Goal: Task Accomplishment & Management: Use online tool/utility

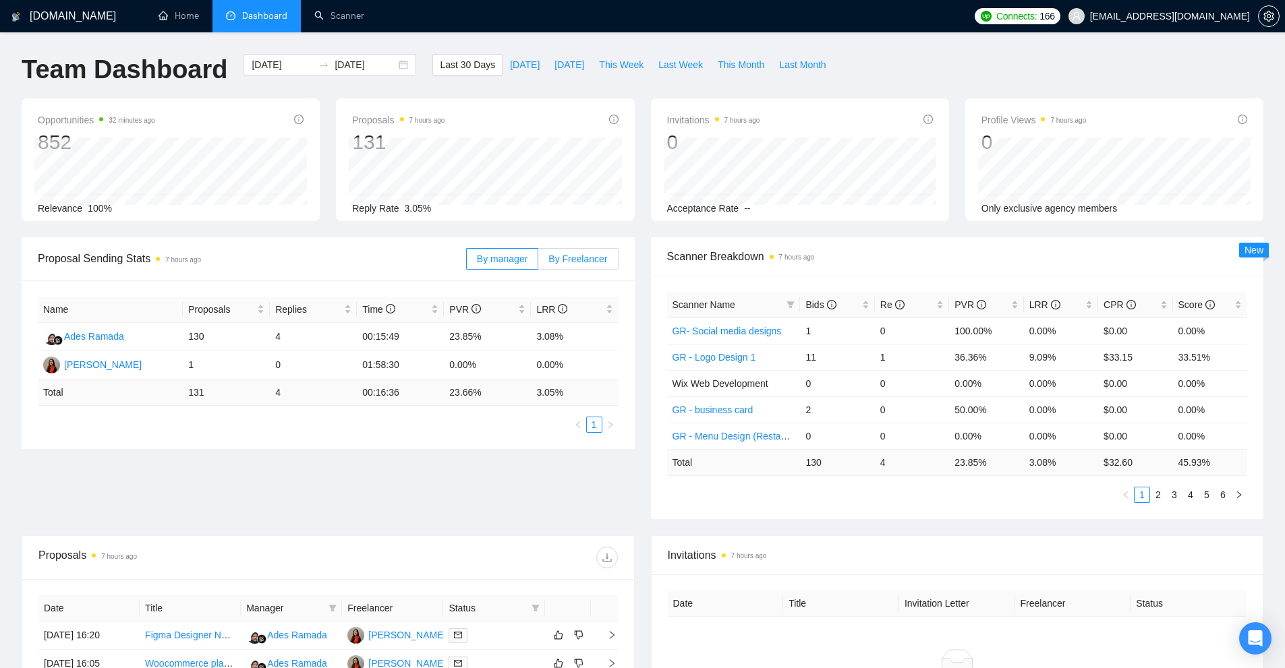
click at [581, 263] on span "By Freelancer" at bounding box center [577, 259] width 59 height 11
click at [538, 262] on input "By Freelancer" at bounding box center [538, 262] width 0 height 0
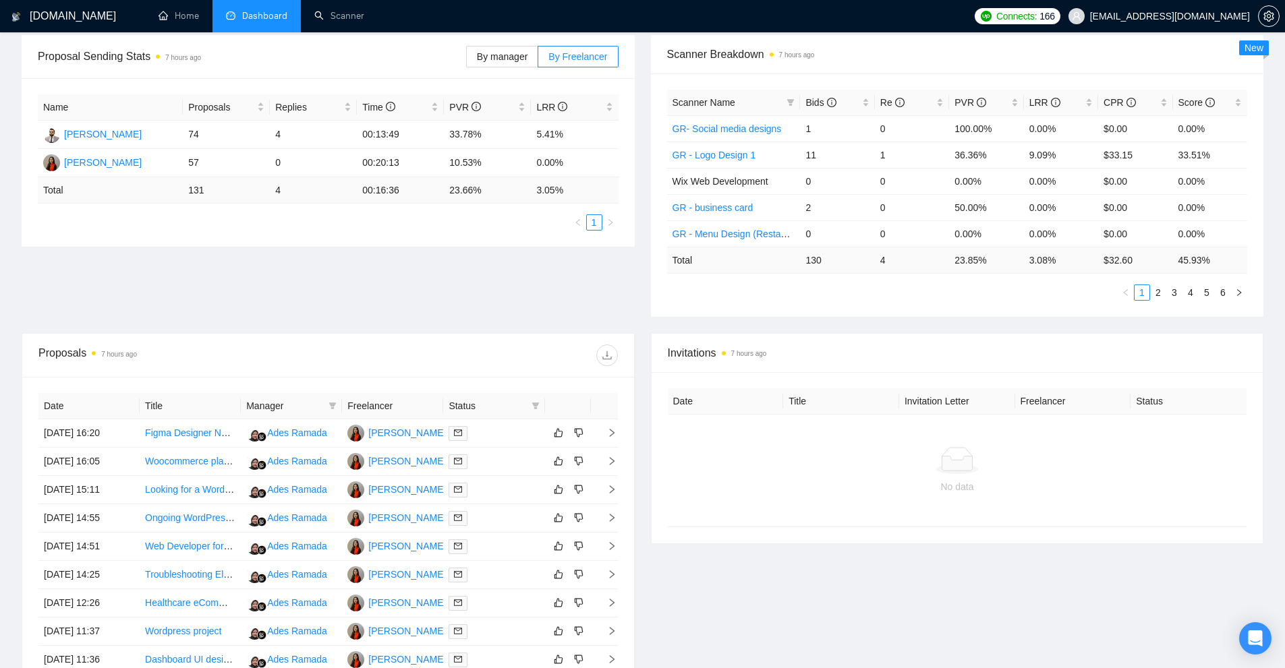
scroll to position [135, 0]
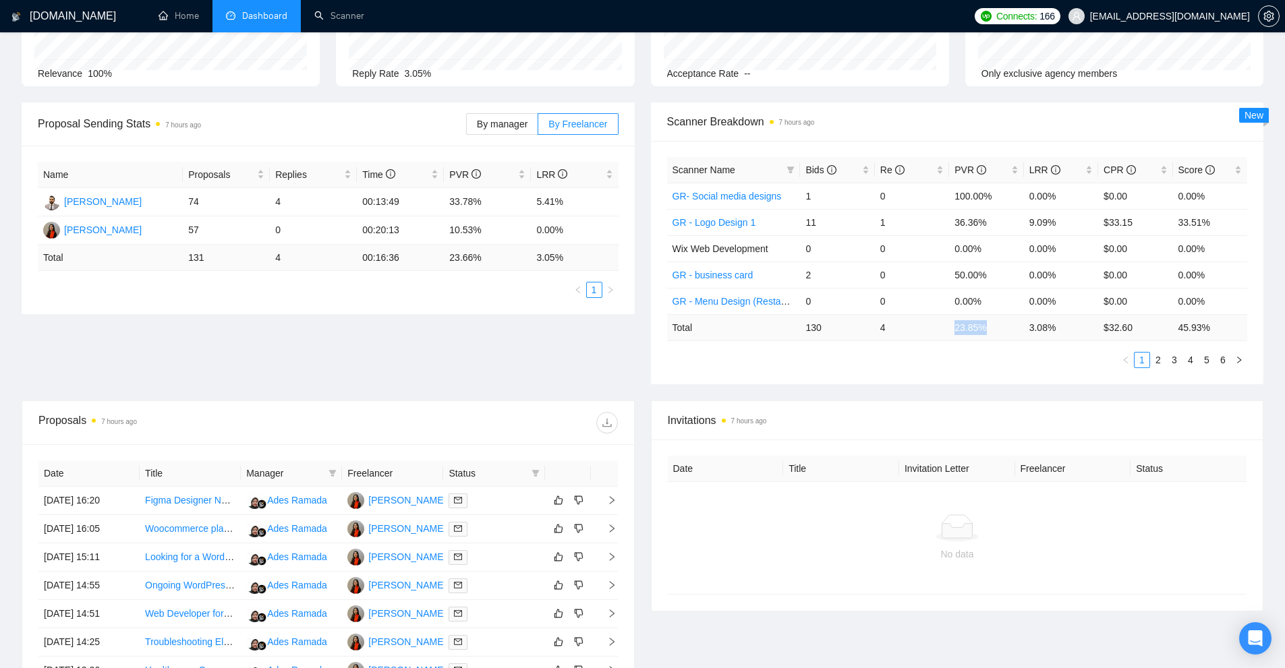
drag, startPoint x: 1003, startPoint y: 324, endPoint x: 949, endPoint y: 323, distance: 54.6
click at [949, 323] on td "23.85 %" at bounding box center [986, 327] width 74 height 26
drag, startPoint x: 809, startPoint y: 337, endPoint x: 991, endPoint y: 345, distance: 181.5
click at [845, 326] on td "130" at bounding box center [837, 327] width 74 height 26
drag, startPoint x: 948, startPoint y: 330, endPoint x: 991, endPoint y: 327, distance: 42.6
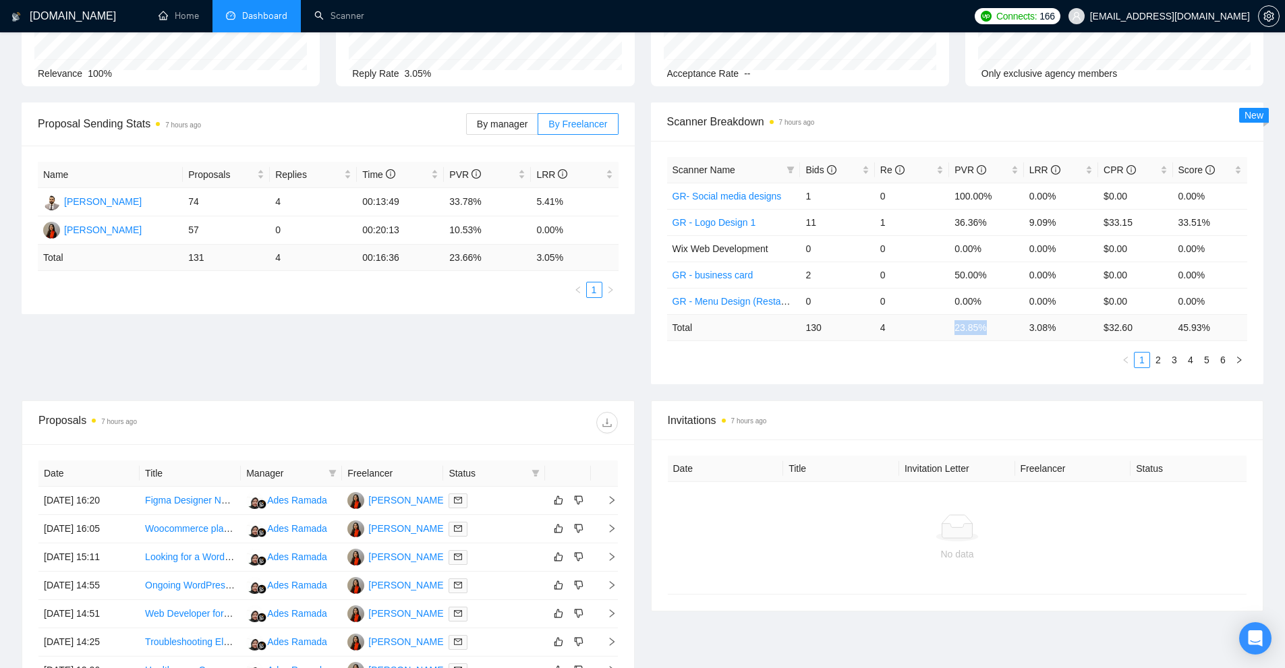
click at [991, 327] on tr "Total 130 4 23.85 % 3.08 % $ 32.60 45.93 %" at bounding box center [957, 327] width 581 height 26
click at [991, 327] on td "23.85 %" at bounding box center [986, 327] width 74 height 26
click at [959, 330] on td "23.85 %" at bounding box center [986, 327] width 74 height 26
click at [976, 324] on td "23.85 %" at bounding box center [986, 327] width 74 height 26
drag, startPoint x: 1017, startPoint y: 324, endPoint x: 1063, endPoint y: 335, distance: 47.8
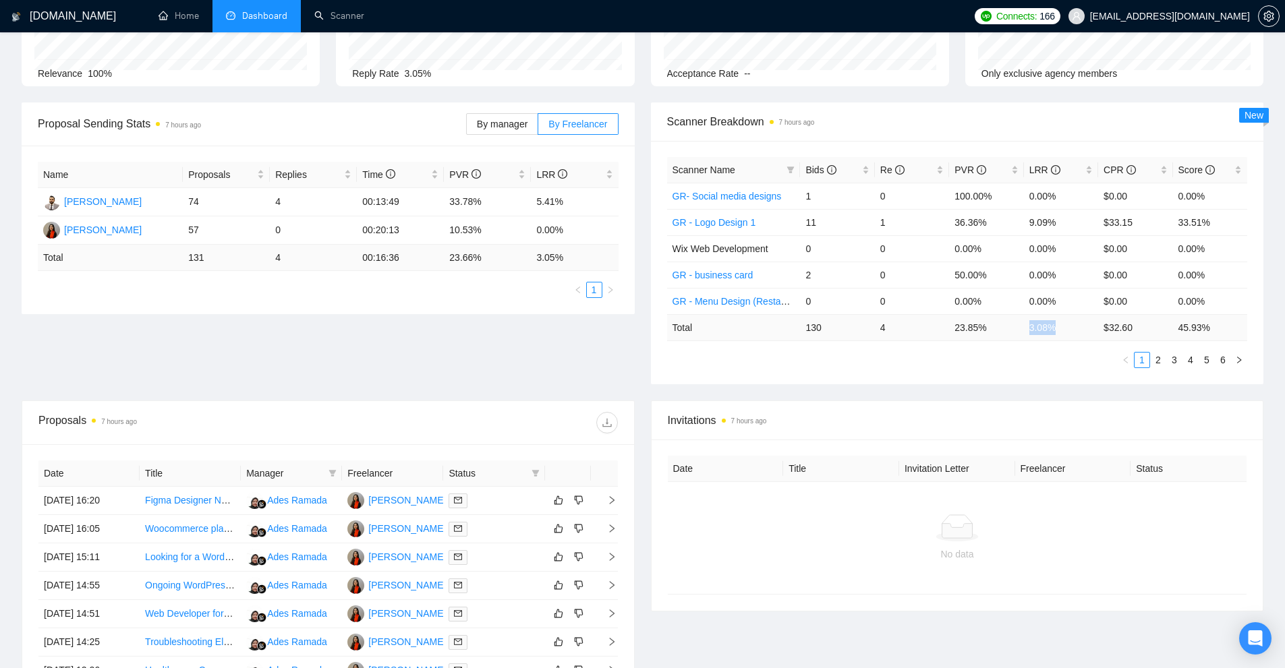
click at [1063, 335] on tr "Total 130 4 23.85 % 3.08 % $ 32.60 45.93 %" at bounding box center [957, 327] width 581 height 26
click at [1044, 334] on td "3.08 %" at bounding box center [1061, 327] width 74 height 26
click at [1029, 167] on div "LRR" at bounding box center [1060, 170] width 63 height 15
click at [1014, 169] on div "PVR" at bounding box center [985, 170] width 63 height 15
click at [1018, 171] on div "PVR" at bounding box center [985, 170] width 63 height 15
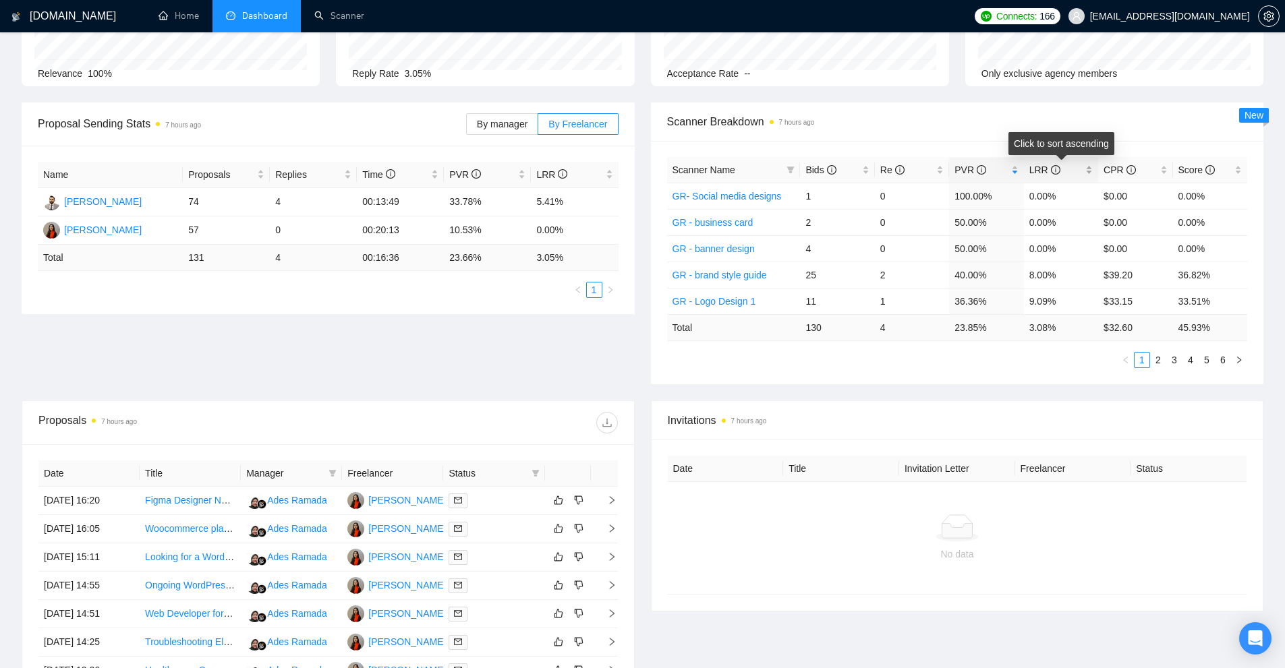
click at [1088, 173] on div "LRR" at bounding box center [1060, 170] width 63 height 15
click at [1092, 170] on div "LRR" at bounding box center [1060, 170] width 63 height 15
drag, startPoint x: 799, startPoint y: 196, endPoint x: 1073, endPoint y: 200, distance: 273.8
click at [1073, 200] on tr "GR - Youtube thumbnail 7 1 14.29% 14.29% $18.85 76.56%" at bounding box center [957, 196] width 581 height 26
click at [1073, 200] on td "14.29%" at bounding box center [1061, 196] width 74 height 26
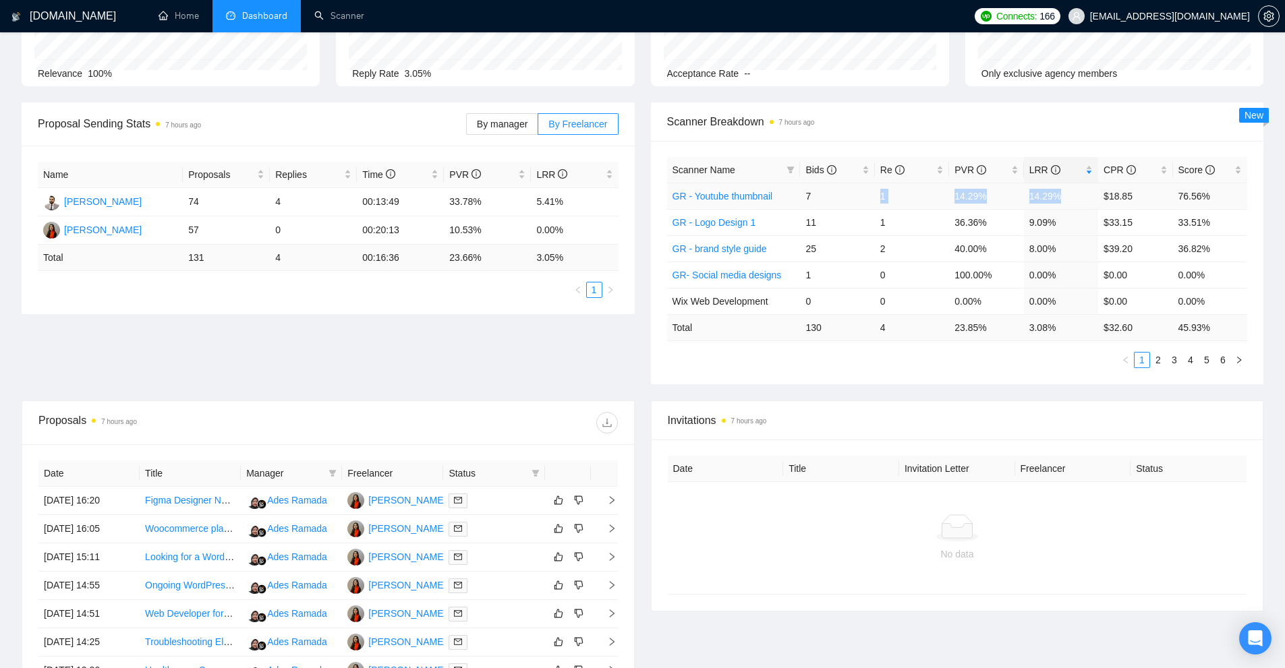
drag, startPoint x: 1073, startPoint y: 200, endPoint x: 877, endPoint y: 197, distance: 195.6
click at [877, 197] on tr "GR - Youtube thumbnail 7 1 14.29% 14.29% $18.85 76.56%" at bounding box center [957, 196] width 581 height 26
click at [877, 197] on td "1" at bounding box center [912, 196] width 74 height 26
drag, startPoint x: 877, startPoint y: 197, endPoint x: 932, endPoint y: 197, distance: 54.6
click at [876, 188] on td "1" at bounding box center [912, 196] width 74 height 26
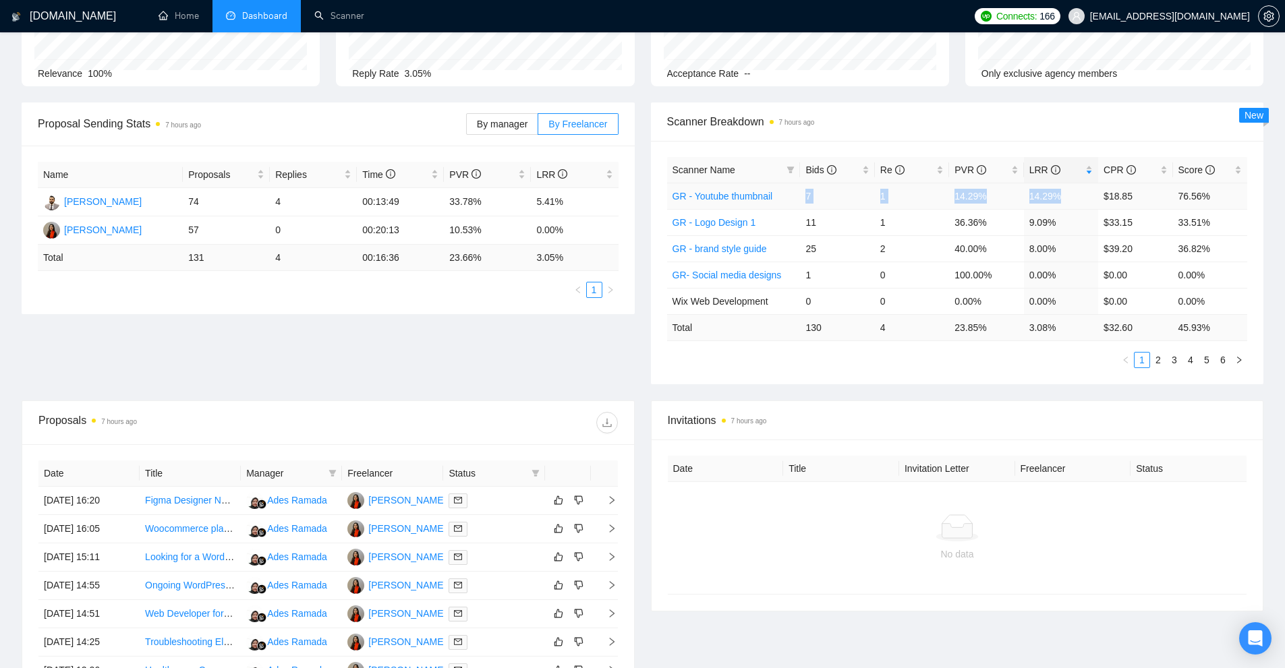
drag, startPoint x: 1075, startPoint y: 196, endPoint x: 818, endPoint y: 202, distance: 257.0
click at [806, 194] on tr "GR - Youtube thumbnail 7 1 14.29% 14.29% $18.85 76.56%" at bounding box center [957, 196] width 581 height 26
drag, startPoint x: 944, startPoint y: 227, endPoint x: 1059, endPoint y: 254, distance: 118.6
click at [1059, 253] on tbody "GR - Youtube thumbnail 7 1 14.29% 14.29% $18.85 76.56% GR - Logo Design 1 11 1 …" at bounding box center [957, 248] width 581 height 131
click at [1059, 254] on td "8.00%" at bounding box center [1061, 248] width 74 height 26
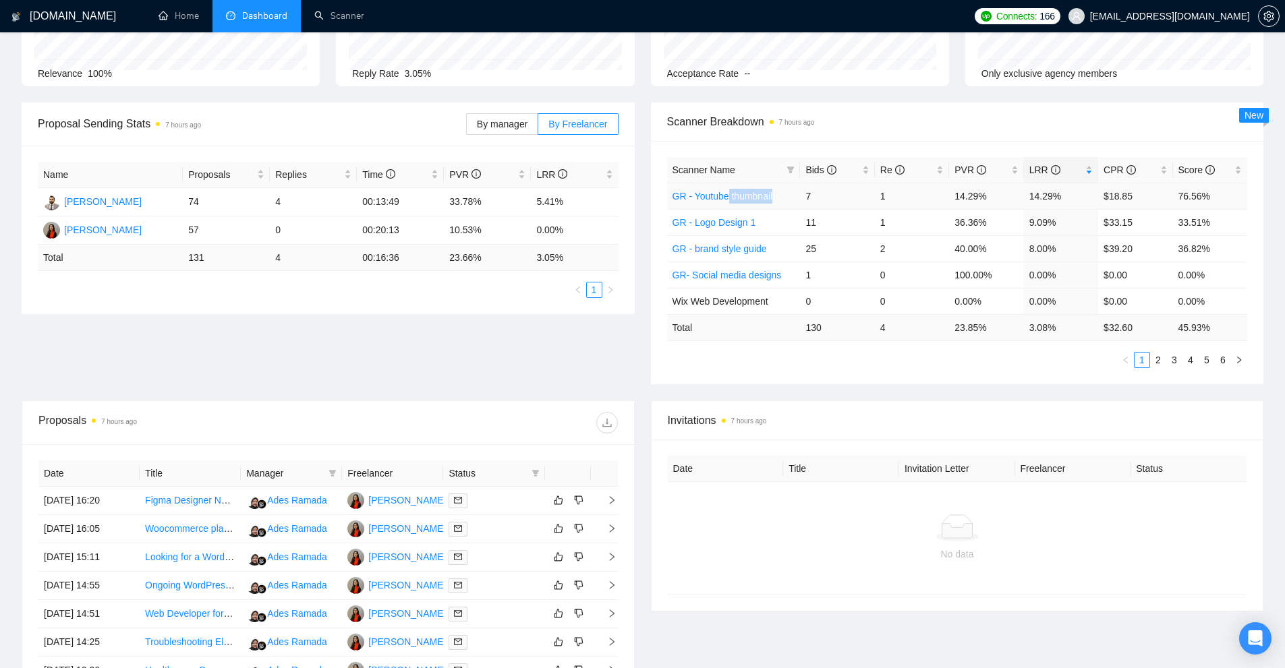
drag, startPoint x: 754, startPoint y: 200, endPoint x: 714, endPoint y: 200, distance: 39.8
click at [714, 200] on td "GR - Youtube thumbnail" at bounding box center [734, 196] width 134 height 26
drag, startPoint x: 755, startPoint y: 226, endPoint x: 701, endPoint y: 240, distance: 55.1
click at [707, 227] on td "GR - Logo Design 1" at bounding box center [734, 222] width 134 height 26
drag, startPoint x: 772, startPoint y: 250, endPoint x: 682, endPoint y: 250, distance: 90.4
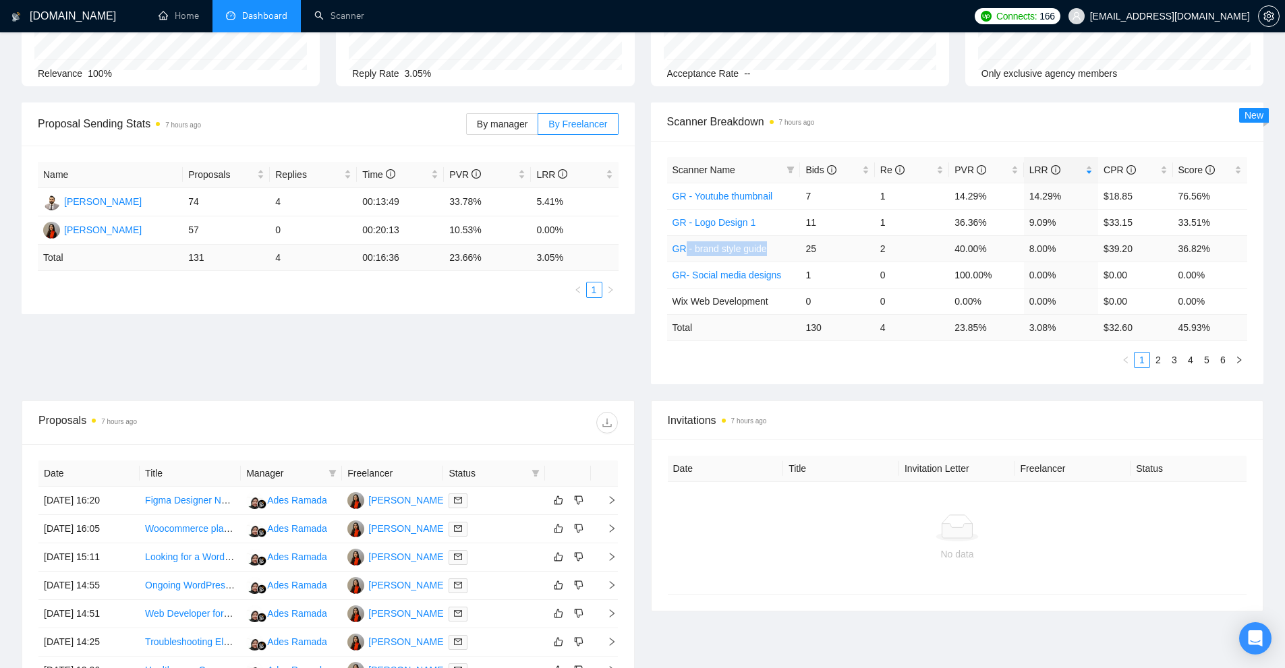
click at [682, 250] on td "GR - brand style guide" at bounding box center [734, 248] width 134 height 26
click at [776, 219] on td "GR - Logo Design 1" at bounding box center [734, 222] width 134 height 26
click at [1161, 362] on link "2" at bounding box center [1157, 360] width 15 height 15
click at [1143, 359] on link "1" at bounding box center [1141, 360] width 15 height 15
click at [1011, 166] on div "PVR" at bounding box center [985, 170] width 63 height 15
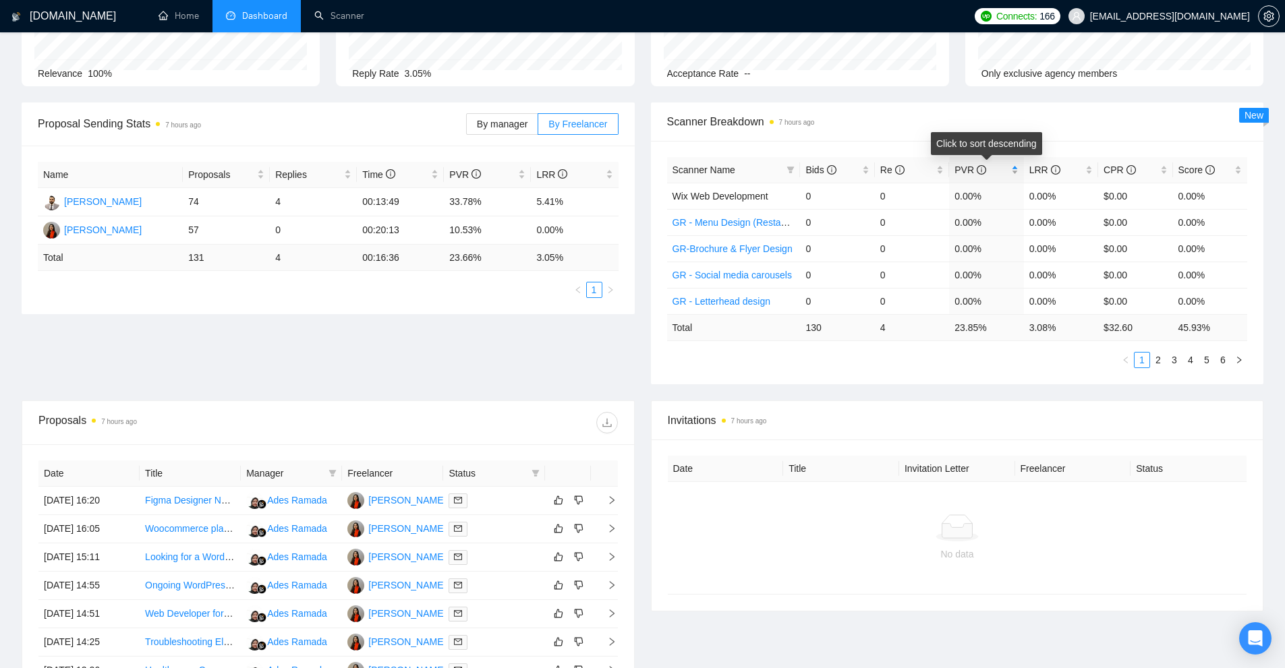
click at [1014, 170] on div "PVR" at bounding box center [985, 170] width 63 height 15
drag, startPoint x: 806, startPoint y: 278, endPoint x: 911, endPoint y: 278, distance: 105.2
click at [854, 278] on td "25" at bounding box center [837, 275] width 74 height 26
drag, startPoint x: 1028, startPoint y: 276, endPoint x: 990, endPoint y: 277, distance: 37.8
click at [990, 277] on tr "GR - brand style guide 25 2 40.00% 8.00% $39.20 36.82%" at bounding box center [957, 275] width 581 height 26
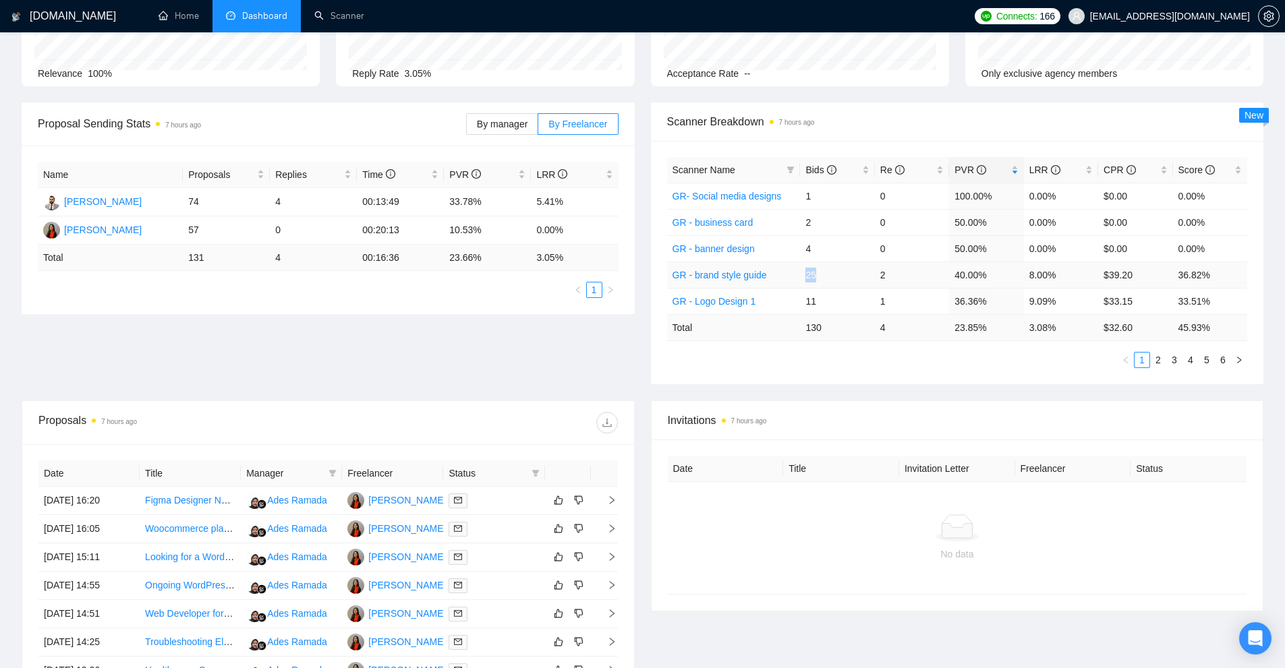
drag, startPoint x: 836, startPoint y: 276, endPoint x: 826, endPoint y: 279, distance: 10.7
click at [831, 278] on td "25" at bounding box center [837, 275] width 74 height 26
click at [755, 278] on link "GR - brand style guide" at bounding box center [719, 275] width 94 height 11
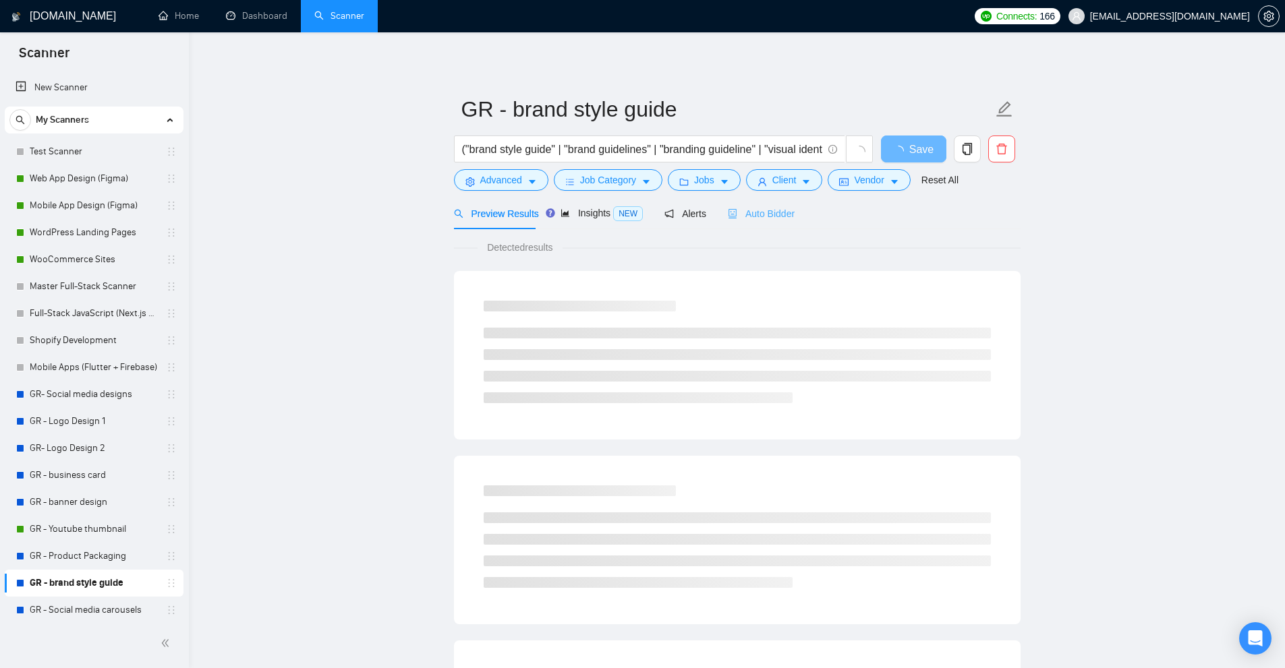
click at [769, 224] on div "Auto Bidder" at bounding box center [761, 214] width 67 height 32
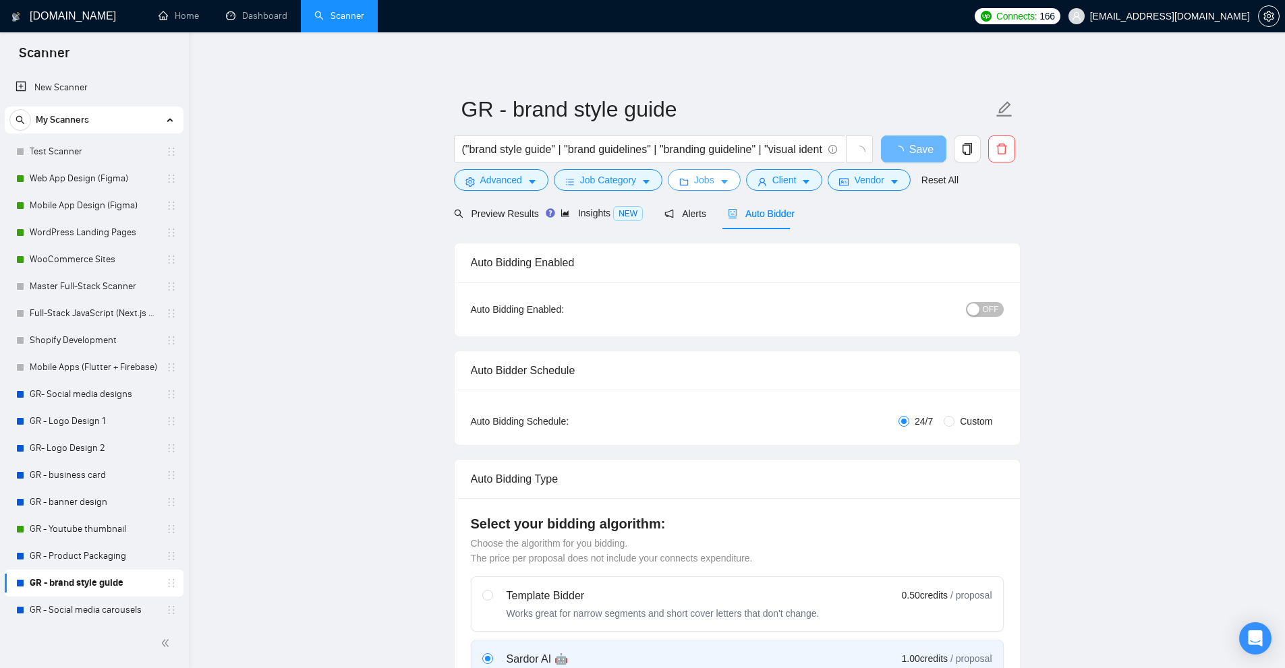
checkbox input "true"
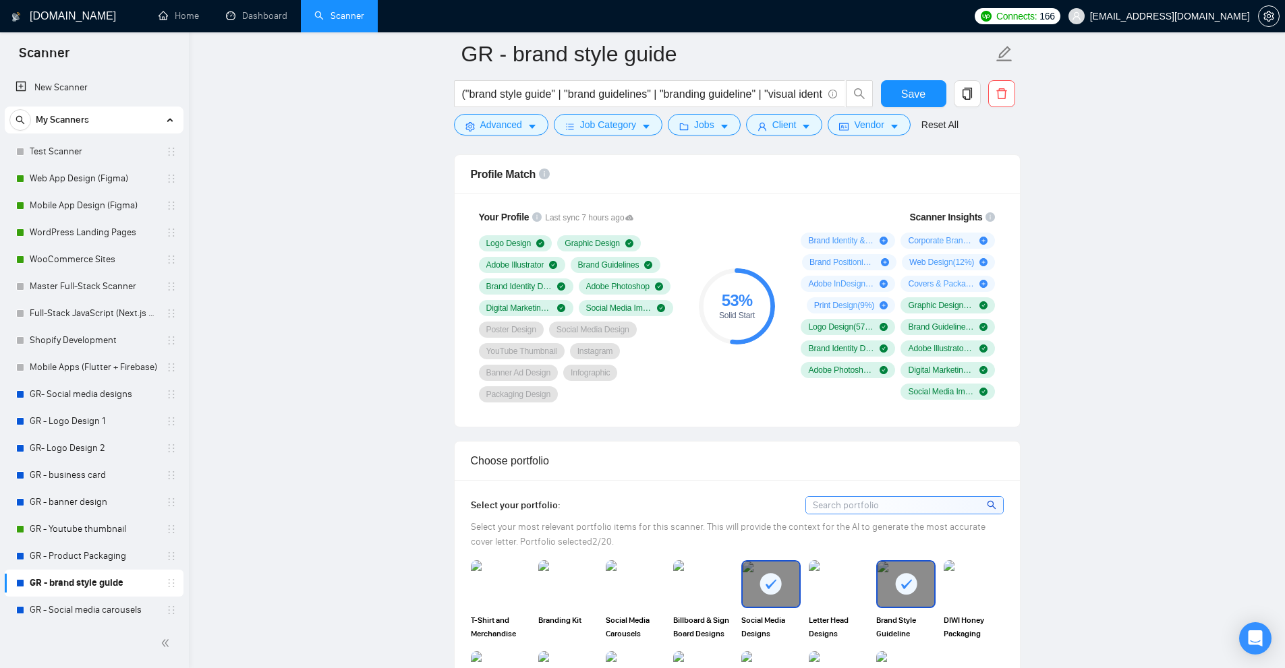
scroll to position [674, 0]
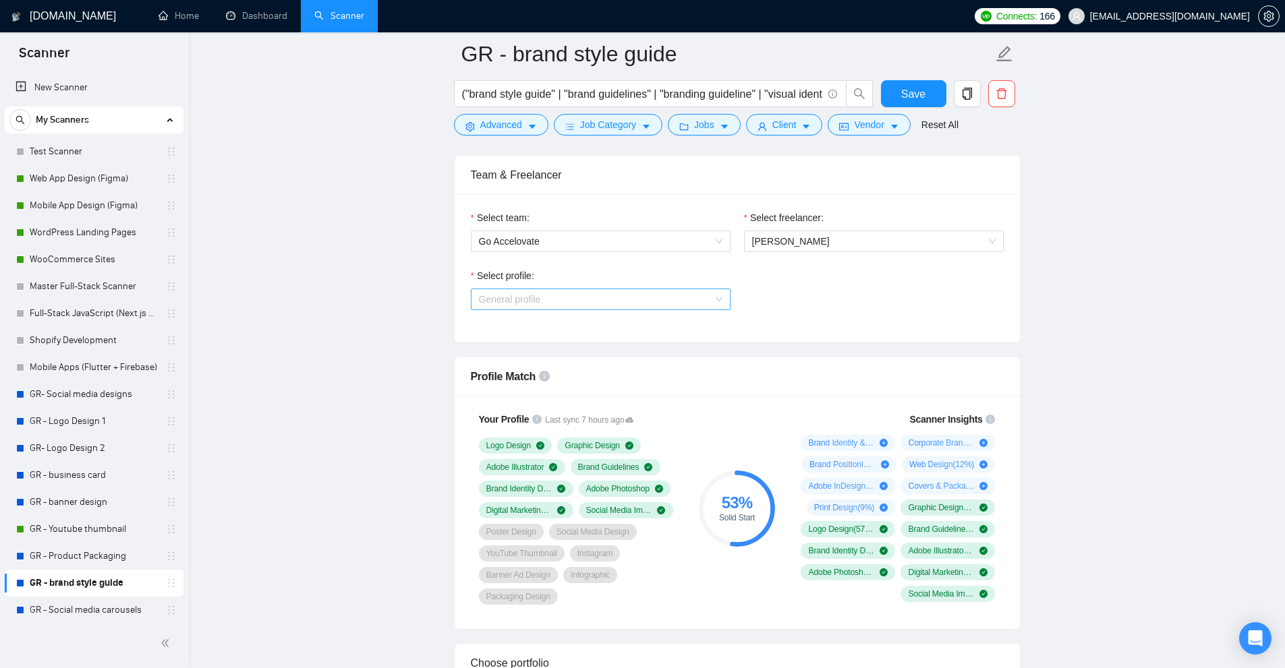
click at [487, 301] on span "General profile" at bounding box center [510, 299] width 62 height 11
click at [896, 379] on div "Profile Match" at bounding box center [737, 376] width 533 height 38
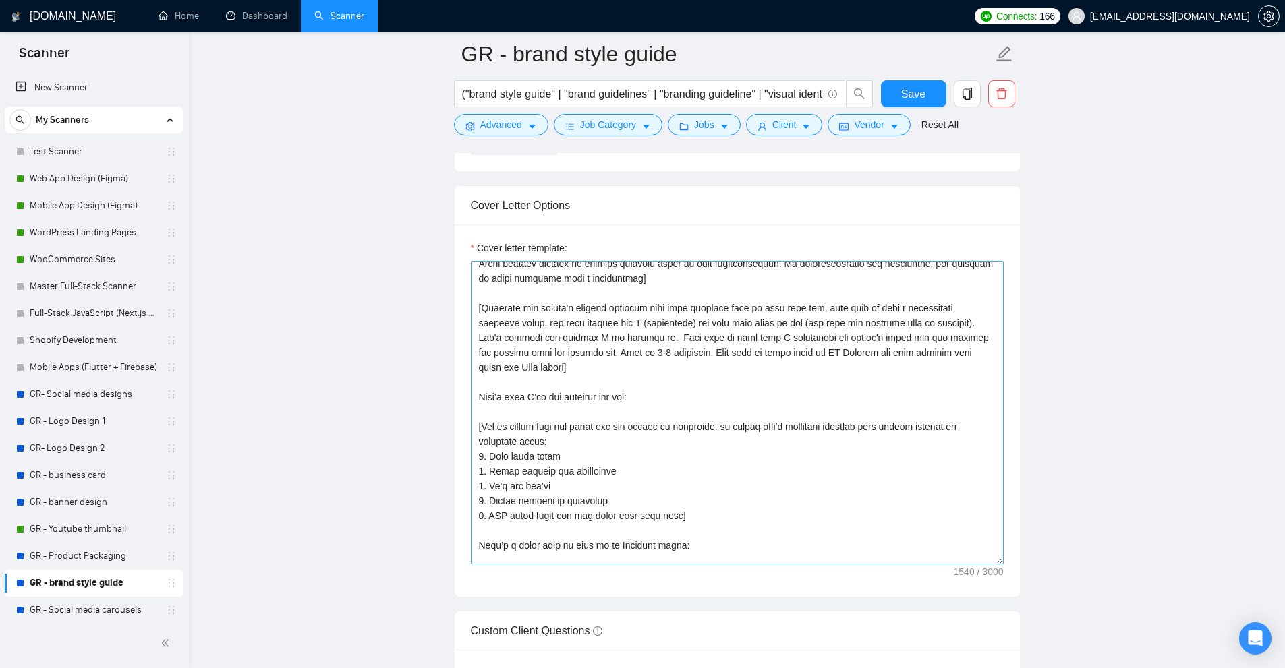
scroll to position [119, 0]
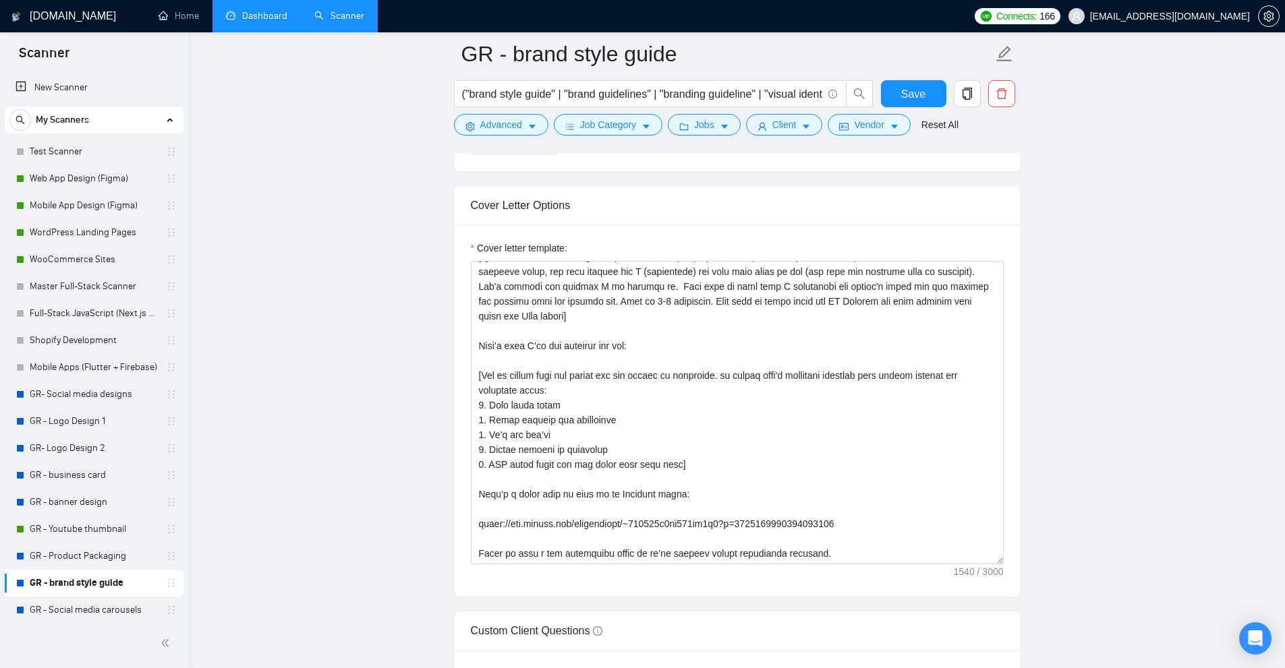
click at [274, 15] on link "Dashboard" at bounding box center [256, 15] width 61 height 11
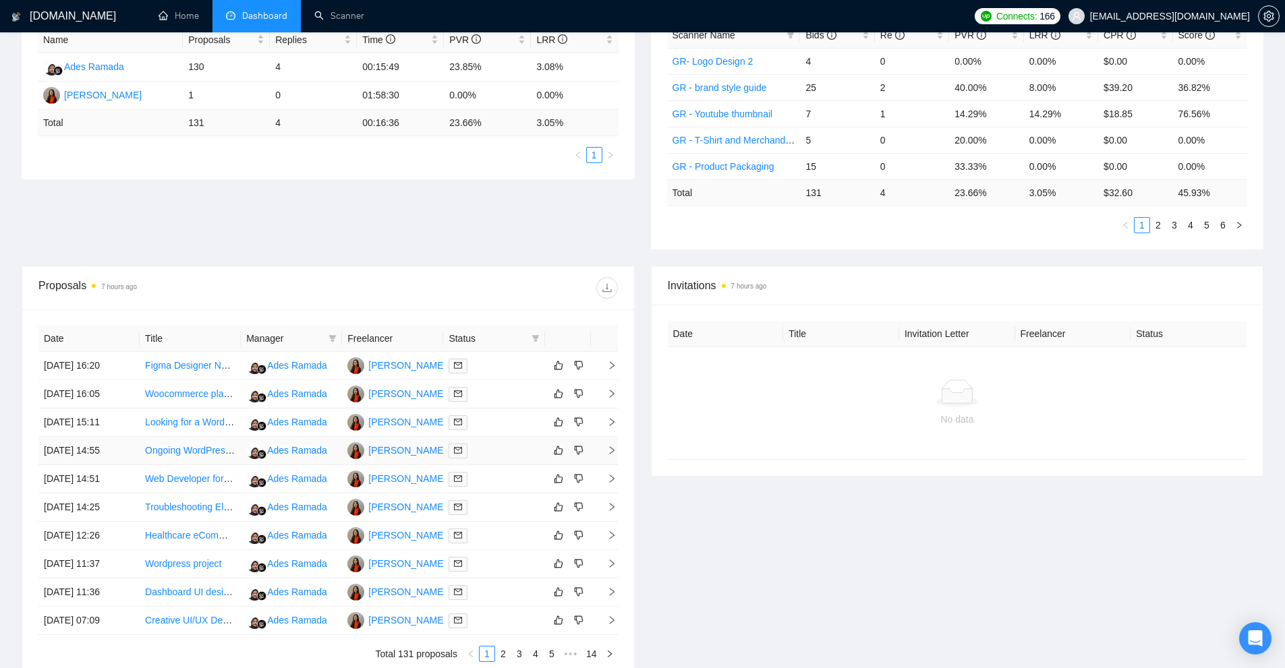
scroll to position [401, 0]
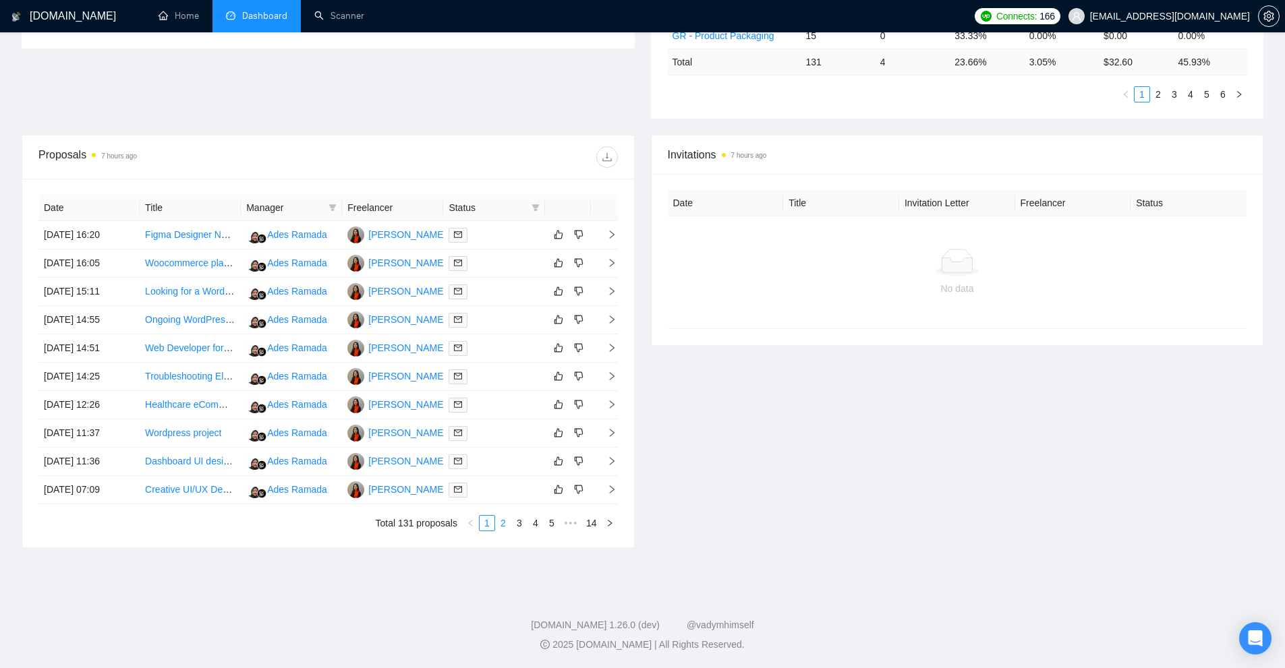
click at [502, 521] on link "2" at bounding box center [503, 523] width 15 height 15
click at [501, 291] on div at bounding box center [493, 292] width 90 height 16
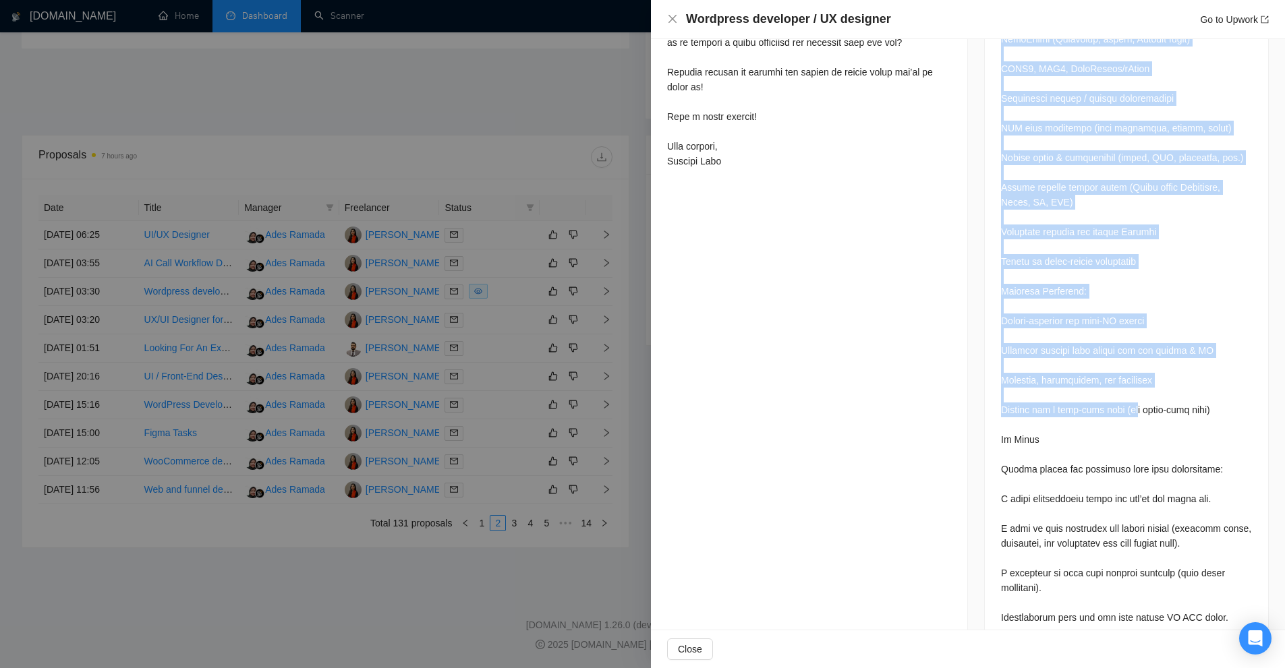
scroll to position [1349, 0]
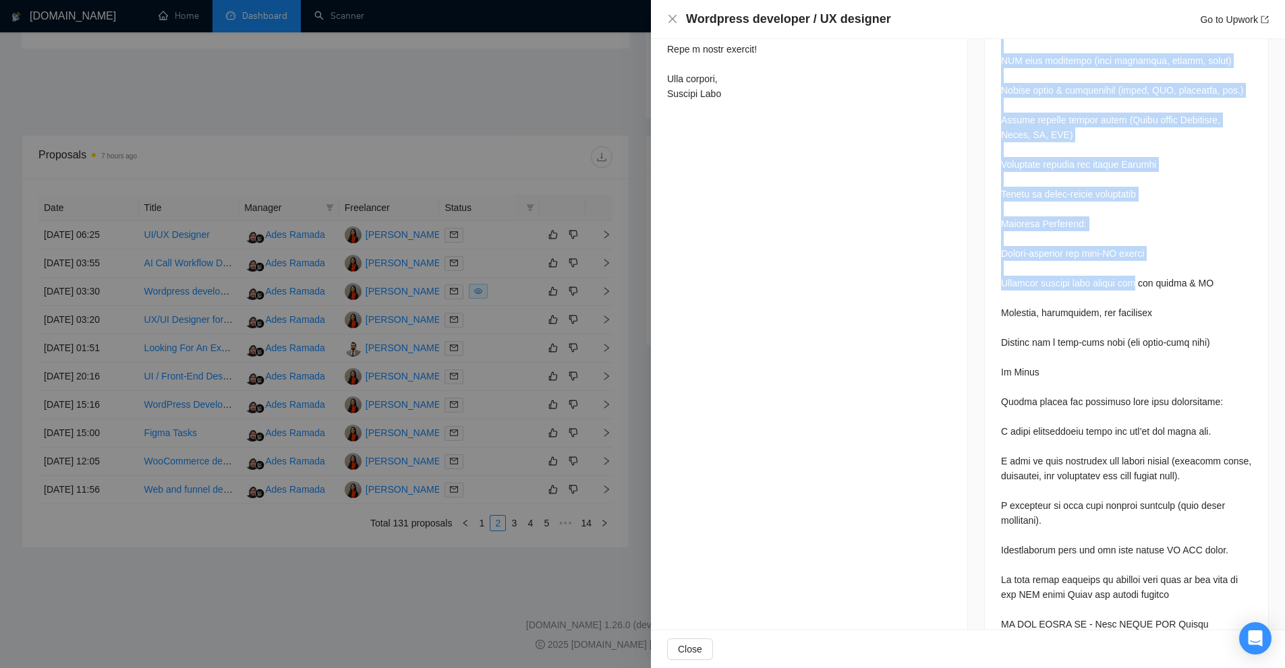
drag, startPoint x: 989, startPoint y: 390, endPoint x: 1125, endPoint y: 289, distance: 170.2
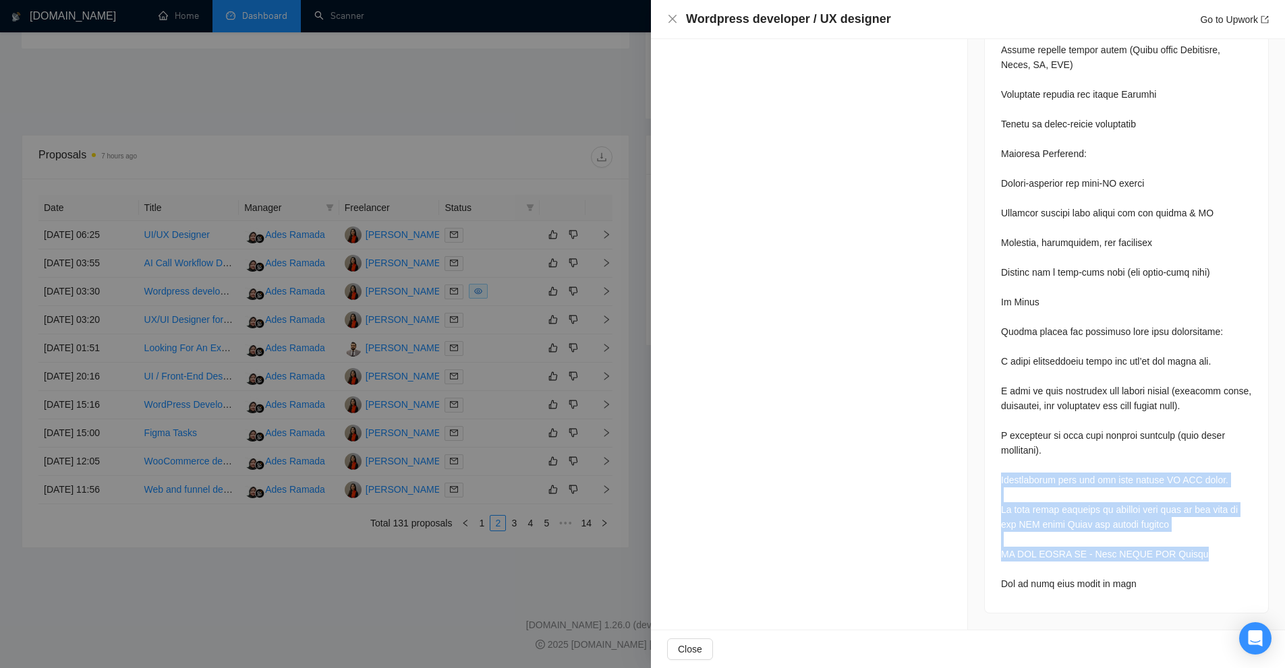
drag, startPoint x: 987, startPoint y: 481, endPoint x: 1216, endPoint y: 557, distance: 241.4
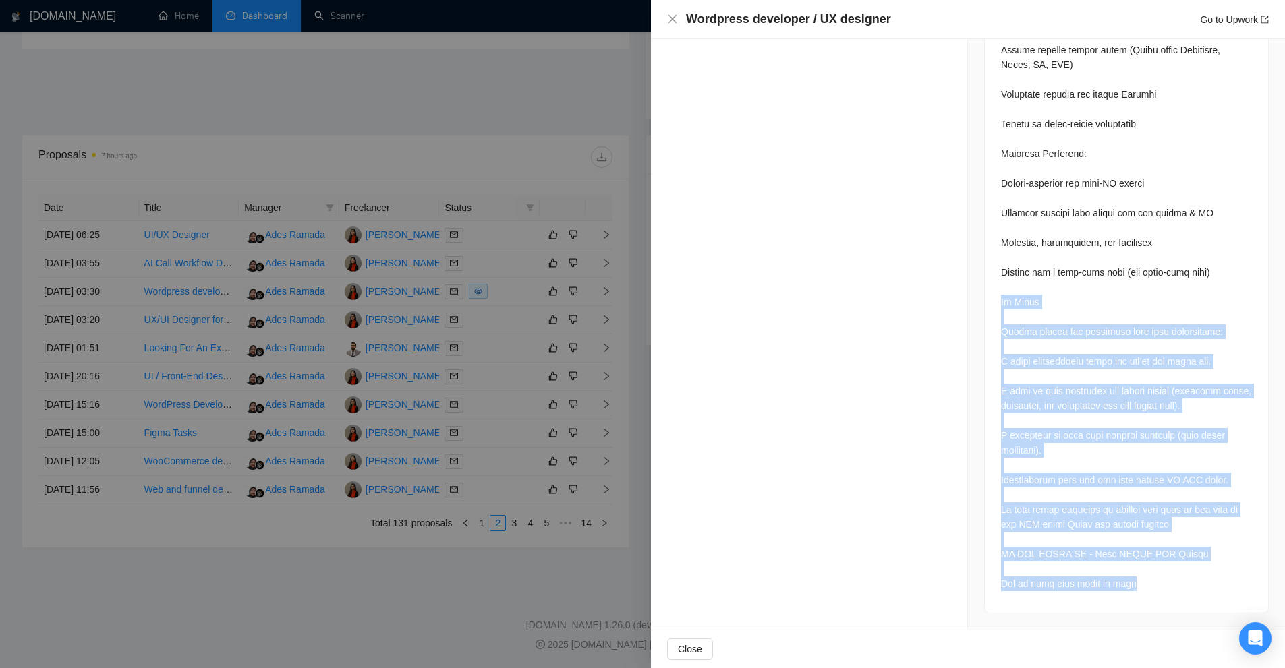
drag, startPoint x: 996, startPoint y: 301, endPoint x: 1143, endPoint y: 597, distance: 329.9
drag, startPoint x: 1143, startPoint y: 597, endPoint x: 978, endPoint y: 301, distance: 339.0
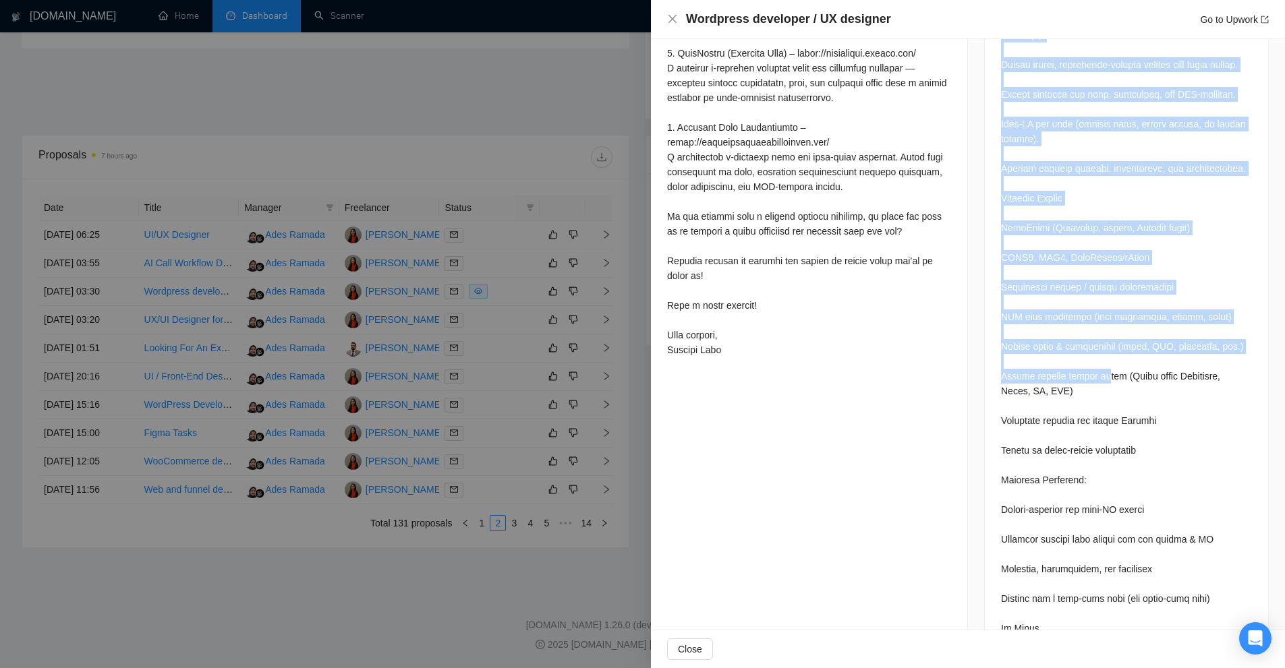
scroll to position [1227, 0]
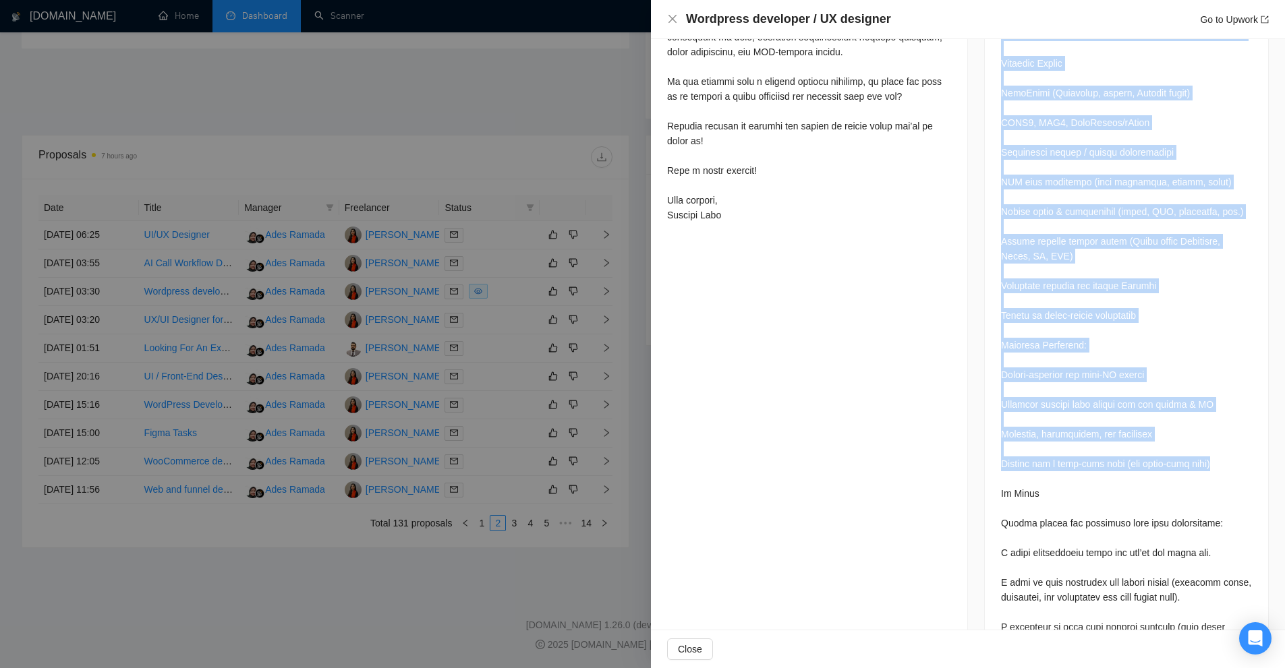
drag, startPoint x: 1041, startPoint y: 204, endPoint x: 1214, endPoint y: 474, distance: 320.6
click at [1214, 474] on div at bounding box center [1126, 118] width 283 height 1373
click at [1214, 474] on div at bounding box center [1126, 115] width 251 height 1335
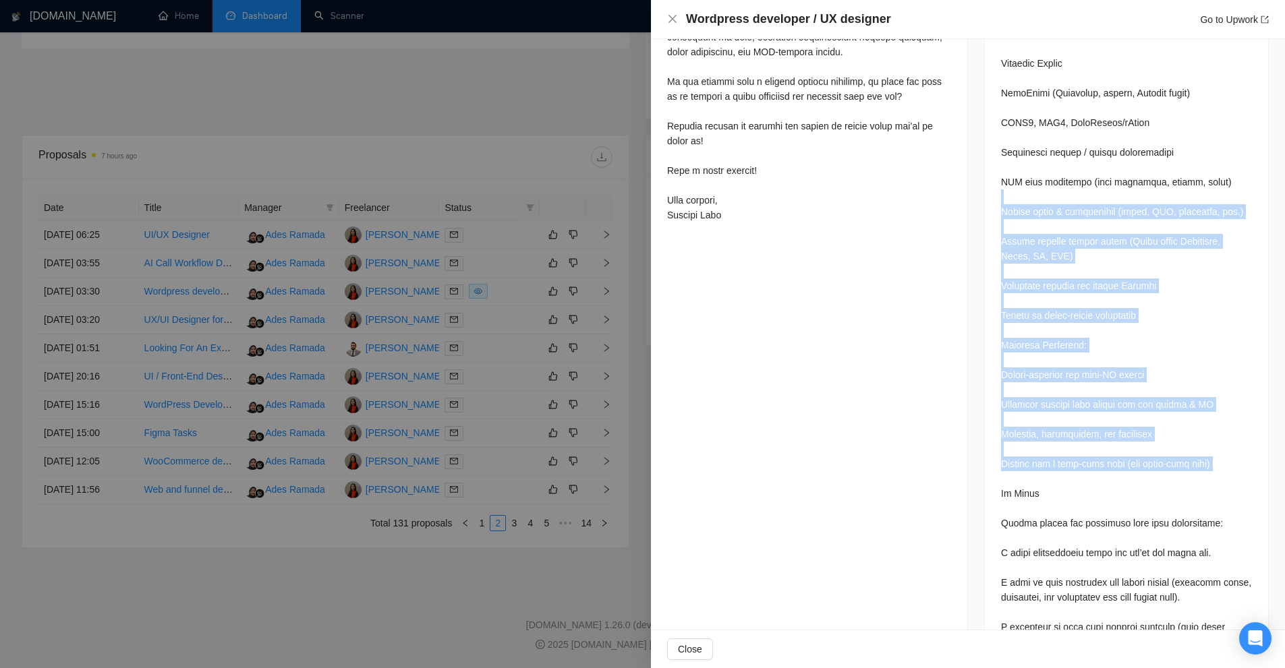
drag, startPoint x: 1214, startPoint y: 474, endPoint x: 1038, endPoint y: 213, distance: 314.8
click at [1038, 213] on div at bounding box center [1126, 115] width 251 height 1335
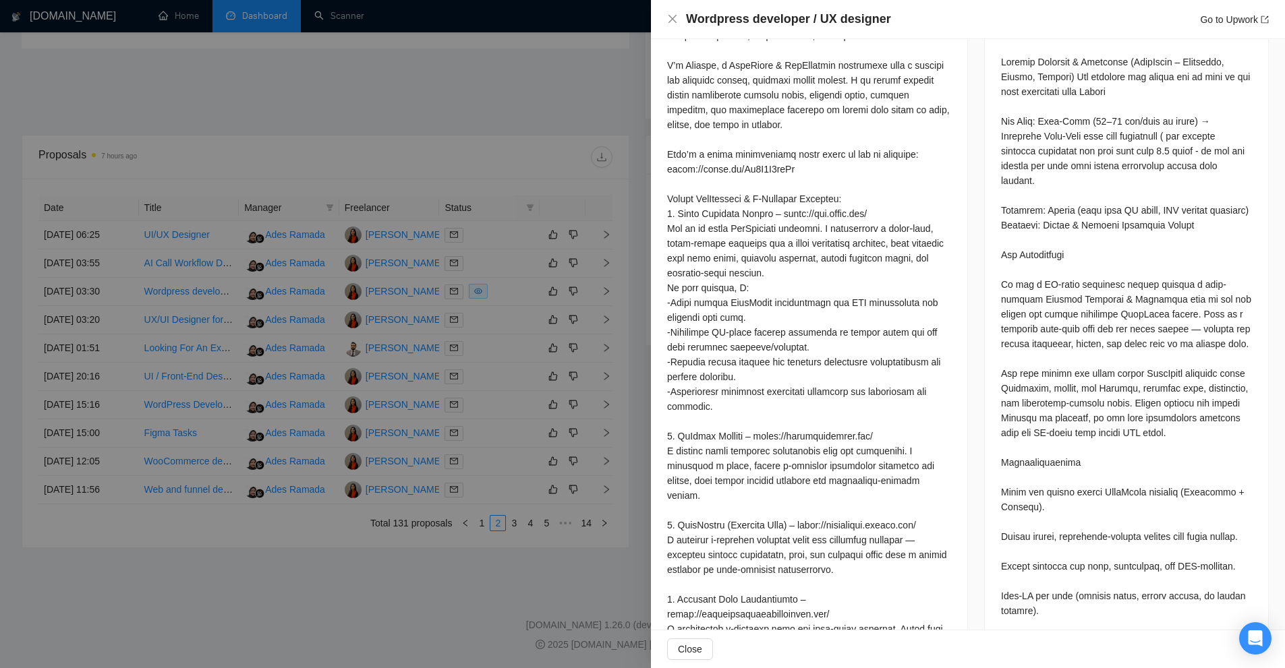
scroll to position [553, 0]
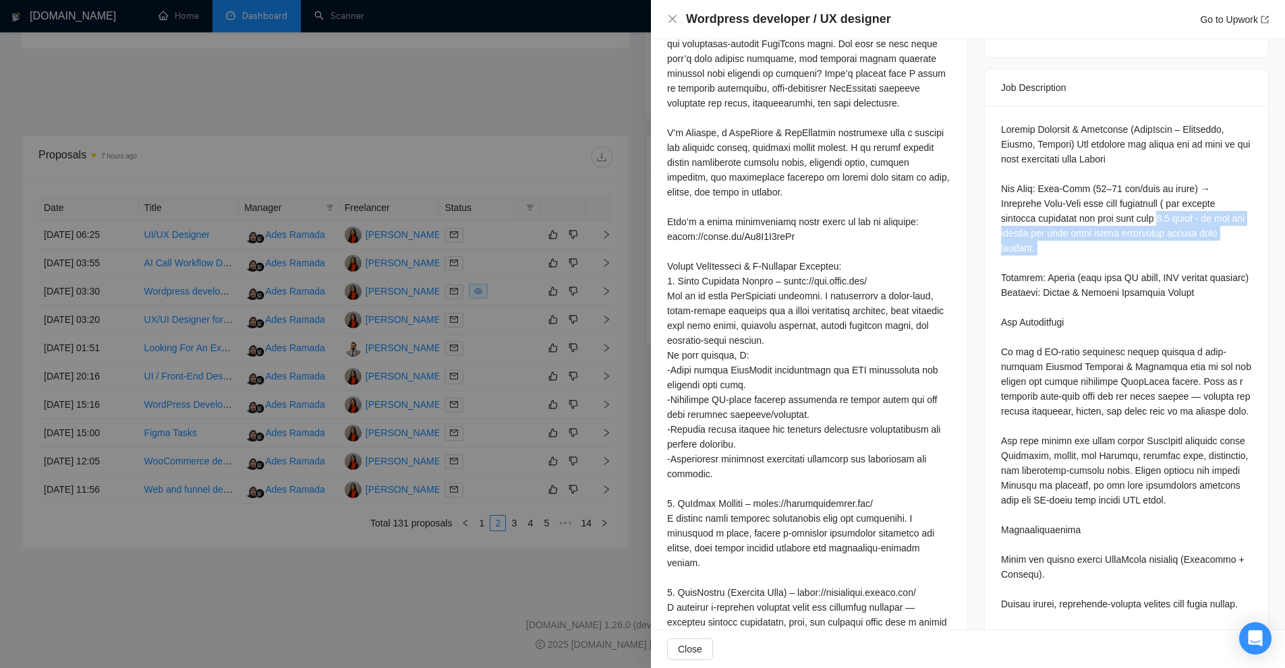
drag, startPoint x: 1123, startPoint y: 198, endPoint x: 1139, endPoint y: 225, distance: 32.0
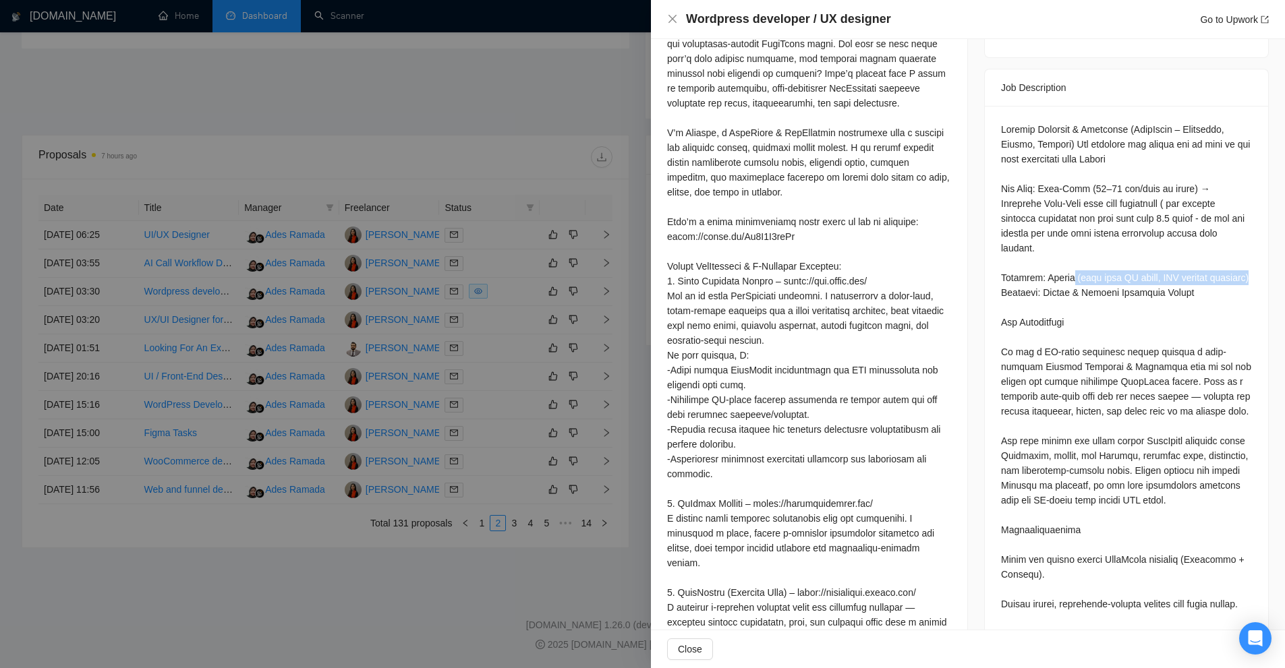
drag, startPoint x: 1118, startPoint y: 246, endPoint x: 1129, endPoint y: 254, distance: 13.7
drag, startPoint x: 1076, startPoint y: 241, endPoint x: 1163, endPoint y: 252, distance: 86.9
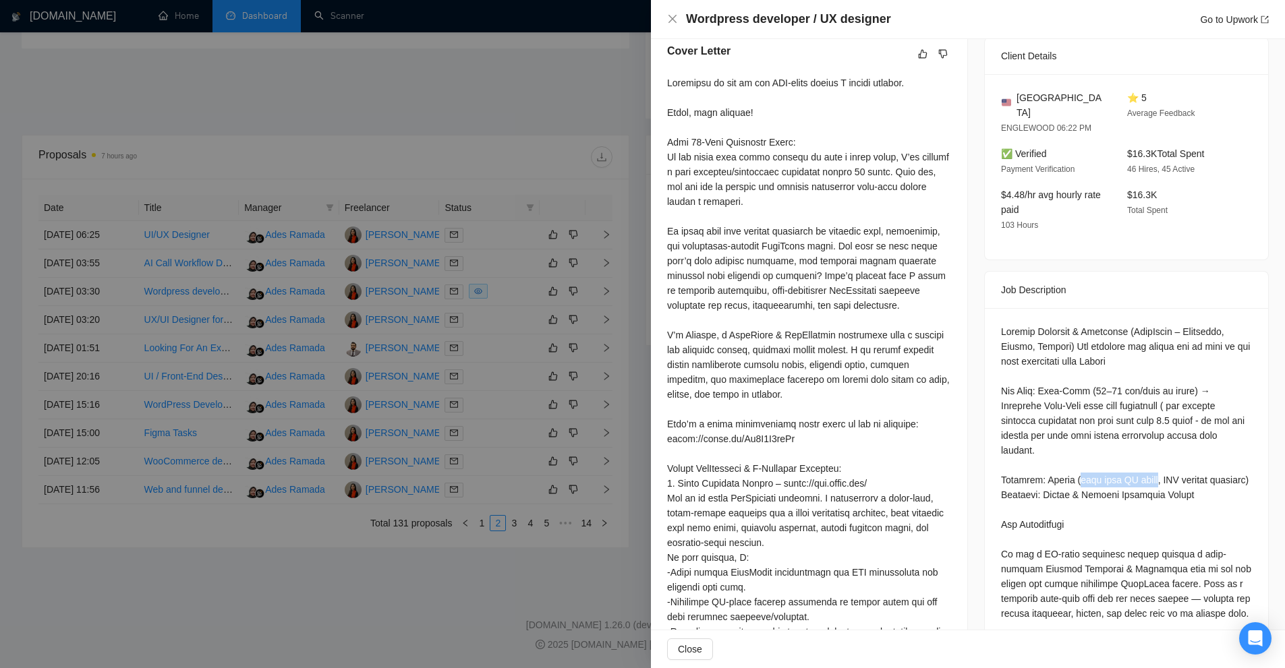
scroll to position [418, 0]
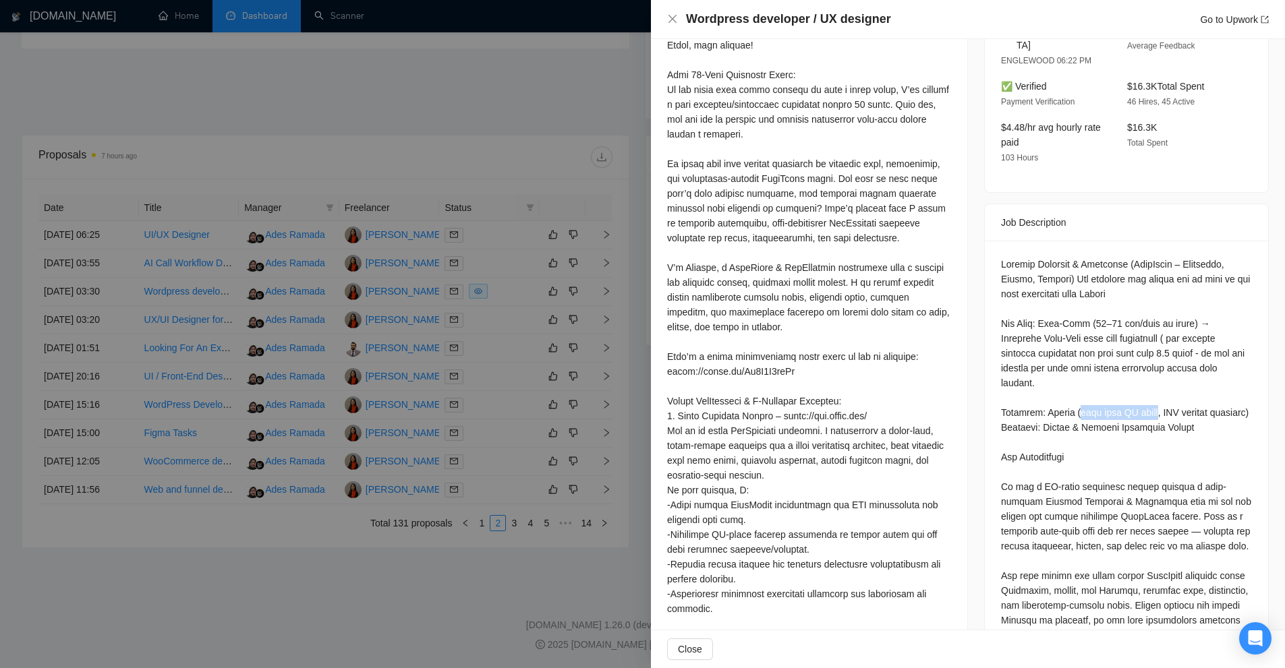
drag, startPoint x: 1096, startPoint y: 378, endPoint x: 1153, endPoint y: 376, distance: 56.7
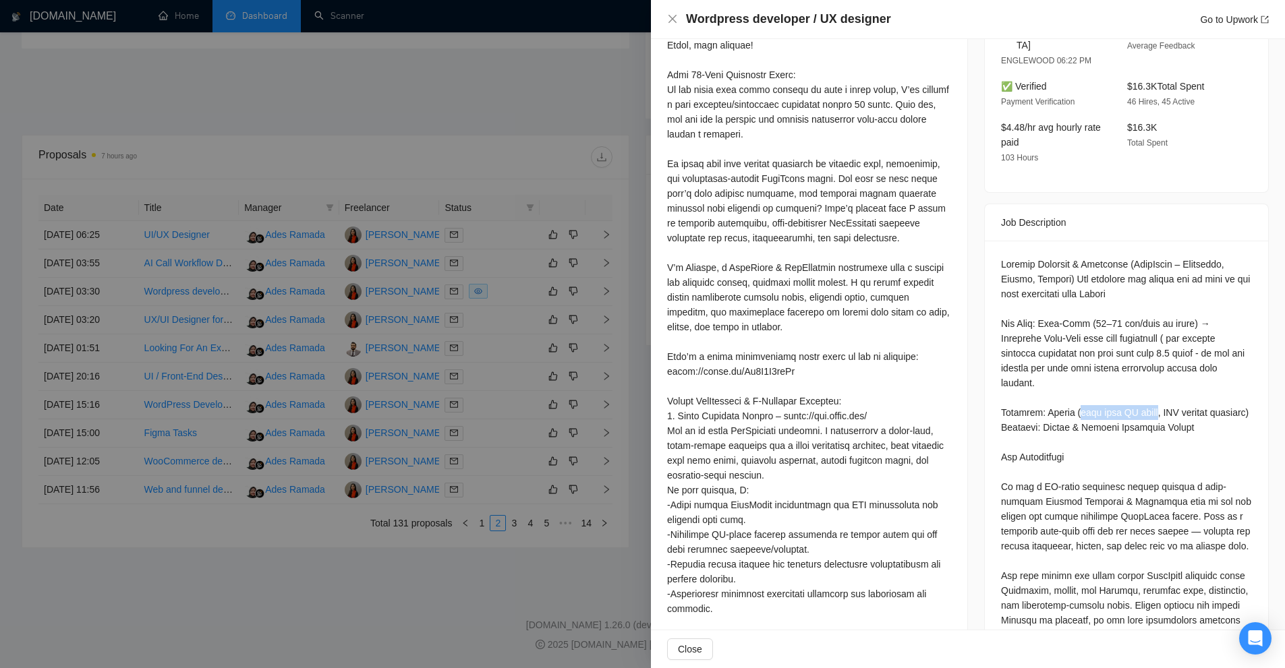
drag, startPoint x: 1140, startPoint y: 378, endPoint x: 1084, endPoint y: 382, distance: 56.1
drag, startPoint x: 1154, startPoint y: 378, endPoint x: 1085, endPoint y: 379, distance: 69.5
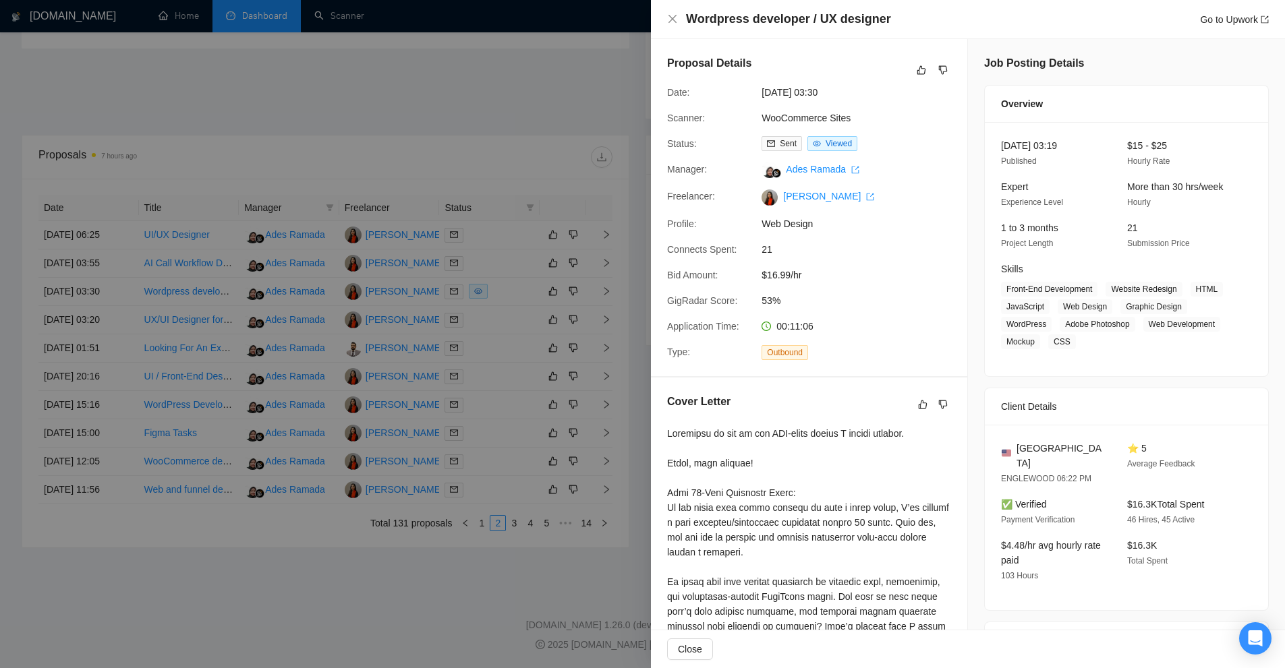
scroll to position [472, 0]
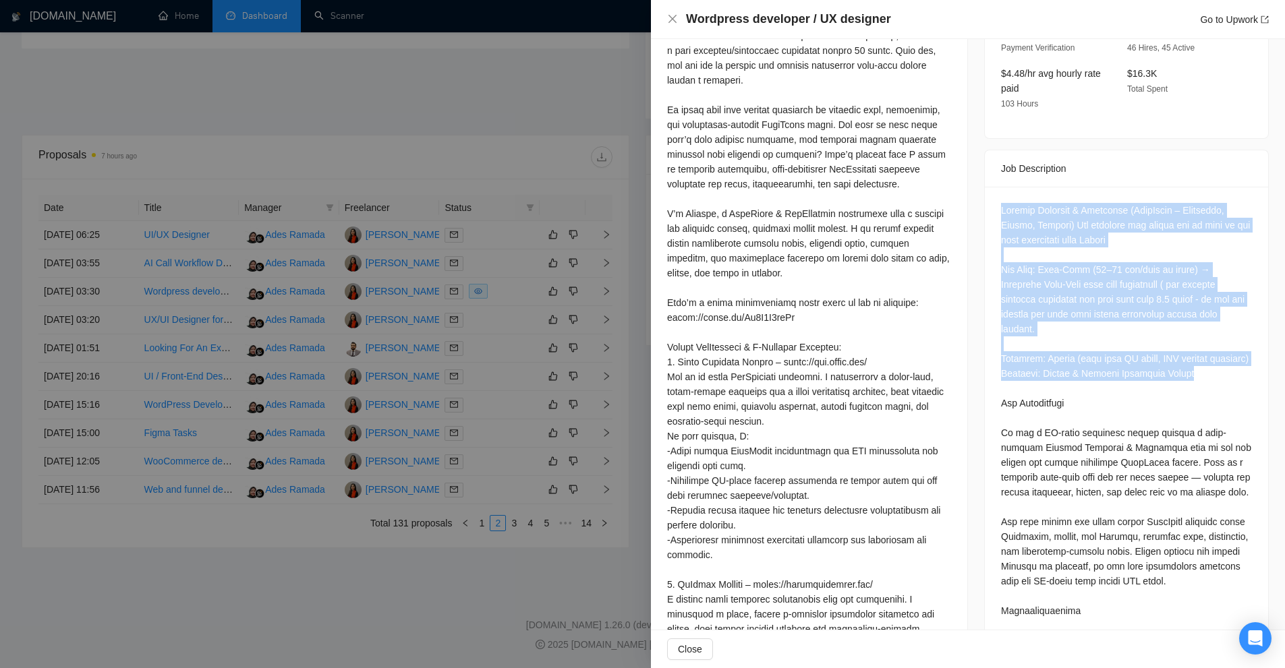
drag, startPoint x: 993, startPoint y: 195, endPoint x: 1214, endPoint y: 353, distance: 272.2
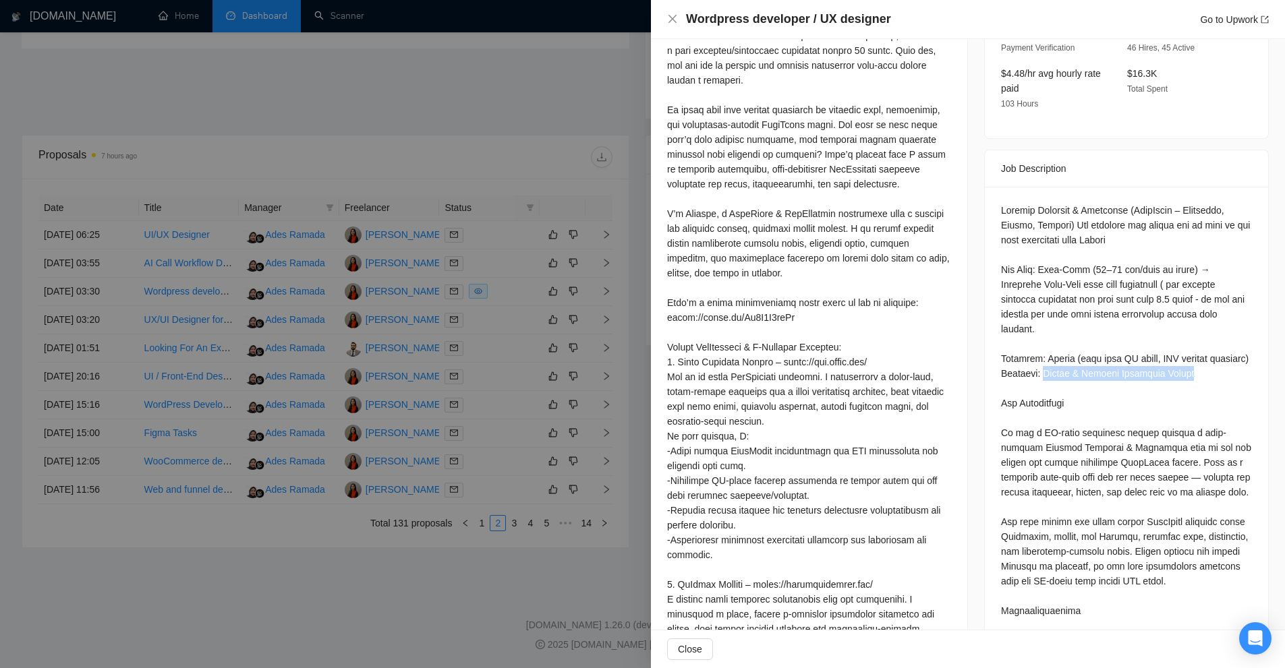
drag, startPoint x: 1196, startPoint y: 357, endPoint x: 1036, endPoint y: 356, distance: 159.8
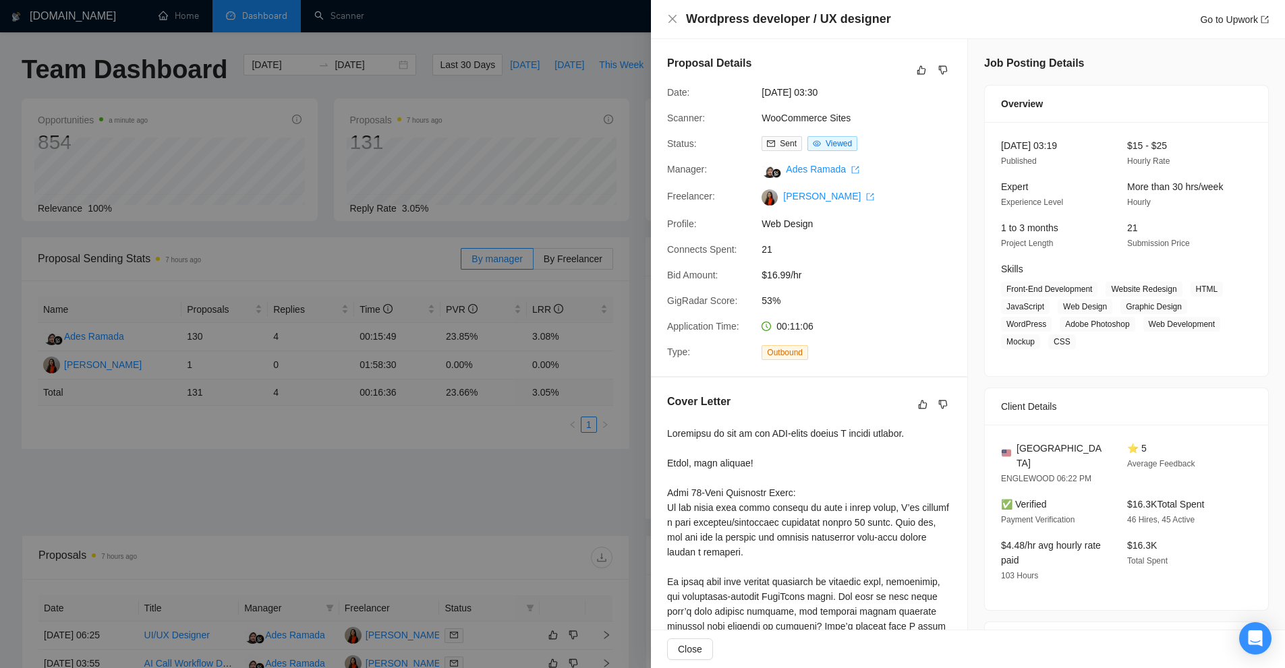
scroll to position [401, 0]
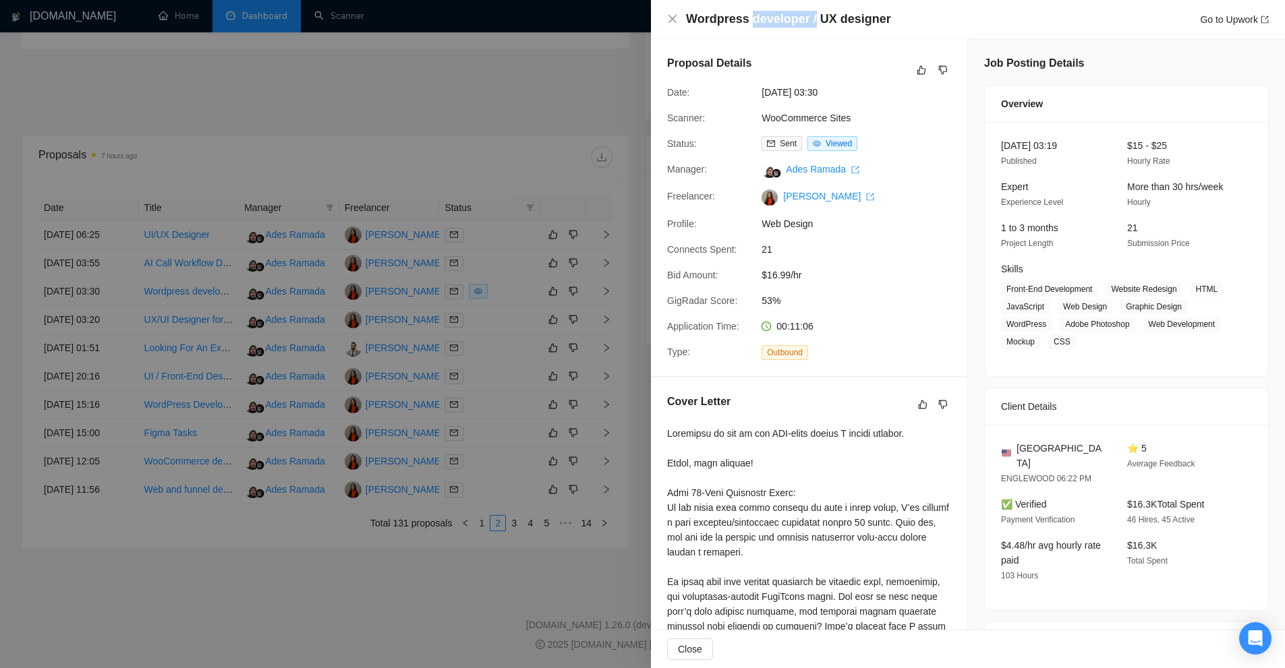
drag, startPoint x: 747, startPoint y: 18, endPoint x: 827, endPoint y: 100, distance: 114.9
click at [817, 34] on div "Wordpress developer / UX designer Go to Upwork" at bounding box center [968, 19] width 634 height 39
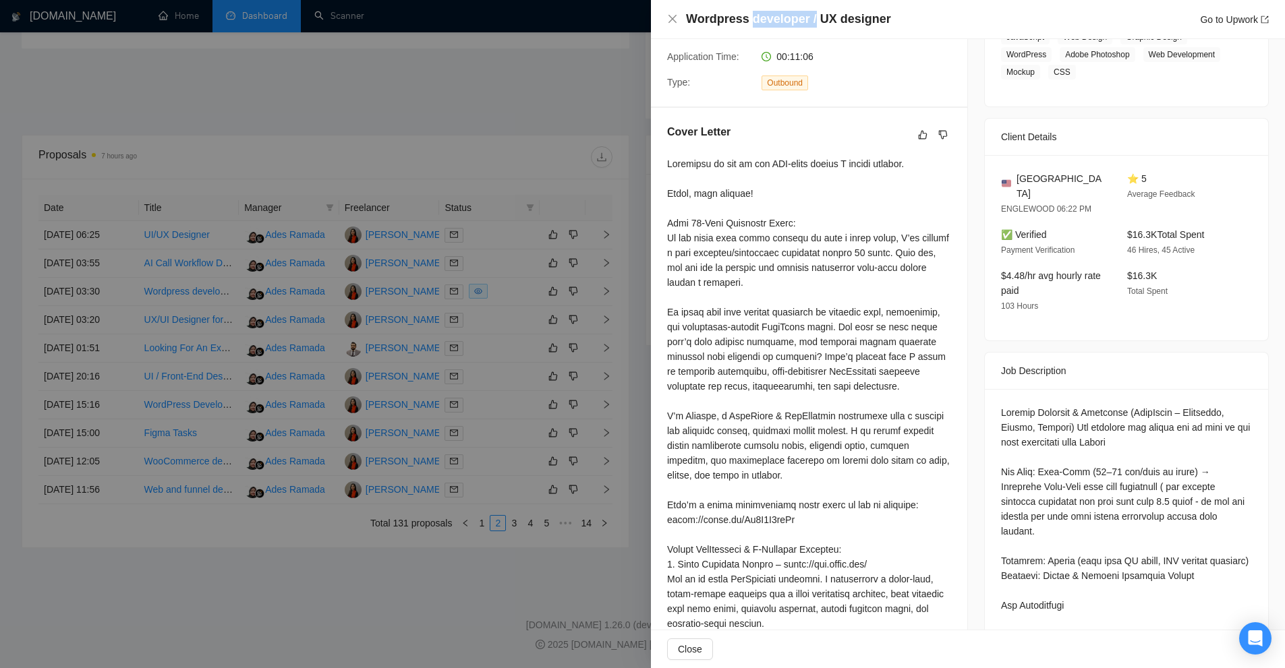
scroll to position [472, 0]
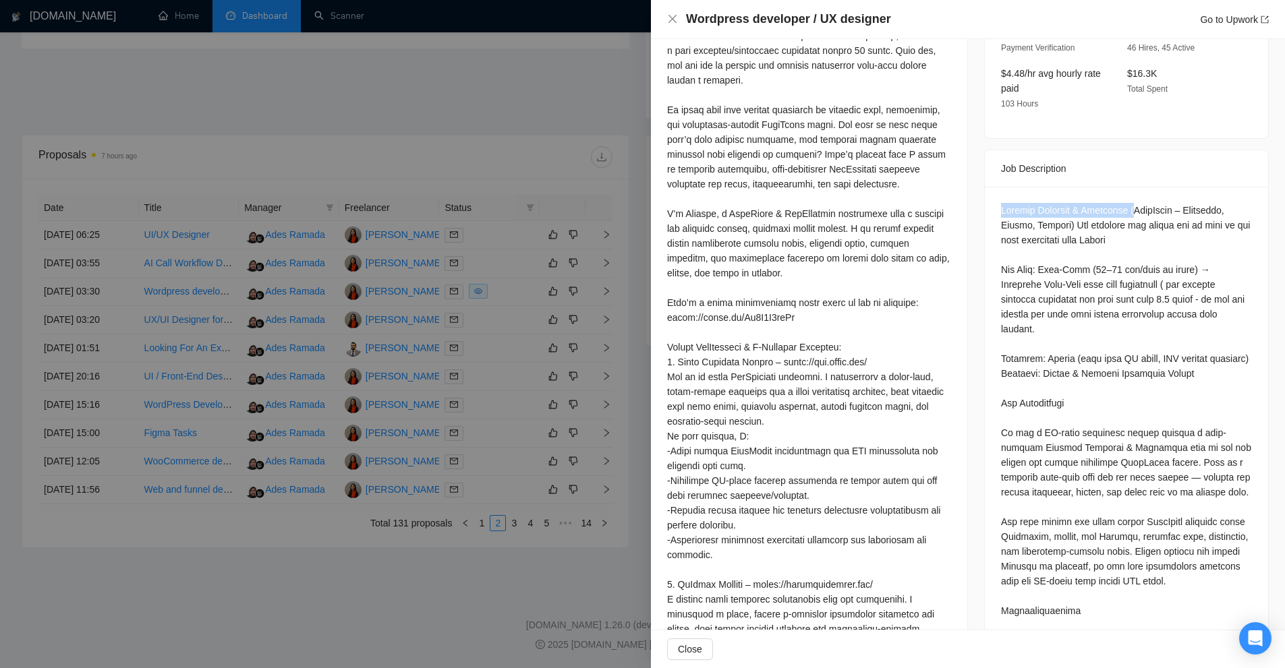
drag, startPoint x: 1006, startPoint y: 189, endPoint x: 1129, endPoint y: 189, distance: 122.7
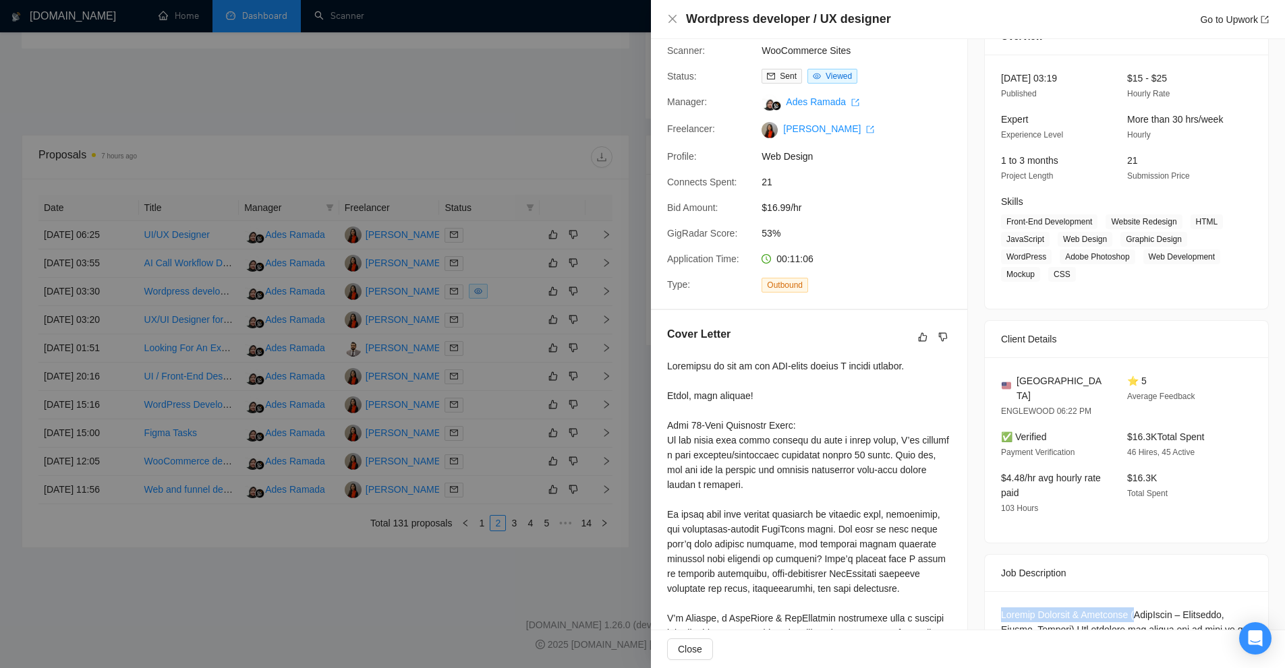
scroll to position [202, 0]
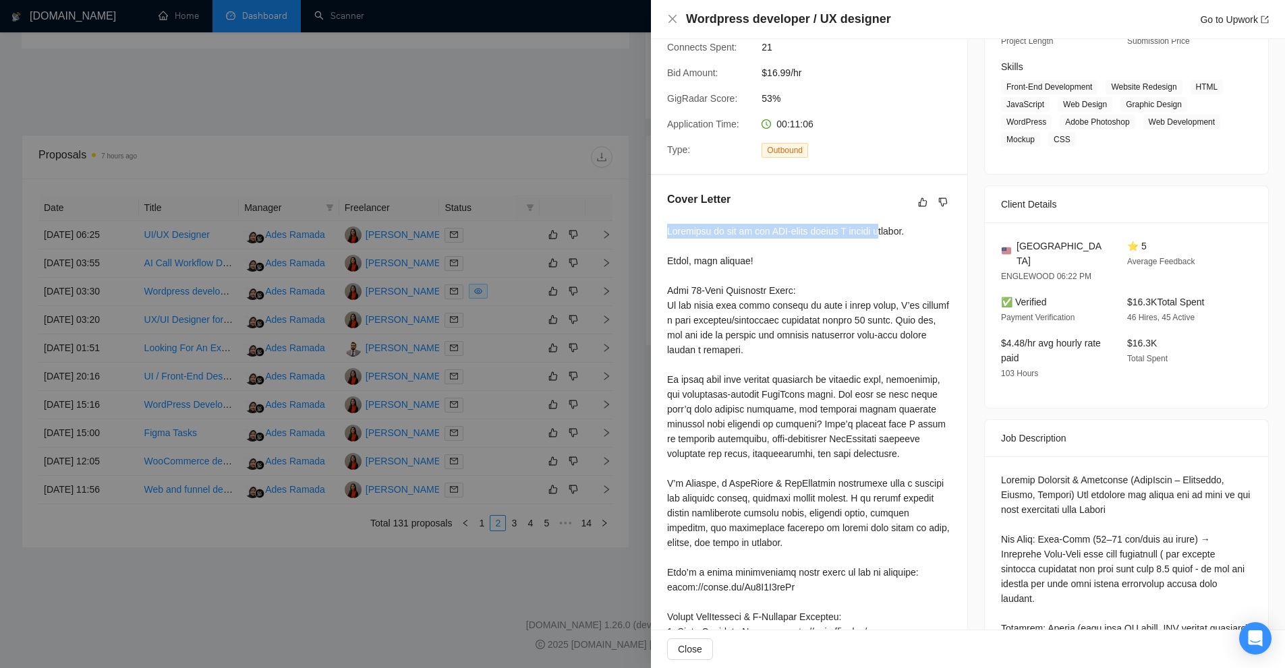
drag, startPoint x: 661, startPoint y: 231, endPoint x: 883, endPoint y: 231, distance: 222.5
drag, startPoint x: 872, startPoint y: 233, endPoint x: 924, endPoint y: 235, distance: 51.9
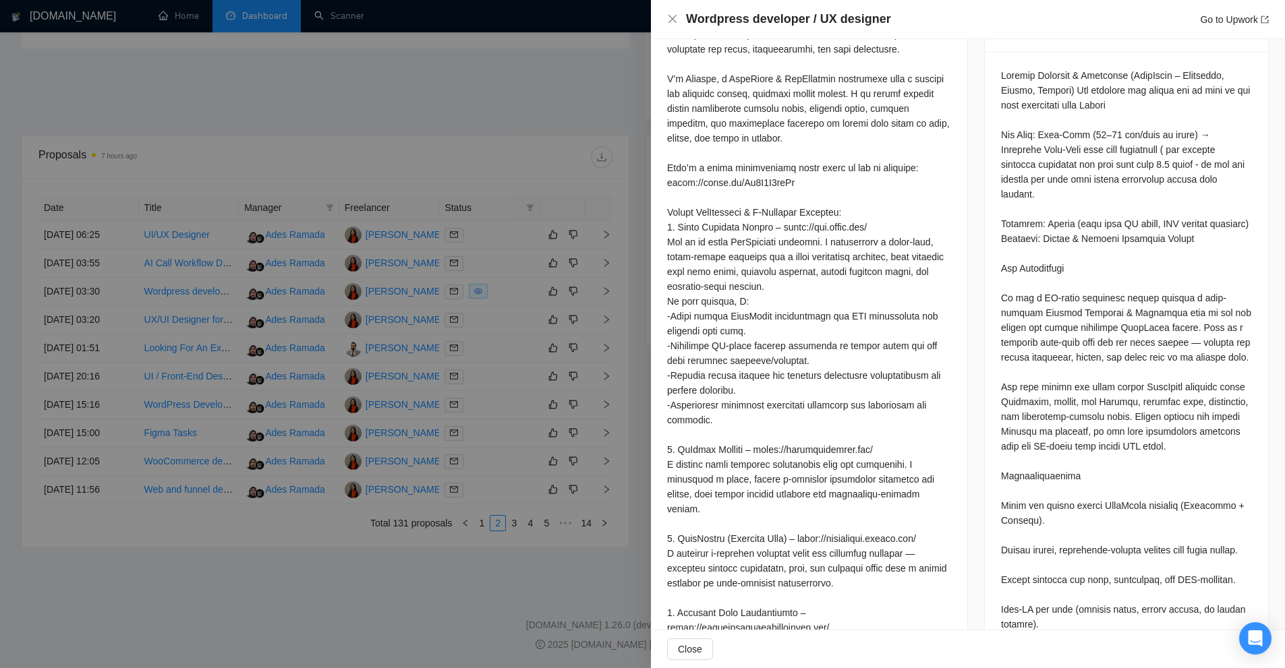
scroll to position [337, 0]
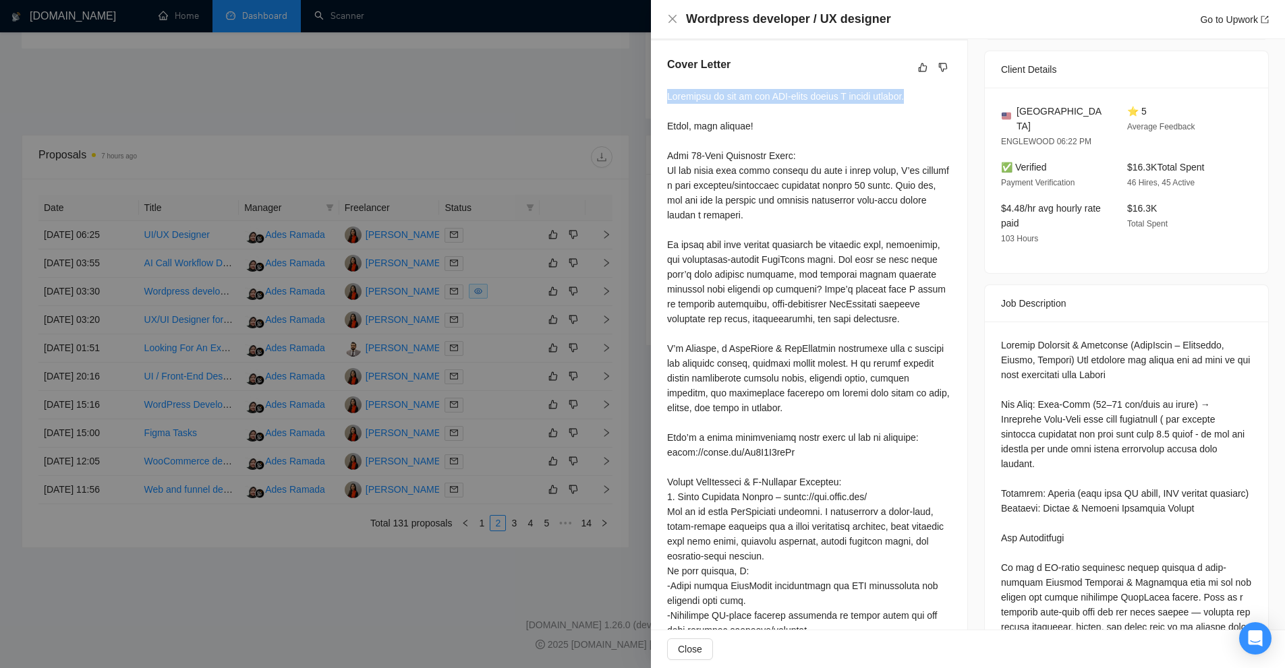
drag, startPoint x: 665, startPoint y: 88, endPoint x: 940, endPoint y: 102, distance: 275.5
click at [940, 102] on div "Cover Letter" at bounding box center [809, 587] width 316 height 1094
click at [909, 105] on div at bounding box center [809, 601] width 284 height 1024
drag, startPoint x: 717, startPoint y: 86, endPoint x: 927, endPoint y: 107, distance: 210.1
click at [941, 104] on div "Cover Letter" at bounding box center [809, 587] width 316 height 1094
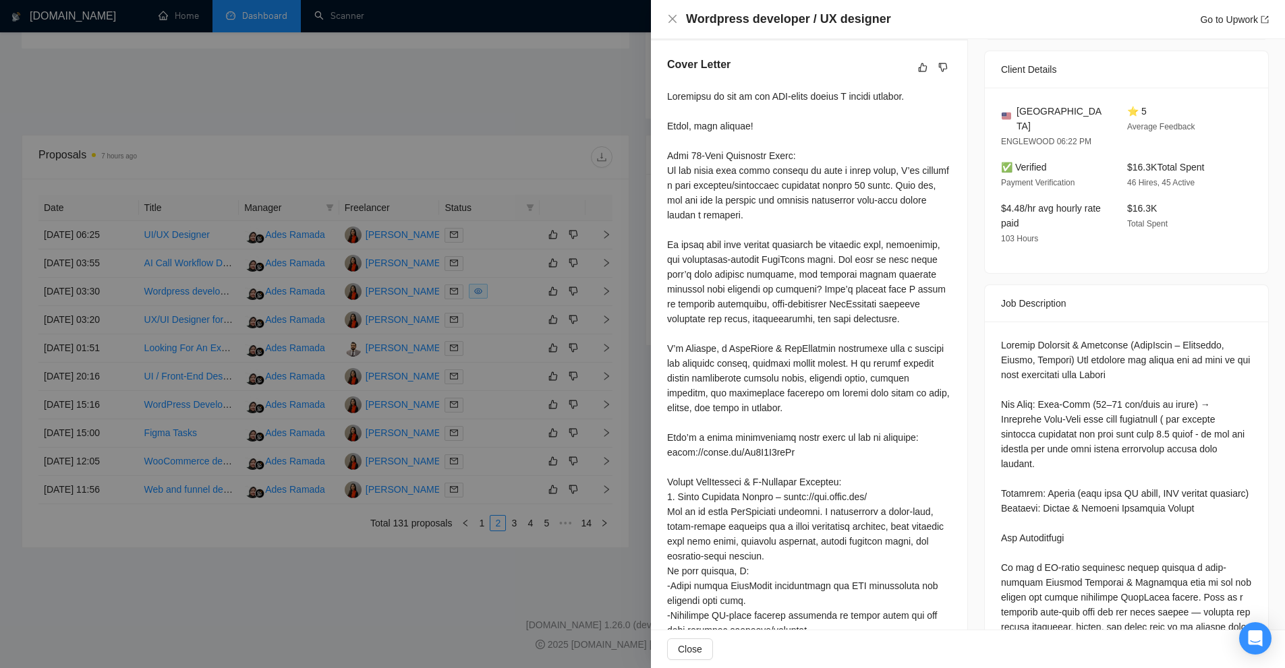
click at [825, 149] on div at bounding box center [809, 601] width 284 height 1024
drag, startPoint x: 669, startPoint y: 127, endPoint x: 764, endPoint y: 127, distance: 95.1
click at [764, 127] on div at bounding box center [809, 601] width 284 height 1024
drag, startPoint x: 666, startPoint y: 158, endPoint x: 797, endPoint y: 148, distance: 131.3
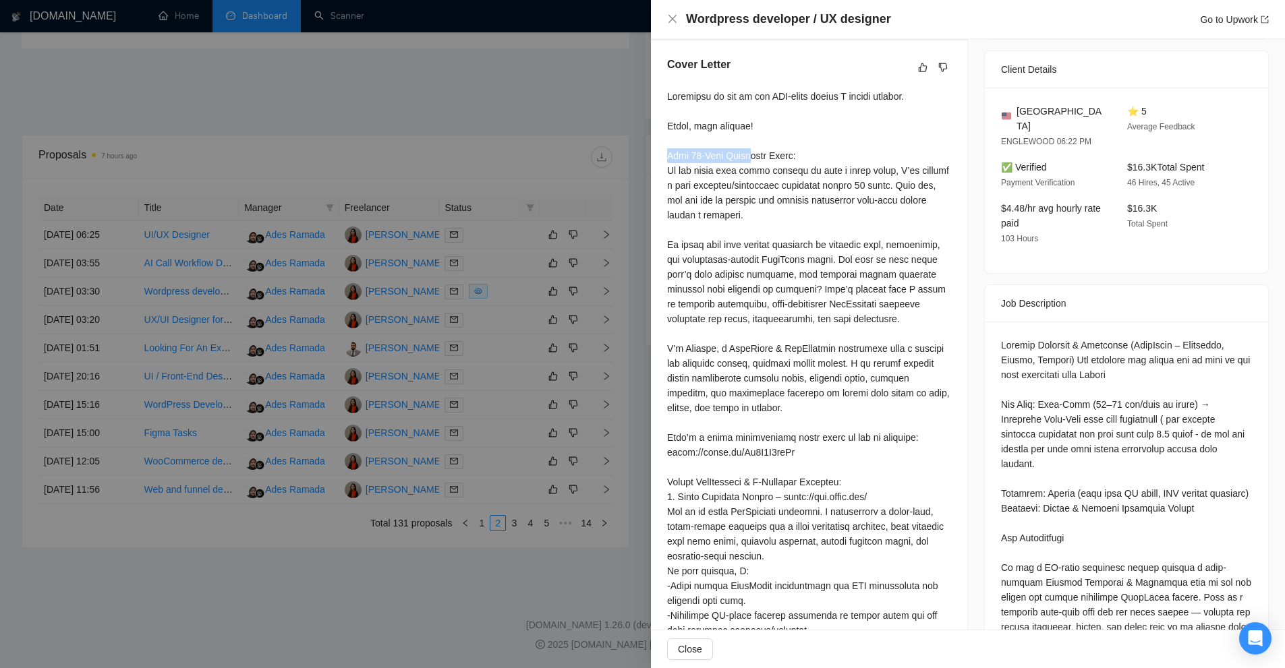
click at [726, 154] on div "Cover Letter" at bounding box center [809, 587] width 316 height 1094
click at [772, 191] on div at bounding box center [809, 601] width 284 height 1024
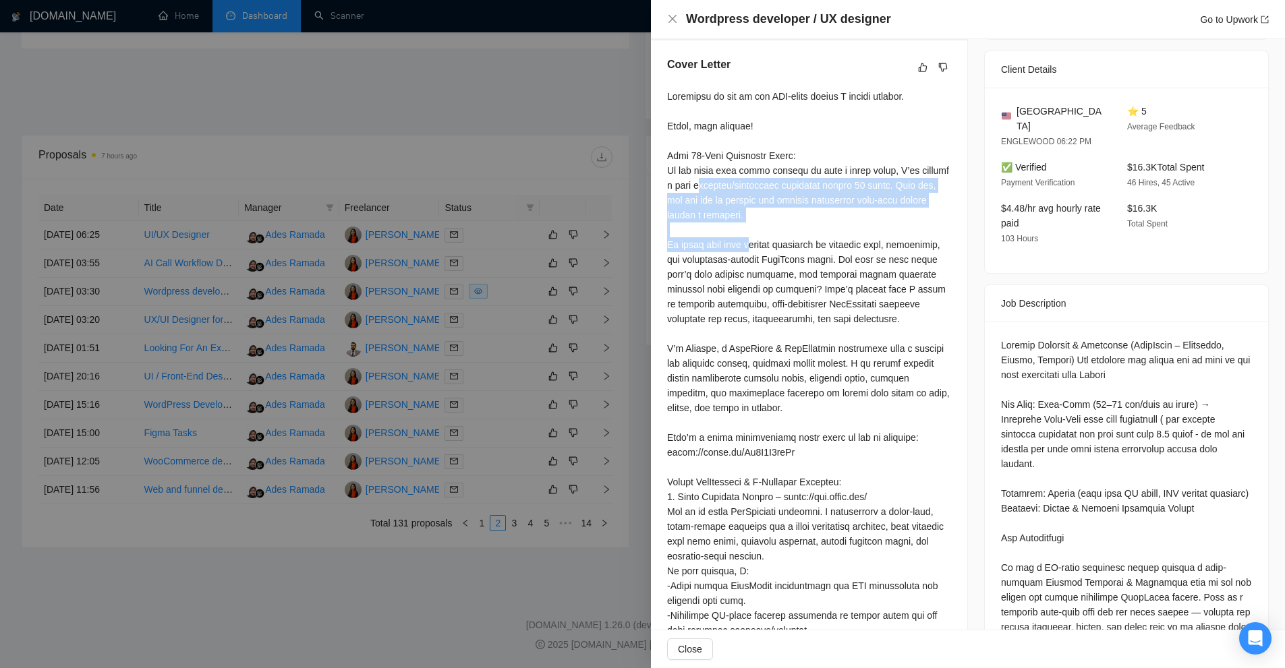
drag, startPoint x: 885, startPoint y: 168, endPoint x: 917, endPoint y: 210, distance: 52.9
click at [917, 210] on div at bounding box center [809, 601] width 284 height 1024
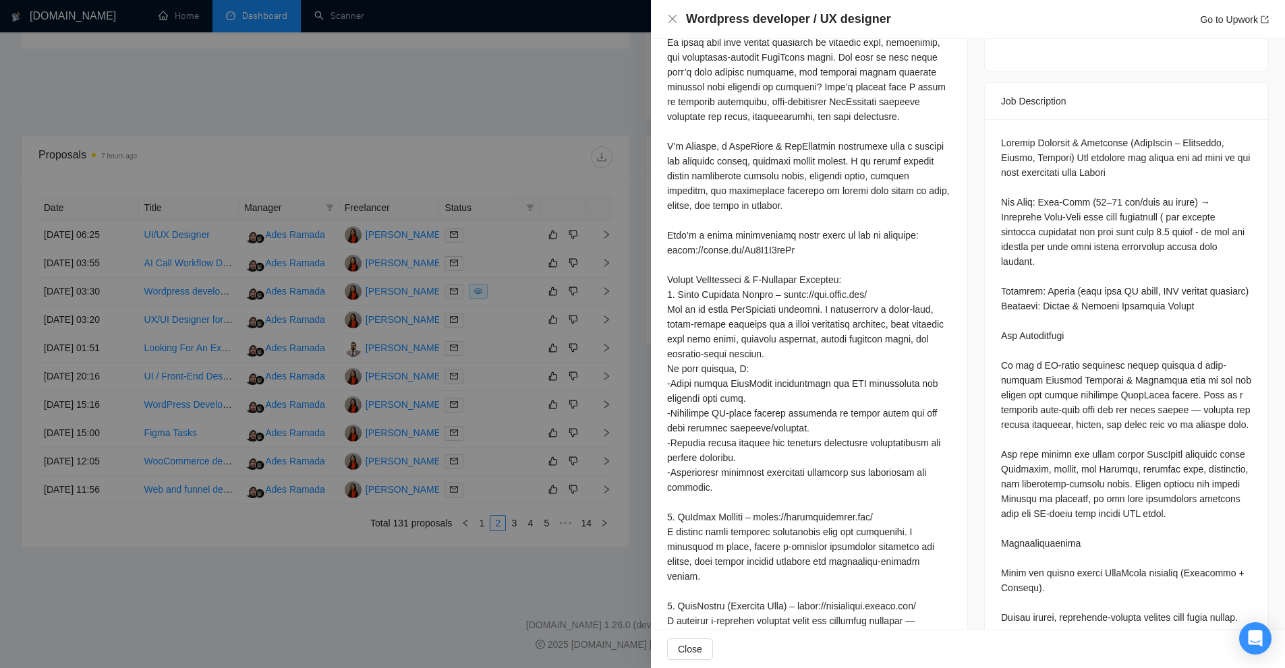
scroll to position [202, 0]
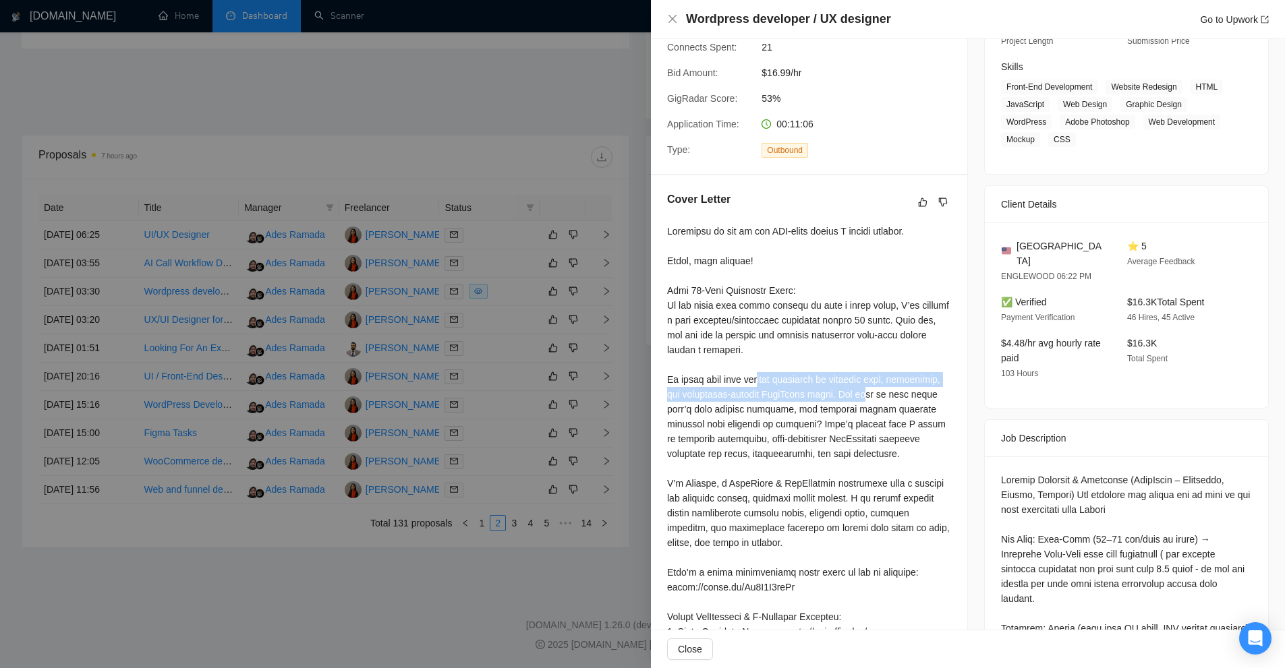
drag, startPoint x: 676, startPoint y: 380, endPoint x: 800, endPoint y: 415, distance: 128.3
drag, startPoint x: 835, startPoint y: 390, endPoint x: 668, endPoint y: 381, distance: 167.5
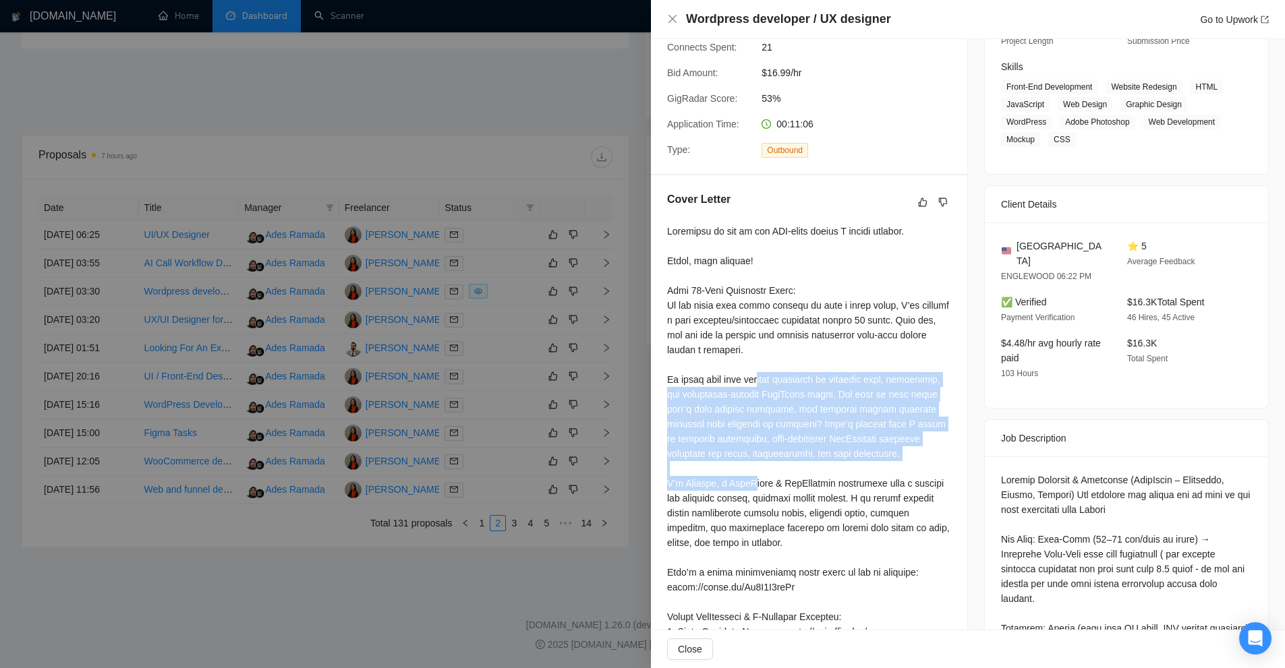
drag, startPoint x: 663, startPoint y: 374, endPoint x: 866, endPoint y: 454, distance: 218.5
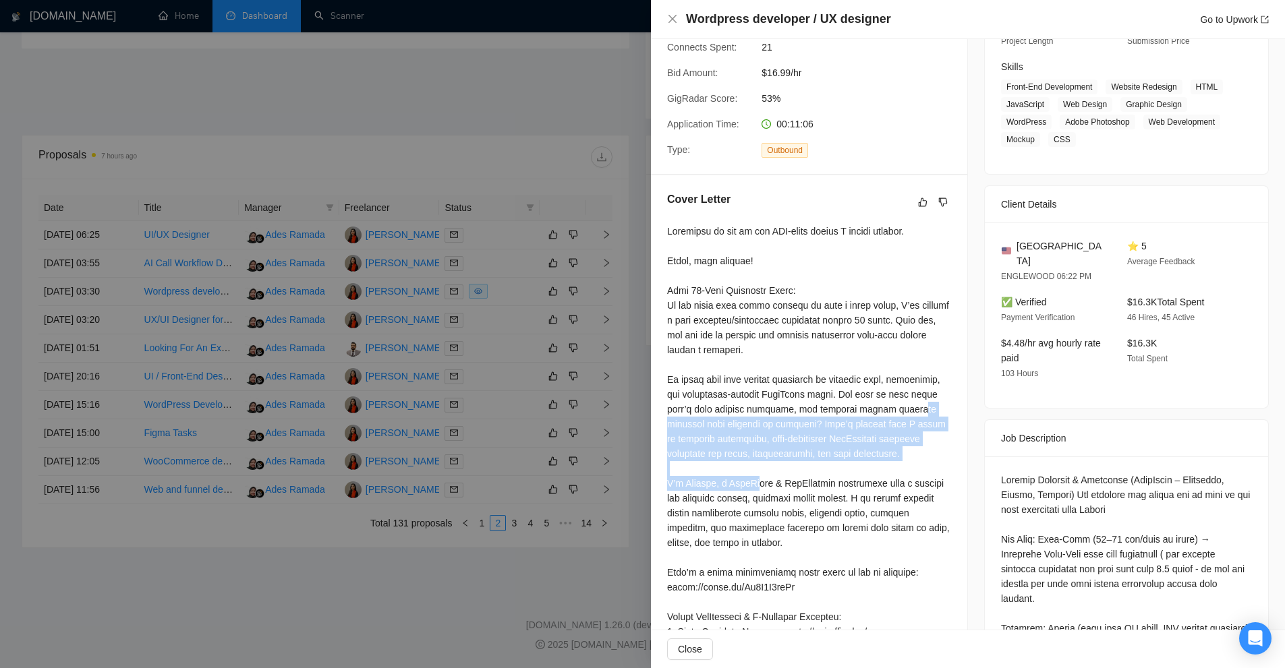
drag, startPoint x: 866, startPoint y: 454, endPoint x: 812, endPoint y: 411, distance: 69.5
drag, startPoint x: 784, startPoint y: 421, endPoint x: 878, endPoint y: 450, distance: 98.3
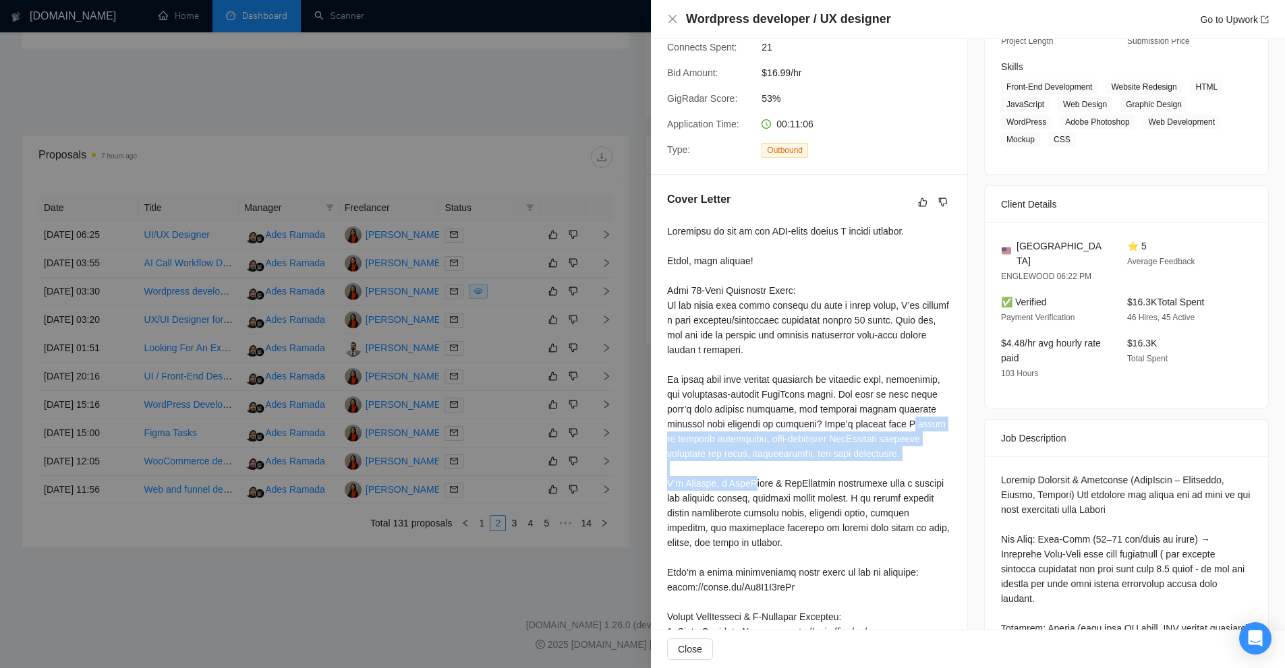
drag, startPoint x: 863, startPoint y: 447, endPoint x: 740, endPoint y: 390, distance: 135.8
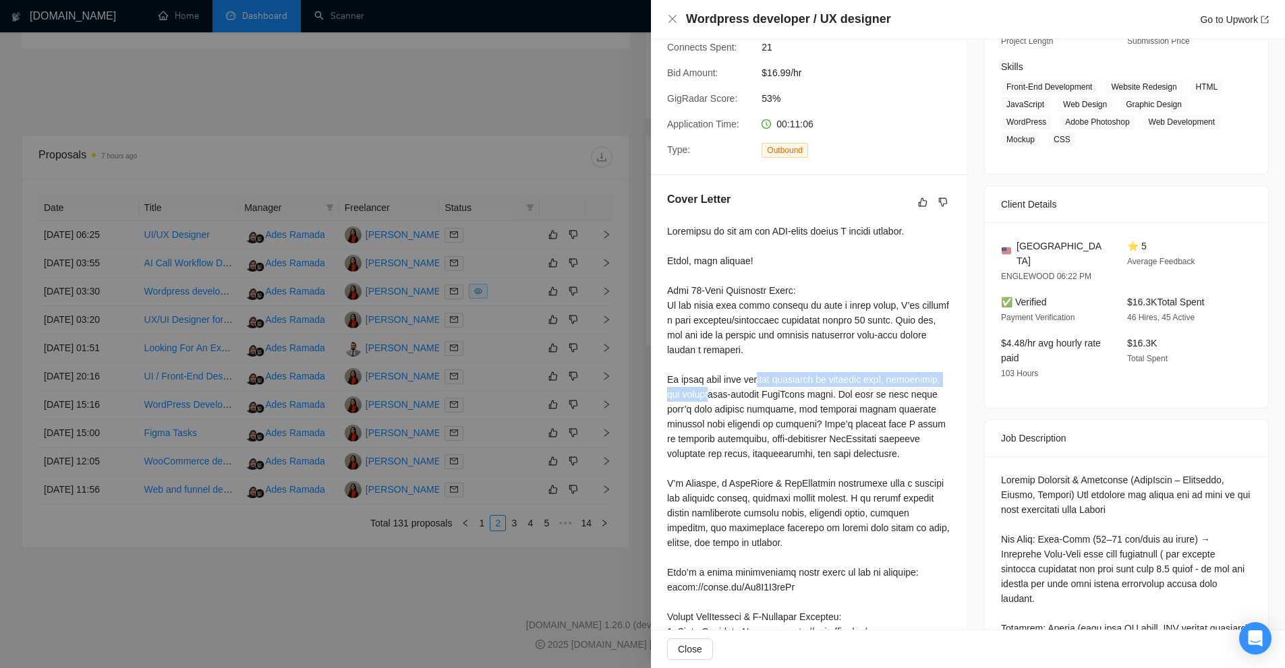
drag, startPoint x: 666, startPoint y: 376, endPoint x: 883, endPoint y: 379, distance: 217.2
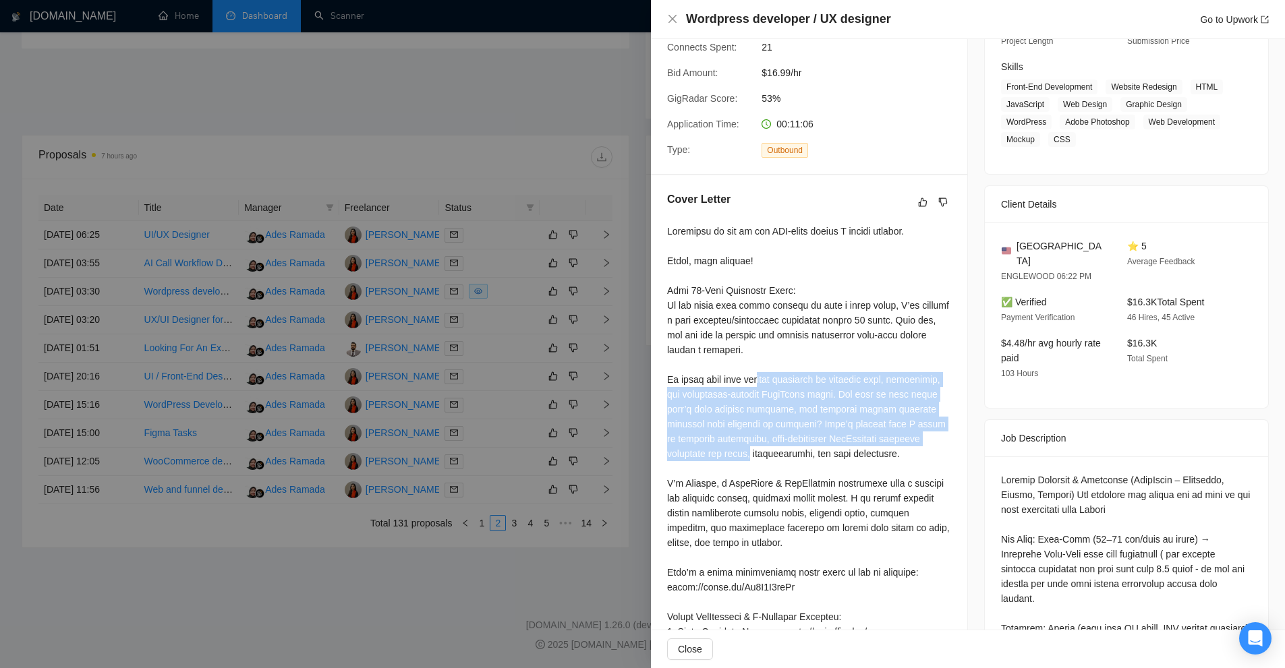
drag, startPoint x: 666, startPoint y: 377, endPoint x: 869, endPoint y: 411, distance: 205.9
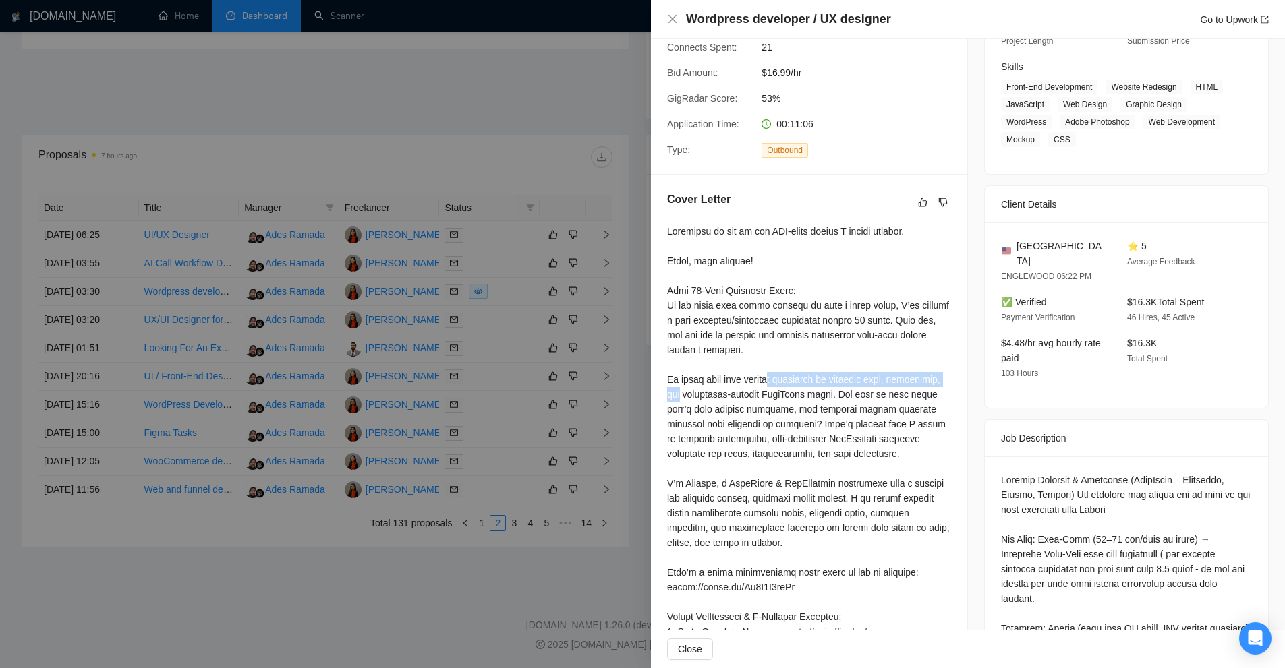
drag, startPoint x: 678, startPoint y: 375, endPoint x: 828, endPoint y: 386, distance: 150.8
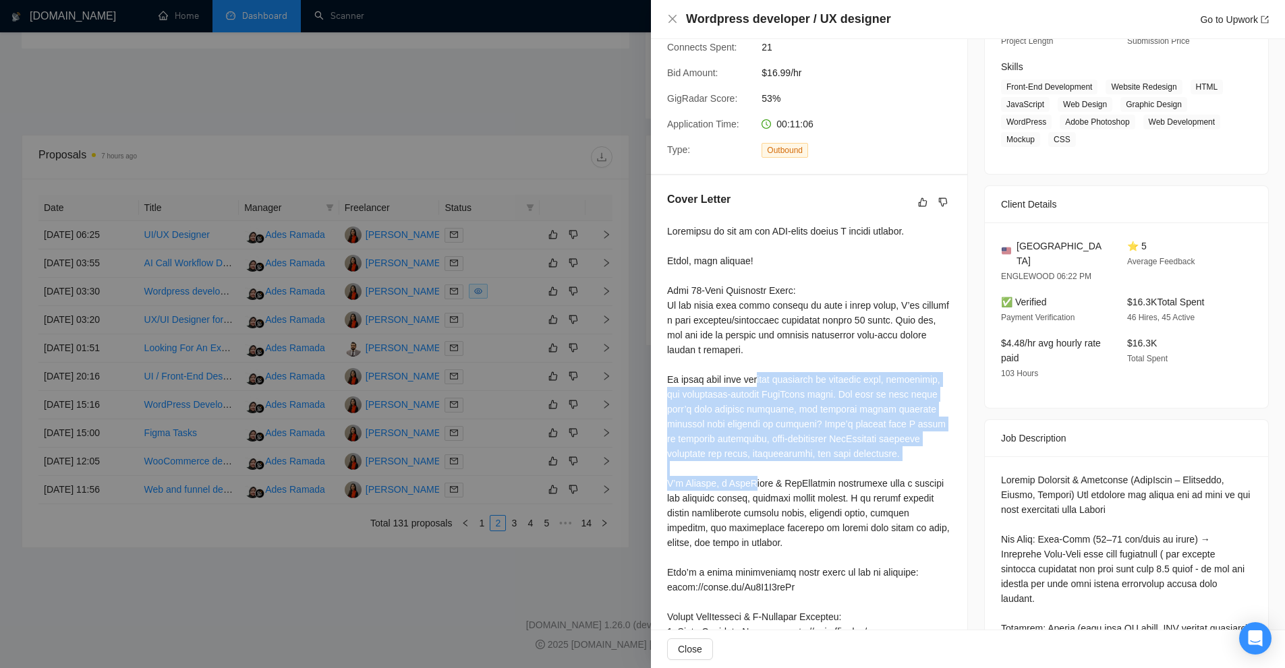
drag, startPoint x: 664, startPoint y: 374, endPoint x: 921, endPoint y: 459, distance: 270.4
drag, startPoint x: 867, startPoint y: 452, endPoint x: 663, endPoint y: 379, distance: 216.3
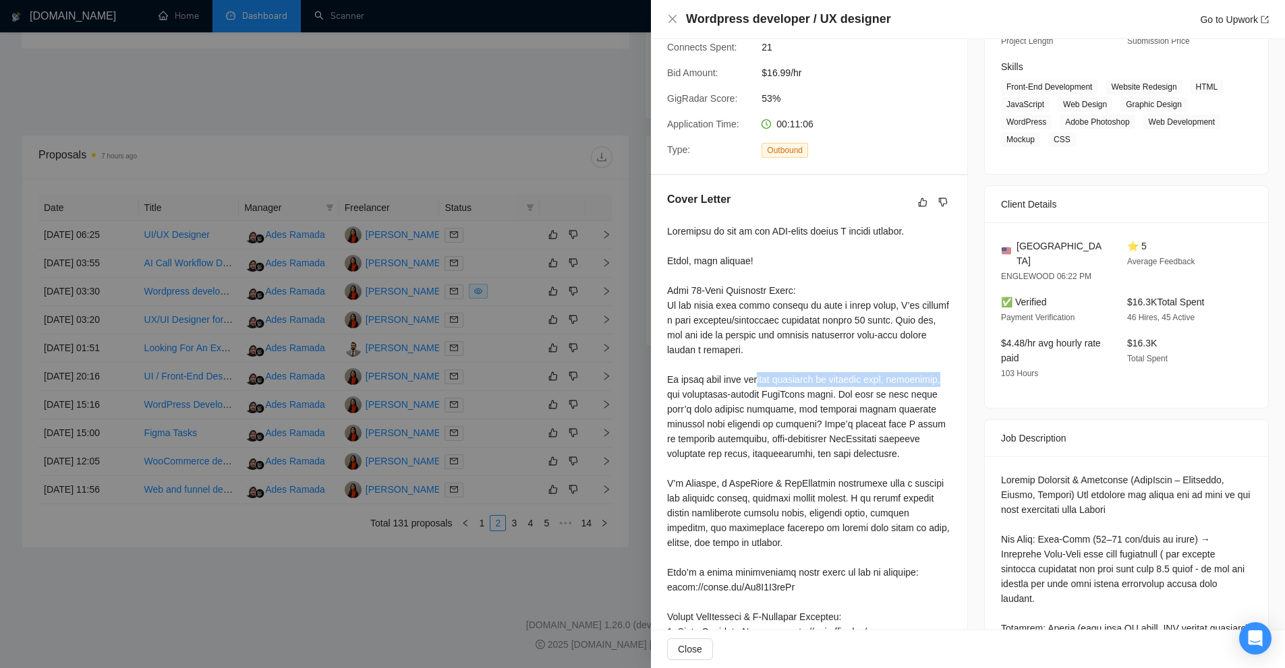
drag, startPoint x: 666, startPoint y: 376, endPoint x: 840, endPoint y: 380, distance: 174.0
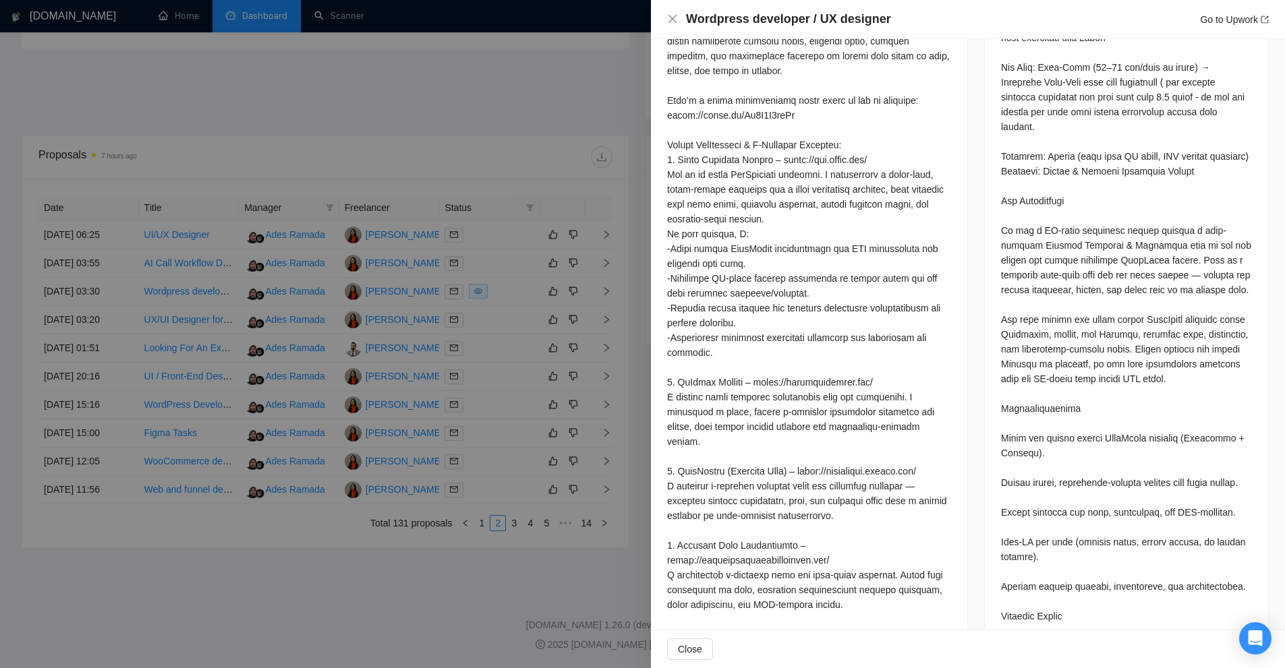
scroll to position [944, 0]
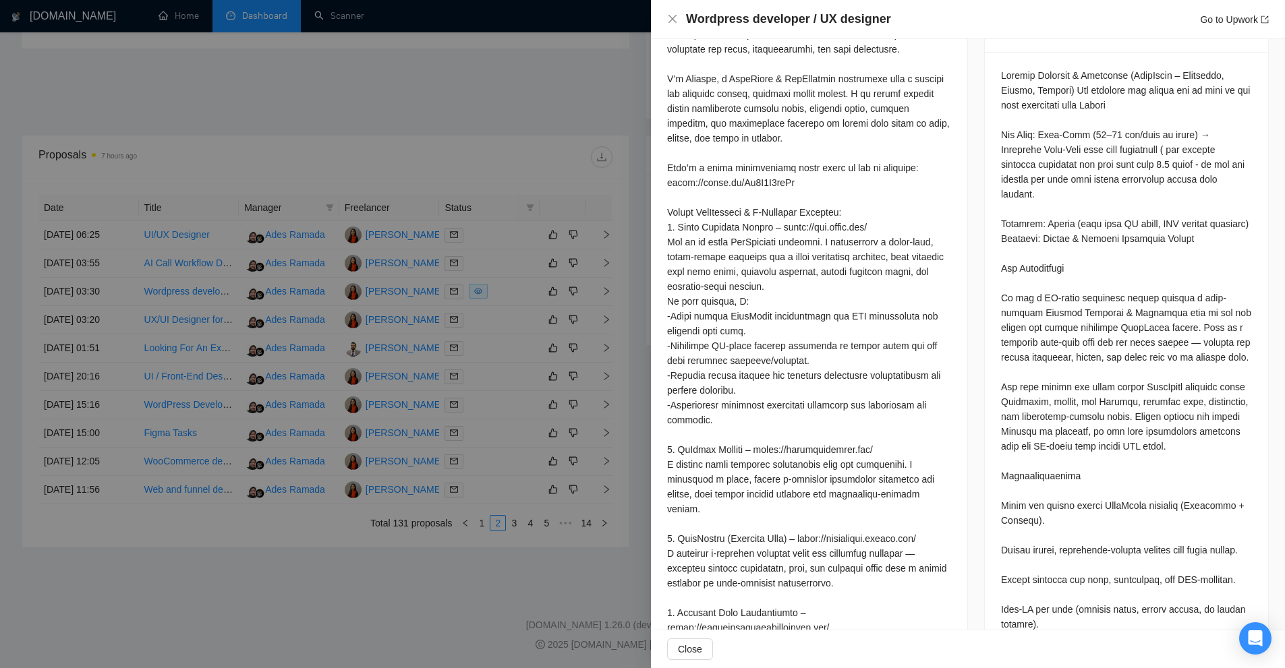
drag, startPoint x: 744, startPoint y: 504, endPoint x: 753, endPoint y: 193, distance: 311.6
click at [753, 193] on div at bounding box center [809, 331] width 284 height 1024
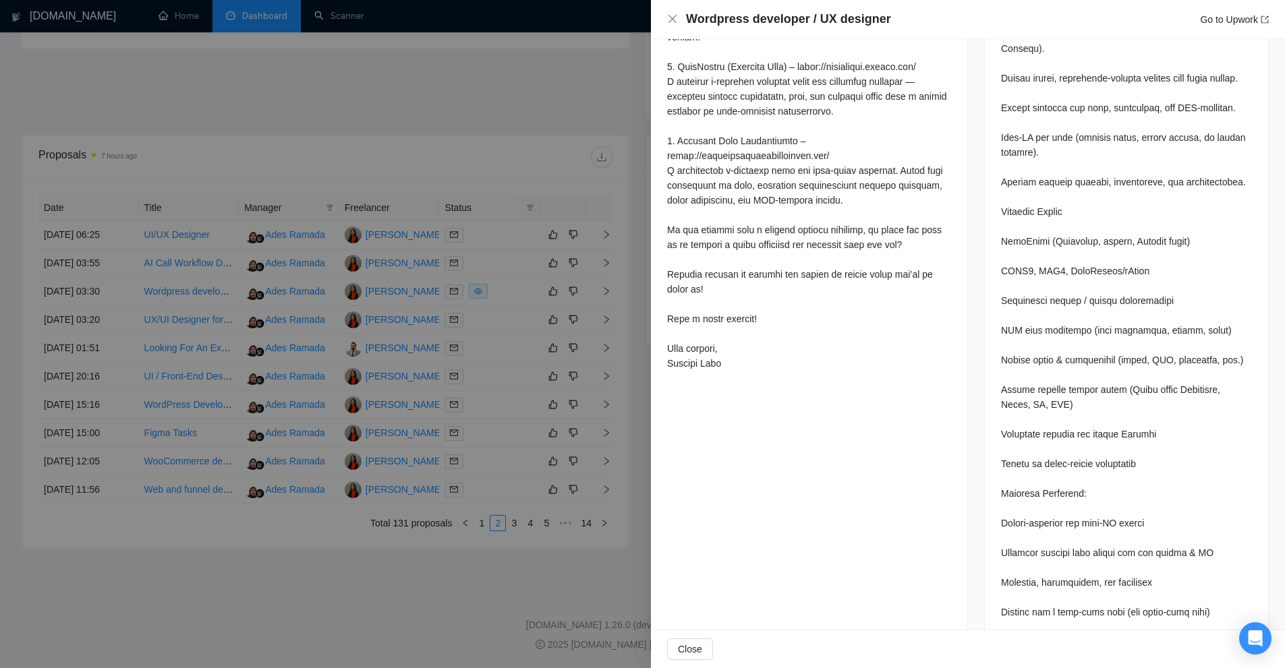
drag, startPoint x: 738, startPoint y: 370, endPoint x: 733, endPoint y: 318, distance: 51.5
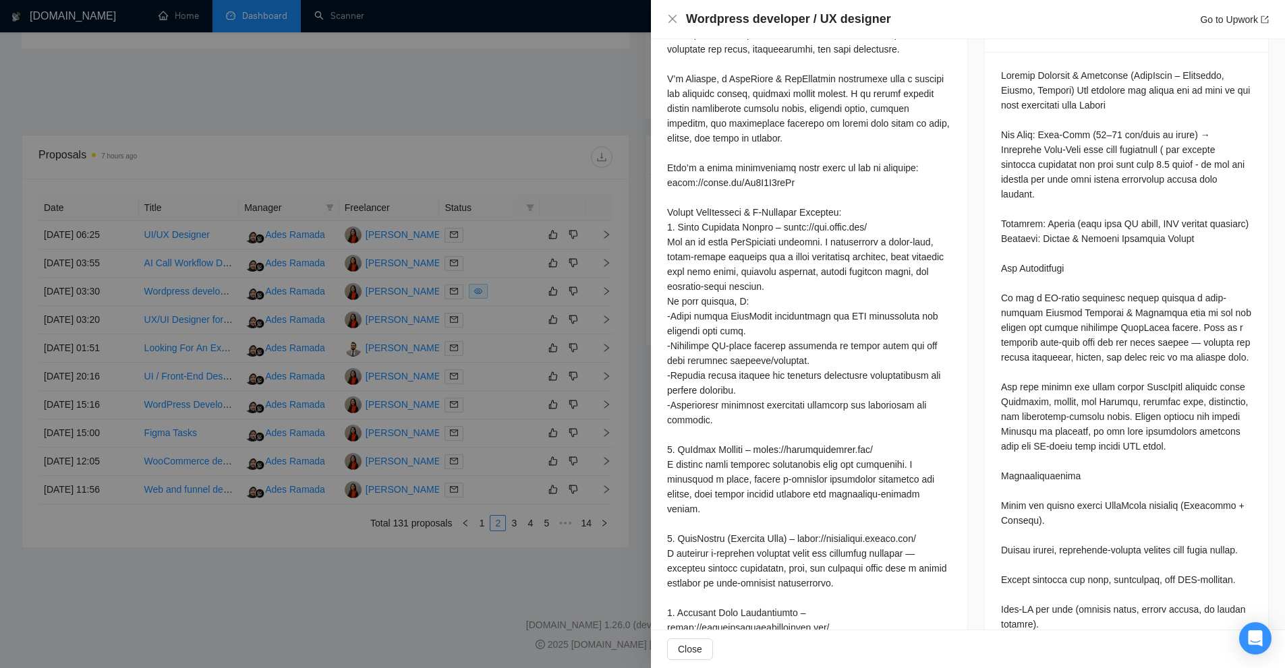
scroll to position [202, 0]
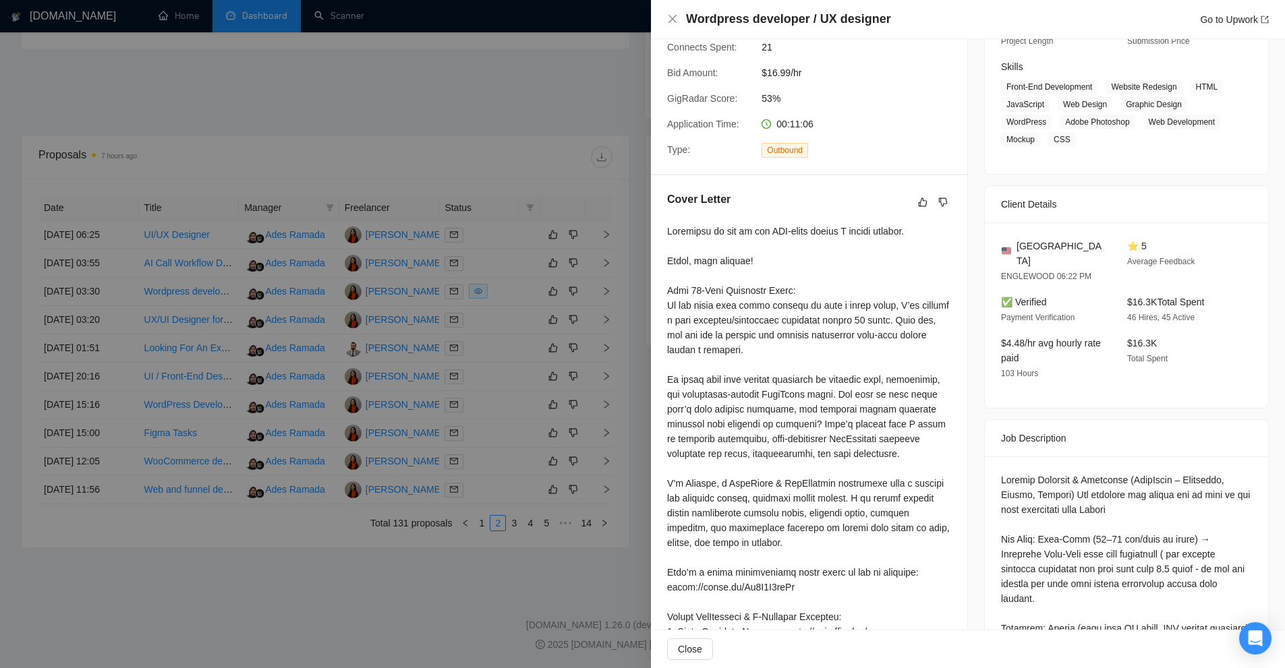
drag, startPoint x: 724, startPoint y: 391, endPoint x: 667, endPoint y: 227, distance: 174.0
copy div "Inception is one of the USA-based movies I really enjoyed. Hello, good evening!…"
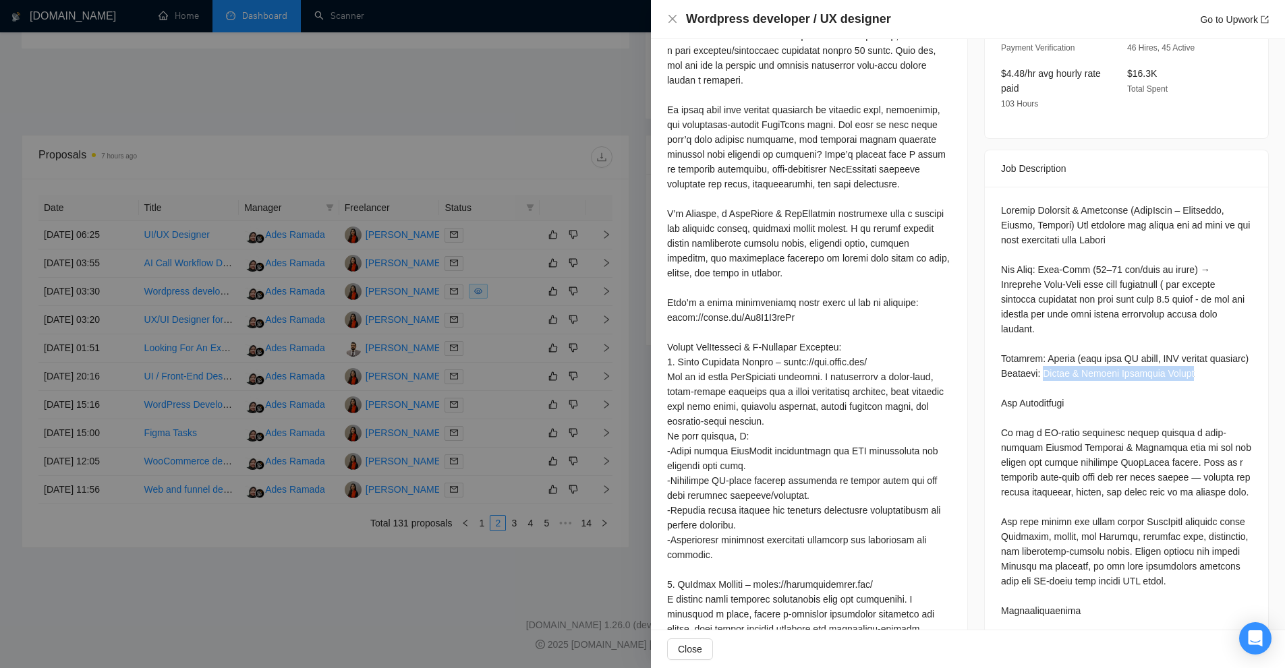
drag, startPoint x: 1036, startPoint y: 357, endPoint x: 1187, endPoint y: 357, distance: 150.4
drag, startPoint x: 1045, startPoint y: 355, endPoint x: 1082, endPoint y: 355, distance: 37.1
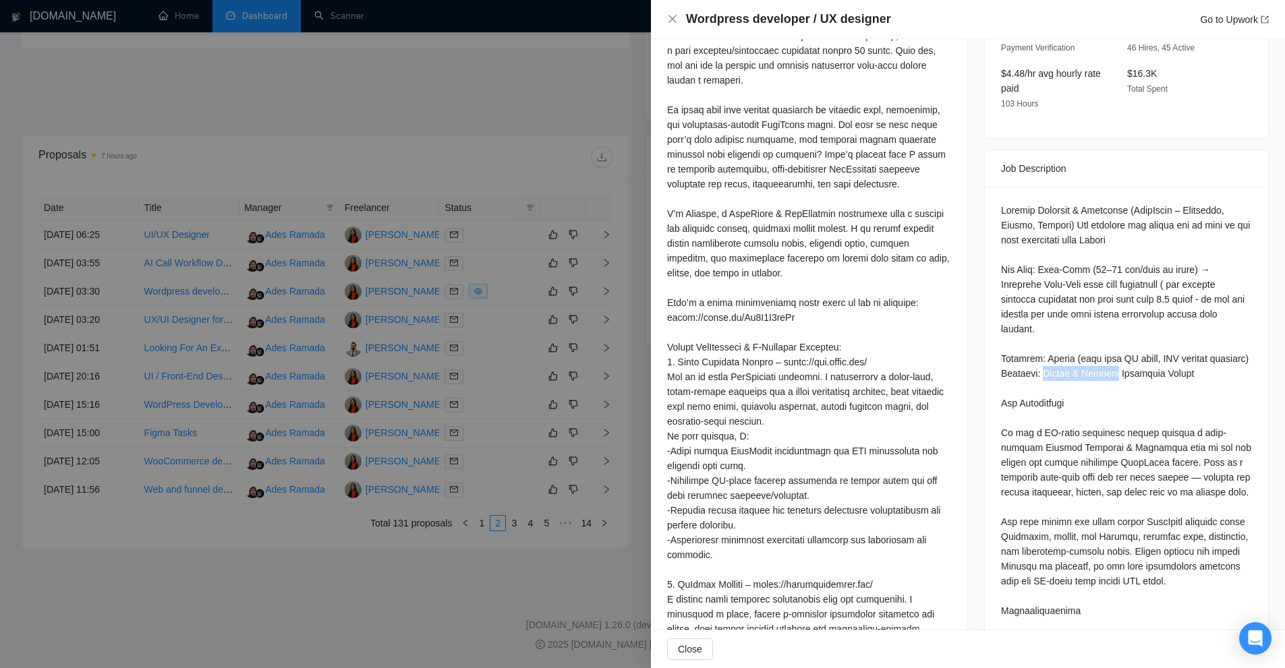
drag, startPoint x: 1061, startPoint y: 355, endPoint x: 1034, endPoint y: 359, distance: 27.9
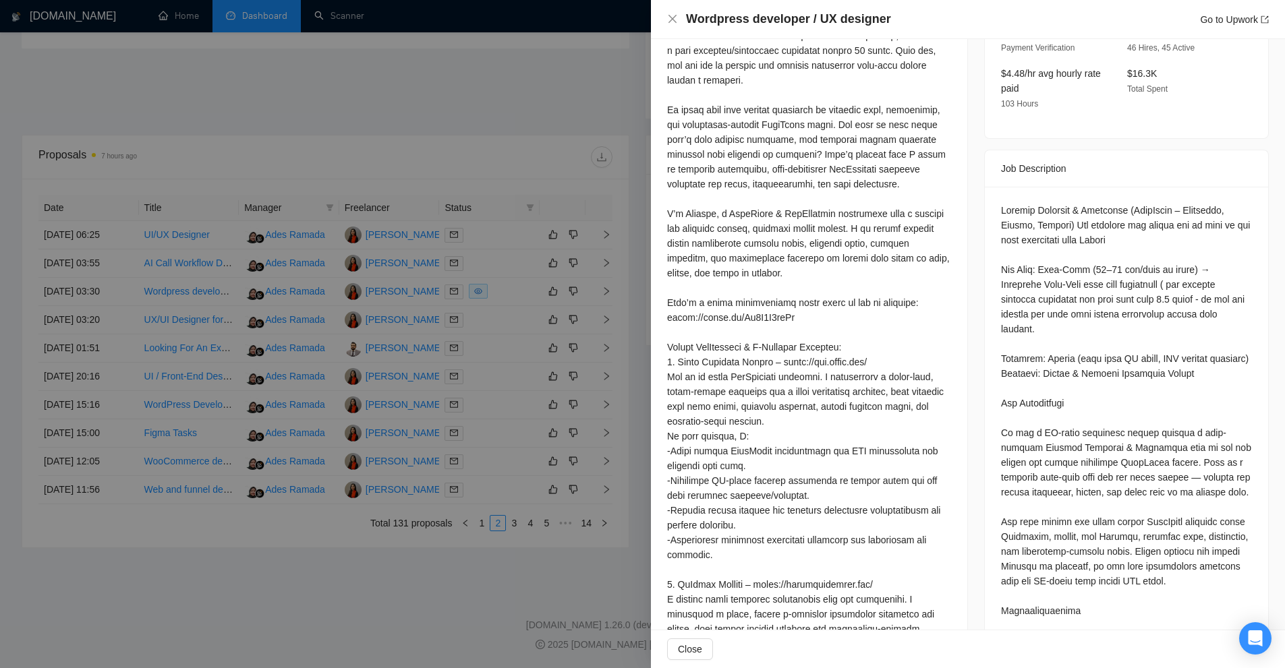
drag, startPoint x: 1038, startPoint y: 357, endPoint x: 1113, endPoint y: 353, distance: 74.3
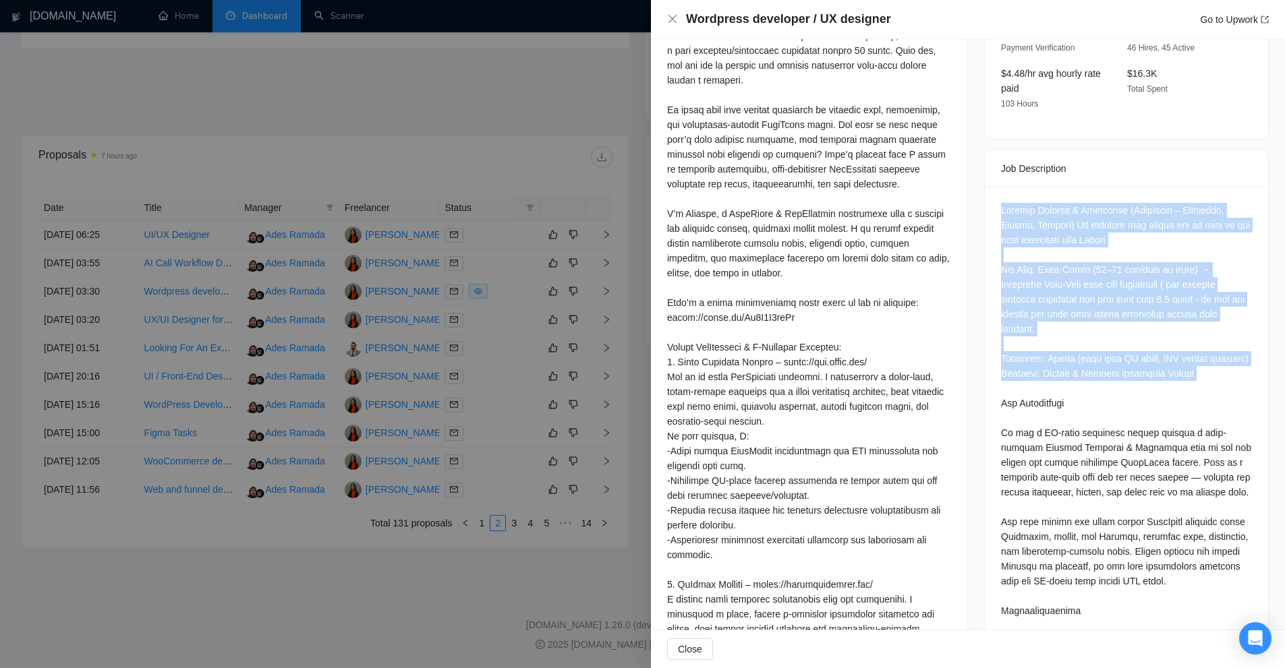
drag, startPoint x: 984, startPoint y: 194, endPoint x: 1176, endPoint y: 363, distance: 255.6
click at [1176, 363] on div "Job Posting Details Overview 01 Sep, 2025 03:19 Published $15 - $25 Hourly Rate…" at bounding box center [1126, 571] width 317 height 2009
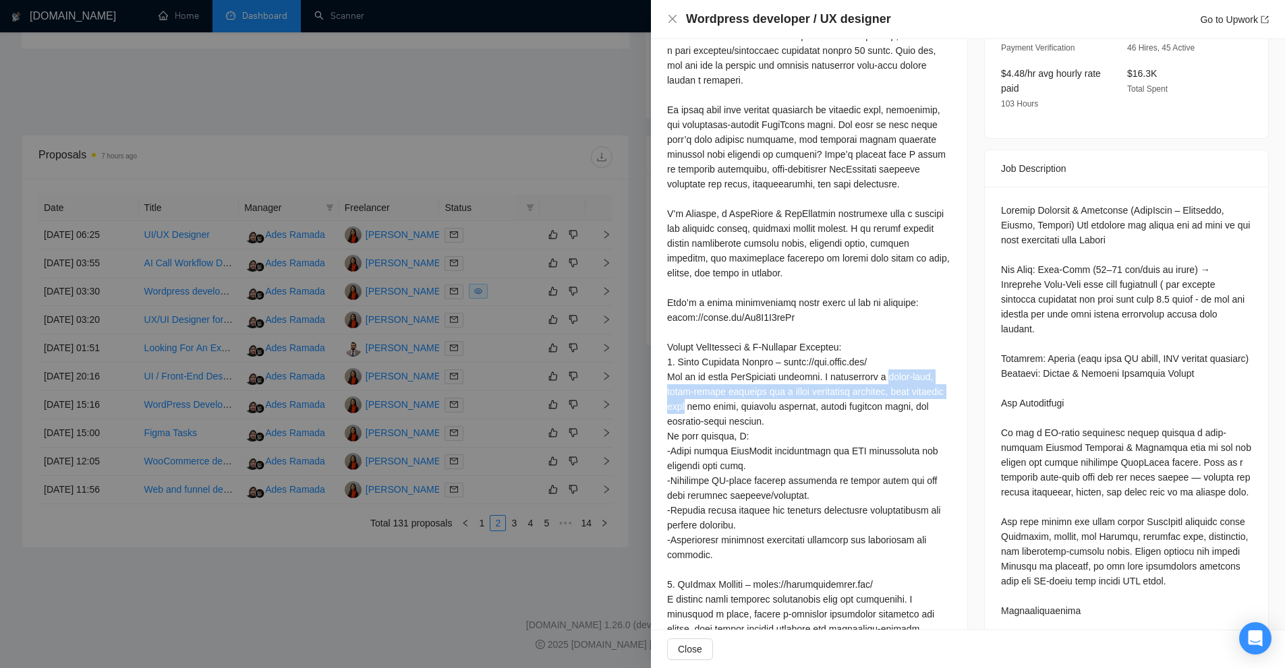
drag, startPoint x: 677, startPoint y: 357, endPoint x: 904, endPoint y: 360, distance: 227.3
click at [904, 360] on div "Cover Letter" at bounding box center [809, 453] width 316 height 1094
drag, startPoint x: 657, startPoint y: 380, endPoint x: 845, endPoint y: 376, distance: 188.2
click at [845, 376] on div "Cover Letter" at bounding box center [809, 453] width 316 height 1094
click at [773, 383] on div at bounding box center [809, 466] width 284 height 1024
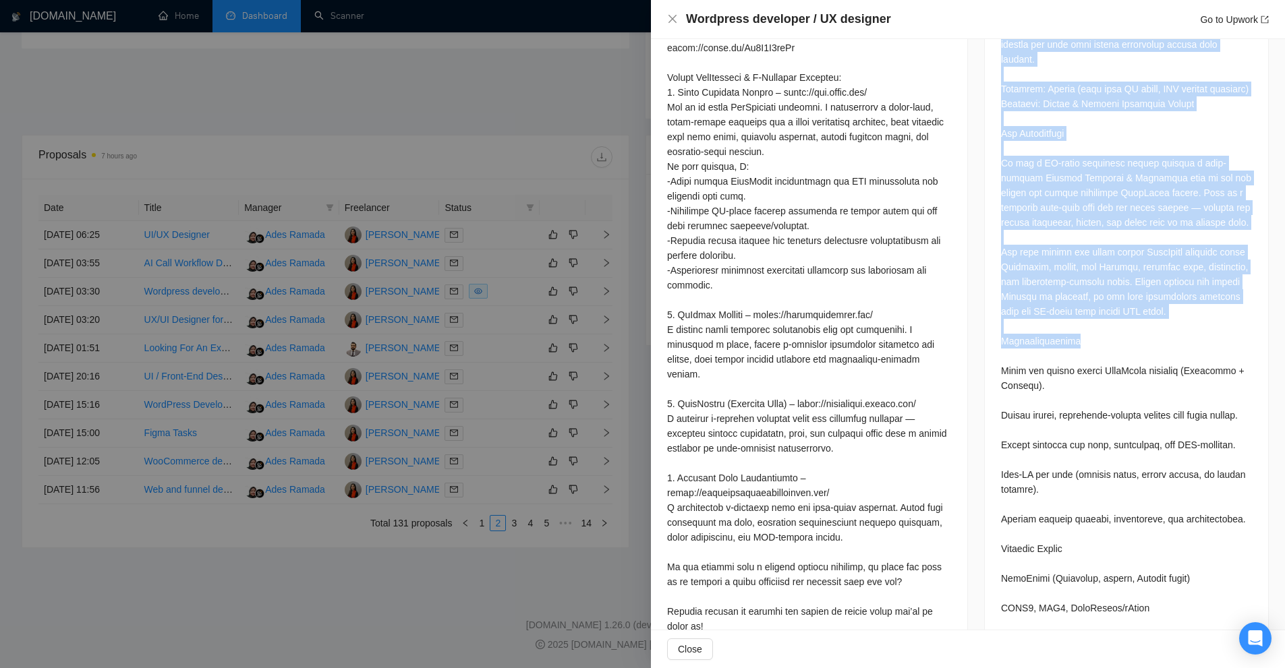
scroll to position [1011, 0]
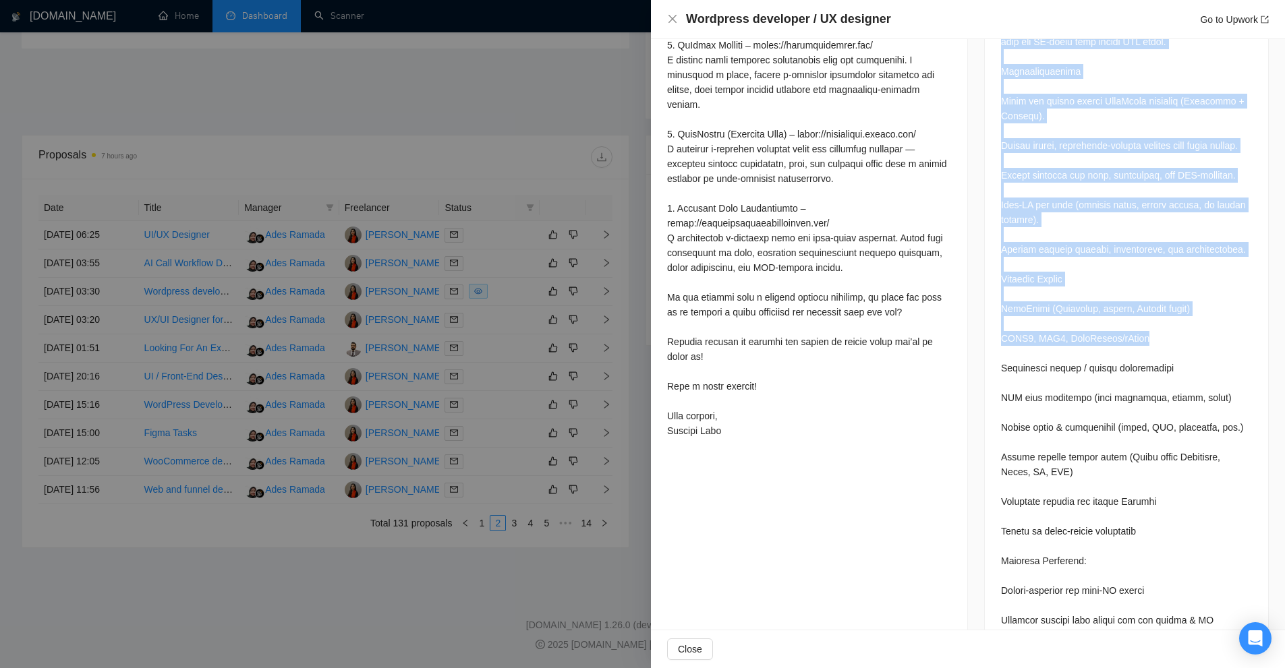
drag, startPoint x: 992, startPoint y: 191, endPoint x: 1164, endPoint y: 351, distance: 234.8
click at [1164, 351] on div at bounding box center [1126, 333] width 283 height 1373
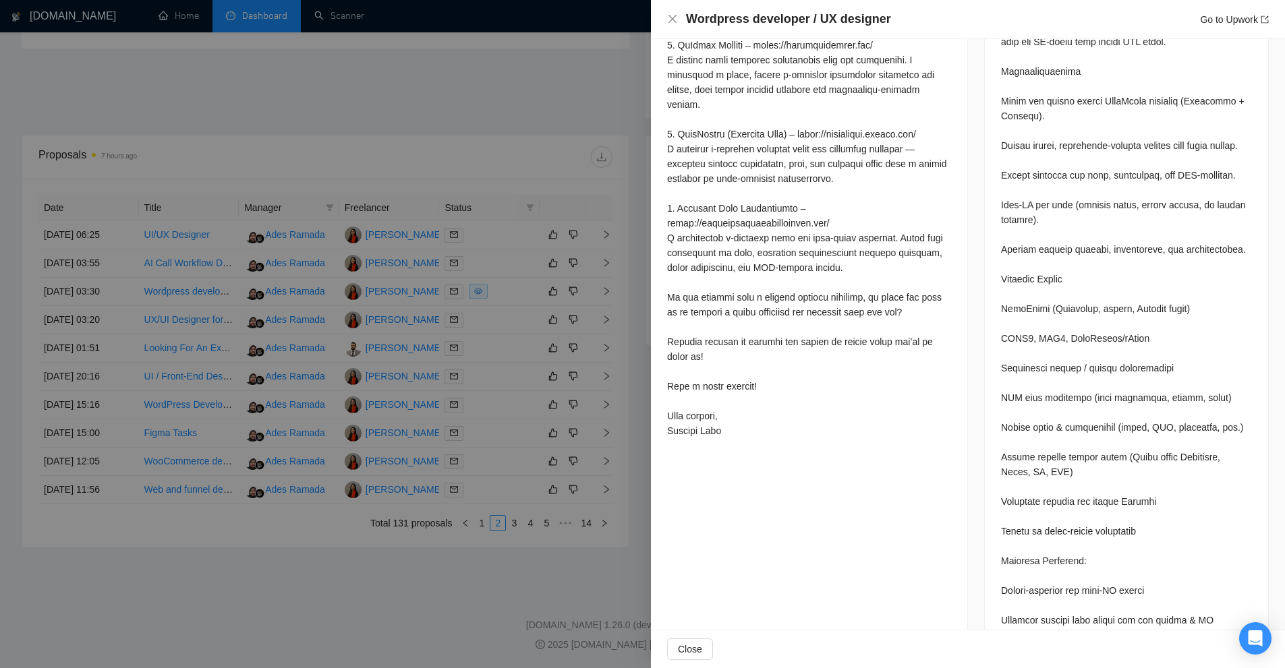
click at [1167, 489] on div at bounding box center [1126, 331] width 251 height 1335
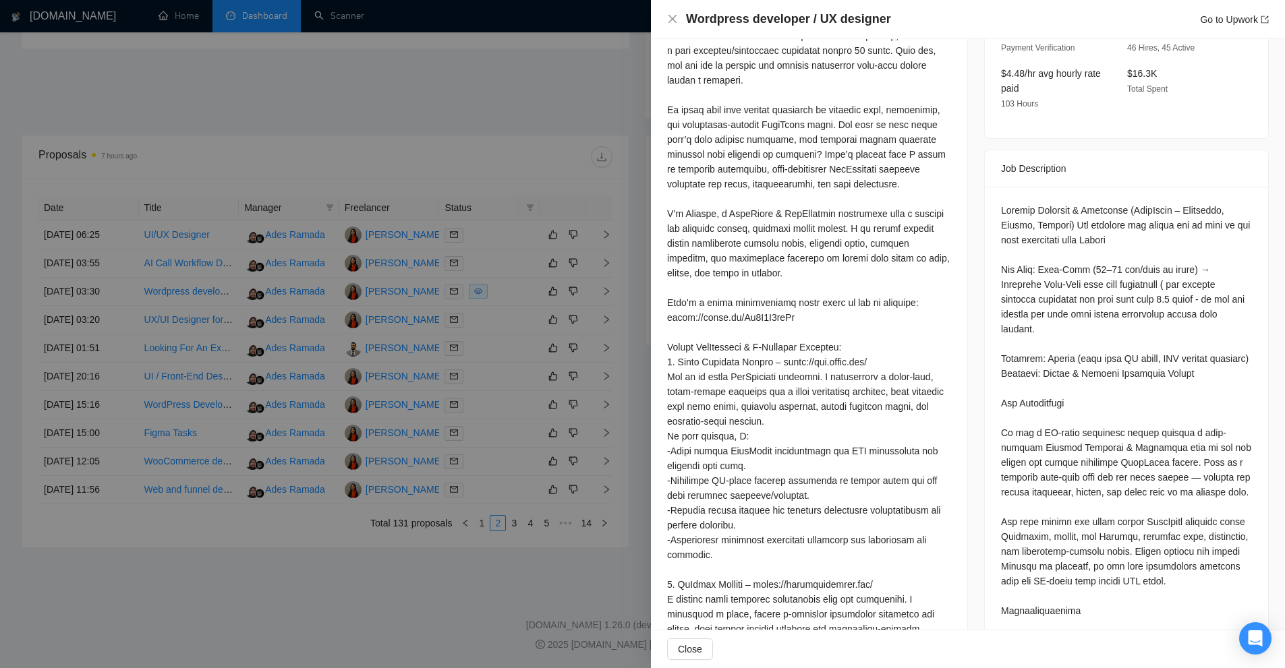
scroll to position [607, 0]
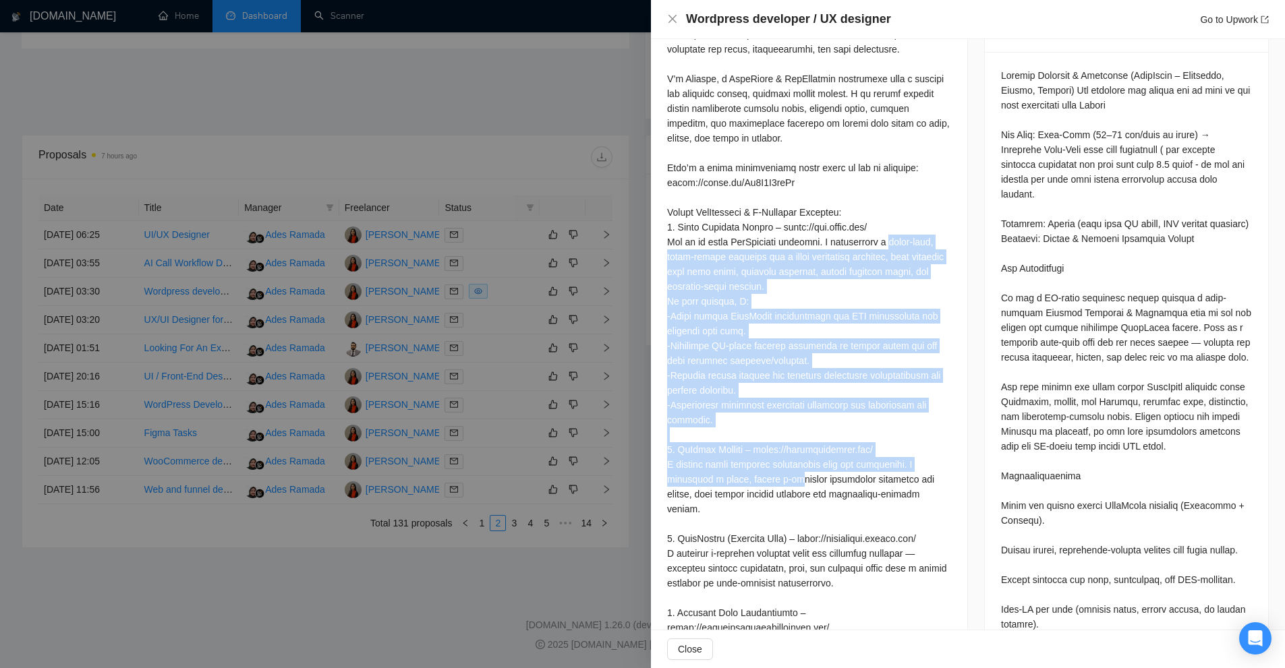
drag, startPoint x: 656, startPoint y: 221, endPoint x: 898, endPoint y: 429, distance: 318.9
click at [898, 429] on div "Cover Letter" at bounding box center [809, 318] width 316 height 1094
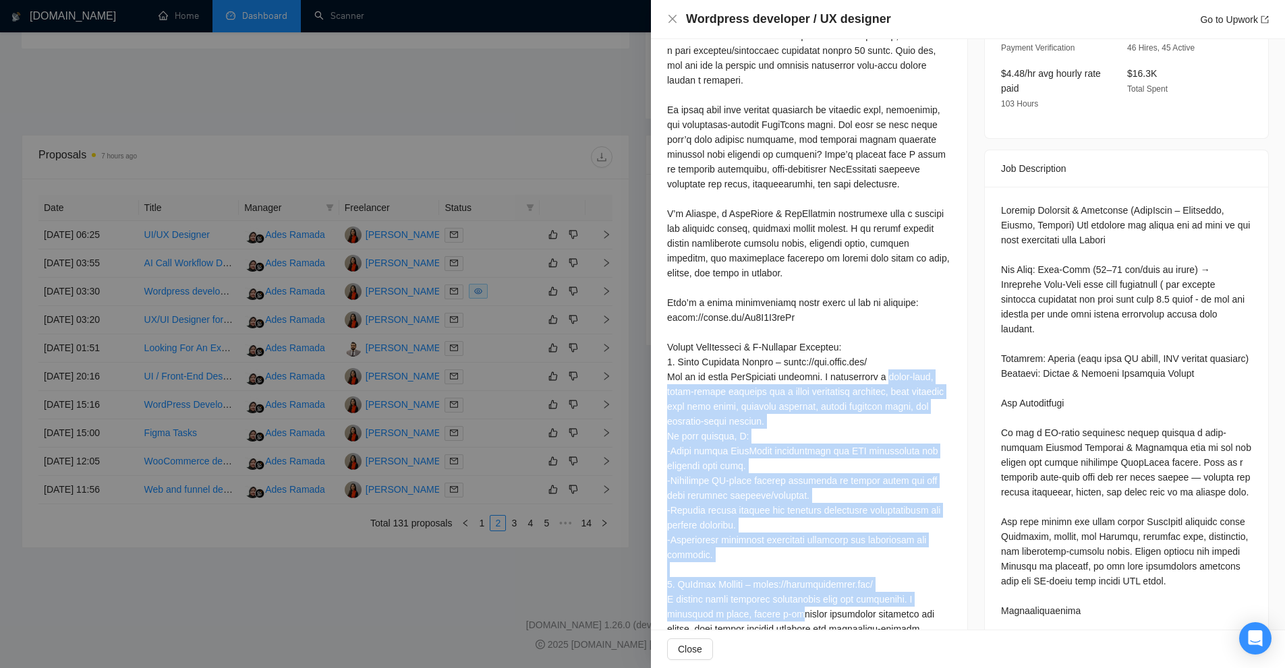
scroll to position [405, 0]
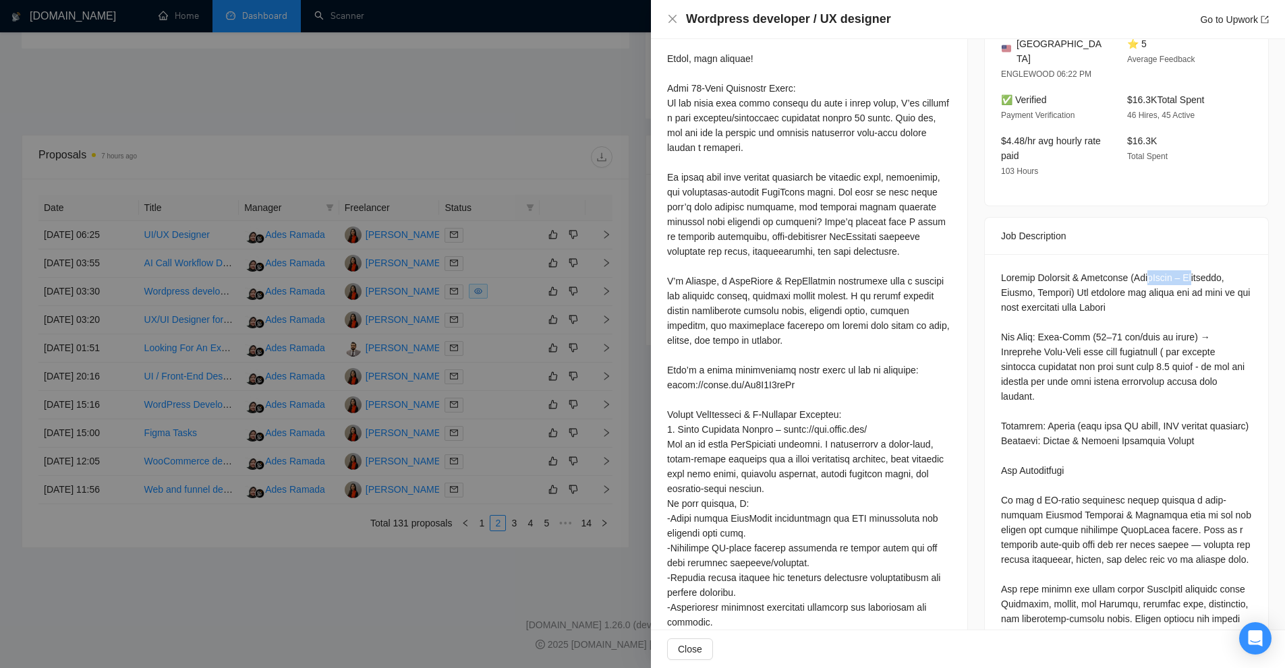
drag, startPoint x: 1148, startPoint y: 254, endPoint x: 1194, endPoint y: 259, distance: 46.2
drag, startPoint x: 1033, startPoint y: 276, endPoint x: 1080, endPoint y: 289, distance: 48.9
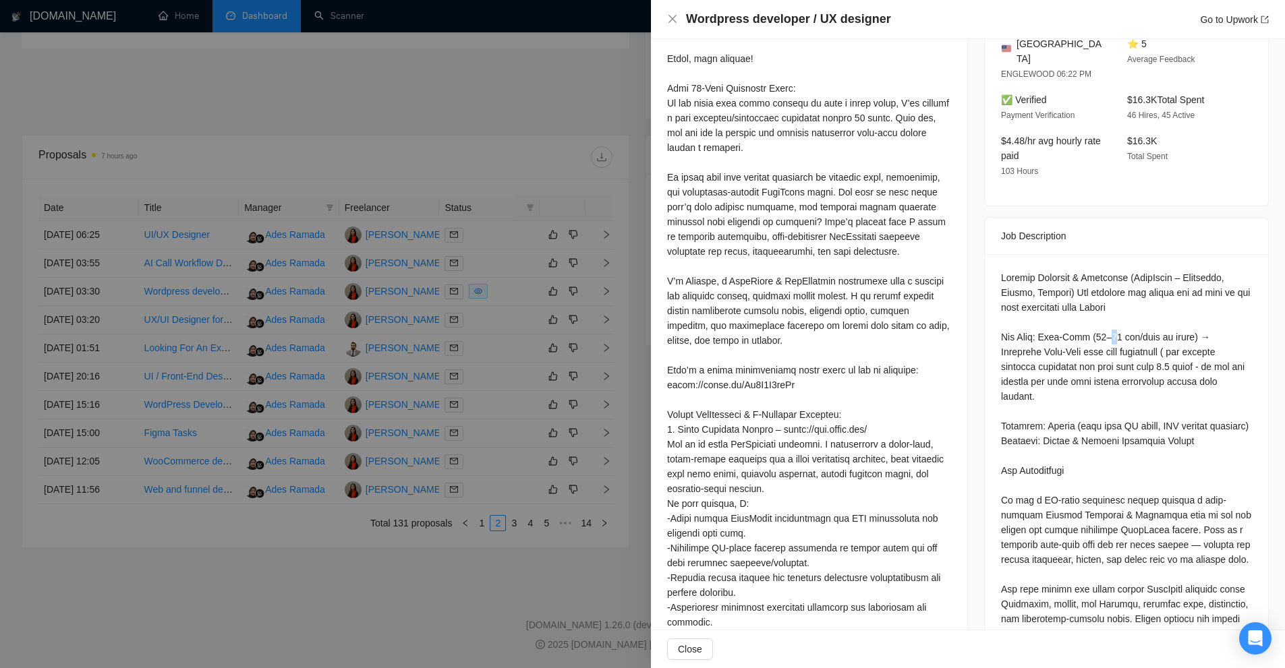
scroll to position [674, 0]
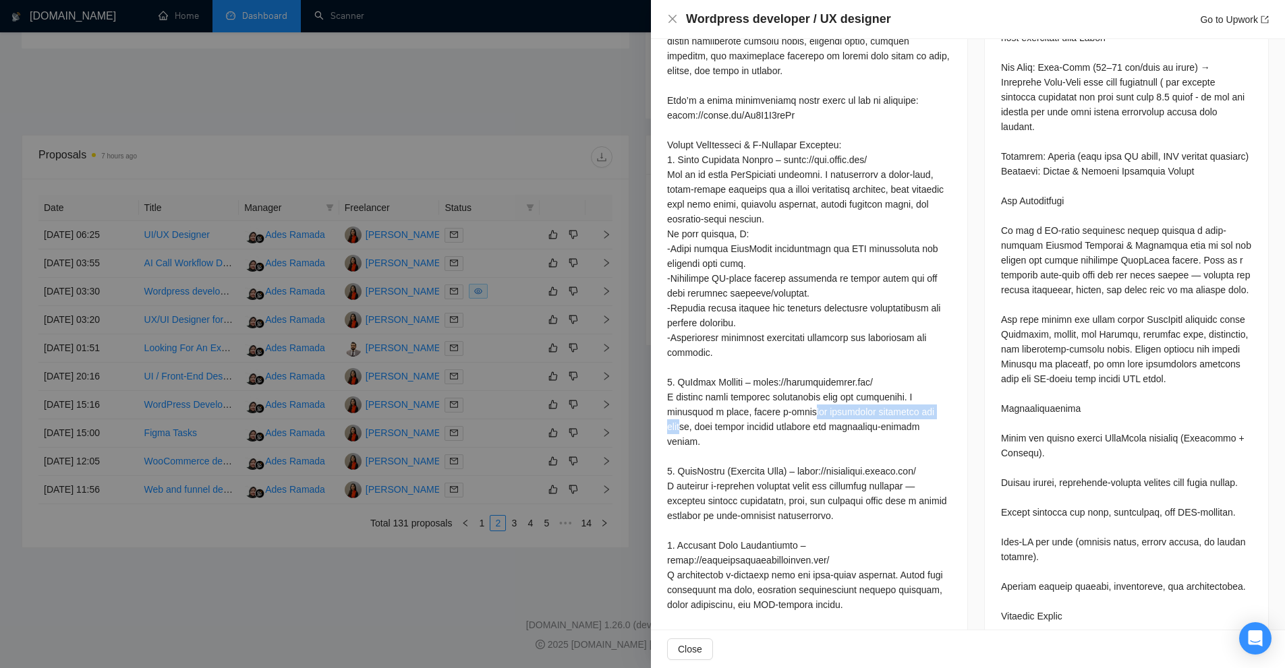
click at [760, 383] on div at bounding box center [809, 264] width 284 height 1024
drag, startPoint x: 666, startPoint y: 396, endPoint x: 816, endPoint y: 399, distance: 150.4
click at [816, 399] on div "Cover Letter" at bounding box center [809, 250] width 316 height 1094
click at [976, 431] on div "Job Posting Details Overview 01 Sep, 2025 03:19 Published $15 - $25 Hourly Rate…" at bounding box center [1126, 369] width 317 height 2009
drag, startPoint x: 1041, startPoint y: 400, endPoint x: 1058, endPoint y: 435, distance: 38.9
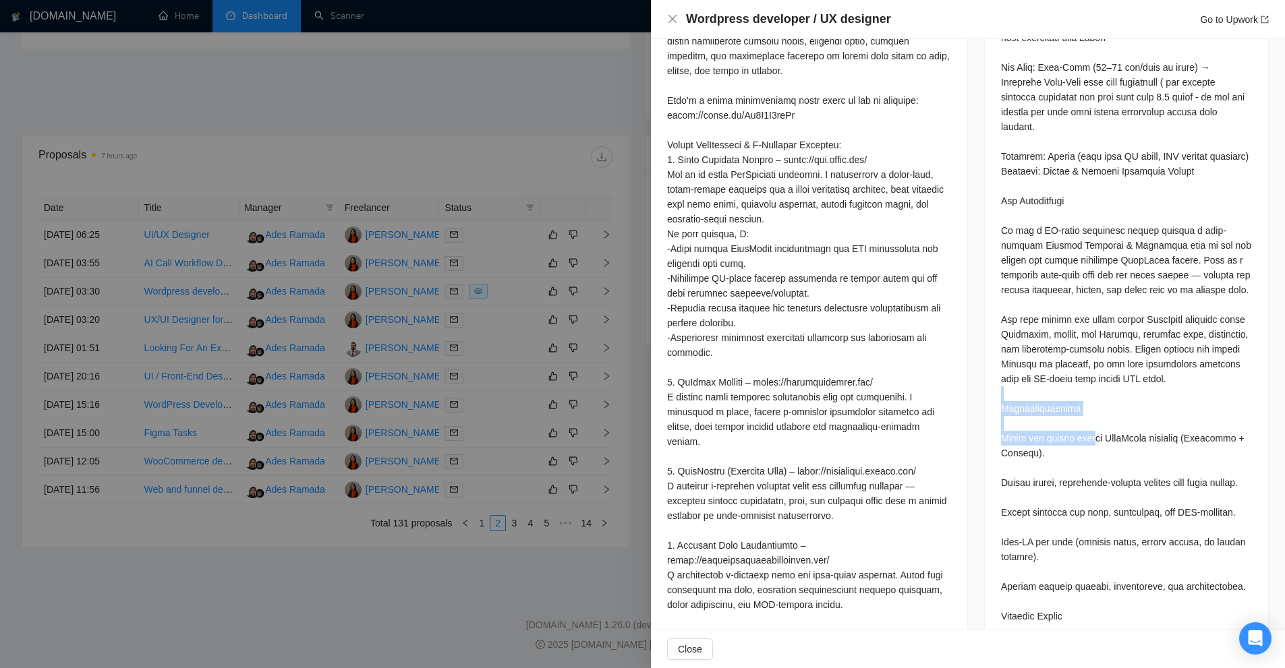
click at [1121, 459] on div at bounding box center [1126, 668] width 251 height 1335
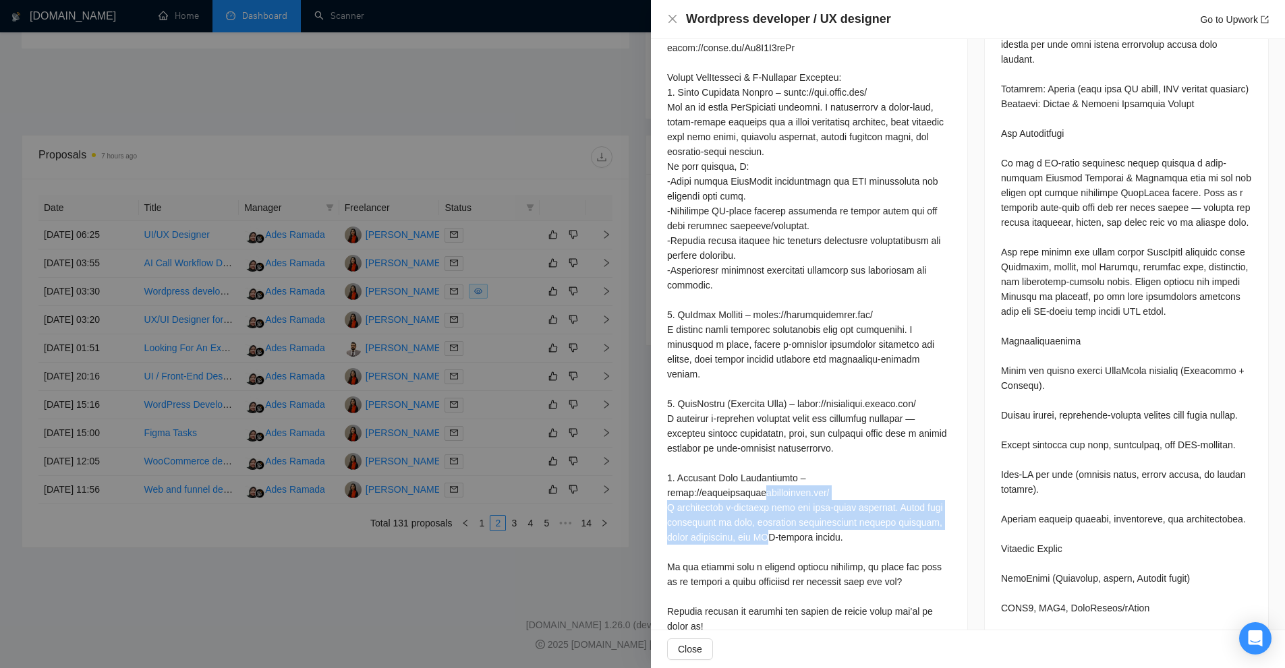
drag, startPoint x: 663, startPoint y: 427, endPoint x: 887, endPoint y: 465, distance: 227.8
click at [887, 465] on div "Cover Letter" at bounding box center [809, 183] width 316 height 1094
click at [887, 465] on div at bounding box center [809, 196] width 284 height 1024
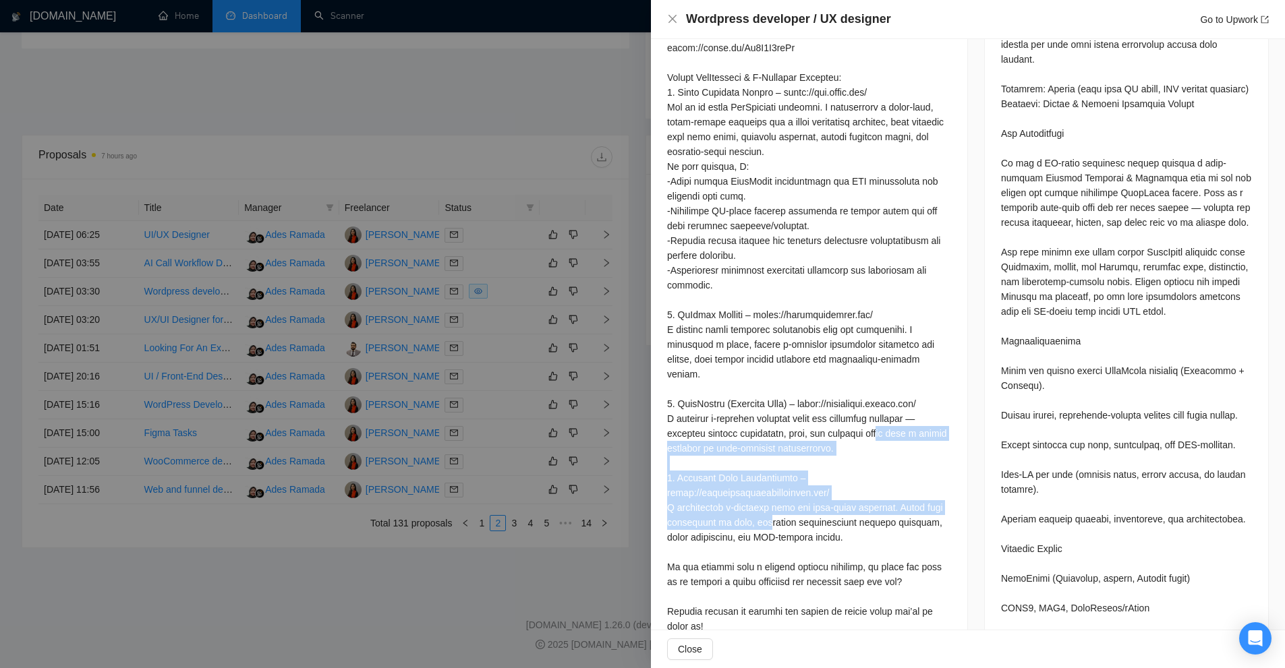
drag, startPoint x: 671, startPoint y: 396, endPoint x: 865, endPoint y: 442, distance: 199.7
click at [865, 442] on div at bounding box center [809, 196] width 284 height 1024
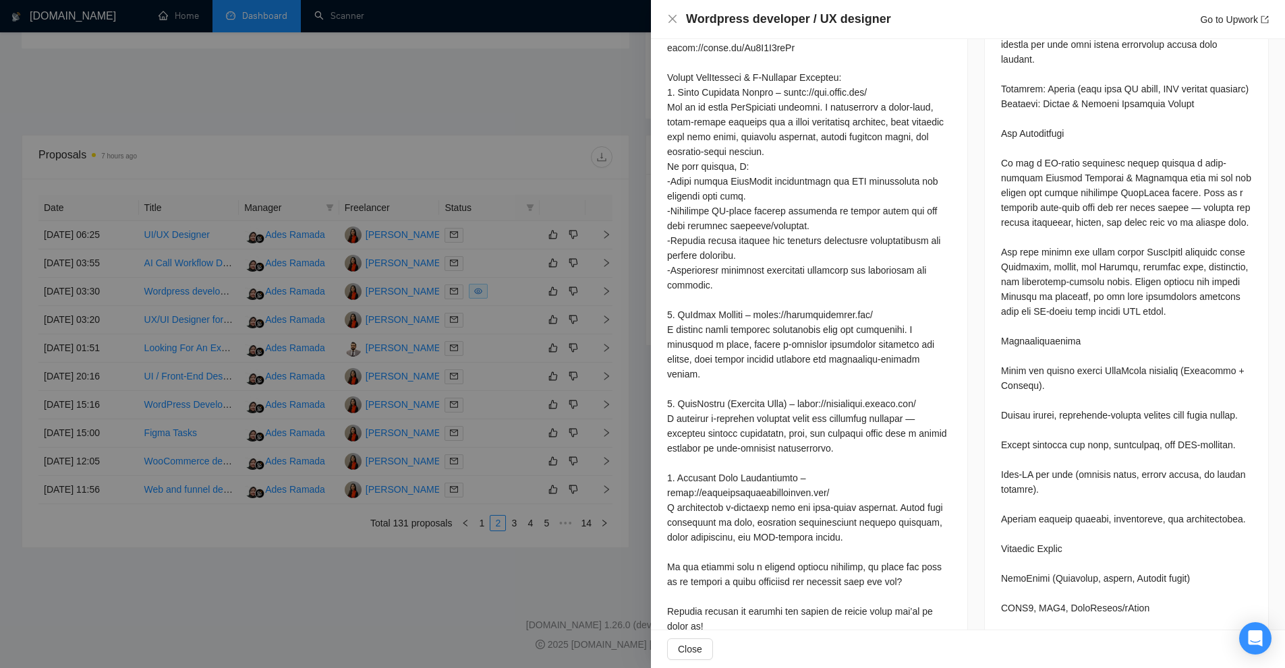
click at [880, 475] on div at bounding box center [809, 196] width 284 height 1024
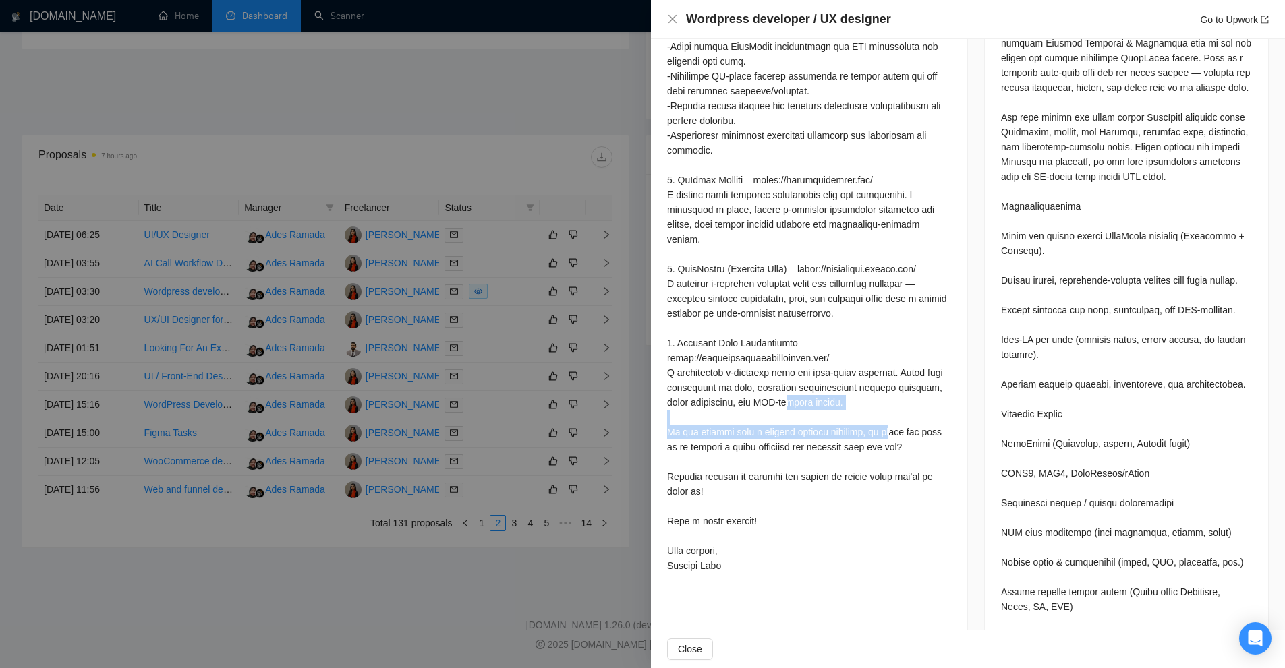
drag, startPoint x: 671, startPoint y: 355, endPoint x: 875, endPoint y: 353, distance: 203.7
click at [875, 353] on div at bounding box center [809, 62] width 284 height 1024
click at [752, 407] on div at bounding box center [809, 62] width 284 height 1024
drag, startPoint x: 670, startPoint y: 388, endPoint x: 914, endPoint y: 388, distance: 244.1
click at [914, 388] on div "Cover Letter" at bounding box center [809, 48] width 316 height 1094
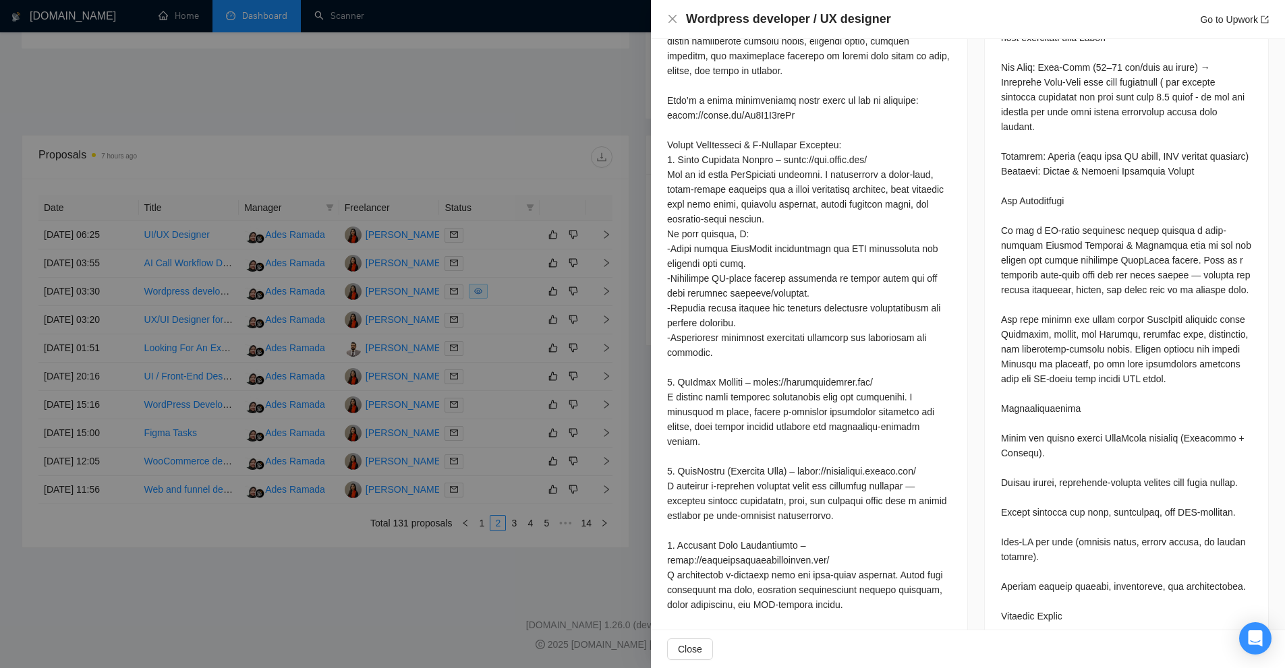
scroll to position [539, 0]
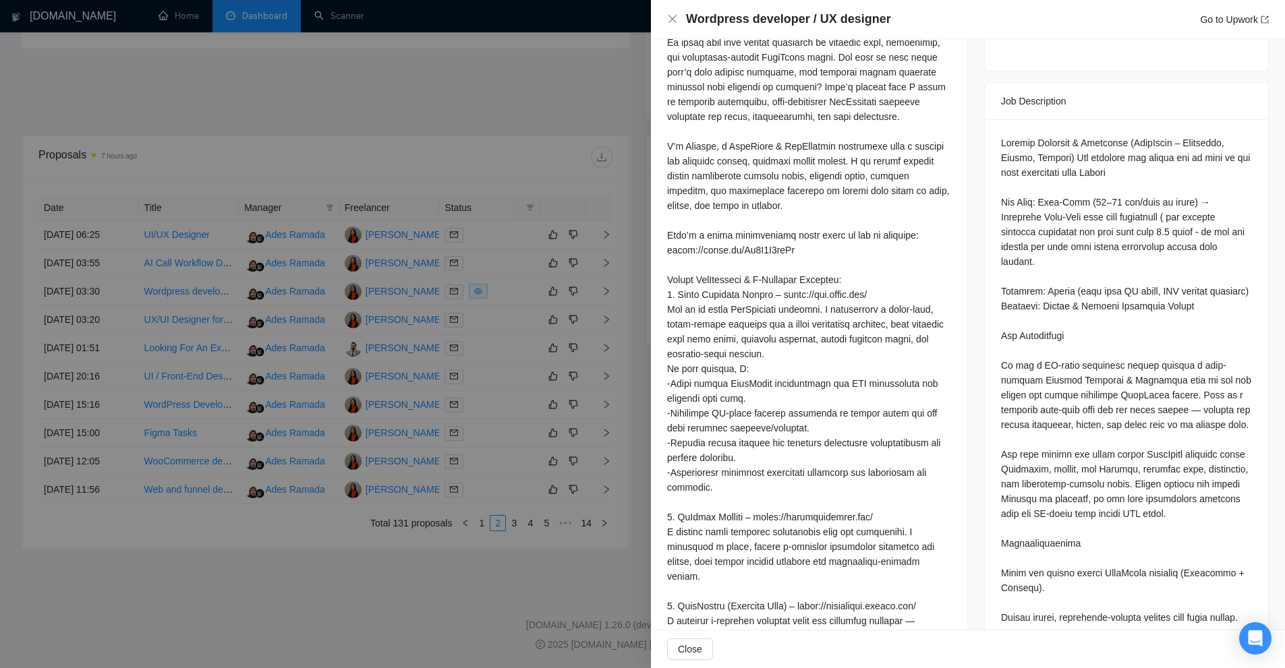
drag, startPoint x: 885, startPoint y: 432, endPoint x: 671, endPoint y: 272, distance: 266.5
click at [671, 272] on div at bounding box center [809, 399] width 284 height 1024
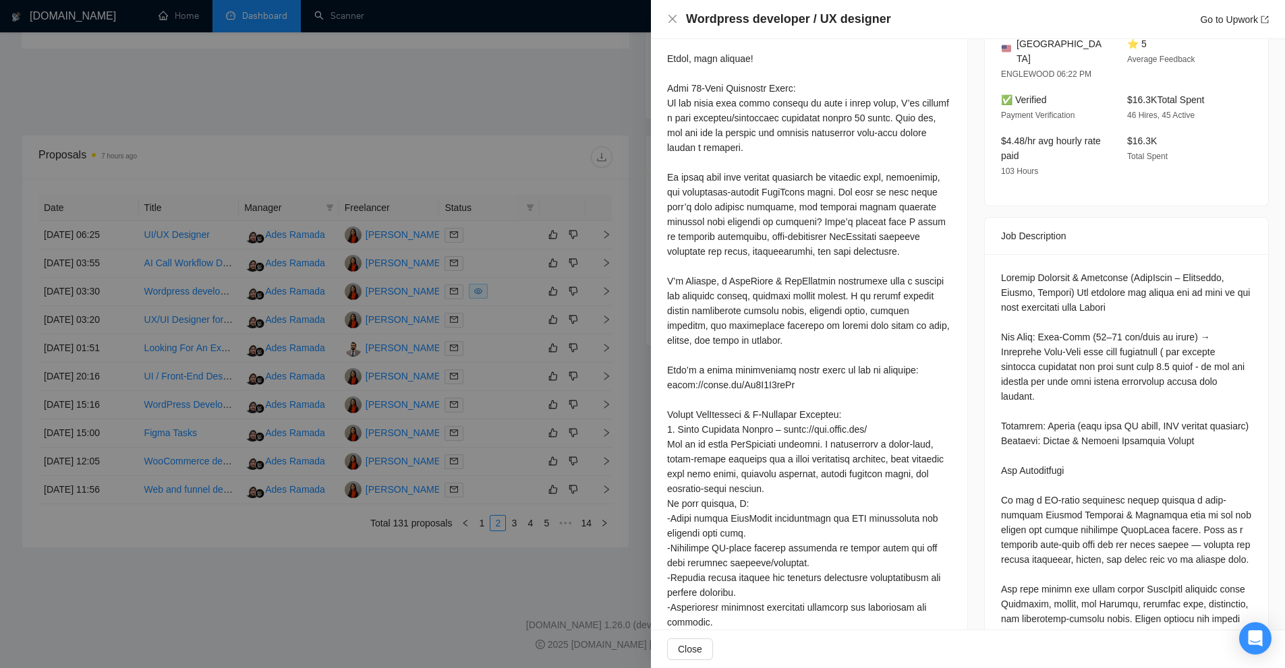
scroll to position [607, 0]
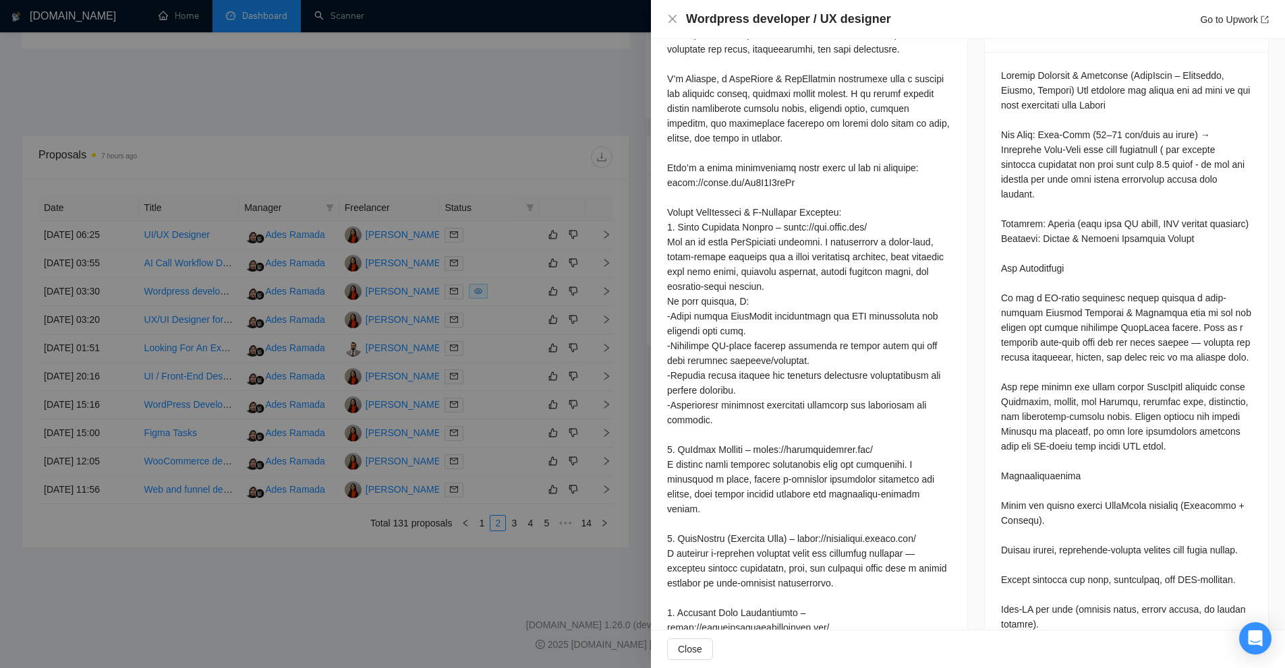
click at [668, 210] on div at bounding box center [809, 331] width 284 height 1024
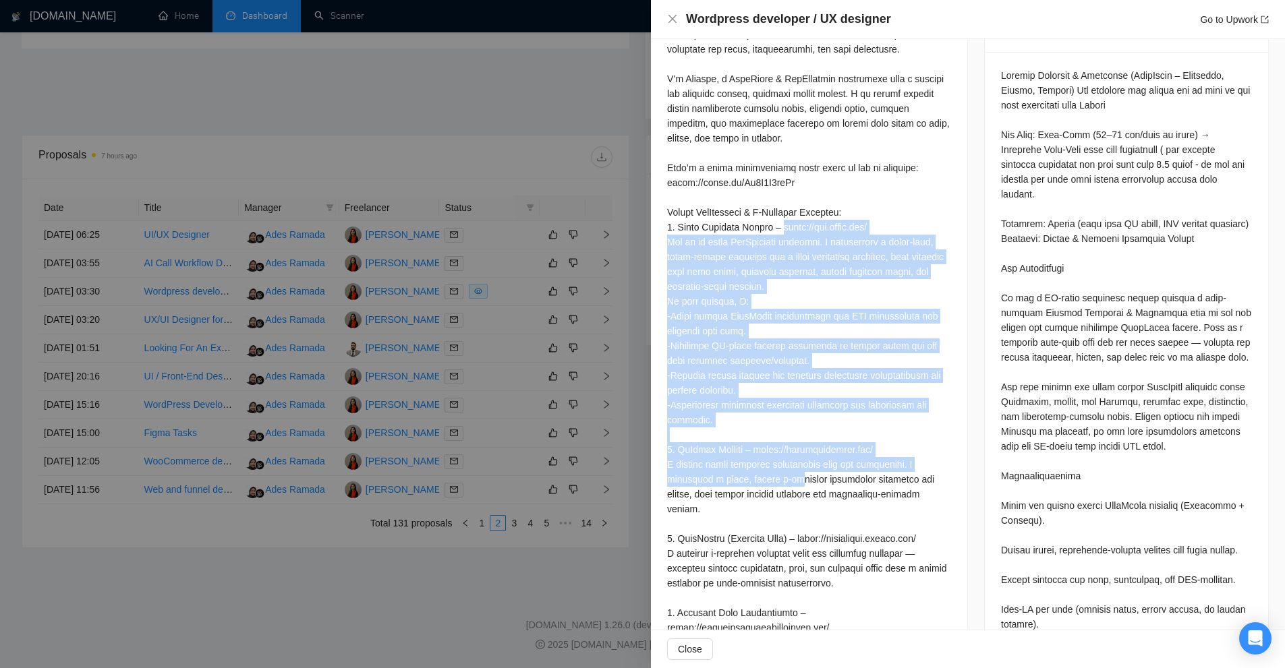
drag, startPoint x: 668, startPoint y: 210, endPoint x: 893, endPoint y: 423, distance: 310.1
click at [893, 423] on div at bounding box center [809, 331] width 284 height 1024
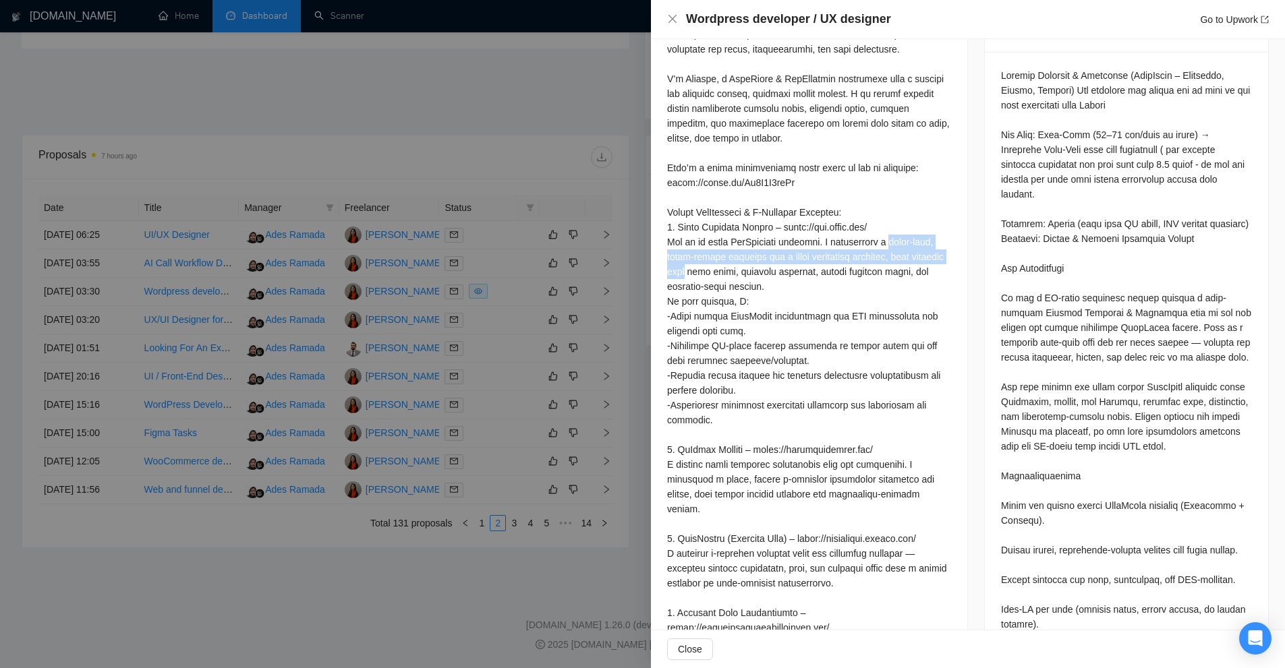
drag, startPoint x: 666, startPoint y: 229, endPoint x: 896, endPoint y: 227, distance: 230.0
click at [896, 227] on div "Cover Letter" at bounding box center [809, 318] width 316 height 1094
click at [876, 227] on div at bounding box center [809, 331] width 284 height 1024
drag, startPoint x: 900, startPoint y: 226, endPoint x: 792, endPoint y: 228, distance: 107.9
click at [792, 228] on div at bounding box center [809, 331] width 284 height 1024
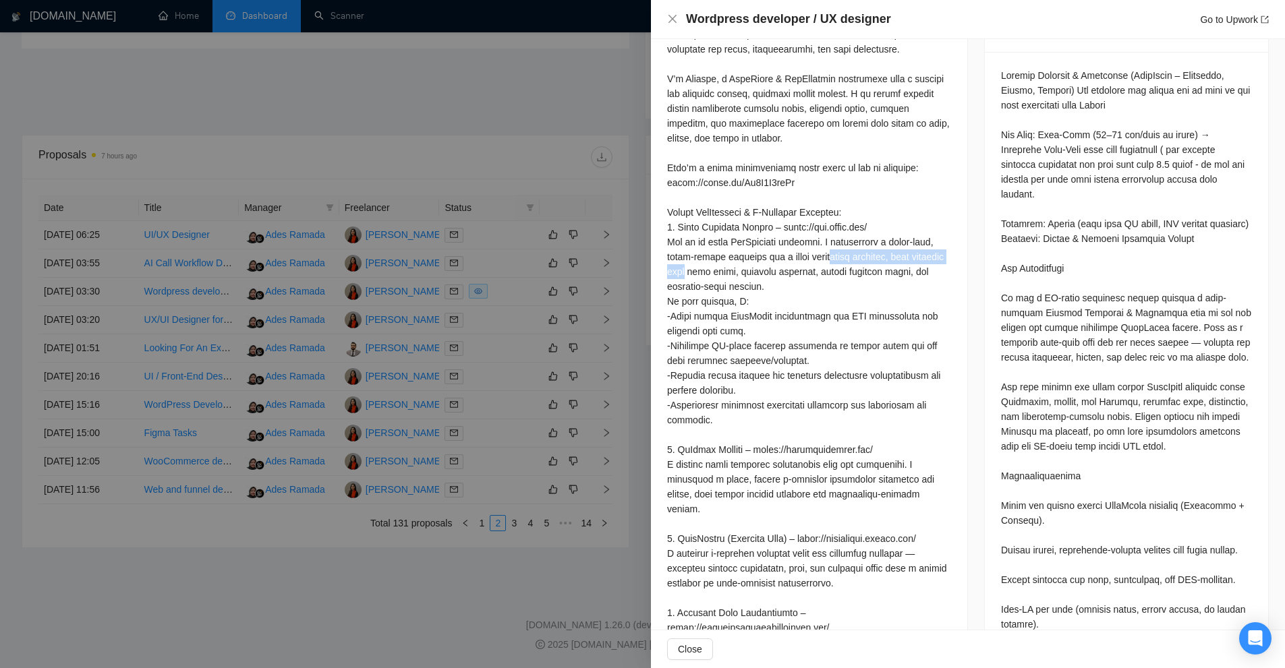
click at [792, 228] on div at bounding box center [809, 331] width 284 height 1024
drag, startPoint x: 792, startPoint y: 228, endPoint x: 912, endPoint y: 231, distance: 120.1
click at [912, 231] on div at bounding box center [809, 331] width 284 height 1024
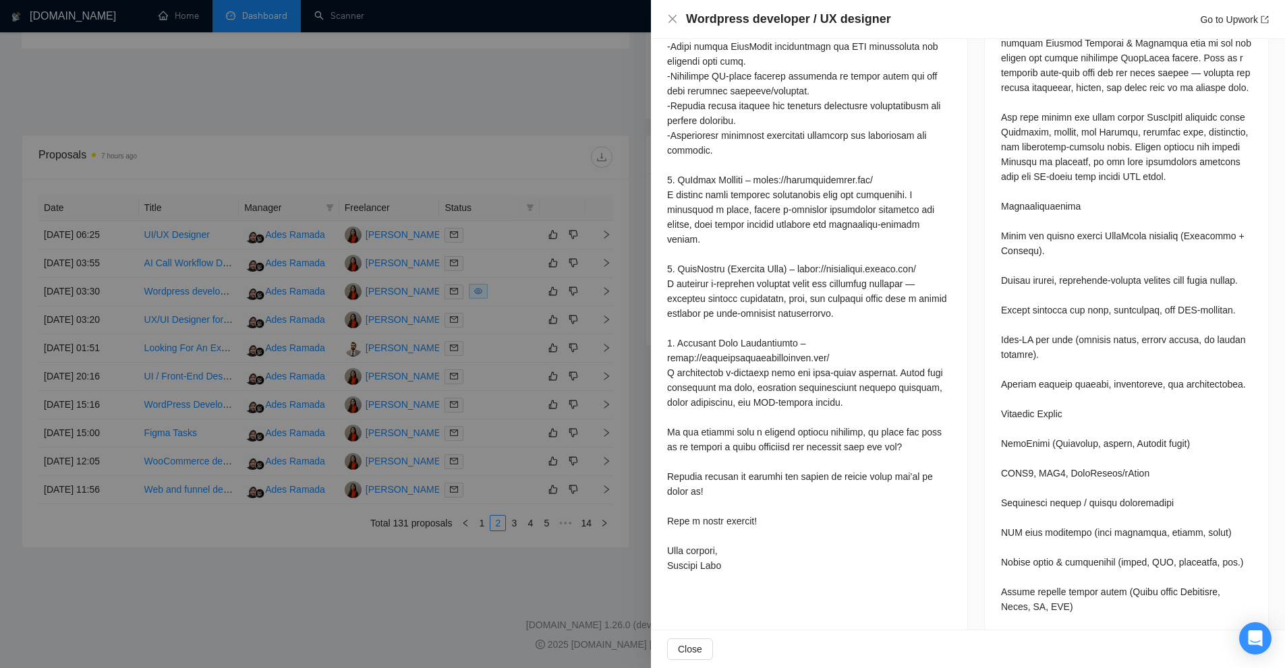
click at [766, 179] on div at bounding box center [809, 62] width 284 height 1024
drag, startPoint x: 766, startPoint y: 179, endPoint x: 912, endPoint y: 177, distance: 146.3
click at [912, 177] on div at bounding box center [809, 62] width 284 height 1024
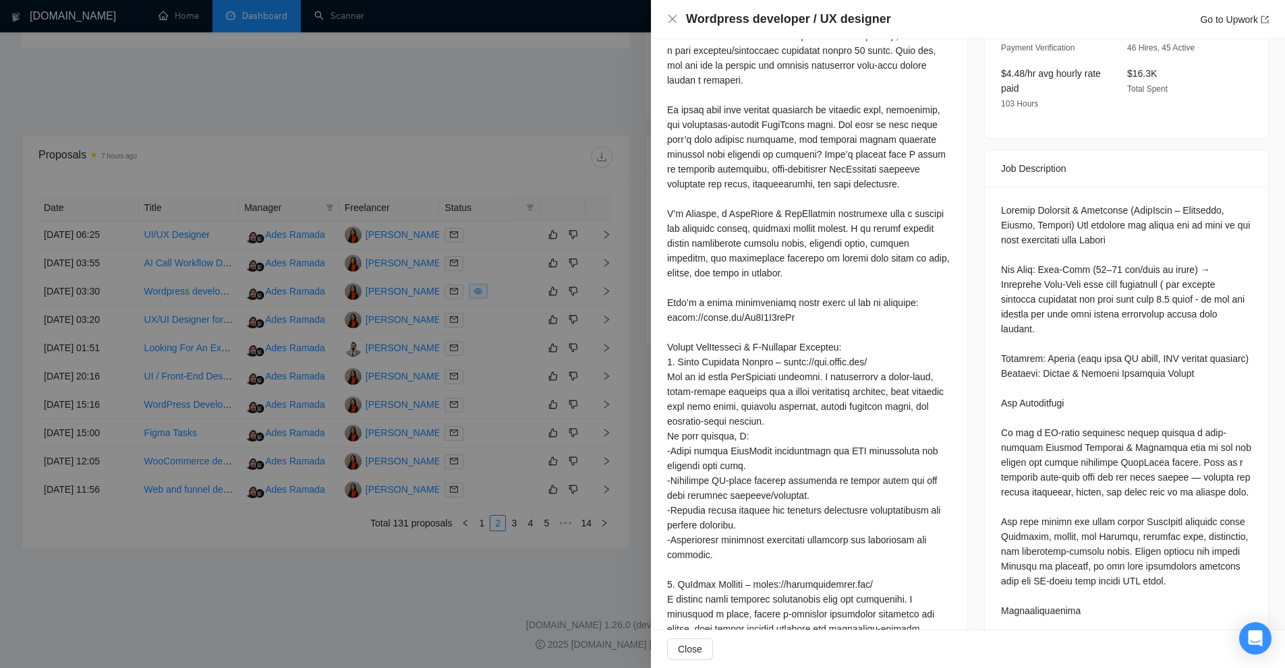
click at [845, 357] on div at bounding box center [809, 466] width 284 height 1024
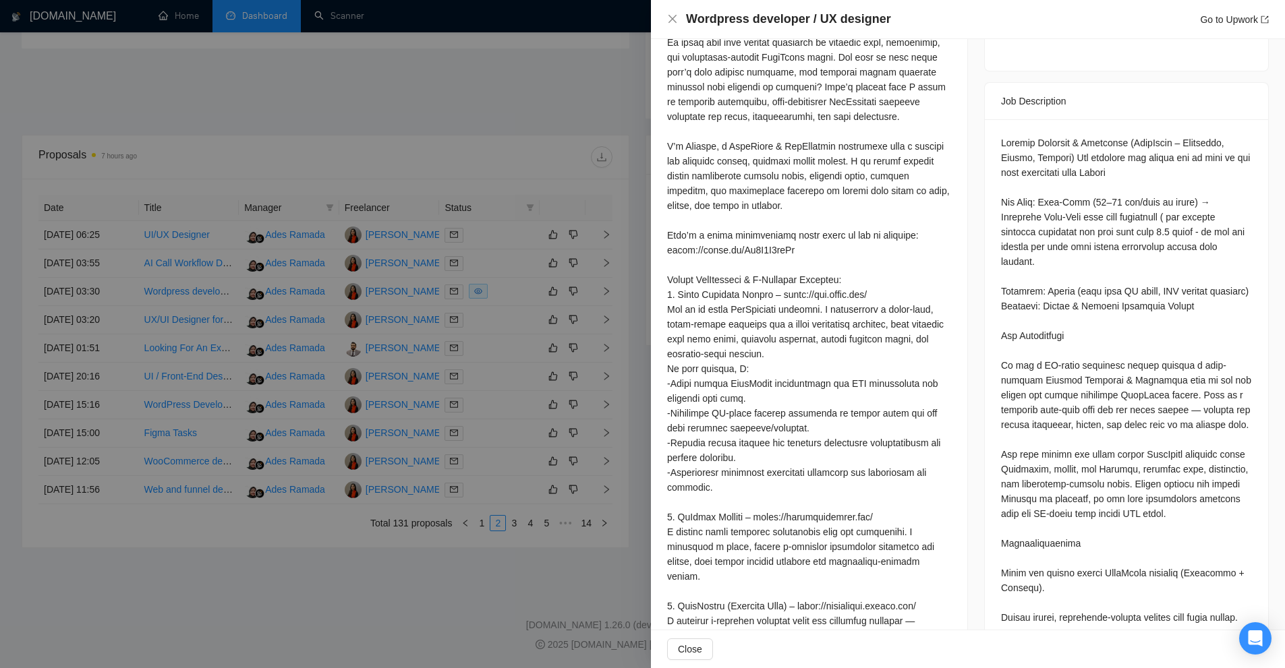
scroll to position [607, 0]
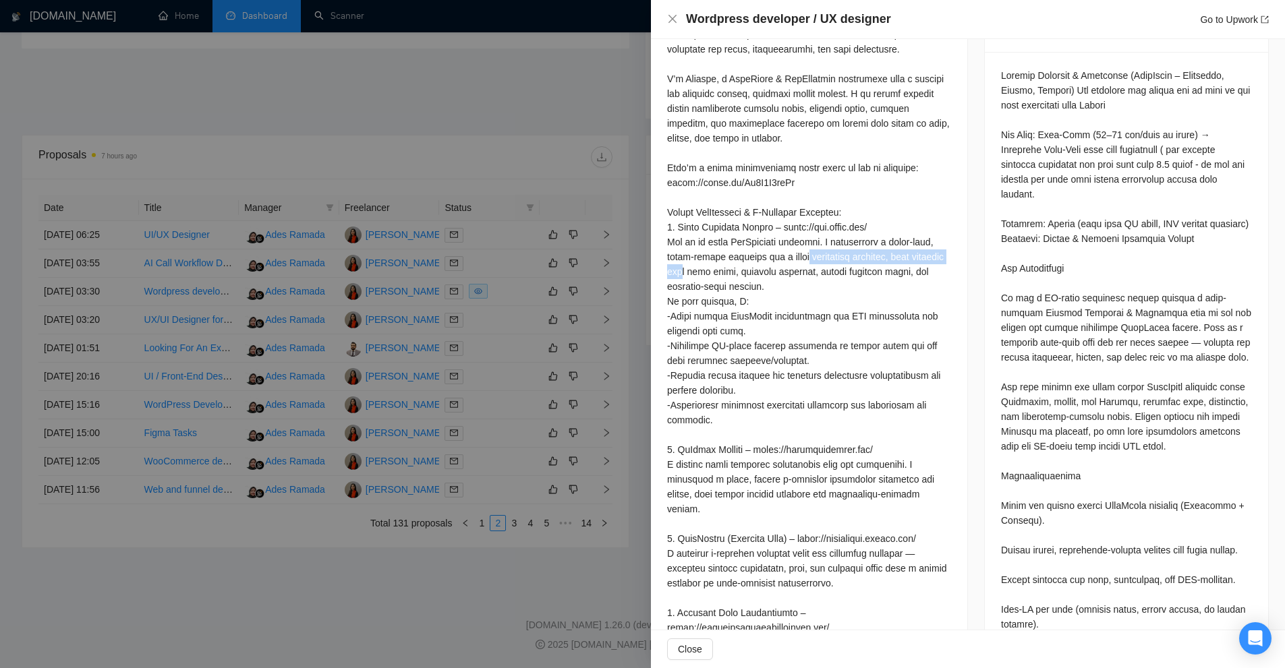
drag, startPoint x: 781, startPoint y: 225, endPoint x: 882, endPoint y: 223, distance: 101.2
click at [882, 223] on div at bounding box center [809, 331] width 284 height 1024
click at [880, 223] on div at bounding box center [809, 331] width 284 height 1024
drag, startPoint x: 881, startPoint y: 225, endPoint x: 788, endPoint y: 227, distance: 93.1
click at [788, 227] on div at bounding box center [809, 331] width 284 height 1024
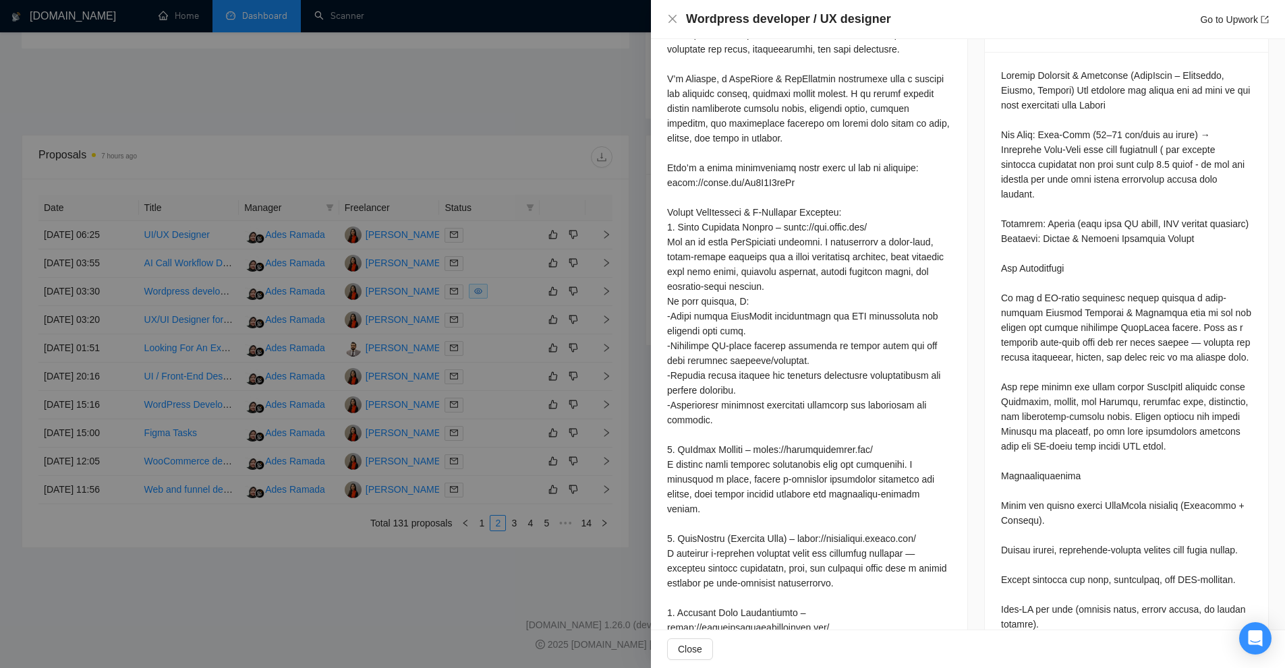
click at [784, 228] on div at bounding box center [809, 331] width 284 height 1024
click at [904, 228] on div at bounding box center [809, 331] width 284 height 1024
click at [881, 266] on div at bounding box center [809, 331] width 284 height 1024
click at [852, 228] on div at bounding box center [809, 331] width 284 height 1024
drag, startPoint x: 852, startPoint y: 228, endPoint x: 875, endPoint y: 223, distance: 24.2
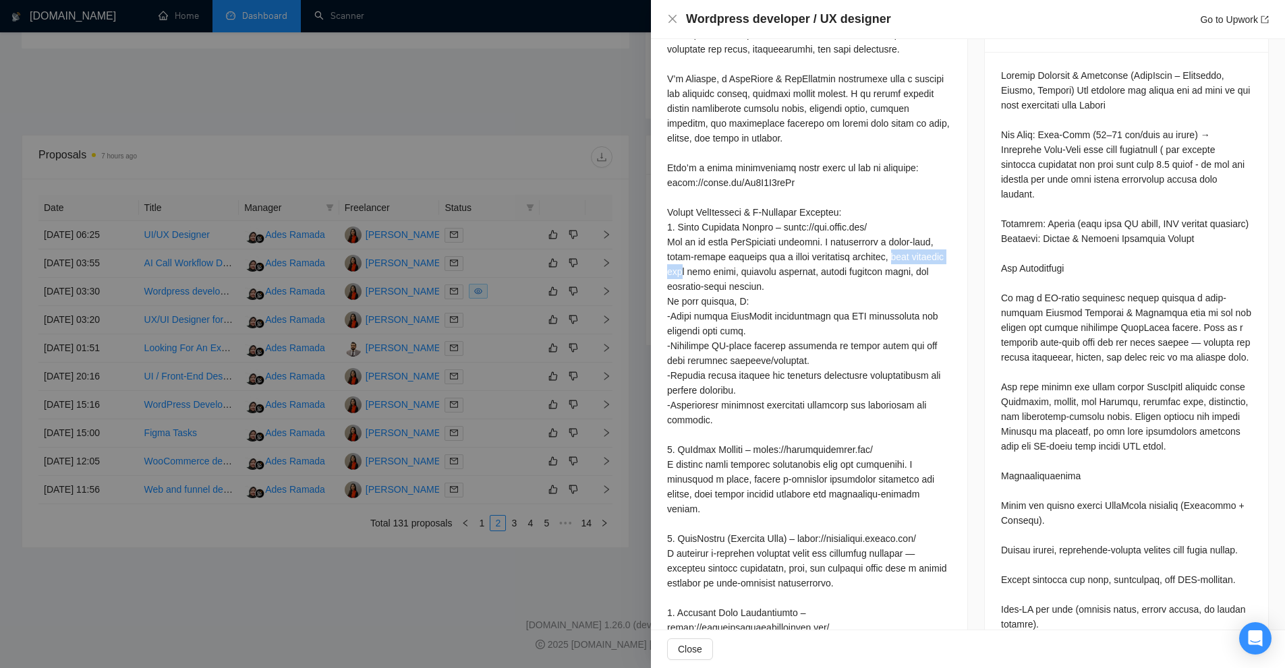
click at [875, 223] on div at bounding box center [809, 331] width 284 height 1024
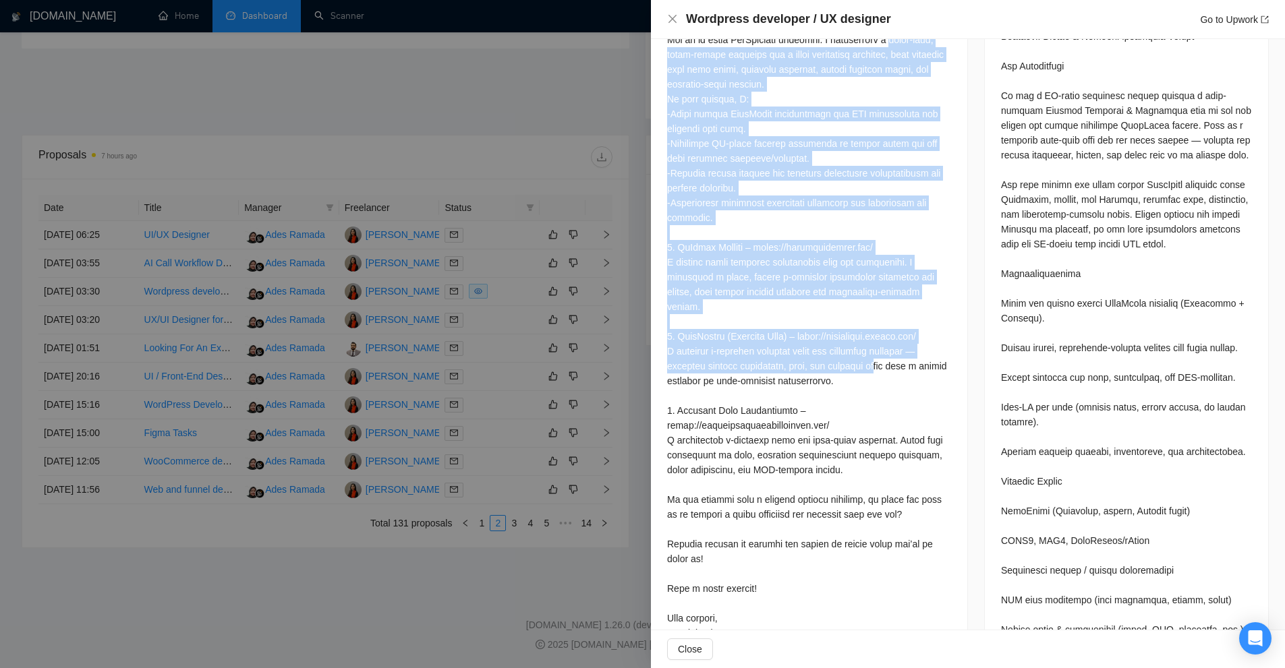
drag, startPoint x: 662, startPoint y: 226, endPoint x: 825, endPoint y: 300, distance: 178.6
click at [825, 300] on div "Cover Letter" at bounding box center [809, 115] width 316 height 1094
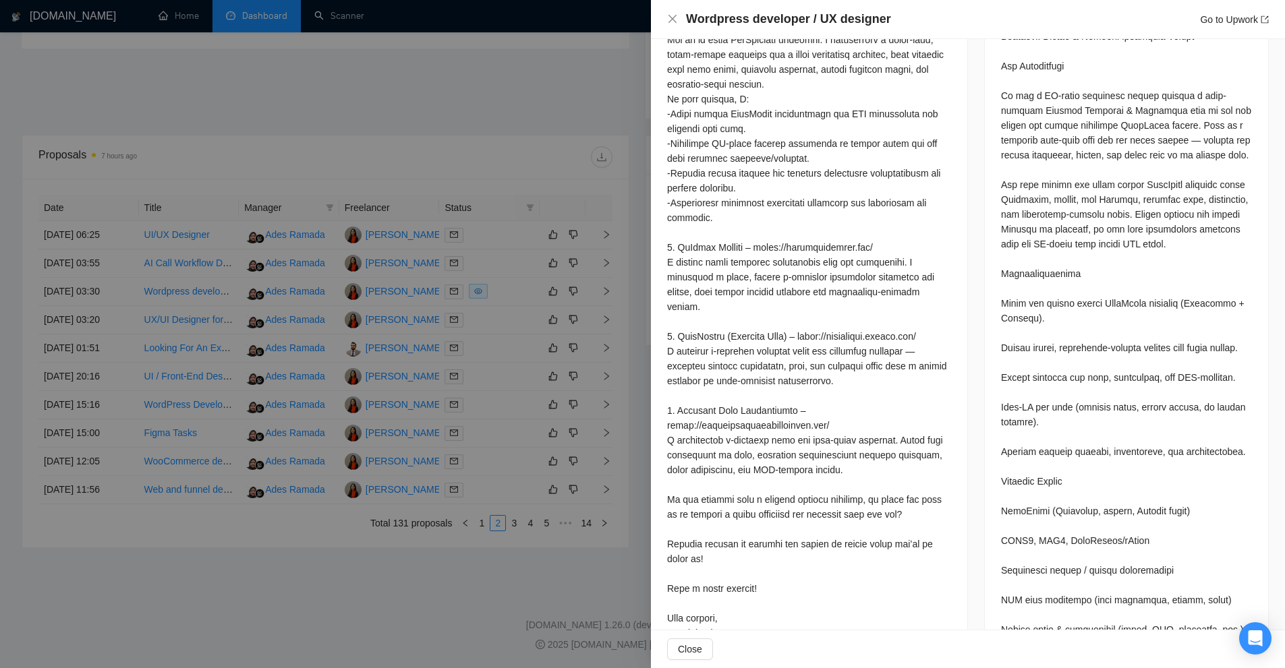
click at [858, 407] on div at bounding box center [809, 129] width 284 height 1024
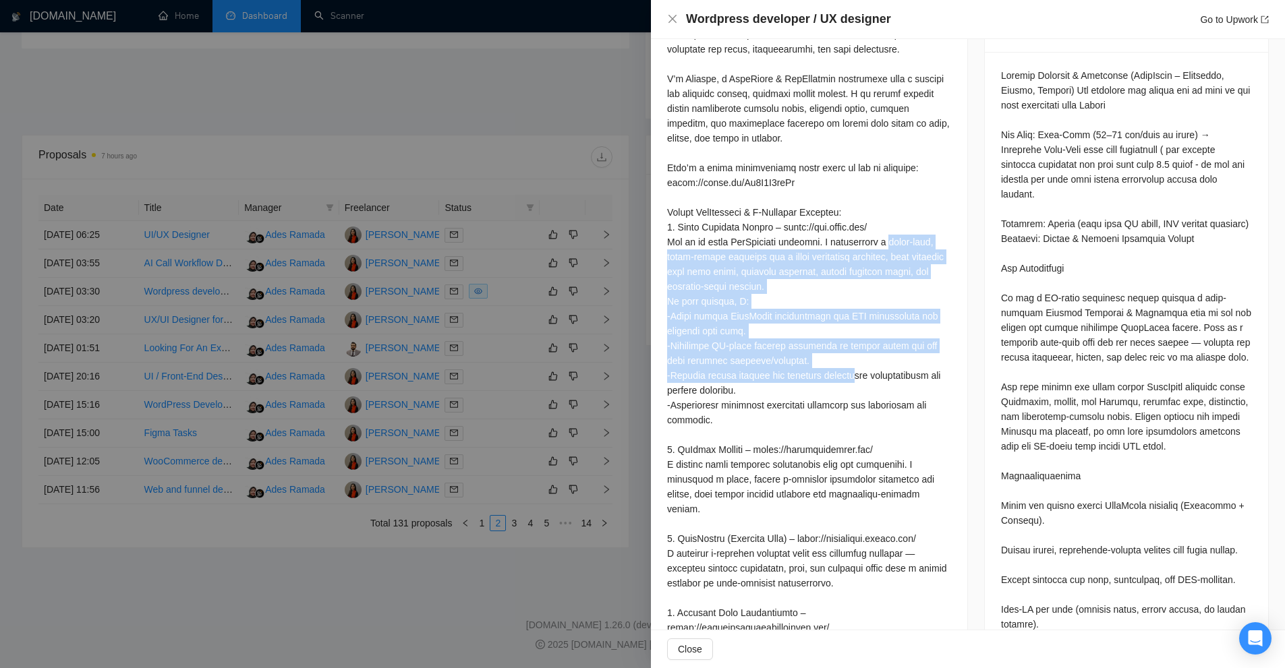
drag, startPoint x: 666, startPoint y: 225, endPoint x: 759, endPoint y: 328, distance: 138.4
click at [759, 328] on div "Cover Letter" at bounding box center [809, 318] width 316 height 1094
click at [862, 332] on div at bounding box center [809, 331] width 284 height 1024
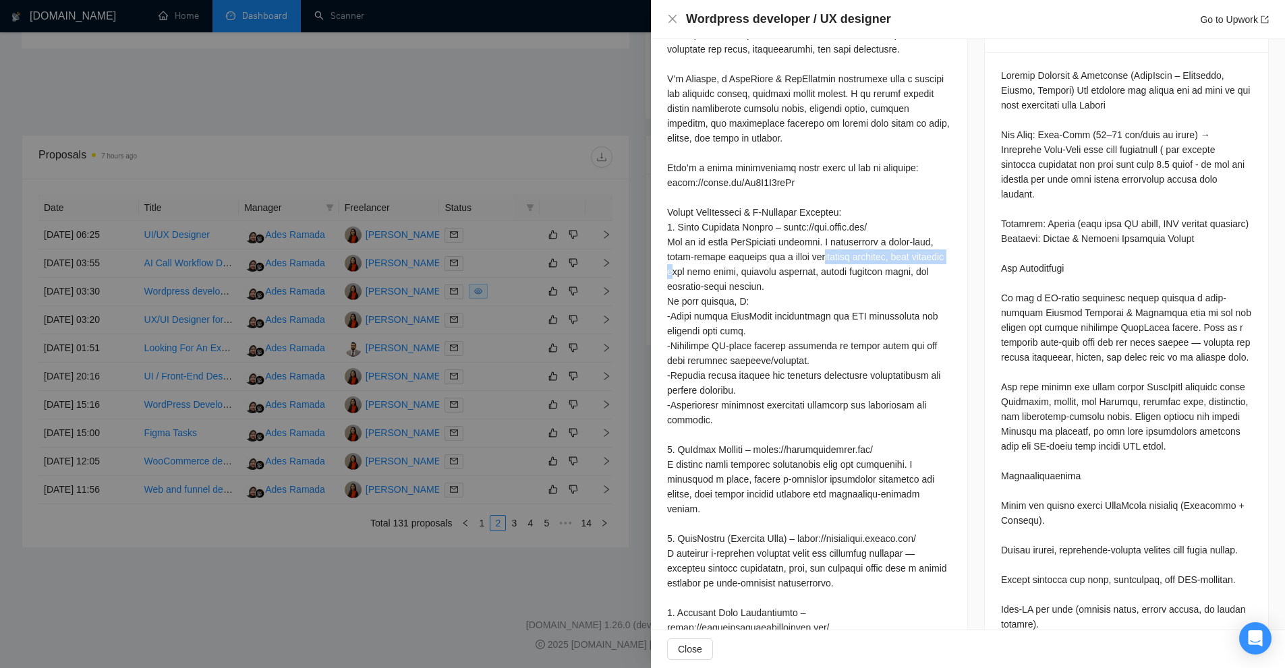
drag, startPoint x: 788, startPoint y: 225, endPoint x: 880, endPoint y: 229, distance: 92.4
click at [879, 229] on div at bounding box center [809, 331] width 284 height 1024
click at [880, 229] on div at bounding box center [809, 331] width 284 height 1024
drag, startPoint x: 893, startPoint y: 227, endPoint x: 788, endPoint y: 228, distance: 104.5
click at [787, 227] on div at bounding box center [809, 331] width 284 height 1024
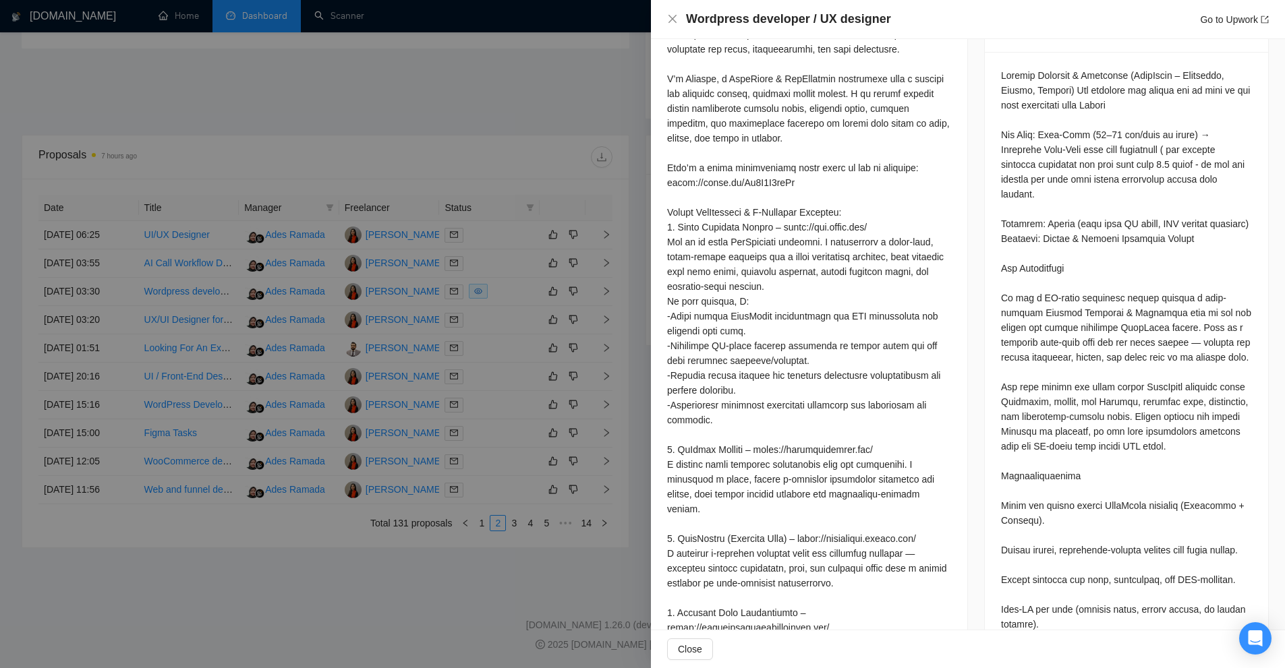
click at [821, 538] on div at bounding box center [809, 331] width 284 height 1024
drag, startPoint x: 821, startPoint y: 538, endPoint x: 759, endPoint y: 555, distance: 64.3
click at [759, 555] on div at bounding box center [809, 331] width 284 height 1024
click at [881, 597] on div at bounding box center [809, 331] width 284 height 1024
drag, startPoint x: 819, startPoint y: 536, endPoint x: 835, endPoint y: 550, distance: 21.6
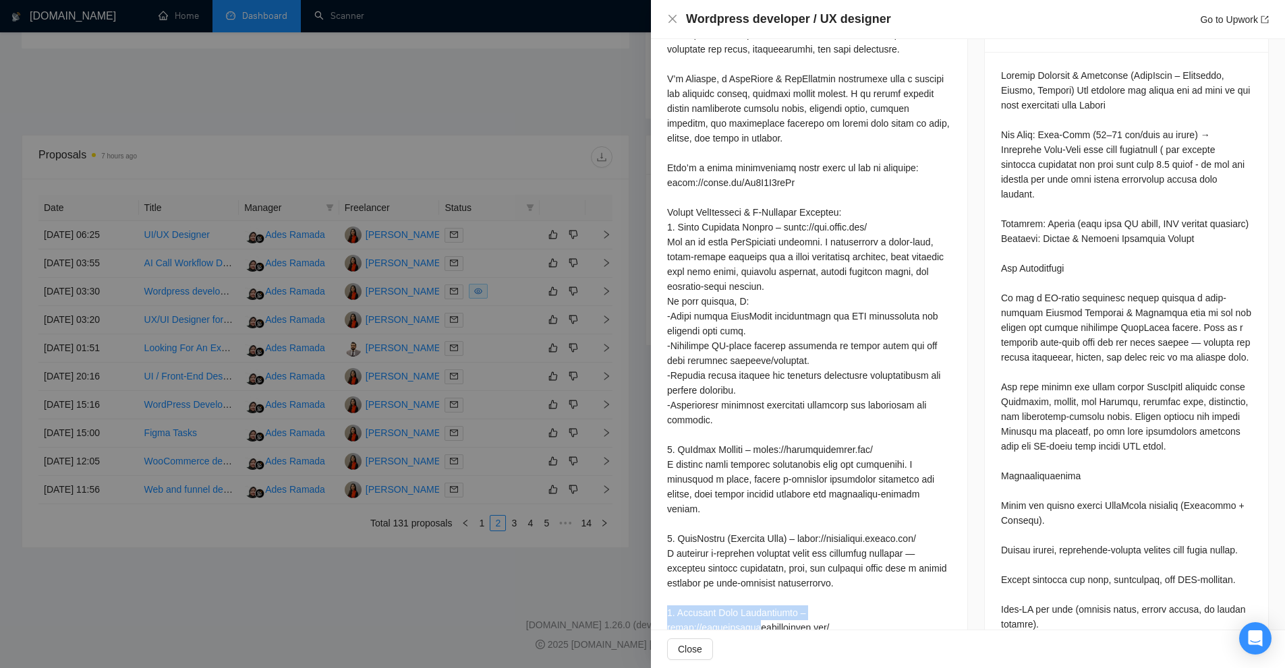
click at [835, 550] on div at bounding box center [809, 331] width 284 height 1024
click at [796, 563] on div at bounding box center [809, 331] width 284 height 1024
drag, startPoint x: 774, startPoint y: 556, endPoint x: 817, endPoint y: 533, distance: 49.2
click at [817, 533] on div at bounding box center [809, 331] width 284 height 1024
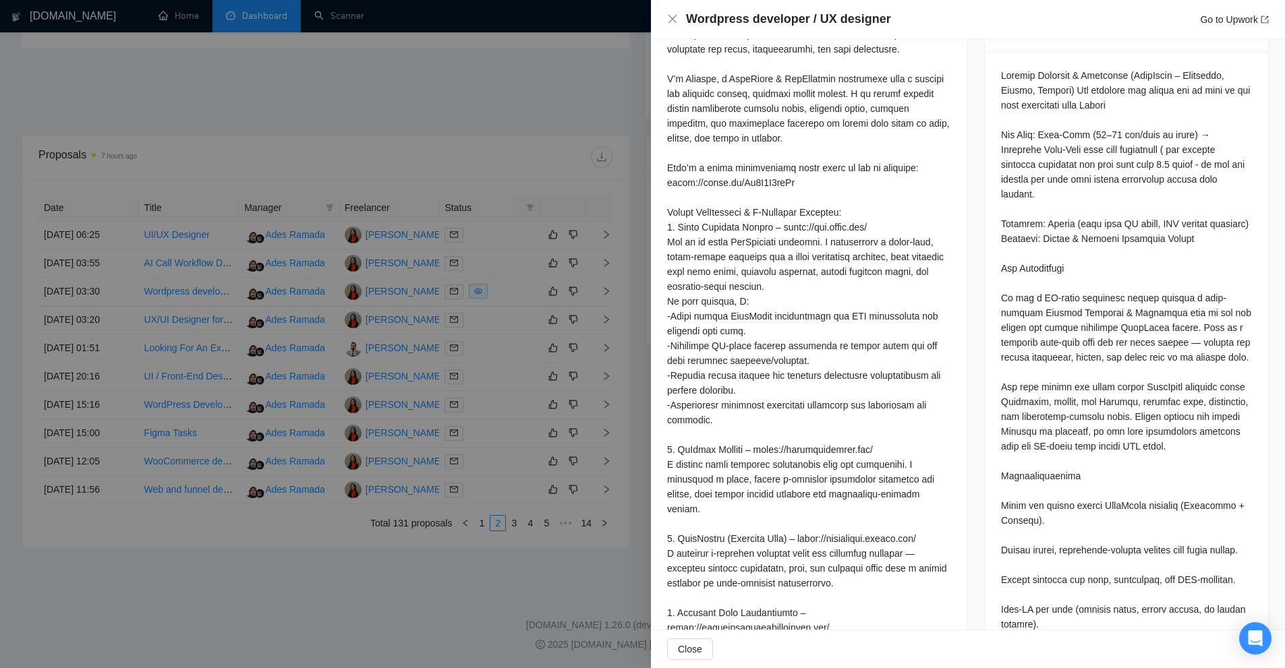
click at [688, 551] on div at bounding box center [809, 331] width 284 height 1024
drag, startPoint x: 688, startPoint y: 551, endPoint x: 756, endPoint y: 554, distance: 68.2
click at [756, 554] on div at bounding box center [809, 331] width 284 height 1024
click at [780, 565] on div at bounding box center [809, 331] width 284 height 1024
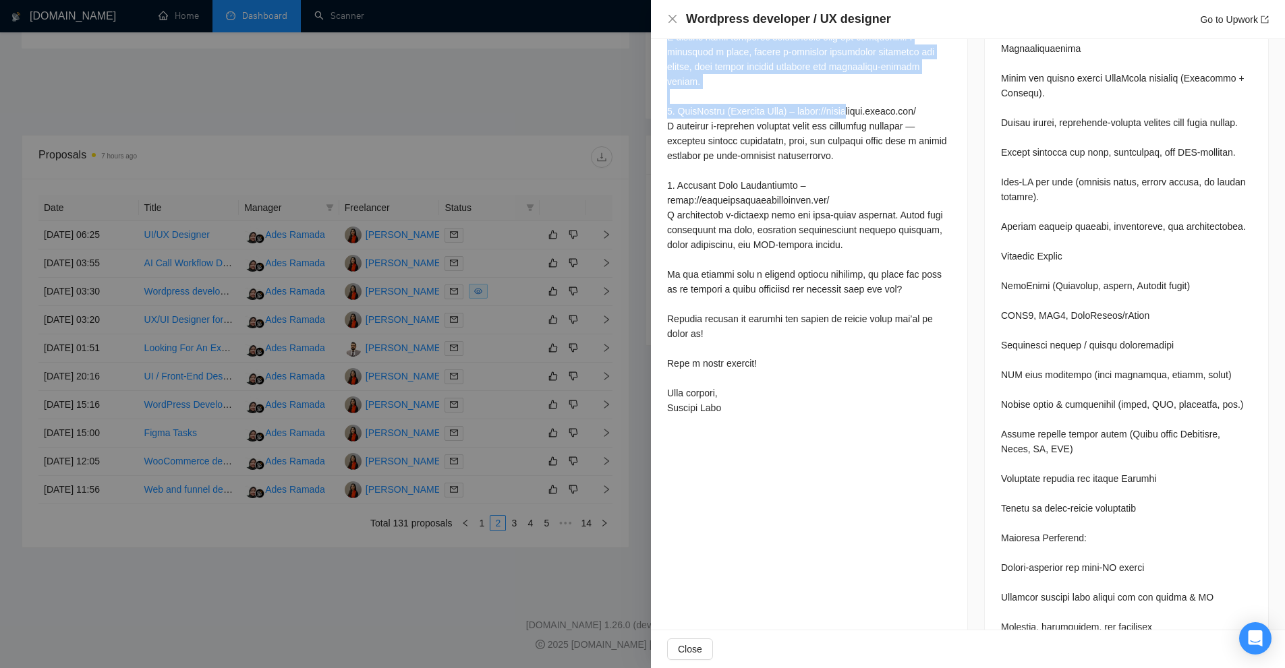
scroll to position [697, 0]
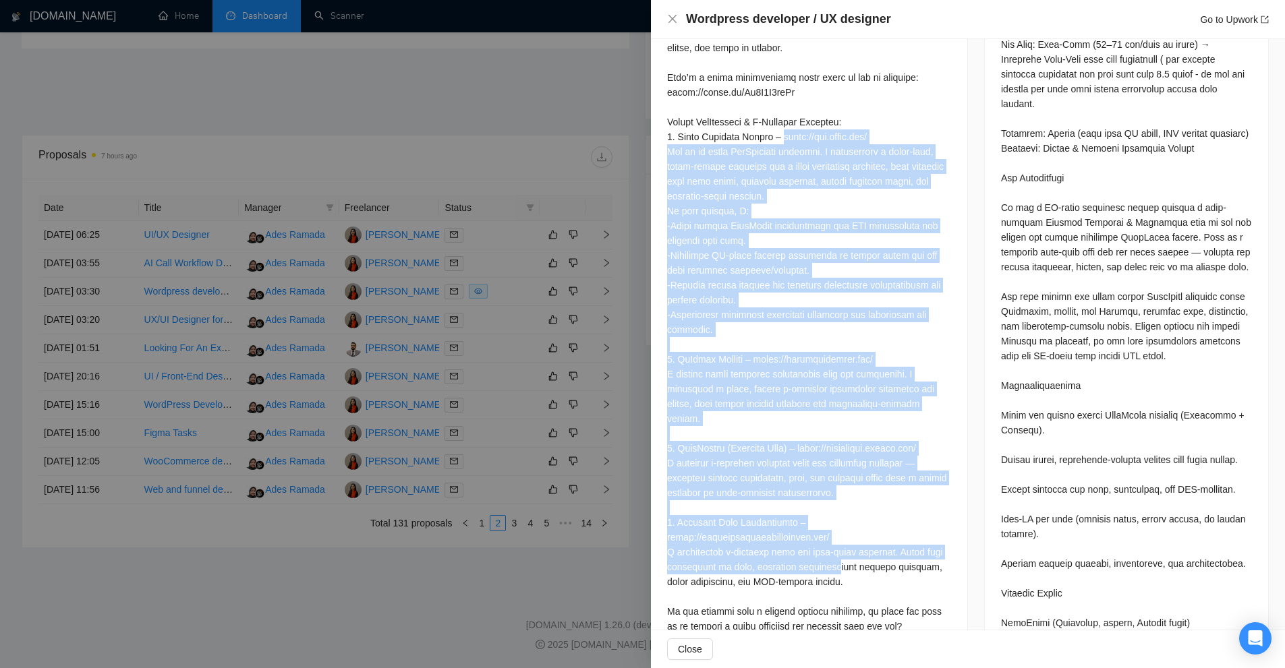
drag, startPoint x: 664, startPoint y: 327, endPoint x: 936, endPoint y: 498, distance: 321.4
click at [936, 498] on div "Cover Letter" at bounding box center [809, 227] width 316 height 1094
click at [936, 498] on div at bounding box center [809, 241] width 284 height 1024
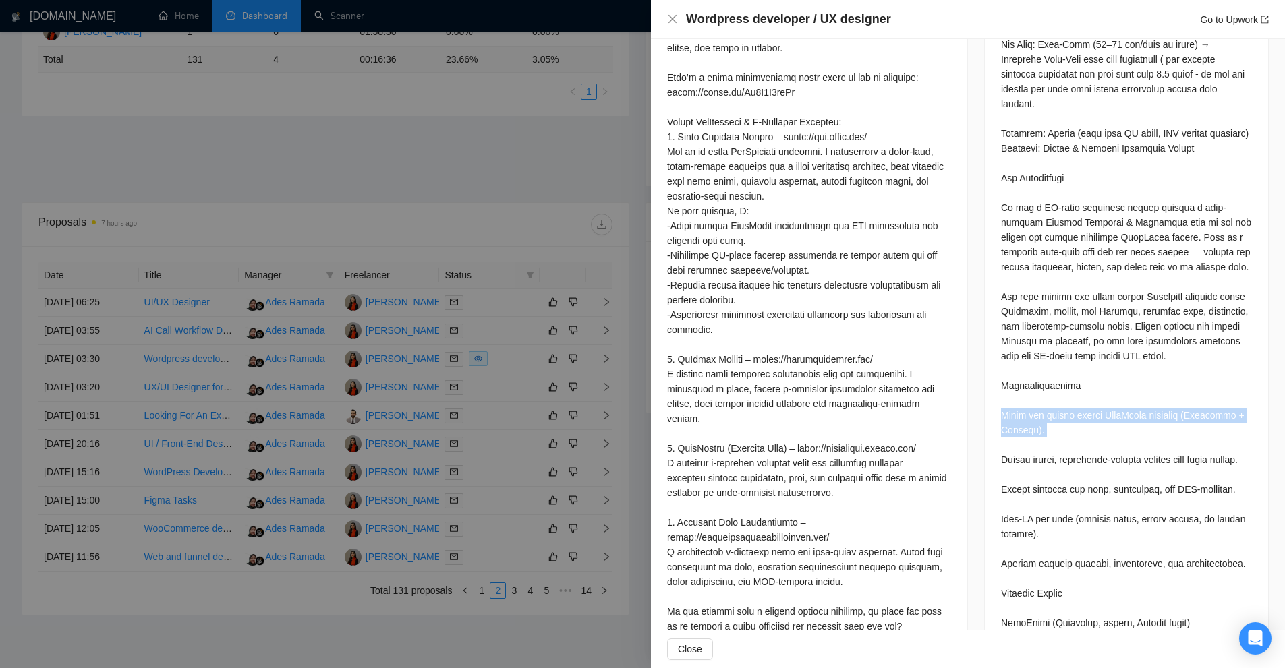
drag, startPoint x: 996, startPoint y: 411, endPoint x: 1078, endPoint y: 440, distance: 87.2
click at [1078, 440] on div at bounding box center [1126, 645] width 251 height 1335
click at [1070, 414] on div at bounding box center [1126, 645] width 251 height 1335
drag, startPoint x: 1070, startPoint y: 414, endPoint x: 1111, endPoint y: 417, distance: 41.3
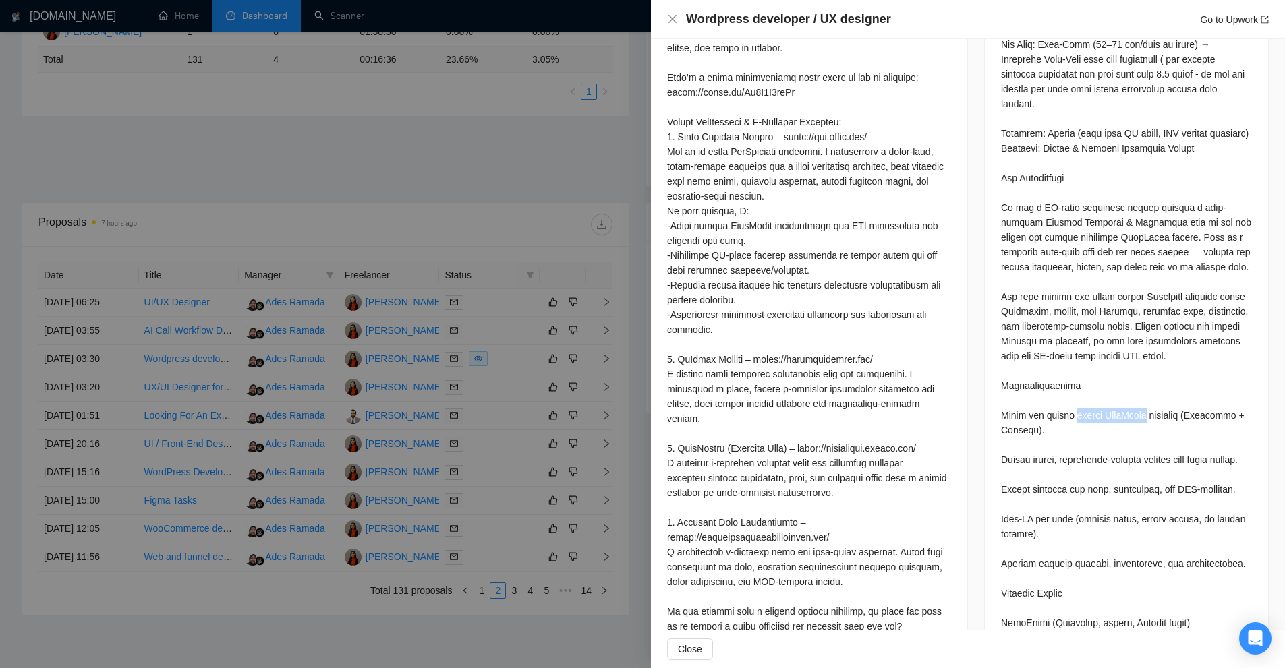
click at [1111, 417] on div at bounding box center [1126, 645] width 251 height 1335
click at [1030, 413] on div at bounding box center [1126, 645] width 251 height 1335
drag, startPoint x: 1029, startPoint y: 413, endPoint x: 1150, endPoint y: 414, distance: 121.4
click at [1150, 414] on div at bounding box center [1126, 645] width 251 height 1335
drag, startPoint x: 1179, startPoint y: 422, endPoint x: 1150, endPoint y: 430, distance: 29.9
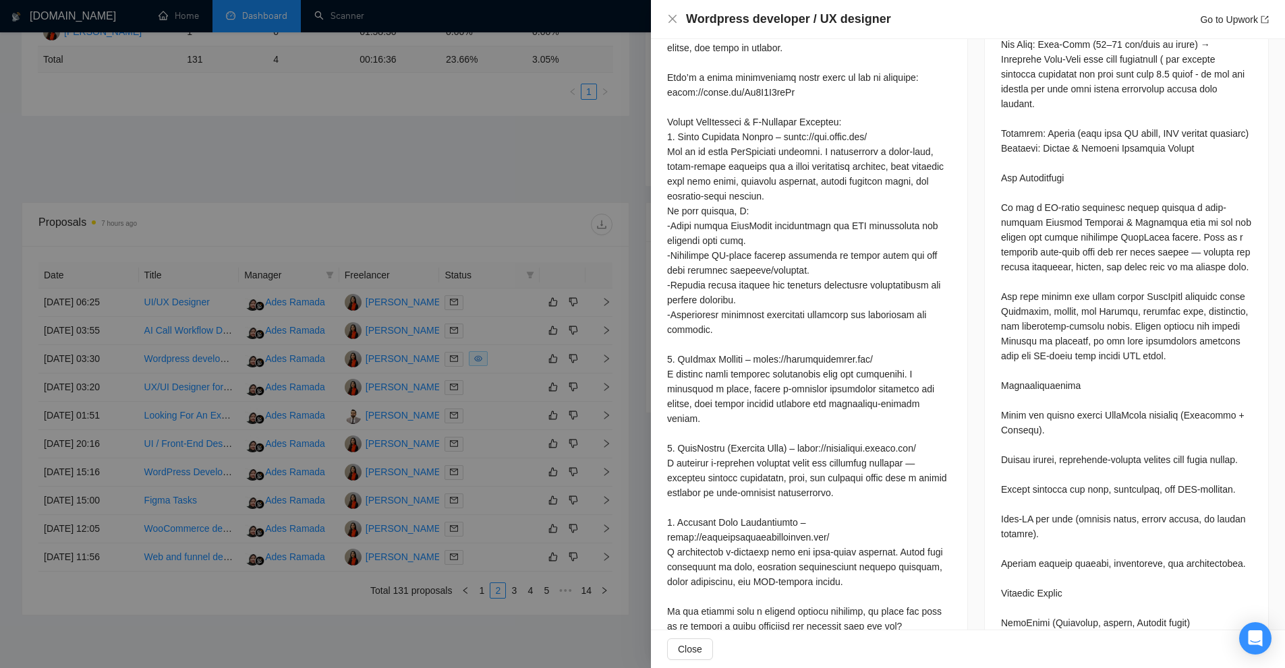
click at [1179, 423] on div at bounding box center [1126, 645] width 251 height 1335
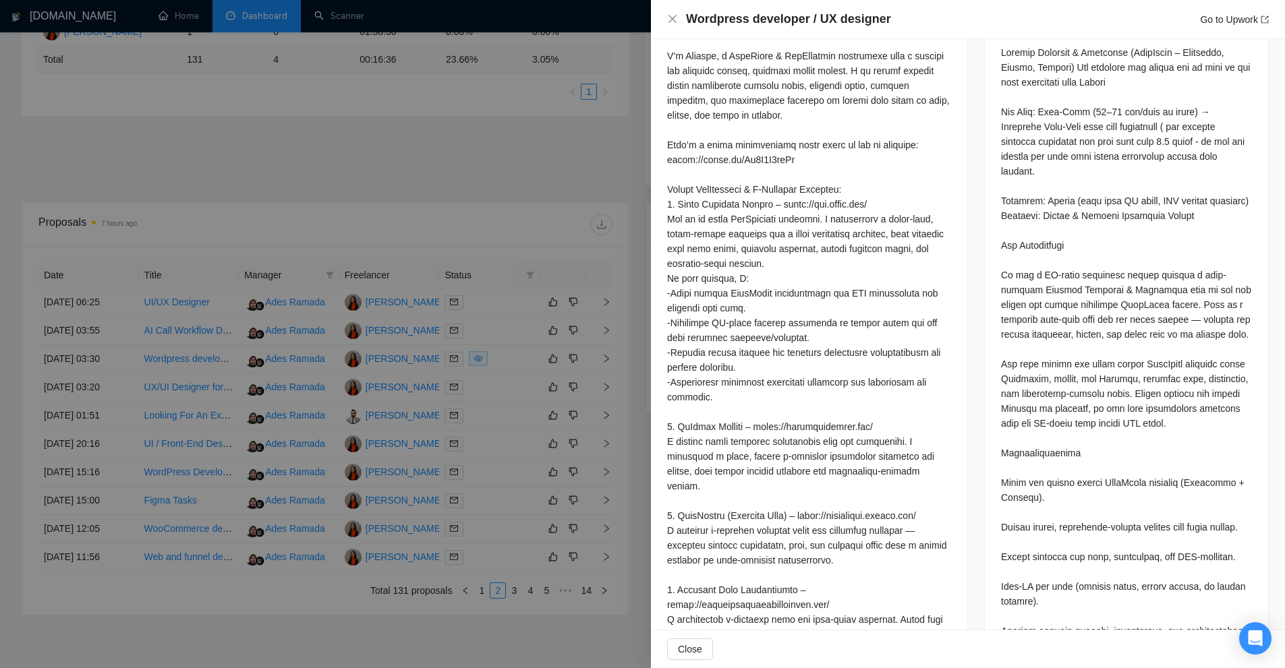
scroll to position [562, 0]
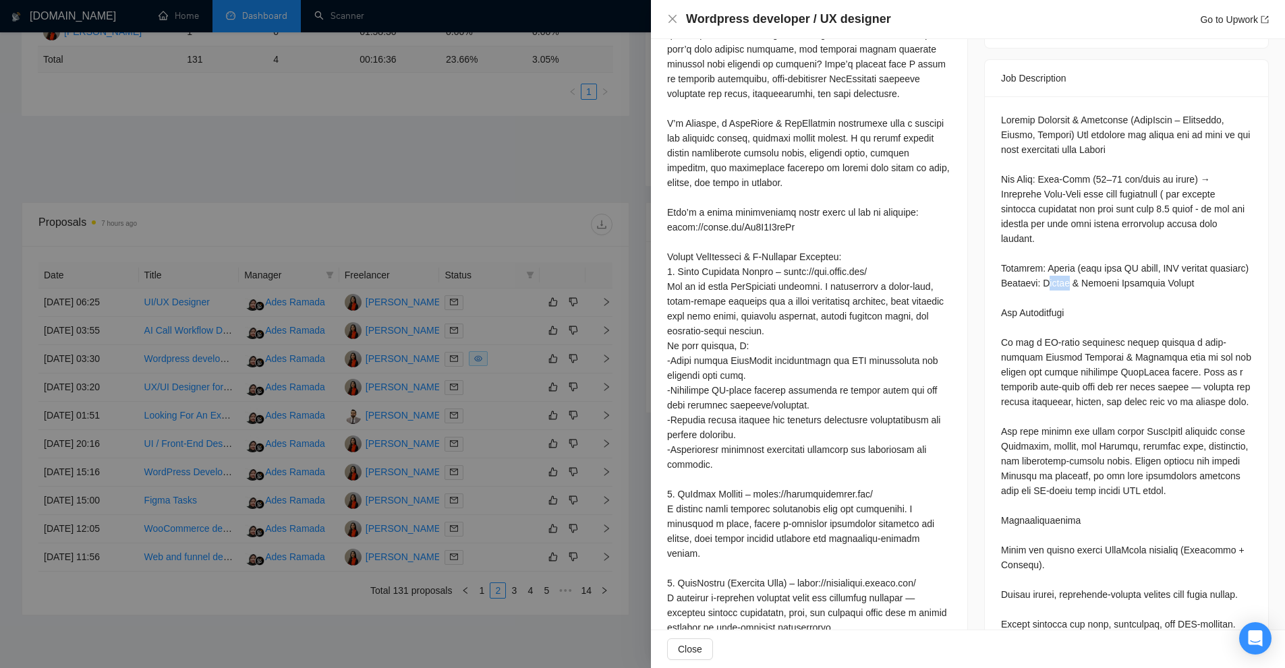
drag, startPoint x: 1038, startPoint y: 265, endPoint x: 1061, endPoint y: 270, distance: 23.4
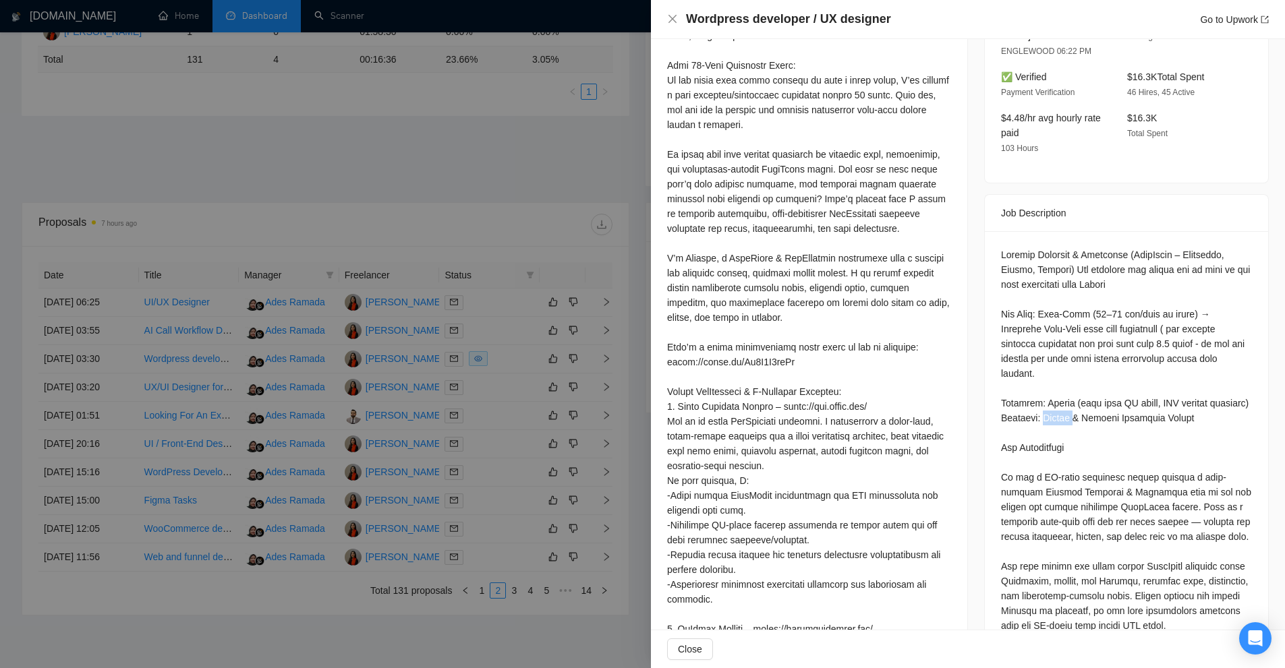
scroll to position [158, 0]
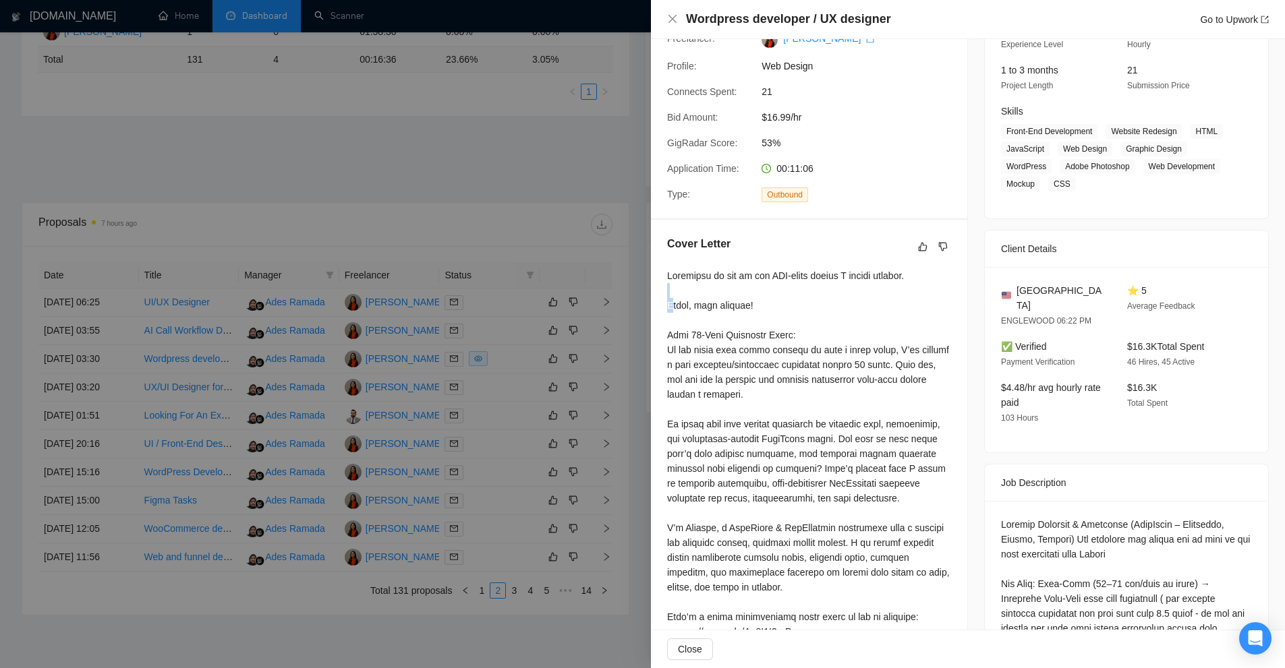
drag, startPoint x: 673, startPoint y: 301, endPoint x: 677, endPoint y: 316, distance: 14.7
drag, startPoint x: 671, startPoint y: 339, endPoint x: 800, endPoint y: 339, distance: 128.8
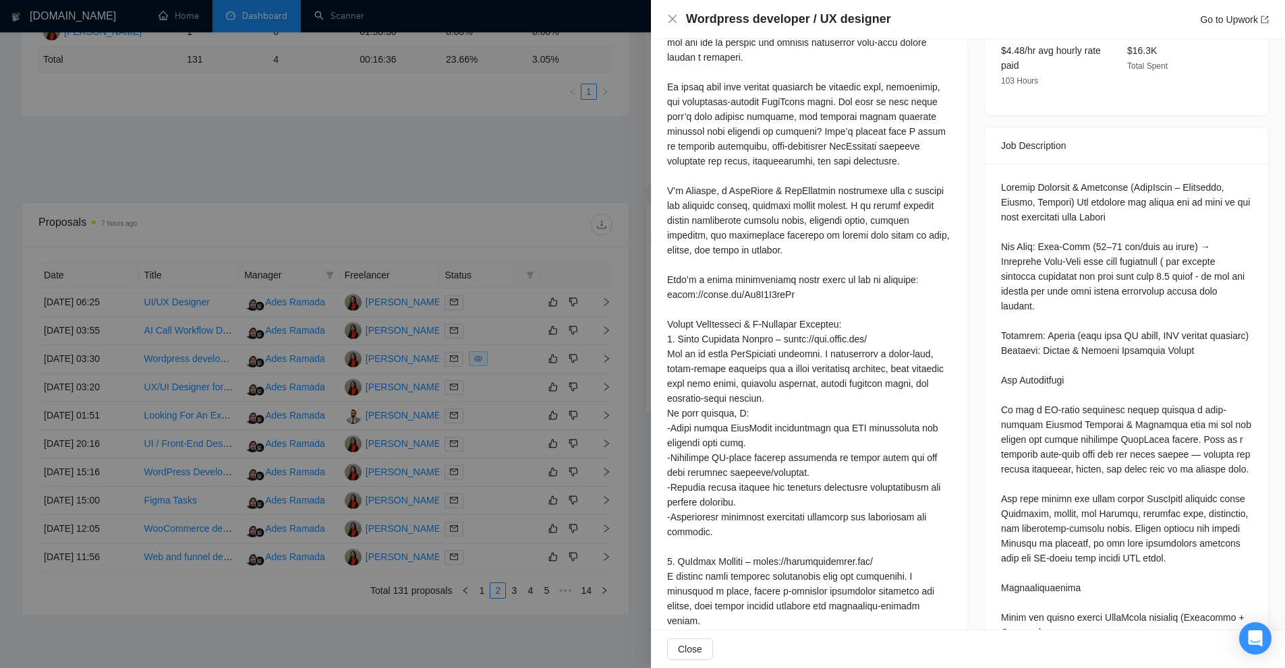
scroll to position [428, 0]
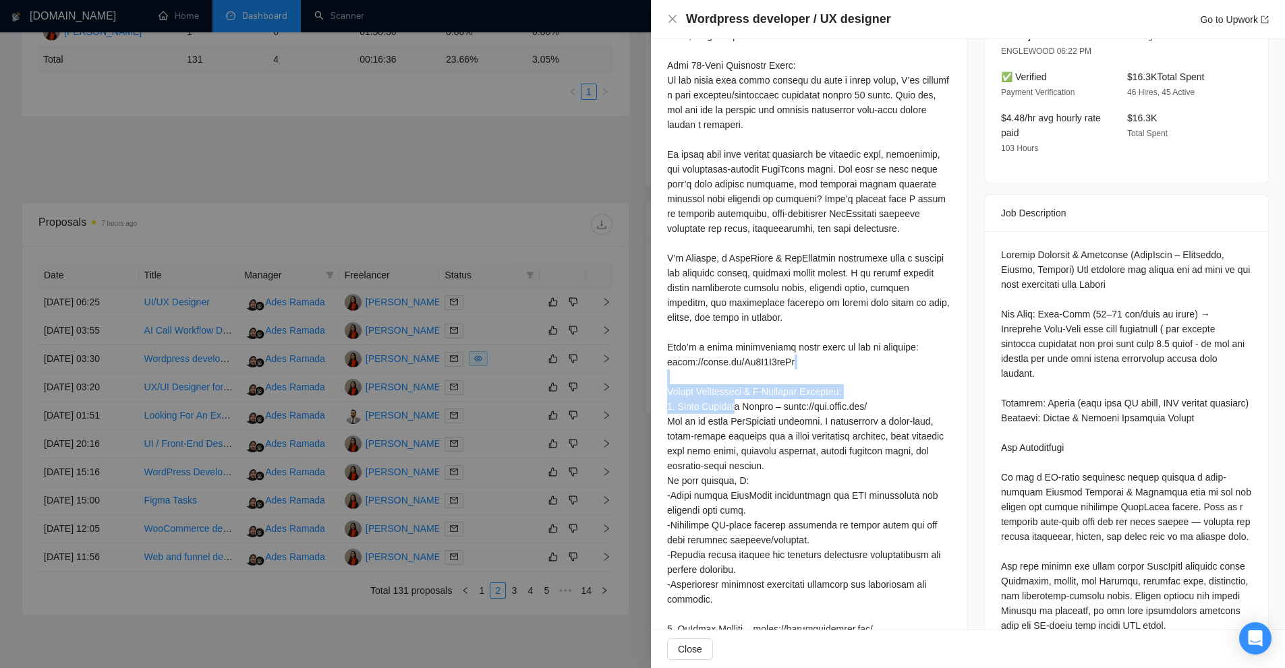
drag, startPoint x: 819, startPoint y: 355, endPoint x: 744, endPoint y: 366, distance: 75.1
click at [744, 366] on div at bounding box center [809, 511] width 284 height 1024
click at [732, 368] on div at bounding box center [809, 511] width 284 height 1024
click at [674, 343] on div at bounding box center [809, 511] width 284 height 1024
drag, startPoint x: 674, startPoint y: 343, endPoint x: 892, endPoint y: 351, distance: 218.0
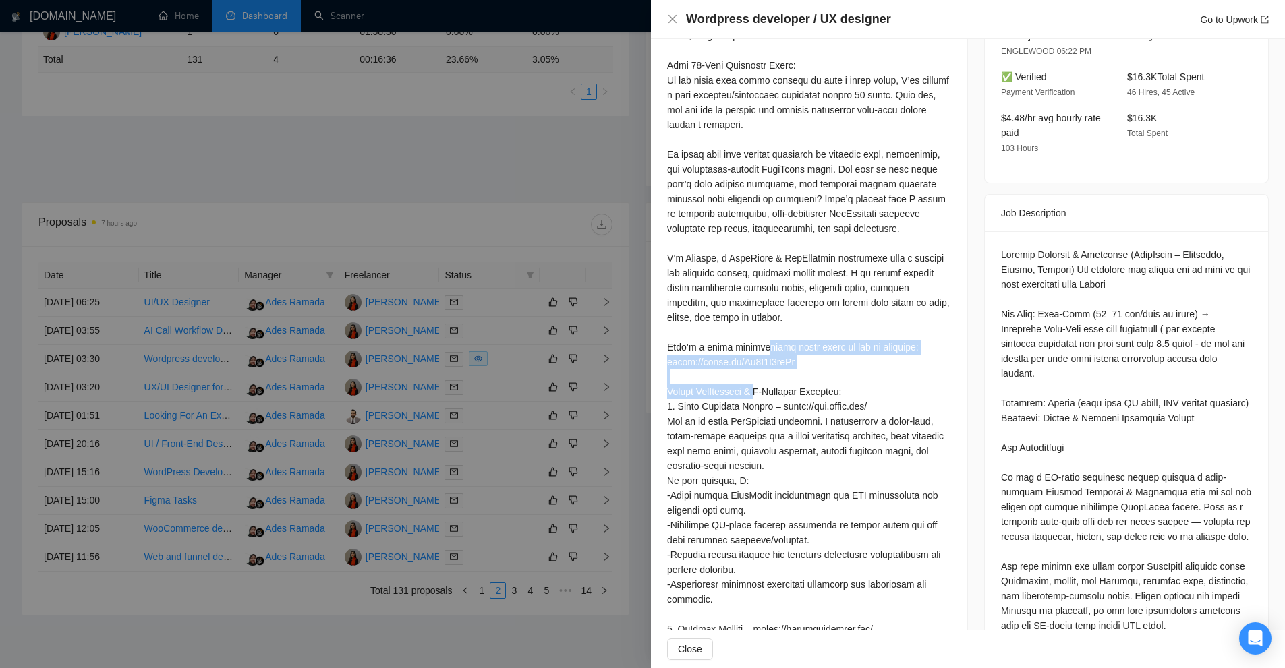
click at [892, 351] on div at bounding box center [809, 511] width 284 height 1024
click at [937, 372] on div at bounding box center [809, 511] width 284 height 1024
click at [840, 341] on div at bounding box center [809, 511] width 284 height 1024
drag, startPoint x: 840, startPoint y: 341, endPoint x: 922, endPoint y: 341, distance: 82.9
click at [922, 341] on div at bounding box center [809, 511] width 284 height 1024
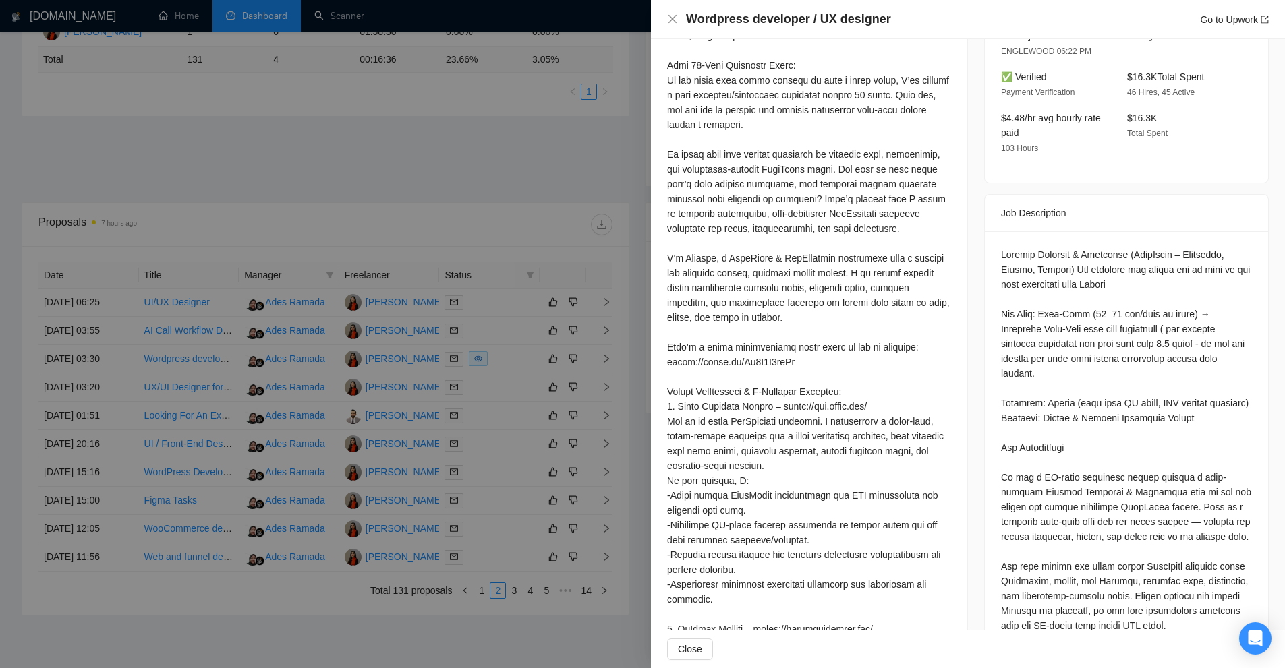
click at [927, 370] on div at bounding box center [809, 511] width 284 height 1024
drag, startPoint x: 804, startPoint y: 368, endPoint x: 678, endPoint y: 366, distance: 126.1
click at [678, 366] on div at bounding box center [809, 511] width 284 height 1024
drag, startPoint x: 678, startPoint y: 366, endPoint x: 803, endPoint y: 359, distance: 125.0
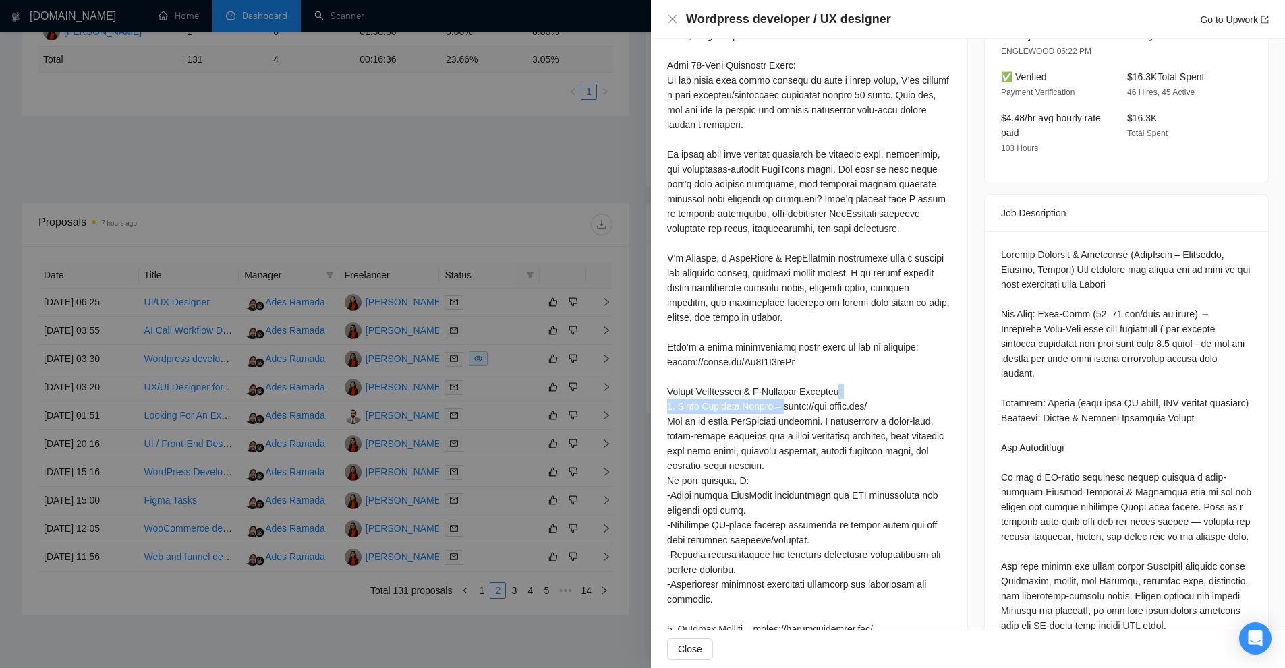
click at [803, 359] on div at bounding box center [809, 511] width 284 height 1024
drag, startPoint x: 813, startPoint y: 360, endPoint x: 684, endPoint y: 360, distance: 128.8
click at [674, 357] on div at bounding box center [809, 511] width 284 height 1024
click at [779, 369] on div at bounding box center [809, 511] width 284 height 1024
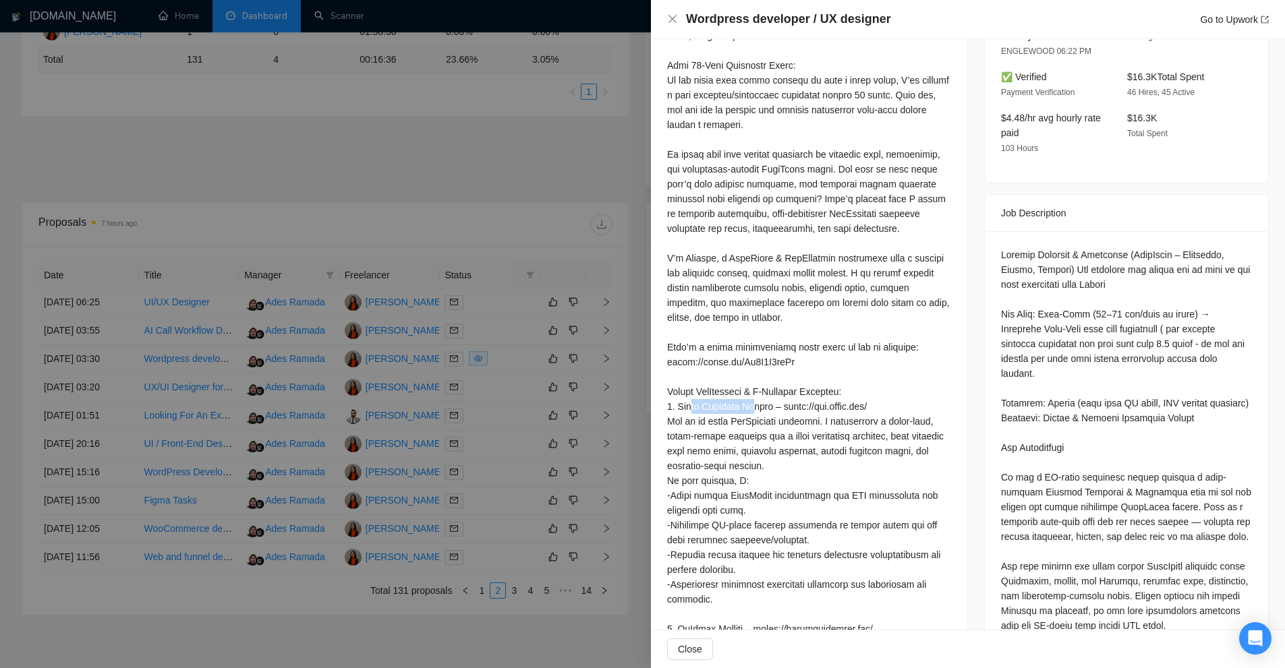
drag, startPoint x: 776, startPoint y: 359, endPoint x: 765, endPoint y: 362, distance: 11.3
click at [765, 362] on div at bounding box center [809, 511] width 284 height 1024
click at [731, 370] on div at bounding box center [809, 511] width 284 height 1024
drag, startPoint x: 698, startPoint y: 364, endPoint x: 806, endPoint y: 357, distance: 108.8
click at [806, 357] on div at bounding box center [809, 511] width 284 height 1024
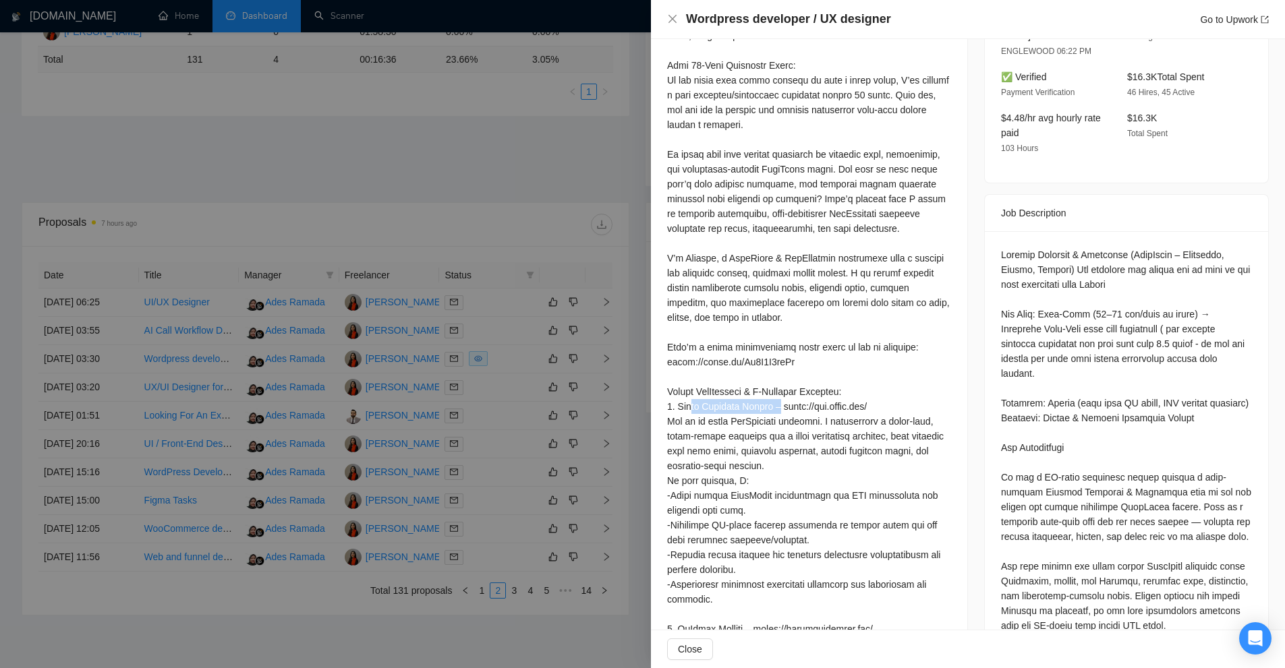
click at [806, 357] on div at bounding box center [809, 511] width 284 height 1024
drag, startPoint x: 697, startPoint y: 363, endPoint x: 665, endPoint y: 364, distance: 31.7
click at [665, 364] on div "Cover Letter" at bounding box center [809, 497] width 316 height 1094
click at [673, 361] on div at bounding box center [809, 511] width 284 height 1024
drag, startPoint x: 673, startPoint y: 361, endPoint x: 694, endPoint y: 363, distance: 21.0
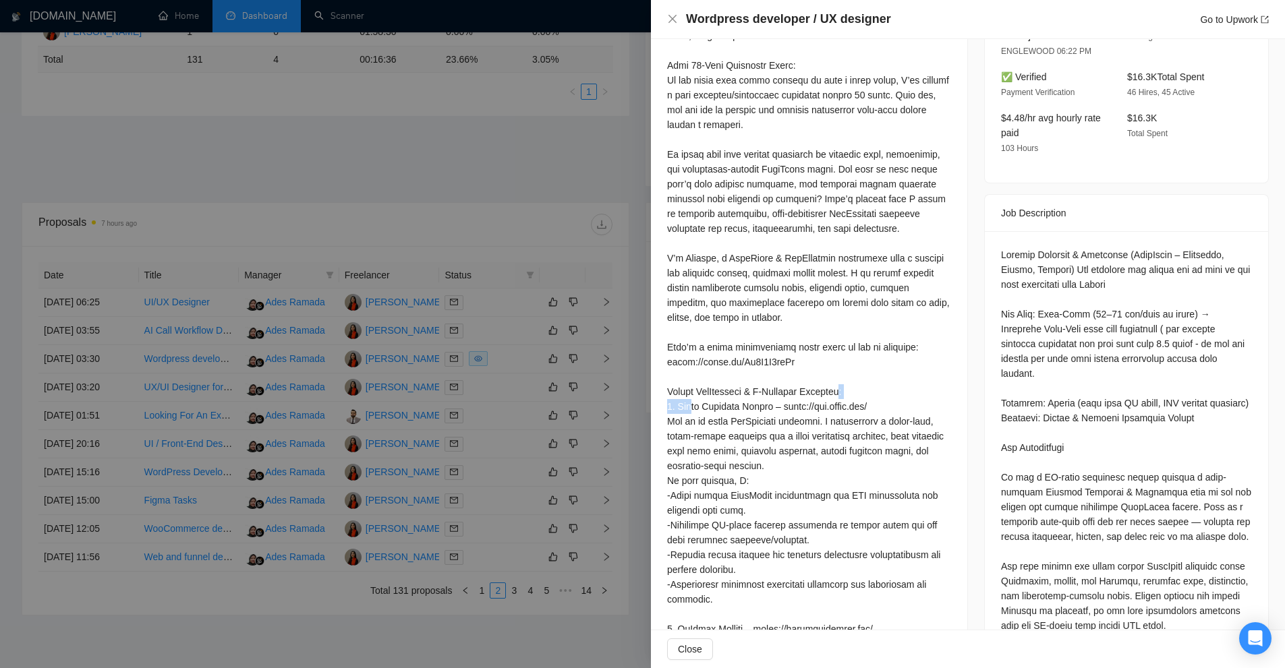
click at [694, 363] on div at bounding box center [809, 511] width 284 height 1024
click at [712, 369] on div at bounding box center [809, 511] width 284 height 1024
drag, startPoint x: 697, startPoint y: 363, endPoint x: 678, endPoint y: 360, distance: 19.1
click at [678, 360] on div at bounding box center [809, 511] width 284 height 1024
click at [769, 390] on div at bounding box center [809, 511] width 284 height 1024
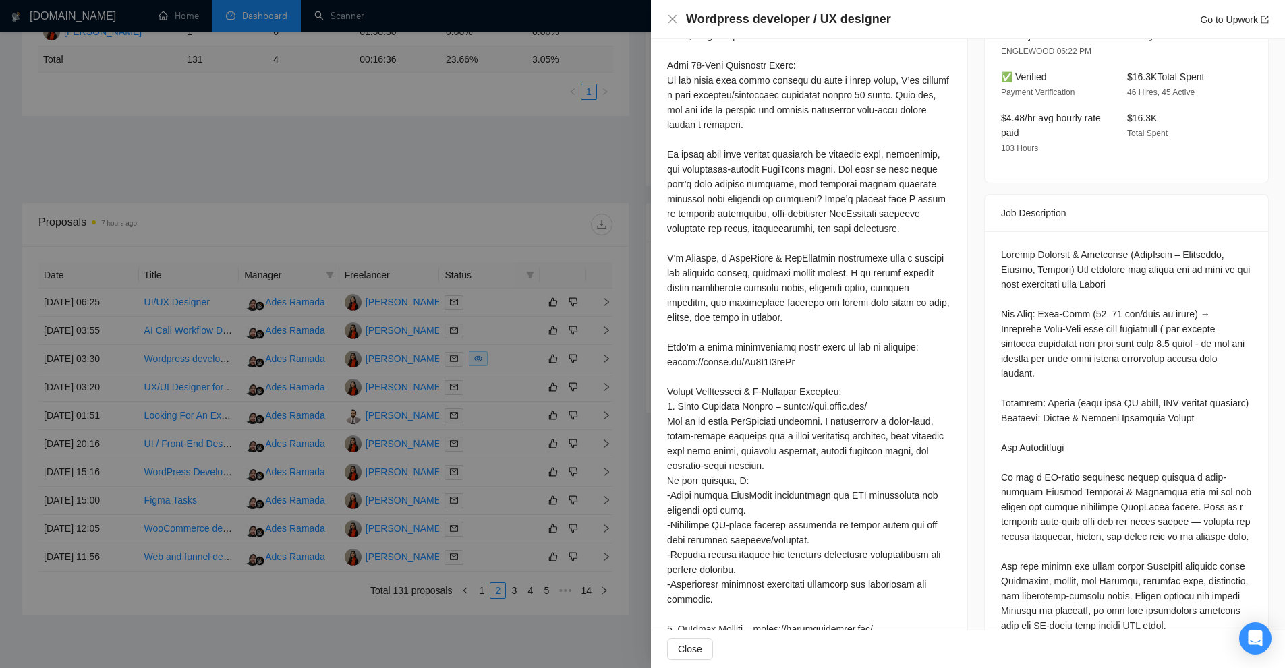
click at [706, 365] on div at bounding box center [809, 511] width 284 height 1024
drag, startPoint x: 696, startPoint y: 365, endPoint x: 835, endPoint y: 363, distance: 139.6
click at [835, 363] on div at bounding box center [809, 511] width 284 height 1024
click at [810, 407] on div at bounding box center [809, 511] width 284 height 1024
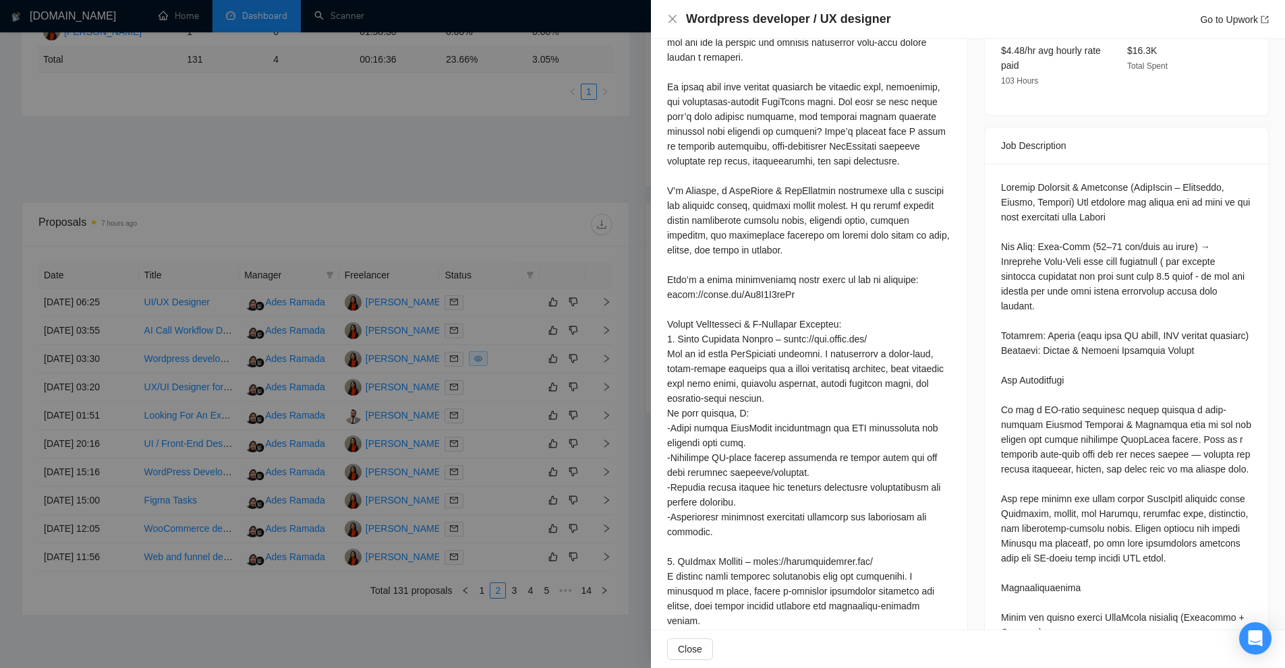
click at [739, 296] on div at bounding box center [809, 443] width 284 height 1024
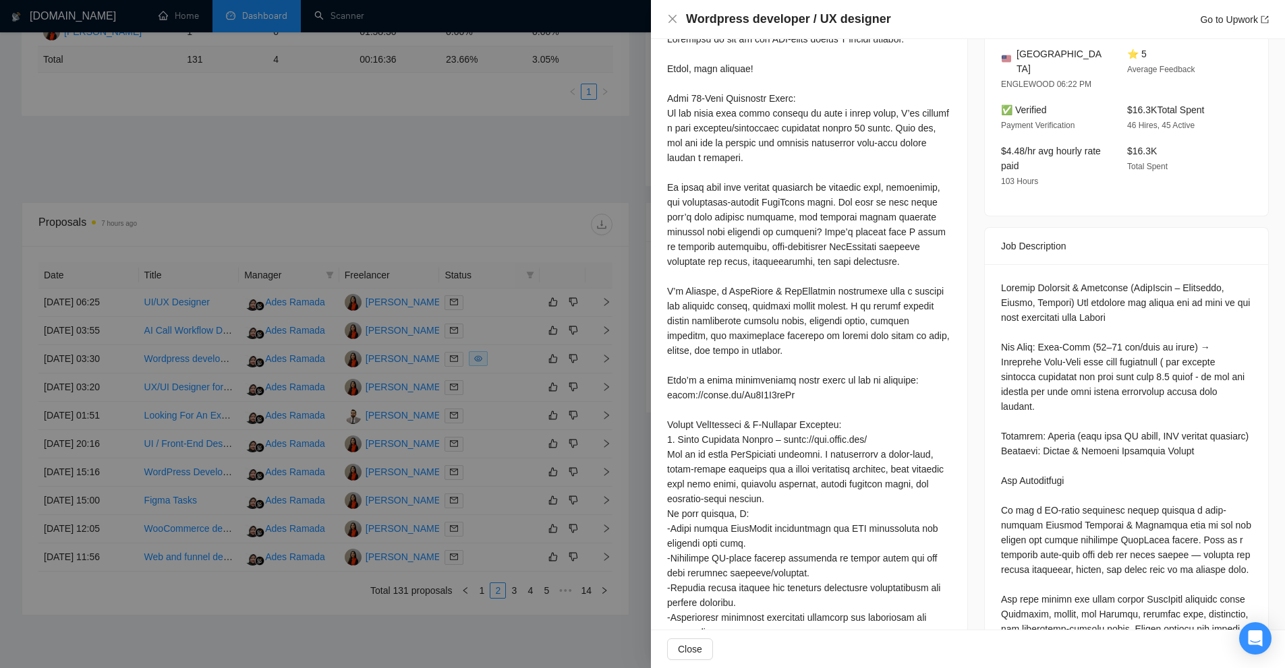
scroll to position [529, 0]
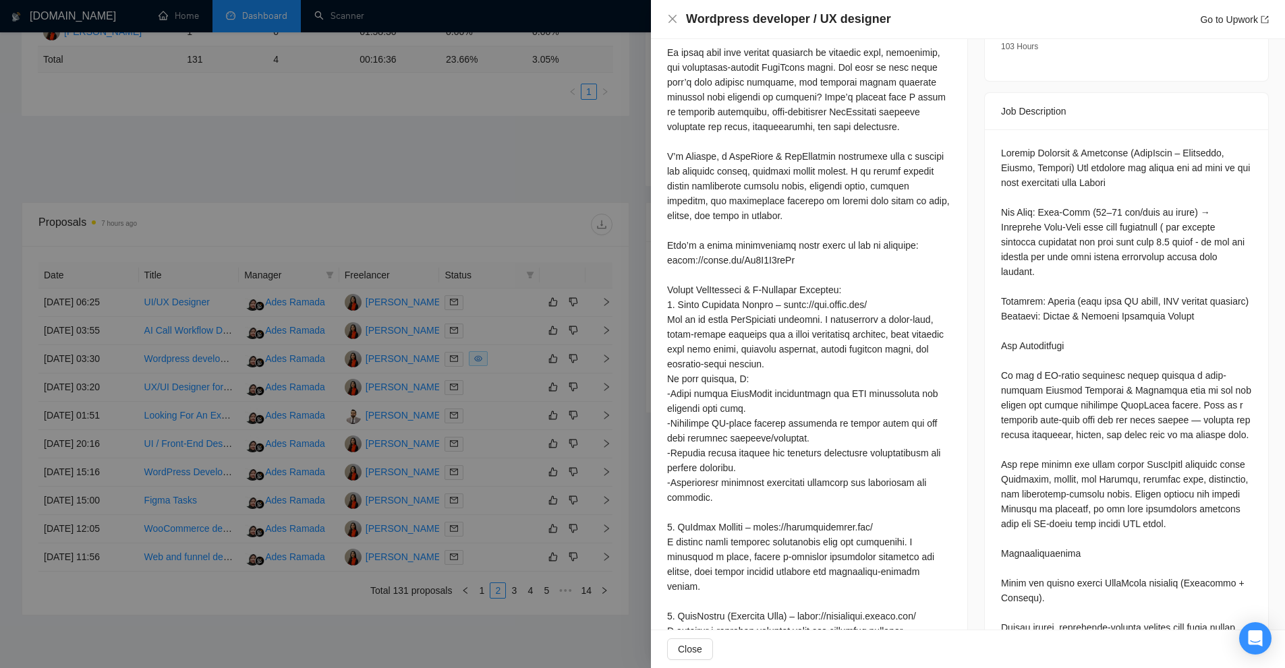
drag, startPoint x: 880, startPoint y: 376, endPoint x: 666, endPoint y: 303, distance: 225.8
click at [666, 303] on div "Cover Letter" at bounding box center [809, 395] width 316 height 1094
click at [817, 330] on div at bounding box center [809, 409] width 284 height 1024
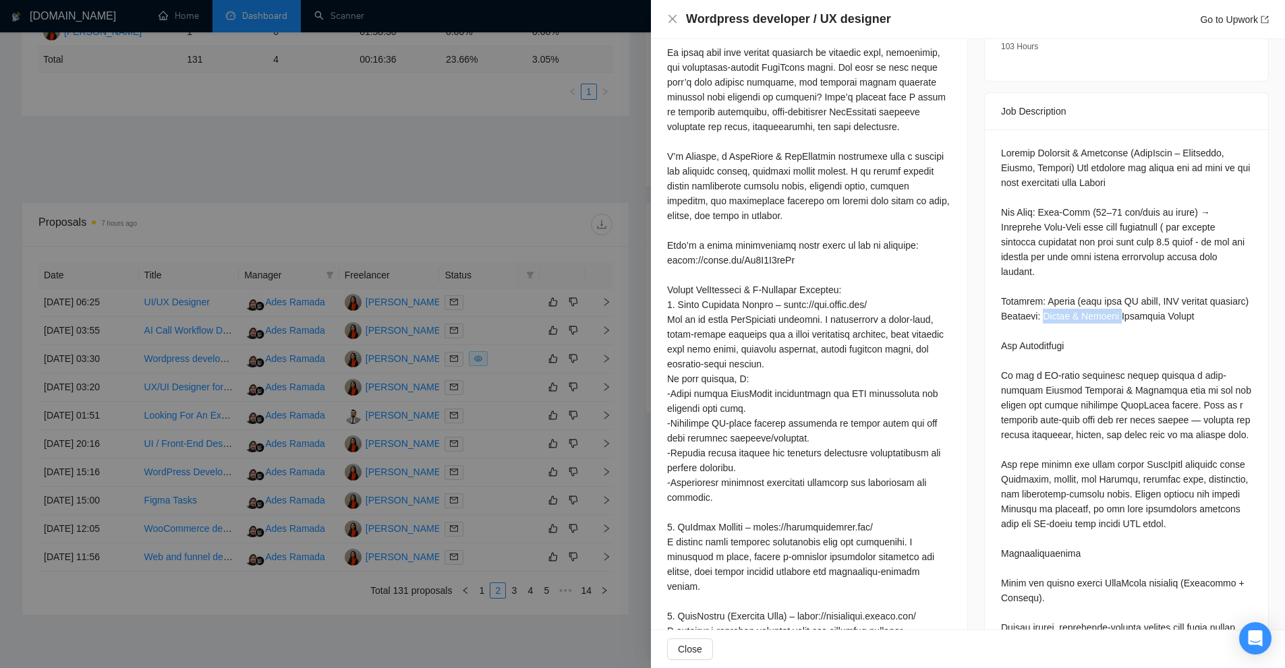
drag, startPoint x: 1036, startPoint y: 295, endPoint x: 1107, endPoint y: 297, distance: 70.8
drag, startPoint x: 1074, startPoint y: 295, endPoint x: 1082, endPoint y: 298, distance: 8.5
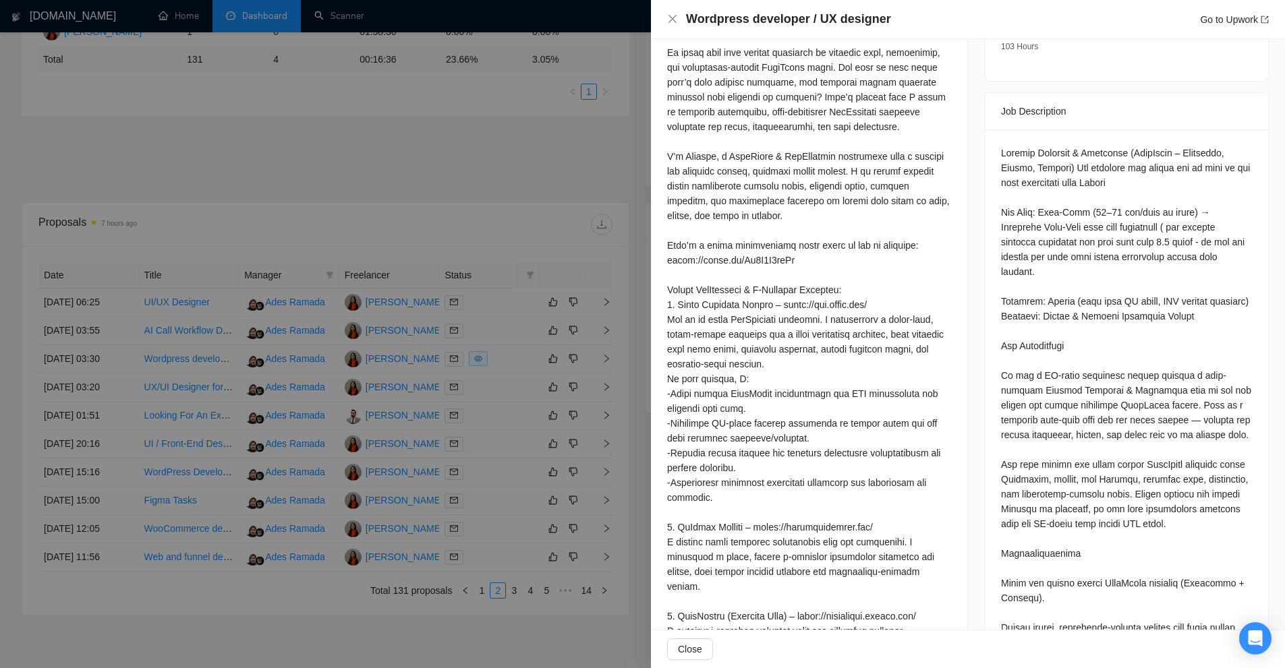
drag, startPoint x: 1046, startPoint y: 295, endPoint x: 1095, endPoint y: 297, distance: 49.2
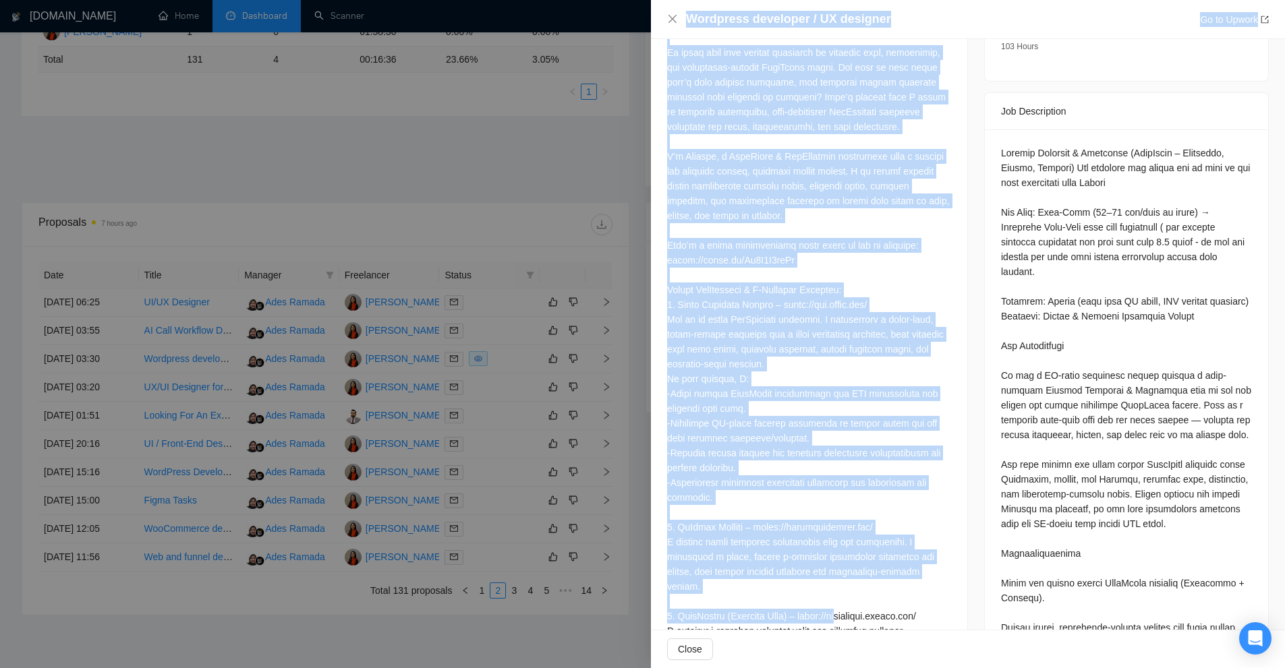
drag, startPoint x: 649, startPoint y: 282, endPoint x: 910, endPoint y: 522, distance: 354.6
click at [910, 523] on div "Wordpress developer / UX designer Go to Upwork Proposal Details Date: 01 Sep, 2…" at bounding box center [642, 334] width 1285 height 668
click at [910, 522] on div at bounding box center [809, 409] width 284 height 1024
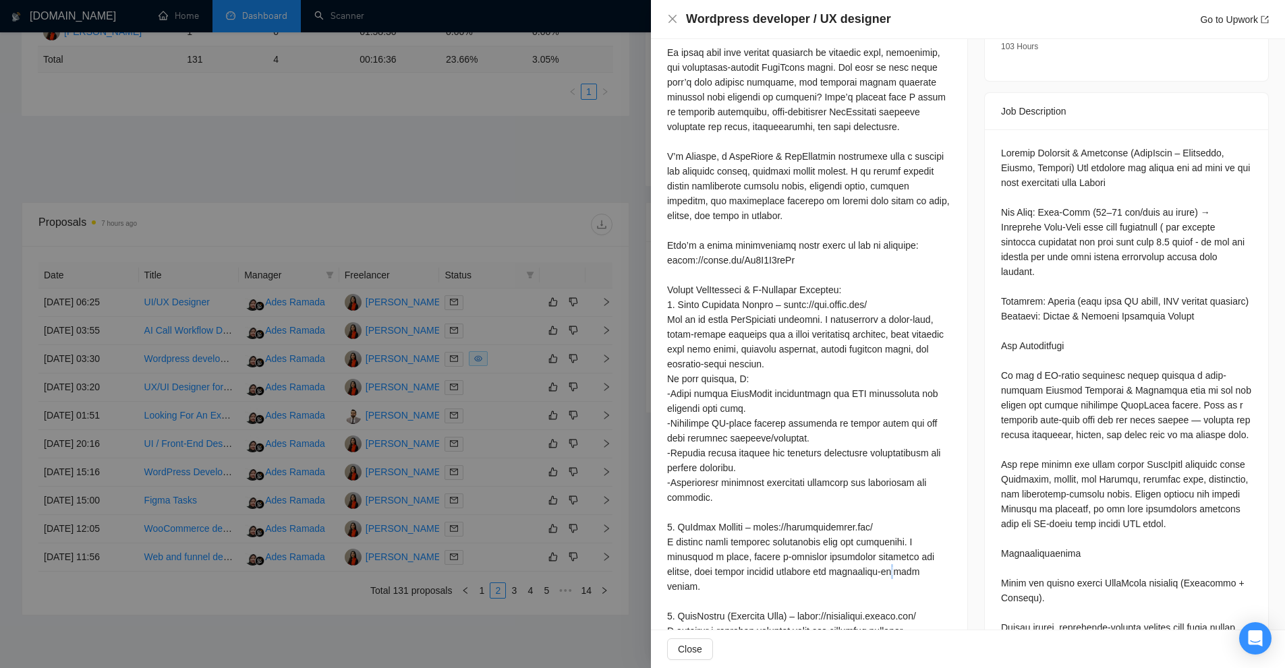
click at [910, 522] on div at bounding box center [809, 409] width 284 height 1024
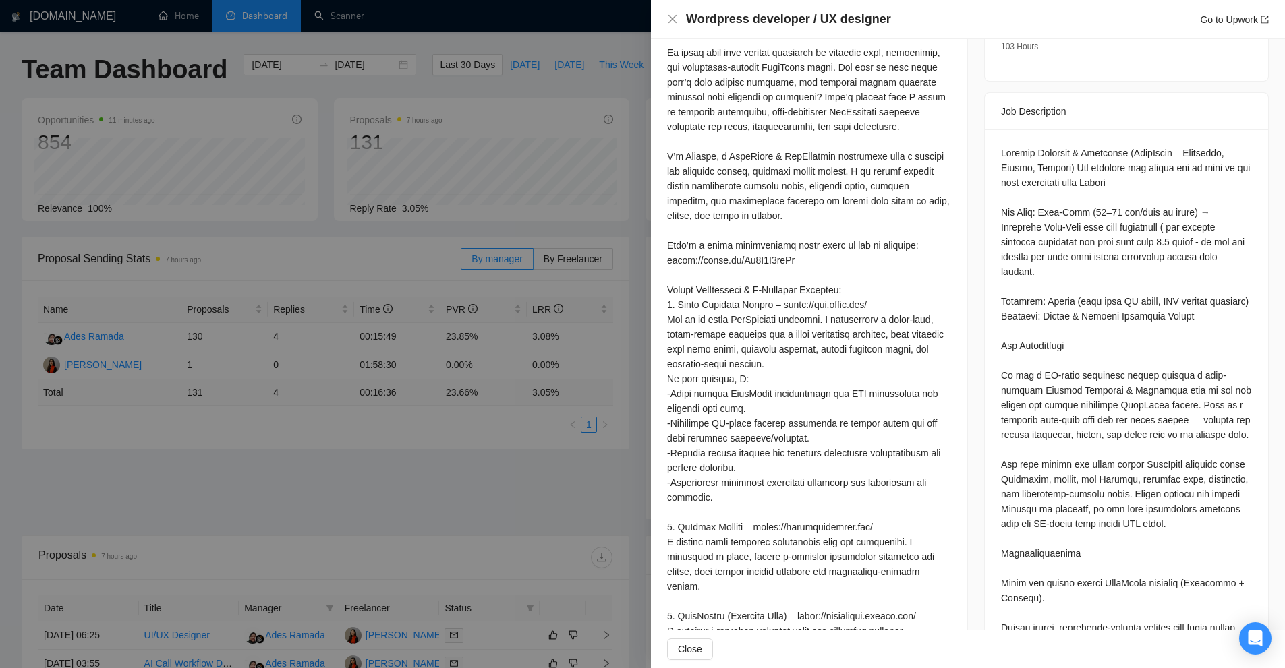
click at [372, 96] on div at bounding box center [642, 334] width 1285 height 668
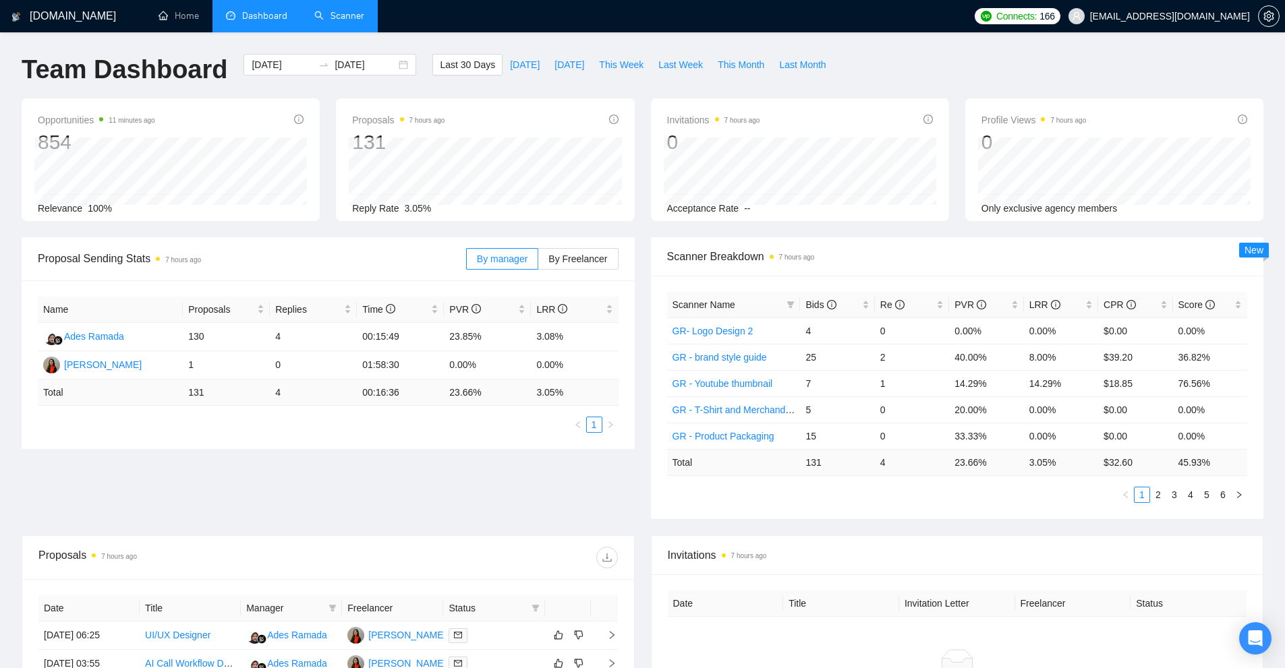
click at [343, 13] on link "Scanner" at bounding box center [339, 15] width 50 height 11
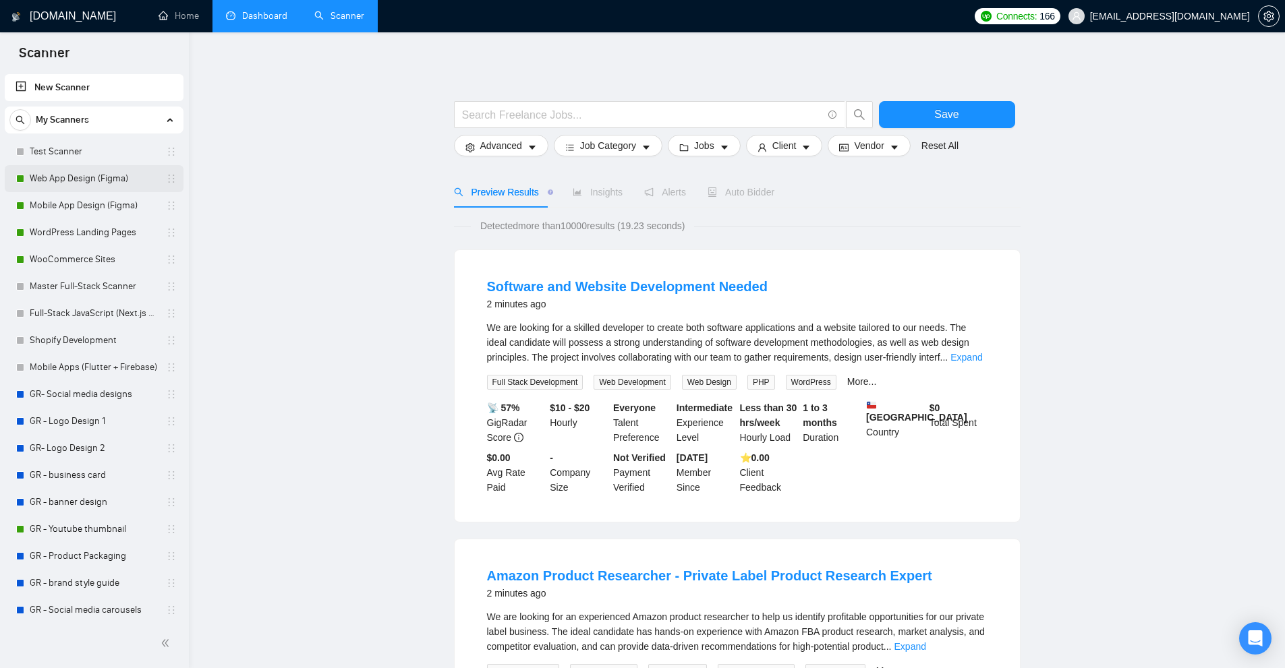
click at [84, 178] on link "Web App Design (Figma)" at bounding box center [94, 178] width 128 height 27
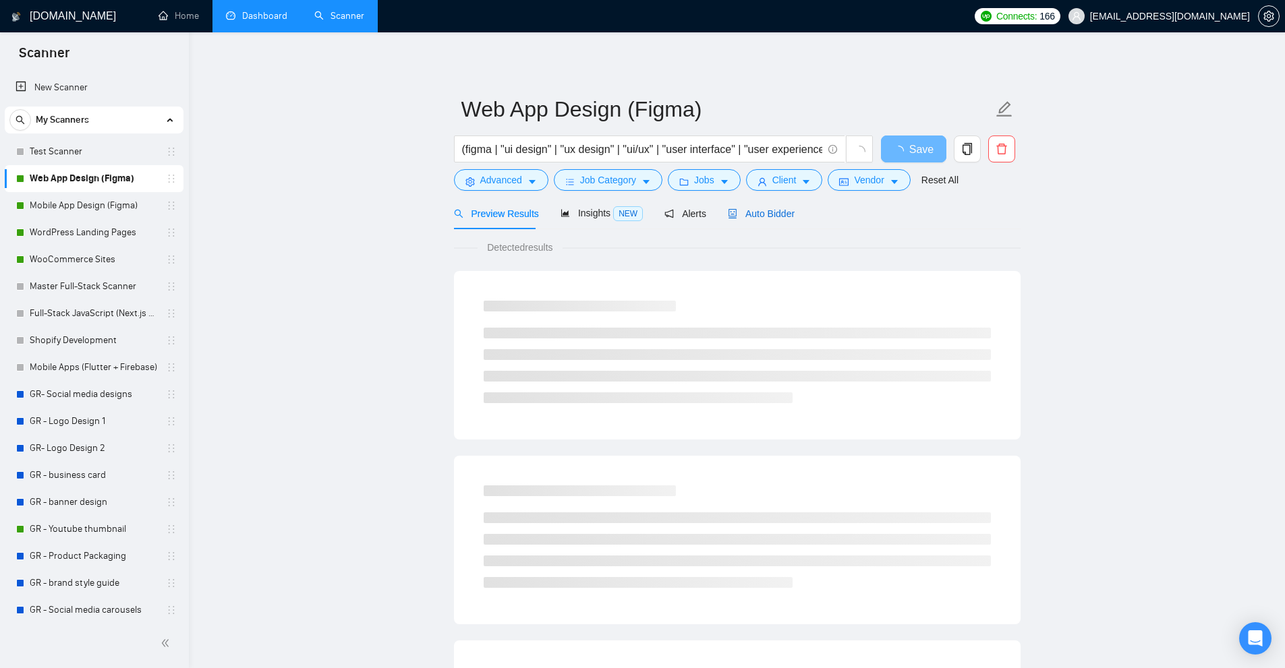
click at [761, 219] on span "Auto Bidder" at bounding box center [761, 213] width 67 height 11
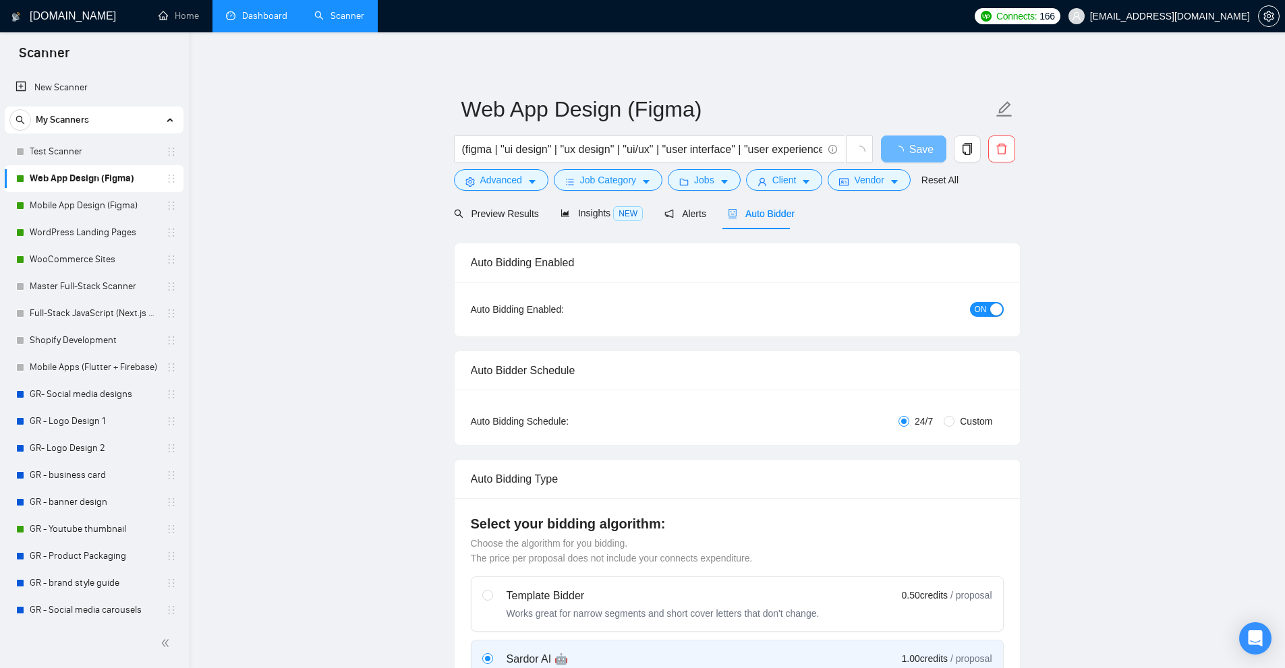
checkbox input "true"
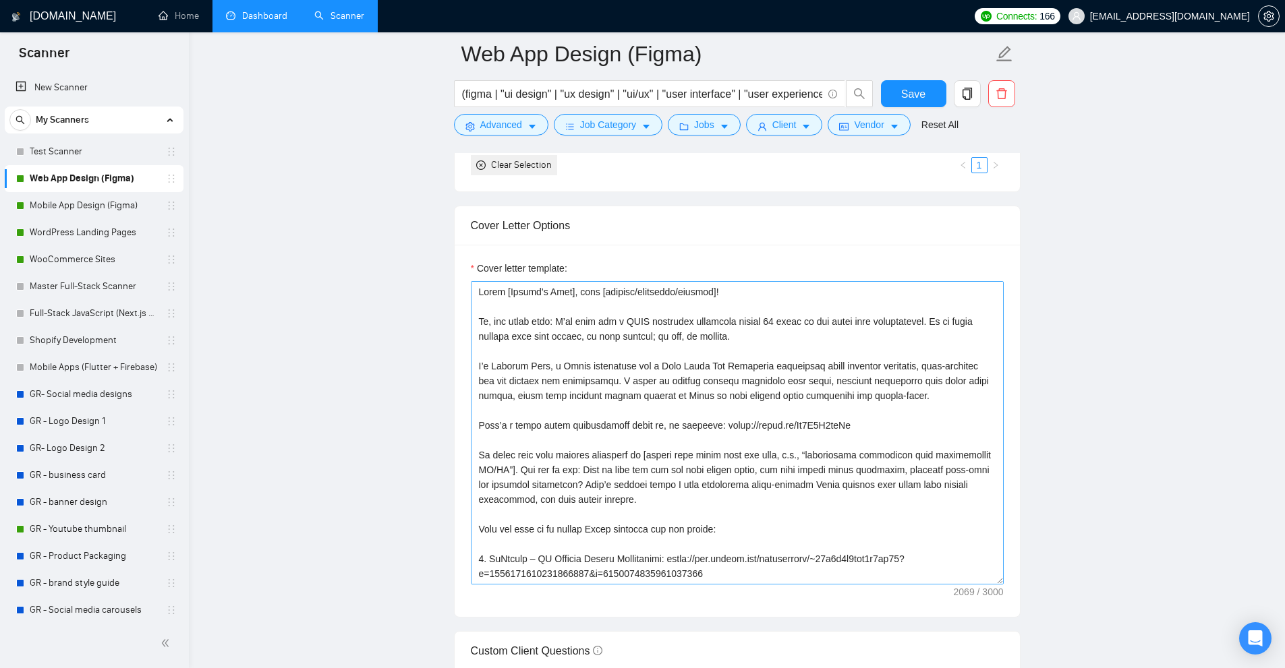
scroll to position [202, 0]
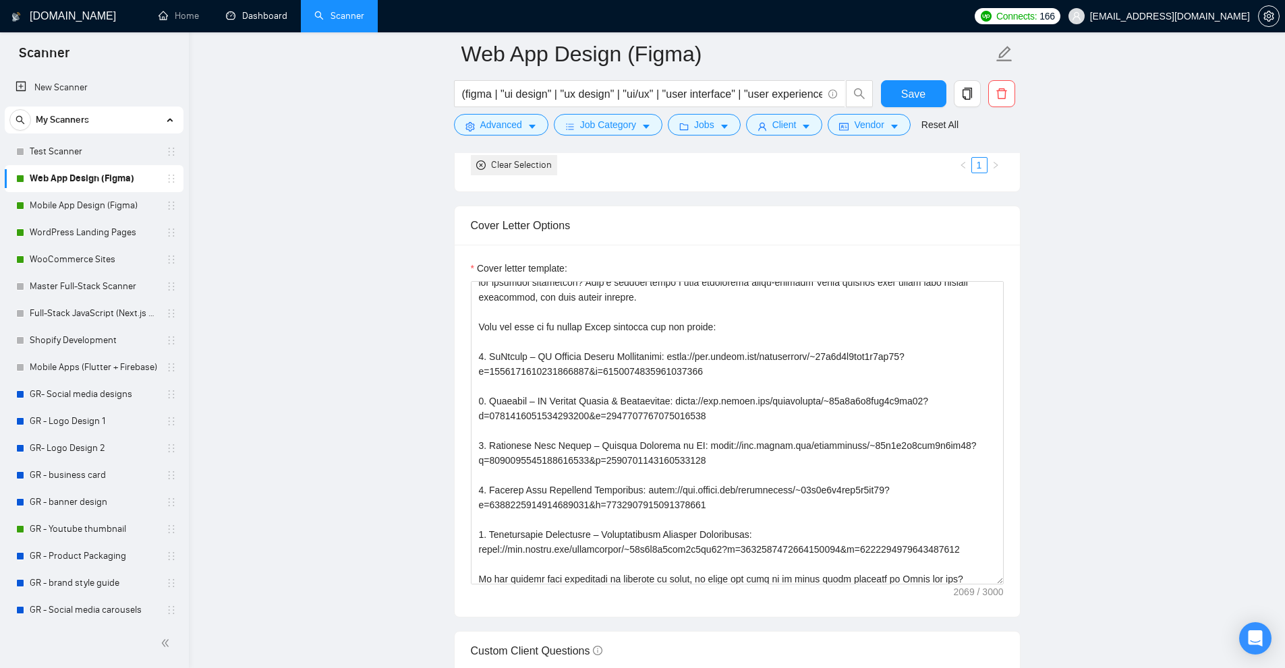
drag, startPoint x: 262, startPoint y: 24, endPoint x: 427, endPoint y: 7, distance: 165.3
click at [262, 22] on link "Dashboard" at bounding box center [256, 15] width 61 height 11
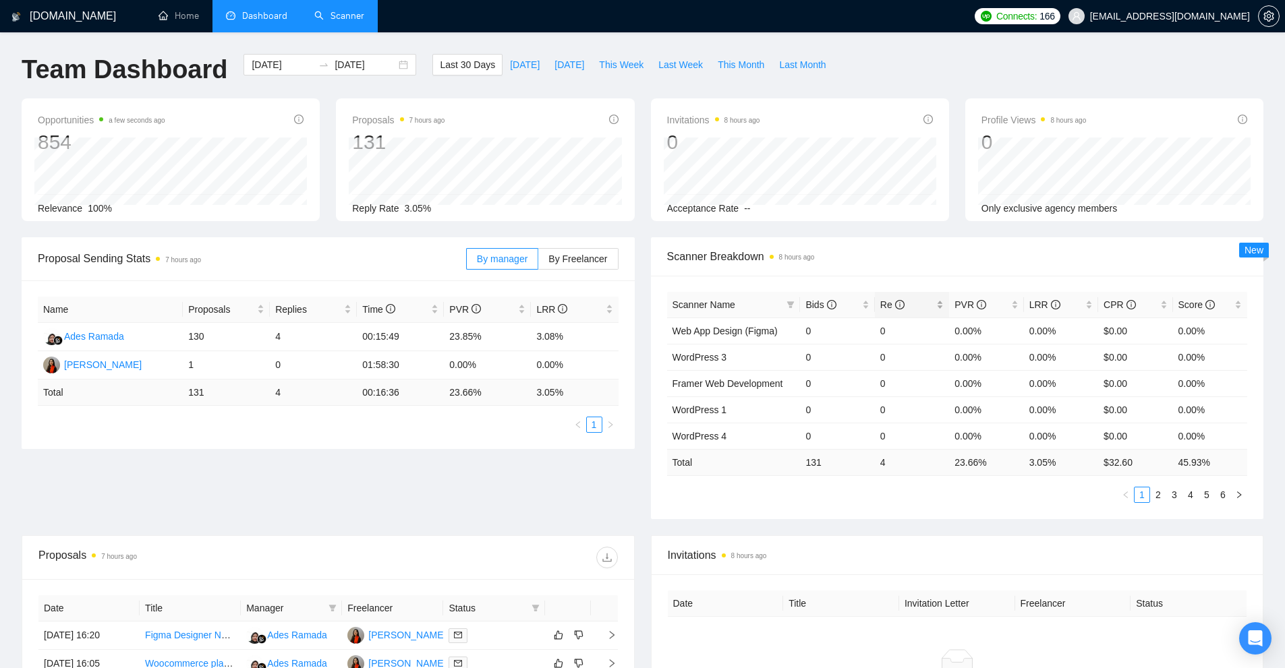
click at [880, 306] on div "Re" at bounding box center [911, 304] width 63 height 15
click at [866, 306] on div "Bids" at bounding box center [836, 304] width 63 height 15
click at [862, 305] on div "Bids" at bounding box center [836, 304] width 63 height 15
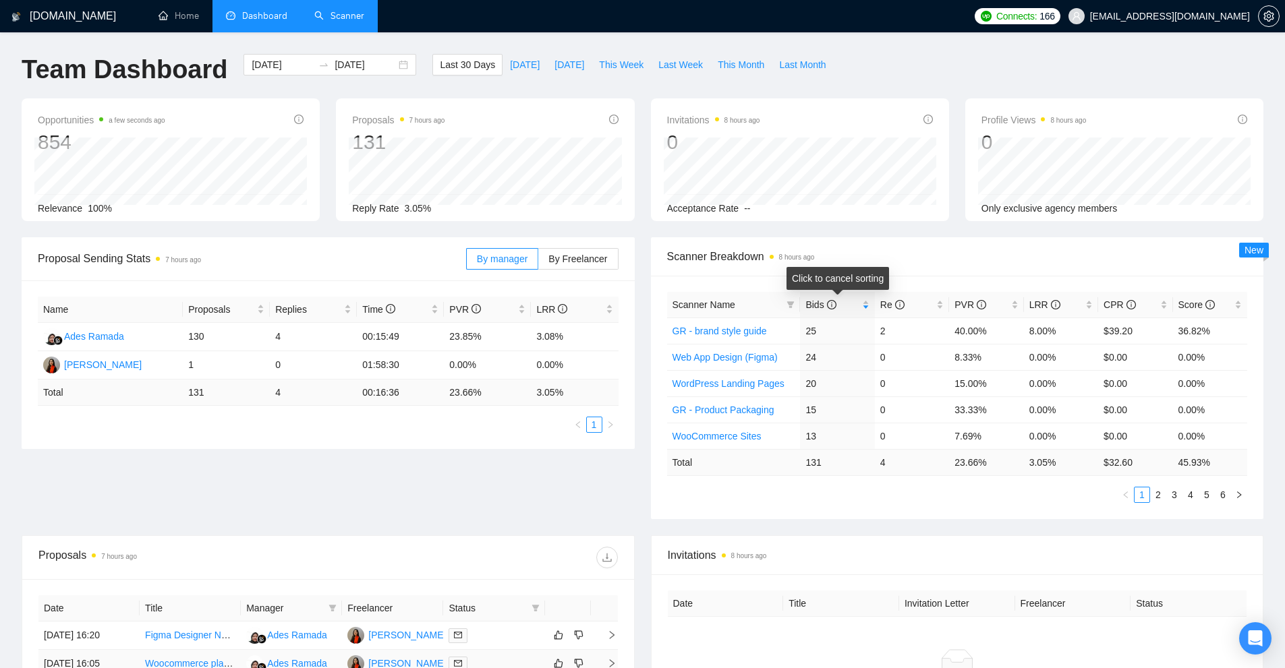
scroll to position [401, 0]
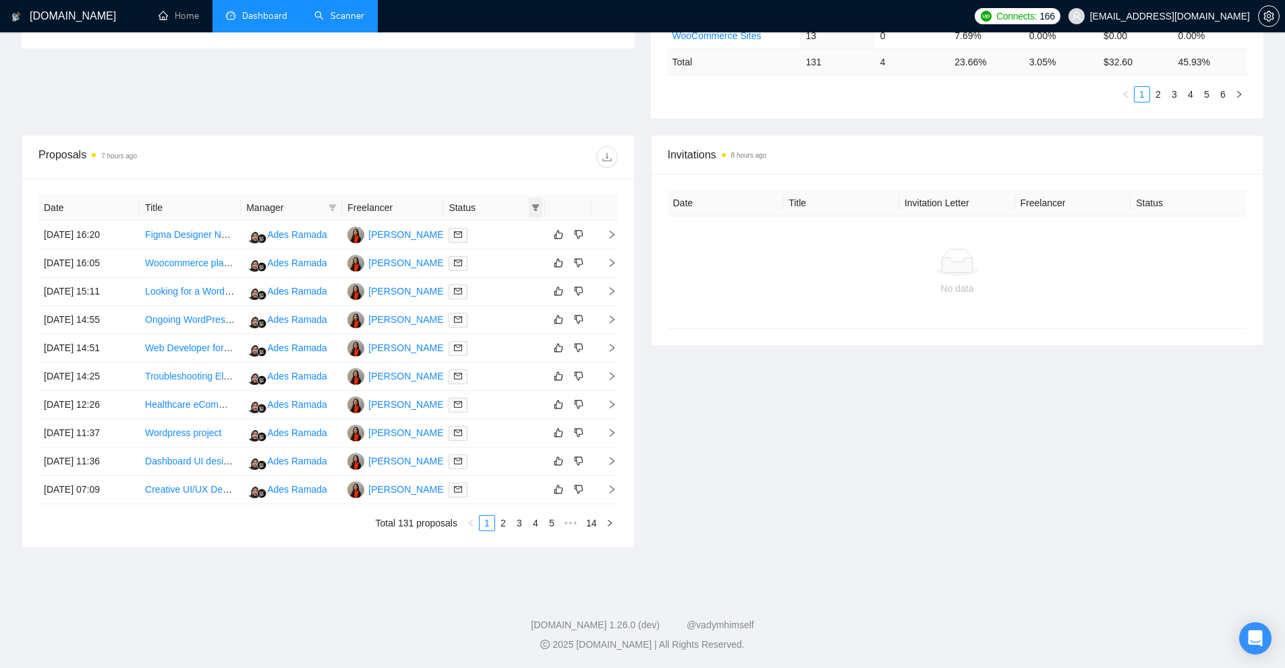
click at [535, 210] on icon "filter" at bounding box center [534, 207] width 7 height 7
click at [552, 521] on link "5" at bounding box center [551, 523] width 15 height 15
click at [508, 227] on div at bounding box center [493, 235] width 90 height 16
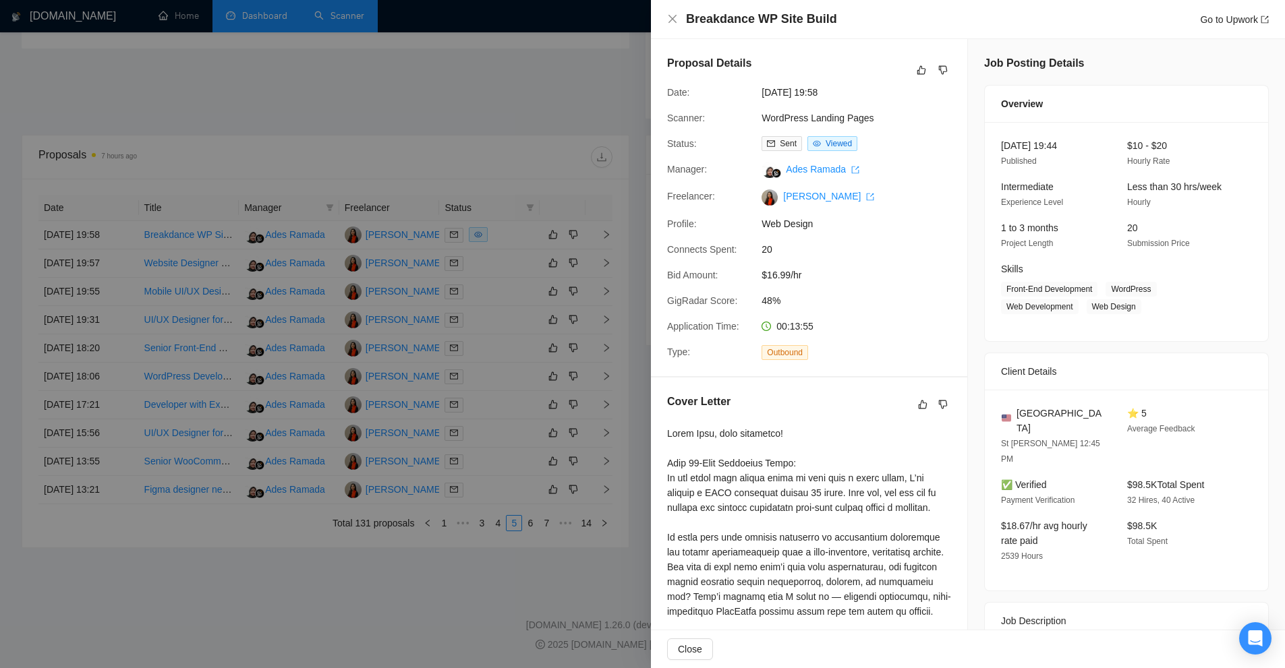
scroll to position [472, 0]
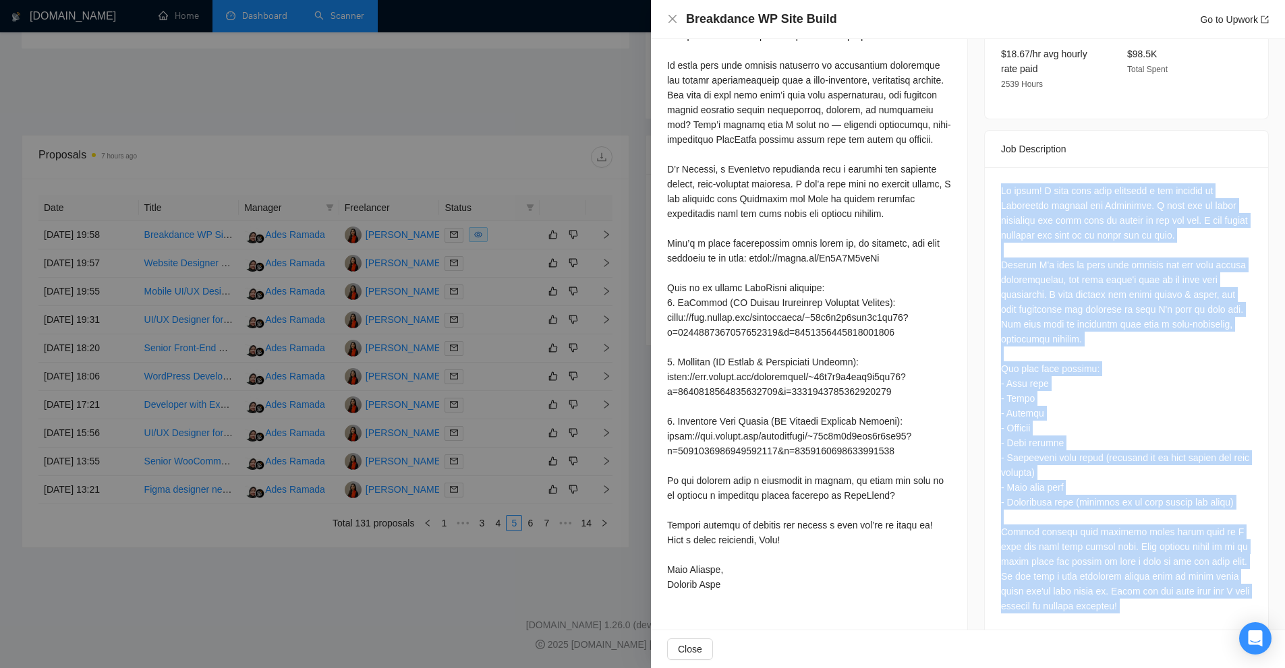
drag, startPoint x: 1013, startPoint y: 202, endPoint x: 1110, endPoint y: 540, distance: 351.5
click at [1130, 586] on div at bounding box center [1126, 416] width 283 height 498
click at [815, 253] on div at bounding box center [809, 273] width 284 height 638
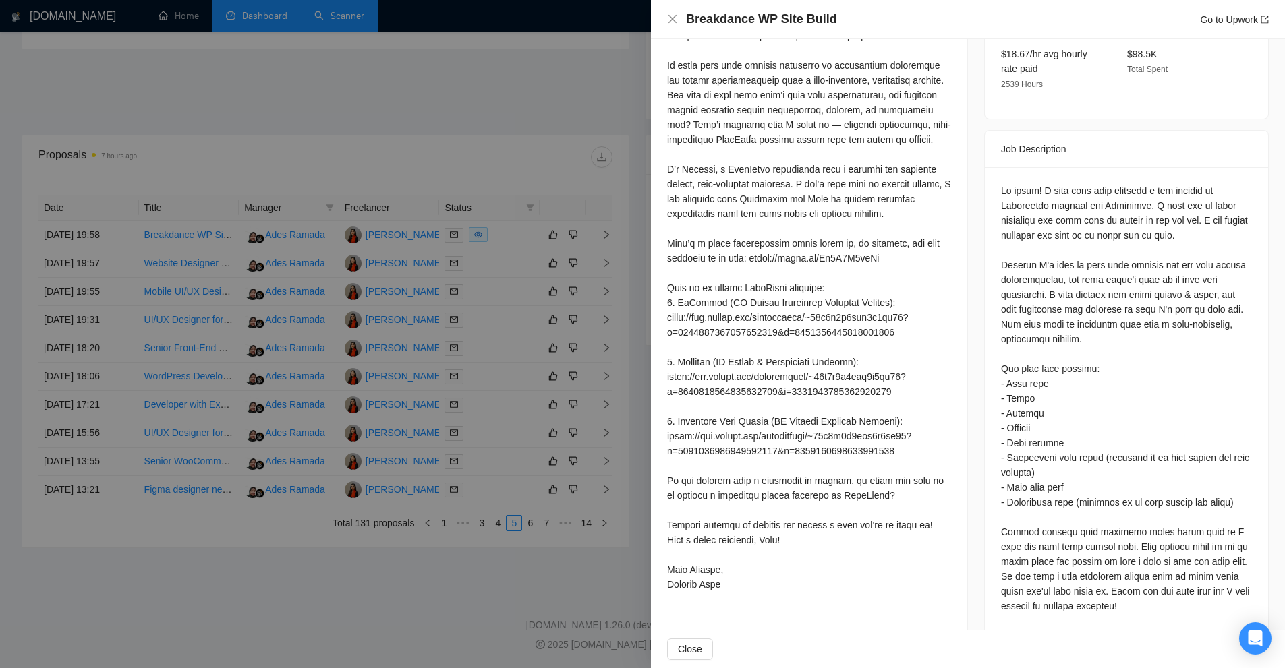
drag, startPoint x: 668, startPoint y: 295, endPoint x: 914, endPoint y: 475, distance: 305.9
click at [912, 522] on div at bounding box center [809, 273] width 284 height 638
click at [843, 388] on div at bounding box center [809, 273] width 284 height 638
click at [663, 314] on div "Cover Letter" at bounding box center [809, 260] width 316 height 708
drag, startPoint x: 663, startPoint y: 314, endPoint x: 891, endPoint y: 331, distance: 229.2
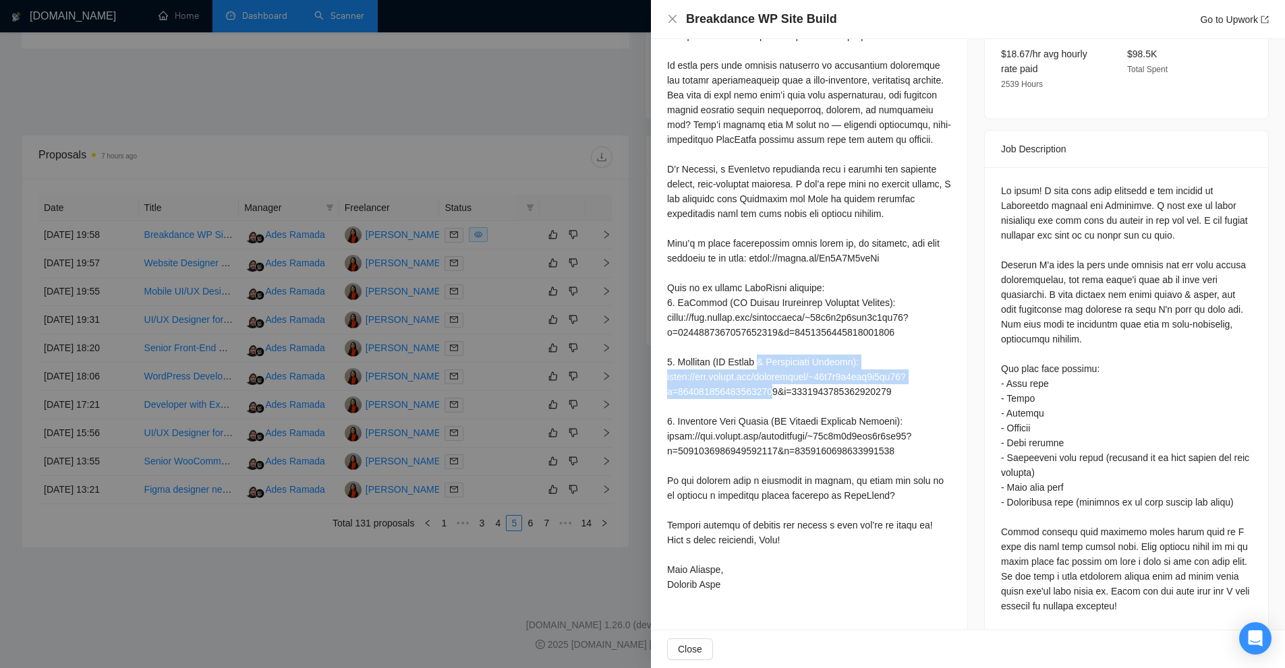
click at [891, 331] on div "Cover Letter" at bounding box center [809, 260] width 316 height 708
click at [891, 331] on div at bounding box center [809, 273] width 284 height 638
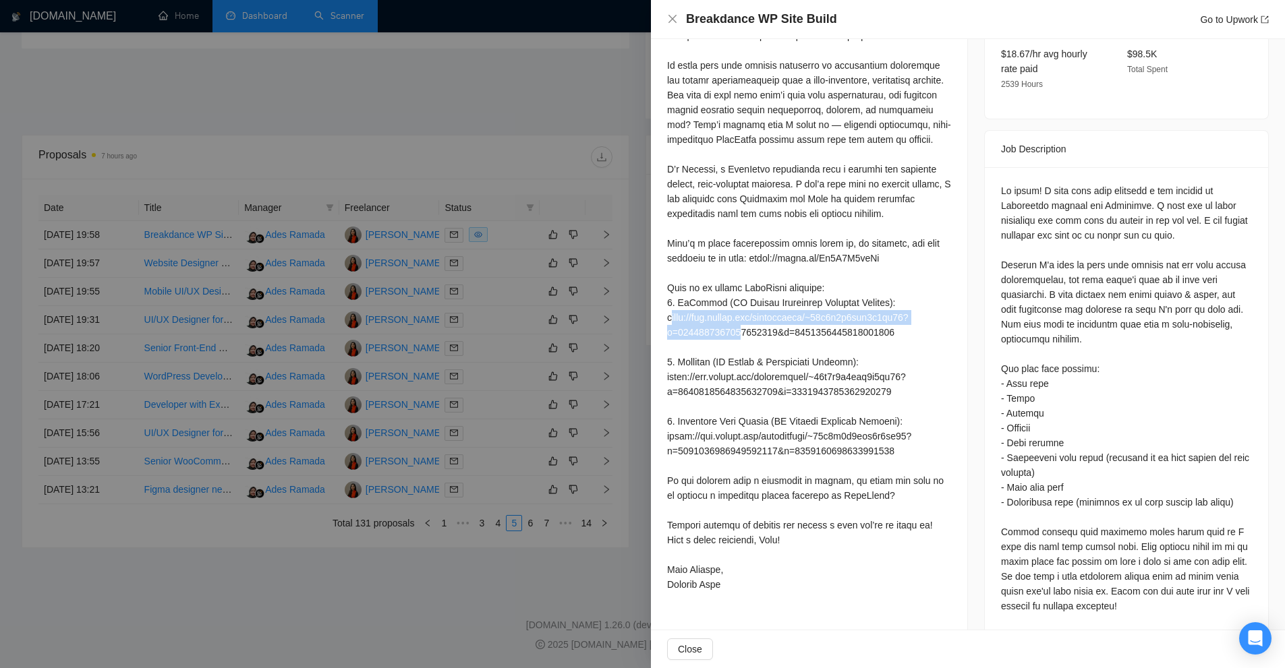
drag, startPoint x: 662, startPoint y: 285, endPoint x: 890, endPoint y: 287, distance: 228.6
click at [890, 287] on div "Cover Letter" at bounding box center [809, 260] width 316 height 708
click at [890, 287] on div at bounding box center [809, 273] width 284 height 638
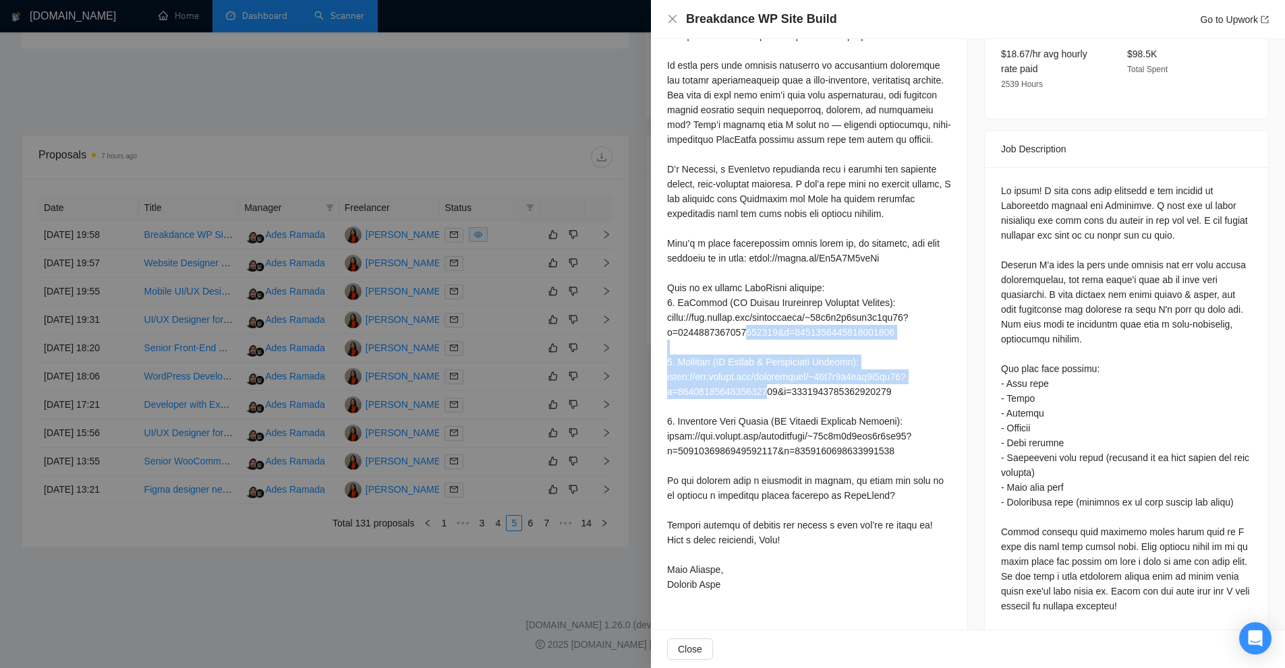
drag, startPoint x: 924, startPoint y: 330, endPoint x: 665, endPoint y: 307, distance: 260.0
click at [665, 307] on div "Cover Letter" at bounding box center [809, 260] width 316 height 708
drag, startPoint x: 665, startPoint y: 307, endPoint x: 844, endPoint y: 328, distance: 179.9
click at [844, 328] on div "Cover Letter" at bounding box center [809, 260] width 316 height 708
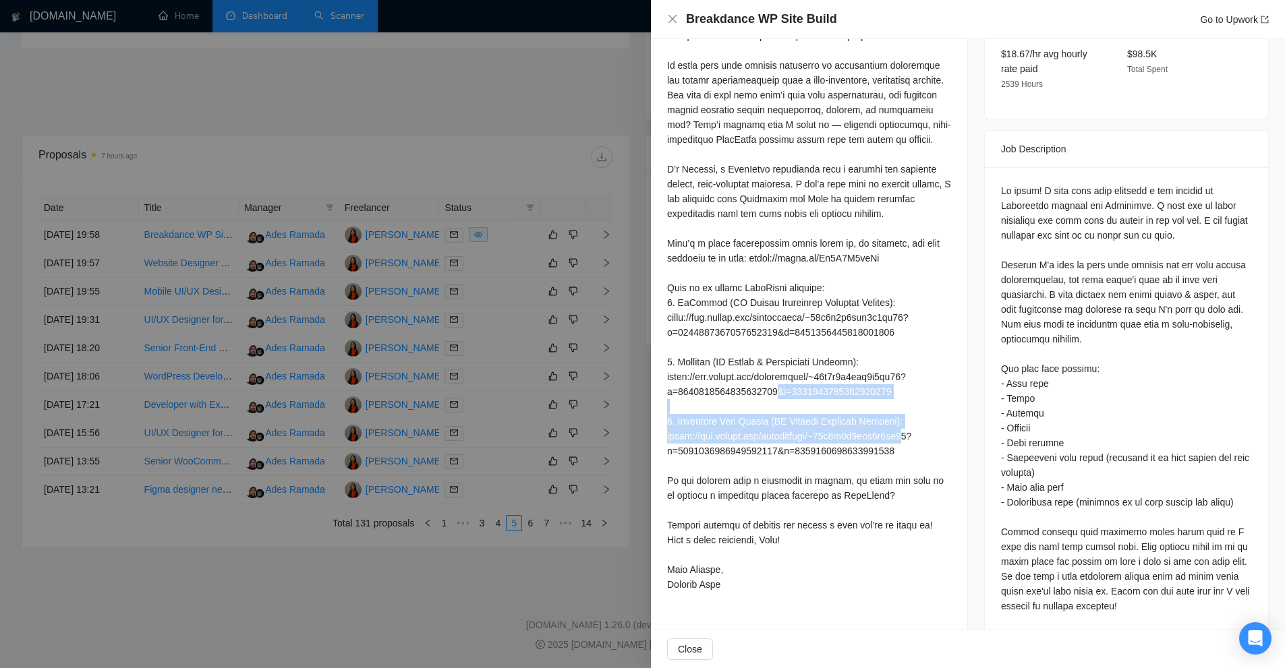
drag, startPoint x: 662, startPoint y: 364, endPoint x: 833, endPoint y: 394, distance: 173.9
click at [831, 394] on div "Cover Letter" at bounding box center [809, 260] width 316 height 708
click at [672, 318] on div at bounding box center [809, 273] width 284 height 638
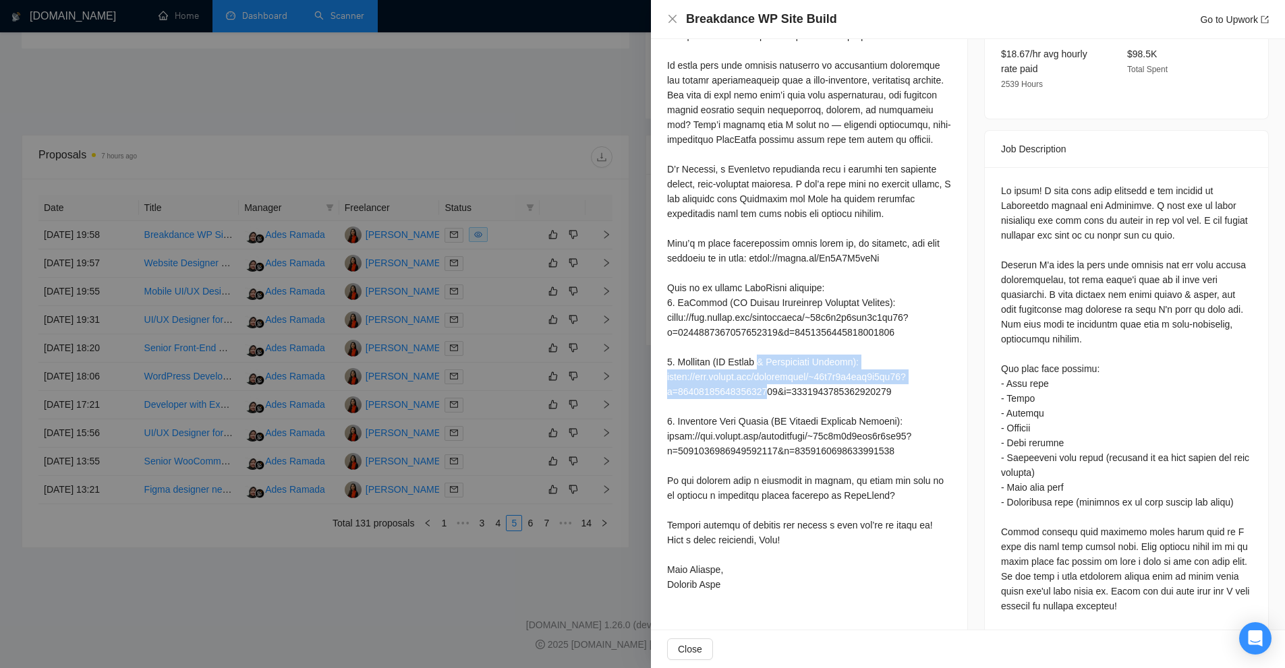
drag, startPoint x: 672, startPoint y: 318, endPoint x: 881, endPoint y: 331, distance: 210.1
click at [881, 331] on div at bounding box center [809, 273] width 284 height 638
drag, startPoint x: 881, startPoint y: 331, endPoint x: 672, endPoint y: 322, distance: 209.2
click at [672, 322] on div at bounding box center [809, 273] width 284 height 638
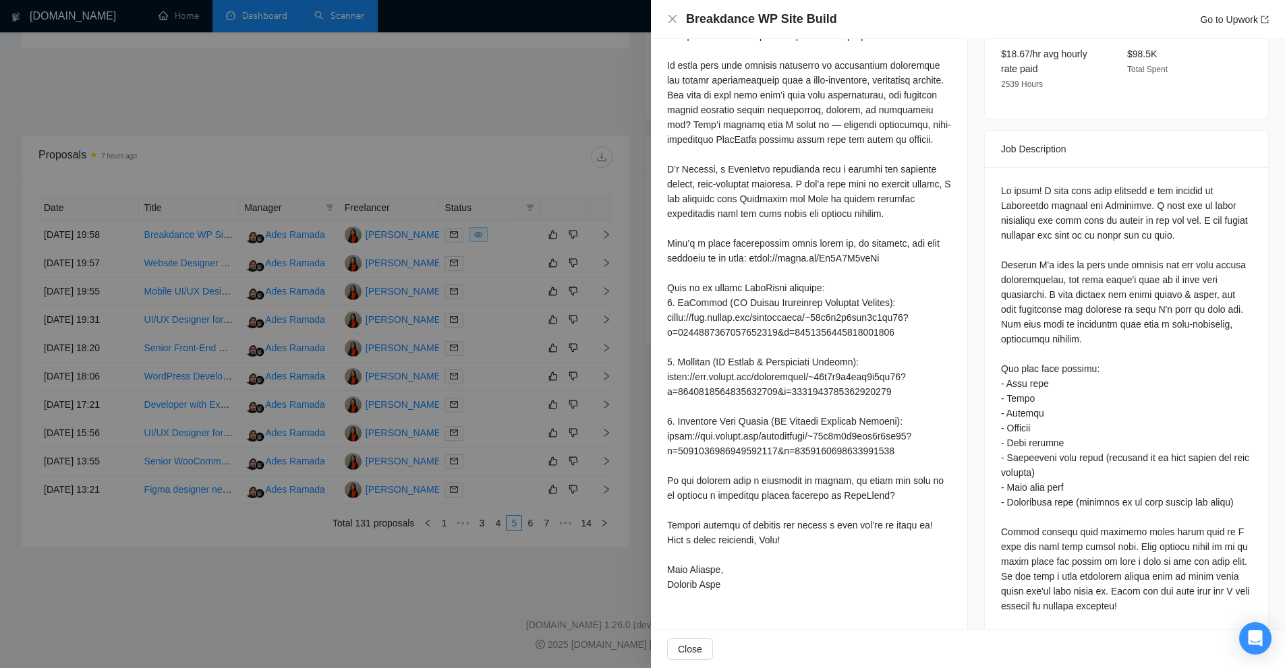
click at [748, 301] on div at bounding box center [809, 273] width 284 height 638
drag, startPoint x: 900, startPoint y: 334, endPoint x: 668, endPoint y: 318, distance: 231.8
click at [668, 318] on div at bounding box center [809, 273] width 284 height 638
click at [909, 305] on div at bounding box center [809, 273] width 284 height 638
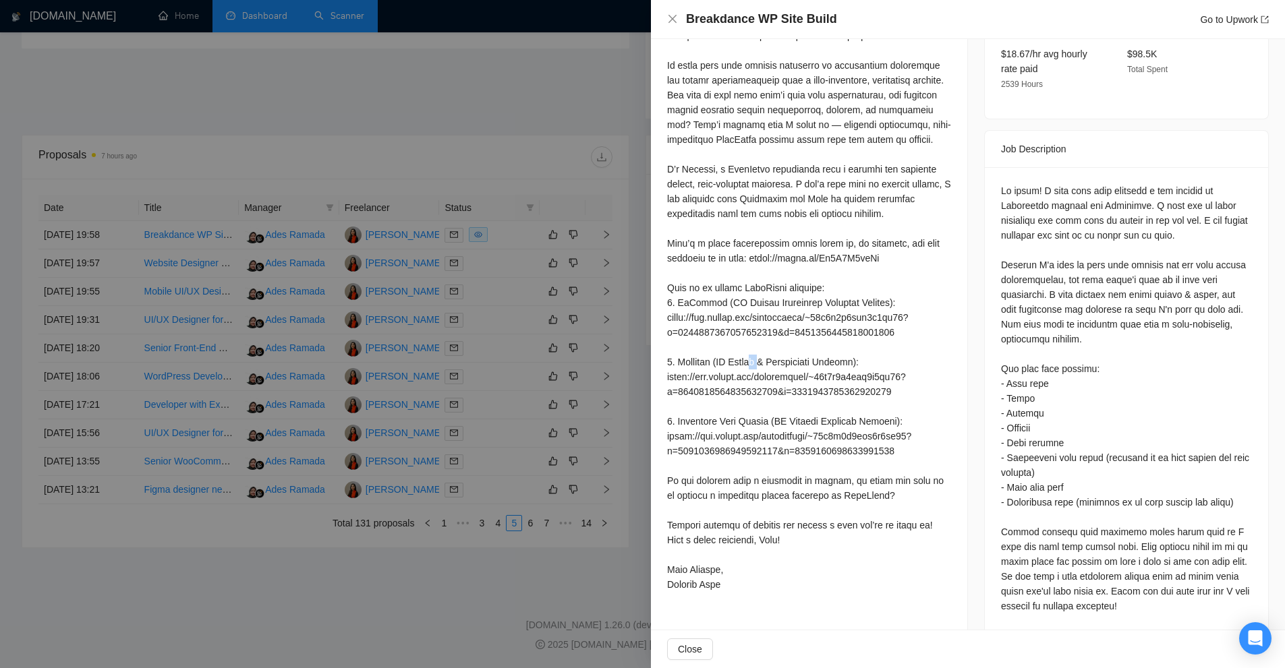
click at [909, 305] on div at bounding box center [809, 273] width 284 height 638
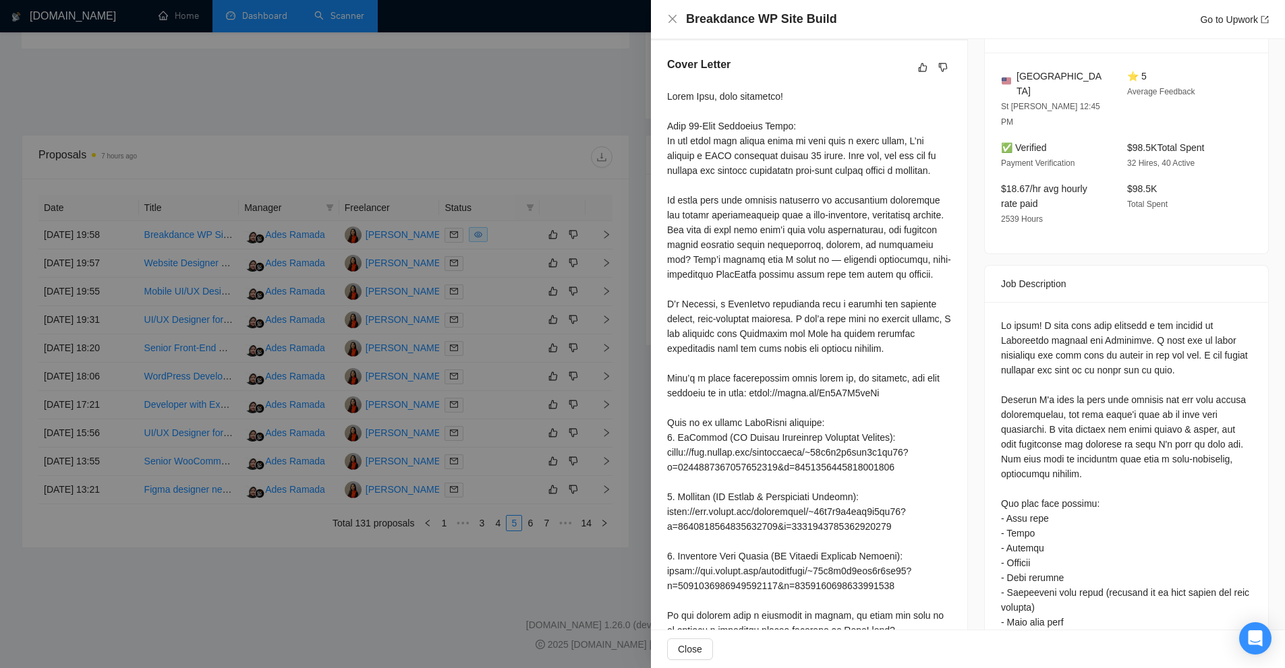
scroll to position [202, 0]
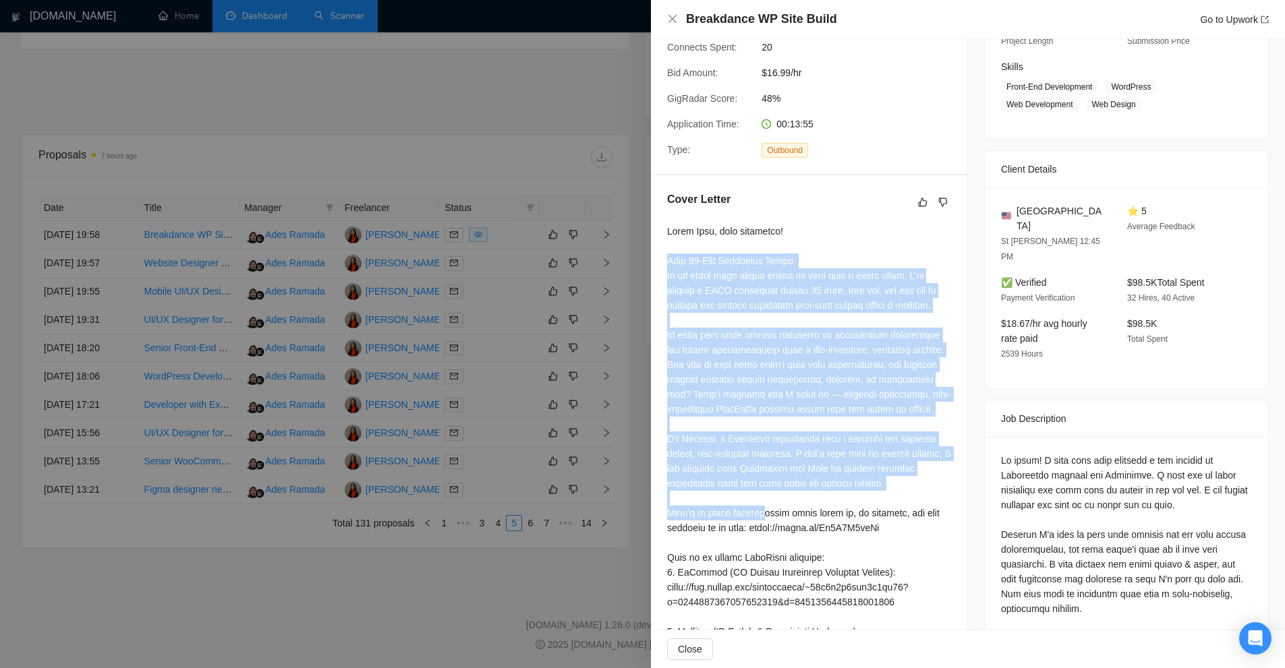
drag, startPoint x: 668, startPoint y: 258, endPoint x: 896, endPoint y: 481, distance: 319.0
click at [896, 481] on div at bounding box center [809, 543] width 284 height 638
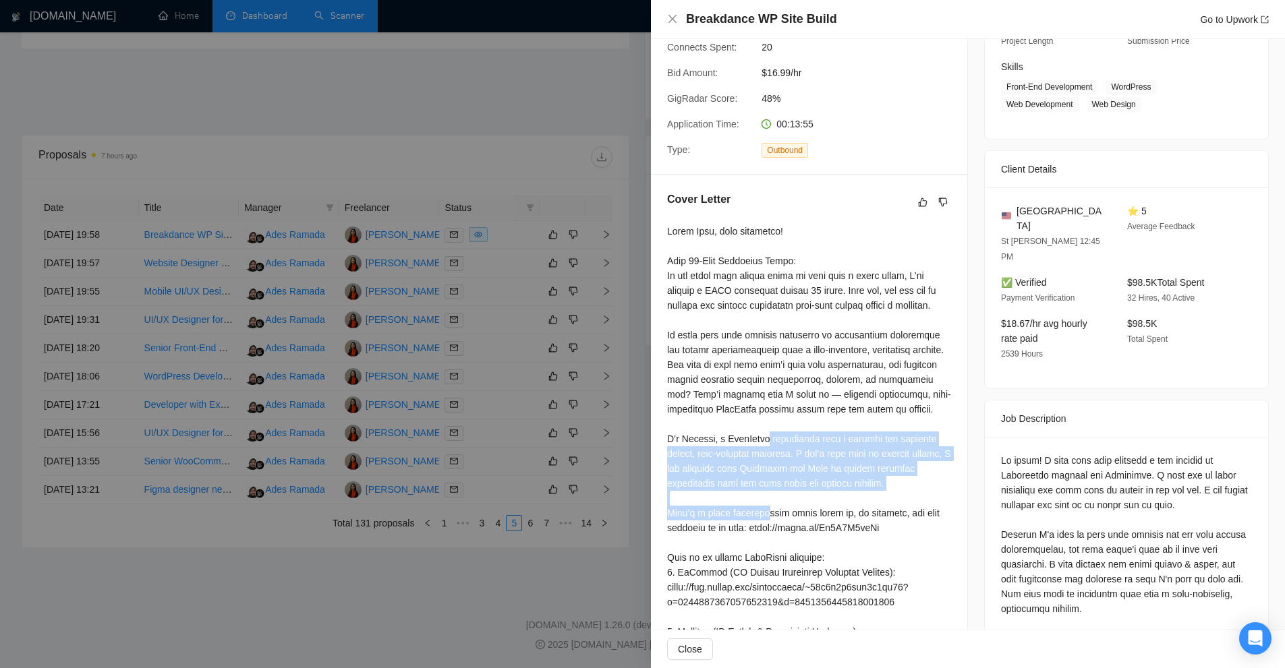
drag, startPoint x: 896, startPoint y: 481, endPoint x: 668, endPoint y: 436, distance: 233.0
click at [668, 436] on div at bounding box center [809, 543] width 284 height 638
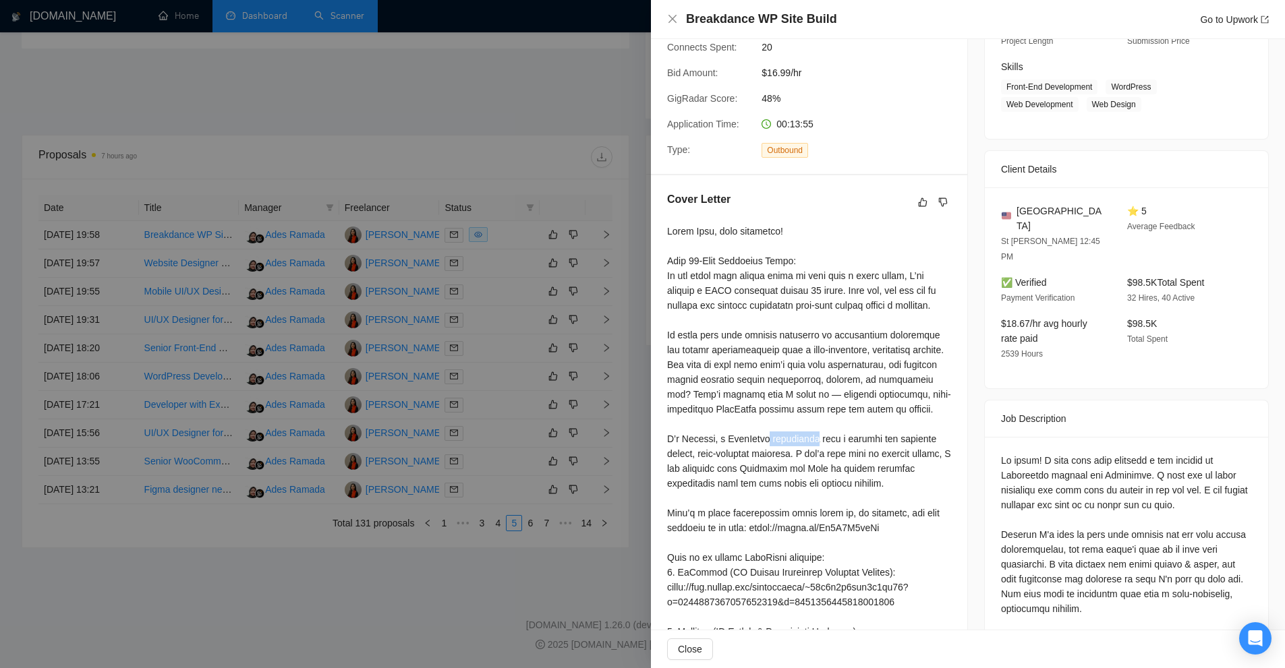
drag, startPoint x: 668, startPoint y: 436, endPoint x: 705, endPoint y: 438, distance: 37.2
click at [705, 438] on div at bounding box center [809, 543] width 284 height 638
click at [688, 438] on div at bounding box center [809, 543] width 284 height 638
click at [685, 438] on div at bounding box center [809, 543] width 284 height 638
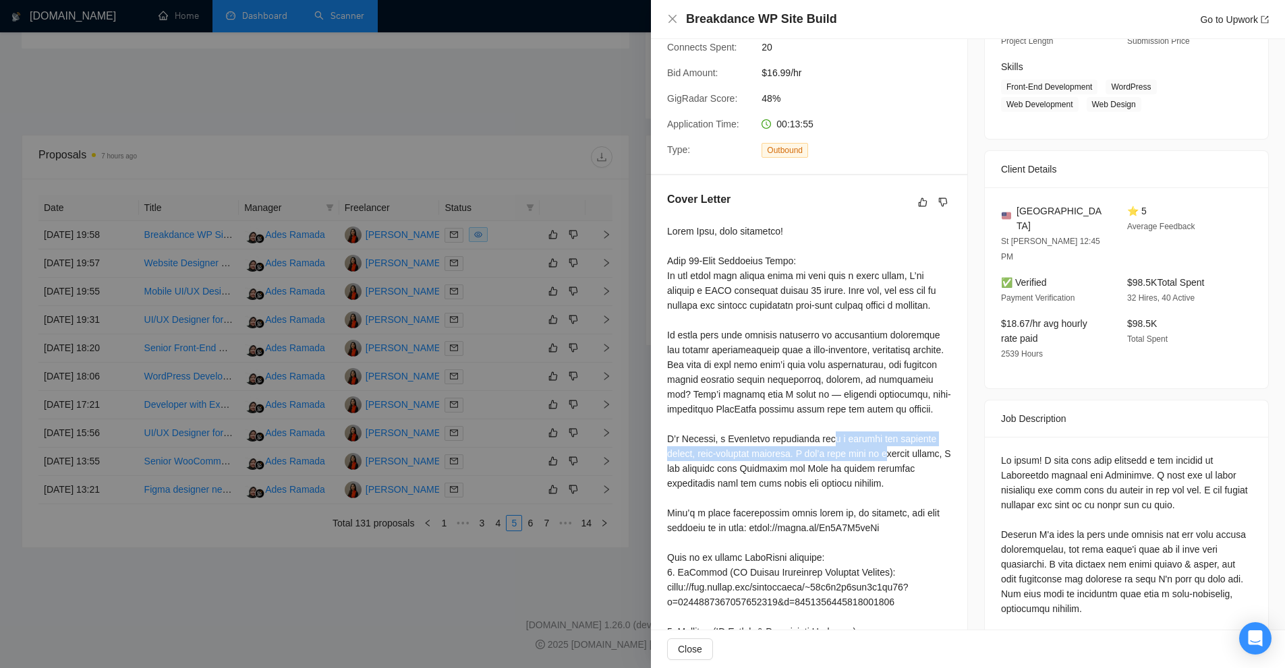
drag, startPoint x: 728, startPoint y: 437, endPoint x: 794, endPoint y: 459, distance: 69.5
click at [794, 459] on div at bounding box center [809, 543] width 284 height 638
drag, startPoint x: 811, startPoint y: 436, endPoint x: 870, endPoint y: 439, distance: 59.4
click at [870, 439] on div at bounding box center [809, 543] width 284 height 638
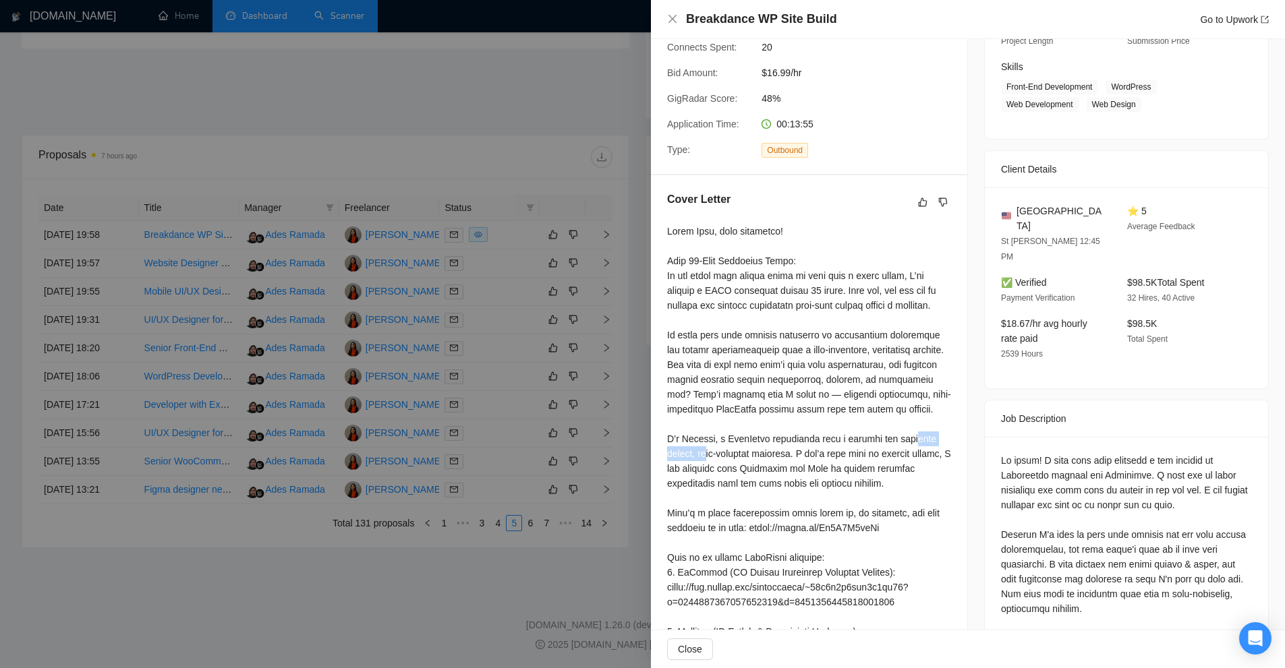
click at [864, 439] on div at bounding box center [809, 543] width 284 height 638
drag, startPoint x: 864, startPoint y: 439, endPoint x: 838, endPoint y: 434, distance: 27.5
click at [838, 434] on div at bounding box center [809, 543] width 284 height 638
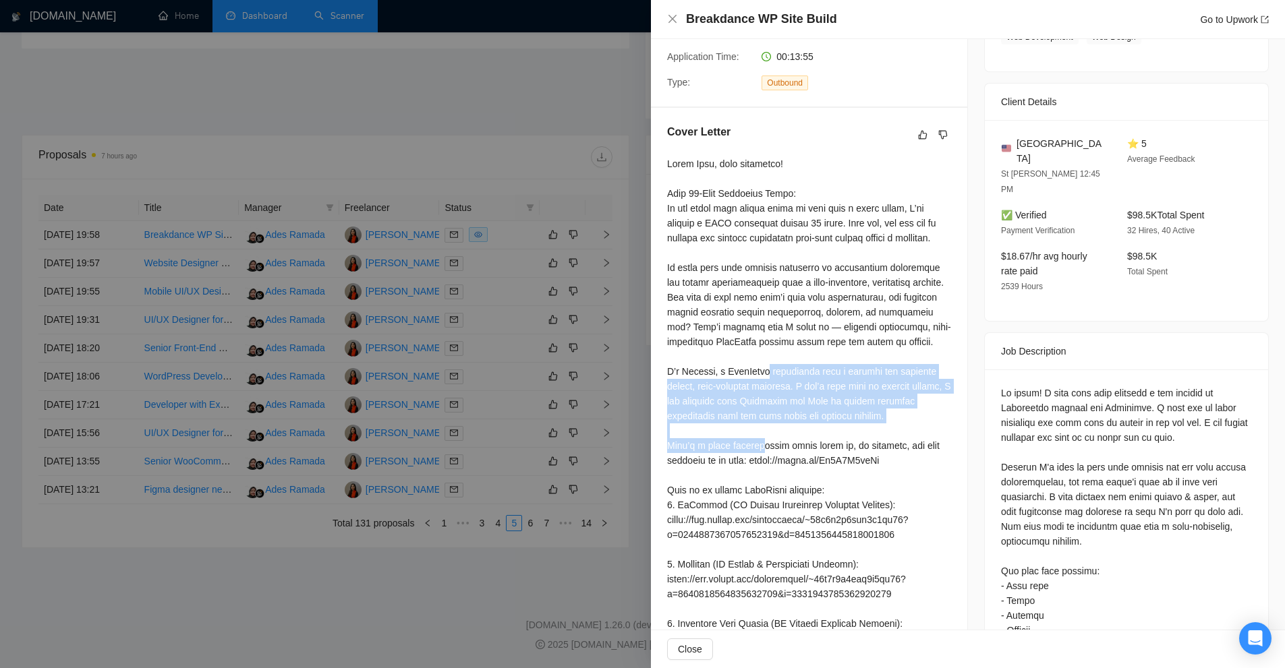
drag, startPoint x: 664, startPoint y: 375, endPoint x: 898, endPoint y: 412, distance: 237.6
click at [898, 413] on div "Cover Letter" at bounding box center [809, 462] width 316 height 708
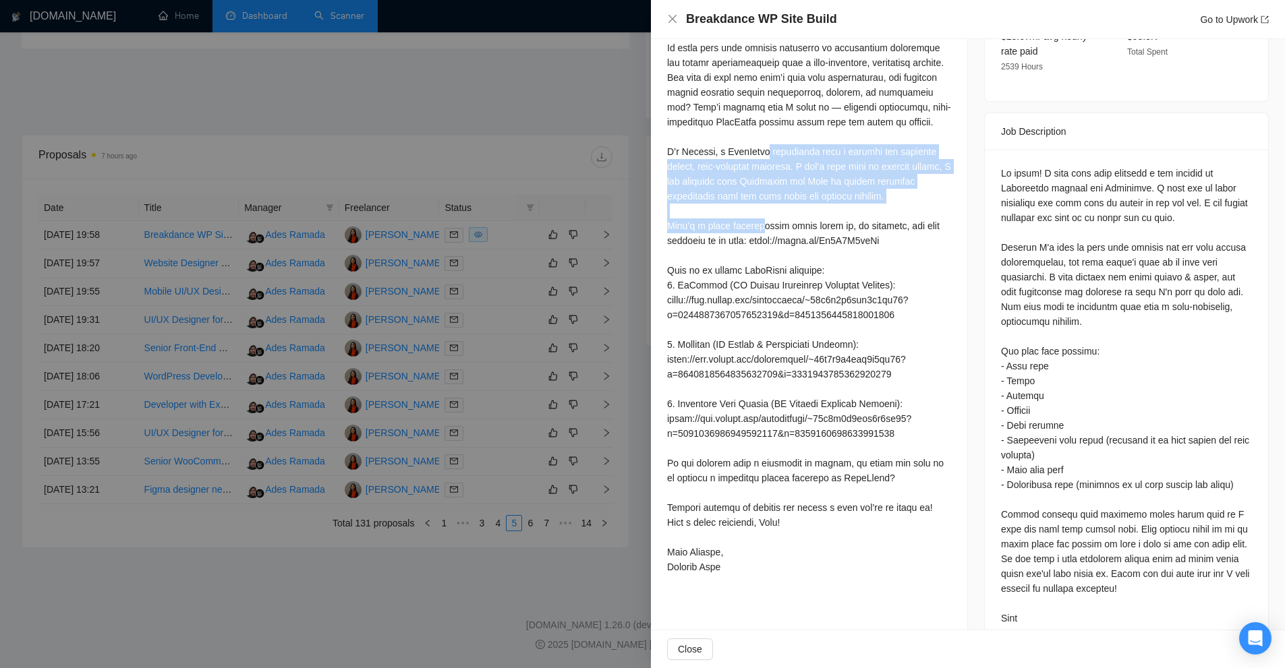
scroll to position [287, 0]
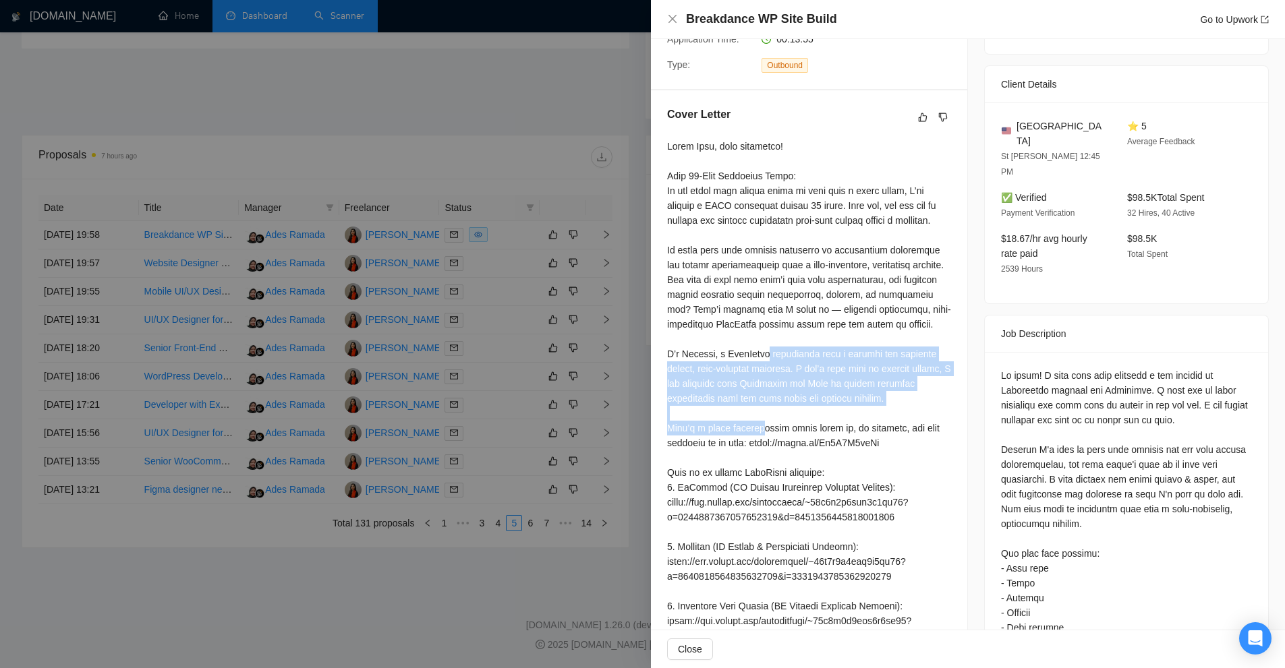
click at [827, 374] on div at bounding box center [809, 458] width 284 height 638
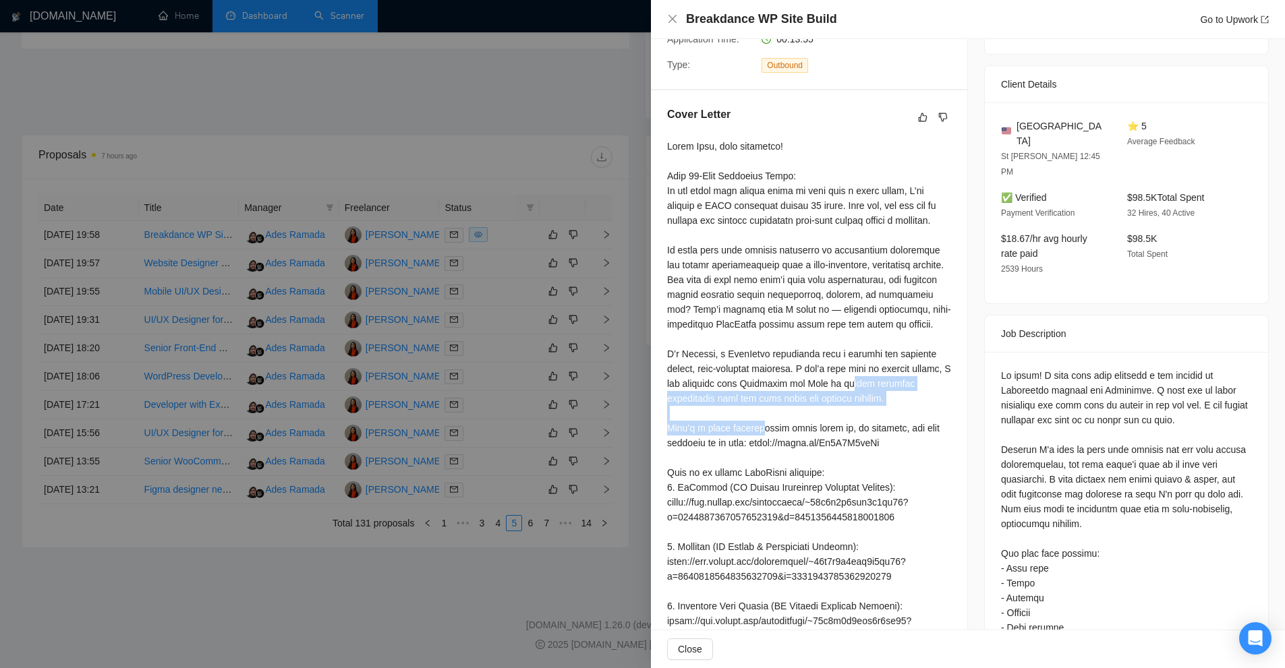
drag, startPoint x: 790, startPoint y: 391, endPoint x: 742, endPoint y: 380, distance: 48.6
click at [742, 380] on div at bounding box center [809, 458] width 284 height 638
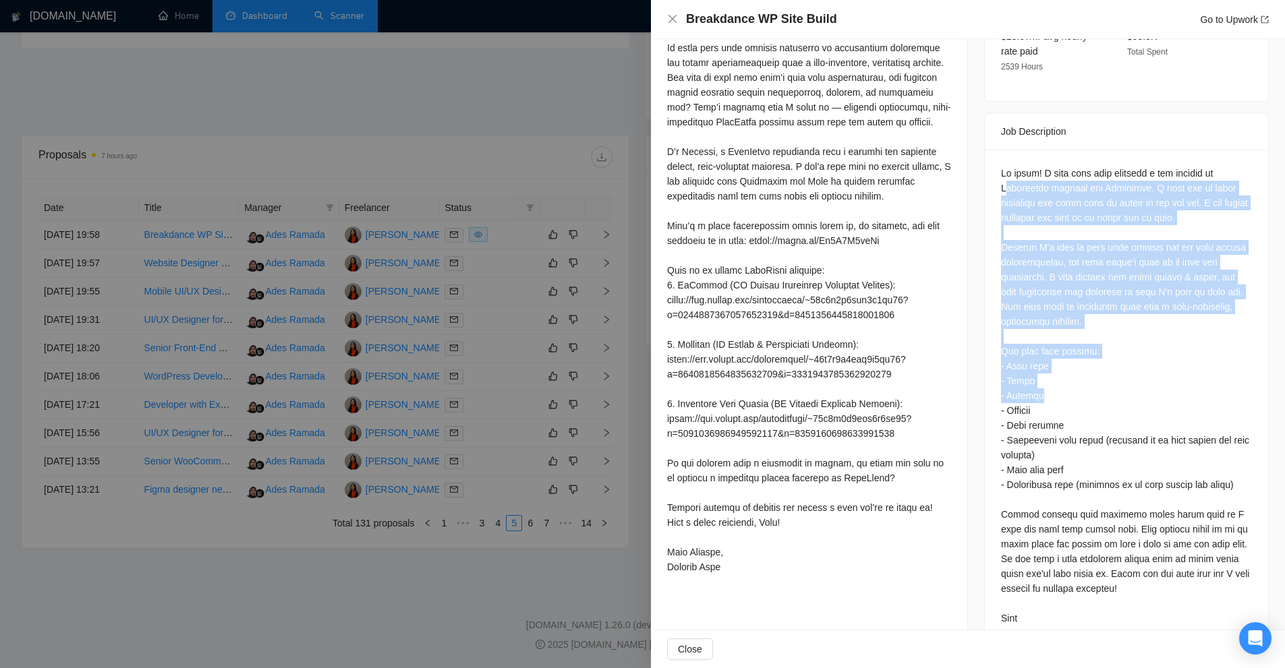
drag, startPoint x: 1018, startPoint y: 162, endPoint x: 1195, endPoint y: 322, distance: 239.2
click at [1216, 325] on div at bounding box center [1126, 396] width 251 height 460
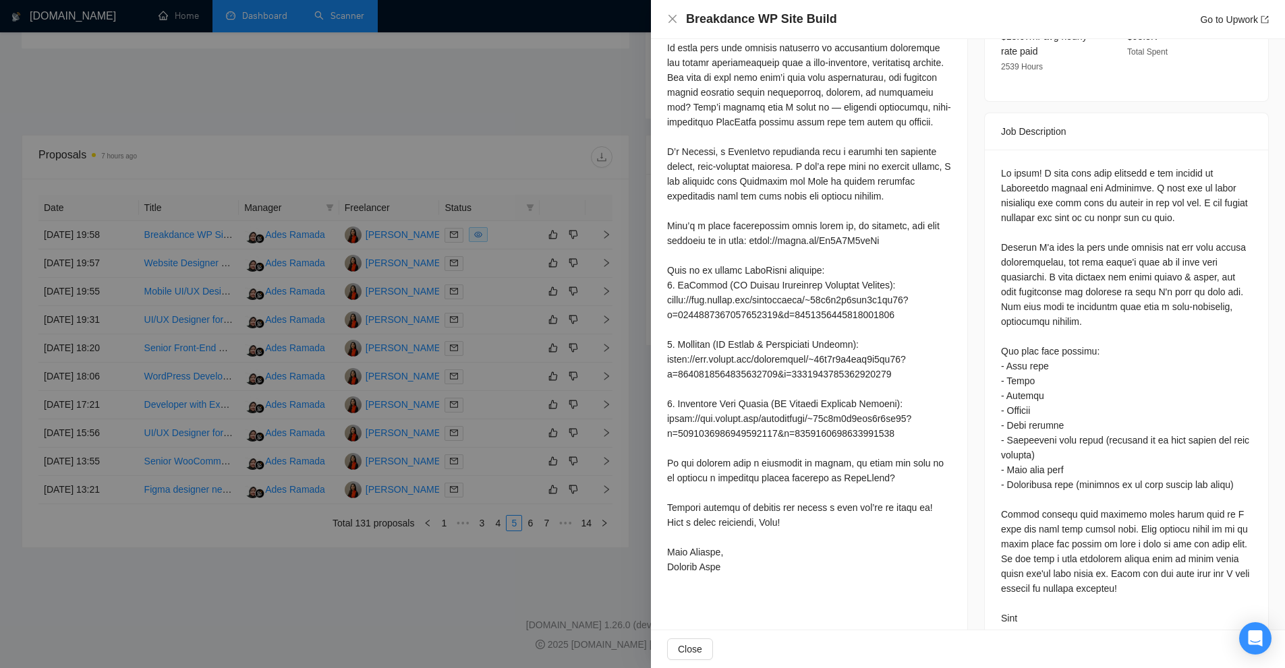
click at [1173, 382] on div at bounding box center [1126, 396] width 251 height 460
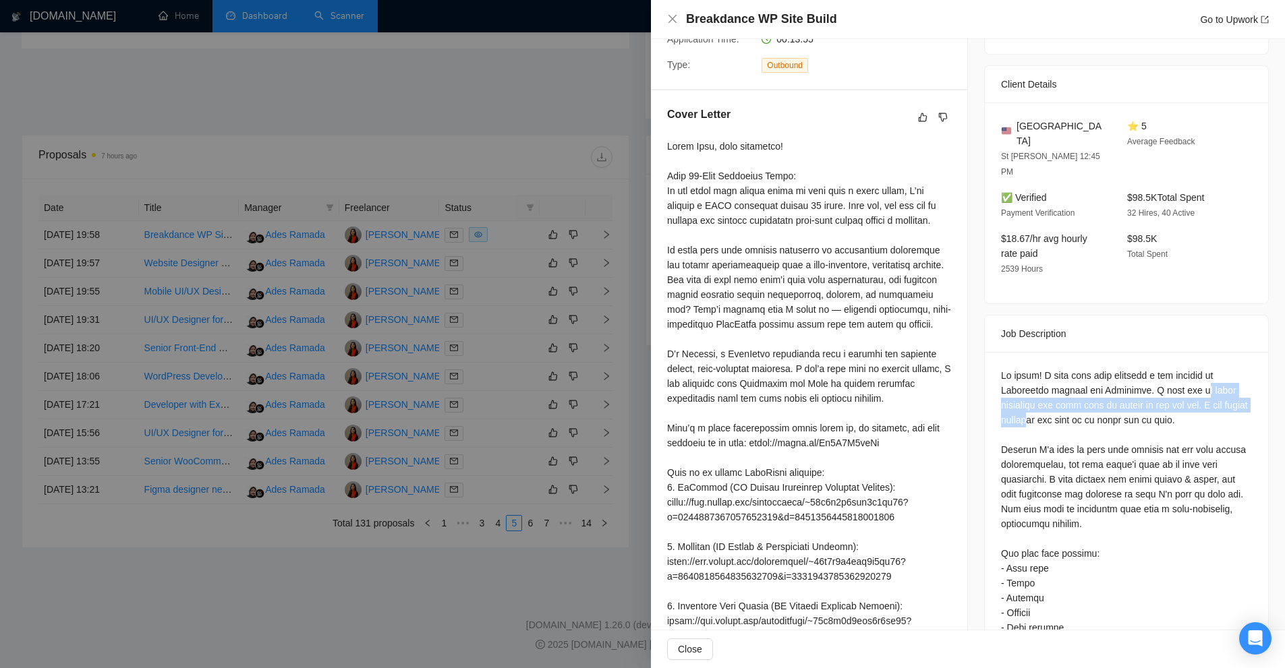
drag, startPoint x: 1187, startPoint y: 363, endPoint x: 1055, endPoint y: 388, distance: 135.0
click at [1055, 388] on div at bounding box center [1126, 598] width 251 height 460
drag, startPoint x: 1055, startPoint y: 388, endPoint x: 1040, endPoint y: 387, distance: 14.2
click at [1040, 387] on div at bounding box center [1126, 598] width 251 height 460
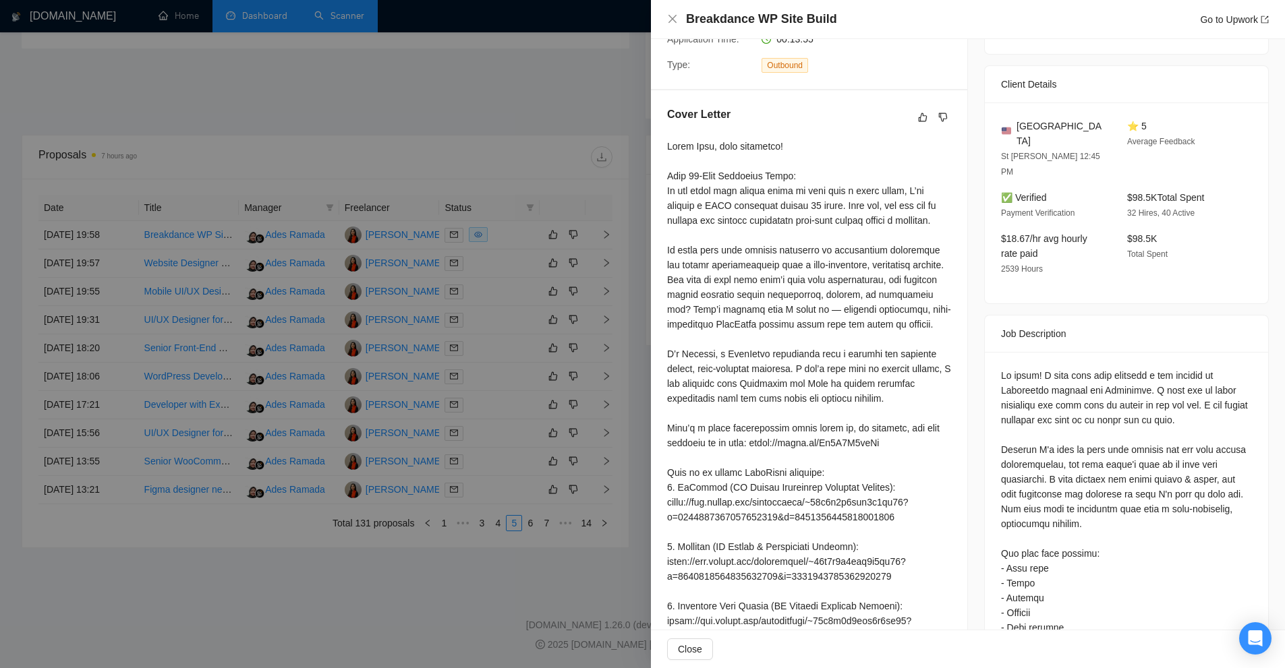
click at [1024, 368] on div at bounding box center [1126, 598] width 251 height 460
drag, startPoint x: 1024, startPoint y: 359, endPoint x: 1118, endPoint y: 353, distance: 94.0
click at [1118, 368] on div at bounding box center [1126, 598] width 251 height 460
drag, startPoint x: 727, startPoint y: 370, endPoint x: 906, endPoint y: 365, distance: 178.8
click at [906, 365] on div at bounding box center [809, 458] width 284 height 638
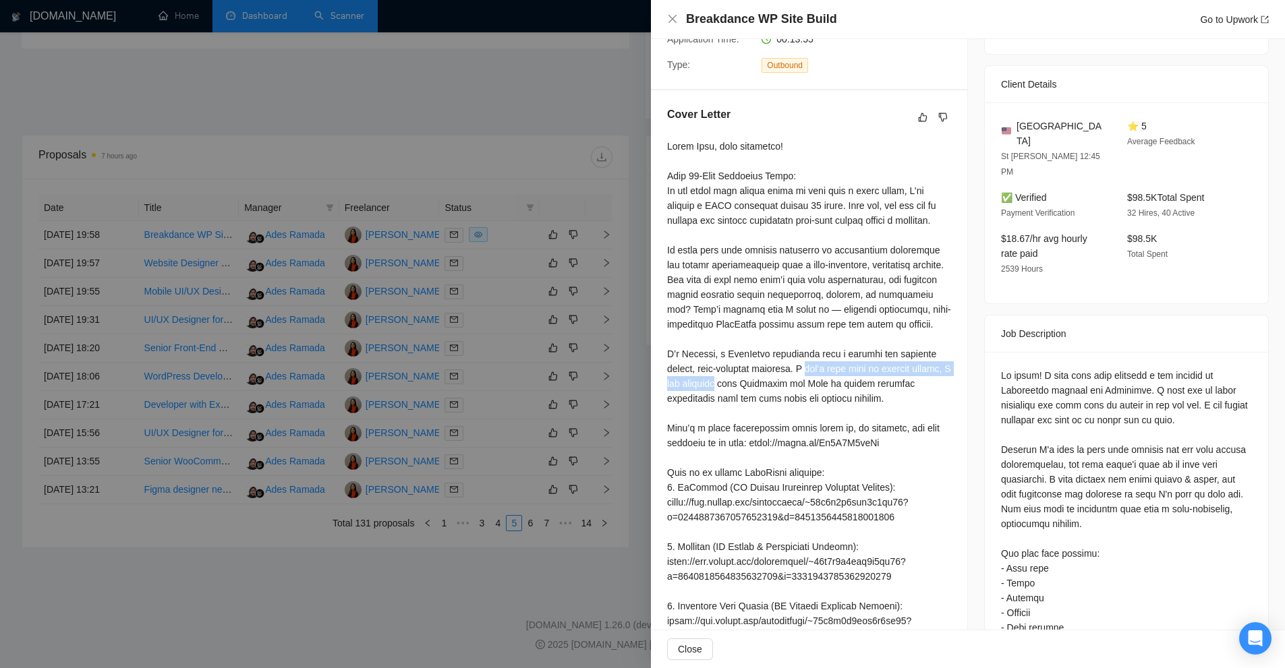
click at [792, 374] on div at bounding box center [809, 458] width 284 height 638
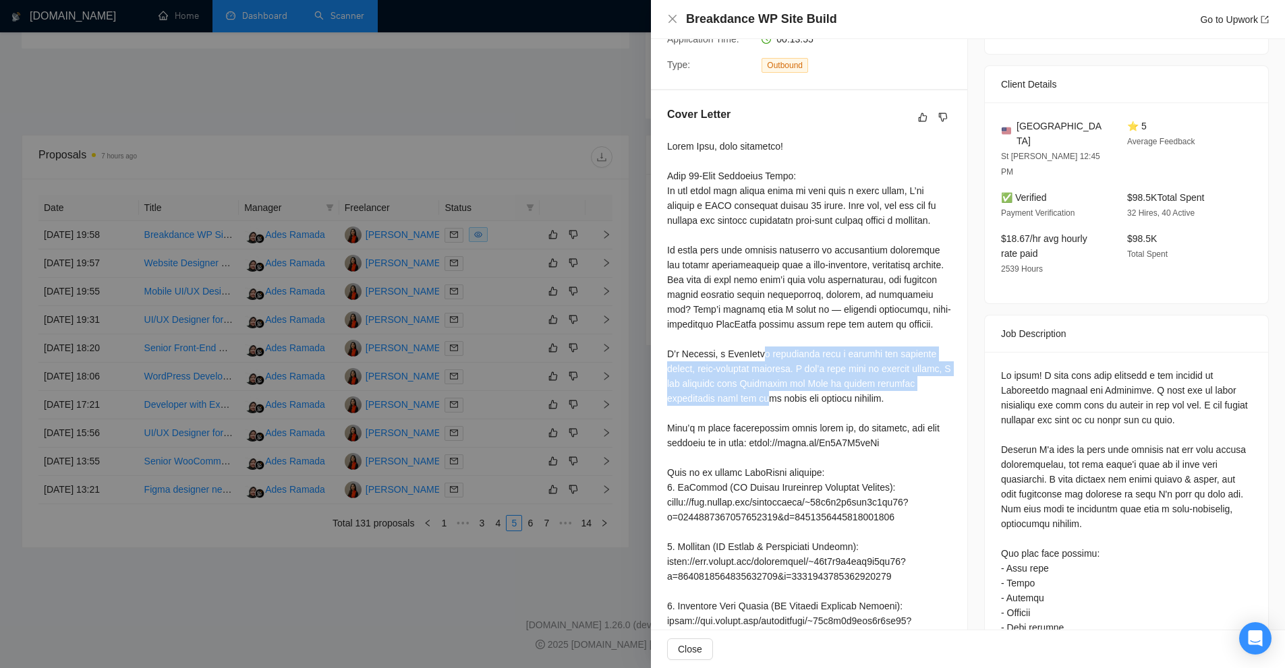
drag, startPoint x: 845, startPoint y: 374, endPoint x: 899, endPoint y: 378, distance: 54.1
click at [899, 378] on div at bounding box center [809, 458] width 284 height 638
click at [888, 380] on div at bounding box center [809, 458] width 284 height 638
drag, startPoint x: 743, startPoint y: 355, endPoint x: 865, endPoint y: 395, distance: 128.6
click at [869, 386] on div at bounding box center [809, 458] width 284 height 638
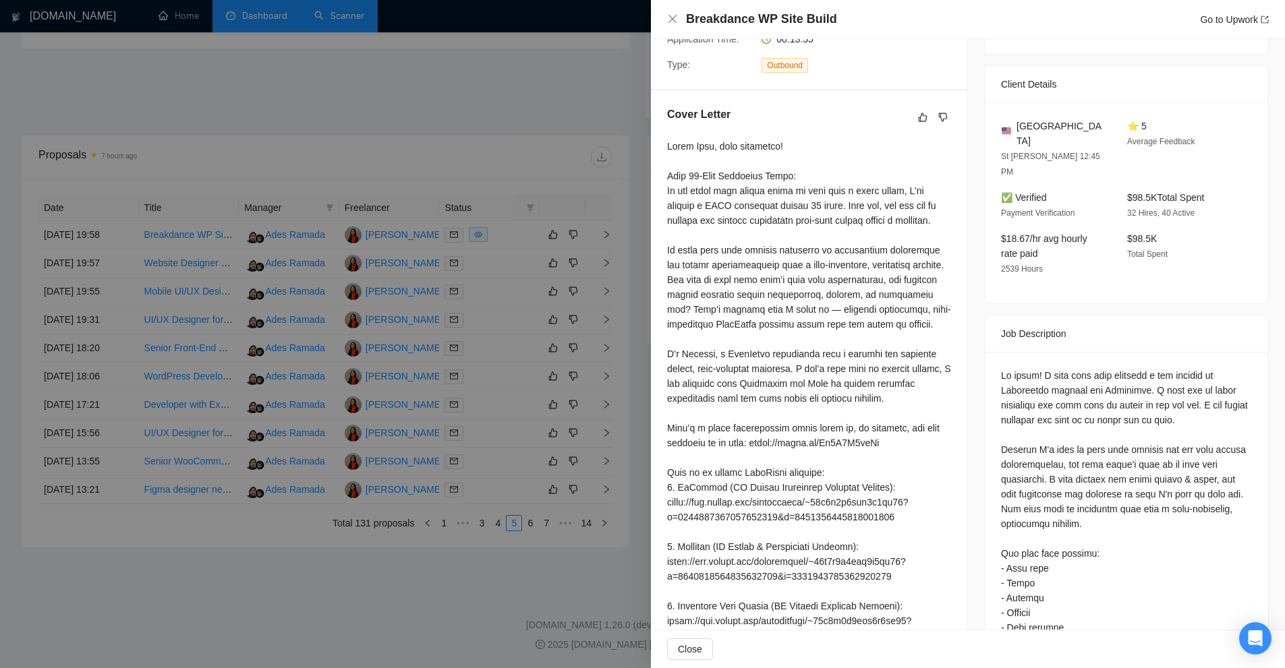
click at [866, 396] on div at bounding box center [809, 458] width 284 height 638
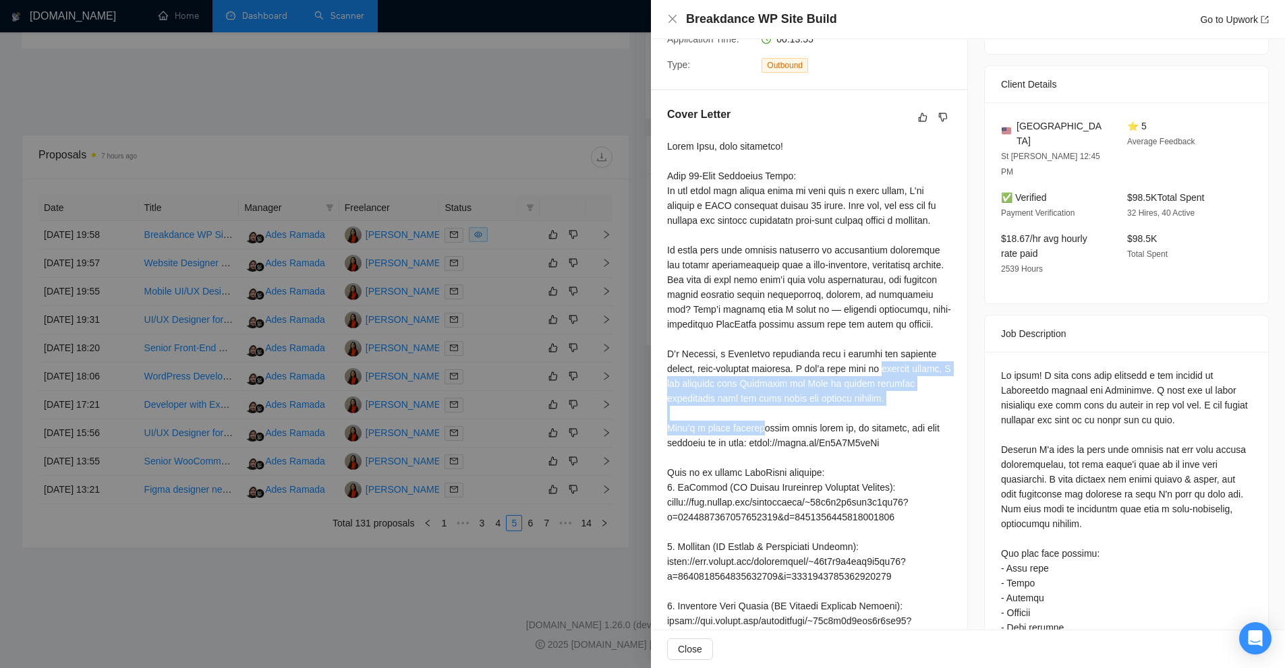
drag, startPoint x: 880, startPoint y: 400, endPoint x: 793, endPoint y: 373, distance: 91.1
click at [793, 373] on div at bounding box center [809, 458] width 284 height 638
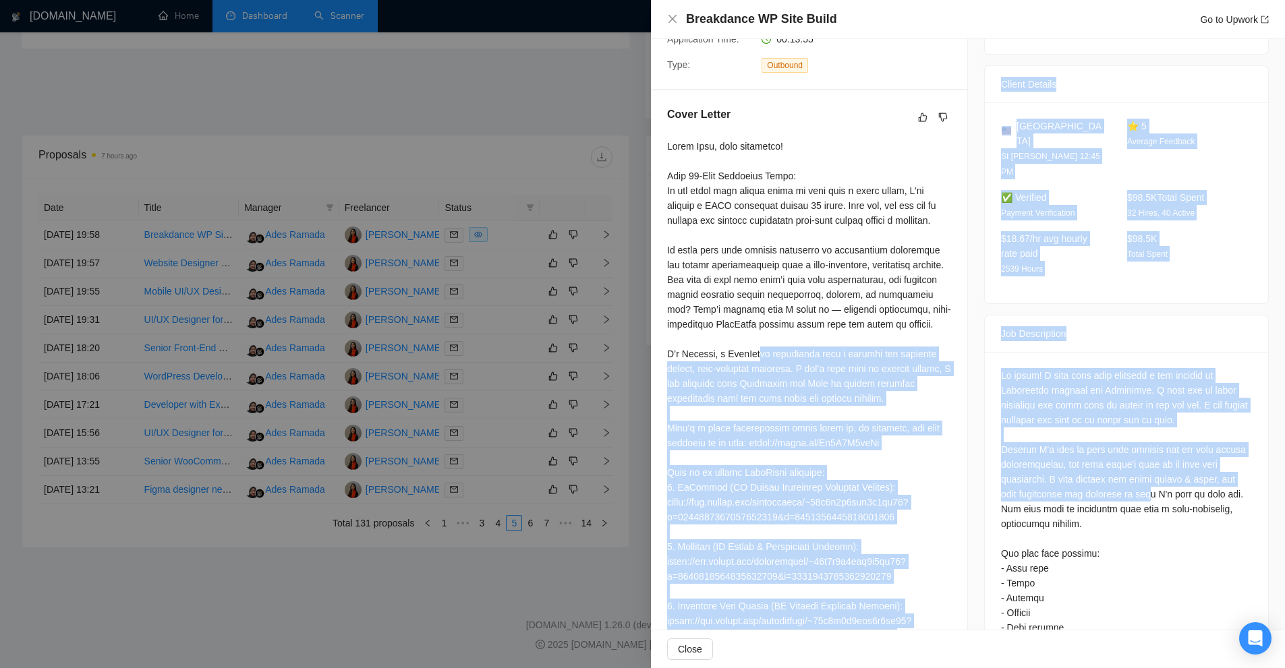
drag, startPoint x: 983, startPoint y: 361, endPoint x: 1152, endPoint y: 454, distance: 193.2
click at [1152, 454] on div "Proposal Details Date: 26 Aug, 2025 19:58 Scanner: WordPress Landing Pages Stat…" at bounding box center [968, 309] width 634 height 1115
click at [1152, 454] on div at bounding box center [1126, 598] width 251 height 460
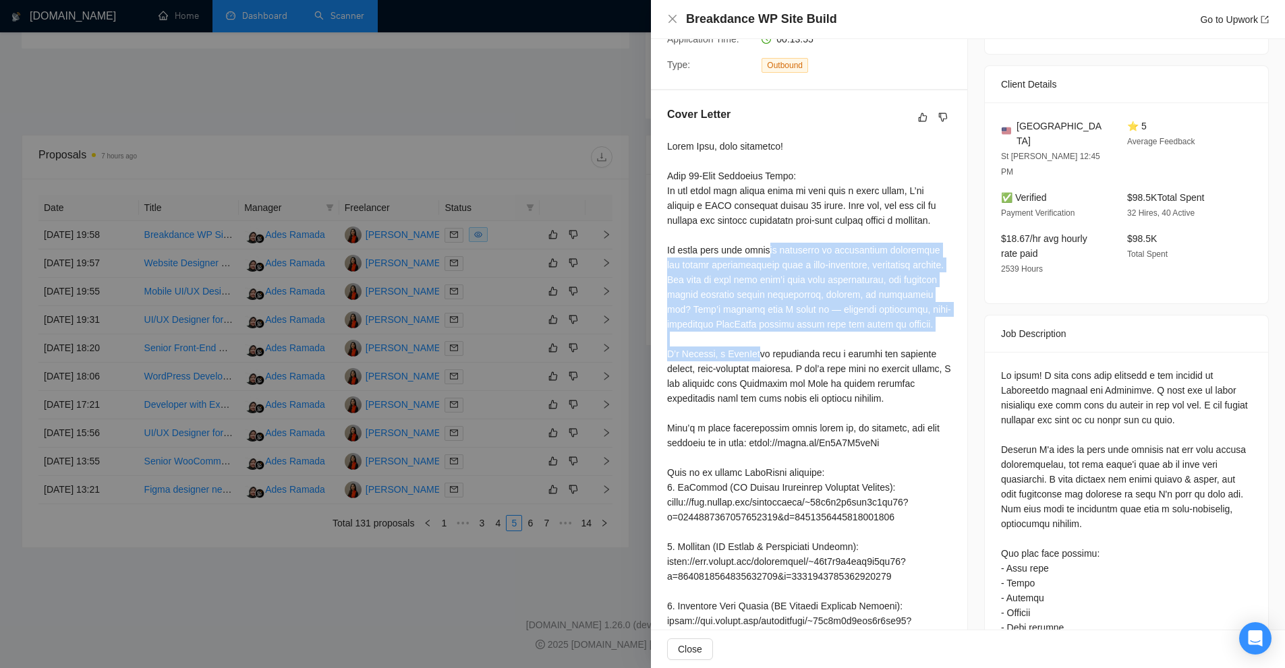
drag, startPoint x: 671, startPoint y: 252, endPoint x: 927, endPoint y: 322, distance: 265.7
click at [927, 322] on div at bounding box center [809, 458] width 284 height 638
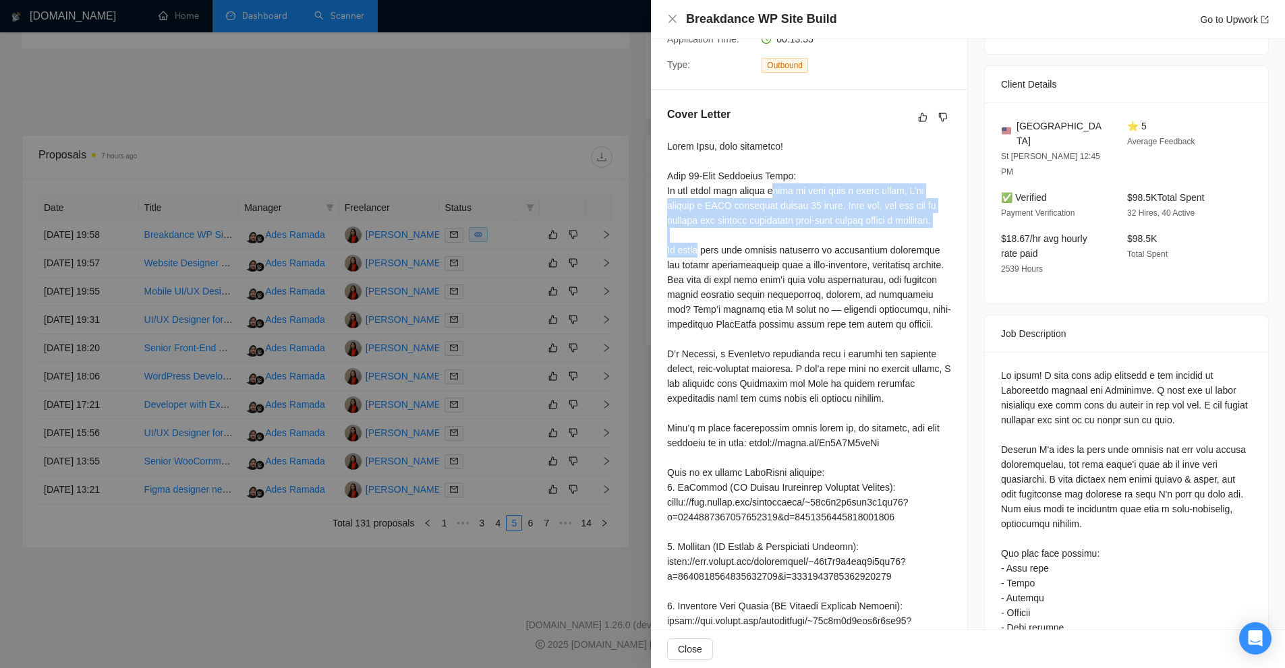
drag, startPoint x: 671, startPoint y: 192, endPoint x: 885, endPoint y: 214, distance: 214.9
click at [885, 214] on div at bounding box center [809, 458] width 284 height 638
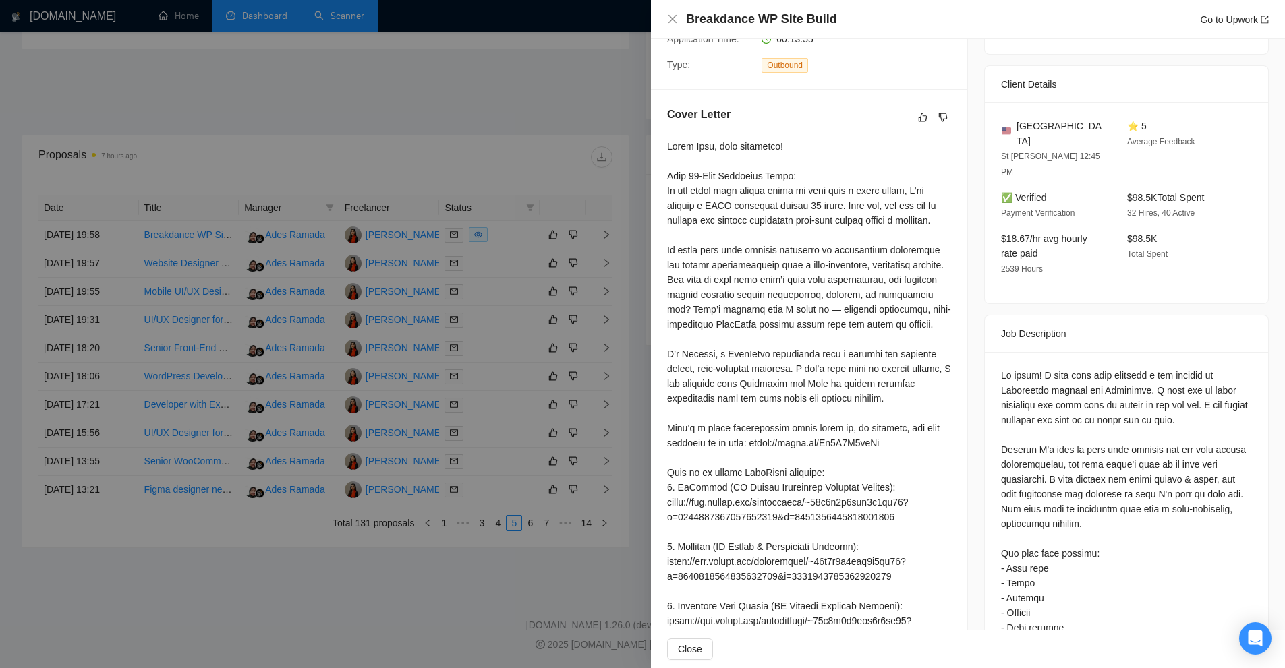
click at [913, 230] on div at bounding box center [809, 458] width 284 height 638
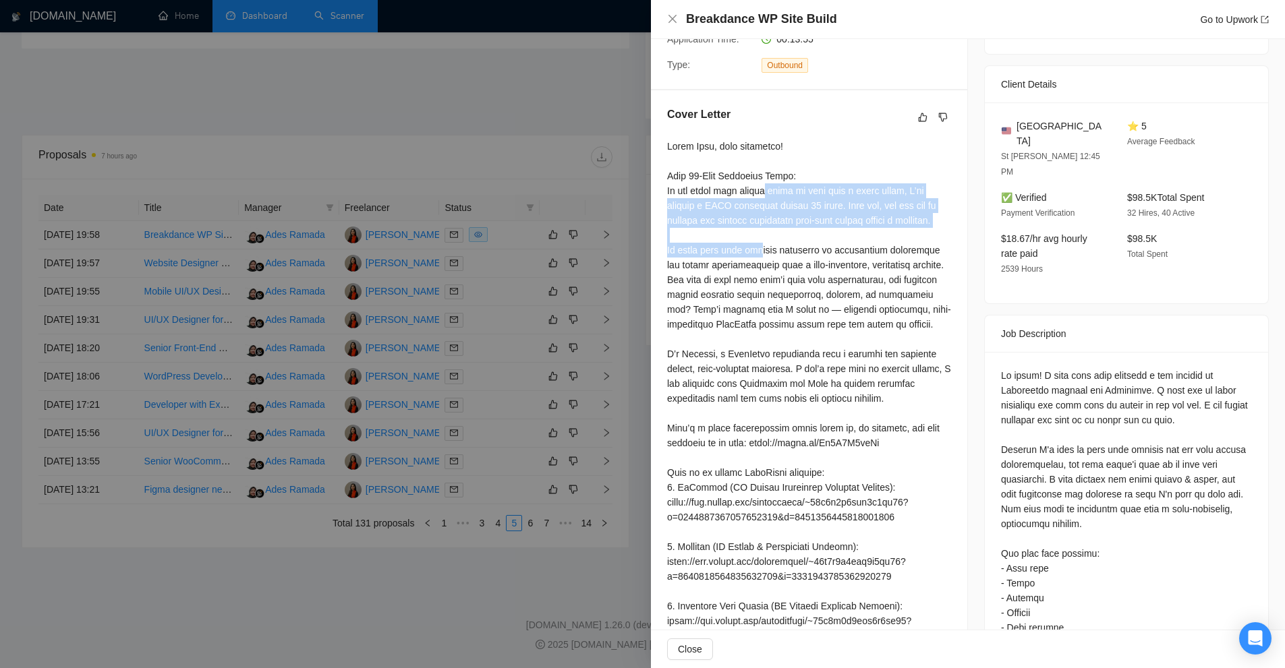
drag, startPoint x: 910, startPoint y: 221, endPoint x: 662, endPoint y: 190, distance: 250.1
click at [662, 190] on div "Cover Letter" at bounding box center [809, 444] width 316 height 708
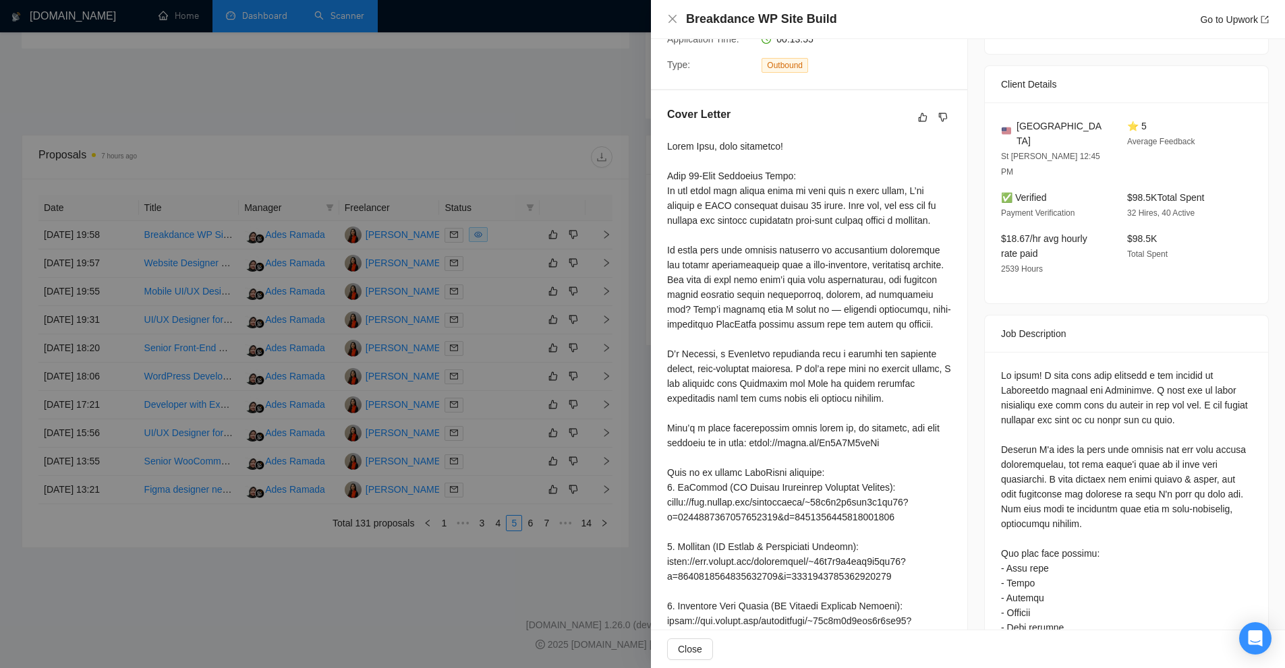
click at [716, 158] on div at bounding box center [809, 458] width 284 height 638
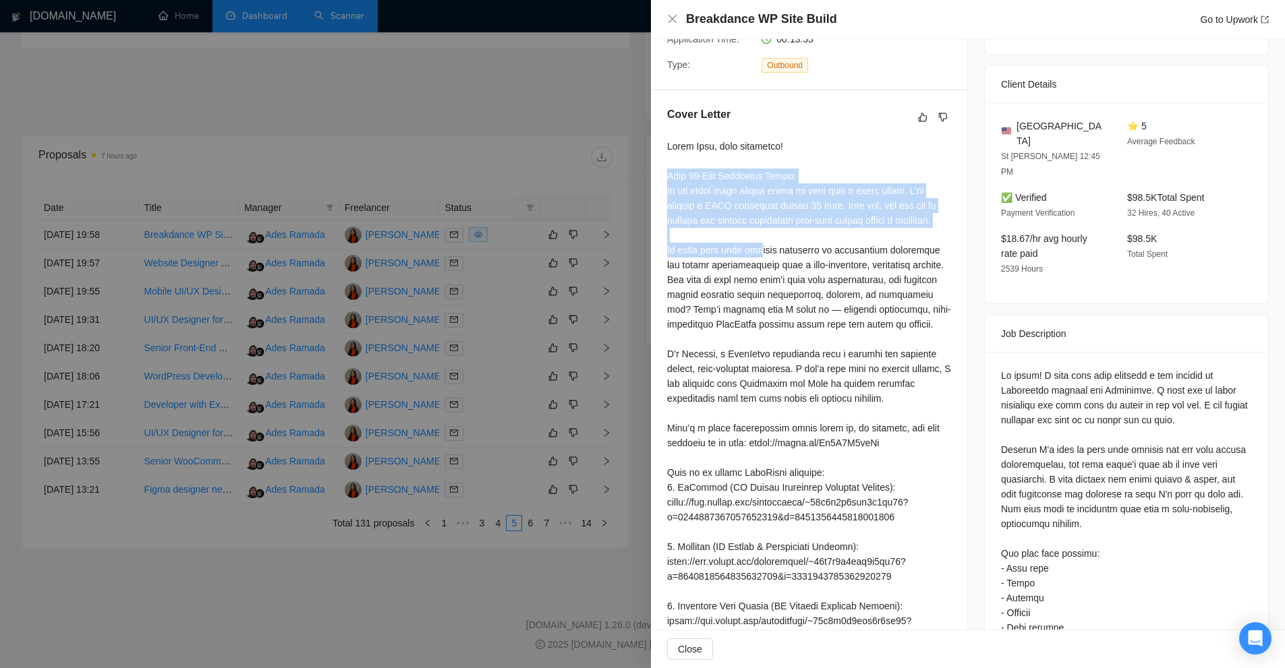
drag, startPoint x: 659, startPoint y: 175, endPoint x: 949, endPoint y: 225, distance: 293.6
click at [949, 225] on div "Cover Letter" at bounding box center [809, 444] width 316 height 708
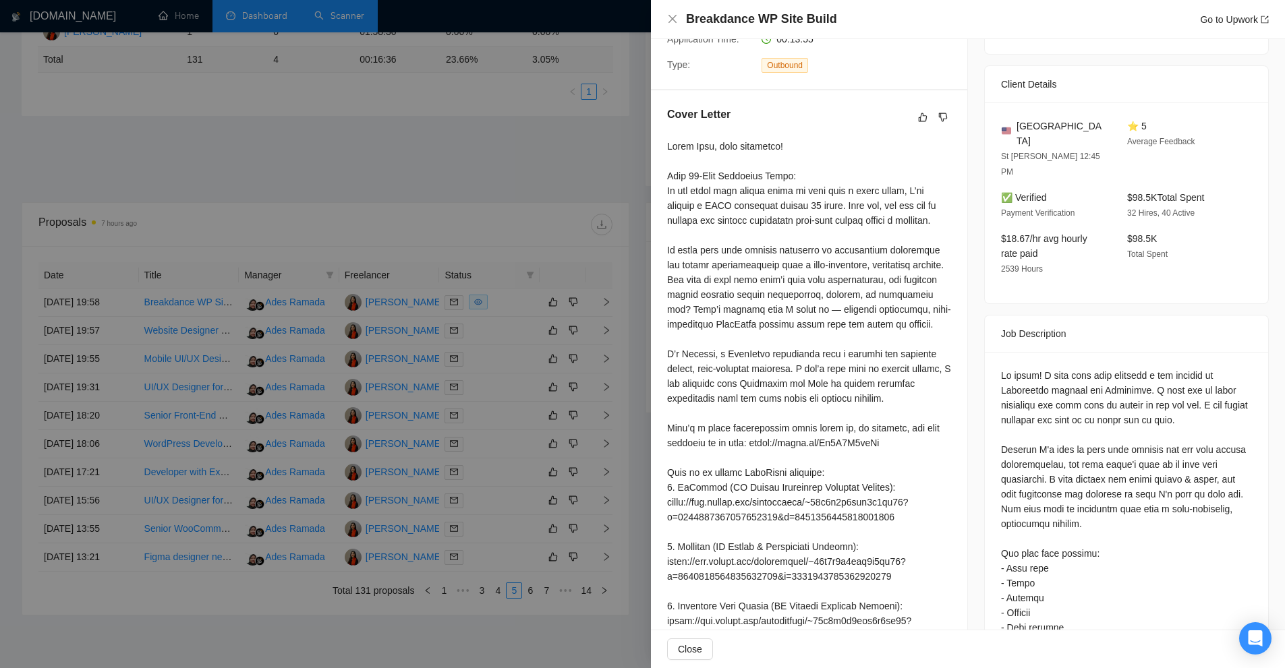
click at [514, 201] on div at bounding box center [642, 334] width 1285 height 668
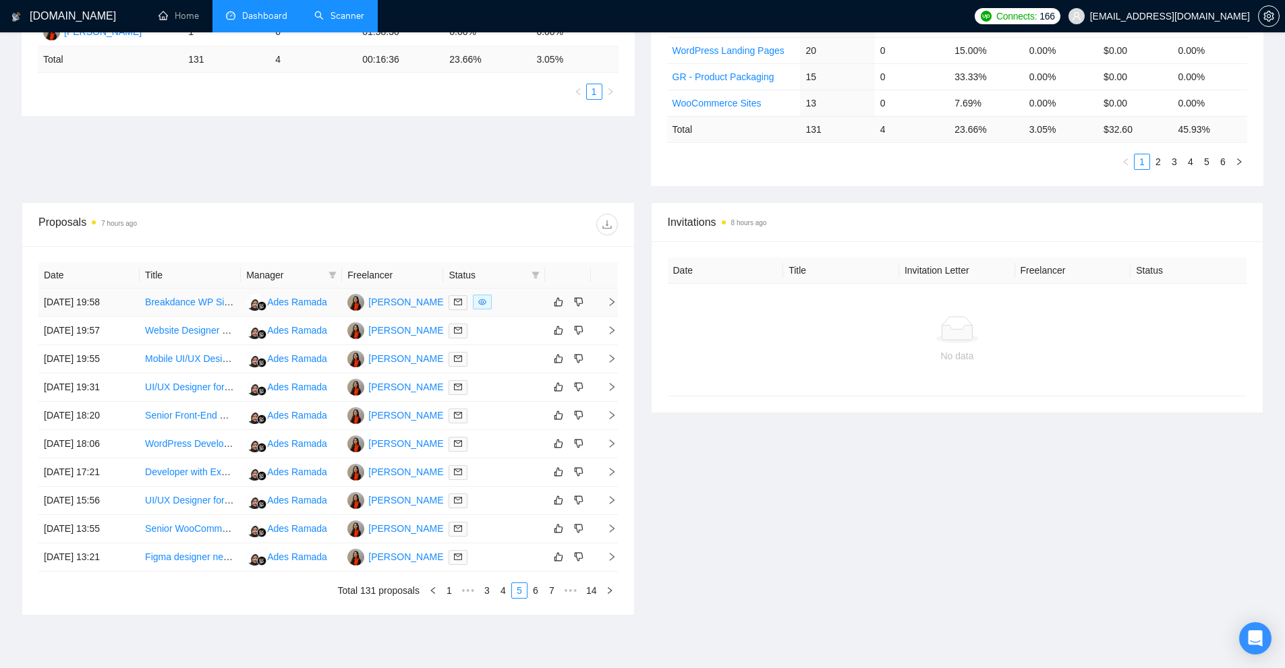
click at [506, 307] on div at bounding box center [493, 303] width 90 height 16
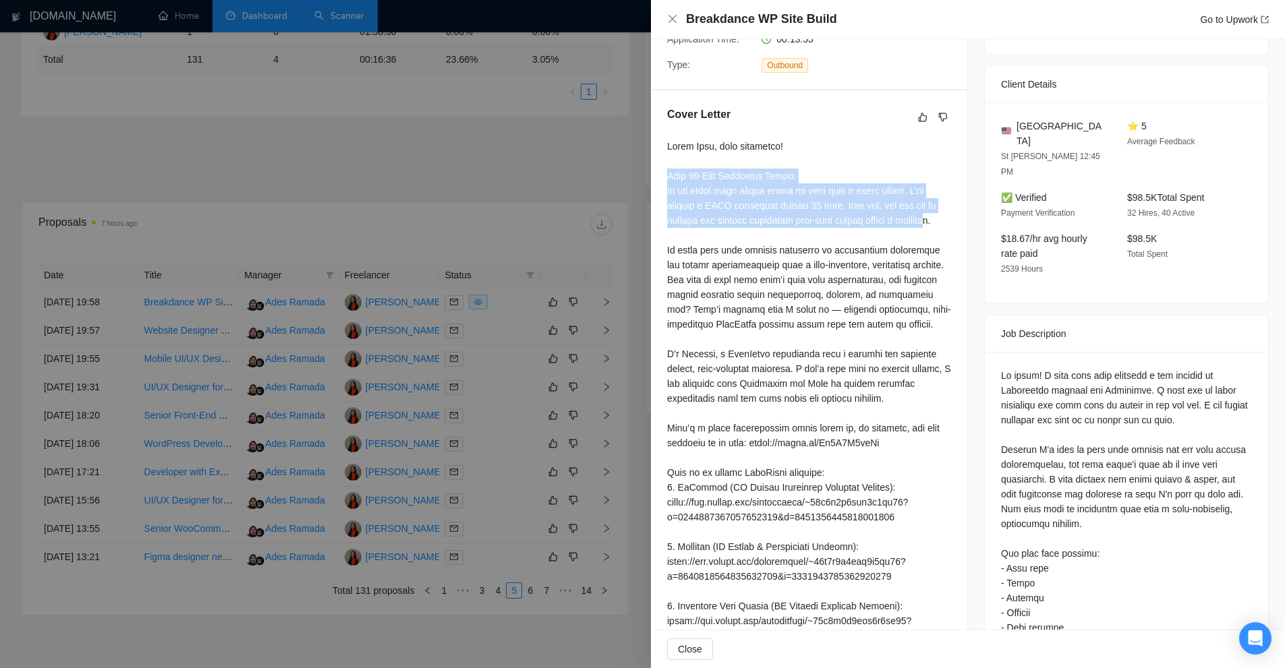
drag, startPoint x: 711, startPoint y: 189, endPoint x: 846, endPoint y: 232, distance: 141.4
click at [846, 232] on div "Cover Letter" at bounding box center [809, 444] width 316 height 708
click at [846, 232] on div at bounding box center [809, 458] width 284 height 638
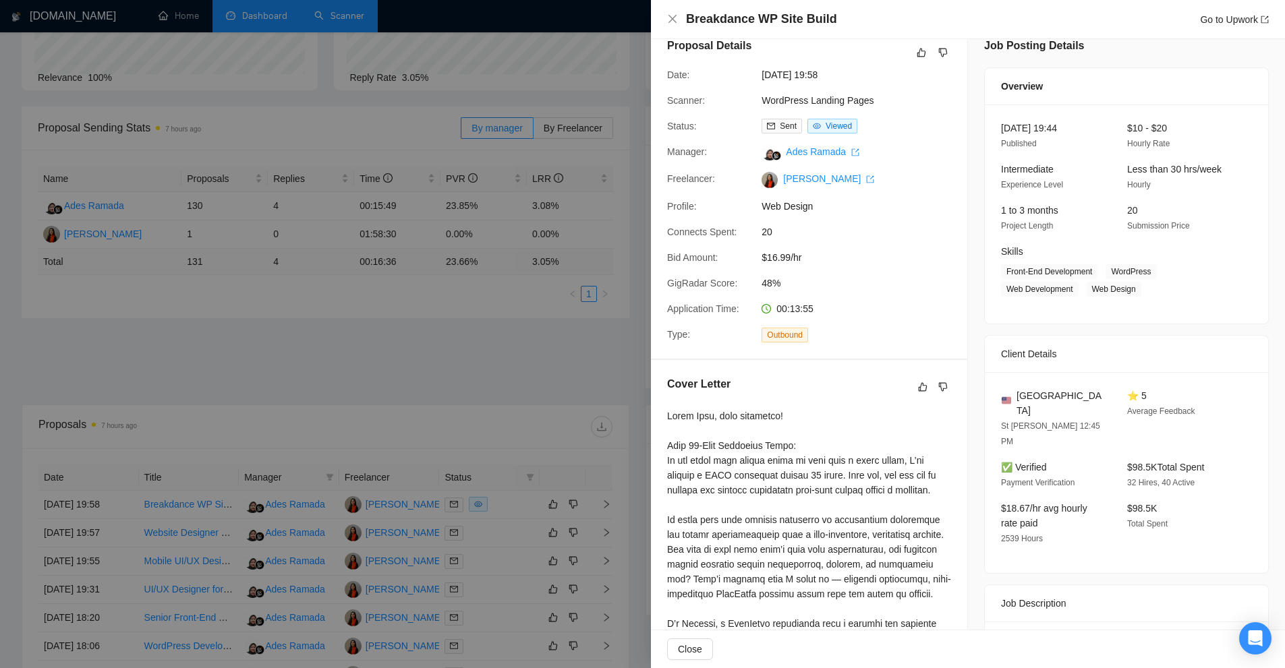
scroll to position [0, 0]
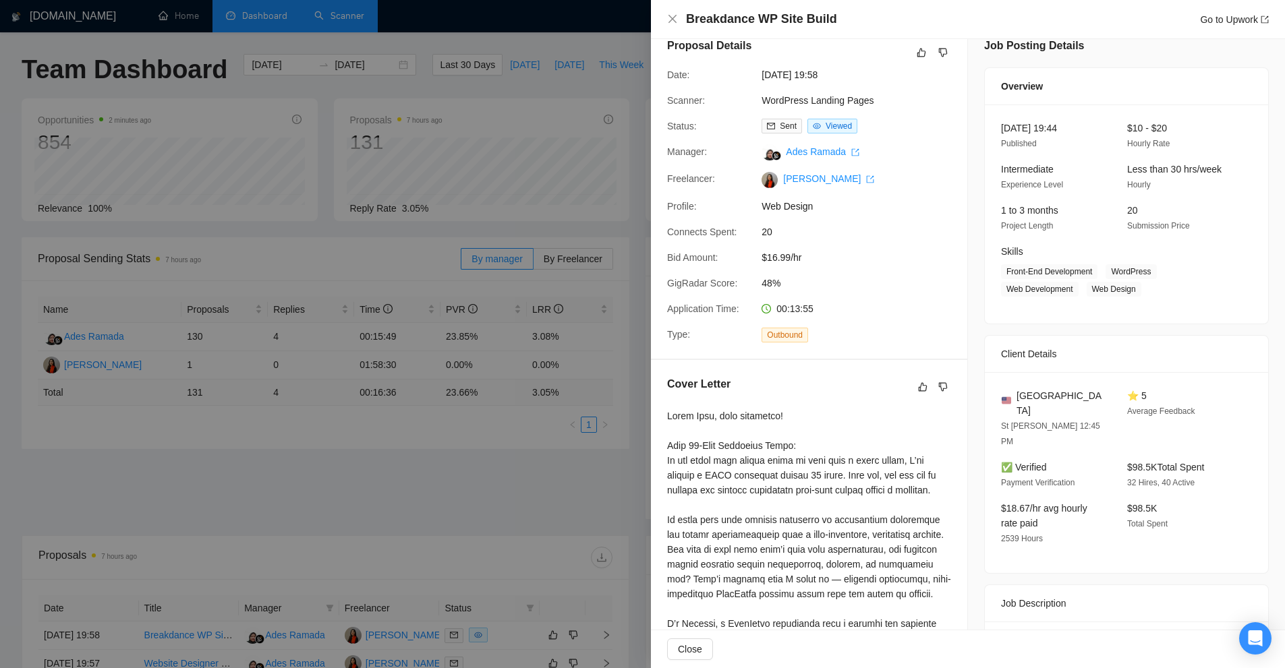
click at [366, 18] on div at bounding box center [642, 334] width 1285 height 668
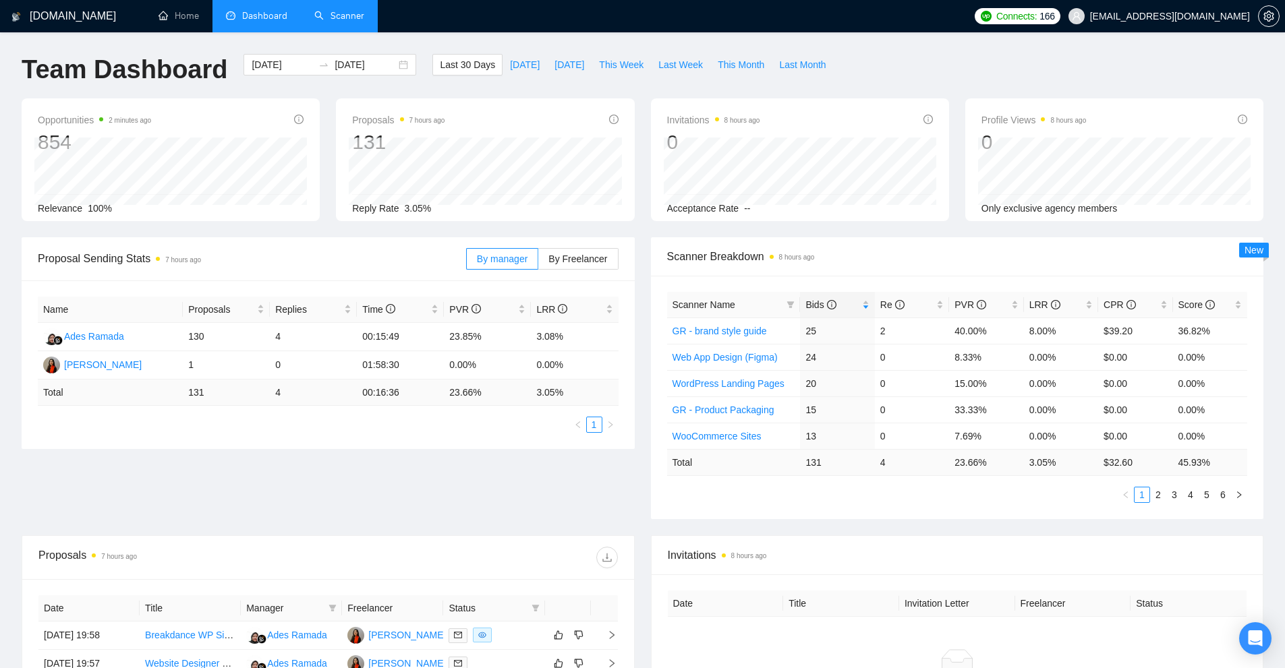
click at [340, 32] on li "Scanner" at bounding box center [339, 16] width 77 height 32
click at [320, 10] on link "Scanner" at bounding box center [339, 15] width 50 height 11
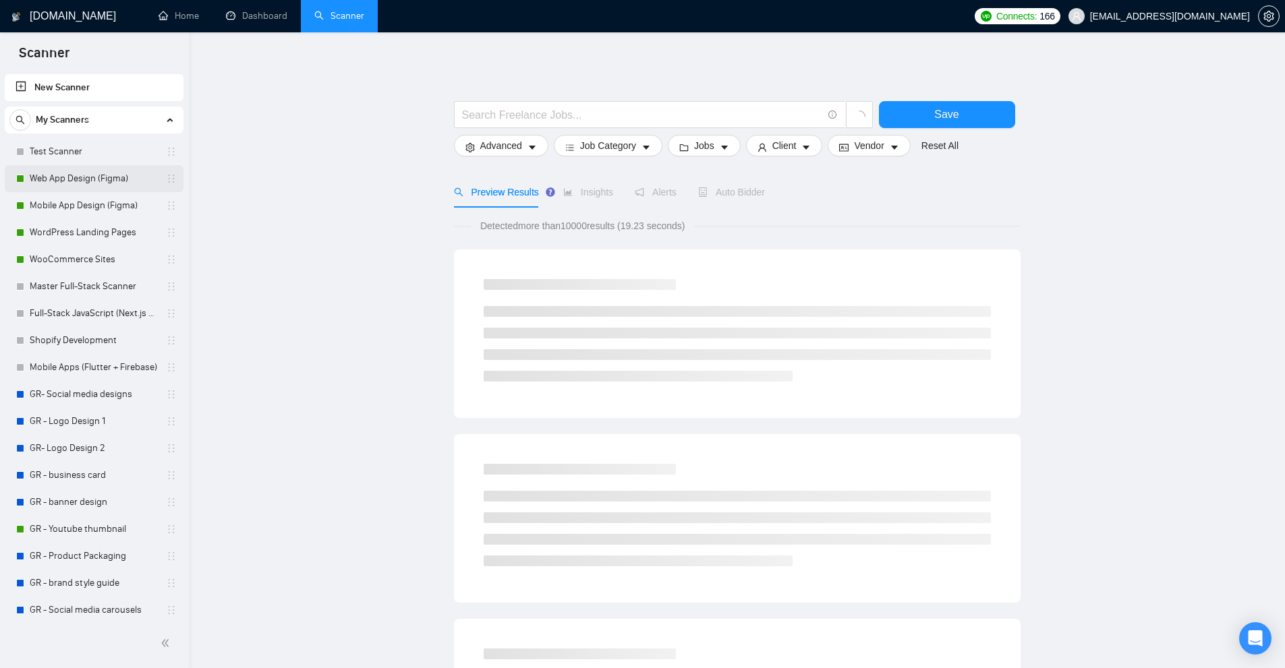
click at [82, 181] on link "Web App Design (Figma)" at bounding box center [94, 178] width 128 height 27
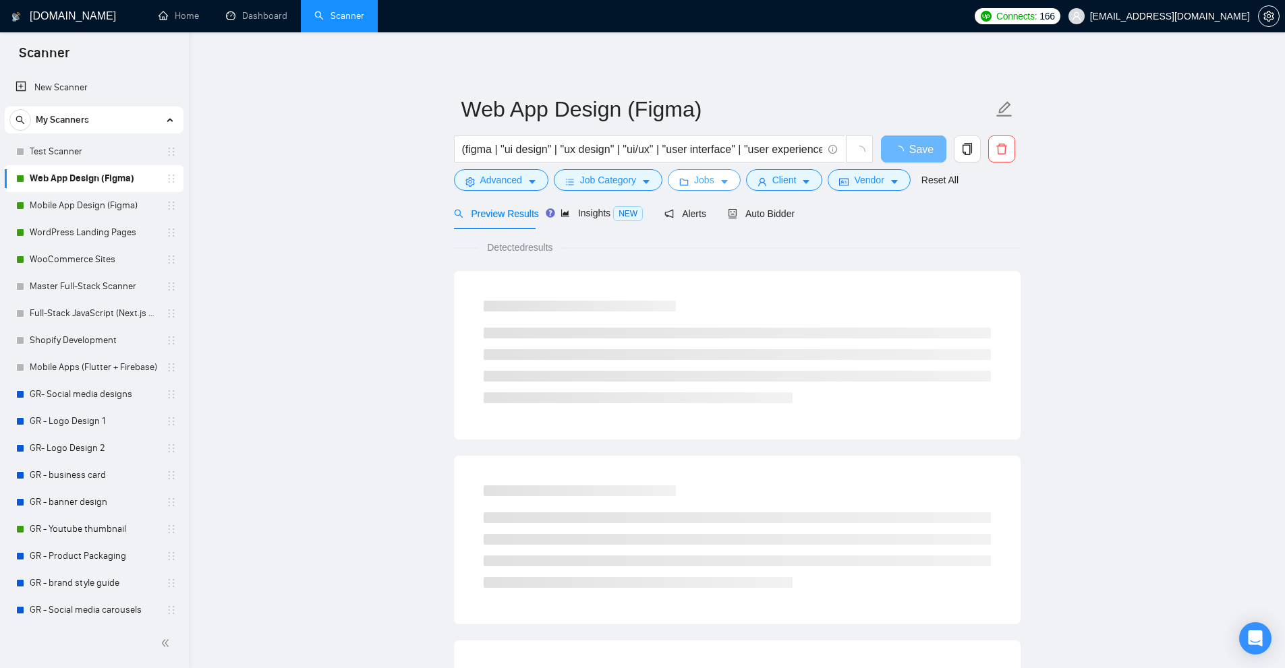
click at [699, 180] on span "Jobs" at bounding box center [704, 180] width 20 height 15
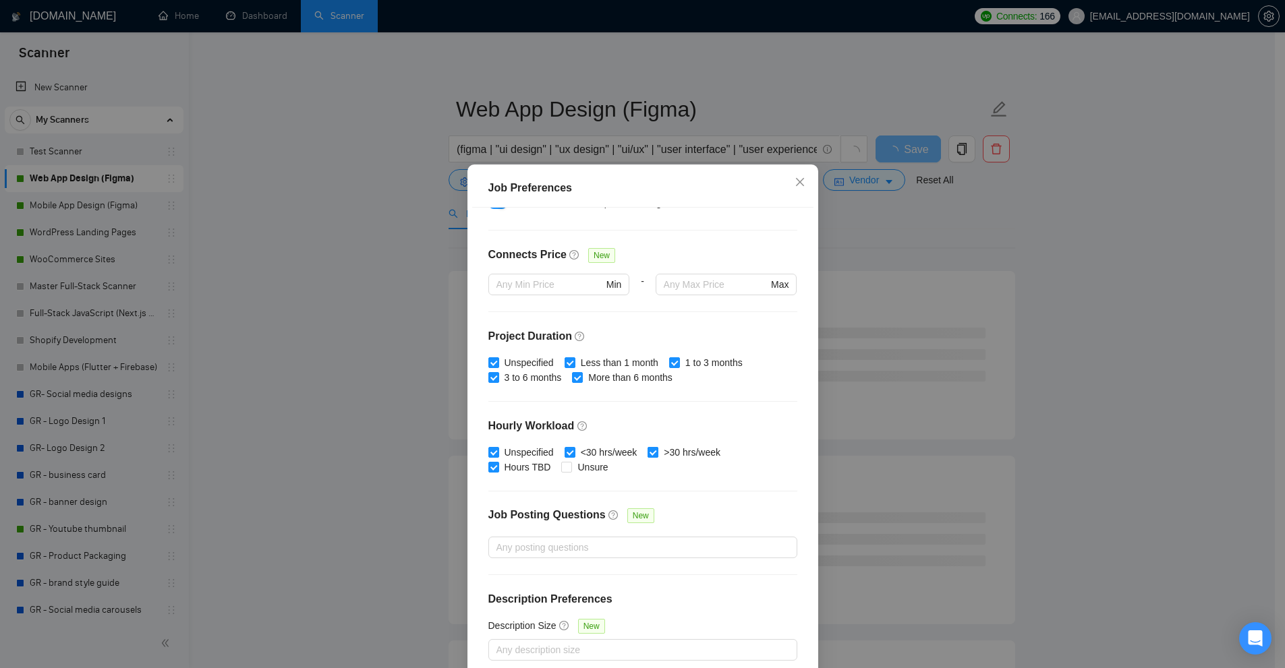
scroll to position [67, 0]
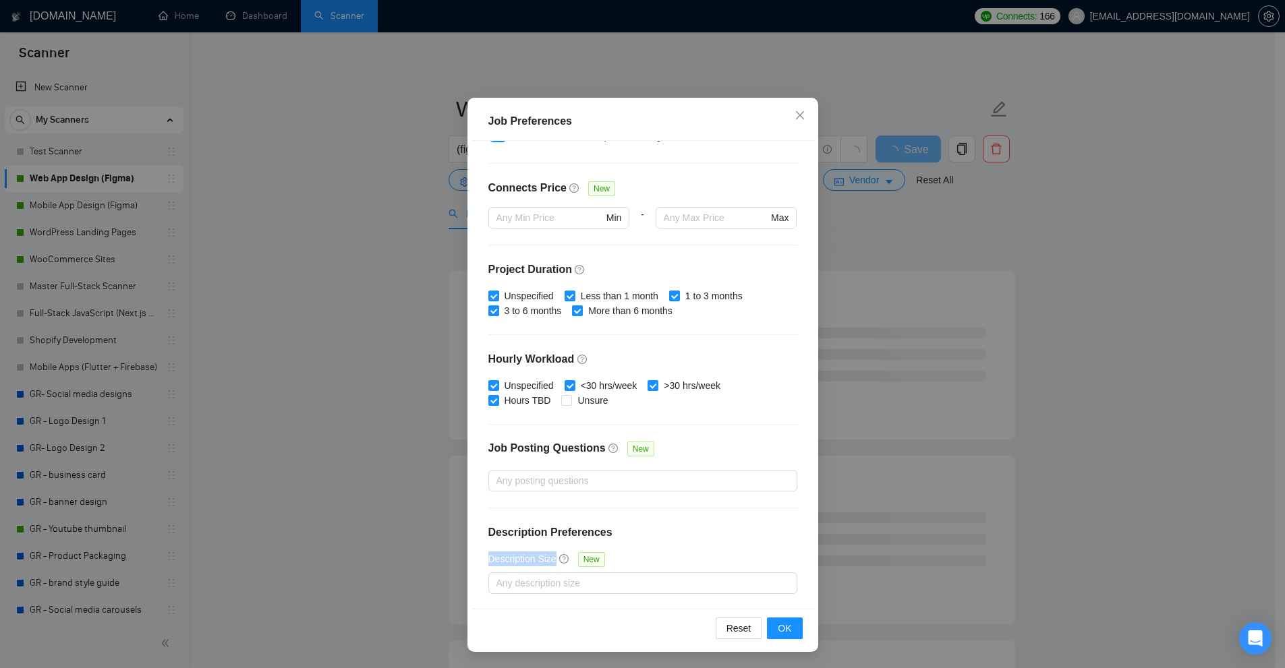
drag, startPoint x: 527, startPoint y: 563, endPoint x: 562, endPoint y: 566, distance: 34.5
click at [562, 566] on div "Description Size New" at bounding box center [549, 560] width 122 height 16
click at [550, 587] on div at bounding box center [636, 583] width 289 height 16
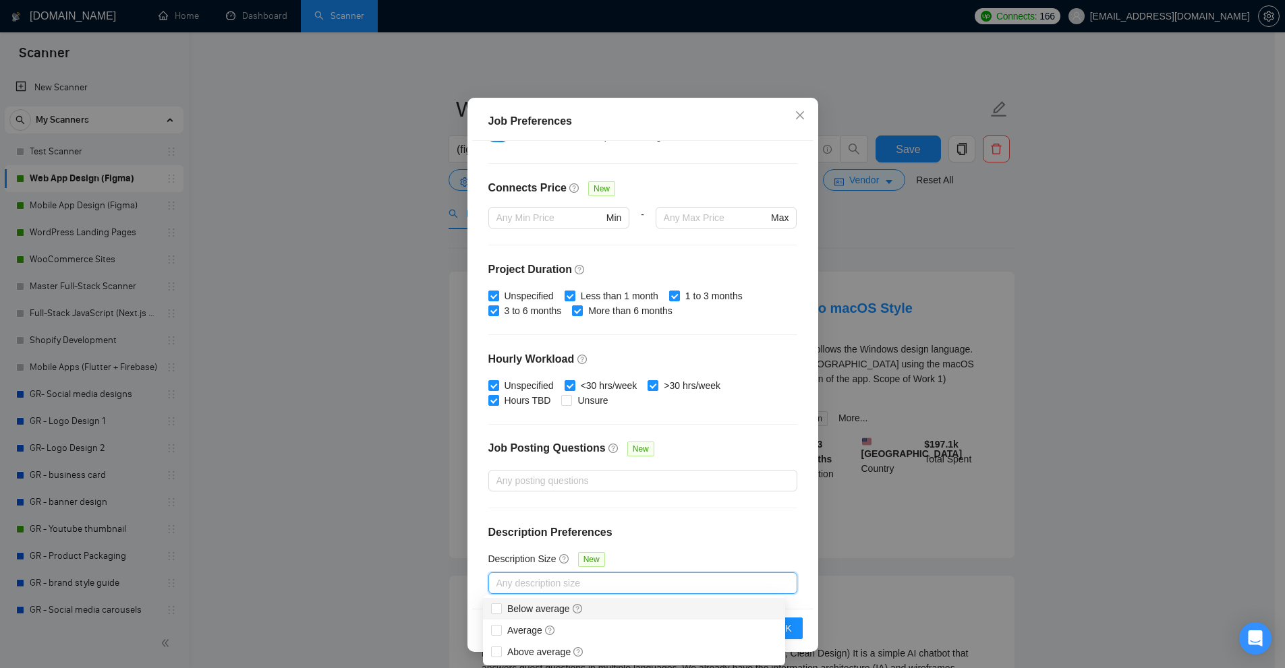
click at [1079, 394] on div "Job Preferences Budget Project Type All Fixed Price Hourly Rate Fixed Price Bud…" at bounding box center [642, 334] width 1285 height 668
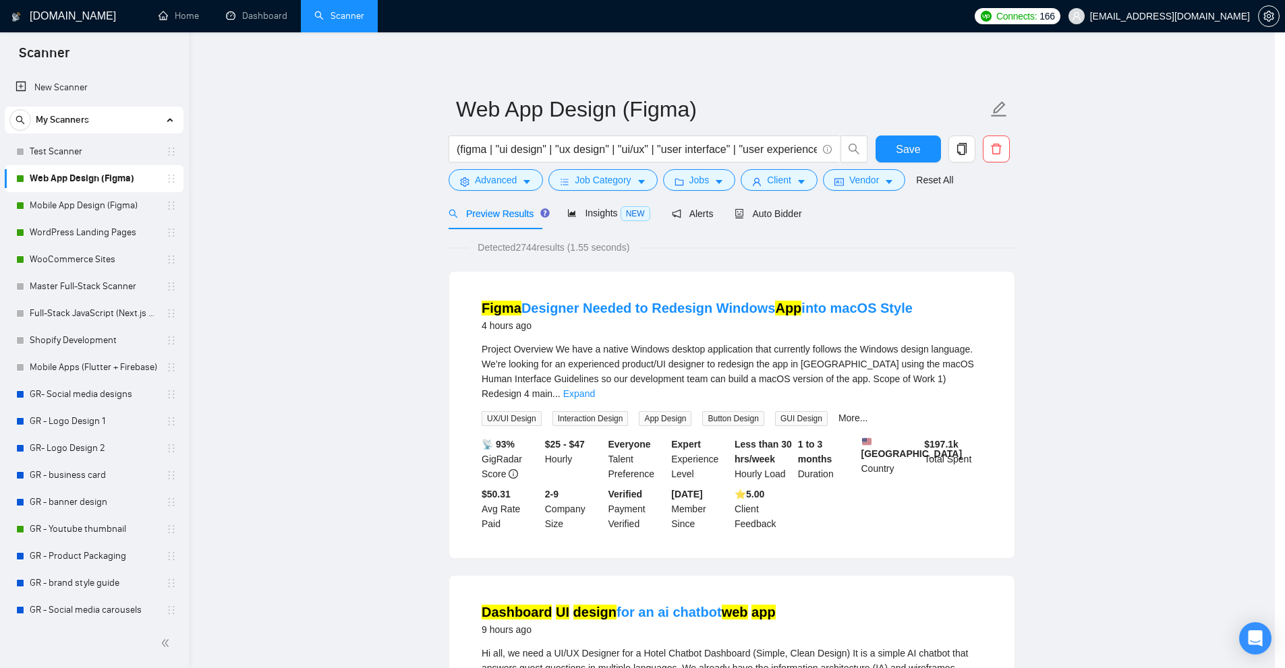
scroll to position [0, 0]
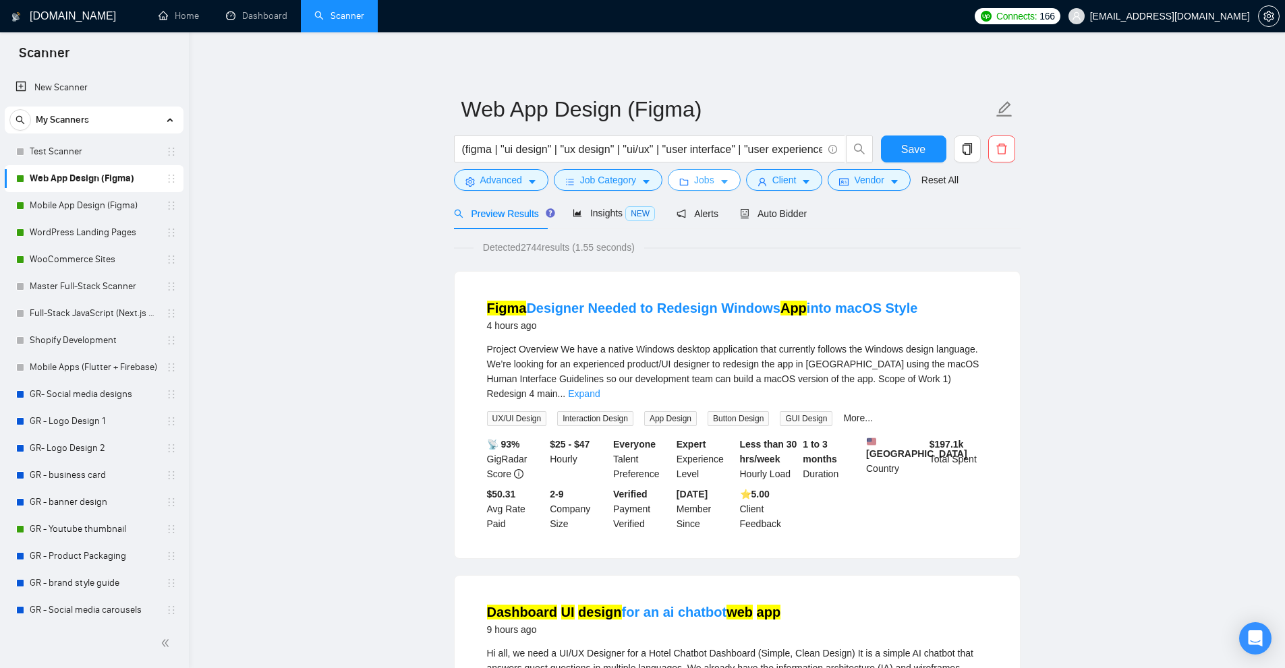
click at [694, 181] on span "Jobs" at bounding box center [704, 180] width 20 height 15
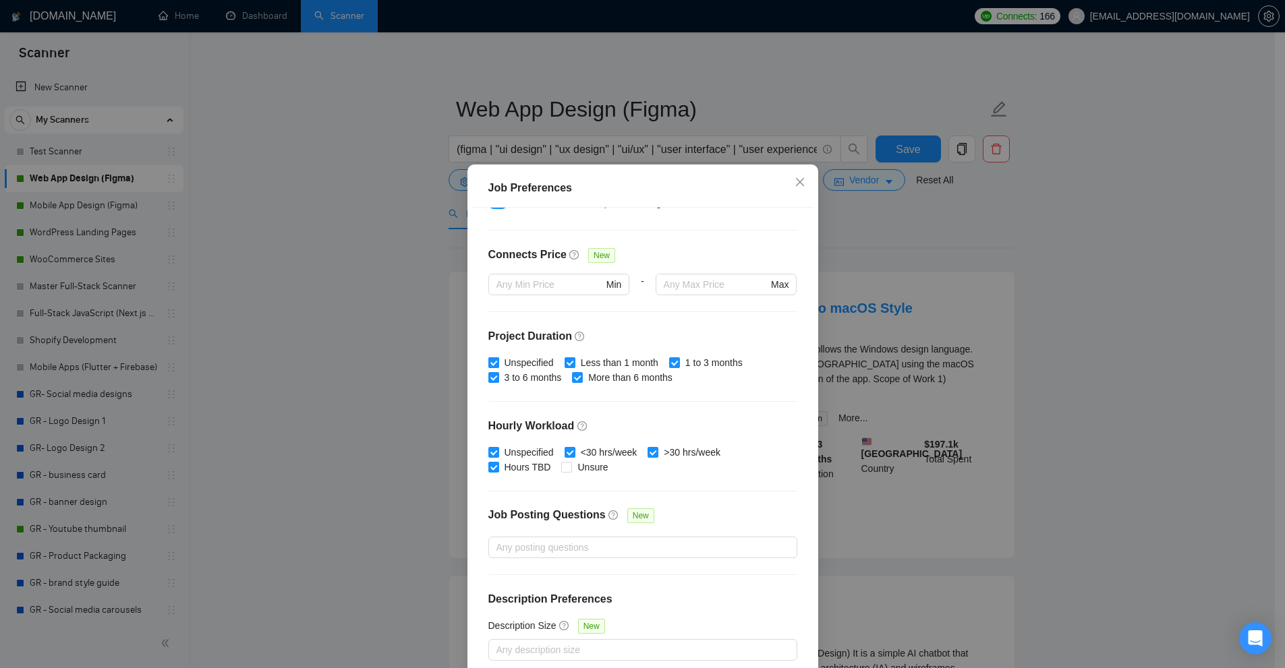
scroll to position [67, 0]
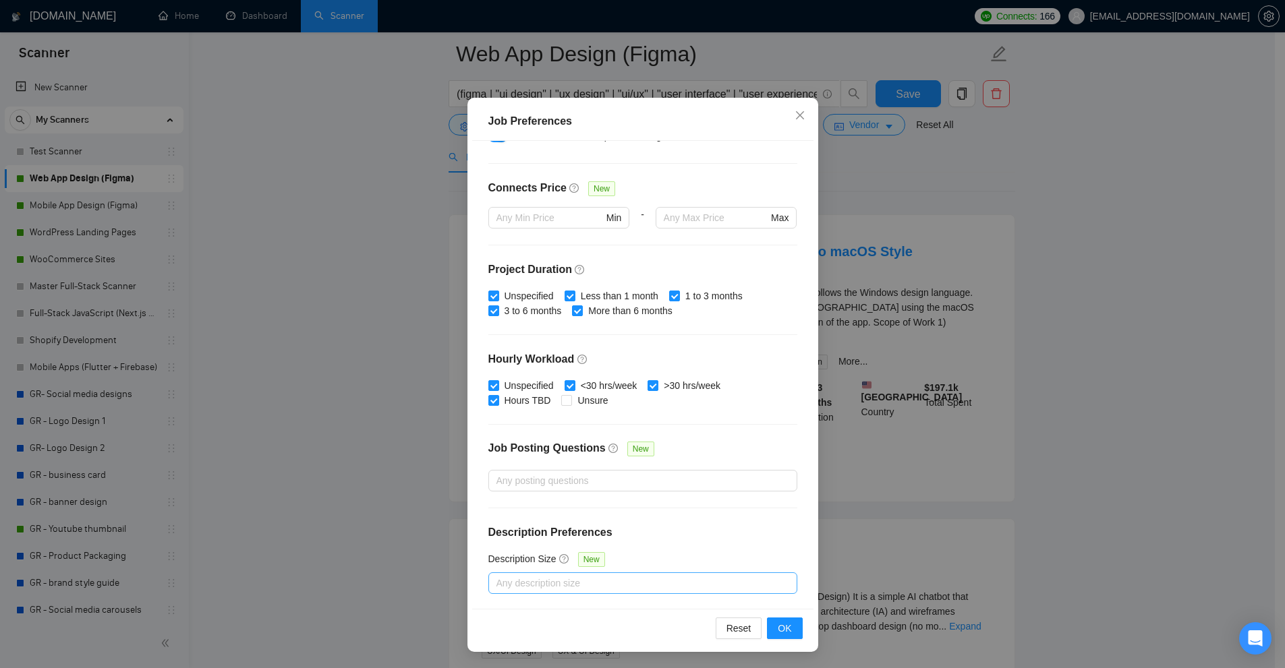
click at [678, 577] on div at bounding box center [636, 583] width 289 height 16
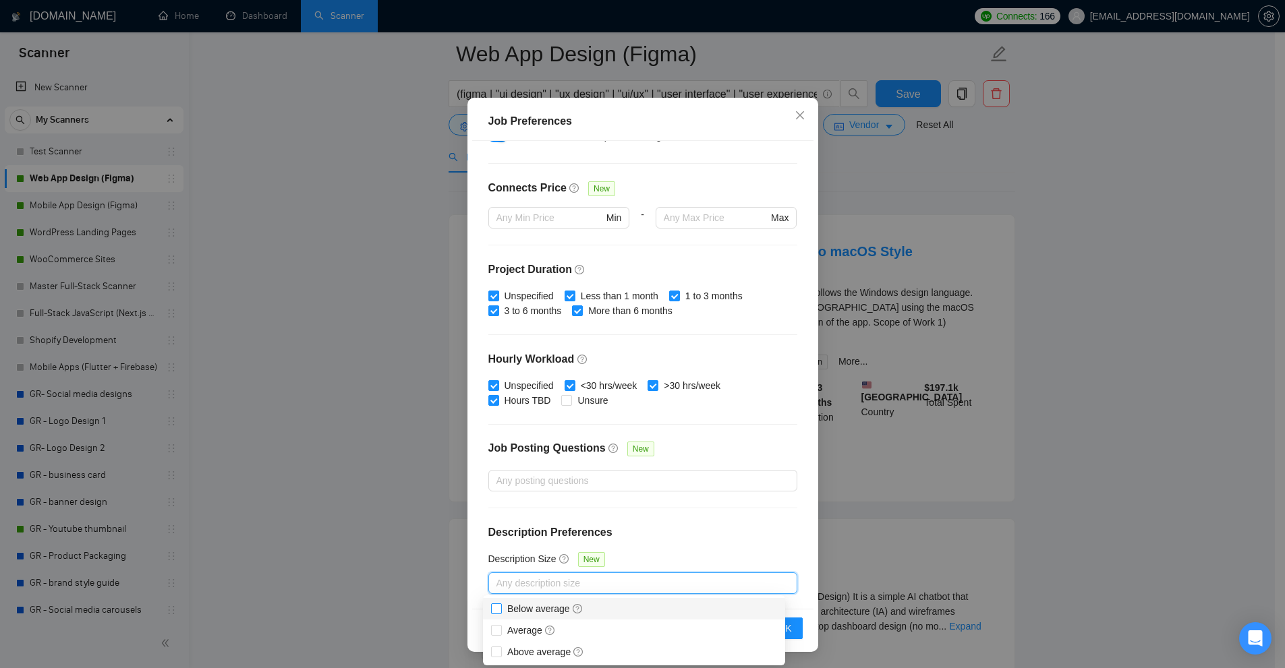
click at [510, 611] on span "Below average" at bounding box center [545, 609] width 76 height 11
click at [500, 611] on input "Below average" at bounding box center [495, 608] width 9 height 9
checkbox input "true"
click at [1058, 513] on div "Job Preferences Budget Project Type All Fixed Price Hourly Rate Fixed Price Bud…" at bounding box center [642, 334] width 1285 height 668
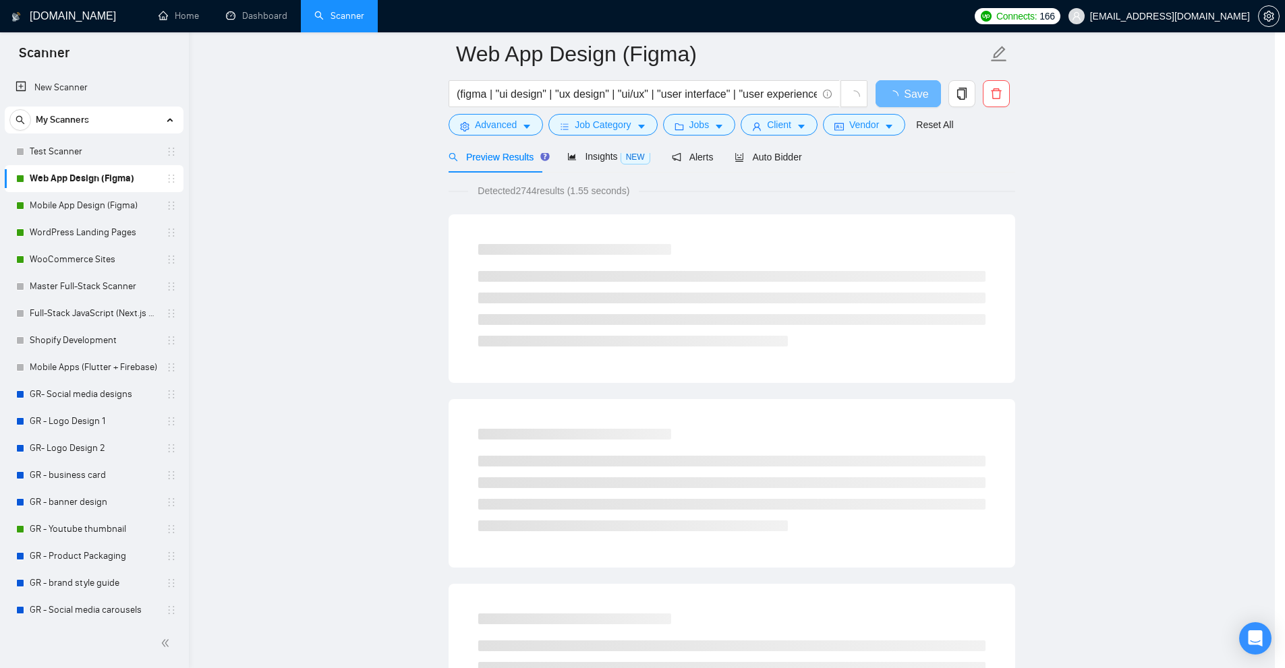
scroll to position [0, 0]
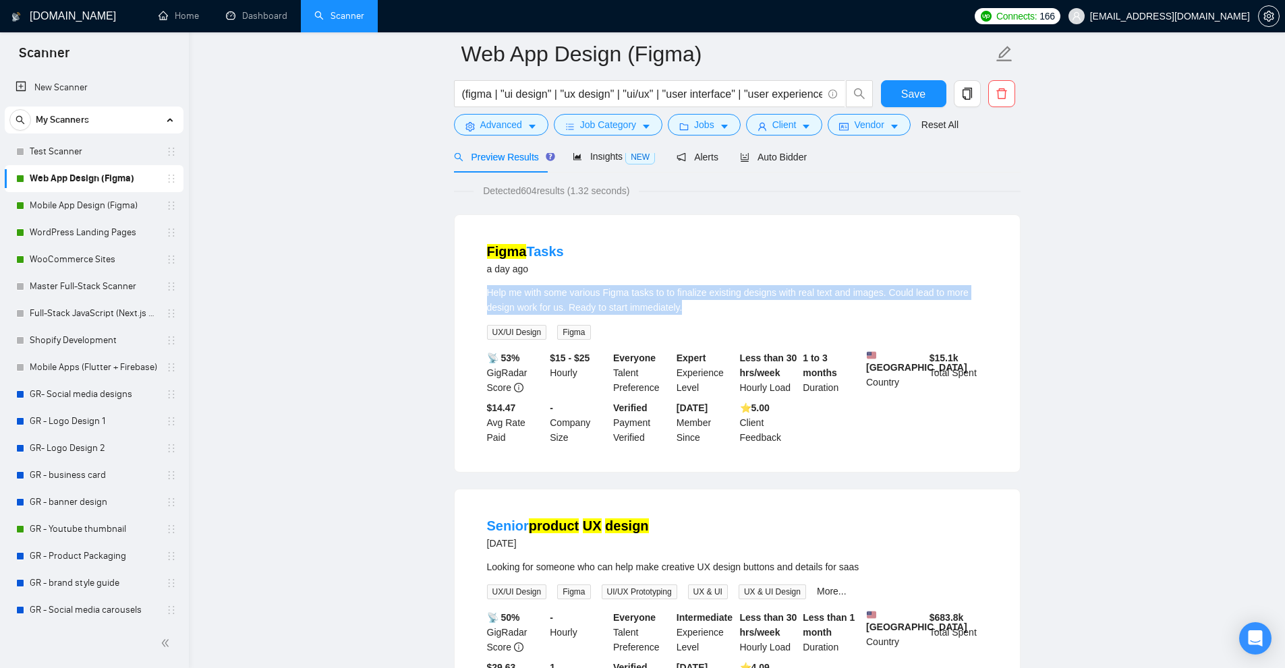
drag, startPoint x: 466, startPoint y: 285, endPoint x: 866, endPoint y: 310, distance: 400.6
click at [866, 310] on div "Figma Tasks a day ago Help me with some various Figma tasks to to finalize exis…" at bounding box center [736, 343] width 565 height 257
click at [795, 310] on div "Help me with some various Figma tasks to to finalize existing designs with real…" at bounding box center [737, 300] width 500 height 30
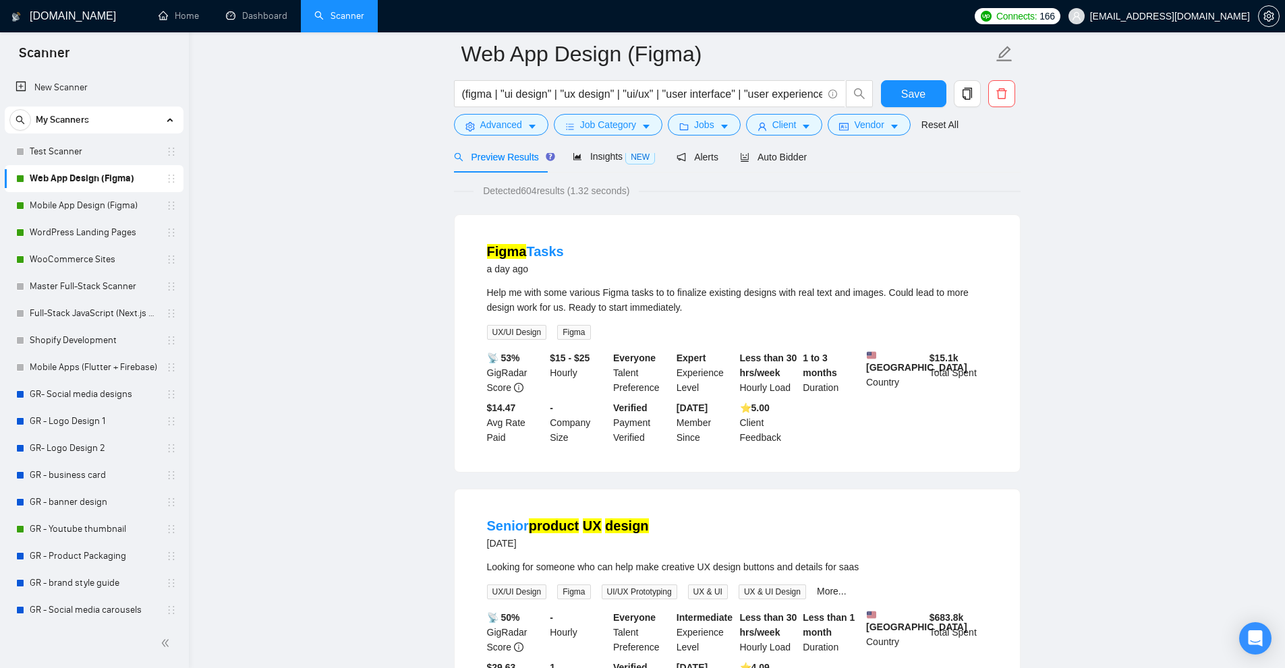
click at [795, 310] on div "Help me with some various Figma tasks to to finalize existing designs with real…" at bounding box center [737, 300] width 500 height 30
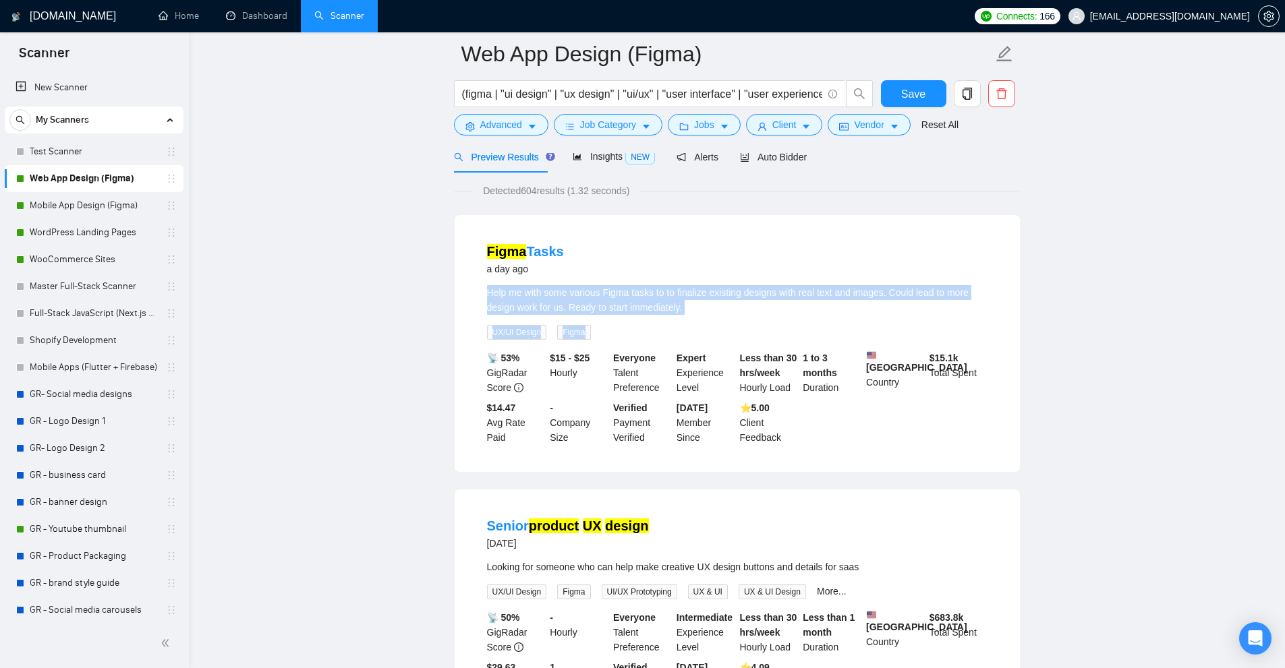
drag, startPoint x: 477, startPoint y: 295, endPoint x: 784, endPoint y: 315, distance: 307.5
click at [784, 315] on li "Figma Tasks a day ago Help me with some various Figma tasks to to finalize exis…" at bounding box center [737, 343] width 533 height 225
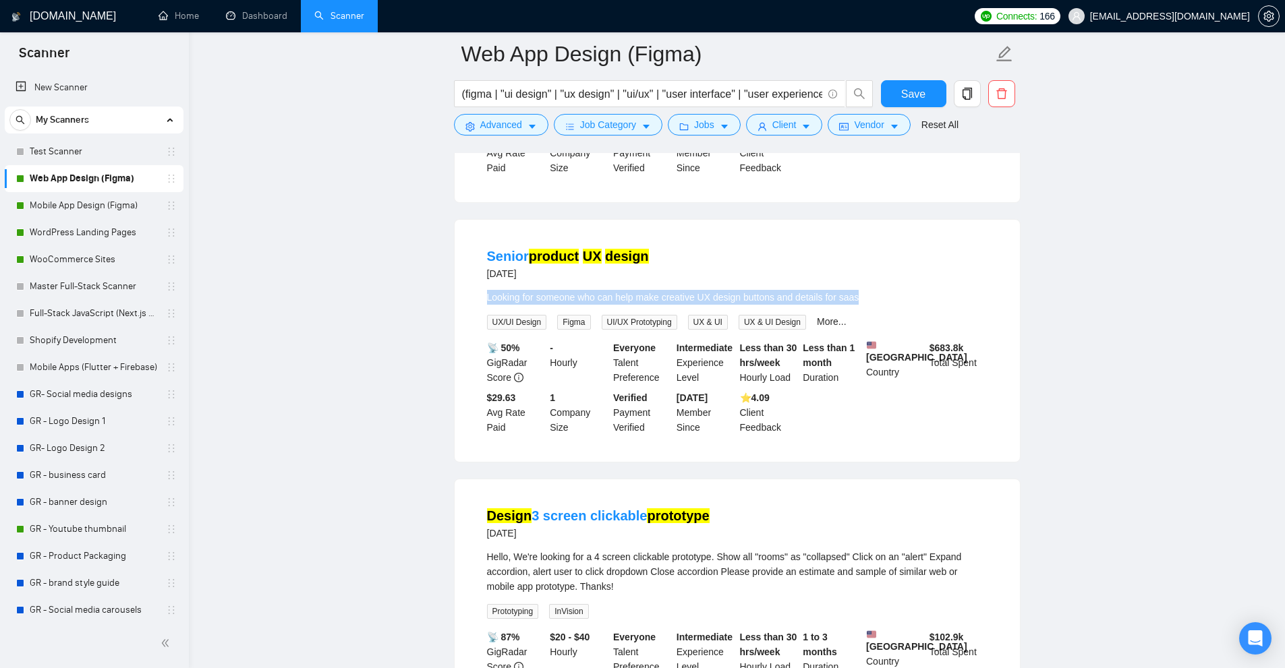
drag, startPoint x: 469, startPoint y: 309, endPoint x: 940, endPoint y: 299, distance: 470.8
click at [940, 299] on div "Senior product UX design 2 days ago Looking for someone who can help make creat…" at bounding box center [736, 341] width 565 height 242
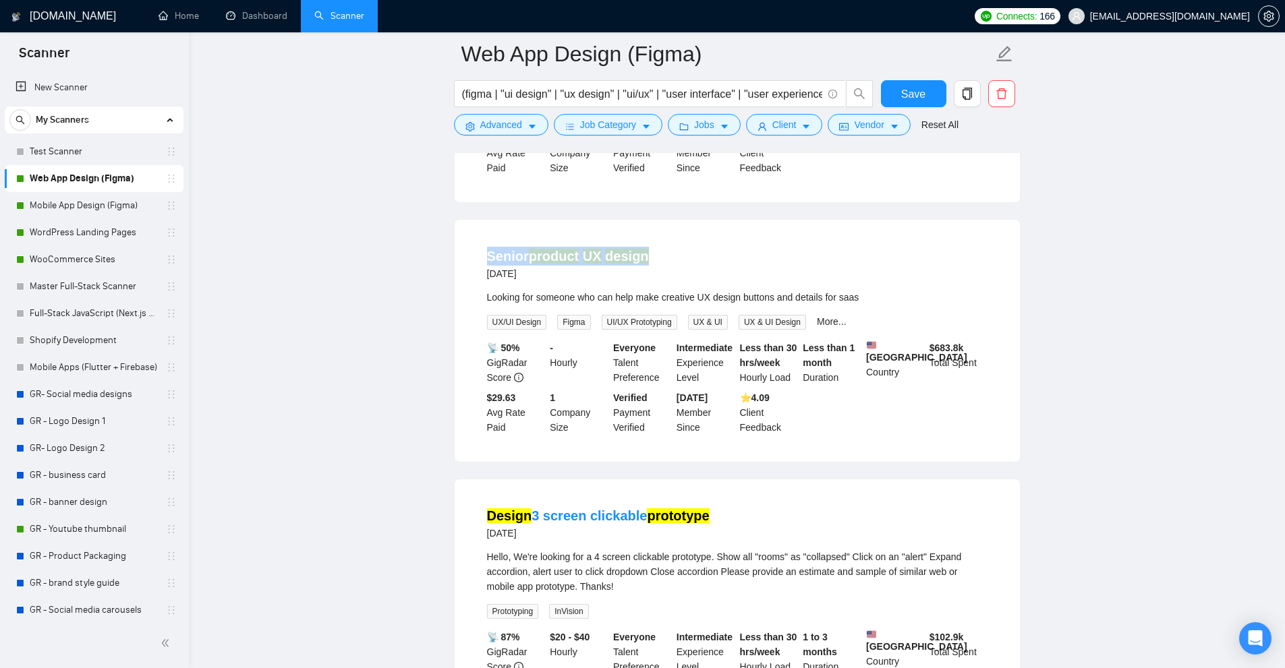
drag, startPoint x: 427, startPoint y: 261, endPoint x: 693, endPoint y: 264, distance: 266.4
click at [628, 305] on div "Looking for someone who can help make creative UX design buttons and details fo…" at bounding box center [737, 297] width 500 height 15
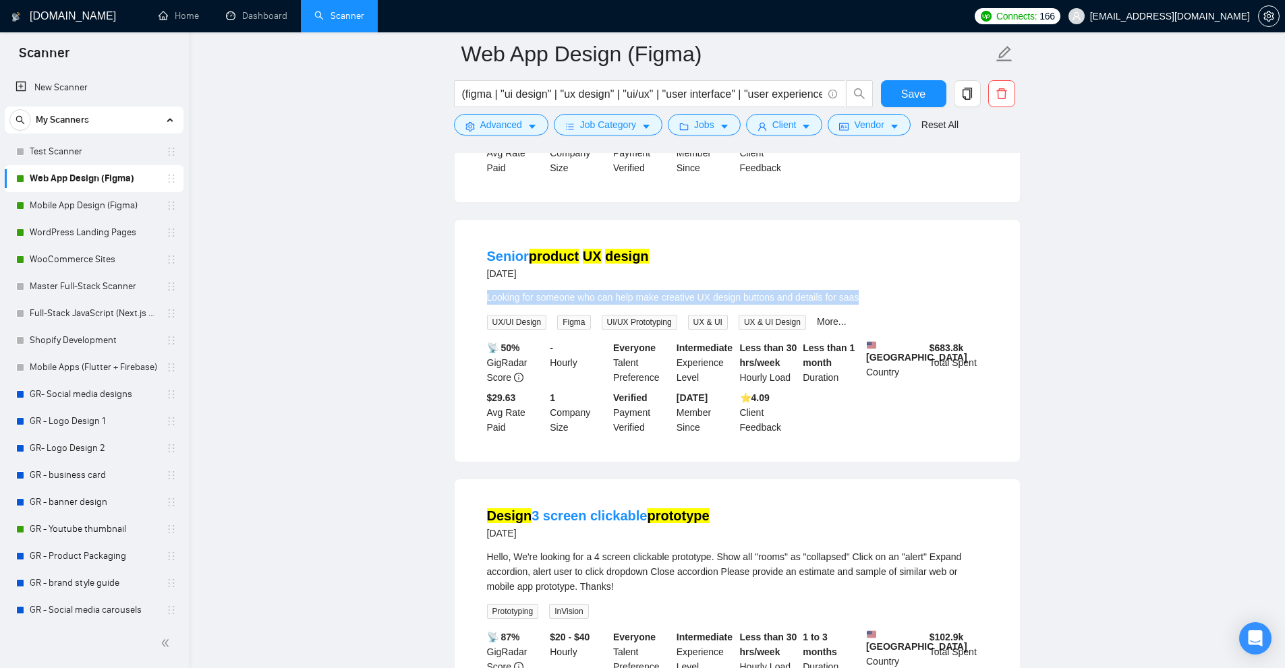
drag, startPoint x: 480, startPoint y: 305, endPoint x: 981, endPoint y: 305, distance: 501.0
click at [981, 305] on li "Senior product UX design 2 days ago Looking for someone who can help make creat…" at bounding box center [737, 341] width 533 height 210
click at [981, 305] on div "Looking for someone who can help make creative UX design buttons and details fo…" at bounding box center [737, 297] width 500 height 15
drag, startPoint x: 877, startPoint y: 298, endPoint x: 486, endPoint y: 301, distance: 391.1
click at [486, 301] on li "Senior product UX design 2 days ago Looking for someone who can help make creat…" at bounding box center [737, 341] width 533 height 210
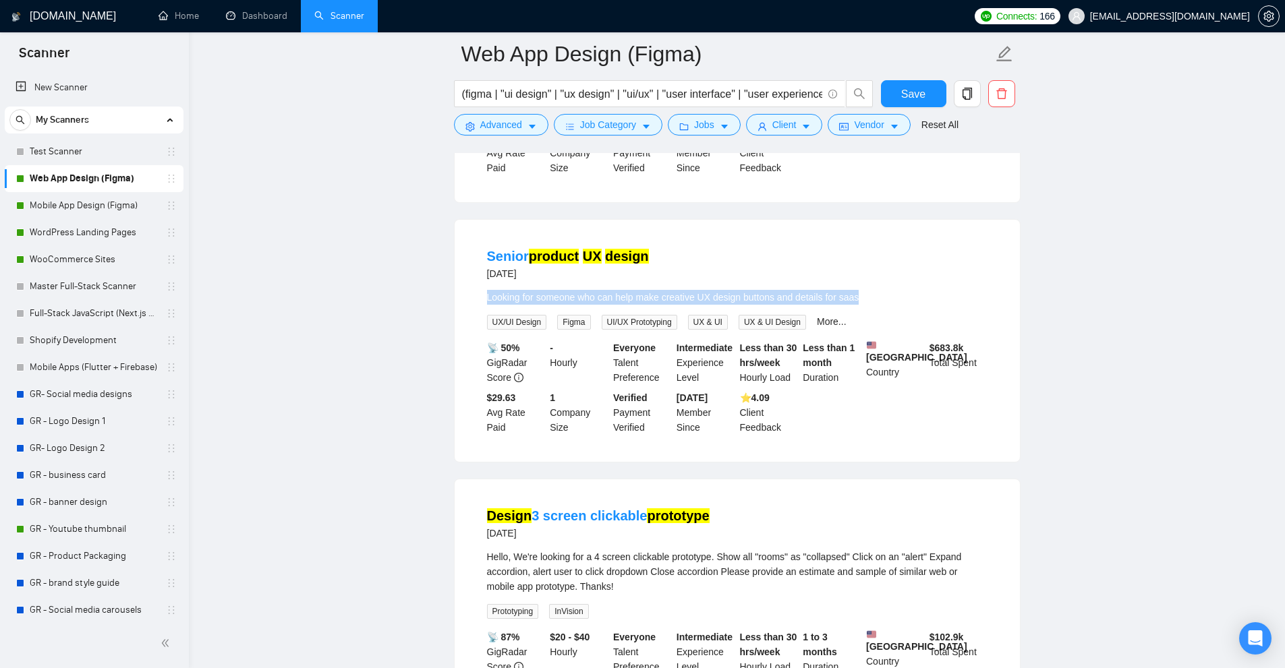
click at [486, 301] on li "Senior product UX design 2 days ago Looking for someone who can help make creat…" at bounding box center [737, 341] width 533 height 210
drag, startPoint x: 486, startPoint y: 301, endPoint x: 986, endPoint y: 346, distance: 502.3
click at [906, 297] on li "Senior product UX design 2 days ago Looking for someone who can help make creat…" at bounding box center [737, 341] width 533 height 210
drag, startPoint x: 931, startPoint y: 346, endPoint x: 993, endPoint y: 362, distance: 64.1
click at [993, 362] on li "Senior product UX design 2 days ago Looking for someone who can help make creat…" at bounding box center [737, 341] width 533 height 210
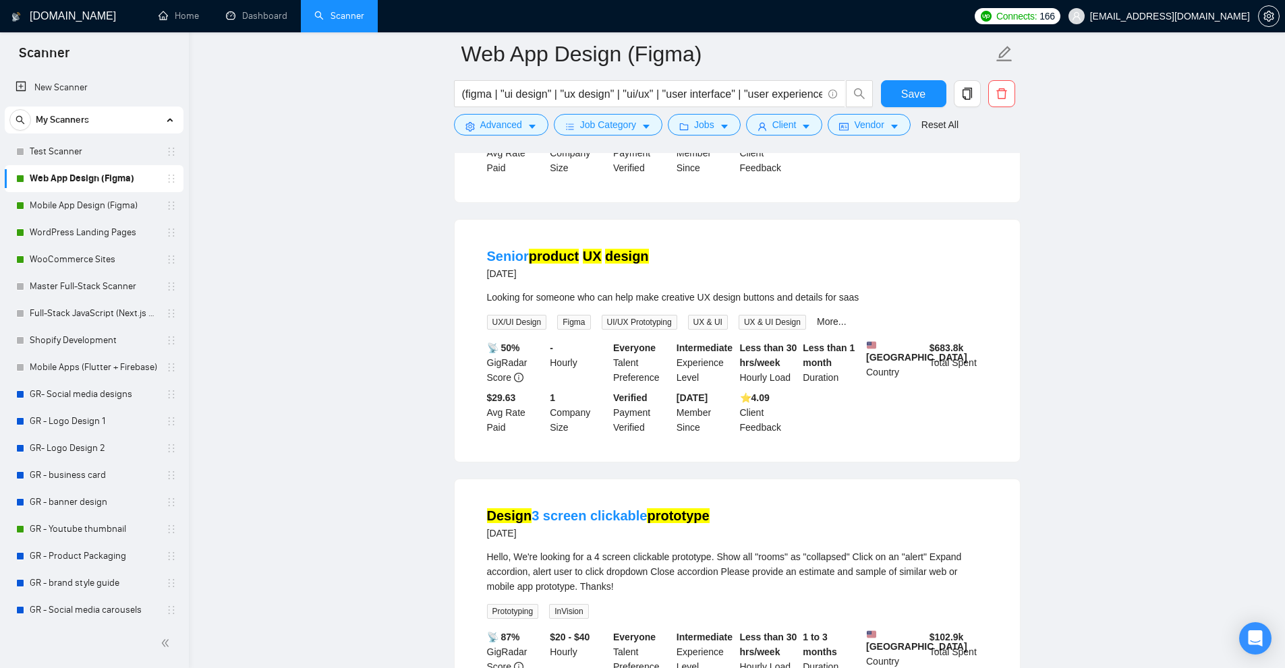
click at [585, 385] on div "- Hourly" at bounding box center [578, 363] width 63 height 45
click at [787, 115] on button "Client" at bounding box center [784, 125] width 77 height 22
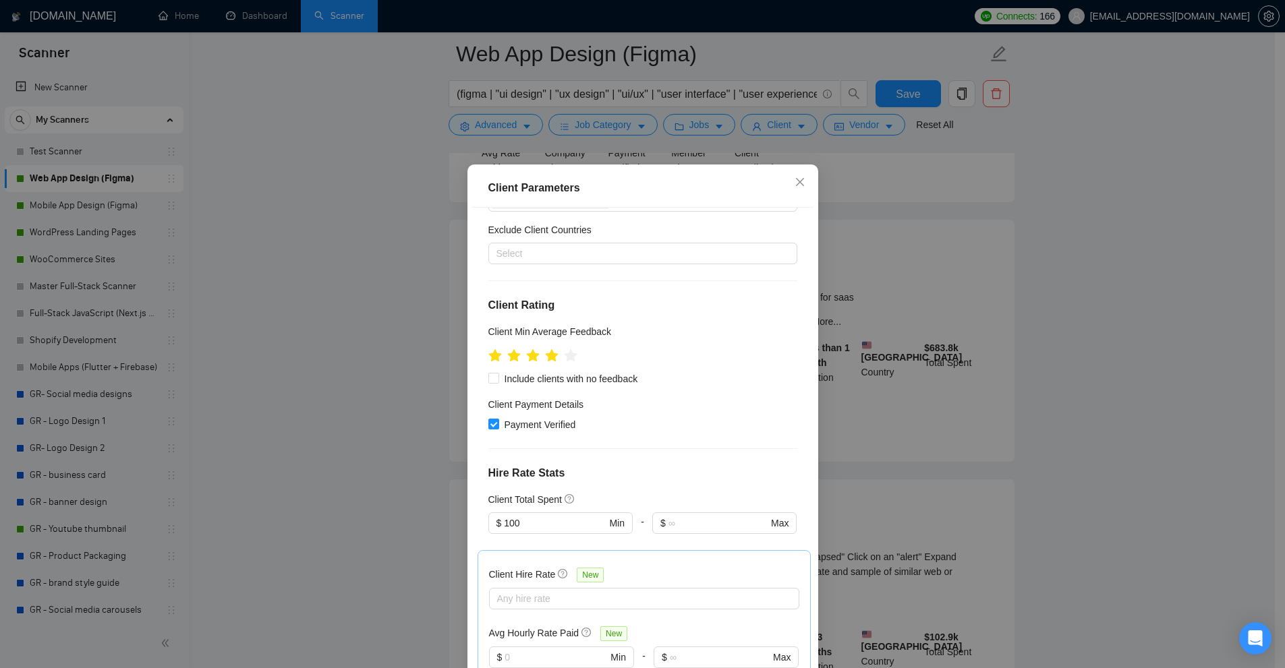
scroll to position [465, 0]
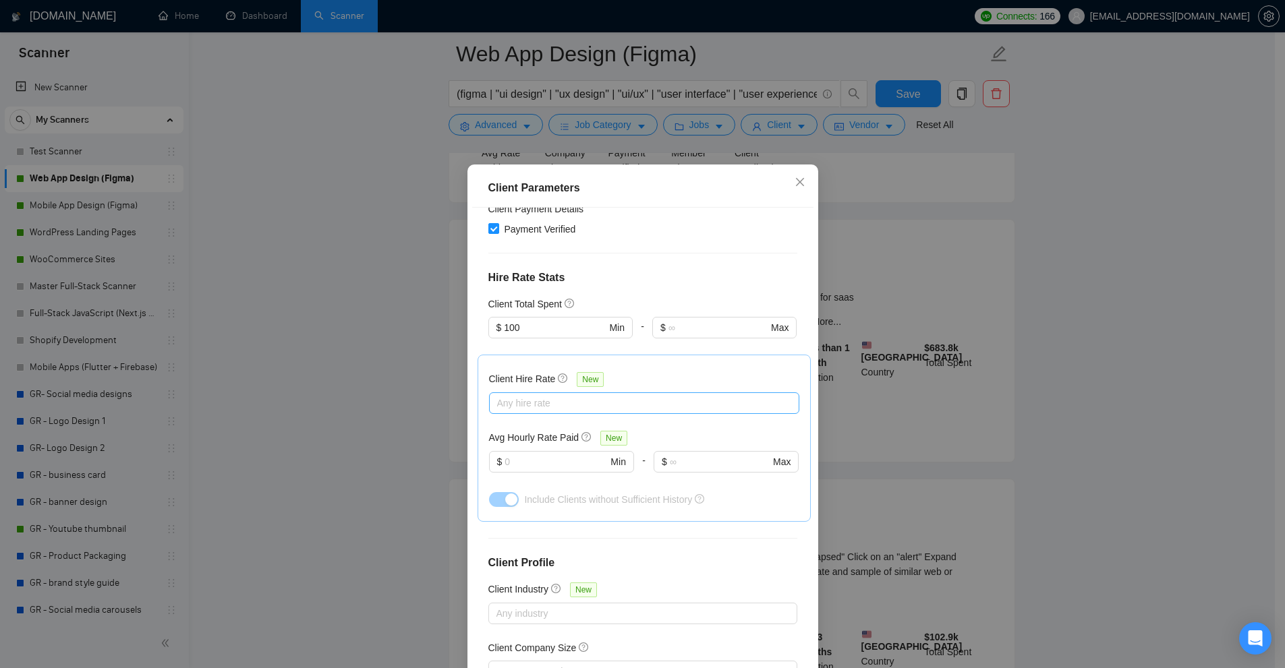
click at [529, 395] on div at bounding box center [637, 403] width 290 height 16
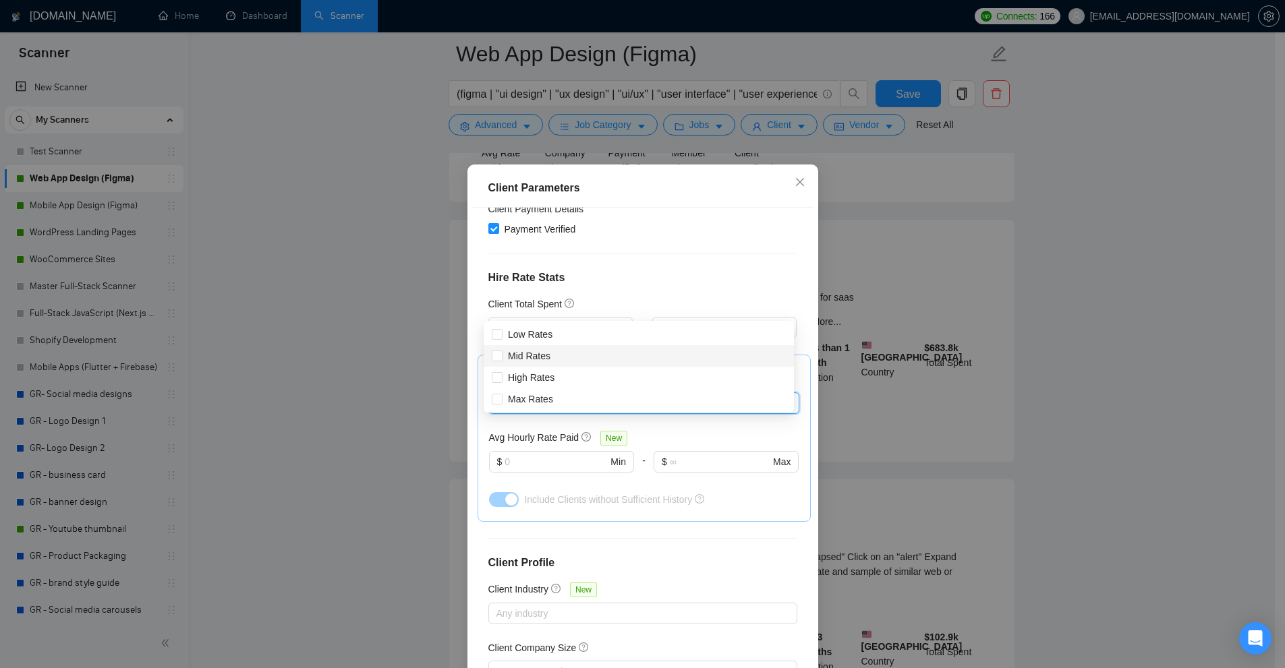
click at [525, 366] on div "Mid Rates" at bounding box center [638, 356] width 310 height 22
checkbox input "true"
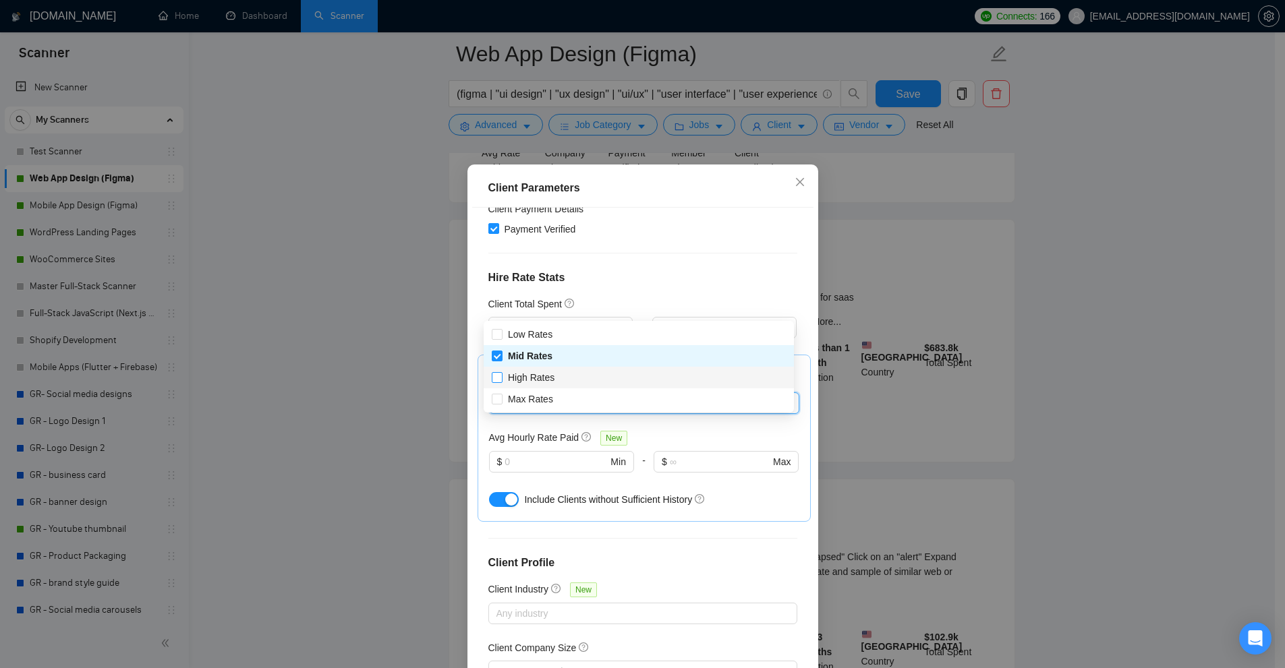
click at [526, 376] on span "High Rates" at bounding box center [531, 377] width 47 height 11
click at [501, 376] on input "High Rates" at bounding box center [496, 376] width 9 height 9
checkbox input "true"
click at [523, 357] on span "Mid Rates" at bounding box center [530, 356] width 45 height 11
click at [501, 357] on input "Mid Rates" at bounding box center [496, 355] width 9 height 9
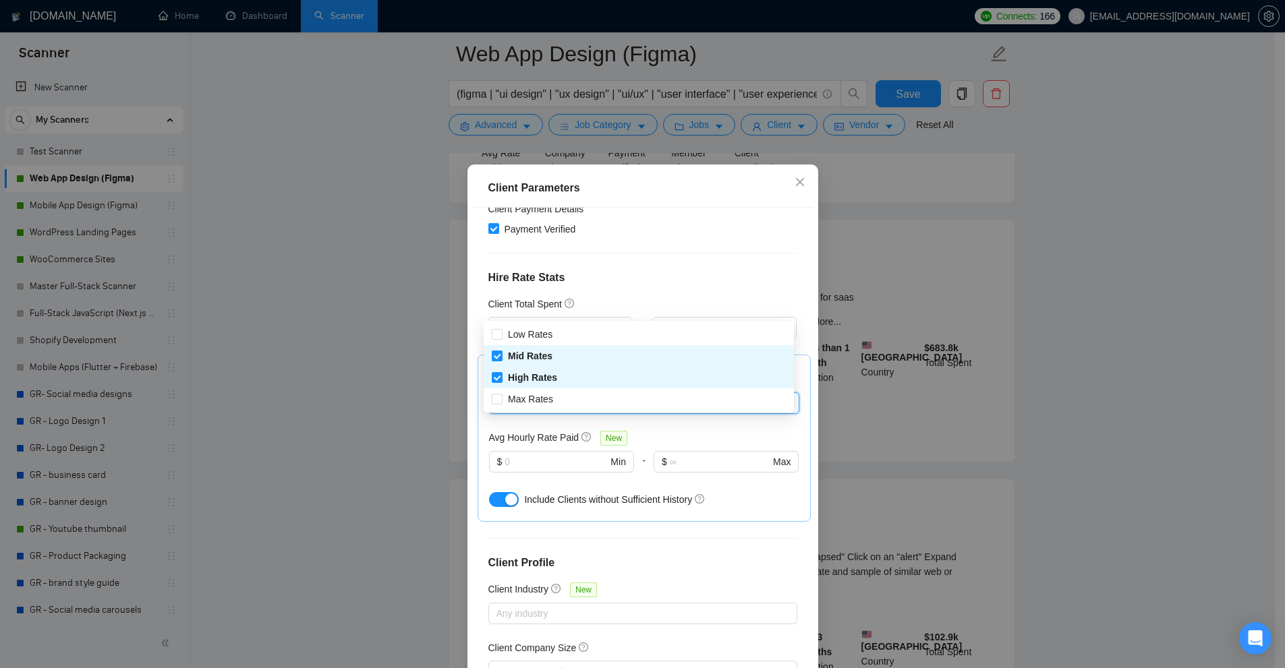
checkbox input "false"
click at [515, 394] on span "Max Rates" at bounding box center [530, 399] width 45 height 11
click at [501, 394] on input "Max Rates" at bounding box center [496, 398] width 9 height 9
checkbox input "true"
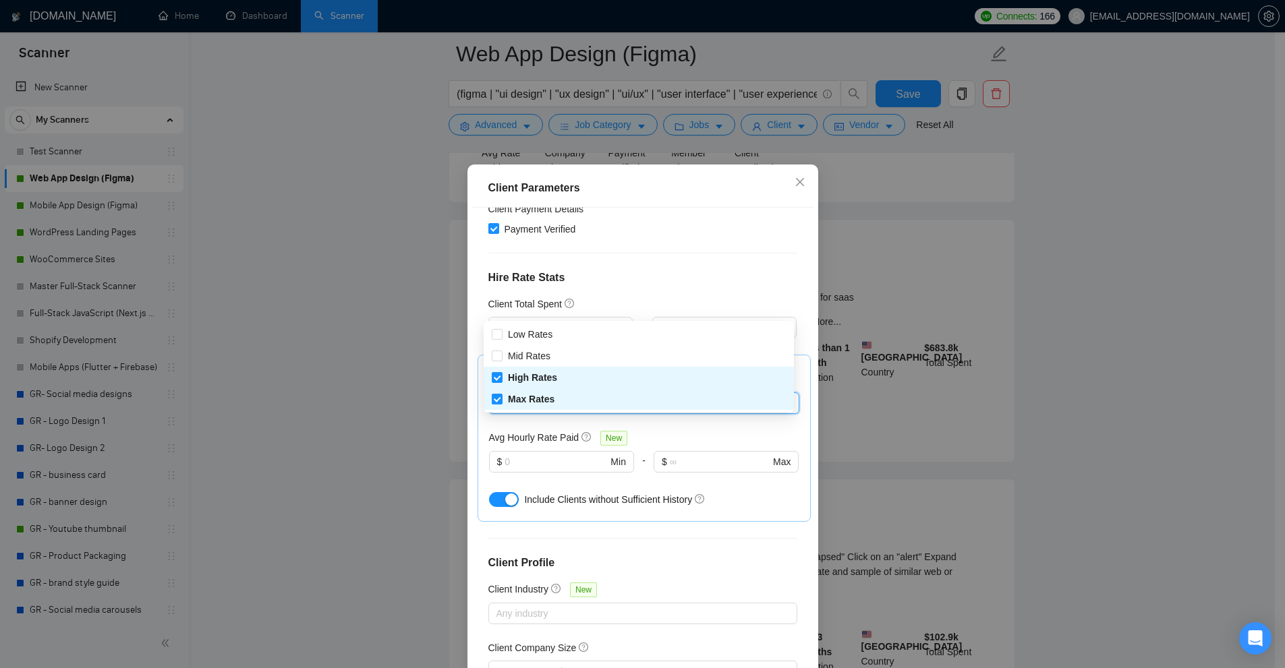
click at [1115, 310] on div "Client Parameters Client Location Include Client Countries United States Canada…" at bounding box center [642, 334] width 1285 height 668
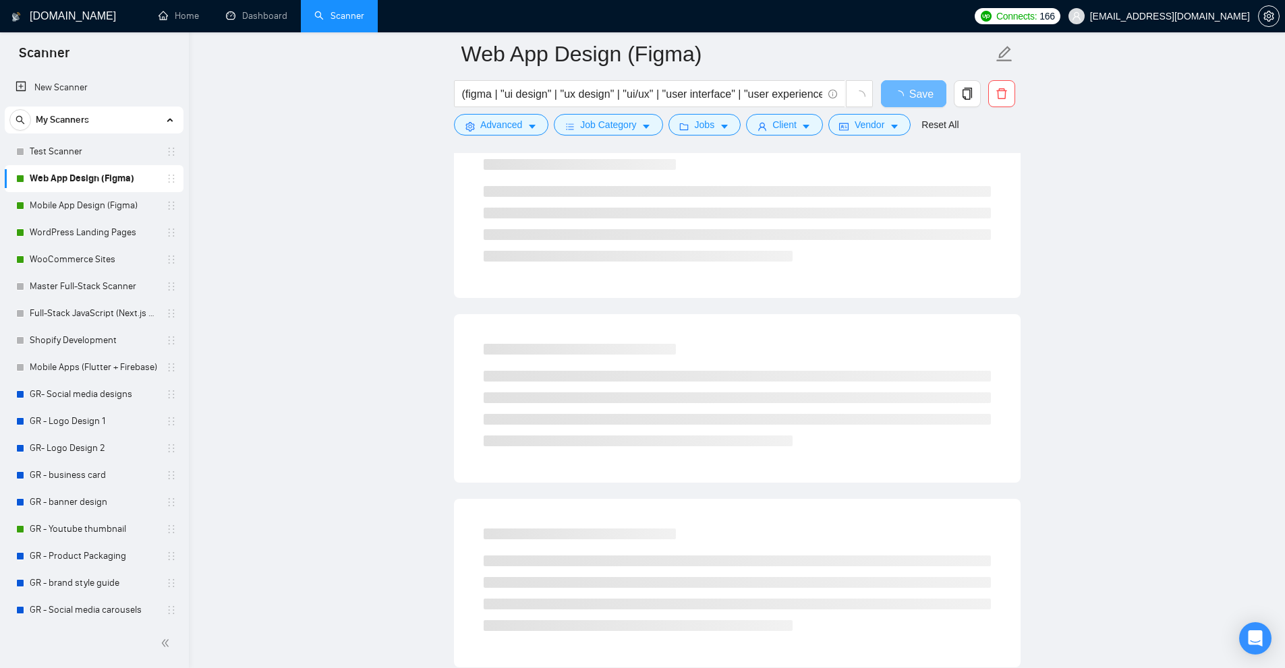
drag, startPoint x: 929, startPoint y: 354, endPoint x: 970, endPoint y: 368, distance: 43.3
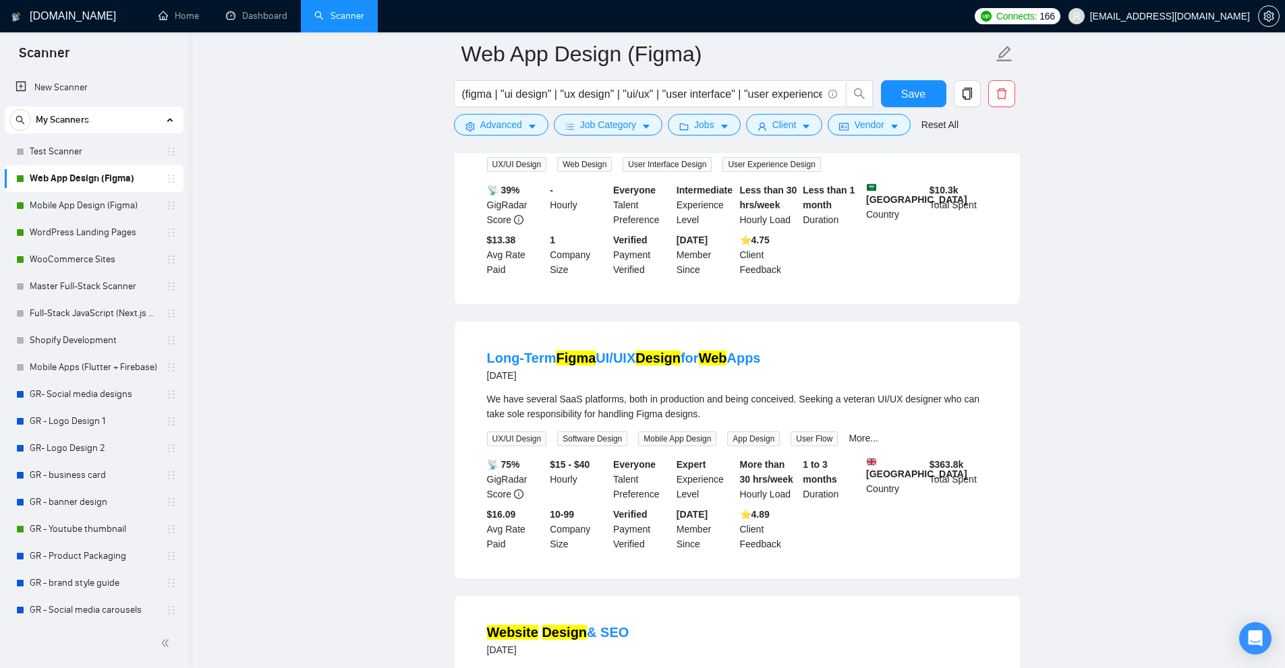
scroll to position [607, 0]
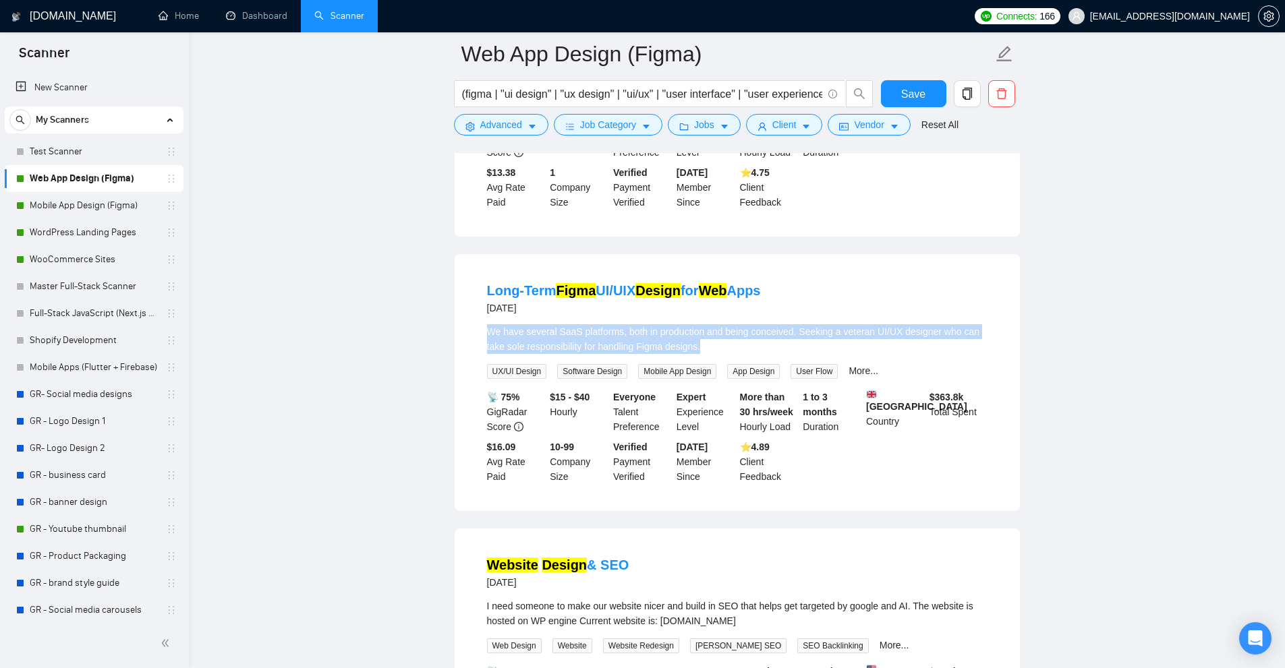
drag, startPoint x: 476, startPoint y: 325, endPoint x: 732, endPoint y: 346, distance: 257.1
click at [732, 346] on li "Long-Term Figma UI/UIX Design for Web Apps 18 days ago We have several SaaS pla…" at bounding box center [737, 382] width 533 height 225
click at [732, 346] on div "We have several SaaS platforms, both in production and being conceived. Seeking…" at bounding box center [737, 339] width 500 height 30
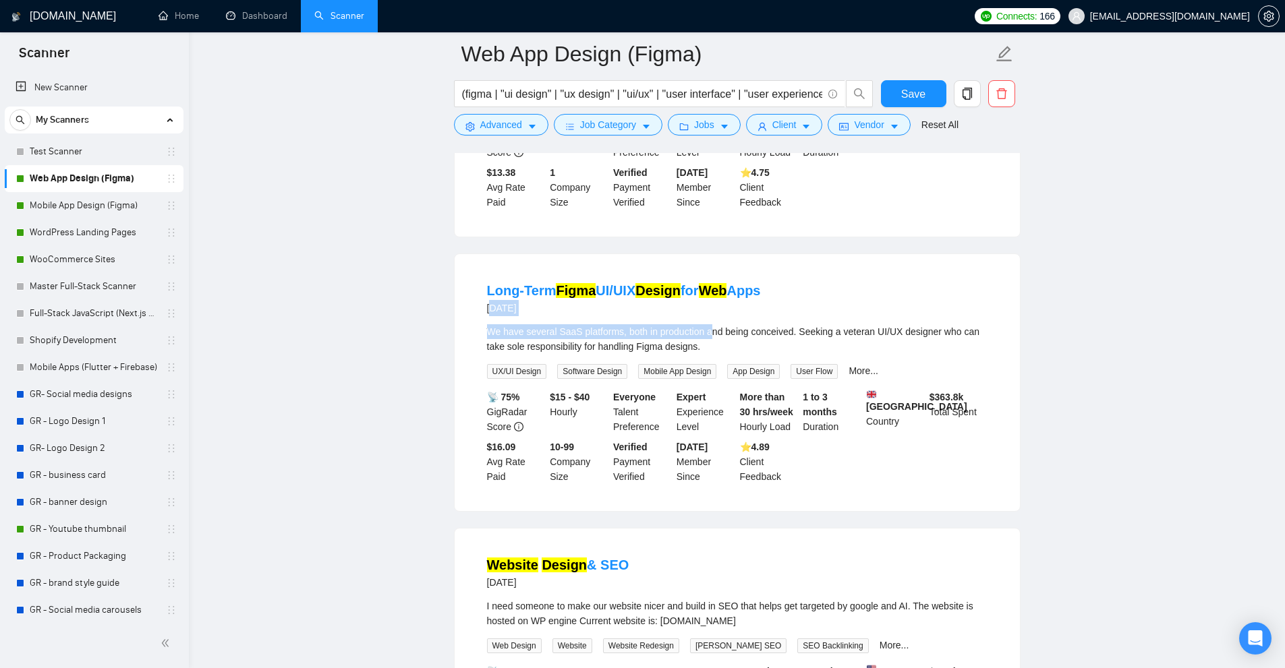
drag, startPoint x: 707, startPoint y: 336, endPoint x: 490, endPoint y: 311, distance: 218.6
click at [490, 311] on li "Long-Term Figma UI/UIX Design for Web Apps 18 days ago We have several SaaS pla…" at bounding box center [737, 382] width 533 height 225
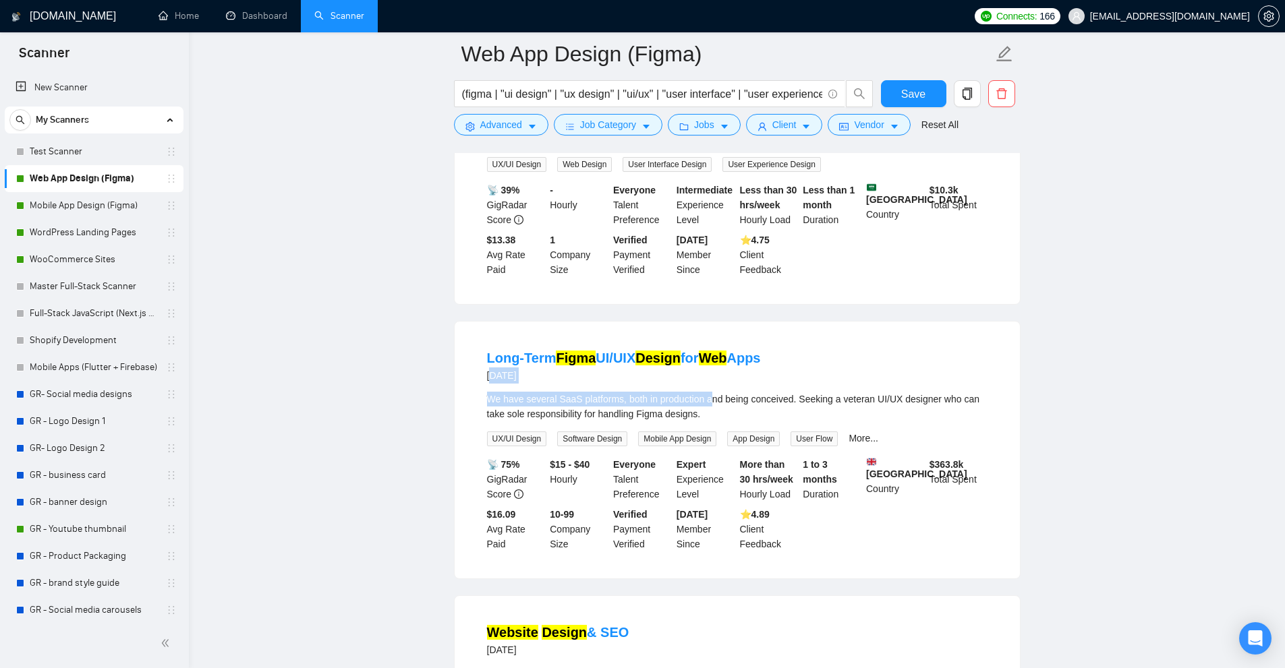
click at [946, 370] on div "Long-Term Figma UI/UIX Design for Web Apps 18 days ago" at bounding box center [737, 366] width 500 height 35
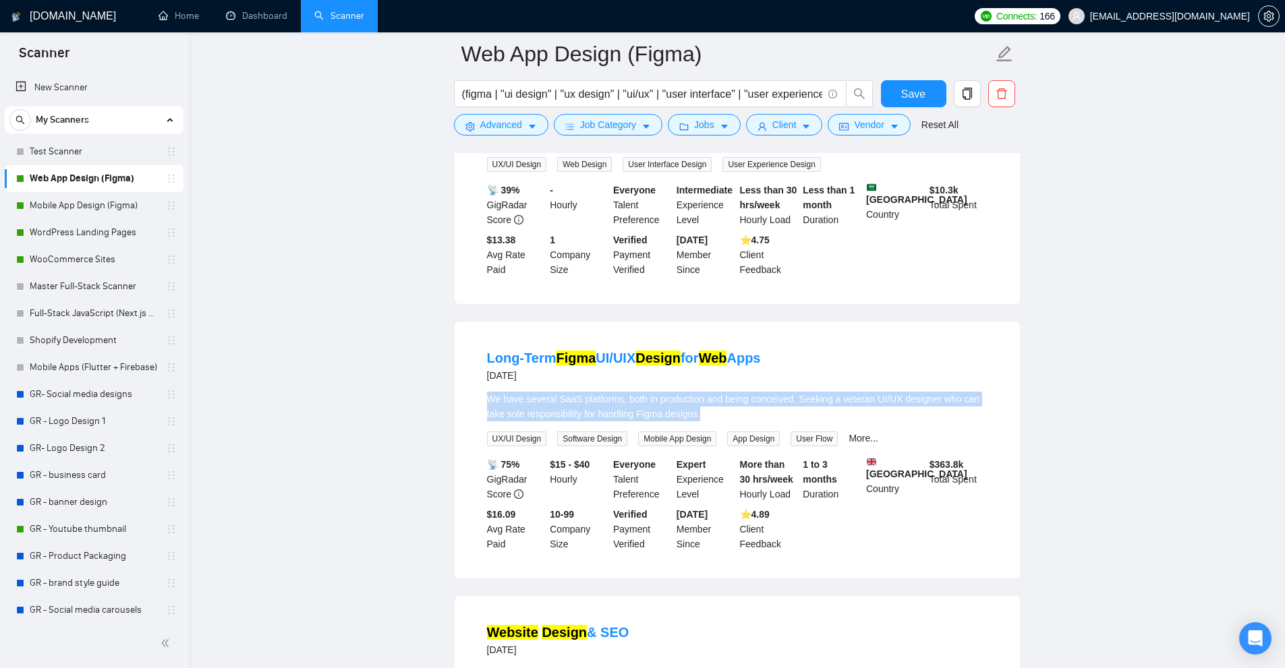
drag, startPoint x: 613, startPoint y: 397, endPoint x: 787, endPoint y: 415, distance: 175.0
click at [787, 415] on li "Long-Term Figma UI/UIX Design for Web Apps 18 days ago We have several SaaS pla…" at bounding box center [737, 450] width 533 height 225
click at [787, 415] on div "We have several SaaS platforms, both in production and being conceived. Seeking…" at bounding box center [737, 407] width 500 height 30
drag, startPoint x: 520, startPoint y: 403, endPoint x: 765, endPoint y: 420, distance: 245.4
click at [764, 420] on div "Long-Term Figma UI/UIX Design for Web Apps 18 days ago We have several SaaS pla…" at bounding box center [736, 450] width 565 height 257
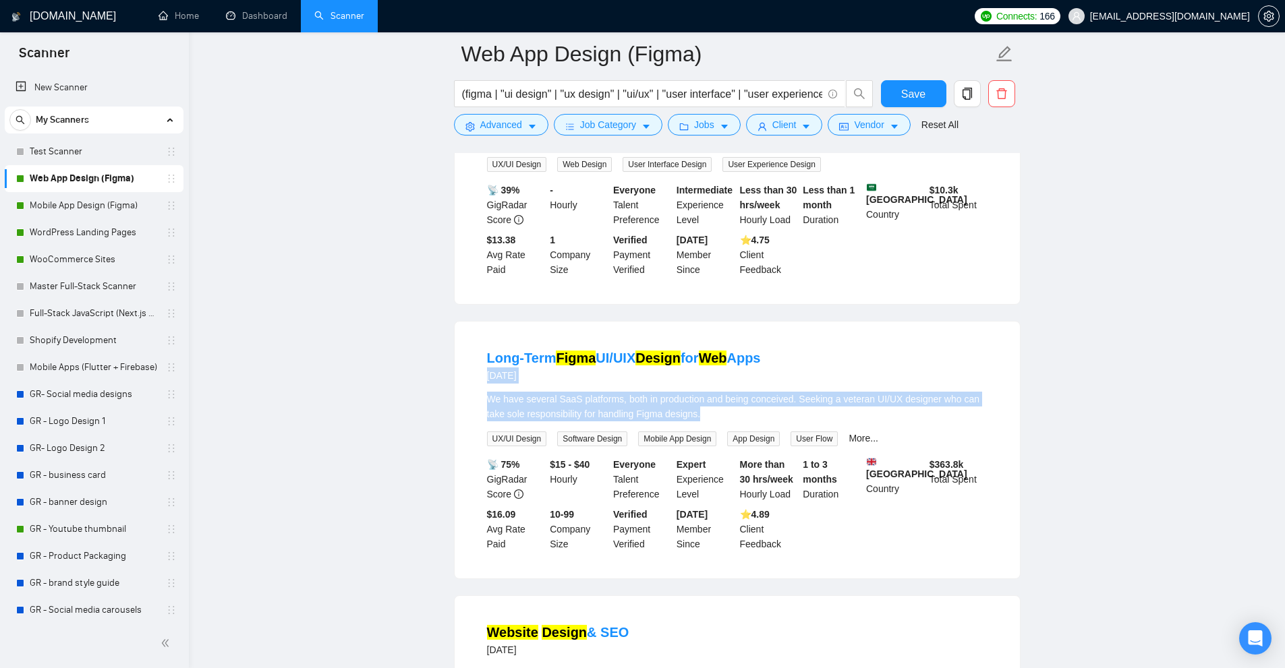
click at [765, 419] on div "We have several SaaS platforms, both in production and being conceived. Seeking…" at bounding box center [737, 407] width 500 height 30
drag, startPoint x: 758, startPoint y: 415, endPoint x: 458, endPoint y: 402, distance: 300.4
click at [458, 402] on div "Long-Term Figma UI/UIX Design for Web Apps 18 days ago We have several SaaS pla…" at bounding box center [736, 450] width 565 height 257
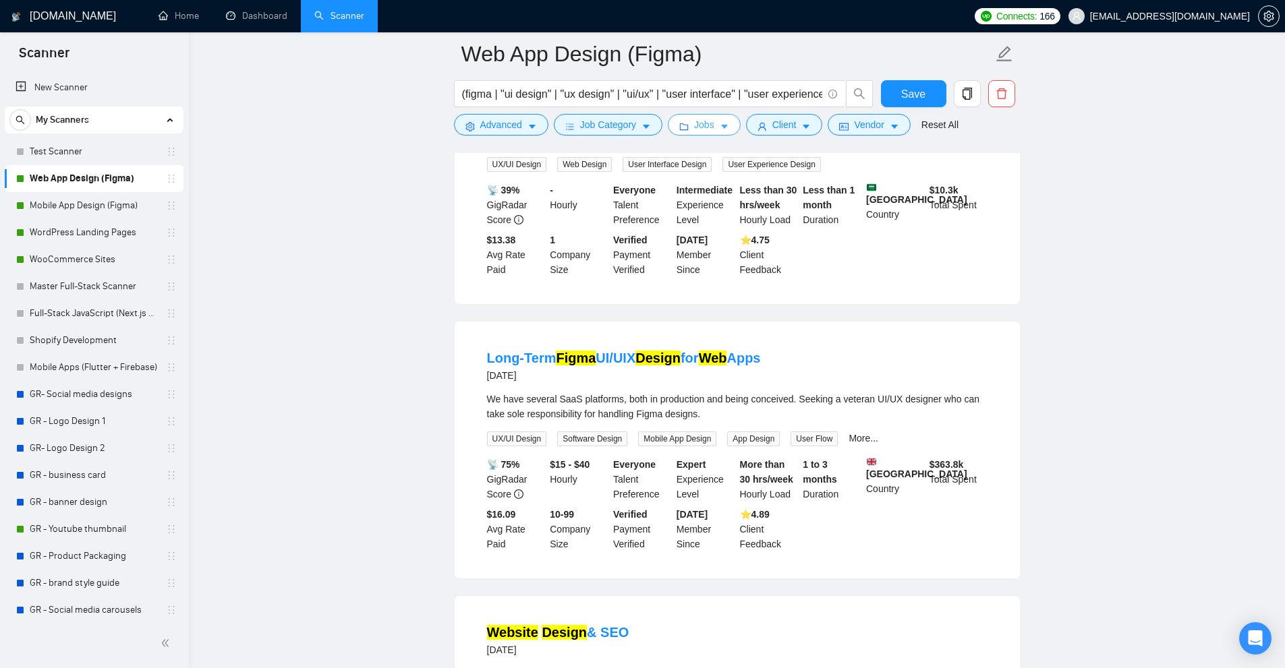
click at [713, 115] on button "Jobs" at bounding box center [704, 125] width 73 height 22
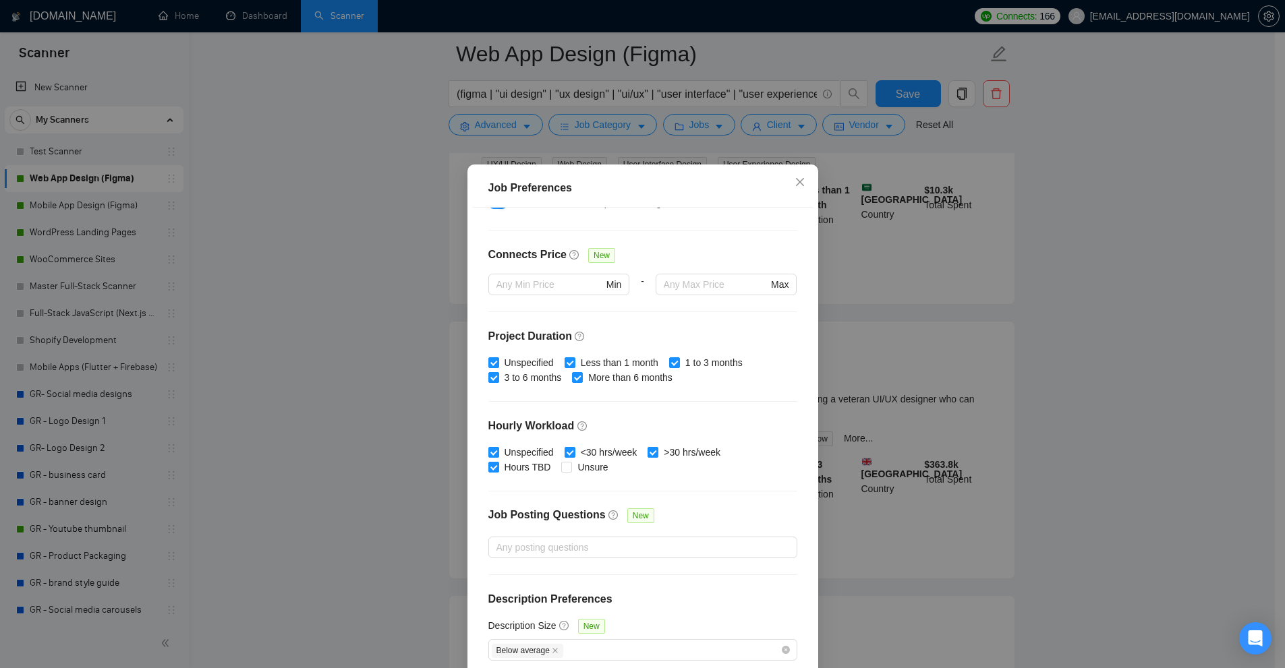
scroll to position [67, 0]
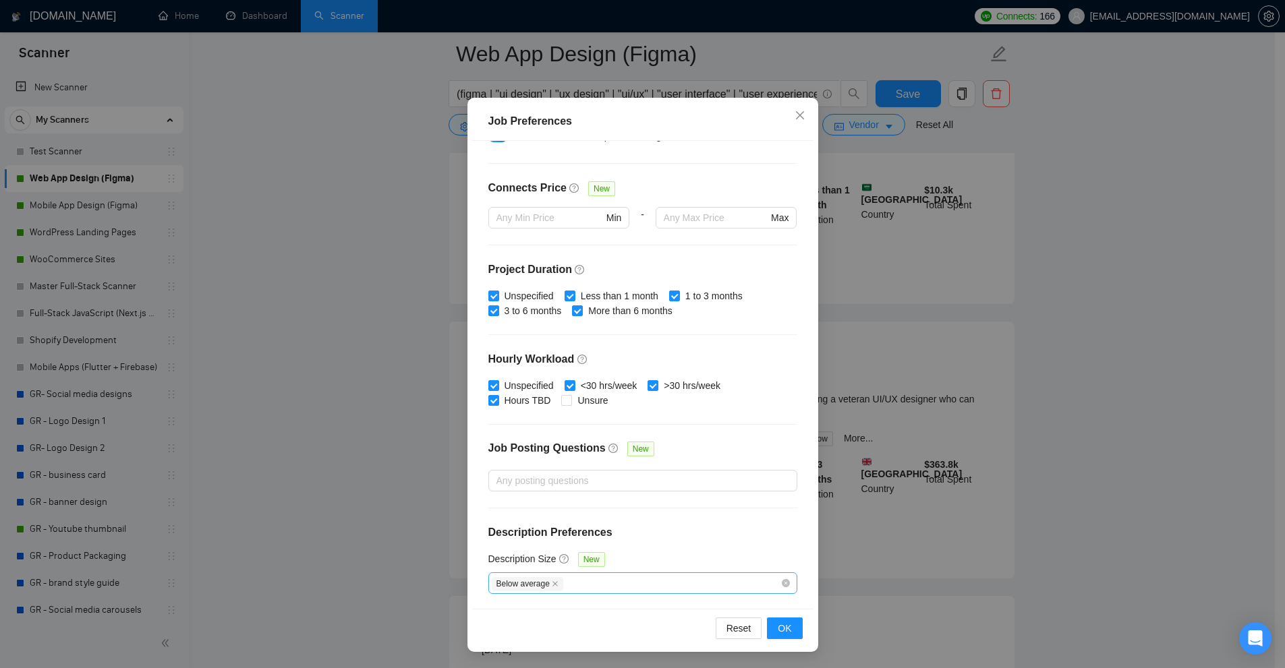
click at [564, 577] on input "Description Size New" at bounding box center [565, 583] width 3 height 16
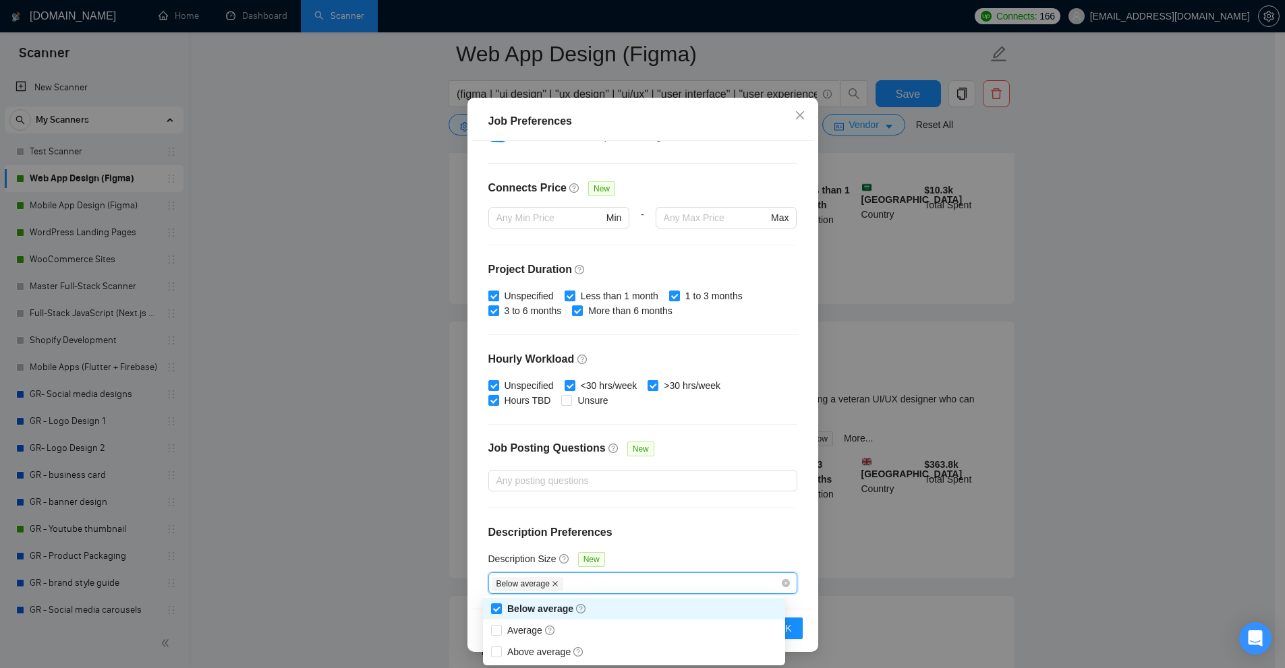
click at [552, 581] on icon "close" at bounding box center [555, 584] width 7 height 7
checkbox input "false"
click at [510, 627] on span "Average" at bounding box center [531, 630] width 49 height 11
click at [500, 627] on input "Average" at bounding box center [495, 629] width 9 height 9
checkbox input "true"
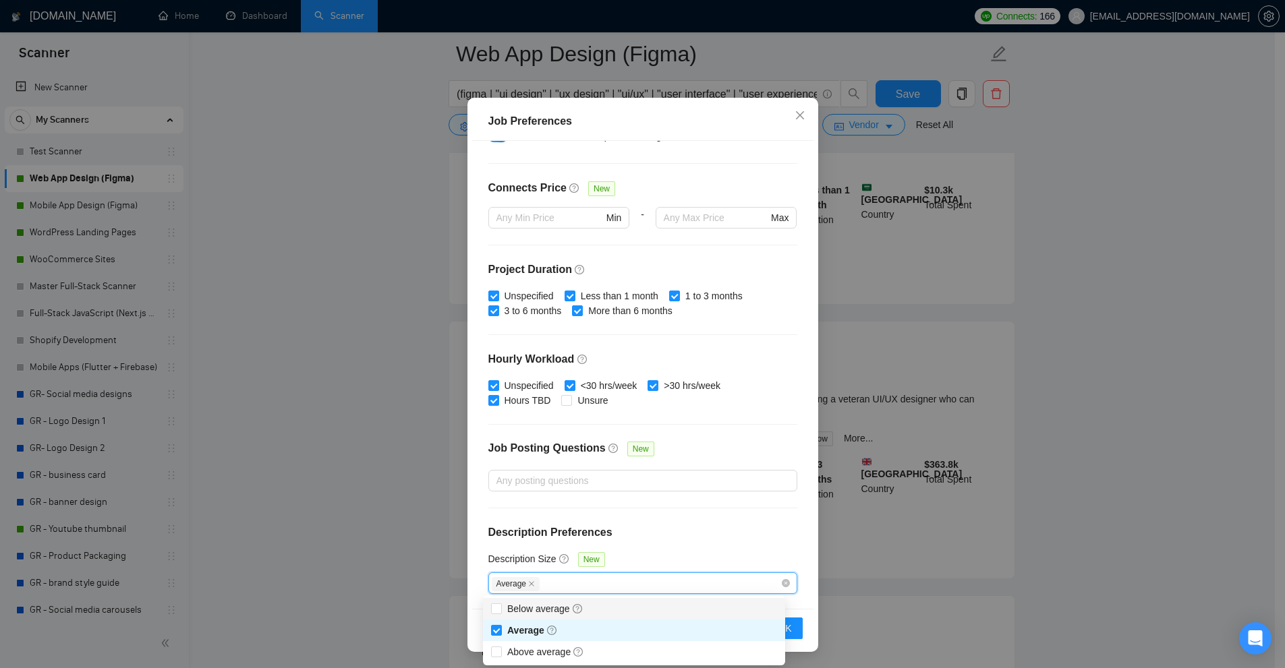
click at [947, 492] on div "Job Preferences Budget Project Type All Fixed Price Hourly Rate Fixed Price Bud…" at bounding box center [642, 334] width 1285 height 668
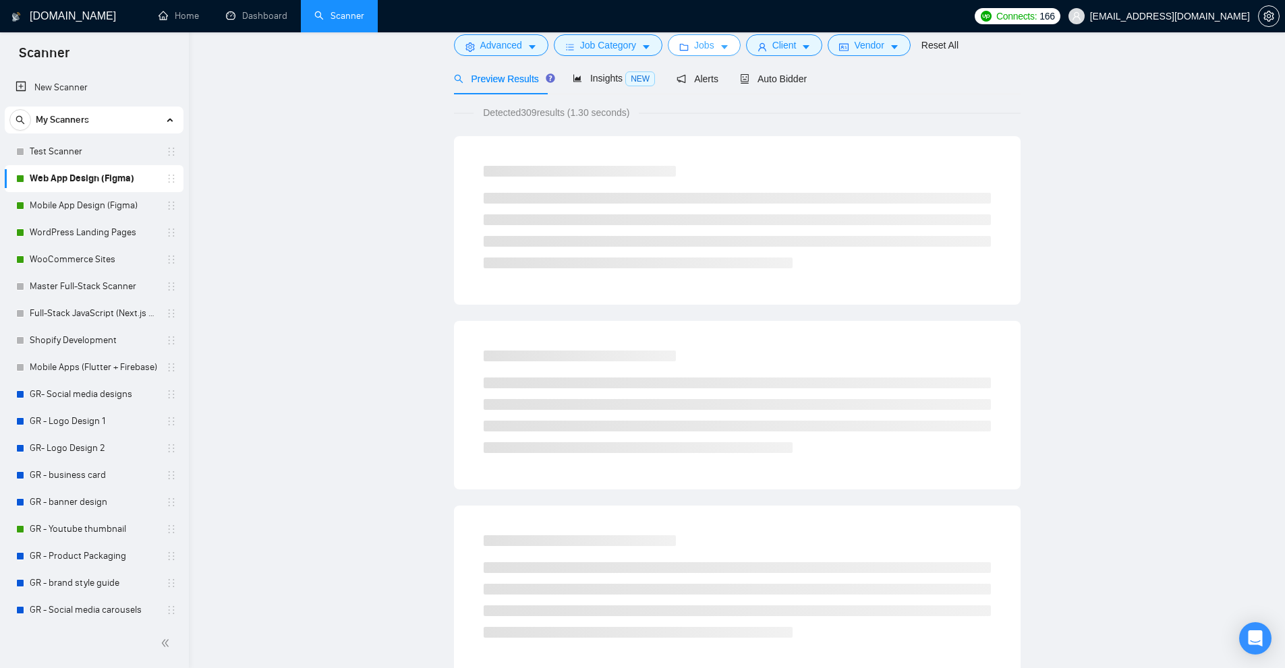
scroll to position [0, 0]
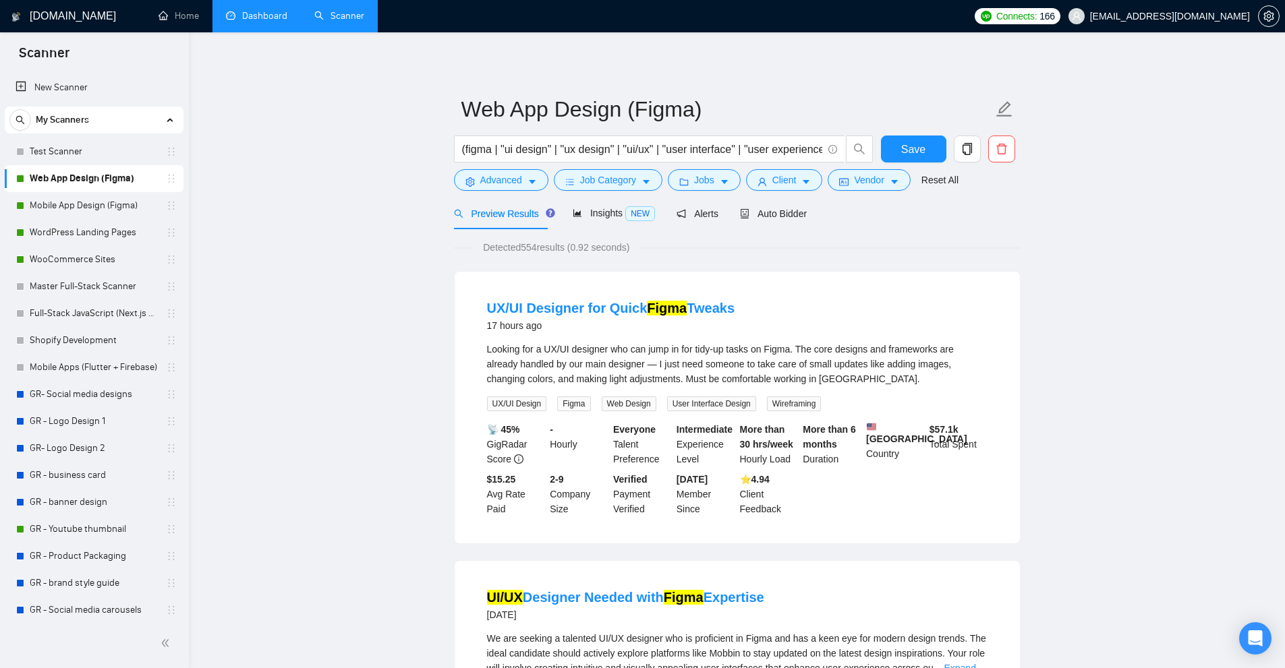
click at [254, 22] on link "Dashboard" at bounding box center [256, 15] width 61 height 11
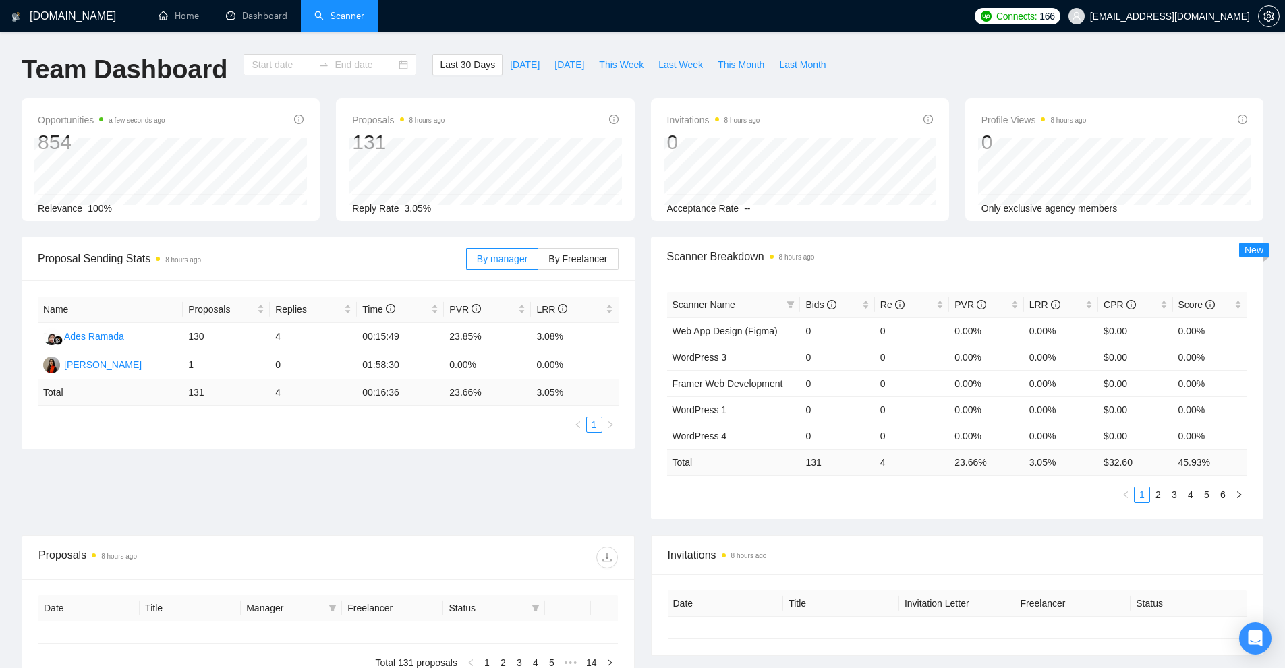
type input "2025-08-02"
type input "2025-09-01"
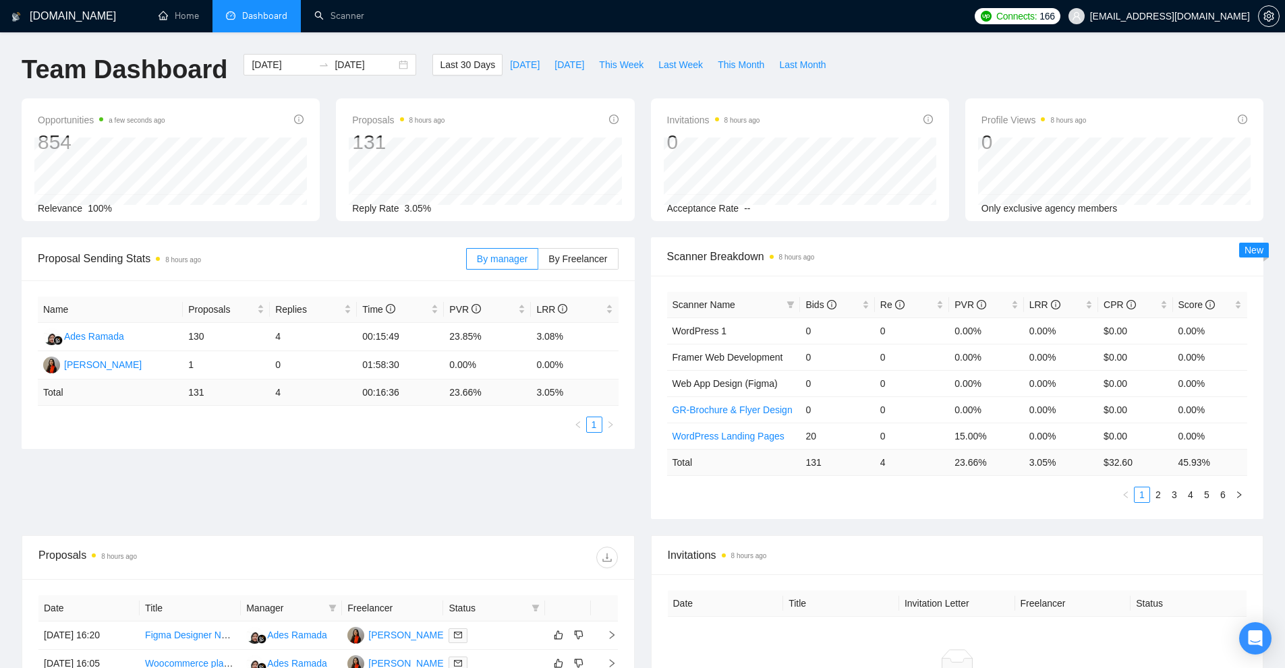
scroll to position [67, 0]
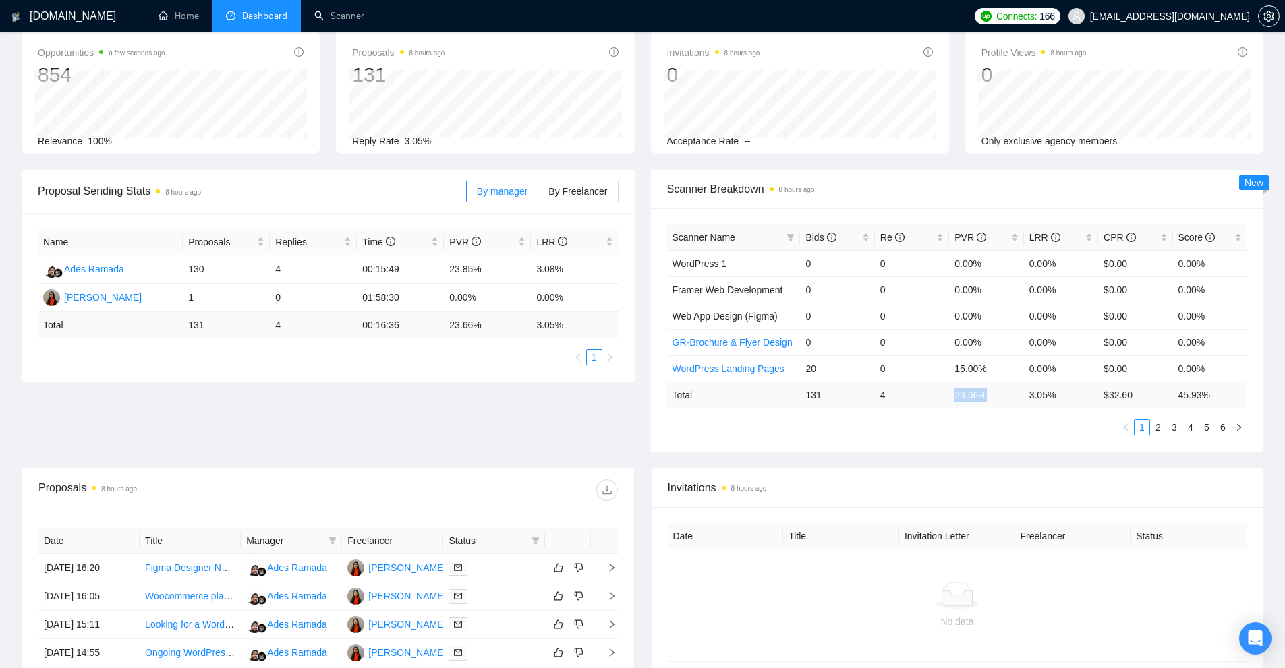
drag, startPoint x: 999, startPoint y: 397, endPoint x: 947, endPoint y: 401, distance: 52.8
click at [947, 401] on tr "Total 131 4 23.66 % 3.05 % $ 32.60 45.93 %" at bounding box center [957, 395] width 581 height 26
click at [949, 396] on td "23.66 %" at bounding box center [986, 395] width 74 height 26
drag, startPoint x: 949, startPoint y: 396, endPoint x: 999, endPoint y: 400, distance: 50.7
click at [999, 400] on td "23.66 %" at bounding box center [986, 395] width 74 height 26
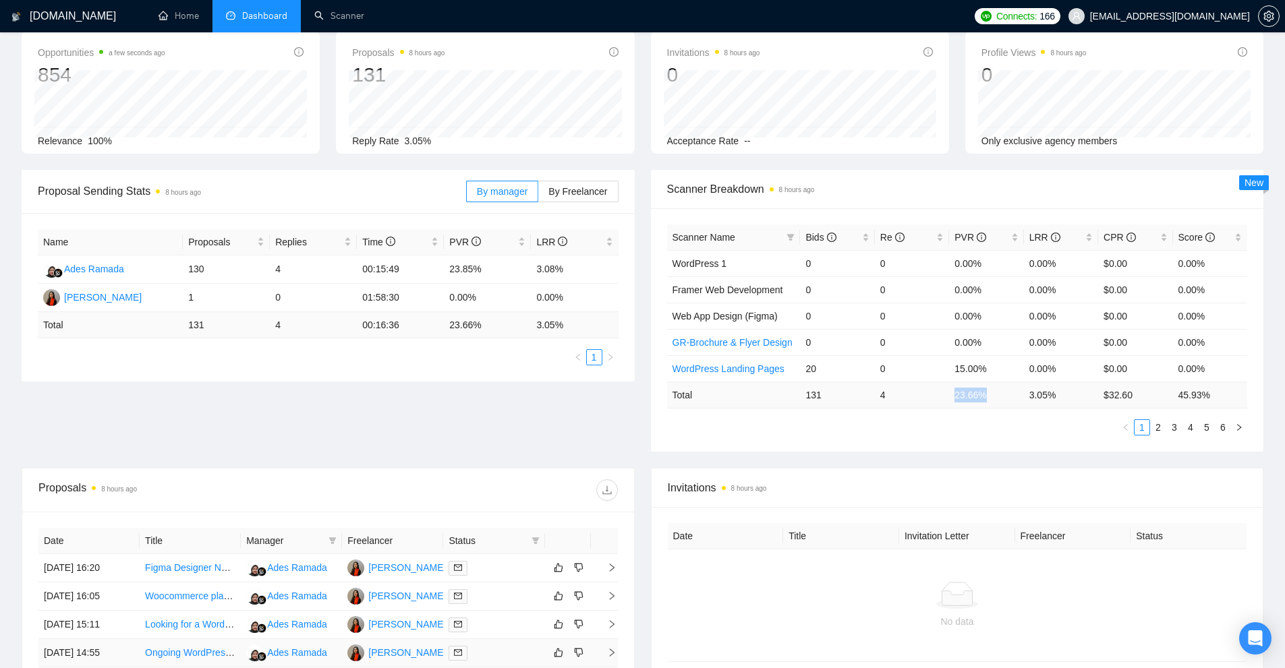
scroll to position [401, 0]
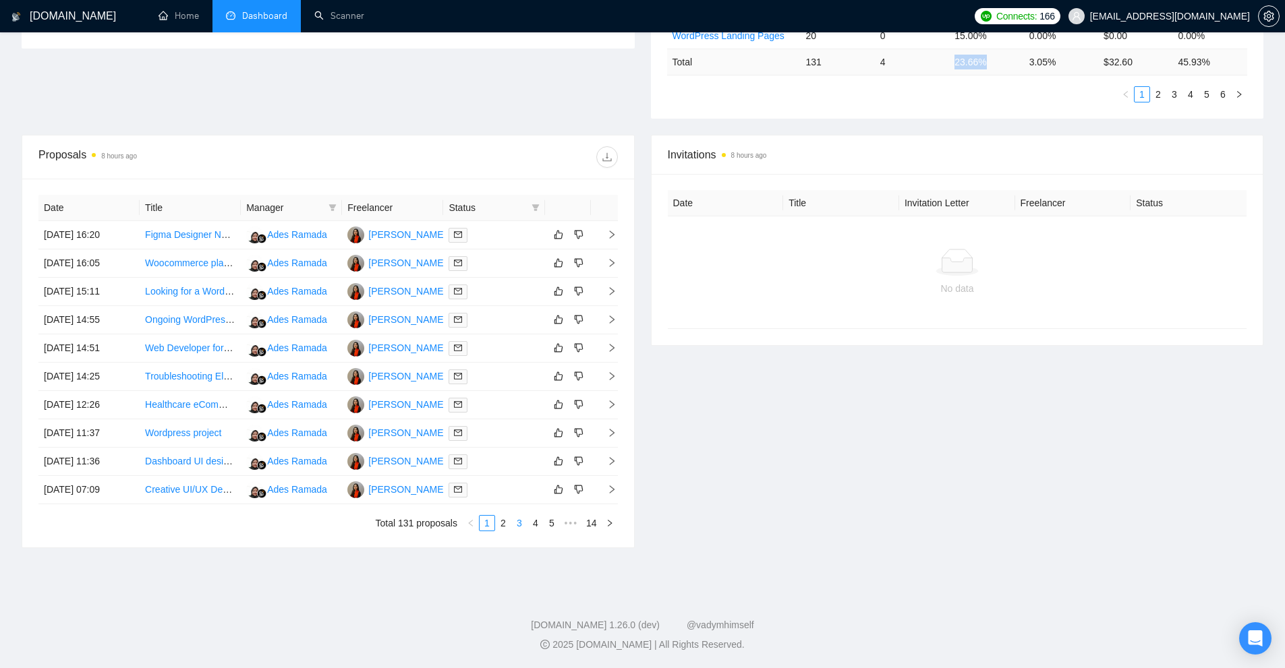
click at [526, 528] on link "3" at bounding box center [519, 523] width 15 height 15
click at [506, 287] on div at bounding box center [493, 292] width 90 height 16
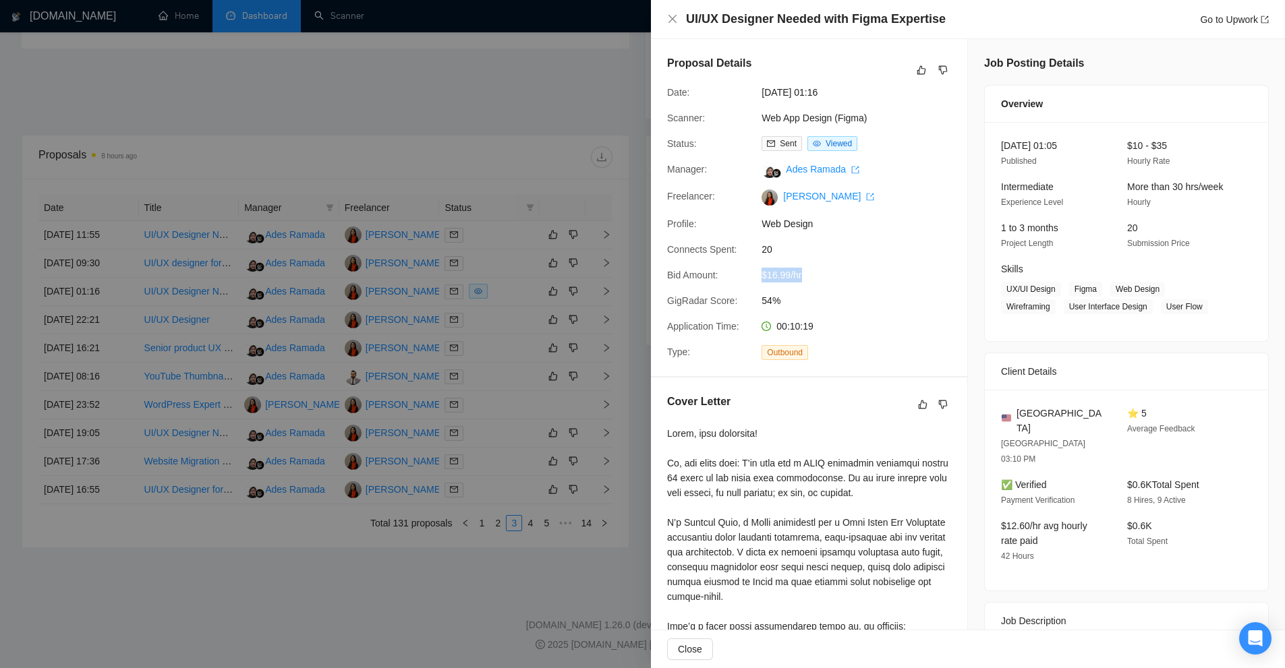
drag, startPoint x: 752, startPoint y: 272, endPoint x: 831, endPoint y: 277, distance: 79.0
click at [831, 277] on div "Bid Amount: $16.99/hr" at bounding box center [804, 275] width 284 height 15
click at [798, 283] on span "$16.99/hr" at bounding box center [862, 275] width 202 height 15
click at [898, 310] on div "Proposal Details Date: 31 Aug, 2025 01:16 Scanner: Web App Design (Figma) Statu…" at bounding box center [809, 207] width 316 height 337
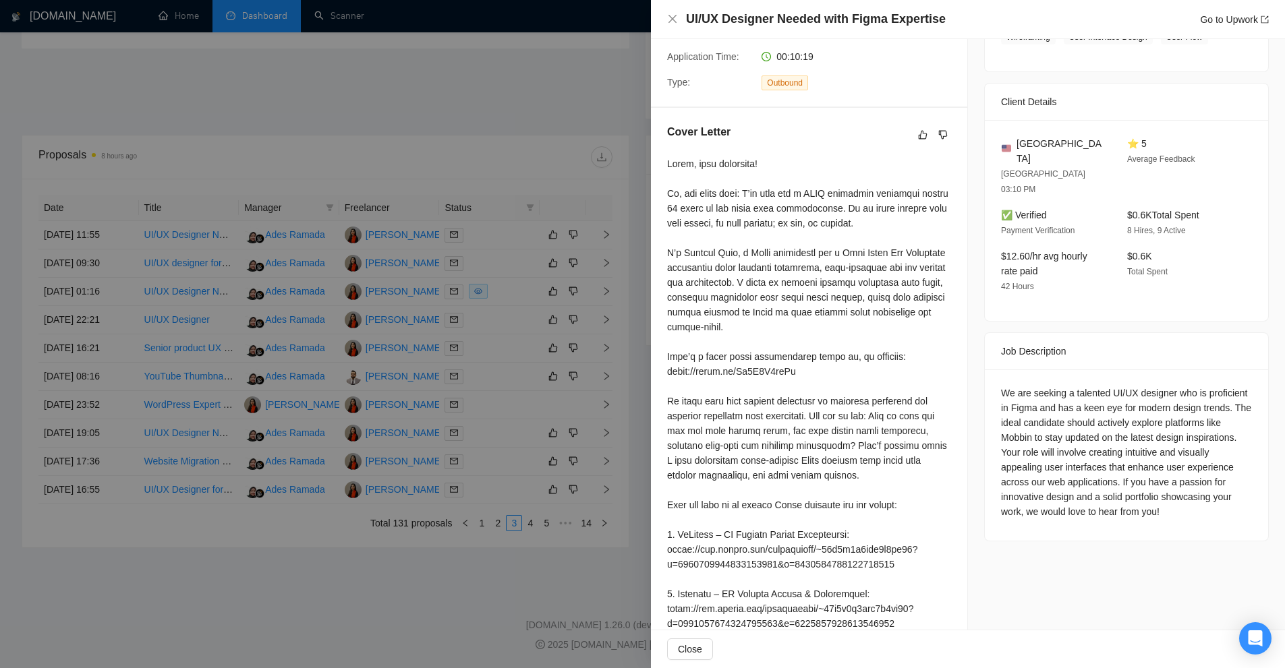
scroll to position [266, 0]
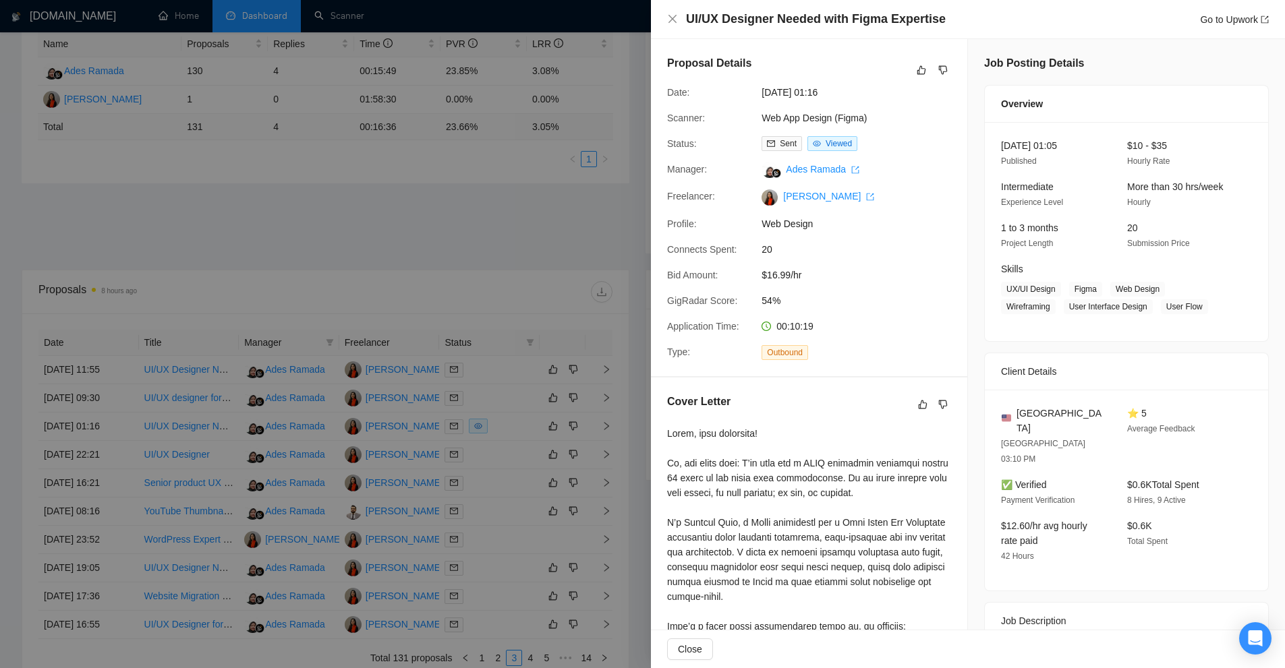
click at [378, 359] on div at bounding box center [642, 334] width 1285 height 668
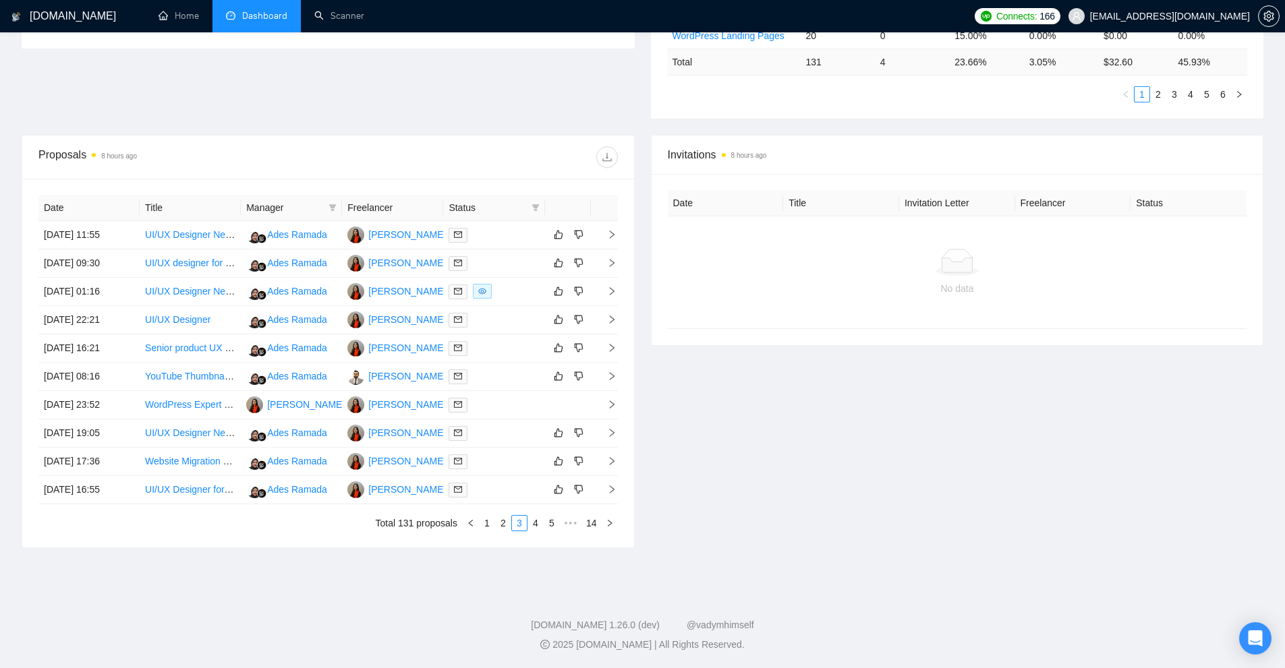
scroll to position [0, 0]
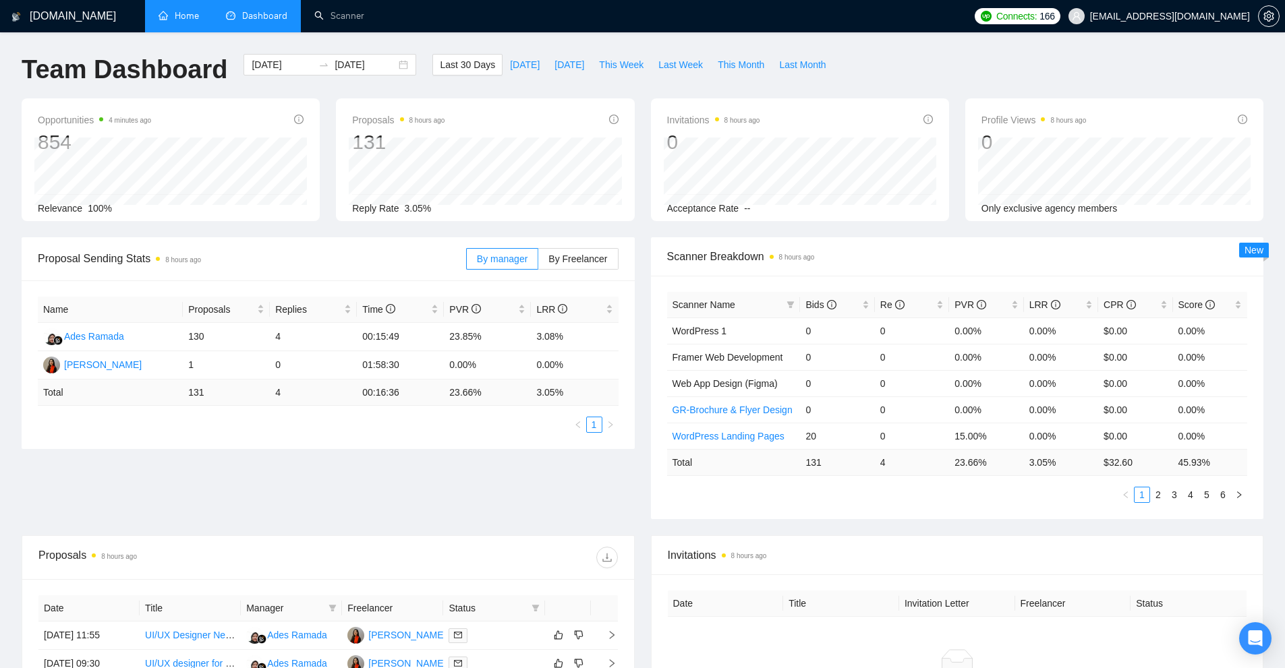
click at [188, 21] on link "Home" at bounding box center [178, 15] width 40 height 11
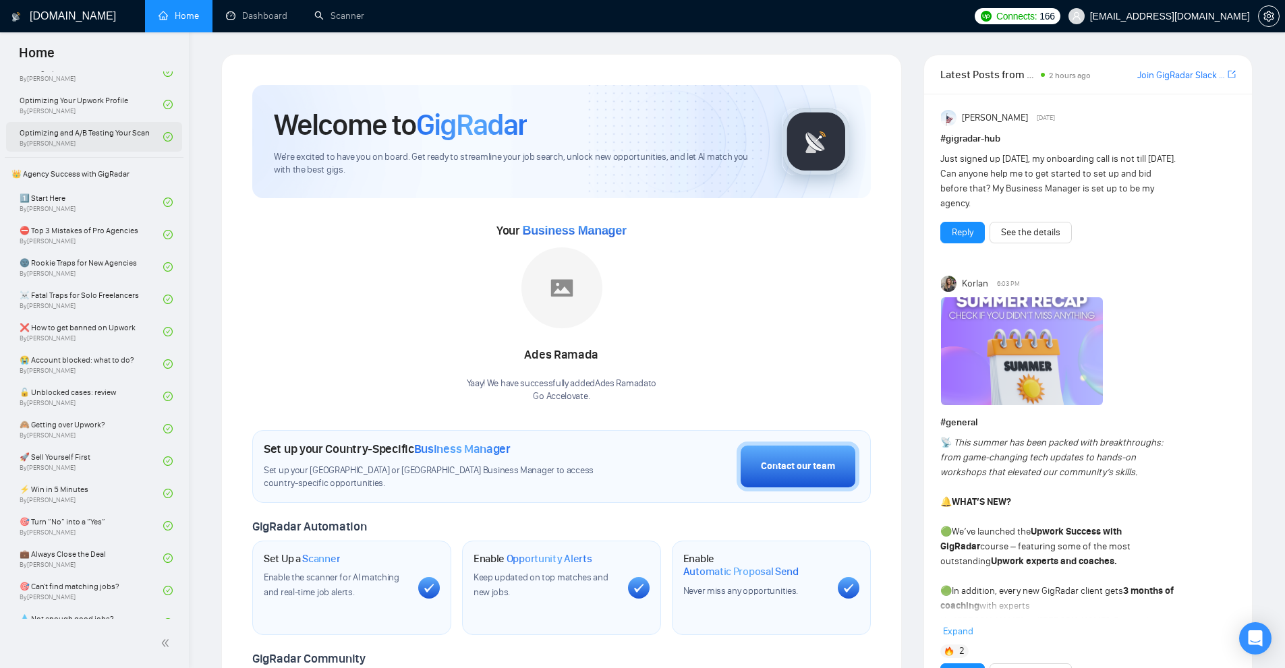
scroll to position [147, 0]
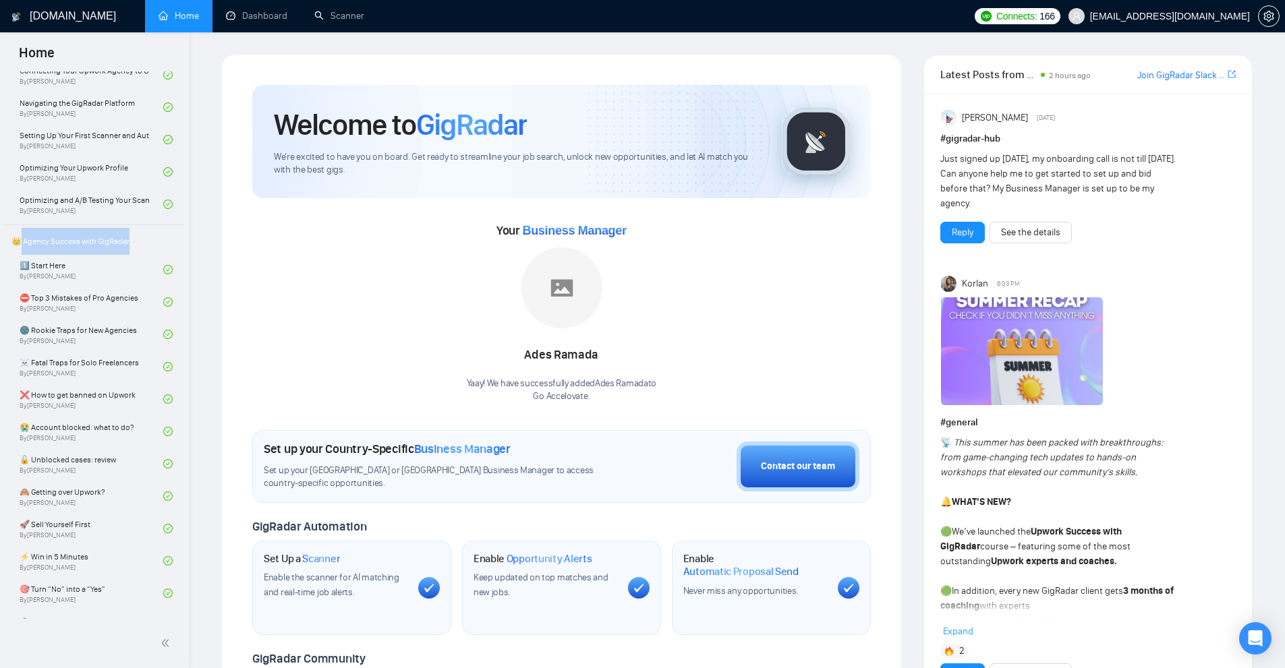
drag, startPoint x: 21, startPoint y: 245, endPoint x: 150, endPoint y: 249, distance: 129.5
click at [146, 249] on span "👑 Agency Success with GigRadar" at bounding box center [94, 241] width 176 height 27
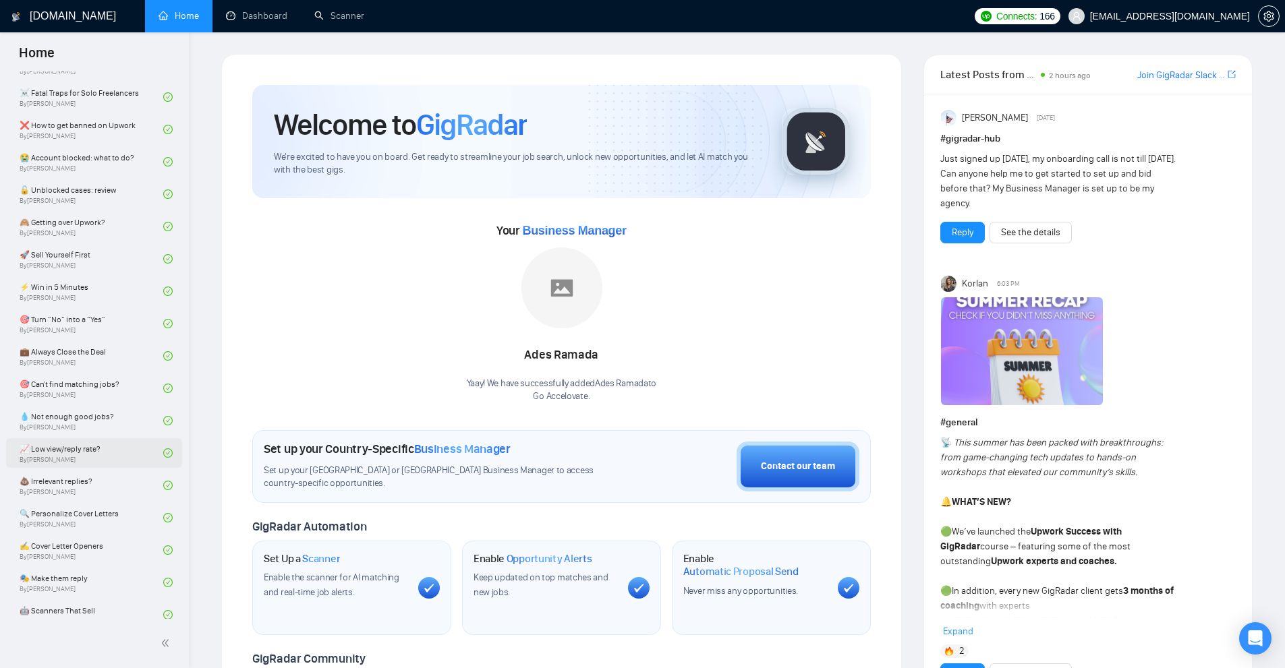
scroll to position [686, 0]
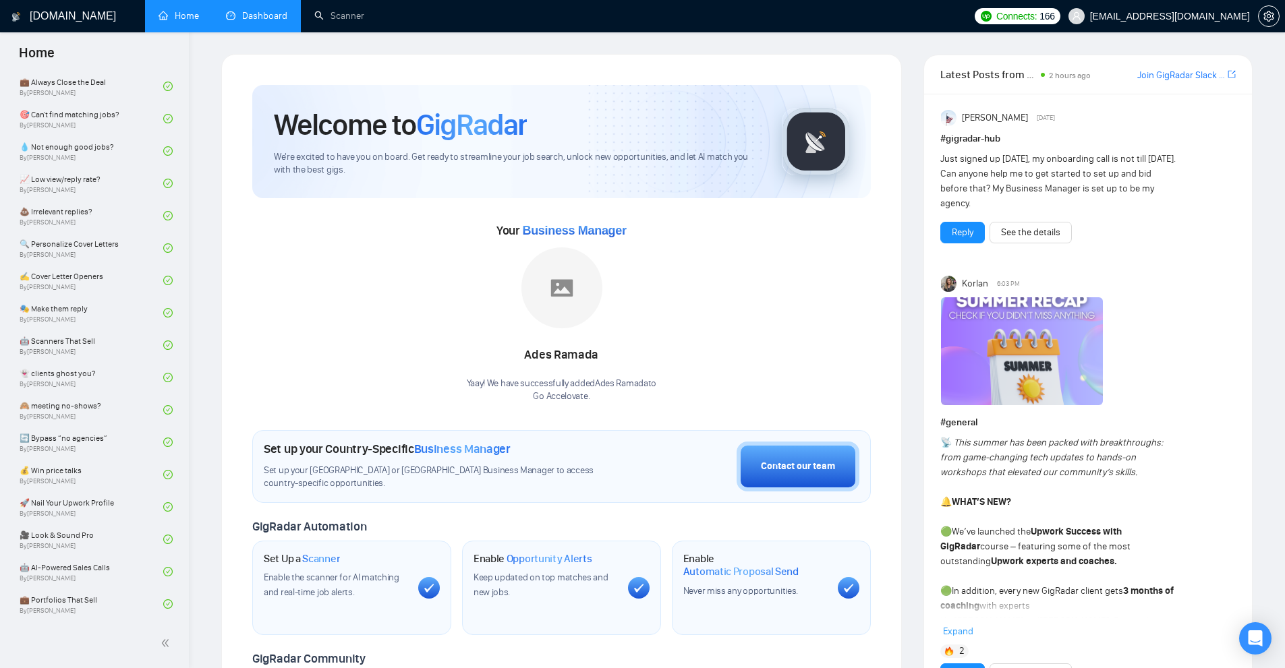
click at [268, 18] on link "Dashboard" at bounding box center [256, 15] width 61 height 11
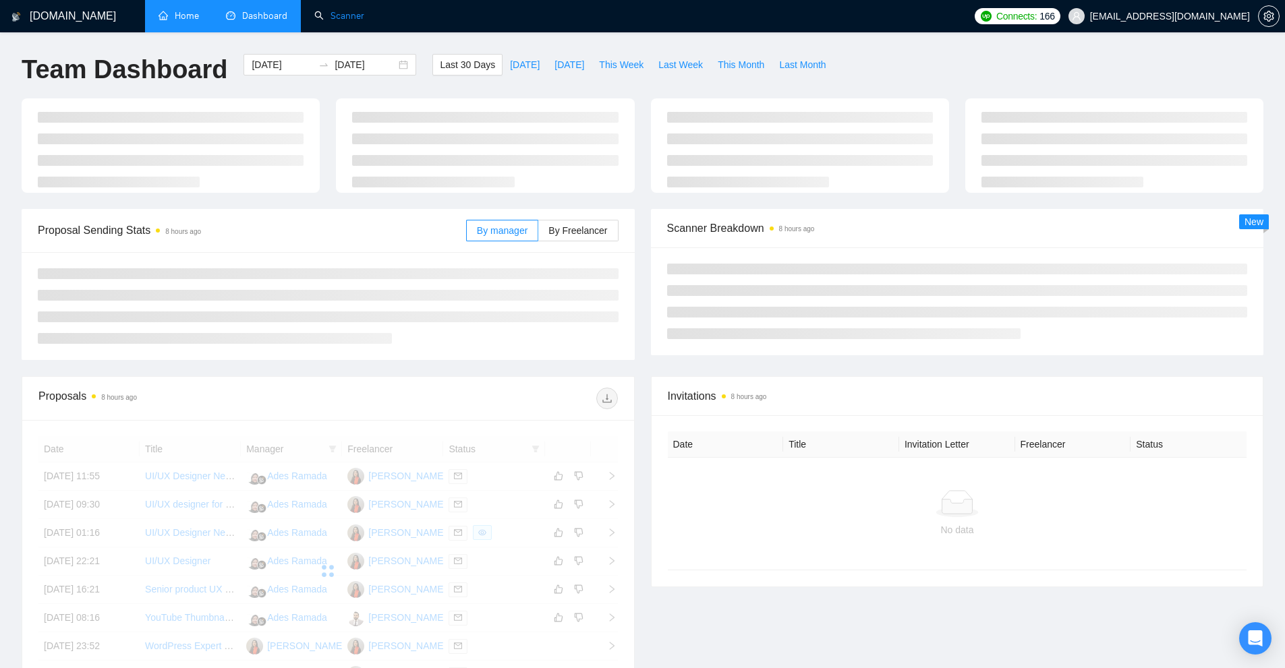
click at [354, 18] on link "Scanner" at bounding box center [339, 15] width 50 height 11
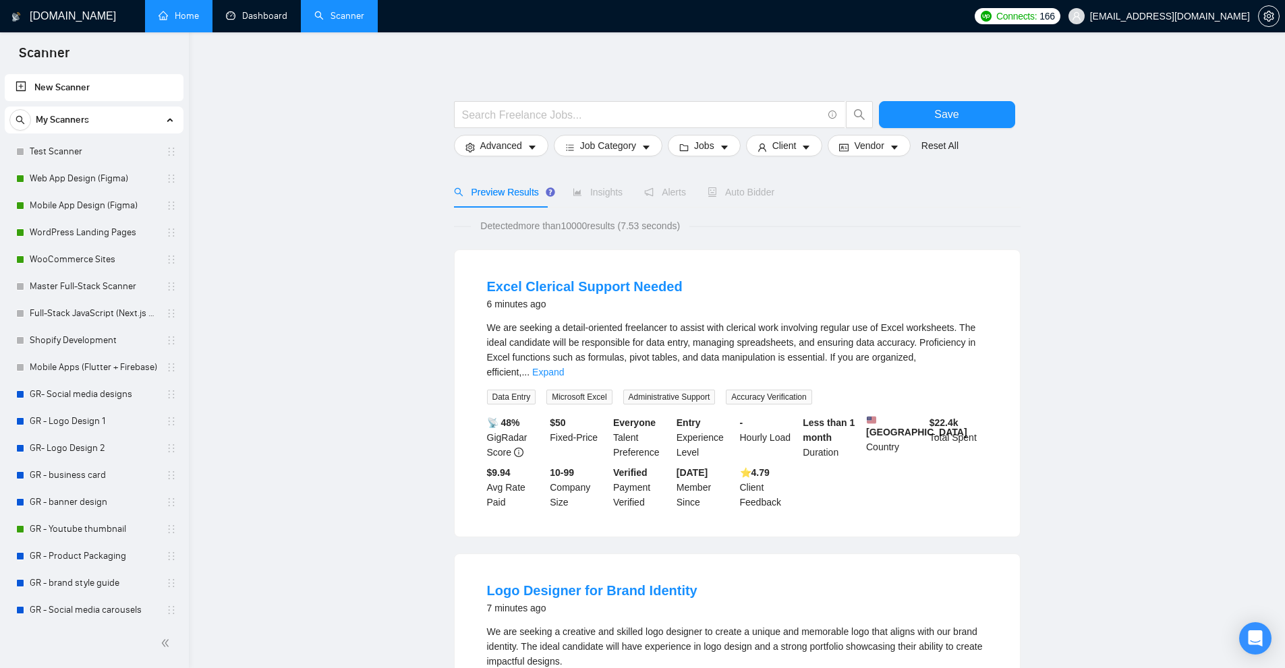
click at [266, 11] on link "Dashboard" at bounding box center [256, 15] width 61 height 11
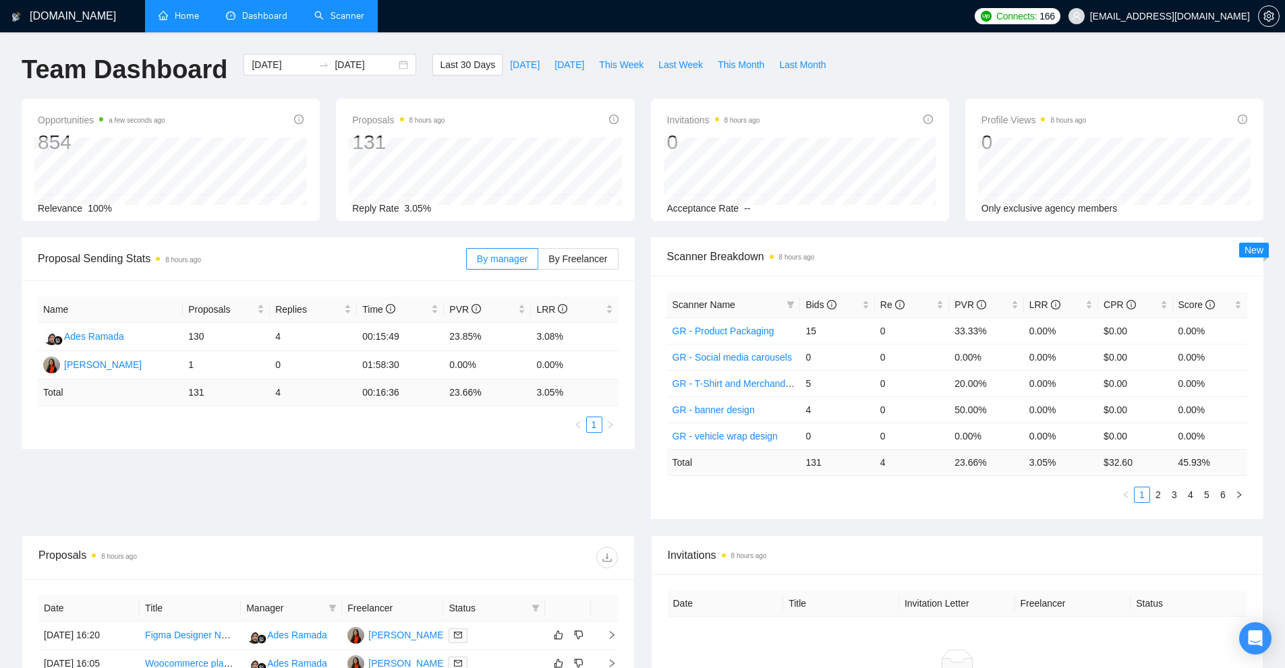
click at [341, 22] on link "Scanner" at bounding box center [339, 15] width 50 height 11
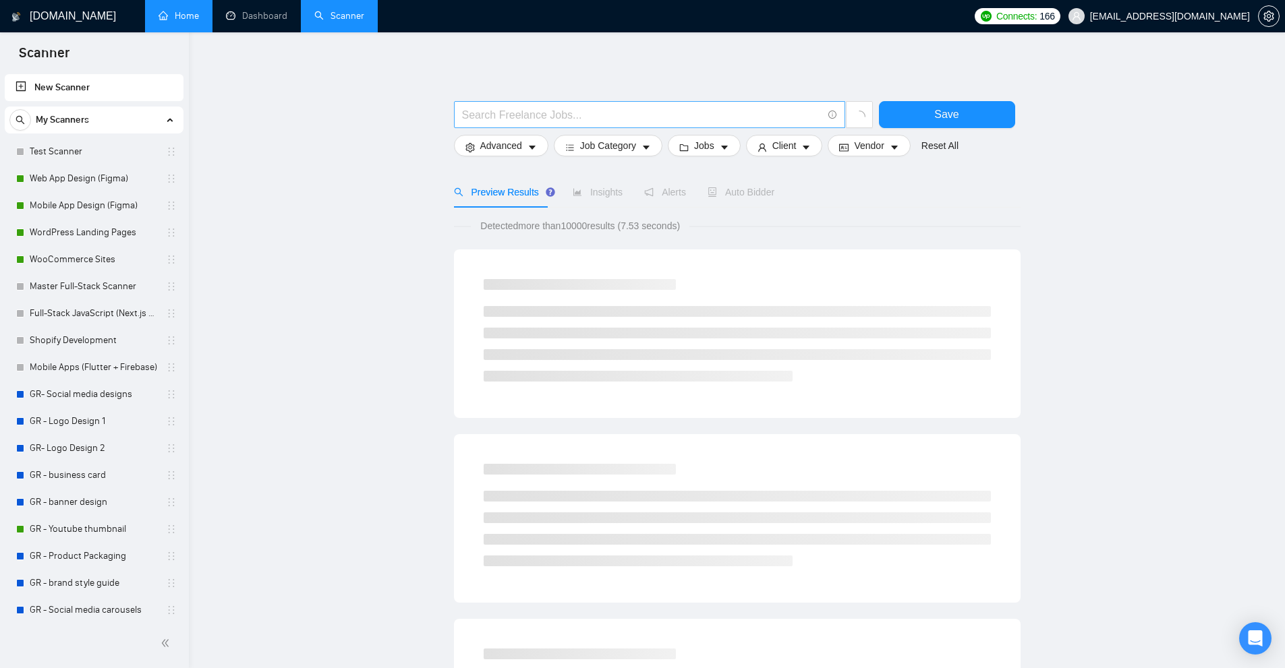
click at [567, 117] on input "text" at bounding box center [642, 115] width 360 height 17
click at [499, 144] on span "Advanced" at bounding box center [501, 145] width 42 height 15
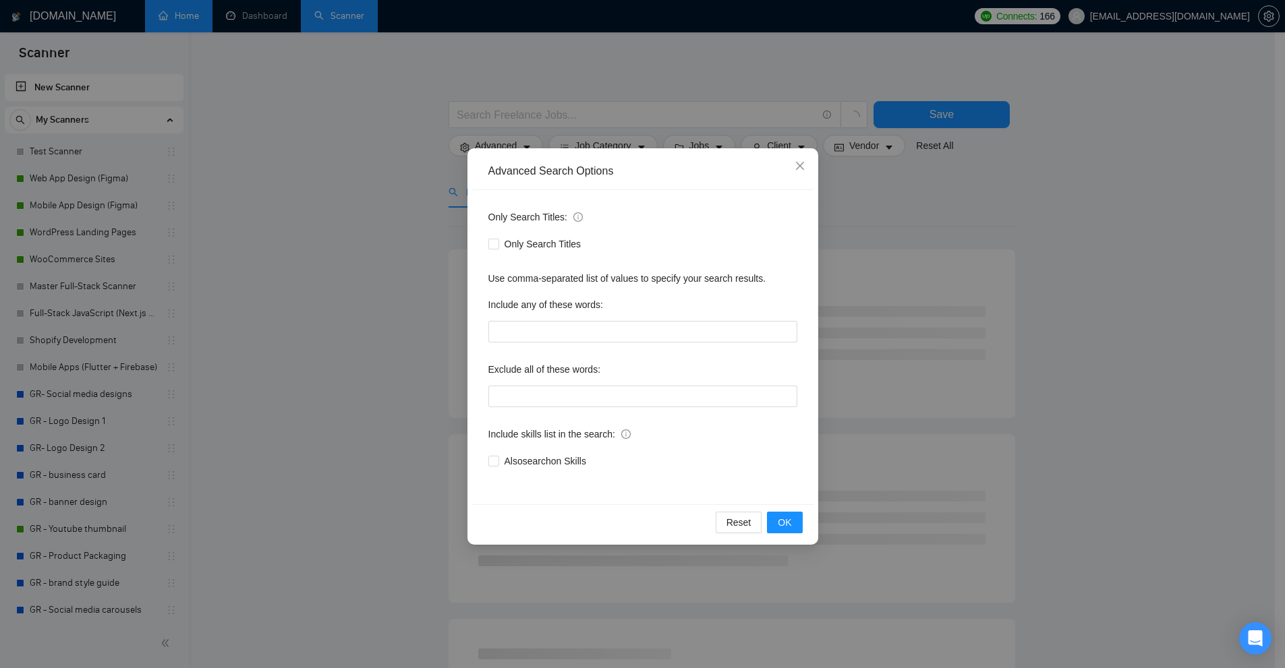
click at [548, 318] on div "Include any of these words:" at bounding box center [642, 307] width 309 height 27
click at [550, 324] on input "text" at bounding box center [642, 332] width 309 height 22
paste input ""to apply", "please include", "please\, include", "if you are interested", "ple…"
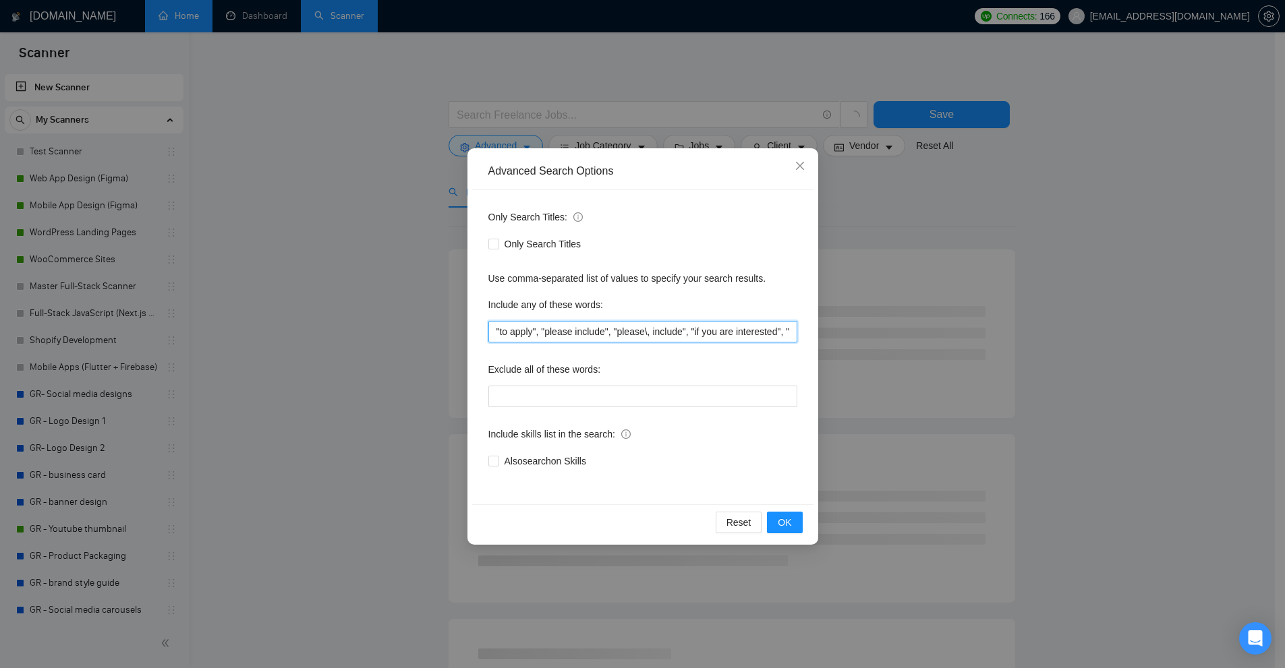
scroll to position [0, 2940]
type input ""to apply", "please include", "please\, include", "if you are interested", "ple…"
click at [906, 318] on div "Advanced Search Options Only Search Titles: Only Search Titles Use comma-separa…" at bounding box center [642, 334] width 1285 height 668
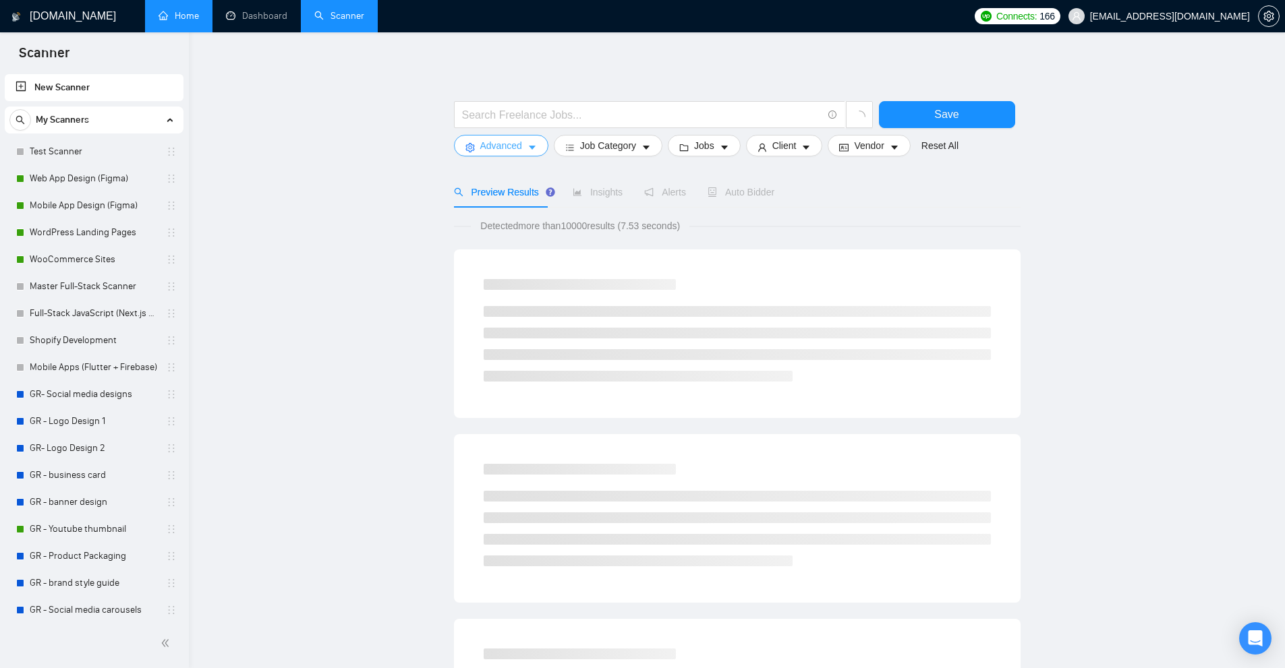
click at [508, 135] on button "Advanced" at bounding box center [501, 146] width 94 height 22
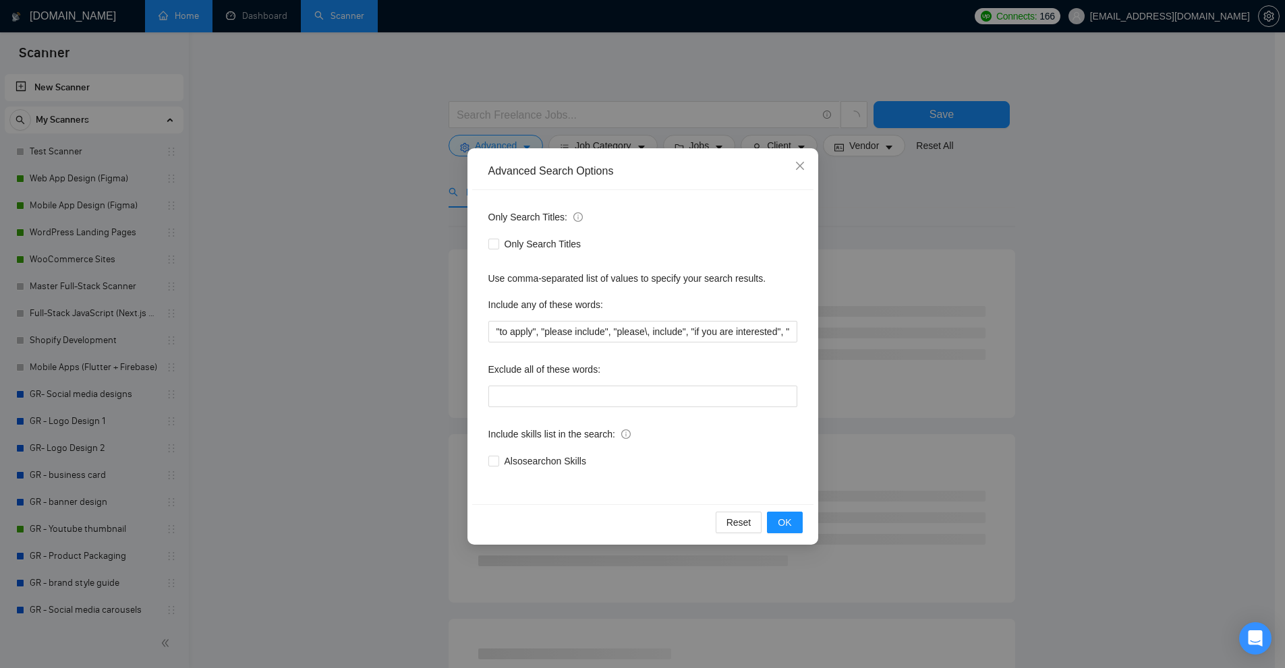
click at [1032, 303] on div "Advanced Search Options Only Search Titles: Only Search Titles Use comma-separa…" at bounding box center [642, 334] width 1285 height 668
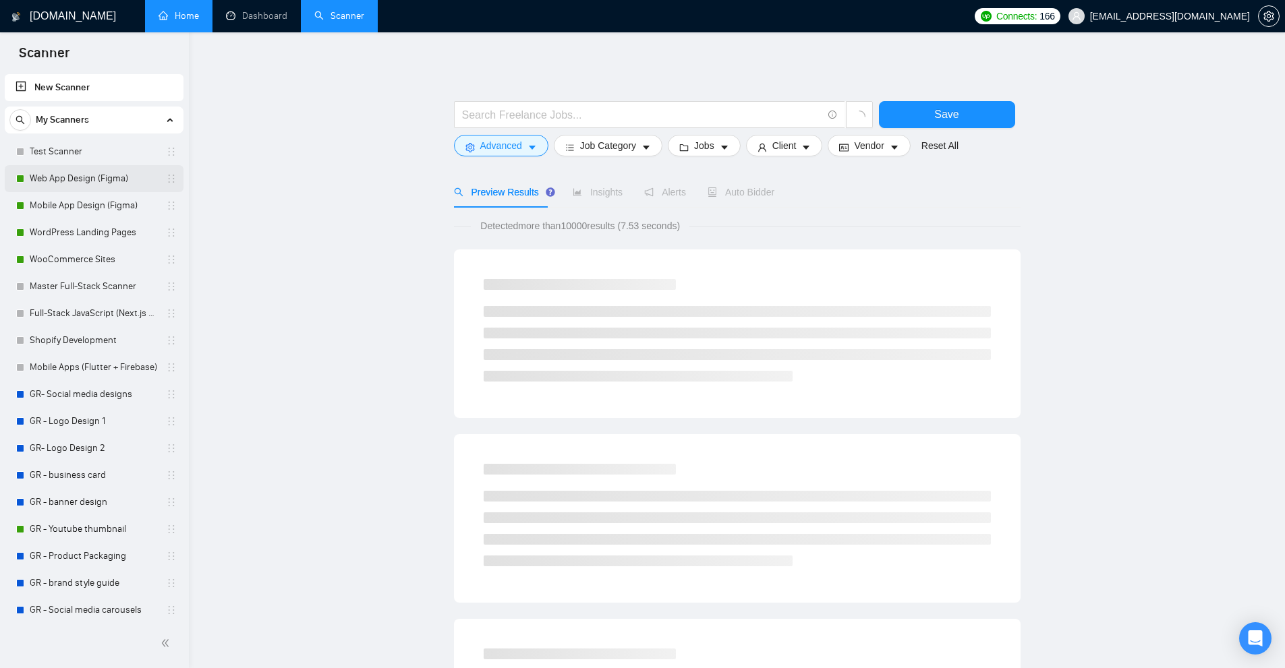
click at [45, 175] on link "Web App Design (Figma)" at bounding box center [94, 178] width 128 height 27
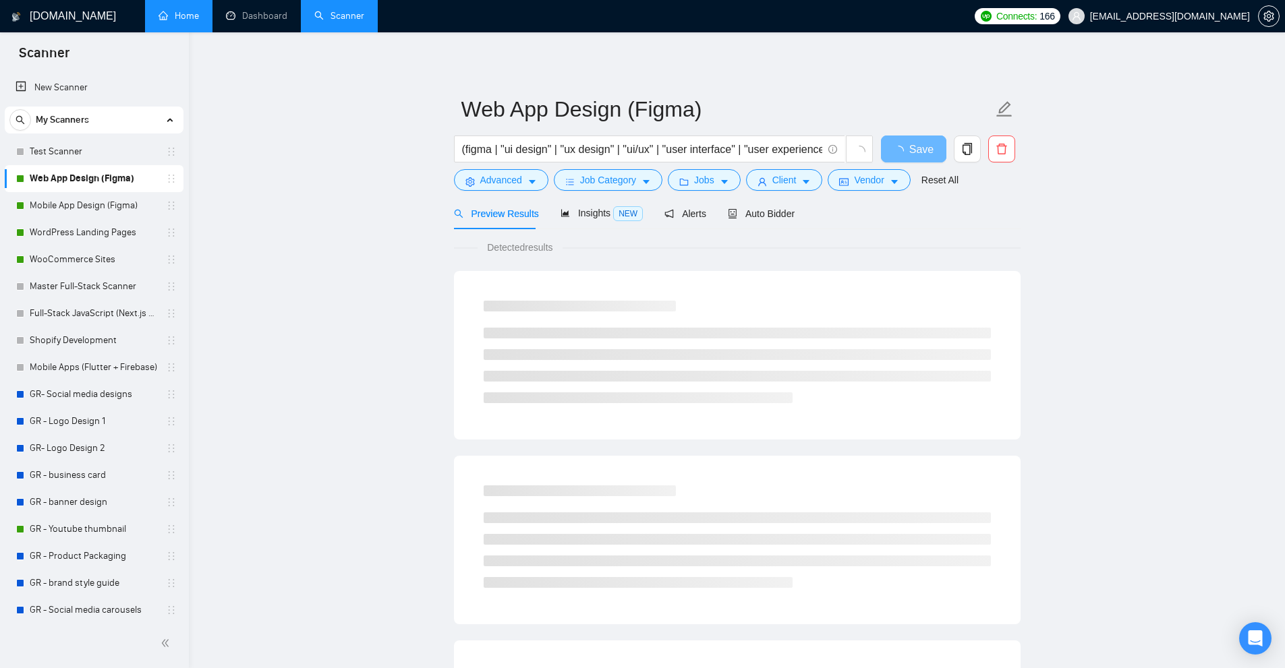
click at [482, 194] on form "Web App Design (Figma) (figma | "ui design" | "ux design" | "ui/ux" | "user int…" at bounding box center [737, 143] width 566 height 110
click at [493, 181] on span "Advanced" at bounding box center [501, 180] width 42 height 15
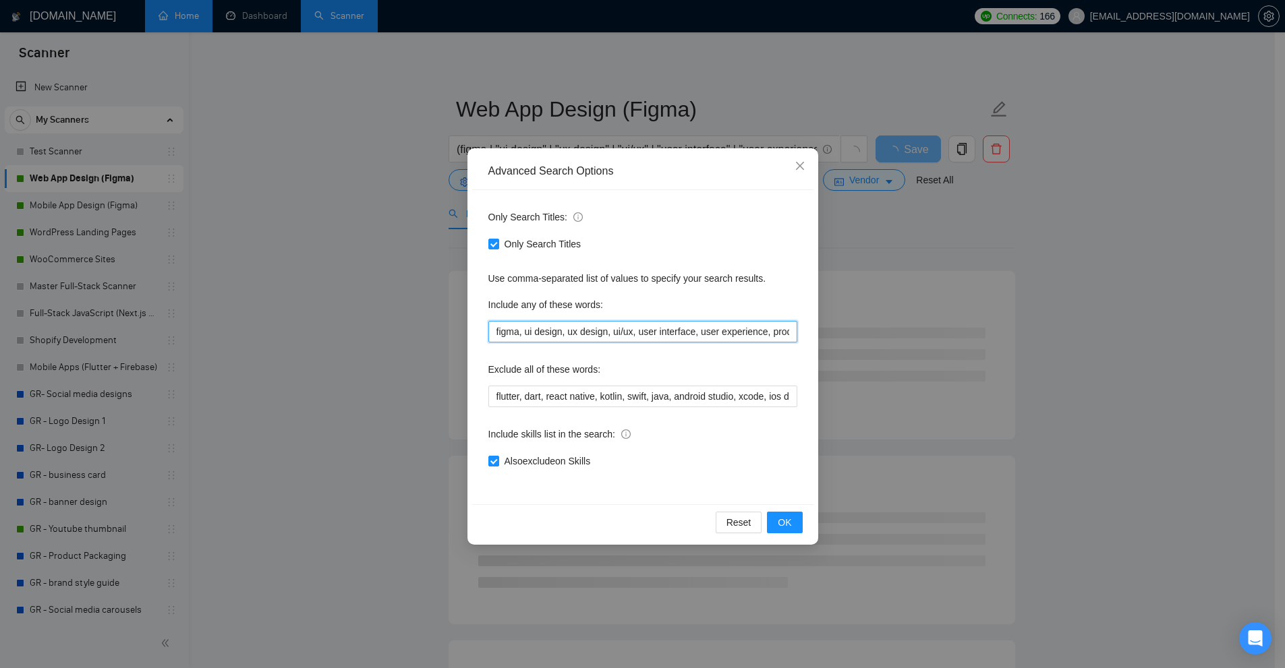
click at [557, 336] on input "figma, ui design, ux design, ui/ux, user interface, user experience, product de…" at bounding box center [642, 332] width 309 height 22
paste input ""to apply", "please include", "please\, include", "if you are interested", "ple…"
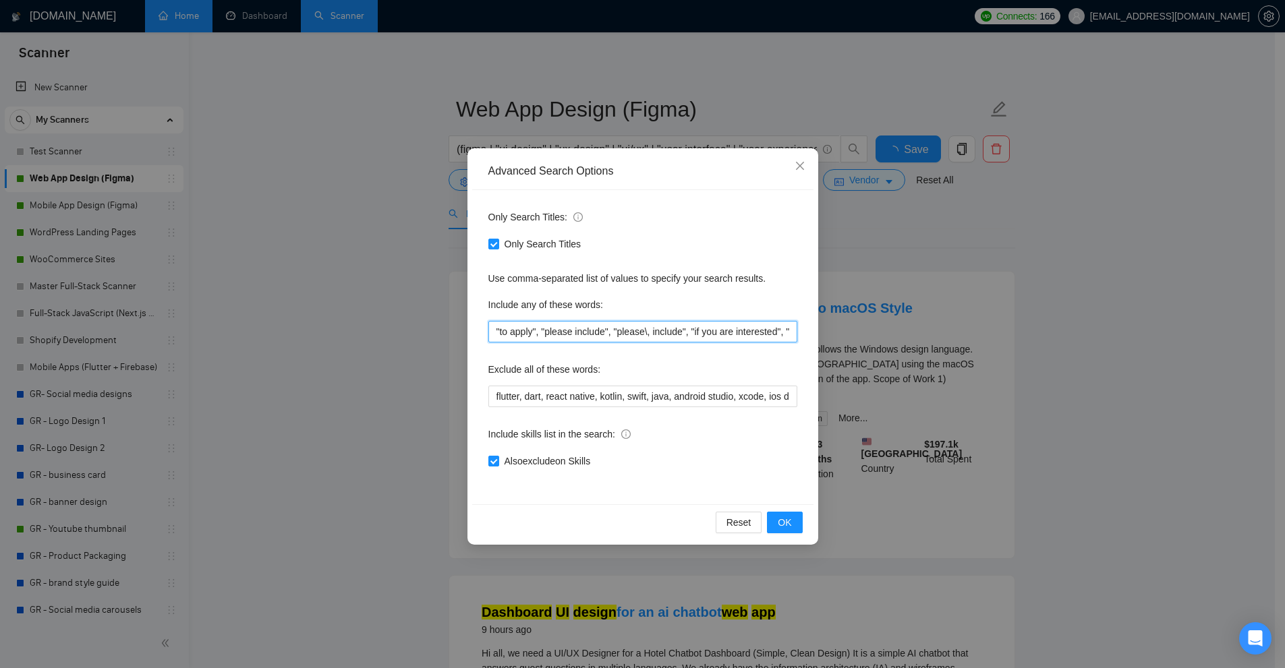
scroll to position [0, 2940]
type input ""to apply", "please include", "please\, include", "if you are interested", "ple…"
click at [1096, 432] on div "Advanced Search Options Only Search Titles: Only Search Titles Use comma-separa…" at bounding box center [642, 334] width 1285 height 668
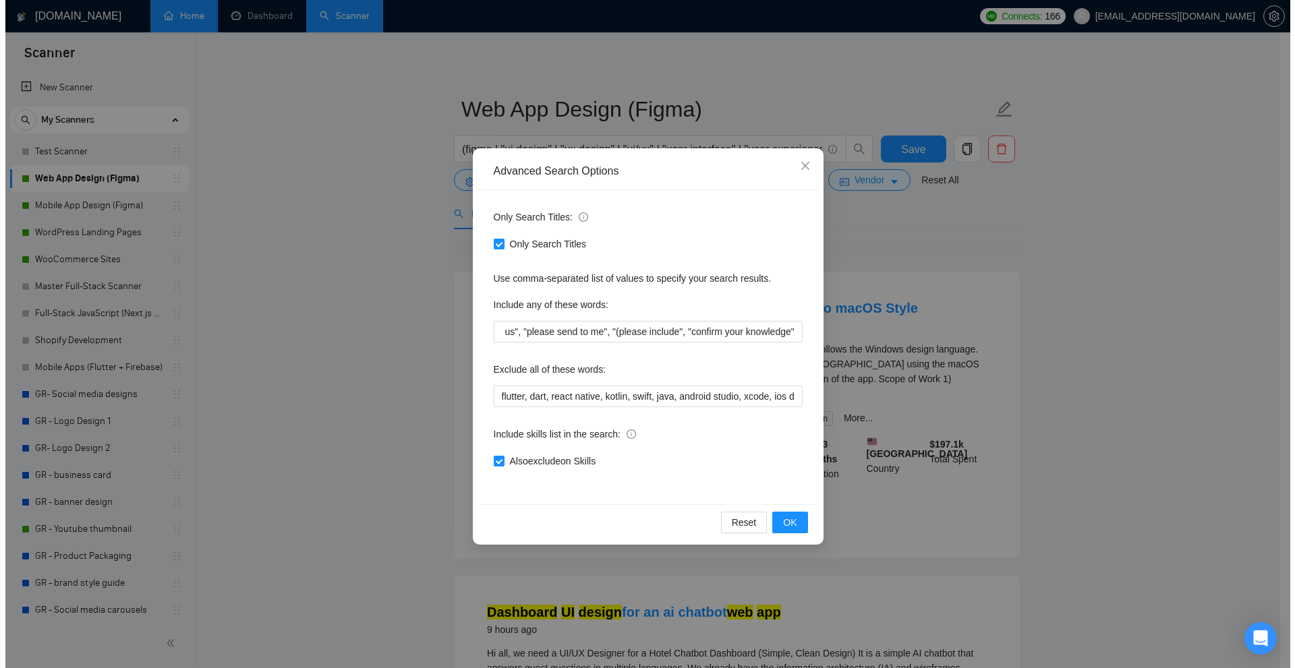
scroll to position [0, 0]
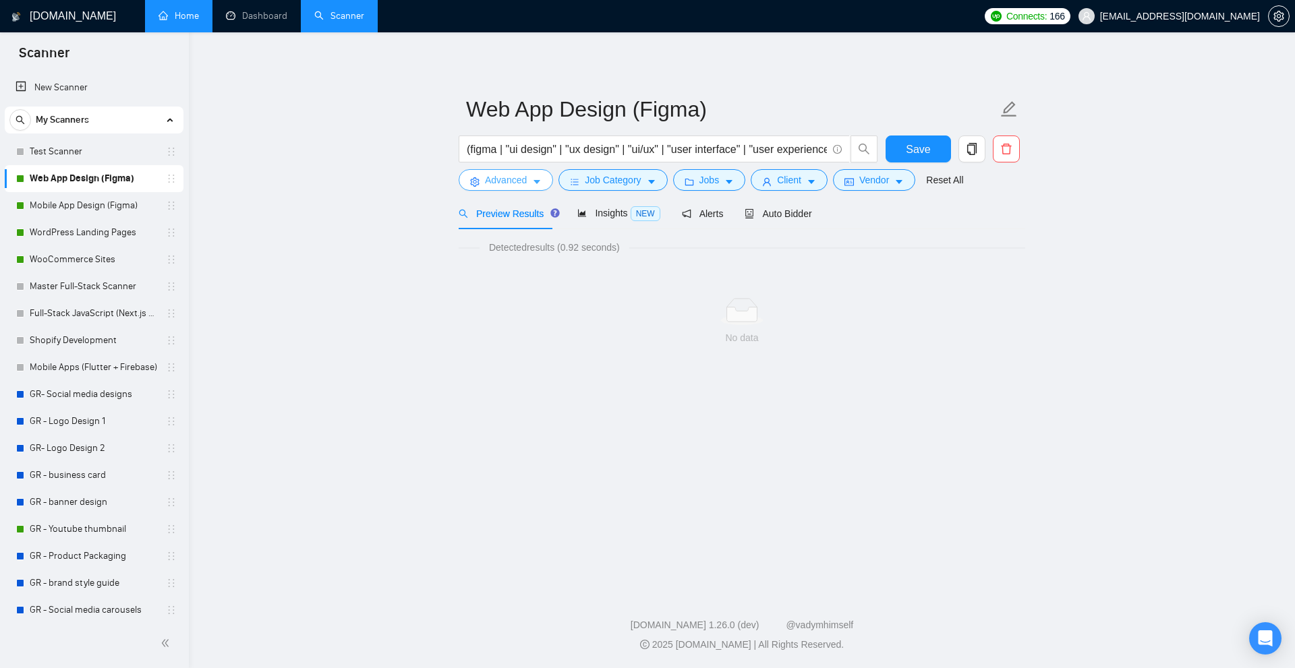
click at [527, 175] on button "Advanced" at bounding box center [506, 180] width 94 height 22
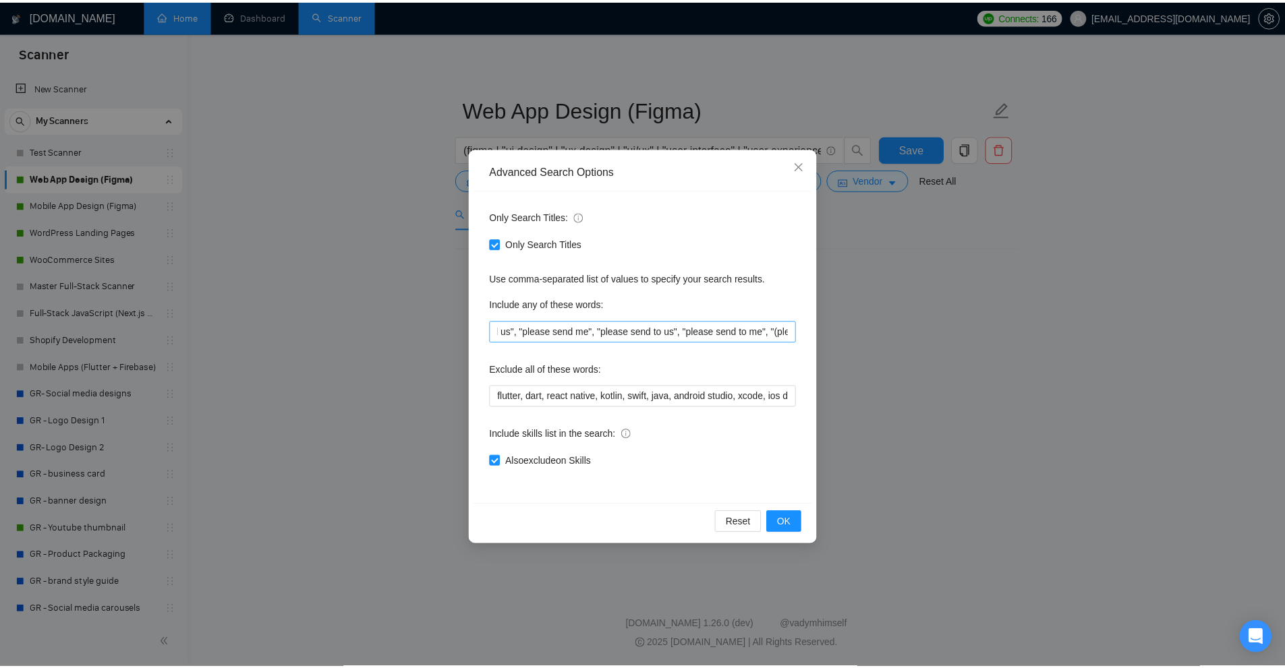
scroll to position [0, 2940]
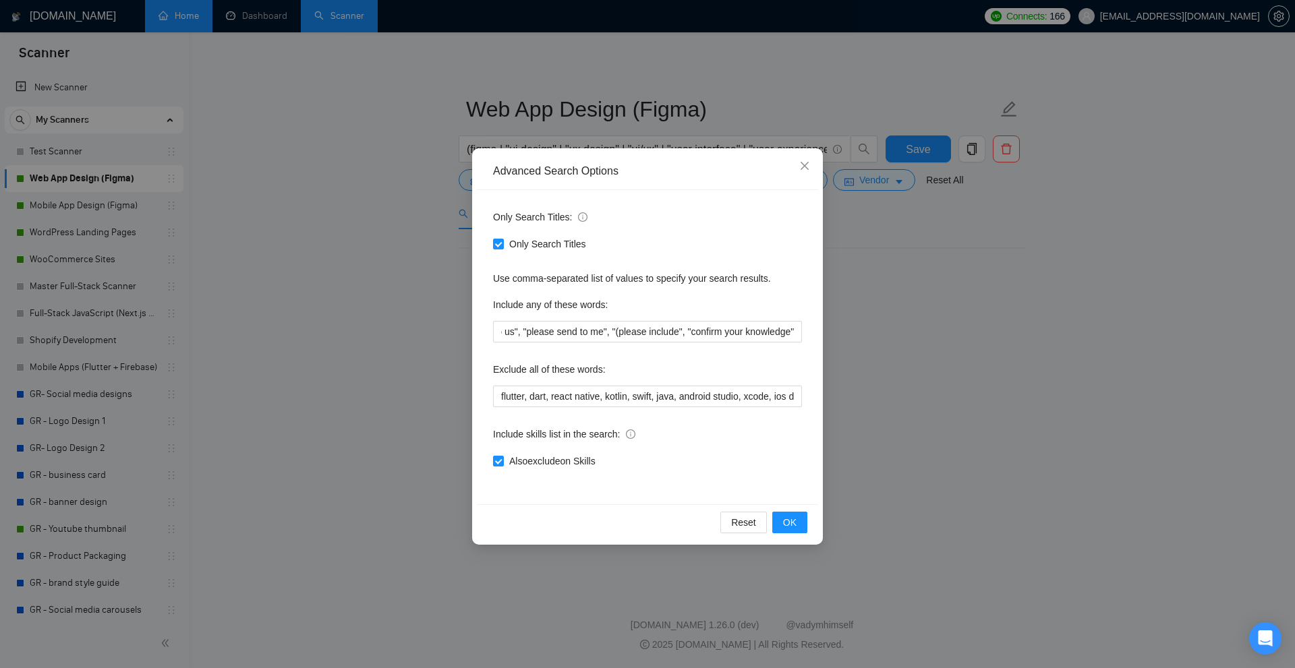
click at [978, 332] on div "Advanced Search Options Only Search Titles: Only Search Titles Use comma-separa…" at bounding box center [647, 334] width 1295 height 668
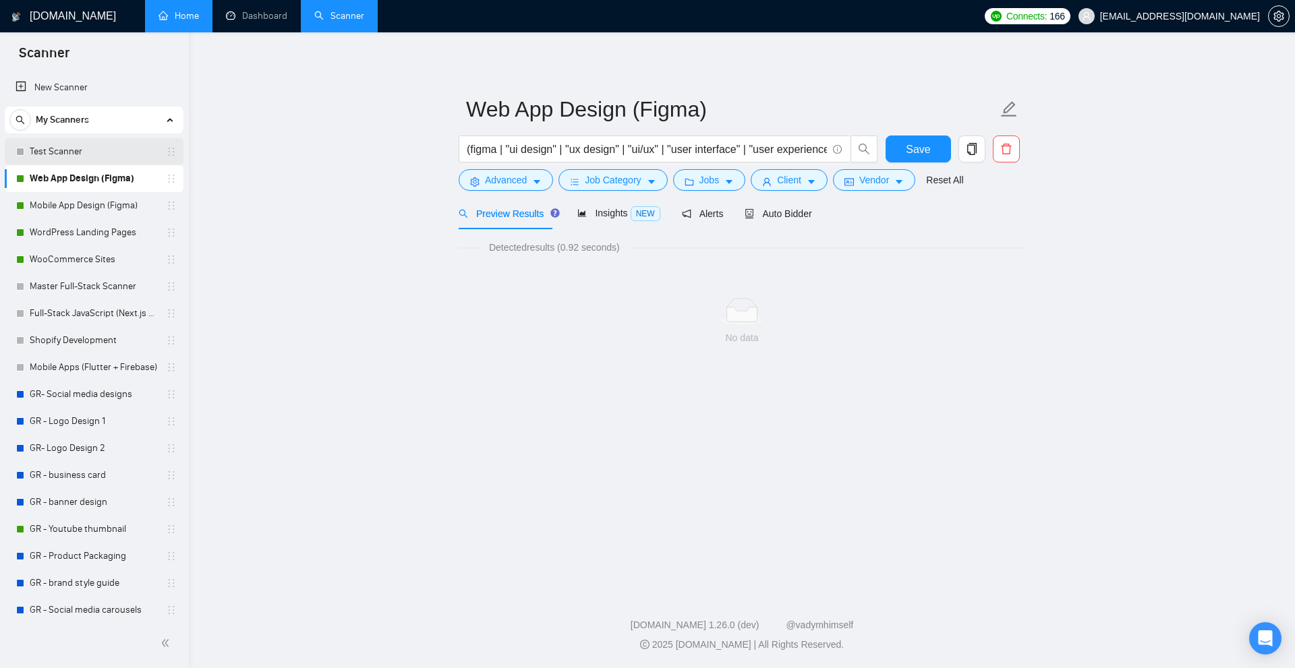
click at [49, 148] on link "Test Scanner" at bounding box center [94, 151] width 128 height 27
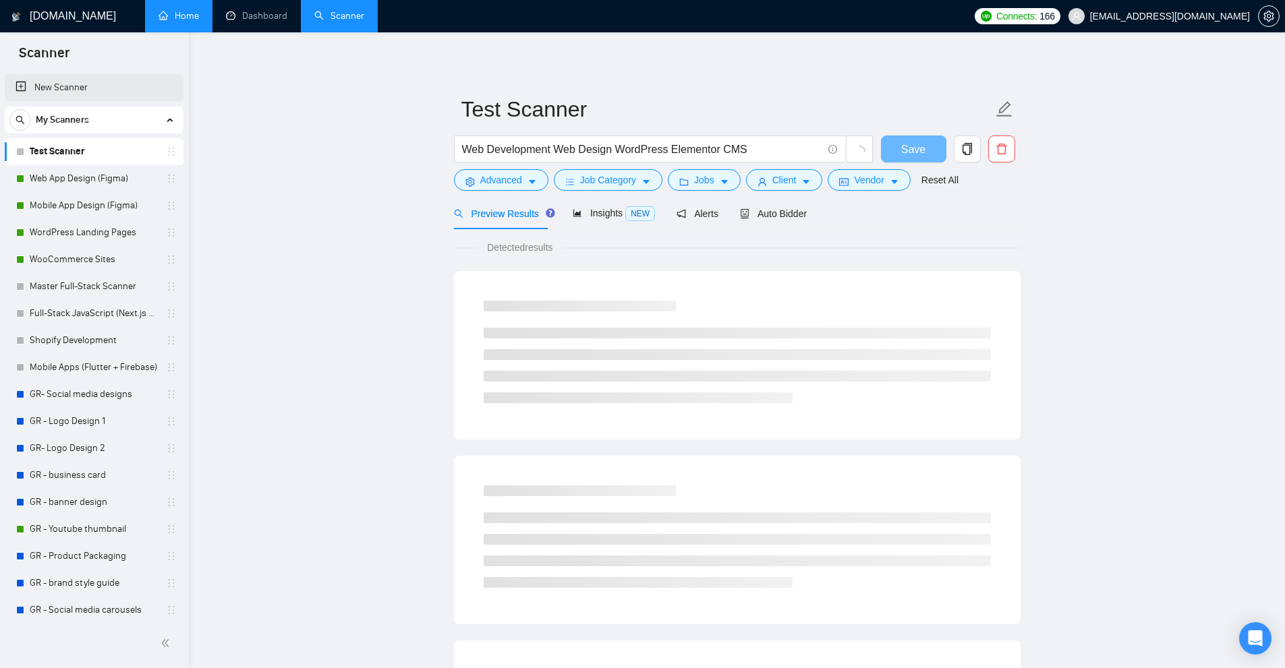
click at [87, 89] on link "New Scanner" at bounding box center [94, 87] width 157 height 27
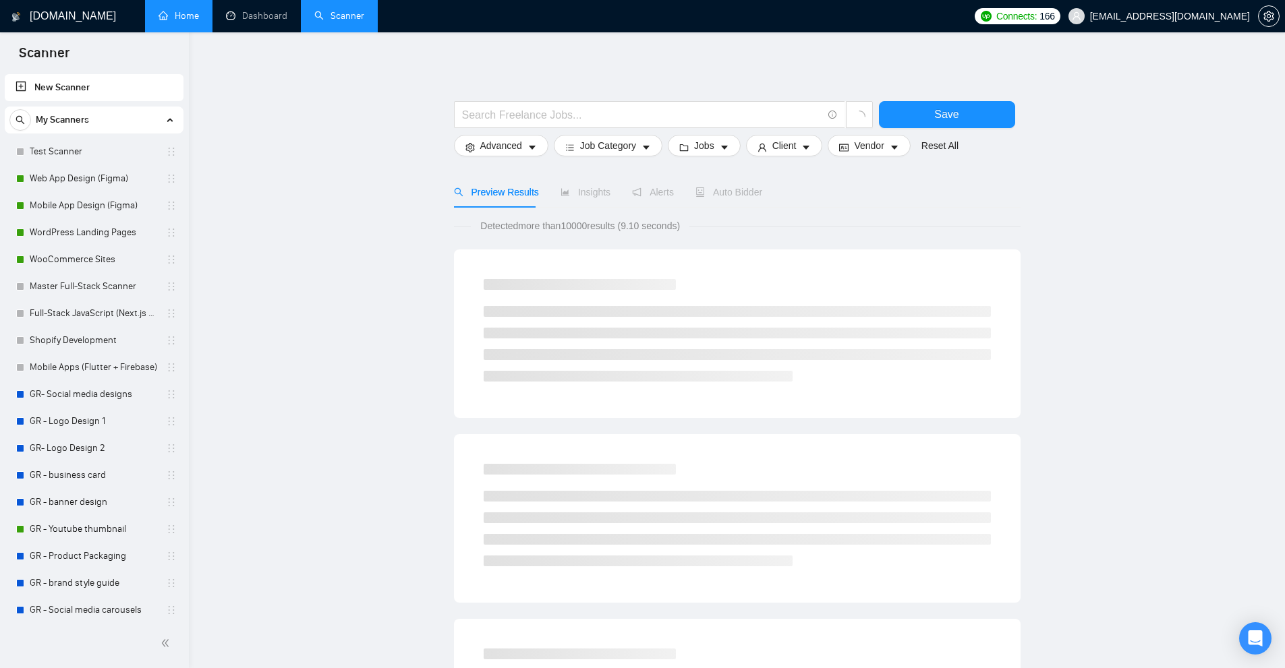
click at [512, 157] on form "Save Advanced Job Category Jobs Client Vendor Reset All" at bounding box center [737, 126] width 566 height 76
click at [531, 150] on icon "caret-down" at bounding box center [531, 147] width 9 height 9
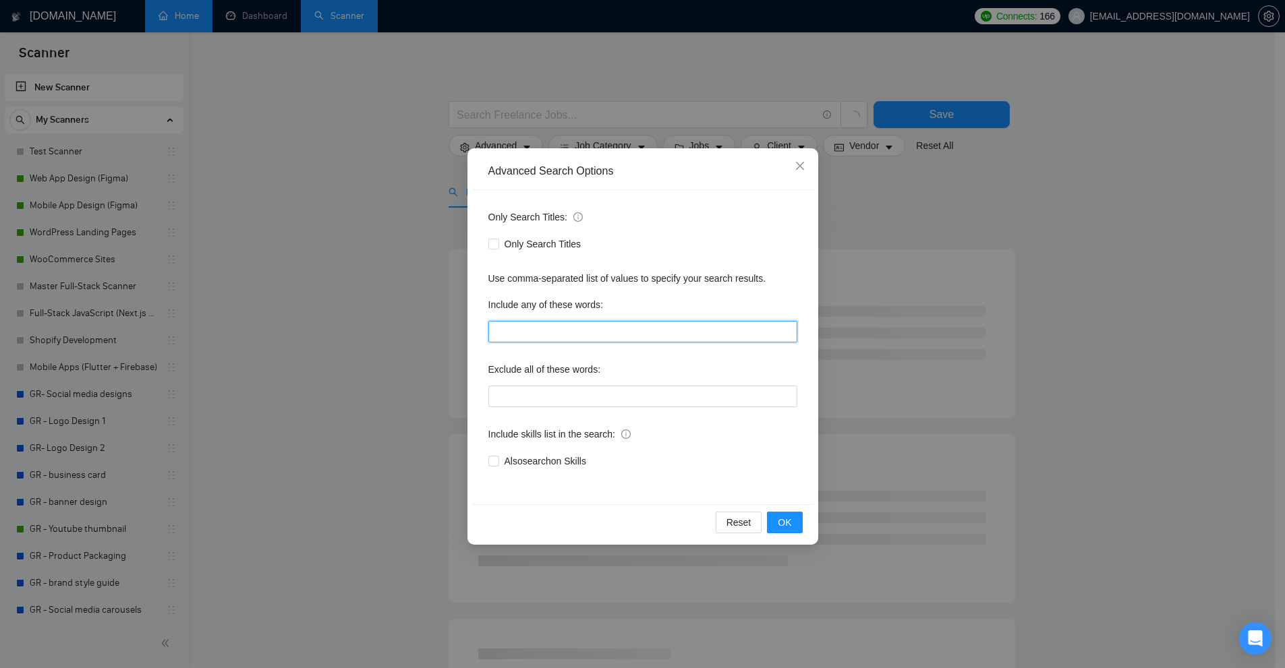
click at [557, 332] on input "text" at bounding box center [642, 332] width 309 height 22
paste input ""to apply", "please include", "please\, include", "if you are interested", "ple…"
type input ""to apply", "please include", "please\, include", "if you are interested", "ple…"
click at [915, 343] on div "Advanced Search Options Only Search Titles: Only Search Titles Use comma-separa…" at bounding box center [642, 334] width 1285 height 668
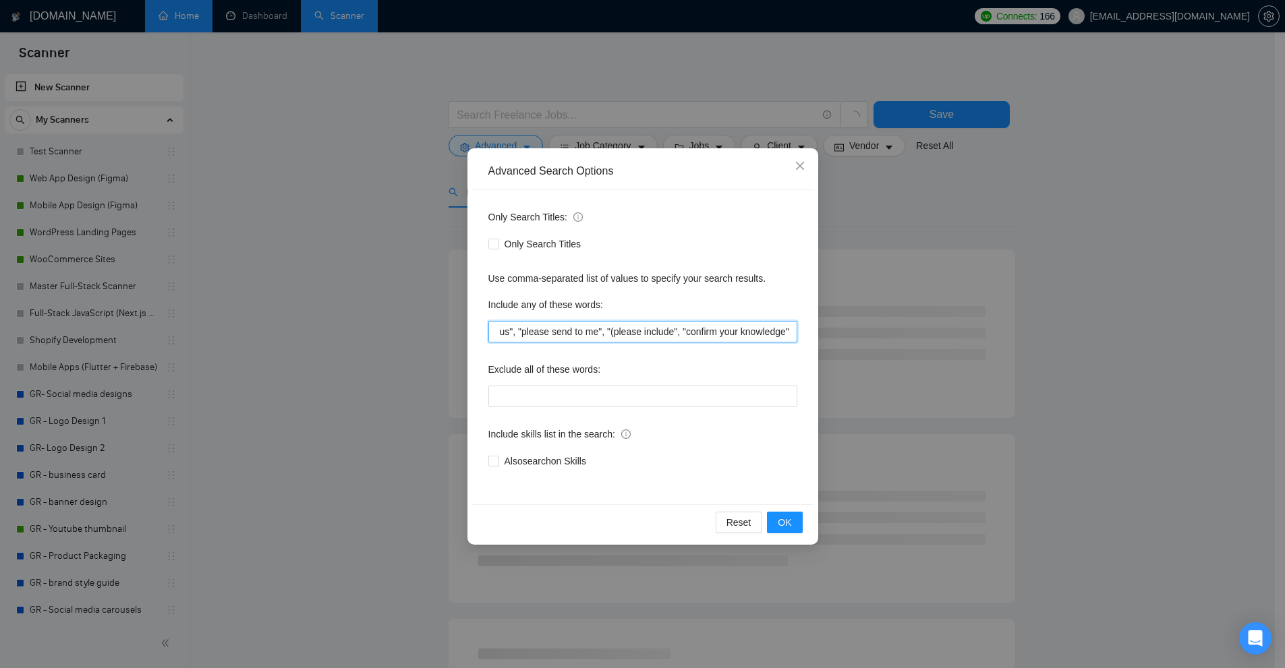
click at [741, 339] on input ""to apply", "please include", "please\, include", "if you are interested", "ple…" at bounding box center [642, 332] width 309 height 22
drag, startPoint x: 679, startPoint y: 335, endPoint x: 966, endPoint y: 337, distance: 286.6
click at [927, 337] on div "Advanced Search Options Only Search Titles: Only Search Titles Use comma-separa…" at bounding box center [642, 334] width 1285 height 668
click at [997, 337] on div "Advanced Search Options Only Search Titles: Only Search Titles Use comma-separa…" at bounding box center [642, 334] width 1285 height 668
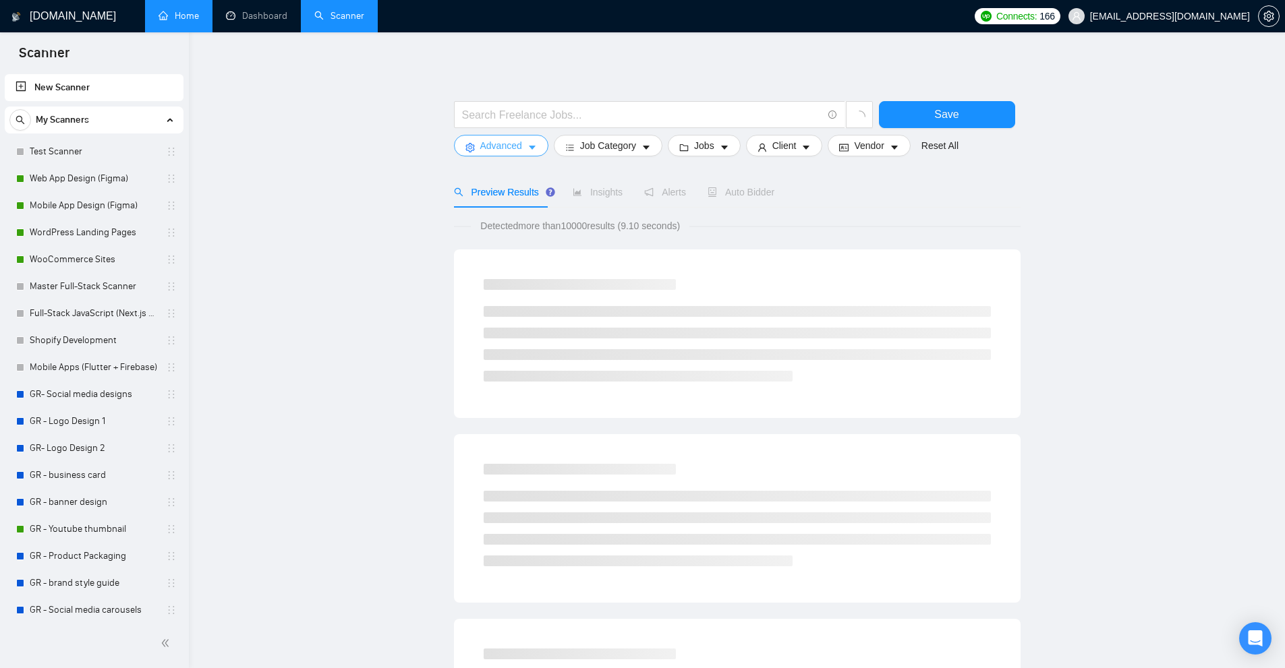
click at [505, 144] on span "Advanced" at bounding box center [501, 145] width 42 height 15
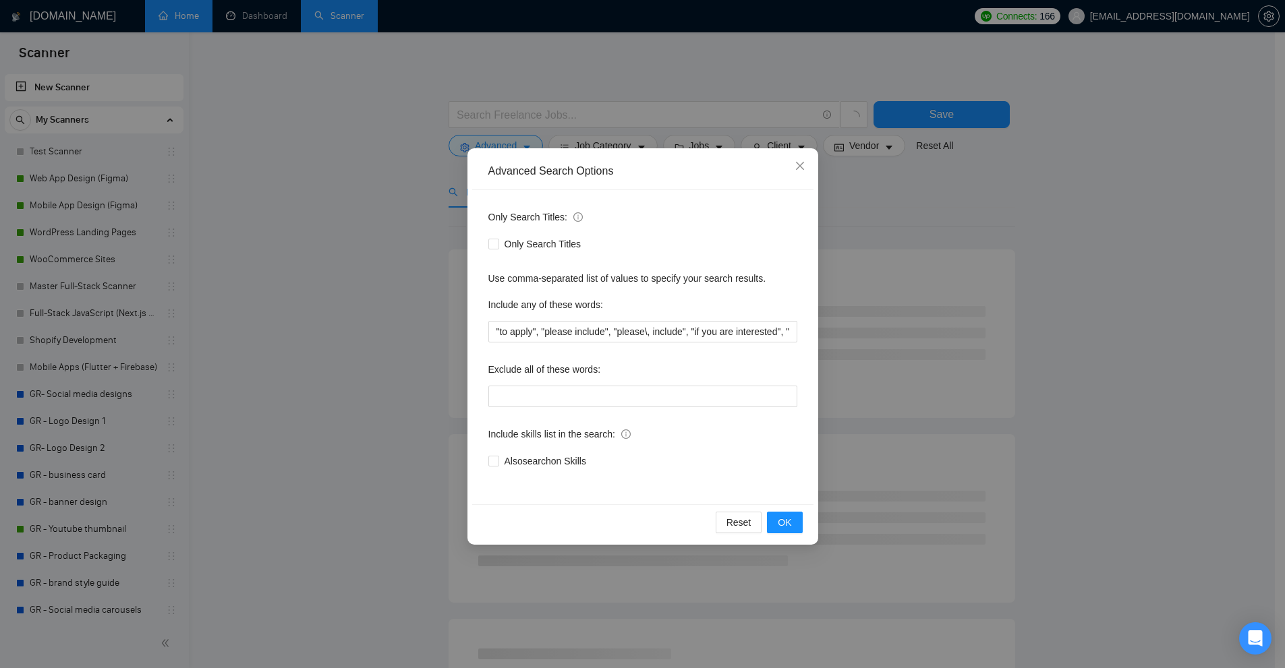
click at [985, 309] on div "Advanced Search Options Only Search Titles: Only Search Titles Use comma-separa…" at bounding box center [642, 334] width 1285 height 668
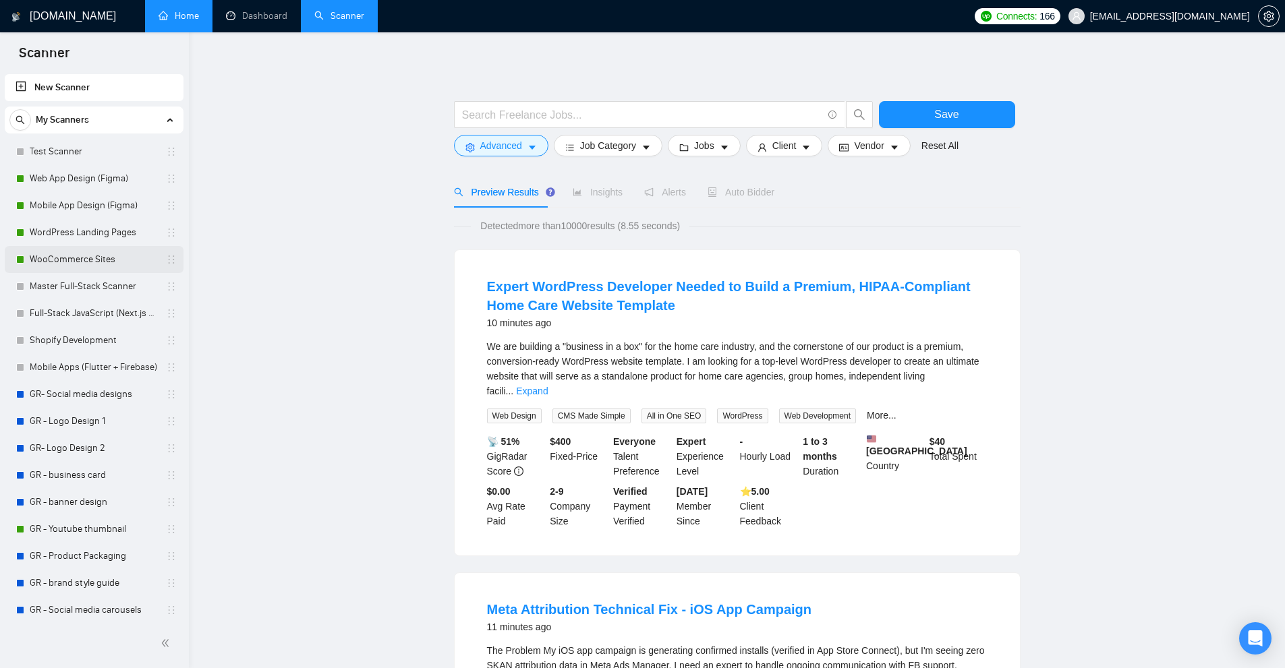
click at [88, 258] on link "WooCommerce Sites" at bounding box center [94, 259] width 128 height 27
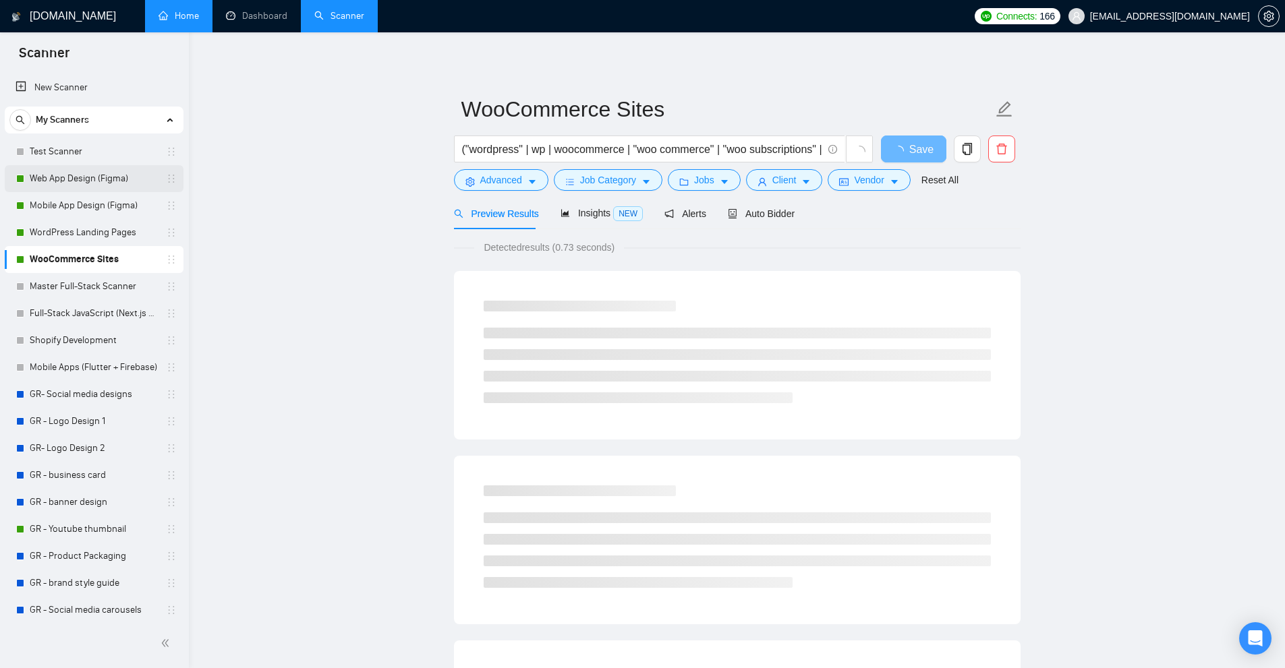
click at [74, 185] on link "Web App Design (Figma)" at bounding box center [94, 178] width 128 height 27
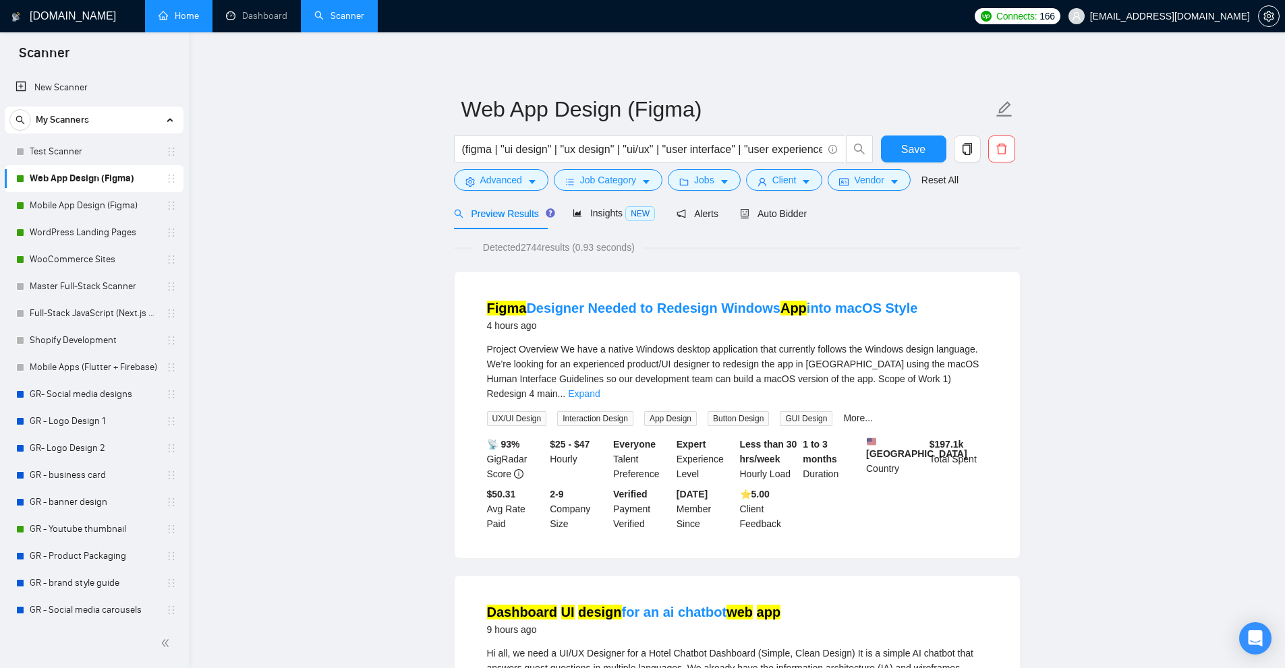
drag, startPoint x: 80, startPoint y: 208, endPoint x: 403, endPoint y: 216, distance: 323.1
click at [80, 208] on link "Mobile App Design (Figma)" at bounding box center [94, 205] width 128 height 27
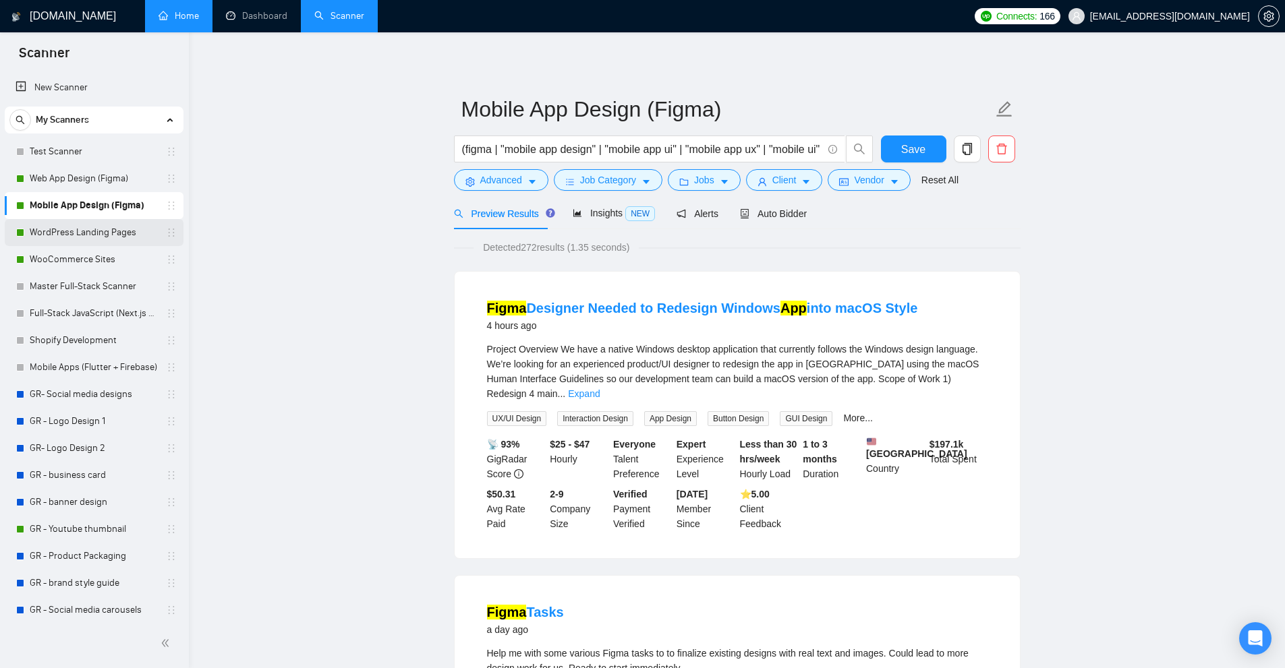
click at [88, 252] on link "WooCommerce Sites" at bounding box center [94, 259] width 128 height 27
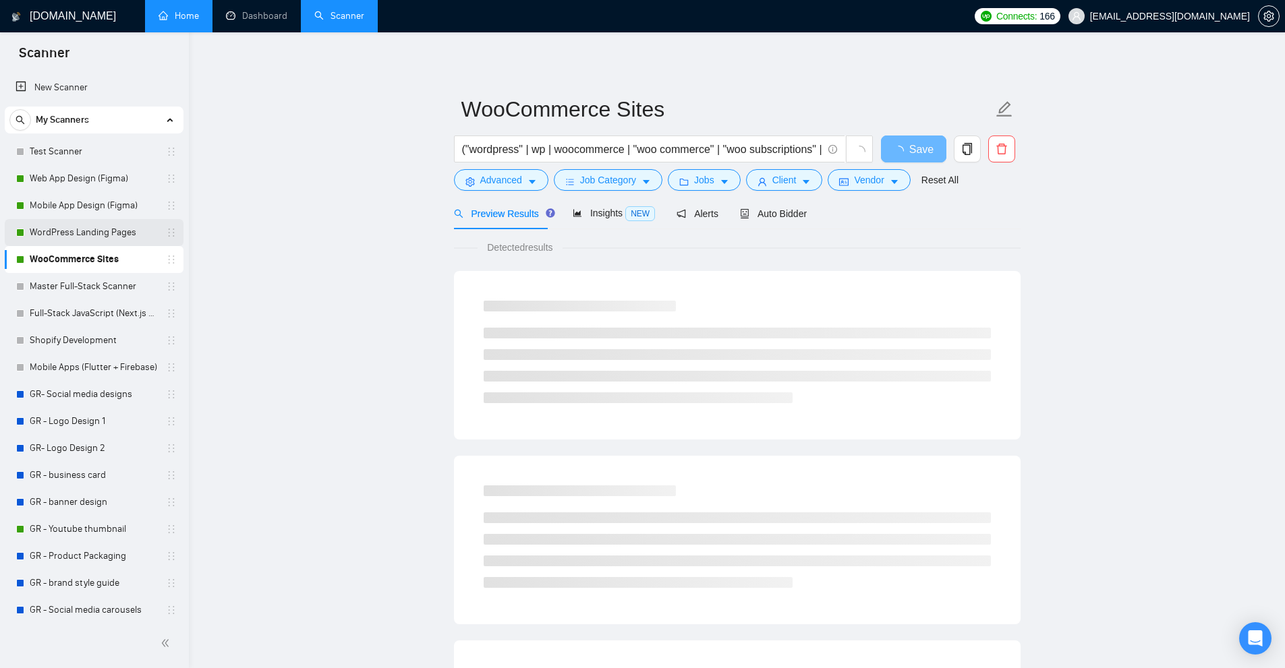
click at [117, 239] on link "WordPress Landing Pages" at bounding box center [94, 232] width 128 height 27
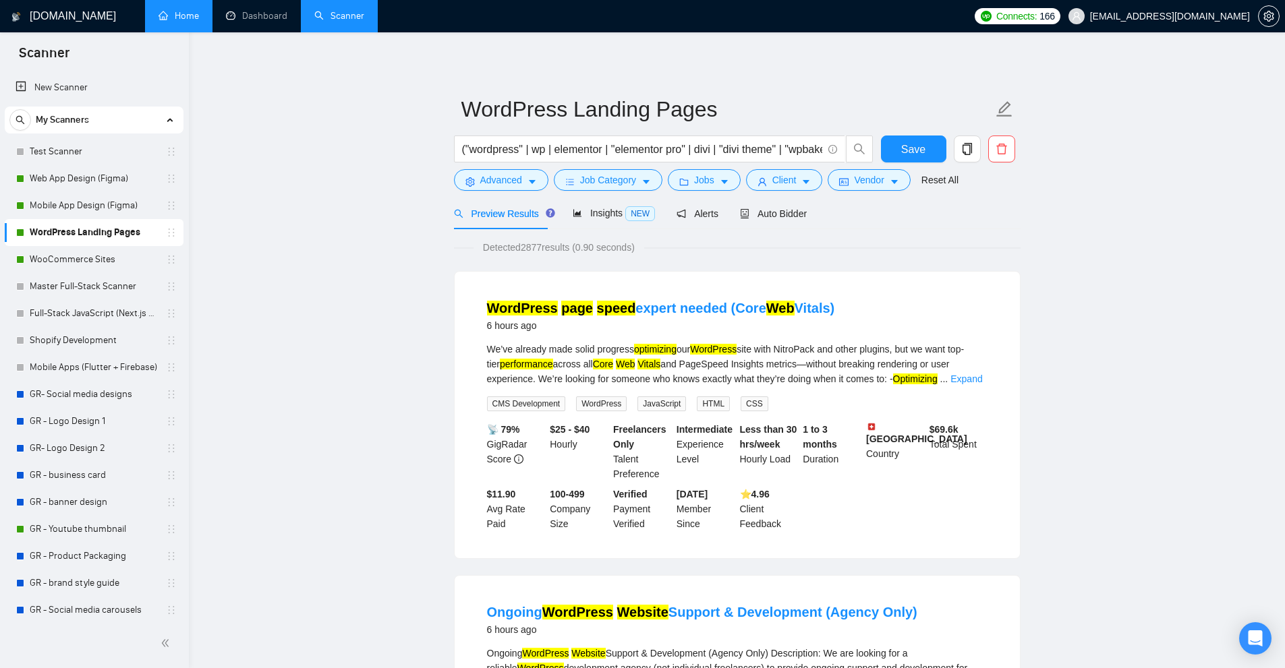
scroll to position [0, 67]
click at [591, 220] on div "Insights NEW" at bounding box center [614, 214] width 82 height 16
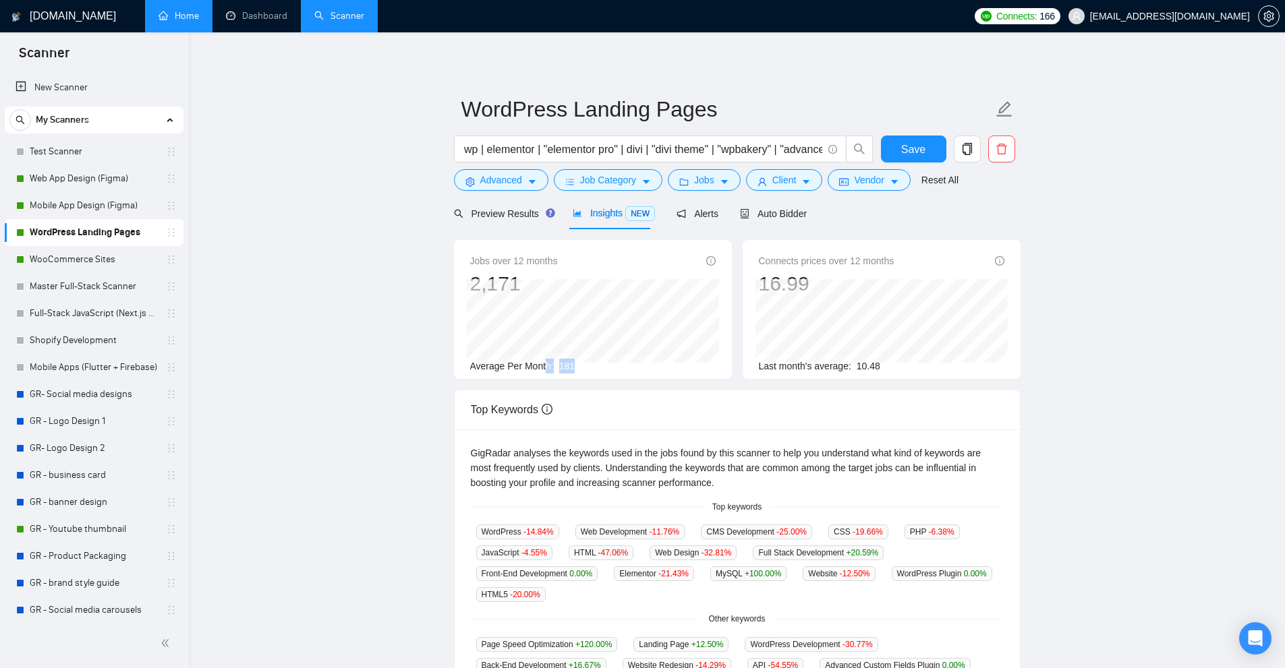
drag, startPoint x: 546, startPoint y: 360, endPoint x: 593, endPoint y: 366, distance: 47.6
click at [593, 366] on div "Average Per Month: 181" at bounding box center [592, 366] width 245 height 15
click at [486, 216] on span "Preview Results" at bounding box center [502, 213] width 97 height 11
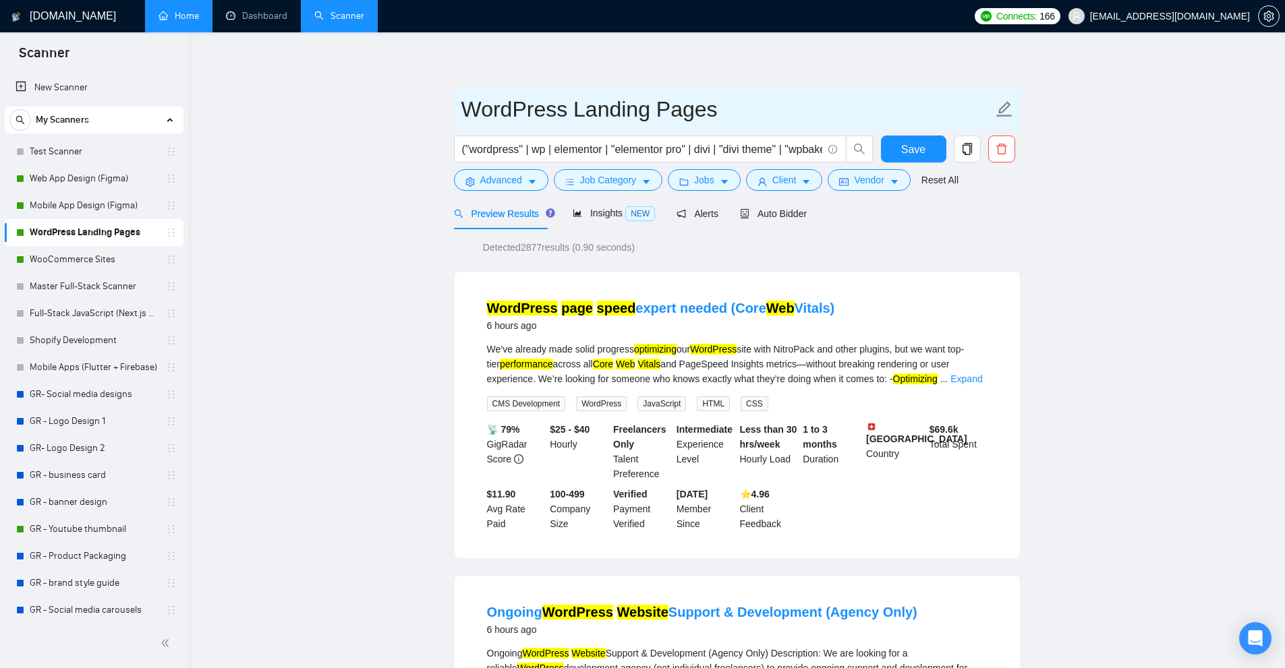
click at [520, 107] on input "WordPress Landing Pages" at bounding box center [726, 109] width 531 height 34
drag, startPoint x: 520, startPoint y: 107, endPoint x: 642, endPoint y: 100, distance: 122.3
click at [642, 100] on input "WordPress Landing Pages" at bounding box center [726, 109] width 531 height 34
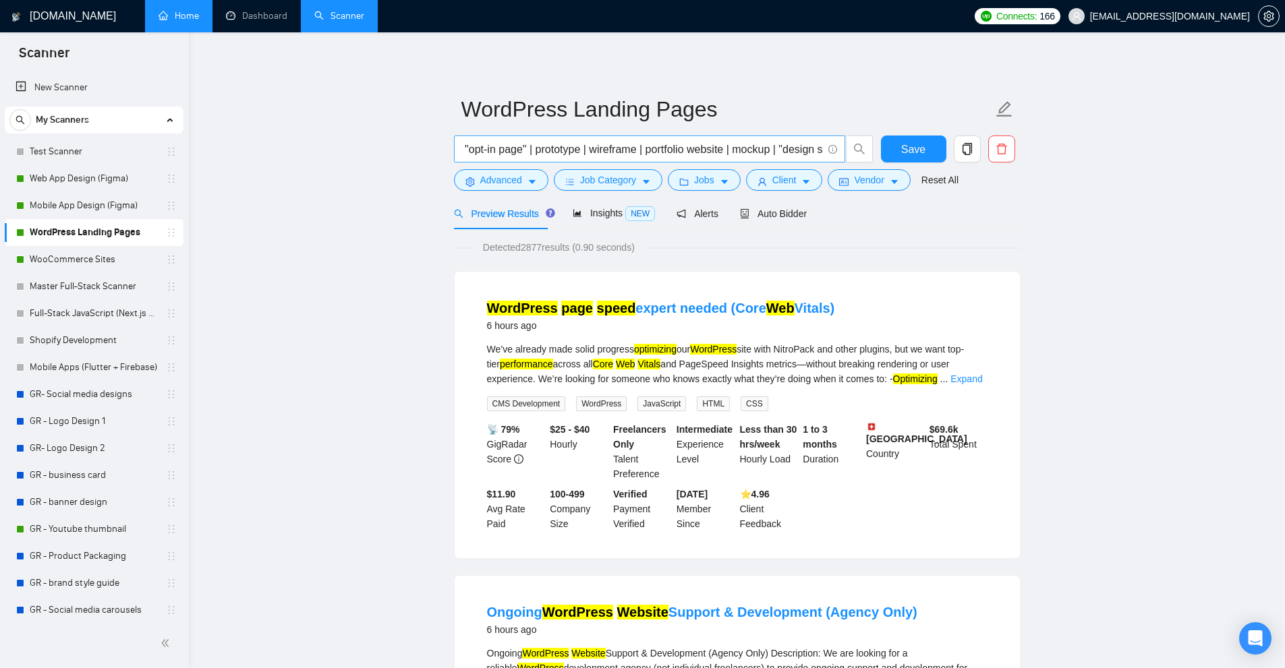
click at [645, 144] on input "("wordpress" | wp | elementor | "elementor pro" | divi | "divi theme" | "wpbake…" at bounding box center [642, 149] width 360 height 17
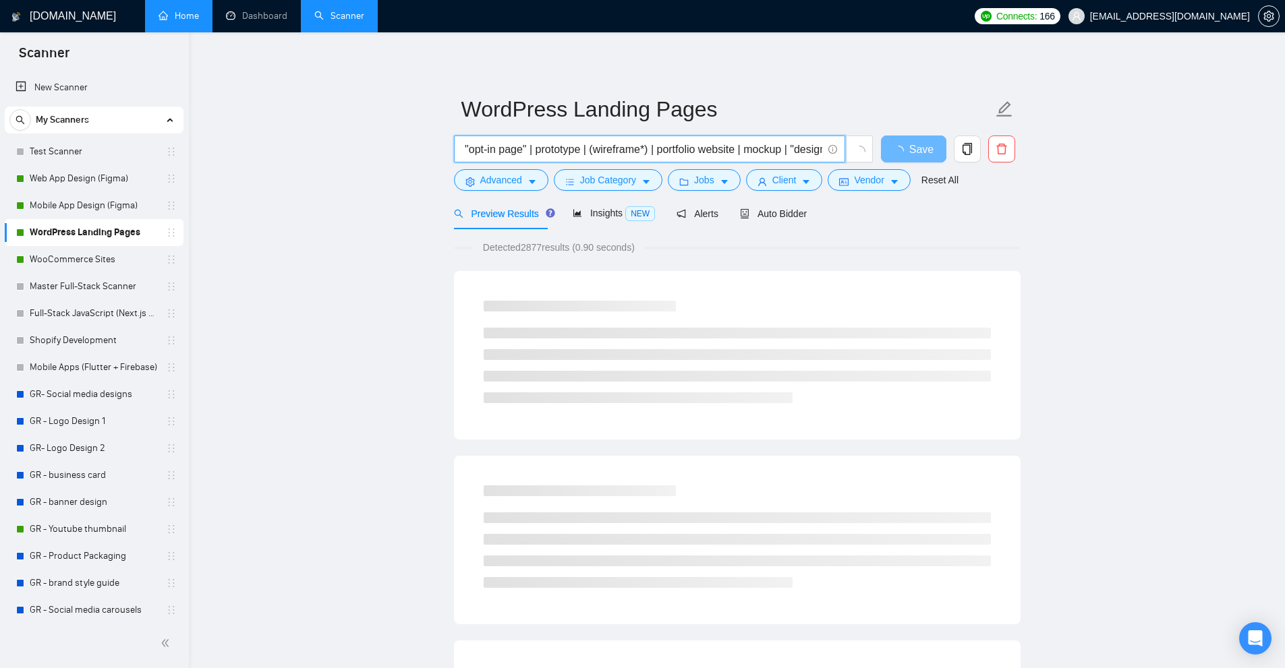
click at [588, 146] on input "("wordpress" | wp | elementor | "elementor pro" | divi | "divi theme" | "wpbake…" at bounding box center [642, 149] width 360 height 17
click at [545, 151] on input "("wordpress" | wp | elementor | "elementor pro" | divi | "divi theme" | "wpbake…" at bounding box center [642, 149] width 360 height 17
drag, startPoint x: 549, startPoint y: 150, endPoint x: 587, endPoint y: 148, distance: 37.8
click at [587, 148] on input "("wordpress" | wp | elementor | "elementor pro" | divi | "divi theme" | "wpbake…" at bounding box center [642, 149] width 360 height 17
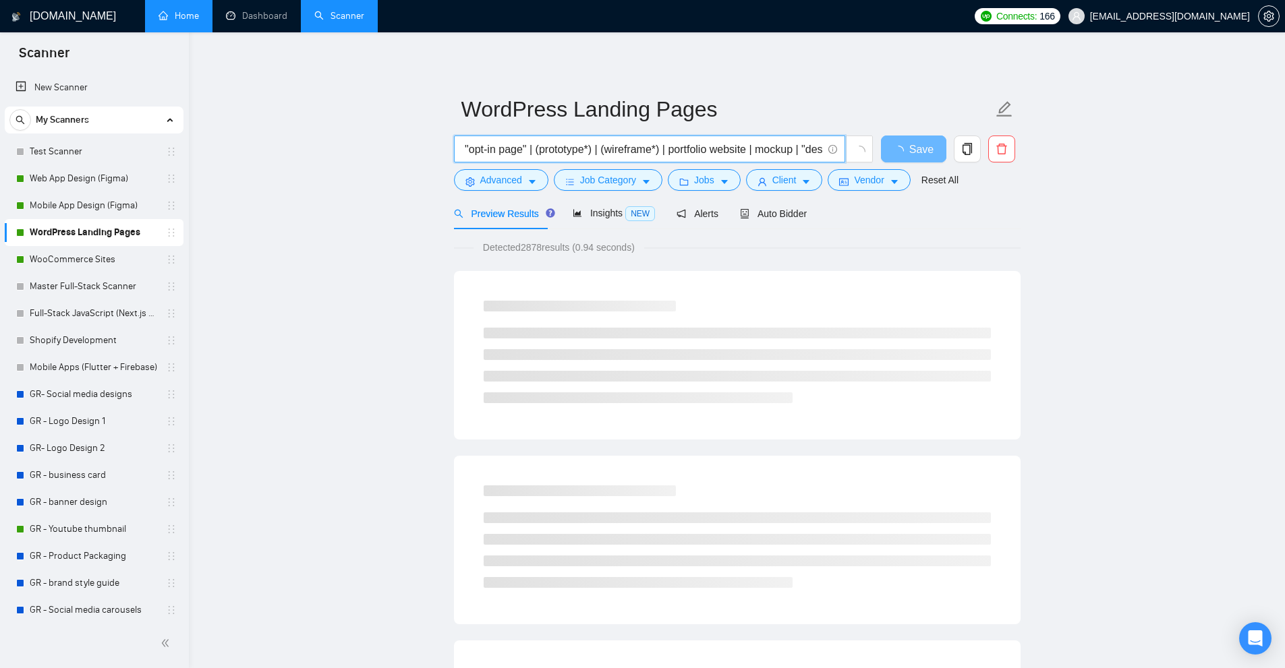
click at [587, 148] on input "("wordpress" | wp | elementor | "elementor pro" | divi | "divi theme" | "wpbake…" at bounding box center [642, 149] width 360 height 17
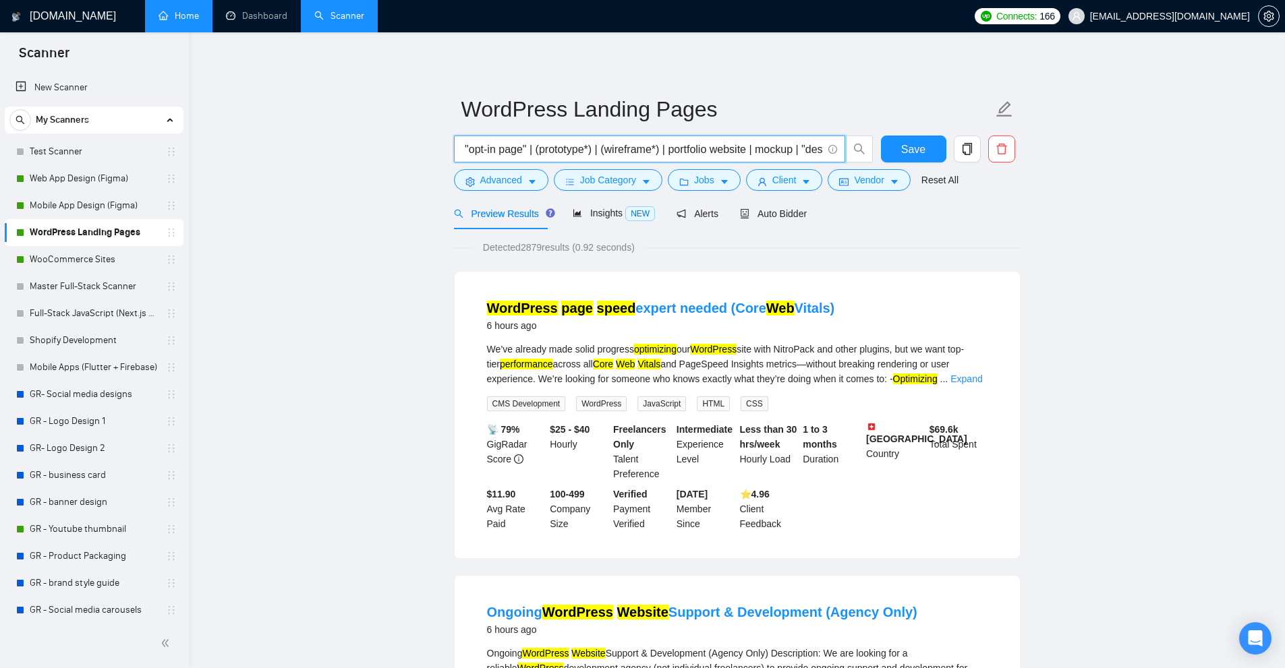
type input "("wordpress" | wp | elementor | "elementor pro" | divi | "divi theme" | "wpbake…"
click at [684, 345] on div "We’ve already made solid progress optimizing our WordPress site with NitroPack …" at bounding box center [737, 364] width 500 height 45
drag, startPoint x: 697, startPoint y: 345, endPoint x: 704, endPoint y: 346, distance: 6.9
click at [704, 346] on div "We’ve already made solid progress optimizing our WordPress site with NitroPack …" at bounding box center [737, 364] width 500 height 45
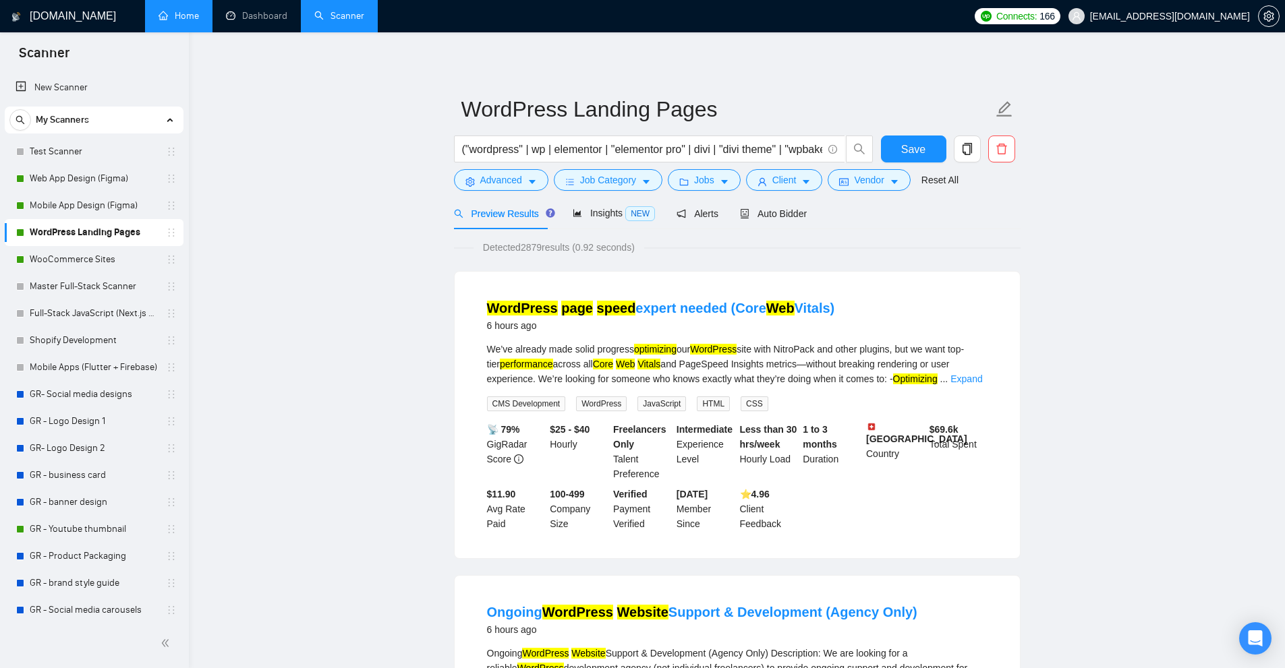
click at [719, 363] on div "We’ve already made solid progress optimizing our WordPress site with NitroPack …" at bounding box center [737, 364] width 500 height 45
click at [545, 144] on input "("wordpress" | wp | elementor | "elementor pro" | divi | "divi theme" | "wpbake…" at bounding box center [642, 149] width 360 height 17
click at [541, 149] on input "("wordpress" | wp | elementor | "elementor pro" | divi | "divi theme" | "wpbake…" at bounding box center [642, 149] width 360 height 17
click at [542, 150] on input "("wordpress" | wp | elementor | "elementor pro" | divi | "divi theme" | "wpbake…" at bounding box center [642, 149] width 360 height 17
click at [539, 146] on input "("wordpress" | wp | elementor | "elementor pro" | divi | "divi theme" | "wpbake…" at bounding box center [642, 149] width 360 height 17
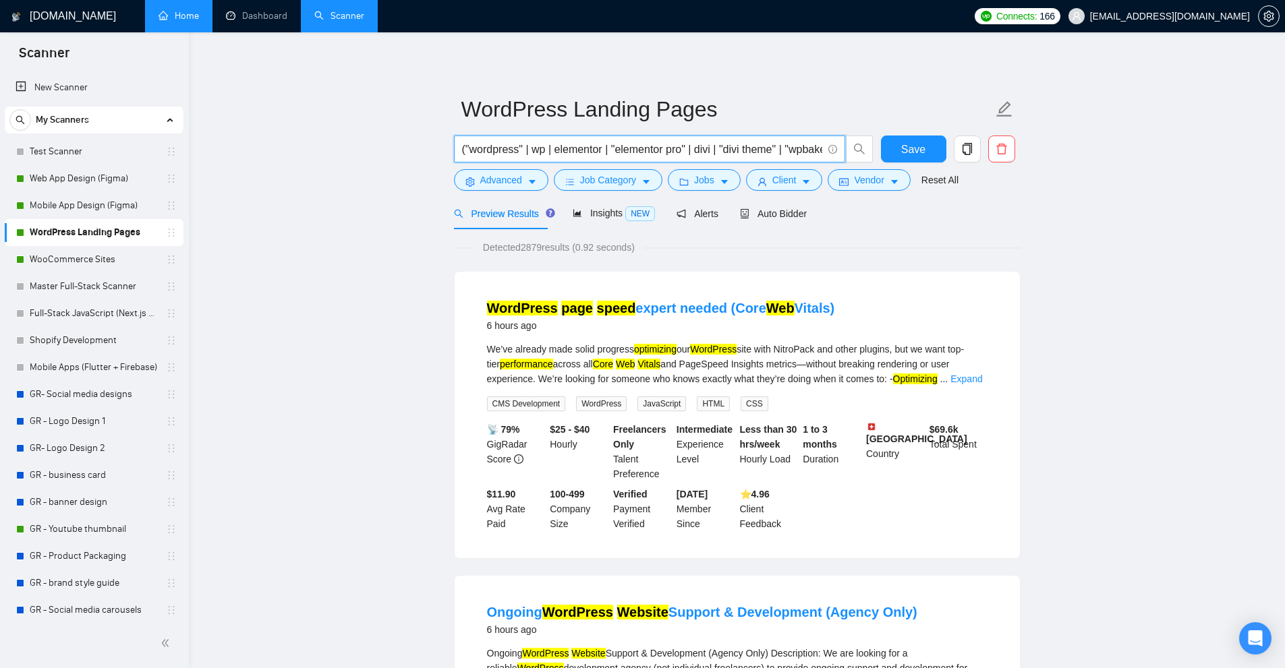
click at [539, 146] on input "("wordpress" | wp | elementor | "elementor pro" | divi | "divi theme" | "wpbake…" at bounding box center [642, 149] width 360 height 17
click at [125, 94] on link "New Scanner" at bounding box center [94, 87] width 157 height 27
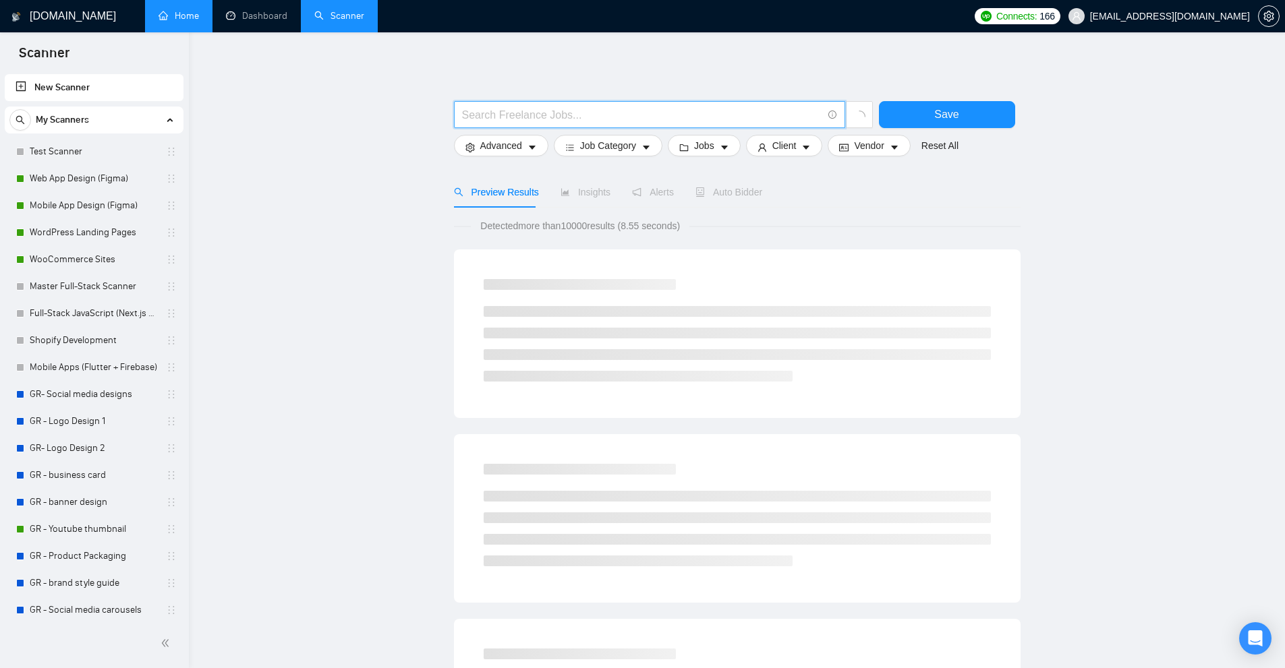
click at [533, 115] on input "text" at bounding box center [642, 115] width 360 height 17
paste input "wp"
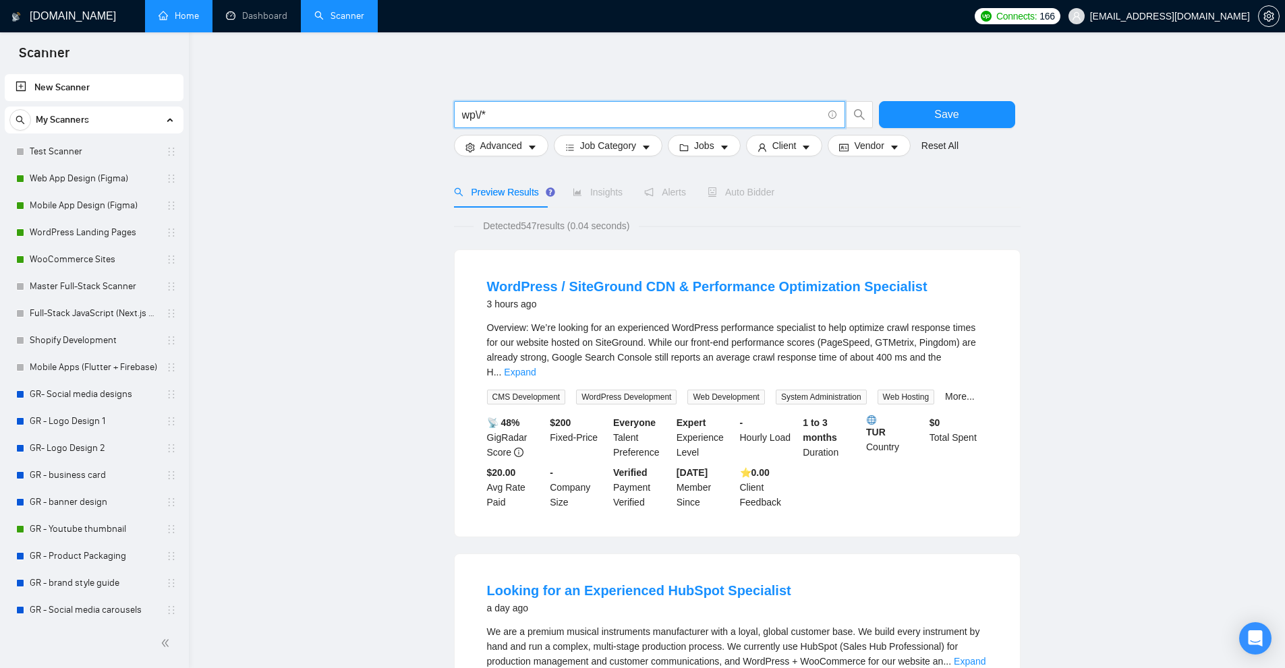
drag, startPoint x: 487, startPoint y: 115, endPoint x: 473, endPoint y: 117, distance: 13.6
click at [473, 117] on input "wp\/*" at bounding box center [642, 115] width 360 height 17
type input "wp\/*"
click at [977, 349] on div "Overview: We’re looking for an experienced WordPress performance specialist to …" at bounding box center [737, 349] width 500 height 59
click at [535, 367] on link "Expand" at bounding box center [520, 372] width 32 height 11
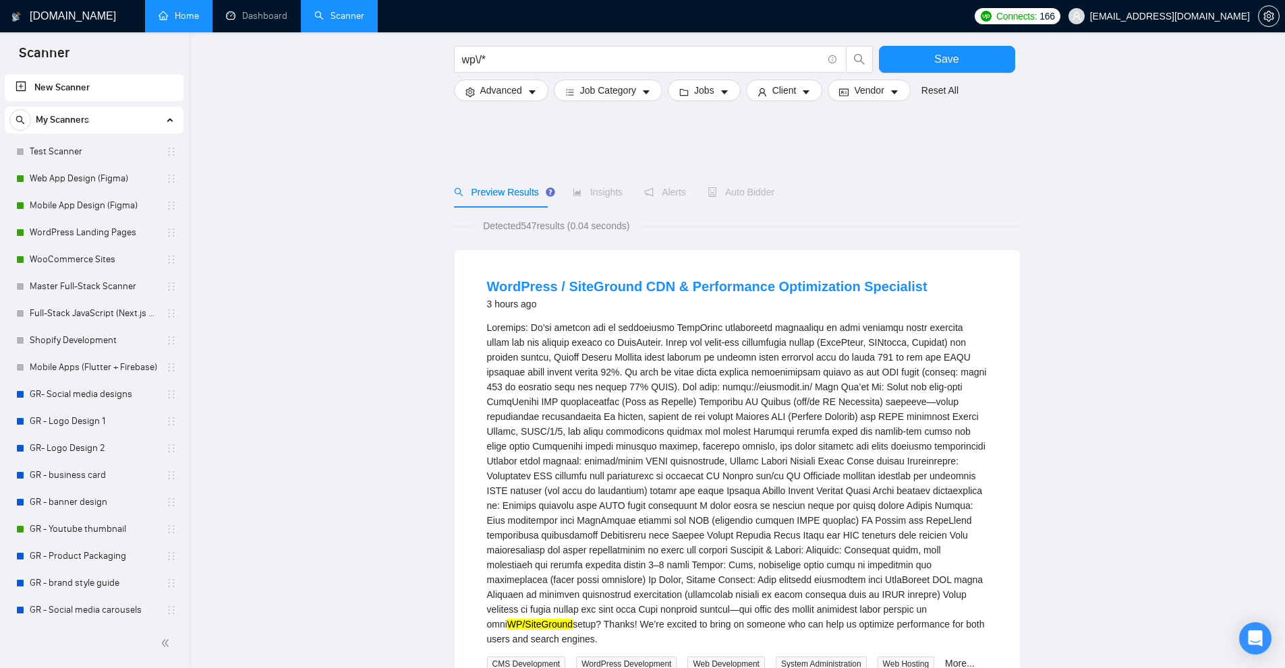
scroll to position [135, 0]
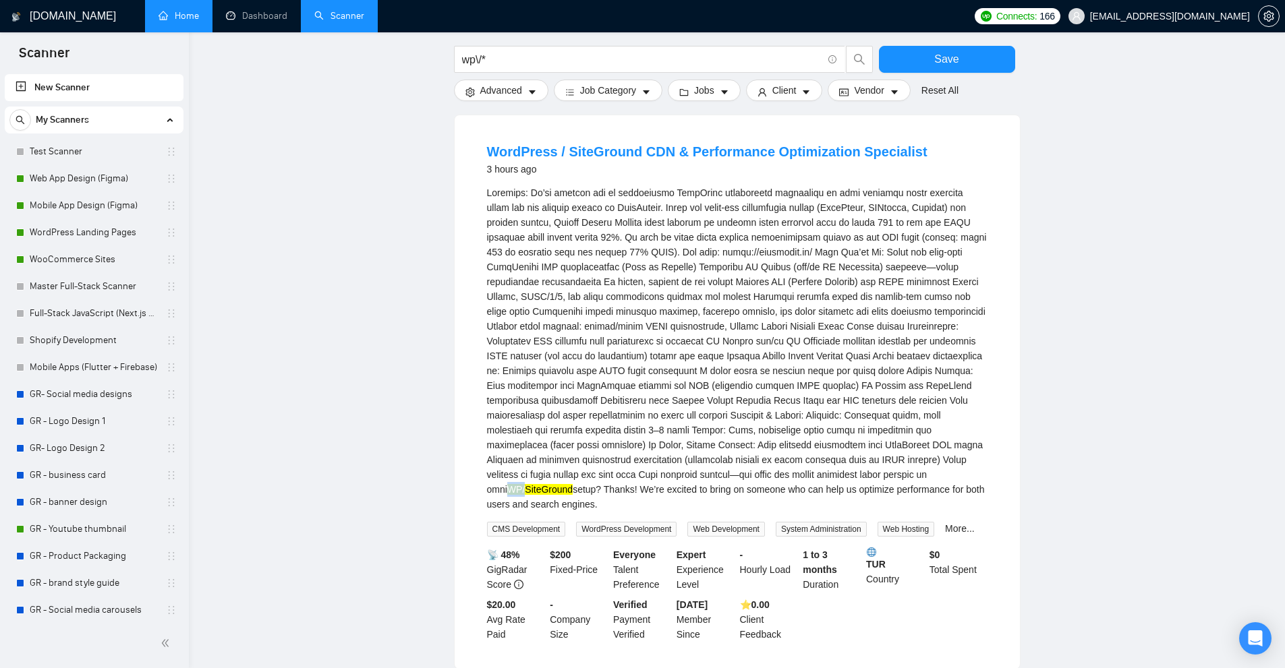
drag, startPoint x: 487, startPoint y: 492, endPoint x: 512, endPoint y: 494, distance: 25.7
click at [507, 490] on mark "WP/SiteGround" at bounding box center [539, 489] width 65 height 11
click at [514, 494] on mark "WP/SiteGround" at bounding box center [539, 489] width 65 height 11
drag, startPoint x: 503, startPoint y: 491, endPoint x: 523, endPoint y: 508, distance: 26.3
click at [507, 491] on mark "WP/SiteGround" at bounding box center [539, 489] width 65 height 11
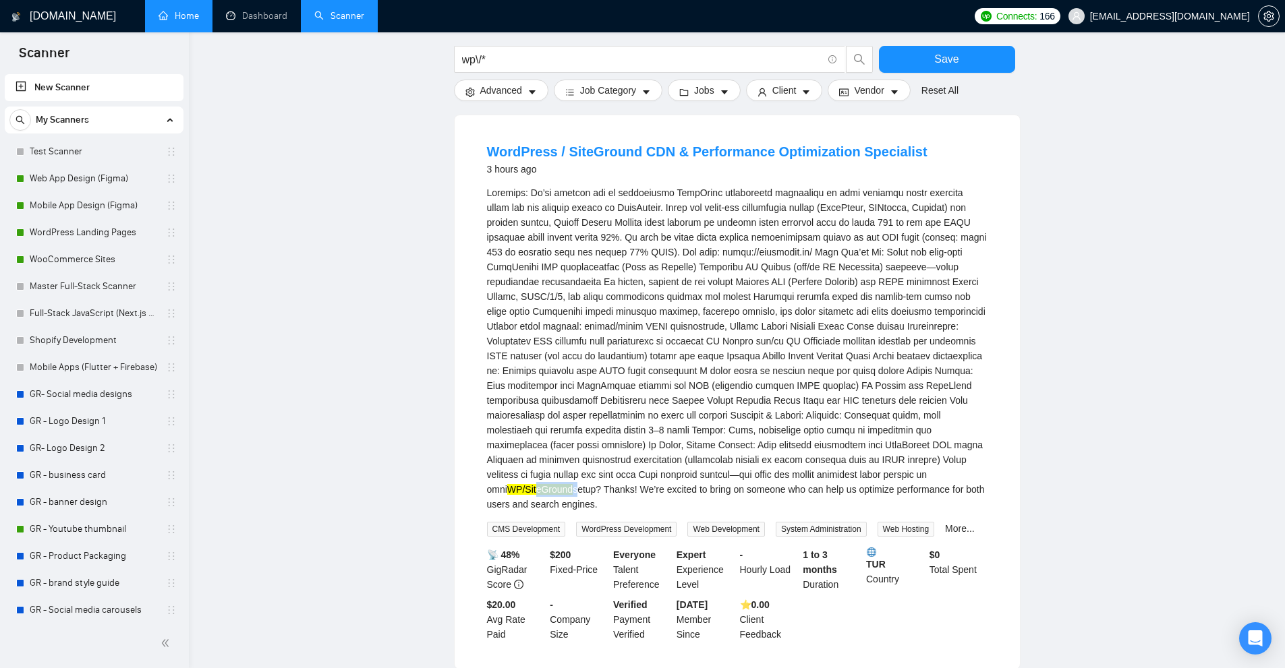
drag, startPoint x: 517, startPoint y: 492, endPoint x: 555, endPoint y: 488, distance: 38.0
click at [555, 488] on div "WP/SiteGround setup? Thanks! We’re excited to bring on someone who can help us …" at bounding box center [737, 348] width 500 height 326
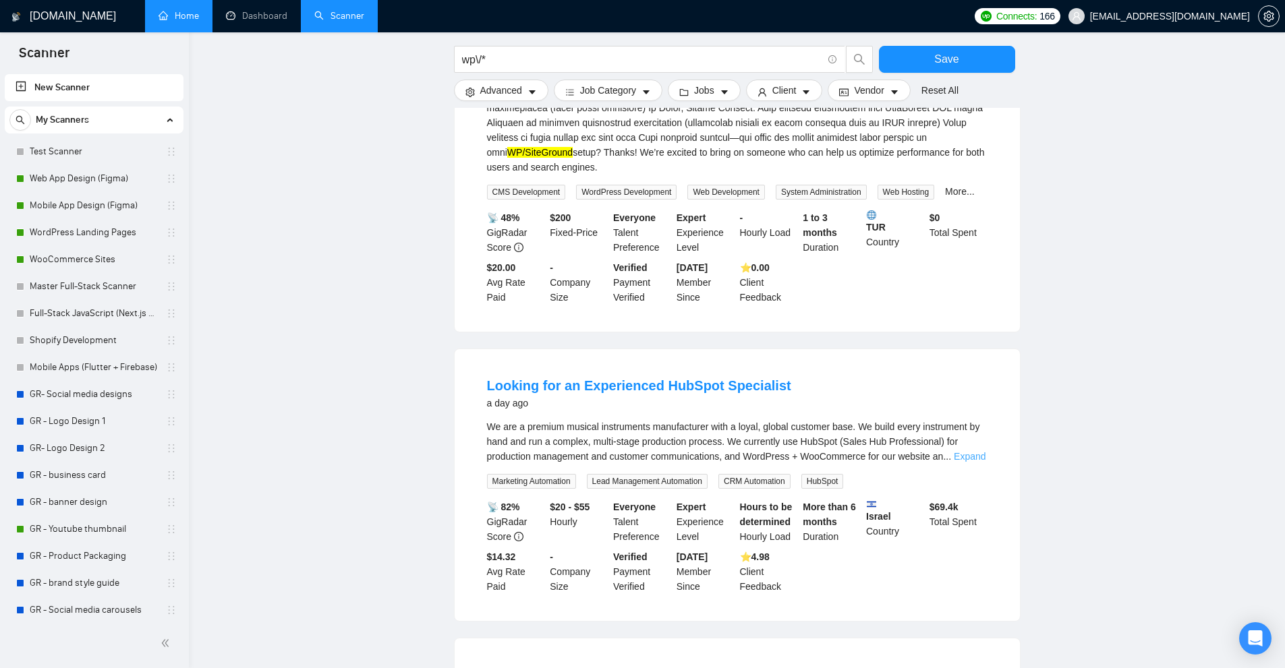
click at [961, 456] on link "Expand" at bounding box center [969, 456] width 32 height 11
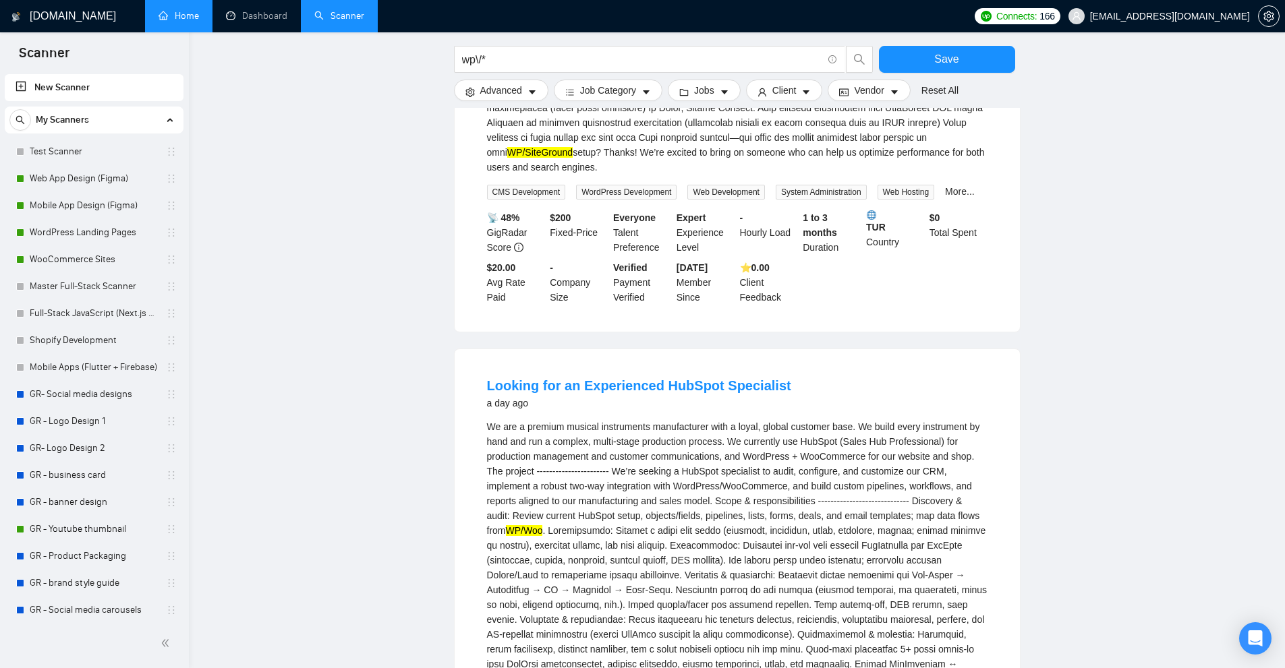
scroll to position [742, 0]
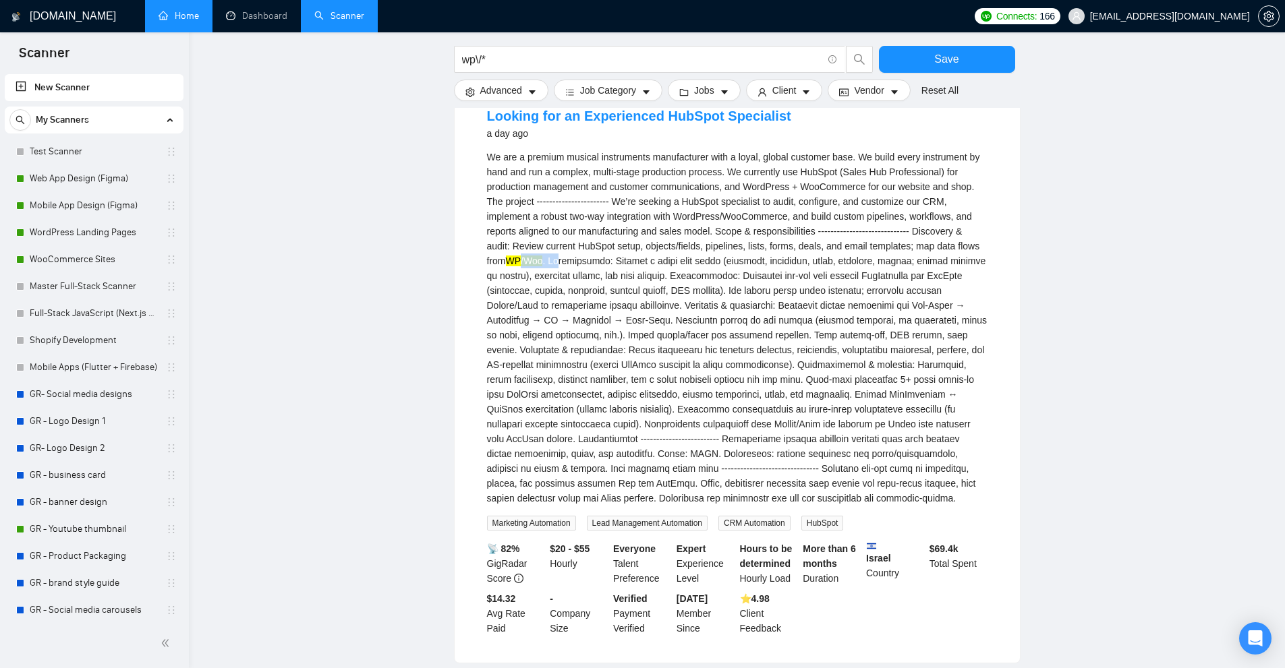
click at [560, 259] on div "We are a premium musical instruments manufacturer with a loyal, global customer…" at bounding box center [737, 328] width 500 height 356
click at [545, 295] on div "We are a premium musical instruments manufacturer with a loyal, global customer…" at bounding box center [737, 328] width 500 height 356
drag, startPoint x: 512, startPoint y: 265, endPoint x: 530, endPoint y: 266, distance: 18.2
click at [530, 266] on mark "WP/Woo" at bounding box center [524, 261] width 37 height 11
click at [533, 264] on mark "WP/Woo" at bounding box center [524, 261] width 37 height 11
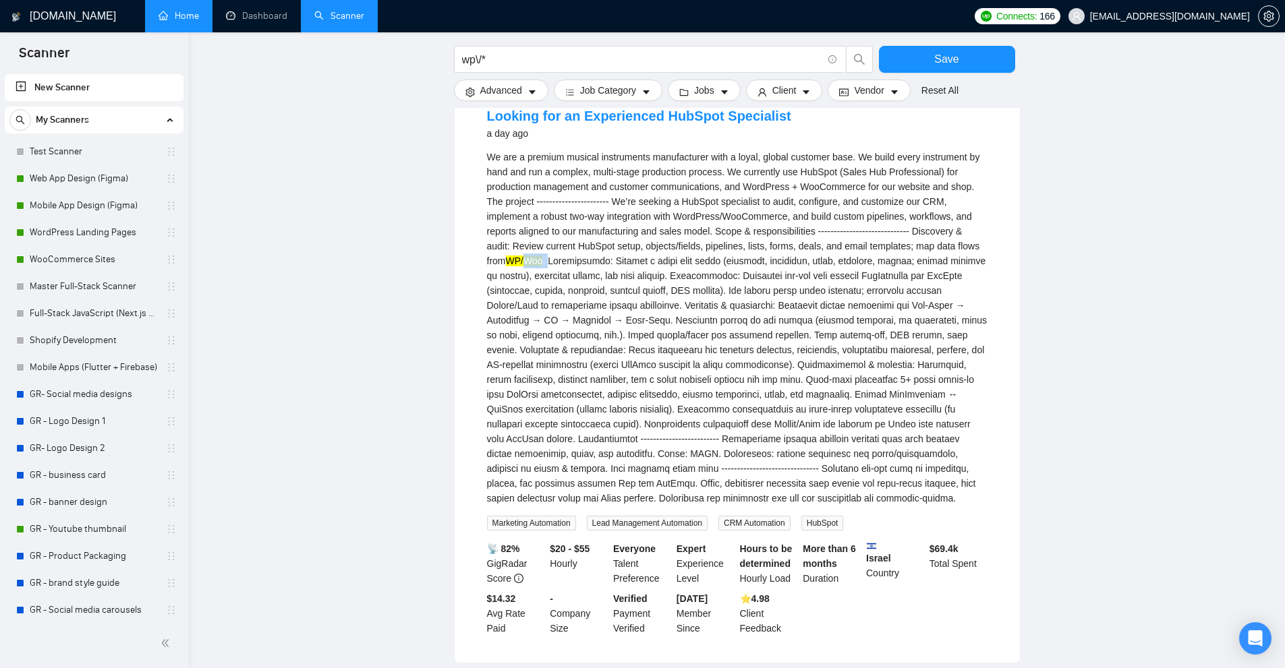
drag, startPoint x: 533, startPoint y: 260, endPoint x: 550, endPoint y: 260, distance: 17.5
click at [550, 260] on div "We are a premium musical instruments manufacturer with a loyal, global customer…" at bounding box center [737, 328] width 500 height 356
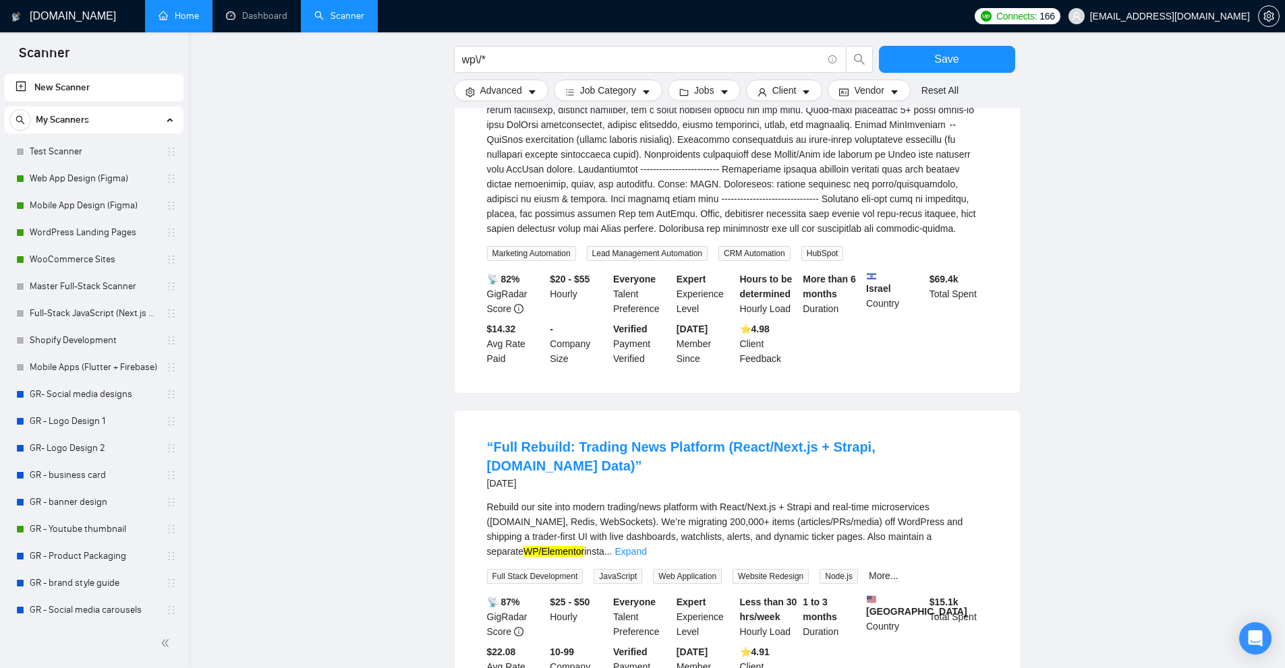
scroll to position [1079, 0]
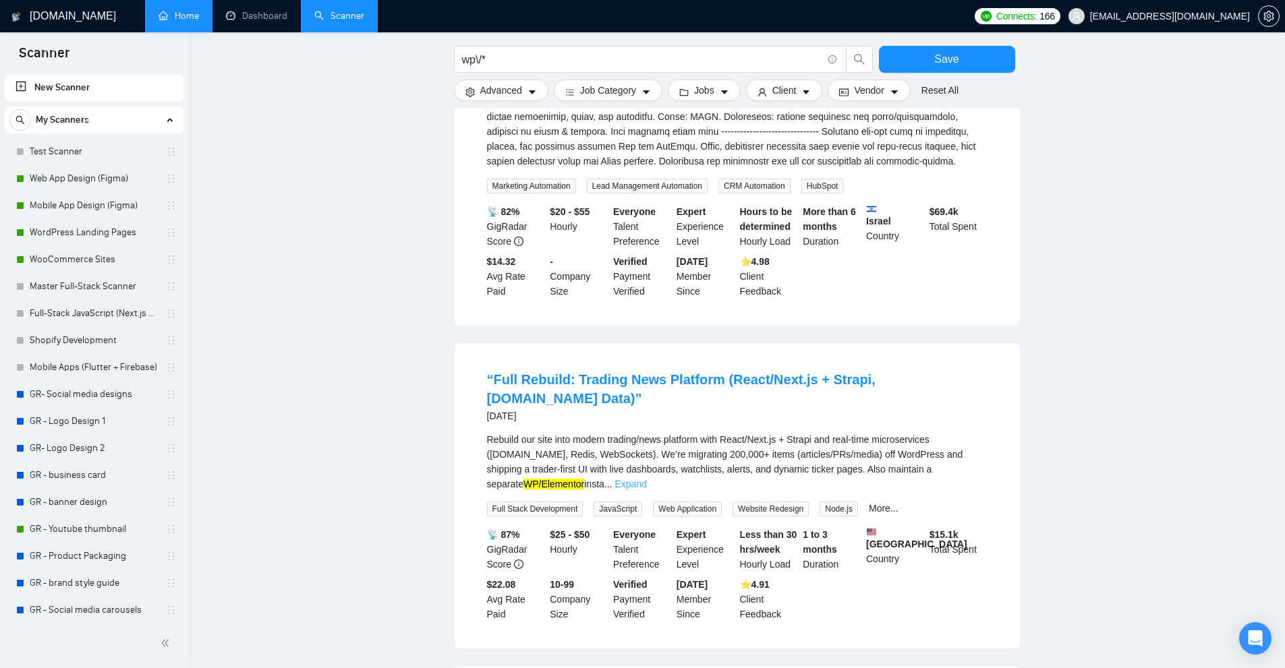
click at [646, 479] on link "Expand" at bounding box center [630, 484] width 32 height 11
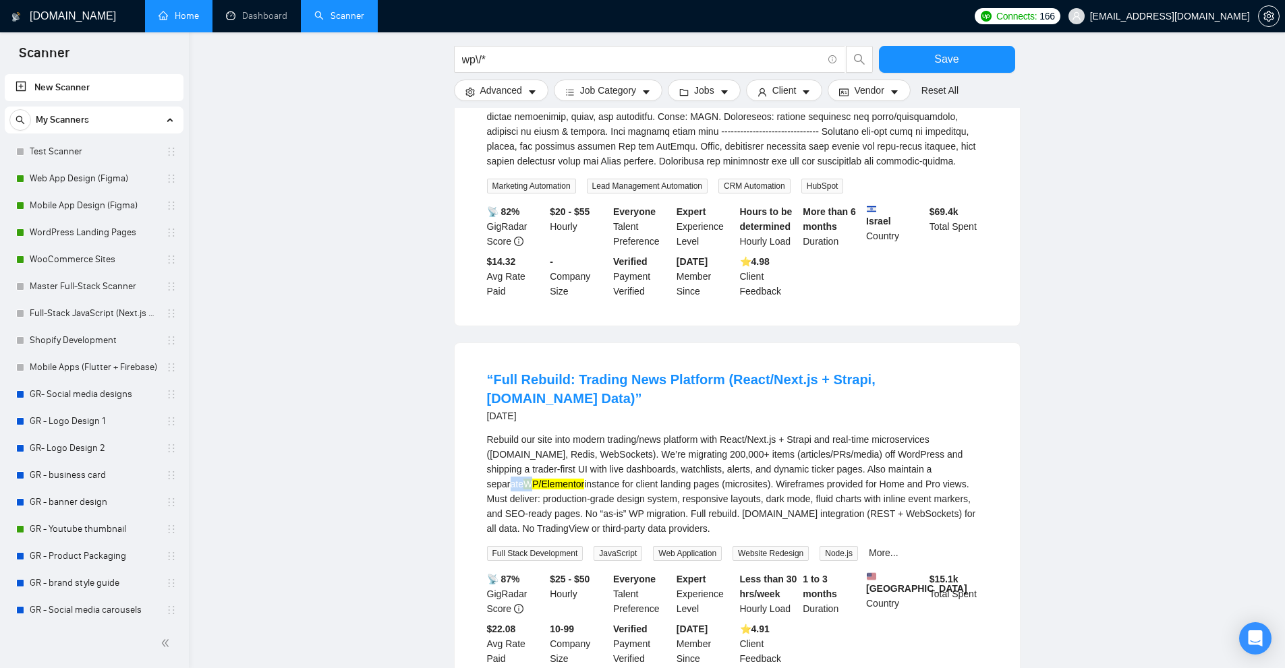
click at [874, 448] on div "Rebuild our site into modern trading/news platform with React/Next.js + Strapi …" at bounding box center [737, 484] width 500 height 104
drag, startPoint x: 901, startPoint y: 450, endPoint x: 945, endPoint y: 454, distance: 44.0
click at [945, 454] on div "Rebuild our site into modern trading/news platform with React/Next.js + Strapi …" at bounding box center [737, 484] width 500 height 104
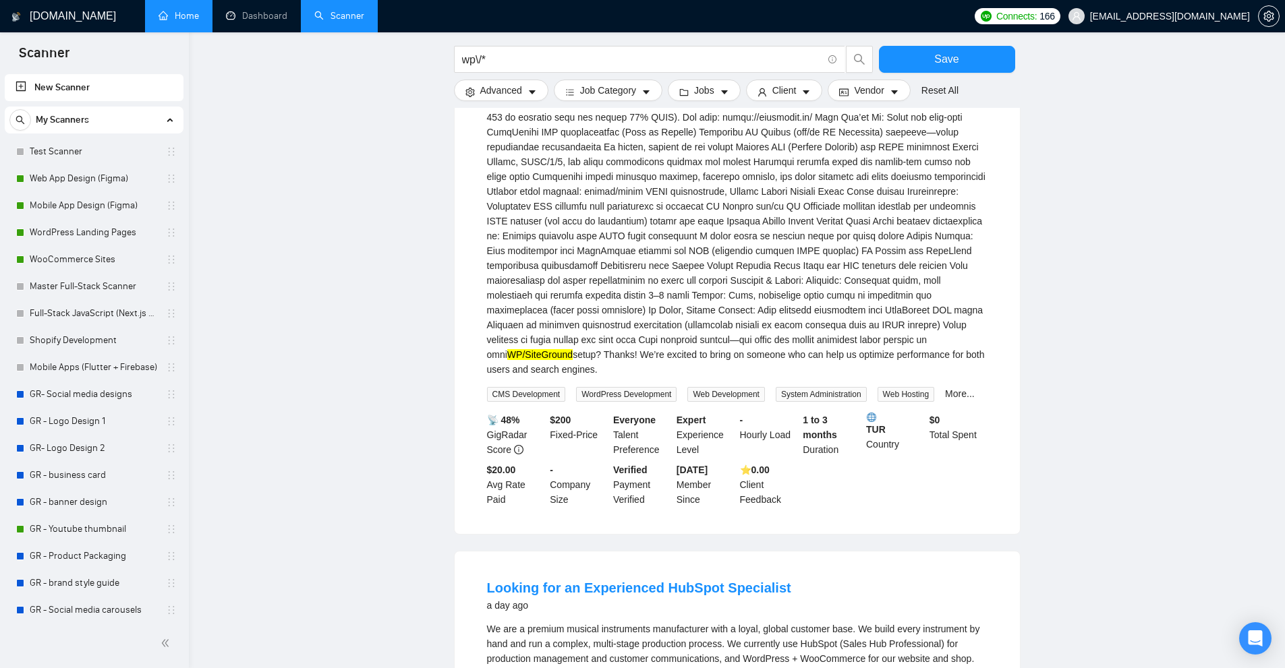
scroll to position [0, 0]
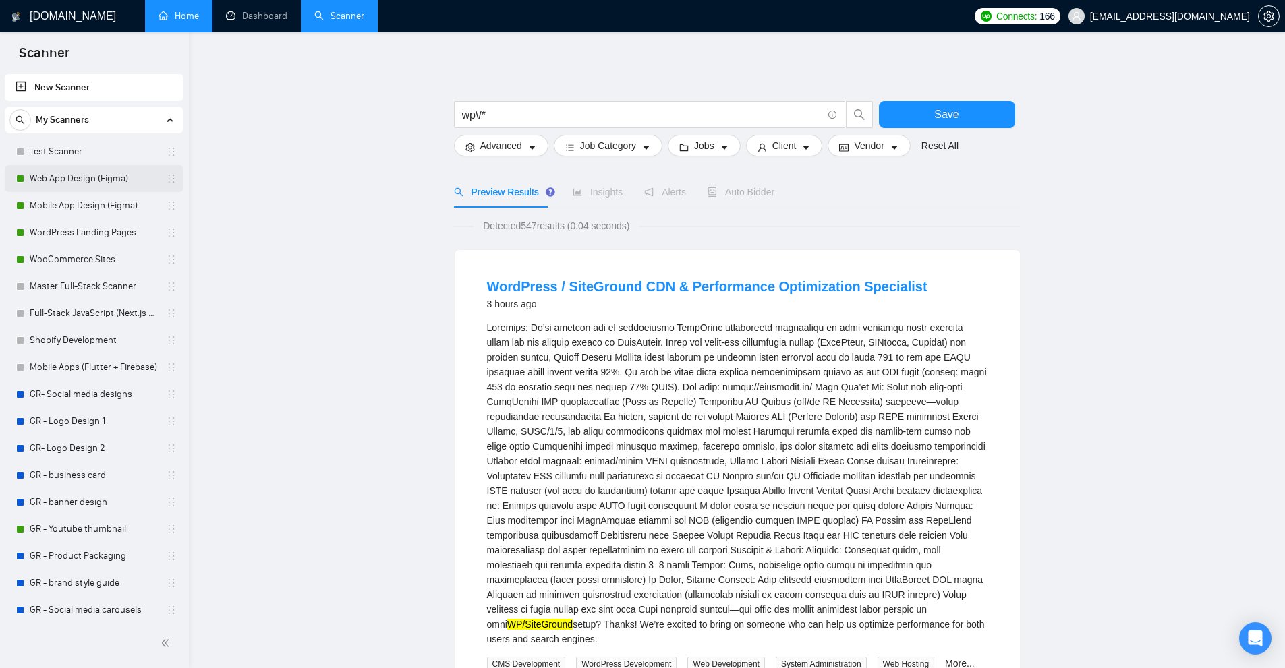
click at [78, 179] on link "Web App Design (Figma)" at bounding box center [94, 178] width 128 height 27
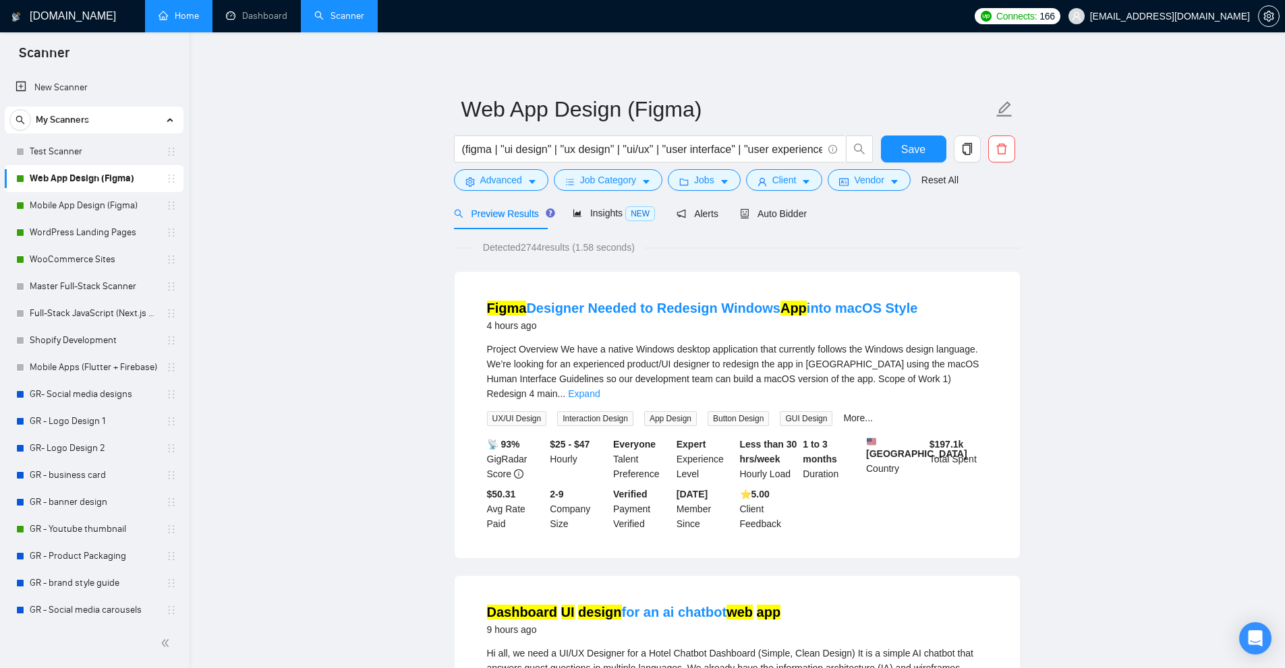
click at [1284, 12] on div "Connects: 166 owais@goaccelovate.com" at bounding box center [1126, 16] width 317 height 32
click at [1273, 17] on icon "setting" at bounding box center [1268, 16] width 11 height 11
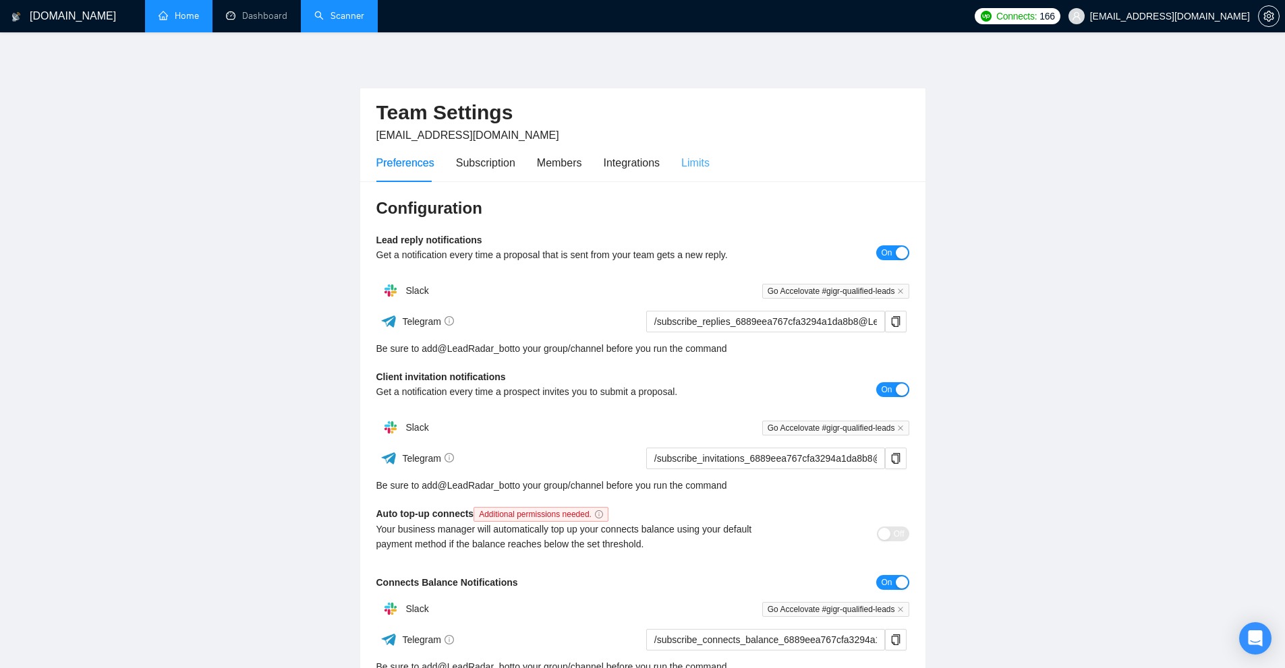
click at [705, 178] on div "Limits" at bounding box center [695, 163] width 28 height 38
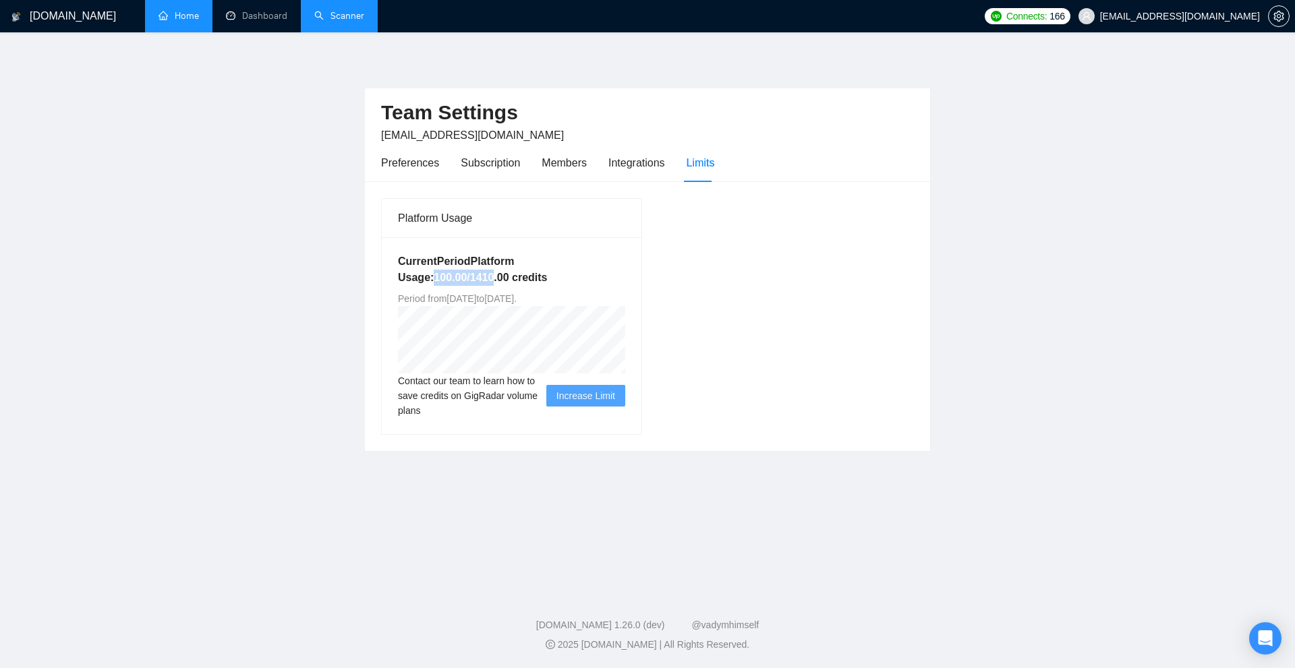
drag, startPoint x: 454, startPoint y: 274, endPoint x: 494, endPoint y: 275, distance: 39.1
click at [493, 275] on h5 "Current Period Platform Usage: 100.00 / 1410.00 credits" at bounding box center [511, 270] width 227 height 32
click at [498, 278] on h5 "Current Period Platform Usage: 100.00 / 1410.00 credits" at bounding box center [511, 270] width 227 height 32
click at [419, 159] on div "Preferences" at bounding box center [410, 162] width 58 height 17
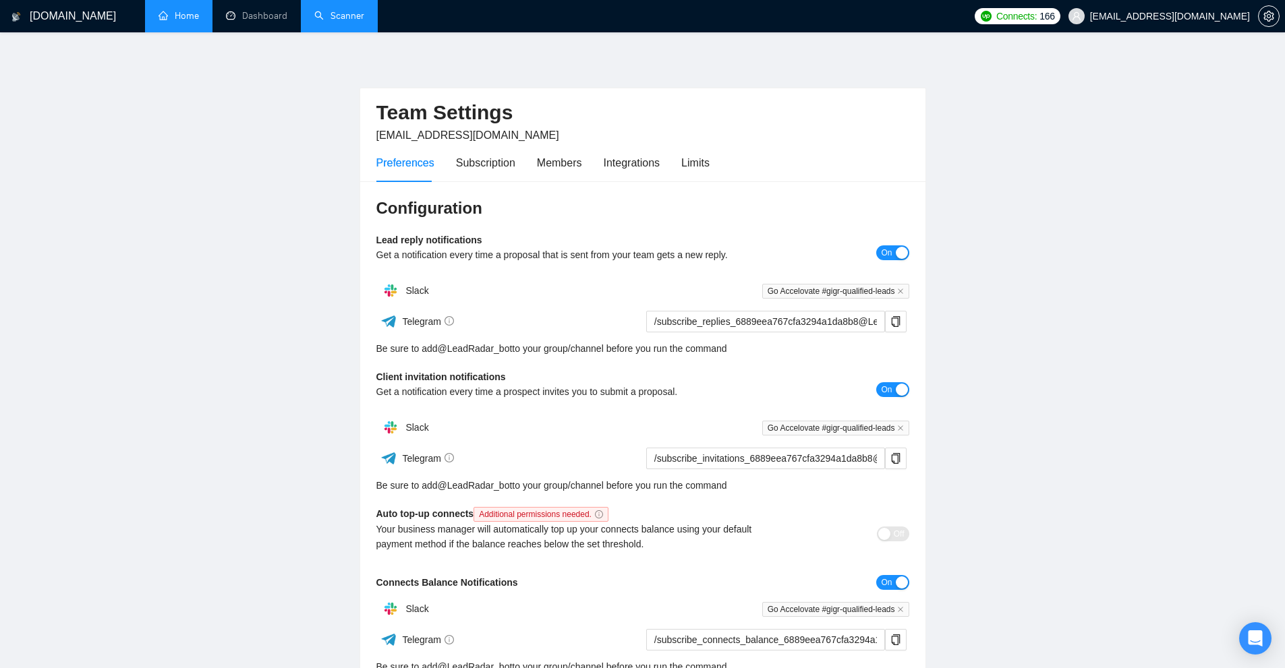
click at [713, 171] on div "Preferences Subscription Members Integrations Limits" at bounding box center [642, 163] width 533 height 38
click at [701, 168] on div "Limits" at bounding box center [695, 162] width 28 height 17
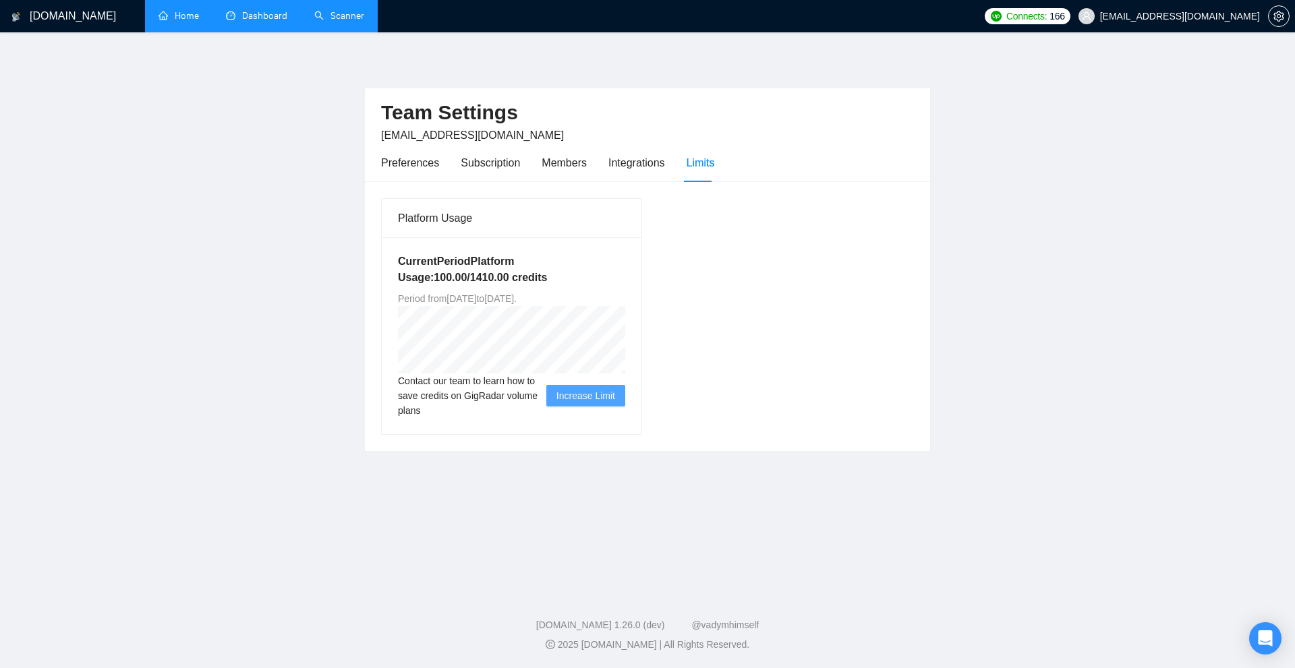
click at [259, 22] on link "Dashboard" at bounding box center [256, 15] width 61 height 11
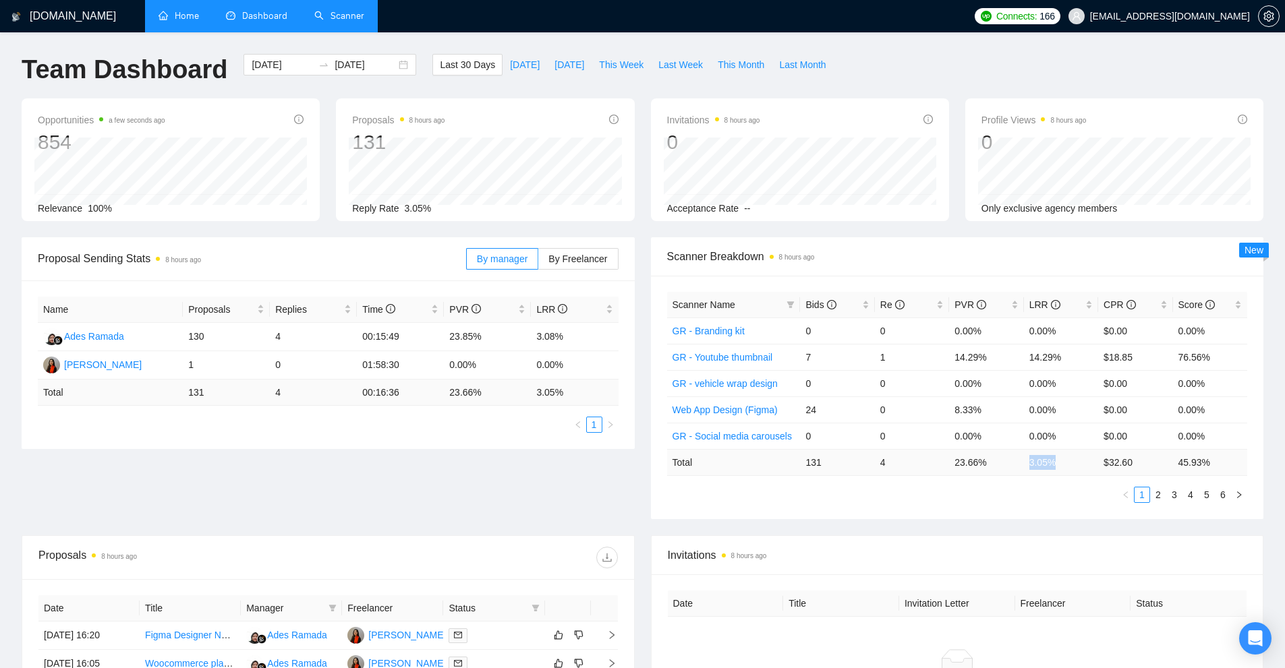
drag, startPoint x: 1065, startPoint y: 463, endPoint x: 1026, endPoint y: 469, distance: 39.6
click at [1024, 466] on td "3.05 %" at bounding box center [1061, 462] width 74 height 26
click at [1045, 492] on ul "1 2 3 4 5 6" at bounding box center [957, 495] width 581 height 16
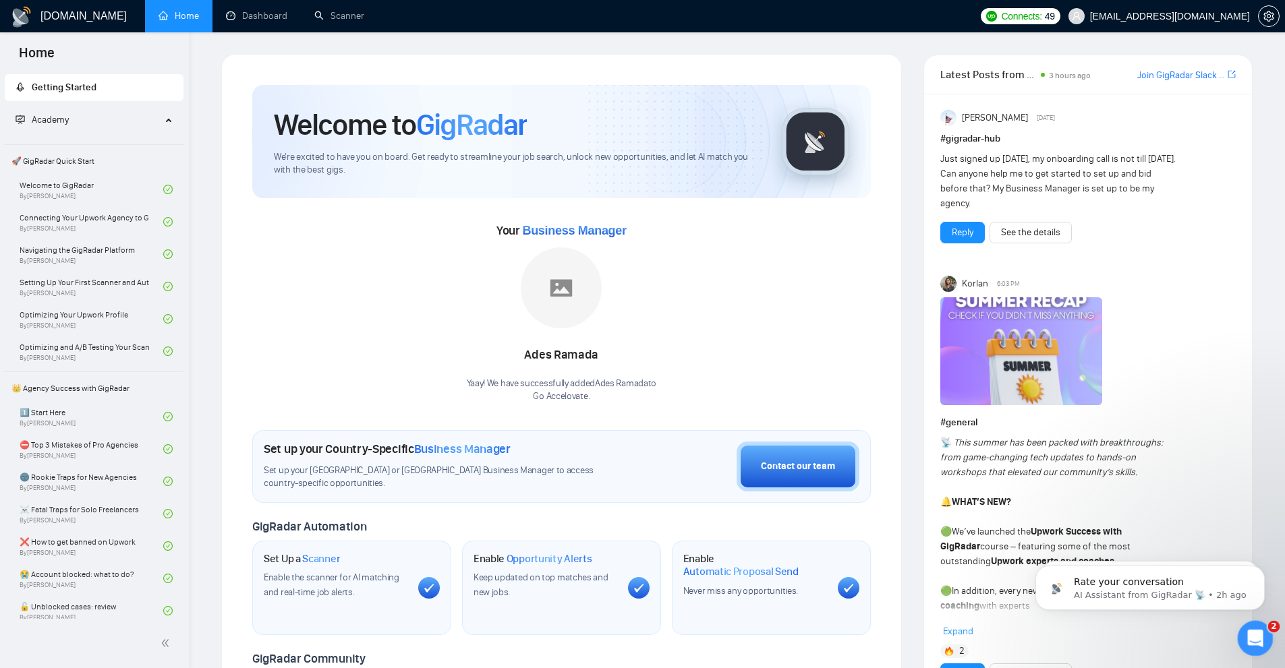
click at [1259, 632] on icon "Open Intercom Messenger" at bounding box center [1253, 637] width 22 height 22
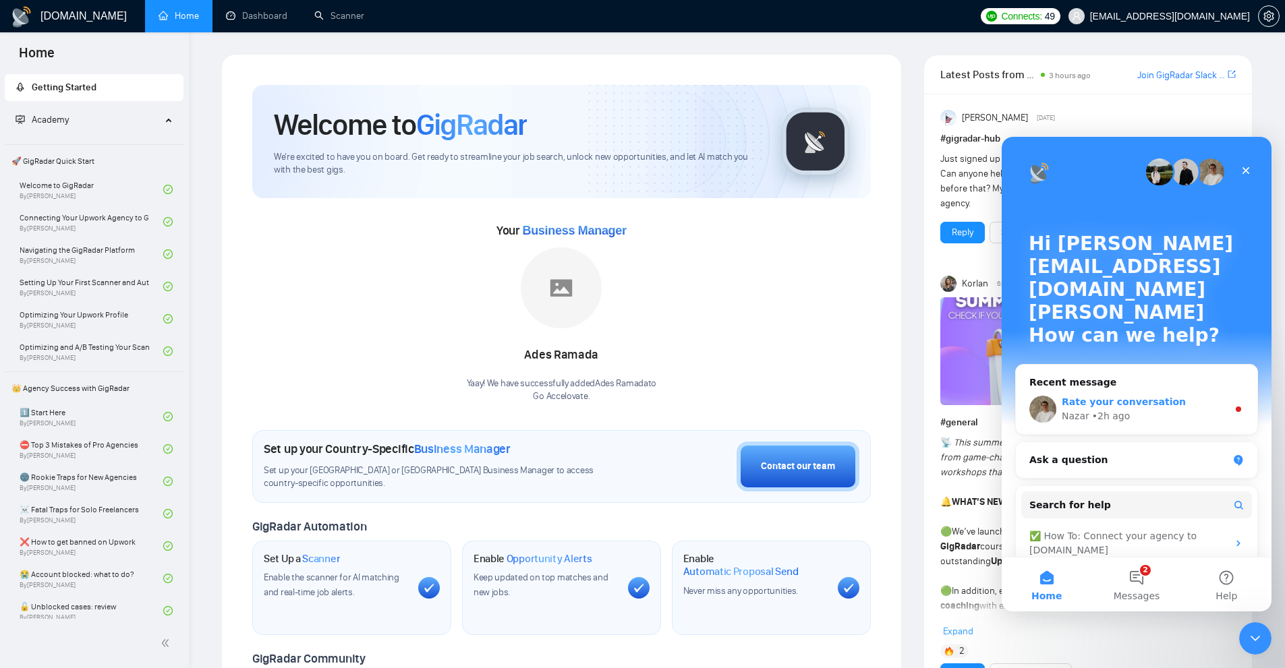
click at [1083, 409] on div "Nazar" at bounding box center [1075, 416] width 28 height 14
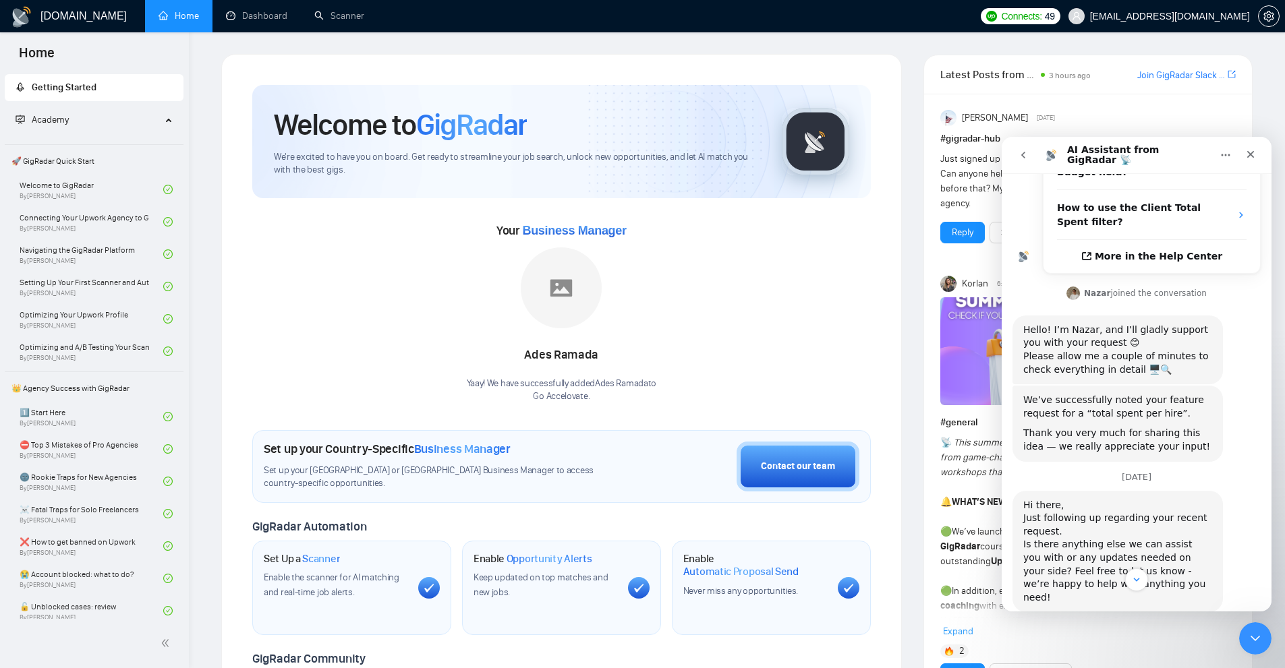
scroll to position [714, 0]
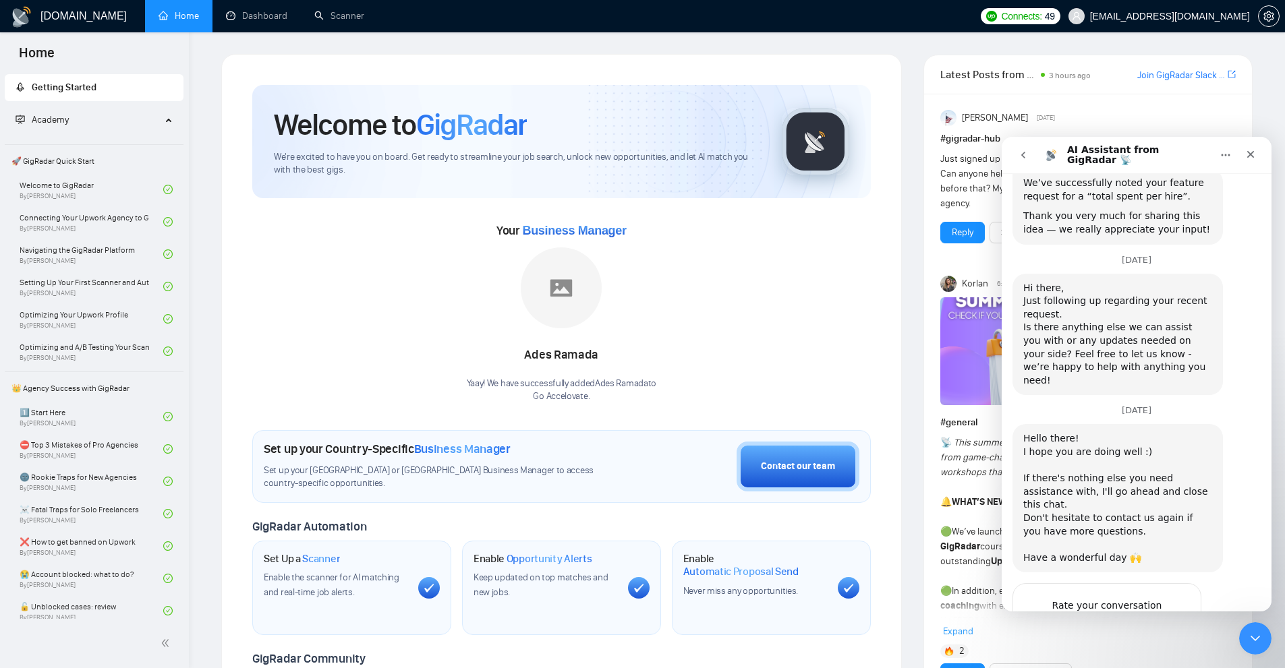
click at [1170, 620] on span "Amazing" at bounding box center [1170, 632] width 24 height 24
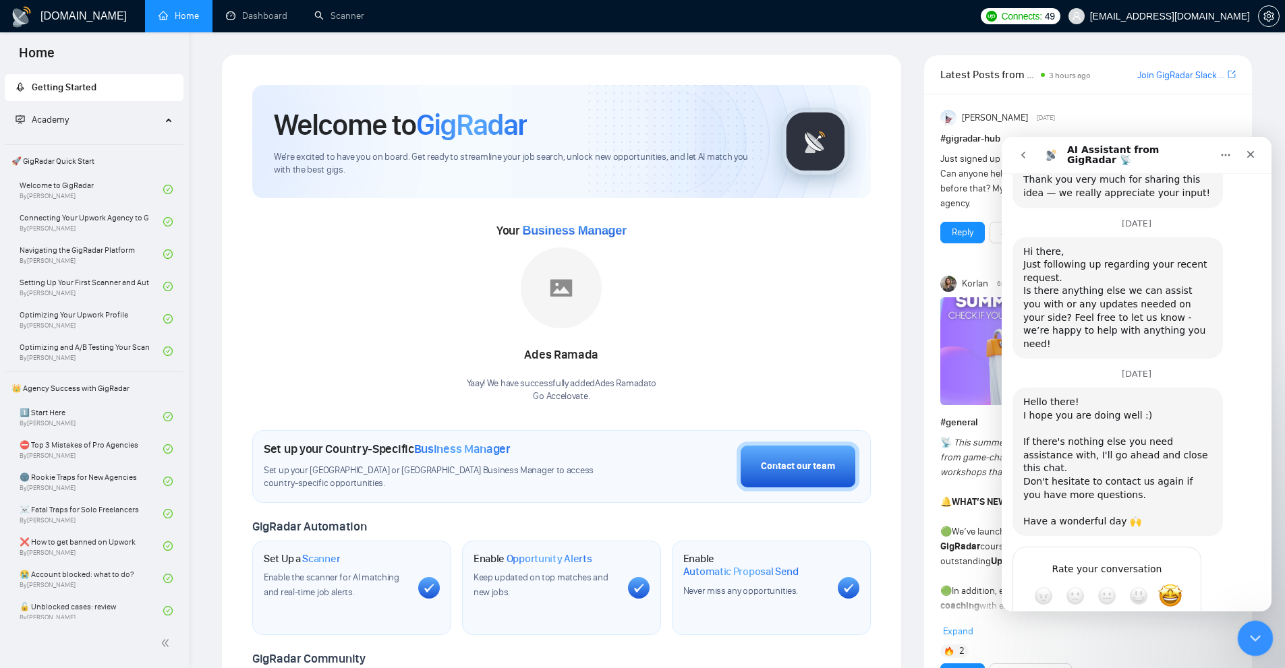
click at [1248, 629] on icon "Close Intercom Messenger" at bounding box center [1253, 636] width 16 height 16
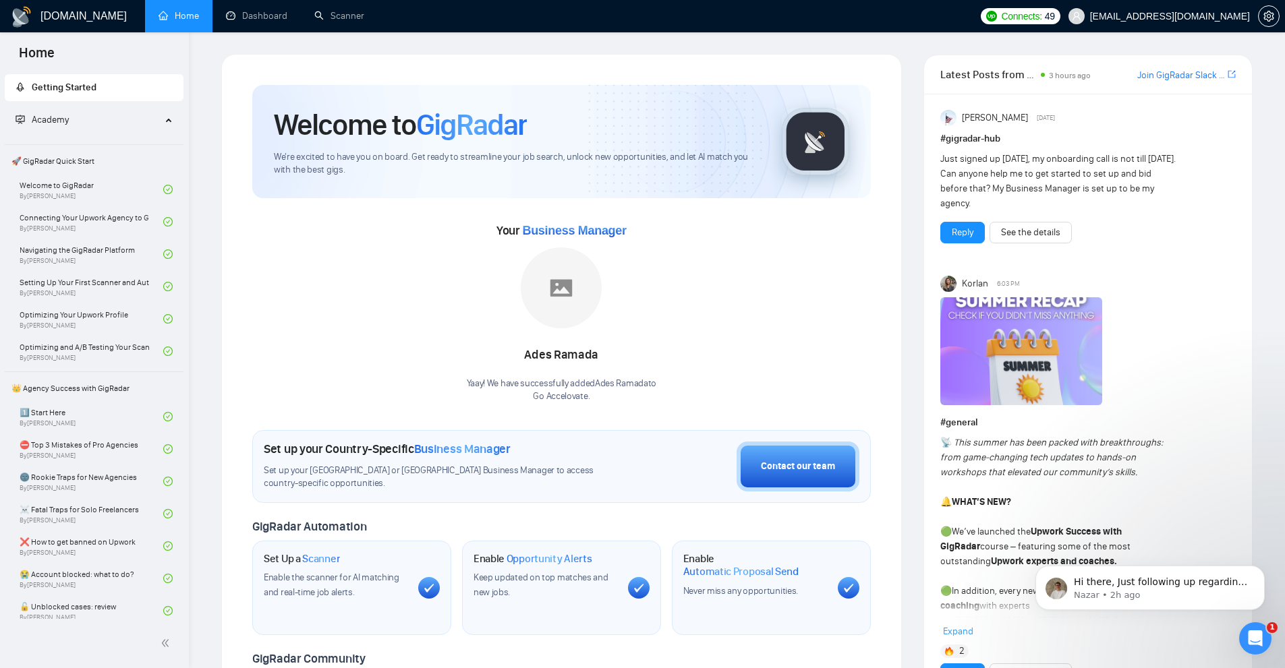
scroll to position [0, 0]
click at [1208, 598] on p "Nazar • 2h ago" at bounding box center [1161, 595] width 174 height 12
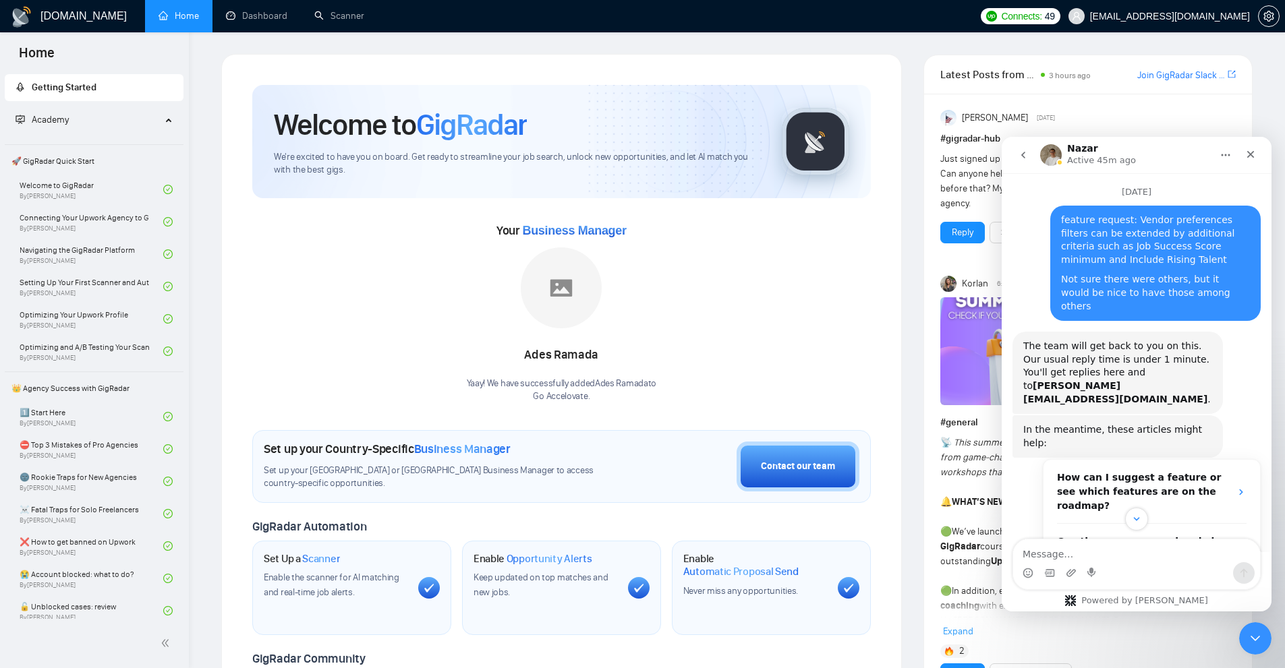
scroll to position [452, 0]
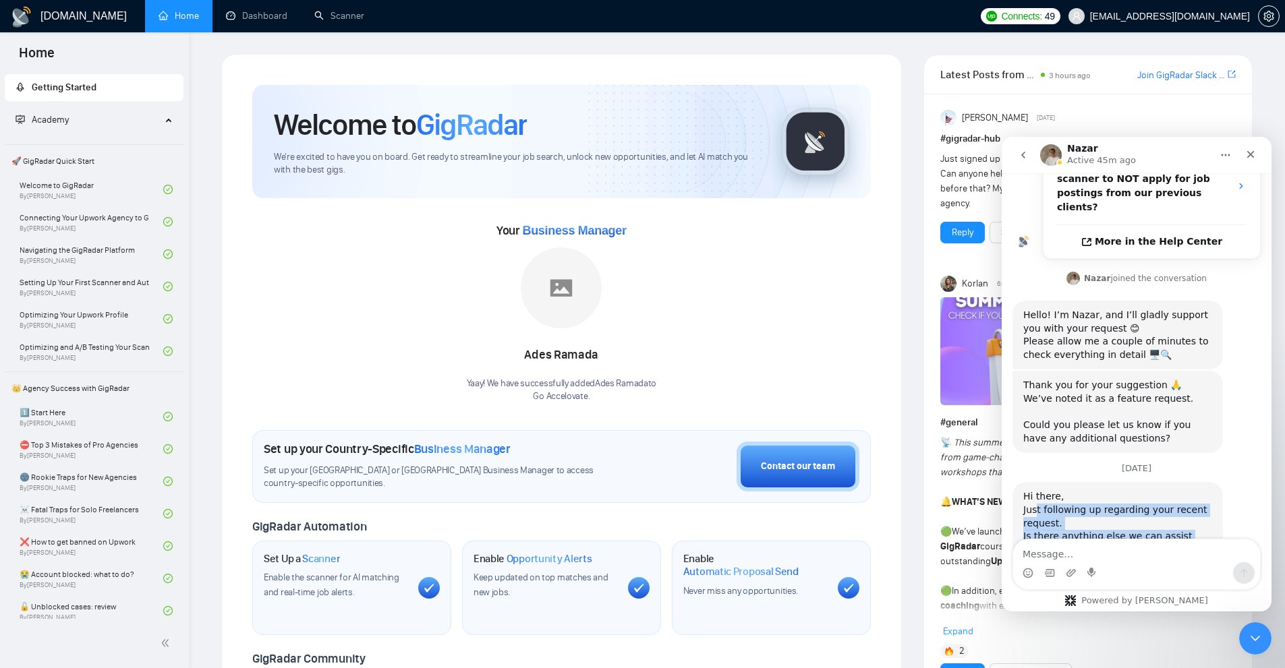
drag, startPoint x: 1034, startPoint y: 427, endPoint x: 1157, endPoint y: 490, distance: 138.7
click at [1157, 490] on div "Hi there, Just following up regarding your recent request. Is there anything el…" at bounding box center [1117, 543] width 189 height 106
click at [1157, 530] on div "Is there anything else we can assist you with or any updates needed on your sid…" at bounding box center [1117, 563] width 189 height 66
click at [1250, 634] on icon "Close Intercom Messenger" at bounding box center [1253, 636] width 16 height 16
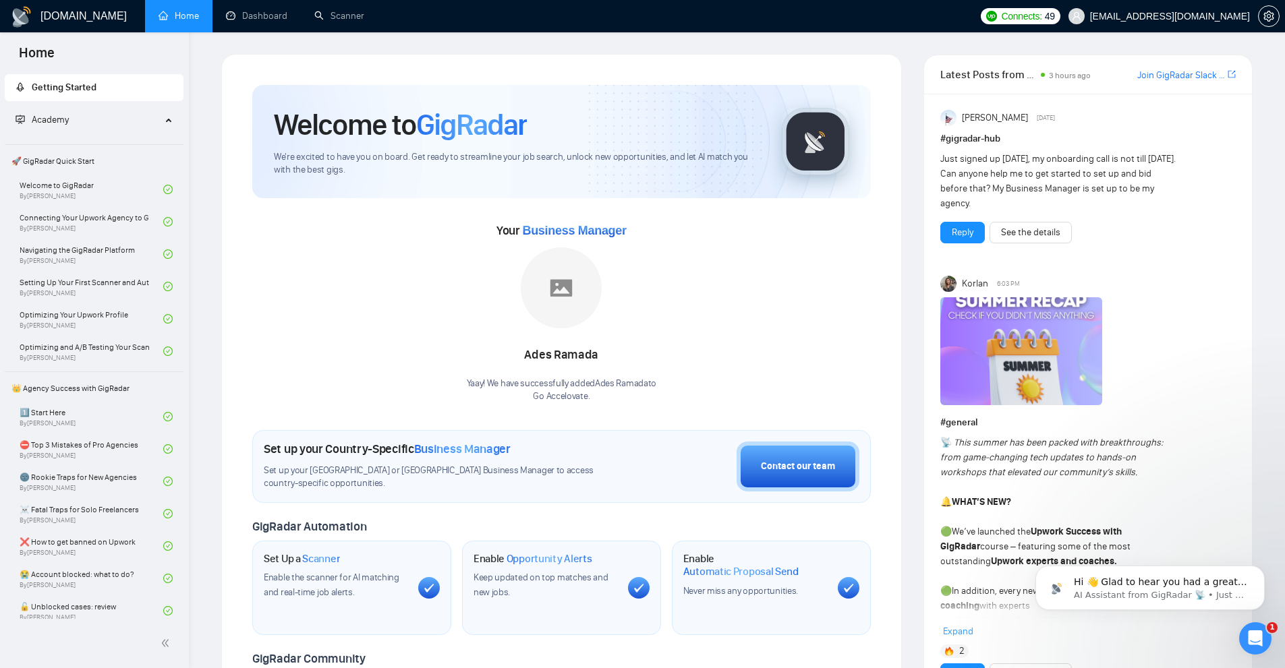
scroll to position [0, 0]
click at [1175, 602] on div "Hi 👋 Glad to hear you had a great experience with us! 🙌 ​ Could you spare 20 se…" at bounding box center [1149, 588] width 229 height 45
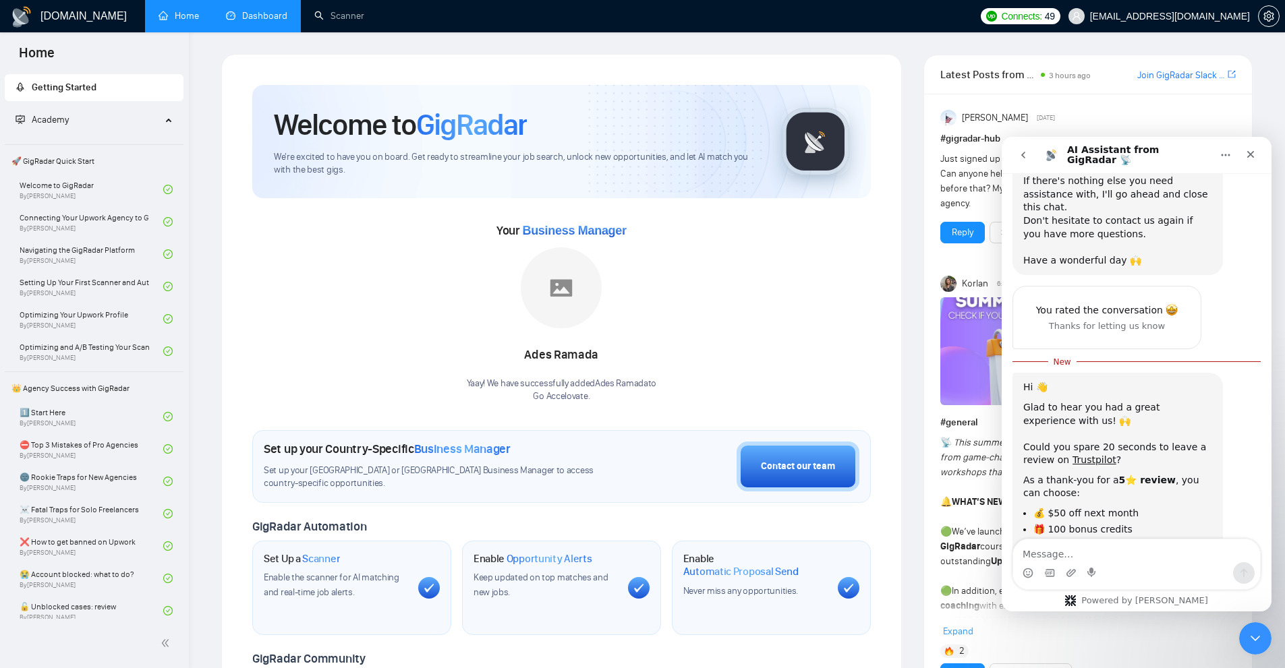
click at [239, 15] on link "Dashboard" at bounding box center [256, 15] width 61 height 11
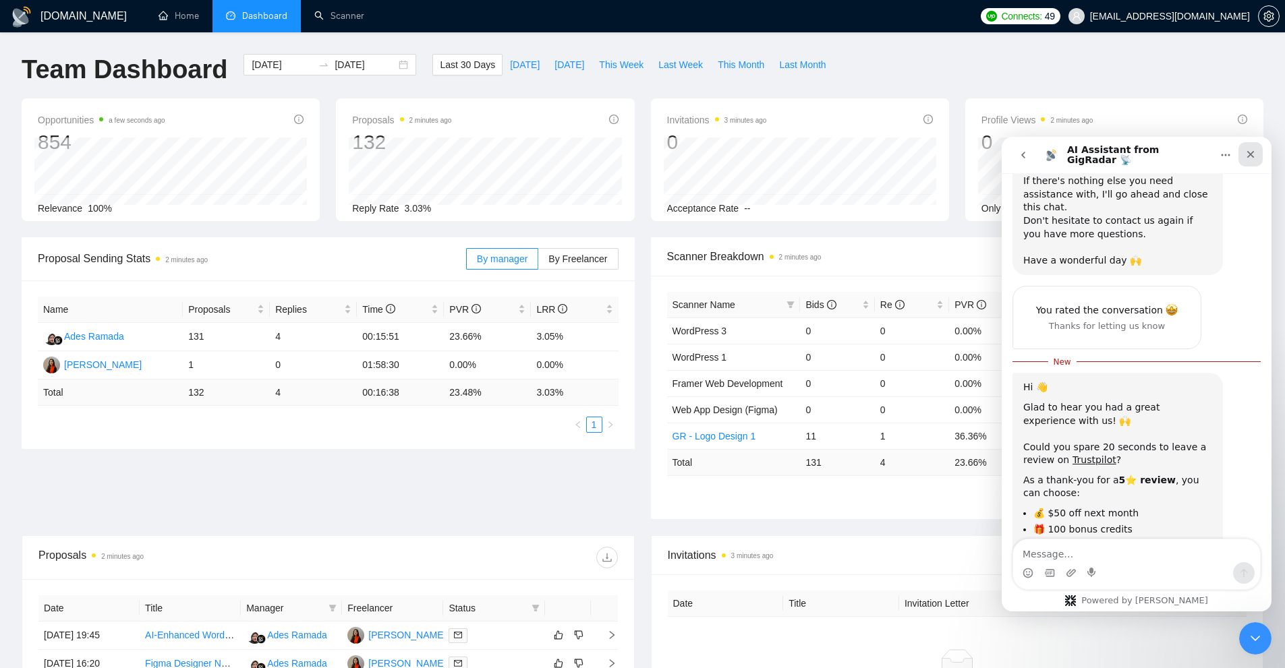
click at [1245, 155] on icon "Close" at bounding box center [1250, 154] width 11 height 11
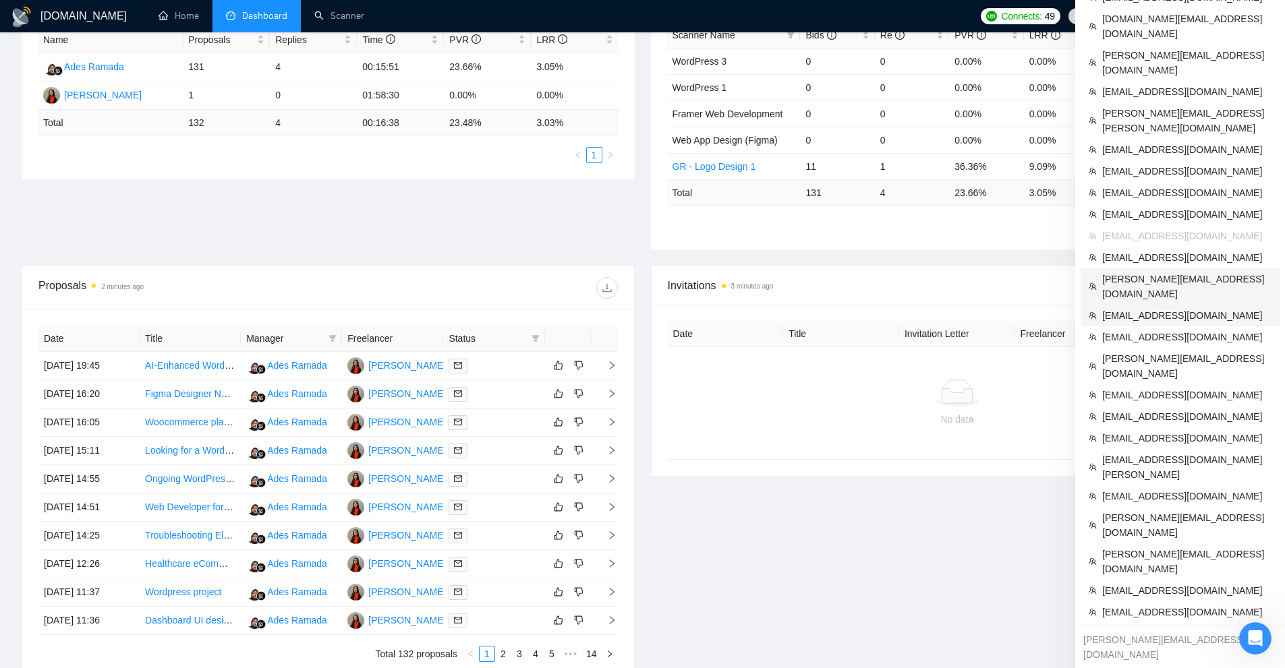
scroll to position [337, 0]
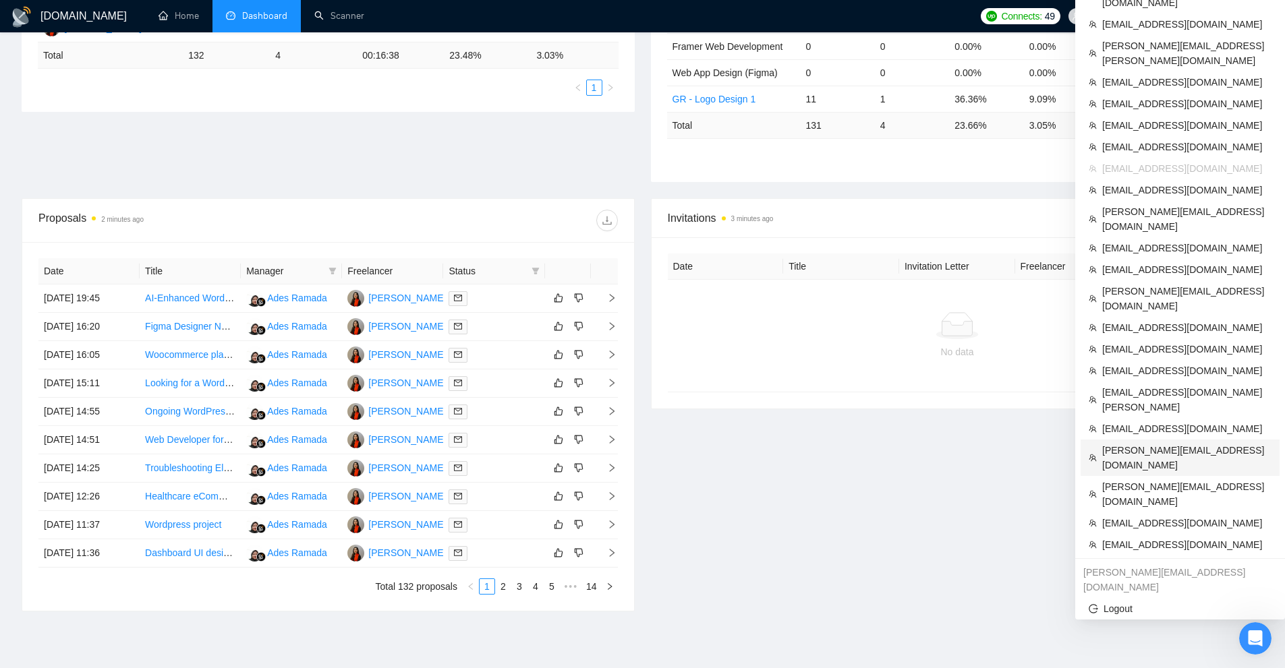
click at [1134, 443] on span "harsha@codebuddy.co" at bounding box center [1186, 458] width 169 height 30
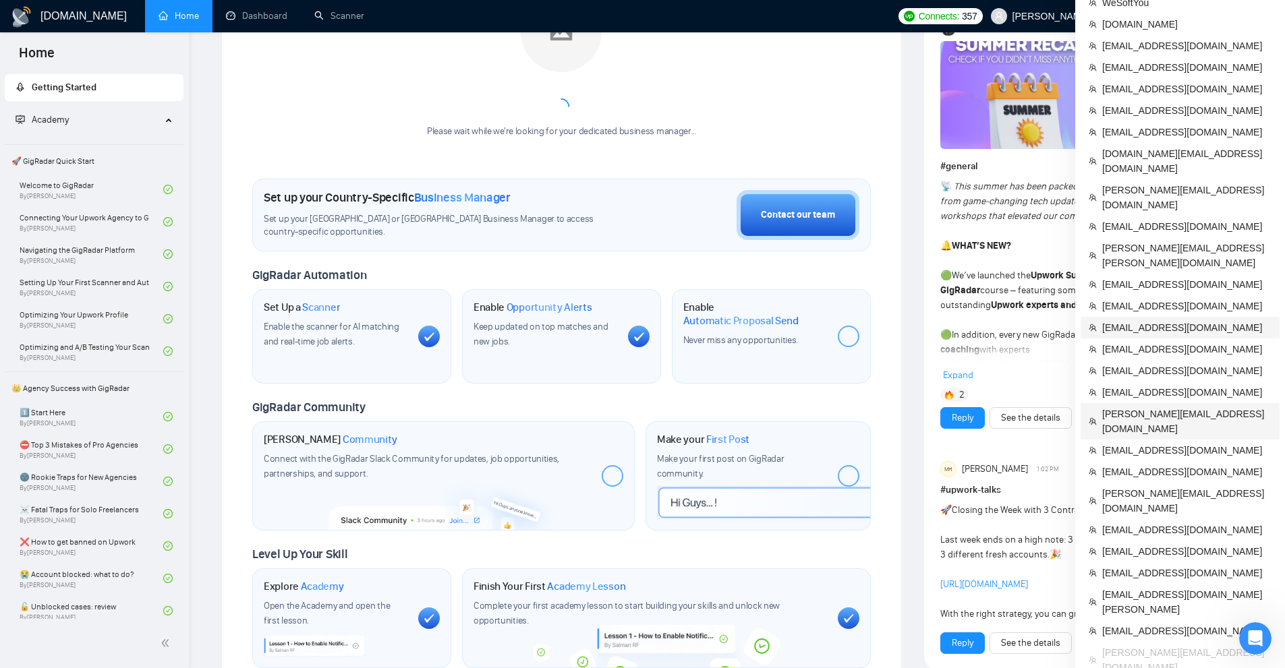
scroll to position [391, 0]
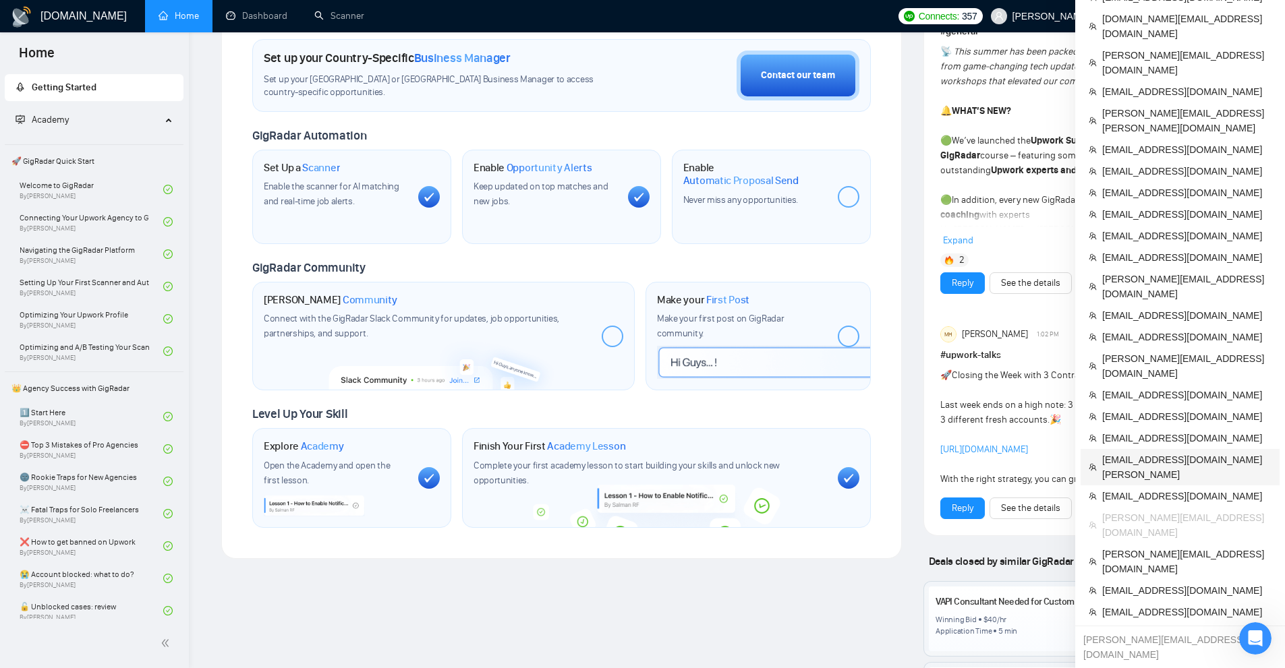
click at [1179, 452] on span "[EMAIL_ADDRESS][DOMAIN_NAME][PERSON_NAME]" at bounding box center [1186, 467] width 169 height 30
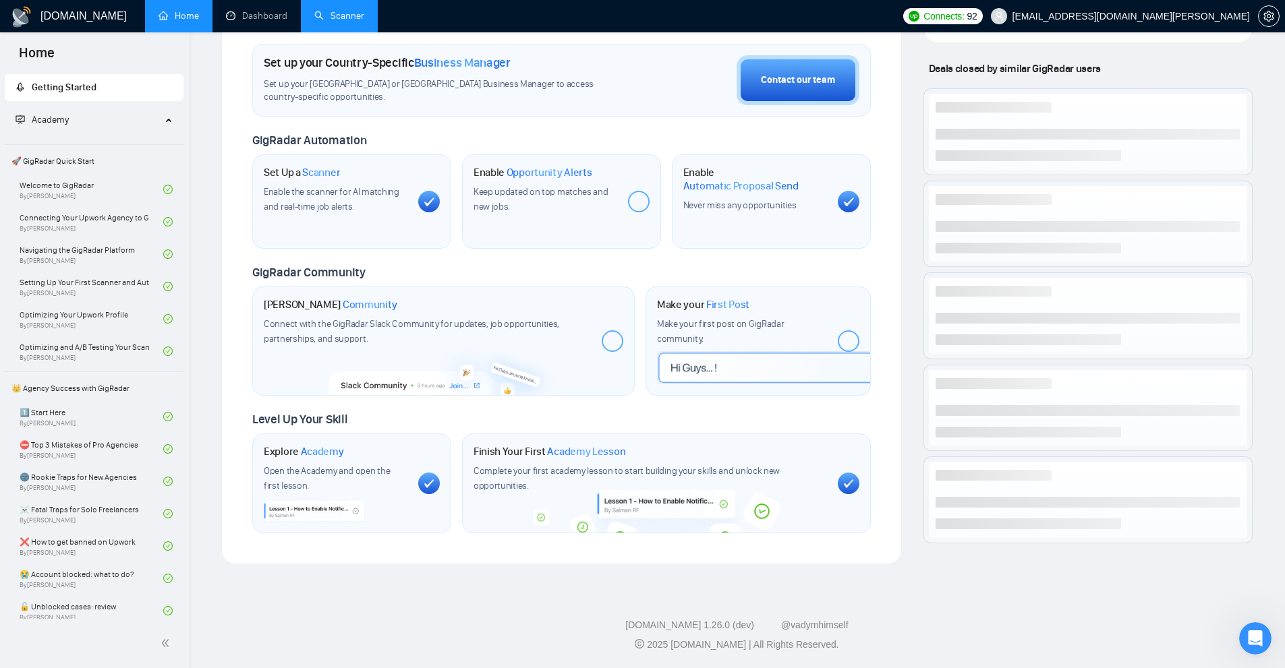
click at [336, 22] on link "Scanner" at bounding box center [339, 15] width 50 height 11
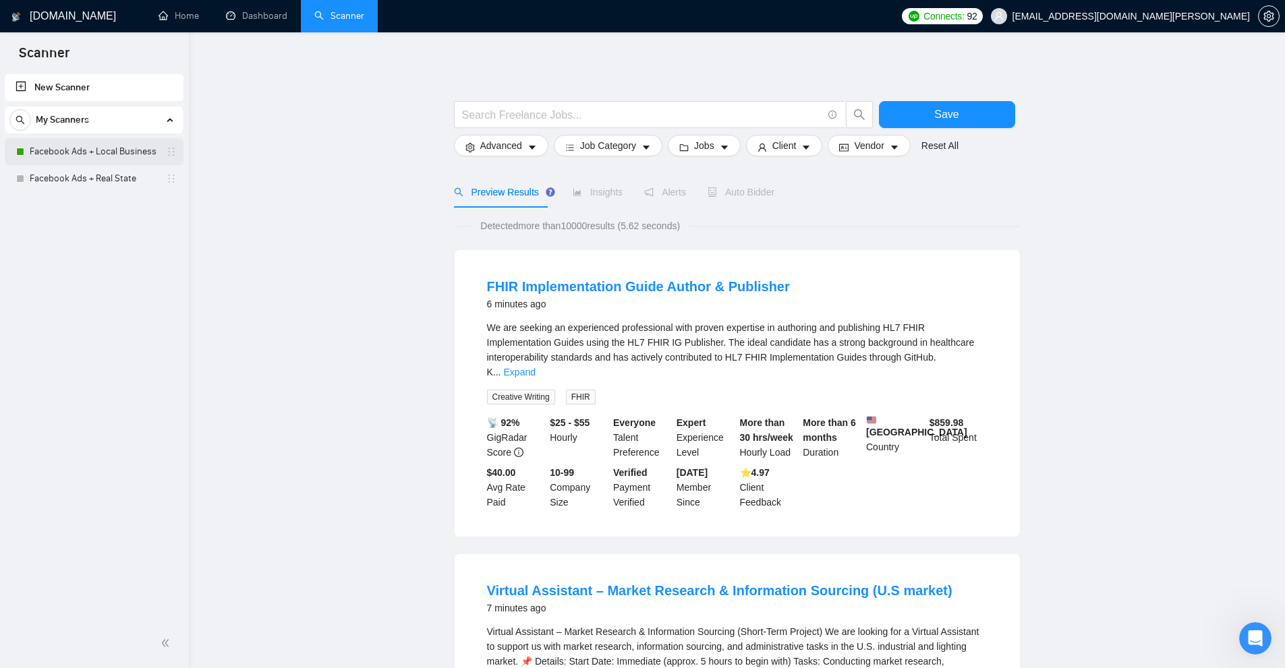
click at [93, 143] on link "Facebook Ads + Local Business" at bounding box center [94, 151] width 128 height 27
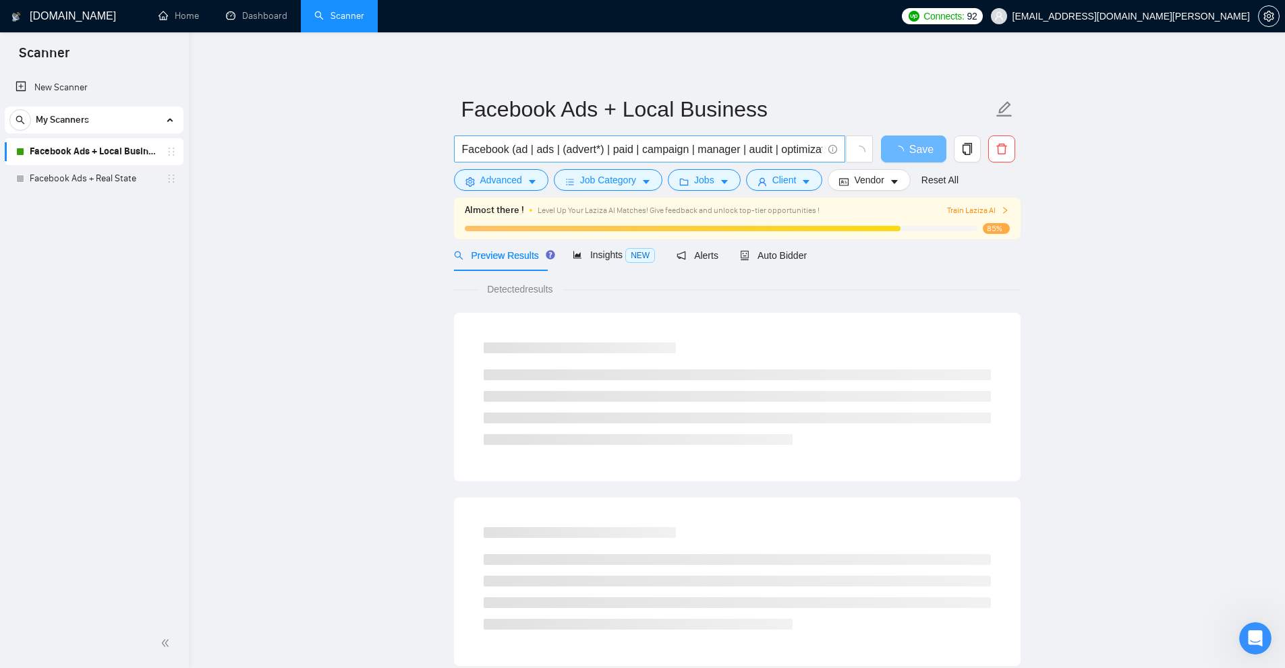
scroll to position [0, 296]
click at [237, 19] on link "Dashboard" at bounding box center [256, 15] width 61 height 11
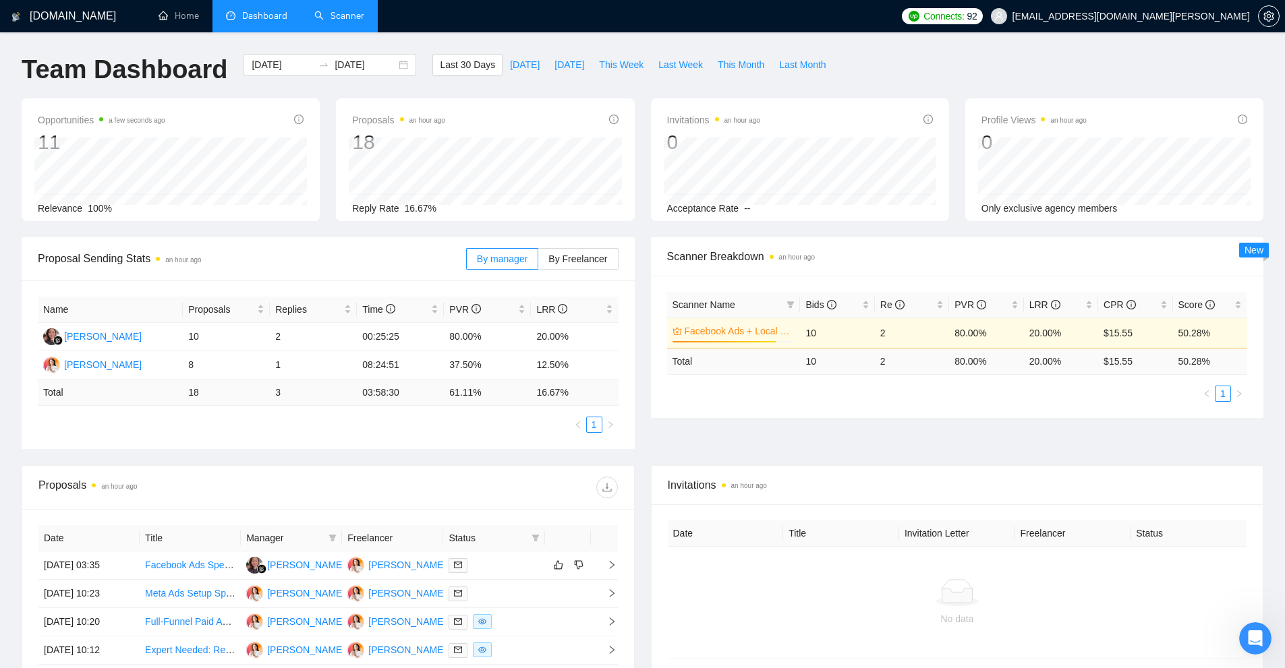
click at [361, 22] on link "Scanner" at bounding box center [339, 15] width 50 height 11
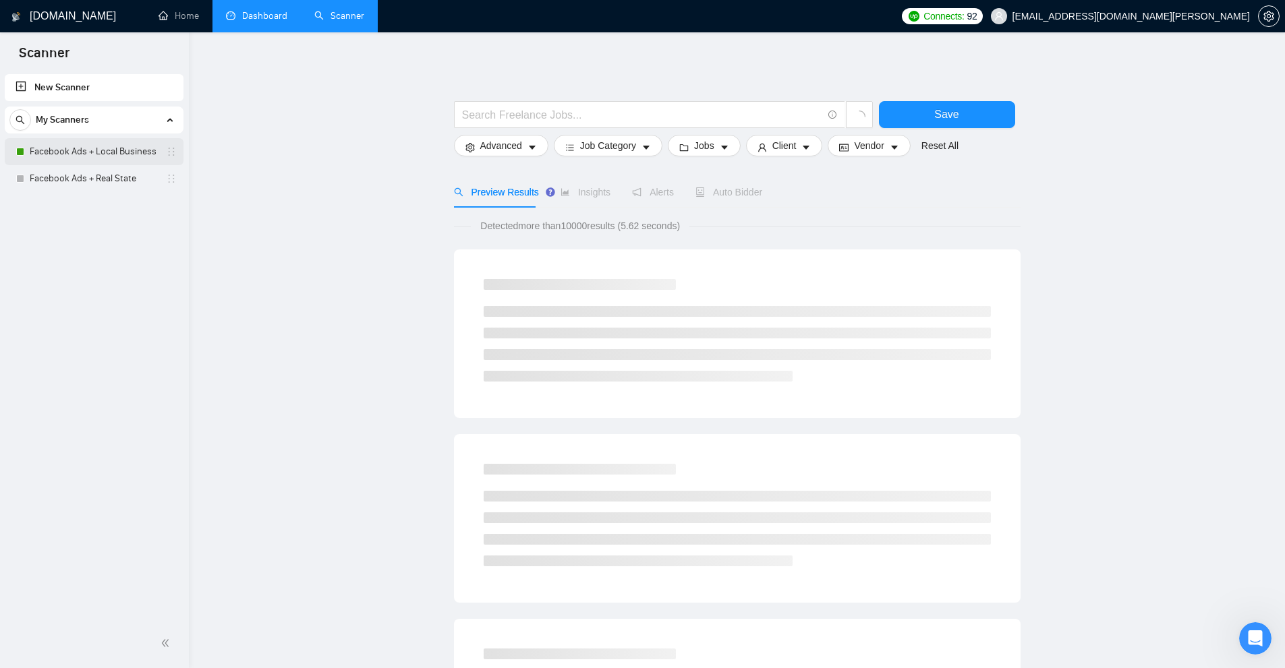
click at [122, 163] on link "Facebook Ads + Local Business" at bounding box center [94, 151] width 128 height 27
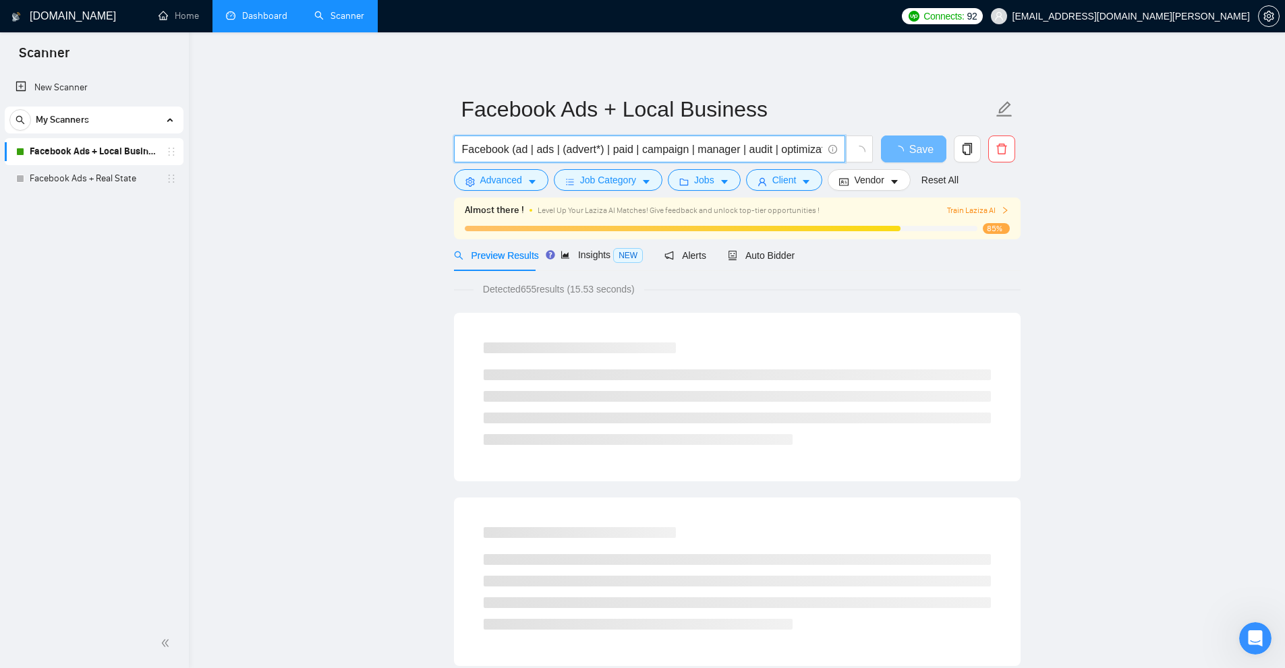
click at [638, 148] on input "Facebook (ad | ads | (advert*) | paid | campaign | manager | audit | optimizati…" at bounding box center [642, 149] width 360 height 17
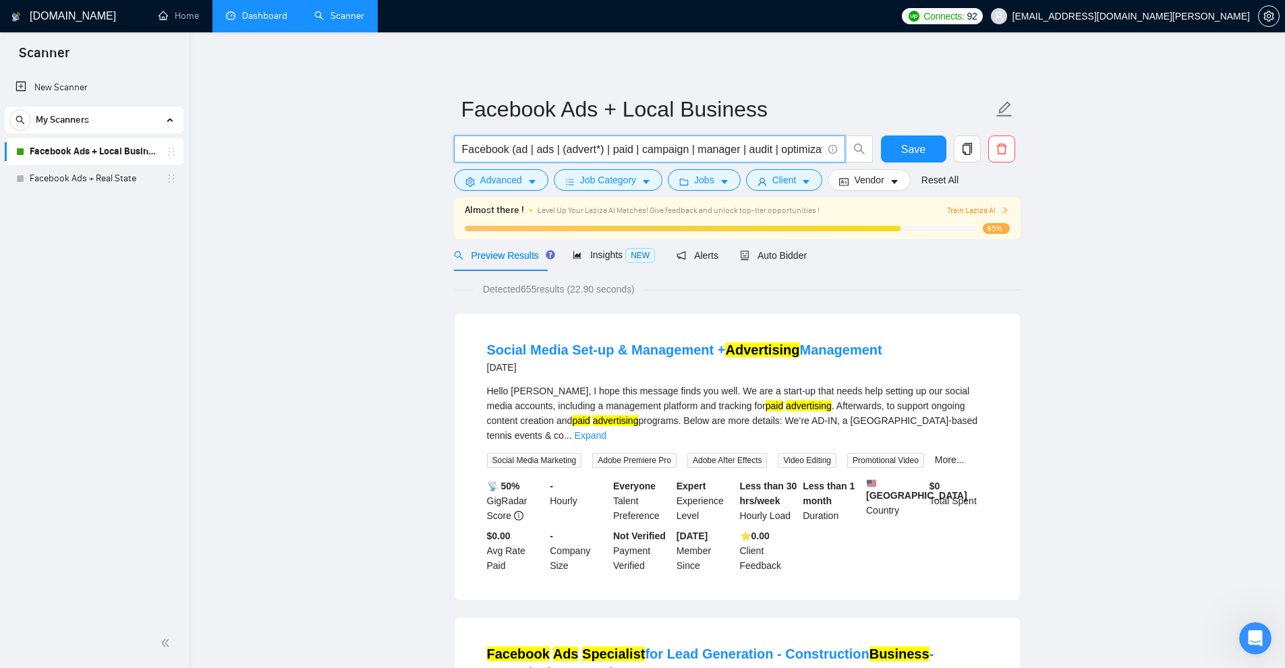
click at [630, 144] on input "Facebook (ad | ads | (advert*) | paid | campaign | manager | audit | optimizati…" at bounding box center [642, 149] width 360 height 17
click at [265, 22] on link "Dashboard" at bounding box center [256, 15] width 61 height 11
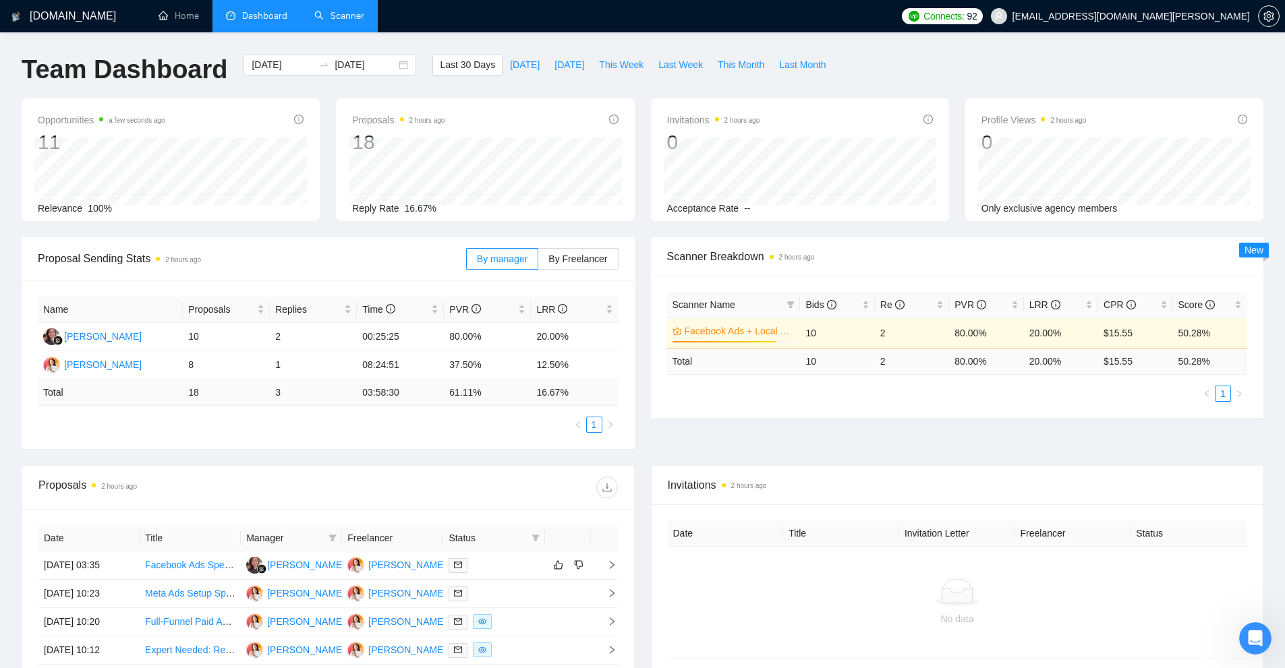
click at [333, 22] on link "Scanner" at bounding box center [339, 15] width 50 height 11
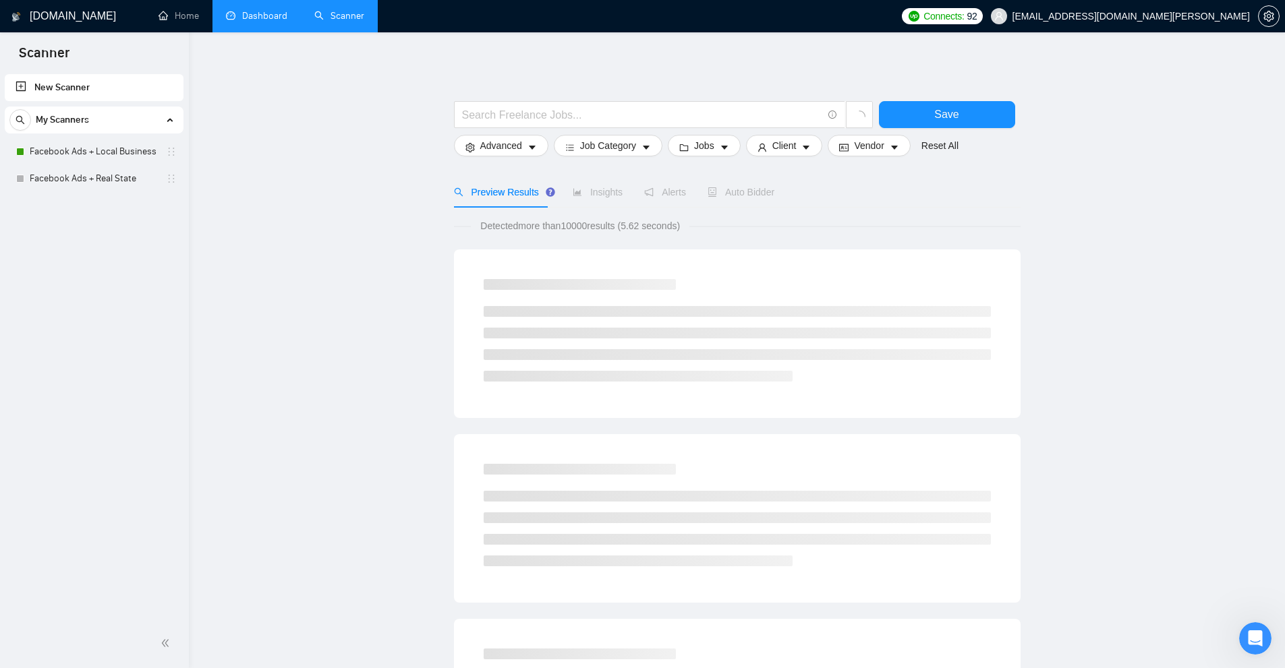
click at [142, 152] on link "Facebook Ads + Local Business" at bounding box center [94, 151] width 128 height 27
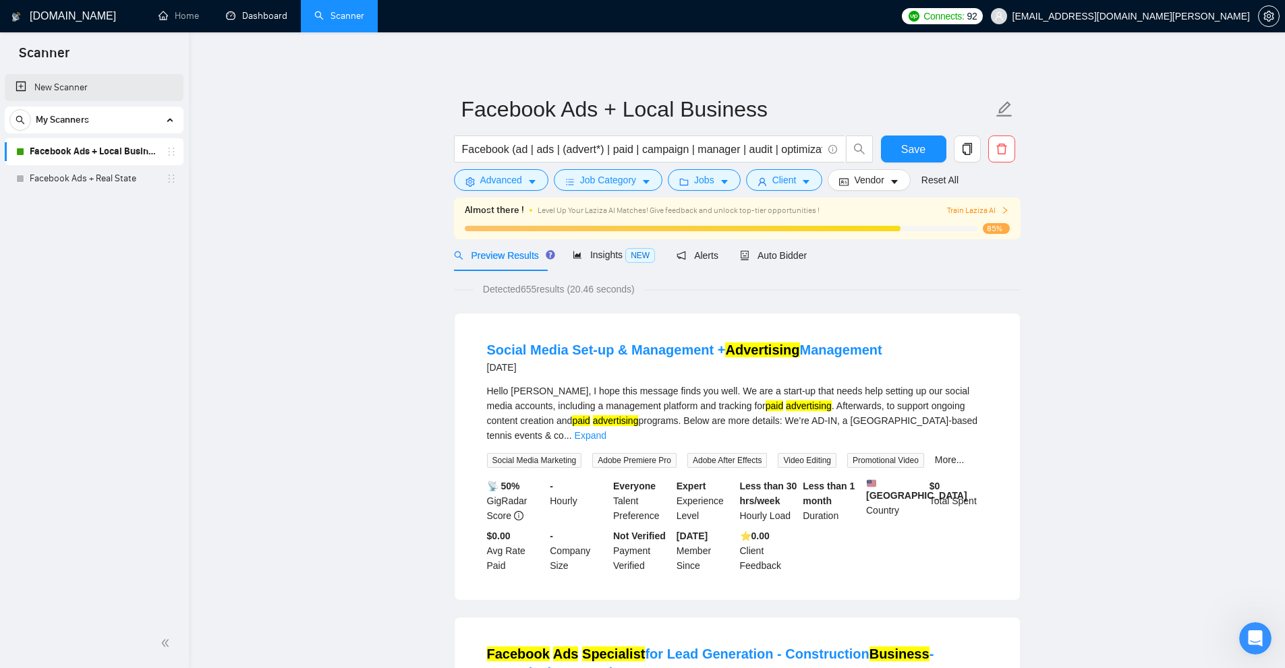
click at [71, 80] on link "New Scanner" at bounding box center [94, 87] width 157 height 27
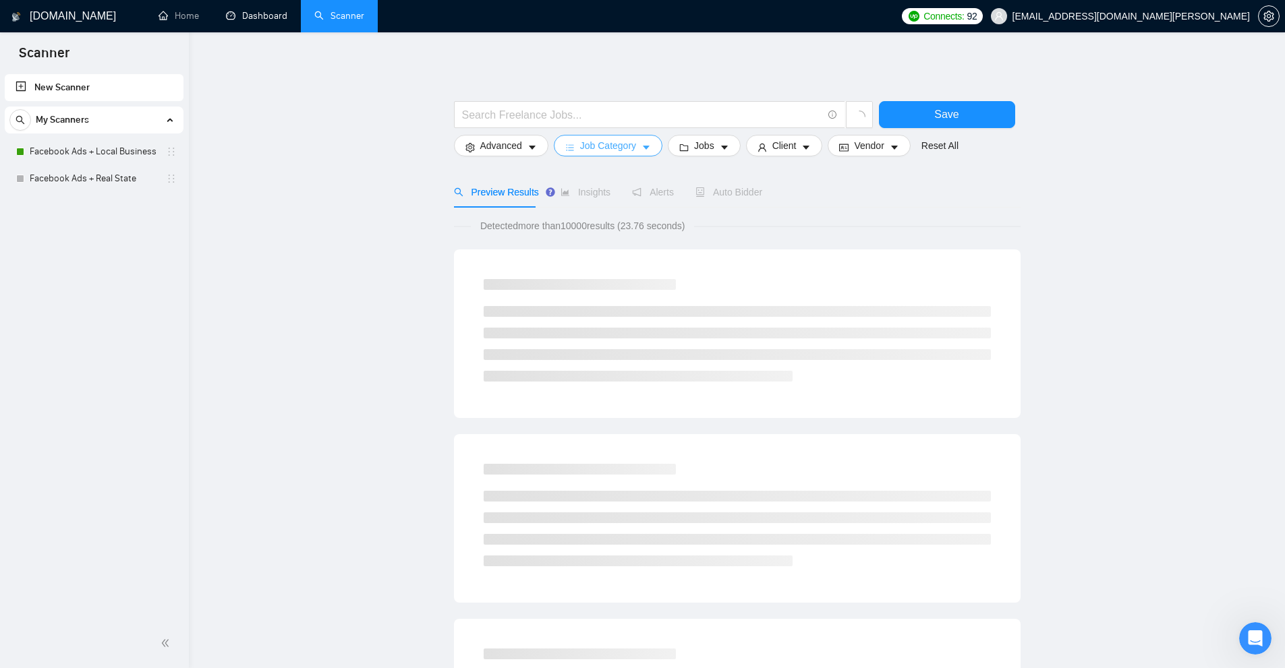
click at [644, 147] on icon "caret-down" at bounding box center [646, 148] width 7 height 4
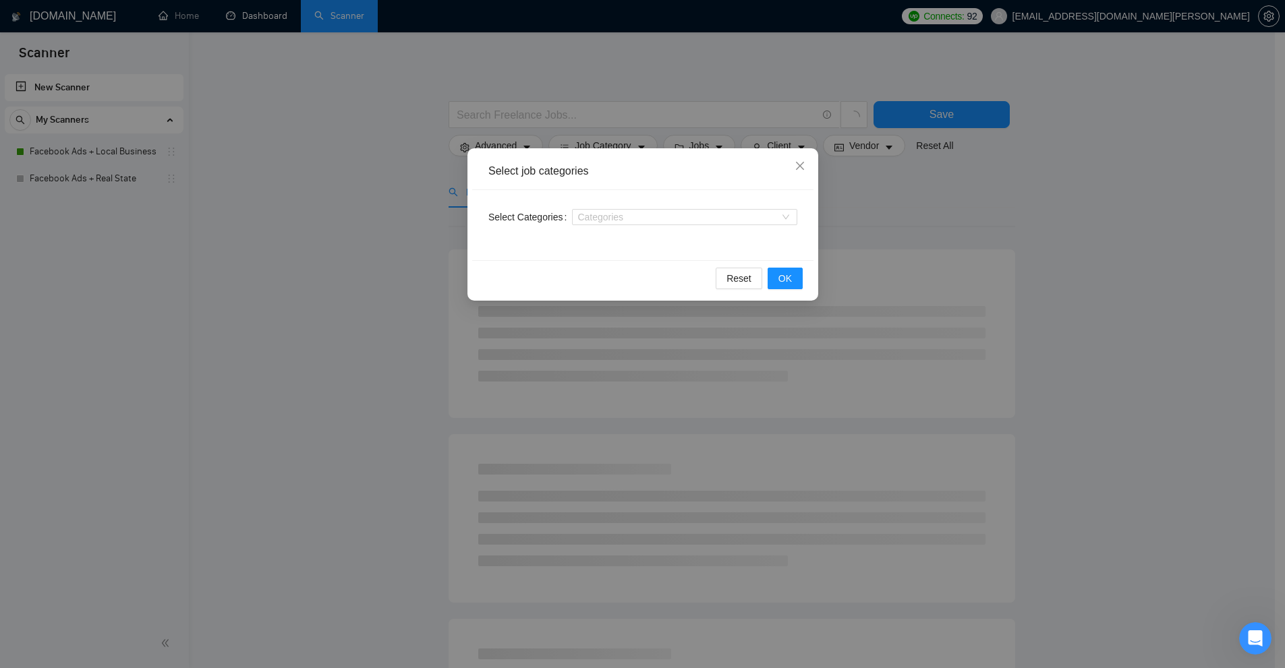
click at [78, 178] on div "Select job categories Select Categories Categories Reset OK" at bounding box center [642, 334] width 1285 height 668
click at [76, 149] on div "Select job categories Select Categories Categories Reset OK" at bounding box center [642, 334] width 1285 height 668
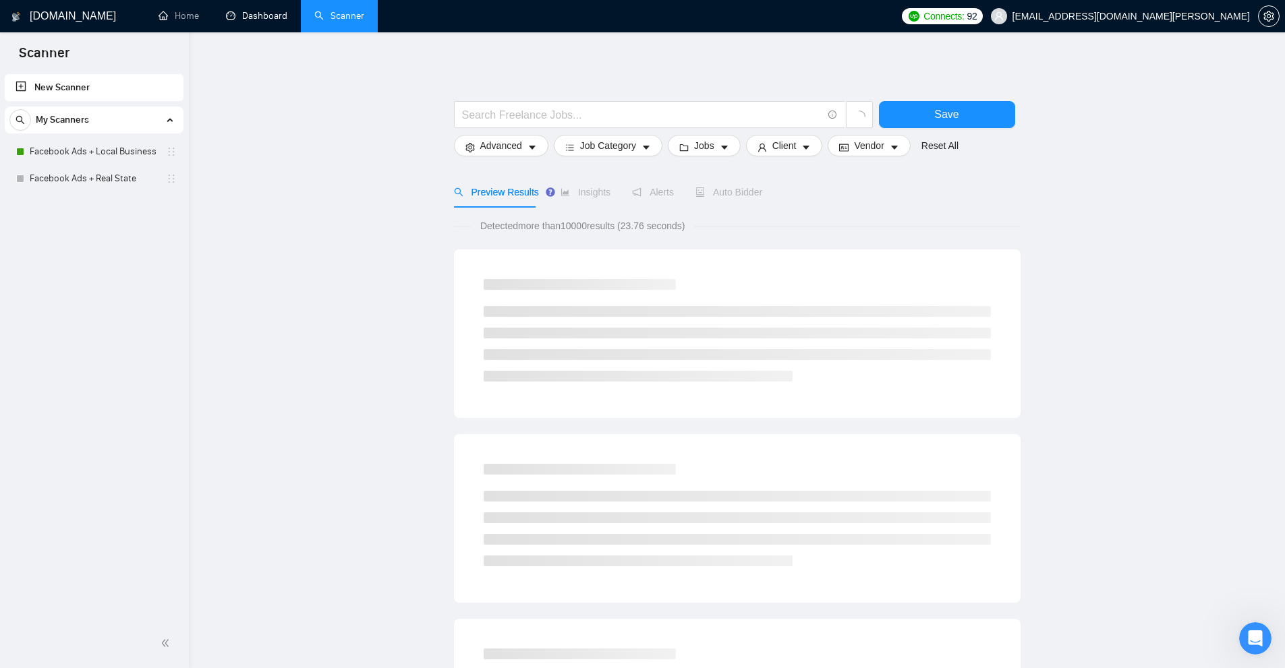
click at [76, 149] on link "Facebook Ads + Local Business" at bounding box center [94, 151] width 128 height 27
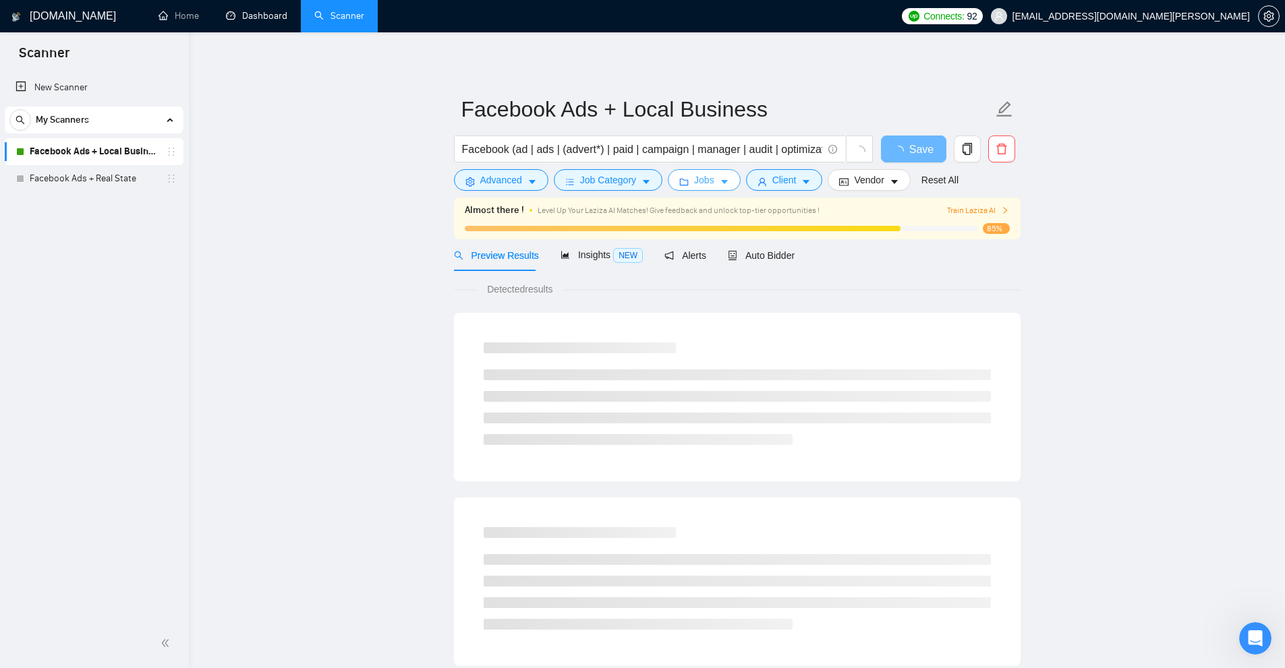
click at [698, 181] on span "Jobs" at bounding box center [704, 180] width 20 height 15
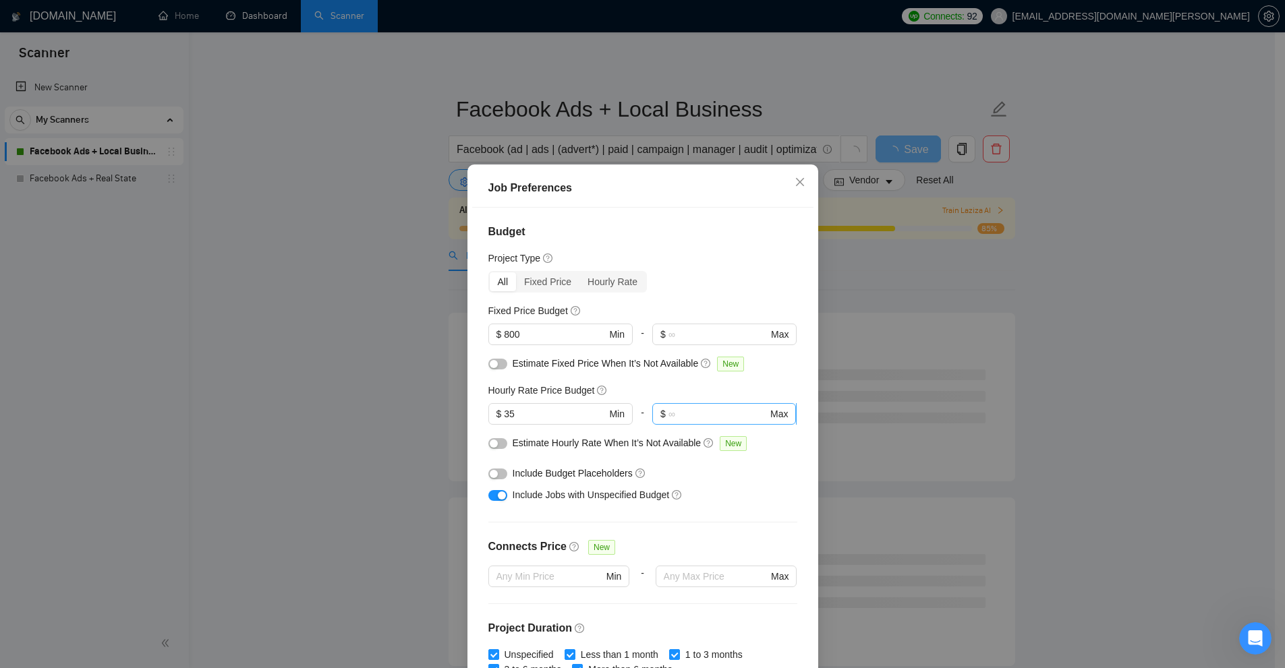
scroll to position [292, 0]
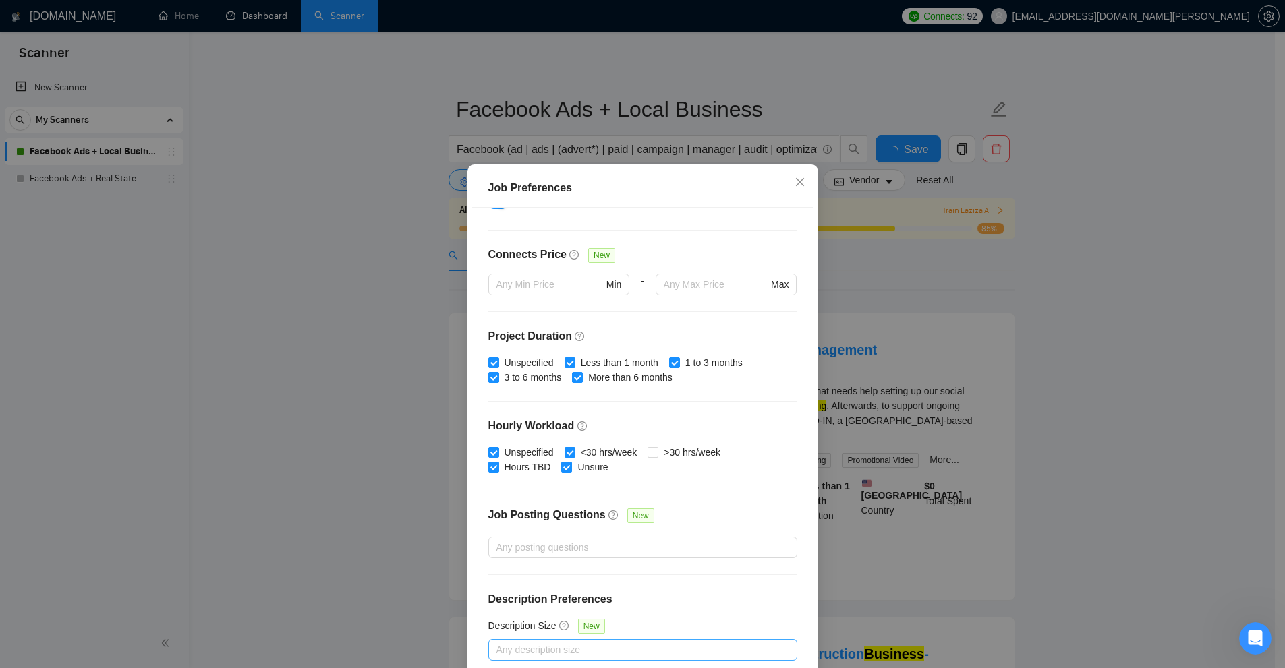
click at [575, 642] on div at bounding box center [636, 650] width 289 height 16
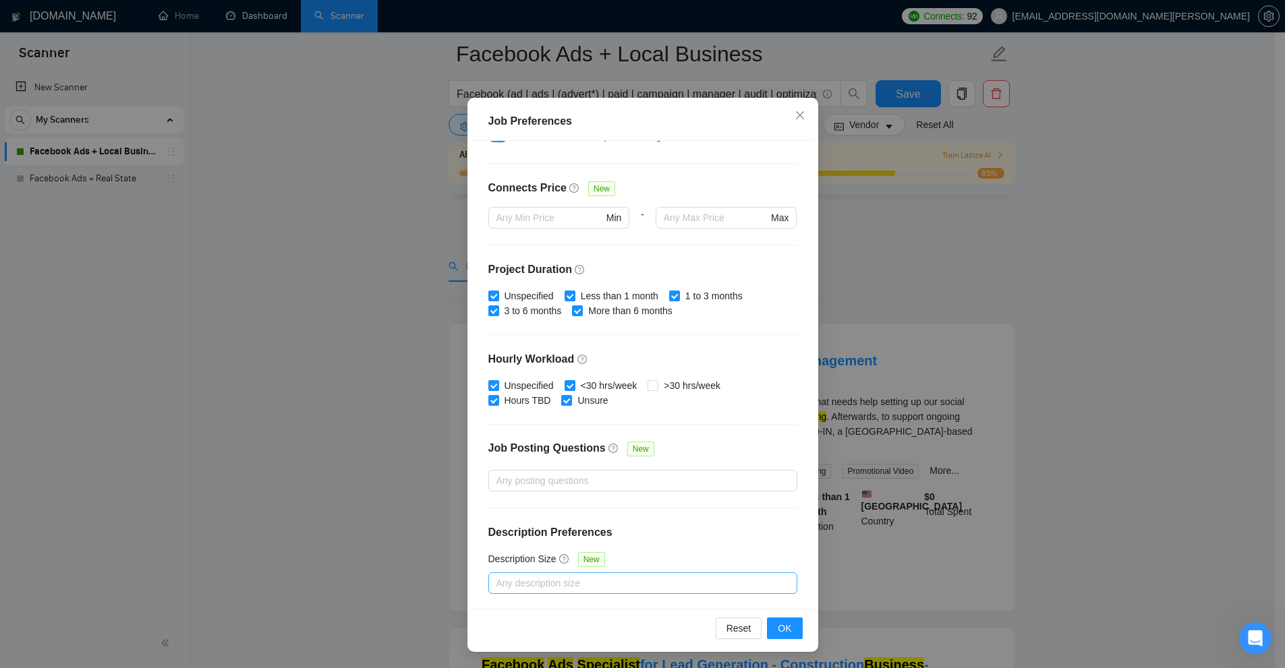
scroll to position [135, 0]
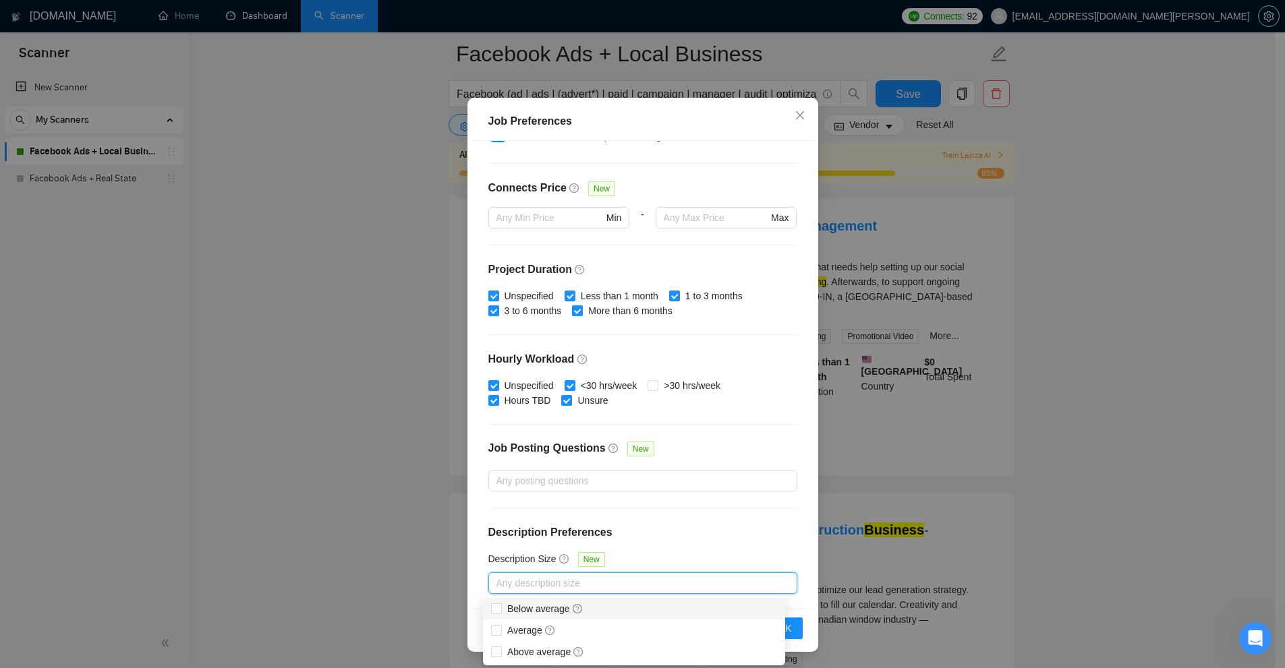
click at [505, 614] on span "Below average" at bounding box center [545, 608] width 87 height 15
click at [500, 613] on input "Below average" at bounding box center [495, 608] width 9 height 9
click at [498, 612] on input "Below average" at bounding box center [495, 608] width 9 height 9
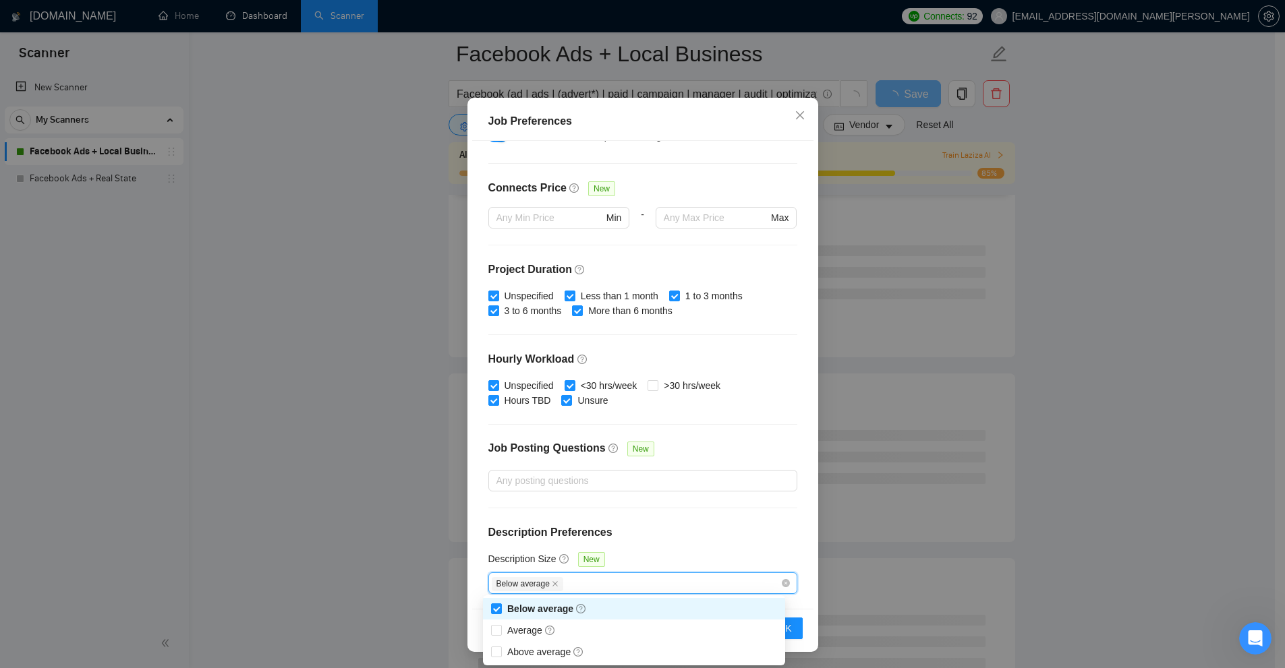
click at [1018, 399] on div "Job Preferences Budget Project Type All Fixed Price Hourly Rate Fixed Price Bud…" at bounding box center [642, 334] width 1285 height 668
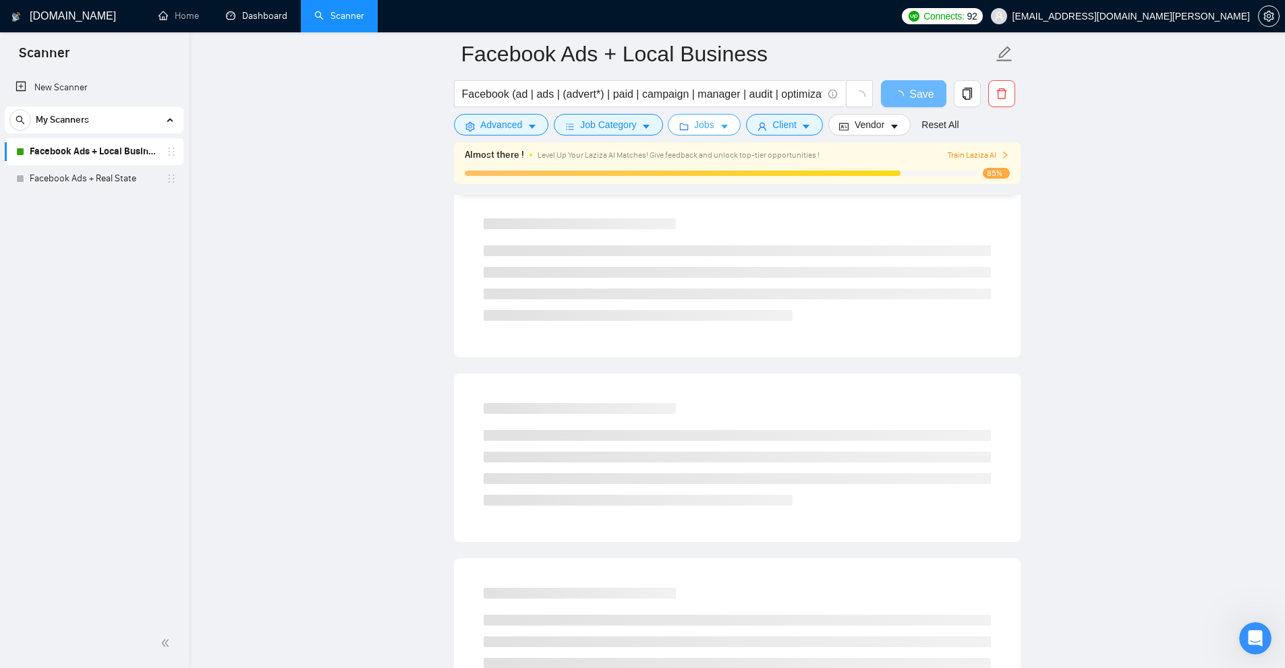
scroll to position [0, 0]
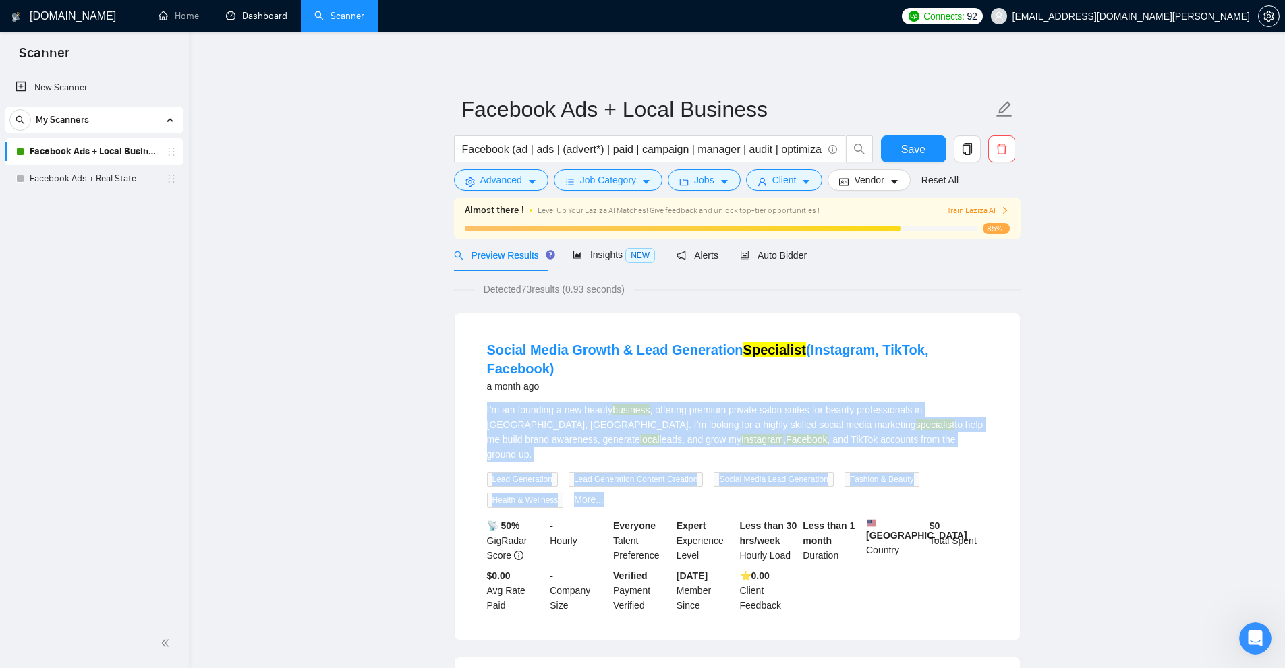
drag, startPoint x: 492, startPoint y: 394, endPoint x: 993, endPoint y: 434, distance: 502.7
click at [993, 434] on li "Social Media Growth & Lead Generation Specialist (Instagram, TikTok, Facebook) …" at bounding box center [737, 477] width 533 height 294
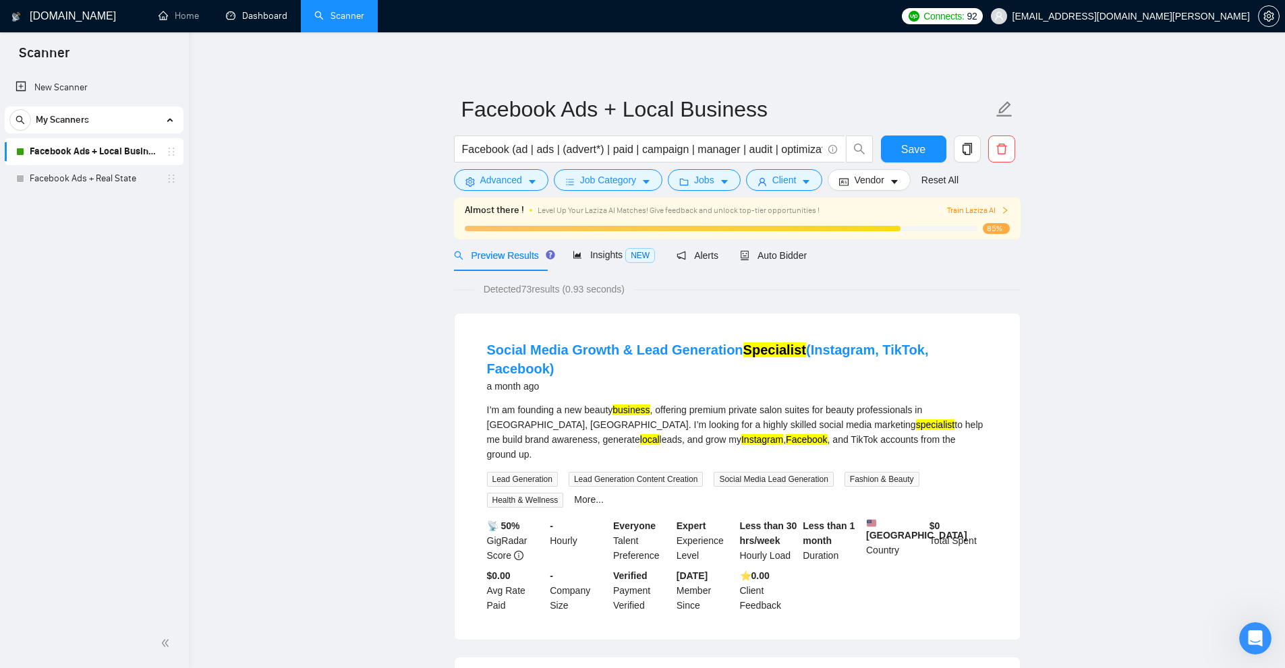
click at [993, 434] on li "Social Media Growth & Lead Generation Specialist (Instagram, TikTok, Facebook) …" at bounding box center [737, 477] width 533 height 294
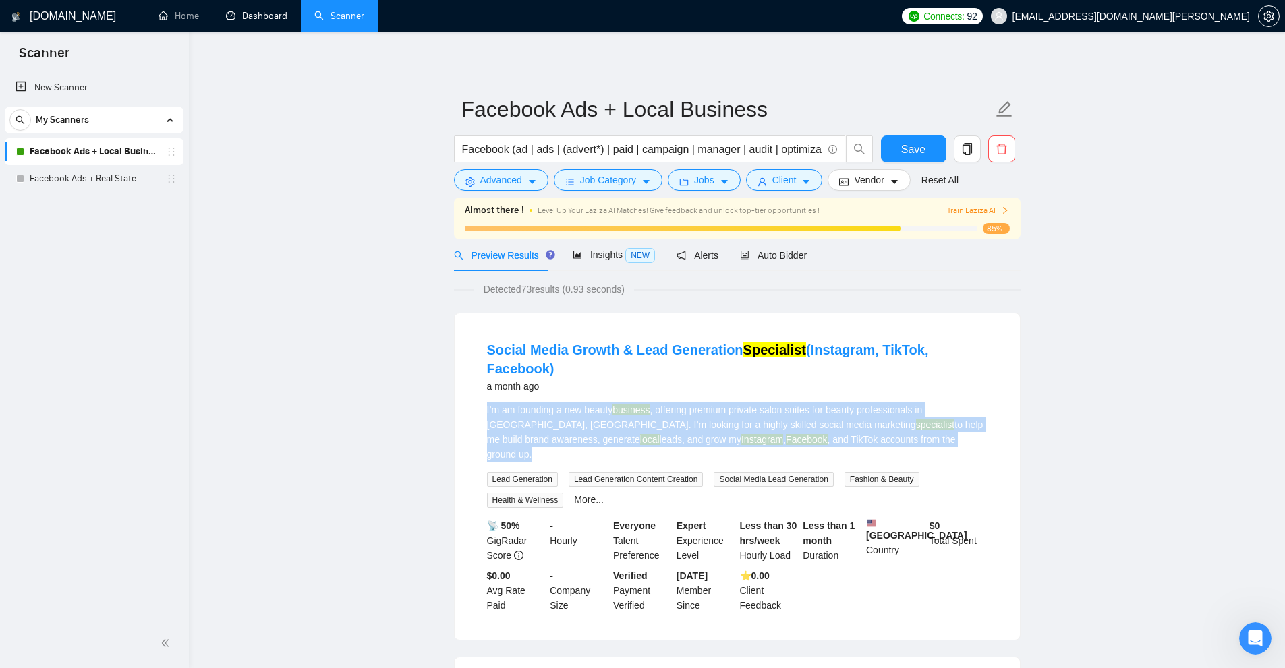
drag, startPoint x: 883, startPoint y: 421, endPoint x: 478, endPoint y: 381, distance: 407.3
click at [478, 381] on li "Social Media Growth & Lead Generation Specialist (Instagram, TikTok, Facebook) …" at bounding box center [737, 477] width 533 height 294
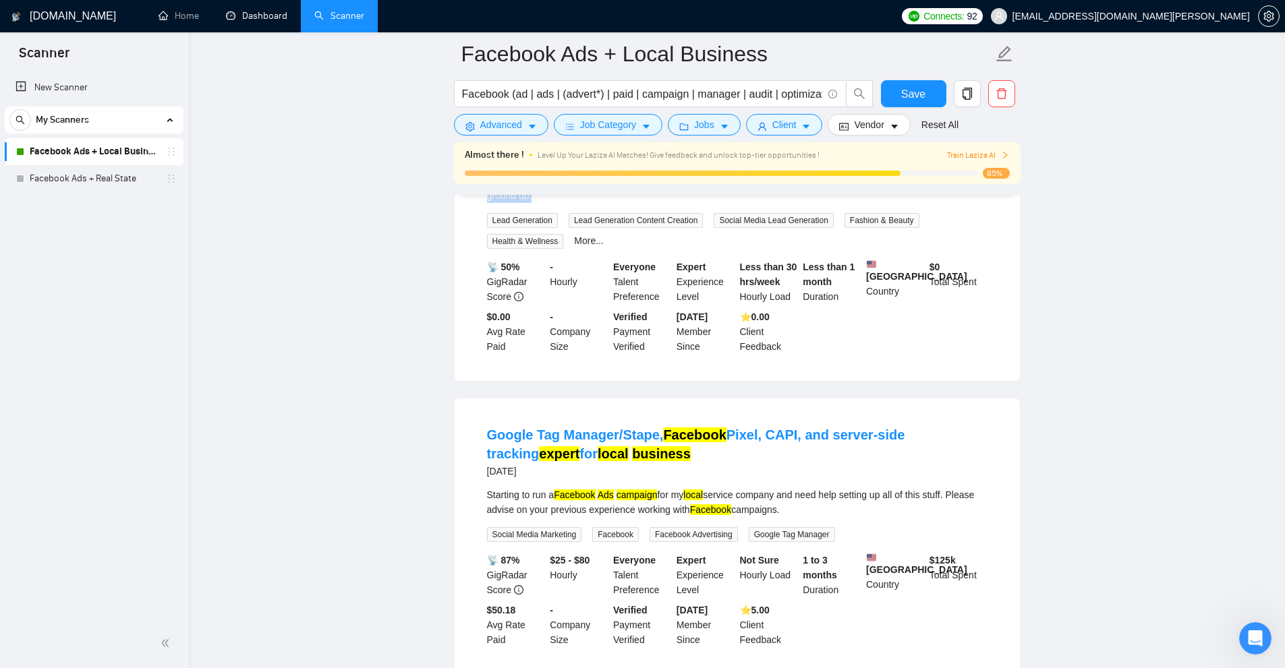
drag, startPoint x: 794, startPoint y: 471, endPoint x: 481, endPoint y: 448, distance: 313.7
click at [481, 448] on li "Google Tag Manager/Stape, Facebook Pixel, CAPI, and server-side tracking expert…" at bounding box center [737, 536] width 533 height 243
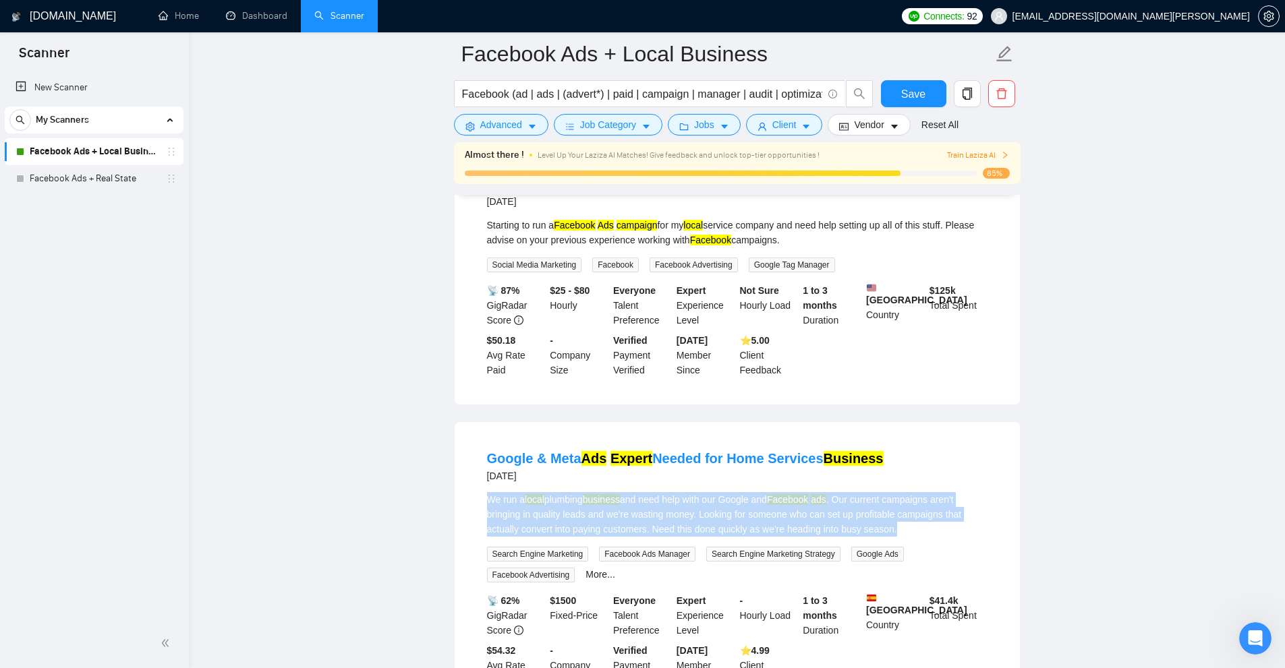
drag, startPoint x: 933, startPoint y: 507, endPoint x: 477, endPoint y: 476, distance: 456.9
click at [477, 476] on li "Google & Meta Ads Expert Needed for Home Services Business 3 months ago We run …" at bounding box center [737, 568] width 533 height 260
click at [477, 475] on li "Google & Meta Ads Expert Needed for Home Services Business 3 months ago We run …" at bounding box center [737, 568] width 533 height 260
drag, startPoint x: 477, startPoint y: 475, endPoint x: 899, endPoint y: 506, distance: 422.6
click at [899, 506] on li "Google & Meta Ads Expert Needed for Home Services Business 3 months ago We run …" at bounding box center [737, 568] width 533 height 260
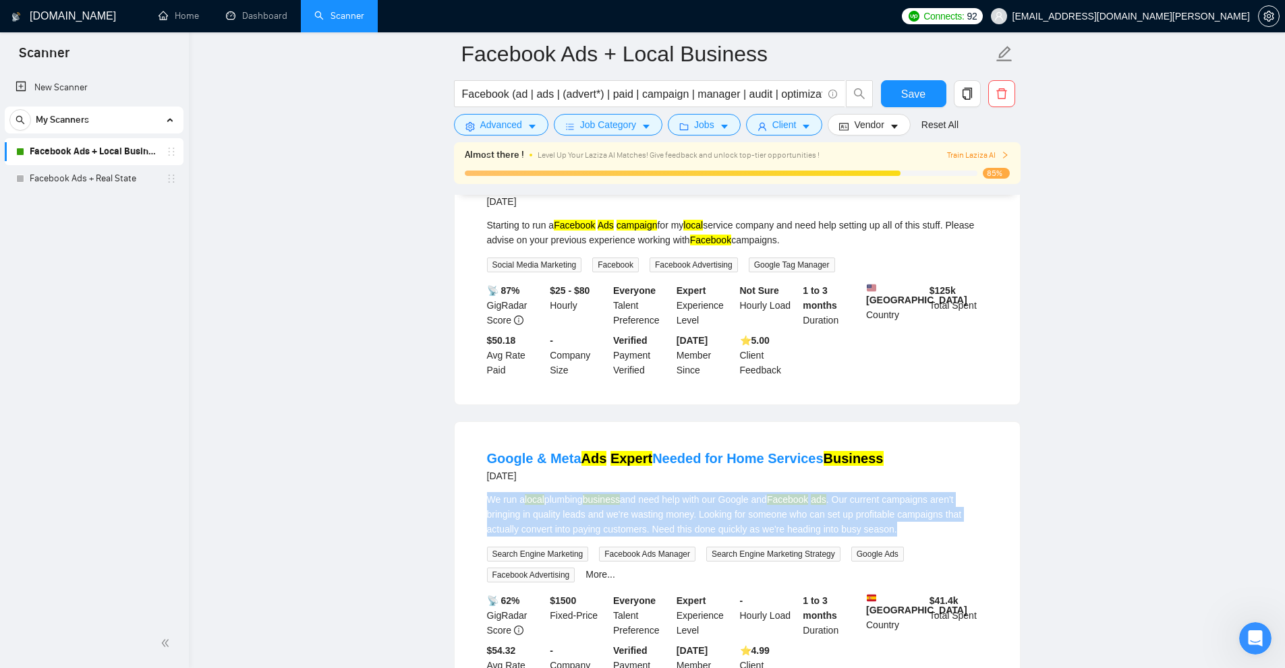
click at [899, 506] on div "We run a local plumbing business and need help with our Google and Facebook ads…" at bounding box center [737, 514] width 500 height 45
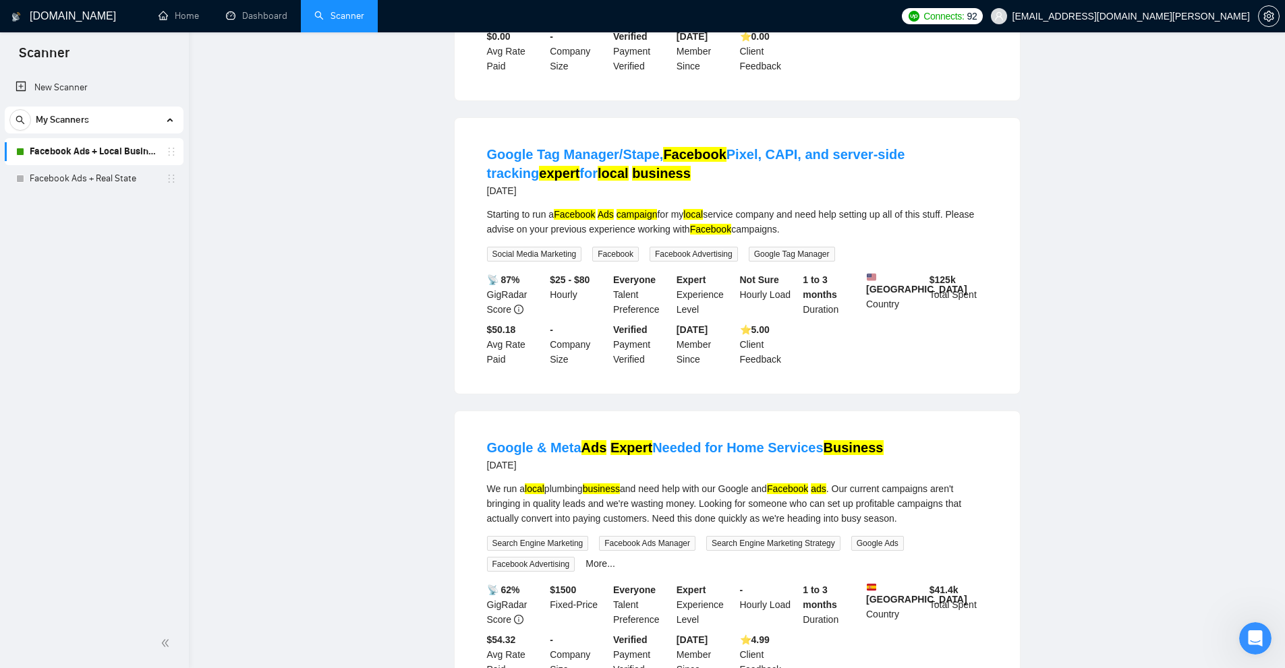
scroll to position [0, 0]
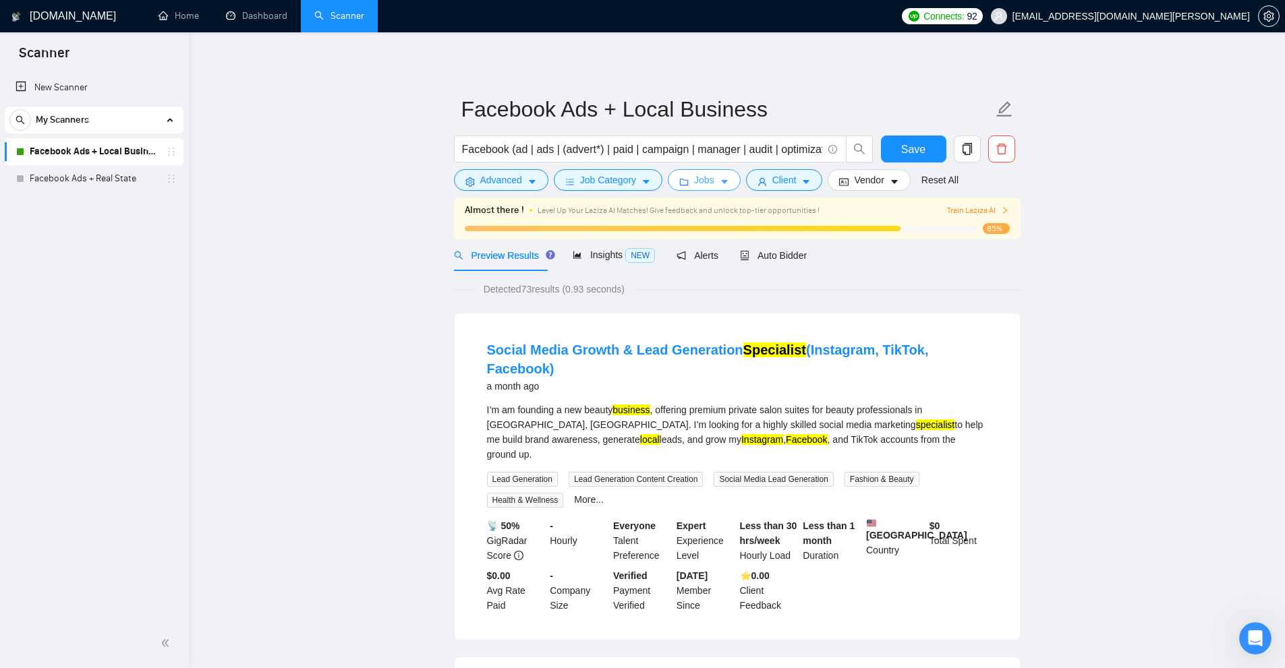
click at [723, 178] on button "Jobs" at bounding box center [704, 180] width 73 height 22
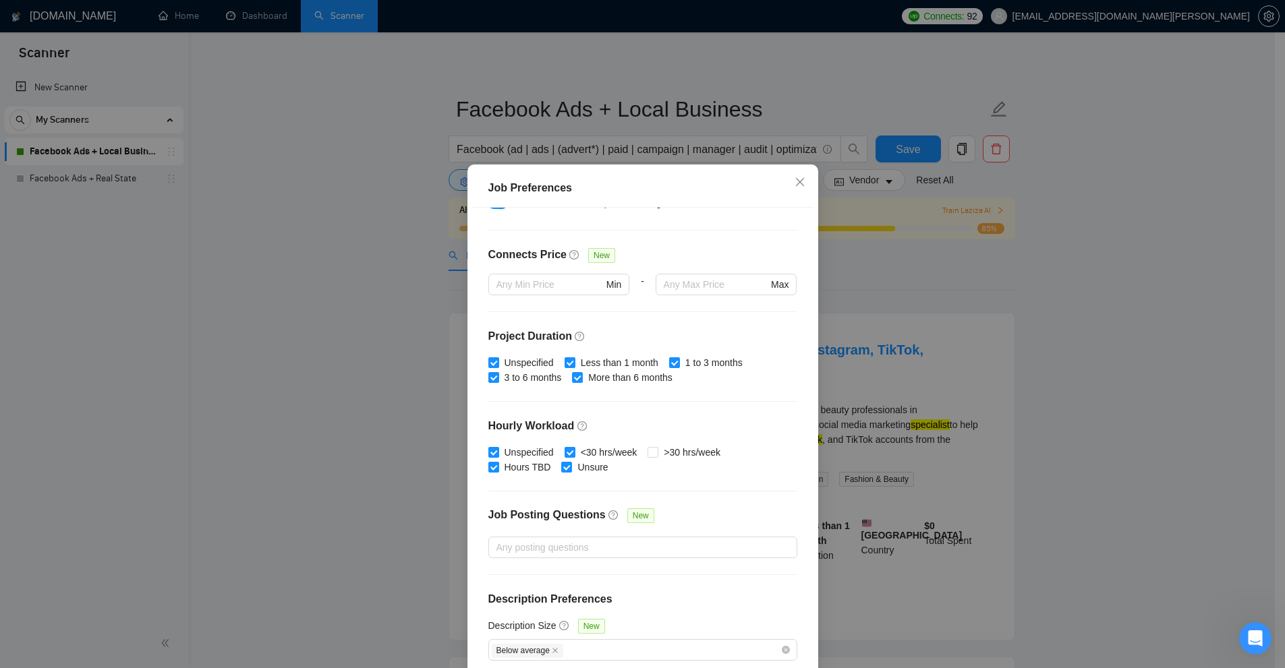
scroll to position [67, 0]
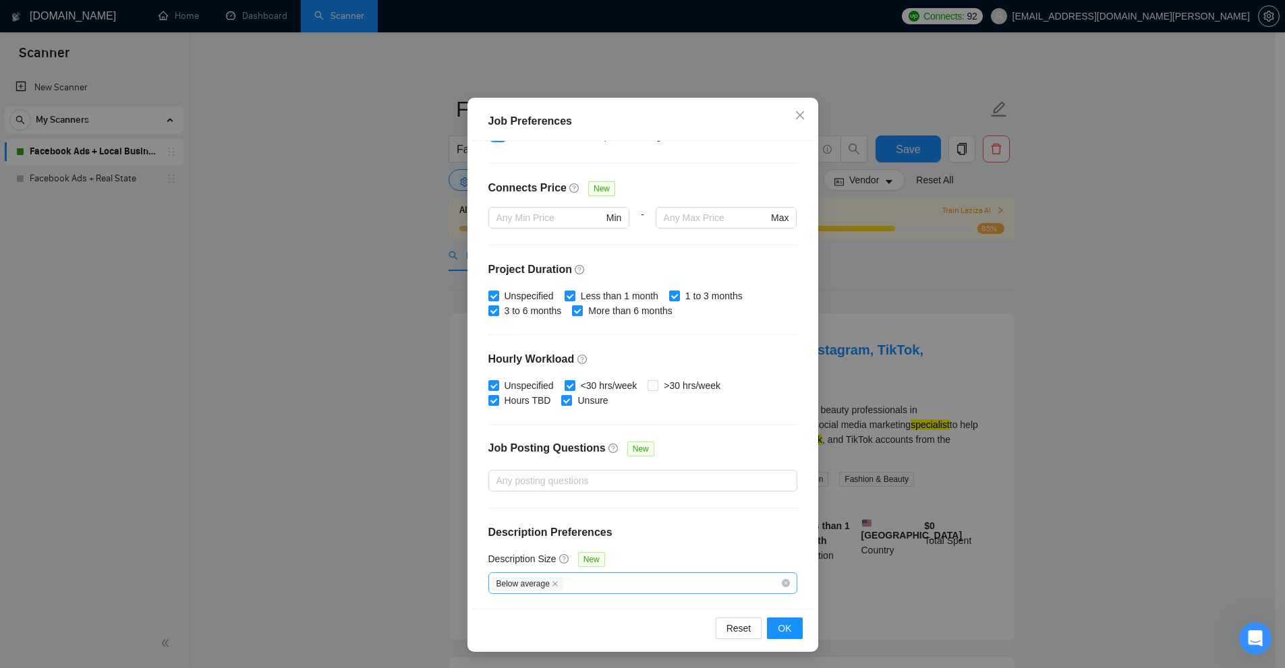
click at [552, 583] on icon "close" at bounding box center [555, 584] width 7 height 7
checkbox input "false"
click at [575, 583] on div at bounding box center [636, 583] width 289 height 16
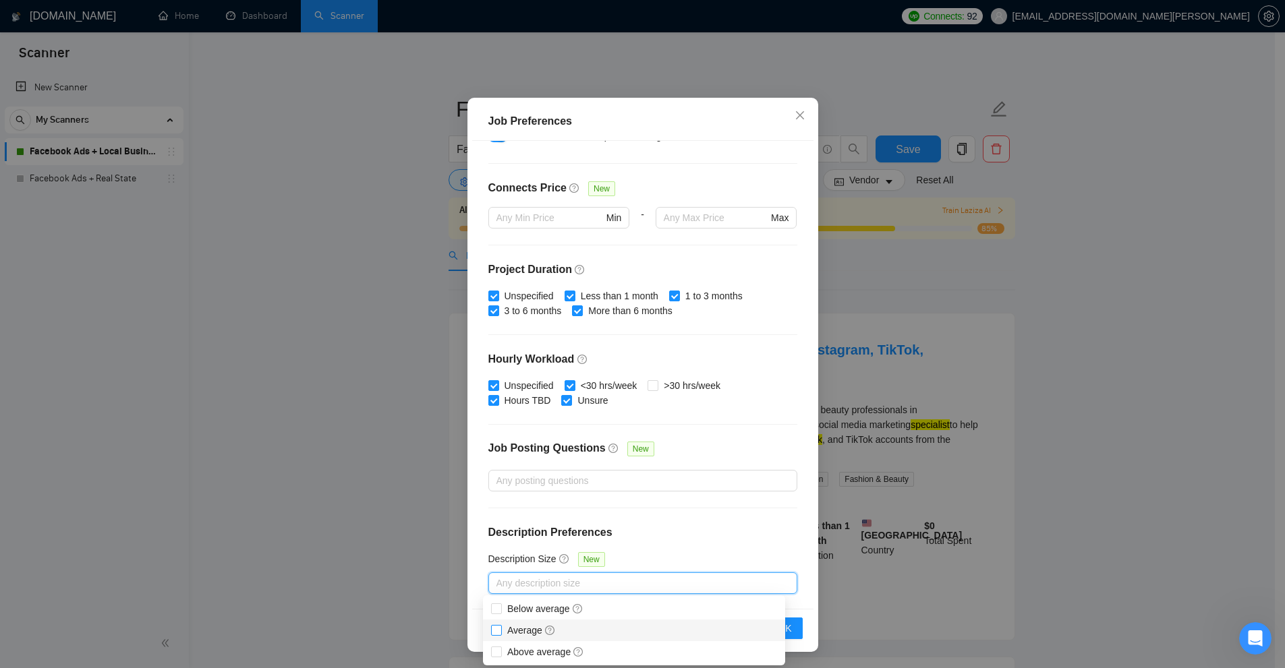
click at [515, 630] on span "Average" at bounding box center [531, 630] width 49 height 11
click at [500, 630] on input "Average" at bounding box center [495, 629] width 9 height 9
checkbox input "true"
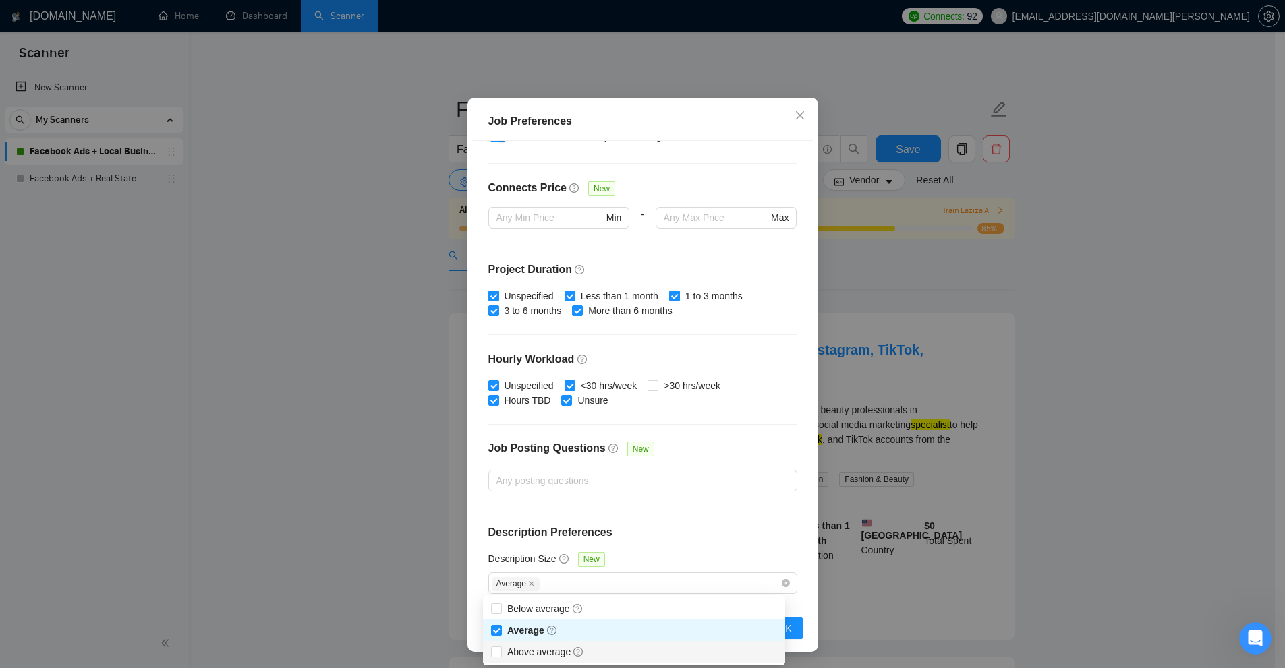
click at [969, 440] on div "Job Preferences Budget Project Type All Fixed Price Hourly Rate Fixed Price Bud…" at bounding box center [642, 334] width 1285 height 668
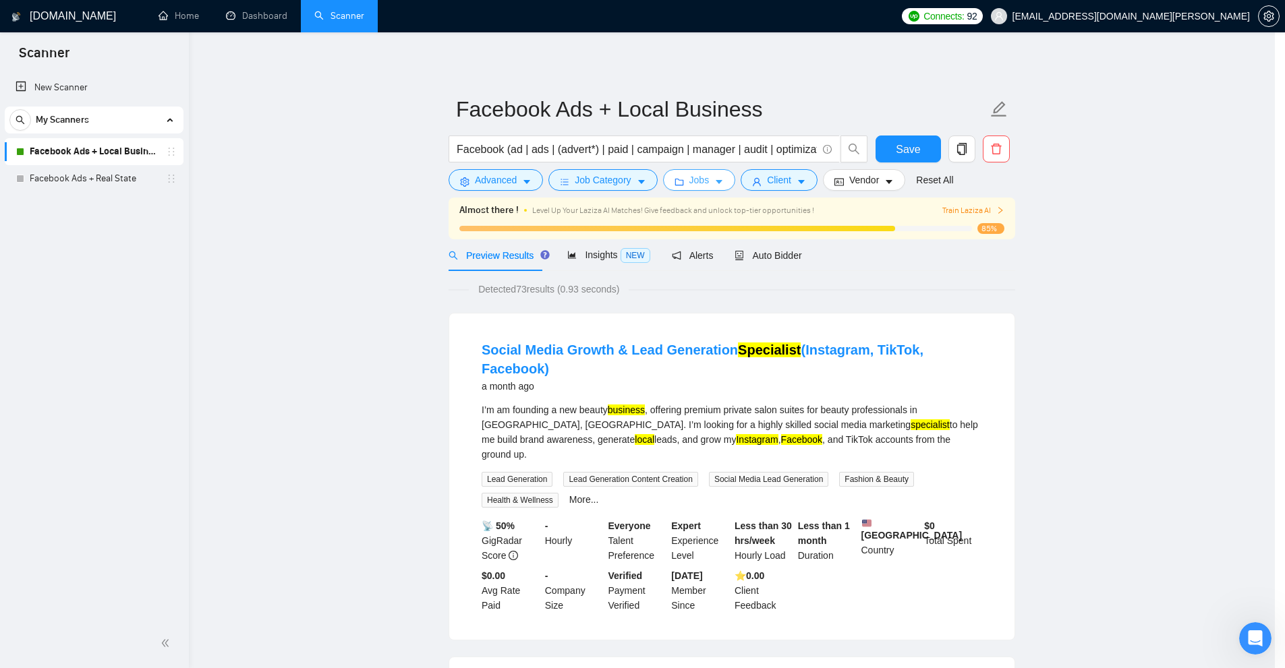
scroll to position [0, 0]
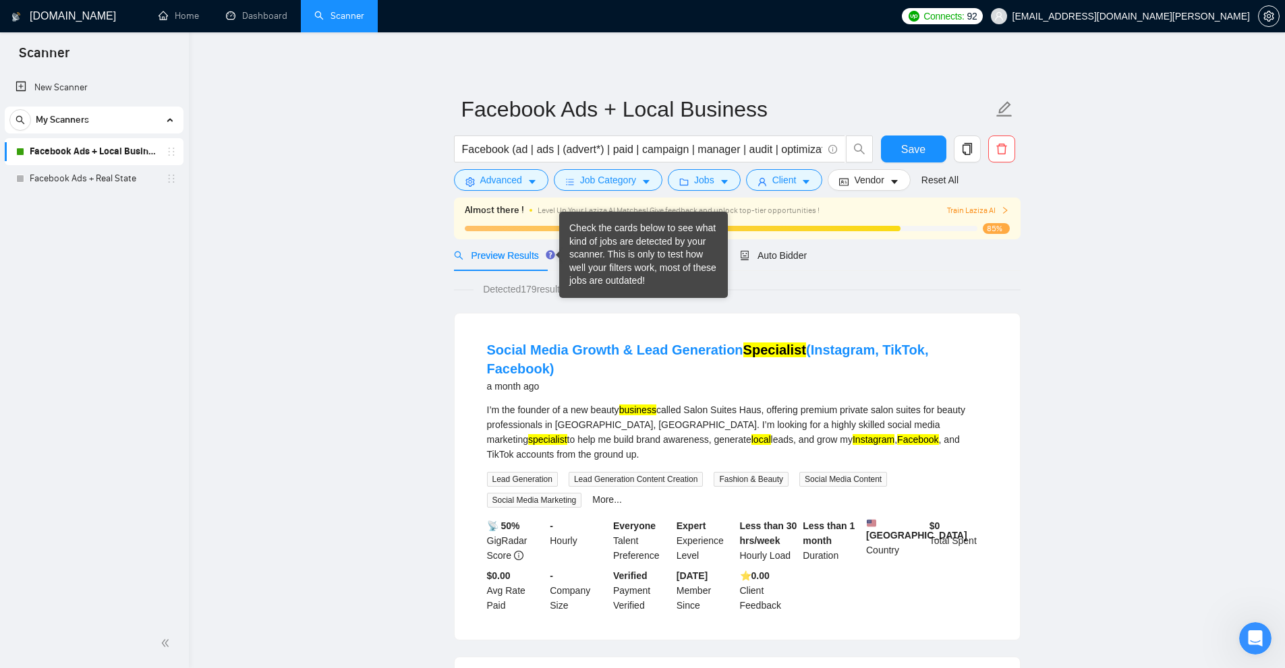
click at [579, 256] on div "Check the cards below to see what kind of jobs are detected by your scanner. Th…" at bounding box center [643, 255] width 148 height 66
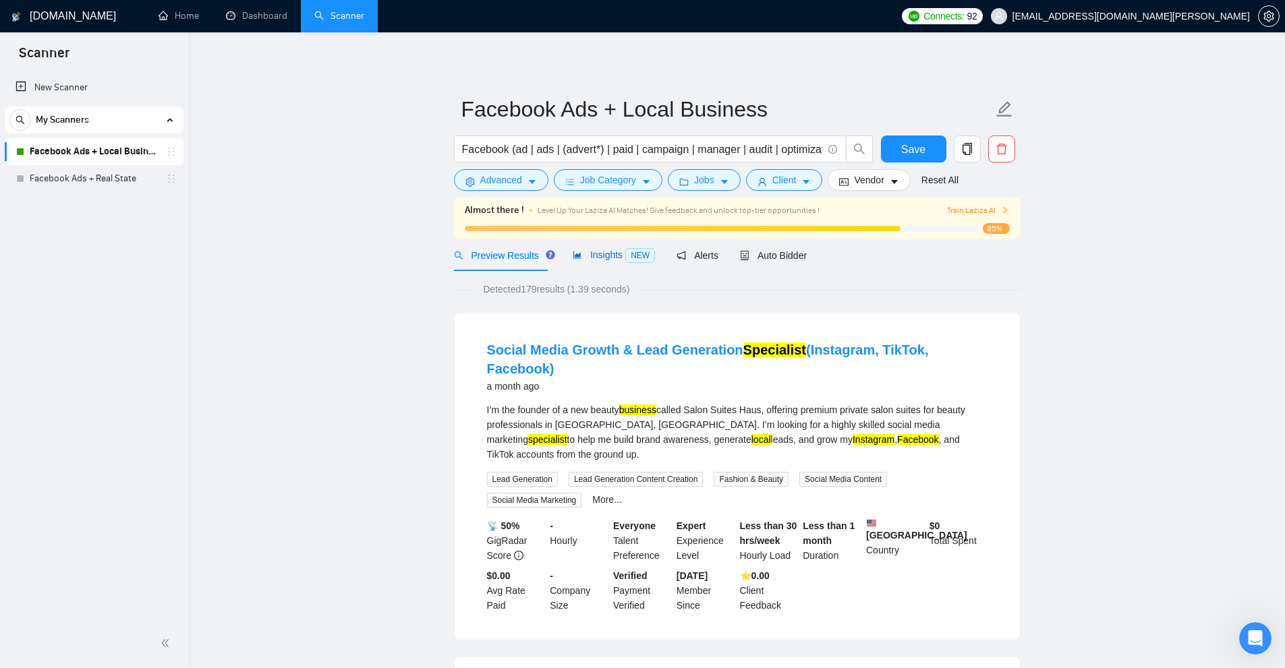
click at [595, 258] on span "Insights NEW" at bounding box center [614, 255] width 82 height 11
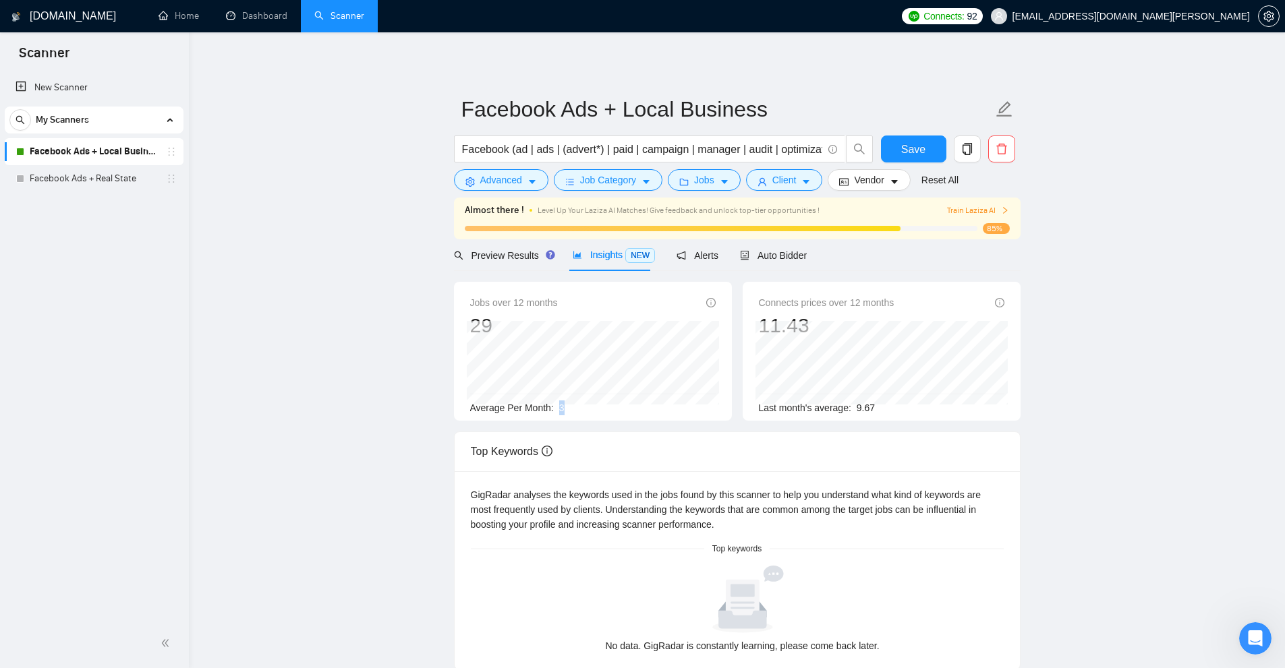
drag, startPoint x: 559, startPoint y: 407, endPoint x: 580, endPoint y: 409, distance: 20.9
click at [580, 409] on div "Average Per Month: 3" at bounding box center [592, 408] width 245 height 15
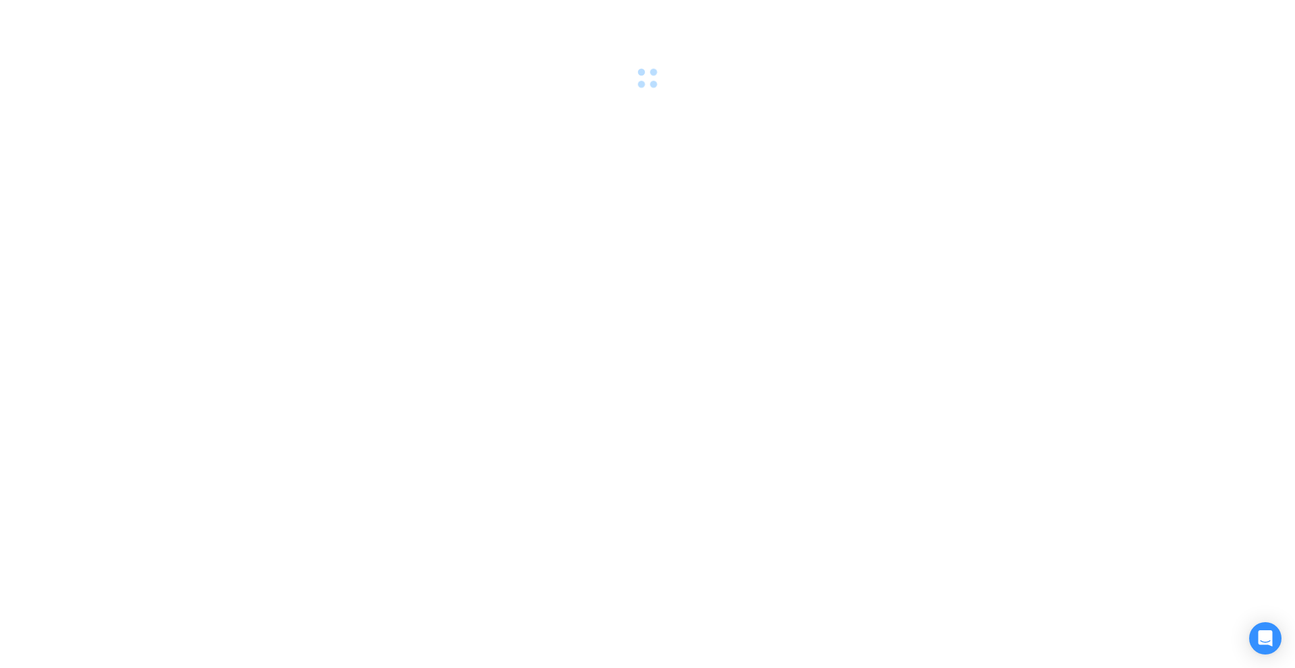
click at [672, 55] on div at bounding box center [647, 44] width 1295 height 89
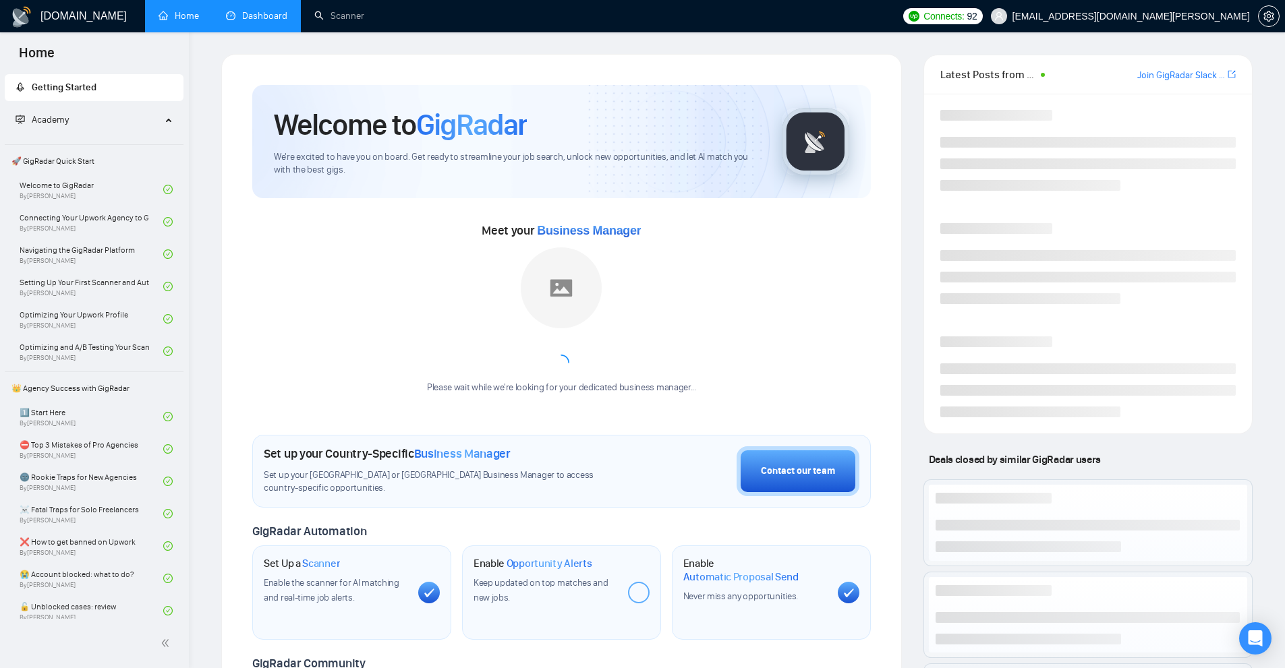
click at [270, 20] on link "Dashboard" at bounding box center [256, 15] width 61 height 11
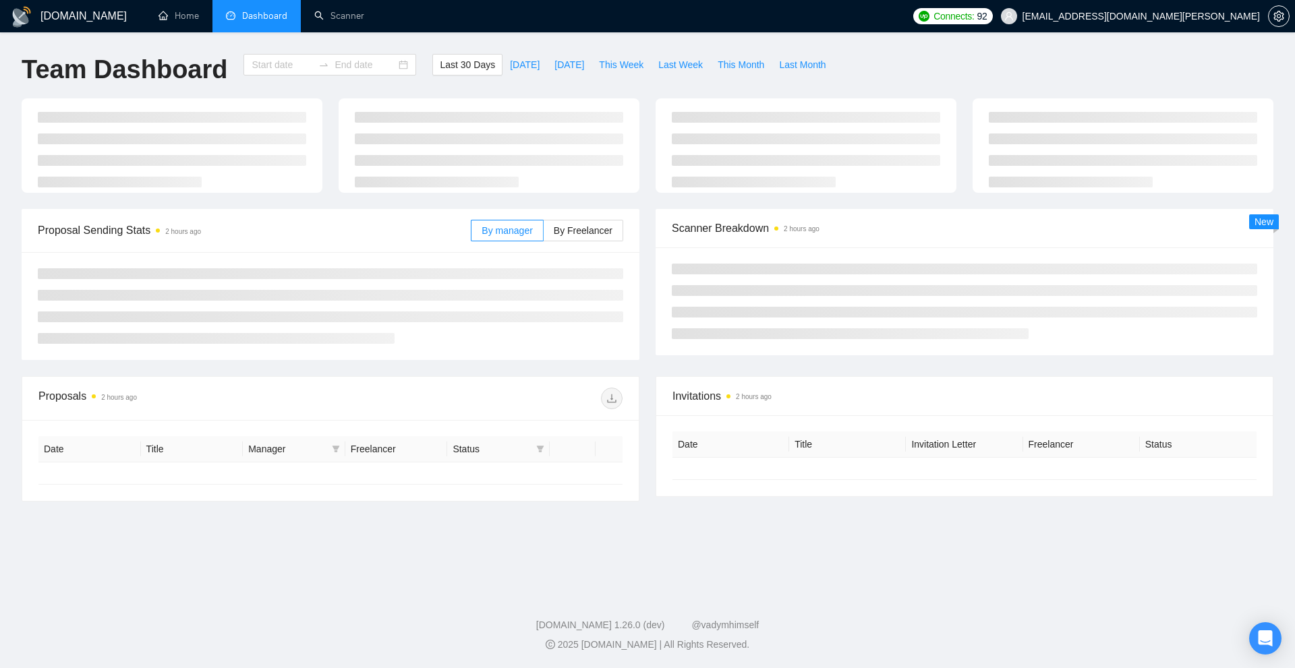
type input "[DATE]"
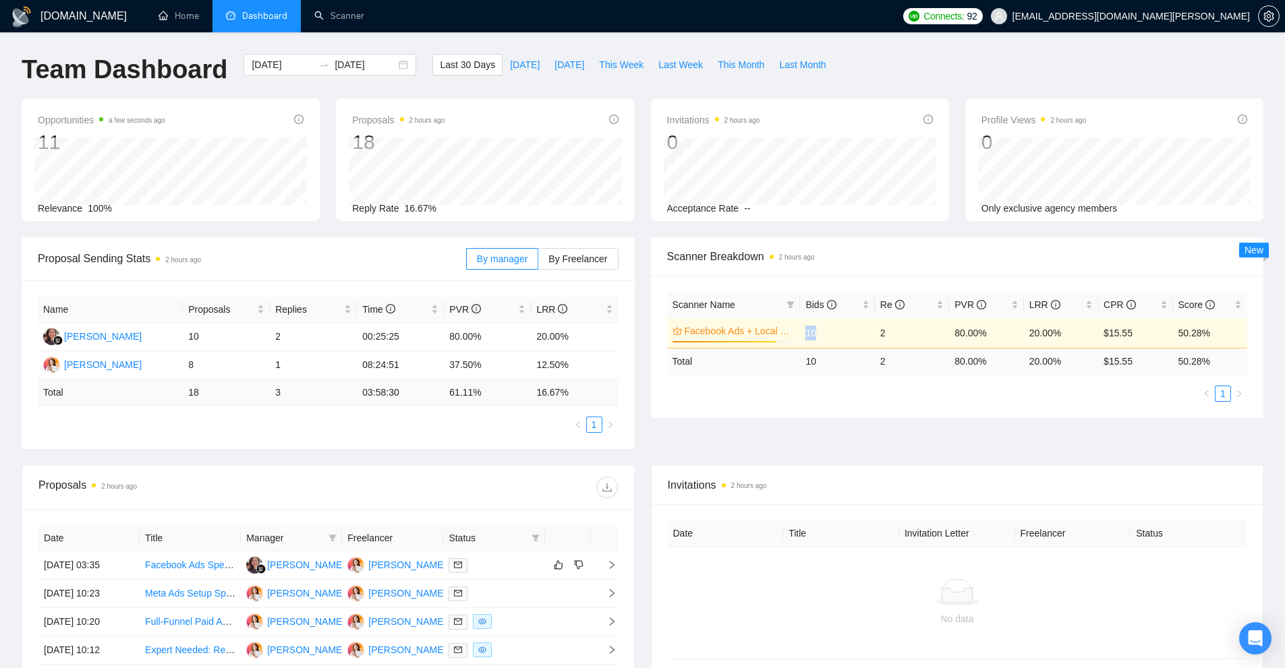
drag, startPoint x: 821, startPoint y: 334, endPoint x: 807, endPoint y: 338, distance: 14.6
click at [807, 338] on td "10" at bounding box center [837, 333] width 74 height 30
drag, startPoint x: 891, startPoint y: 415, endPoint x: 916, endPoint y: 394, distance: 32.5
click at [892, 415] on div "Scanner Name Bids Re PVR LRR CPR Score Facebook Ads + Local Business 85% 10 2 8…" at bounding box center [957, 347] width 613 height 142
drag, startPoint x: 906, startPoint y: 334, endPoint x: 875, endPoint y: 337, distance: 31.9
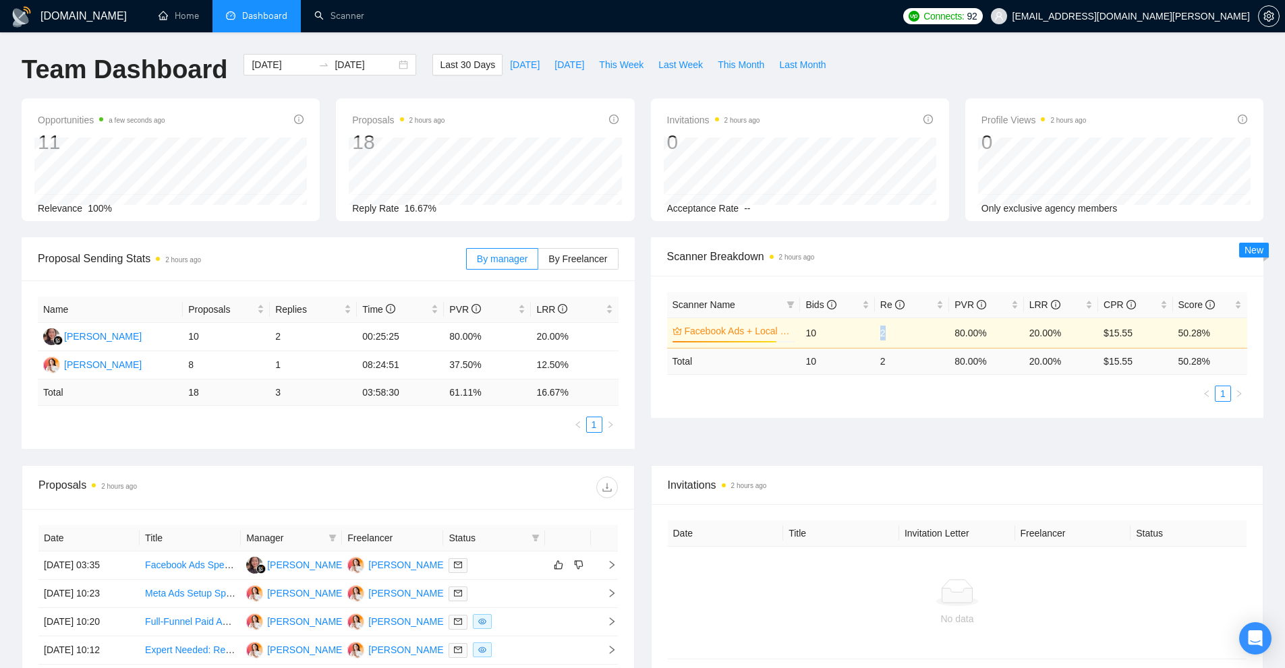
click at [873, 334] on tr "Facebook Ads + Local Business 85% 10 2 80.00% 20.00% $15.55 50.28%" at bounding box center [957, 333] width 581 height 30
click at [908, 380] on div "Scanner Name Bids Re PVR LRR CPR Score Facebook Ads + Local Business 85% 10 2 8…" at bounding box center [957, 347] width 581 height 110
drag, startPoint x: 949, startPoint y: 336, endPoint x: 1065, endPoint y: 334, distance: 115.3
click at [1065, 334] on tr "Facebook Ads + Local Business 85% 10 2 80.00% 20.00% $15.55 50.28%" at bounding box center [957, 333] width 581 height 30
click at [1058, 425] on div "Proposal Sending Stats 2 hours ago By manager By Freelancer Name Proposals Repl…" at bounding box center [642, 351] width 1258 height 228
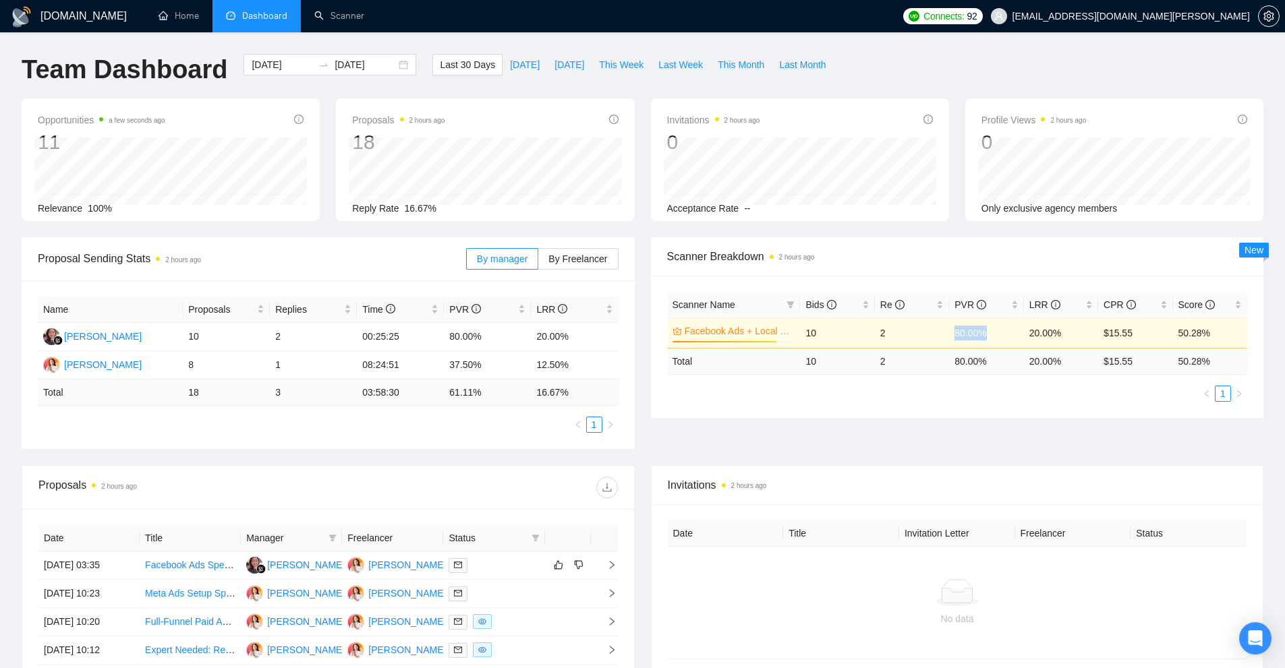
drag, startPoint x: 950, startPoint y: 336, endPoint x: 1005, endPoint y: 346, distance: 56.2
click at [1005, 346] on td "80.00%" at bounding box center [986, 333] width 74 height 30
click at [929, 419] on div "Proposal Sending Stats 2 hours ago By manager By Freelancer Name Proposals Repl…" at bounding box center [642, 351] width 1258 height 228
drag, startPoint x: 811, startPoint y: 338, endPoint x: 837, endPoint y: 333, distance: 26.1
click at [831, 332] on td "10" at bounding box center [837, 333] width 74 height 30
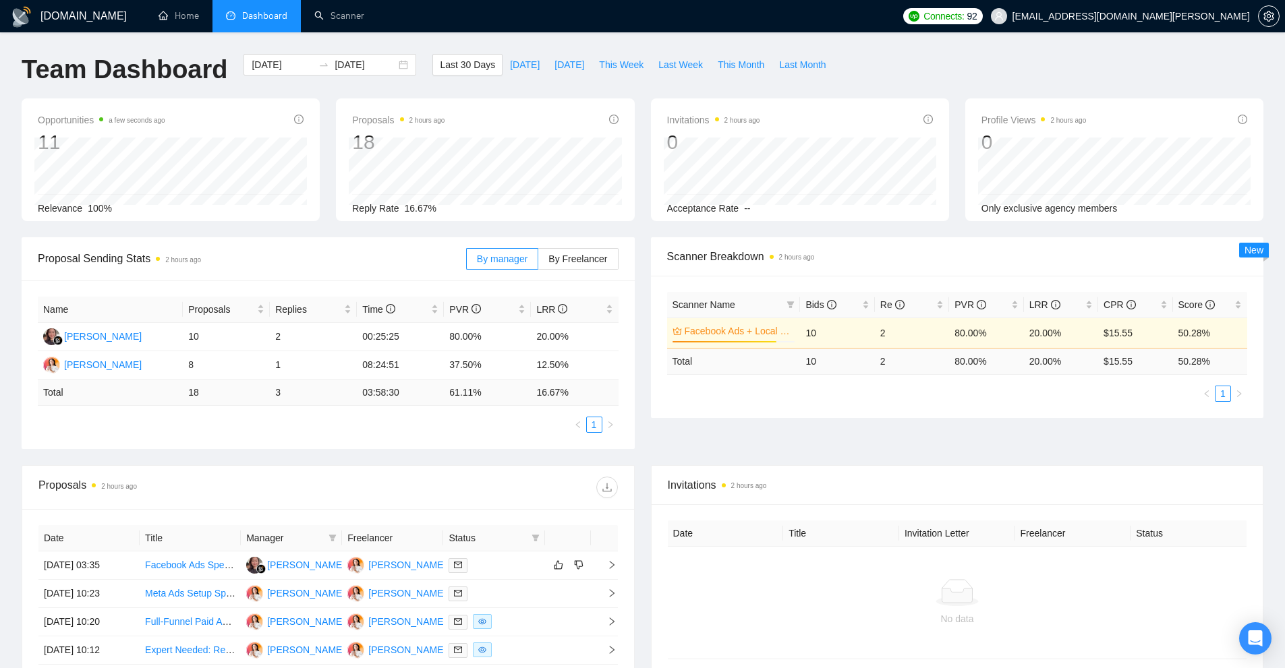
click at [984, 389] on ul "1" at bounding box center [957, 394] width 581 height 16
drag, startPoint x: 935, startPoint y: 336, endPoint x: 922, endPoint y: 386, distance: 51.4
click at [1006, 340] on tr "Facebook Ads + Local Business 85% 10 2 80.00% 20.00% $15.55 50.28%" at bounding box center [957, 333] width 581 height 30
click at [898, 396] on ul "1" at bounding box center [957, 394] width 581 height 16
drag, startPoint x: 954, startPoint y: 332, endPoint x: 988, endPoint y: 347, distance: 36.8
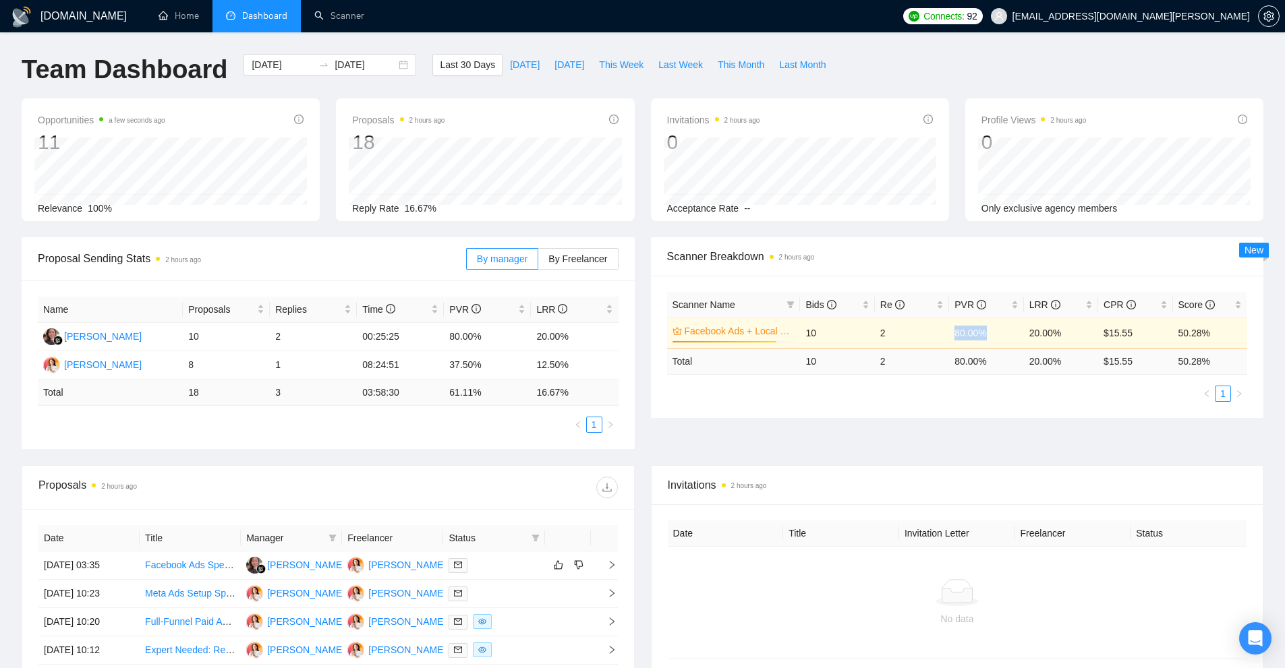
click at [996, 333] on tr "Facebook Ads + Local Business 85% 10 2 80.00% 20.00% $15.55 50.28%" at bounding box center [957, 333] width 581 height 30
click at [1002, 407] on div "Scanner Name Bids Re PVR LRR CPR Score Facebook Ads + Local Business 85% 10 2 8…" at bounding box center [957, 347] width 613 height 142
drag, startPoint x: 962, startPoint y: 321, endPoint x: 982, endPoint y: 320, distance: 20.2
click at [982, 320] on td "80.00%" at bounding box center [986, 333] width 74 height 30
click at [1011, 418] on div "Proposal Sending Stats 2 hours ago By manager By Freelancer Name Proposals Repl…" at bounding box center [642, 351] width 1258 height 228
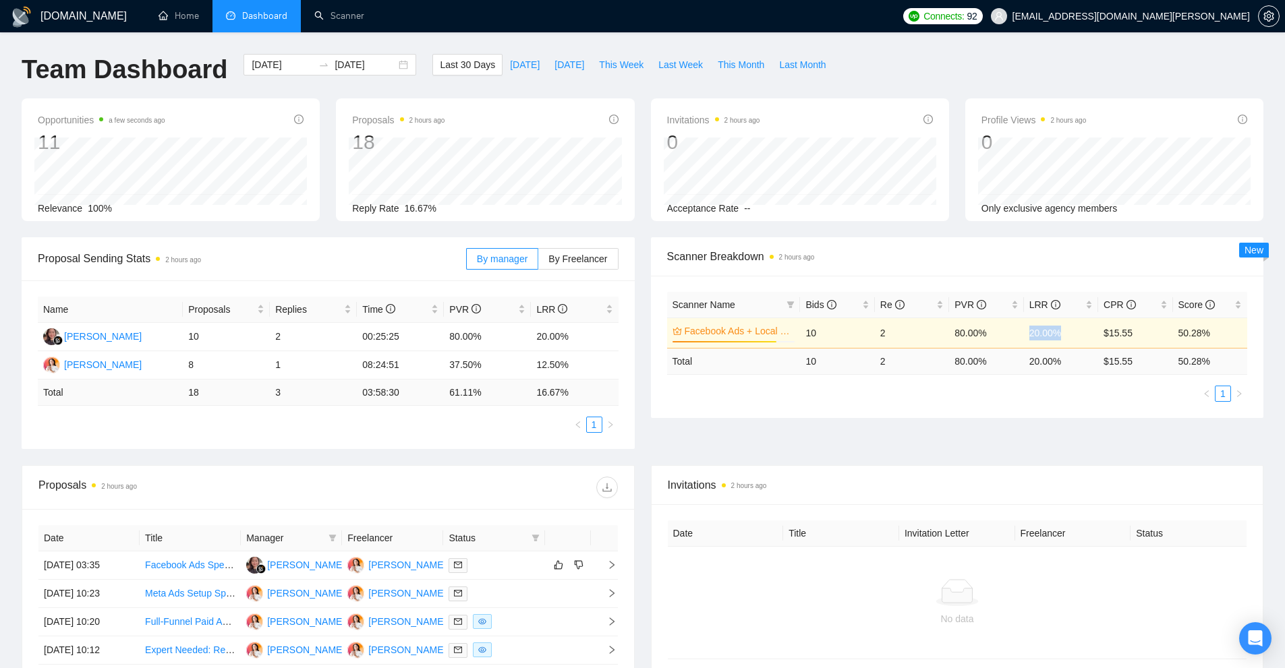
drag, startPoint x: 1024, startPoint y: 337, endPoint x: 1067, endPoint y: 330, distance: 44.3
click at [1067, 330] on td "20.00%" at bounding box center [1061, 333] width 74 height 30
click at [987, 415] on div "Scanner Name Bids Re PVR LRR CPR Score Facebook Ads + Local Business 85% 10 2 8…" at bounding box center [957, 347] width 613 height 142
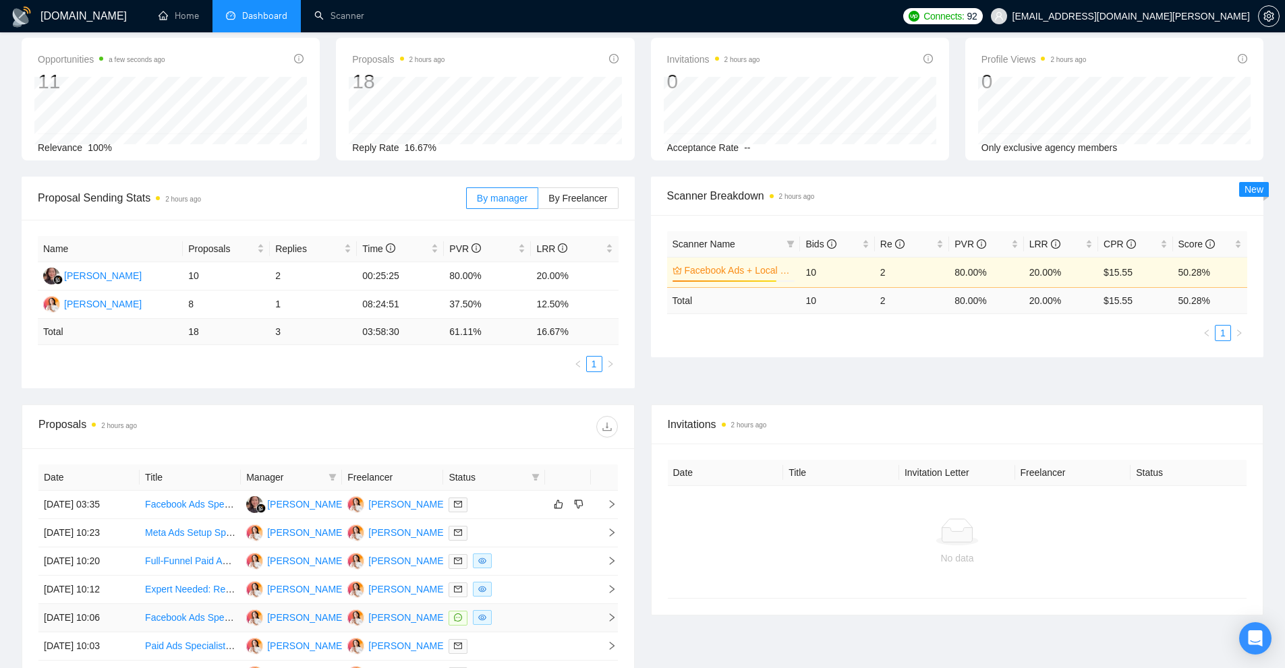
scroll to position [196, 0]
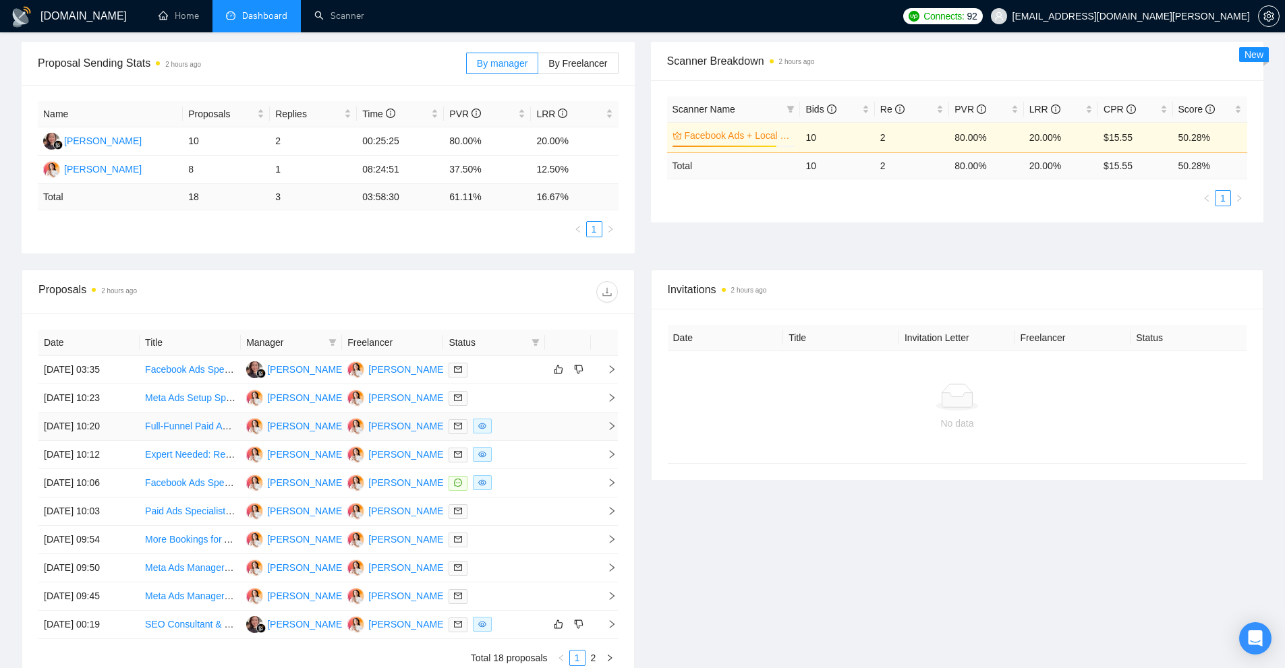
click at [530, 425] on div at bounding box center [493, 427] width 90 height 16
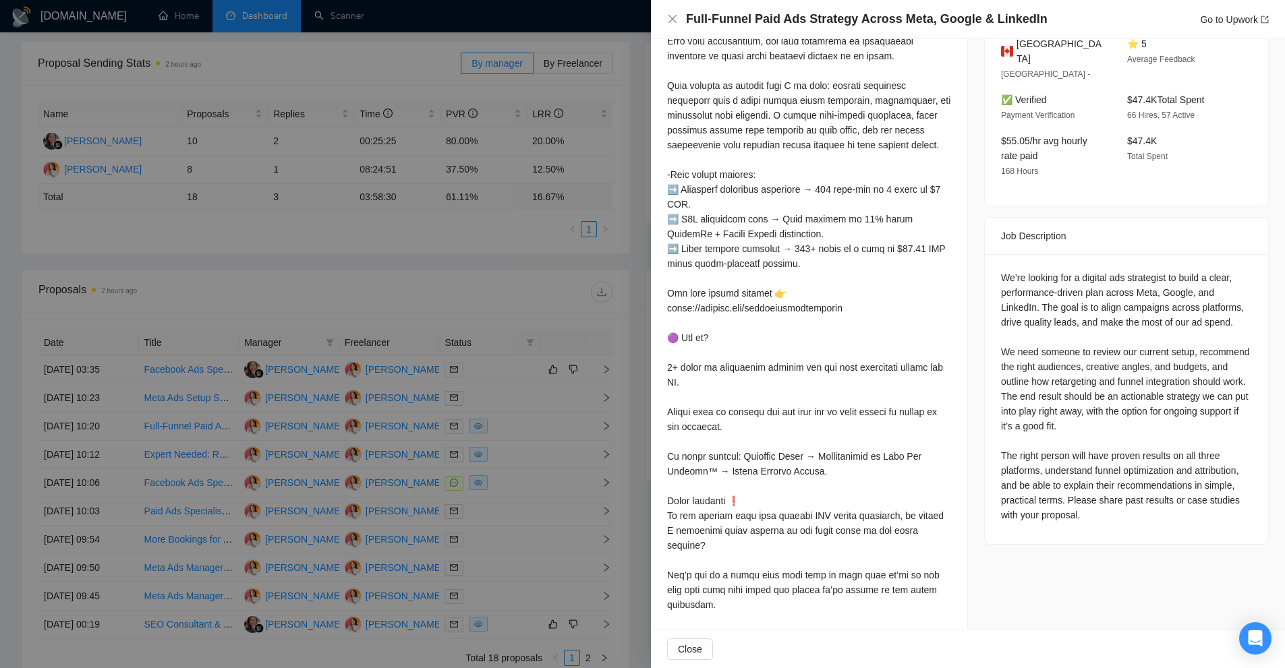
scroll to position [330, 0]
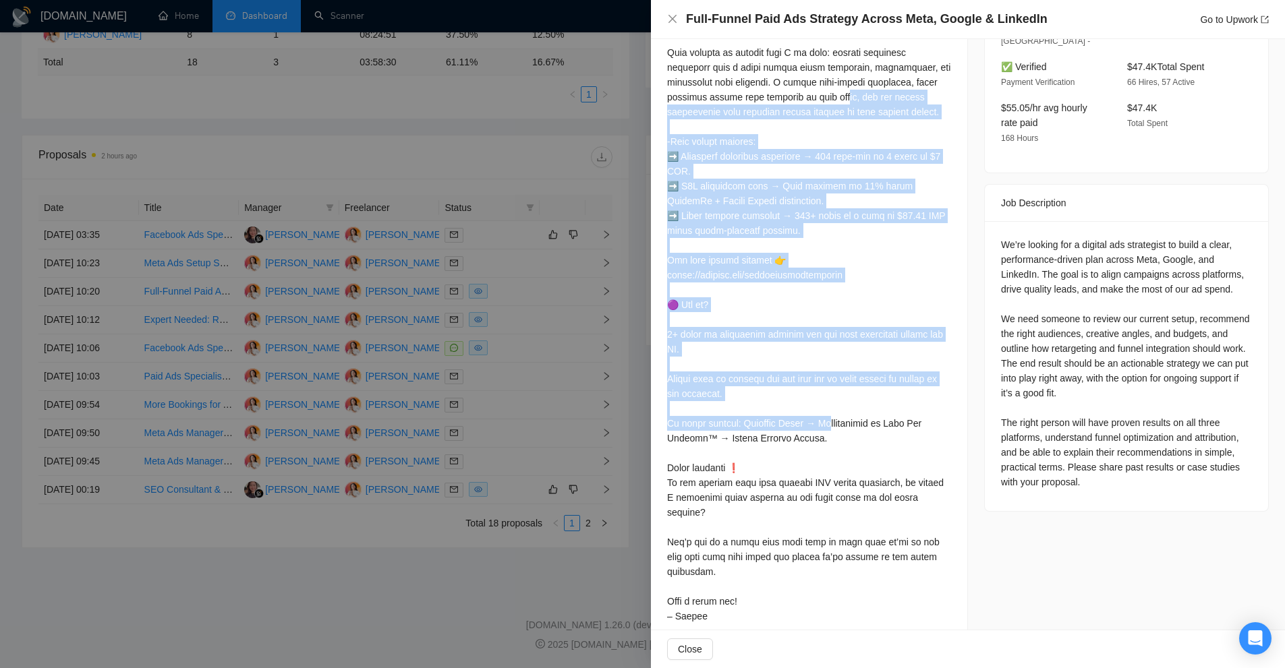
drag, startPoint x: 703, startPoint y: 179, endPoint x: 788, endPoint y: 407, distance: 243.2
click at [788, 407] on div at bounding box center [809, 268] width 284 height 712
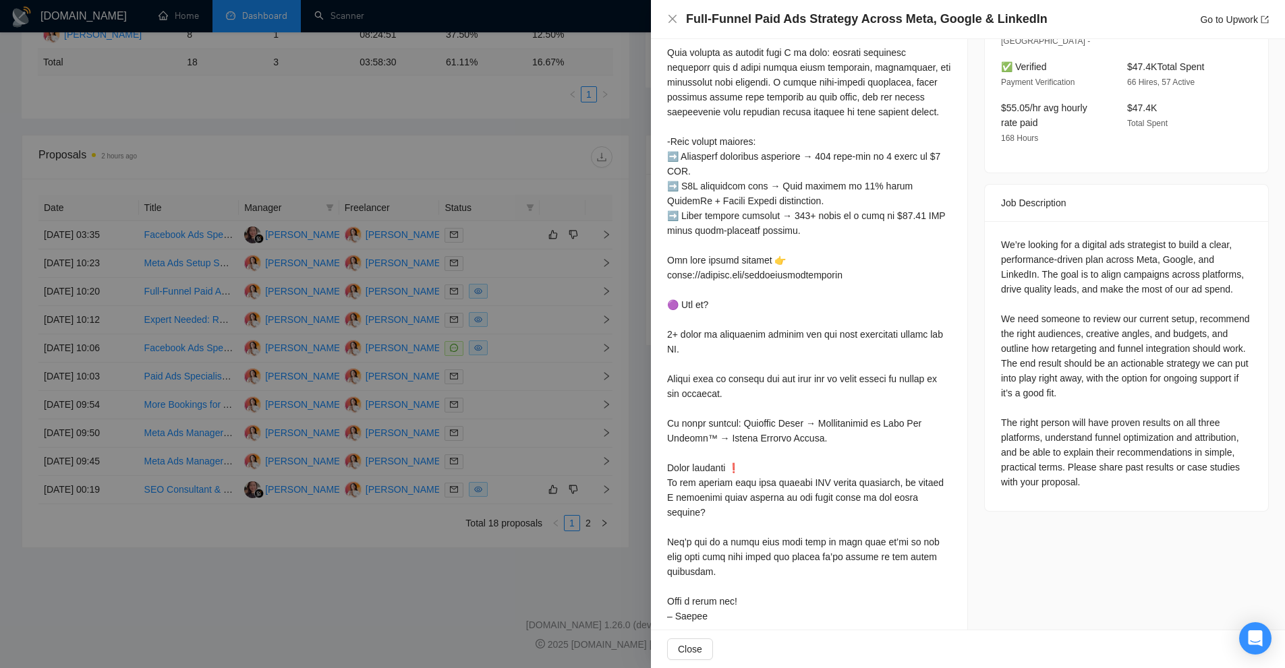
click at [550, 455] on div at bounding box center [642, 334] width 1285 height 668
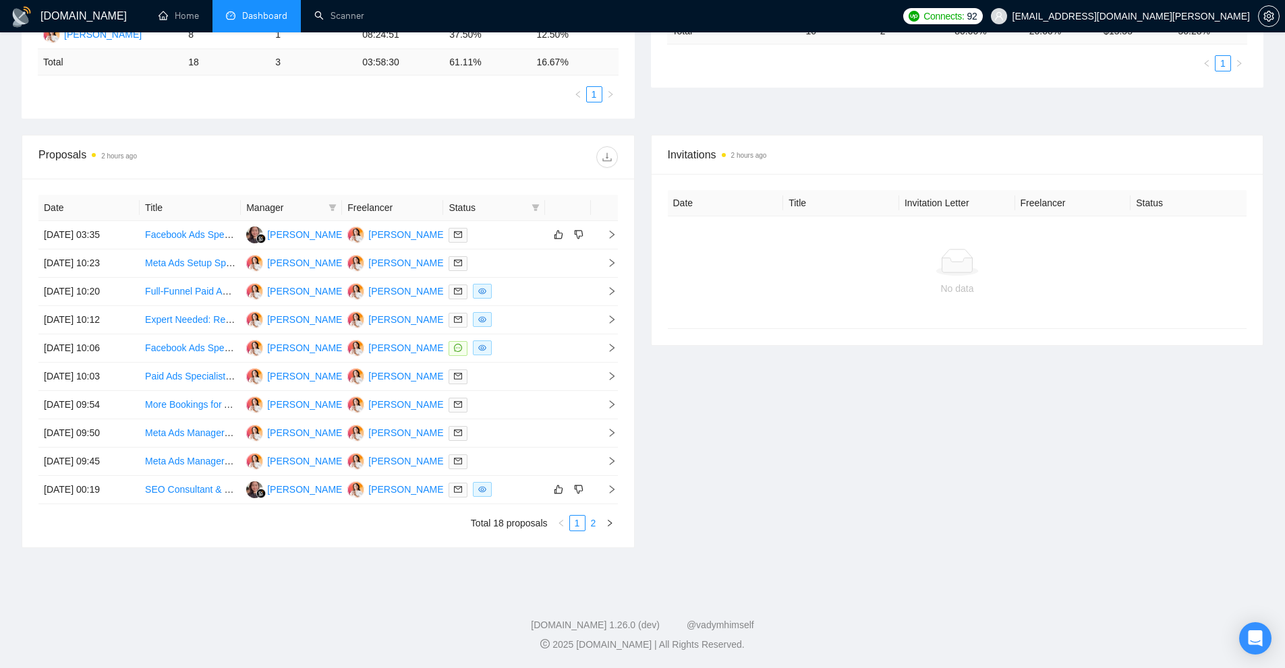
click at [594, 524] on link "2" at bounding box center [593, 523] width 15 height 15
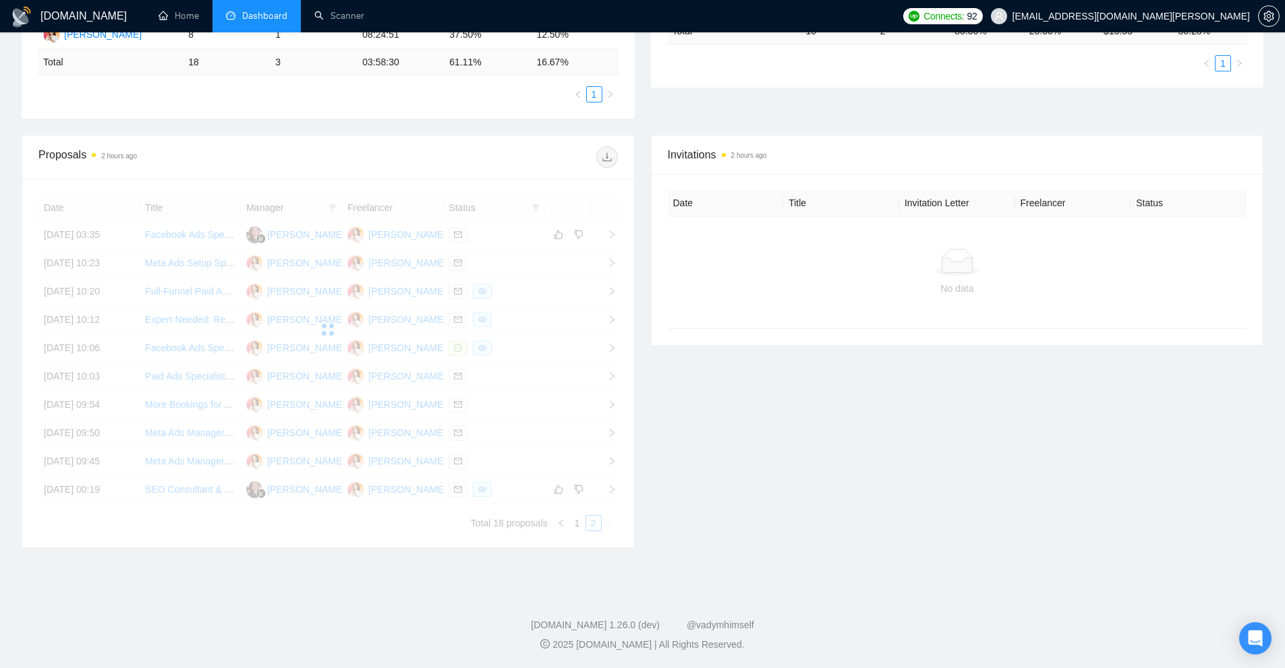
scroll to position [274, 0]
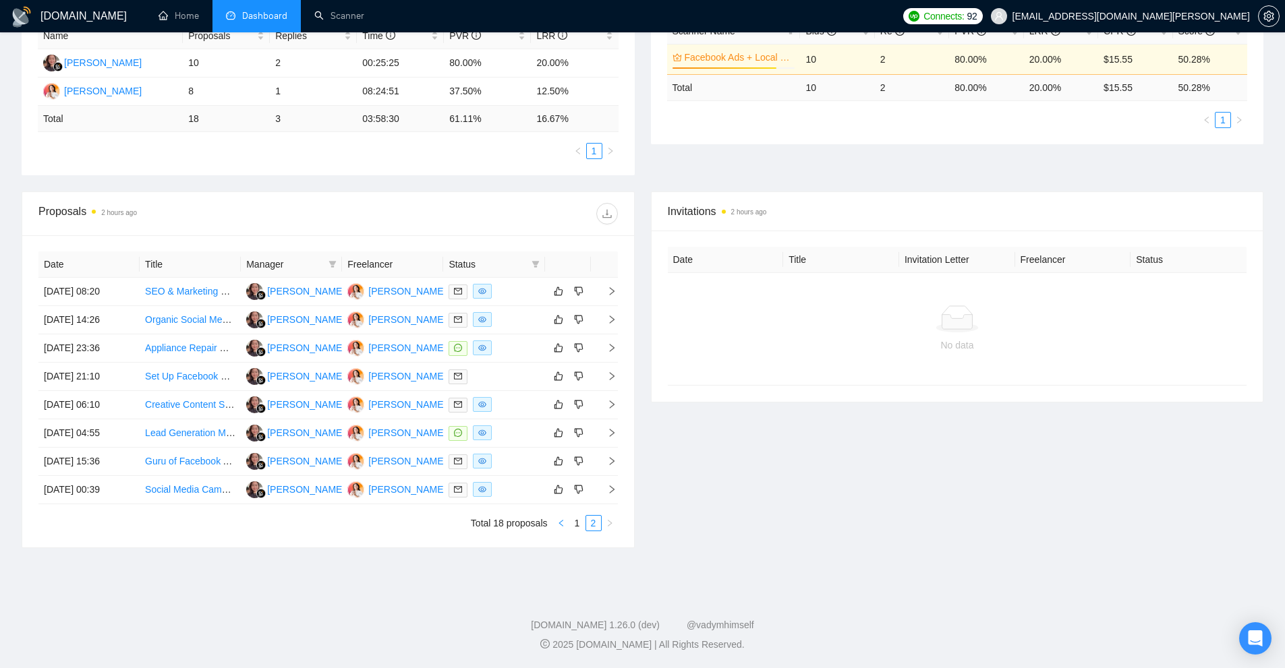
click at [563, 526] on icon "left" at bounding box center [561, 523] width 8 height 8
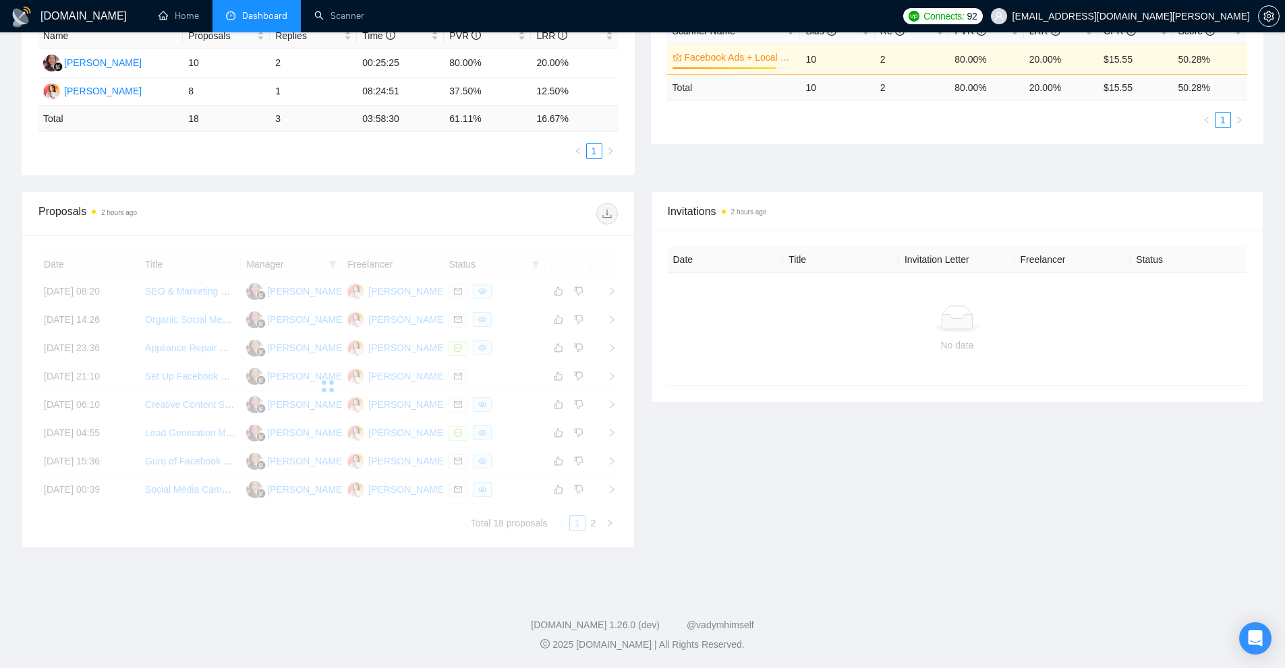
scroll to position [0, 0]
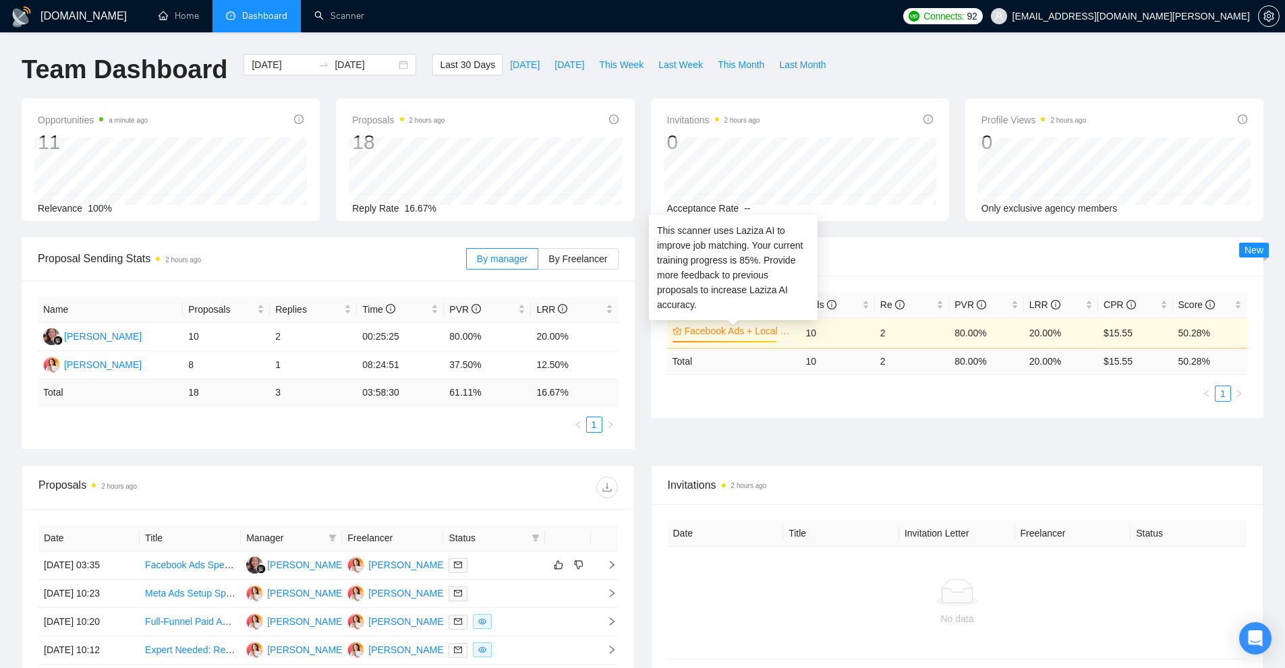
click at [774, 333] on link "Facebook Ads + Local Business" at bounding box center [738, 331] width 108 height 15
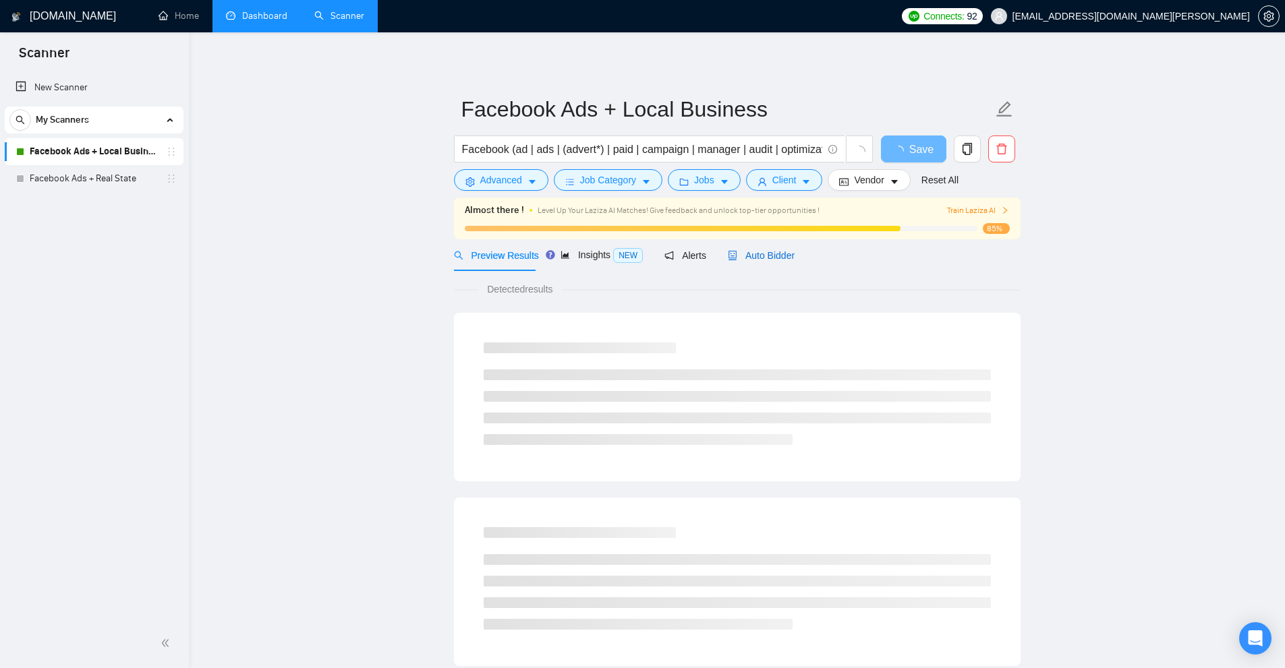
click at [761, 254] on span "Auto Bidder" at bounding box center [761, 255] width 67 height 11
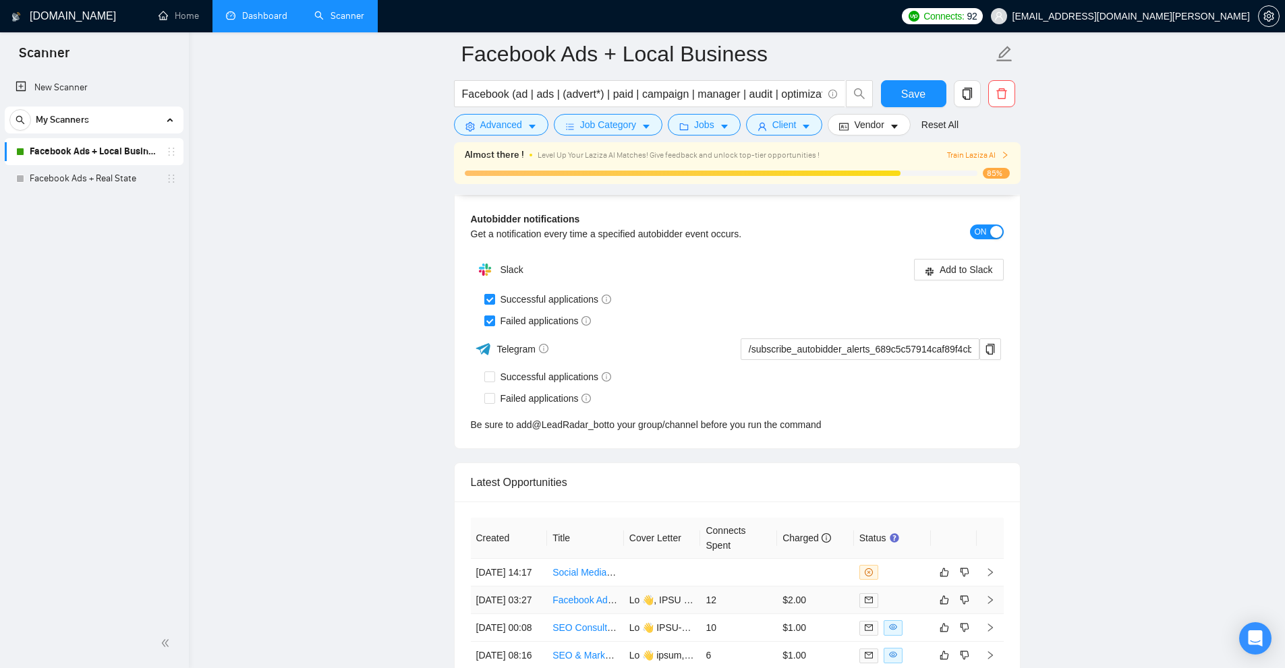
scroll to position [3560, 0]
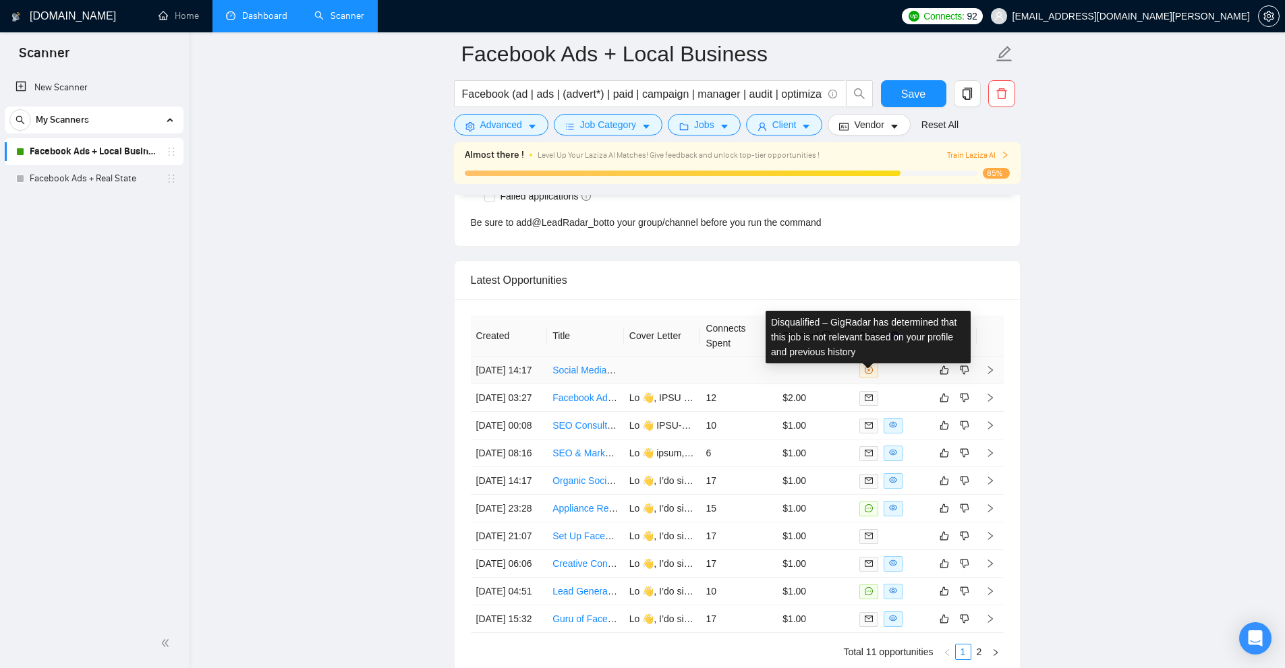
click at [873, 378] on span at bounding box center [868, 370] width 19 height 15
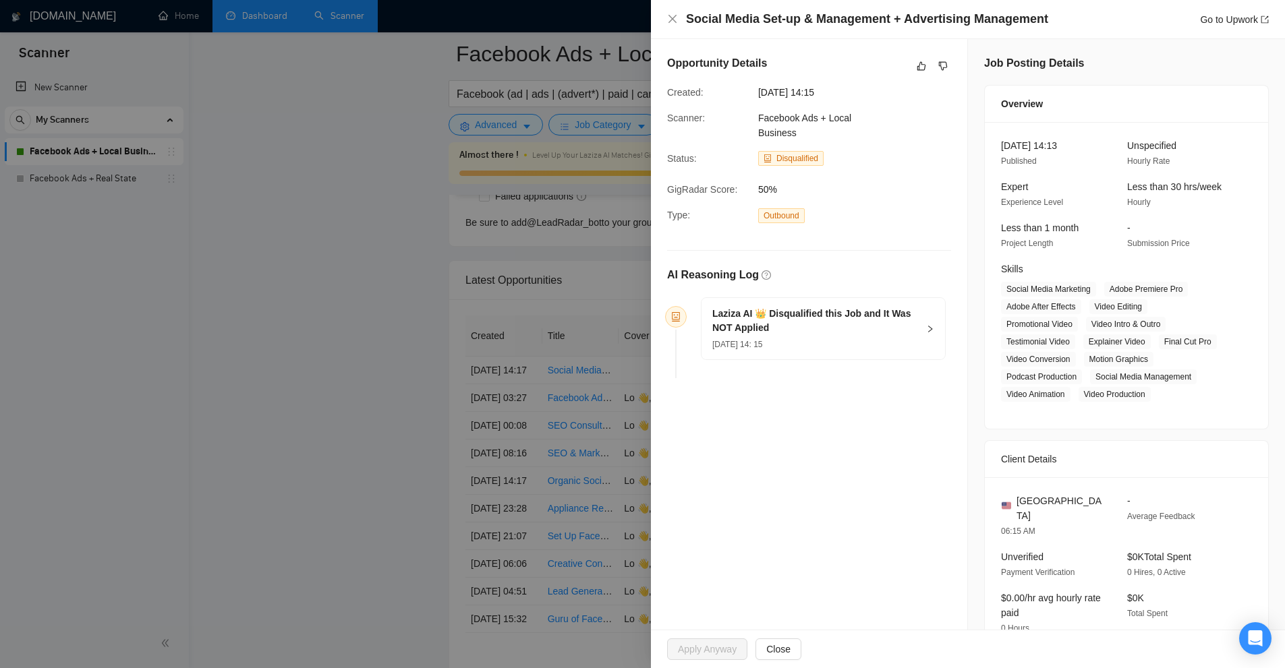
click at [827, 328] on h5 "Laziza AI 👑 Disqualified this Job and It Was NOT Applied" at bounding box center [815, 321] width 206 height 28
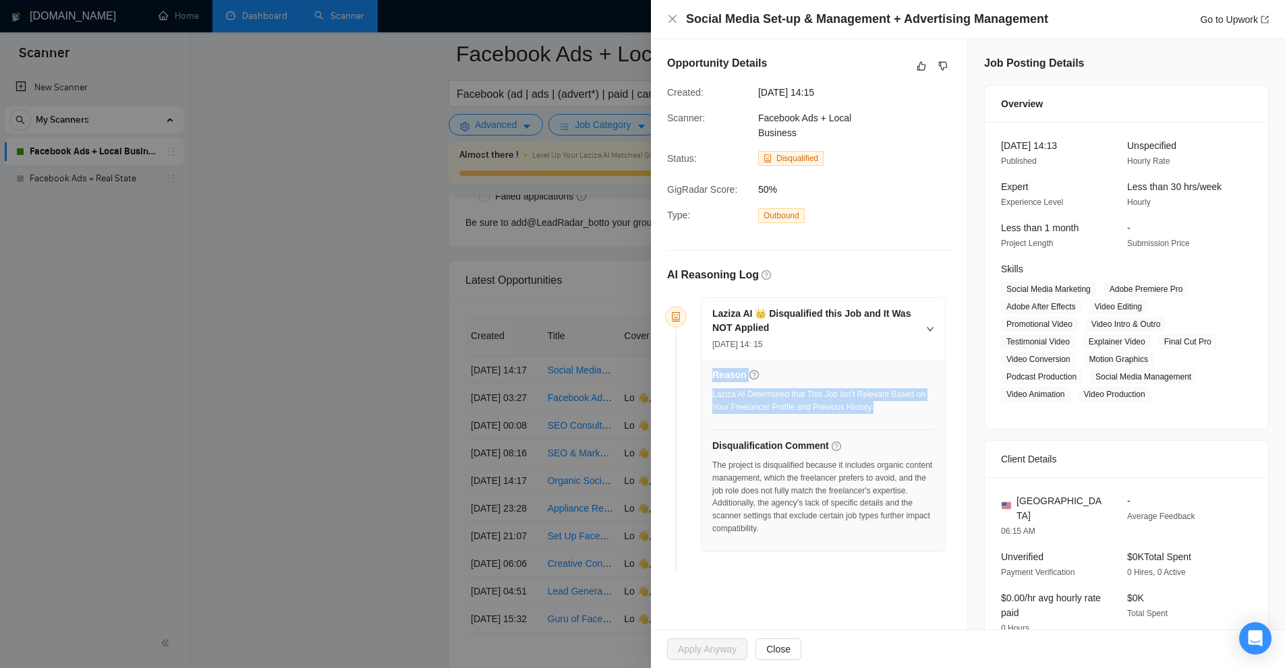
drag, startPoint x: 708, startPoint y: 396, endPoint x: 876, endPoint y: 407, distance: 168.3
click at [874, 407] on div "Reason Laziza AI Determined that This Job Isn’t Relevant Based on Your Freelanc…" at bounding box center [822, 455] width 243 height 192
click at [876, 407] on div "Laziza AI Determined that This Job Isn’t Relevant Based on Your Freelancer Prof…" at bounding box center [823, 401] width 222 height 26
drag, startPoint x: 710, startPoint y: 459, endPoint x: 902, endPoint y: 464, distance: 191.6
click at [900, 463] on div "Reason Laziza AI Determined that This Job Isn’t Relevant Based on Your Freelanc…" at bounding box center [822, 455] width 243 height 192
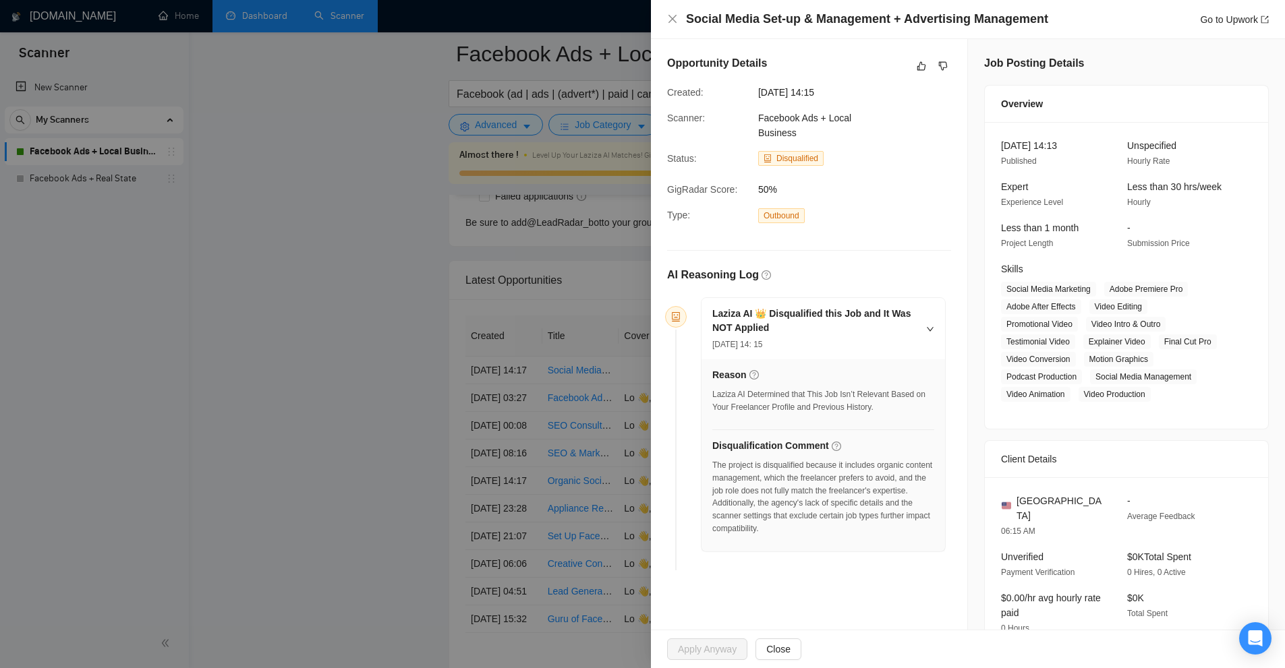
click at [902, 464] on div "The project is disqualified because it includes organic content management, whi…" at bounding box center [823, 497] width 222 height 76
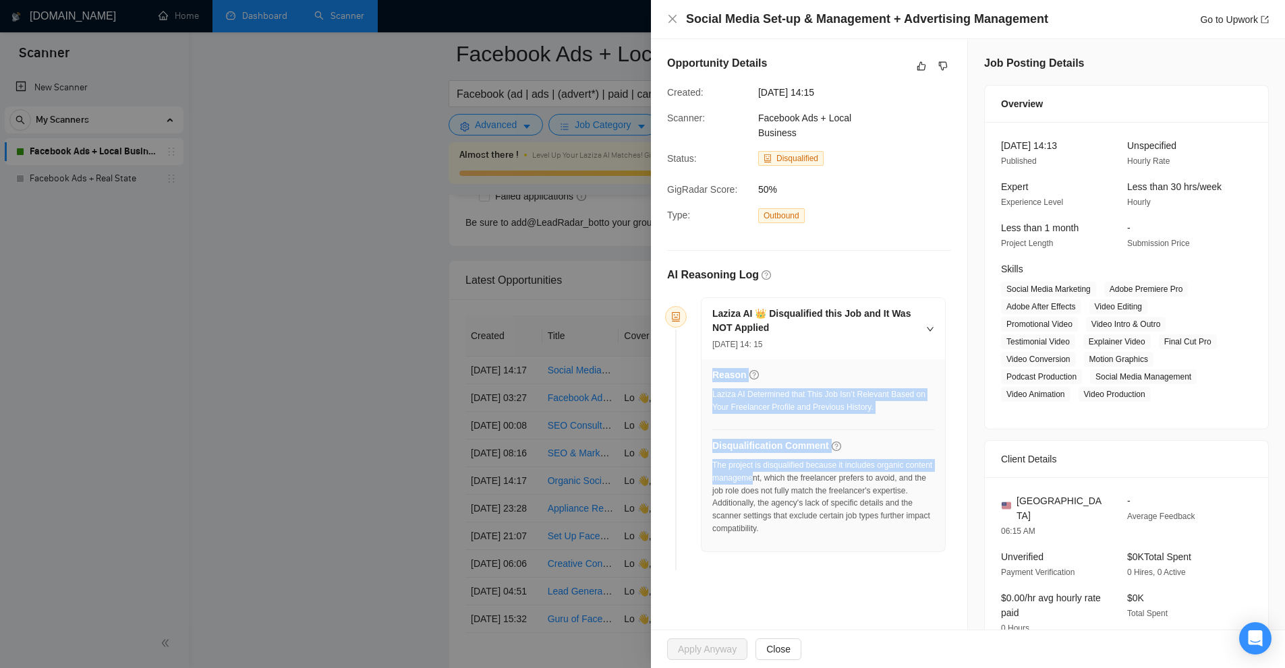
drag, startPoint x: 706, startPoint y: 479, endPoint x: 781, endPoint y: 480, distance: 74.9
click at [781, 480] on div "Reason Laziza AI Determined that This Job Isn’t Relevant Based on Your Freelanc…" at bounding box center [822, 455] width 243 height 192
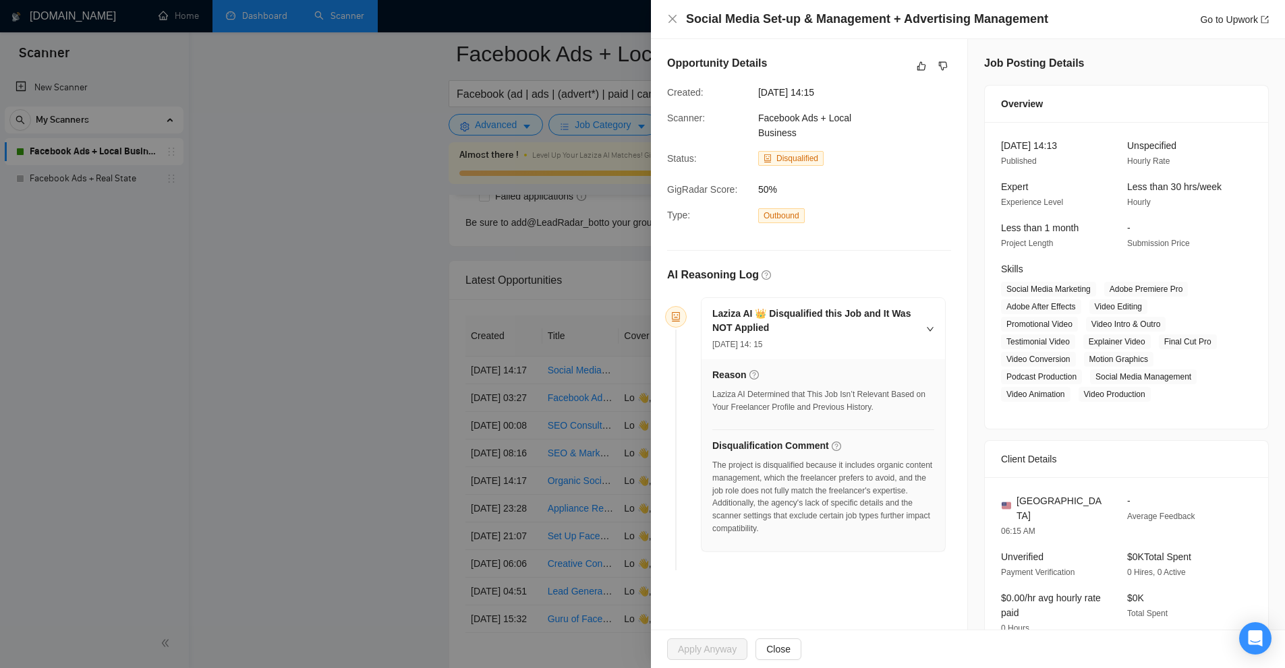
click at [830, 475] on div "The project is disqualified because it includes organic content management, whi…" at bounding box center [823, 497] width 222 height 76
click at [819, 519] on div "The project is disqualified because it includes organic content management, whi…" at bounding box center [823, 497] width 222 height 76
drag, startPoint x: 615, startPoint y: 413, endPoint x: 732, endPoint y: 457, distance: 124.6
click at [616, 421] on div at bounding box center [642, 334] width 1285 height 668
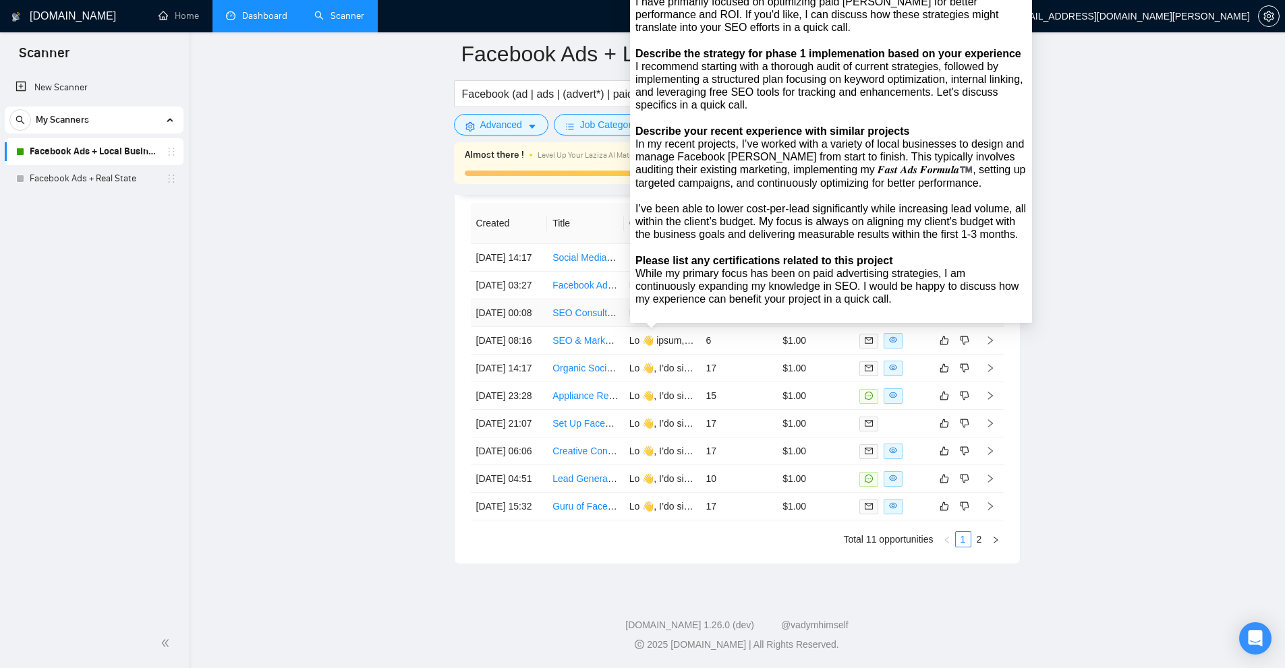
scroll to position [3493, 0]
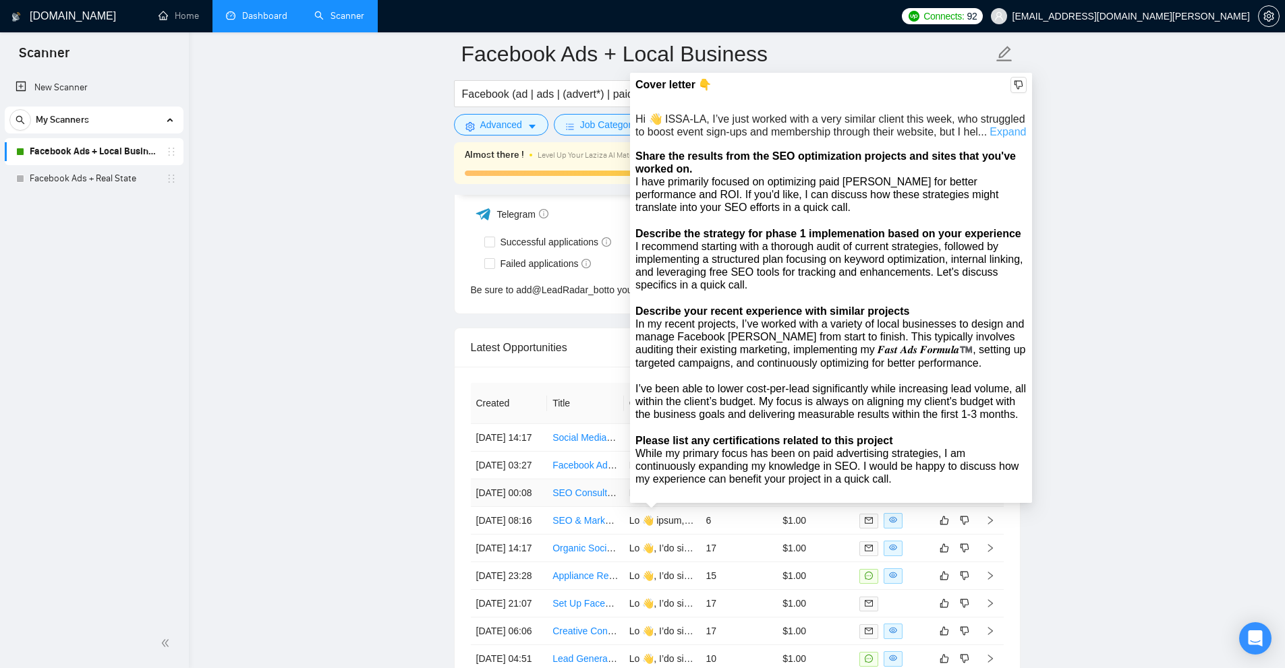
click at [1007, 129] on link "Expand" at bounding box center [1007, 131] width 36 height 11
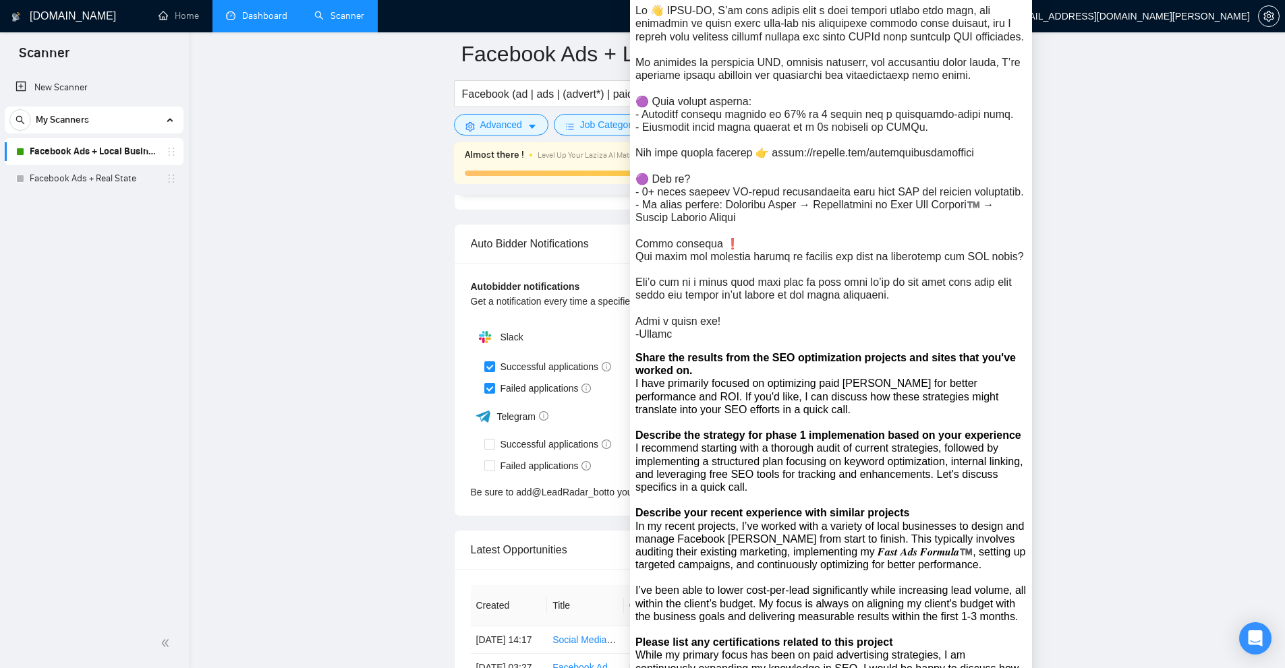
scroll to position [3223, 0]
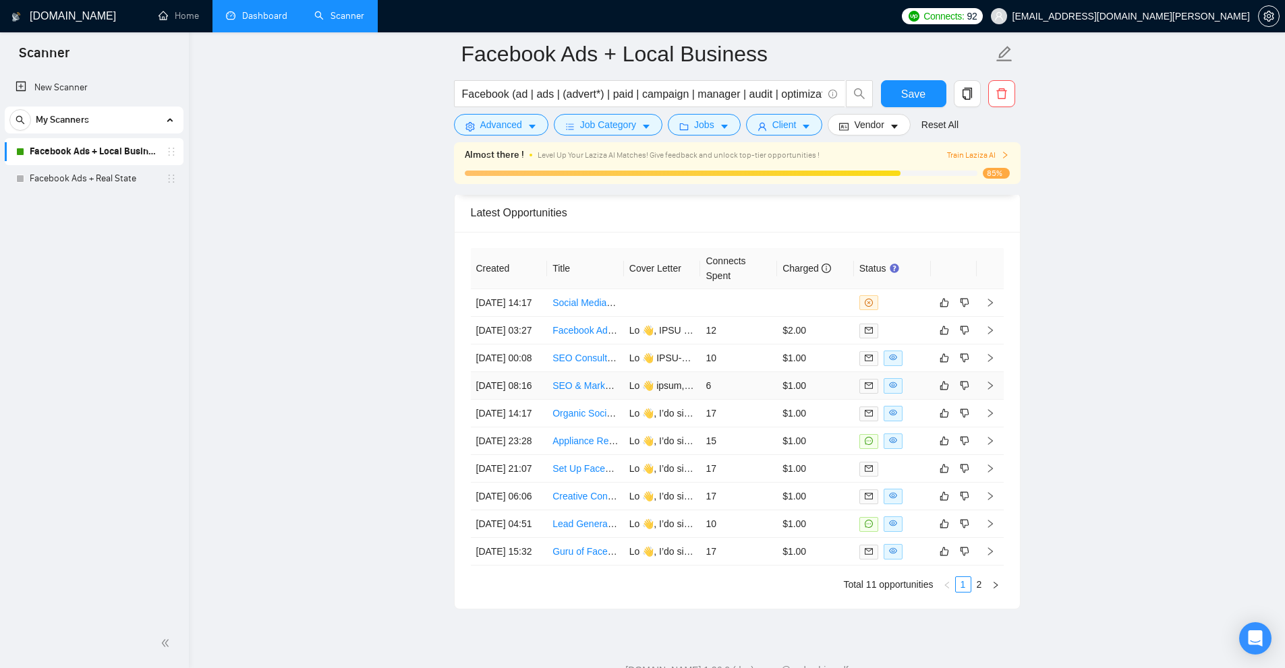
scroll to position [3763, 0]
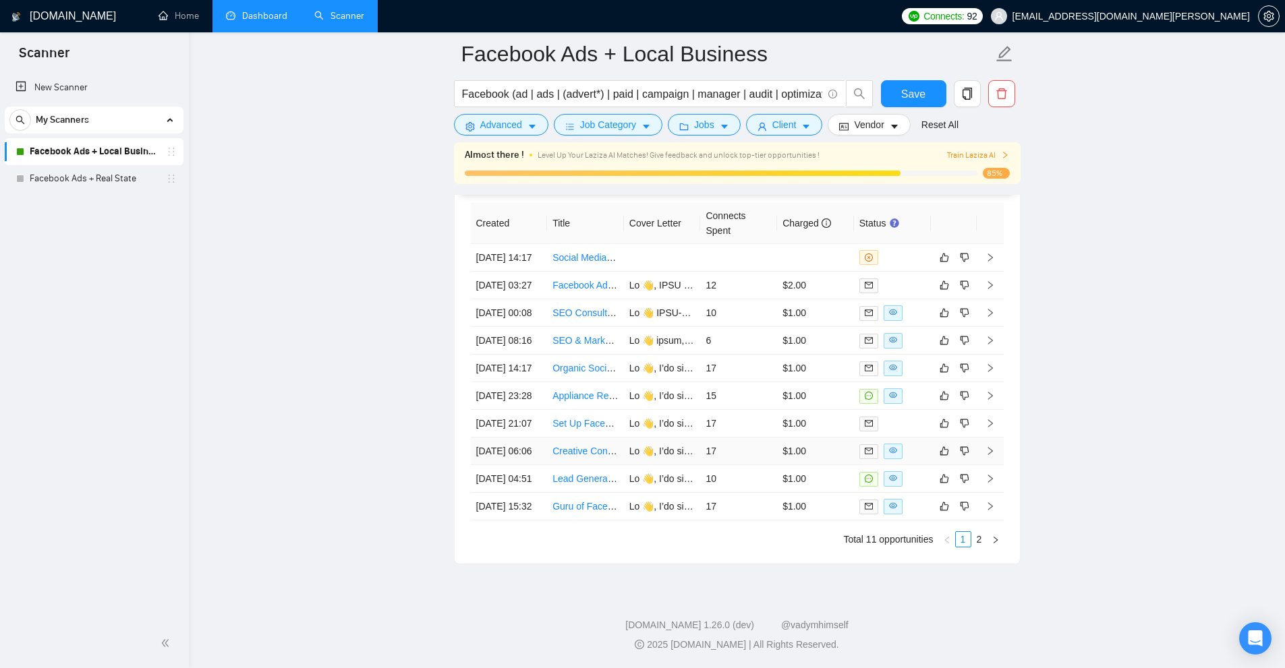
click at [768, 465] on td "17" at bounding box center [738, 452] width 77 height 28
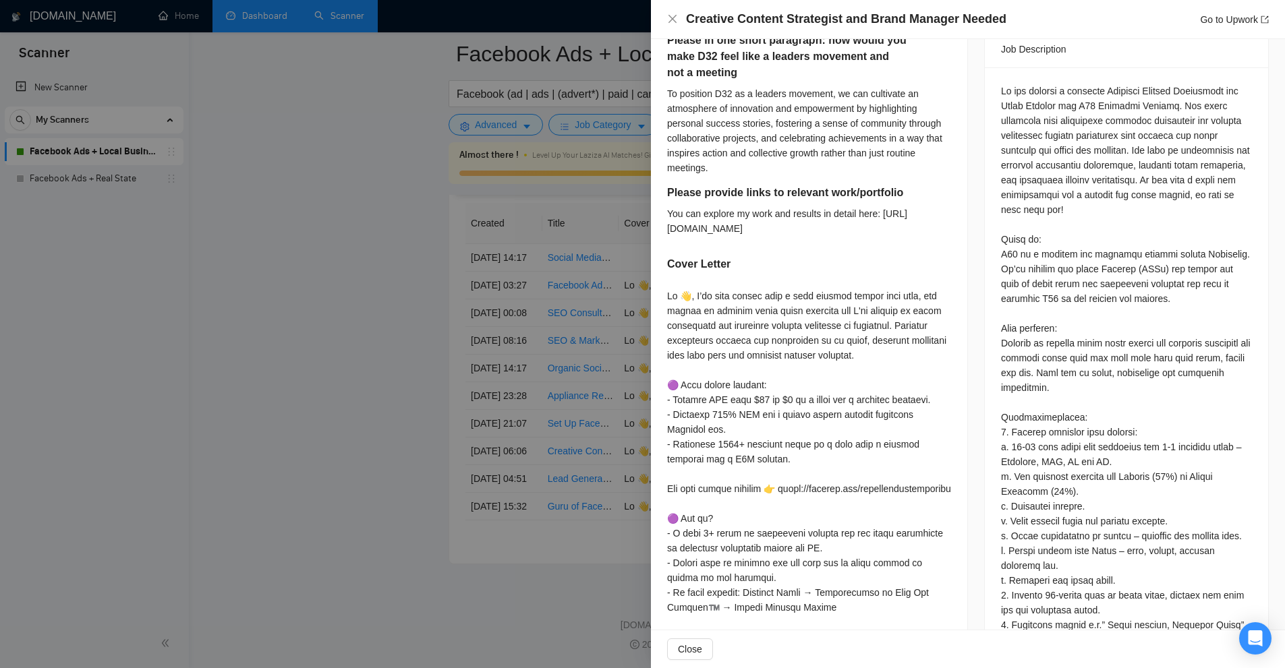
scroll to position [674, 0]
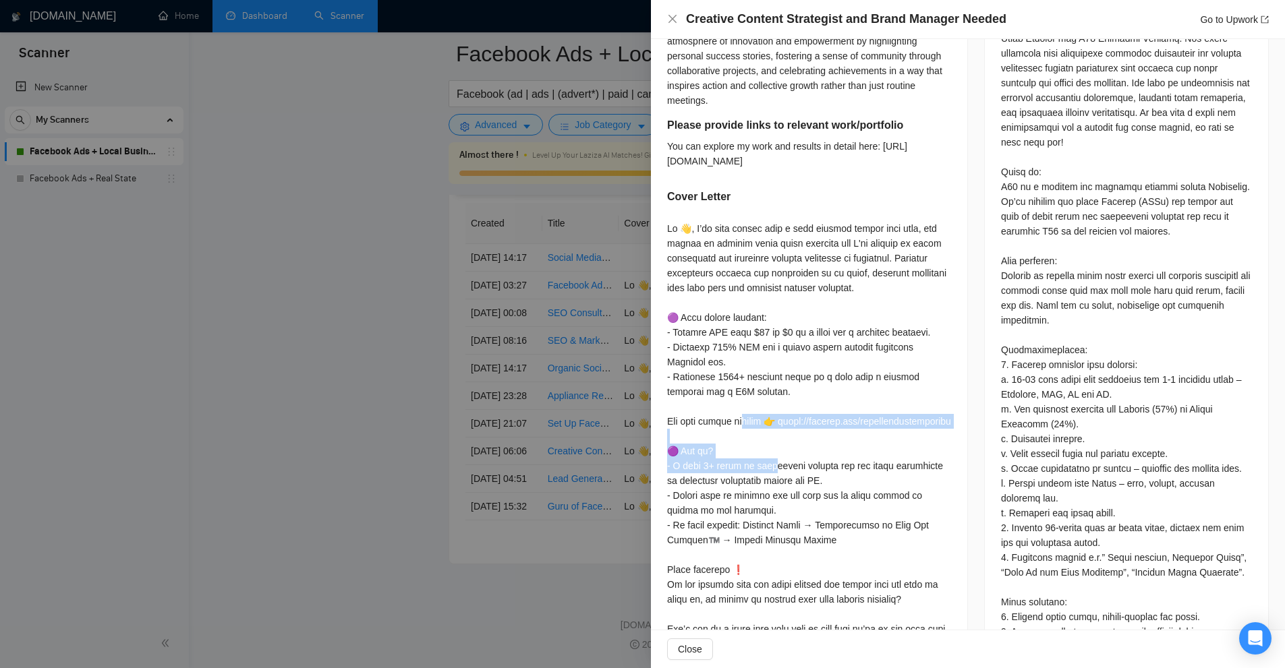
drag, startPoint x: 662, startPoint y: 435, endPoint x: 854, endPoint y: 450, distance: 192.8
click at [853, 450] on div "Send 2 examples headlines you’d produce for new Members Let's discuss this furt…" at bounding box center [809, 210] width 316 height 1014
click at [856, 450] on div at bounding box center [809, 458] width 284 height 475
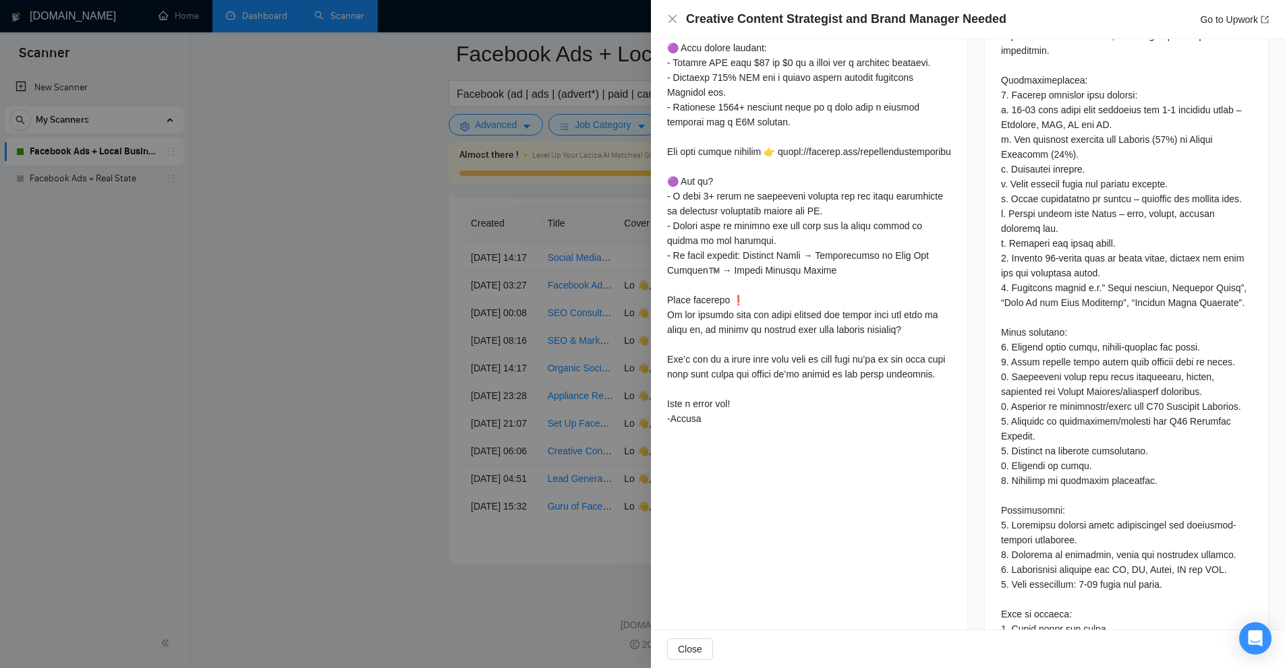
scroll to position [742, 0]
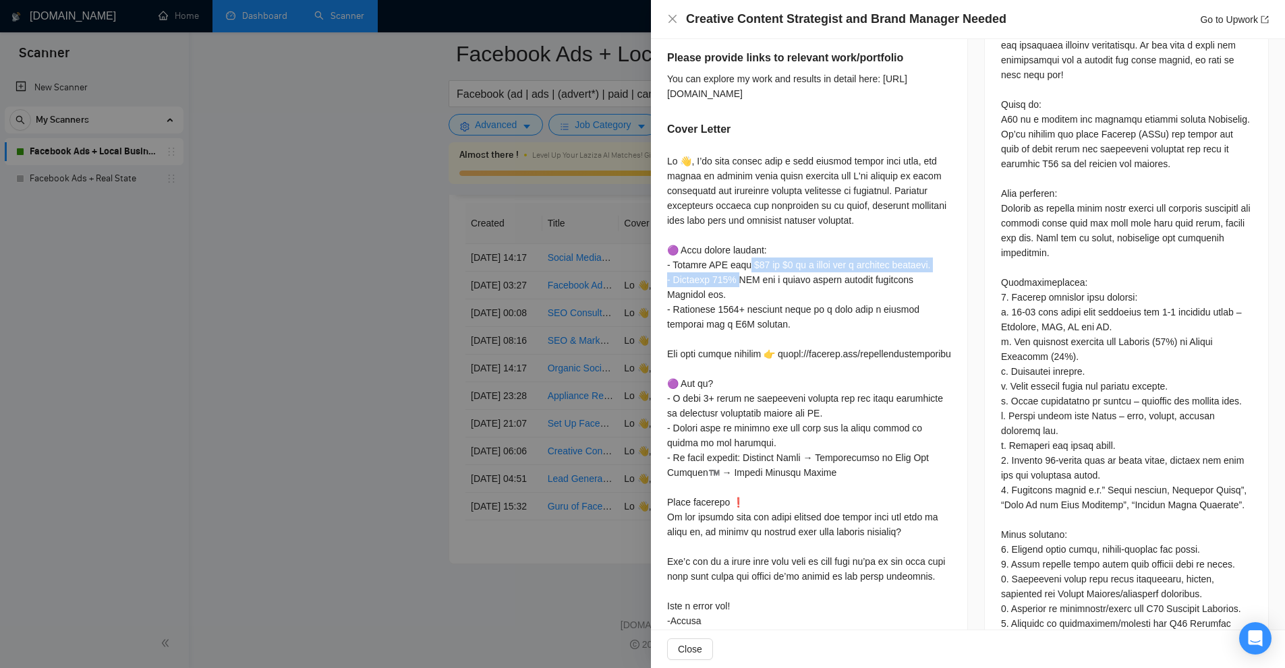
drag, startPoint x: 667, startPoint y: 276, endPoint x: 940, endPoint y: 285, distance: 273.2
click at [940, 285] on div at bounding box center [809, 391] width 284 height 475
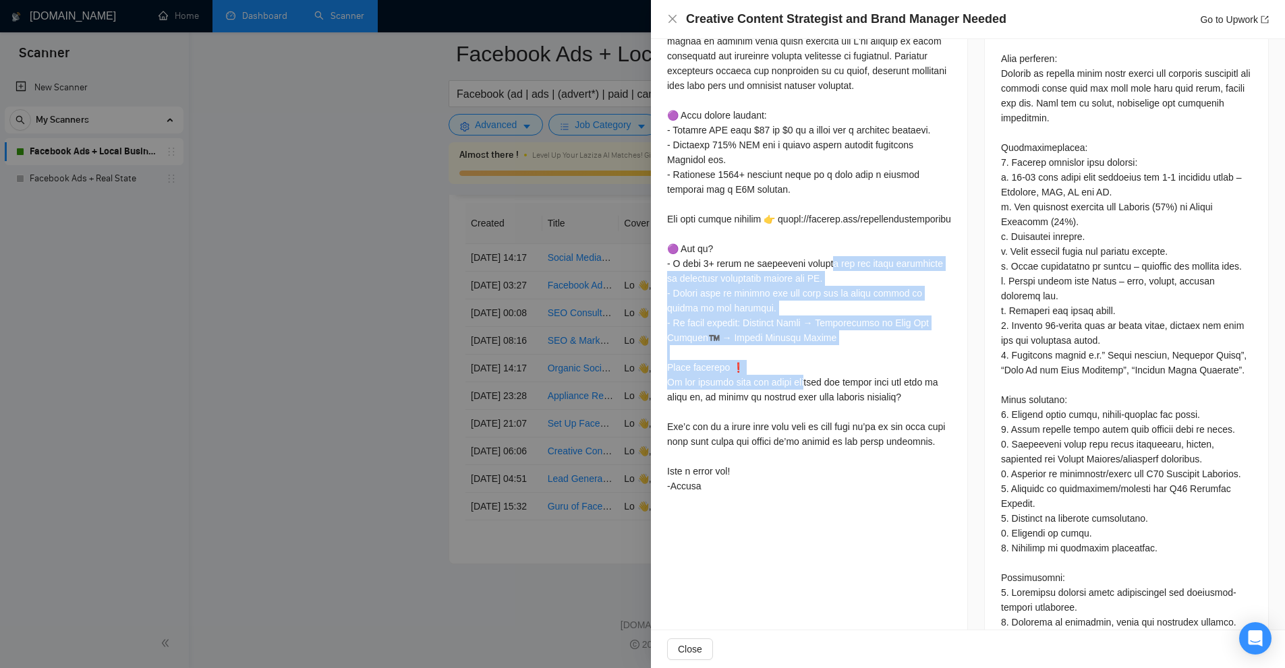
drag, startPoint x: 659, startPoint y: 287, endPoint x: 858, endPoint y: 381, distance: 220.8
click at [858, 381] on div "Send 2 examples headlines you’d produce for new Members Let's discuss this furt…" at bounding box center [809, 8] width 316 height 1014
click at [858, 381] on div at bounding box center [809, 256] width 284 height 475
drag, startPoint x: 856, startPoint y: 374, endPoint x: 662, endPoint y: 284, distance: 214.2
click at [662, 284] on div "Send 2 examples headlines you’d produce for new Members Let's discuss this furt…" at bounding box center [809, 8] width 316 height 1014
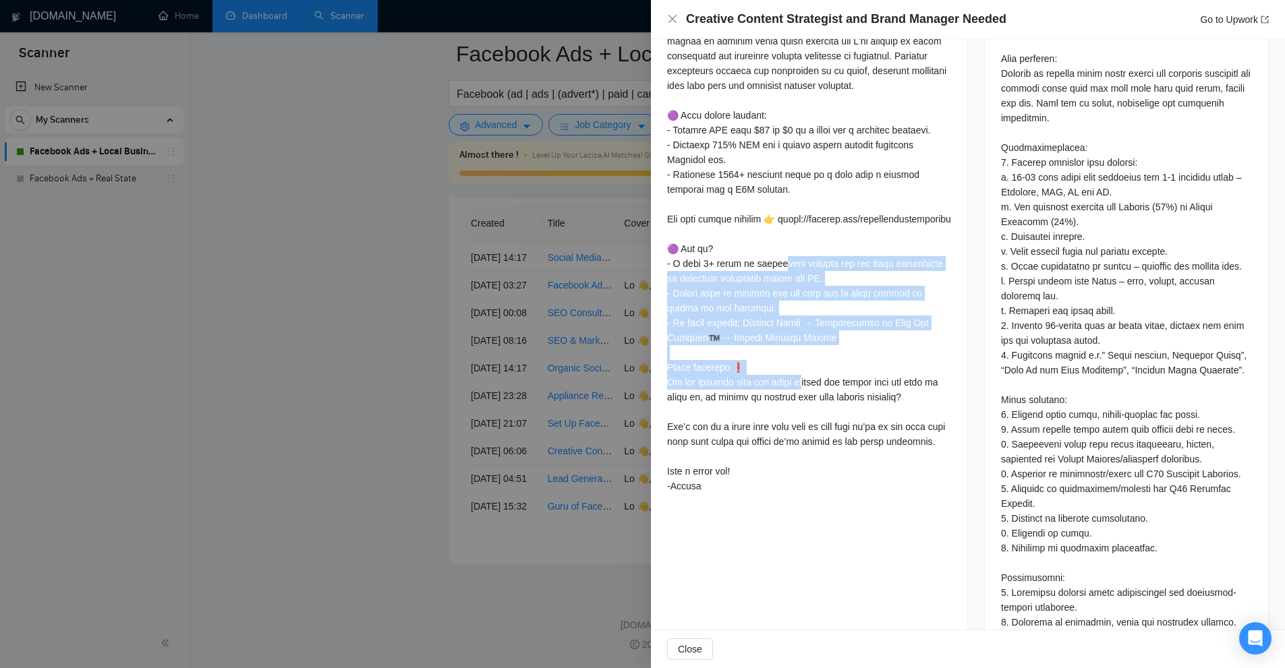
click at [674, 285] on div at bounding box center [809, 256] width 284 height 475
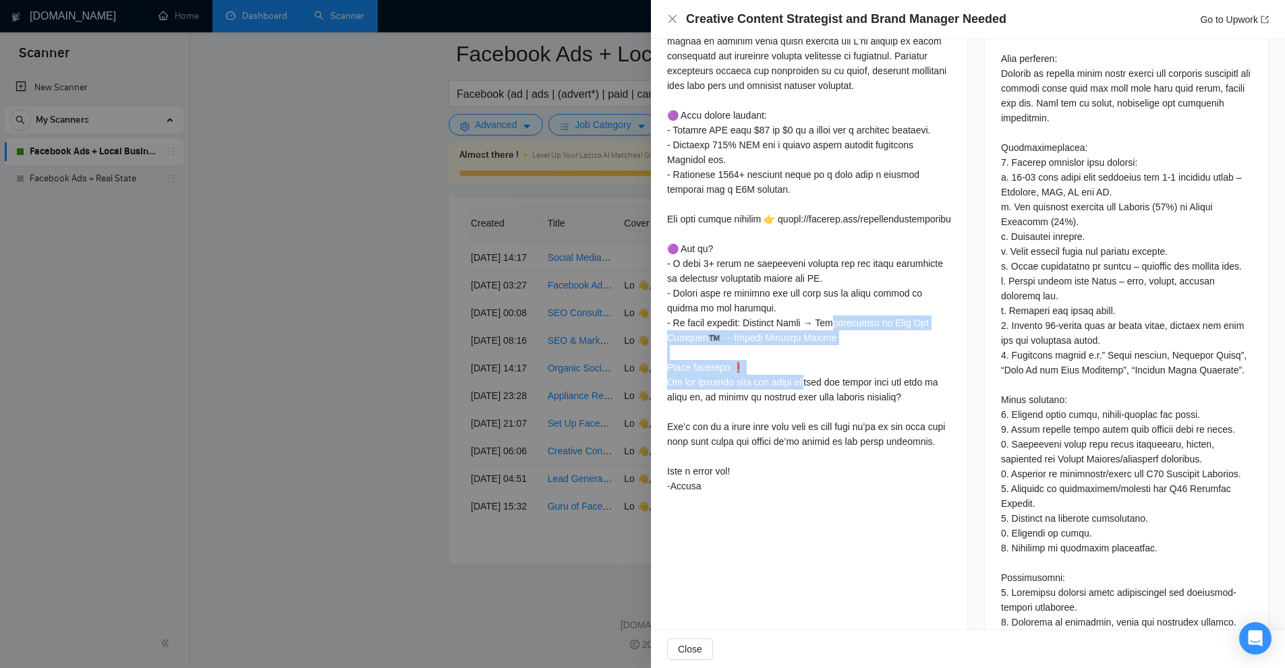
drag, startPoint x: 674, startPoint y: 355, endPoint x: 860, endPoint y: 380, distance: 187.7
click at [860, 380] on div at bounding box center [809, 256] width 284 height 475
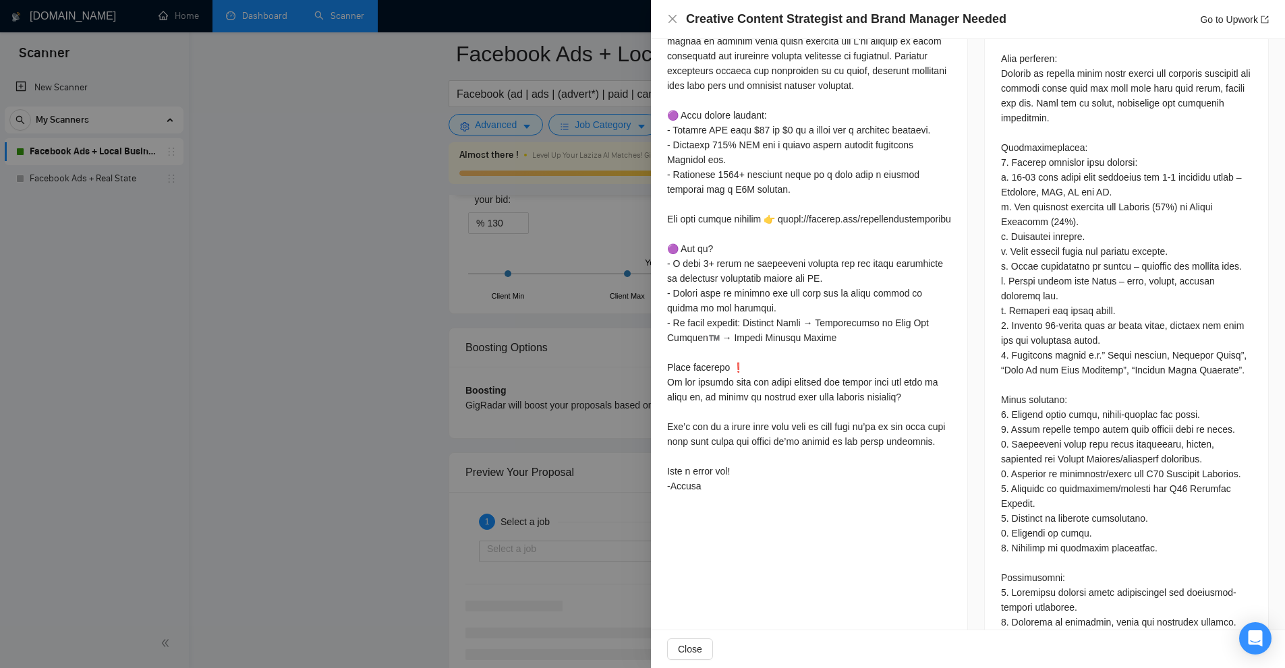
click at [452, 333] on div at bounding box center [642, 334] width 1285 height 668
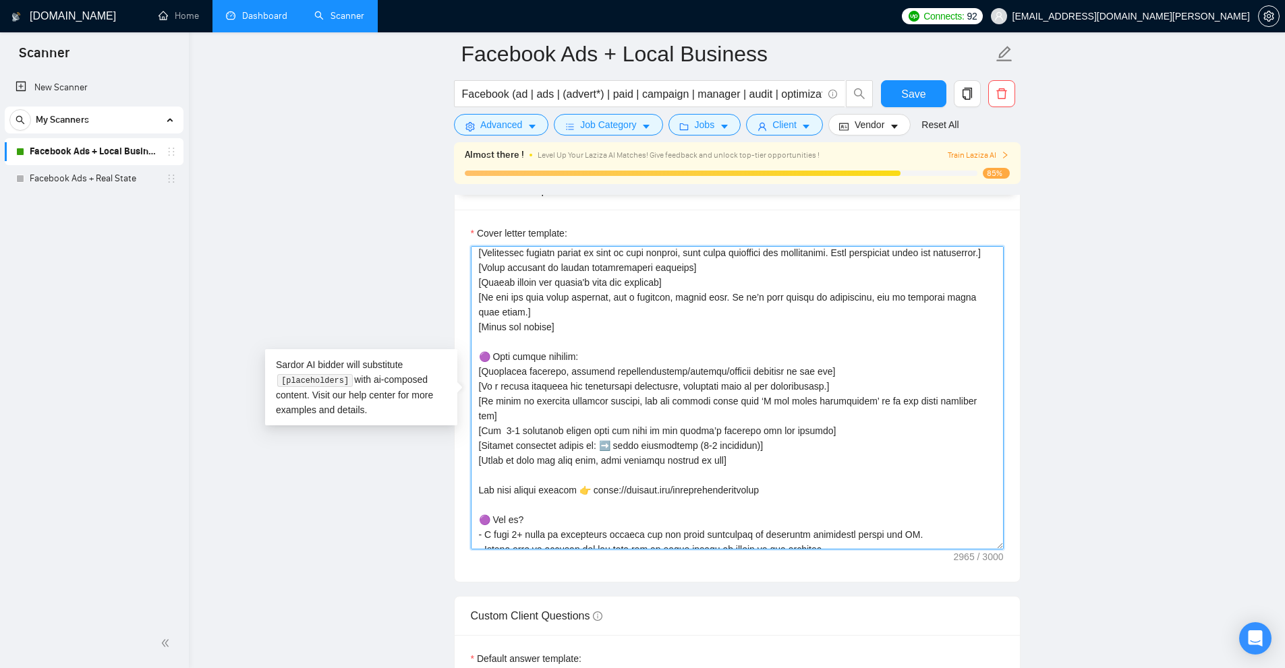
scroll to position [202, 0]
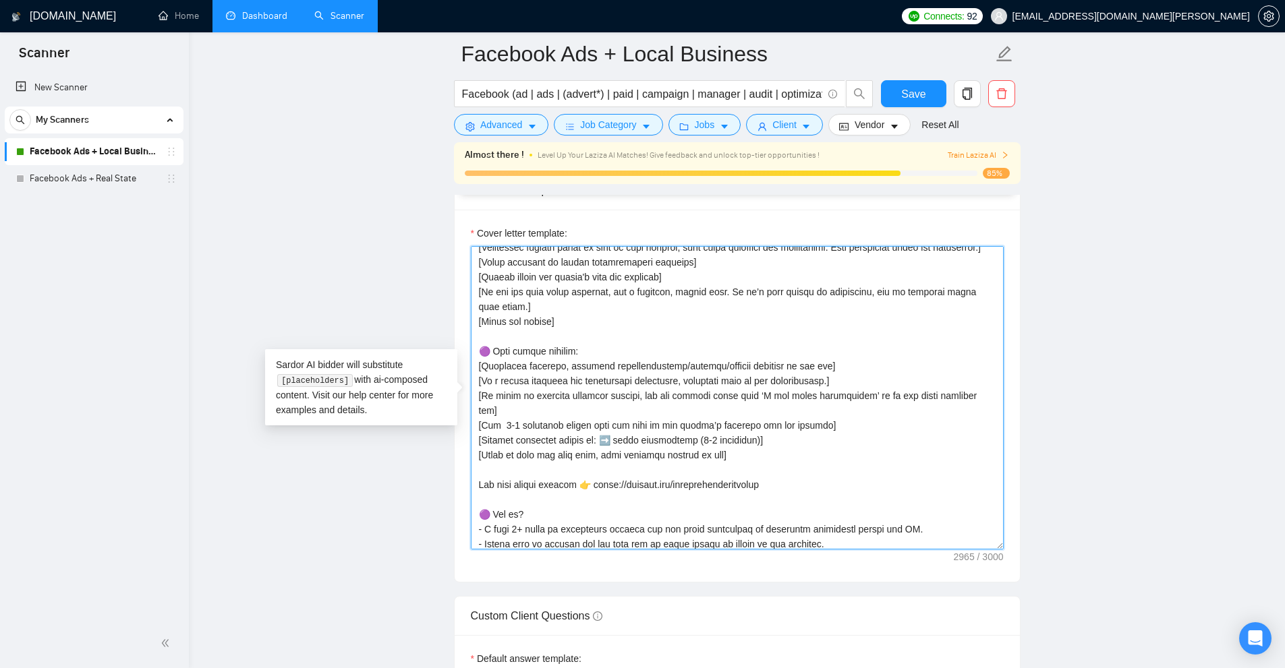
drag, startPoint x: 763, startPoint y: 439, endPoint x: 457, endPoint y: 356, distance: 317.2
click at [687, 397] on textarea "Cover letter template:" at bounding box center [737, 397] width 533 height 303
drag, startPoint x: 495, startPoint y: 407, endPoint x: 845, endPoint y: 413, distance: 350.0
click at [845, 413] on textarea "Cover letter template:" at bounding box center [737, 397] width 533 height 303
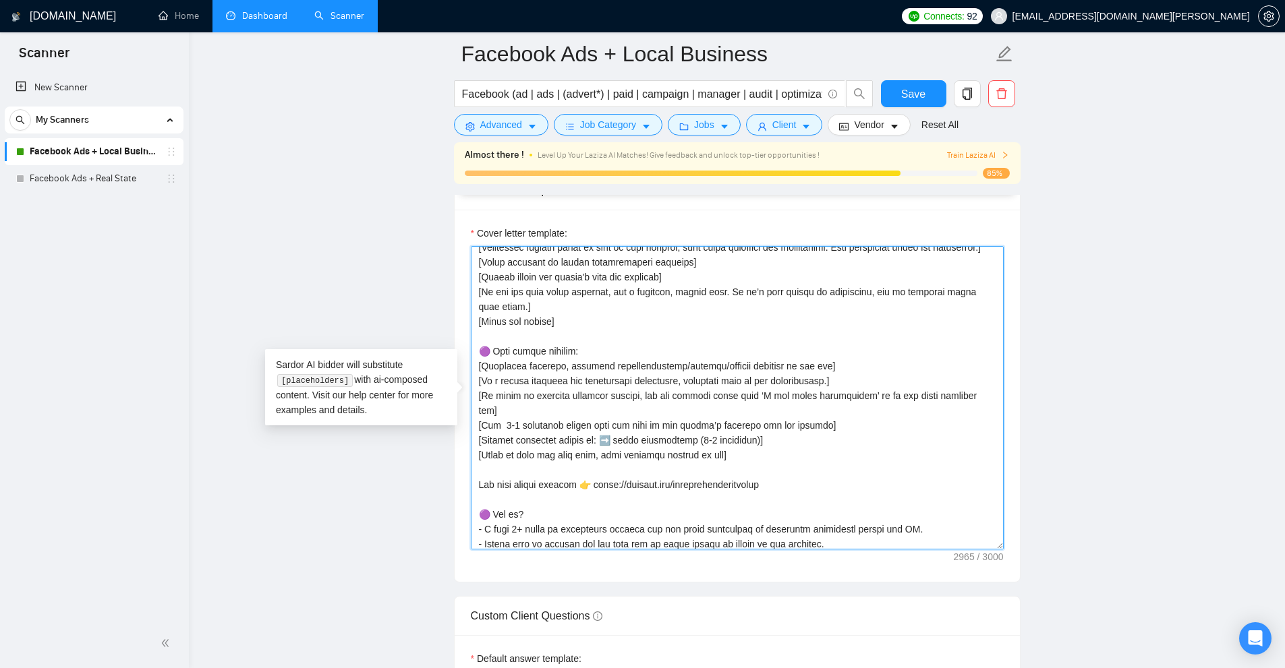
click at [845, 413] on textarea "Cover letter template:" at bounding box center [737, 397] width 533 height 303
drag, startPoint x: 481, startPoint y: 410, endPoint x: 837, endPoint y: 415, distance: 356.1
click at [837, 415] on textarea "Cover letter template:" at bounding box center [737, 397] width 533 height 303
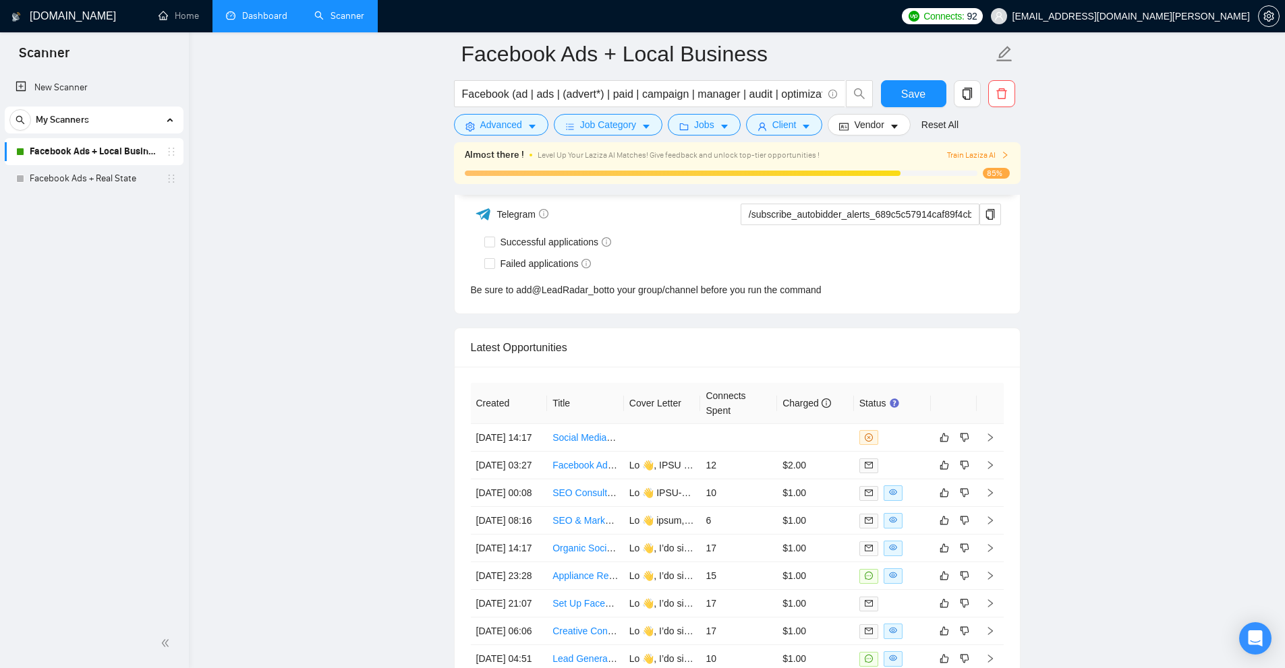
scroll to position [3763, 0]
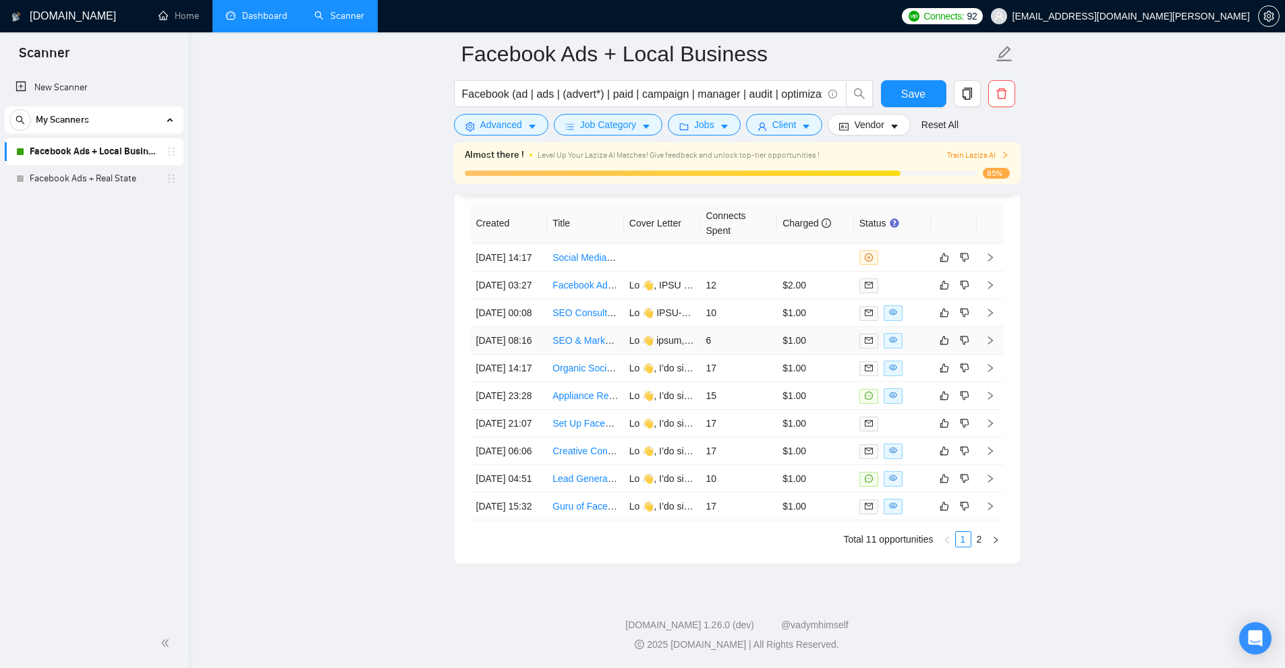
click at [811, 327] on td "$1.00" at bounding box center [815, 341] width 77 height 28
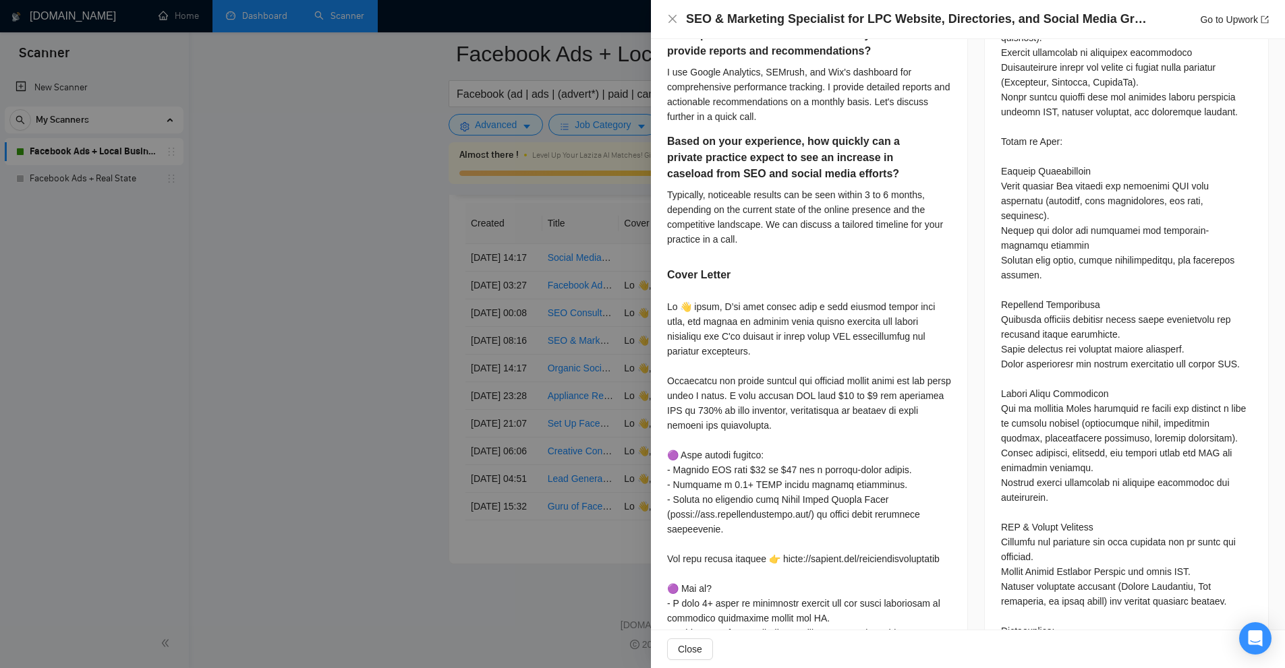
scroll to position [809, 0]
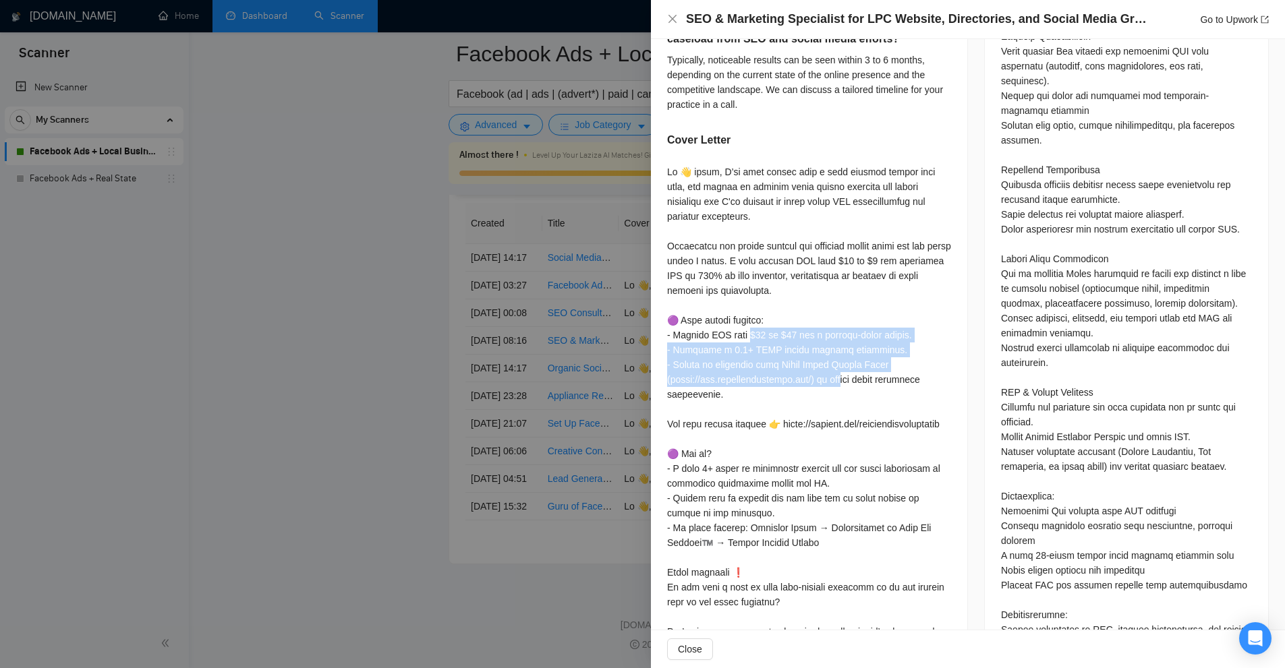
drag, startPoint x: 670, startPoint y: 332, endPoint x: 775, endPoint y: 385, distance: 118.5
click at [775, 385] on div at bounding box center [809, 432] width 284 height 534
click at [776, 385] on div at bounding box center [809, 432] width 284 height 534
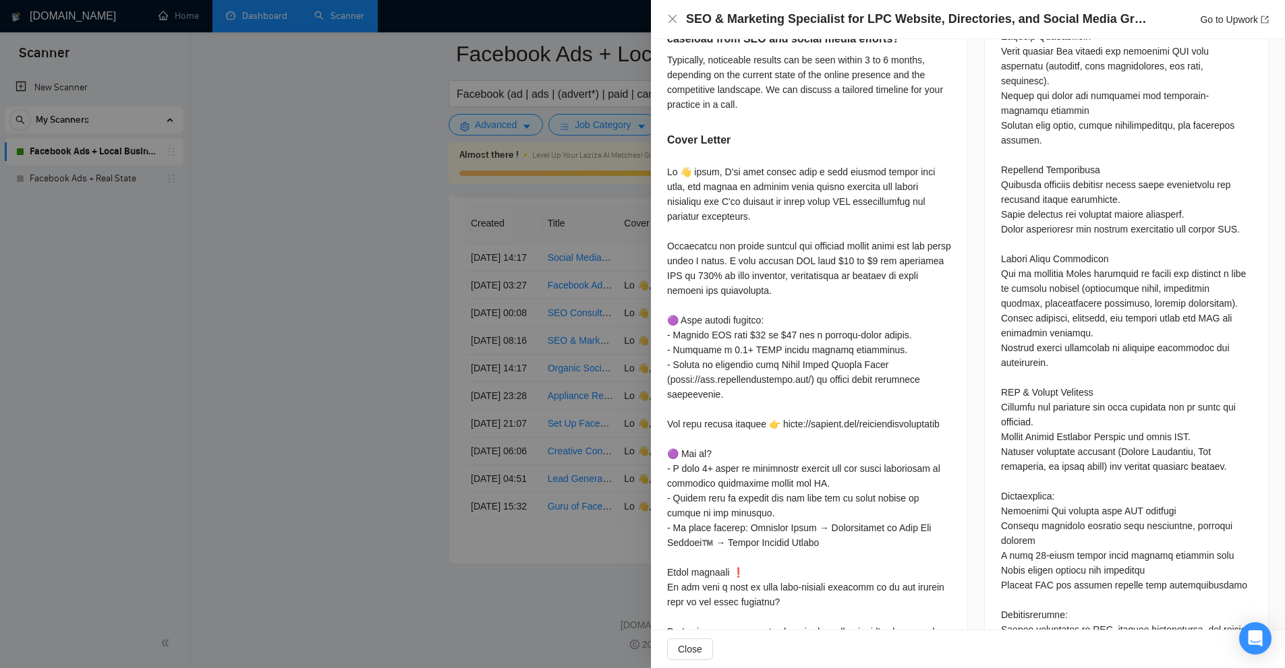
drag, startPoint x: 753, startPoint y: 392, endPoint x: 724, endPoint y: 380, distance: 31.2
click at [744, 390] on div at bounding box center [809, 432] width 284 height 534
drag, startPoint x: 741, startPoint y: 377, endPoint x: 841, endPoint y: 378, distance: 99.8
click at [841, 378] on div at bounding box center [809, 432] width 284 height 534
click at [840, 406] on div at bounding box center [809, 432] width 284 height 534
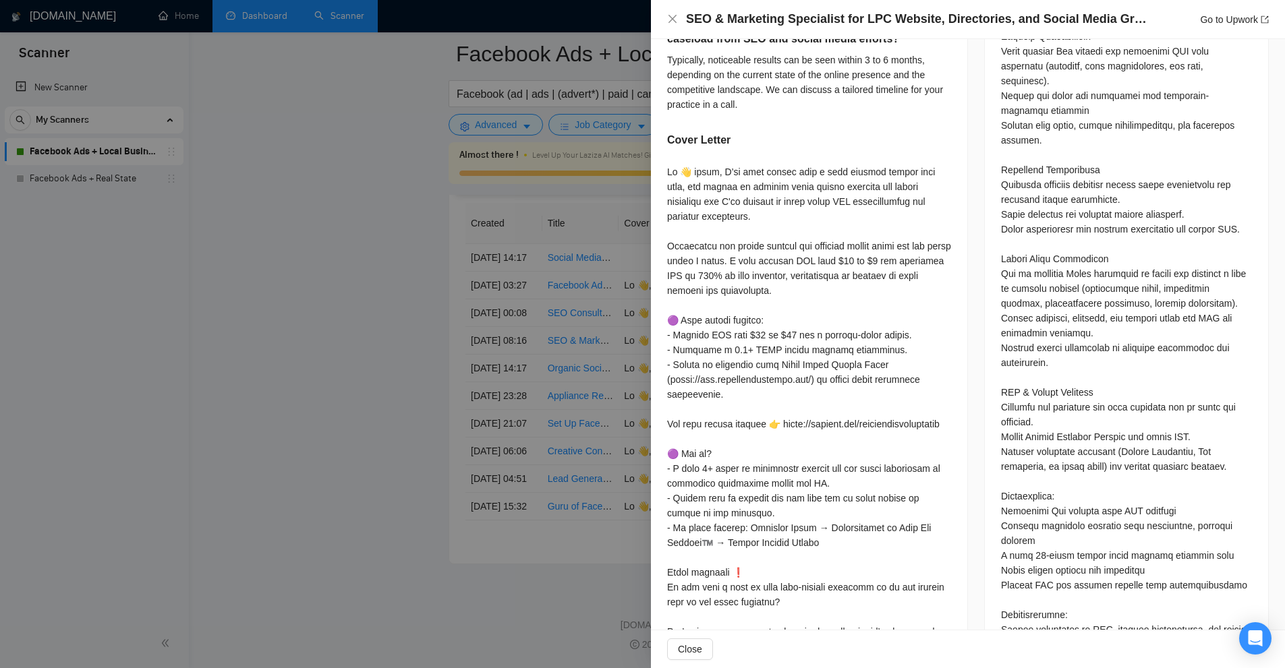
click at [578, 287] on div at bounding box center [642, 334] width 1285 height 668
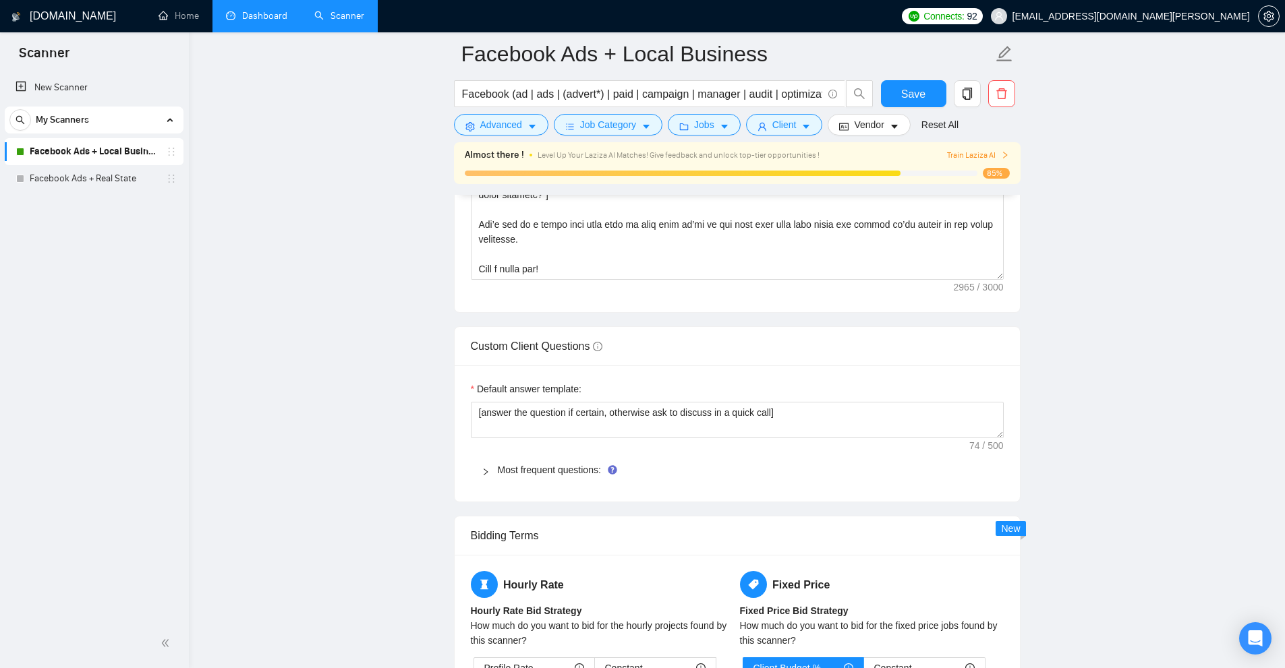
scroll to position [1605, 0]
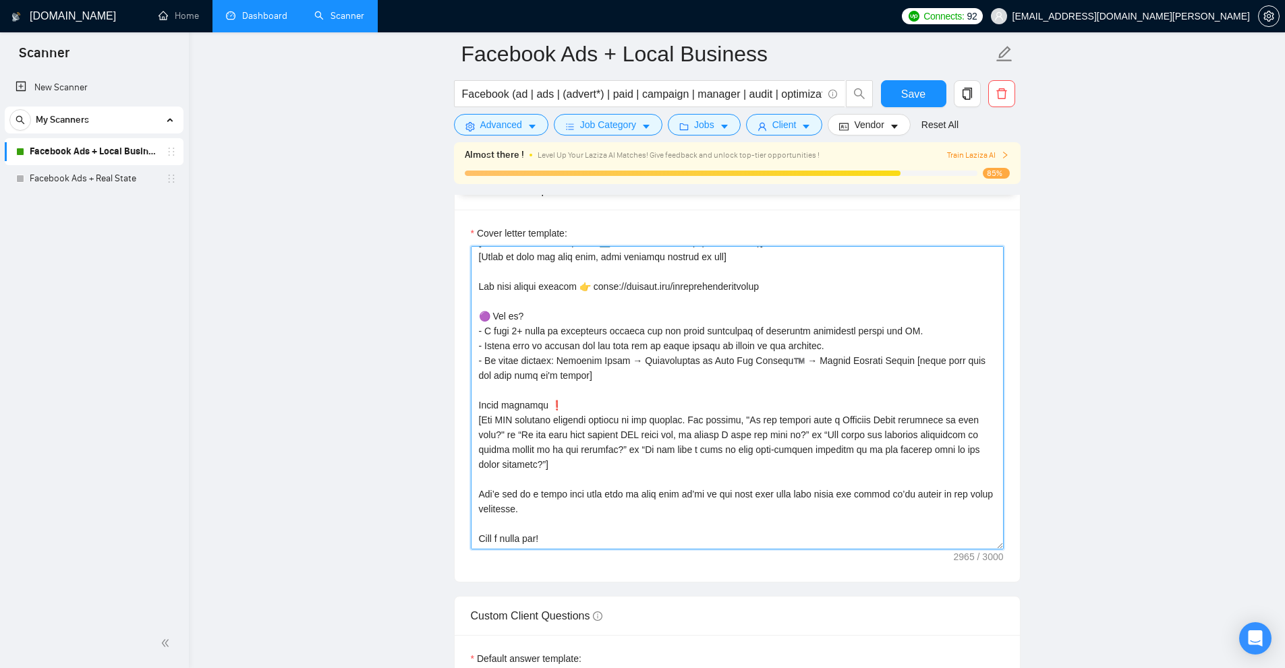
click at [485, 314] on textarea "Cover letter template:" at bounding box center [737, 397] width 533 height 303
drag, startPoint x: 485, startPoint y: 314, endPoint x: 576, endPoint y: 357, distance: 101.0
click at [576, 357] on textarea "Cover letter template:" at bounding box center [737, 397] width 533 height 303
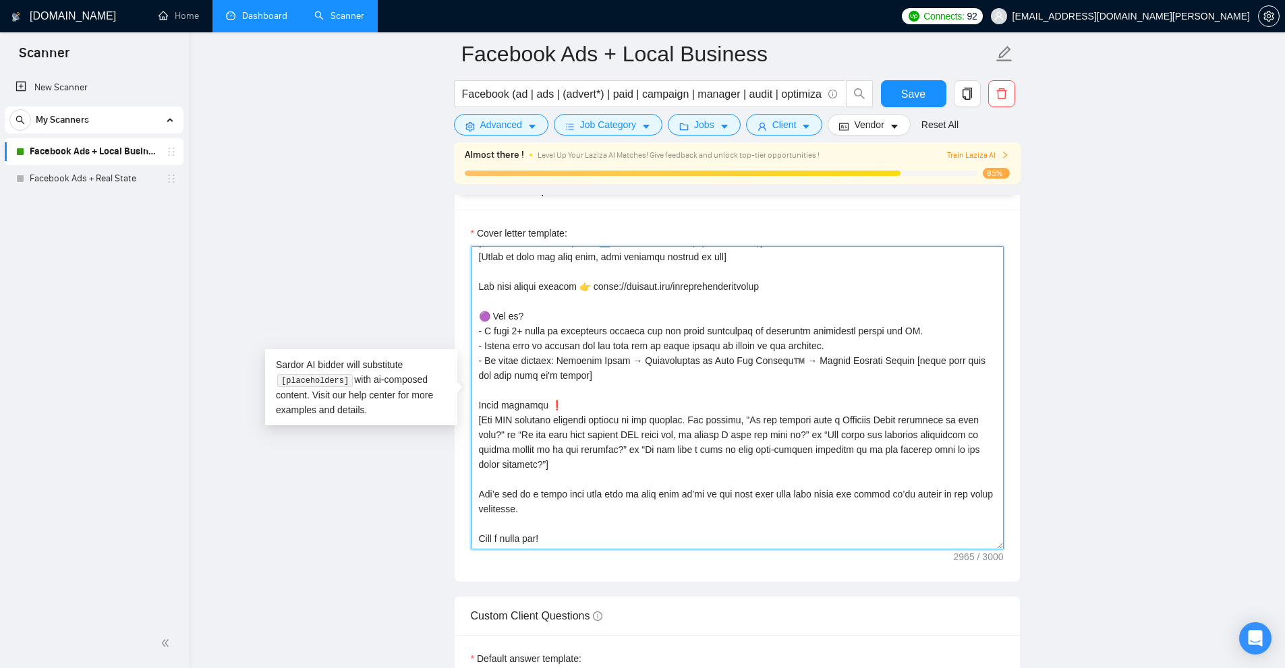
click at [579, 355] on textarea "Cover letter template:" at bounding box center [737, 397] width 533 height 303
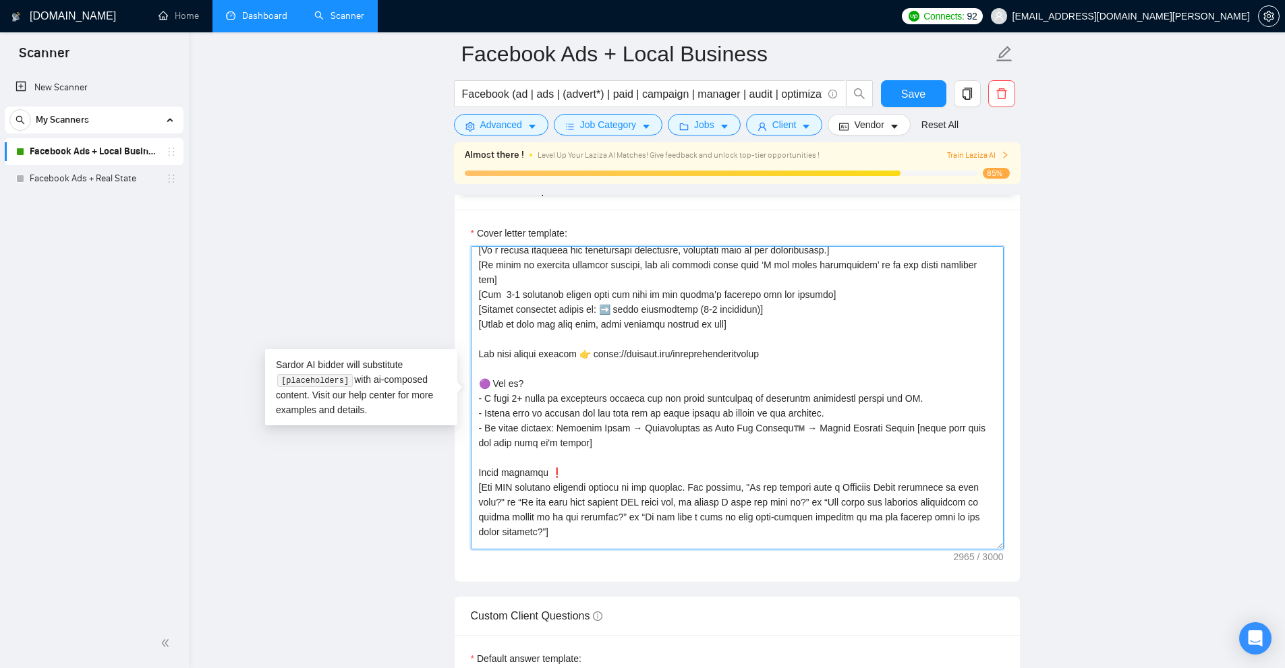
click at [653, 401] on textarea "Cover letter template:" at bounding box center [737, 397] width 533 height 303
click at [600, 422] on textarea "Cover letter template:" at bounding box center [737, 397] width 533 height 303
click at [670, 420] on textarea "Cover letter template:" at bounding box center [737, 397] width 533 height 303
drag, startPoint x: 471, startPoint y: 380, endPoint x: 896, endPoint y: 381, distance: 425.5
click at [896, 381] on textarea "Cover letter template:" at bounding box center [737, 397] width 533 height 303
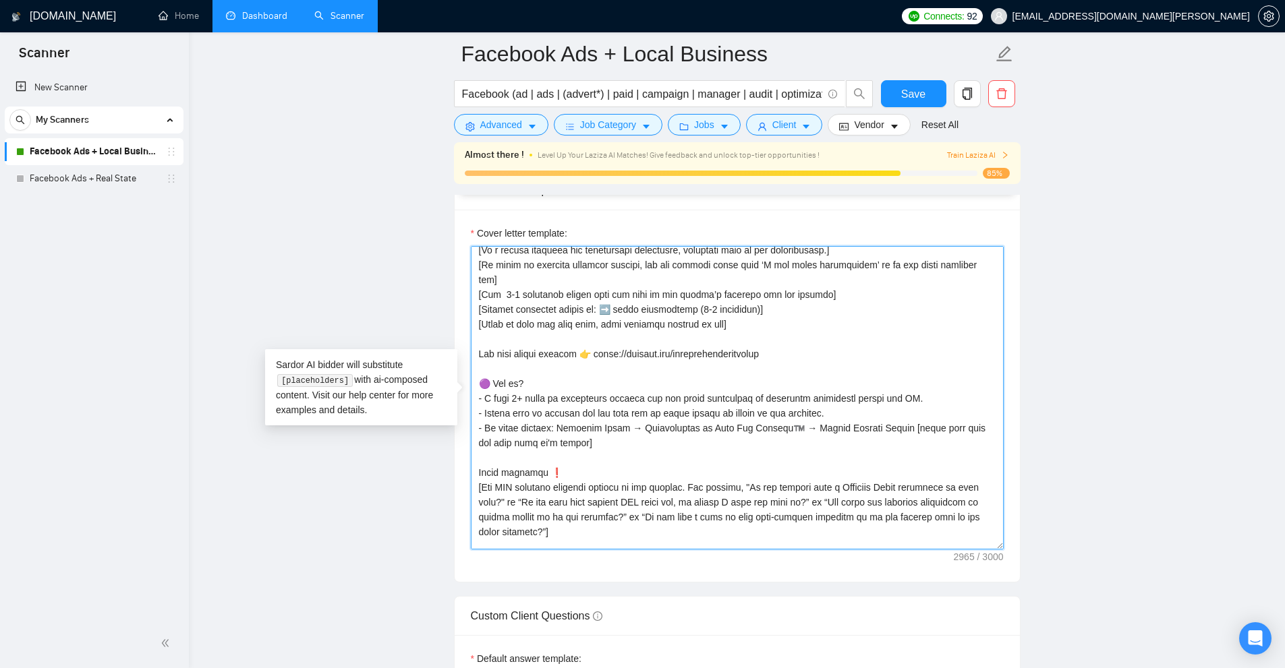
click at [896, 381] on textarea "Cover letter template:" at bounding box center [737, 397] width 533 height 303
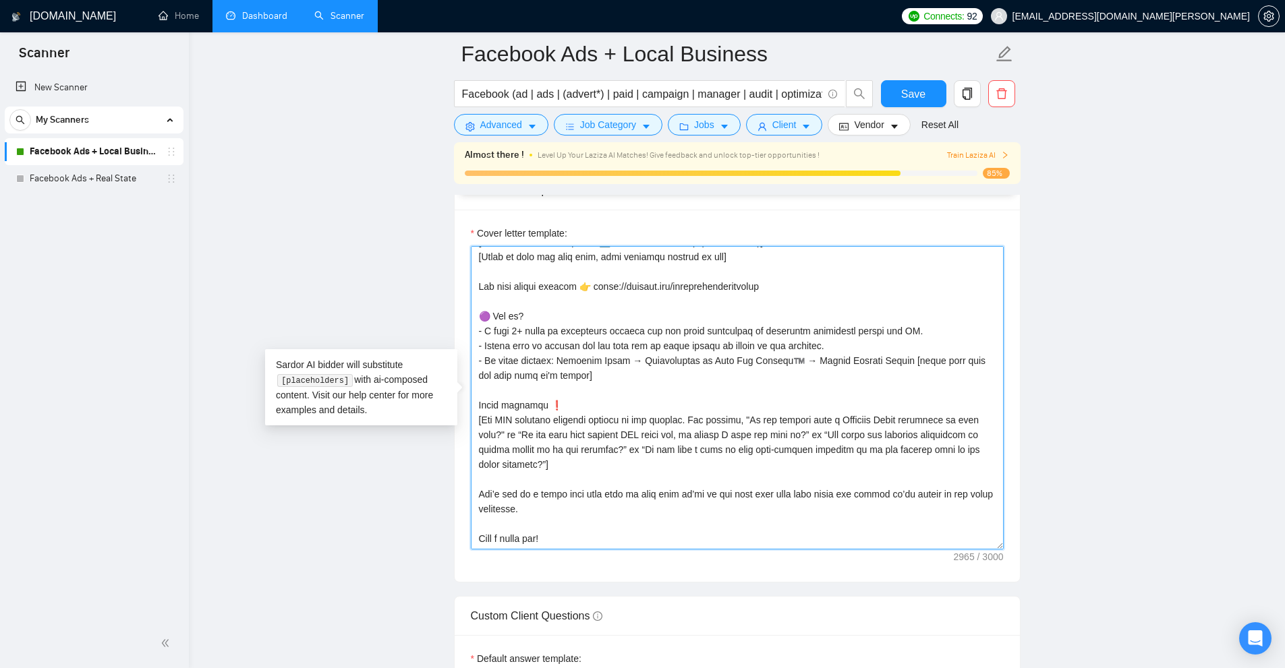
drag, startPoint x: 527, startPoint y: 306, endPoint x: 681, endPoint y: 351, distance: 160.9
click at [681, 351] on textarea "Cover letter template:" at bounding box center [737, 397] width 533 height 303
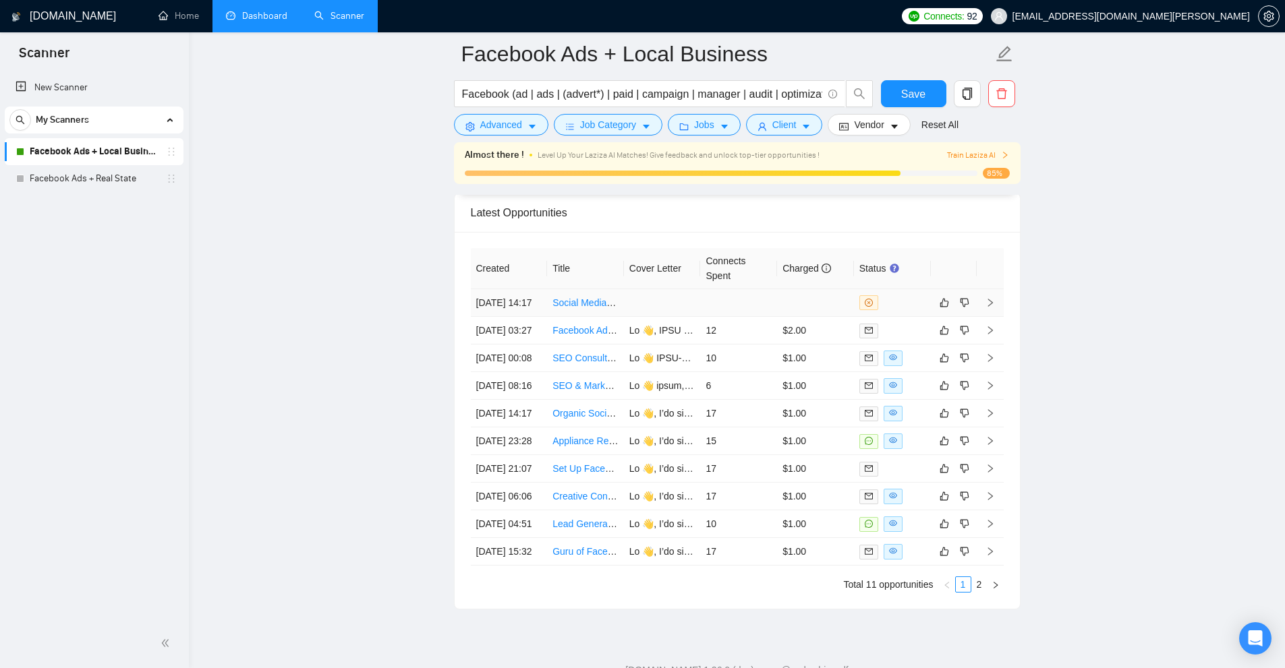
scroll to position [3807, 0]
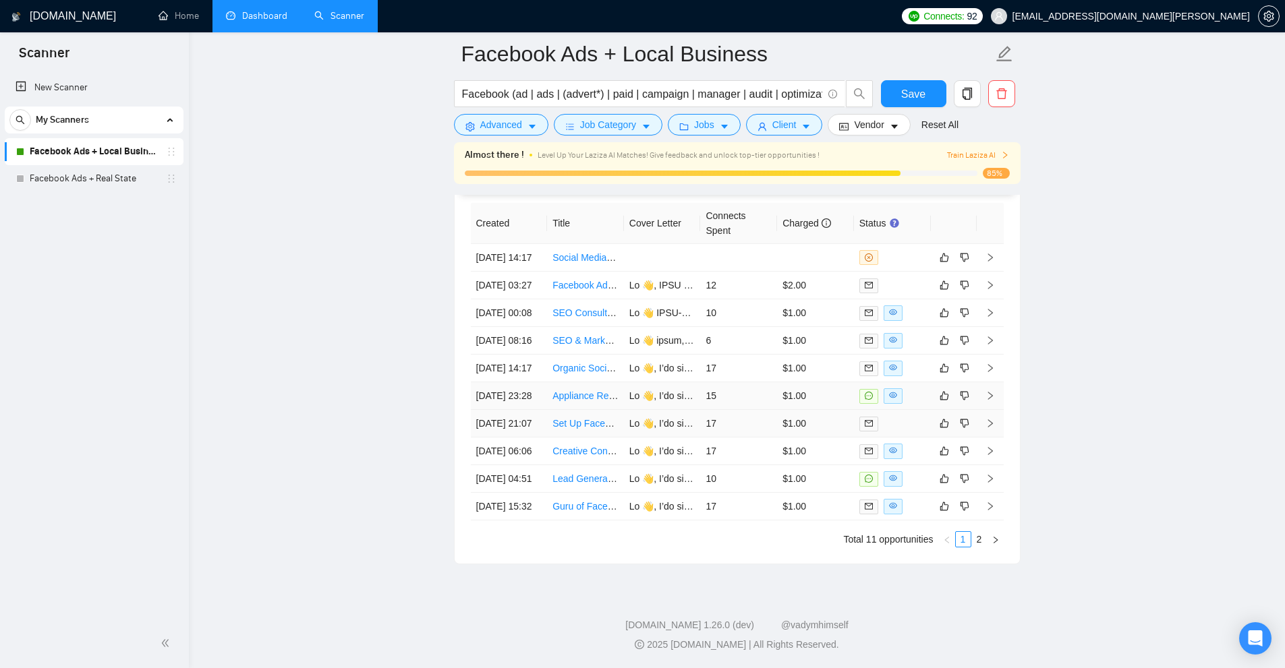
click at [804, 382] on td "$1.00" at bounding box center [815, 396] width 77 height 28
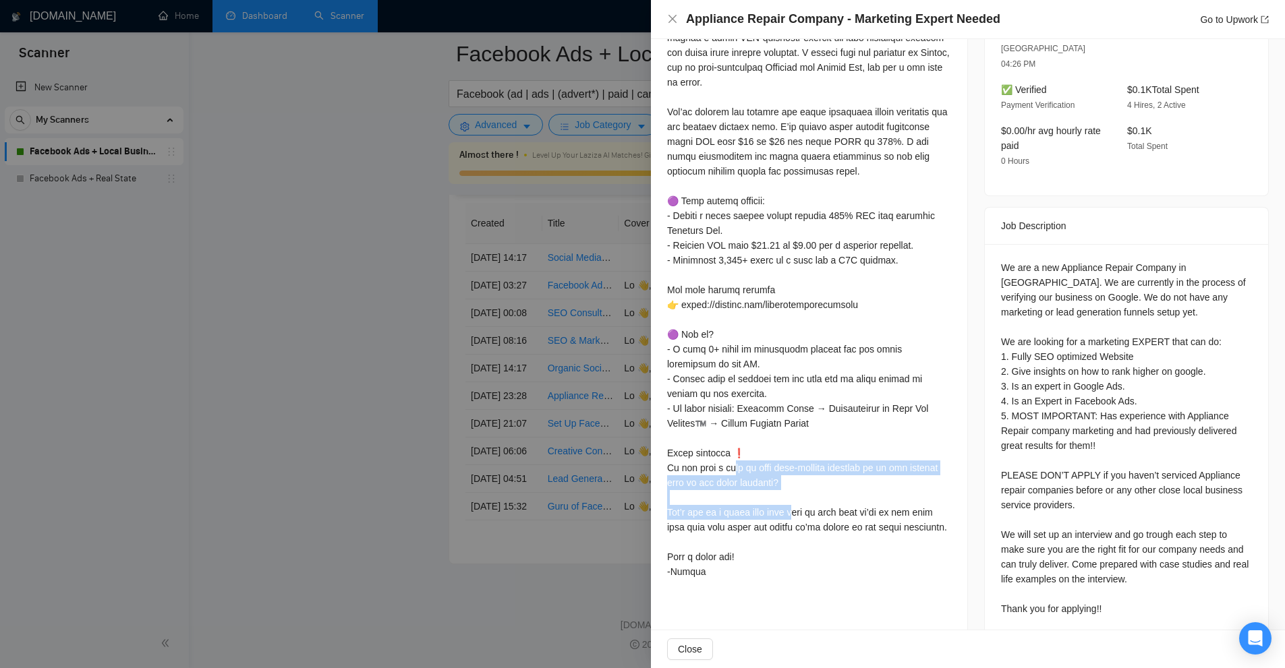
drag, startPoint x: 668, startPoint y: 482, endPoint x: 799, endPoint y: 496, distance: 131.5
click at [799, 496] on div "Cover Letter" at bounding box center [809, 284] width 316 height 634
click at [799, 496] on div at bounding box center [809, 298] width 284 height 564
drag, startPoint x: 664, startPoint y: 485, endPoint x: 800, endPoint y: 573, distance: 162.4
click at [800, 573] on div "Cover Letter" at bounding box center [809, 284] width 316 height 634
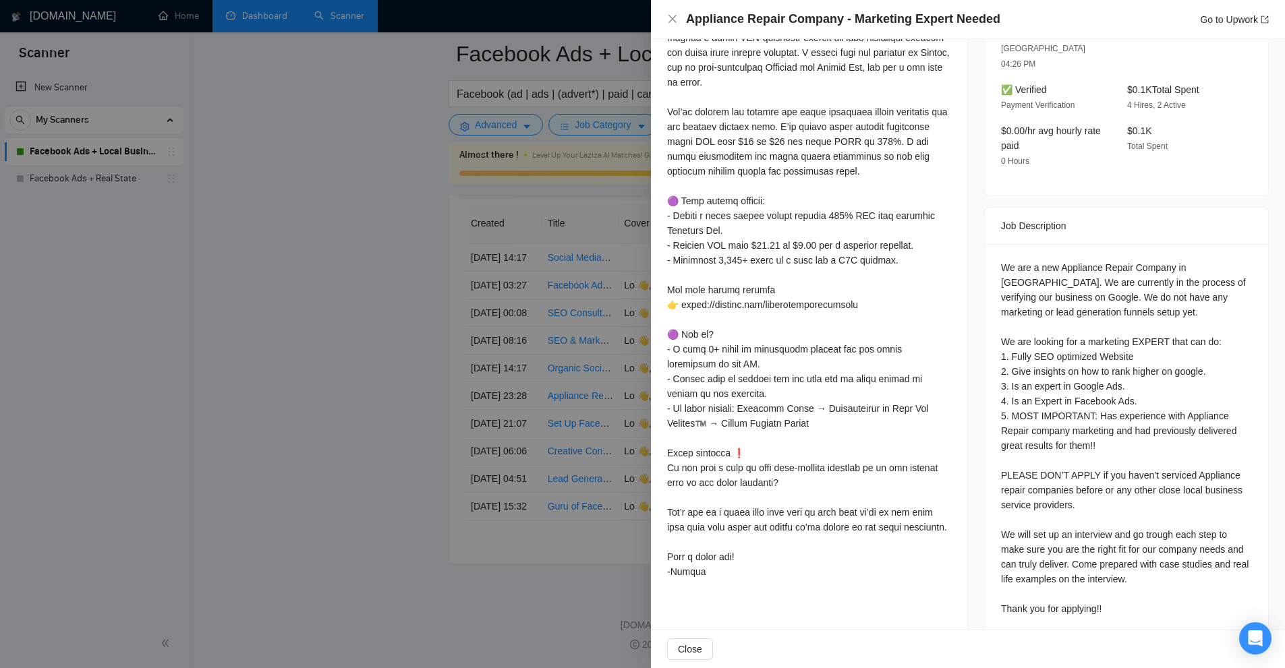
click at [800, 573] on div at bounding box center [809, 298] width 284 height 564
drag, startPoint x: 1088, startPoint y: 434, endPoint x: 1146, endPoint y: 475, distance: 70.6
click at [1146, 475] on div "We are a new Appliance Repair Company in Brooklyn. We are currently in the proc…" at bounding box center [1126, 438] width 251 height 356
drag, startPoint x: 1167, startPoint y: 471, endPoint x: 1084, endPoint y: 428, distance: 94.1
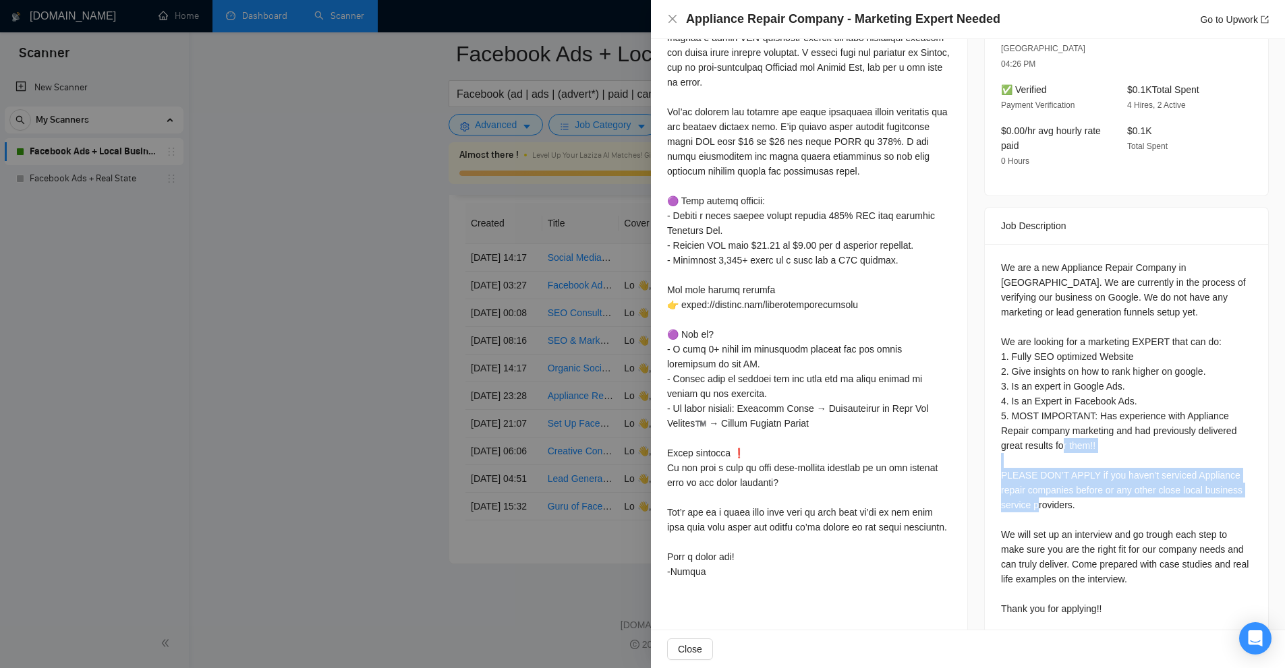
click at [1084, 428] on div "We are a new Appliance Repair Company in Brooklyn. We are currently in the proc…" at bounding box center [1126, 438] width 251 height 356
click at [1063, 503] on div "We are a new Appliance Repair Company in Brooklyn. We are currently in the proc…" at bounding box center [1126, 438] width 251 height 356
drag, startPoint x: 1161, startPoint y: 475, endPoint x: 986, endPoint y: 446, distance: 177.7
click at [986, 446] on div "We are a new Appliance Repair Company in Brooklyn. We are currently in the proc…" at bounding box center [1126, 441] width 283 height 394
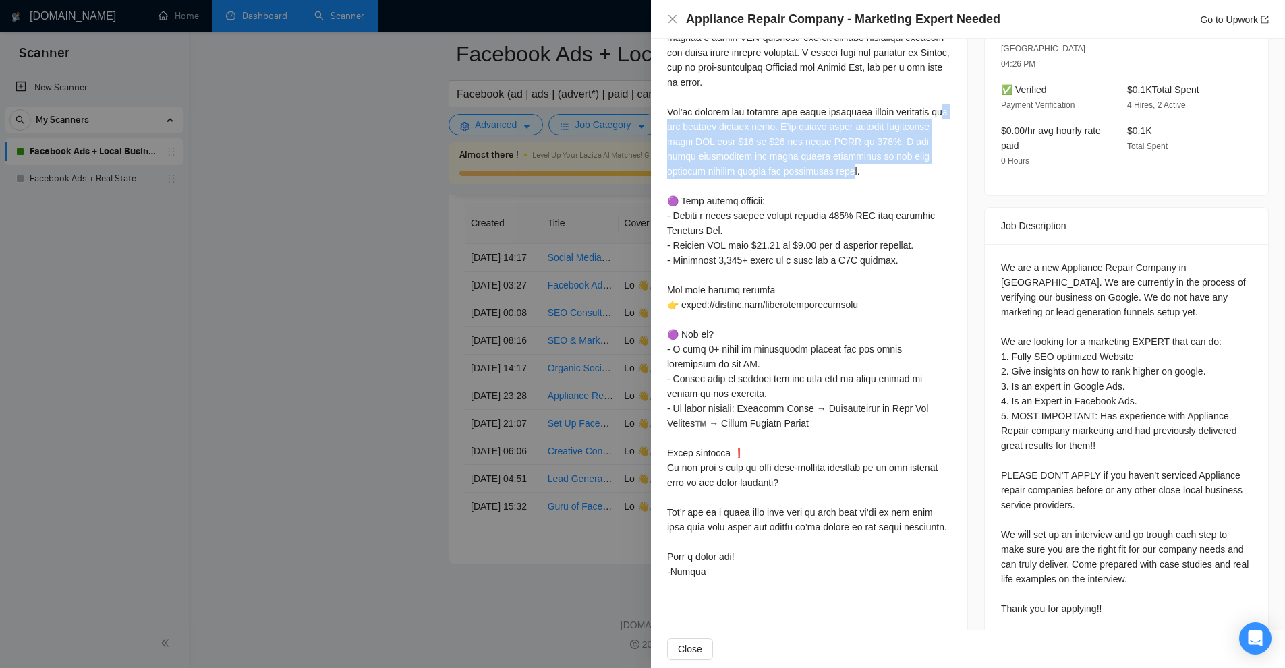
drag, startPoint x: 678, startPoint y: 134, endPoint x: 827, endPoint y: 189, distance: 159.0
click at [821, 189] on div at bounding box center [809, 298] width 284 height 564
click at [827, 190] on div at bounding box center [809, 298] width 284 height 564
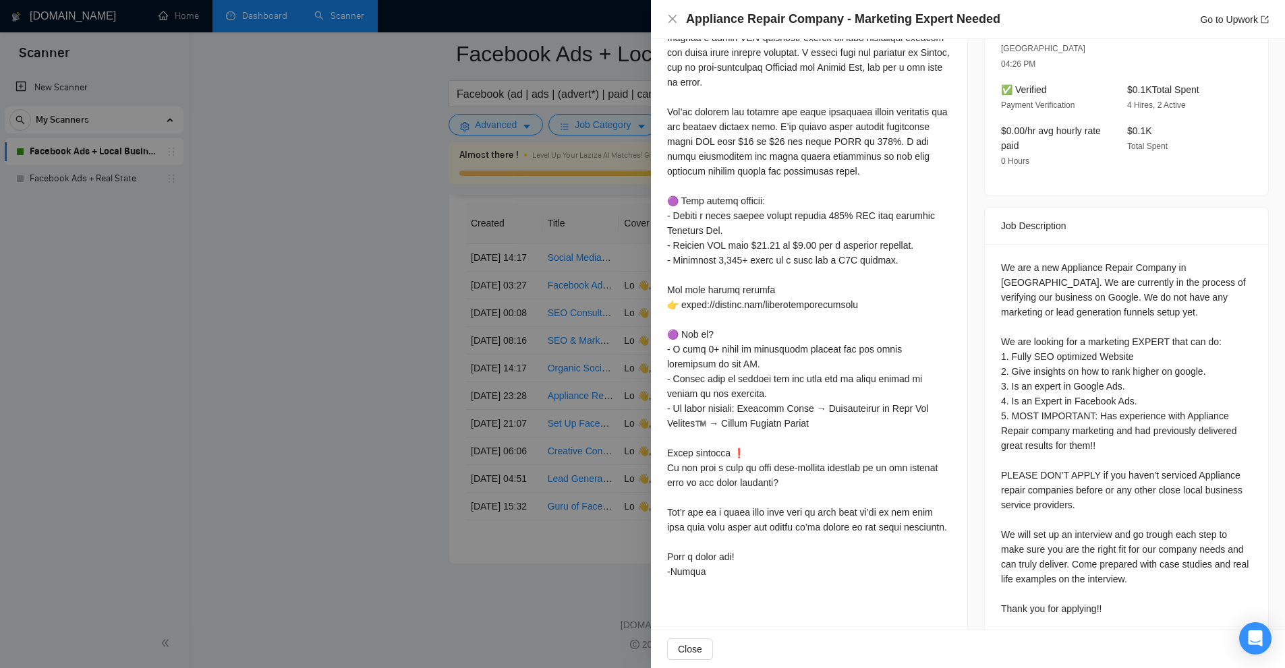
click at [1055, 406] on div "We are a new Appliance Repair Company in Brooklyn. We are currently in the proc…" at bounding box center [1126, 438] width 251 height 356
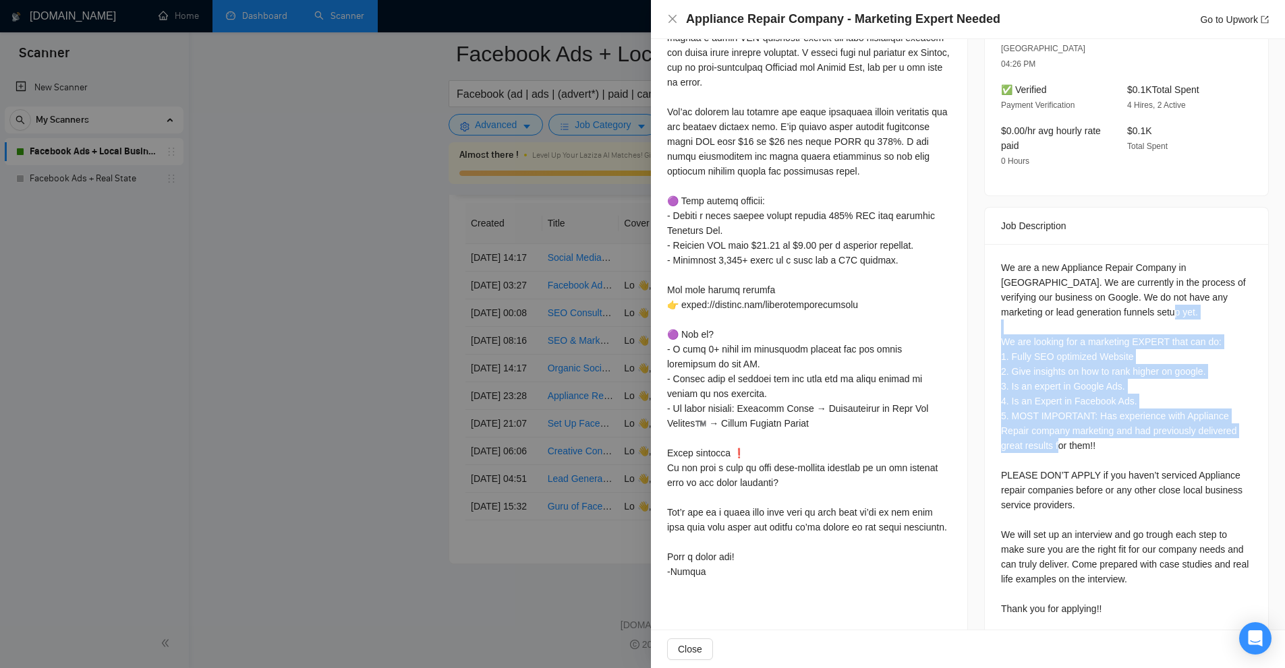
drag, startPoint x: 996, startPoint y: 313, endPoint x: 1114, endPoint y: 410, distance: 152.8
click at [1114, 410] on div "We are a new Appliance Repair Company in Brooklyn. We are currently in the proc…" at bounding box center [1126, 438] width 251 height 356
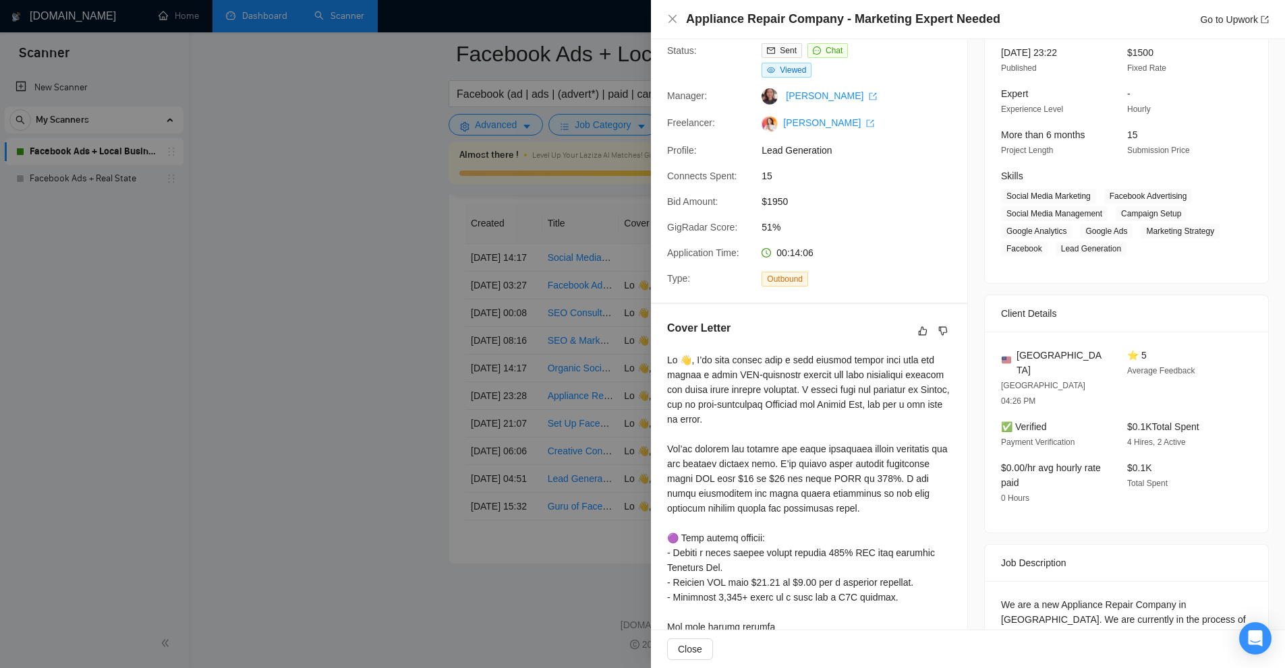
scroll to position [3672, 0]
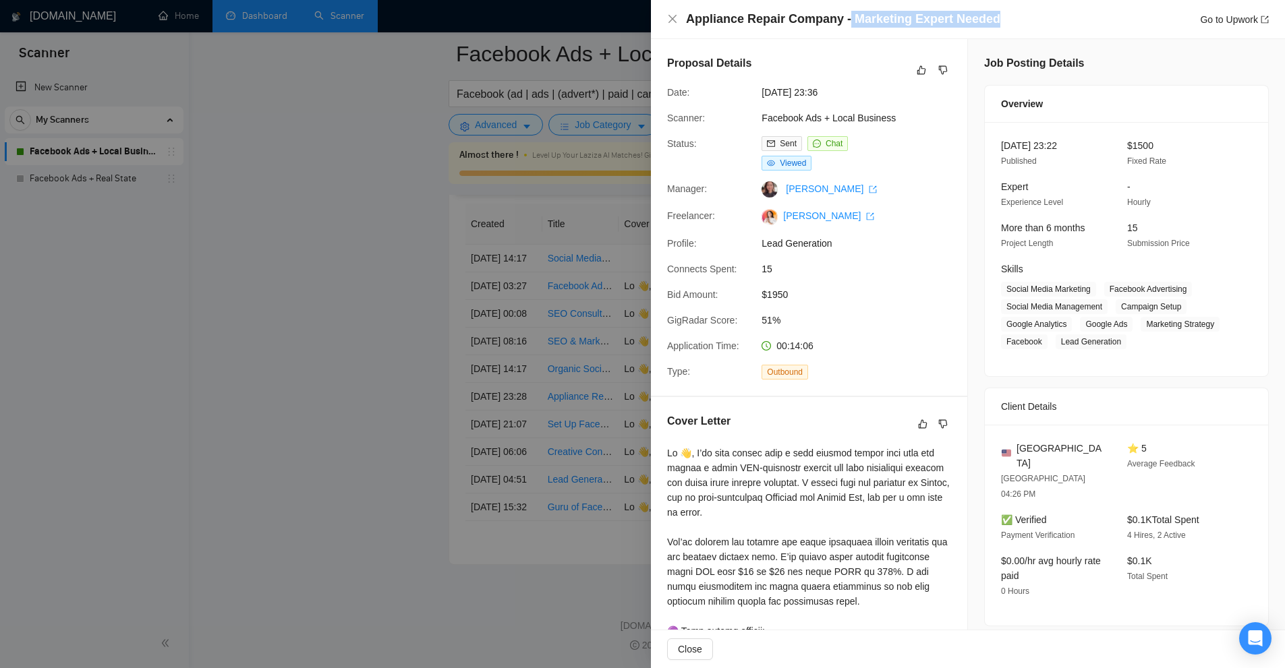
drag, startPoint x: 843, startPoint y: 25, endPoint x: 1078, endPoint y: 16, distance: 234.9
click at [1078, 16] on div "Appliance Repair Company - Marketing Expert Needed Go to Upwork" at bounding box center [977, 19] width 583 height 17
drag, startPoint x: 1078, startPoint y: 16, endPoint x: 885, endPoint y: 27, distance: 193.2
click at [885, 27] on div "Appliance Repair Company - Marketing Expert Needed Go to Upwork" at bounding box center [977, 19] width 583 height 17
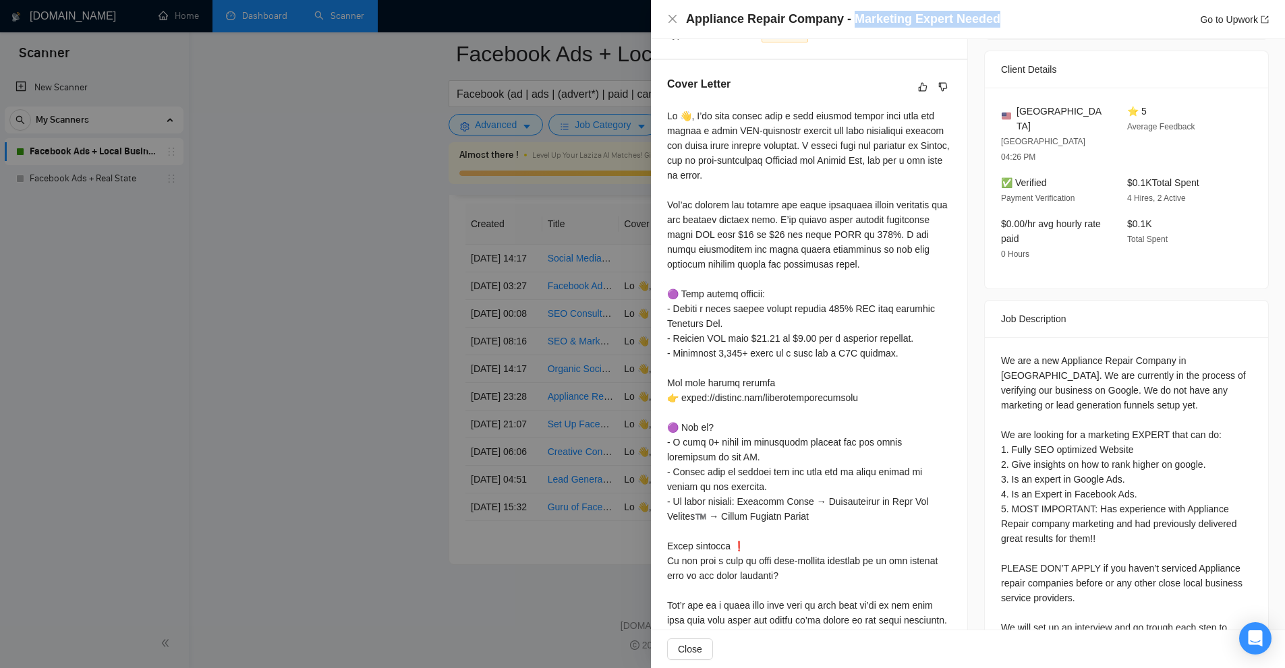
scroll to position [430, 0]
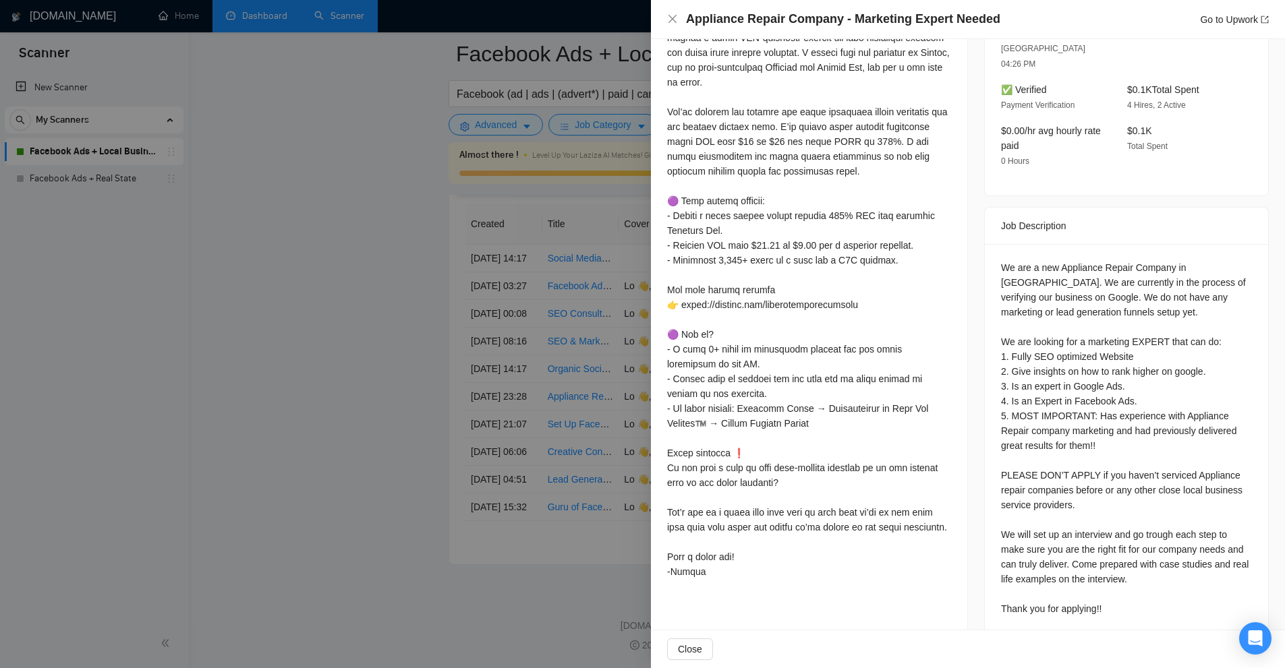
click at [534, 419] on div at bounding box center [642, 334] width 1285 height 668
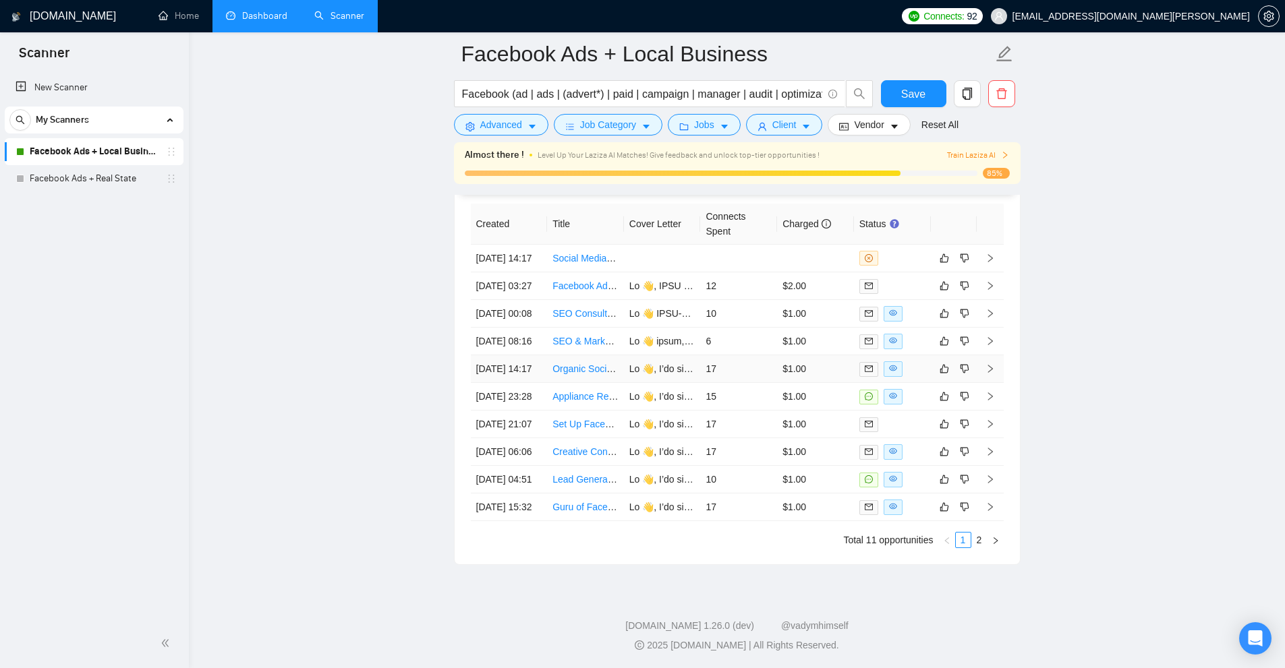
click at [771, 383] on td "17" at bounding box center [738, 369] width 77 height 28
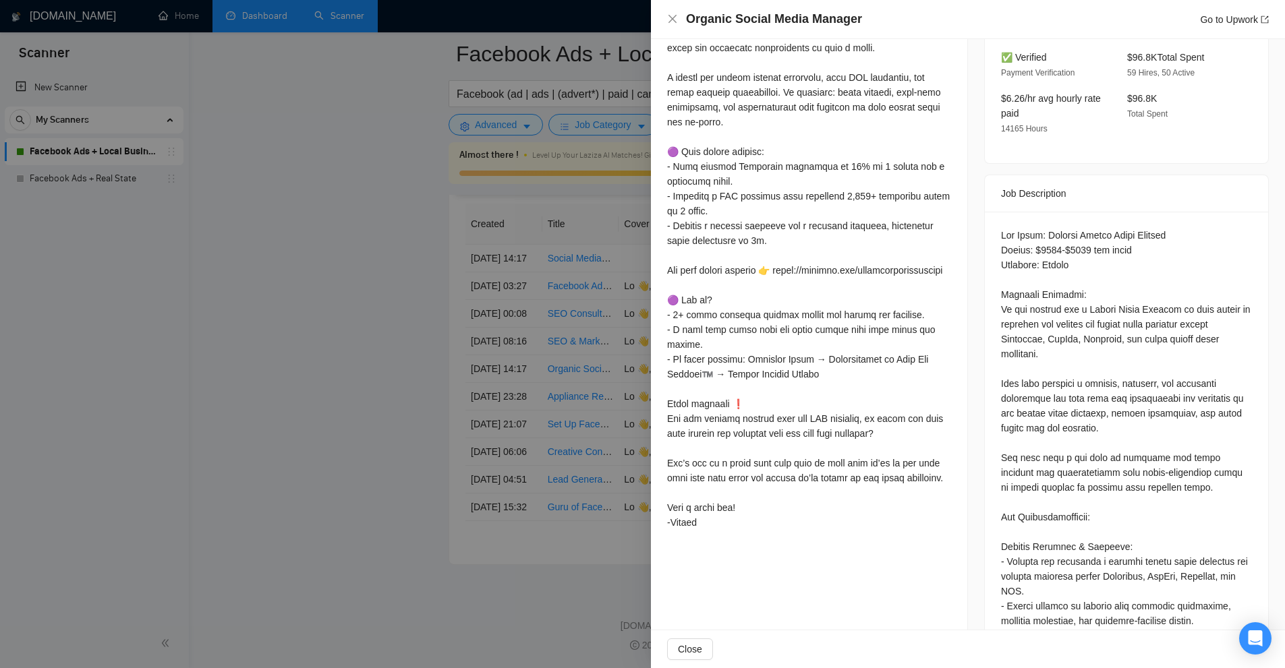
scroll to position [160, 0]
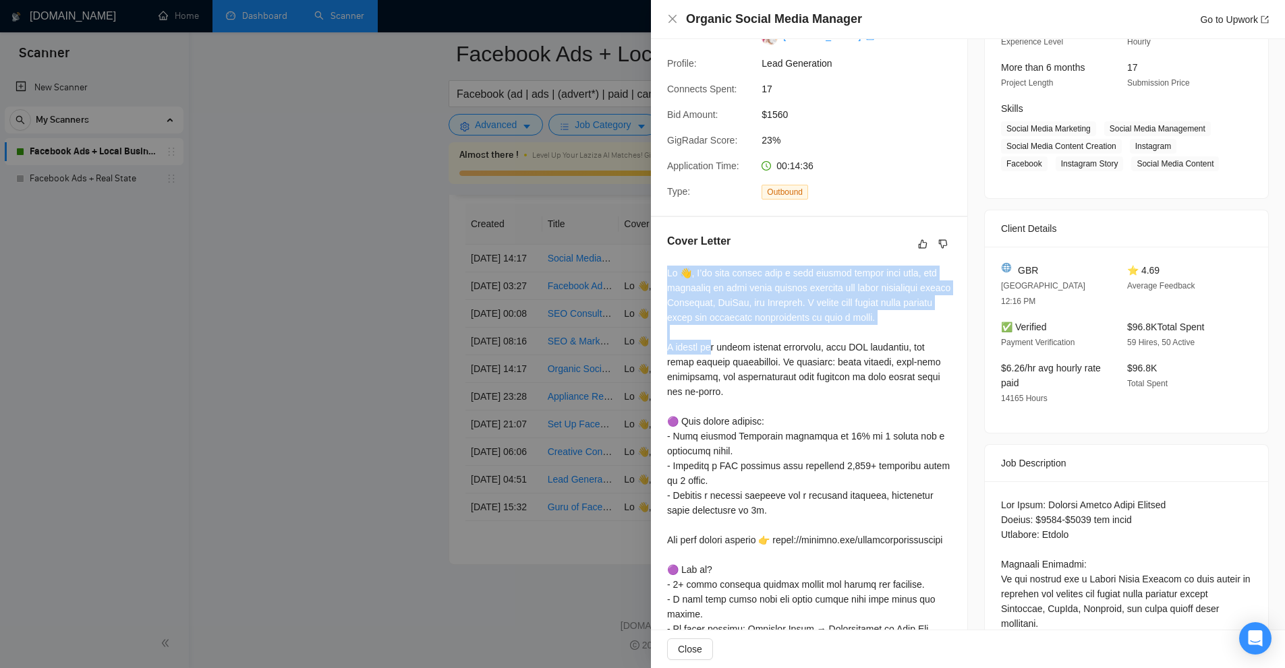
drag, startPoint x: 918, startPoint y: 332, endPoint x: 666, endPoint y: 286, distance: 255.8
click at [666, 286] on div "Cover Letter" at bounding box center [809, 519] width 316 height 604
drag, startPoint x: 666, startPoint y: 286, endPoint x: 916, endPoint y: 342, distance: 255.7
click at [916, 342] on div "Cover Letter" at bounding box center [809, 519] width 316 height 604
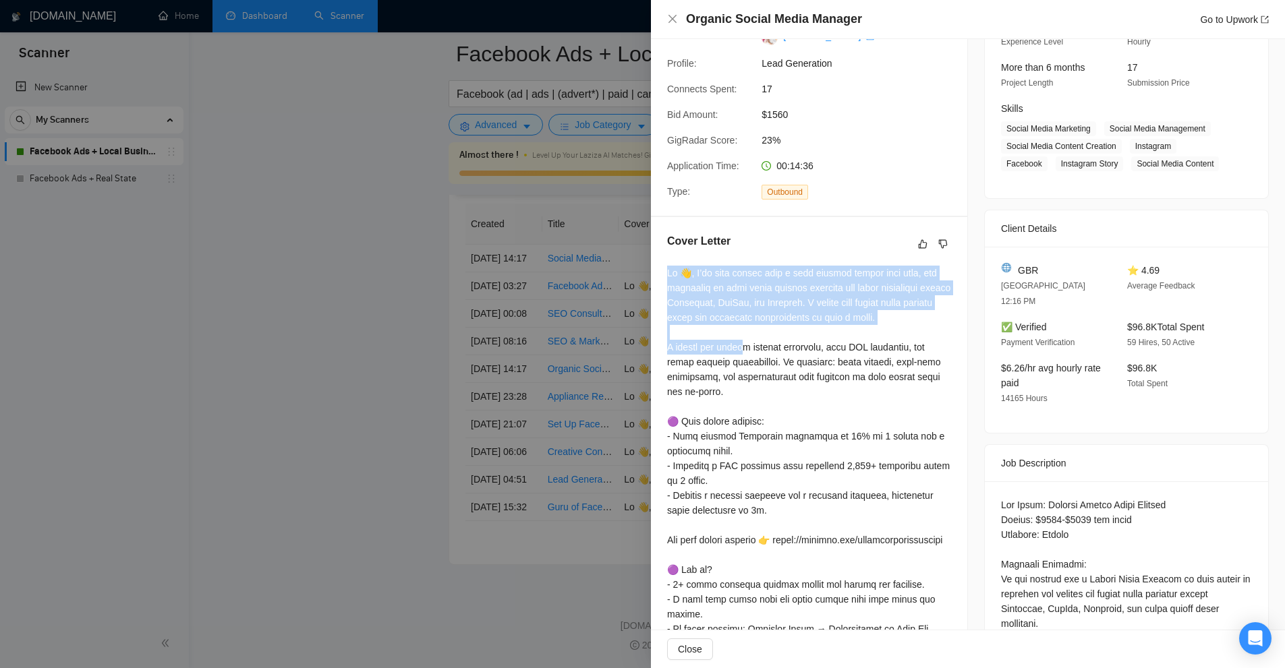
click at [916, 342] on div at bounding box center [809, 533] width 284 height 534
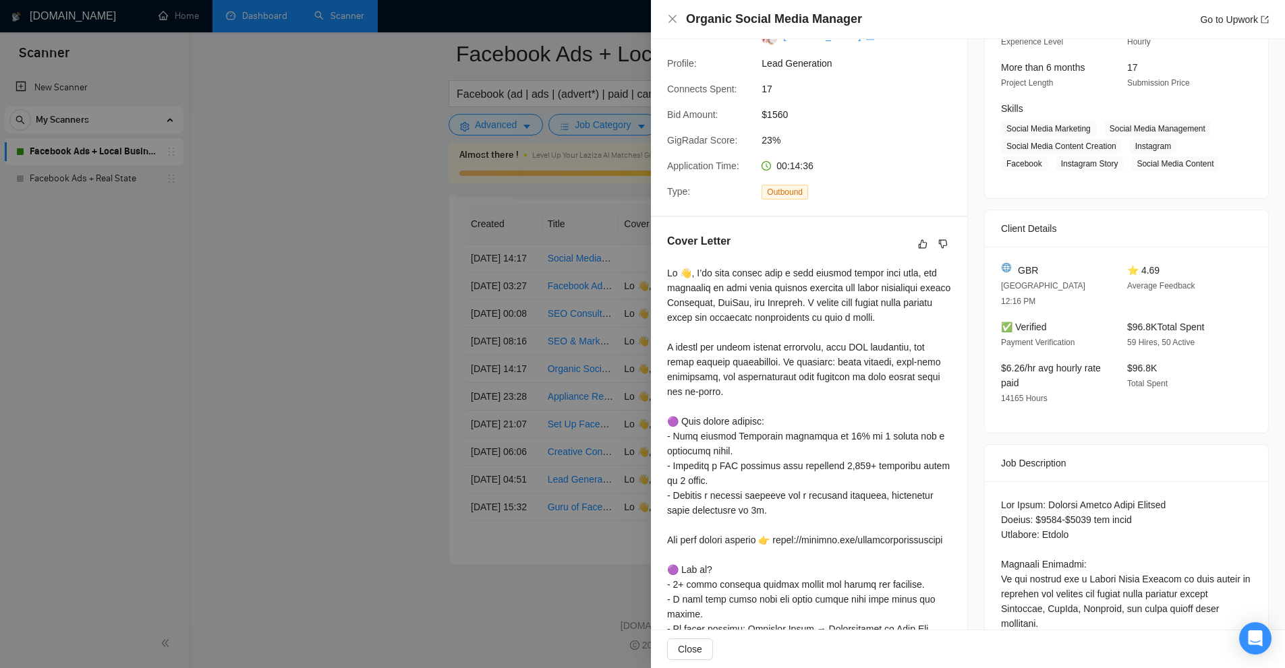
scroll to position [430, 0]
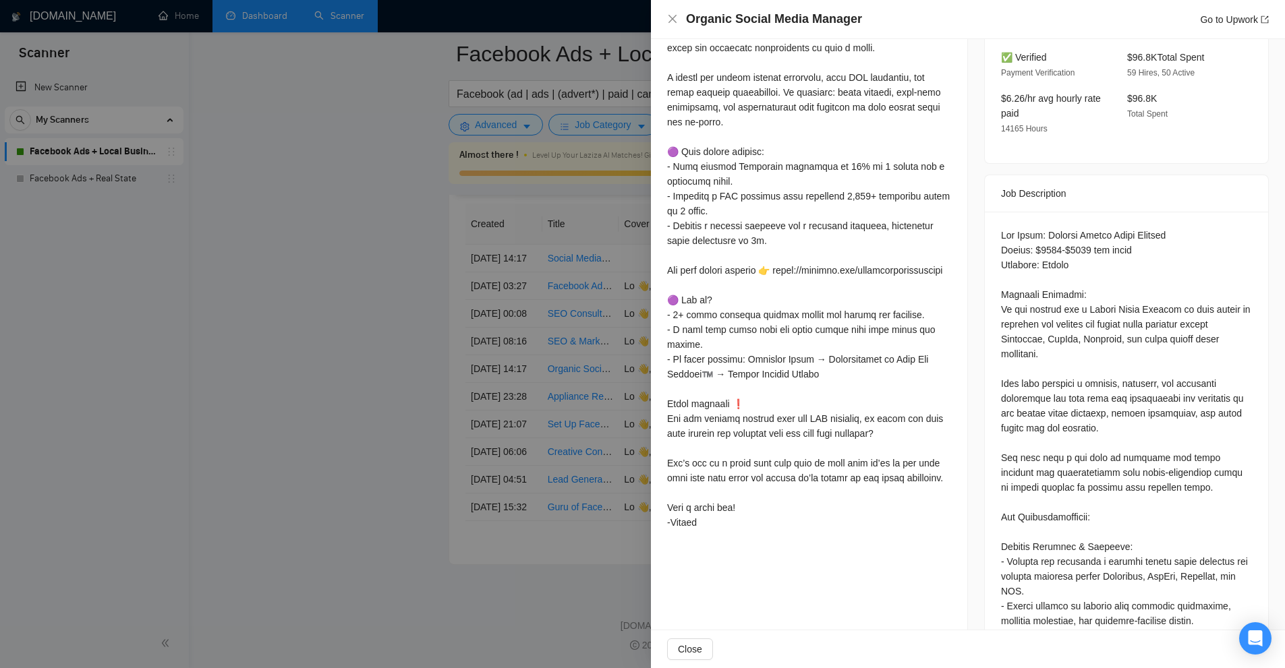
click at [250, 192] on div at bounding box center [642, 334] width 1285 height 668
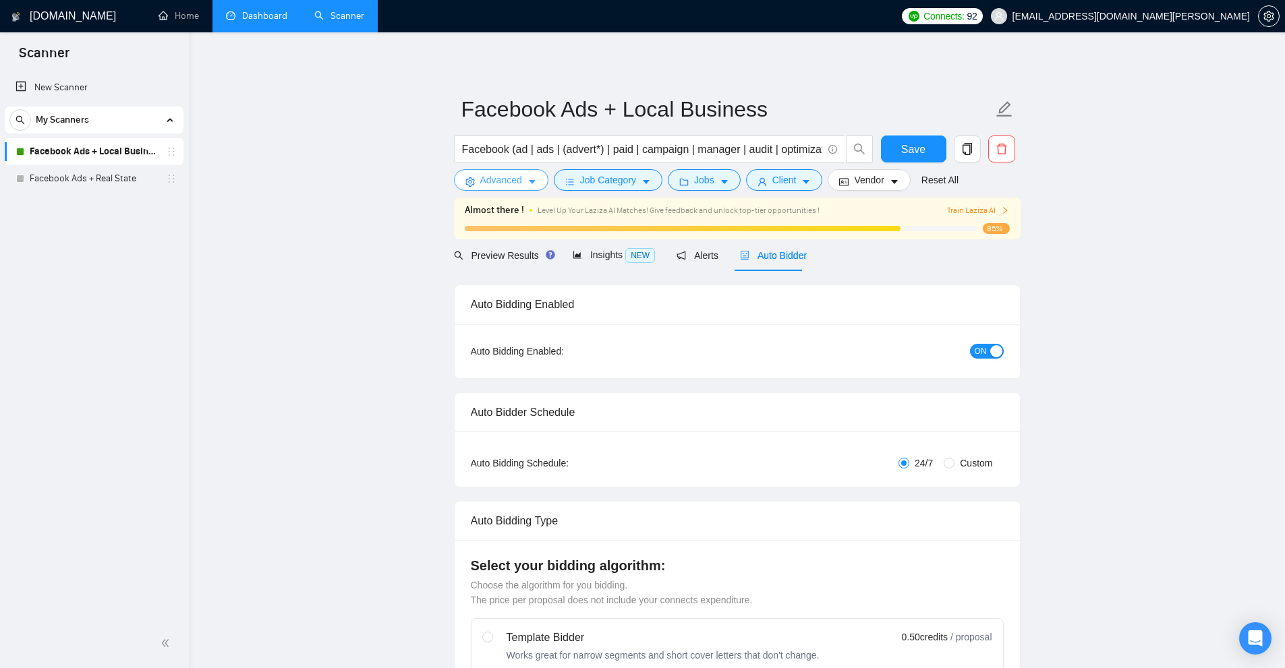
click at [522, 173] on button "Advanced" at bounding box center [501, 180] width 94 height 22
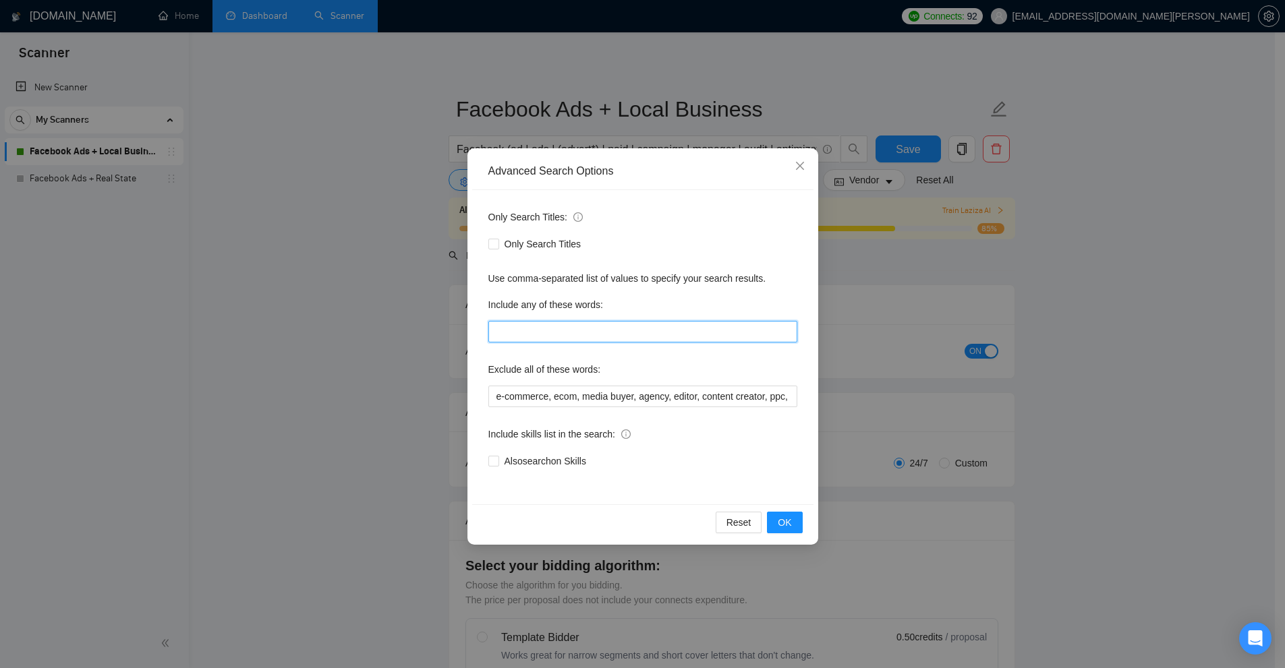
click at [556, 337] on input "text" at bounding box center [642, 332] width 309 height 22
paste input ""to apply", "please include", "please\, include", "if you are interested", "ple…"
drag, startPoint x: 555, startPoint y: 333, endPoint x: 430, endPoint y: 347, distance: 125.5
click at [437, 347] on div "Advanced Search Options Only Search Titles: Only Search Titles Use comma-separa…" at bounding box center [642, 334] width 1285 height 668
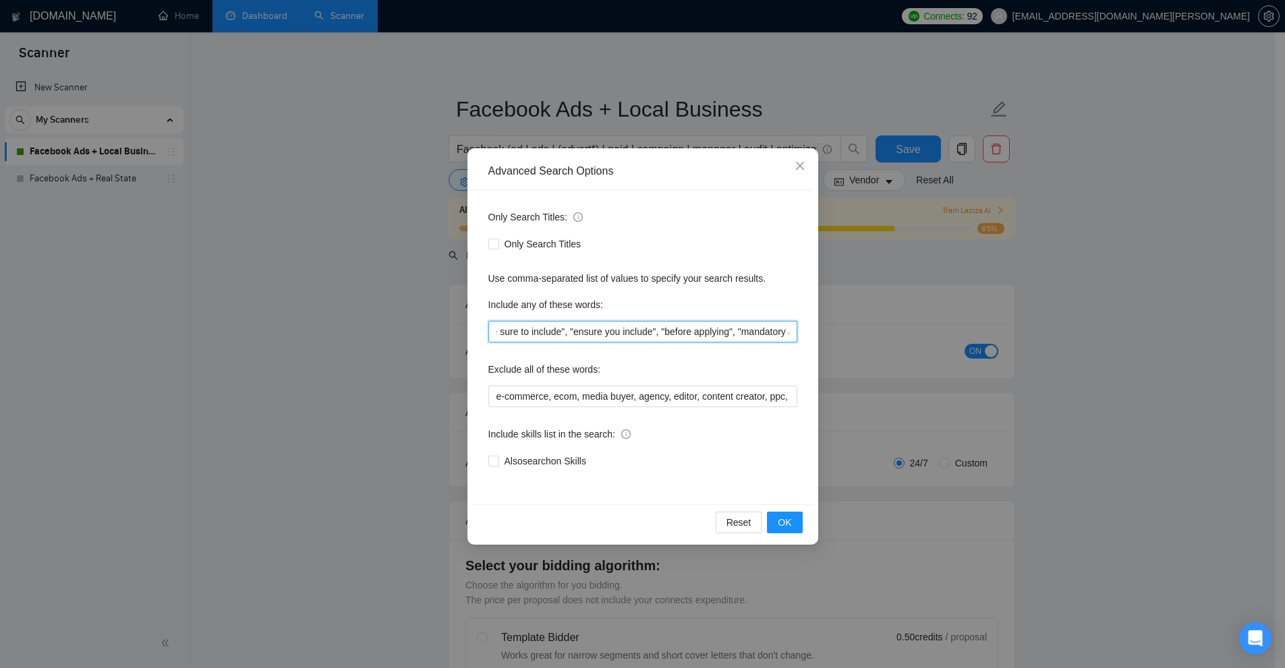
type input ""to apply", "please include", "please\, include", "if you are interested", "ple…"
click at [407, 343] on div "Advanced Search Options Only Search Titles: Only Search Titles Use comma-separa…" at bounding box center [642, 334] width 1285 height 668
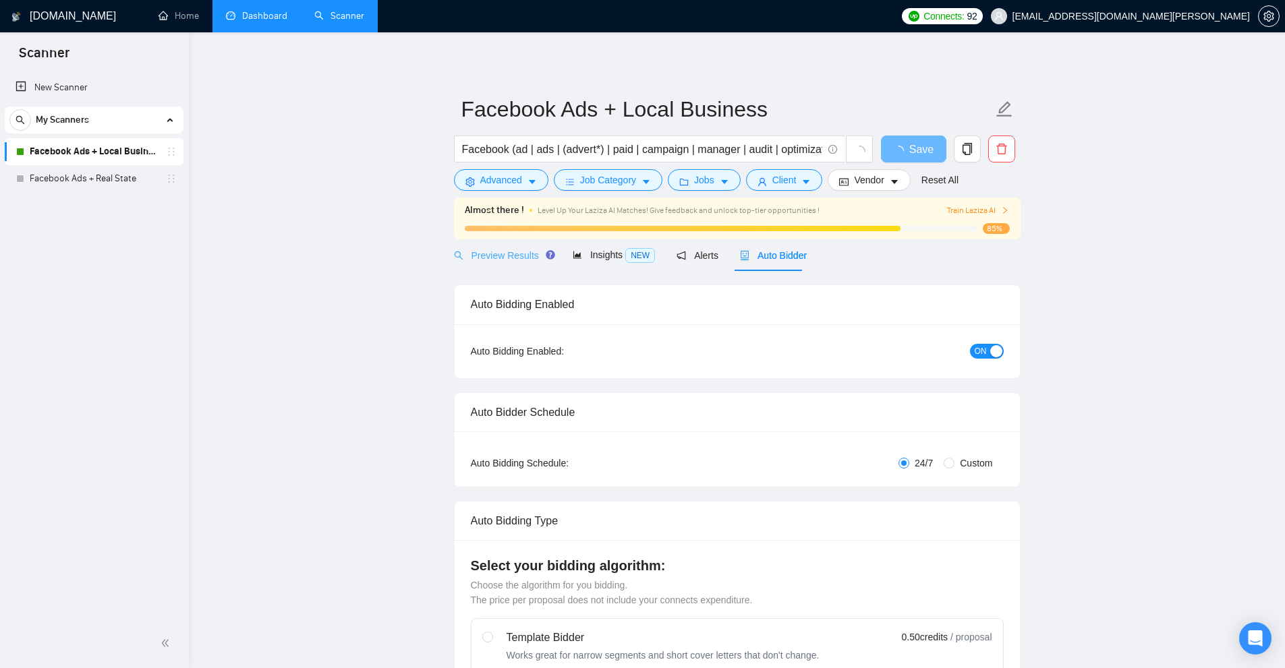
click at [492, 265] on div "Preview Results" at bounding box center [502, 255] width 97 height 32
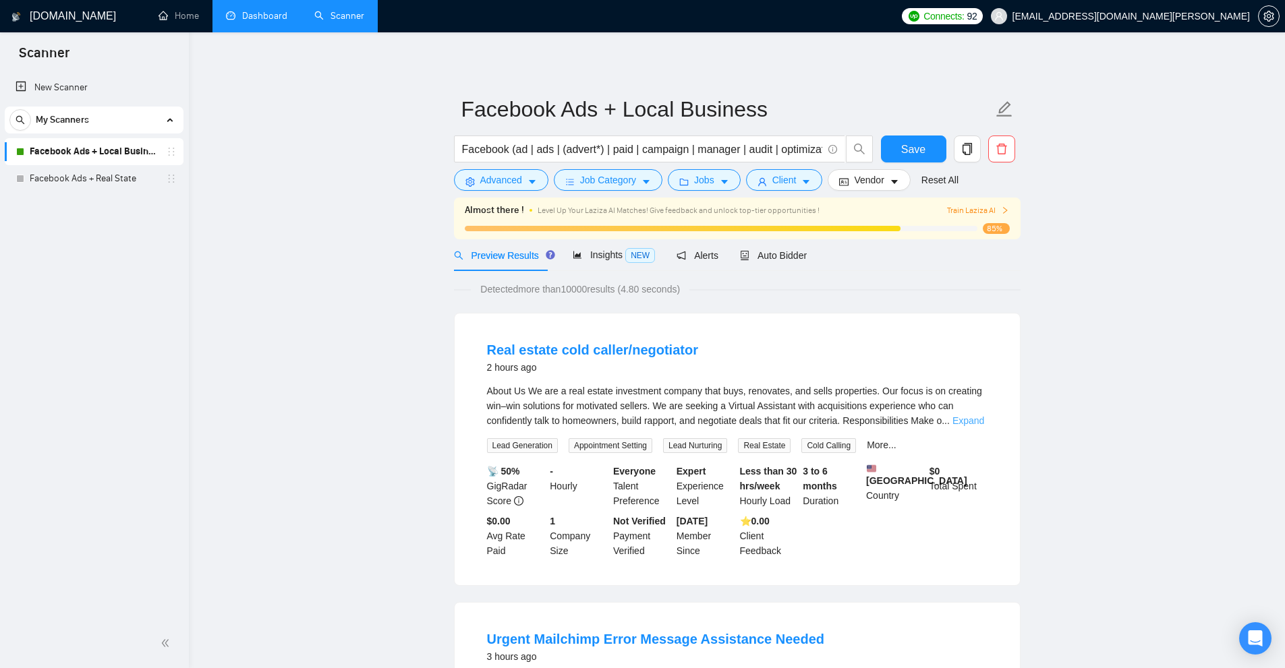
click at [962, 415] on link "Expand" at bounding box center [968, 420] width 32 height 11
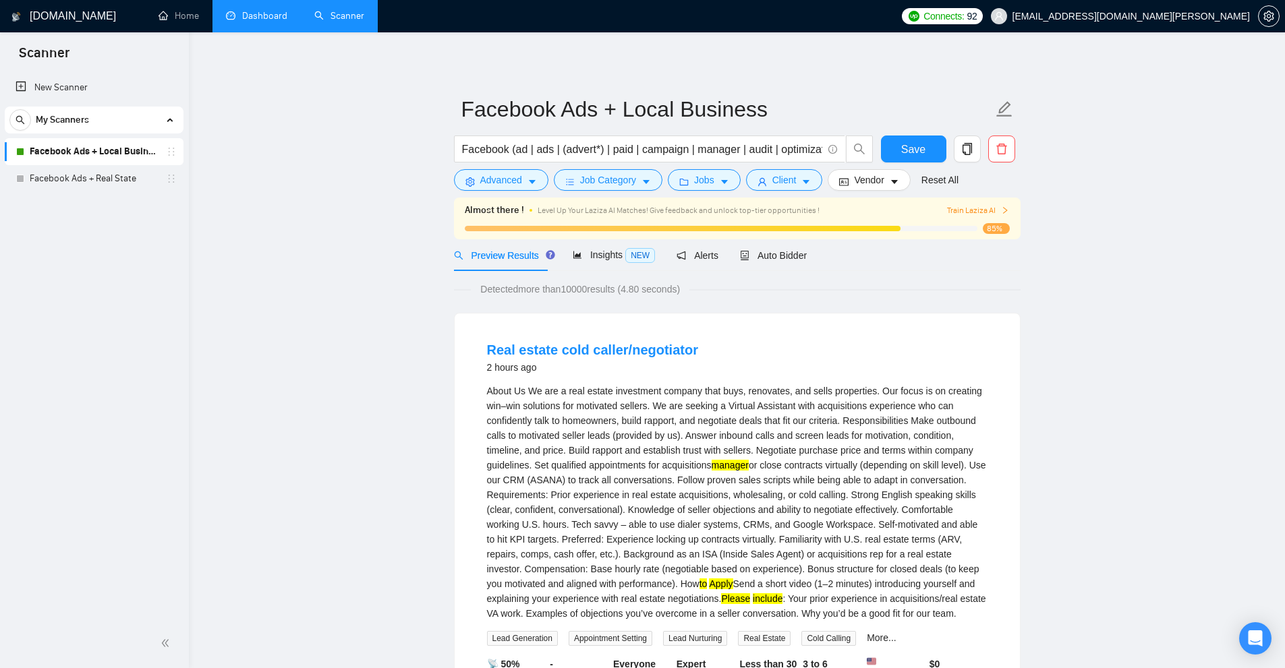
click at [966, 428] on div "About Us We are a real estate investment company that buys, renovates, and sell…" at bounding box center [737, 502] width 500 height 237
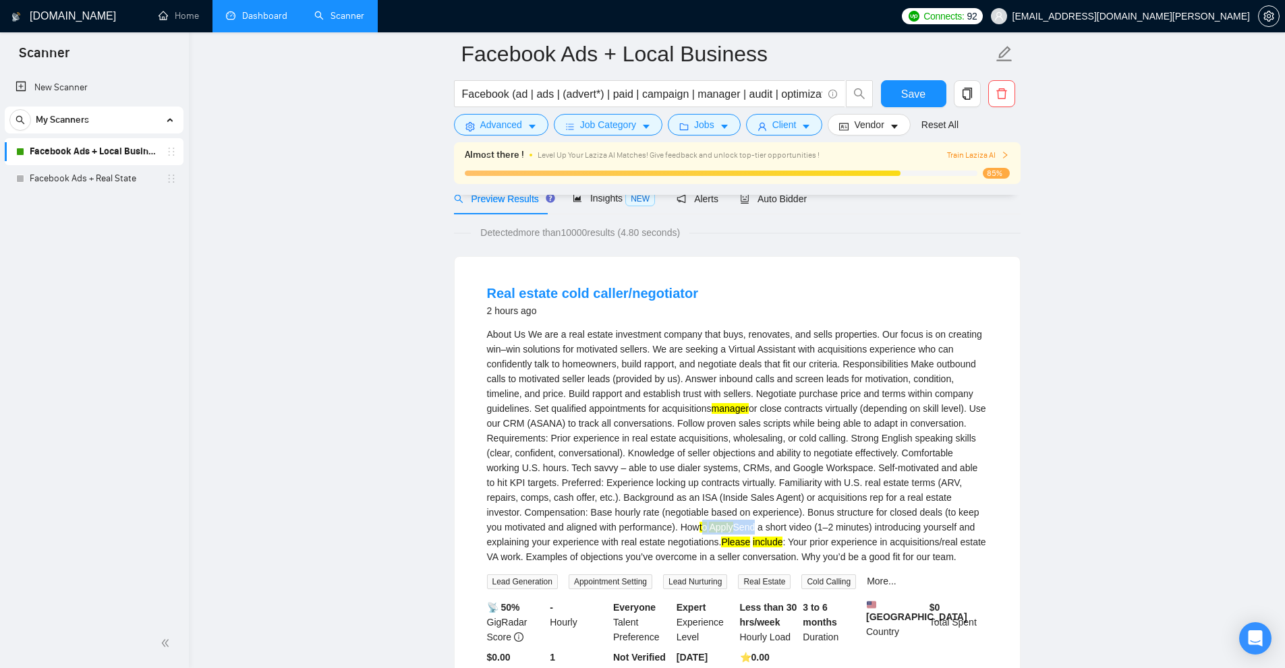
drag, startPoint x: 687, startPoint y: 525, endPoint x: 738, endPoint y: 525, distance: 50.6
click at [738, 525] on div "About Us We are a real estate investment company that buys, renovates, and sell…" at bounding box center [737, 445] width 500 height 237
click at [782, 560] on div "About Us We are a real estate investment company that buys, renovates, and sell…" at bounding box center [737, 445] width 500 height 237
drag, startPoint x: 730, startPoint y: 546, endPoint x: 813, endPoint y: 544, distance: 83.7
click at [813, 544] on div "About Us We are a real estate investment company that buys, renovates, and sell…" at bounding box center [737, 445] width 500 height 237
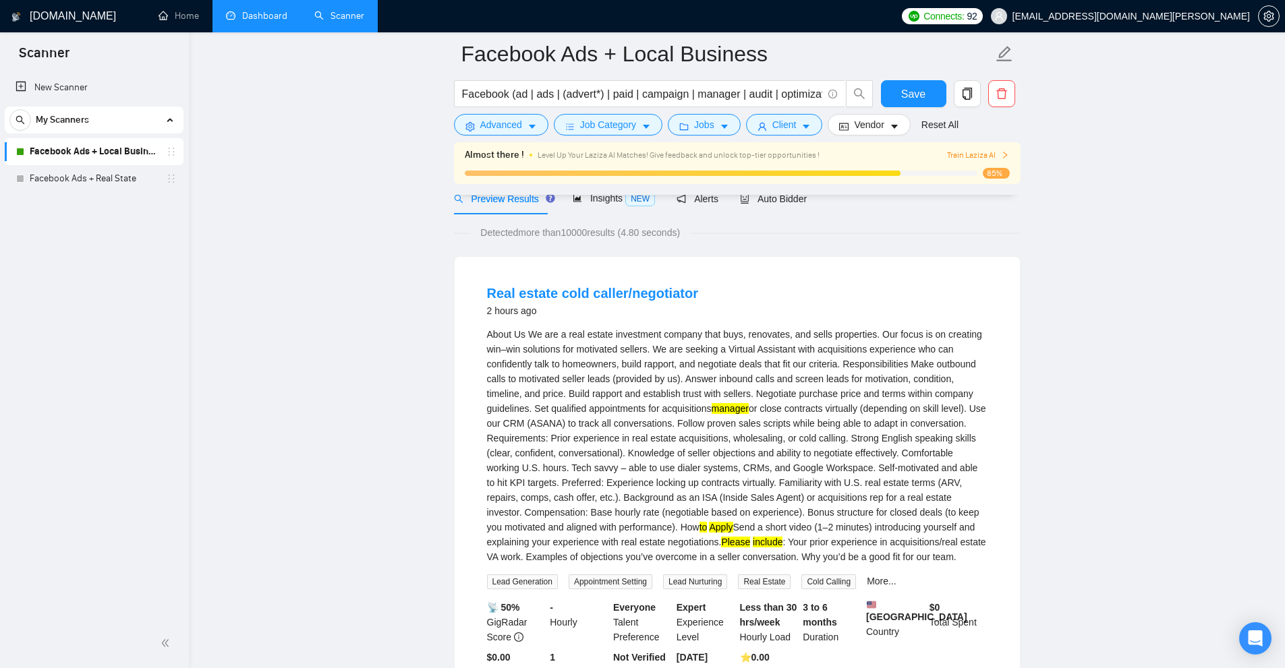
click at [867, 539] on div "About Us We are a real estate investment company that buys, renovates, and sell…" at bounding box center [737, 445] width 500 height 237
click at [495, 123] on span "Advanced" at bounding box center [501, 124] width 42 height 15
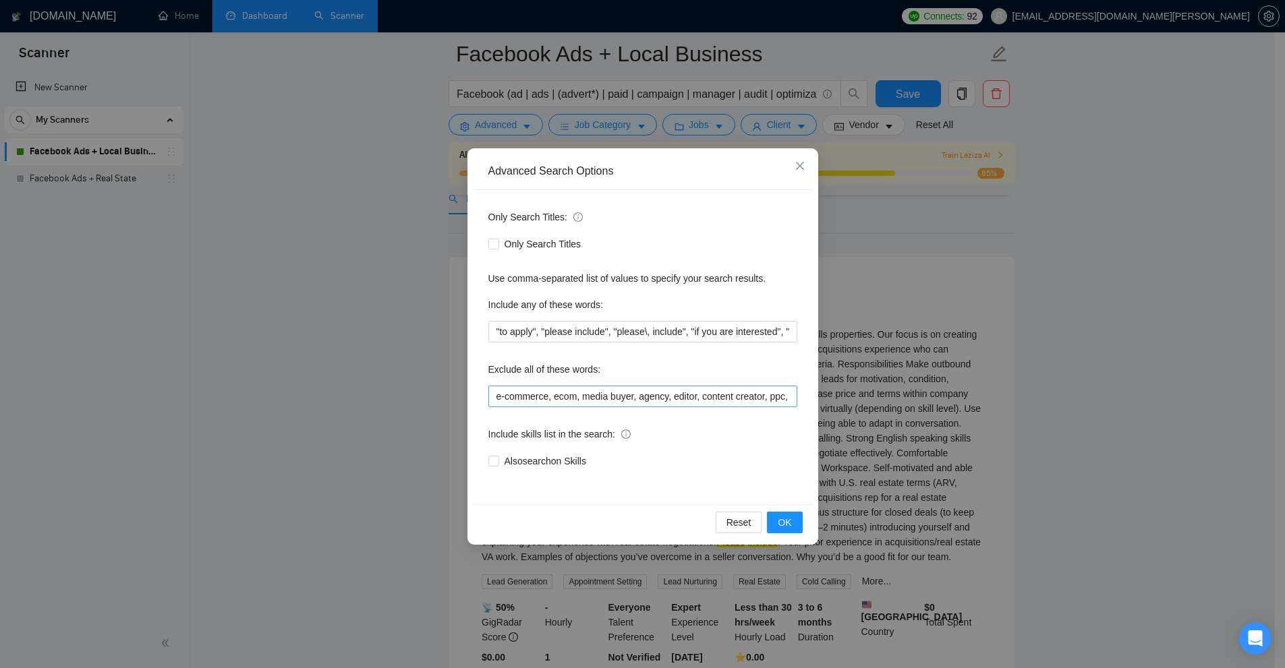
scroll to position [0, 173]
click at [936, 395] on div "Advanced Search Options Only Search Titles: Only Search Titles Use comma-separa…" at bounding box center [642, 334] width 1285 height 668
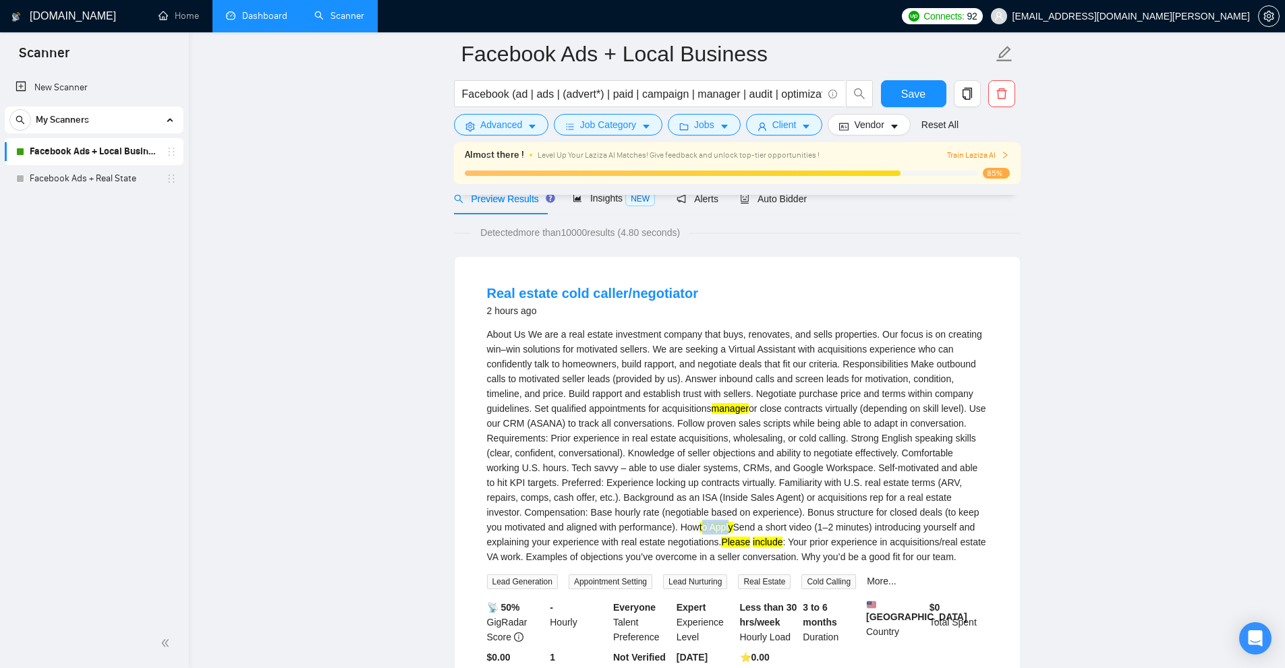
drag, startPoint x: 691, startPoint y: 524, endPoint x: 726, endPoint y: 529, distance: 35.4
click at [724, 528] on div "About Us We are a real estate investment company that buys, renovates, and sell…" at bounding box center [737, 445] width 500 height 237
click at [790, 546] on div "About Us We are a real estate investment company that buys, renovates, and sell…" at bounding box center [737, 445] width 500 height 237
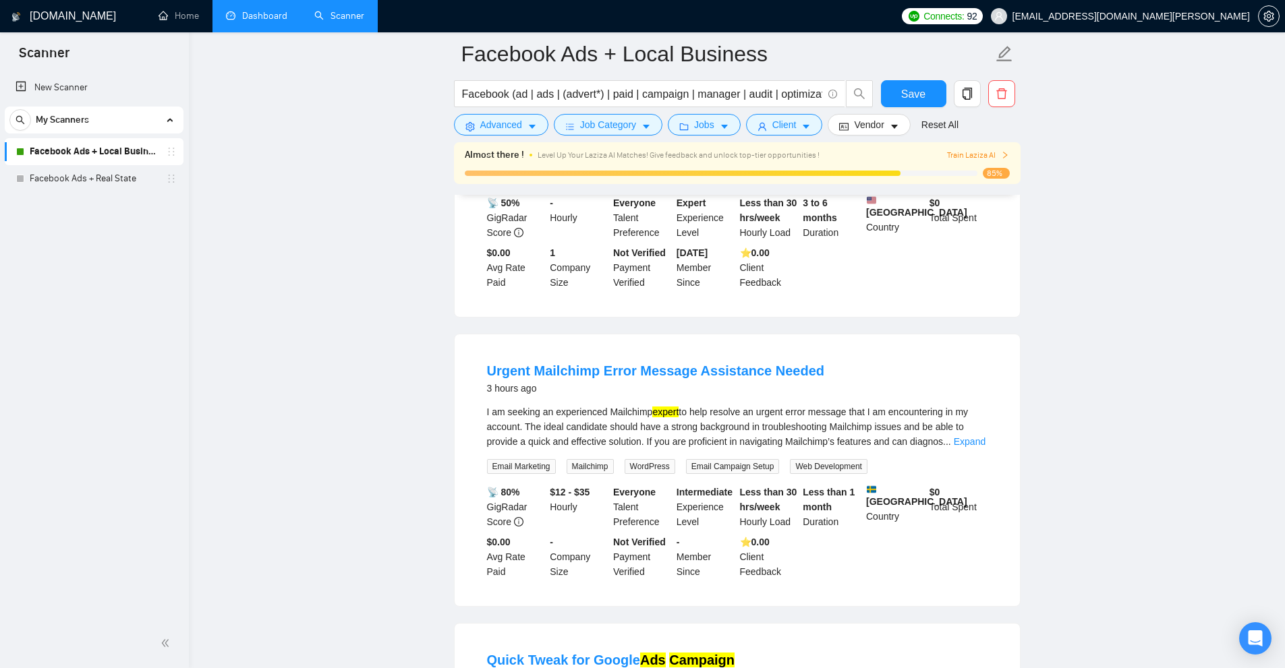
click at [978, 449] on div "I am seeking an experienced Mailchimp expert to help resolve an urgent error me…" at bounding box center [737, 427] width 500 height 45
click at [970, 447] on link "Expand" at bounding box center [969, 441] width 32 height 11
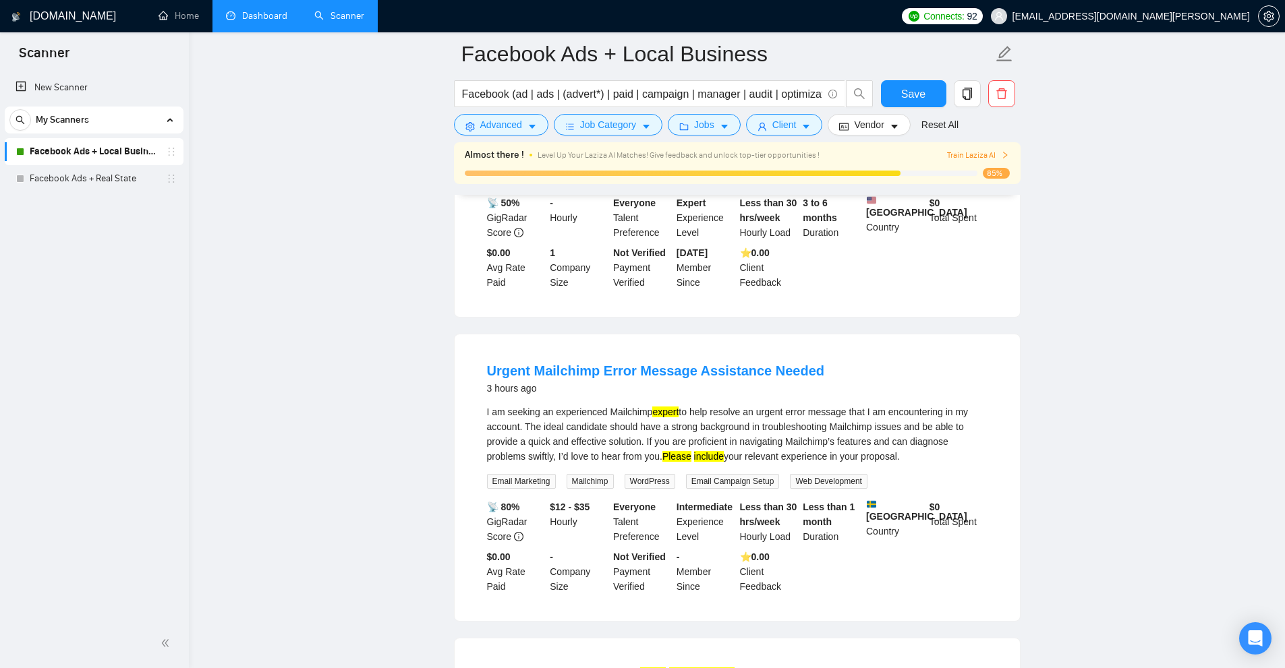
scroll to position [674, 0]
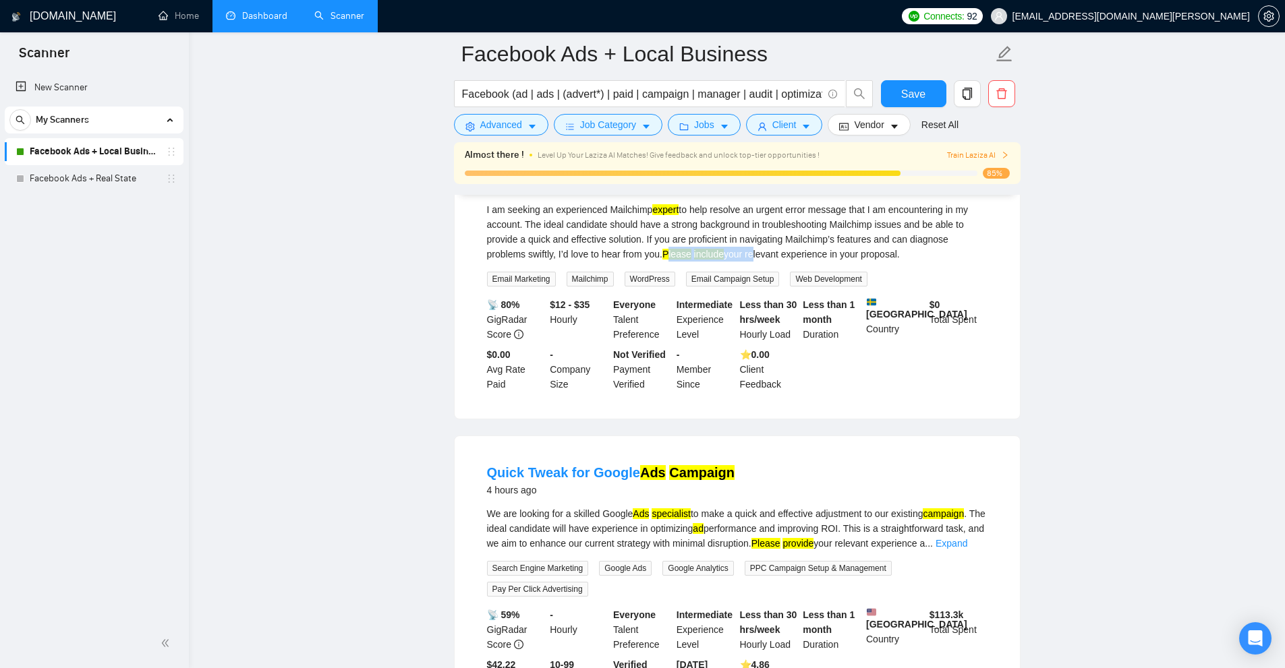
drag, startPoint x: 673, startPoint y: 262, endPoint x: 754, endPoint y: 263, distance: 80.9
click at [754, 262] on div "I am seeking an experienced Mailchimp expert to help resolve an urgent error me…" at bounding box center [737, 231] width 500 height 59
click at [850, 262] on div "I am seeking an experienced Mailchimp expert to help resolve an urgent error me…" at bounding box center [737, 231] width 500 height 59
drag, startPoint x: 941, startPoint y: 265, endPoint x: 750, endPoint y: 269, distance: 191.6
click at [750, 262] on div "I am seeking an experienced Mailchimp expert to help resolve an urgent error me…" at bounding box center [737, 231] width 500 height 59
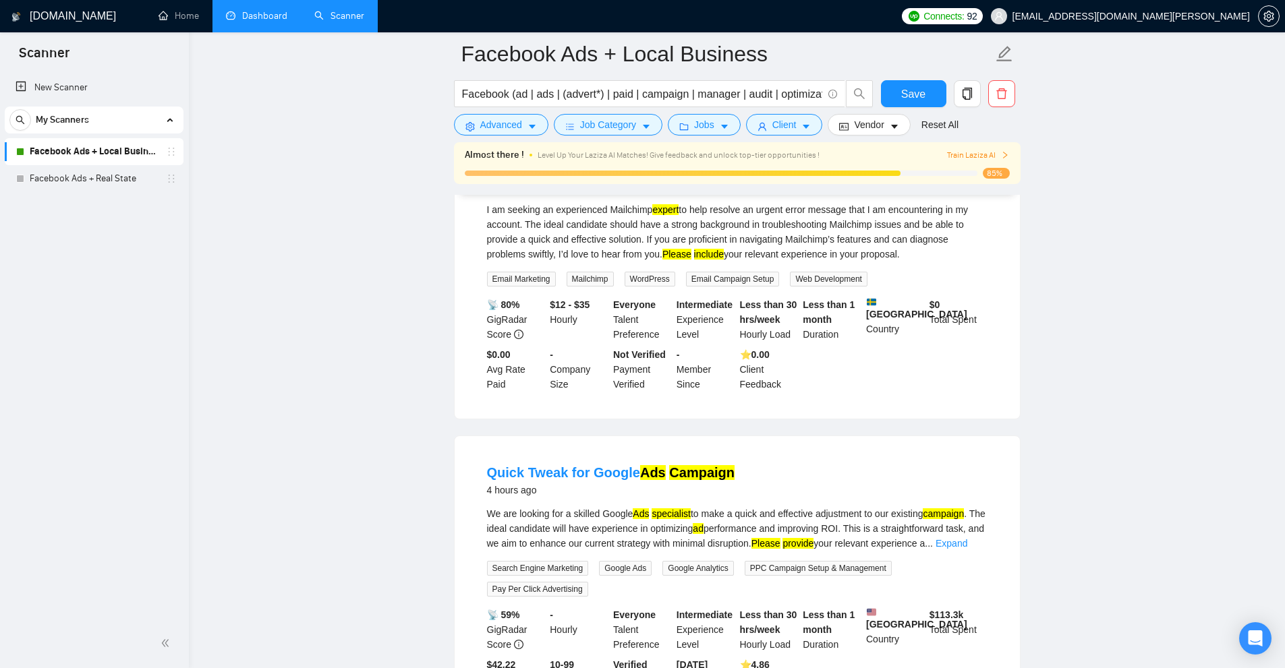
scroll to position [809, 0]
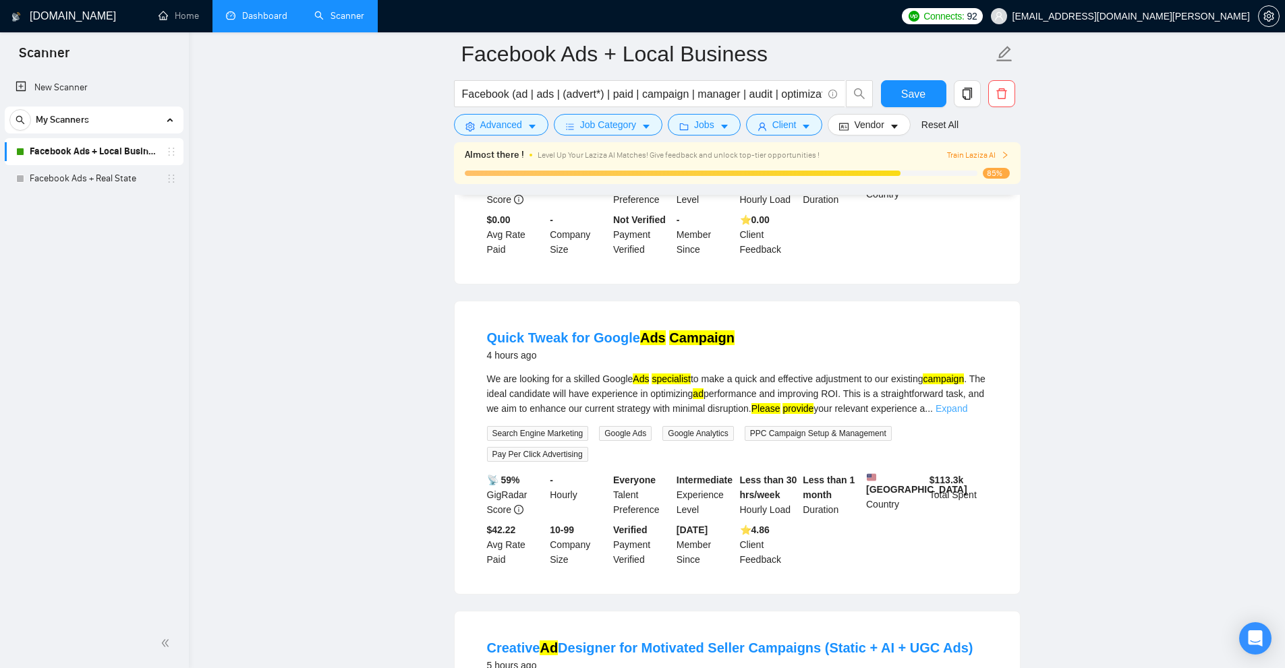
click at [967, 409] on link "Expand" at bounding box center [951, 408] width 32 height 11
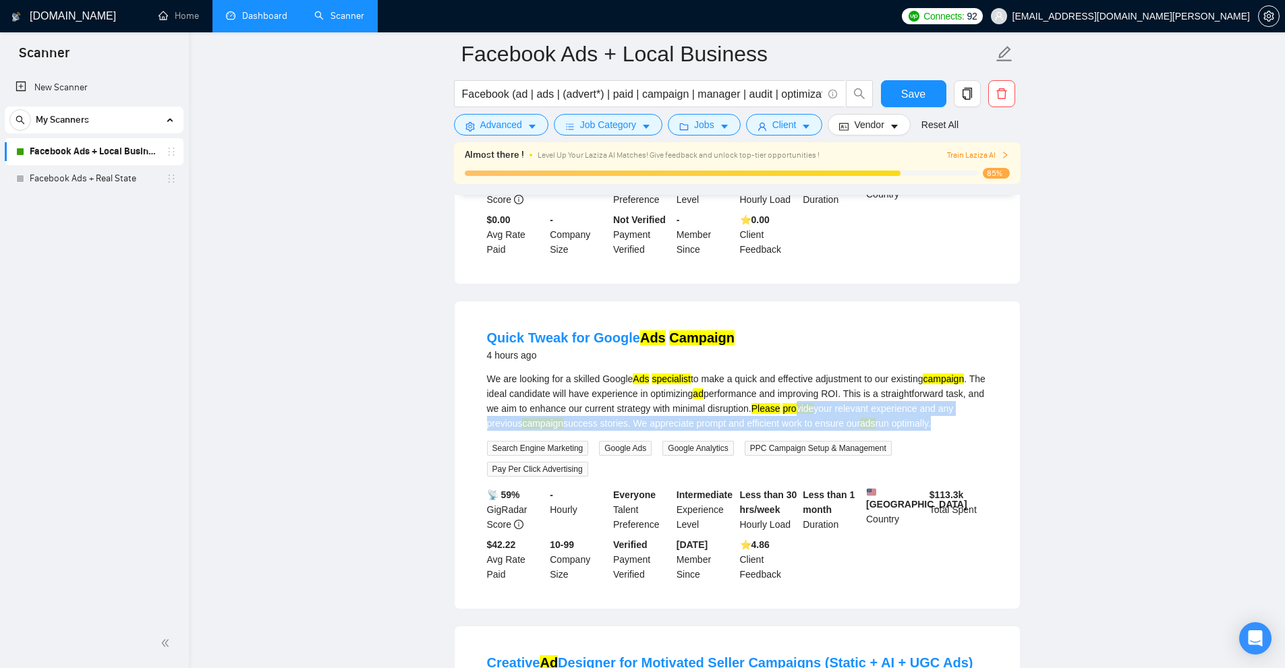
drag, startPoint x: 788, startPoint y: 421, endPoint x: 927, endPoint y: 440, distance: 140.9
click at [927, 440] on div "We are looking for a skilled Google Ads specialist to make a quick and effectiv…" at bounding box center [737, 424] width 500 height 105
drag, startPoint x: 906, startPoint y: 434, endPoint x: 819, endPoint y: 416, distance: 88.2
click at [819, 416] on div "We are looking for a skilled Google Ads specialist to make a quick and effectiv…" at bounding box center [737, 401] width 500 height 59
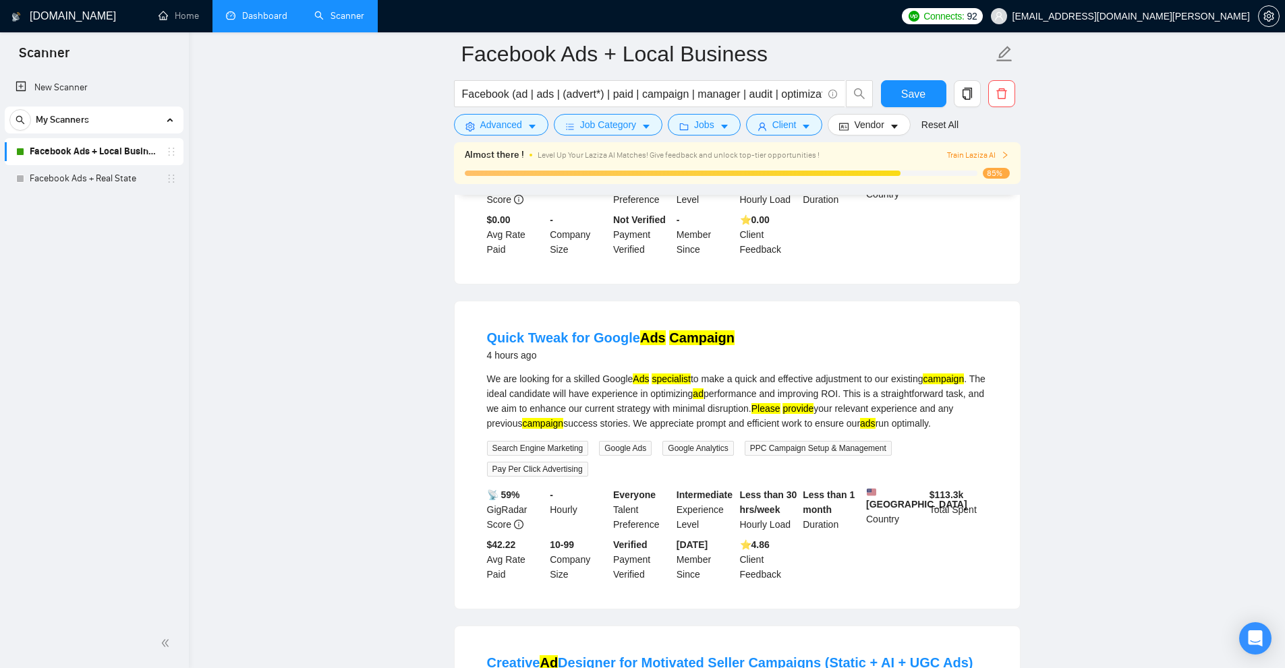
click at [775, 414] on mark "Please" at bounding box center [765, 408] width 29 height 11
drag, startPoint x: 775, startPoint y: 414, endPoint x: 939, endPoint y: 430, distance: 163.9
click at [939, 430] on div "We are looking for a skilled Google Ads specialist to make a quick and effectiv…" at bounding box center [737, 401] width 500 height 59
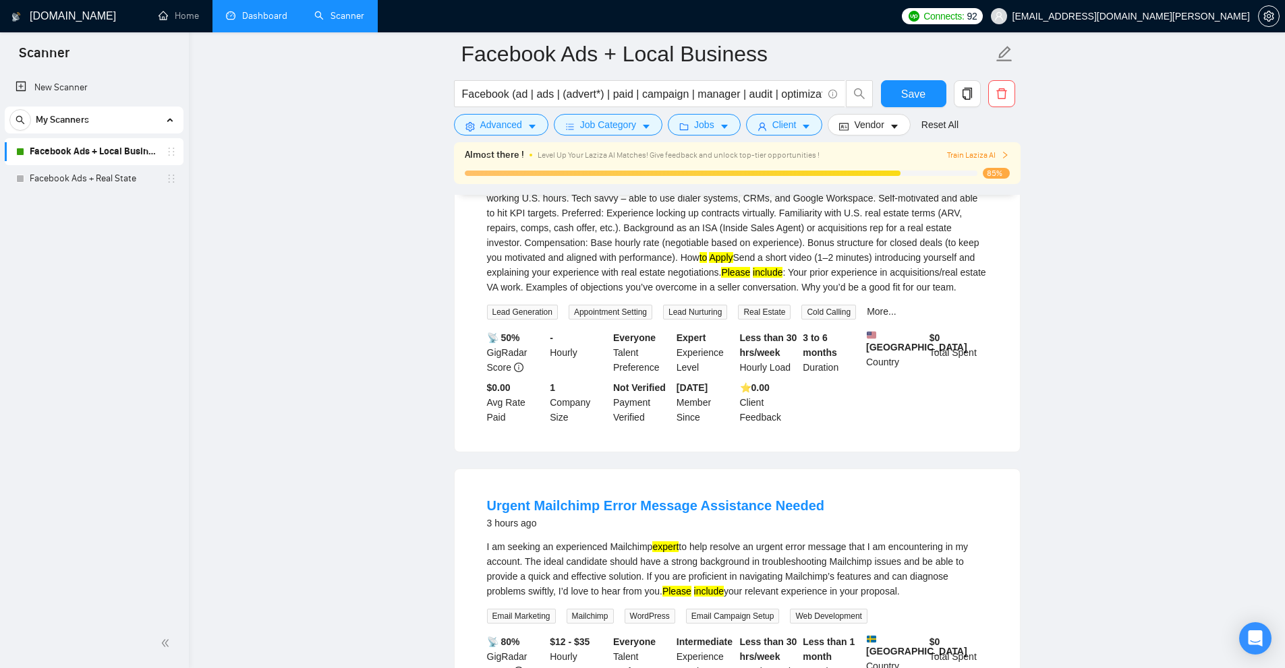
scroll to position [0, 0]
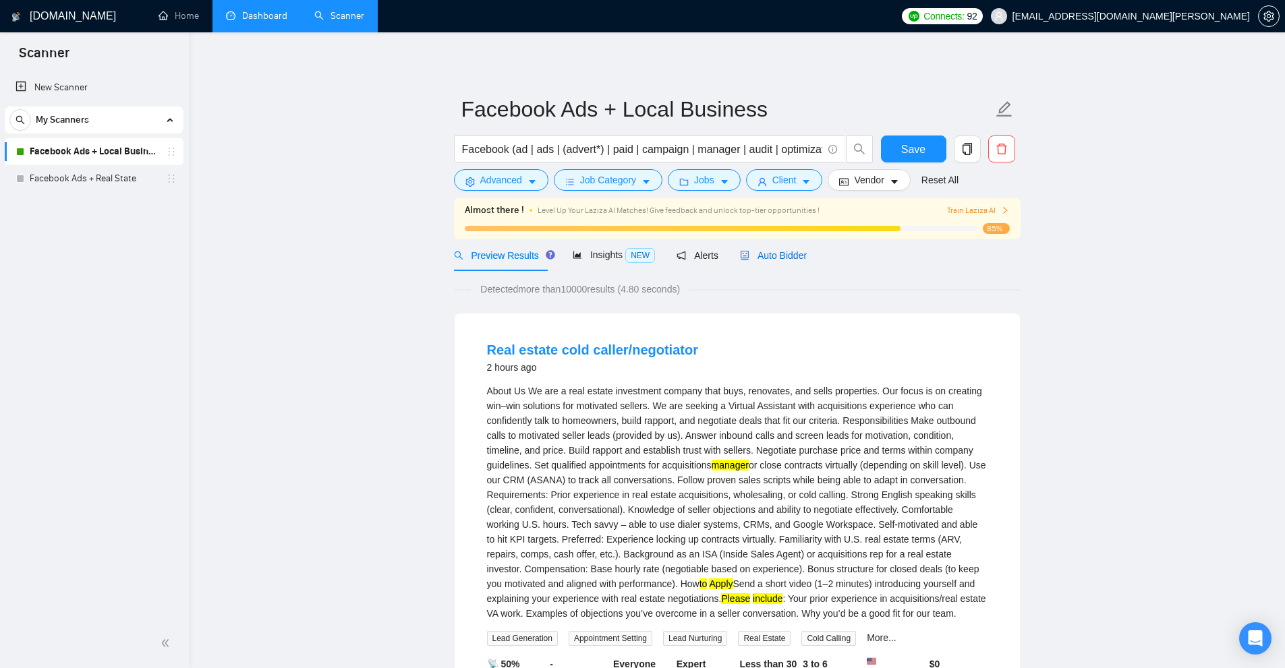
click at [786, 258] on span "Auto Bidder" at bounding box center [773, 255] width 67 height 11
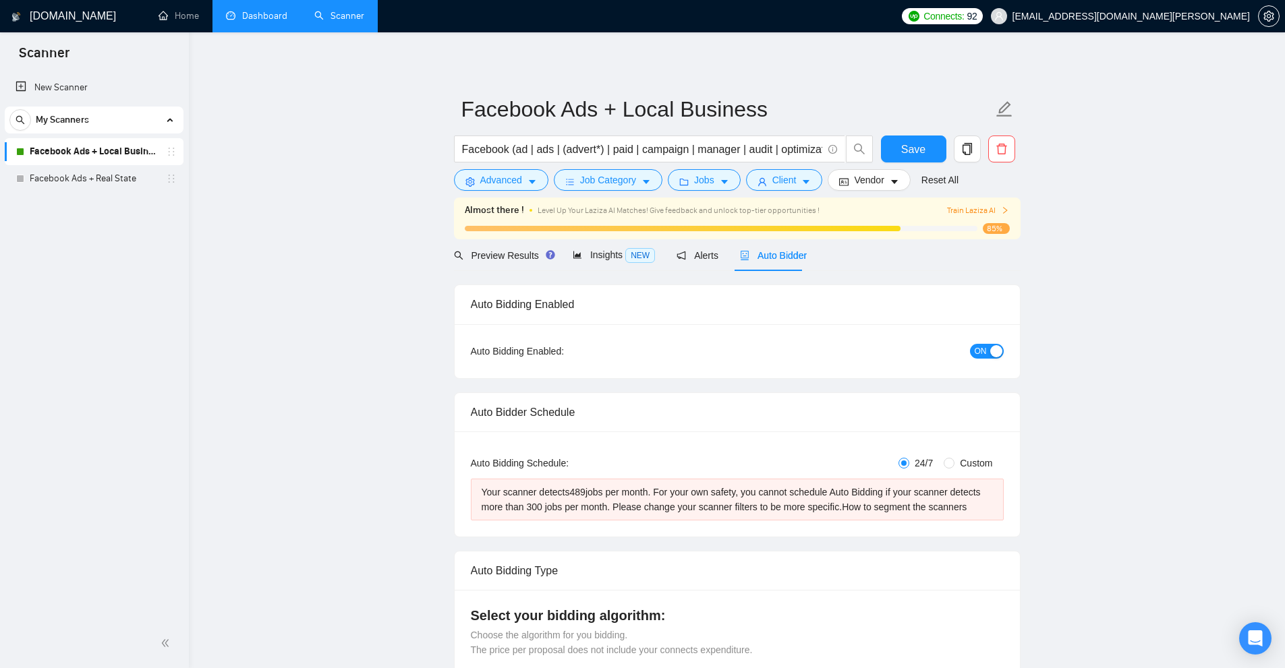
checkbox input "true"
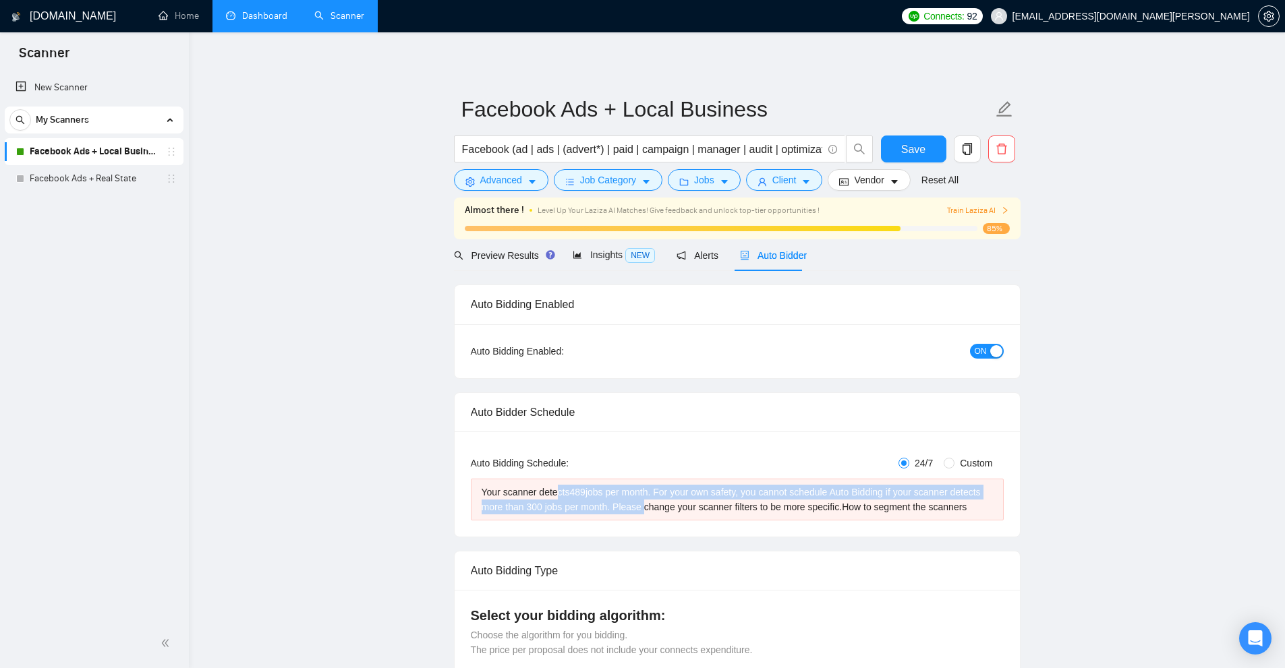
drag, startPoint x: 613, startPoint y: 494, endPoint x: 651, endPoint y: 506, distance: 39.9
click at [648, 505] on div "Your scanner detects 489 jobs per month. For your own safety, you cannot schedu…" at bounding box center [736, 500] width 511 height 30
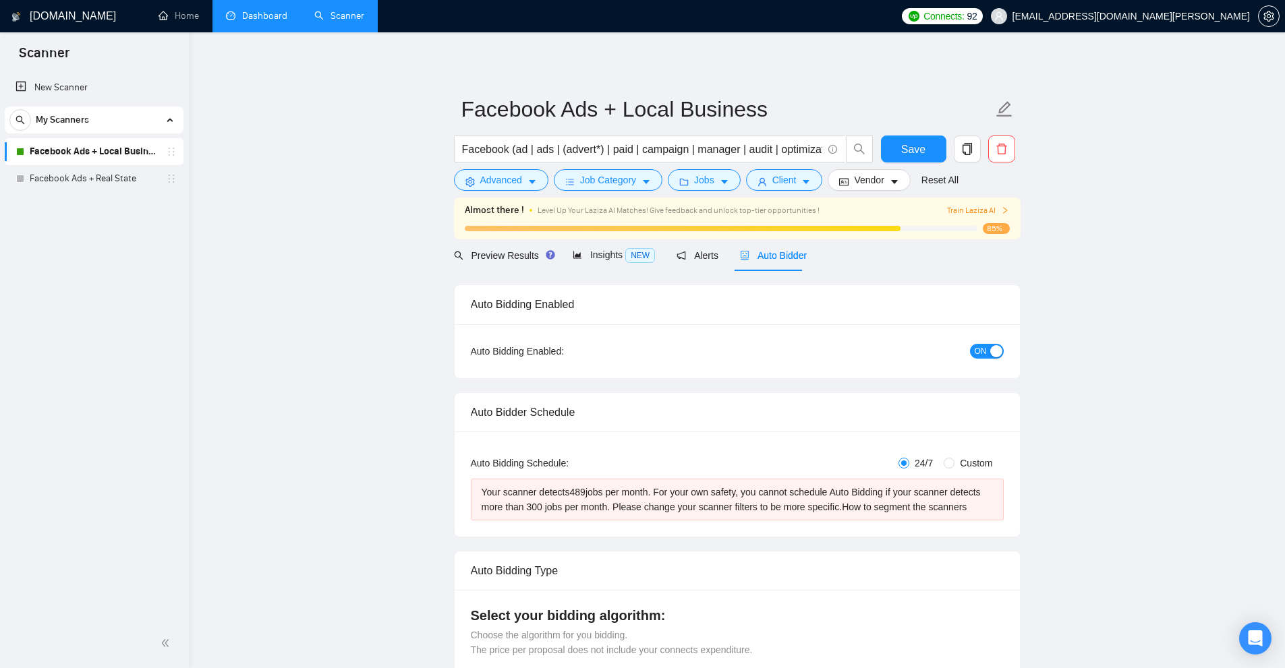
click at [670, 322] on div "Auto Bidding Enabled" at bounding box center [737, 304] width 533 height 38
click at [630, 264] on div "Insights NEW" at bounding box center [614, 255] width 82 height 32
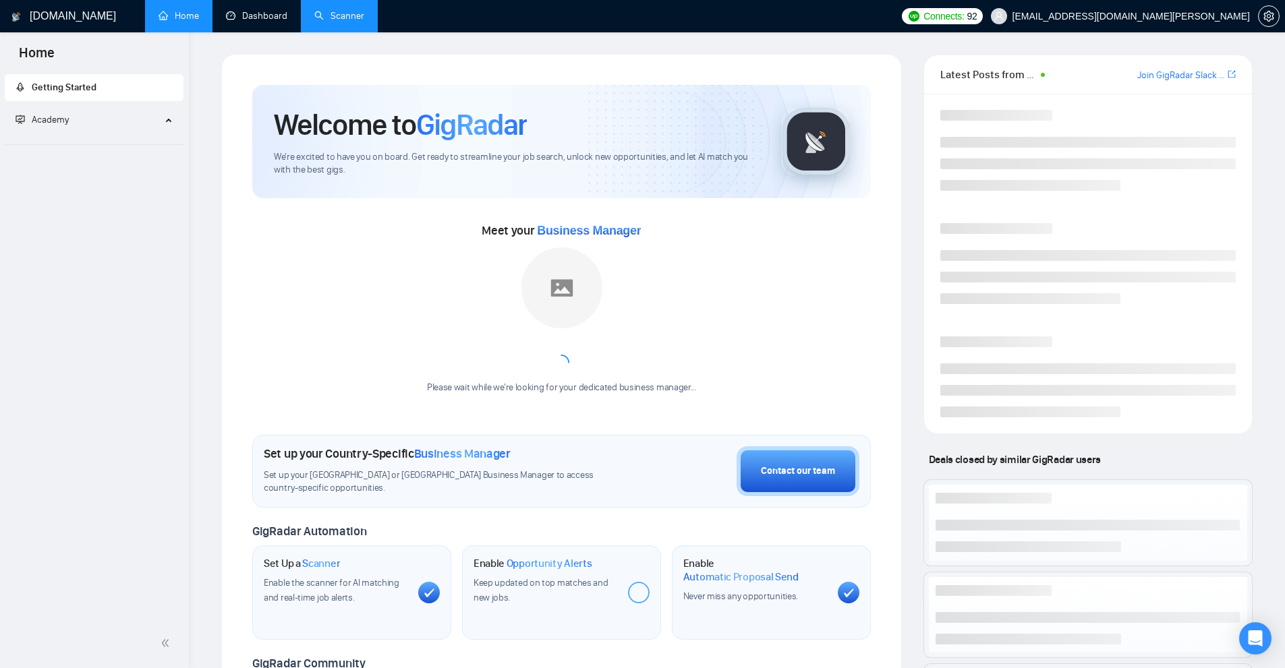
click at [316, 14] on link "Scanner" at bounding box center [339, 15] width 50 height 11
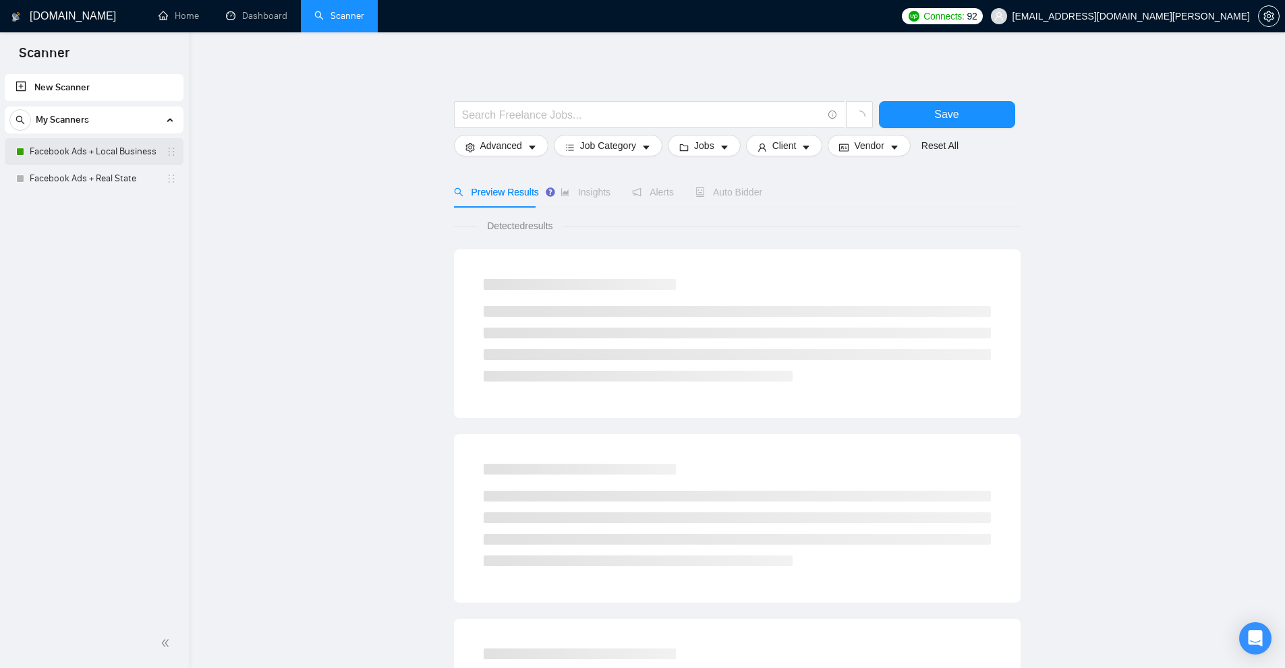
click at [65, 149] on link "Facebook Ads + Local Business" at bounding box center [94, 151] width 128 height 27
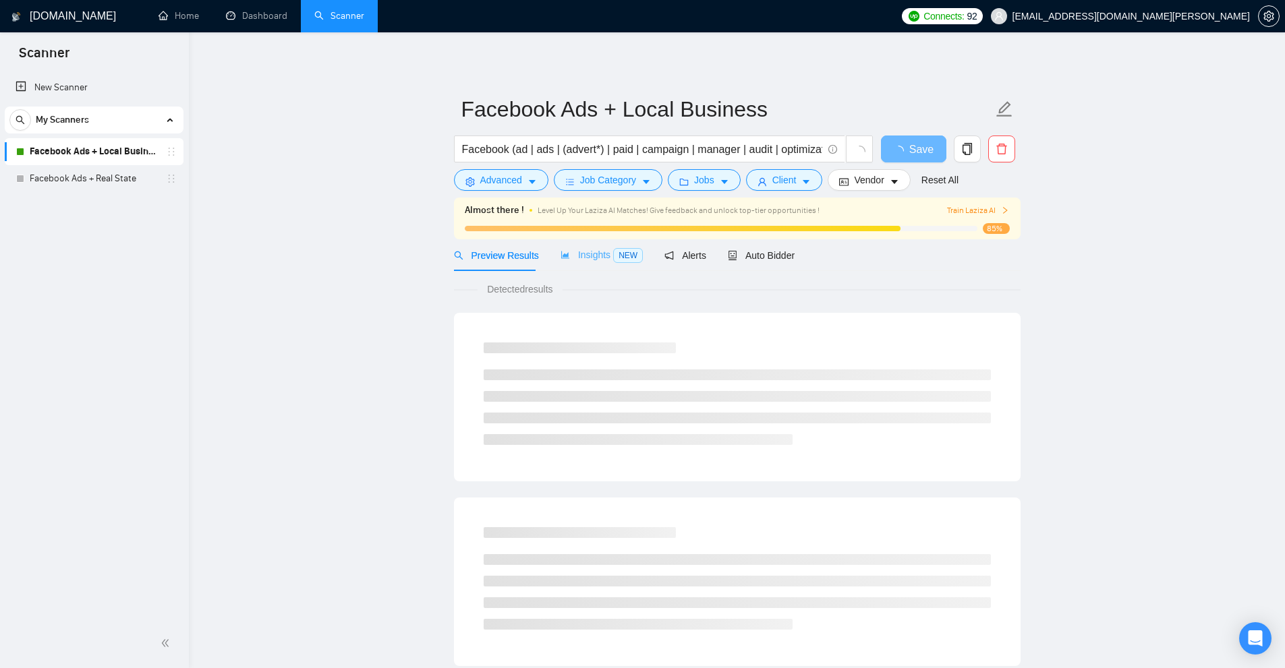
click at [568, 243] on div "Insights NEW" at bounding box center [601, 255] width 82 height 32
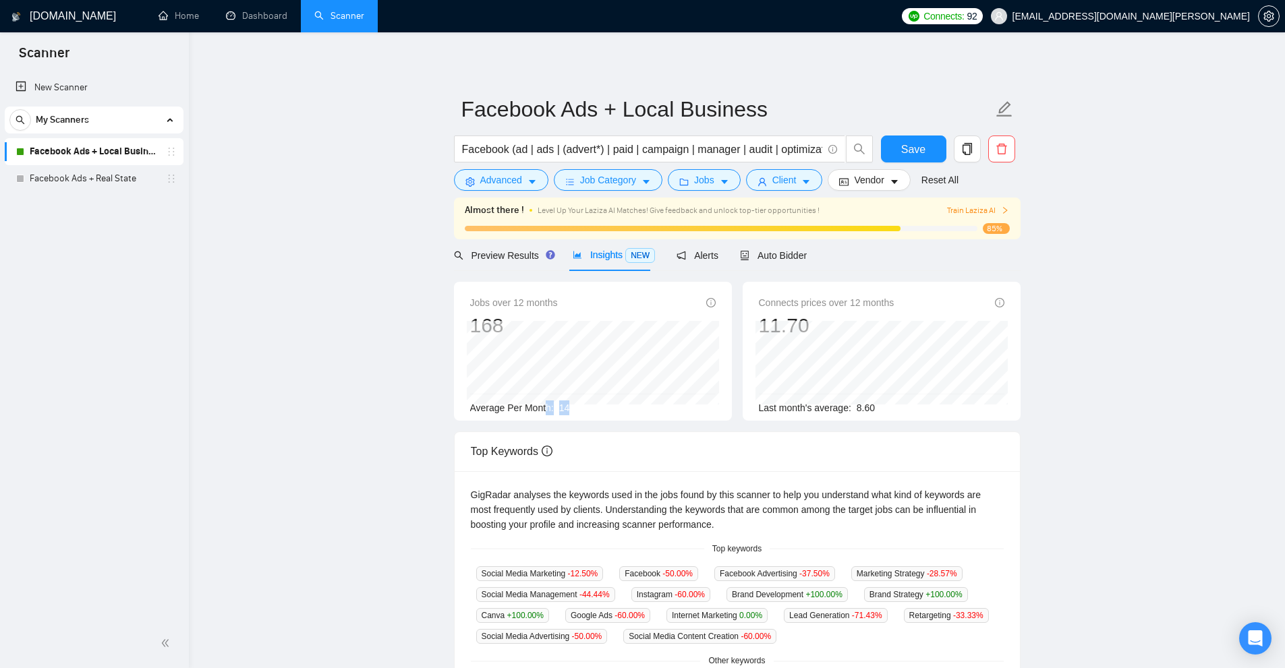
drag, startPoint x: 547, startPoint y: 405, endPoint x: 606, endPoint y: 407, distance: 58.7
click at [596, 407] on div "Average Per Month: 14" at bounding box center [592, 408] width 245 height 15
click at [606, 407] on div "Average Per Month: 14" at bounding box center [592, 408] width 245 height 15
click at [506, 256] on span "Preview Results" at bounding box center [502, 255] width 97 height 11
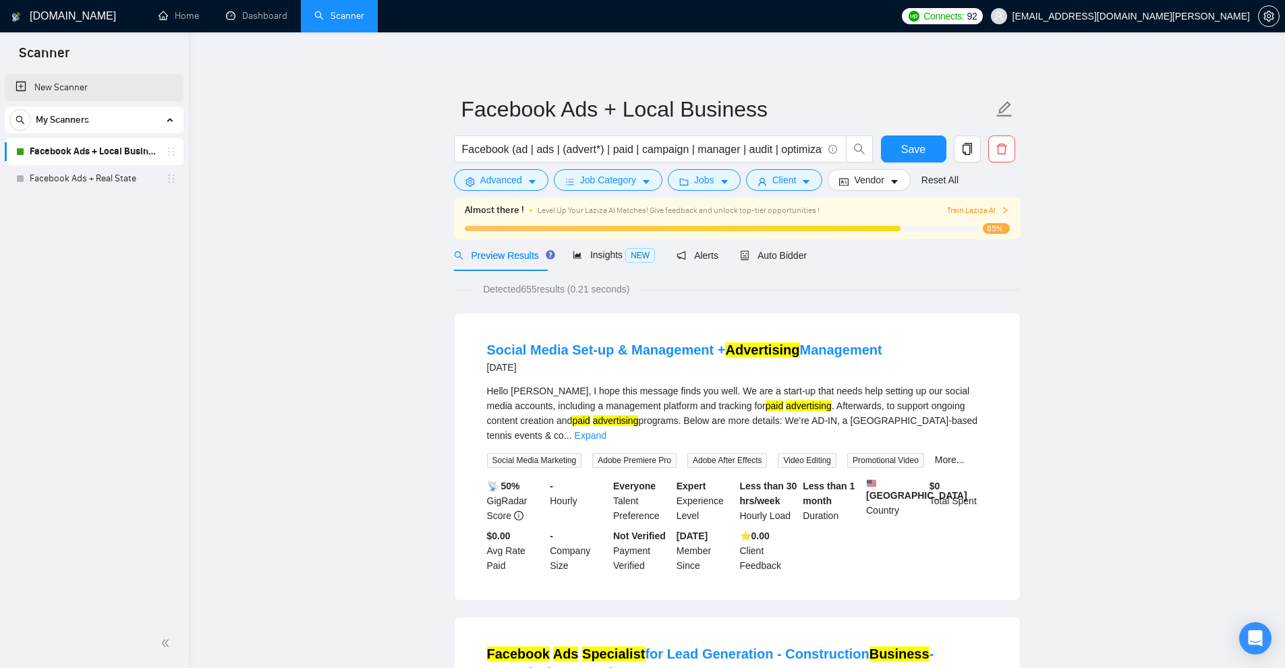
click at [60, 86] on link "New Scanner" at bounding box center [94, 87] width 157 height 27
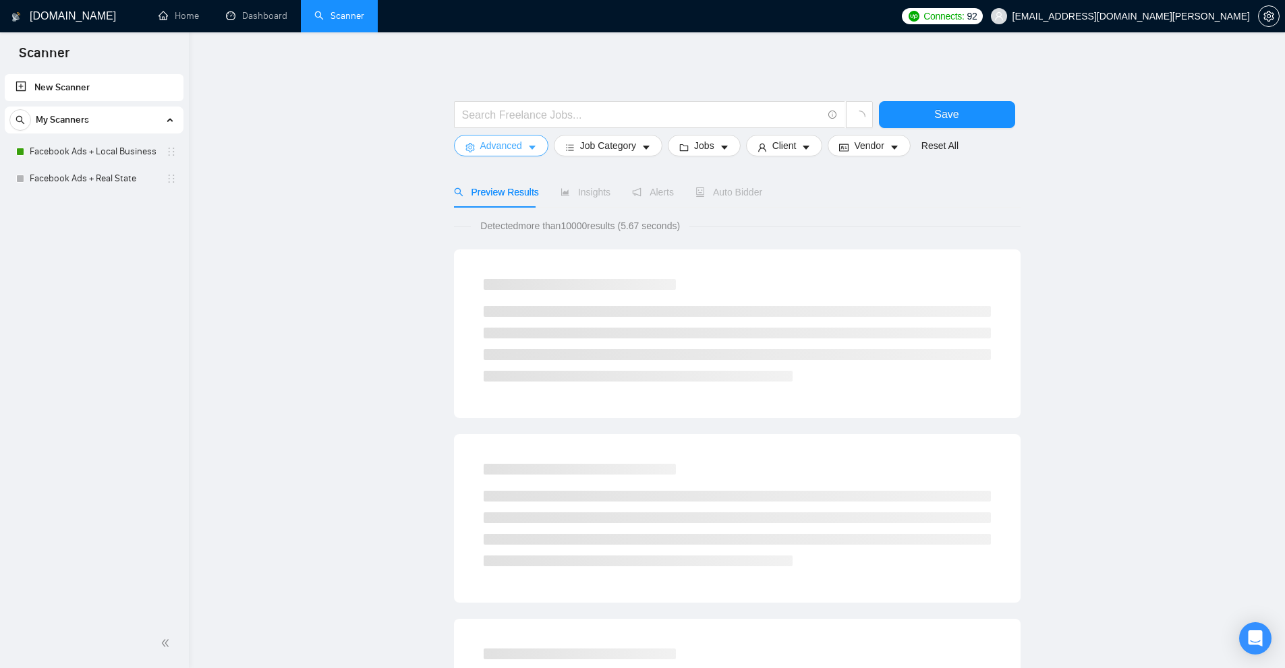
click at [512, 151] on span "Advanced" at bounding box center [501, 145] width 42 height 15
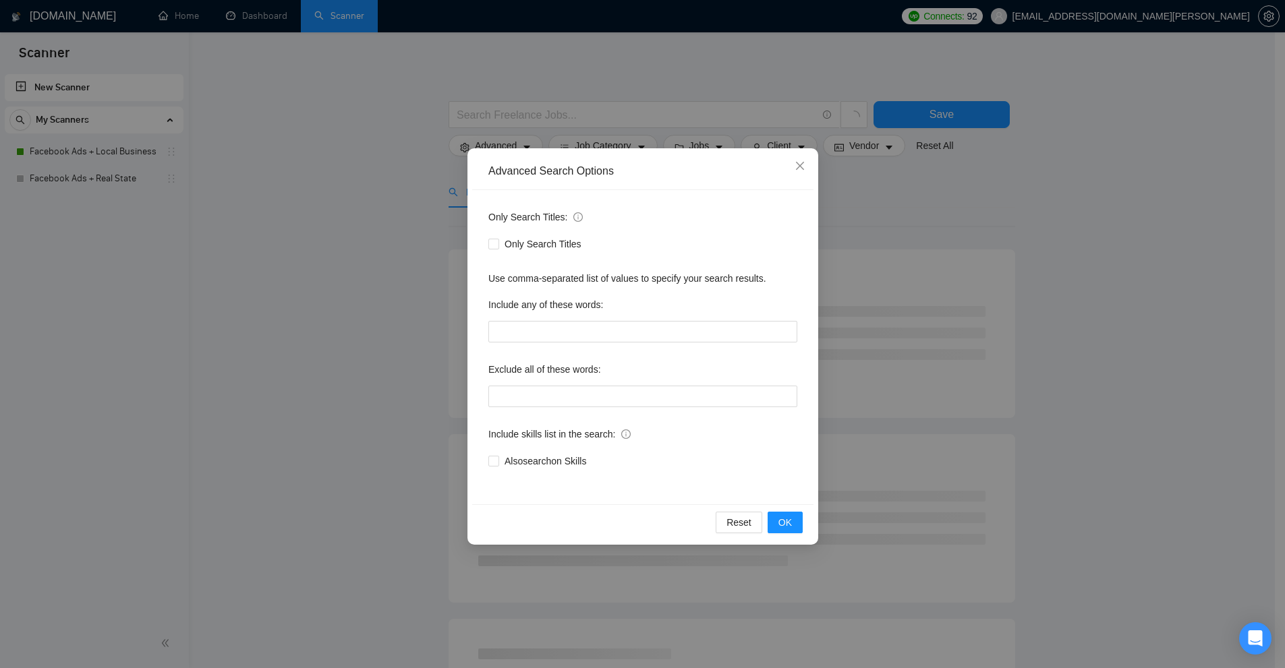
click at [525, 91] on div "Advanced Search Options Only Search Titles: Only Search Titles Use comma-separa…" at bounding box center [642, 334] width 1285 height 668
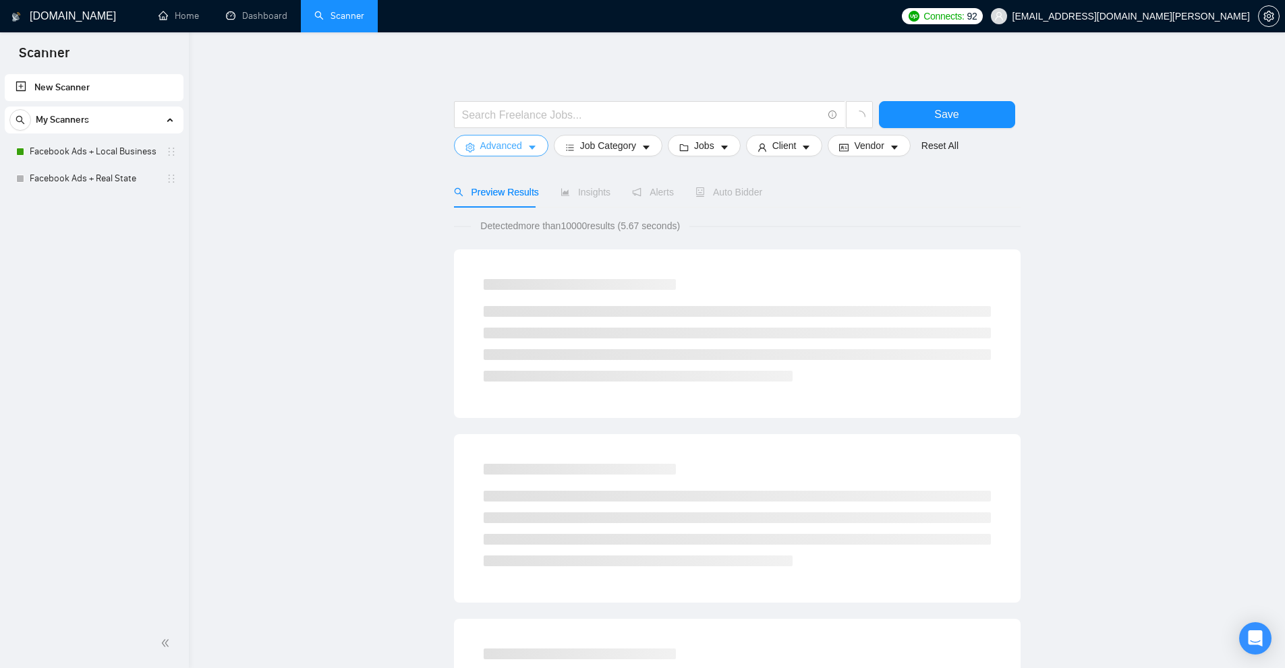
click at [506, 148] on span "Advanced" at bounding box center [501, 145] width 42 height 15
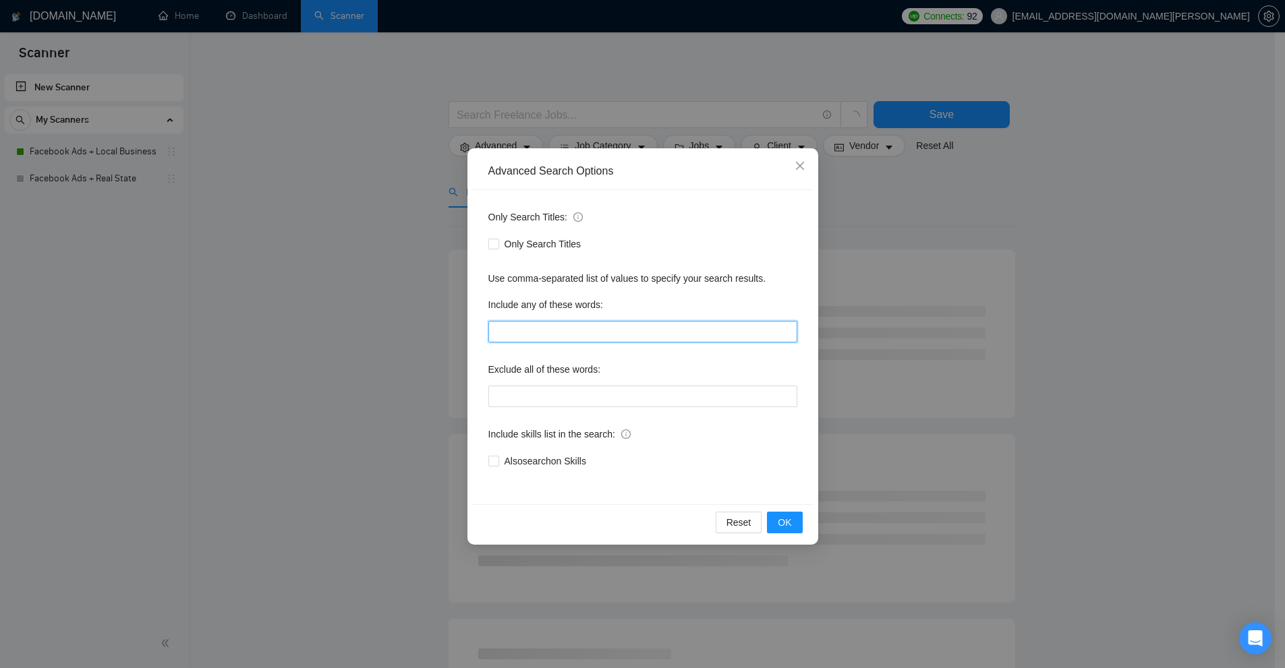
click at [525, 328] on input "text" at bounding box center [642, 332] width 309 height 22
click at [519, 339] on input "text" at bounding box center [642, 332] width 309 height 22
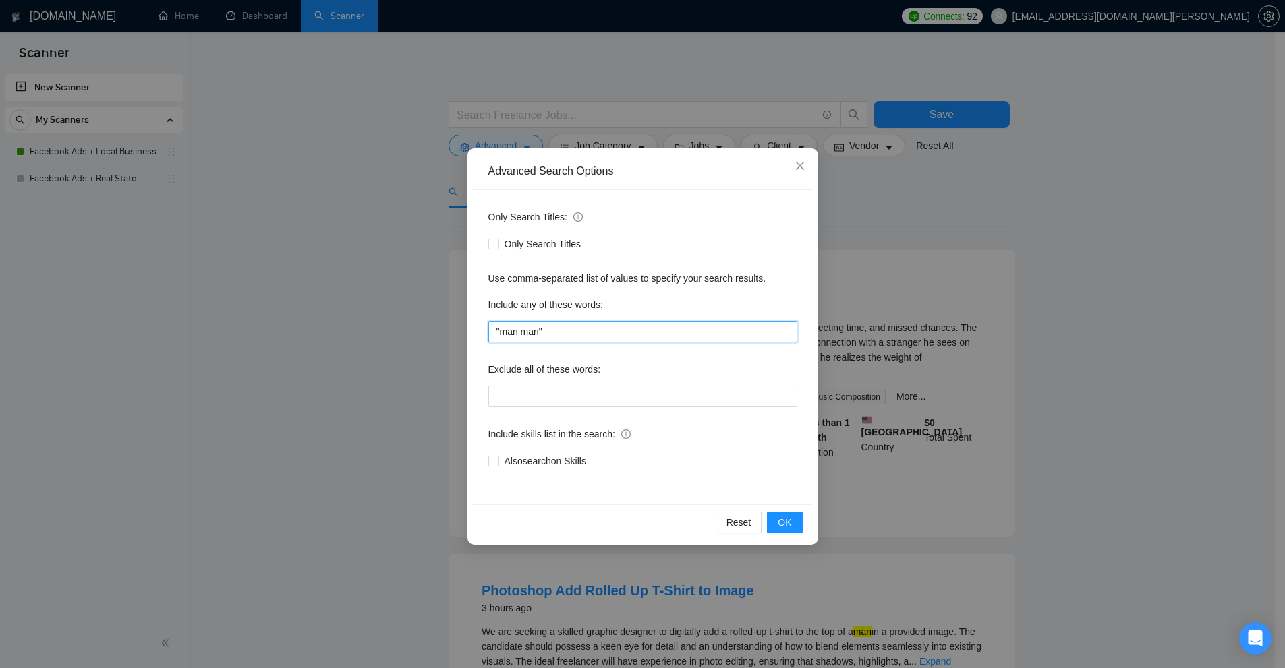
drag, startPoint x: 538, startPoint y: 334, endPoint x: 261, endPoint y: 353, distance: 277.7
click at [261, 353] on div "Advanced Search Options Only Search Titles: Only Search Titles Use comma-separa…" at bounding box center [642, 334] width 1285 height 668
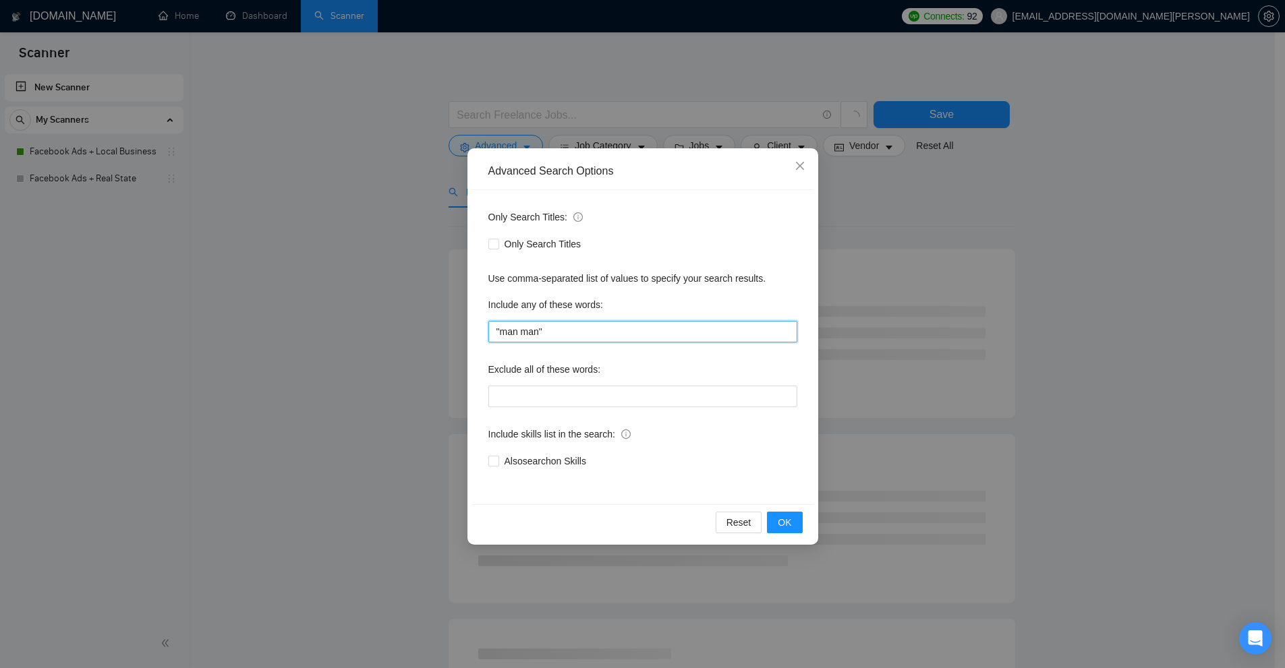
click at [525, 334] on input ""man man"" at bounding box center [642, 332] width 309 height 22
type input ""man ""
click at [664, 336] on input "text" at bounding box center [642, 332] width 309 height 22
click at [498, 241] on span at bounding box center [493, 244] width 11 height 11
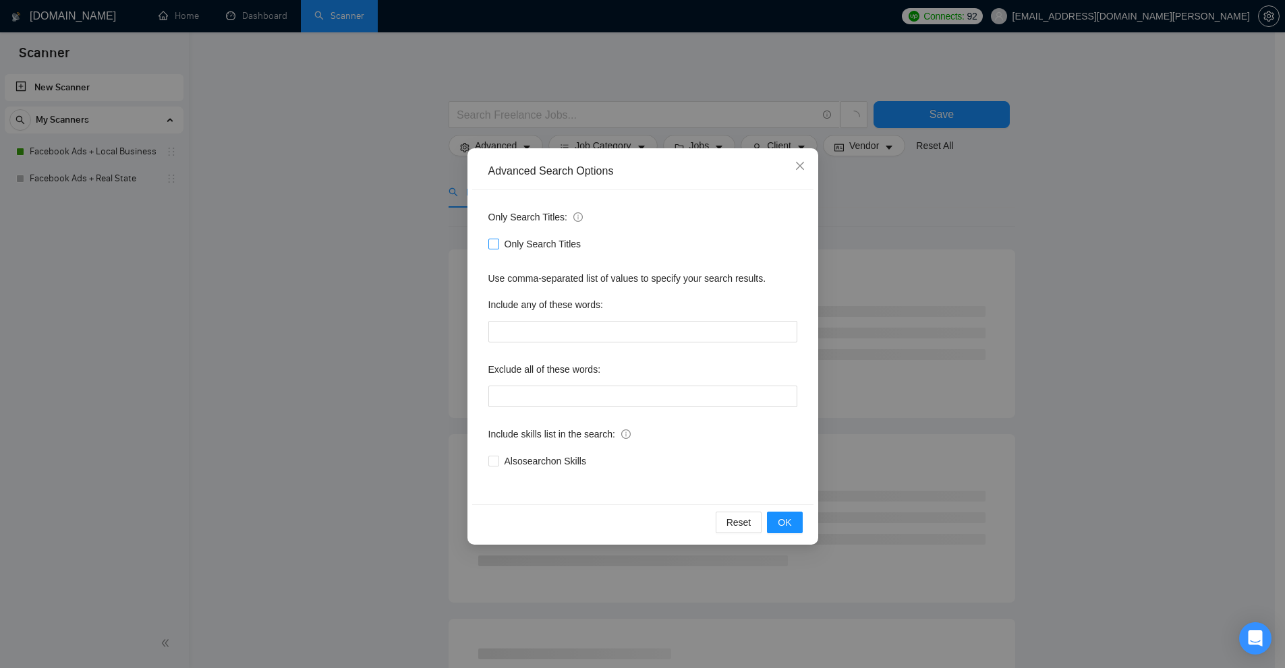
click at [498, 241] on input "Only Search Titles" at bounding box center [492, 243] width 9 height 9
checkbox input "true"
click at [1014, 289] on div "Advanced Search Options Only Search Titles: Only Search Titles Use comma-separa…" at bounding box center [642, 334] width 1285 height 668
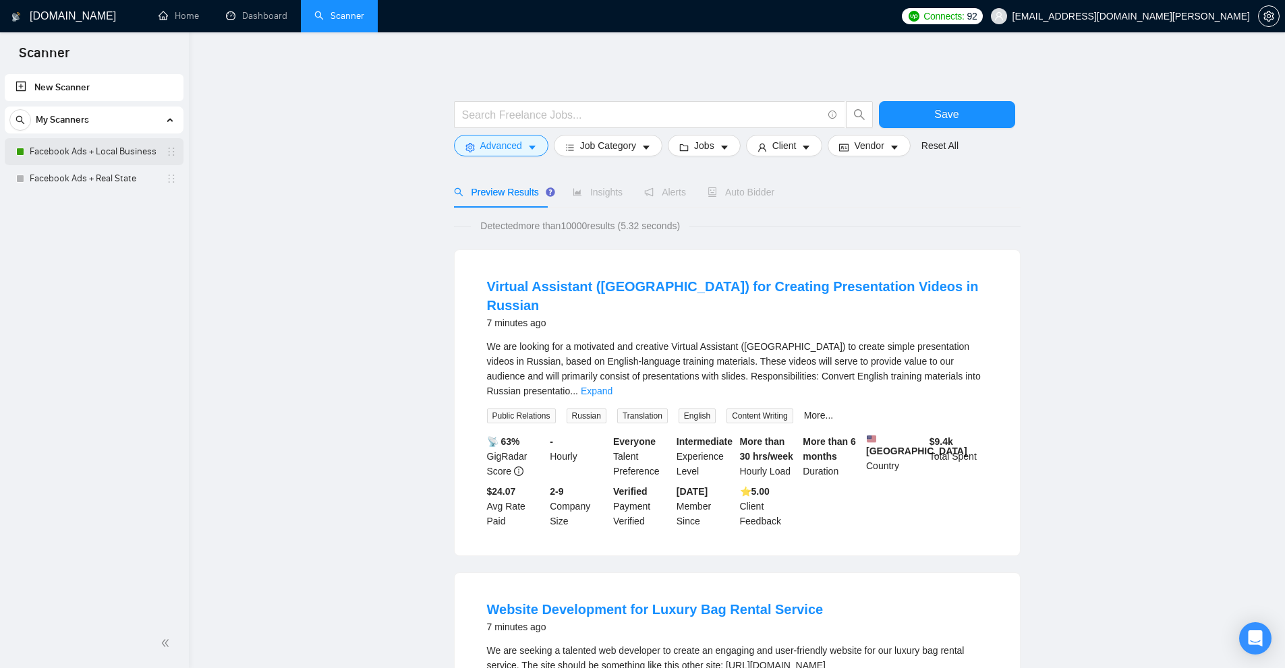
click at [68, 150] on link "Facebook Ads + Local Business" at bounding box center [94, 151] width 128 height 27
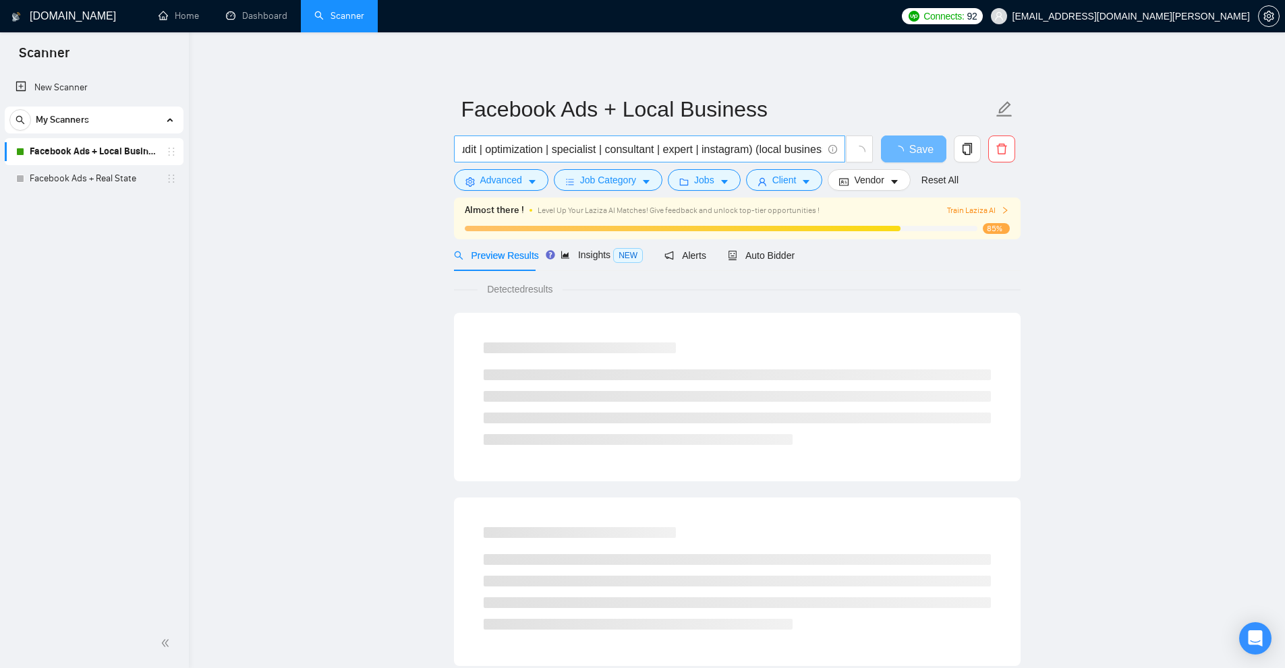
click at [765, 142] on input "Facebook (ad | ads | (advert*) | paid | campaign | manager | audit | optimizati…" at bounding box center [642, 149] width 360 height 17
drag, startPoint x: 765, startPoint y: 142, endPoint x: 788, endPoint y: 148, distance: 23.7
click at [788, 148] on input "Facebook (ad | ads | (advert*) | paid | campaign | manager | audit | optimizati…" at bounding box center [642, 149] width 360 height 17
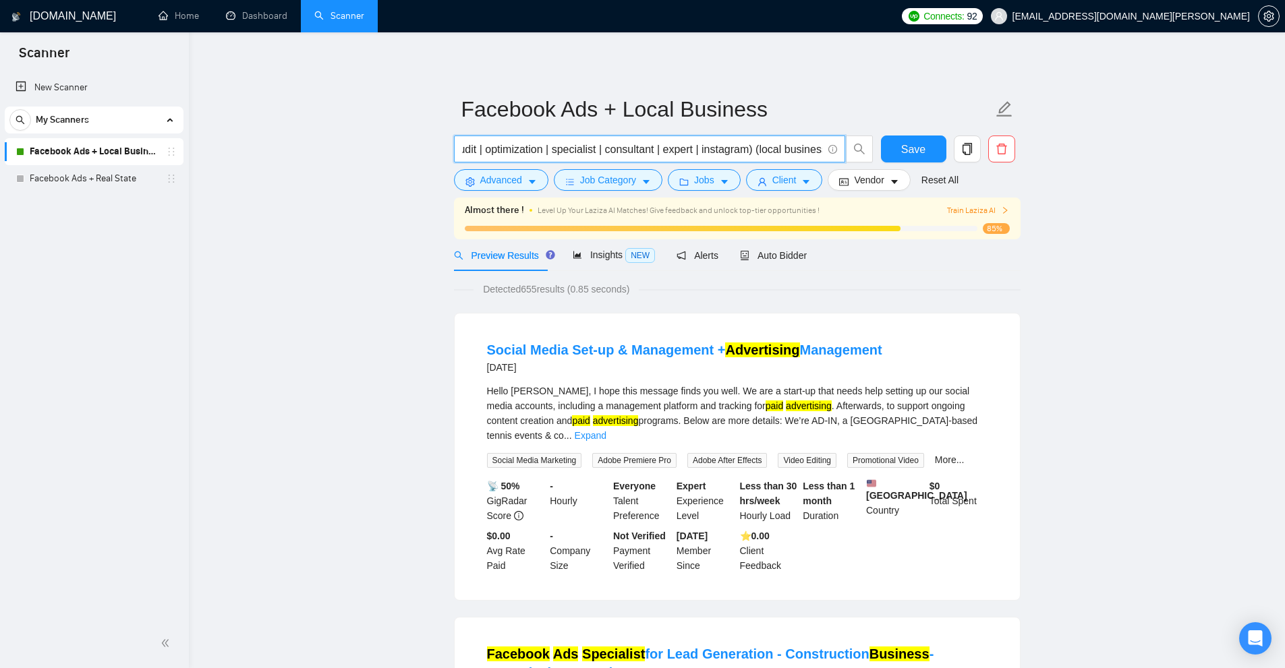
click at [742, 148] on input "Facebook (ad | ads | (advert*) | paid | campaign | manager | audit | optimizati…" at bounding box center [642, 149] width 360 height 17
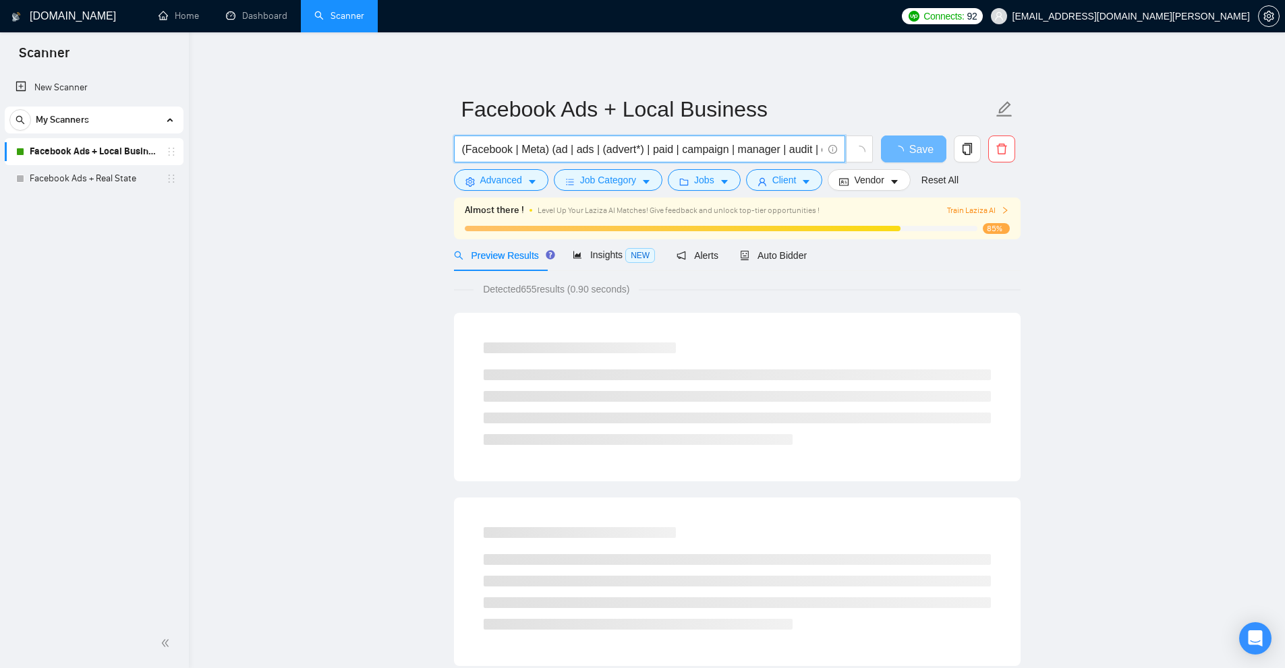
type input "(Facebook | Meta) (ad | ads | (advert*) | paid | campaign | manager | audit | o…"
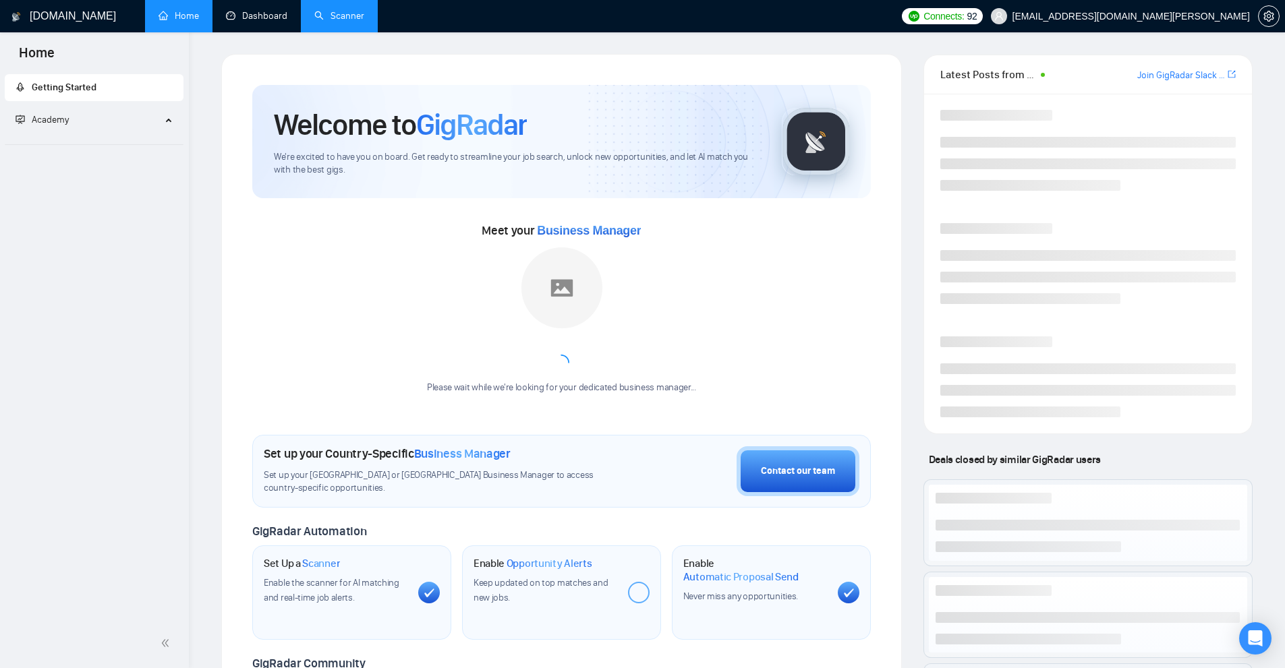
click at [314, 18] on link "Scanner" at bounding box center [339, 15] width 50 height 11
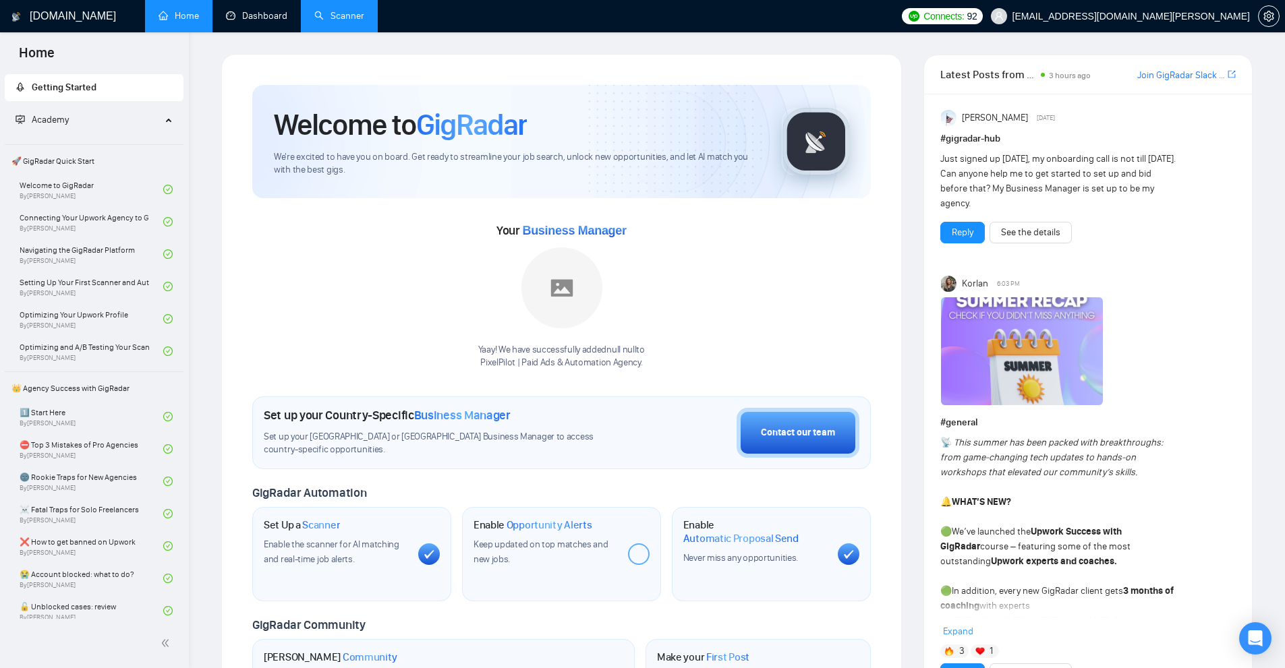
click at [316, 16] on link "Scanner" at bounding box center [339, 15] width 50 height 11
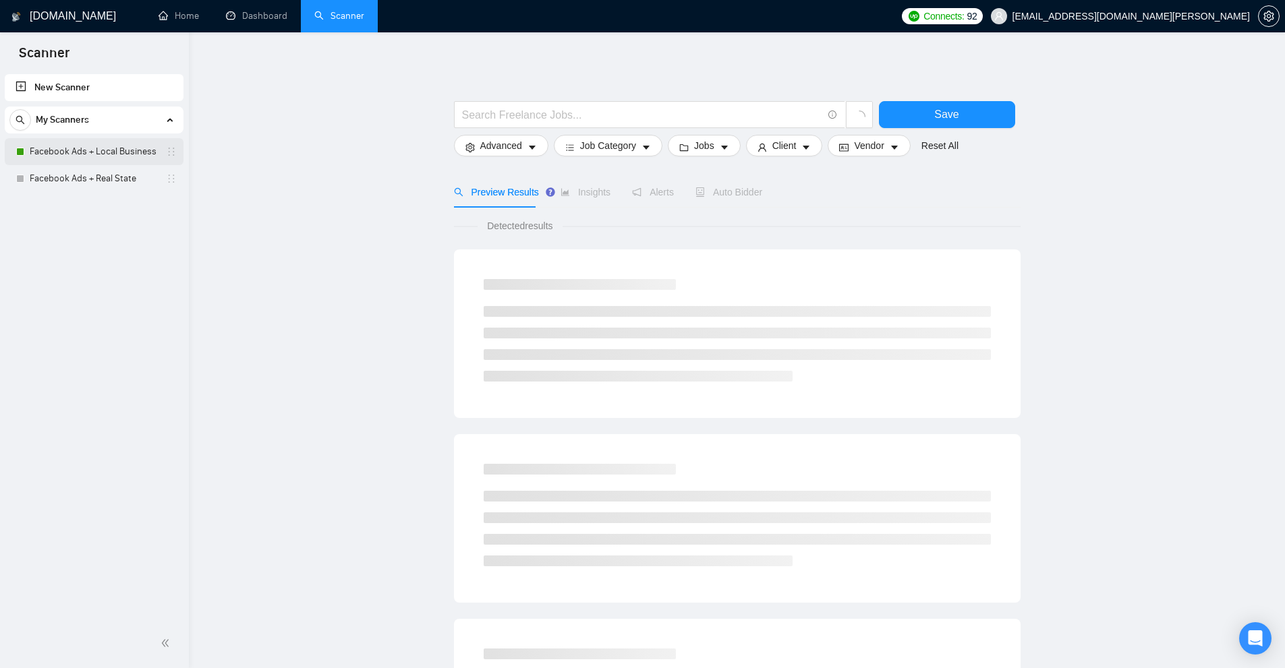
click at [107, 149] on link "Facebook Ads + Local Business" at bounding box center [94, 151] width 128 height 27
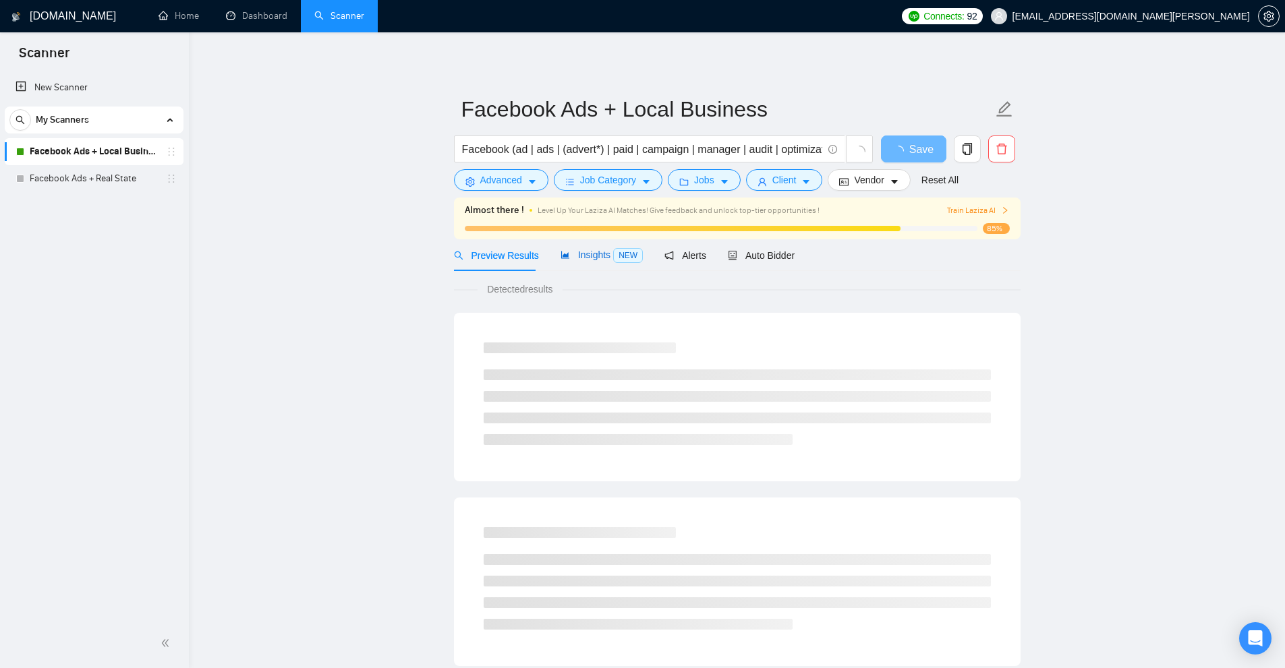
click at [573, 251] on span "Insights NEW" at bounding box center [601, 255] width 82 height 11
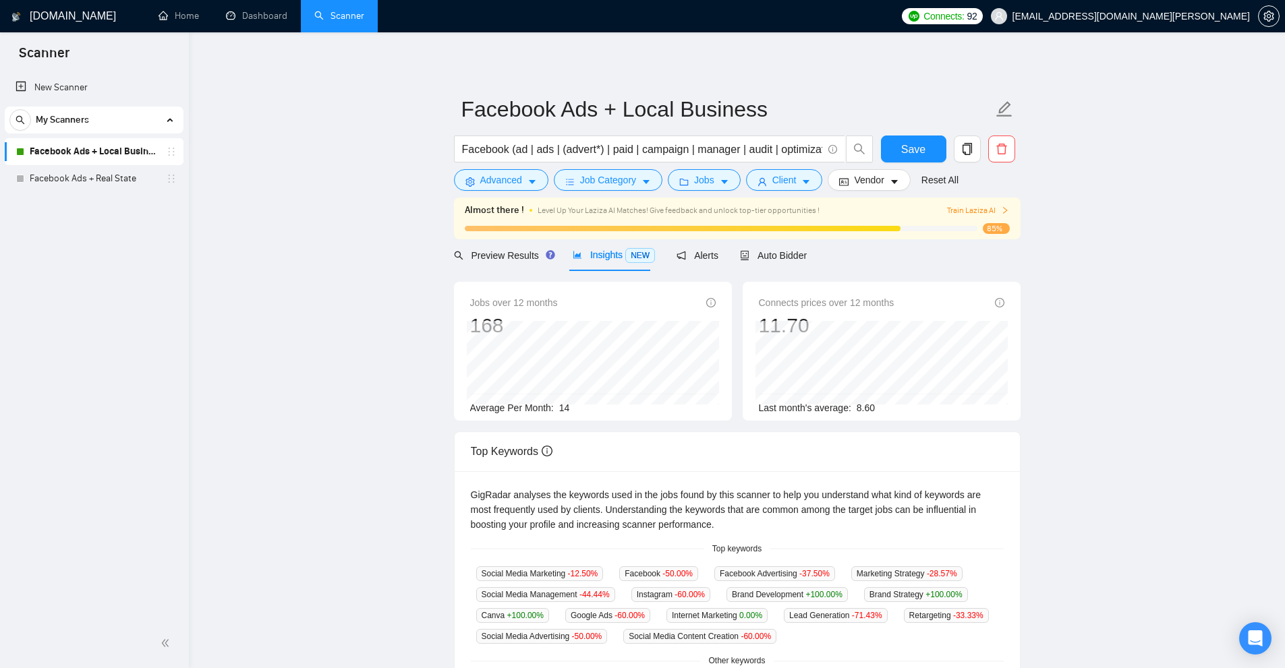
click at [591, 401] on div "Jobs over 12 months 168 [DATE] 12 Average Per Month: 14" at bounding box center [592, 355] width 245 height 120
click at [617, 147] on input "Facebook (ad | ads | (advert*) | paid | campaign | manager | audit | optimizati…" at bounding box center [642, 149] width 360 height 17
paste input "(local | small | regional | neighborhood | community | family-owned | independe…"
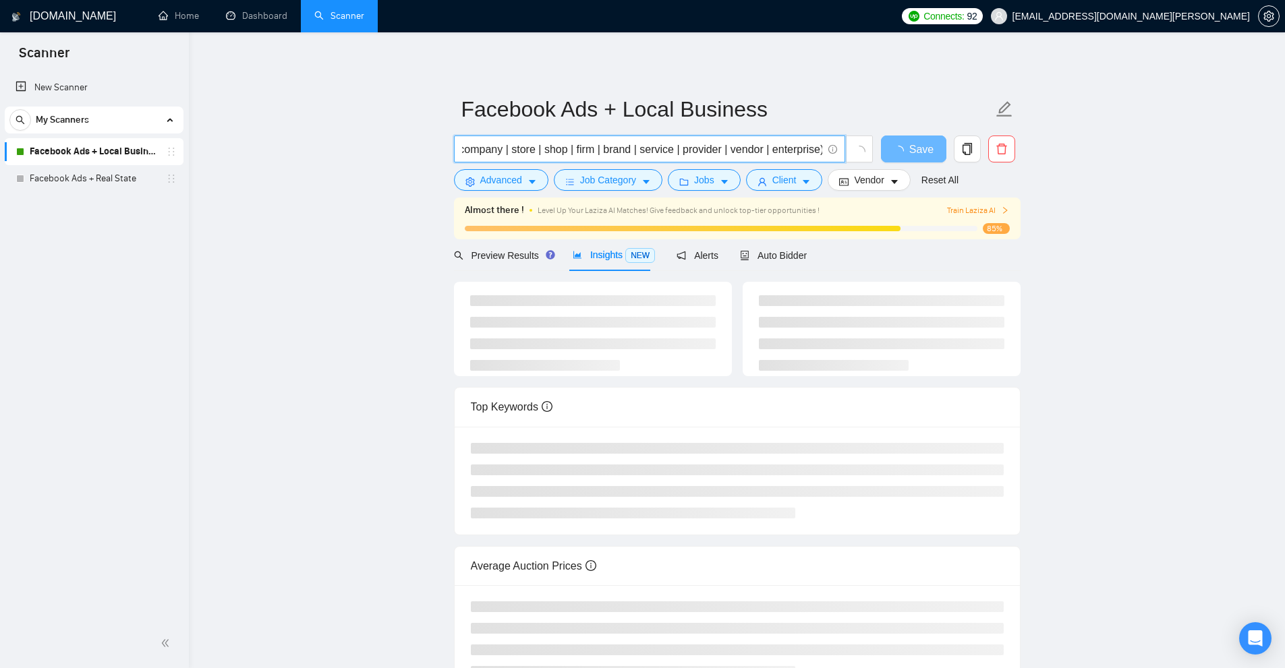
type input "Facebook (ad | ads | (advert*) | paid | campaign | manager | audit | optimizati…"
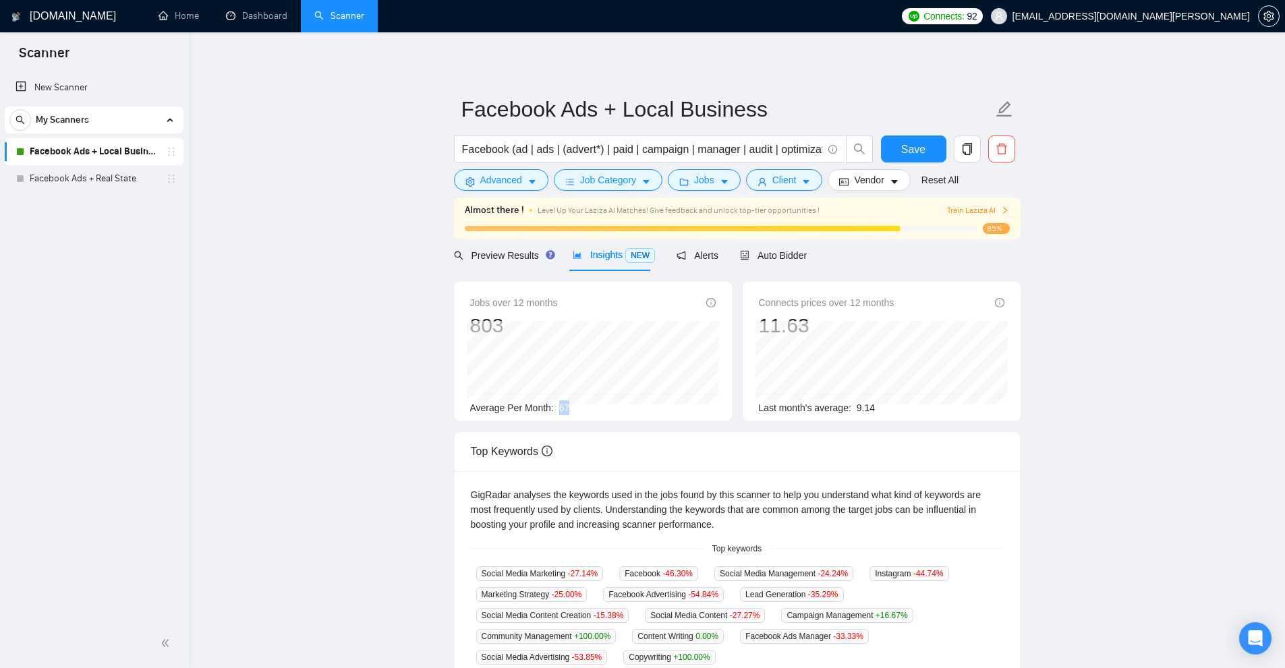
drag, startPoint x: 555, startPoint y: 401, endPoint x: 589, endPoint y: 402, distance: 34.4
click at [589, 402] on div "Average Per Month: 67" at bounding box center [592, 408] width 245 height 15
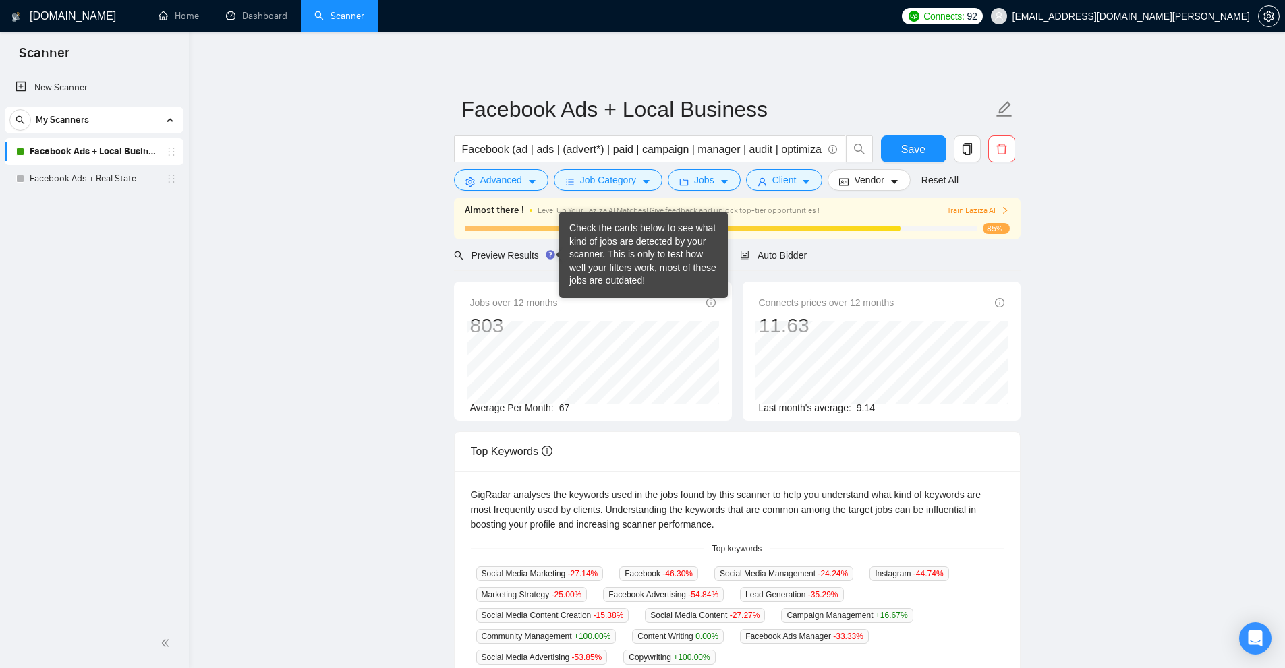
click at [496, 272] on div "Jobs over 12 months 803 [DATE] 70 Average Per Month: 67 Connects prices over 12…" at bounding box center [737, 656] width 566 height 771
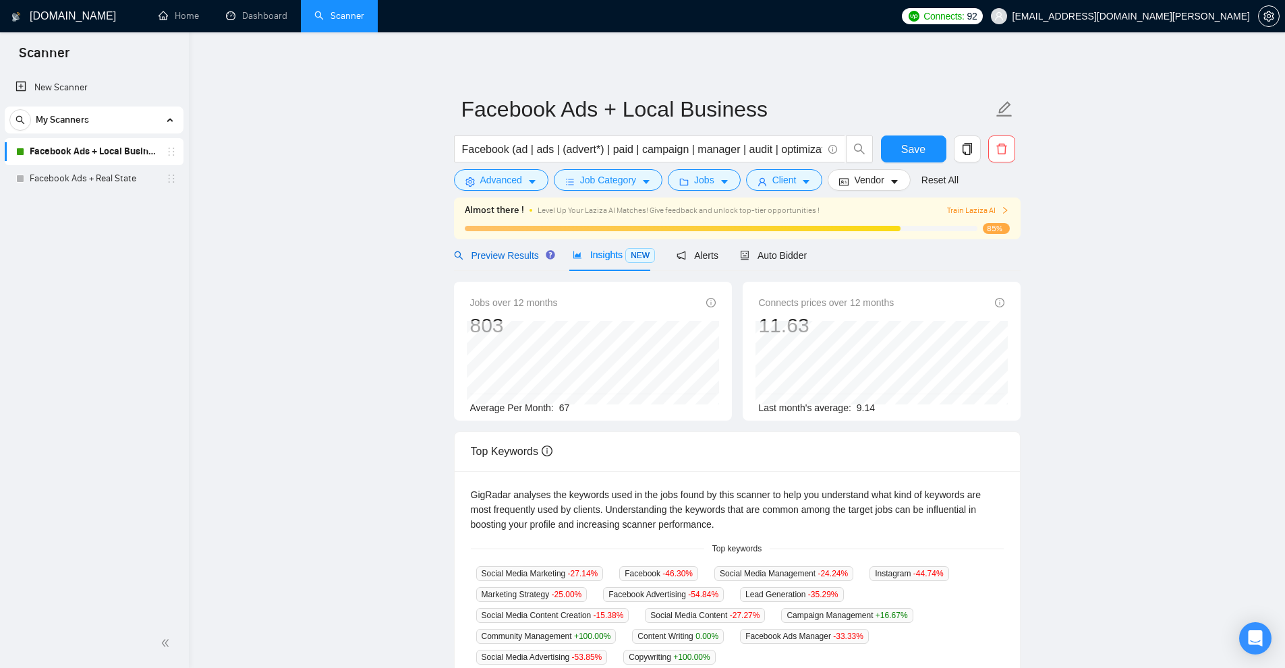
click at [506, 260] on span "Preview Results" at bounding box center [502, 255] width 97 height 11
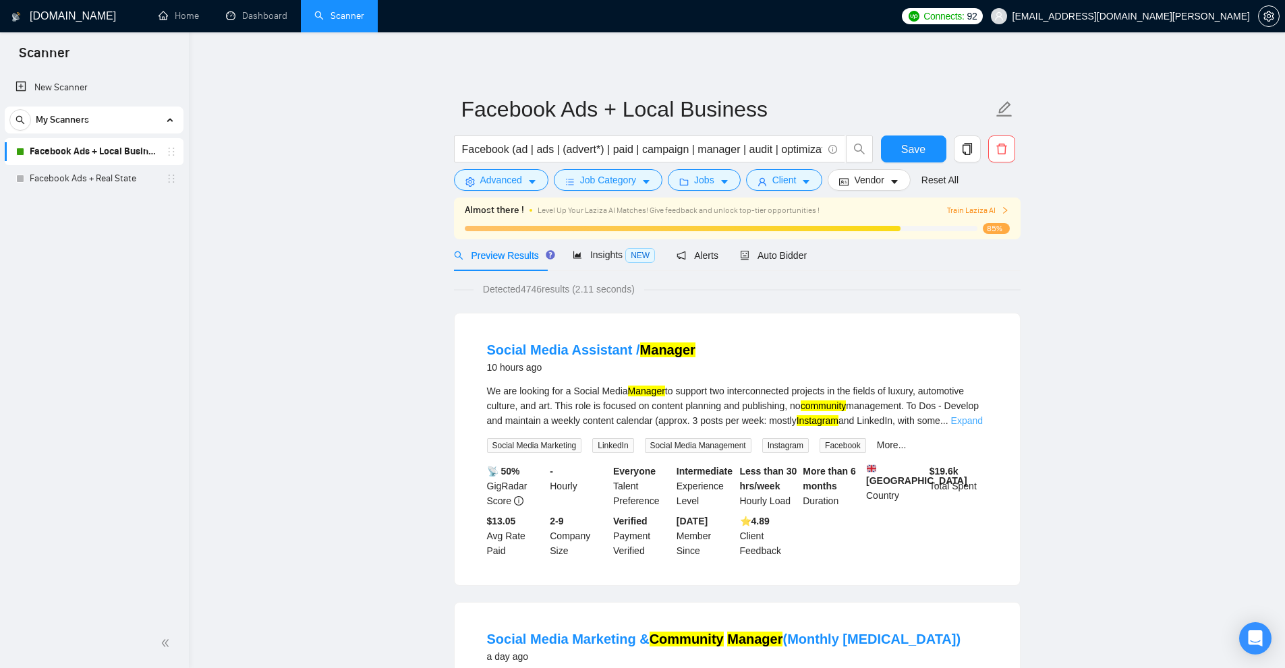
click at [972, 419] on link "Expand" at bounding box center [967, 420] width 32 height 11
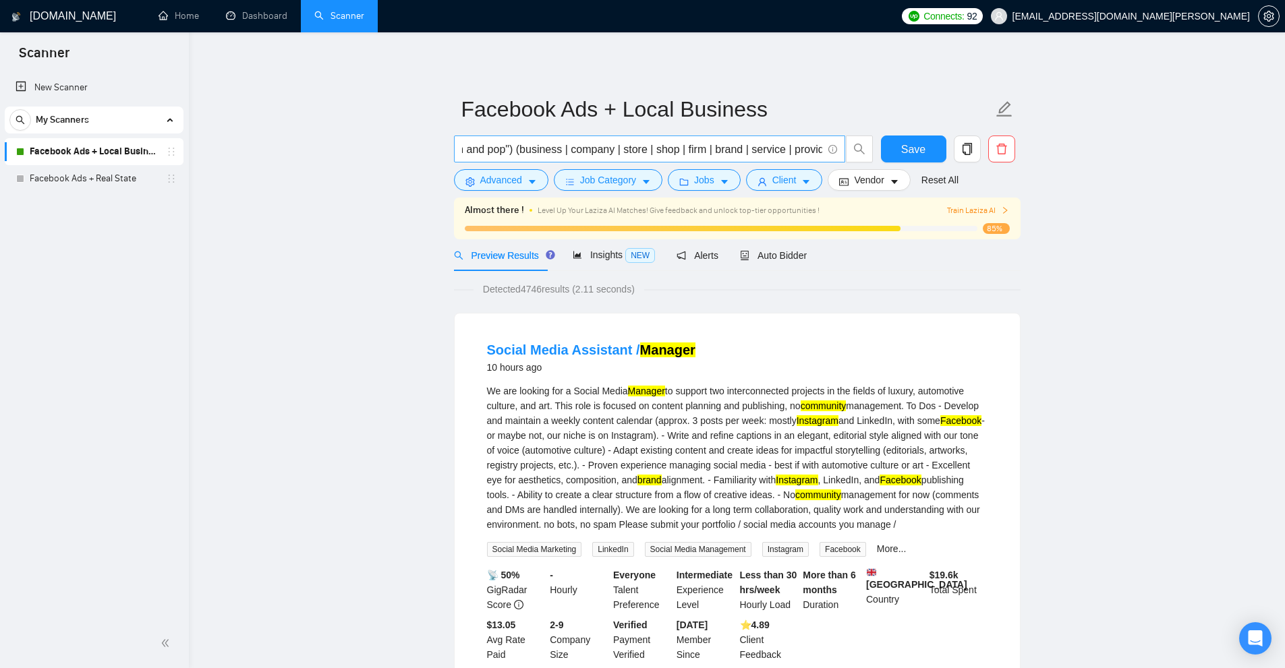
scroll to position [0, 1123]
click at [787, 156] on input "Facebook (ad | ads | (advert*) | paid | campaign | manager | audit | optimizati…" at bounding box center [642, 149] width 360 height 17
drag, startPoint x: 787, startPoint y: 156, endPoint x: 535, endPoint y: 144, distance: 252.5
click at [535, 144] on input "Facebook (ad | ads | (advert*) | paid | campaign | manager | audit | optimizati…" at bounding box center [642, 149] width 360 height 17
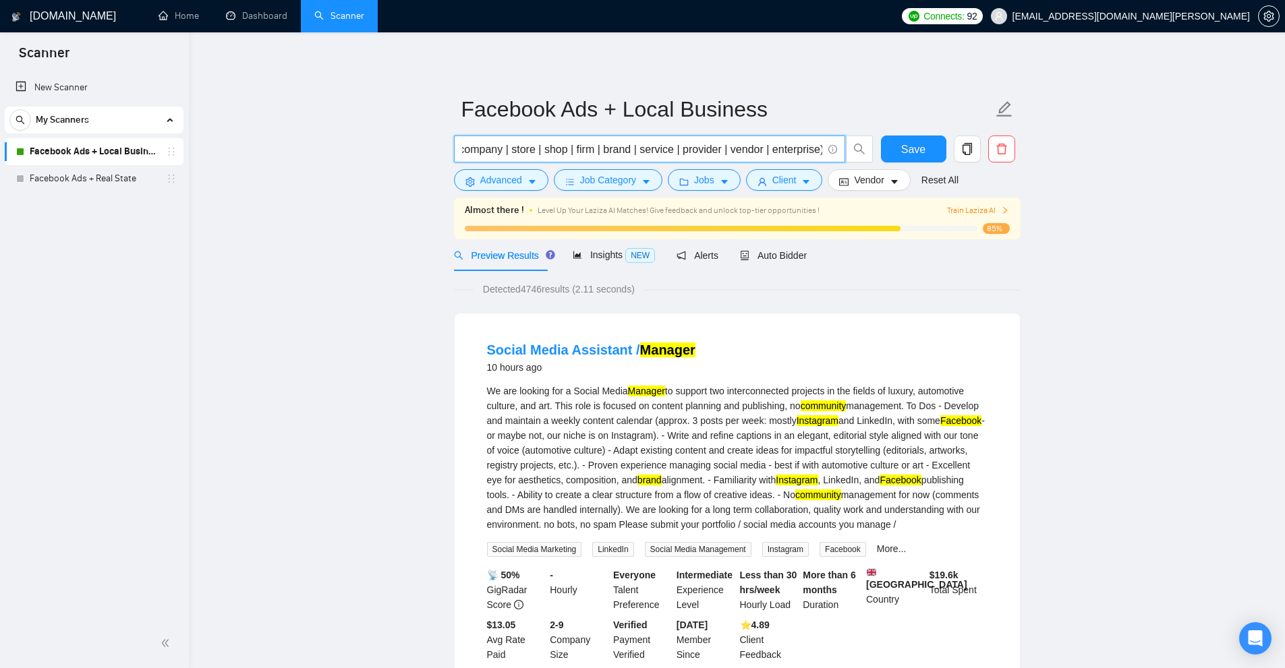
drag, startPoint x: 535, startPoint y: 144, endPoint x: 800, endPoint y: 152, distance: 265.8
click at [800, 152] on input "Facebook (ad | ads | (advert*) | paid | campaign | manager | audit | optimizati…" at bounding box center [642, 149] width 360 height 17
drag, startPoint x: 800, startPoint y: 152, endPoint x: 568, endPoint y: 156, distance: 232.0
click at [568, 156] on input "Facebook (ad | ads | (advert*) | paid | campaign | manager | audit | optimizati…" at bounding box center [642, 149] width 360 height 17
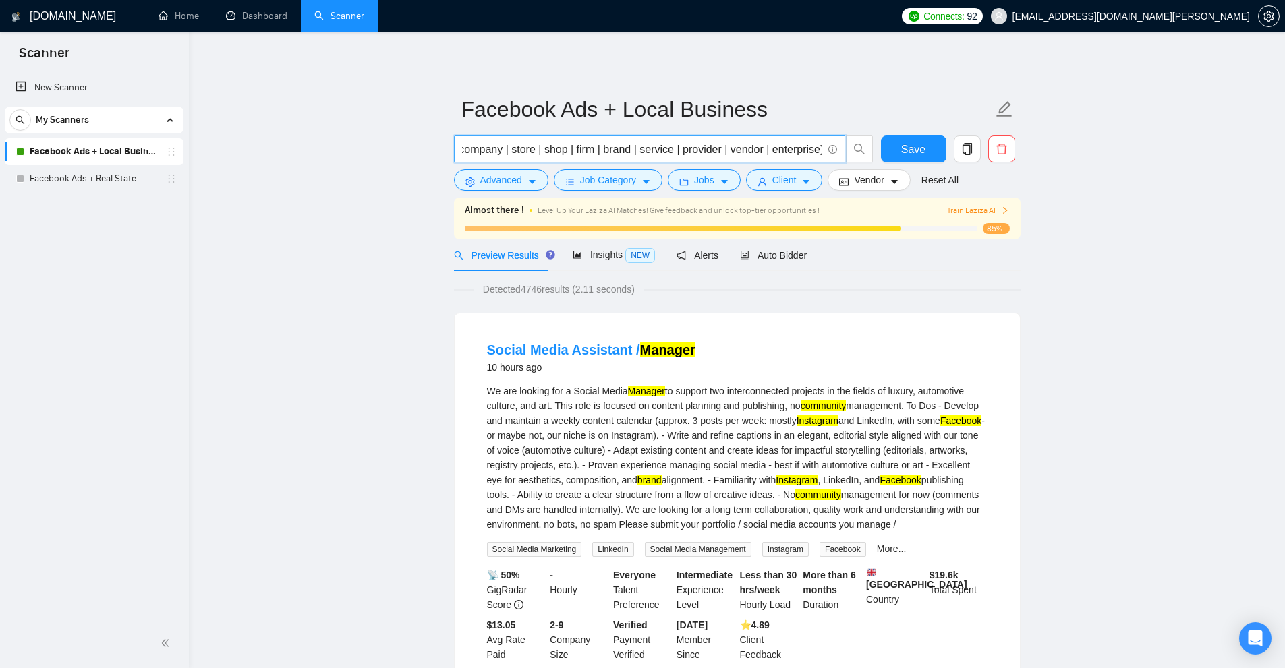
click at [579, 156] on input "Facebook (ad | ads | (advert*) | paid | campaign | manager | audit | optimizati…" at bounding box center [642, 149] width 360 height 17
click at [912, 456] on div "We are looking for a Social Media Manager to support two interconnected project…" at bounding box center [737, 458] width 500 height 148
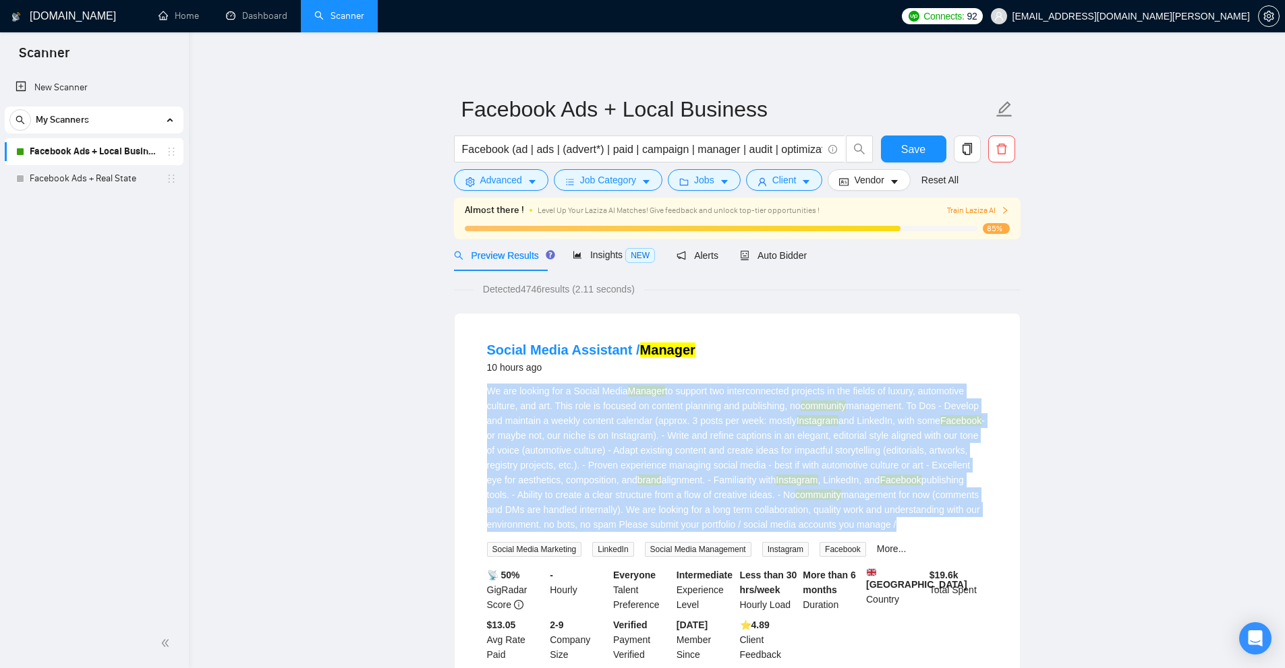
click at [912, 456] on div "We are looking for a Social Media Manager to support two interconnected project…" at bounding box center [737, 458] width 500 height 148
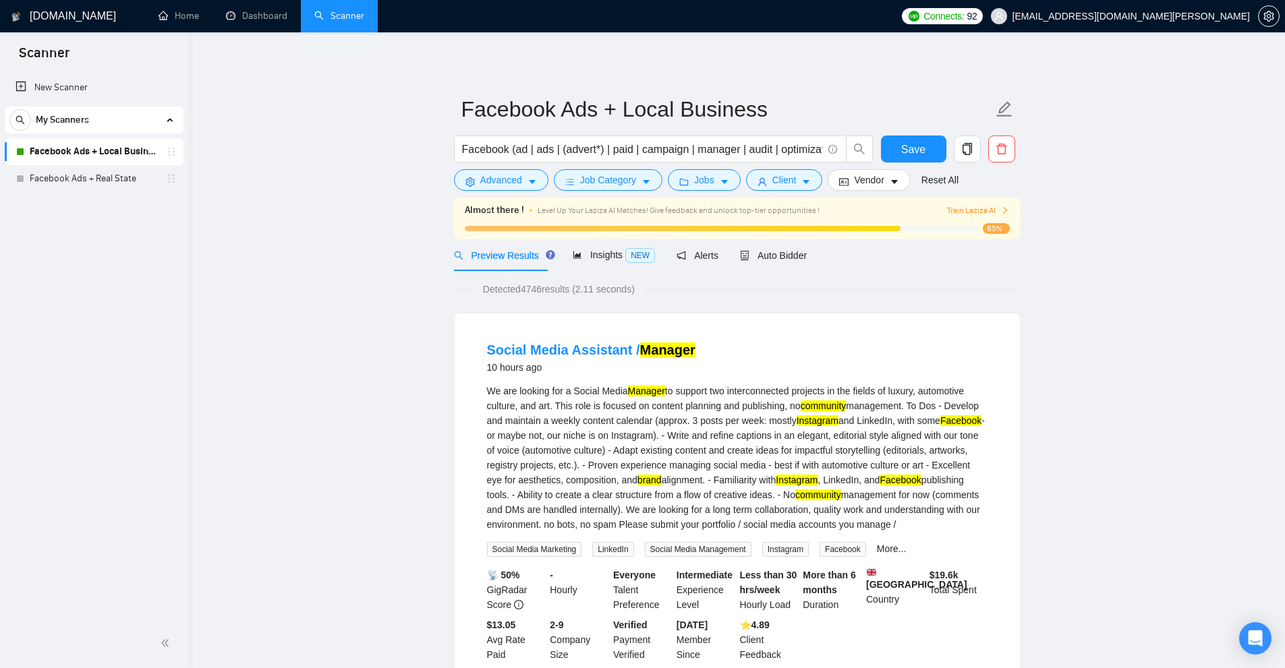
click at [898, 349] on div "Social Media Assistant / Manager 10 hours ago" at bounding box center [737, 358] width 500 height 35
click at [86, 85] on link "New Scanner" at bounding box center [94, 87] width 157 height 27
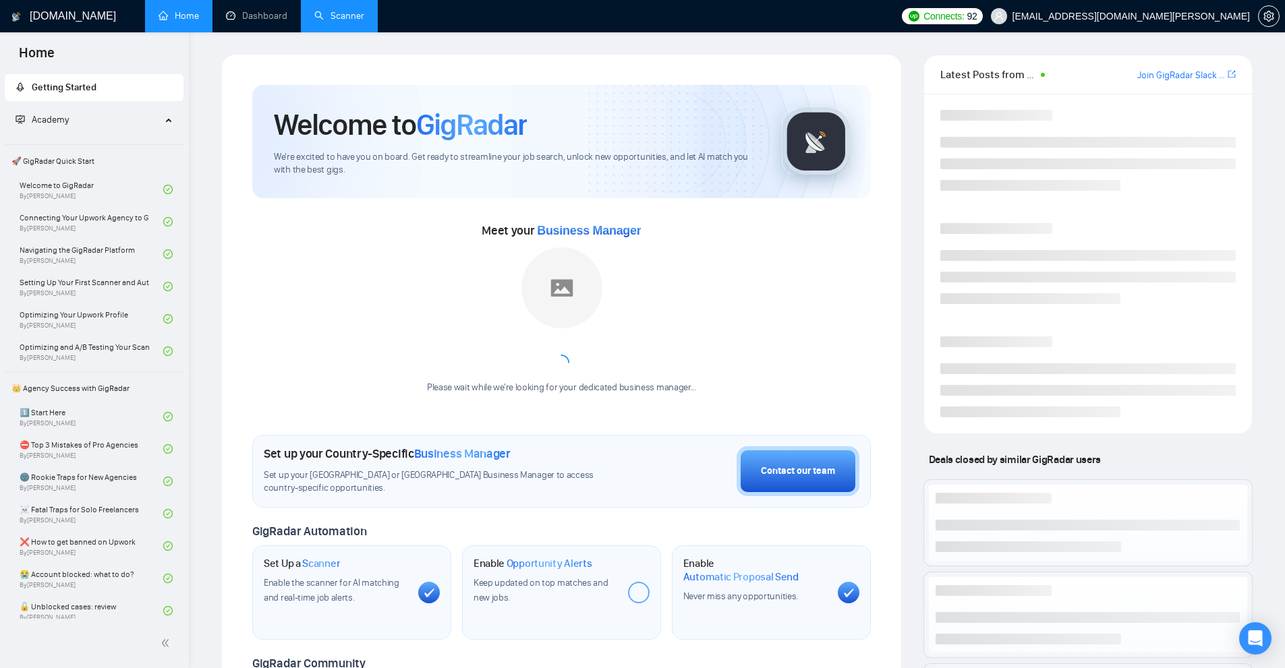
click at [358, 10] on link "Scanner" at bounding box center [339, 15] width 50 height 11
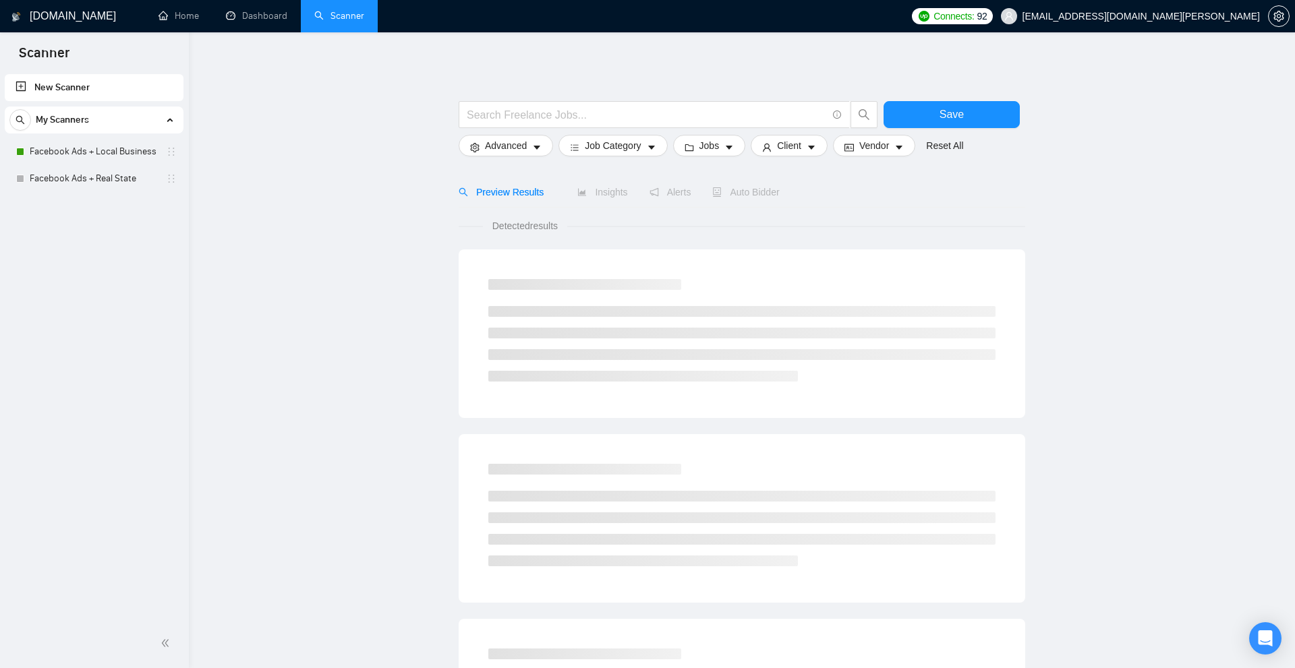
click at [97, 98] on link "New Scanner" at bounding box center [94, 87] width 157 height 27
click at [493, 146] on span "Advanced" at bounding box center [501, 145] width 42 height 15
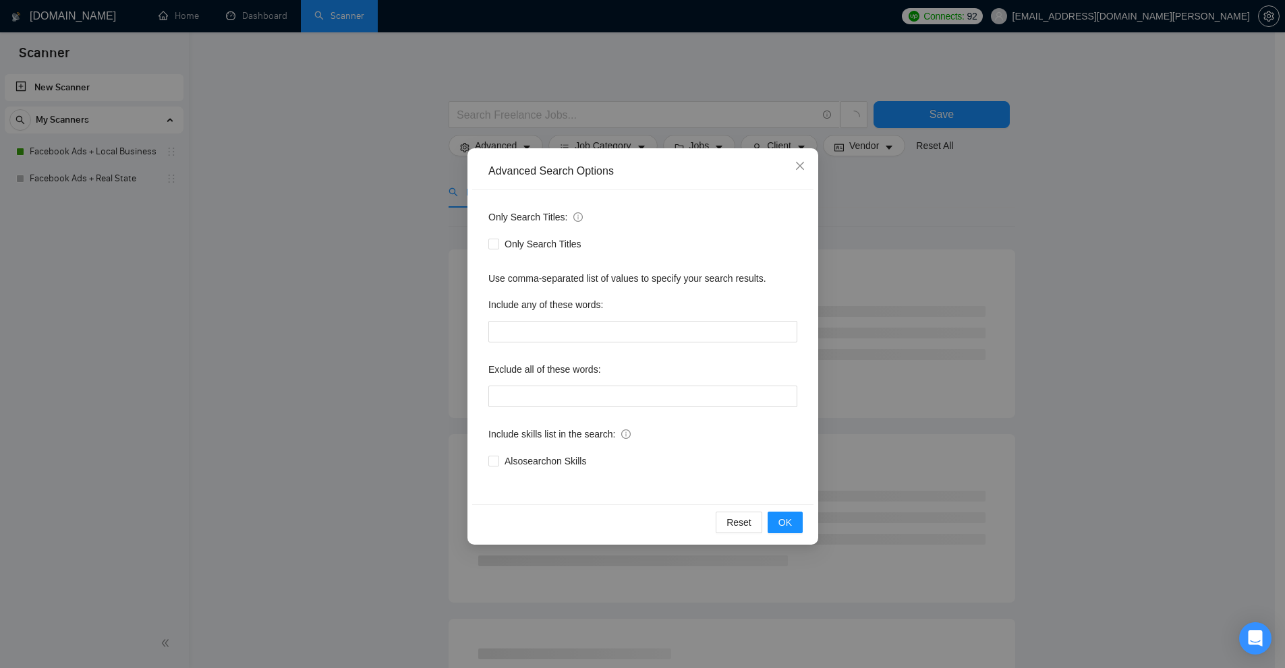
click at [596, 68] on div "Advanced Search Options Only Search Titles: Only Search Titles Use comma-separa…" at bounding box center [642, 334] width 1285 height 668
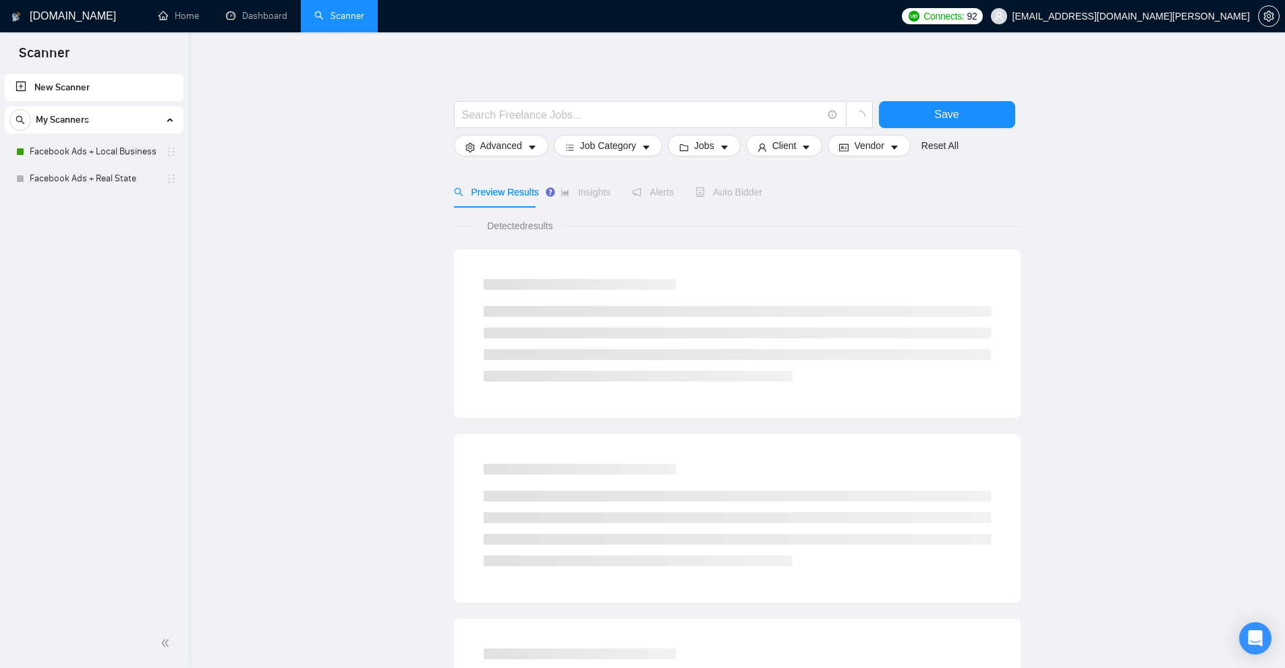
click at [521, 125] on span at bounding box center [649, 114] width 391 height 27
click at [525, 113] on input "text" at bounding box center [642, 115] width 360 height 17
paste input "Facebook (ad | ads | (advert*) | paid | campaign | manager | audit | optimizati…"
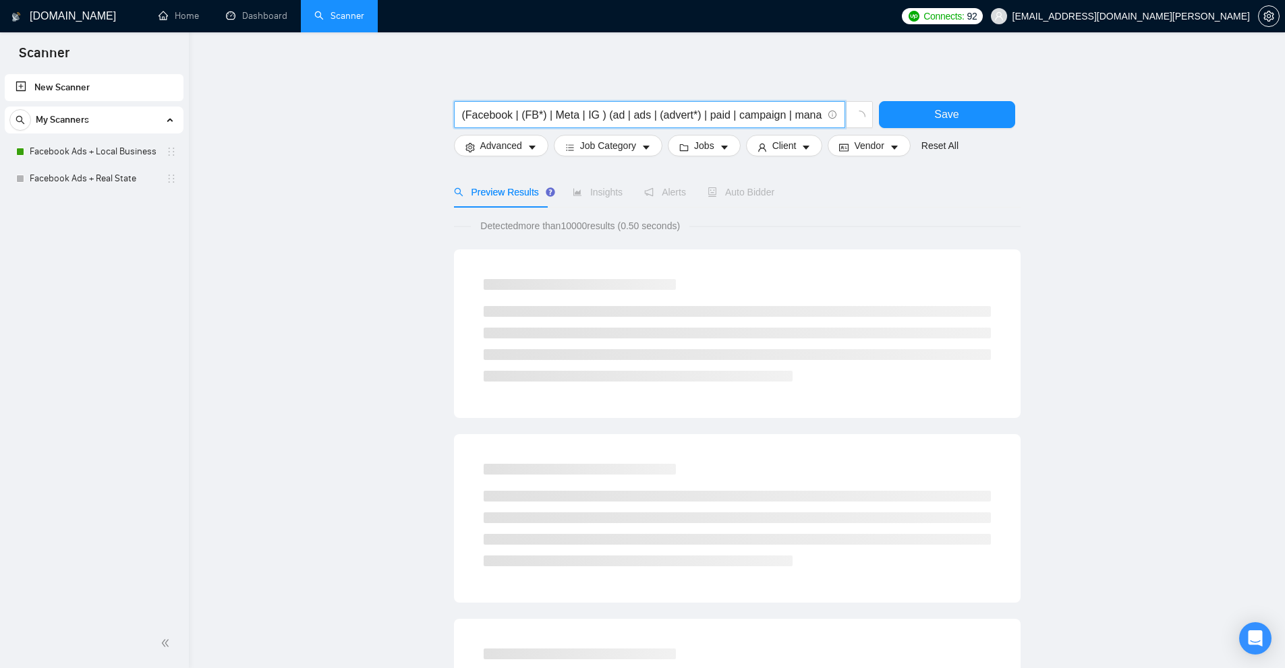
drag, startPoint x: 593, startPoint y: 115, endPoint x: 474, endPoint y: 118, distance: 119.4
click at [474, 118] on input "(Facebook | (FB*) | Meta | IG ) (ad | ads | (advert*) | paid | campaign | manag…" at bounding box center [642, 115] width 360 height 17
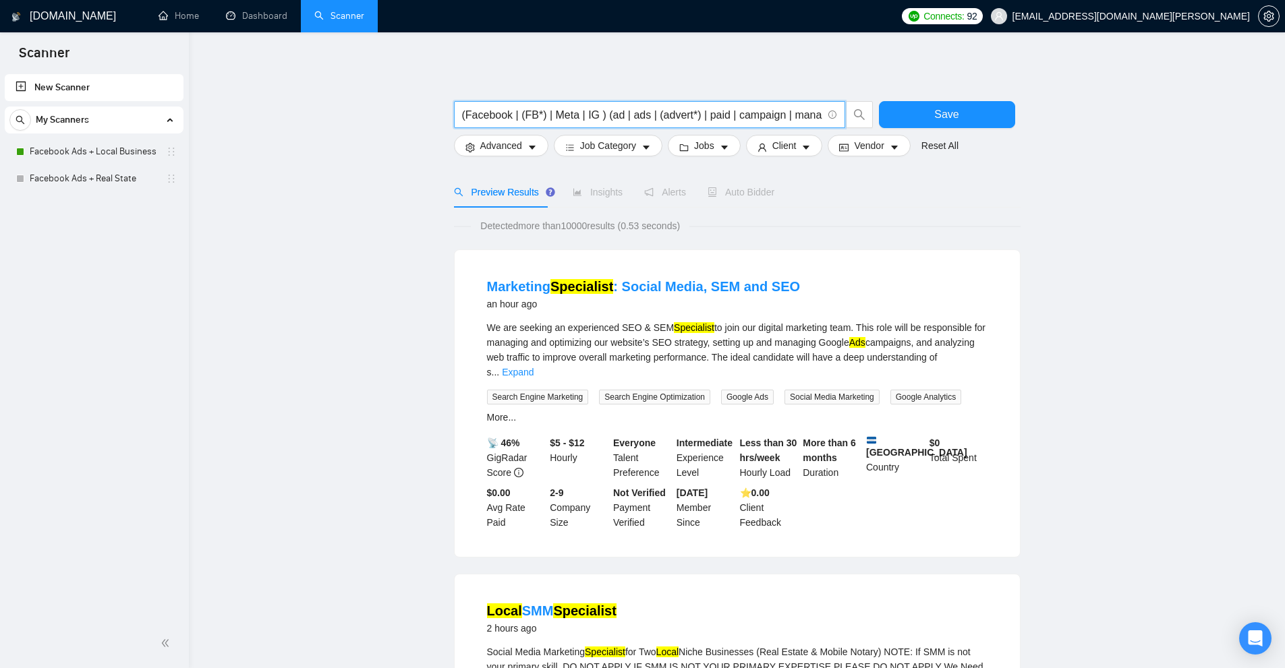
click at [474, 118] on input "(Facebook | (FB*) | Meta | IG ) (ad | ads | (advert*) | paid | campaign | manag…" at bounding box center [642, 115] width 360 height 17
click at [523, 113] on input "(Facebook | (FB*) | Meta | IG ) (ad | ads | (advert*) | paid | campaign | manag…" at bounding box center [642, 115] width 360 height 17
click at [553, 113] on input "(Facebook | (FB*) | Meta | IG ) (ad | ads | (advert*) | paid | campaign | manag…" at bounding box center [642, 115] width 360 height 17
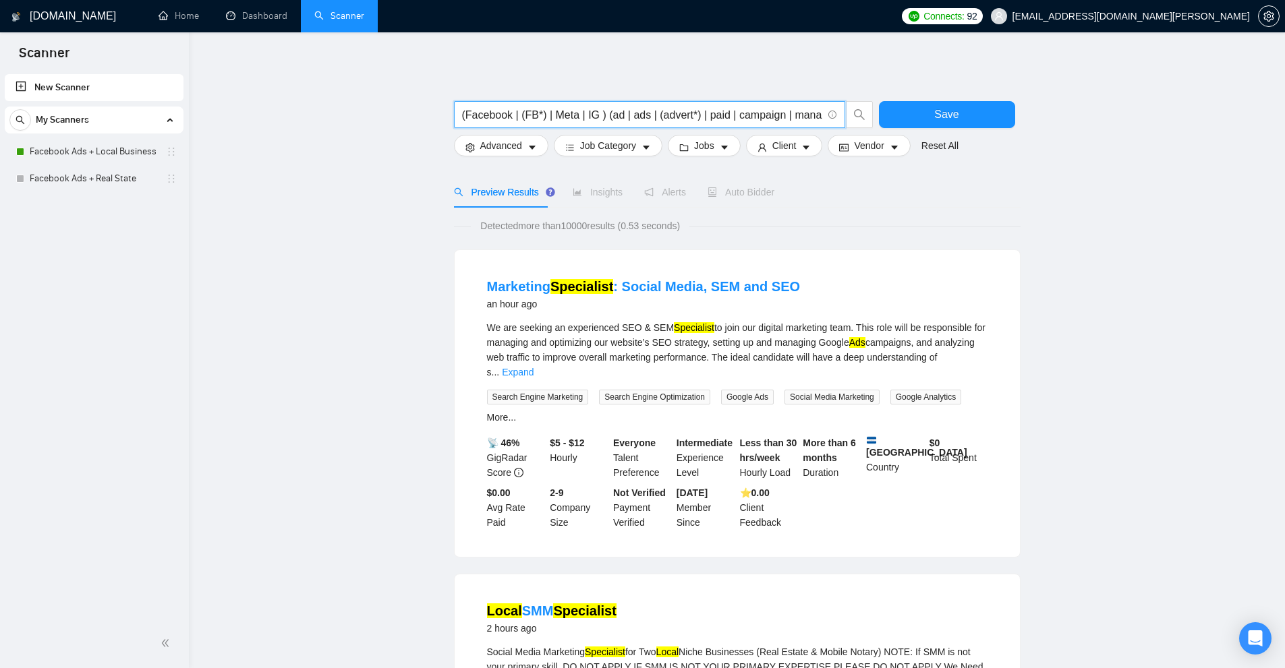
click at [490, 117] on input "(Facebook | (FB*) | Meta | IG ) (ad | ads | (advert*) | paid | campaign | manag…" at bounding box center [642, 115] width 360 height 17
click at [509, 115] on input "(Facebook | (FB*) | Meta | IG ) (ad | ads | (advert*) | paid | campaign | manag…" at bounding box center [642, 115] width 360 height 17
drag, startPoint x: 663, startPoint y: 111, endPoint x: 100, endPoint y: 123, distance: 563.2
click at [616, 113] on input "(Facebook | "face book" | (FB*) | Meta | IG ) (ad | ads | (advert*) | paid | ca…" at bounding box center [642, 115] width 360 height 17
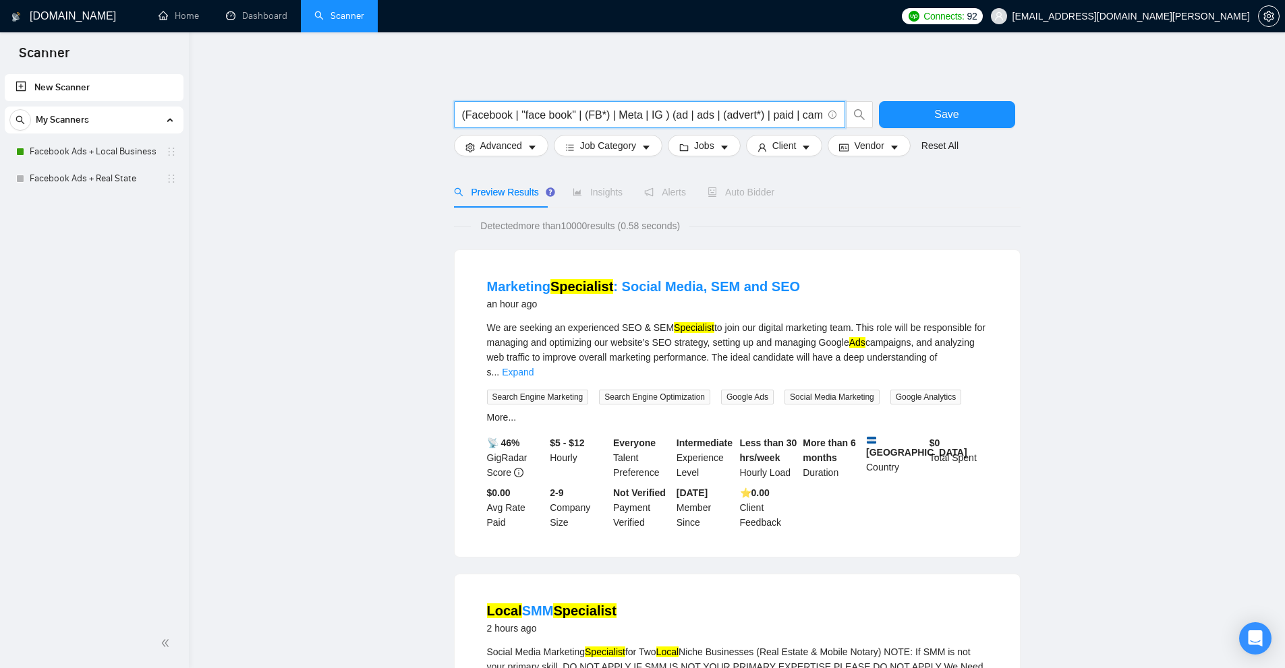
click at [616, 113] on input "(Facebook | "face book" | (FB*) | Meta | IG ) (ad | ads | (advert*) | paid | ca…" at bounding box center [642, 115] width 360 height 17
click at [727, 121] on input "(Facebook | "face book" | (FB*) | Meta | IG ) (ad | ads | (advert*) | paid | ca…" at bounding box center [642, 115] width 360 height 17
click at [594, 192] on span "Insights" at bounding box center [598, 192] width 50 height 11
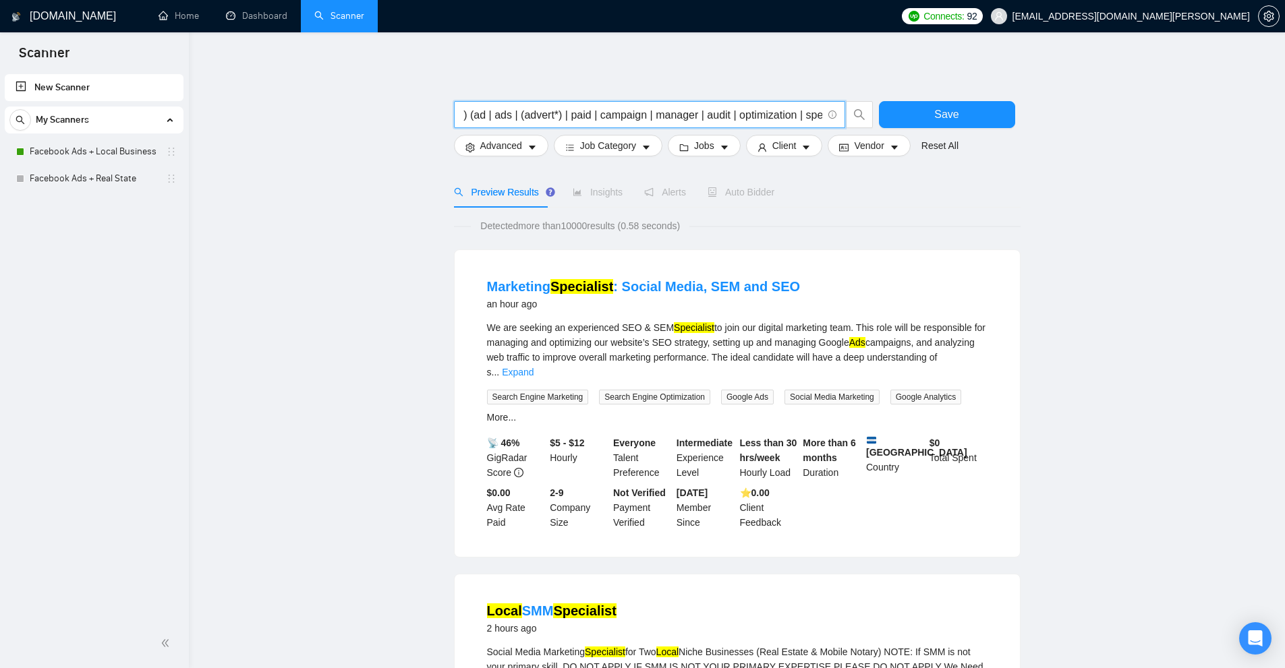
click at [635, 115] on input "(Facebook | "face book" | (FB*) | Meta | IG ) (ad | ads | (advert*) | paid | ca…" at bounding box center [642, 115] width 360 height 17
click at [659, 113] on input "(Facebook | "face book" | (FB*) | Meta | IG ) (ad | ads | (advert*) | paid | (c…" at bounding box center [642, 115] width 360 height 17
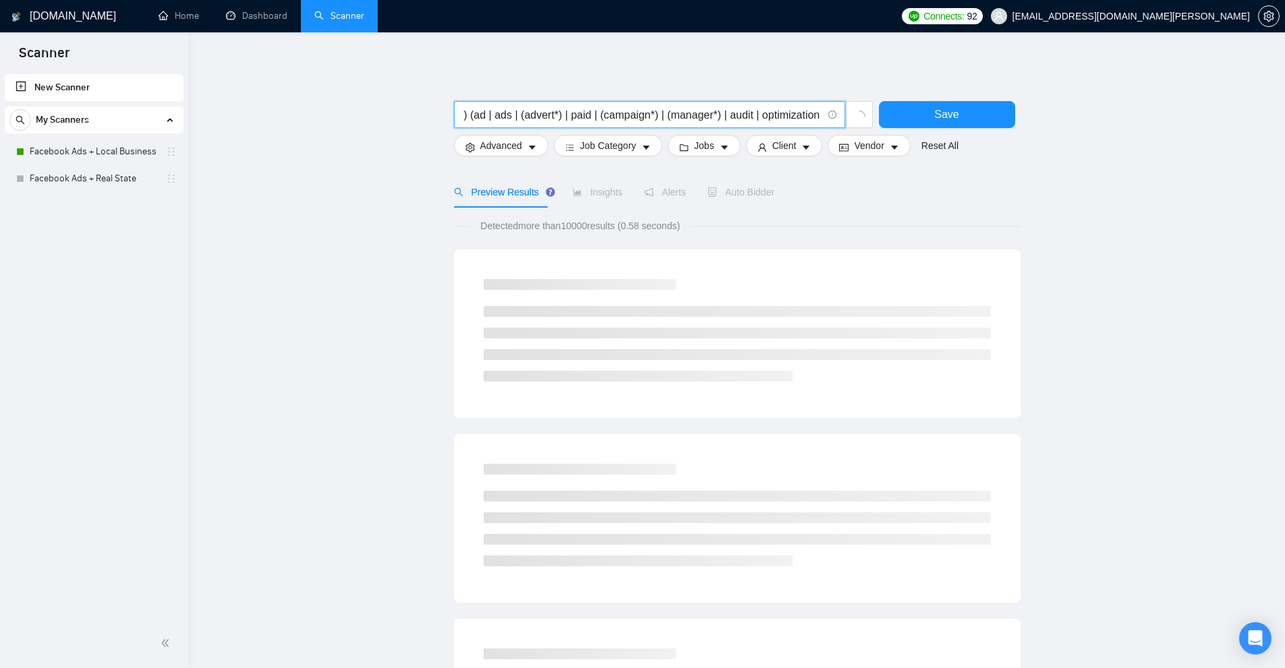
click at [745, 105] on span "(Facebook | "face book" | (FB*) | Meta | IG ) (ad | ads | (advert*) | paid | (c…" at bounding box center [649, 114] width 391 height 27
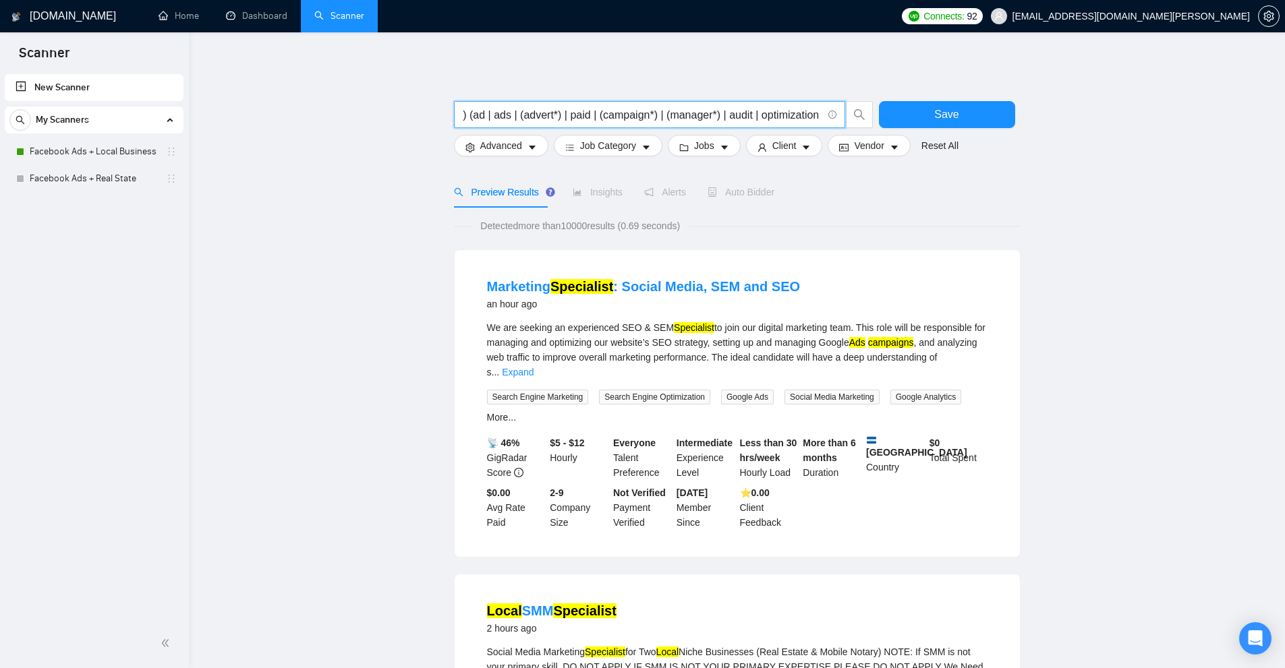
click at [741, 117] on input "(Facebook | "face book" | (FB*) | Meta | IG ) (ad | ads | (advert*) | paid | (c…" at bounding box center [642, 115] width 360 height 17
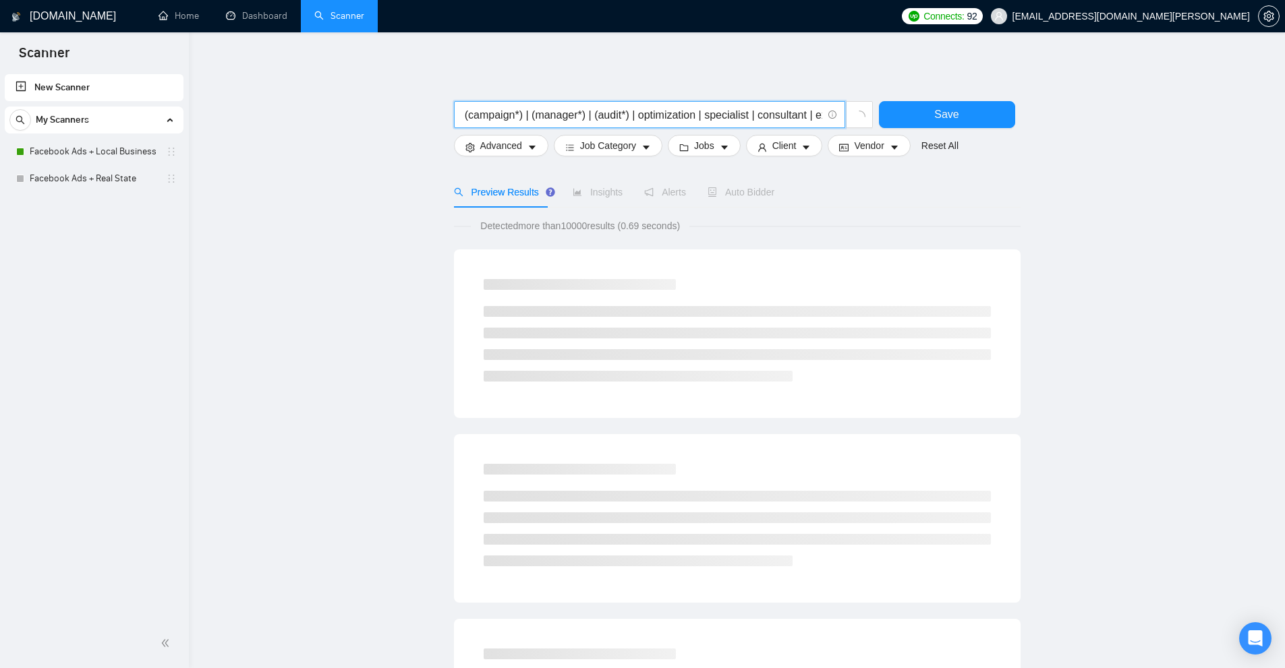
drag, startPoint x: 686, startPoint y: 114, endPoint x: 659, endPoint y: 111, distance: 26.5
click at [659, 111] on input "(Facebook | "face book" | (FB*) | Meta | IG ) (ad | ads | (advert*) | paid | (c…" at bounding box center [642, 115] width 360 height 17
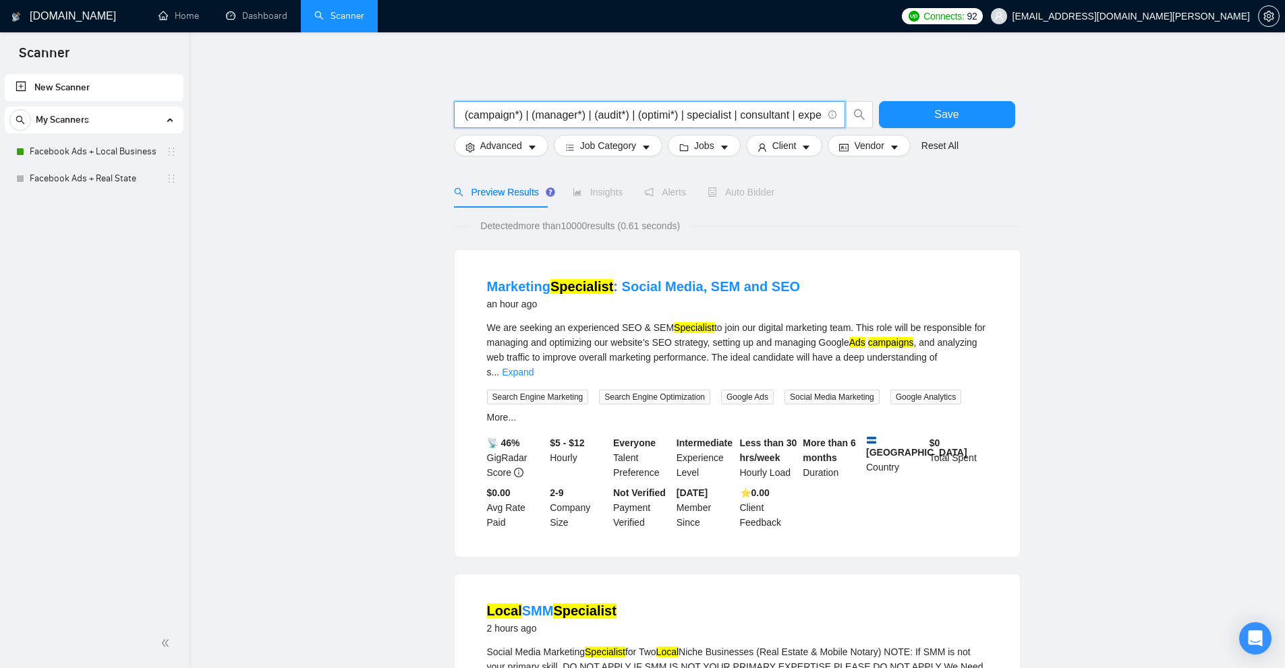
click at [717, 110] on input "(Facebook | "face book" | (FB*) | Meta | IG ) (ad | ads | (advert*) | paid | (c…" at bounding box center [642, 115] width 360 height 17
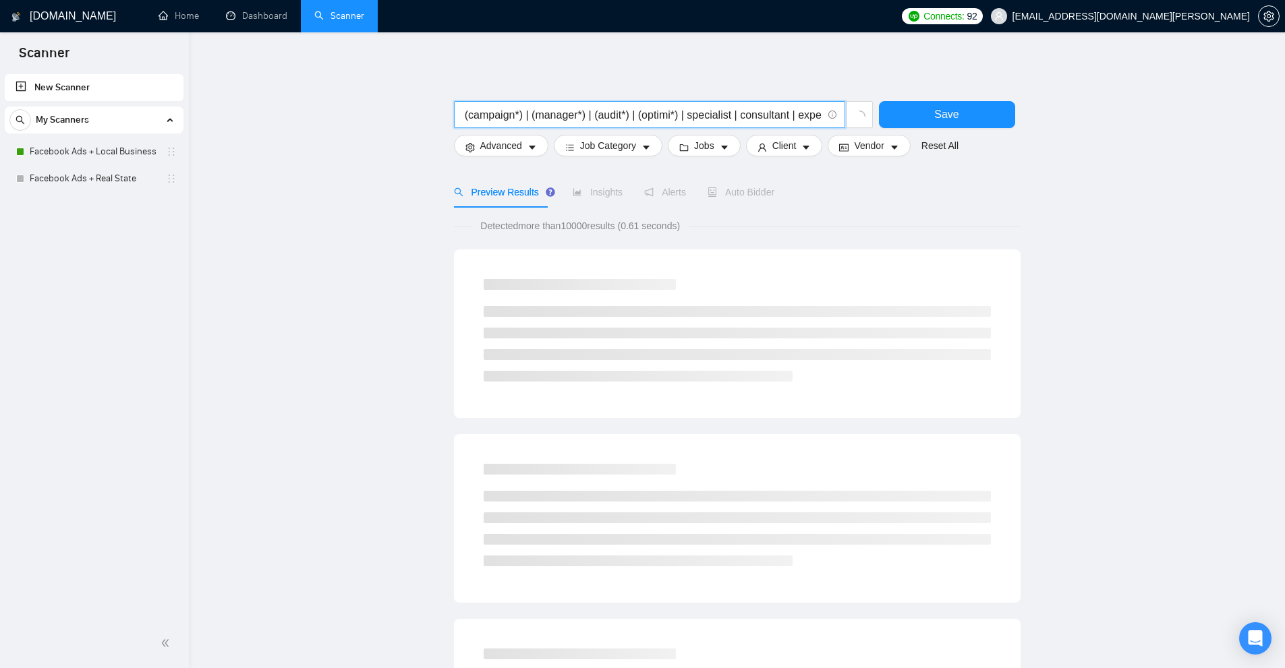
click at [720, 110] on input "(Facebook | "face book" | (FB*) | Meta | IG ) (ad | ads | (advert*) | paid | (c…" at bounding box center [642, 115] width 360 height 17
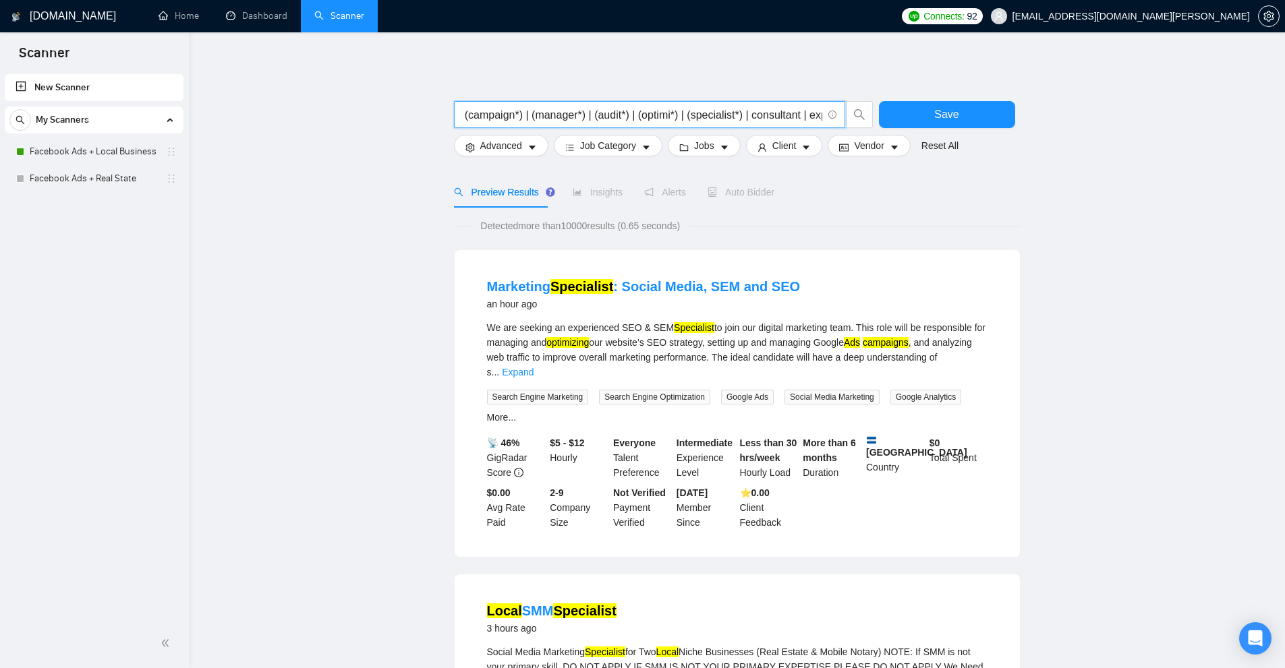
click at [790, 111] on input "(Facebook | "face book" | (FB*) | Meta | IG ) (ad | ads | (advert*) | paid | (c…" at bounding box center [642, 115] width 360 height 17
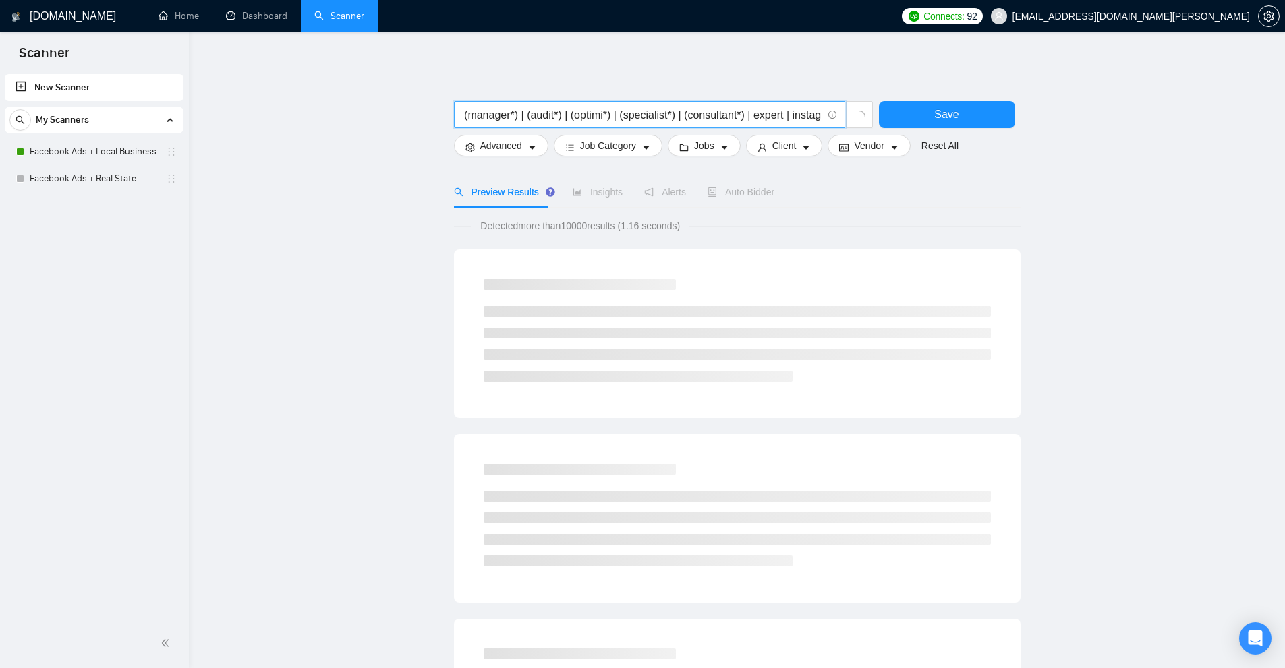
scroll to position [0, 473]
click at [704, 115] on input "(Facebook | "face book" | (FB*) | Meta | IG ) (ad | ads | (advert*) | paid | (c…" at bounding box center [642, 115] width 360 height 17
click at [749, 114] on input "(Facebook | "face book" | (FB*) | Meta | IG ) (ad | ads | (advert*) | paid | (c…" at bounding box center [642, 115] width 360 height 17
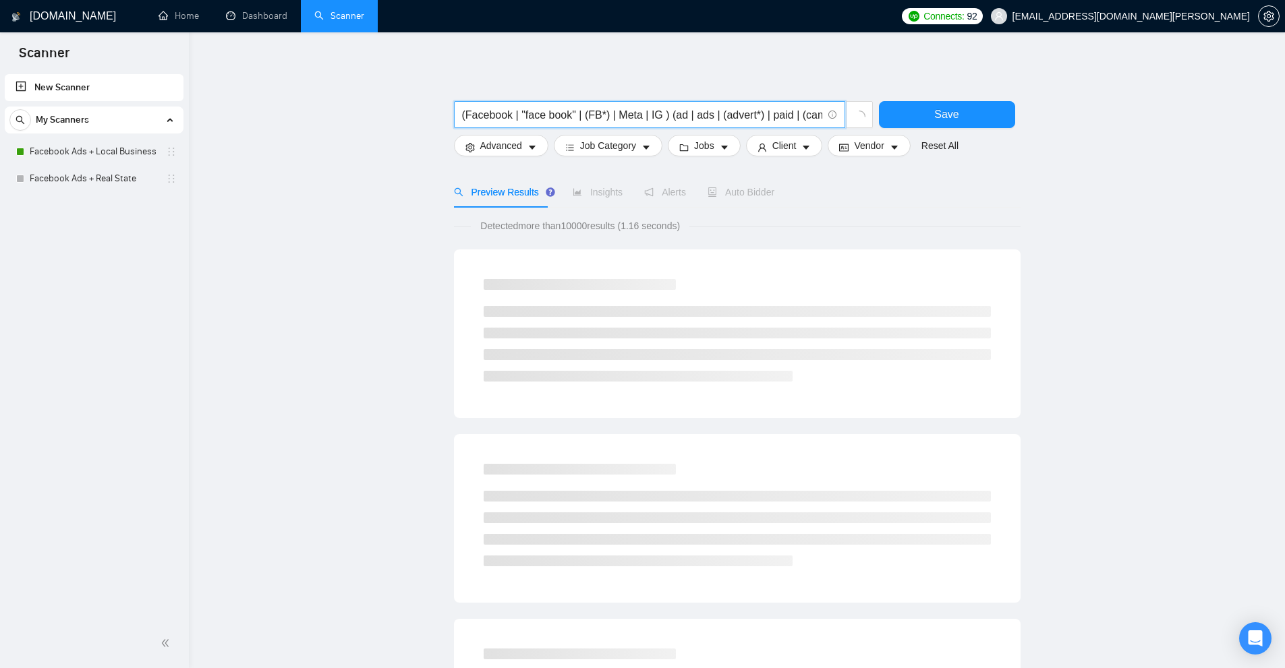
click at [655, 114] on input "(Facebook | "face book" | (FB*) | Meta | IG ) (ad | ads | (advert*) | paid | (c…" at bounding box center [642, 115] width 360 height 17
click at [651, 117] on input "(Facebook | "face book" | (FB*) | Meta | IG ) (ad | ads | (advert*) | paid | (c…" at bounding box center [642, 115] width 360 height 17
click at [701, 115] on input "(Facebook | "face book" | (FB*) | Meta | IG ) (ad | ads | (advert*) | paid | (c…" at bounding box center [642, 115] width 360 height 17
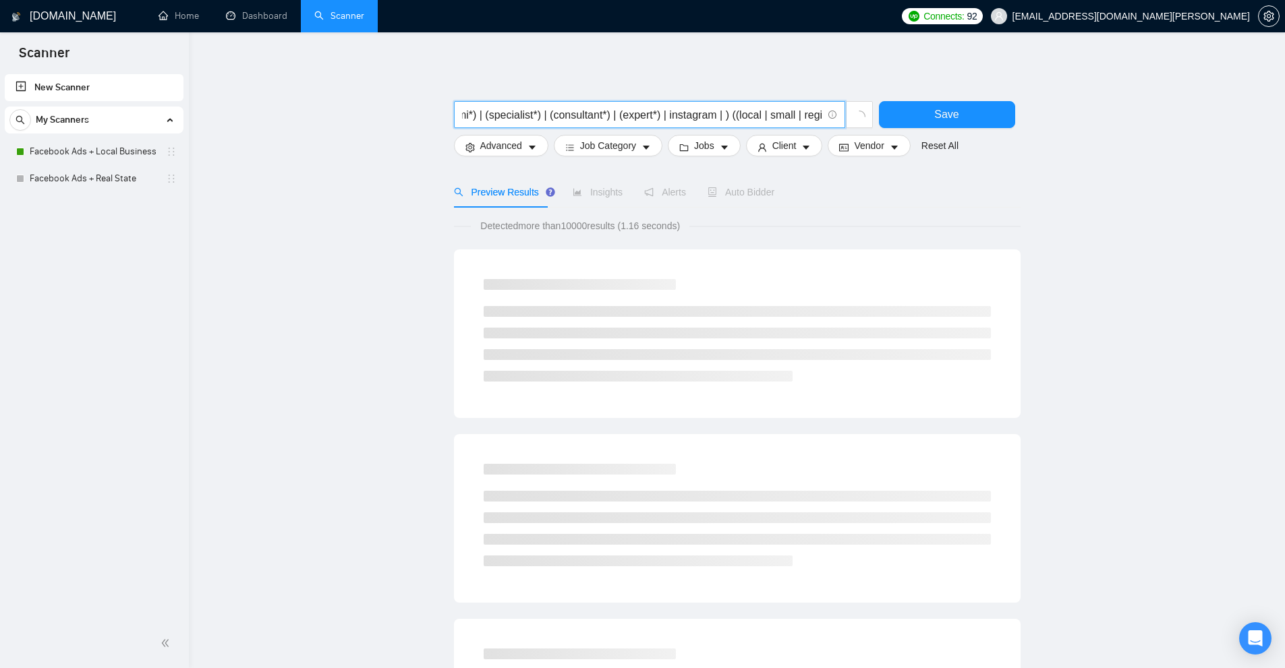
paste input "Facebook (ad | ads | (advert*) | paid | campaign | manager | audit | optimizati…"
click at [588, 115] on input "(Facebook | "face book" | (FB*) | Meta | IG ) (ad | ads | (advert*) | paid | (c…" at bounding box center [642, 115] width 360 height 17
type input "(Facebook | "face book" | (FB*) | Meta | IG ) (ad | ads | (advert*) | paid | (c…"
click at [964, 117] on button "Save" at bounding box center [947, 114] width 136 height 27
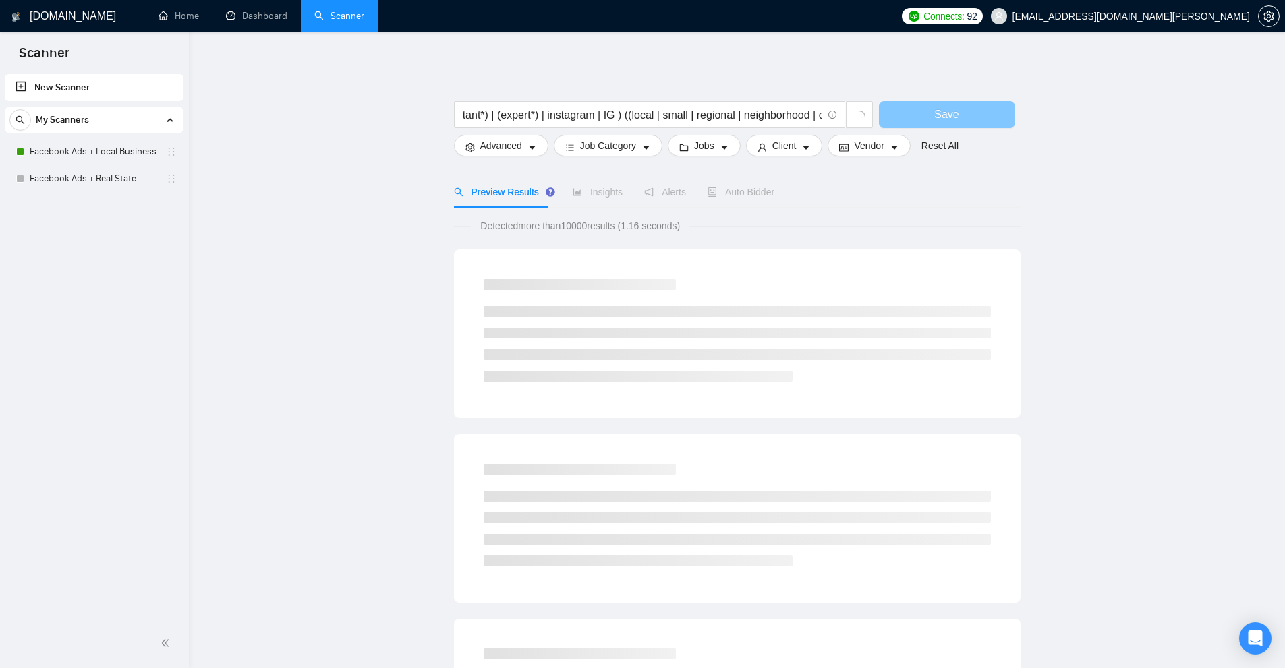
scroll to position [0, 0]
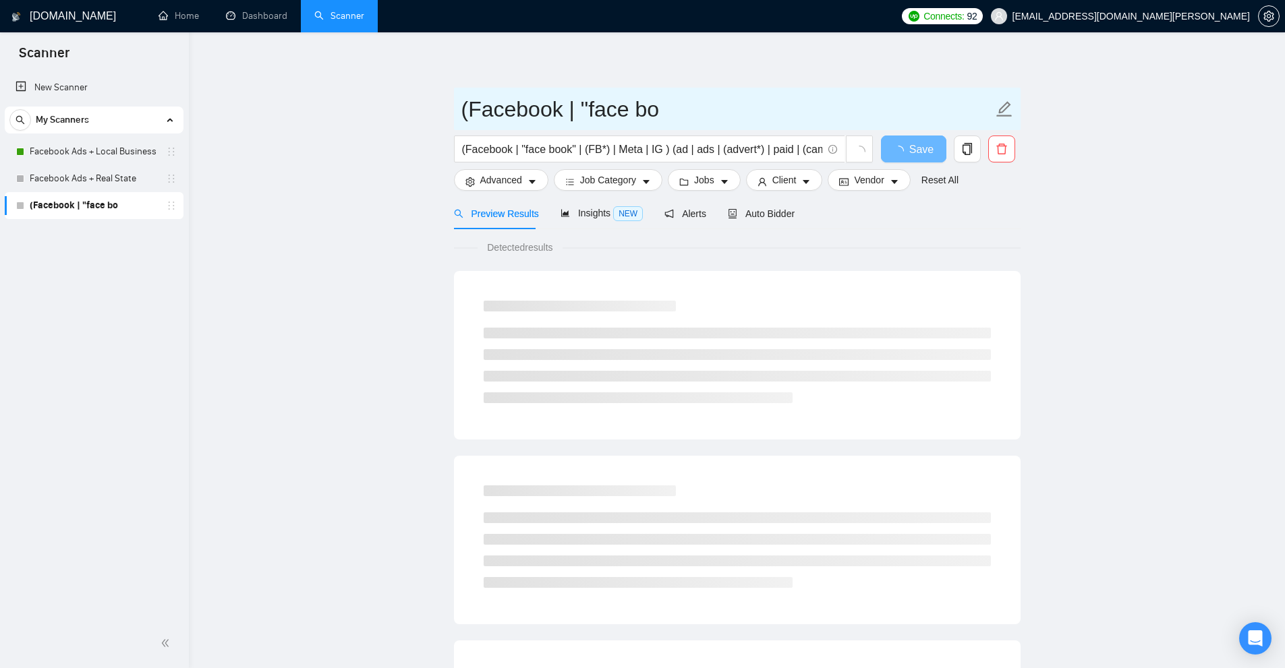
click at [544, 109] on input "(Facebook | "face bo" at bounding box center [726, 109] width 531 height 34
type input "FB ads proposed"
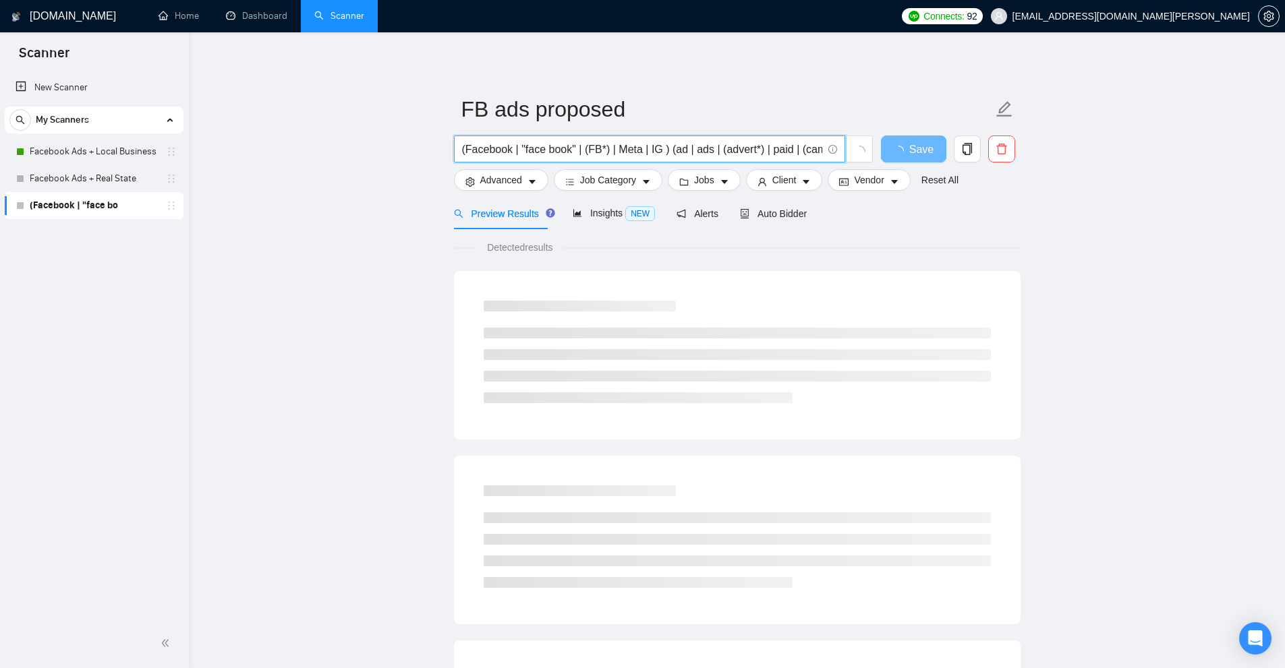
click at [669, 150] on input "(Facebook | "face book" | (FB*) | Meta | IG ) (ad | ads | (advert*) | paid | (c…" at bounding box center [642, 149] width 360 height 17
click at [721, 142] on input "(Facebook | "face book" | (FB*) | Meta | IG ) (ad | ads | (advert*) | paid | (c…" at bounding box center [642, 149] width 360 height 17
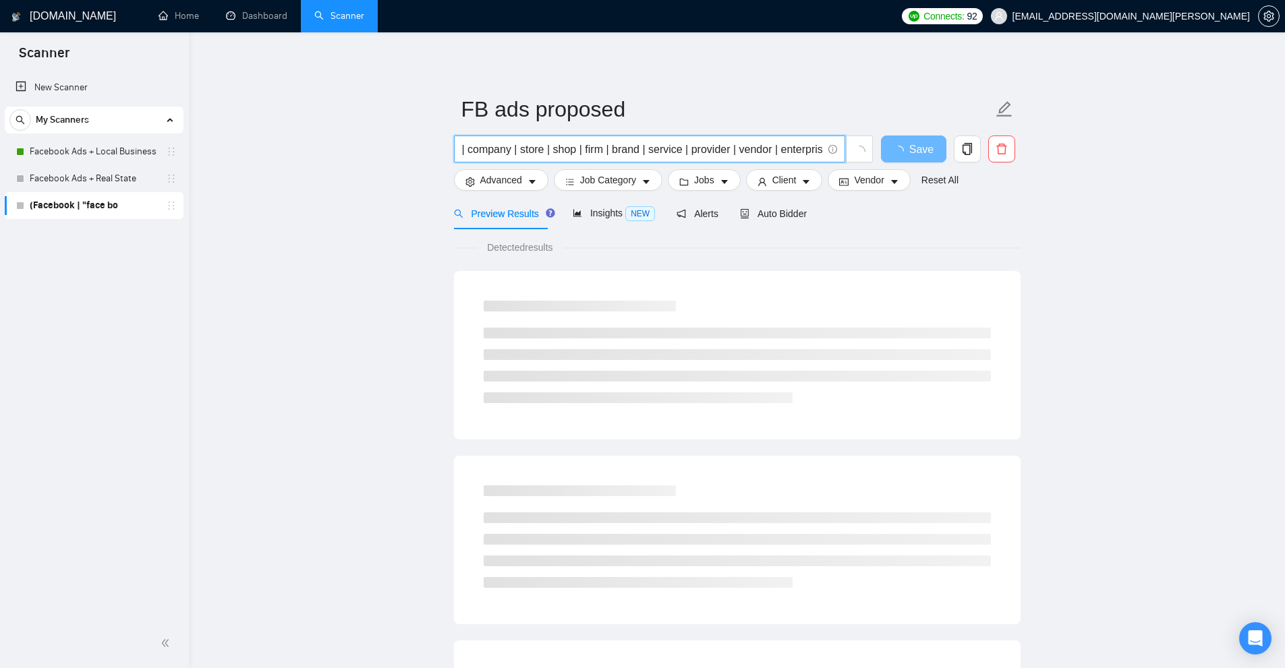
click at [628, 147] on input "(Facebook | "face book" | (FB*) | Meta | IG ) (ad | ads | (advert*) | paid | (c…" at bounding box center [642, 149] width 360 height 17
click at [682, 148] on input "(Facebook | "face book" | (FB*) | Meta | IG ) (ad | ads | (advert*) | paid | (c…" at bounding box center [642, 149] width 360 height 17
click at [729, 146] on input "(Facebook | "face book" | (FB*) | Meta | IG ) (ad | ads | (advert*) | paid | (c…" at bounding box center [642, 149] width 360 height 17
click at [765, 146] on input "(Facebook | "face book" | (FB*) | Meta | IG ) (ad | ads | (advert*) | paid | (c…" at bounding box center [642, 149] width 360 height 17
click at [782, 148] on input "(Facebook | "face book" | (FB*) | Meta | IG ) (ad | ads | (advert*) | paid | (c…" at bounding box center [642, 149] width 360 height 17
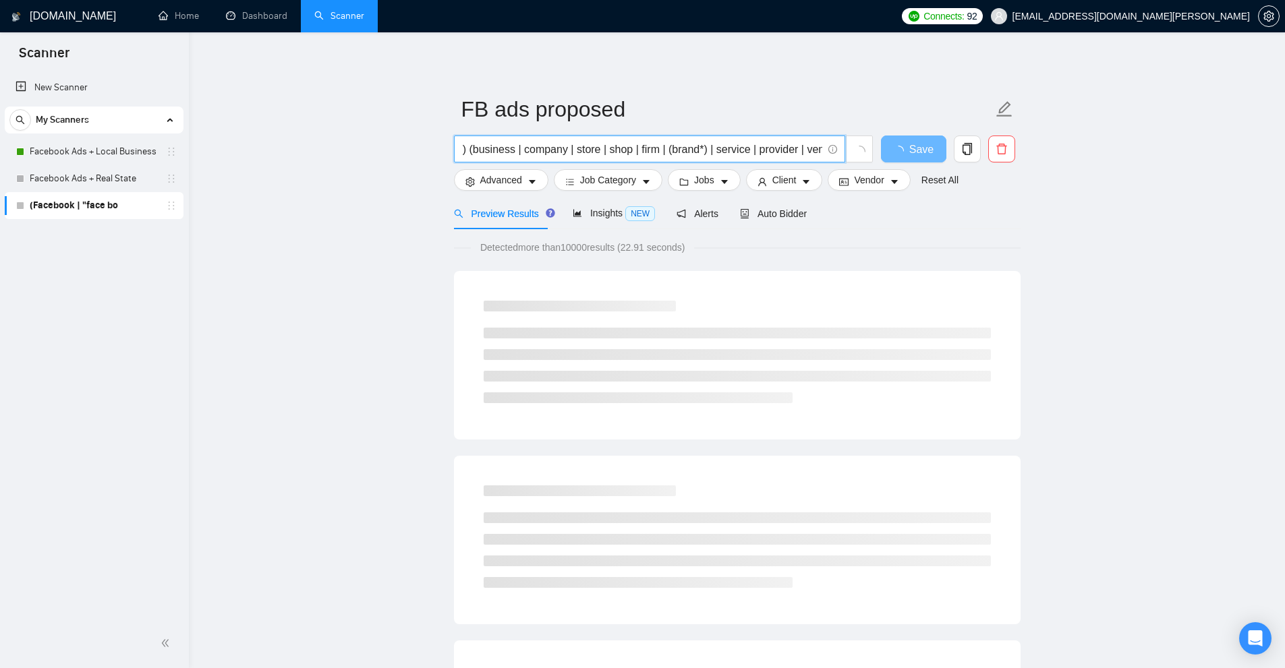
scroll to position [0, 1225]
click at [622, 149] on input "(Facebook | "face book" | (FB*) | Meta | IG ) (ad | ads | (advert*) | paid | (c…" at bounding box center [642, 149] width 360 height 17
click at [570, 146] on input "(Facebook | "face book" | (FB*) | Meta | IG ) (ad | ads | (advert*) | paid | (c…" at bounding box center [642, 149] width 360 height 17
click at [760, 146] on input "(Facebook | "face book" | (FB*) | Meta | IG ) (ad | ads | (advert*) | paid | (c…" at bounding box center [642, 149] width 360 height 17
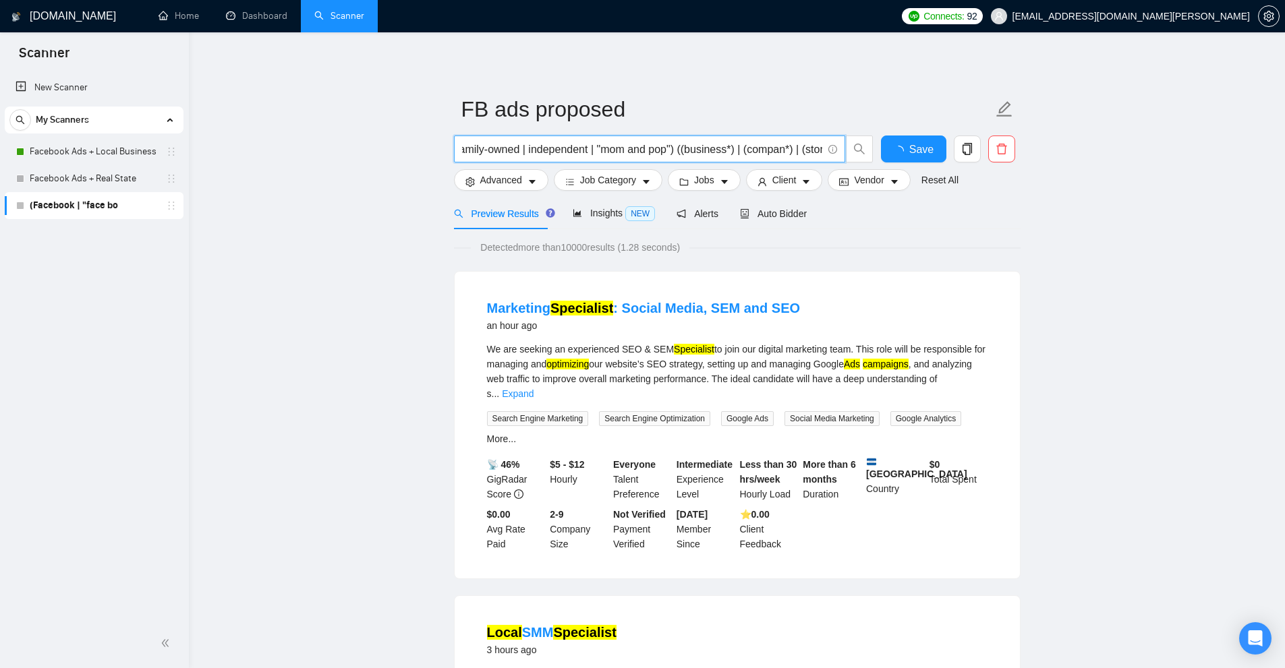
scroll to position [0, 1443]
type input "(Facebook | "face book" | (FB*) | Meta | IG ) (ad | ads | (advert*) | paid | (c…"
click at [897, 140] on button "Save" at bounding box center [913, 149] width 65 height 27
click at [247, 22] on link "Dashboard" at bounding box center [256, 15] width 61 height 11
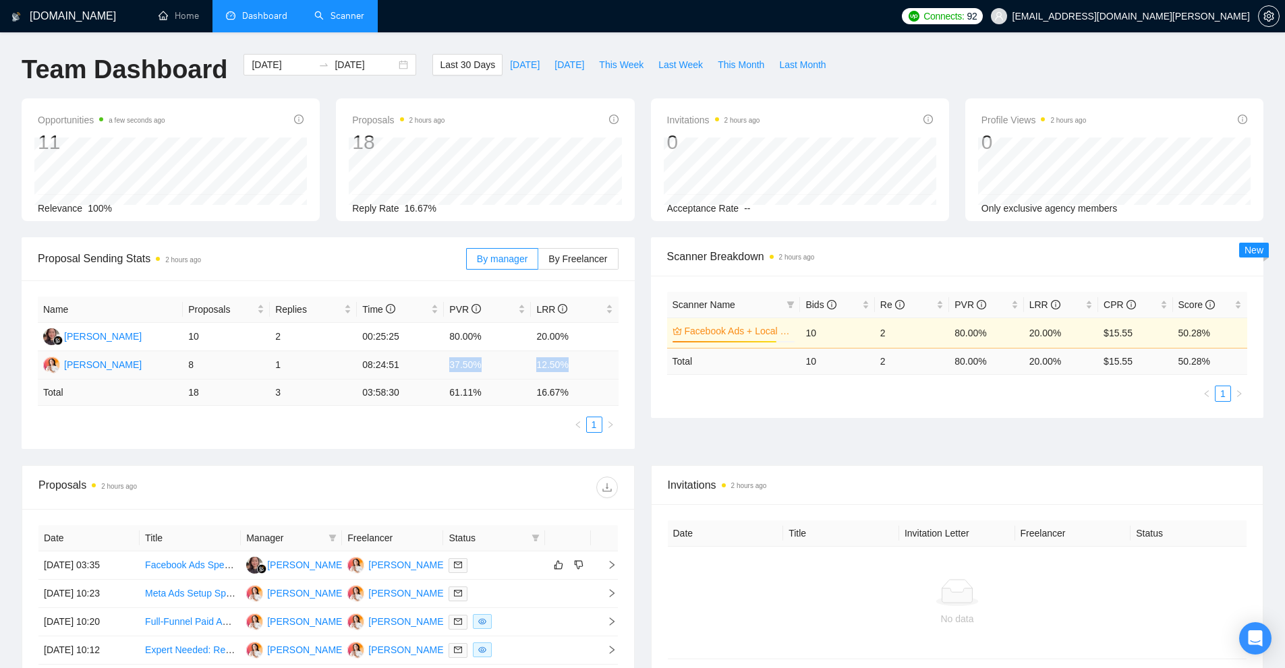
drag, startPoint x: 440, startPoint y: 359, endPoint x: 579, endPoint y: 368, distance: 139.1
click at [578, 368] on tr "[PERSON_NAME] 8 1 08:24:51 37.50% 12.50%" at bounding box center [328, 365] width 581 height 28
drag, startPoint x: 565, startPoint y: 331, endPoint x: 601, endPoint y: 363, distance: 48.7
click at [392, 336] on tr "[PERSON_NAME] 10 2 00:25:25 80.00% 20.00%" at bounding box center [328, 337] width 581 height 28
click at [606, 363] on td "12.50%" at bounding box center [574, 365] width 87 height 28
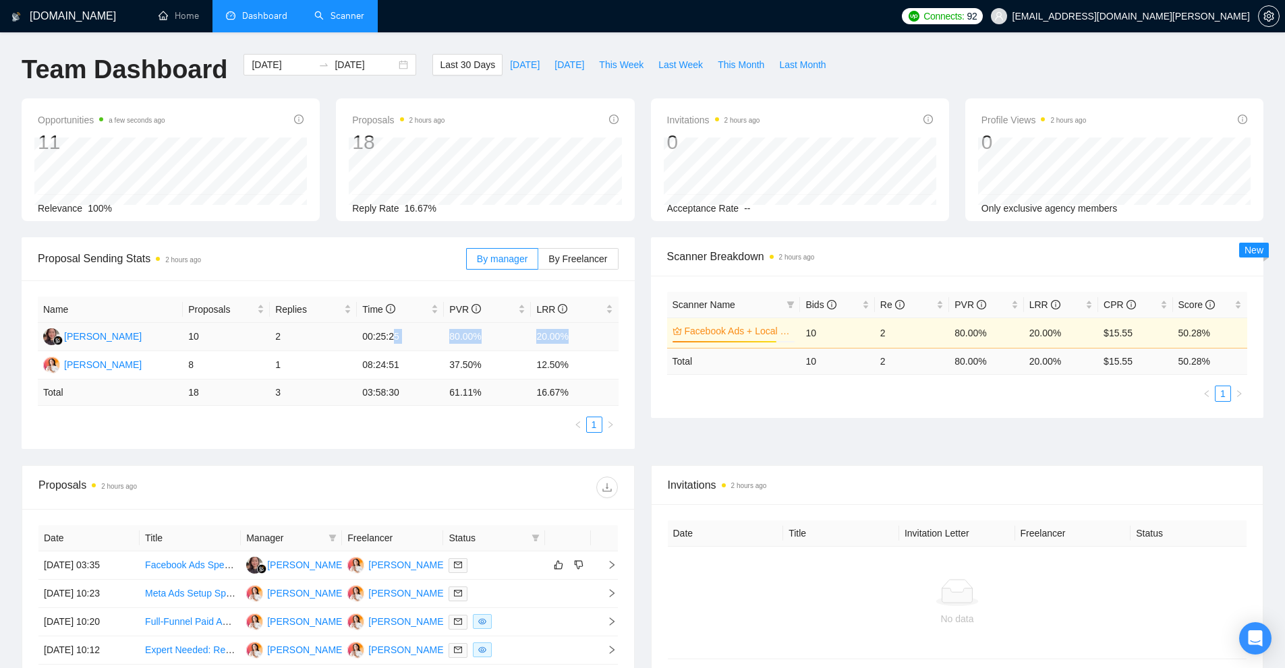
drag, startPoint x: 587, startPoint y: 341, endPoint x: 390, endPoint y: 343, distance: 197.6
click at [390, 343] on tr "[PERSON_NAME] 10 2 00:25:25 80.00% 20.00%" at bounding box center [328, 337] width 581 height 28
click at [424, 370] on td "08:24:51" at bounding box center [400, 365] width 87 height 28
drag, startPoint x: 175, startPoint y: 361, endPoint x: 574, endPoint y: 365, distance: 399.2
click at [574, 365] on tr "[PERSON_NAME] 8 1 08:24:51 37.50% 12.50%" at bounding box center [328, 365] width 581 height 28
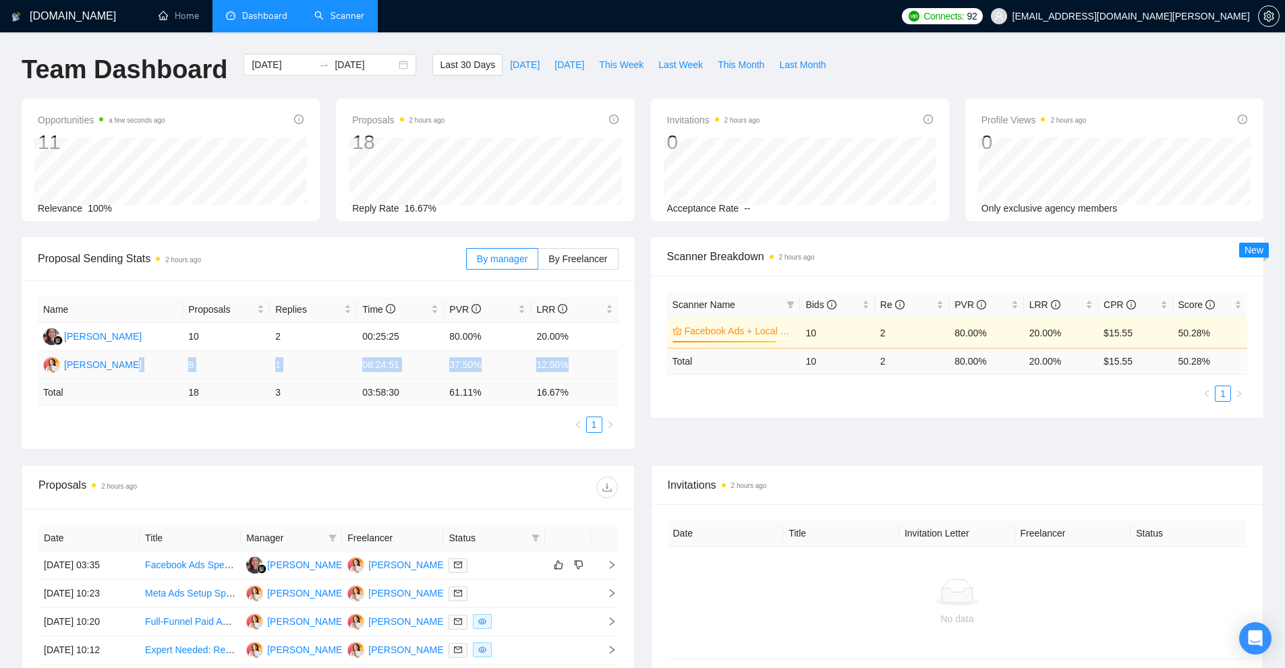
click at [574, 365] on td "12.50%" at bounding box center [574, 365] width 87 height 28
drag, startPoint x: 295, startPoint y: 370, endPoint x: 265, endPoint y: 355, distance: 33.8
click at [255, 370] on tr "[PERSON_NAME] 8 1 08:24:51 37.50% 12.50%" at bounding box center [328, 365] width 581 height 28
drag, startPoint x: 309, startPoint y: 330, endPoint x: 274, endPoint y: 330, distance: 34.4
click at [274, 330] on td "2" at bounding box center [313, 337] width 87 height 28
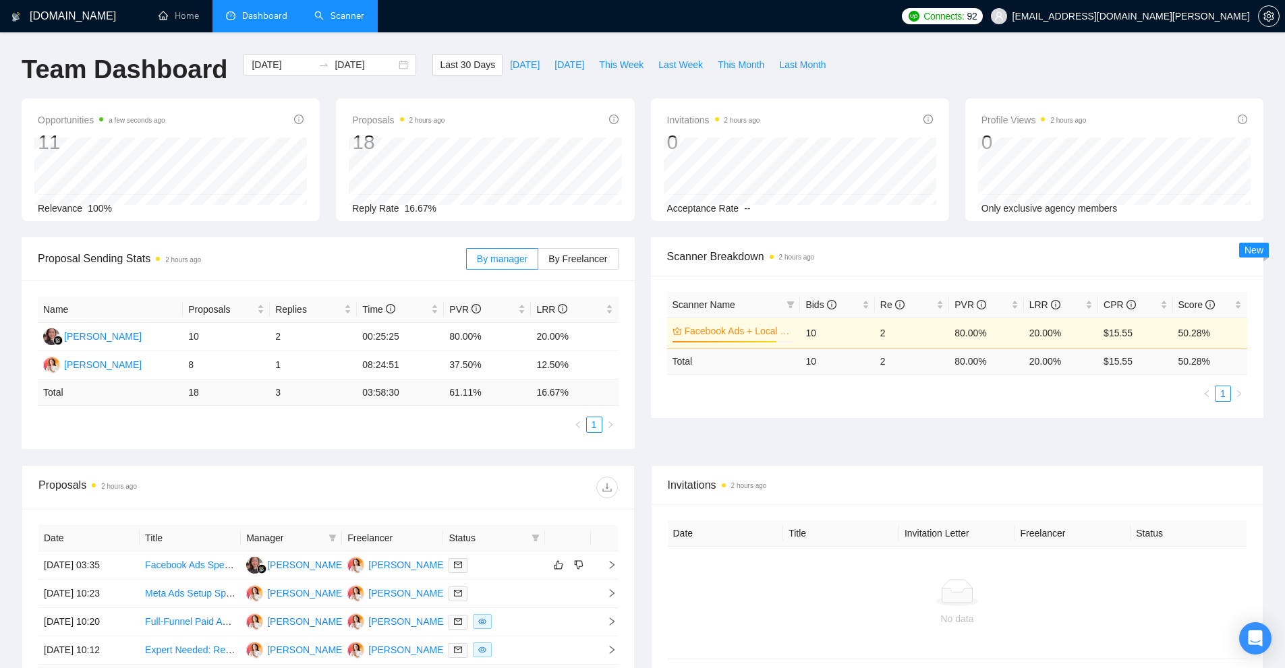
click at [279, 397] on td "3" at bounding box center [313, 393] width 87 height 26
drag, startPoint x: 900, startPoint y: 357, endPoint x: 873, endPoint y: 360, distance: 27.2
click at [876, 360] on td "2" at bounding box center [912, 361] width 74 height 26
drag, startPoint x: 892, startPoint y: 337, endPoint x: 821, endPoint y: 314, distance: 74.6
click at [857, 339] on tr "Facebook Ads + Local Business 85% 10 2 80.00% 20.00% $15.55 50.28%" at bounding box center [957, 333] width 581 height 30
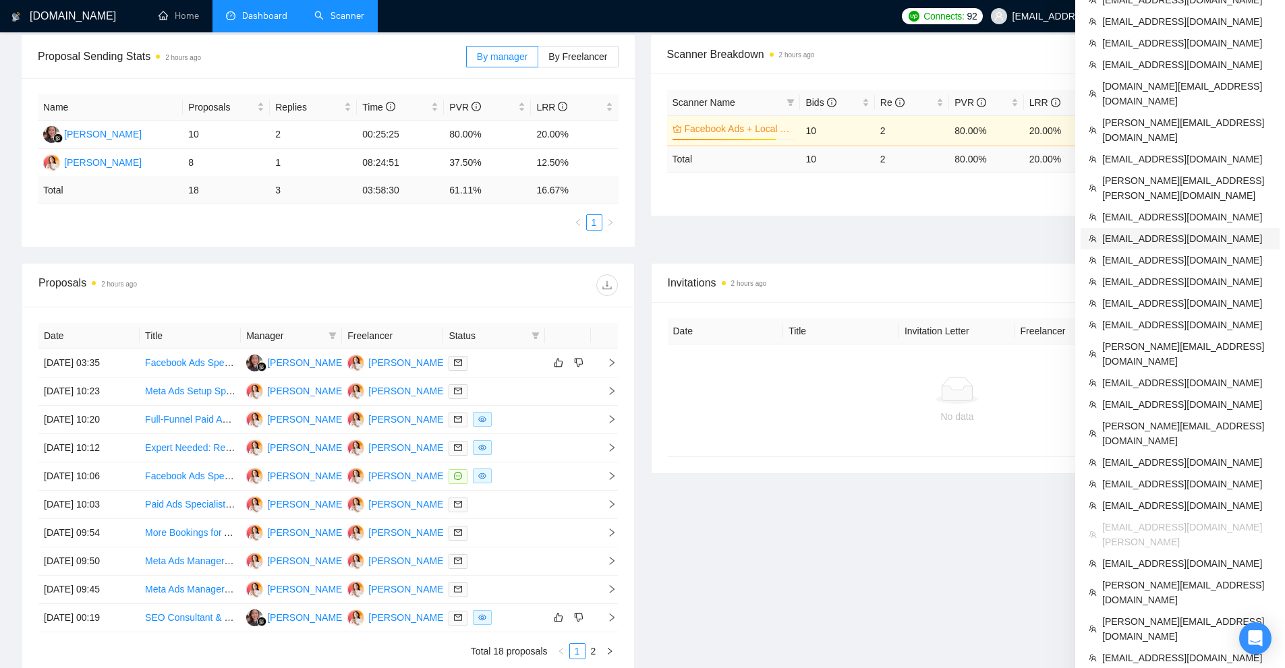
scroll to position [135, 0]
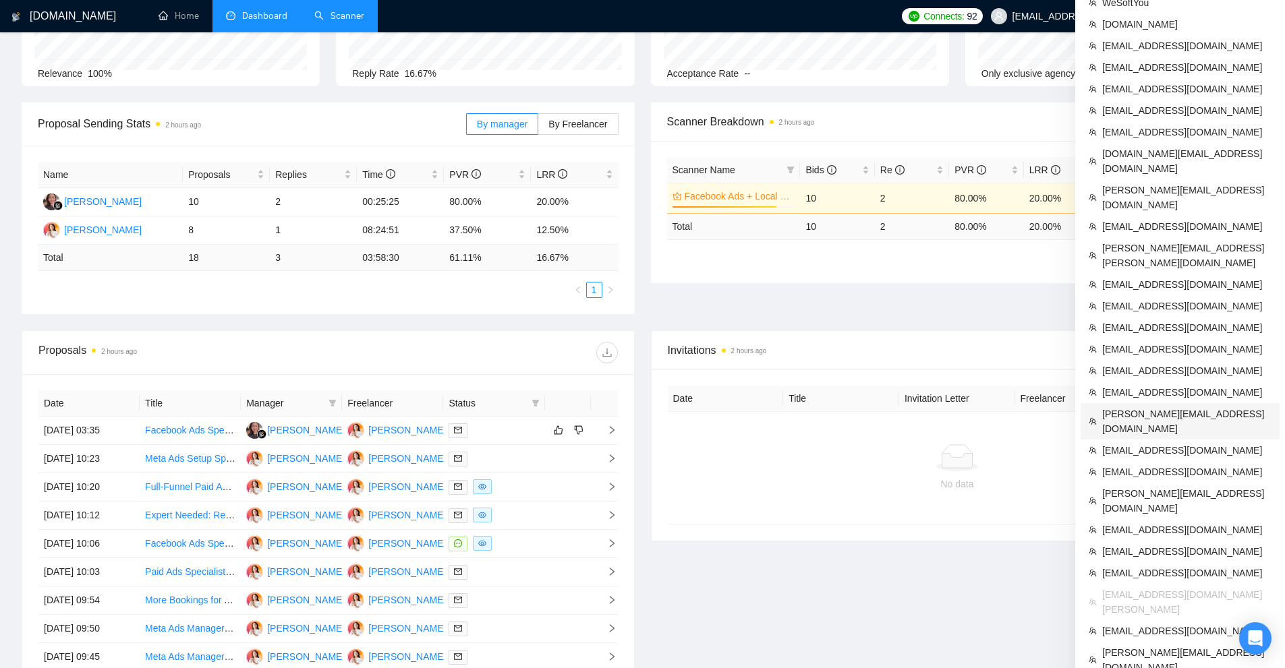
click at [1169, 407] on span "manav@balistro.com" at bounding box center [1186, 422] width 169 height 30
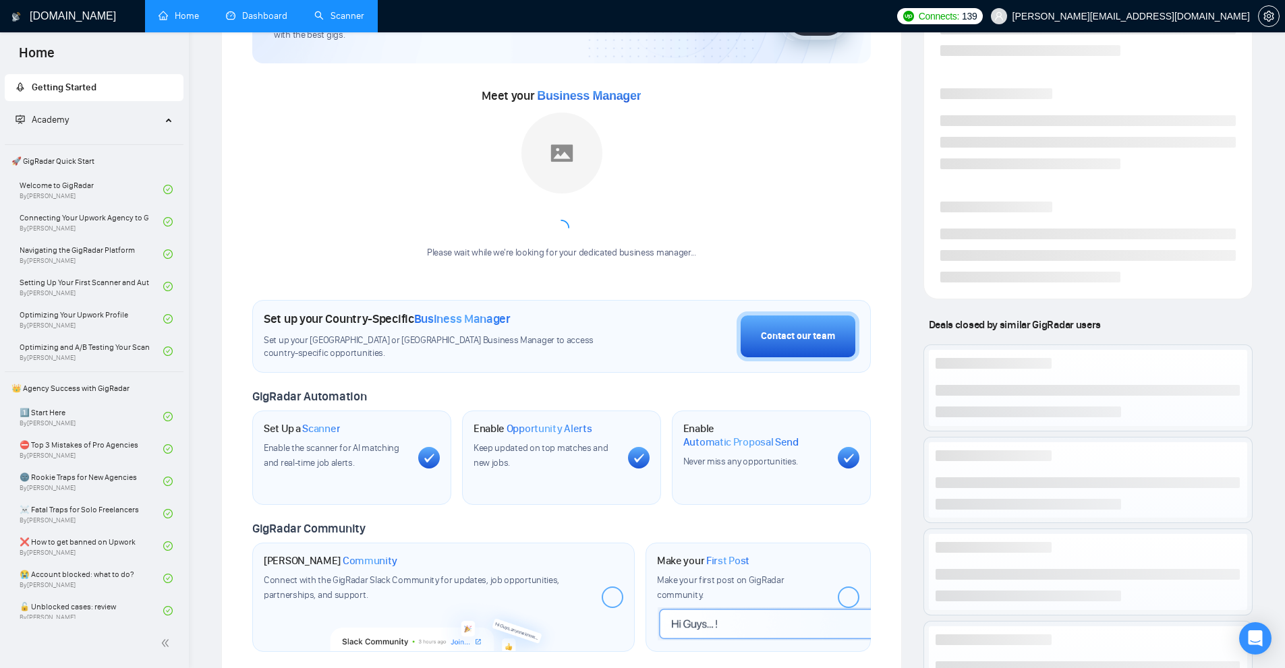
click at [287, 17] on link "Dashboard" at bounding box center [256, 15] width 61 height 11
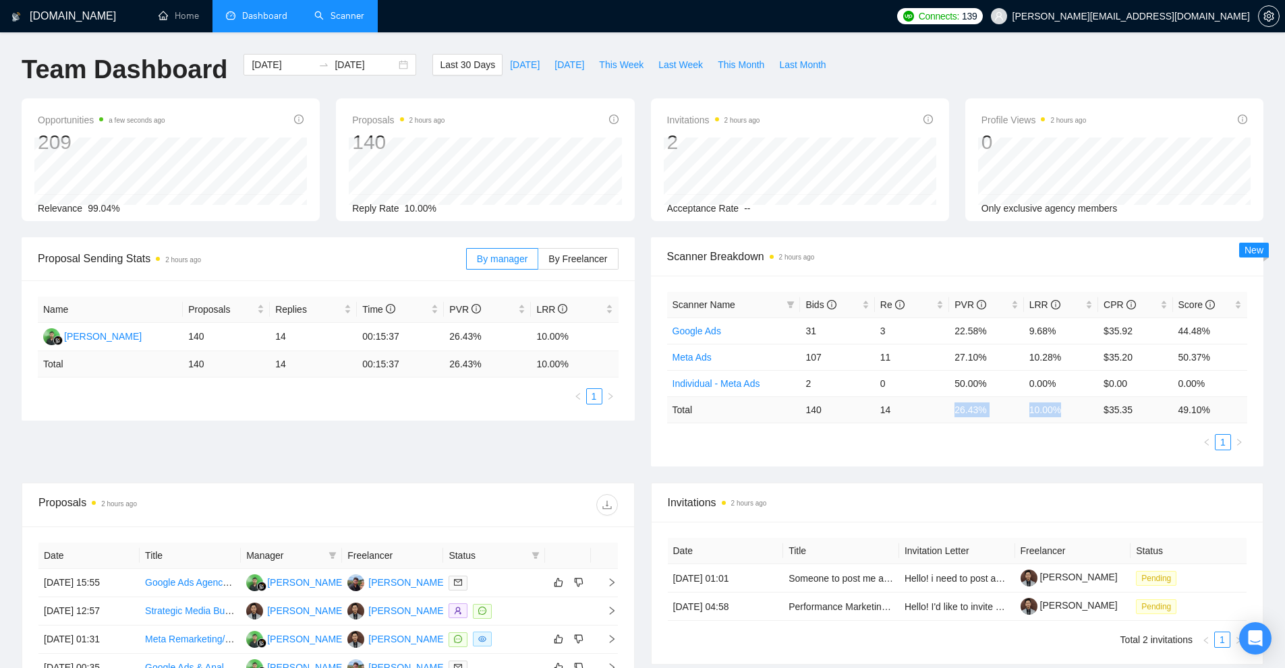
drag, startPoint x: 957, startPoint y: 408, endPoint x: 1069, endPoint y: 436, distance: 116.0
click at [1074, 413] on tr "Total 140 14 26.43 % 10.00 % $ 35.35 49.10 %" at bounding box center [957, 410] width 581 height 26
click at [1064, 454] on div "Scanner Name Bids Re PVR LRR CPR Score Google Ads 31 3 22.58% 9.68% $35.92 44.4…" at bounding box center [957, 371] width 613 height 191
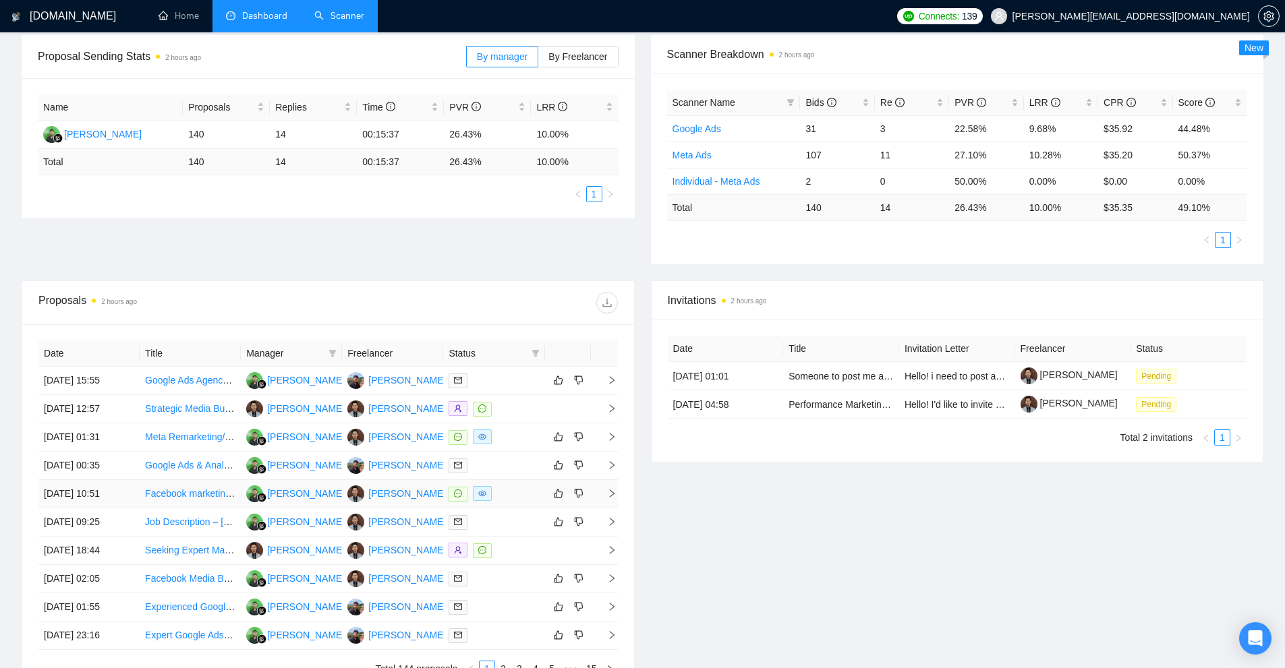
click at [510, 494] on div at bounding box center [493, 494] width 90 height 16
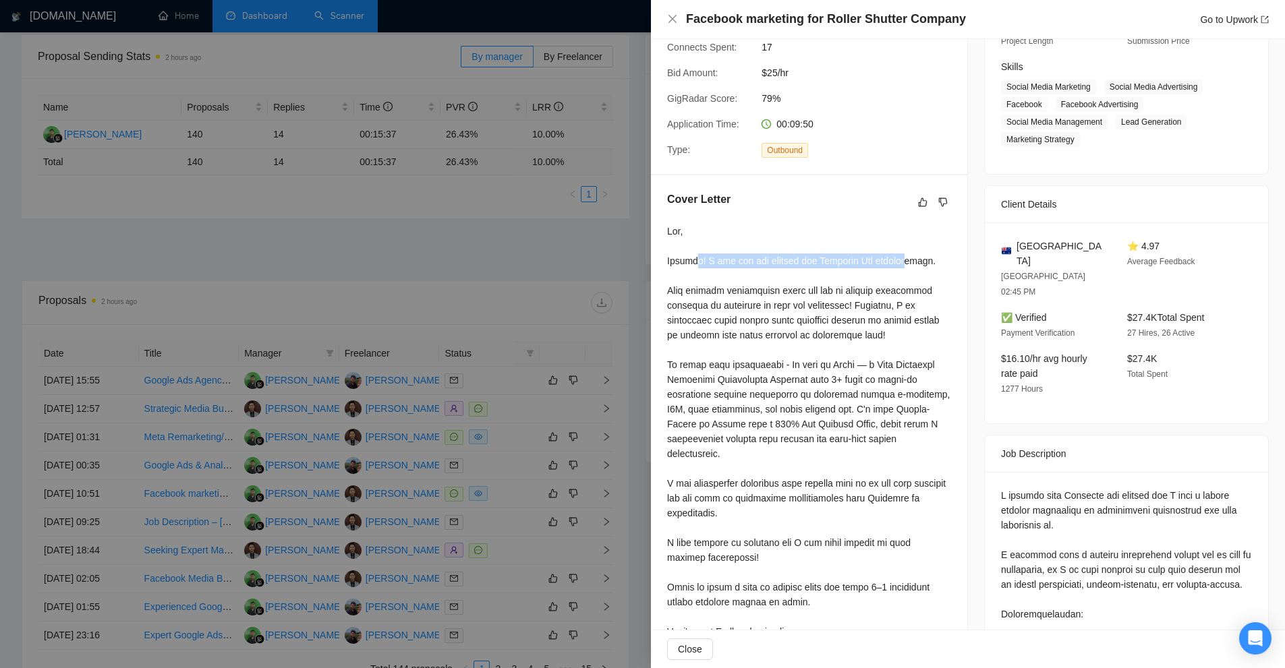
drag, startPoint x: 693, startPoint y: 258, endPoint x: 895, endPoint y: 254, distance: 202.3
click at [895, 254] on div at bounding box center [809, 543] width 284 height 638
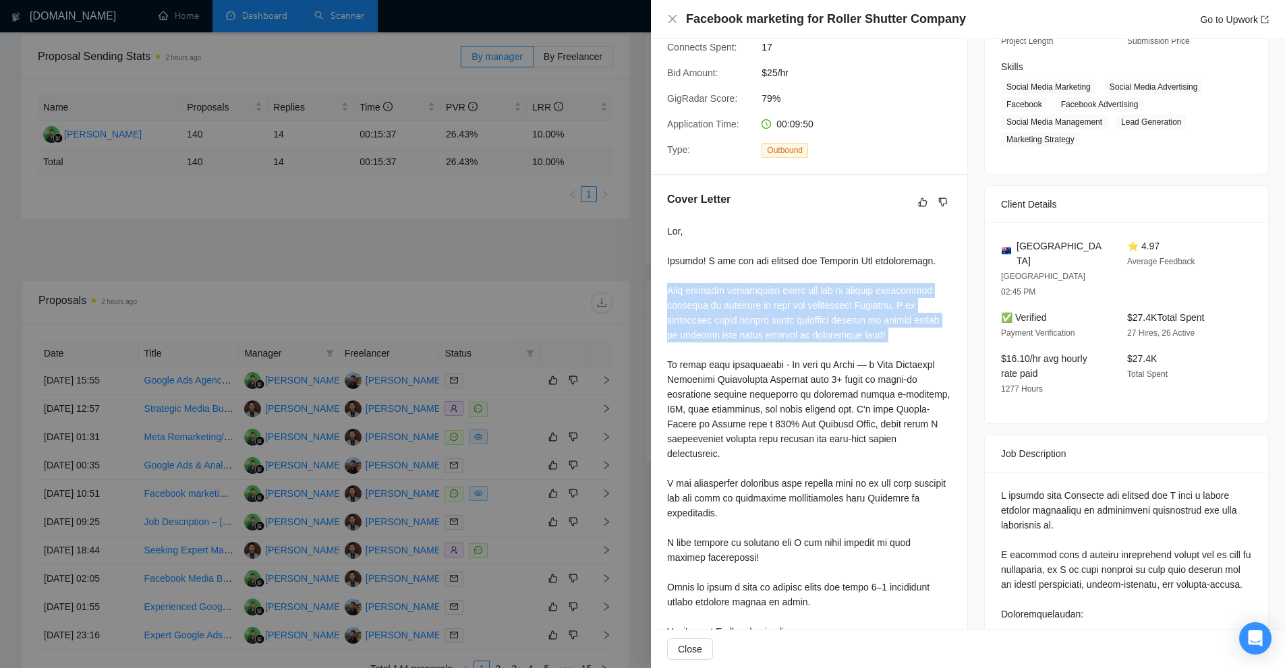
drag, startPoint x: 658, startPoint y: 287, endPoint x: 892, endPoint y: 347, distance: 241.6
click at [892, 347] on div "Cover Letter" at bounding box center [809, 529] width 316 height 708
click at [892, 347] on div at bounding box center [809, 543] width 284 height 638
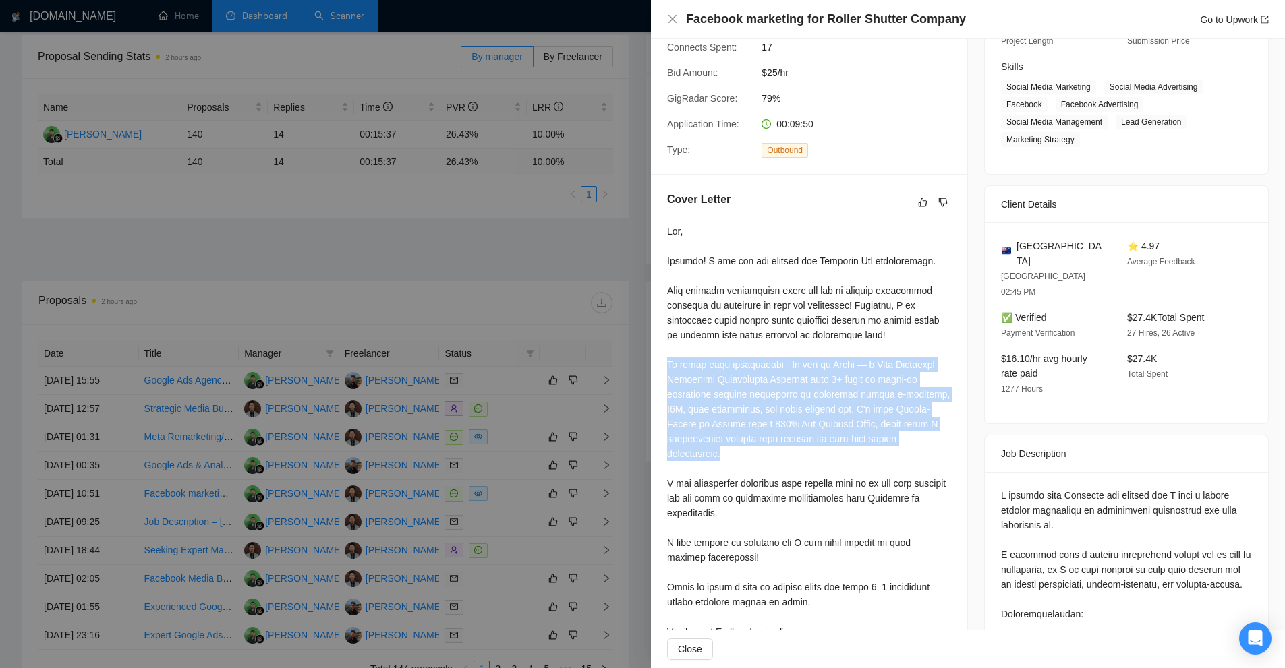
drag, startPoint x: 658, startPoint y: 359, endPoint x: 951, endPoint y: 438, distance: 303.1
click at [951, 438] on div "Cover Letter" at bounding box center [809, 529] width 316 height 708
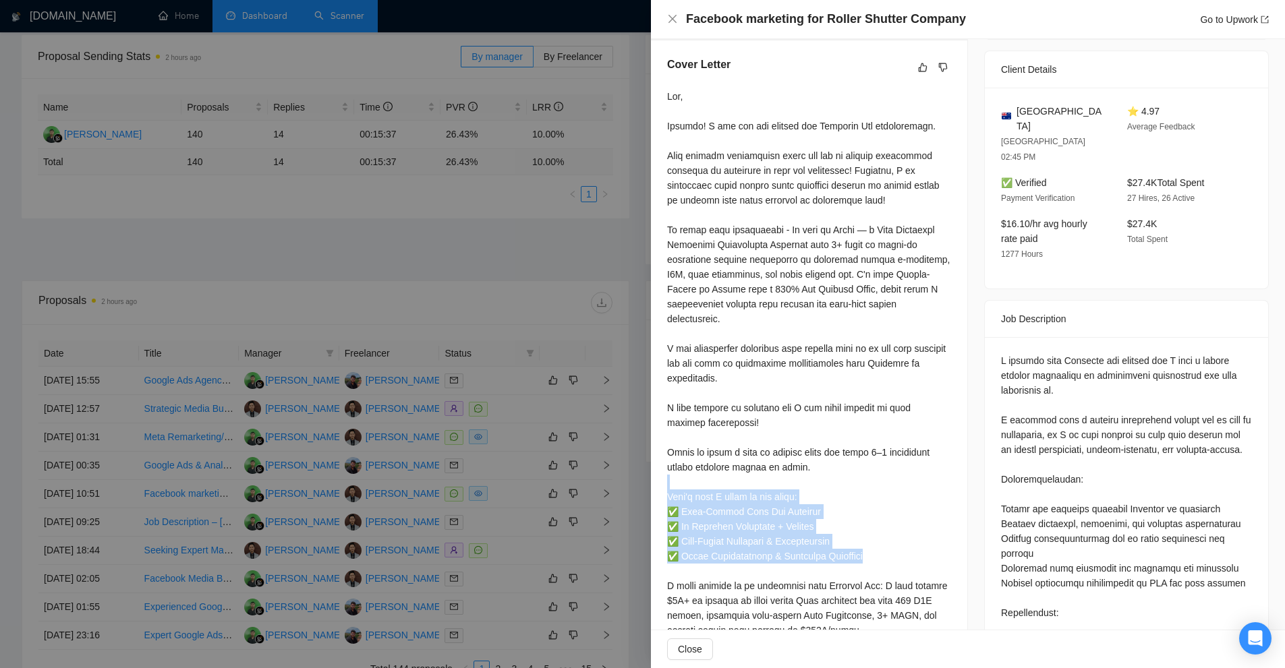
drag, startPoint x: 877, startPoint y: 541, endPoint x: 800, endPoint y: 471, distance: 104.1
click at [800, 471] on div at bounding box center [809, 408] width 284 height 638
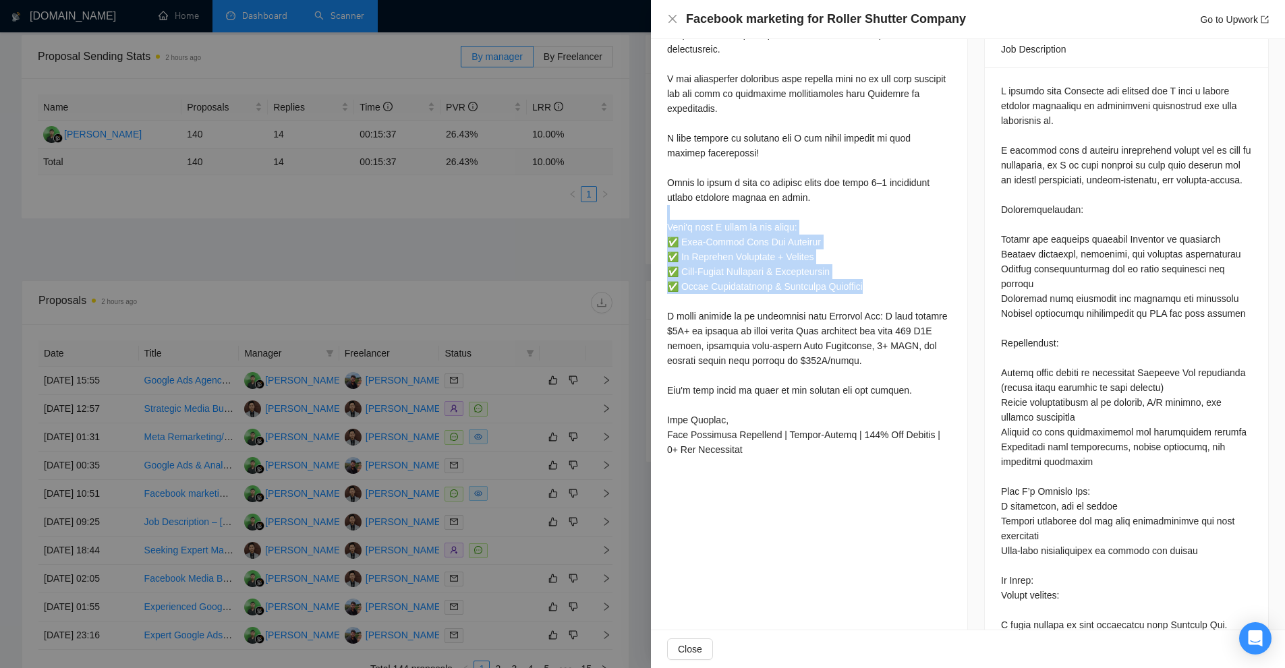
scroll to position [673, 0]
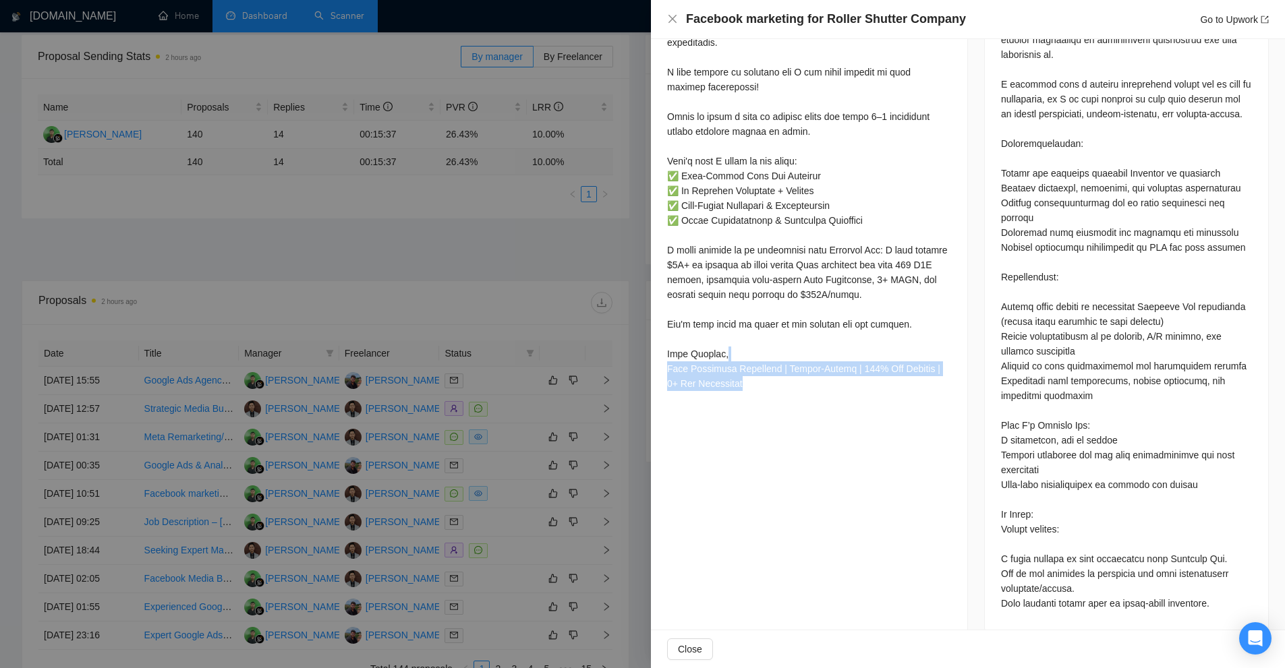
drag, startPoint x: 811, startPoint y: 456, endPoint x: 835, endPoint y: 332, distance: 126.4
click at [835, 332] on div "Proposal Details Date: 31 Aug, 2025 10:51 Scanner: Meta Ads Status: Chat Viewed…" at bounding box center [809, 7] width 317 height 1283
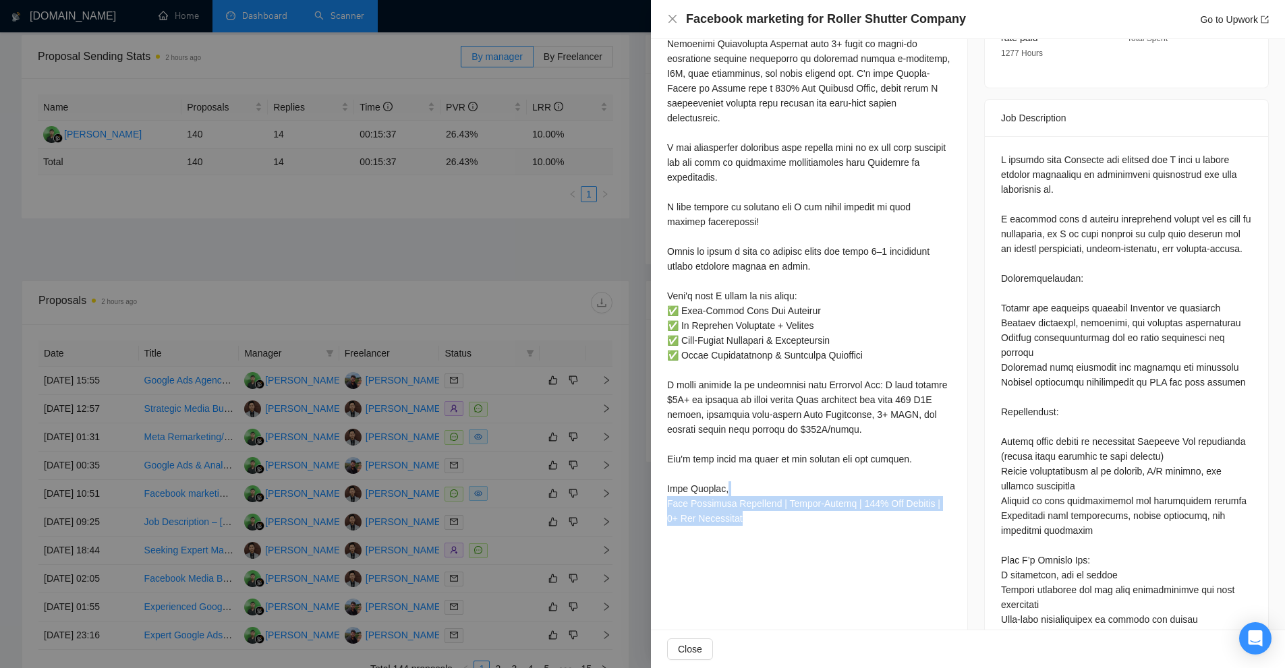
scroll to position [471, 0]
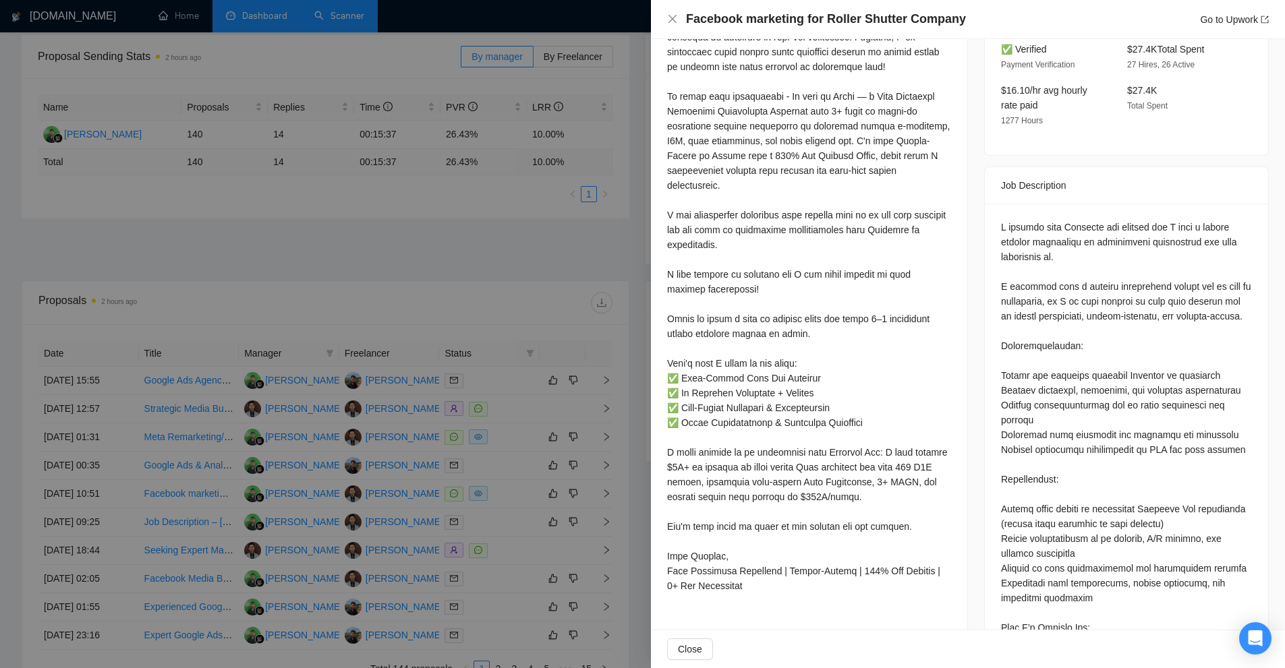
click at [776, 478] on div at bounding box center [809, 274] width 284 height 638
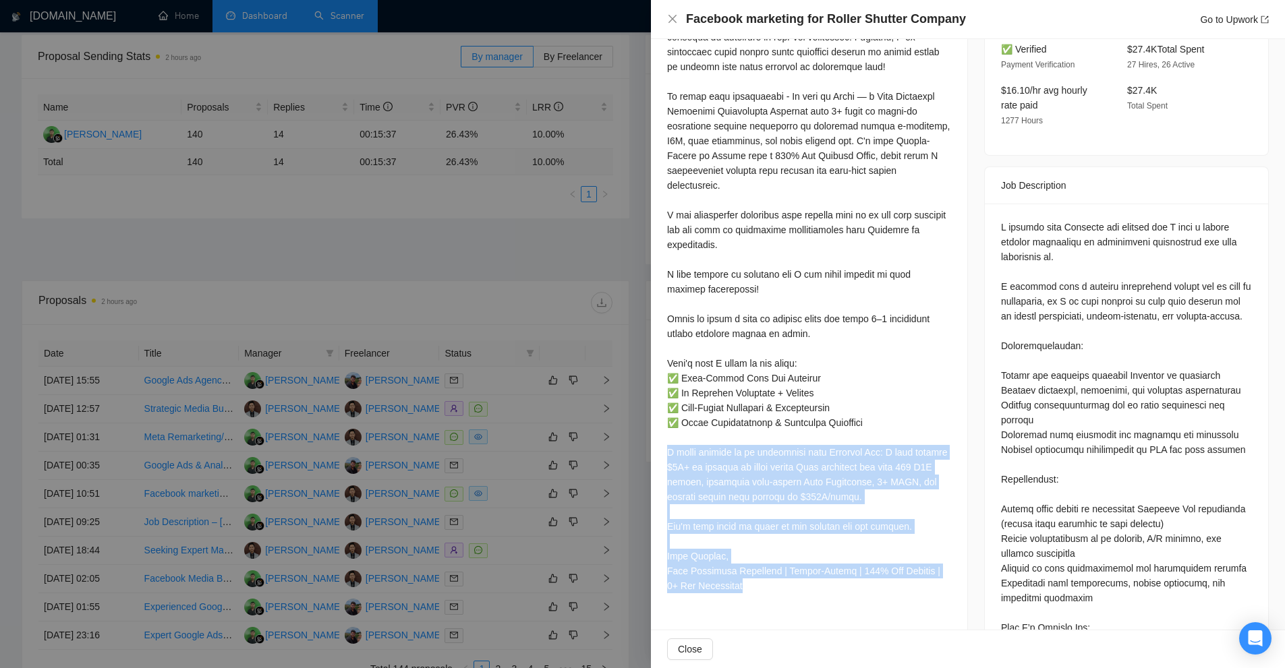
drag, startPoint x: 724, startPoint y: 568, endPoint x: 668, endPoint y: 440, distance: 140.2
click at [668, 440] on div at bounding box center [809, 274] width 284 height 638
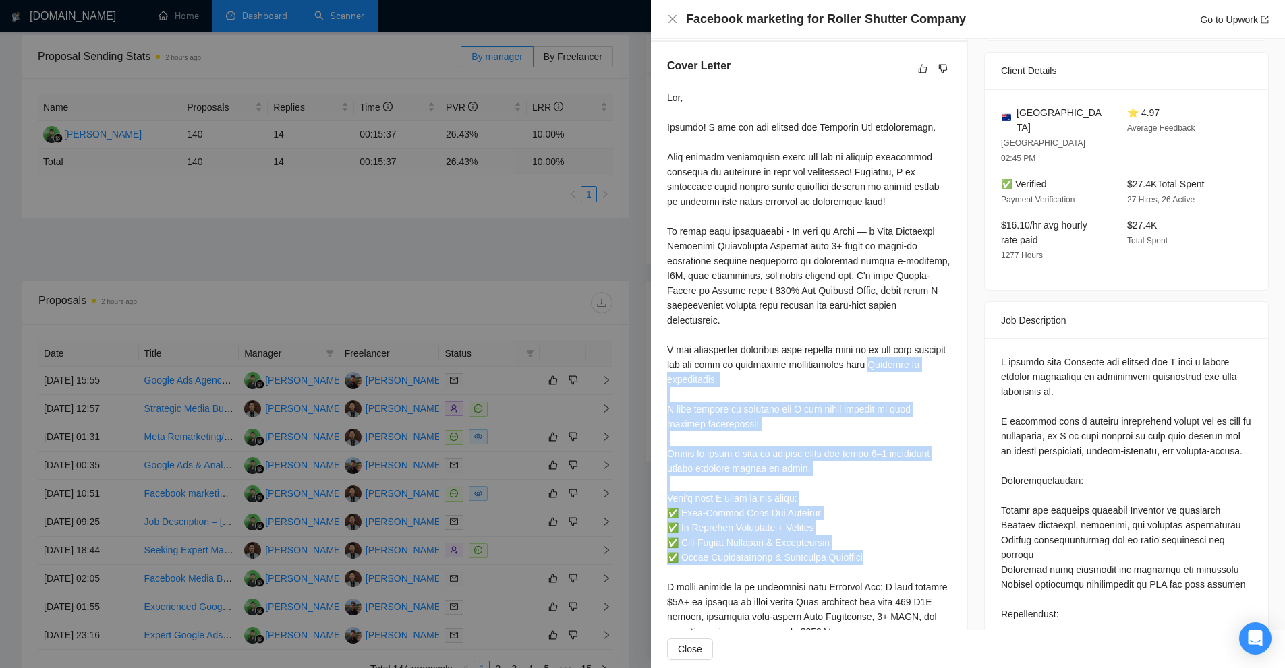
drag, startPoint x: 885, startPoint y: 548, endPoint x: 651, endPoint y: 357, distance: 301.9
click at [651, 357] on div "Cover Letter" at bounding box center [809, 396] width 316 height 708
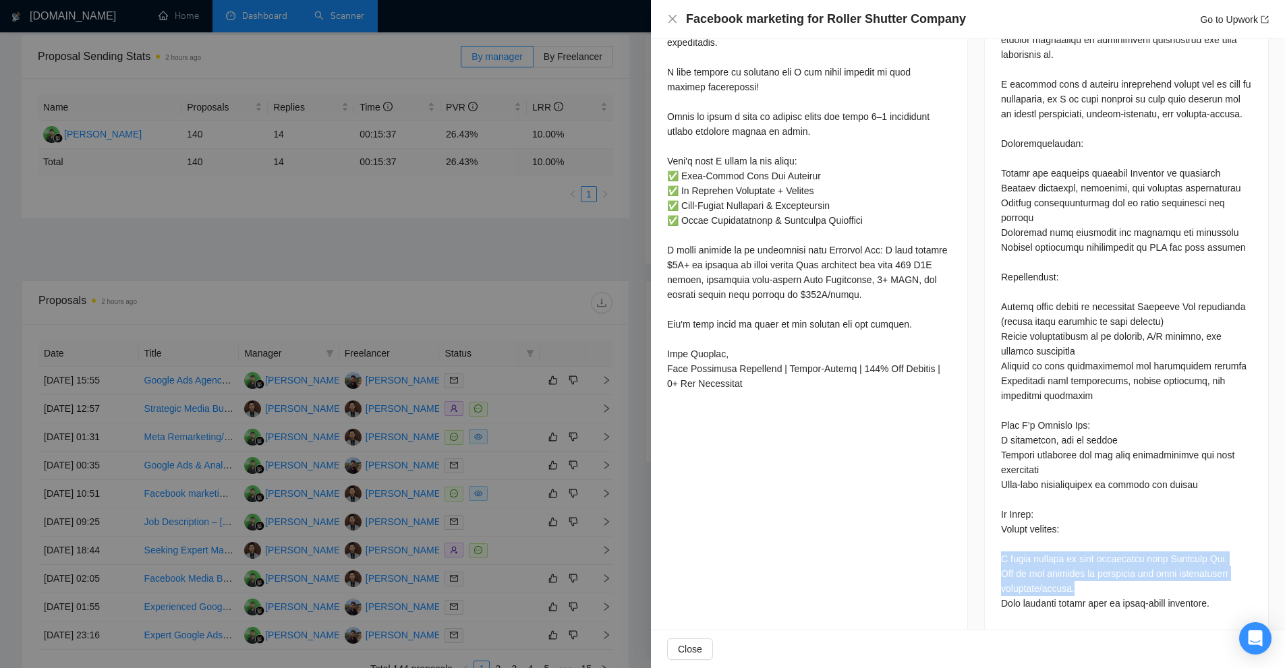
drag, startPoint x: 990, startPoint y: 546, endPoint x: 1117, endPoint y: 569, distance: 129.0
click at [1117, 569] on div at bounding box center [1126, 316] width 283 height 631
click at [1117, 569] on div at bounding box center [1126, 314] width 251 height 593
drag, startPoint x: 1219, startPoint y: 585, endPoint x: 983, endPoint y: 535, distance: 241.1
click at [985, 535] on div at bounding box center [1126, 316] width 283 height 631
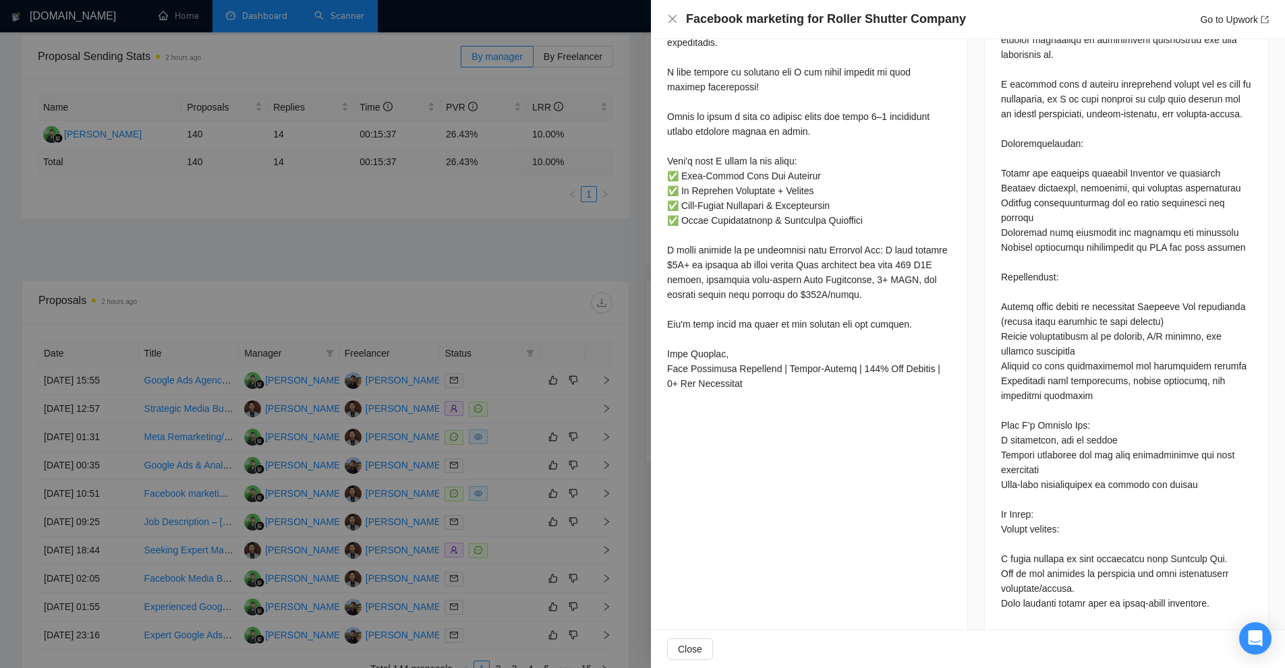
click at [1011, 519] on div at bounding box center [1126, 314] width 251 height 593
click at [993, 538] on div at bounding box center [1126, 316] width 283 height 631
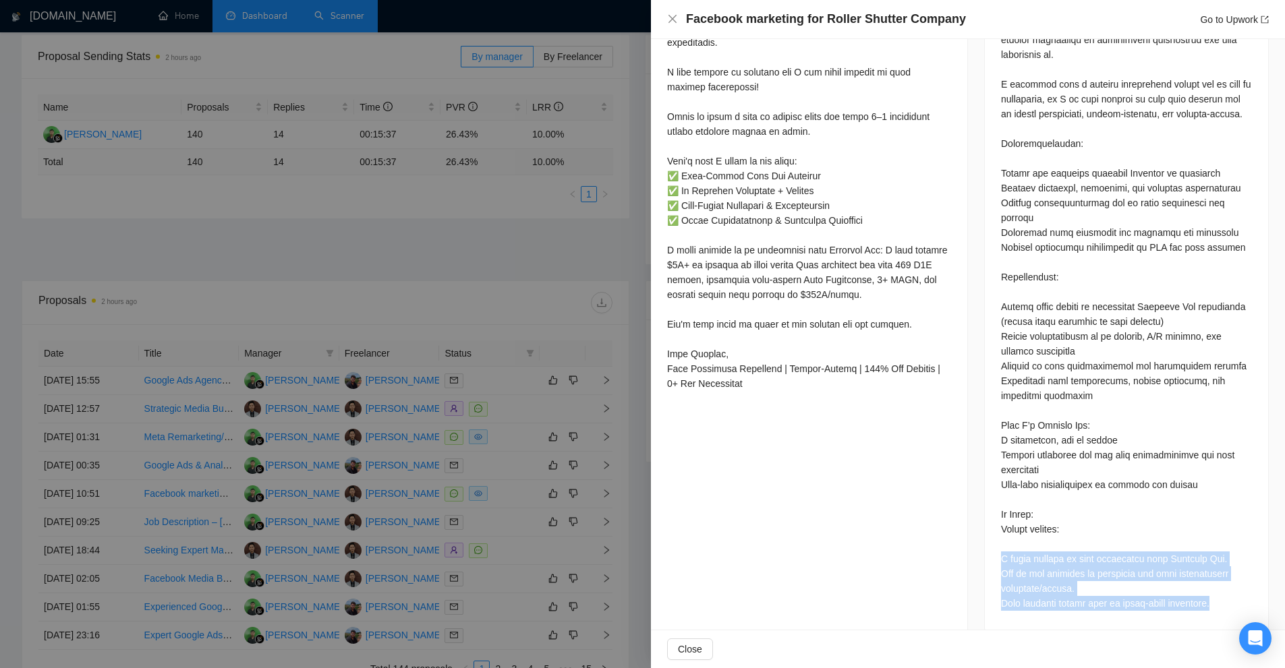
drag, startPoint x: 993, startPoint y: 538, endPoint x: 1028, endPoint y: 585, distance: 58.8
click at [1028, 585] on div at bounding box center [1126, 316] width 283 height 631
click at [1028, 585] on div at bounding box center [1126, 314] width 251 height 593
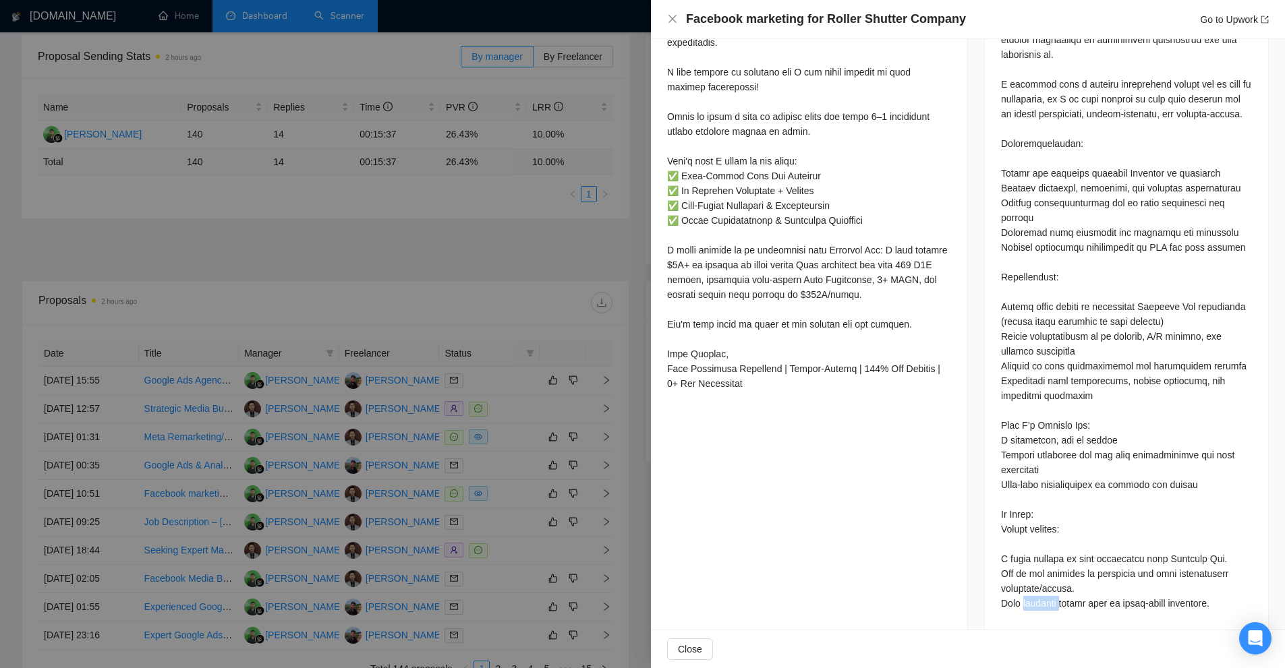
click at [1028, 585] on div at bounding box center [1126, 314] width 251 height 593
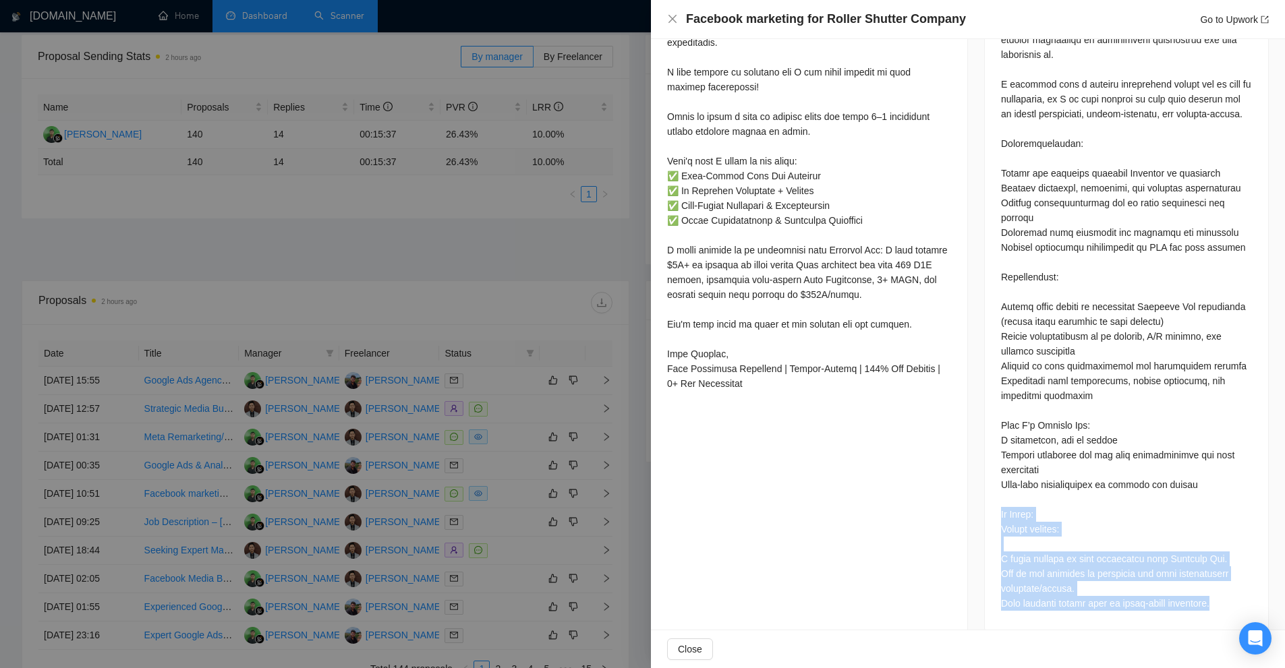
drag, startPoint x: 1028, startPoint y: 585, endPoint x: 1034, endPoint y: 501, distance: 84.5
click at [1034, 501] on div at bounding box center [1126, 314] width 251 height 593
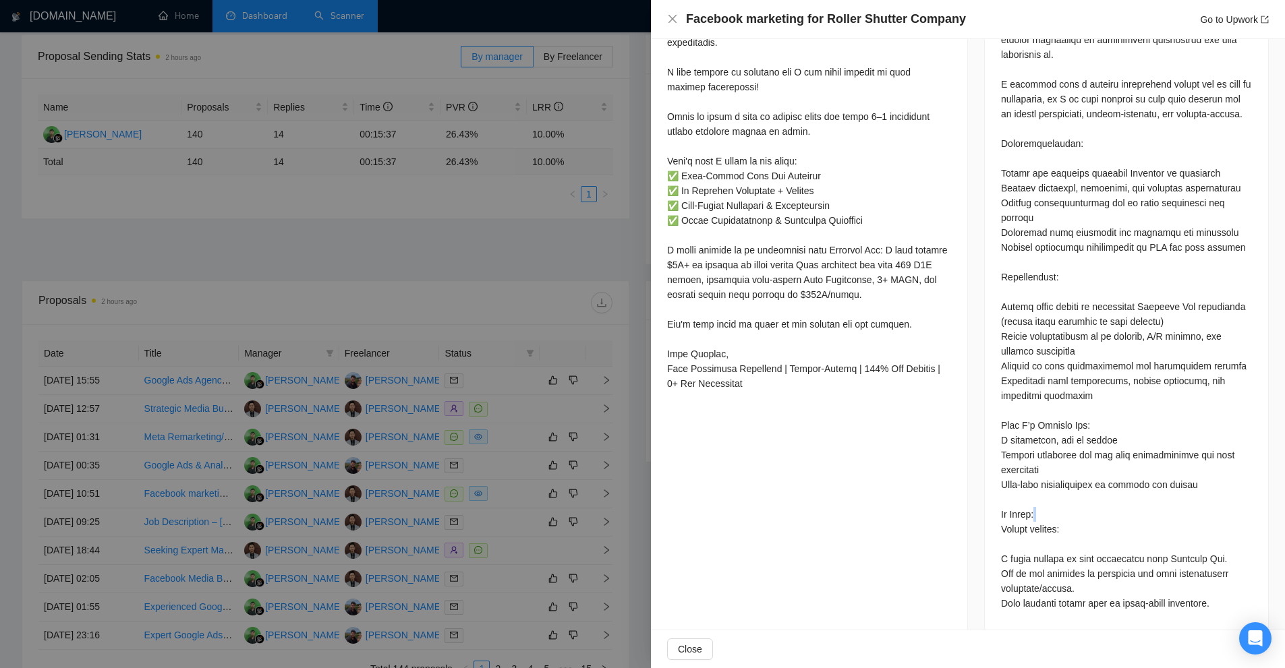
click at [1034, 501] on div at bounding box center [1126, 314] width 251 height 593
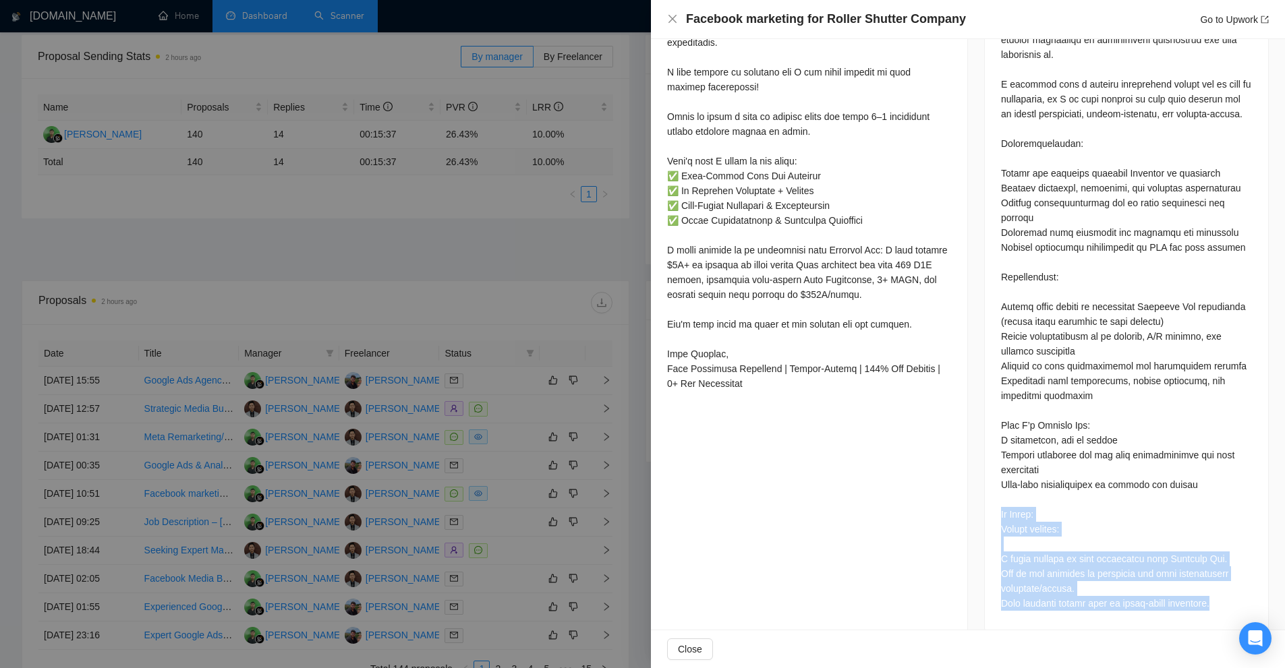
drag, startPoint x: 1034, startPoint y: 501, endPoint x: 1066, endPoint y: 586, distance: 90.7
click at [1066, 586] on div at bounding box center [1126, 314] width 251 height 593
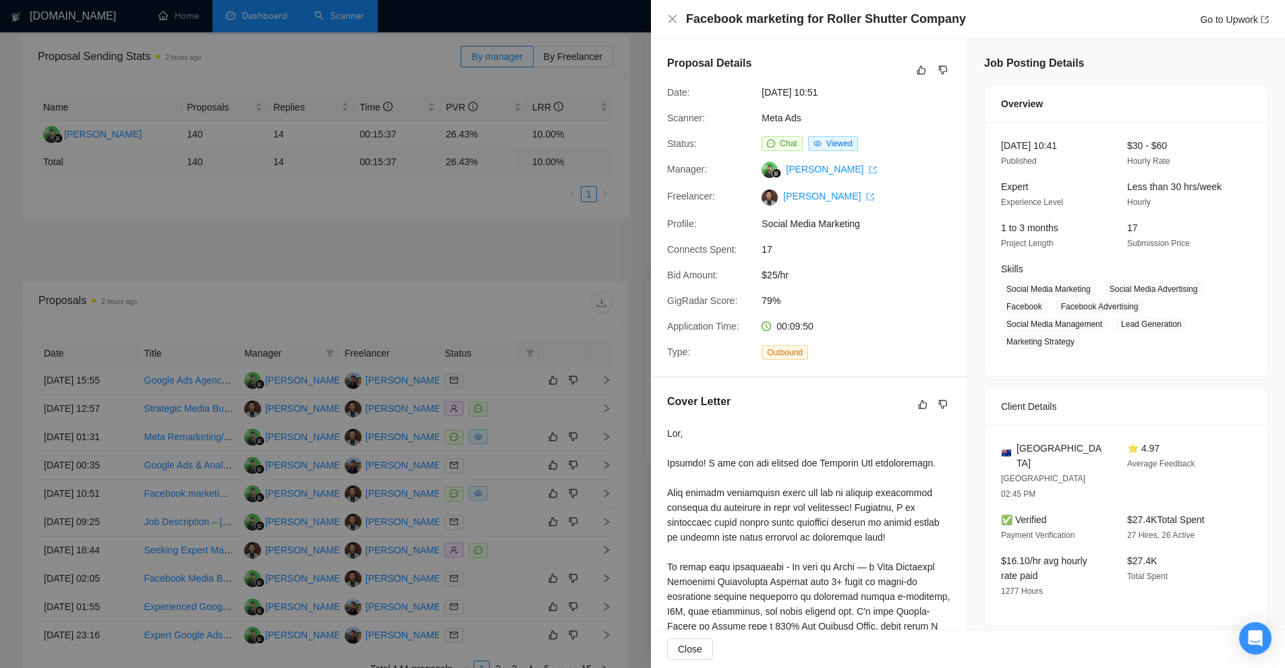
scroll to position [0, 0]
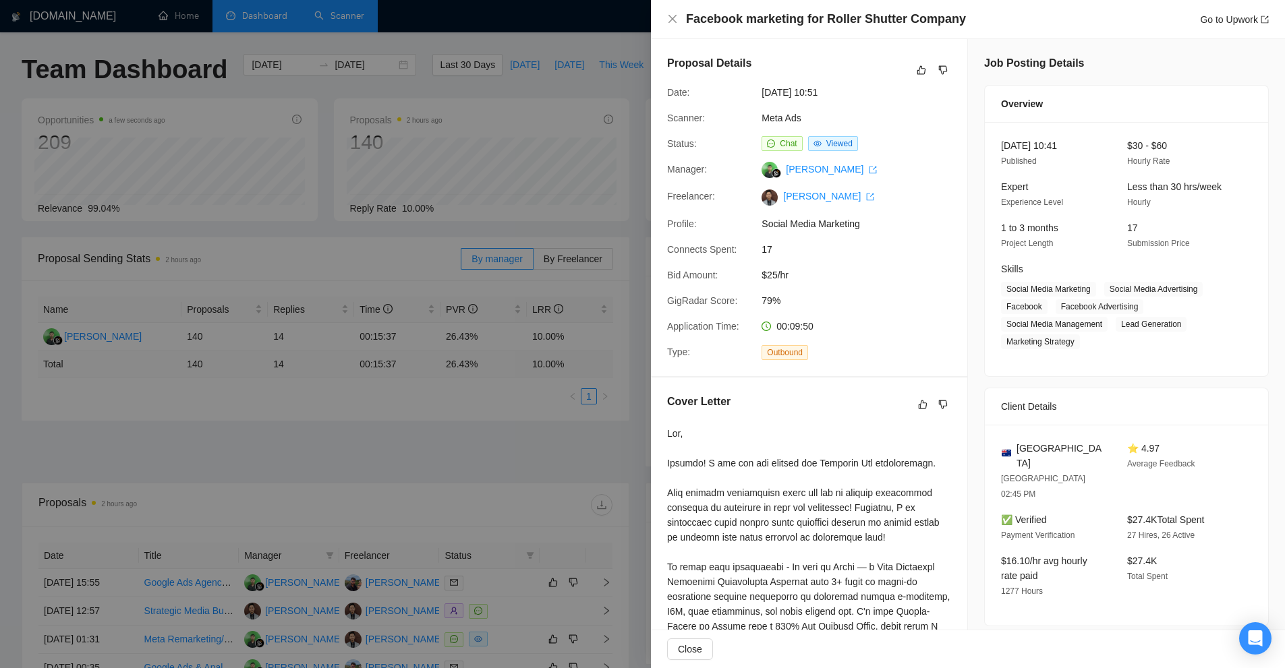
click at [498, 146] on div at bounding box center [642, 334] width 1285 height 668
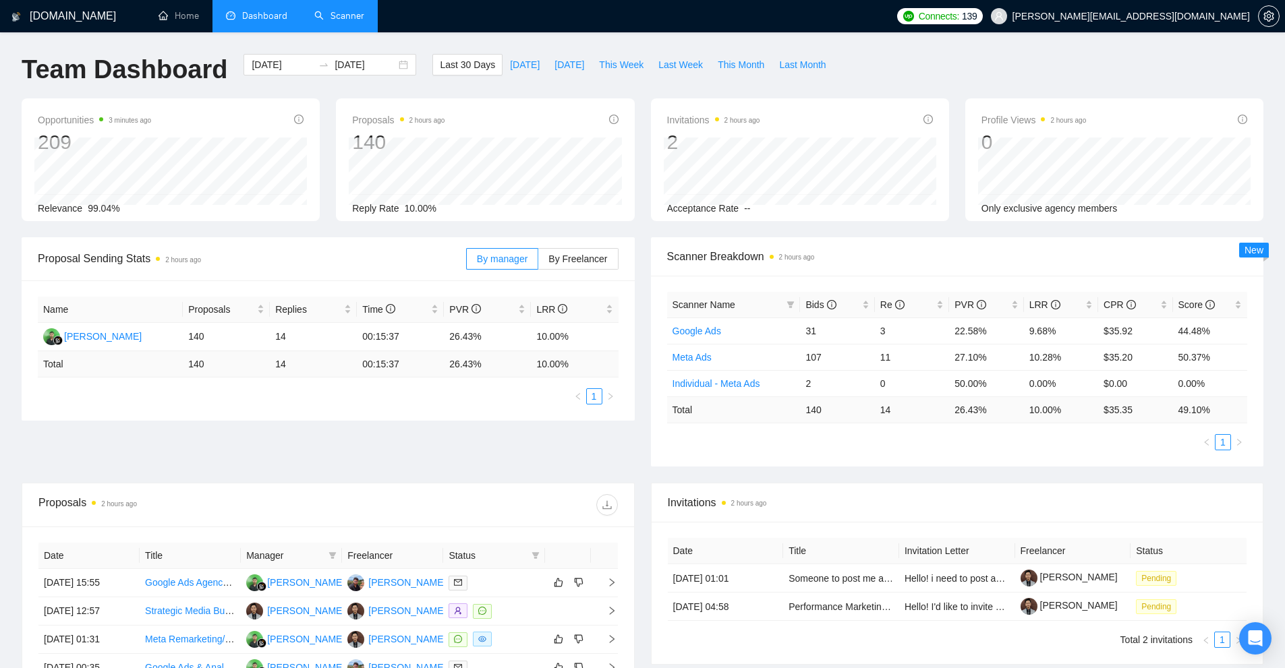
click at [361, 14] on link "Scanner" at bounding box center [339, 15] width 50 height 11
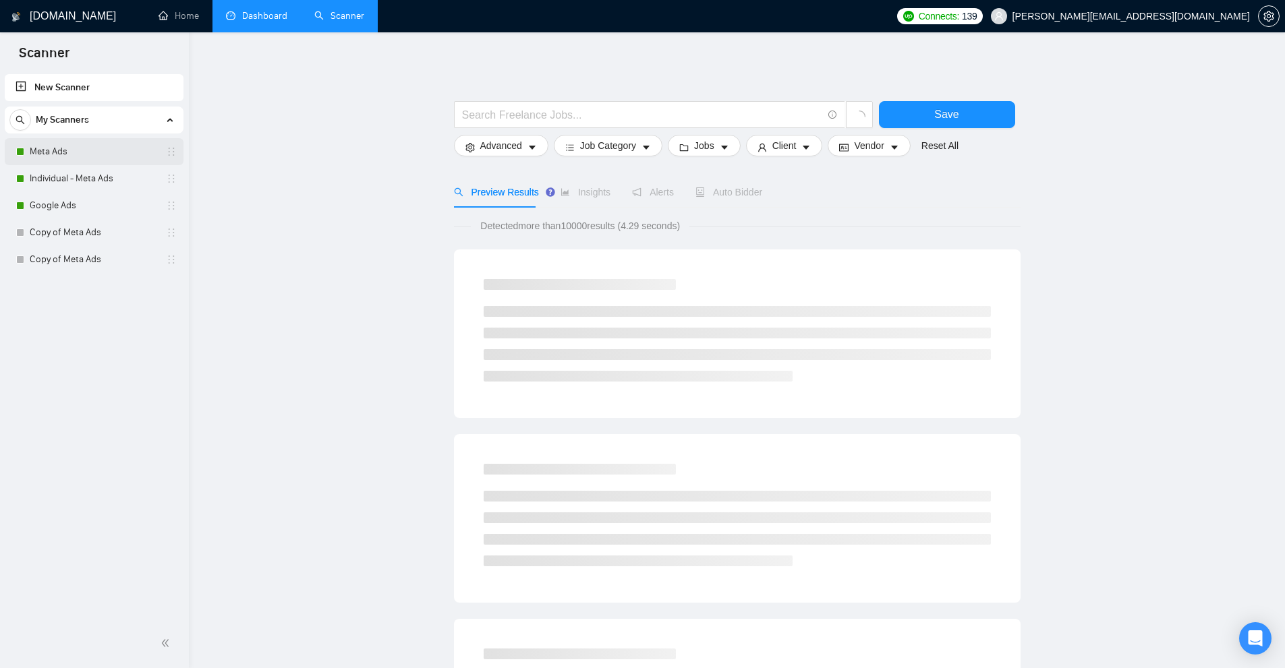
click at [83, 164] on link "Meta Ads" at bounding box center [94, 151] width 128 height 27
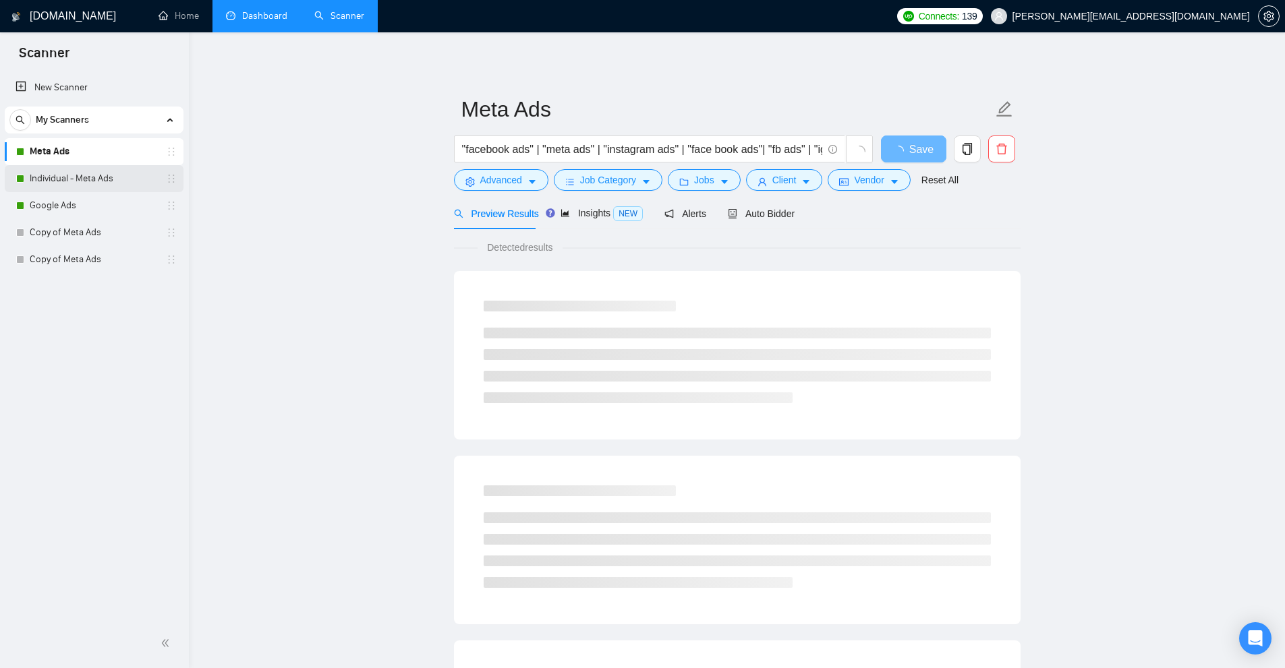
click at [103, 181] on link "Individual - Meta Ads" at bounding box center [94, 178] width 128 height 27
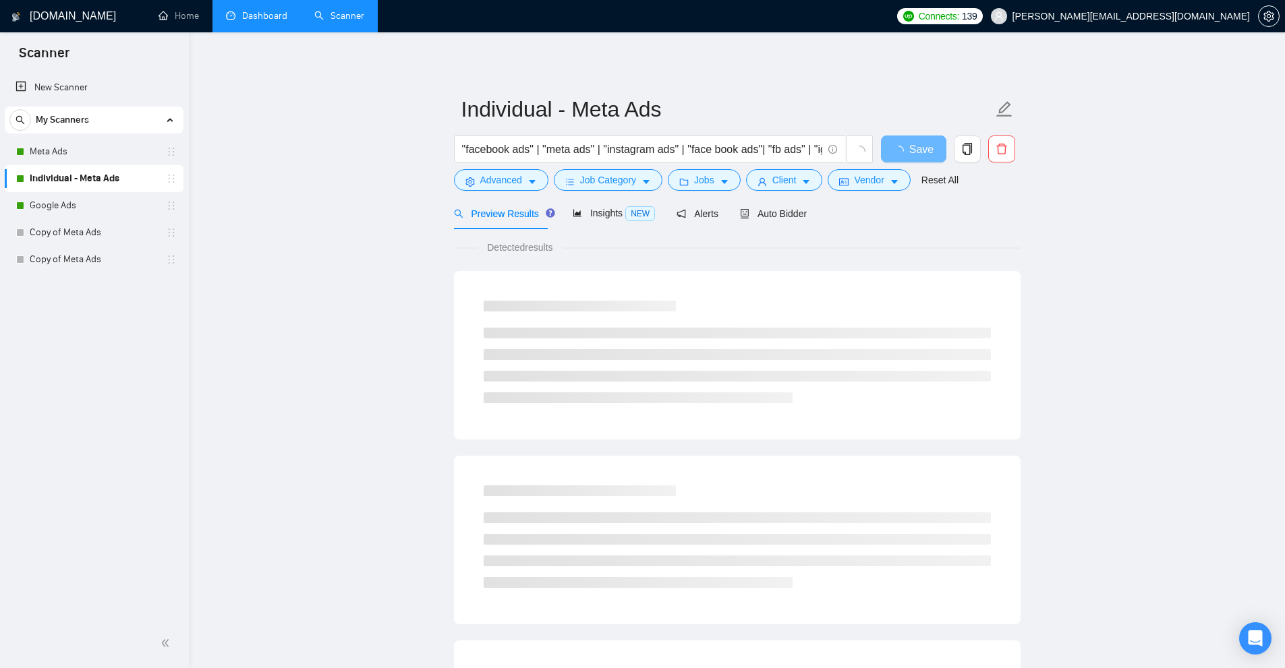
click at [433, 186] on main "Individual - Meta Ads "facebook ads" | "meta ads" | "instagram ads" | "face boo…" at bounding box center [736, 616] width 1053 height 1125
click at [498, 187] on span "Advanced" at bounding box center [501, 180] width 42 height 15
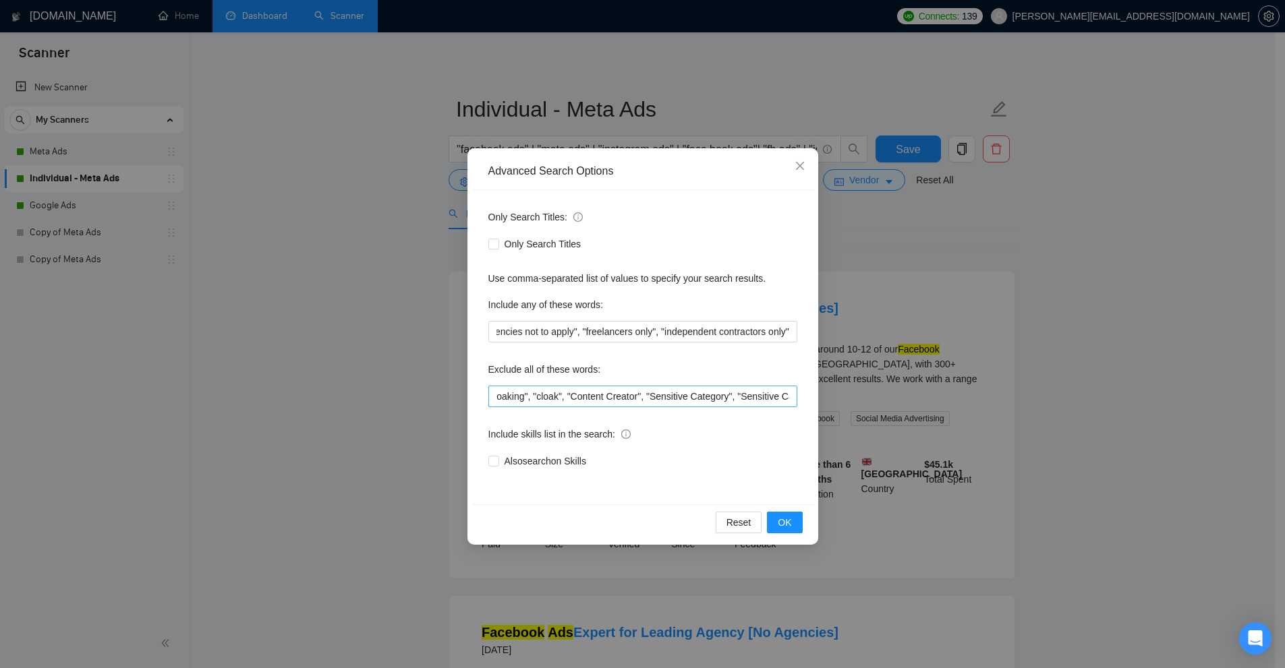
scroll to position [0, 709]
click at [865, 377] on div "Advanced Search Options Only Search Titles: Only Search Titles Use comma-separa…" at bounding box center [642, 334] width 1285 height 668
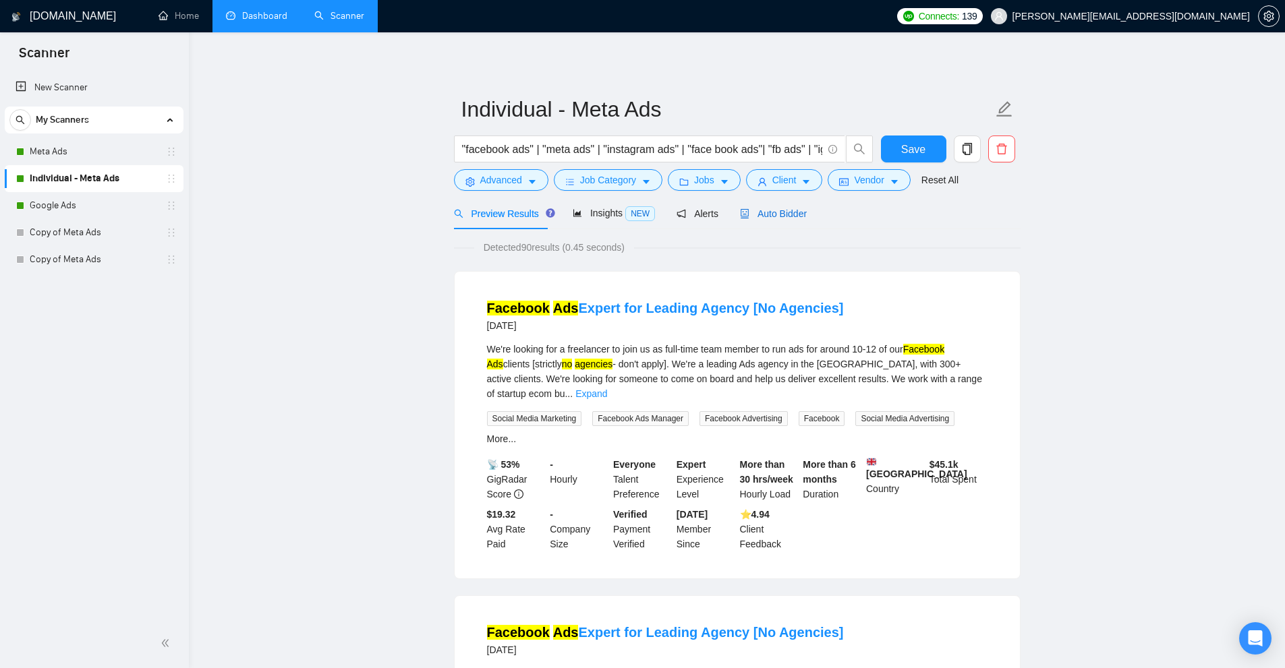
click at [794, 214] on span "Auto Bidder" at bounding box center [773, 213] width 67 height 11
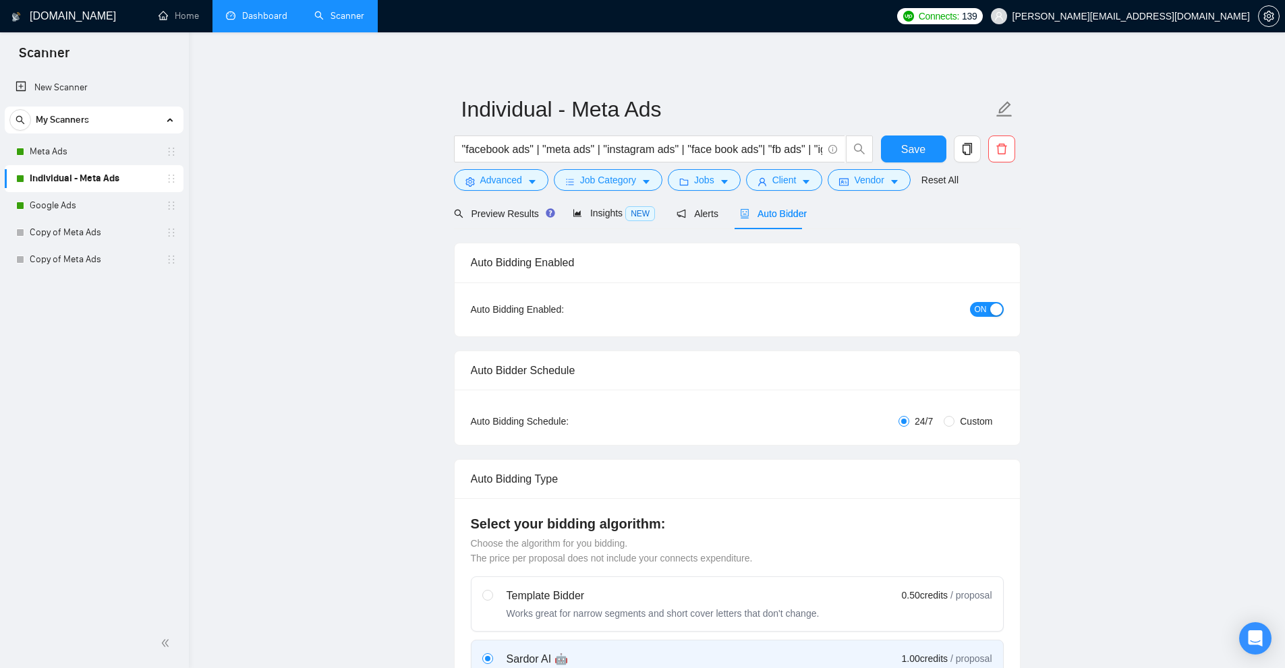
click at [840, 194] on form "Individual - Meta Ads "facebook ads" | "meta ads" | "instagram ads" | "face boo…" at bounding box center [737, 143] width 566 height 110
click at [856, 178] on span "Vendor" at bounding box center [869, 180] width 30 height 15
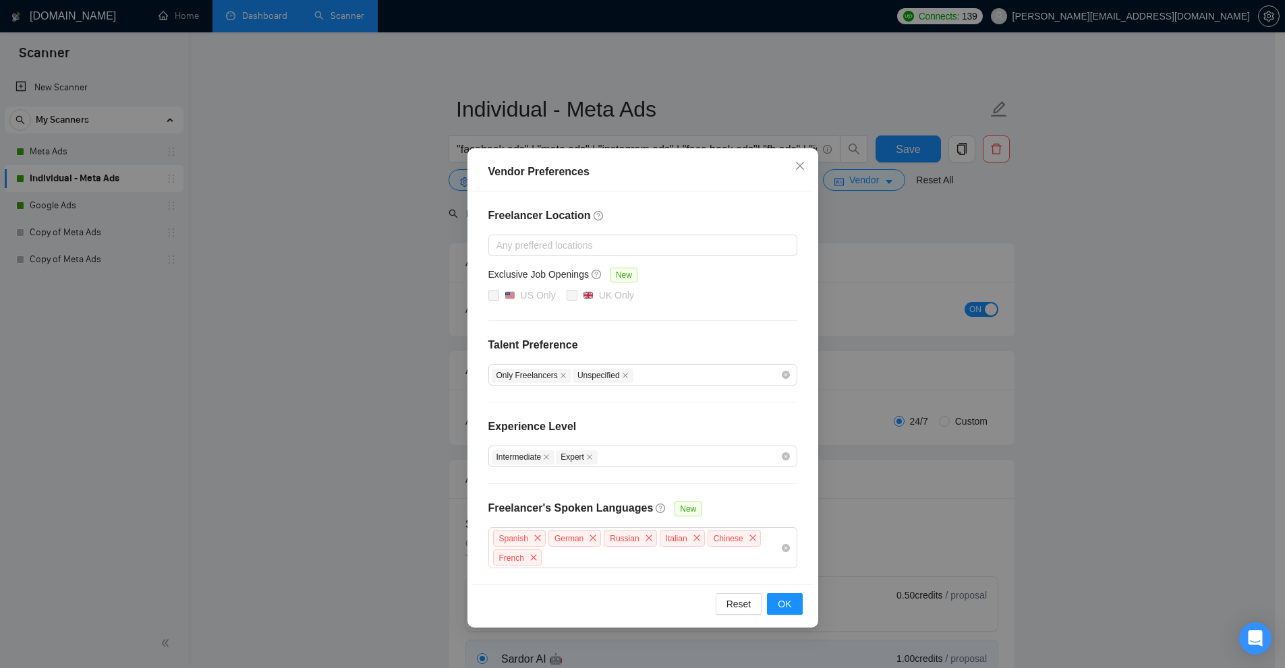
click at [891, 267] on div "Vendor Preferences Freelancer Location Any preffered locations Exclusive Job Op…" at bounding box center [642, 334] width 1285 height 668
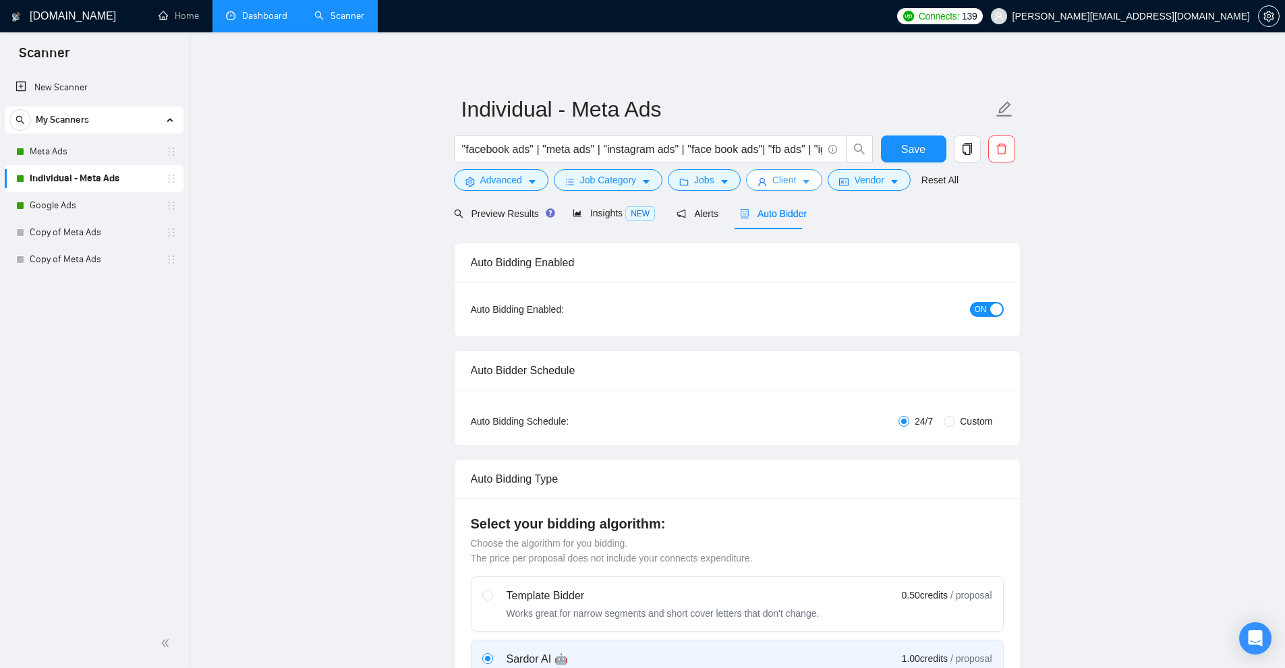
click at [792, 179] on span "Client" at bounding box center [784, 180] width 24 height 15
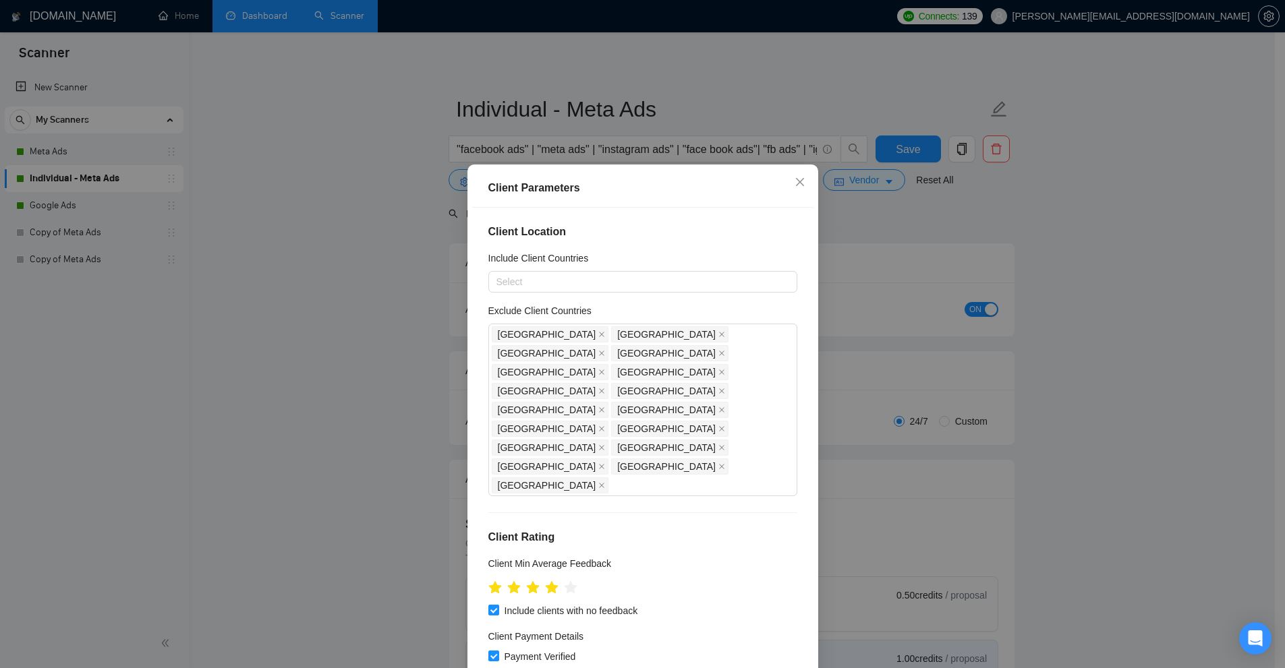
click at [867, 279] on div "Client Parameters Client Location Include Client Countries Select Exclude Clien…" at bounding box center [642, 334] width 1285 height 668
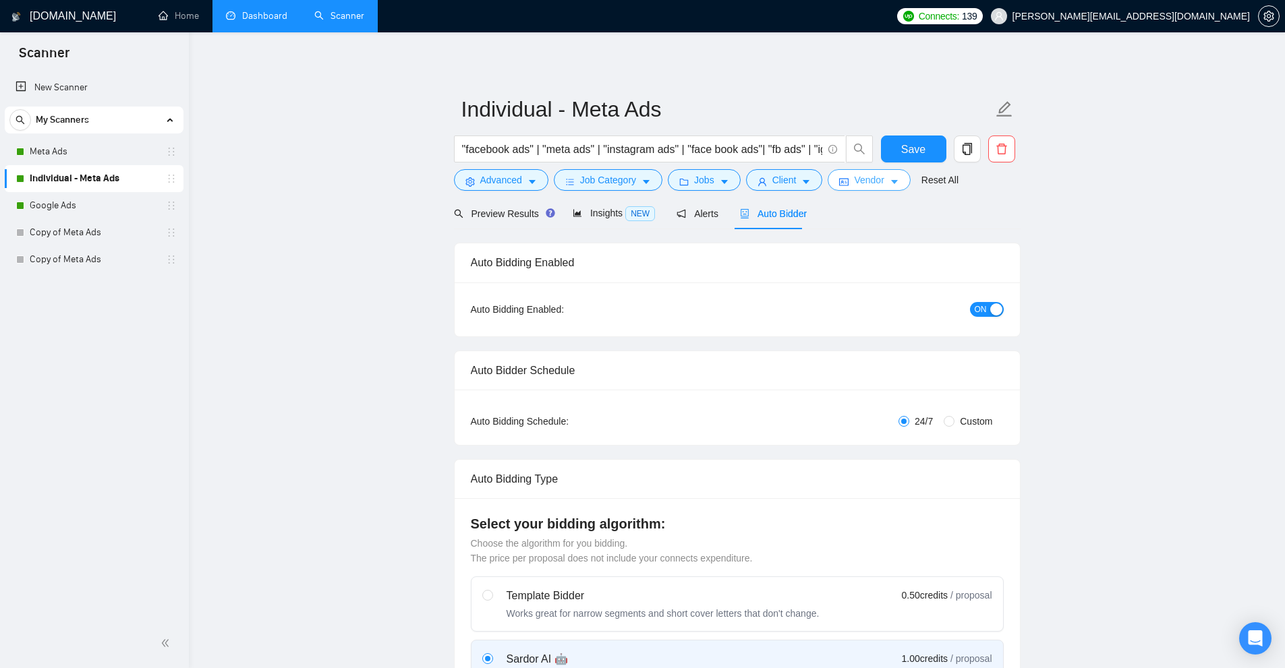
click at [889, 187] on button "Vendor" at bounding box center [868, 180] width 82 height 22
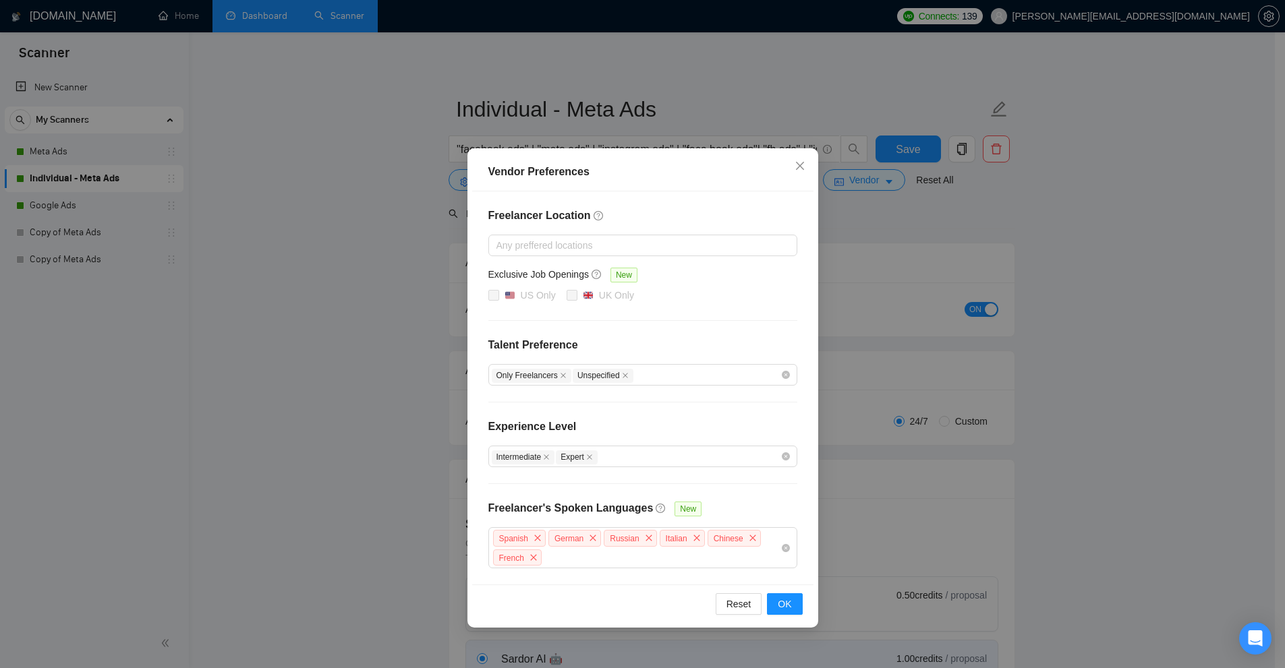
click at [874, 383] on div "Vendor Preferences Freelancer Location Any preffered locations Exclusive Job Op…" at bounding box center [642, 334] width 1285 height 668
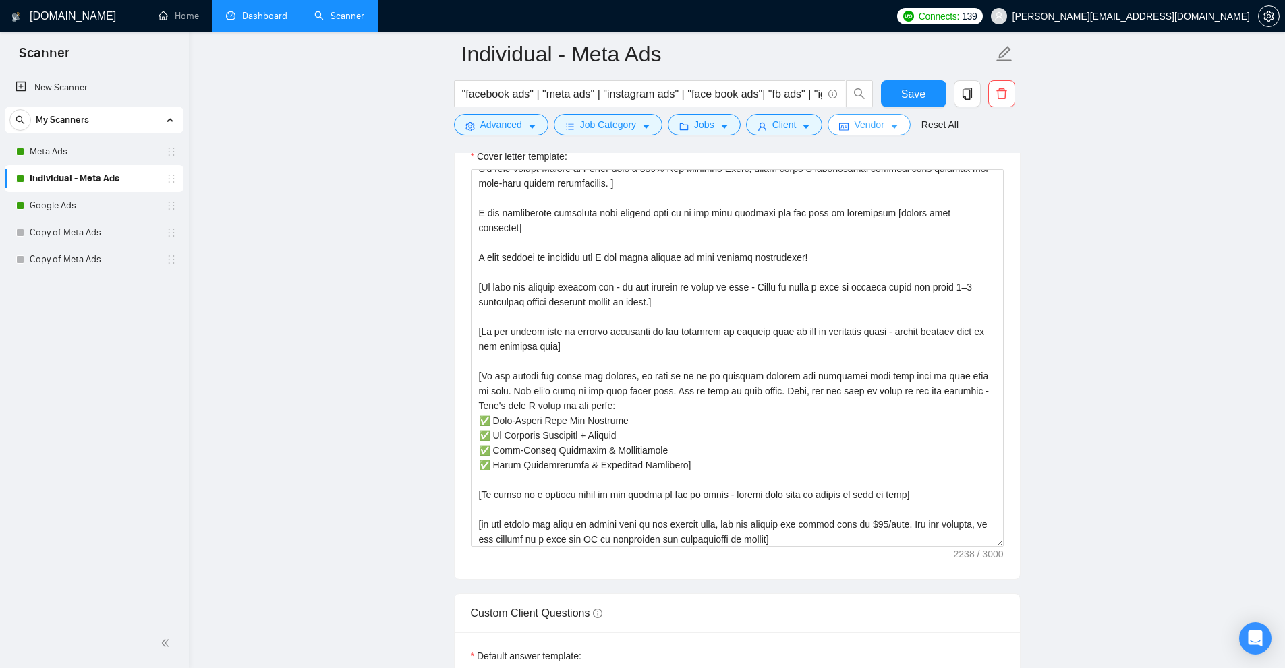
scroll to position [111, 0]
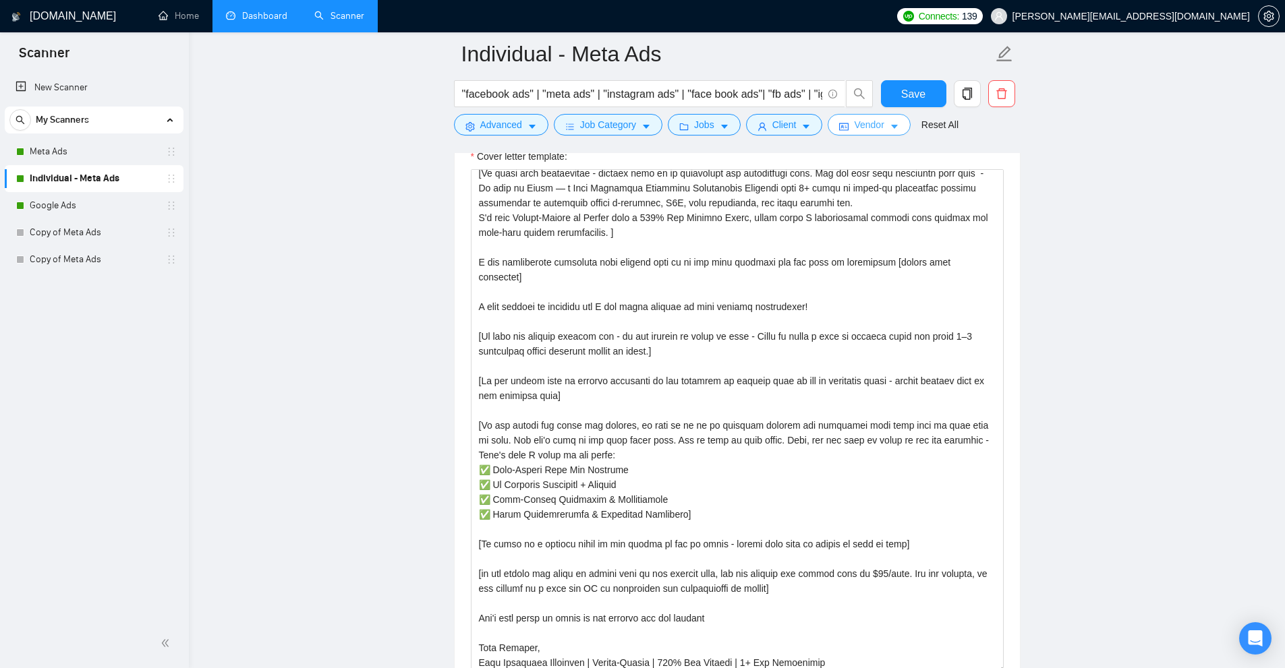
drag, startPoint x: 997, startPoint y: 468, endPoint x: 1047, endPoint y: 669, distance: 207.2
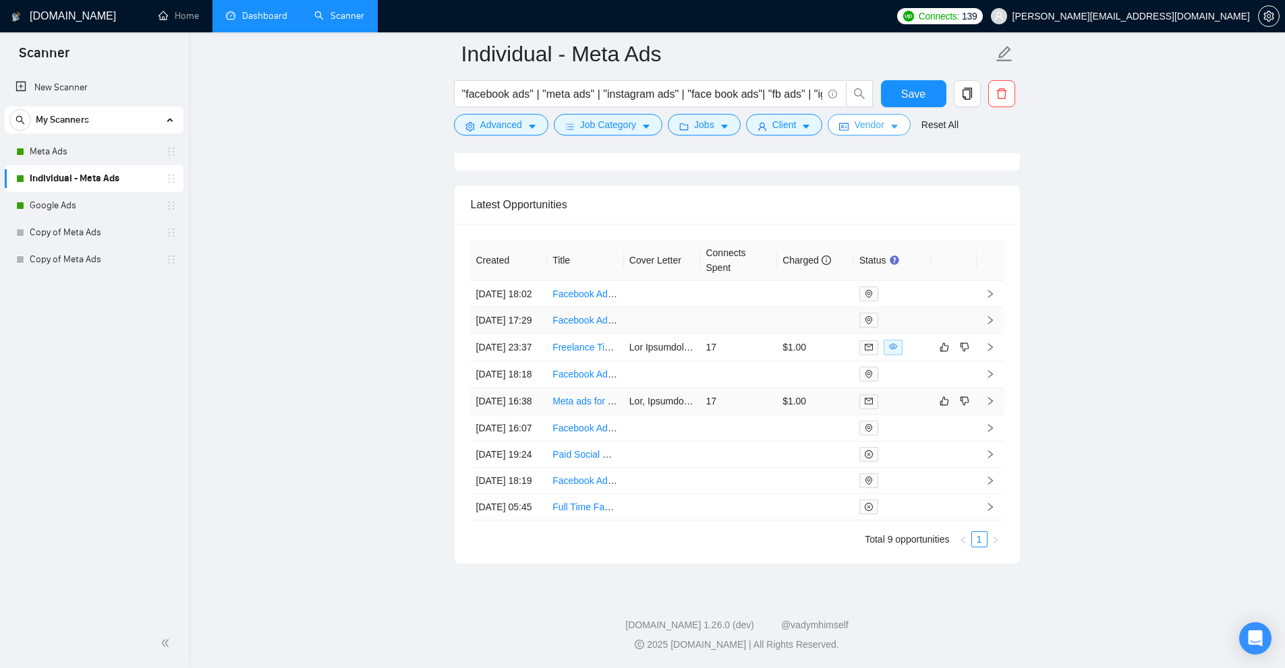
scroll to position [3633, 0]
click at [728, 334] on td "17" at bounding box center [738, 348] width 77 height 28
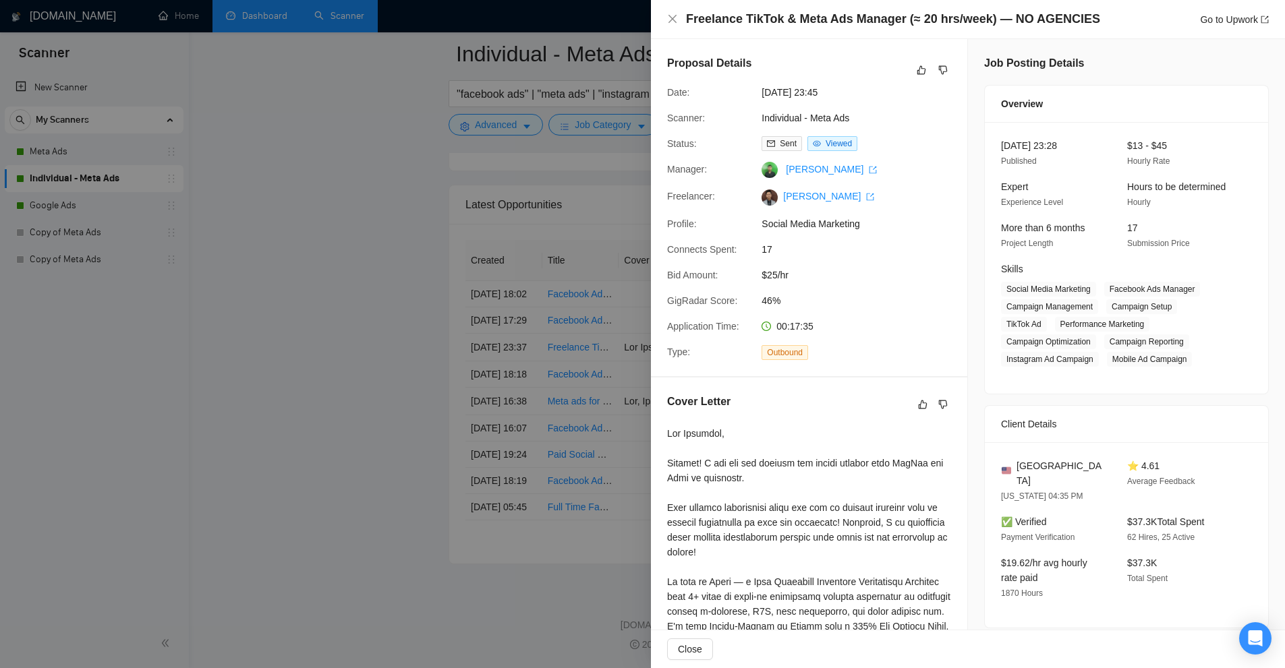
scroll to position [67, 0]
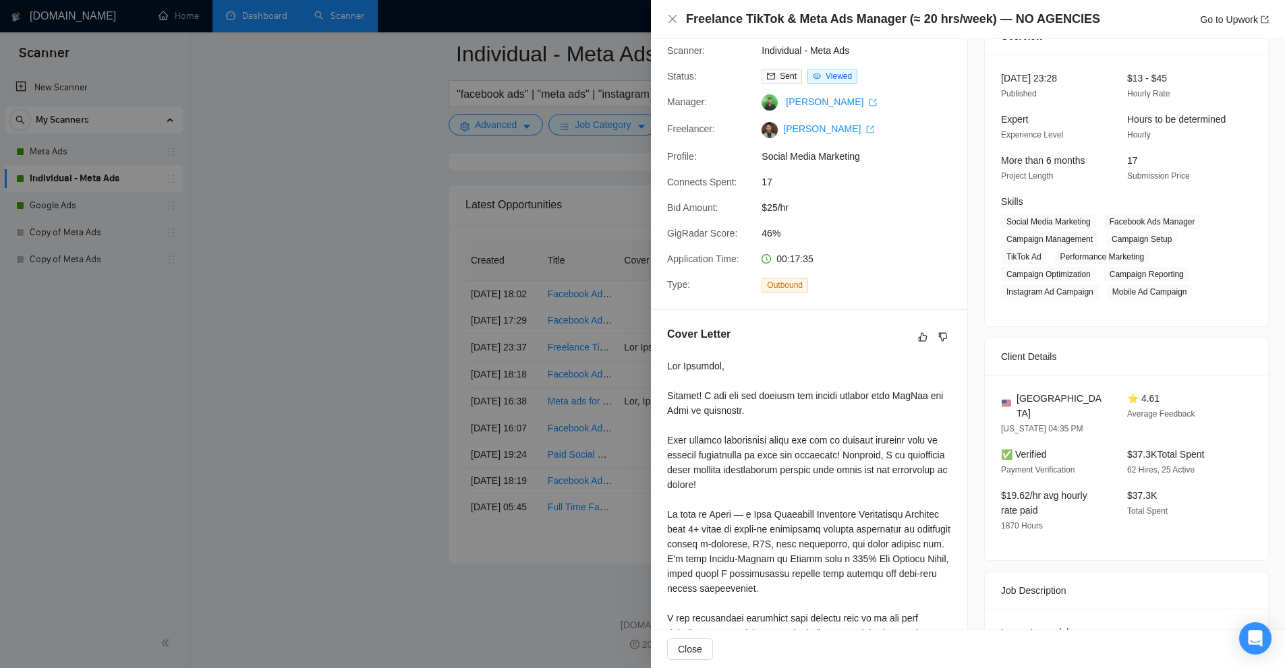
drag, startPoint x: 562, startPoint y: 196, endPoint x: 633, endPoint y: 242, distance: 83.8
click at [560, 196] on div at bounding box center [642, 334] width 1285 height 668
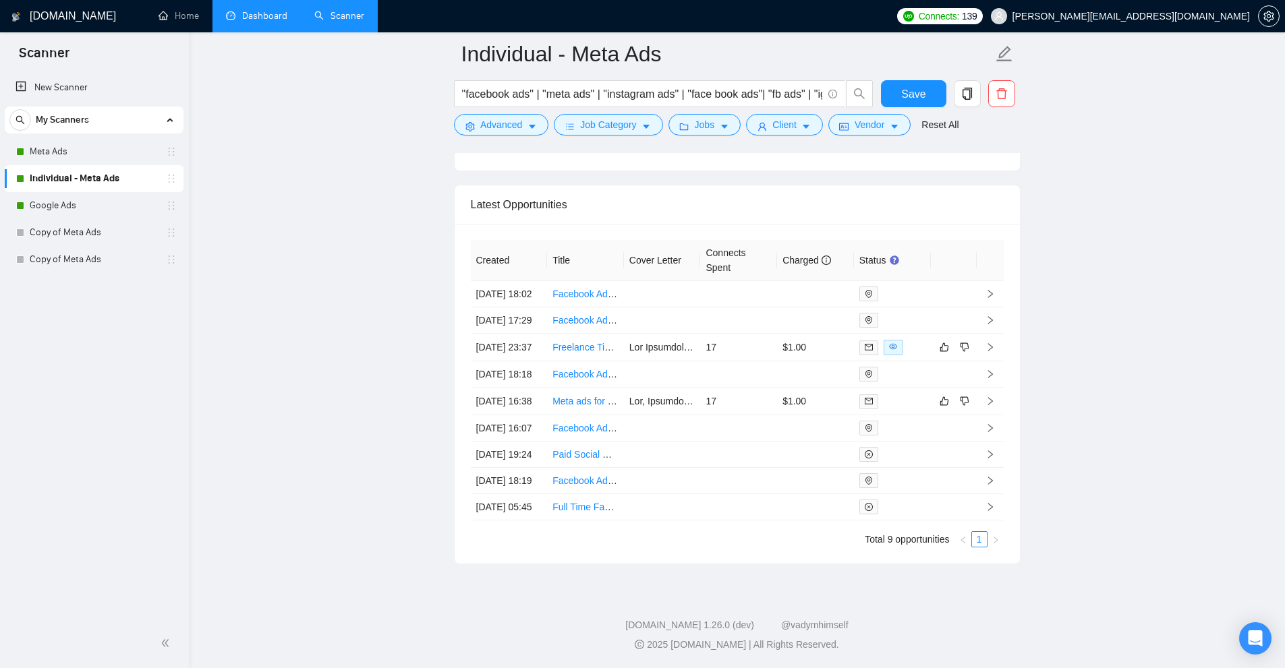
click at [276, 11] on link "Dashboard" at bounding box center [256, 15] width 61 height 11
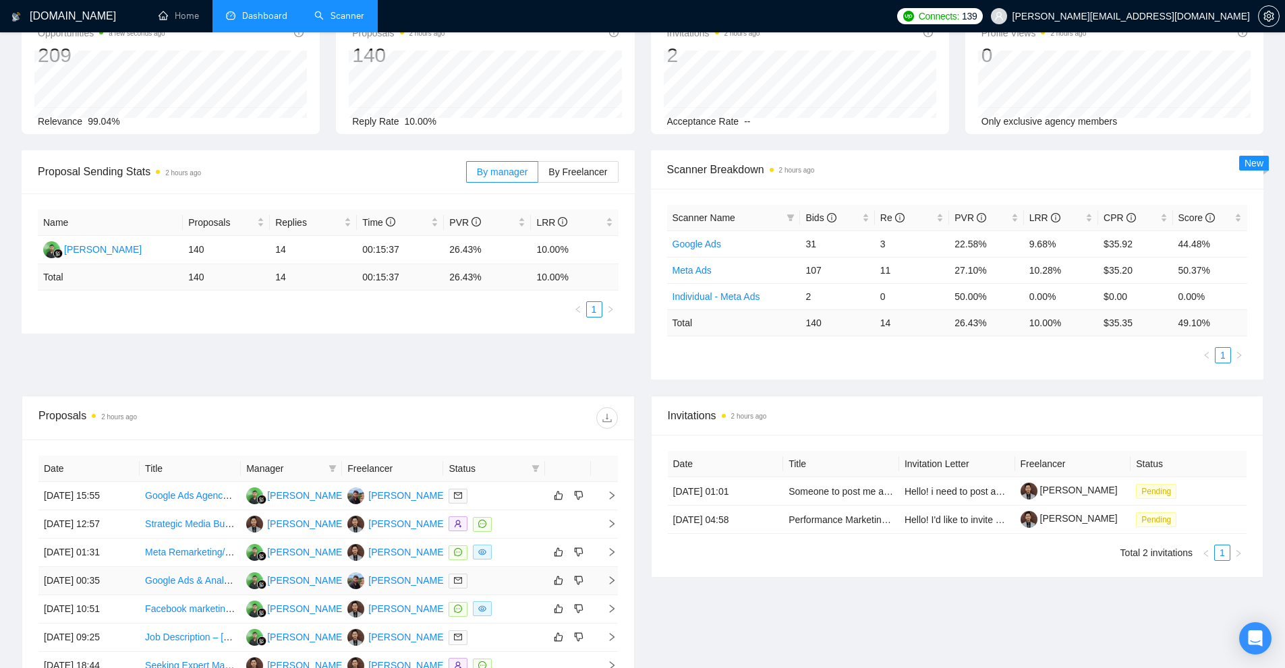
scroll to position [348, 0]
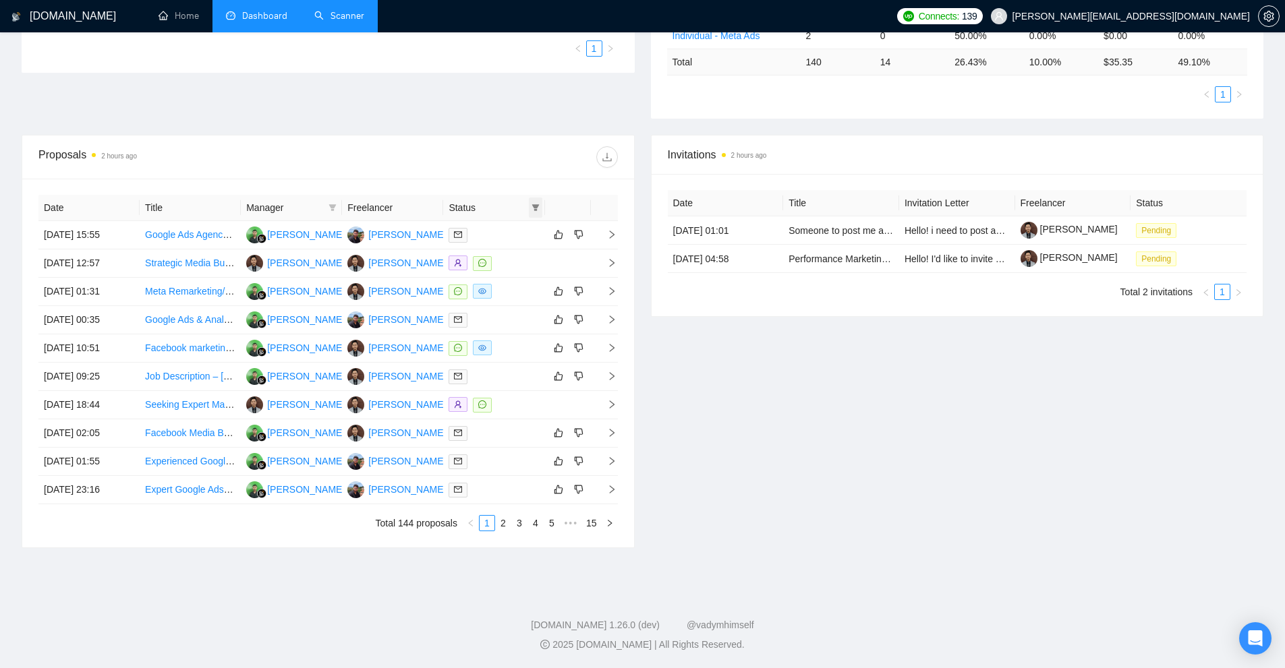
click at [532, 208] on icon "filter" at bounding box center [535, 208] width 8 height 8
click at [490, 250] on span "Sent" at bounding box center [491, 255] width 25 height 11
click at [510, 253] on span "Sent" at bounding box center [501, 254] width 65 height 15
checkbox input "false"
click at [510, 232] on span "Chat" at bounding box center [501, 233] width 65 height 15
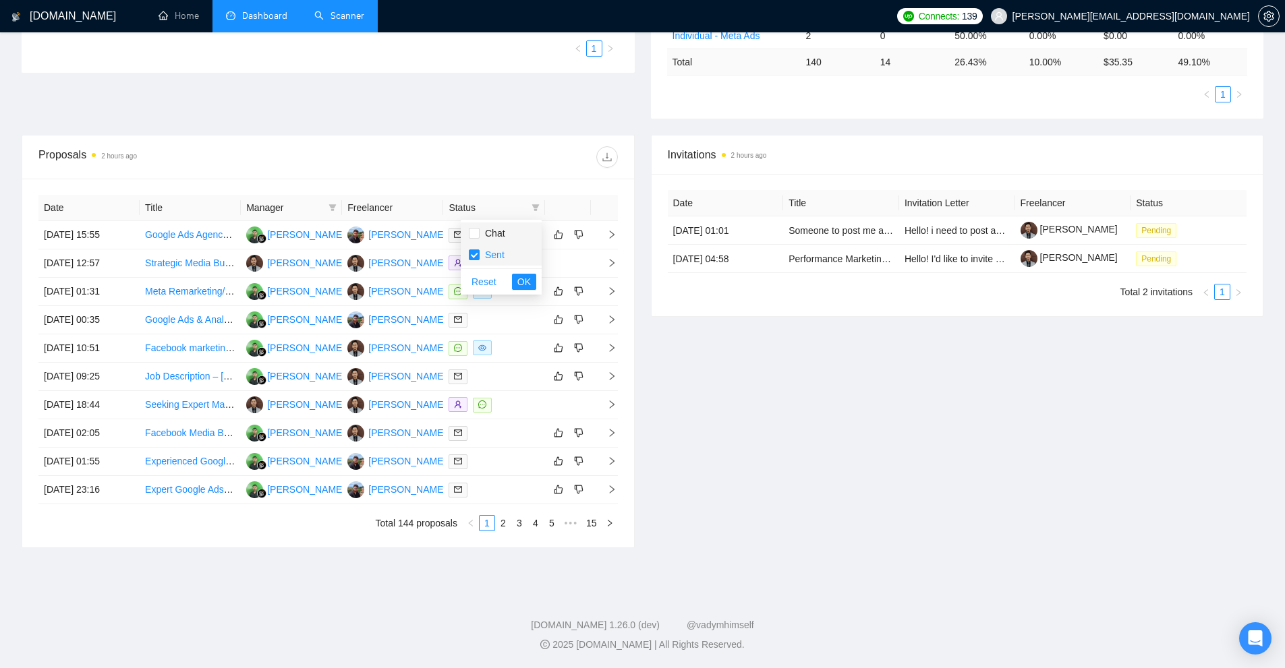
checkbox input "true"
click at [519, 274] on span "OK" at bounding box center [523, 281] width 13 height 15
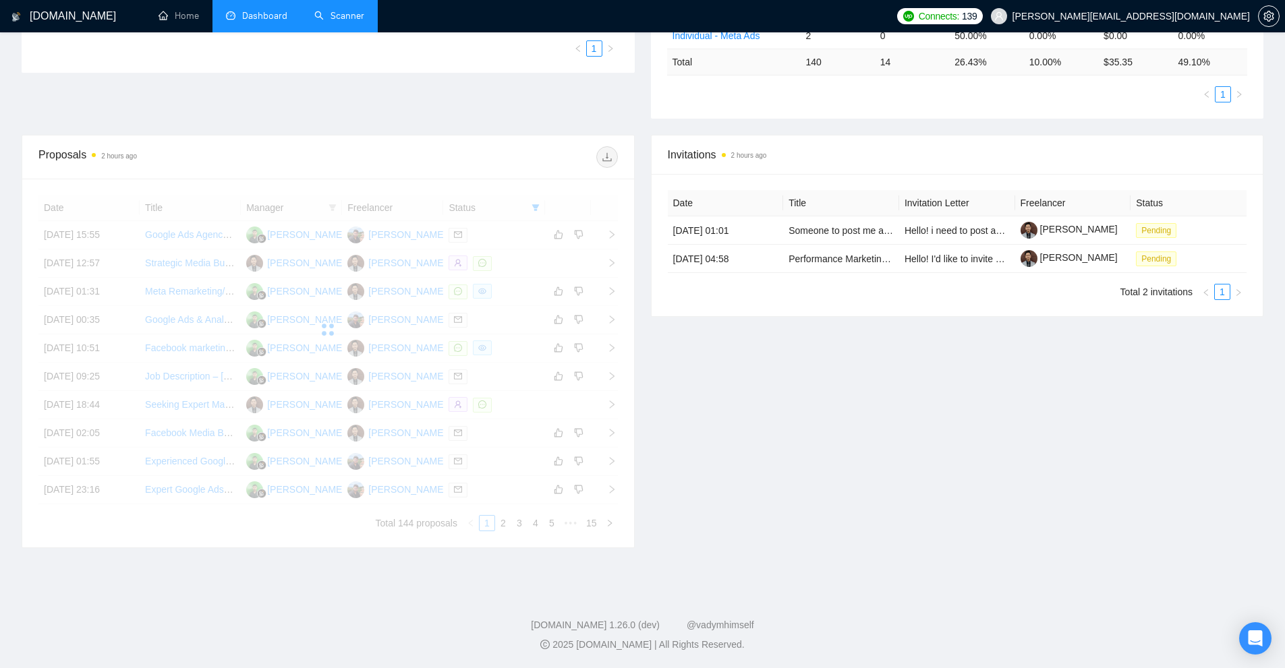
click at [332, 212] on div at bounding box center [327, 330] width 579 height 270
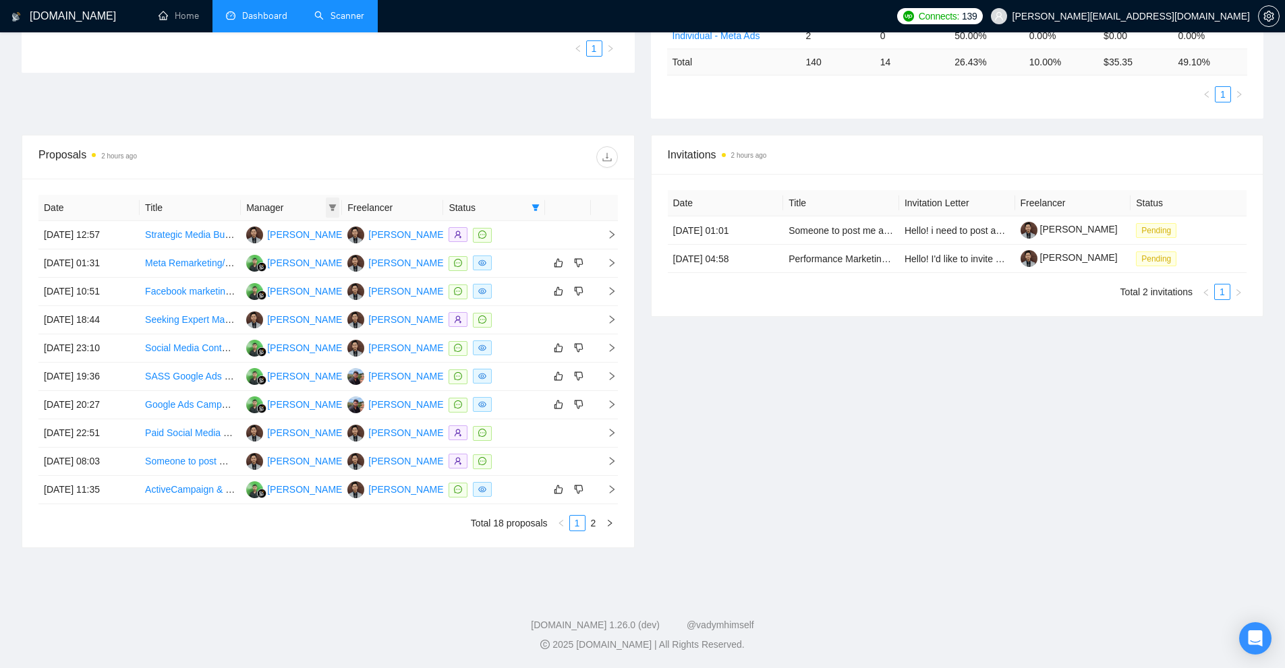
click at [328, 210] on span at bounding box center [332, 208] width 13 height 20
click at [307, 250] on span "Fudianto Fudianto" at bounding box center [295, 255] width 78 height 11
checkbox input "true"
click at [326, 274] on span "OK" at bounding box center [323, 281] width 13 height 15
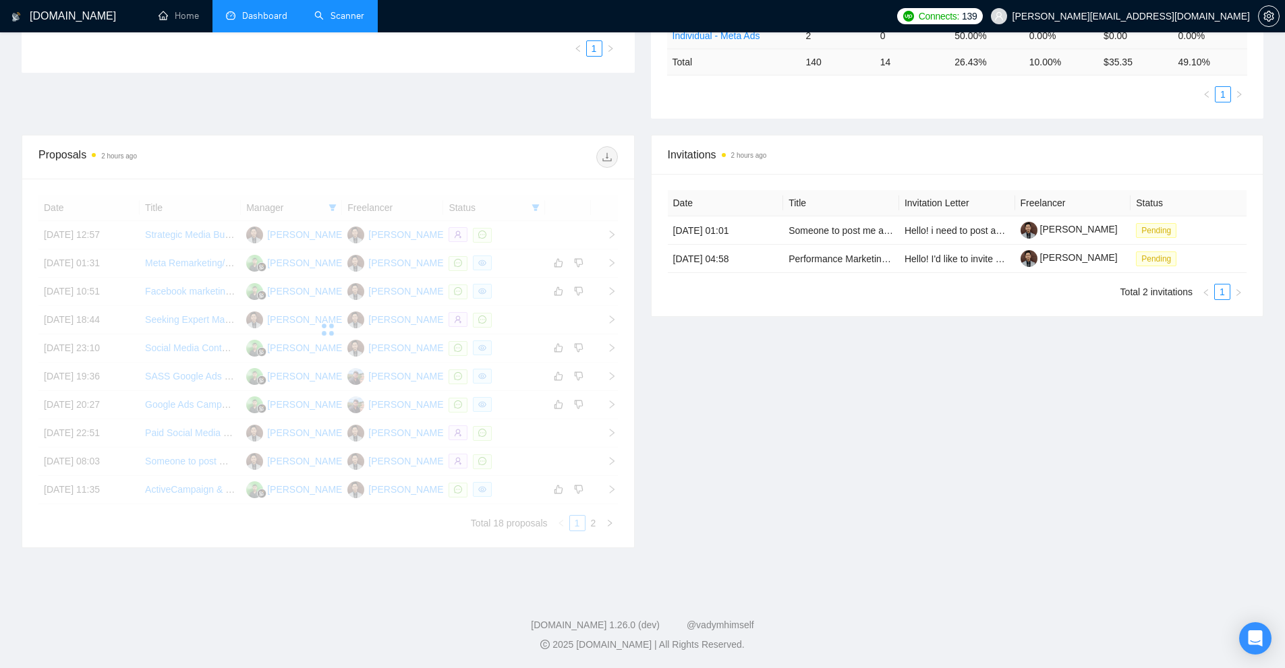
scroll to position [11, 0]
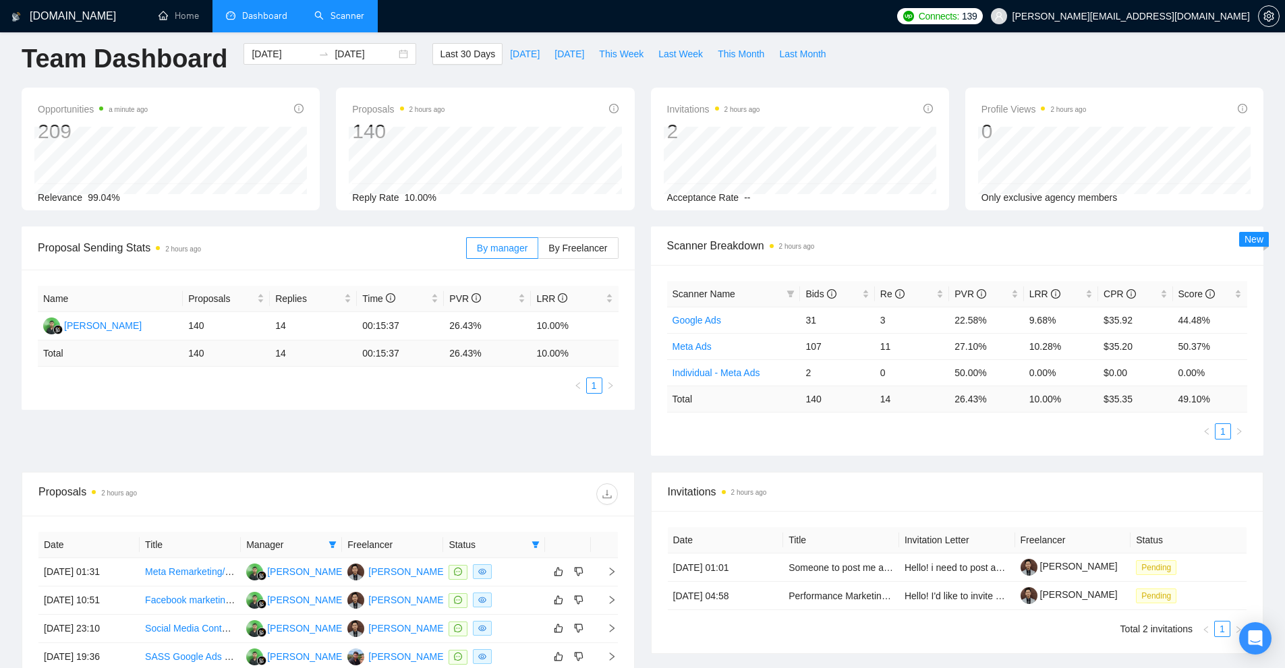
drag, startPoint x: 583, startPoint y: 360, endPoint x: 444, endPoint y: 363, distance: 138.9
click at [437, 368] on div "Name Proposals Replies Time PVR LRR Fudianto Fudianto 140 14 00:15:37 26.43% 10…" at bounding box center [328, 340] width 581 height 108
drag, startPoint x: 446, startPoint y: 330, endPoint x: 612, endPoint y: 324, distance: 166.7
click at [612, 324] on tr "Fudianto Fudianto 140 14 00:15:37 26.43% 10.00%" at bounding box center [328, 326] width 581 height 28
click at [571, 367] on div "Name Proposals Replies Time PVR LRR Fudianto Fudianto 140 14 00:15:37 26.43% 10…" at bounding box center [328, 340] width 581 height 108
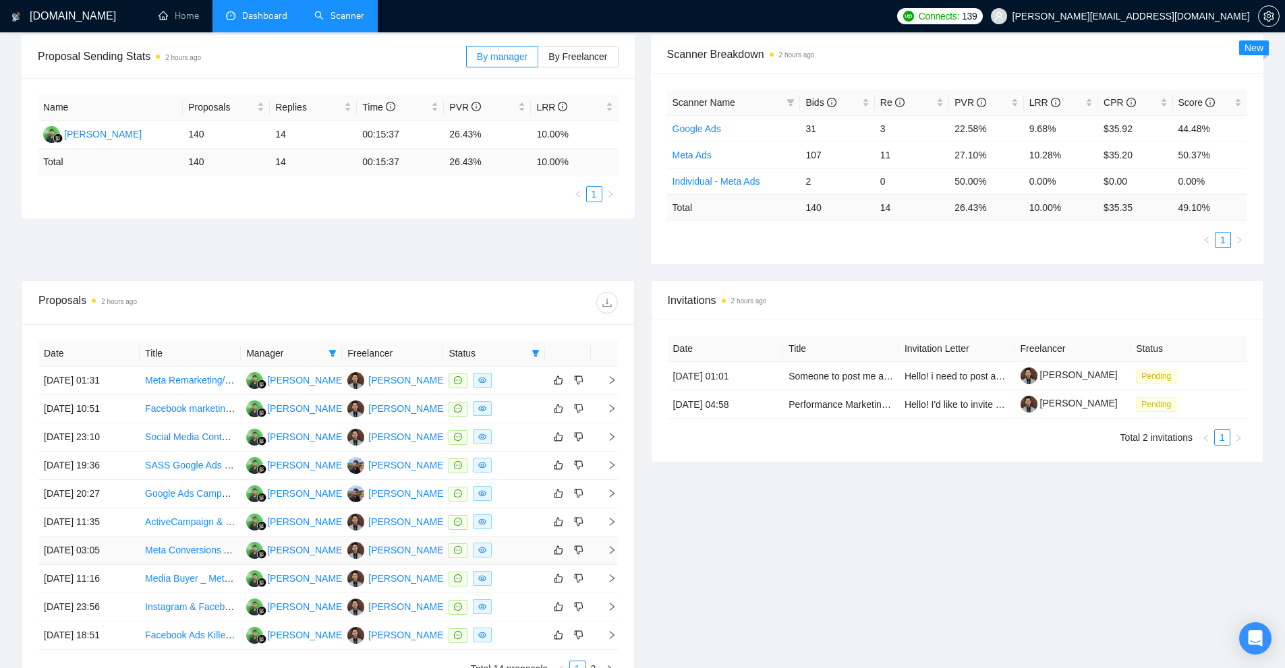
scroll to position [270, 0]
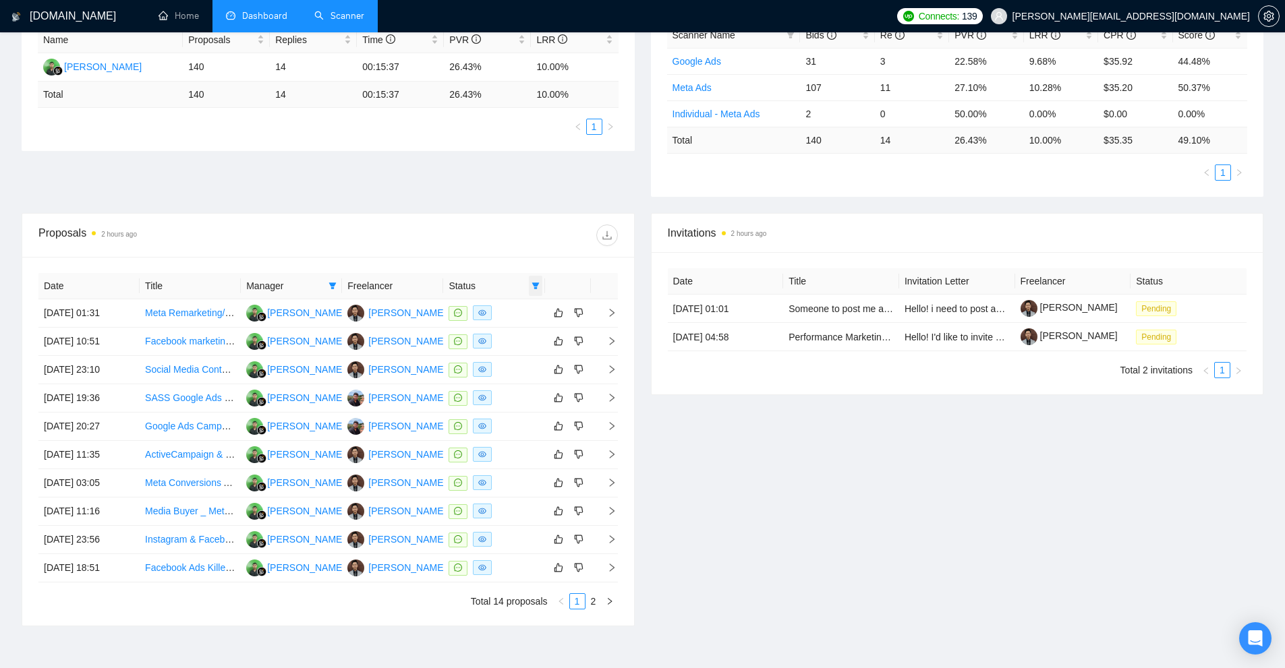
click at [529, 283] on span at bounding box center [535, 286] width 13 height 20
click at [497, 310] on span "Chat" at bounding box center [492, 311] width 26 height 11
checkbox input "false"
click at [494, 332] on span "Sent" at bounding box center [491, 333] width 25 height 11
checkbox input "true"
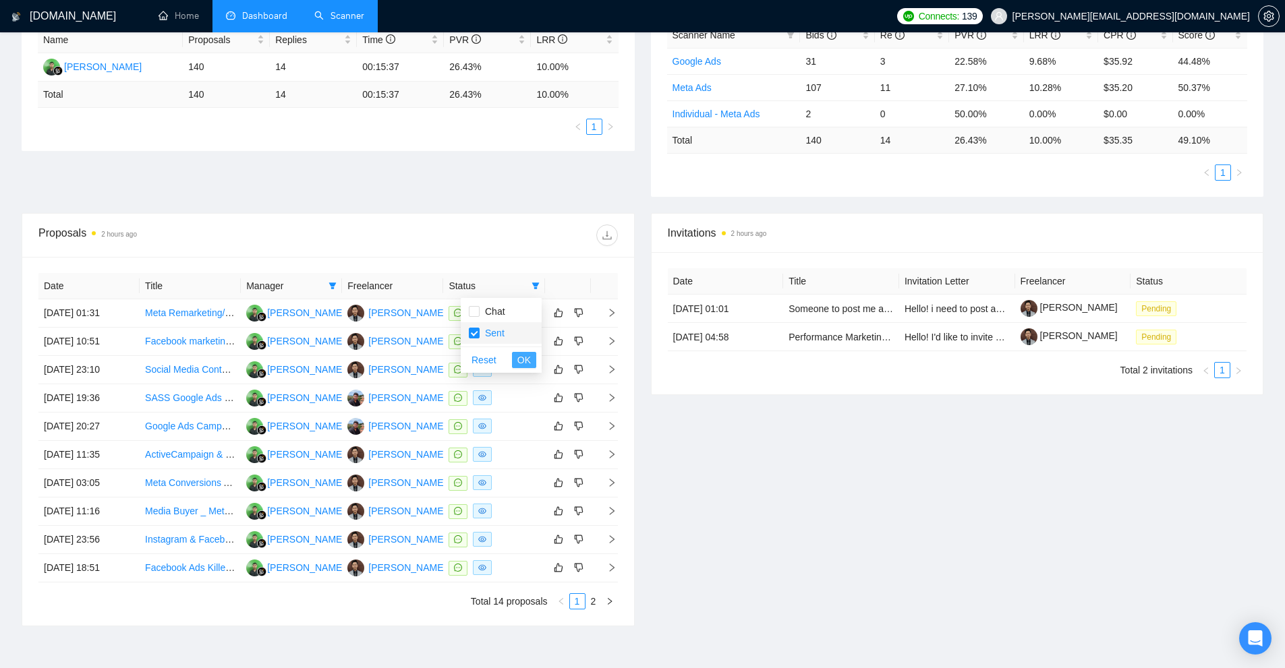
click at [521, 355] on span "OK" at bounding box center [523, 360] width 13 height 15
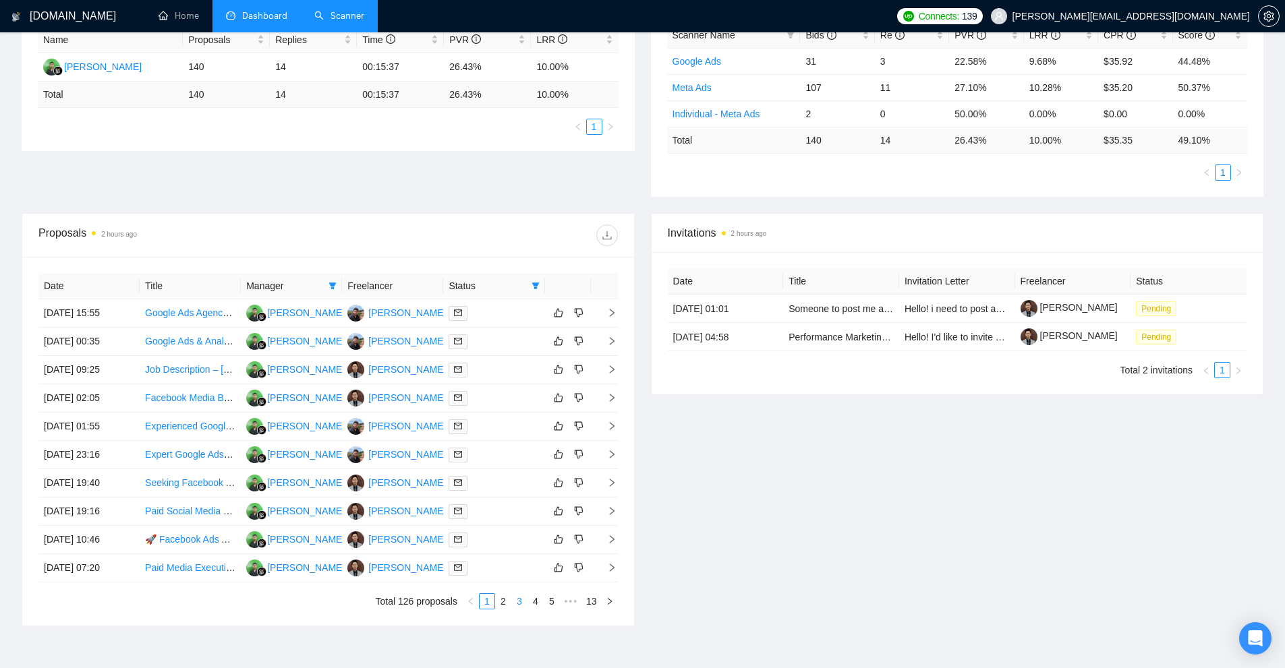
click at [511, 605] on li "3" at bounding box center [519, 601] width 16 height 16
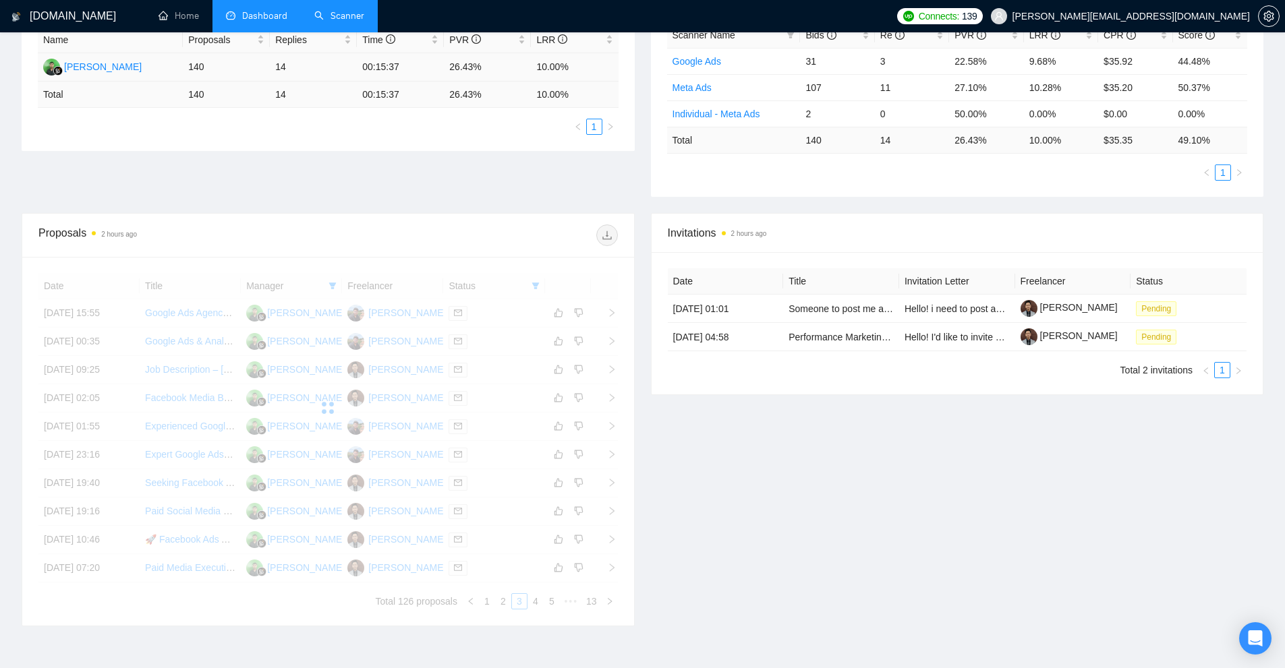
click at [340, 22] on link "Scanner" at bounding box center [339, 15] width 50 height 11
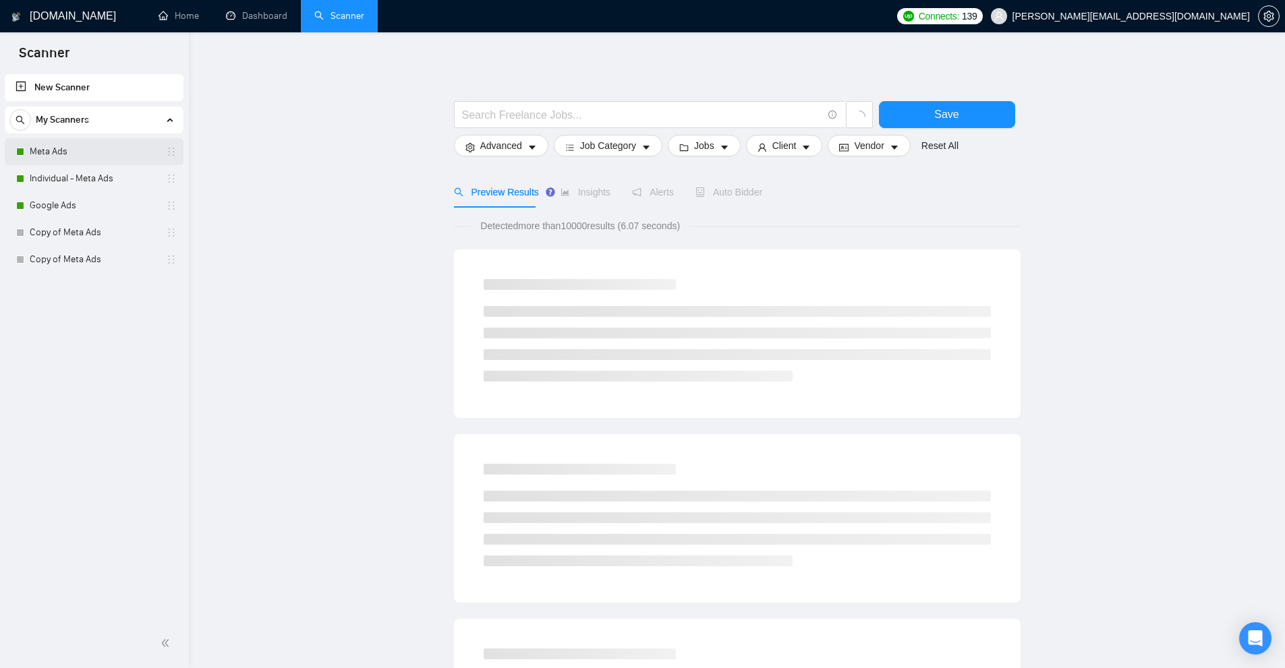
click at [69, 148] on link "Meta Ads" at bounding box center [94, 151] width 128 height 27
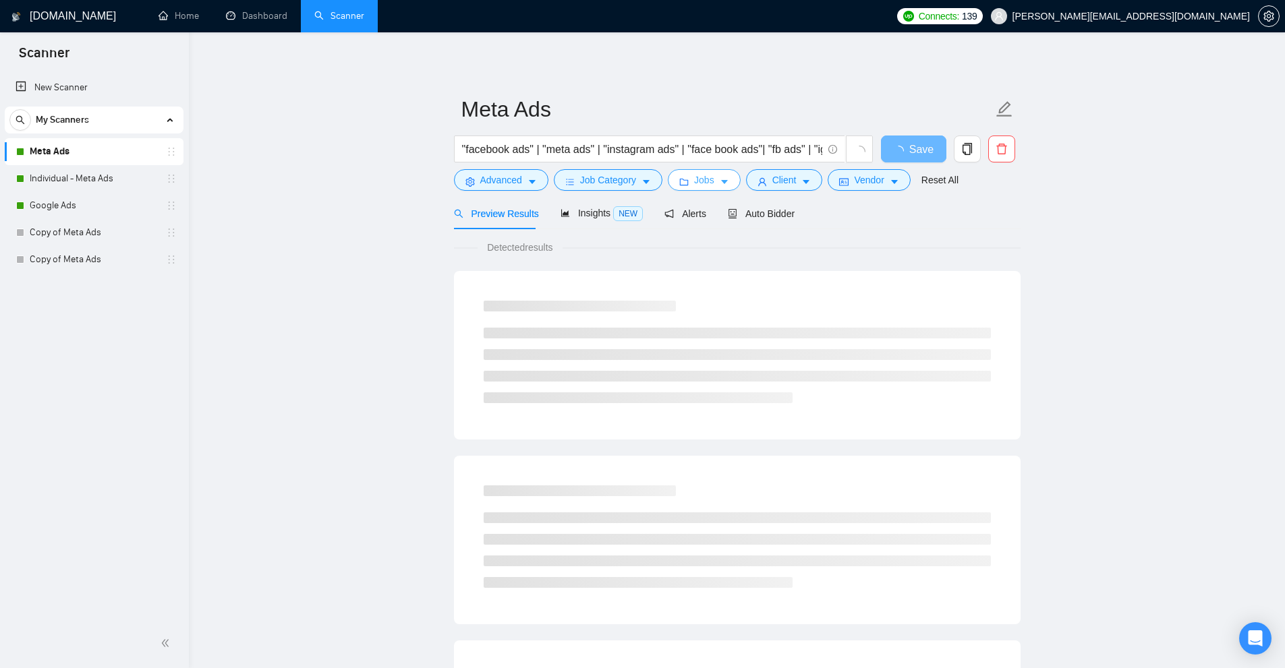
click at [696, 181] on span "Jobs" at bounding box center [704, 180] width 20 height 15
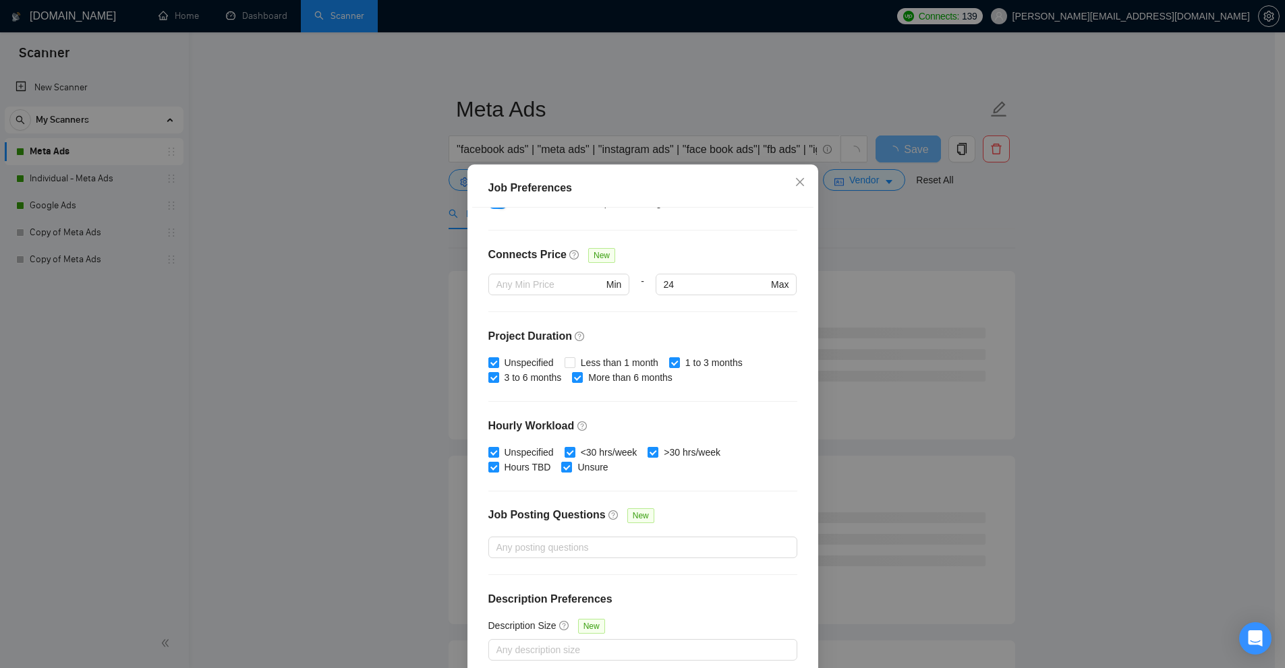
scroll to position [67, 0]
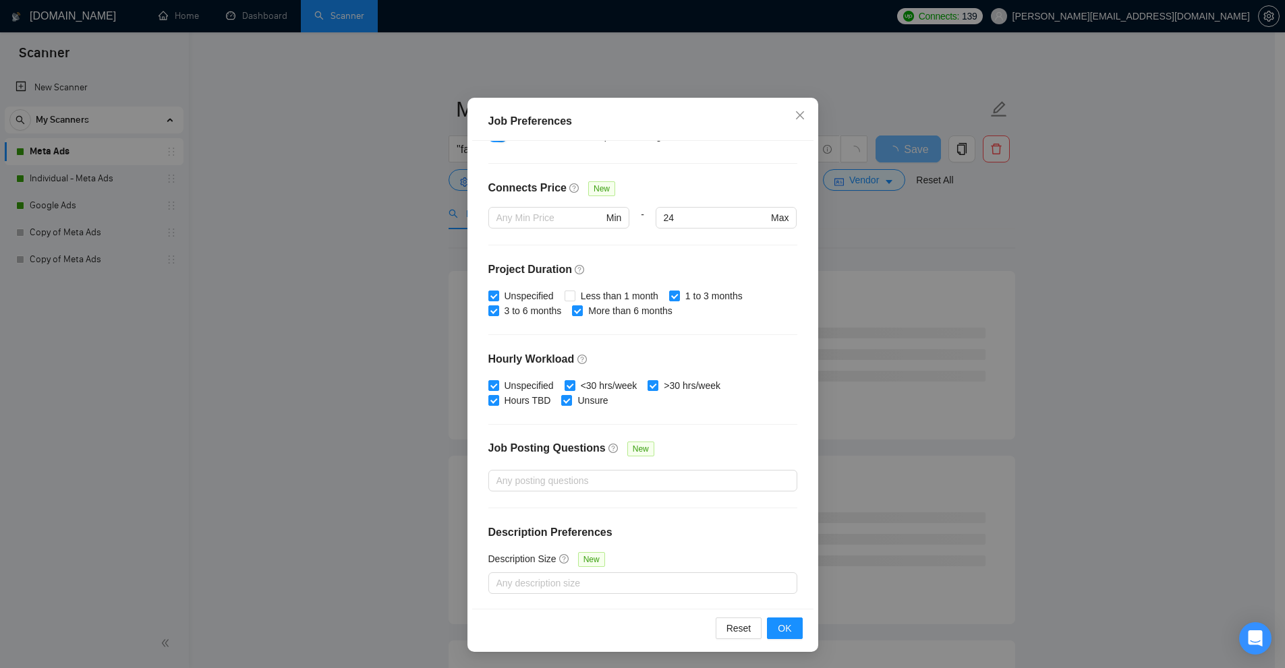
drag, startPoint x: 889, startPoint y: 252, endPoint x: 804, endPoint y: 233, distance: 86.9
click at [888, 252] on div "Job Preferences Budget Project Type All Fixed Price Hourly Rate Fixed Price Bud…" at bounding box center [642, 334] width 1285 height 668
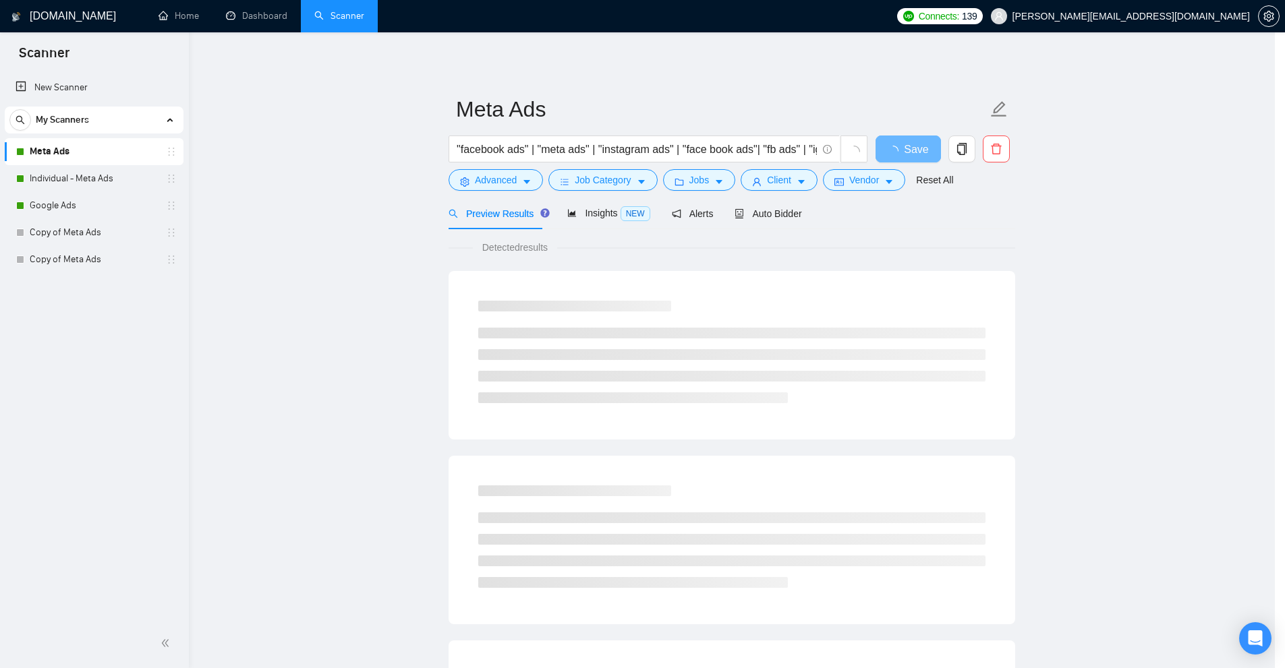
scroll to position [0, 0]
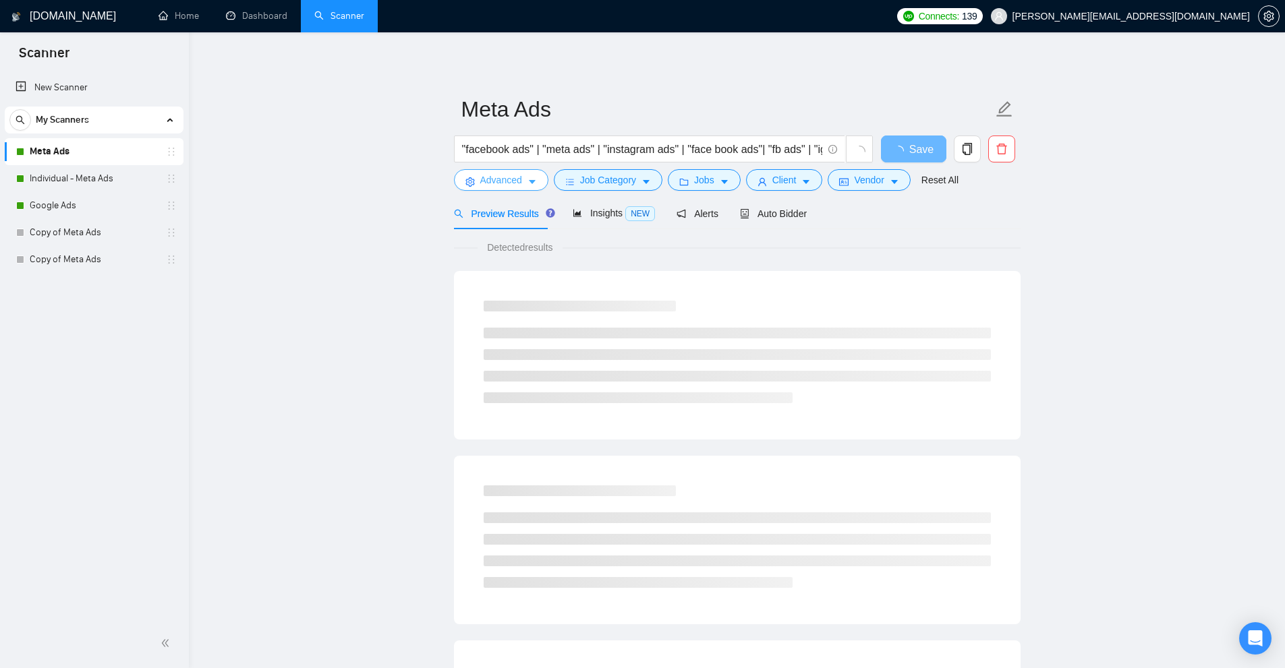
click at [525, 181] on button "Advanced" at bounding box center [501, 180] width 94 height 22
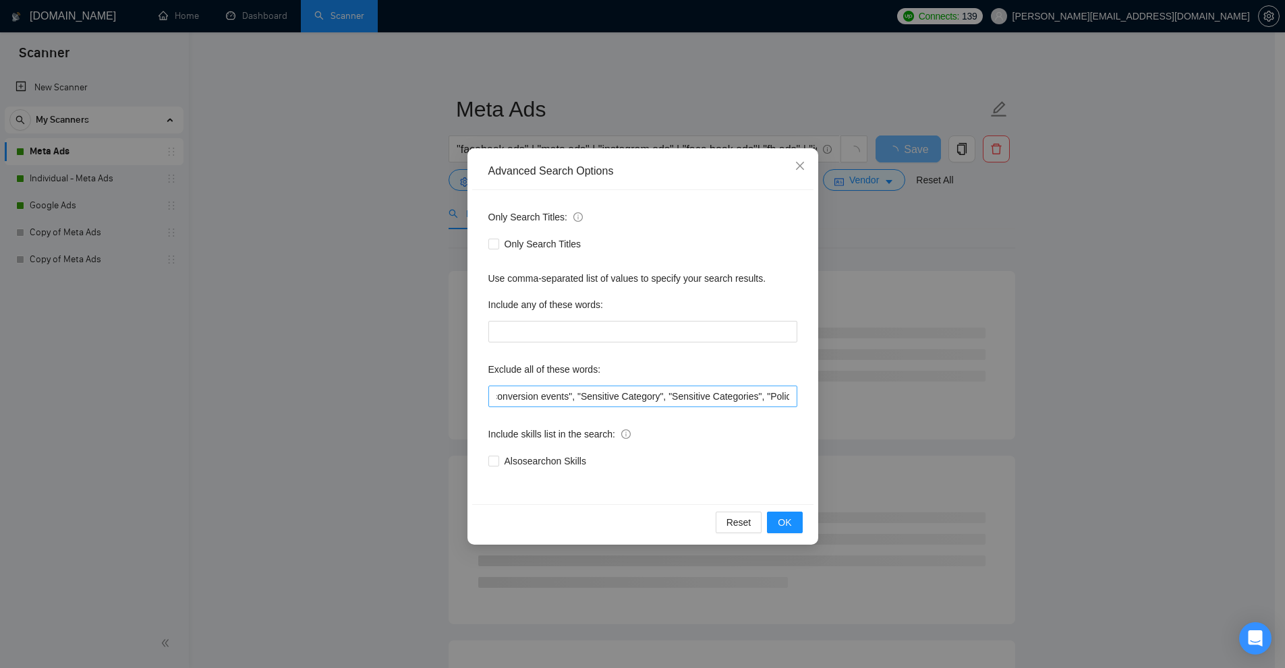
scroll to position [0, 1388]
click at [1022, 341] on div "Advanced Search Options Only Search Titles: Only Search Titles Use comma-separa…" at bounding box center [642, 334] width 1285 height 668
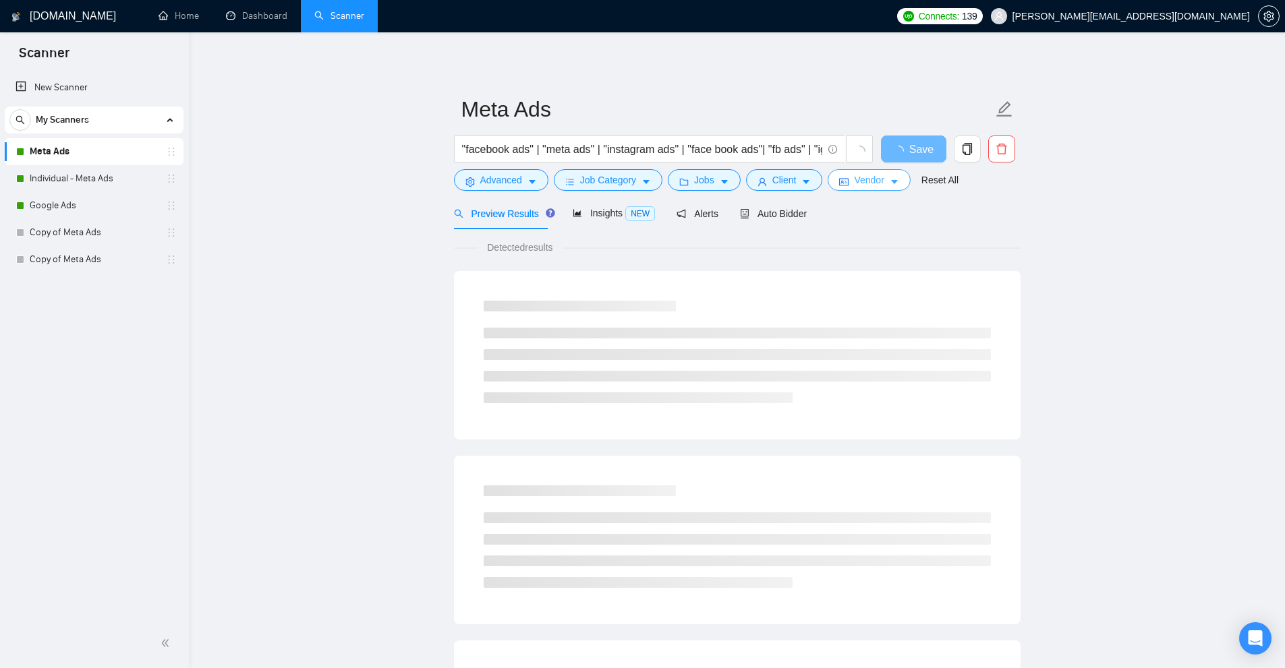
click at [844, 177] on span "idcard" at bounding box center [843, 182] width 9 height 10
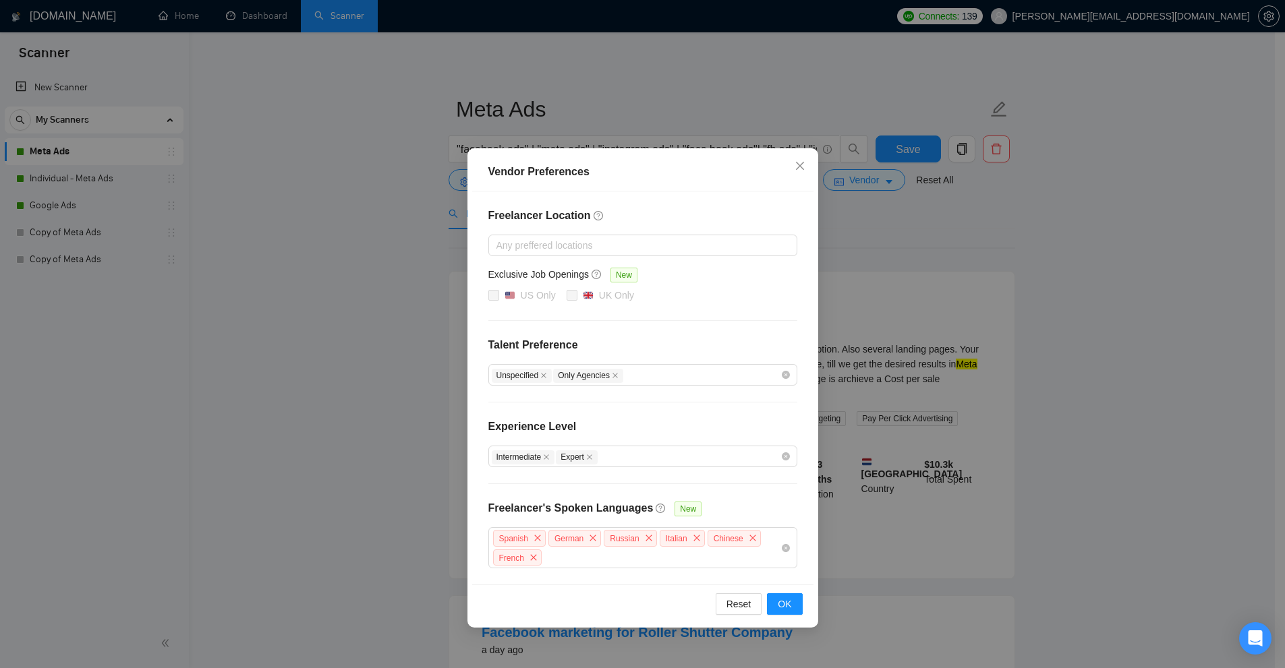
click at [910, 229] on div "Vendor Preferences Freelancer Location Any preffered locations Exclusive Job Op…" at bounding box center [642, 334] width 1285 height 668
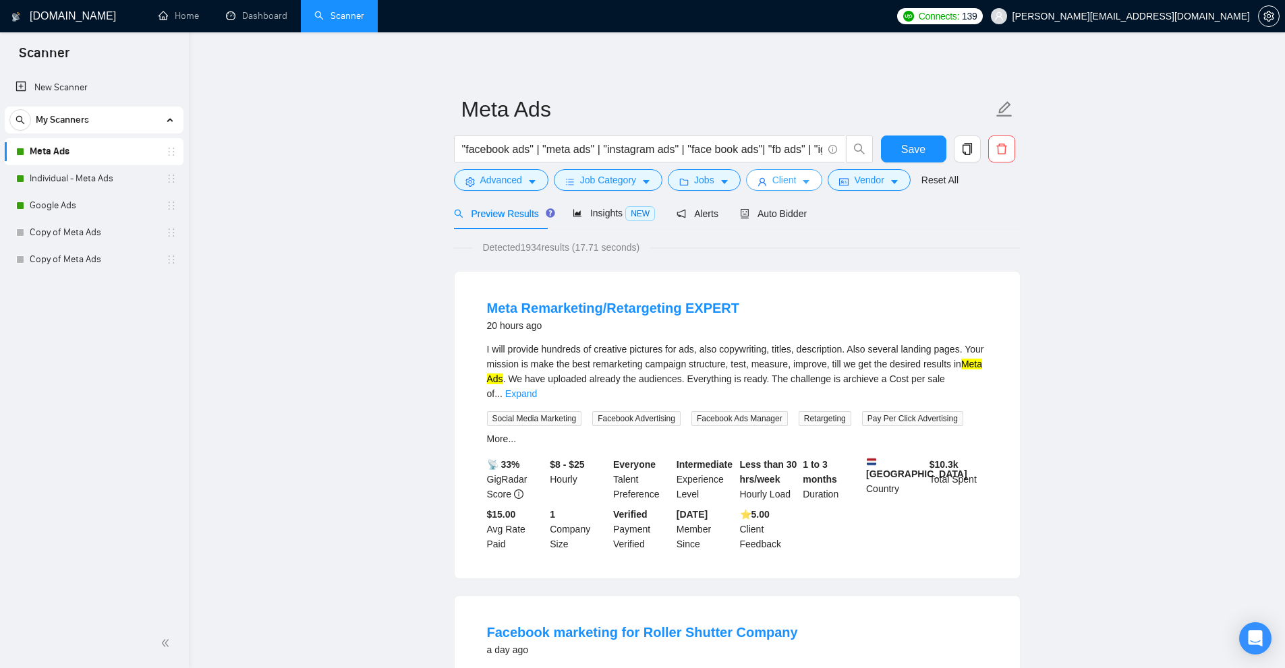
click at [776, 182] on span "Client" at bounding box center [784, 180] width 24 height 15
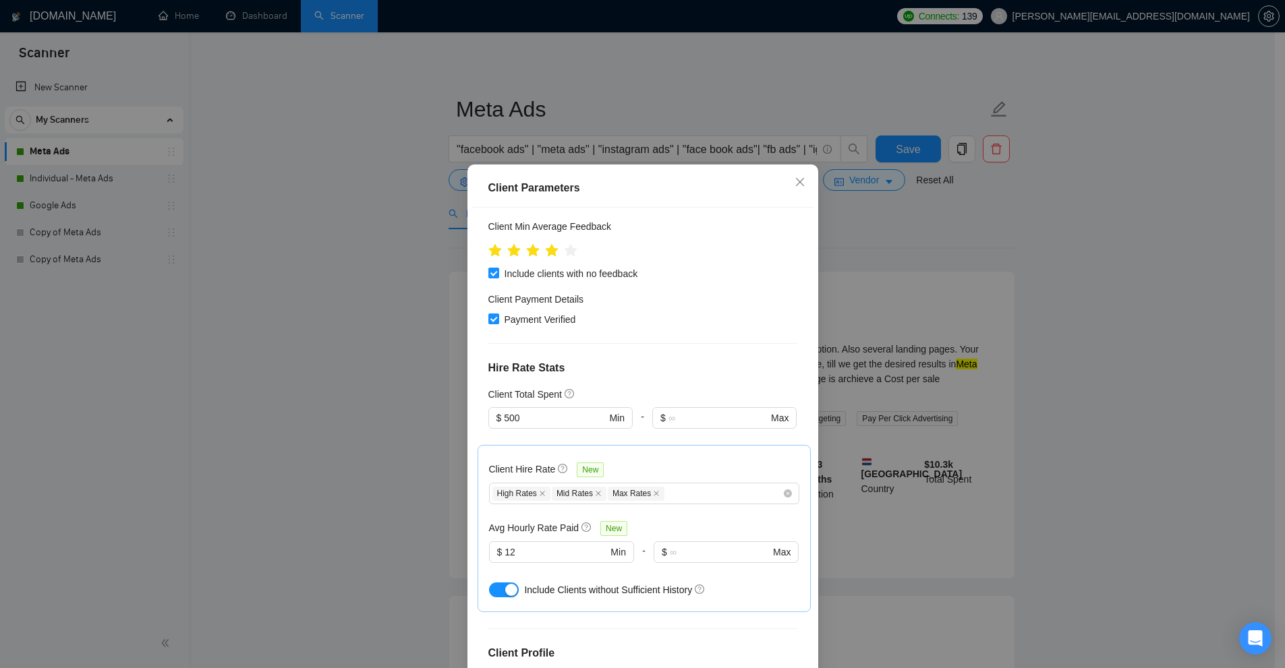
scroll to position [405, 0]
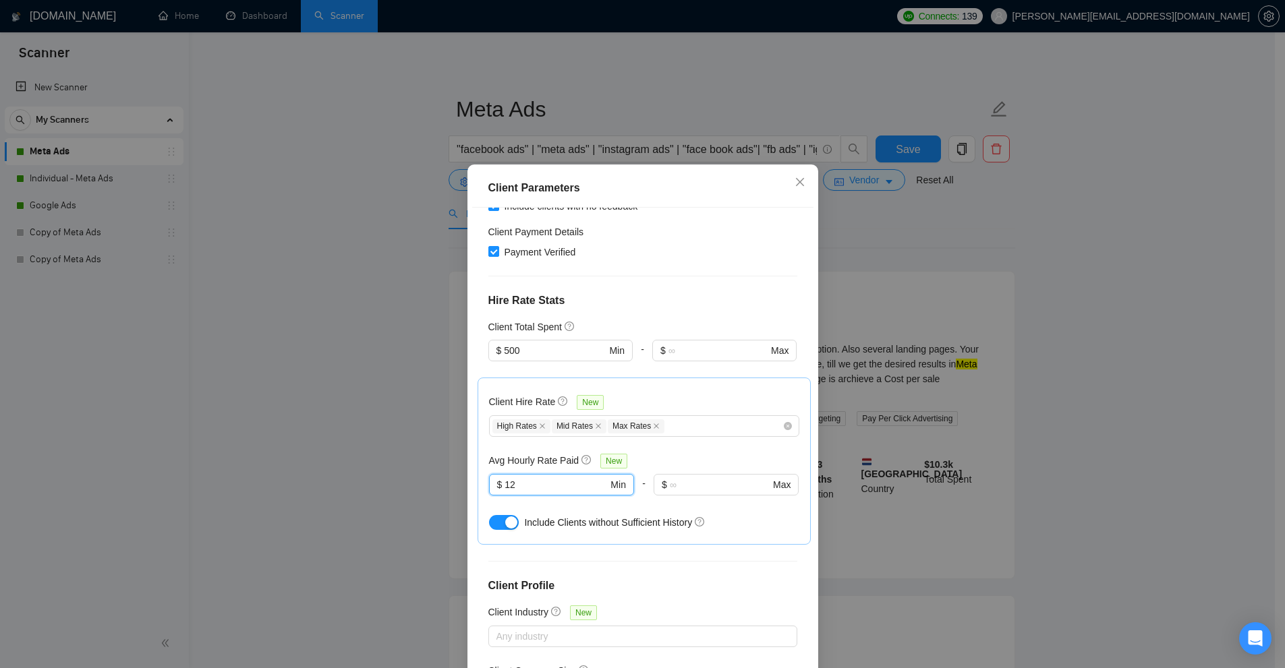
drag, startPoint x: 517, startPoint y: 392, endPoint x: 448, endPoint y: 411, distance: 71.2
click at [457, 397] on div "Client Parameters Client Location Include Client Countries Select Exclude Clien…" at bounding box center [642, 334] width 1285 height 668
click at [703, 453] on div "Avg Hourly Rate Paid New" at bounding box center [644, 461] width 310 height 16
click at [670, 418] on div "High Rates Mid Rates Max Rates" at bounding box center [637, 426] width 290 height 16
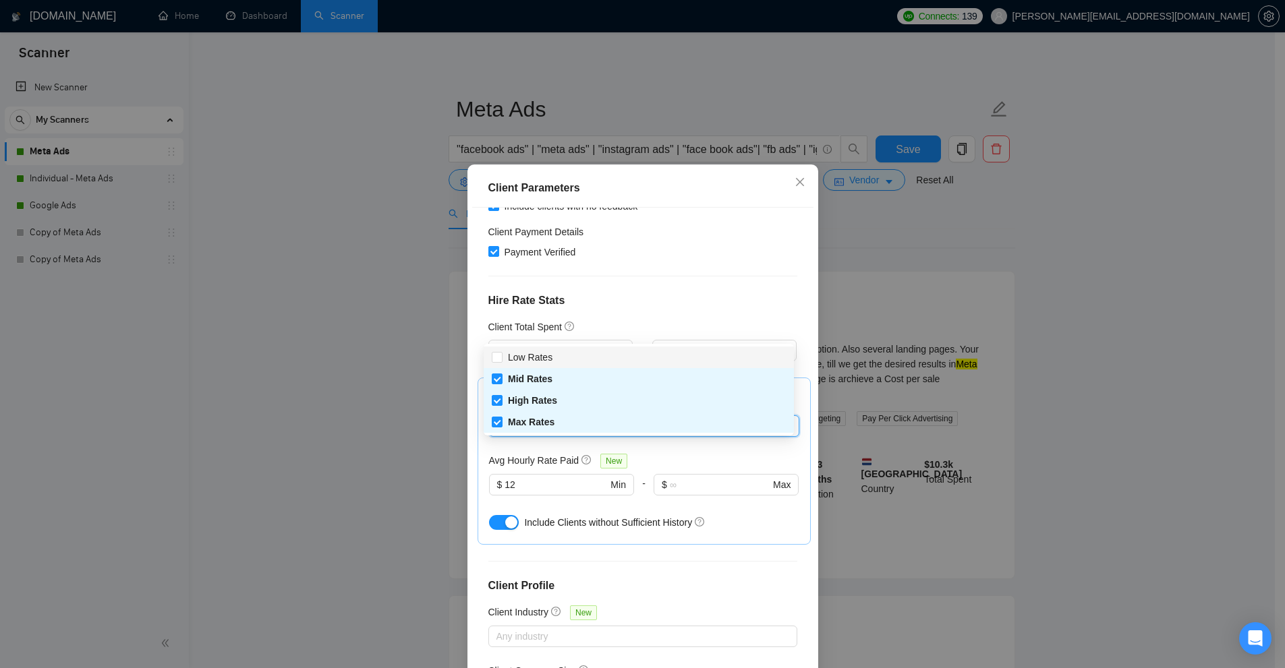
click at [686, 394] on div "Client Hire Rate New" at bounding box center [644, 404] width 310 height 21
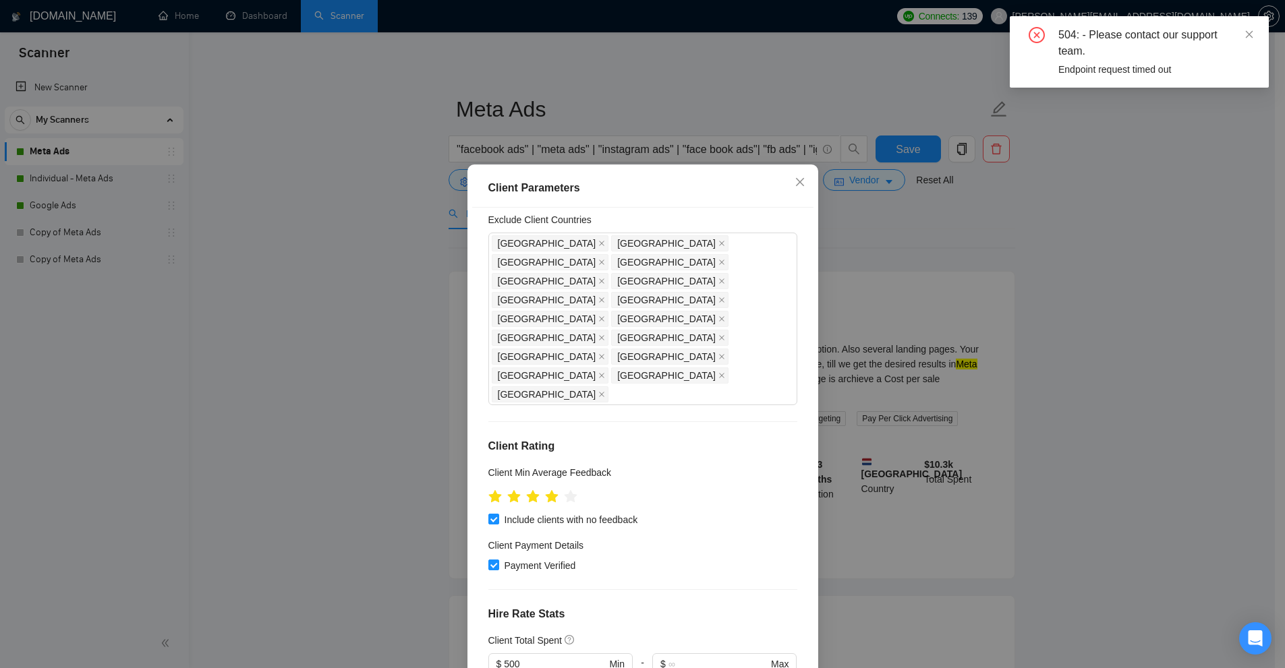
scroll to position [0, 0]
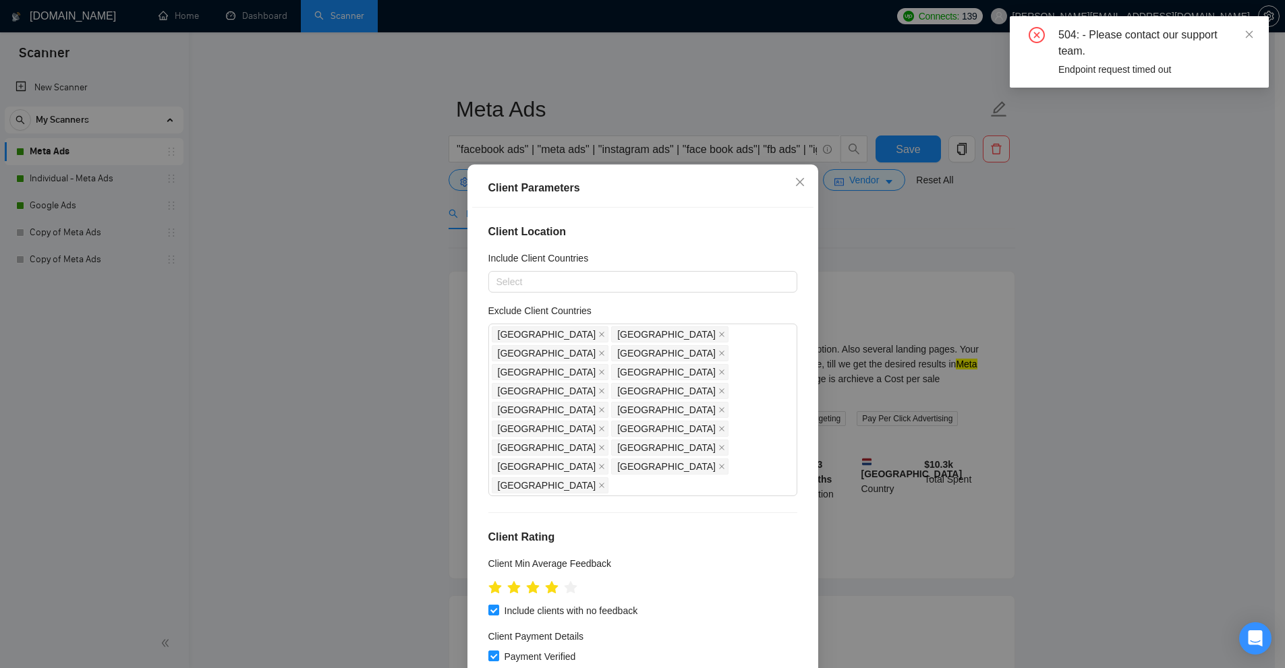
click at [935, 267] on div "Client Parameters Client Location Include Client Countries Select Exclude Clien…" at bounding box center [642, 334] width 1285 height 668
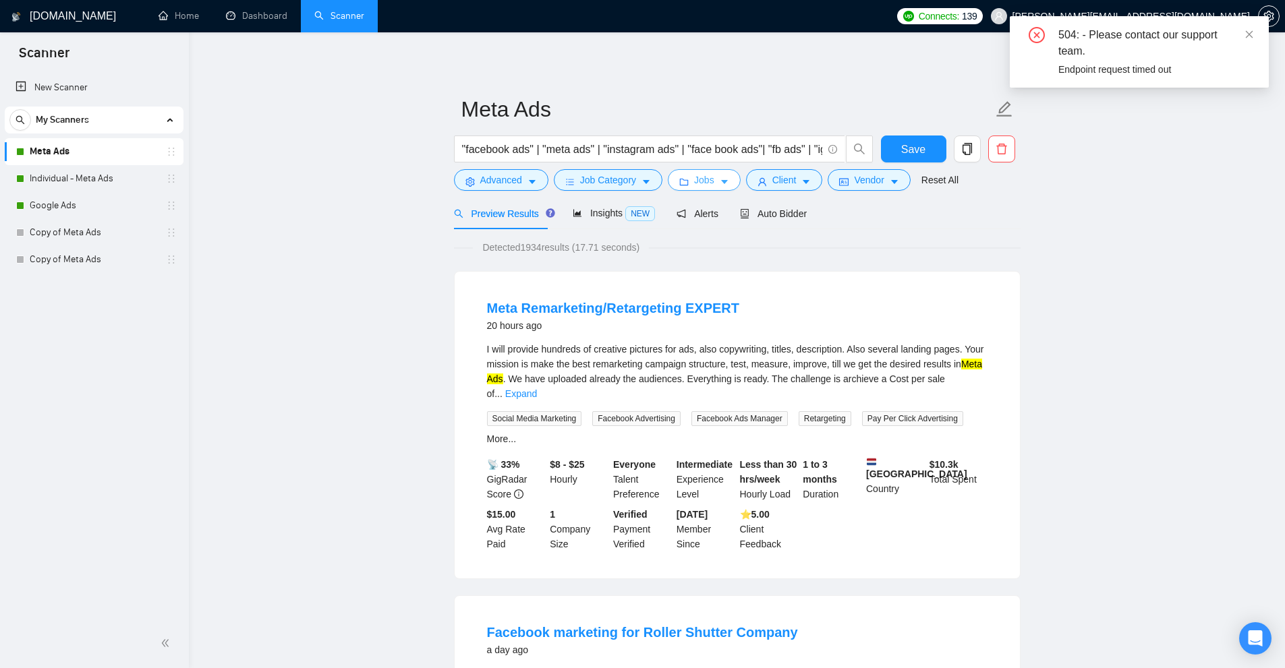
click at [694, 184] on span "Jobs" at bounding box center [704, 180] width 20 height 15
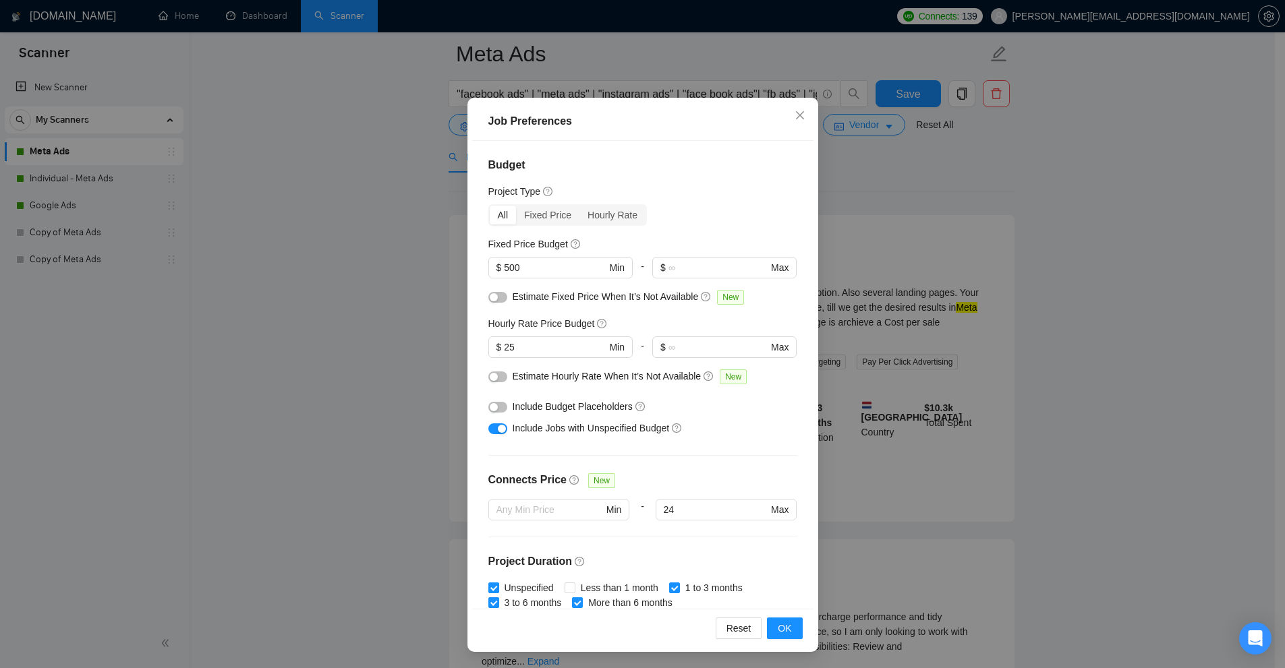
click at [869, 355] on div "Job Preferences Budget Project Type All Fixed Price Hourly Rate Fixed Price Bud…" at bounding box center [642, 334] width 1285 height 668
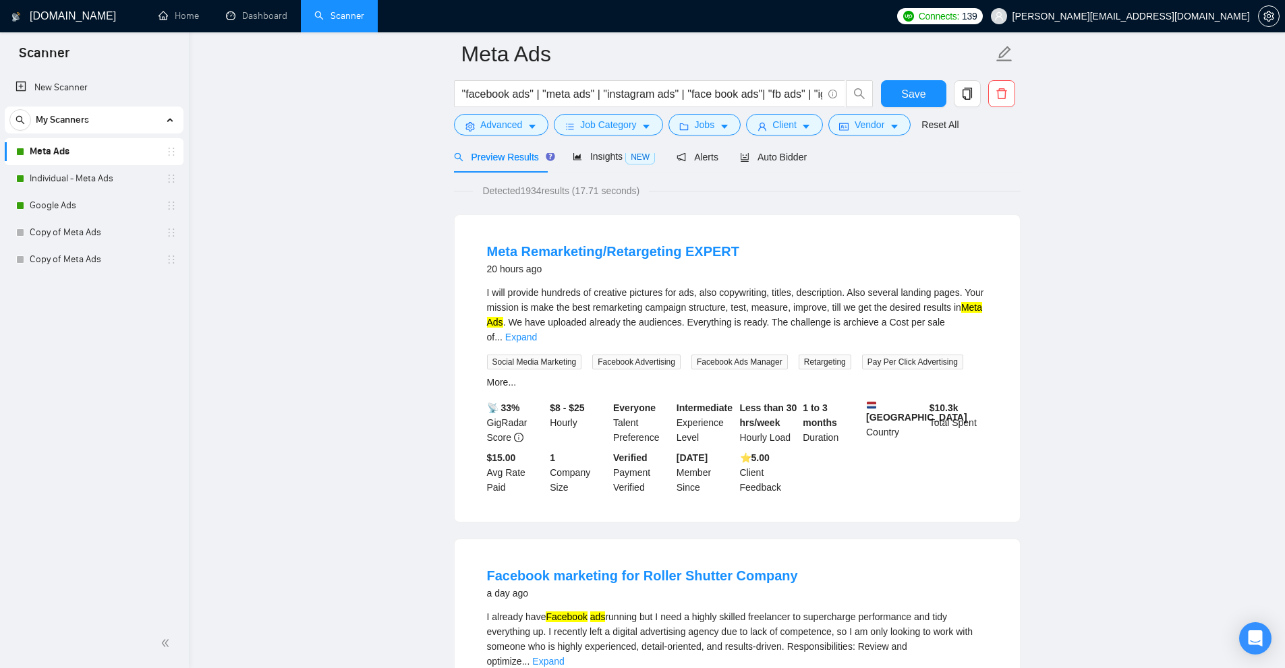
click at [600, 138] on form "Meta Ads "facebook ads" | "meta ads" | "instagram ads" | "face book ads"| "fb a…" at bounding box center [737, 87] width 566 height 110
click at [604, 133] on button "Job Category" at bounding box center [608, 125] width 109 height 22
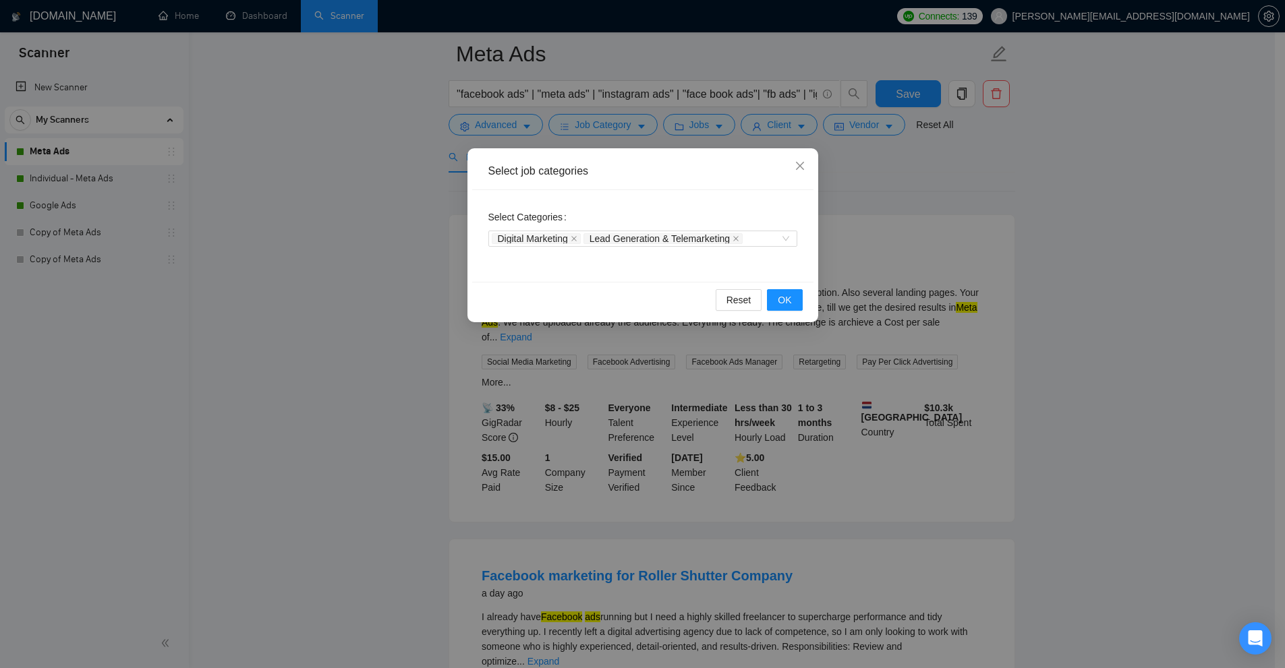
click at [887, 252] on div "Select job categories Select Categories Digital Marketing Lead Generation & Tel…" at bounding box center [642, 334] width 1285 height 668
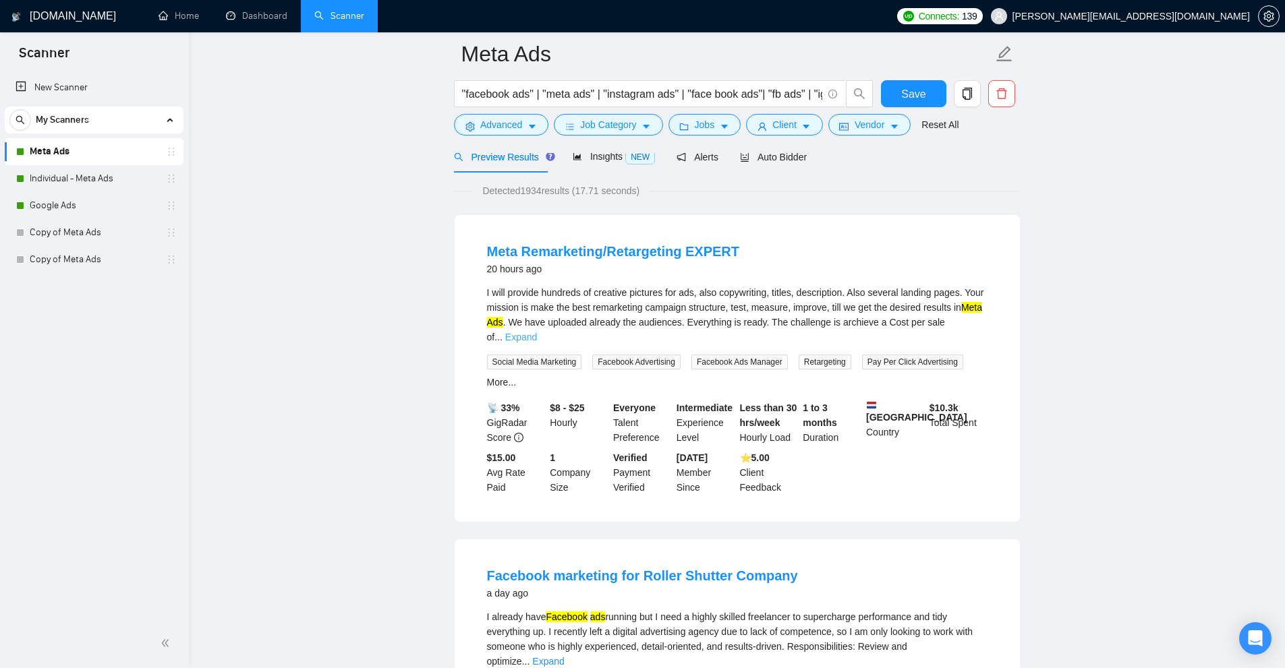
click at [537, 332] on link "Expand" at bounding box center [521, 337] width 32 height 11
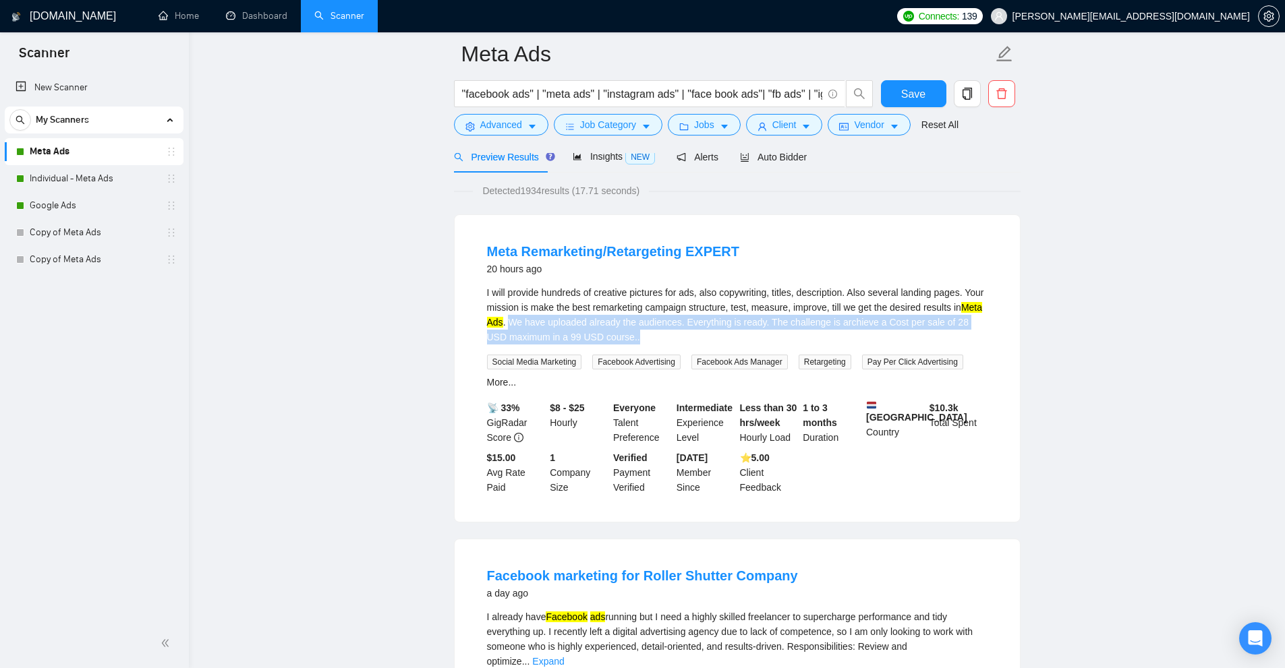
drag, startPoint x: 508, startPoint y: 319, endPoint x: 707, endPoint y: 340, distance: 200.0
click at [707, 340] on div "I will provide hundreds of creative pictures for ads, also copywriting, titles,…" at bounding box center [737, 314] width 500 height 59
drag, startPoint x: 738, startPoint y: 337, endPoint x: 680, endPoint y: 322, distance: 59.2
click at [680, 322] on div "I will provide hundreds of creative pictures for ads, also copywriting, titles,…" at bounding box center [737, 314] width 500 height 59
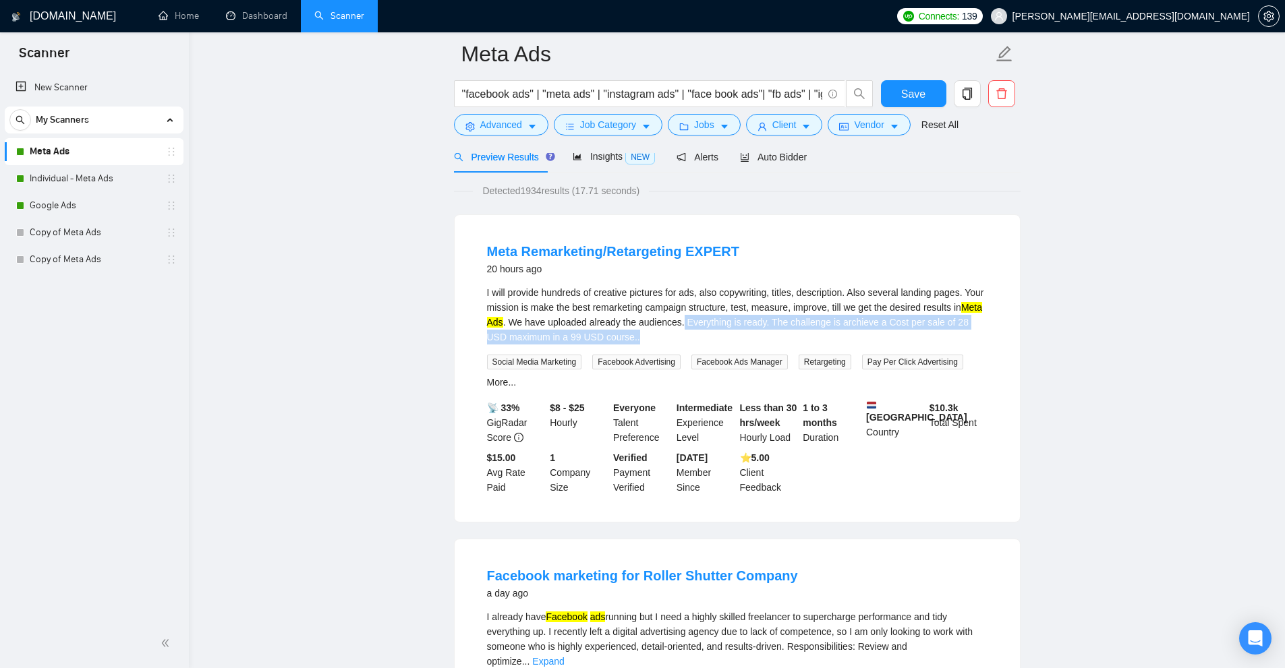
click at [680, 322] on div "I will provide hundreds of creative pictures for ads, also copywriting, titles,…" at bounding box center [737, 314] width 500 height 59
drag, startPoint x: 680, startPoint y: 322, endPoint x: 905, endPoint y: 335, distance: 224.9
click at [899, 342] on div "I will provide hundreds of creative pictures for ads, also copywriting, titles,…" at bounding box center [737, 314] width 500 height 59
click at [906, 334] on div "I will provide hundreds of creative pictures for ads, also copywriting, titles,…" at bounding box center [737, 314] width 500 height 59
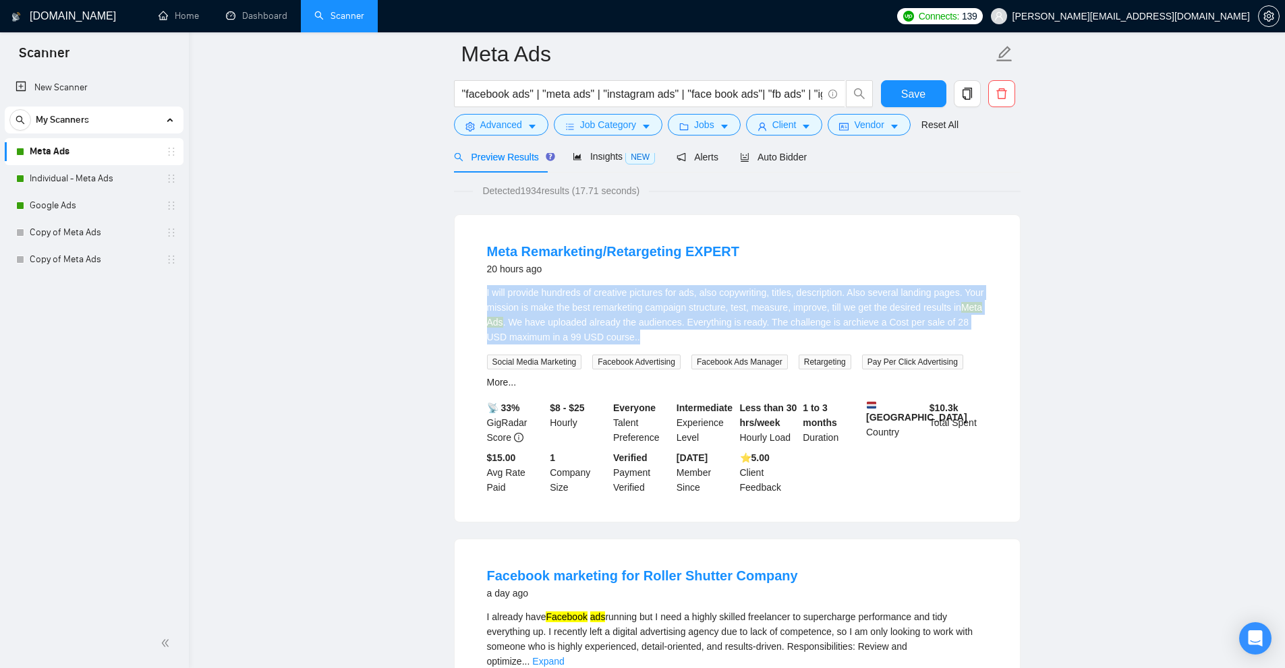
drag, startPoint x: 906, startPoint y: 334, endPoint x: 793, endPoint y: 320, distance: 113.6
click at [793, 320] on div "I will provide hundreds of creative pictures for ads, also copywriting, titles,…" at bounding box center [737, 314] width 500 height 59
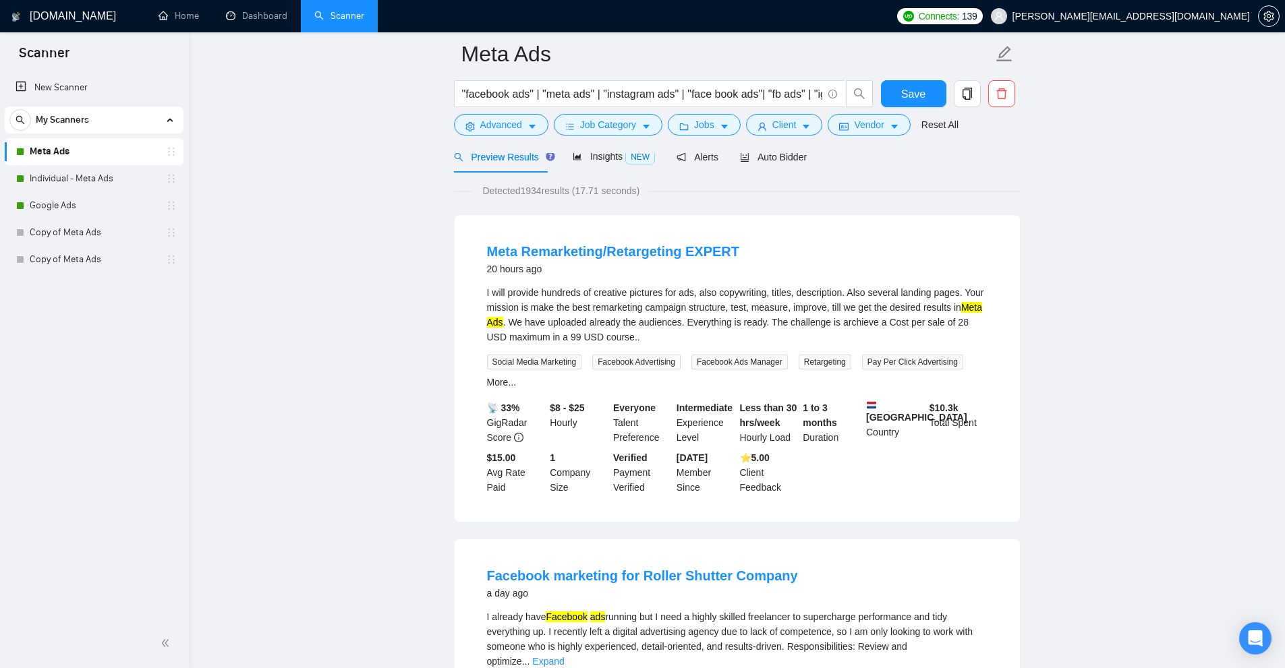
click at [699, 322] on div "I will provide hundreds of creative pictures for ads, also copywriting, titles,…" at bounding box center [737, 314] width 500 height 59
drag, startPoint x: 699, startPoint y: 322, endPoint x: 802, endPoint y: 334, distance: 104.6
click at [802, 334] on div "I will provide hundreds of creative pictures for ads, also copywriting, titles,…" at bounding box center [737, 314] width 500 height 59
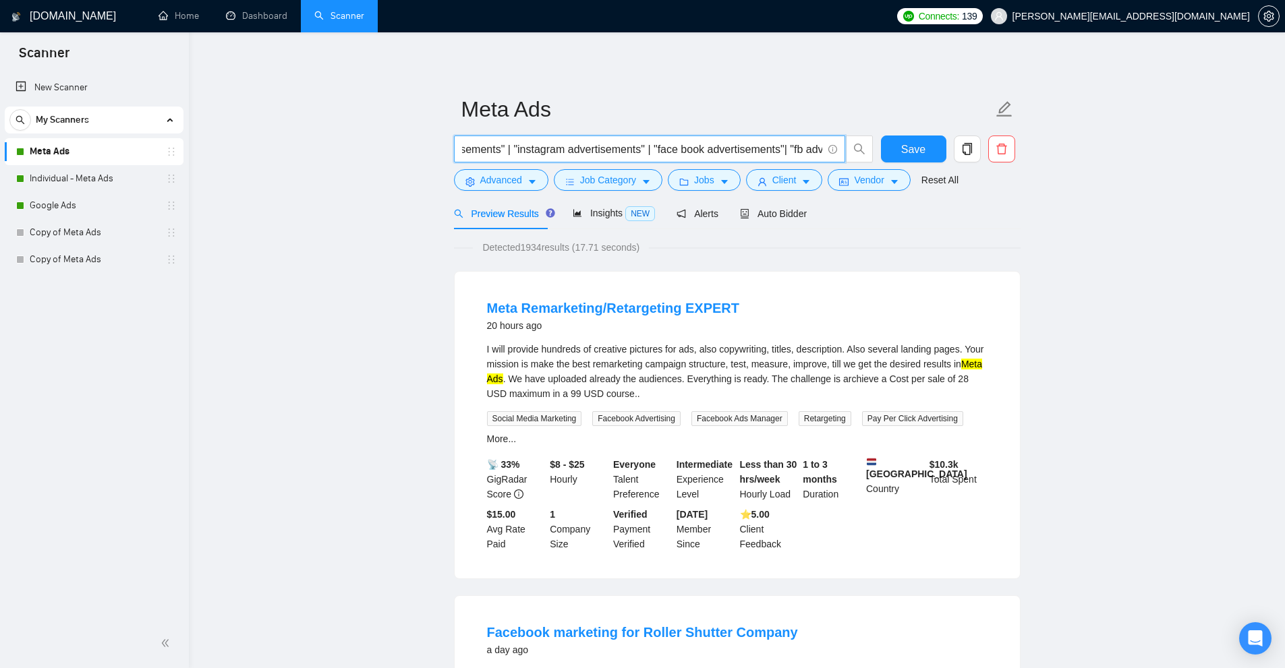
scroll to position [0, 1040]
drag, startPoint x: 782, startPoint y: 152, endPoint x: 748, endPoint y: 149, distance: 34.6
click at [748, 149] on input ""facebook ads" | "meta ads" | "instagram ads" | "face book ads"| "fb ads" | "ig…" at bounding box center [642, 149] width 360 height 17
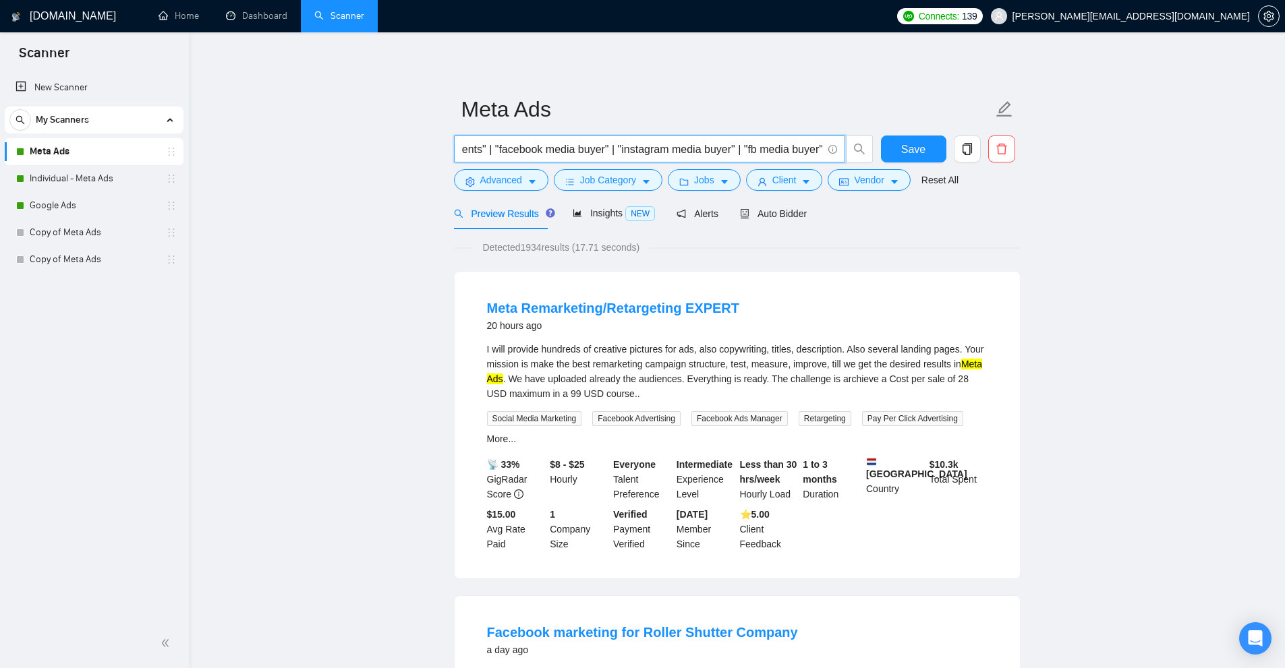
click at [748, 149] on input ""facebook ads" | "meta ads" | "instagram ads" | "face book ads"| "fb ads" | "ig…" at bounding box center [642, 149] width 360 height 17
click at [88, 183] on link "Individual - Meta Ads" at bounding box center [94, 178] width 128 height 27
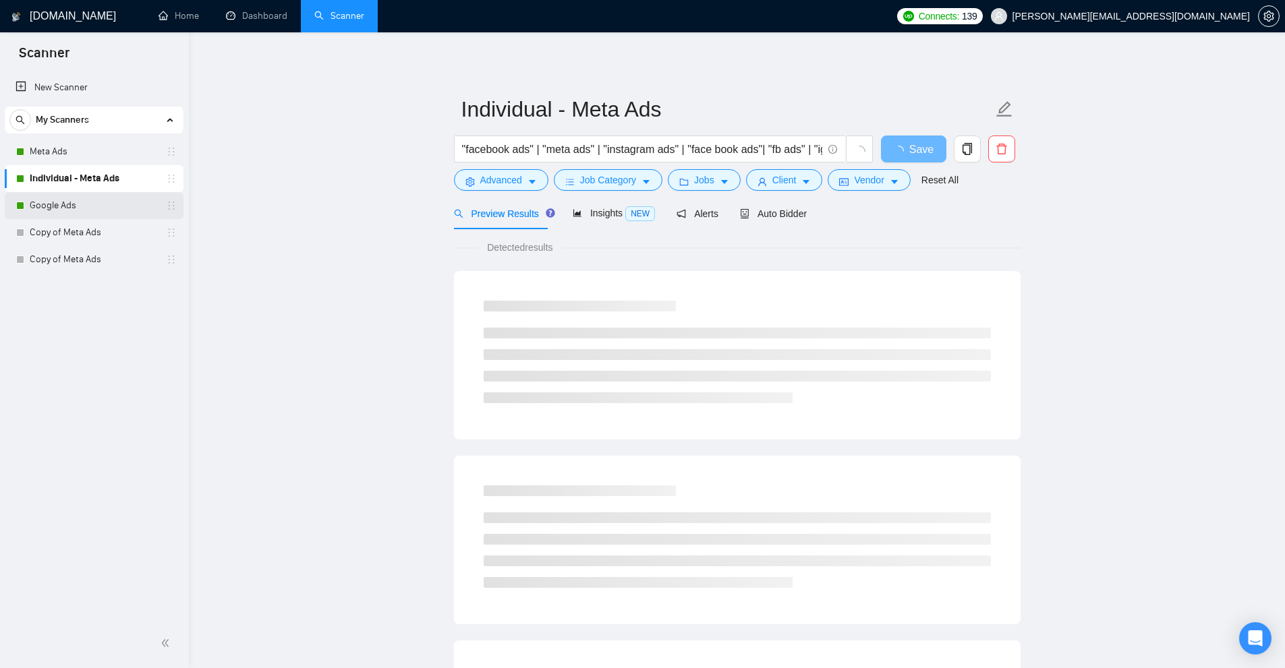
click at [84, 202] on link "Google Ads" at bounding box center [94, 205] width 128 height 27
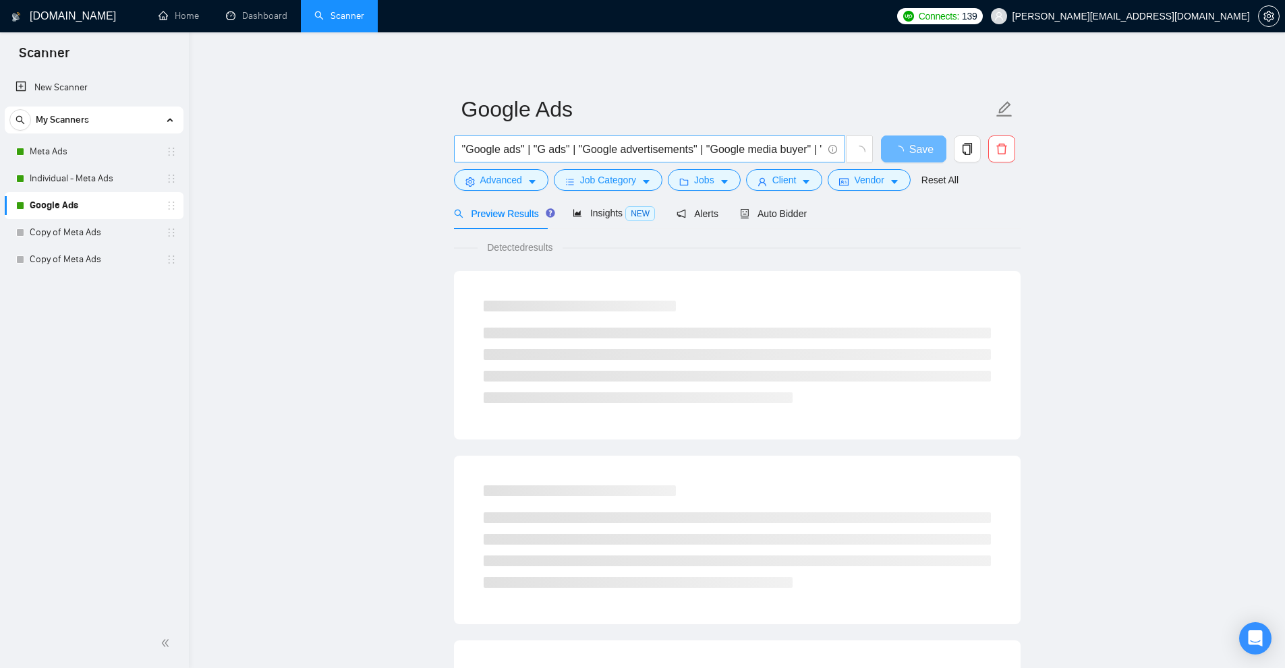
click at [630, 144] on input ""Google ads" | "G ads" | "Google advertisements" | "Google media buyer" | "Perf…" at bounding box center [642, 149] width 360 height 17
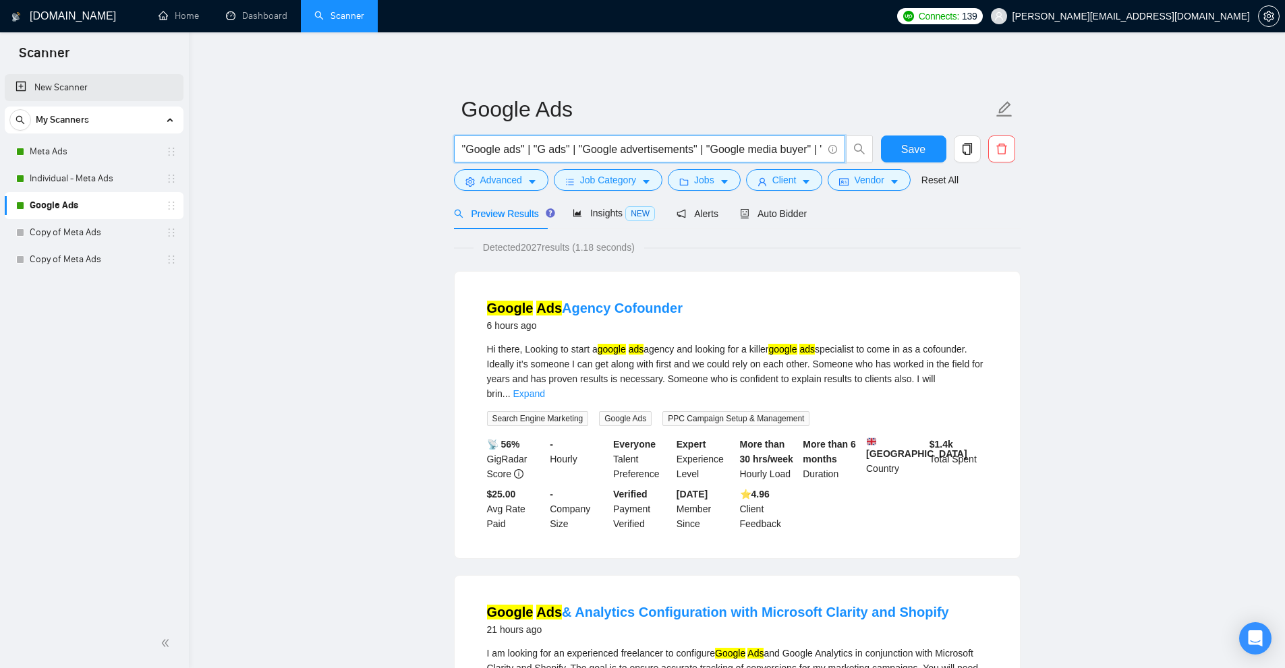
click at [76, 82] on link "New Scanner" at bounding box center [94, 87] width 157 height 27
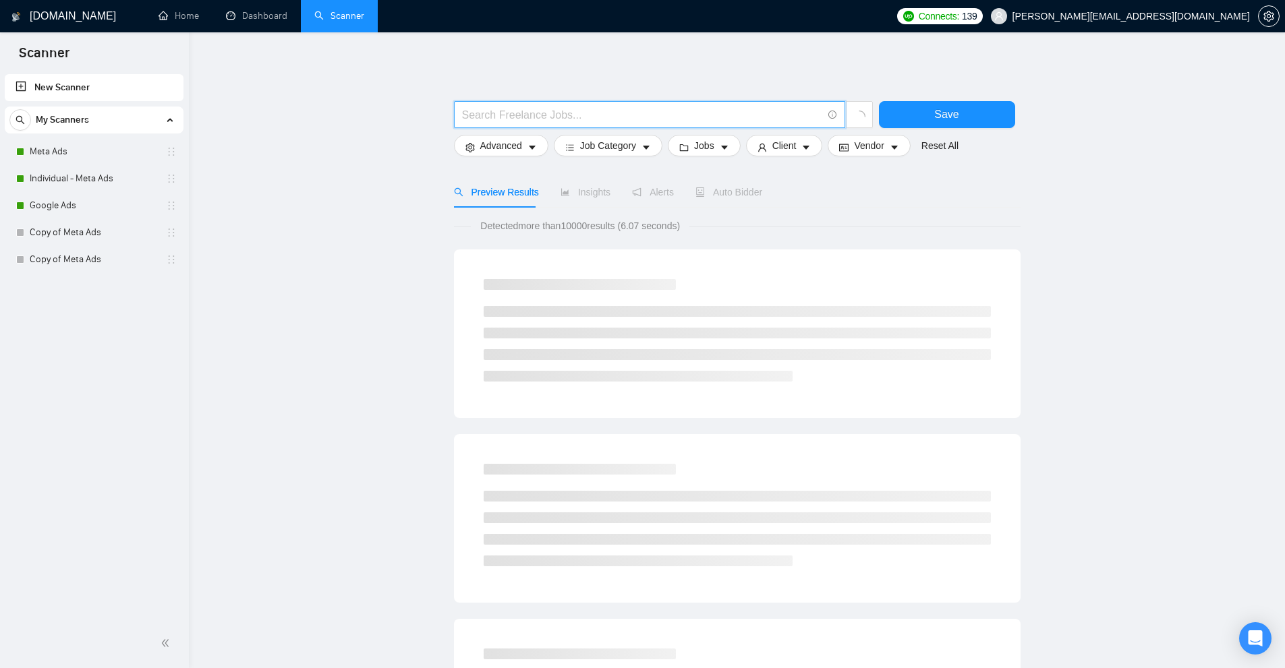
click at [566, 117] on input "text" at bounding box center [642, 115] width 360 height 17
paste input "alphabet ads"
drag, startPoint x: 503, startPoint y: 111, endPoint x: 384, endPoint y: 110, distance: 119.4
click at [384, 110] on main "alphabet ads Save Advanced Job Category Jobs Client Vendor Reset All Preview Re…" at bounding box center [736, 622] width 1053 height 1136
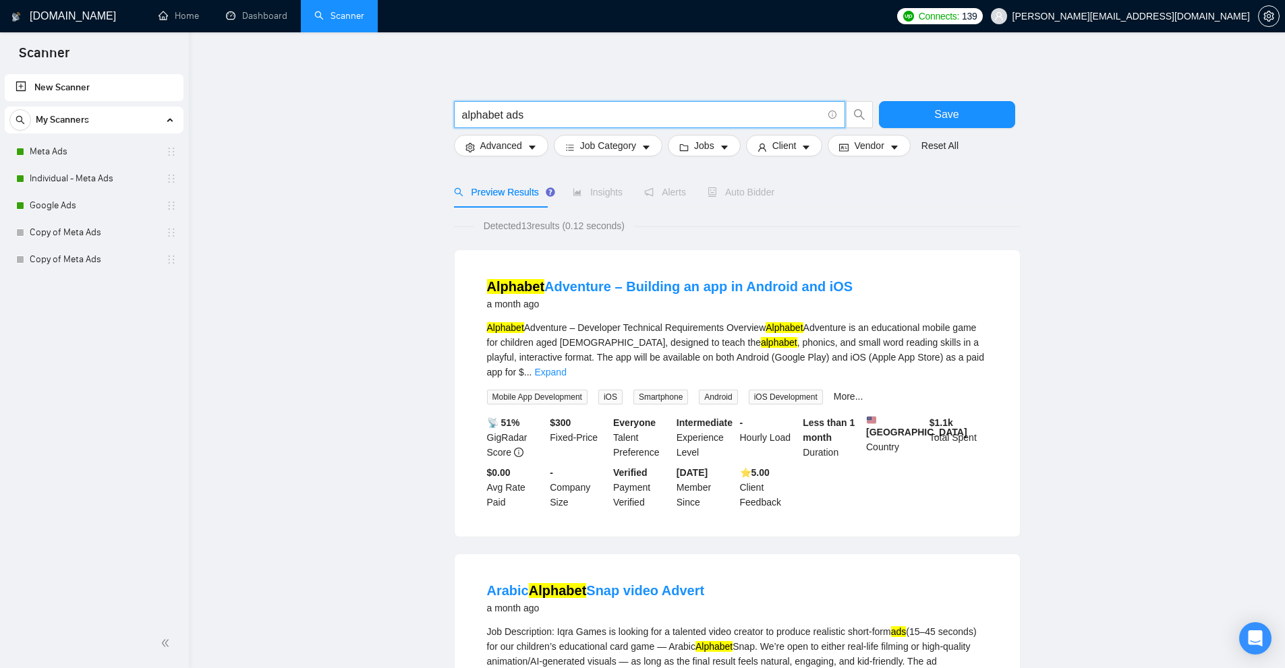
click at [570, 120] on input "alphabet ads" at bounding box center [642, 115] width 360 height 17
type input "alphabet ads"
click at [599, 138] on button "Job Category" at bounding box center [608, 146] width 109 height 22
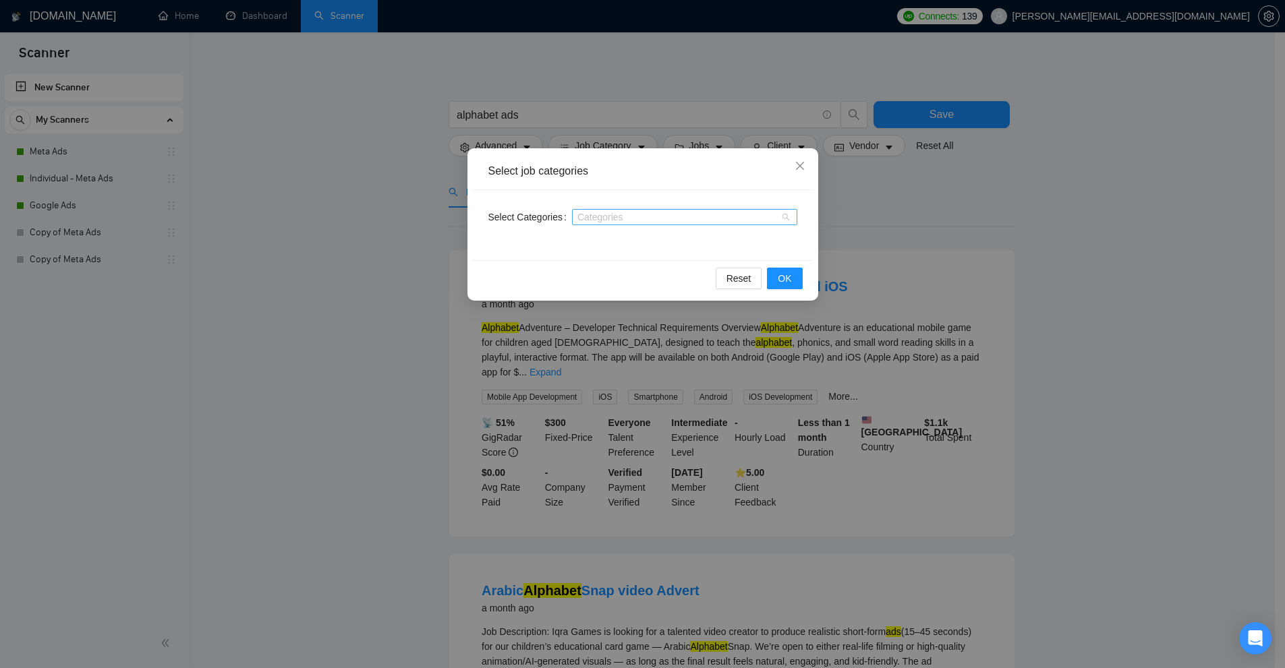
click at [657, 211] on div "Categories" at bounding box center [684, 217] width 225 height 16
type input "digit"
click at [732, 268] on span "Digital Marketing" at bounding box center [706, 260] width 175 height 16
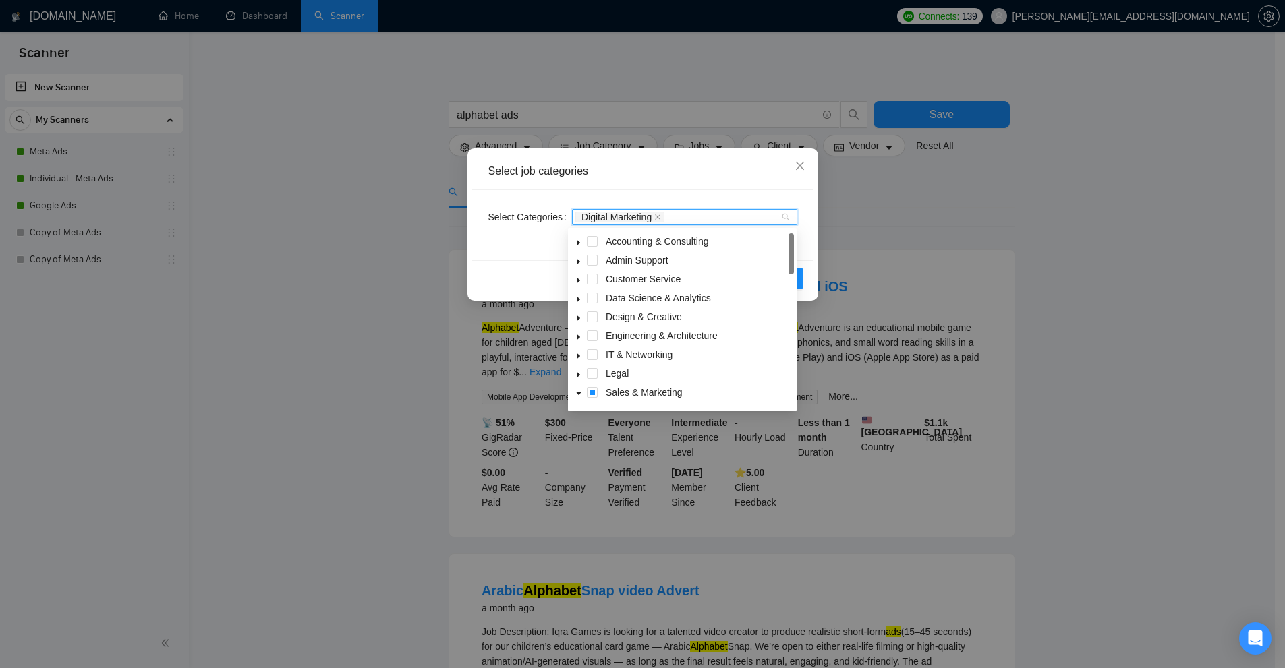
click at [808, 282] on div "Reset OK" at bounding box center [642, 278] width 341 height 36
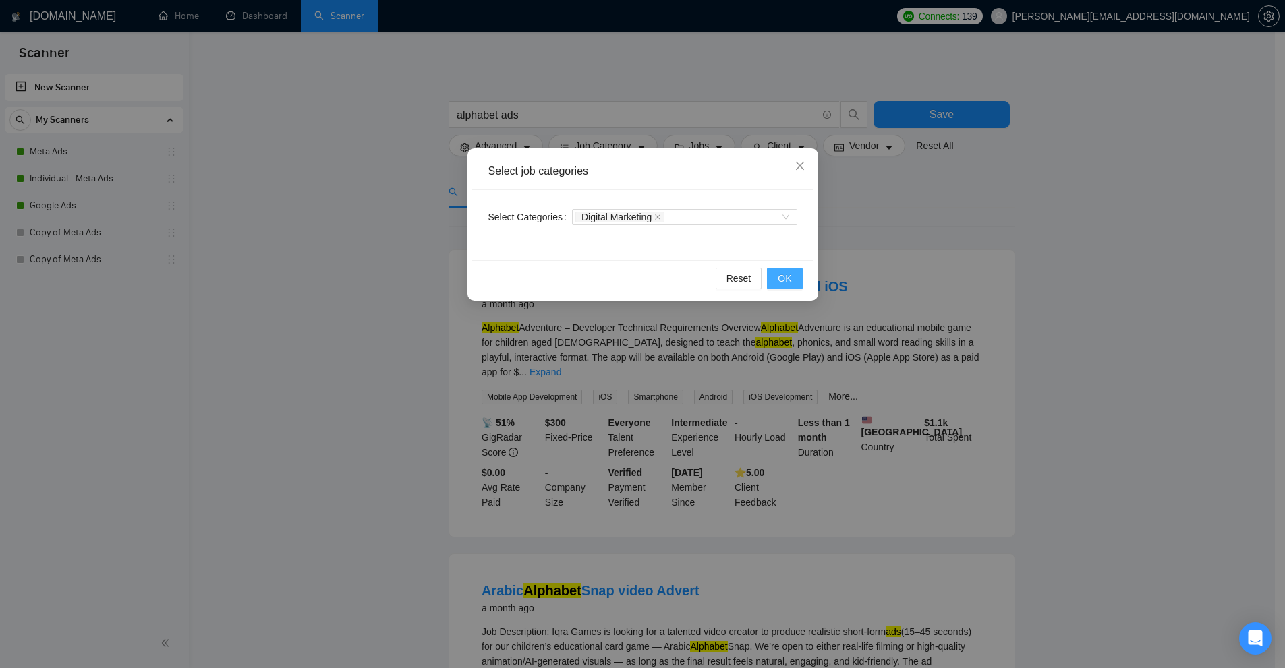
click at [794, 281] on button "OK" at bounding box center [784, 279] width 35 height 22
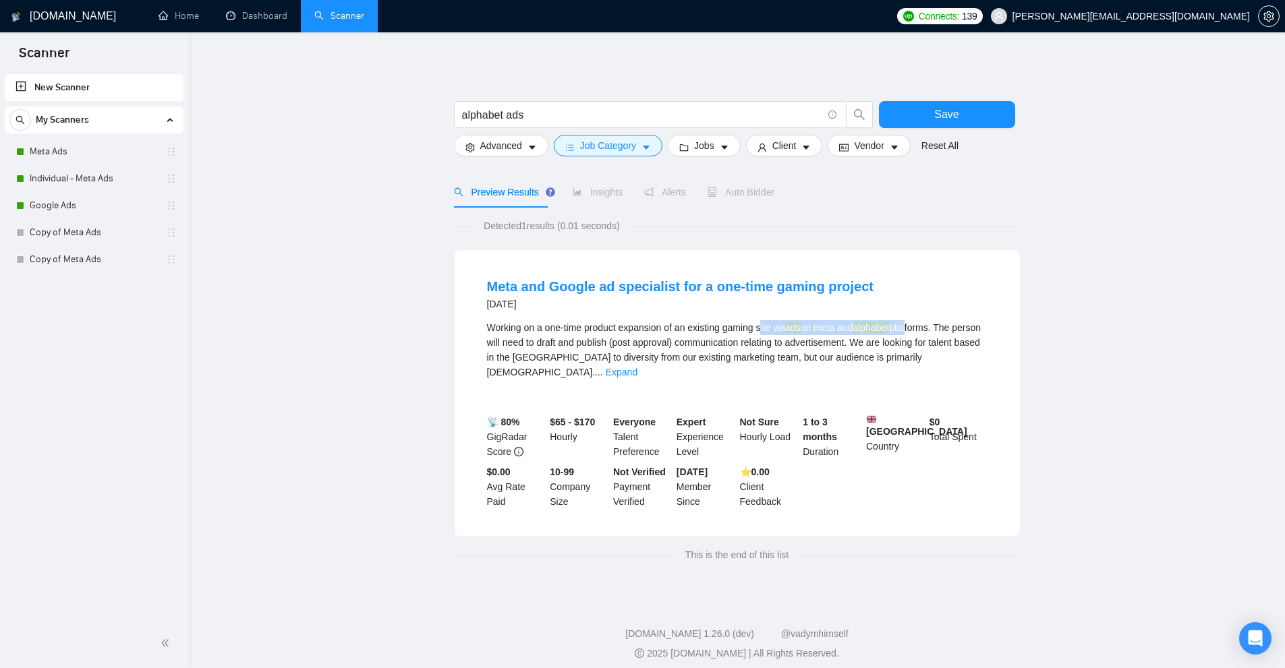
drag, startPoint x: 763, startPoint y: 322, endPoint x: 919, endPoint y: 335, distance: 157.0
click at [914, 334] on div "Working on a one-time product expansion of an existing gaming site via ads on m…" at bounding box center [737, 349] width 500 height 59
click at [603, 367] on span "..." at bounding box center [599, 372] width 8 height 11
click at [637, 367] on link "Expand" at bounding box center [622, 372] width 32 height 11
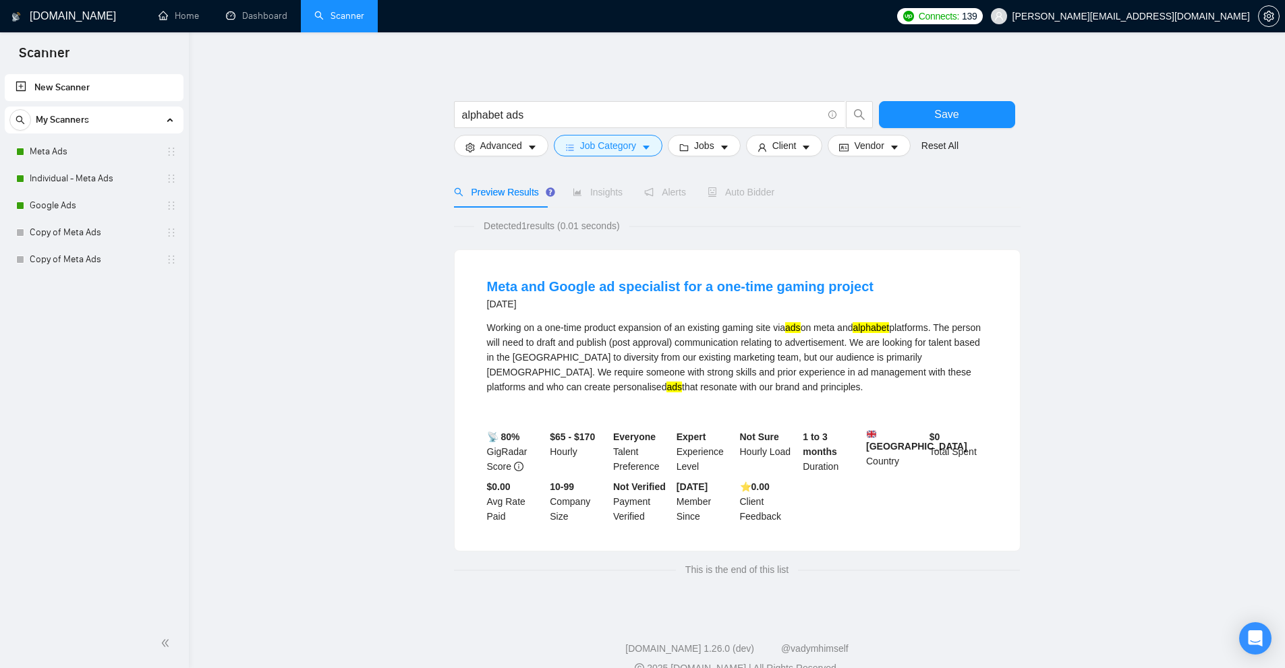
click at [866, 322] on mark "alphabet" at bounding box center [870, 327] width 36 height 11
click at [865, 320] on li "Meta and Google ad specialist for a one-time gaming project 2 years ago Working…" at bounding box center [737, 400] width 533 height 268
click at [887, 333] on mark "alphabet" at bounding box center [870, 327] width 36 height 11
drag, startPoint x: 898, startPoint y: 328, endPoint x: 860, endPoint y: 326, distance: 37.8
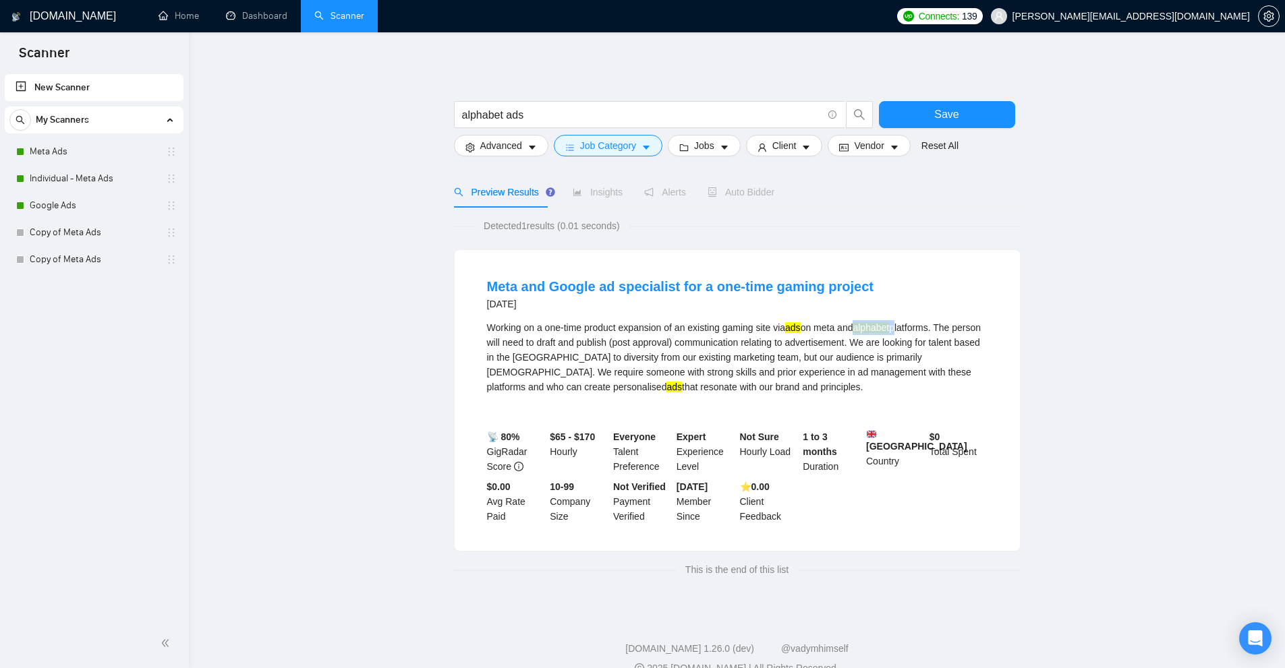
click at [860, 326] on div "Working on a one-time product expansion of an existing gaming site via ads on m…" at bounding box center [737, 357] width 500 height 74
click at [863, 326] on mark "alphabet" at bounding box center [870, 327] width 36 height 11
copy mark "alphabet"
click at [73, 210] on link "Google Ads" at bounding box center [94, 205] width 128 height 27
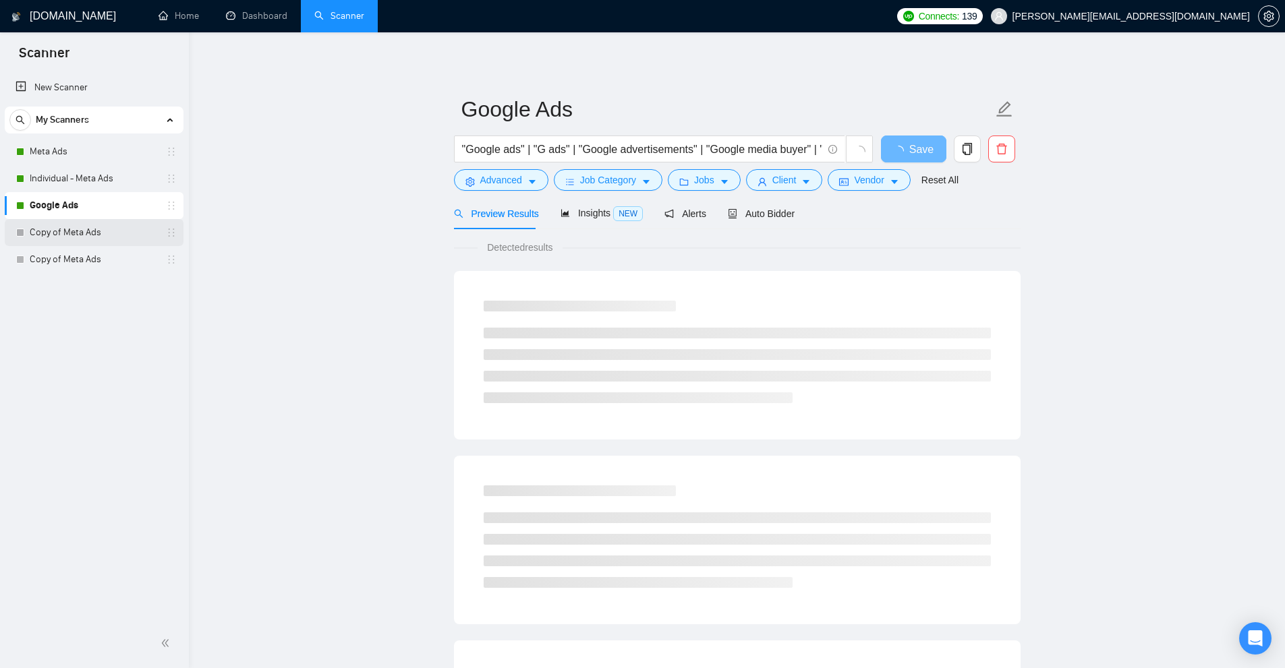
click at [121, 233] on link "Copy of Meta Ads" at bounding box center [94, 232] width 128 height 27
click at [99, 258] on link "Copy of Meta Ads" at bounding box center [94, 259] width 128 height 27
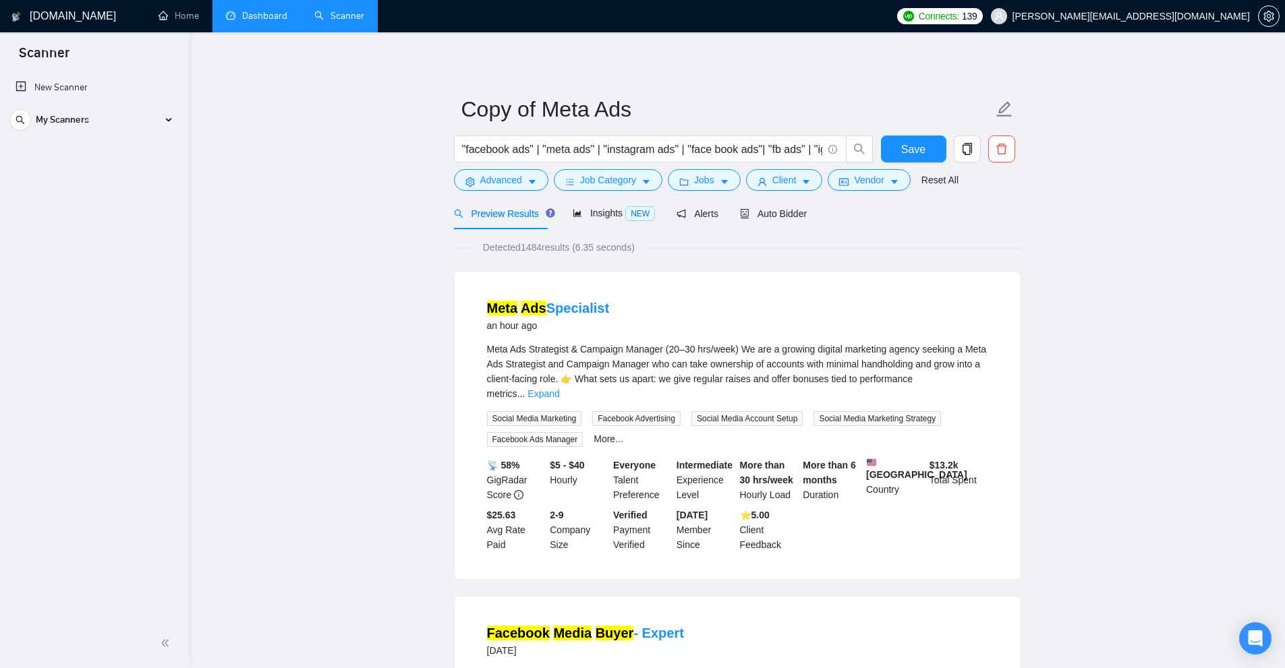
click at [257, 21] on link "Dashboard" at bounding box center [256, 15] width 61 height 11
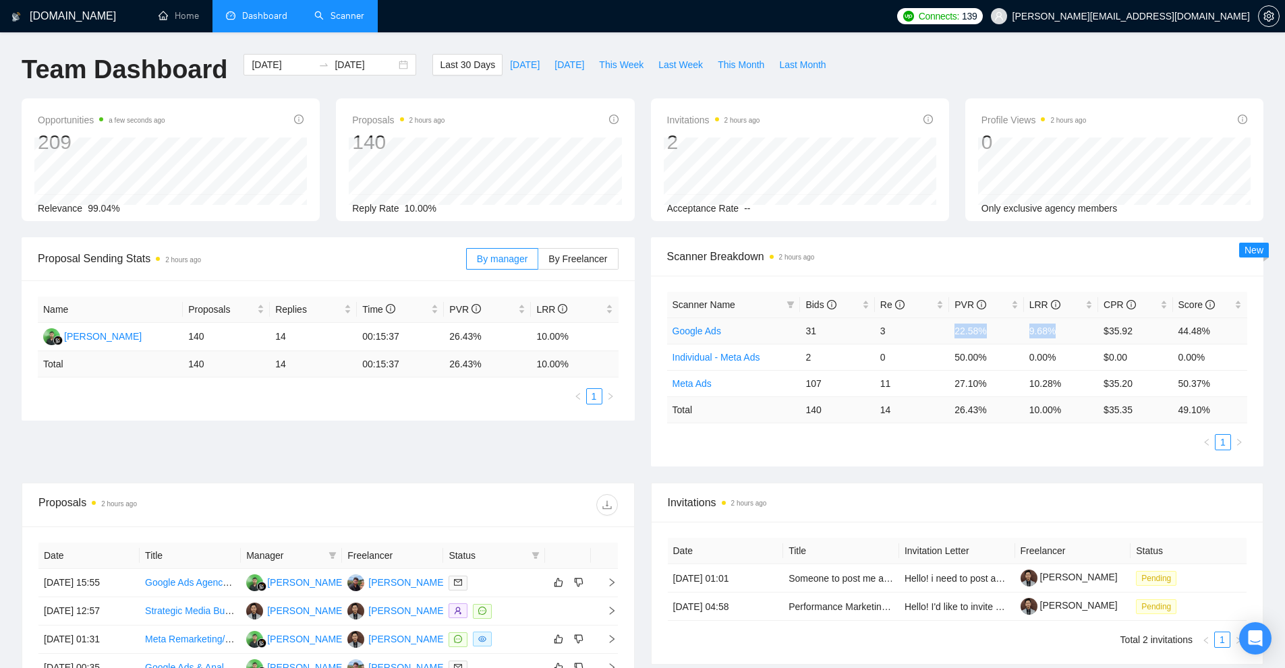
drag, startPoint x: 957, startPoint y: 330, endPoint x: 1078, endPoint y: 328, distance: 120.7
click at [1078, 328] on tr "Google Ads 31 3 22.58% 9.68% $35.92 44.48%" at bounding box center [957, 331] width 581 height 26
click at [1072, 328] on td "9.68%" at bounding box center [1061, 331] width 74 height 26
drag, startPoint x: 951, startPoint y: 383, endPoint x: 1011, endPoint y: 382, distance: 60.0
click at [1011, 382] on td "27.10%" at bounding box center [986, 383] width 74 height 26
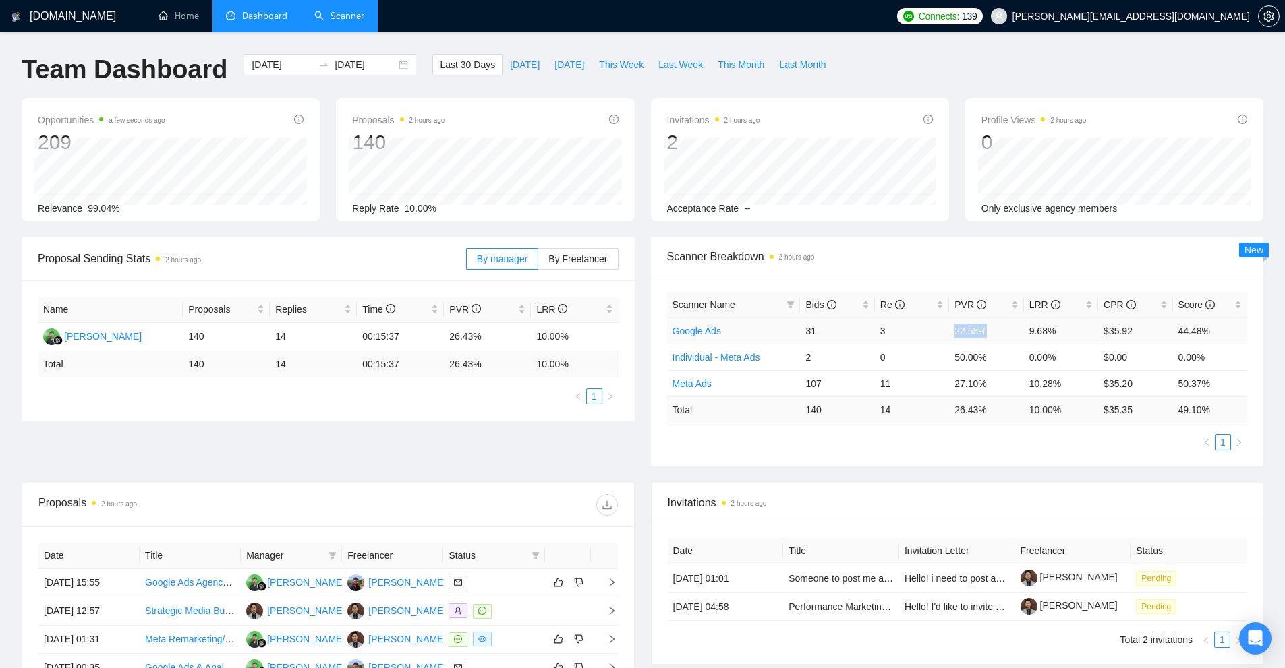
drag, startPoint x: 947, startPoint y: 334, endPoint x: 1020, endPoint y: 334, distance: 73.5
click at [1020, 334] on tr "Google Ads 31 3 22.58% 9.68% $35.92 44.48%" at bounding box center [957, 331] width 581 height 26
drag, startPoint x: 954, startPoint y: 383, endPoint x: 1001, endPoint y: 383, distance: 47.2
click at [1001, 383] on td "27.10%" at bounding box center [986, 383] width 74 height 26
click at [972, 386] on td "27.10%" at bounding box center [986, 383] width 74 height 26
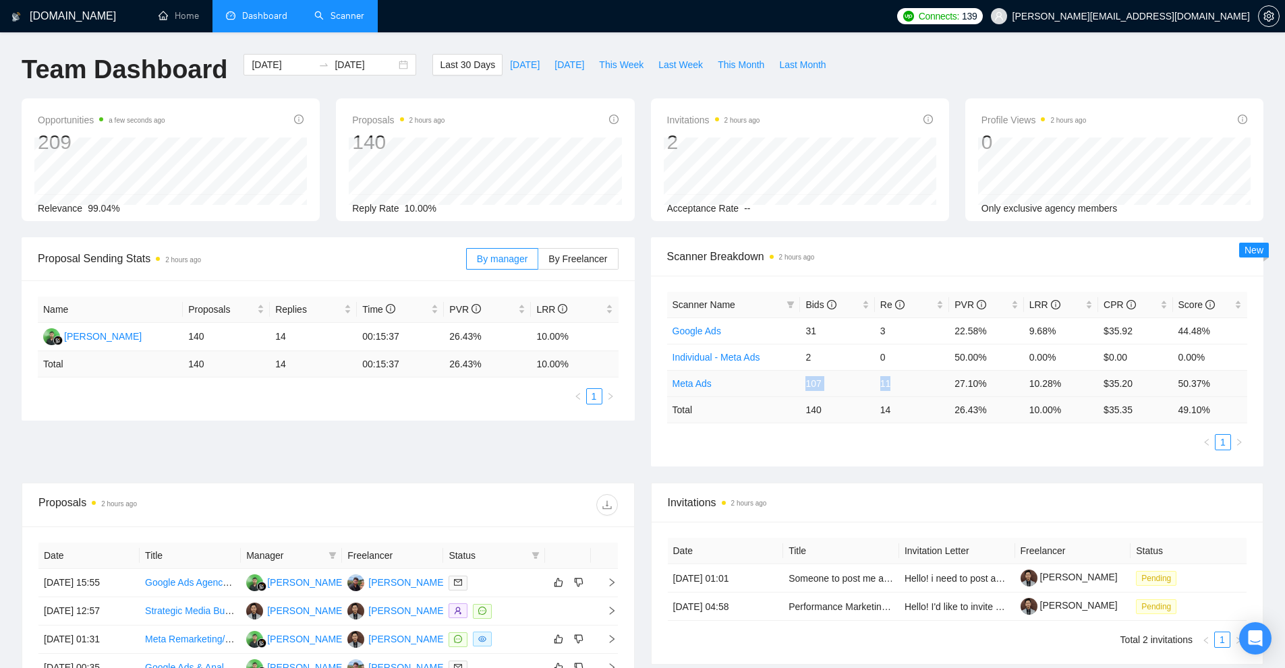
drag, startPoint x: 829, startPoint y: 387, endPoint x: 899, endPoint y: 392, distance: 70.3
click at [899, 392] on tr "Meta Ads 107 11 27.10% 10.28% $35.20 50.37%" at bounding box center [957, 383] width 581 height 26
click at [794, 391] on td "Meta Ads" at bounding box center [734, 383] width 134 height 26
drag, startPoint x: 800, startPoint y: 389, endPoint x: 927, endPoint y: 384, distance: 126.9
click at [927, 384] on tr "Meta Ads 107 11 27.10% 10.28% $35.20 50.37%" at bounding box center [957, 383] width 581 height 26
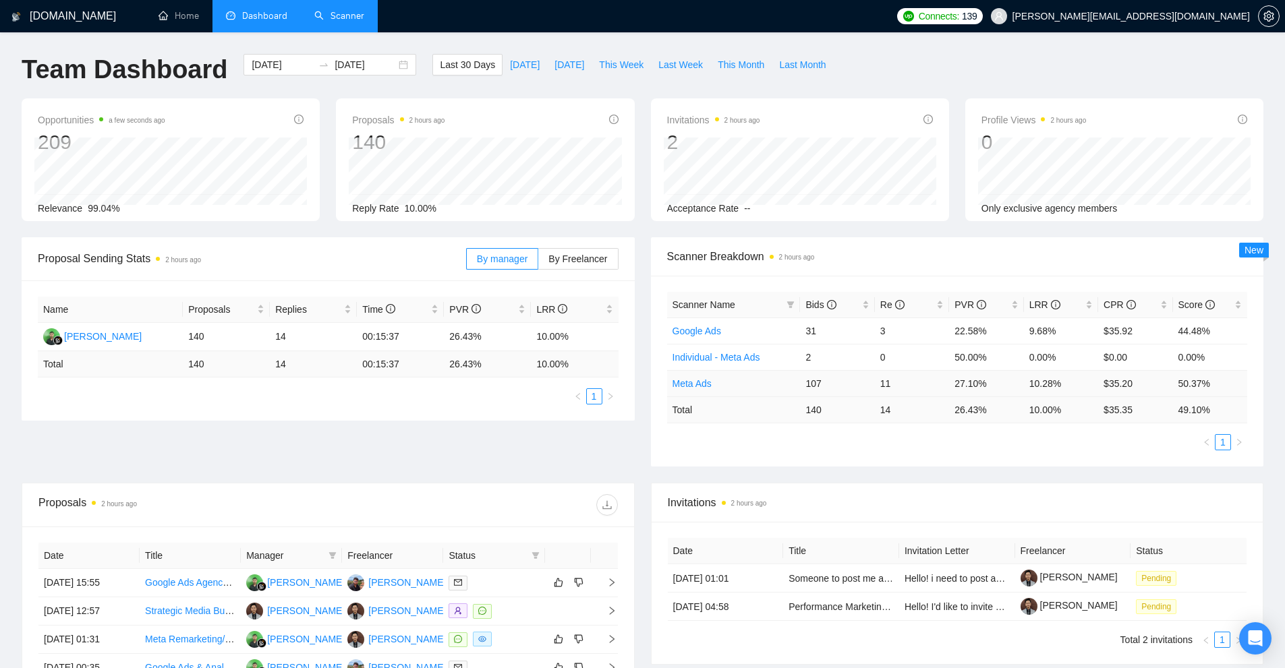
drag, startPoint x: 1060, startPoint y: 384, endPoint x: 1080, endPoint y: 380, distance: 20.0
click at [1061, 384] on td "10.28%" at bounding box center [1061, 383] width 74 height 26
drag, startPoint x: 1080, startPoint y: 380, endPoint x: 1022, endPoint y: 383, distance: 58.1
click at [1022, 383] on tr "Meta Ads 107 11 27.10% 10.28% $35.20 50.37%" at bounding box center [957, 383] width 581 height 26
click at [1036, 377] on td "10.28%" at bounding box center [1061, 383] width 74 height 26
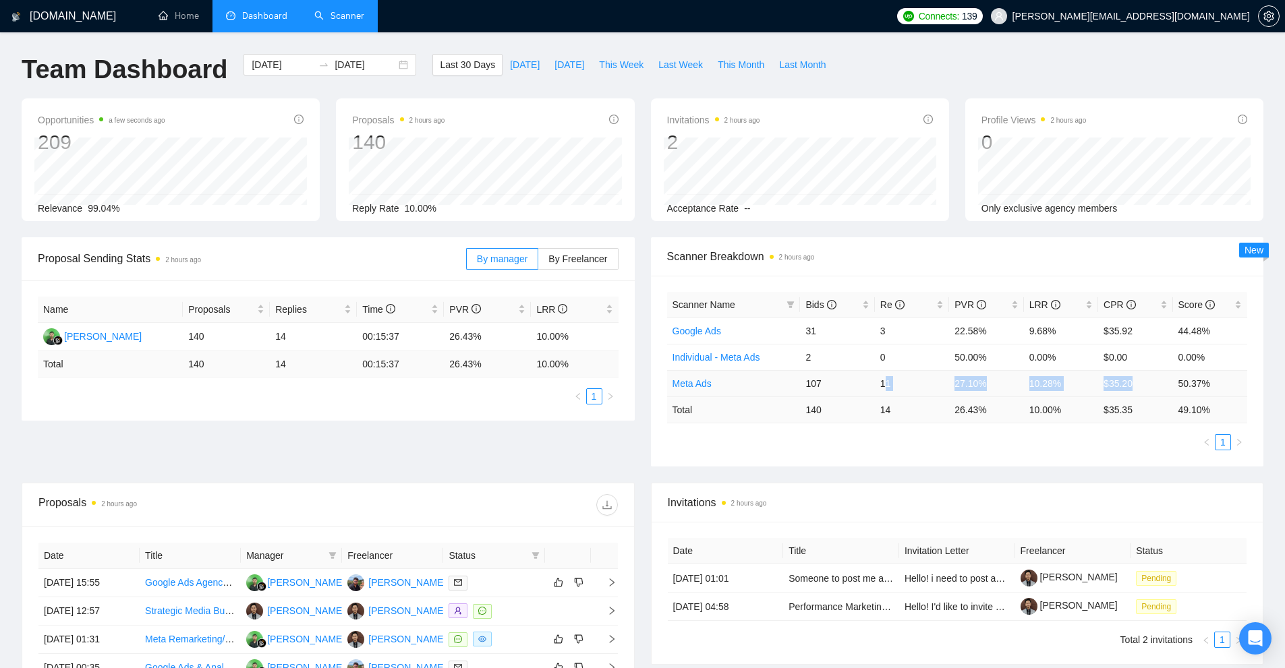
drag, startPoint x: 1148, startPoint y: 389, endPoint x: 883, endPoint y: 394, distance: 265.7
click at [883, 394] on tr "Meta Ads 107 11 27.10% 10.28% $35.20 50.37%" at bounding box center [957, 383] width 581 height 26
click at [351, 17] on link "Scanner" at bounding box center [339, 15] width 50 height 11
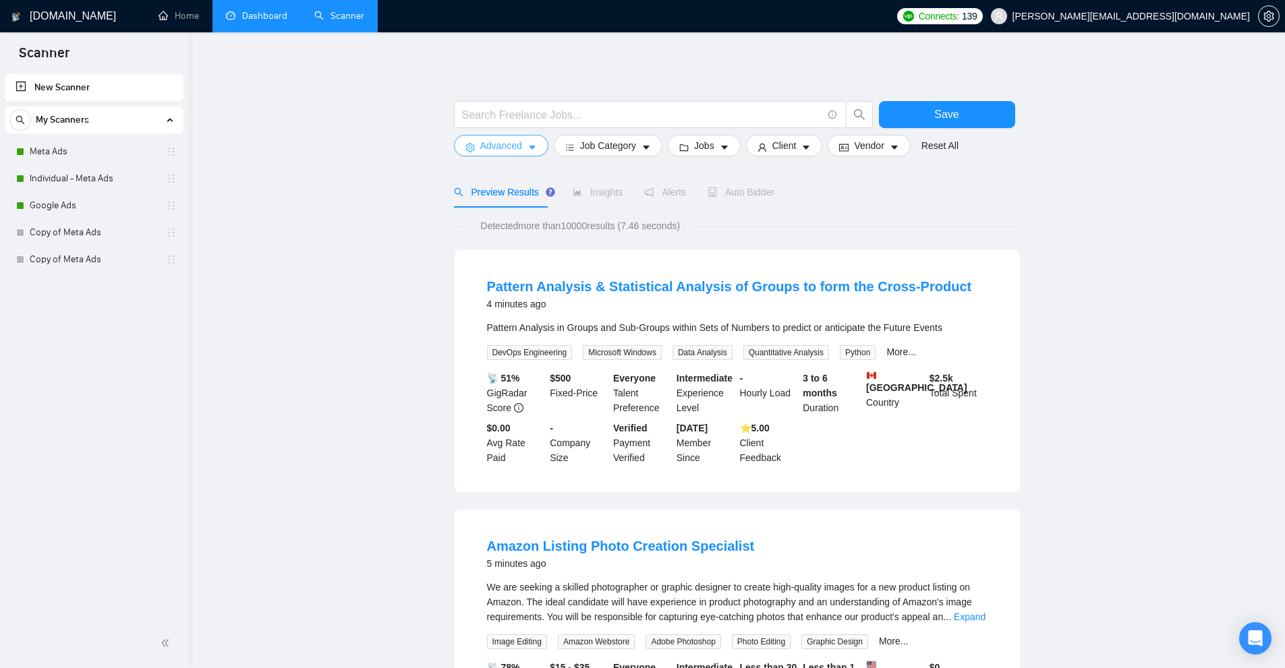
click at [502, 140] on span "Advanced" at bounding box center [501, 145] width 42 height 15
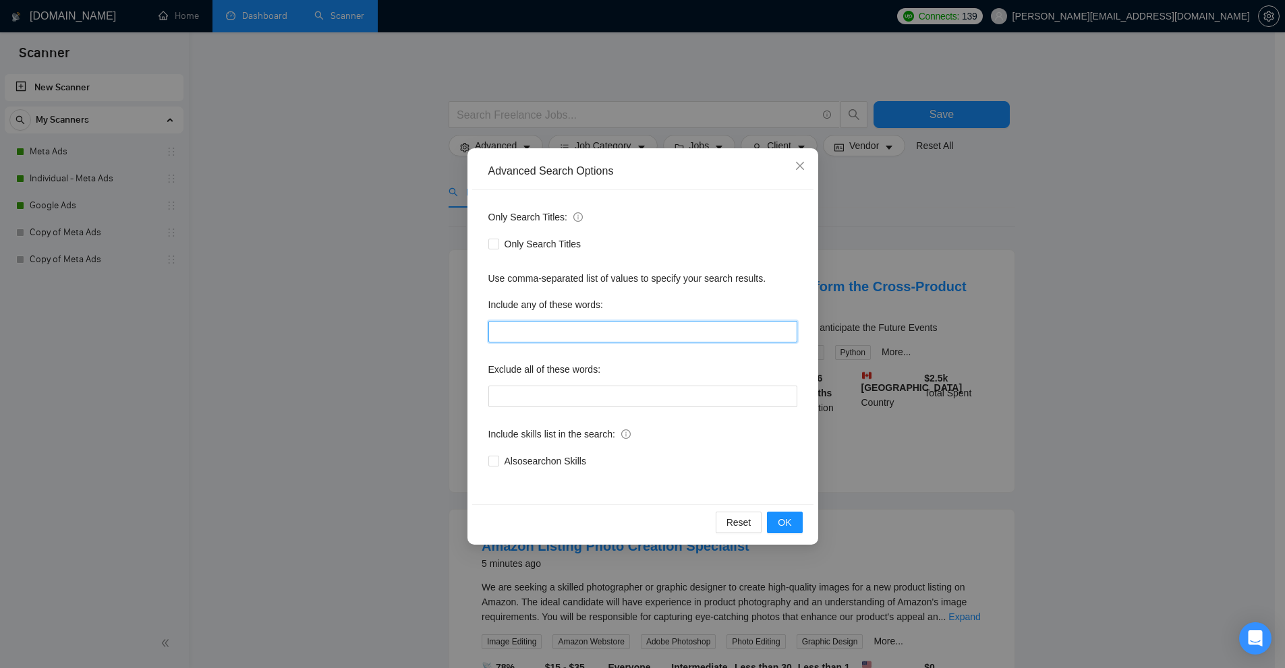
click at [552, 332] on input "text" at bounding box center [642, 332] width 309 height 22
click at [577, 334] on input "text" at bounding box center [642, 332] width 309 height 22
drag, startPoint x: 577, startPoint y: 324, endPoint x: 560, endPoint y: 324, distance: 16.2
click at [575, 324] on input "text" at bounding box center [642, 332] width 309 height 22
click at [515, 247] on span "Only Search Titles" at bounding box center [543, 244] width 88 height 15
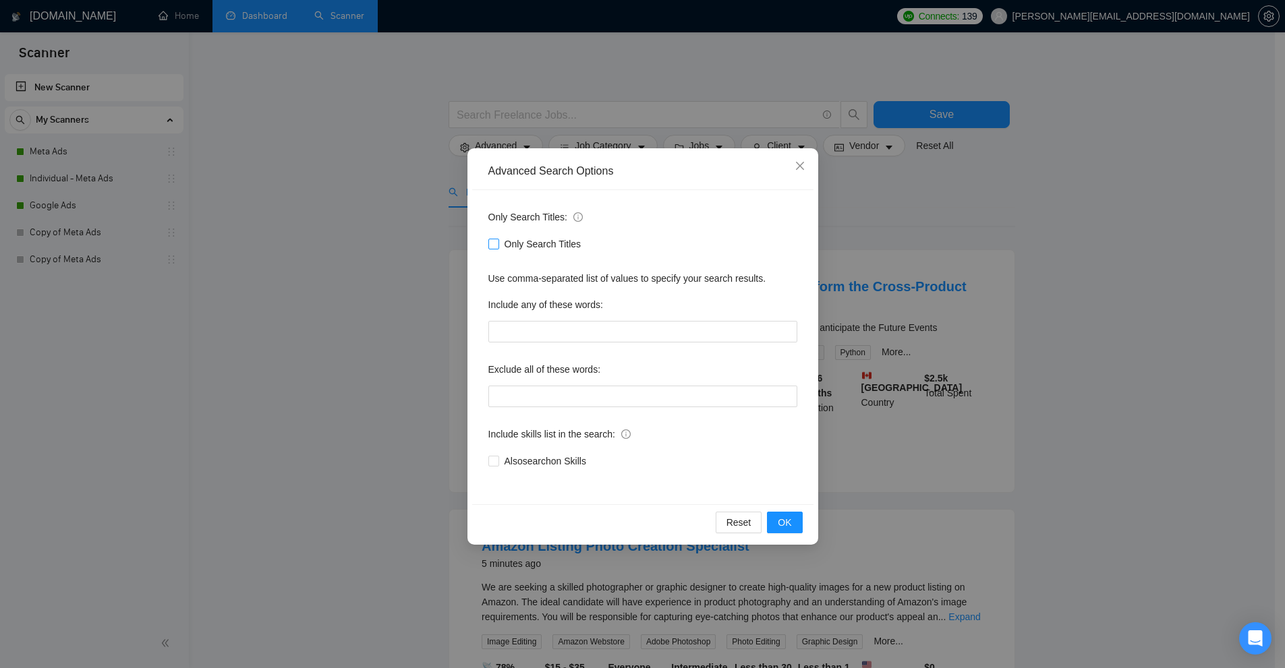
click at [498, 247] on input "Only Search Titles" at bounding box center [492, 243] width 9 height 9
checkbox input "true"
click at [943, 281] on div "Advanced Search Options Only Search Titles: Only Search Titles Use comma-separa…" at bounding box center [642, 334] width 1285 height 668
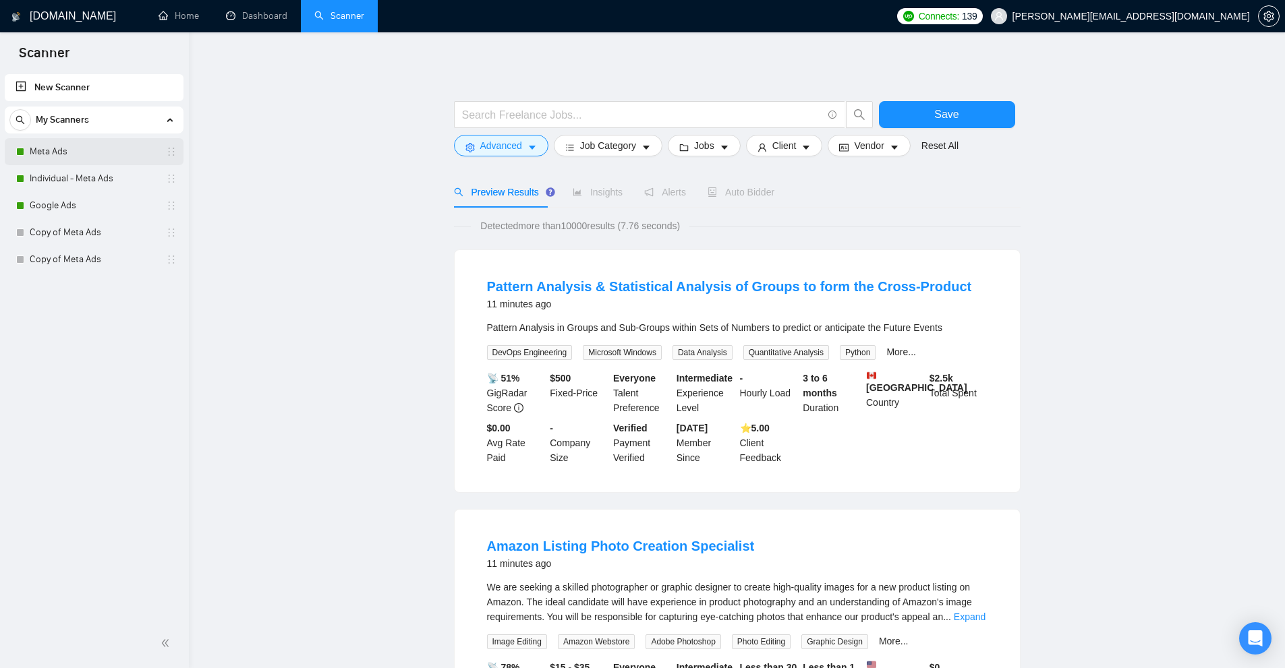
click at [103, 148] on link "Meta Ads" at bounding box center [94, 151] width 128 height 27
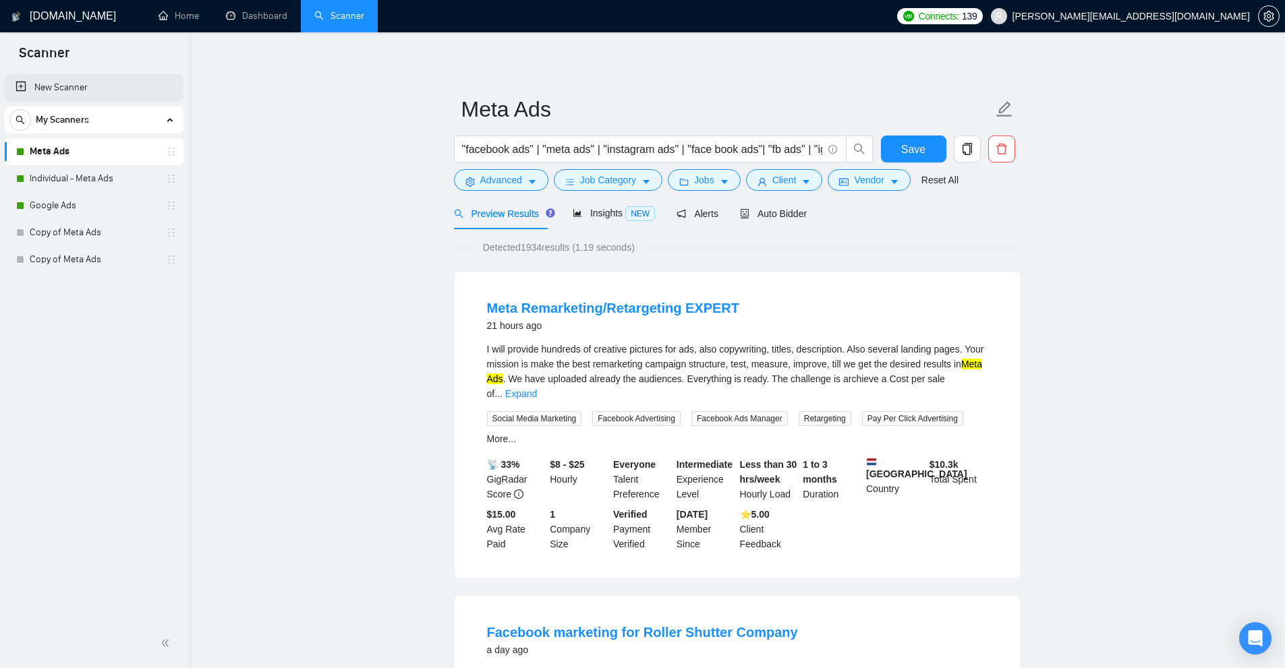
click at [83, 87] on link "New Scanner" at bounding box center [94, 87] width 157 height 27
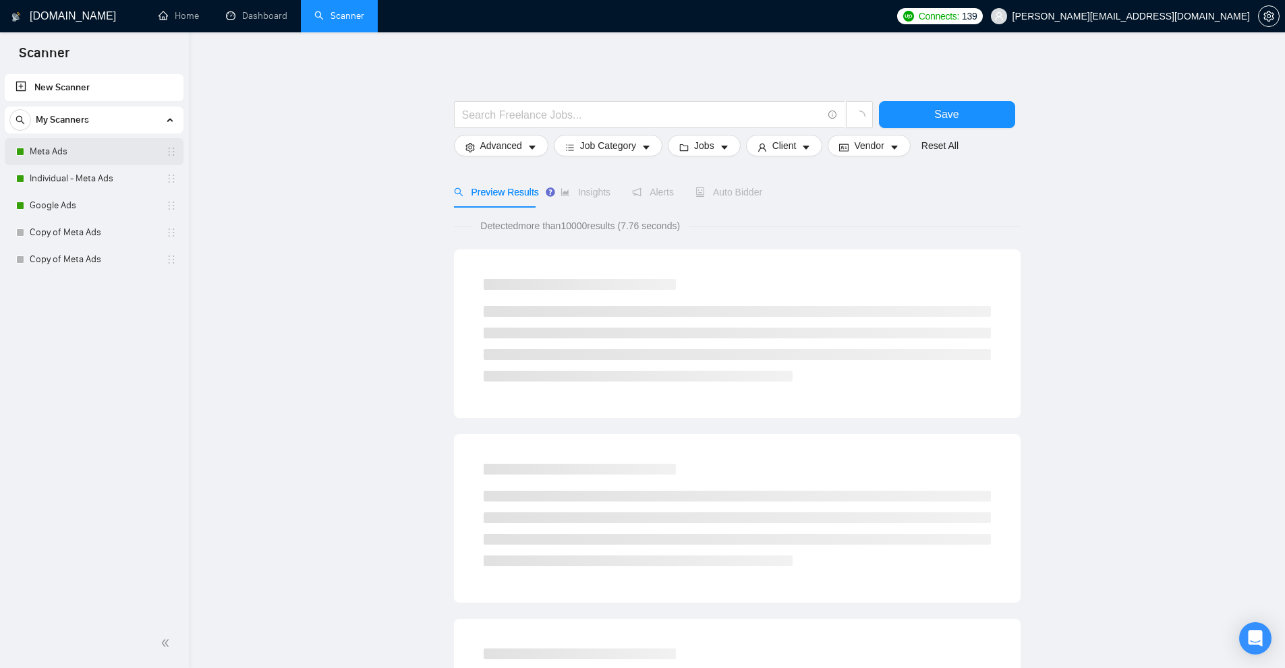
click at [49, 156] on link "Meta Ads" at bounding box center [94, 151] width 128 height 27
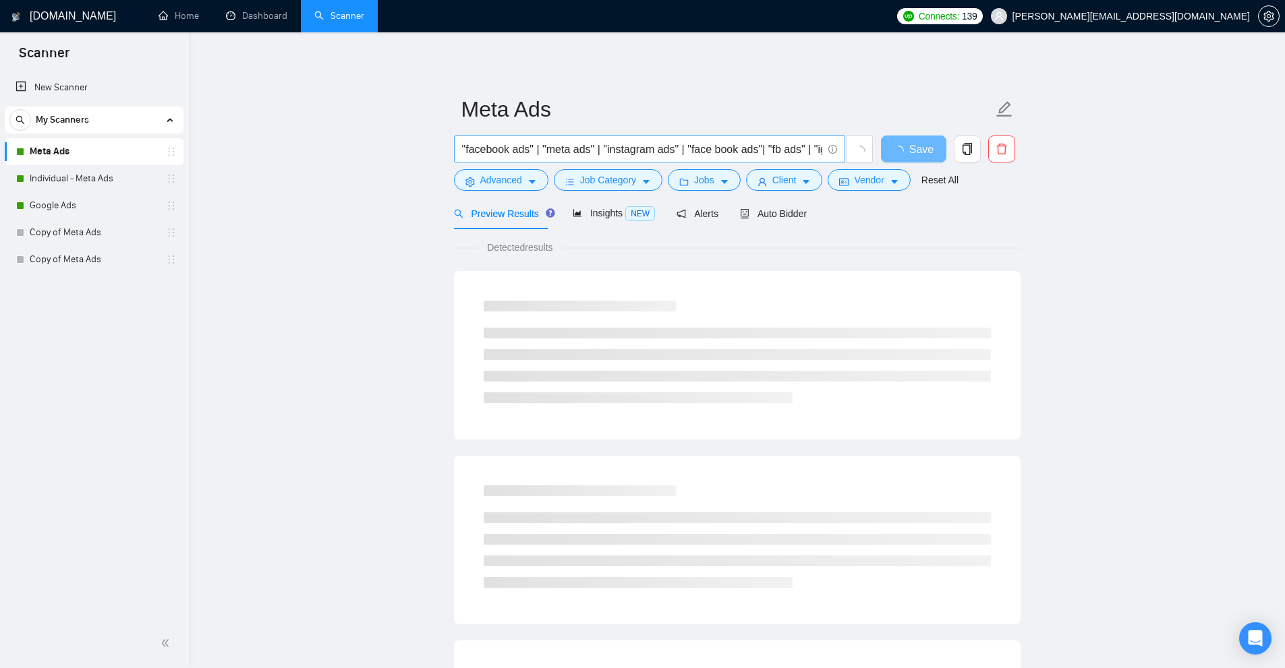
scroll to position [0, 1040]
click at [59, 96] on link "New Scanner" at bounding box center [94, 87] width 157 height 27
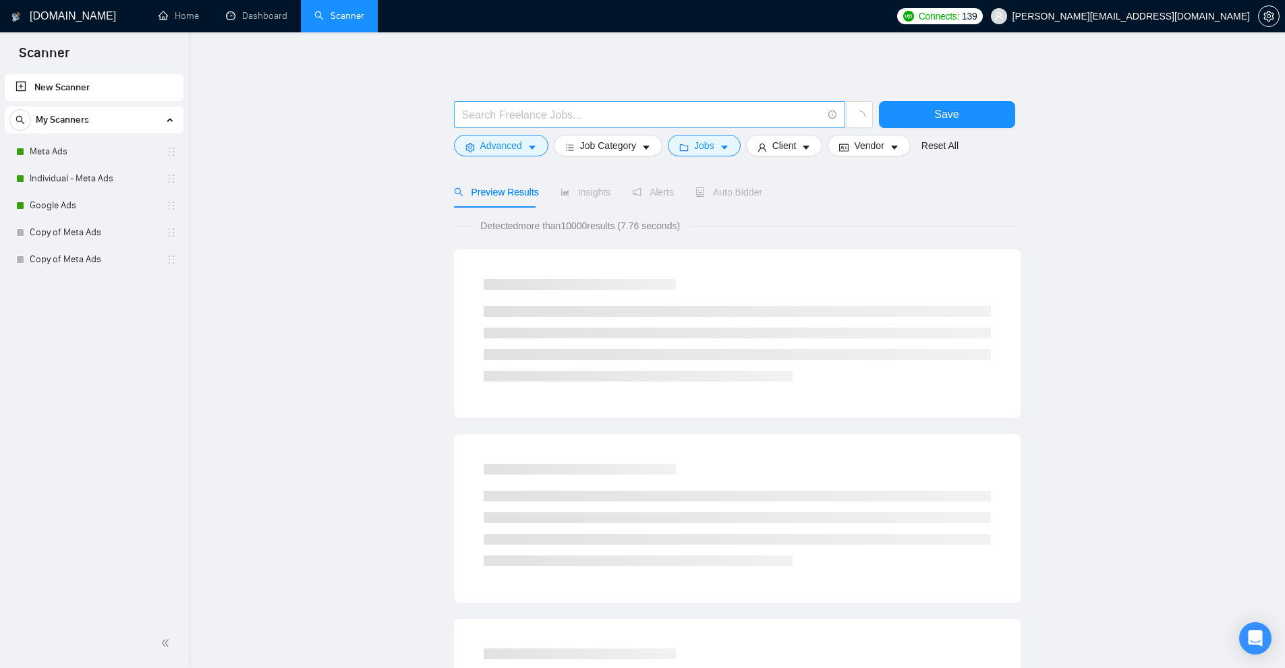
click at [611, 110] on input "text" at bounding box center [642, 115] width 360 height 17
click at [601, 113] on input "text" at bounding box center [642, 115] width 360 height 17
paste input "((facebook*) | "face book" | (FB*) | (meta*) | (instagram*) | (IG*)) (ad | ads …"
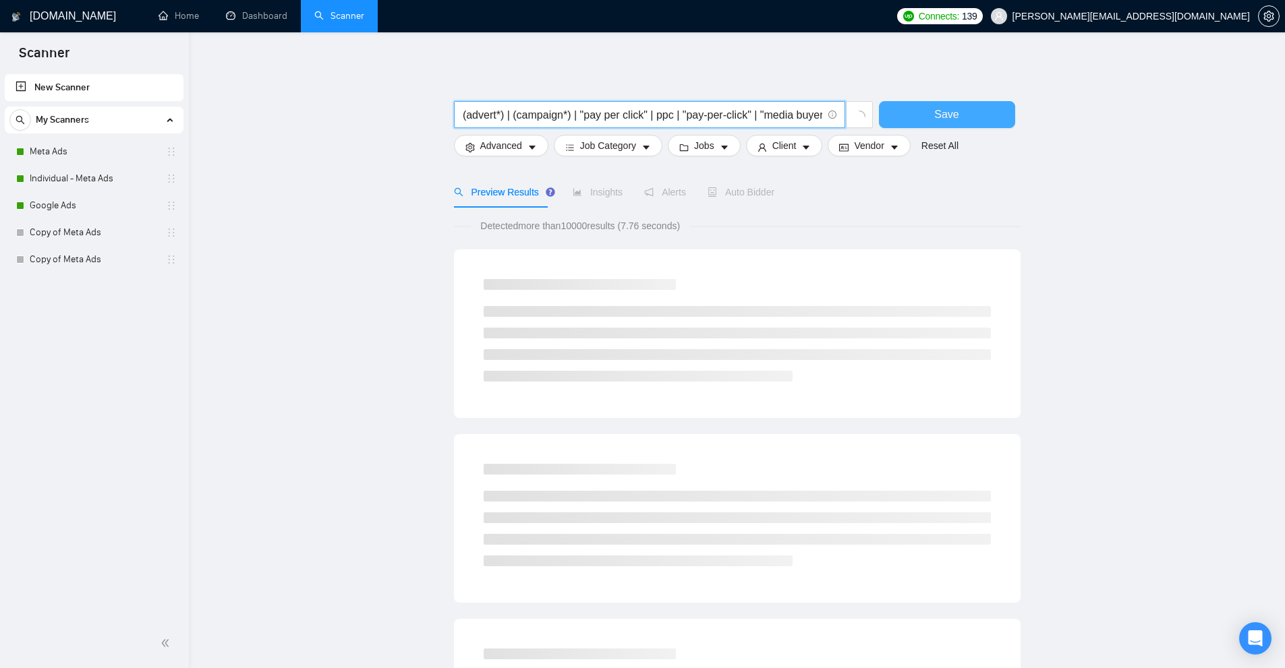
type input "((facebook*) | "face book" | (FB*) | (meta*) | (instagram*) | (IG*)) (ad | ads …"
click at [922, 115] on button "Save" at bounding box center [947, 114] width 136 height 27
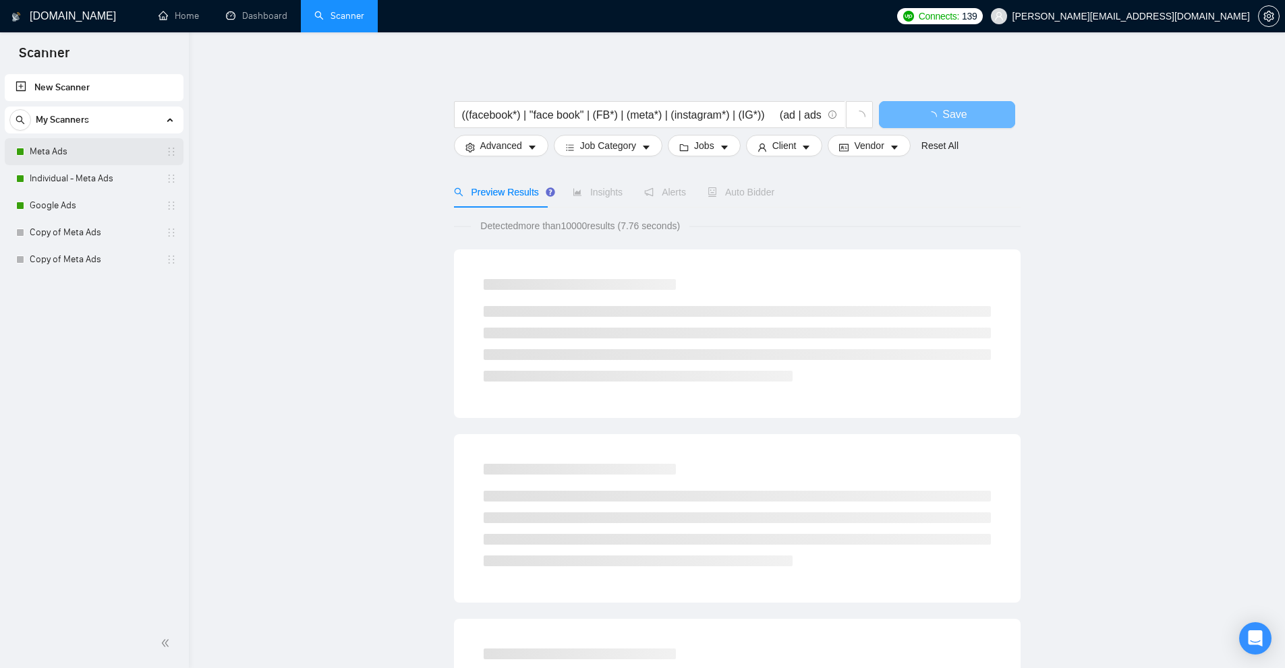
click at [99, 145] on link "Meta Ads" at bounding box center [94, 151] width 128 height 27
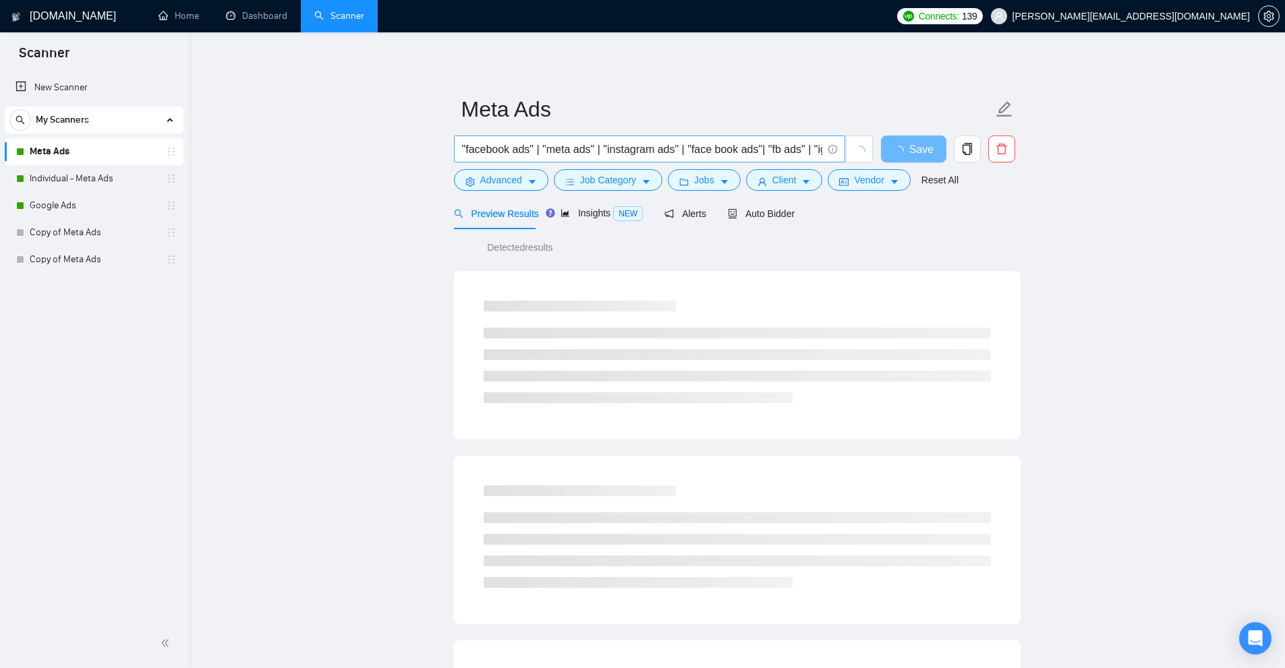
click at [613, 146] on input ""facebook ads" | "meta ads" | "instagram ads" | "face book ads"| "fb ads" | "ig…" at bounding box center [642, 149] width 360 height 17
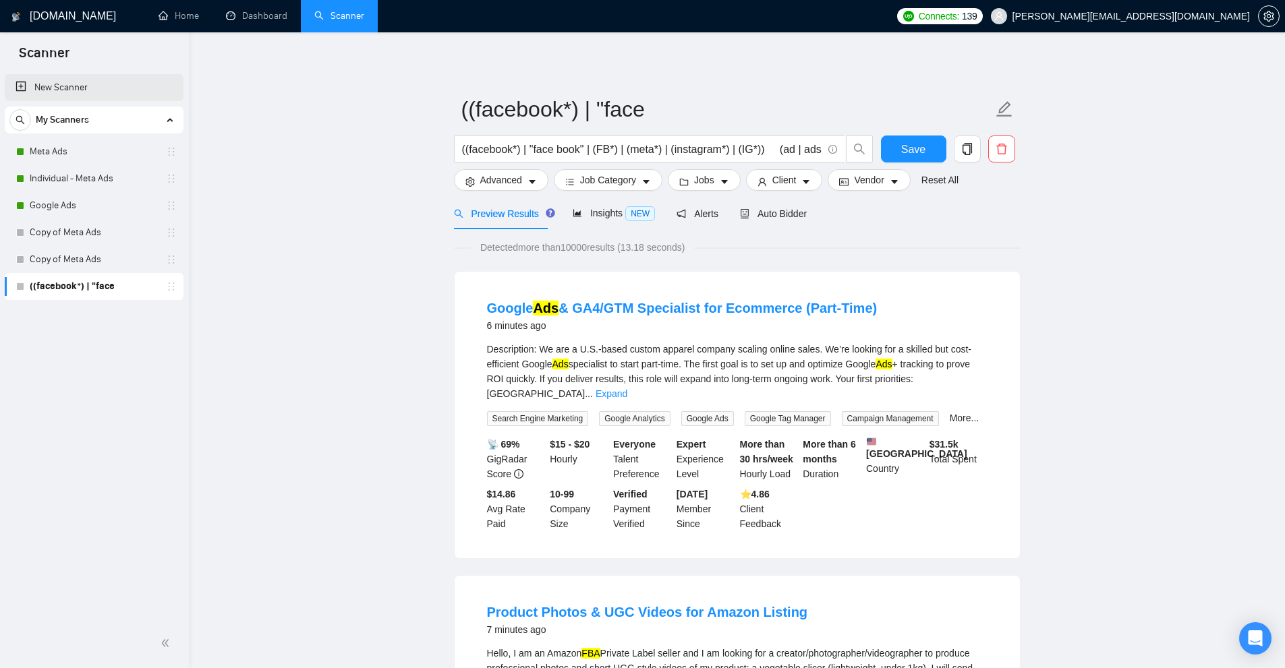
click at [94, 83] on link "New Scanner" at bounding box center [94, 87] width 157 height 27
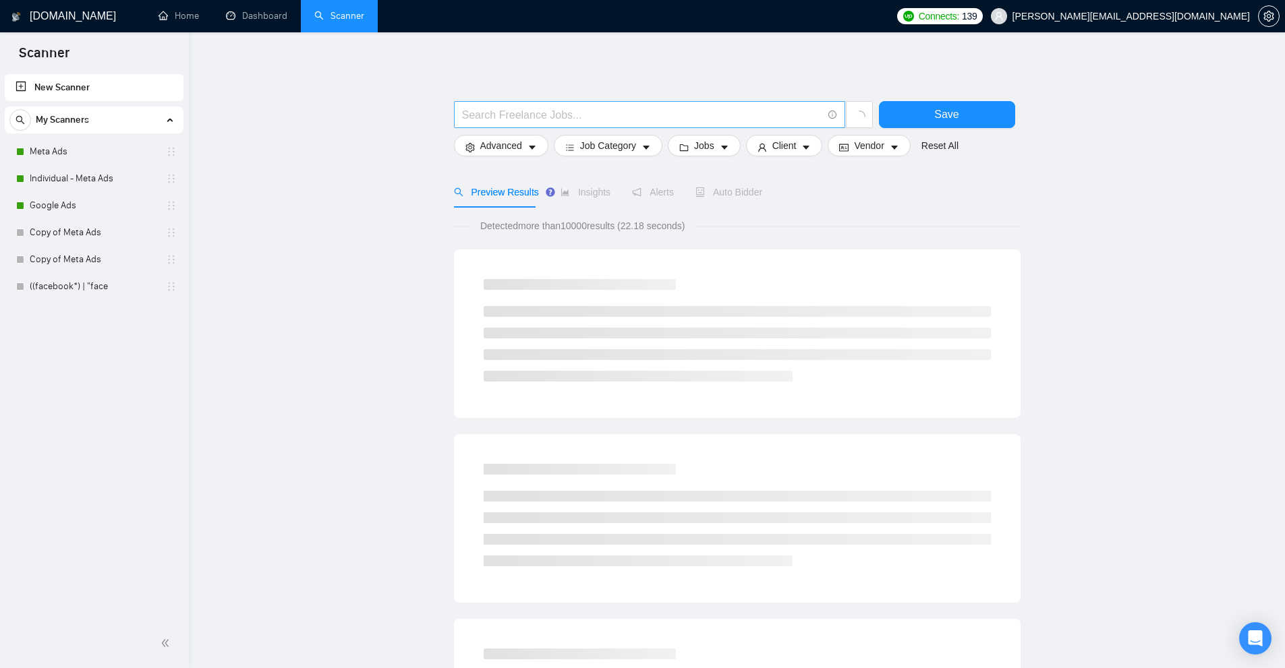
click at [598, 125] on span at bounding box center [649, 114] width 391 height 27
click at [612, 111] on input "text" at bounding box center [642, 115] width 360 height 17
paste input "facebook*"
drag, startPoint x: 505, startPoint y: 111, endPoint x: 515, endPoint y: 111, distance: 9.5
click at [515, 111] on input "facebook\/*" at bounding box center [642, 115] width 360 height 17
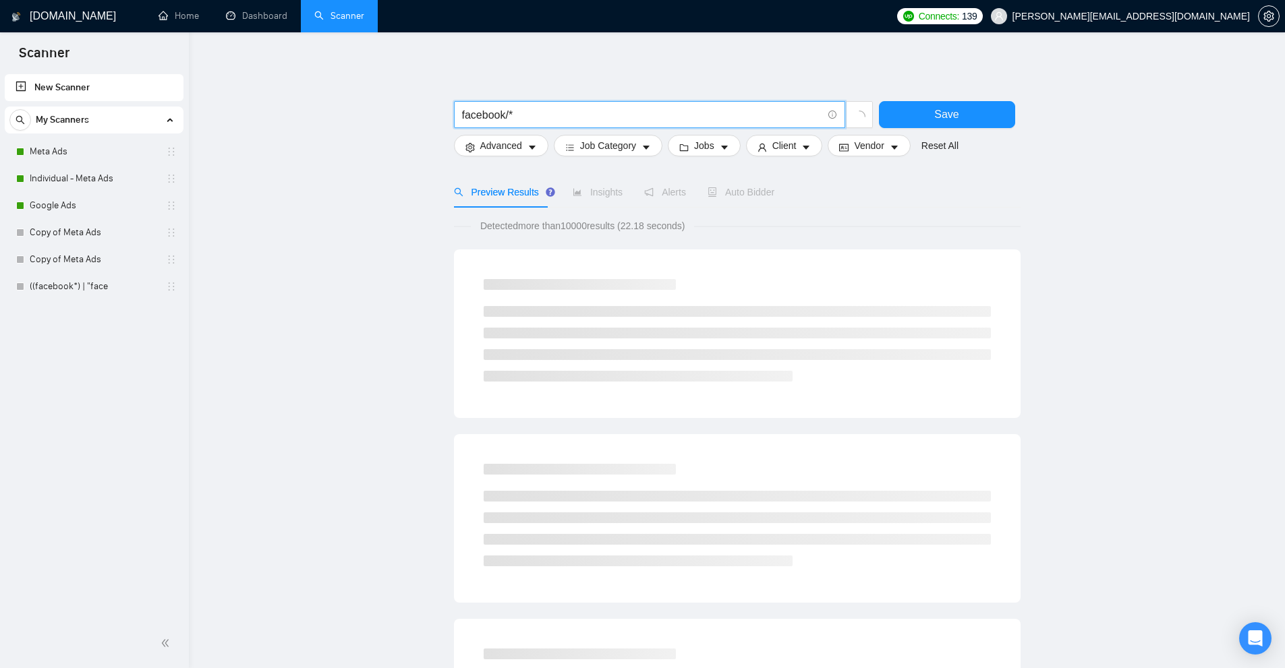
drag, startPoint x: 527, startPoint y: 119, endPoint x: 469, endPoint y: 105, distance: 60.5
click at [469, 105] on span "facebook/*" at bounding box center [649, 114] width 391 height 27
type input "facebook/*"
click at [552, 105] on span "facebook/*" at bounding box center [649, 114] width 391 height 27
click at [541, 110] on input "facebook/*" at bounding box center [642, 115] width 360 height 17
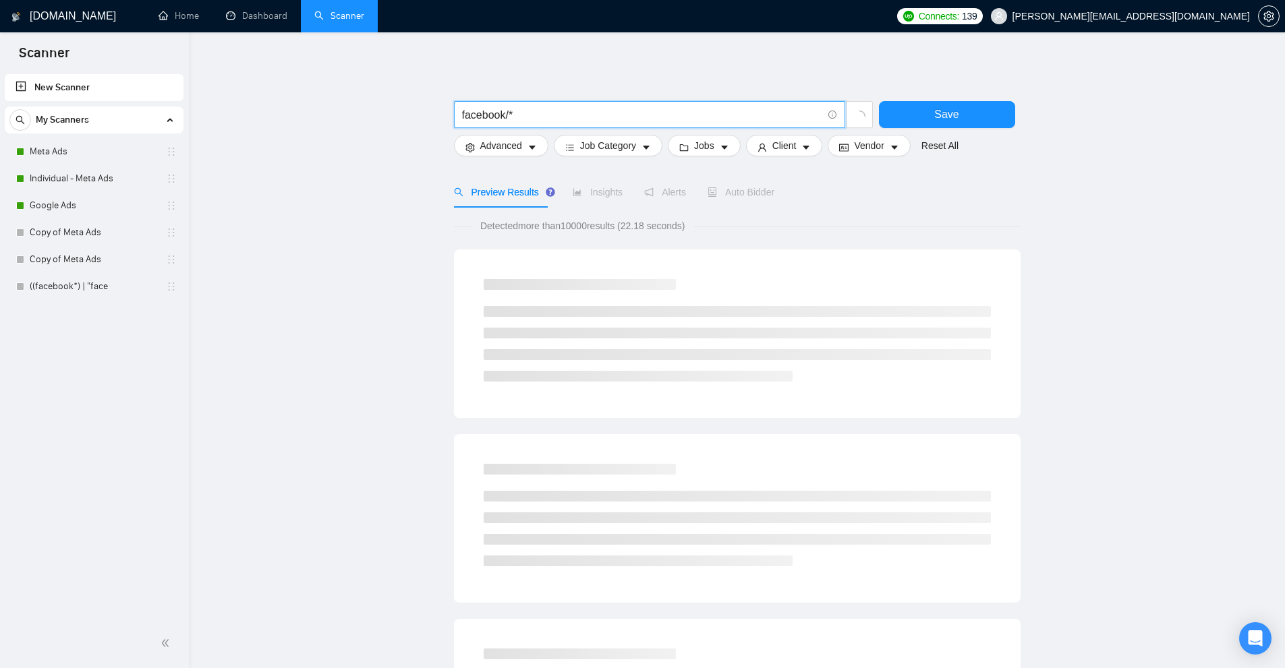
drag, startPoint x: 462, startPoint y: 115, endPoint x: 544, endPoint y: 101, distance: 82.7
click at [539, 102] on span "facebook/*" at bounding box center [649, 114] width 391 height 27
click at [544, 101] on span "facebook/*" at bounding box center [649, 114] width 391 height 27
click at [512, 111] on input "facebook/*" at bounding box center [642, 115] width 360 height 17
click at [505, 113] on input "facebook/*" at bounding box center [642, 115] width 360 height 17
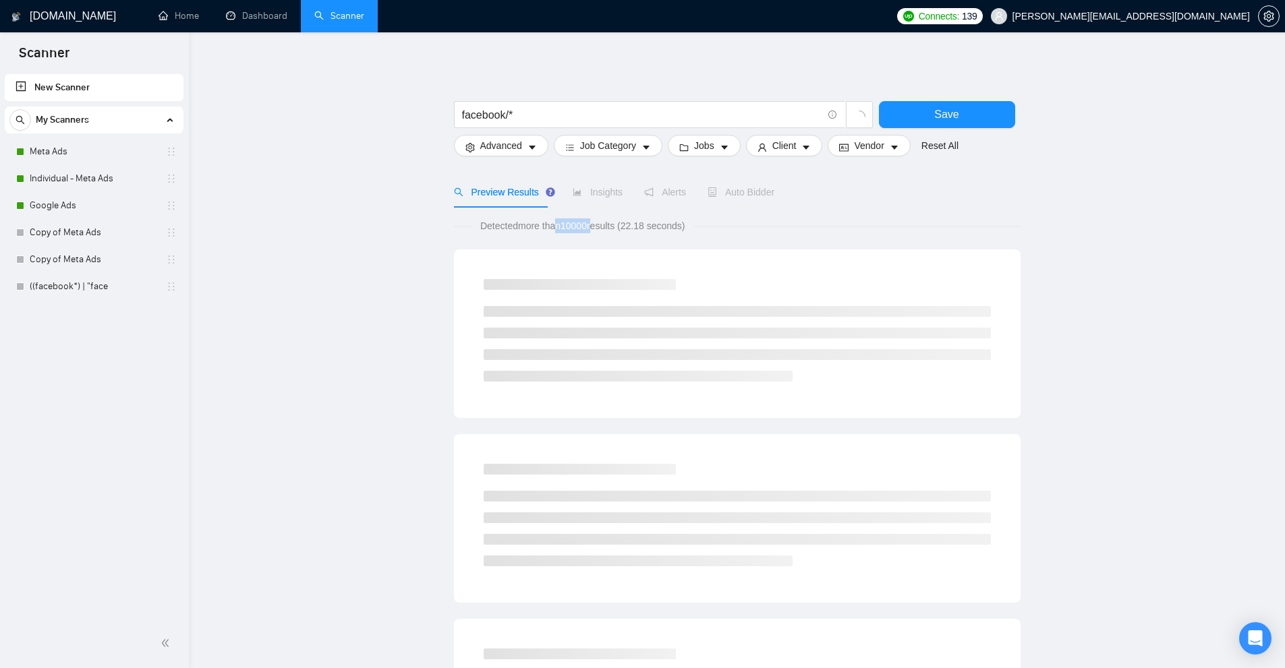
drag, startPoint x: 560, startPoint y: 225, endPoint x: 610, endPoint y: 221, distance: 49.3
click at [599, 221] on span "Detected more than 10000 results (22.18 seconds)" at bounding box center [583, 225] width 224 height 15
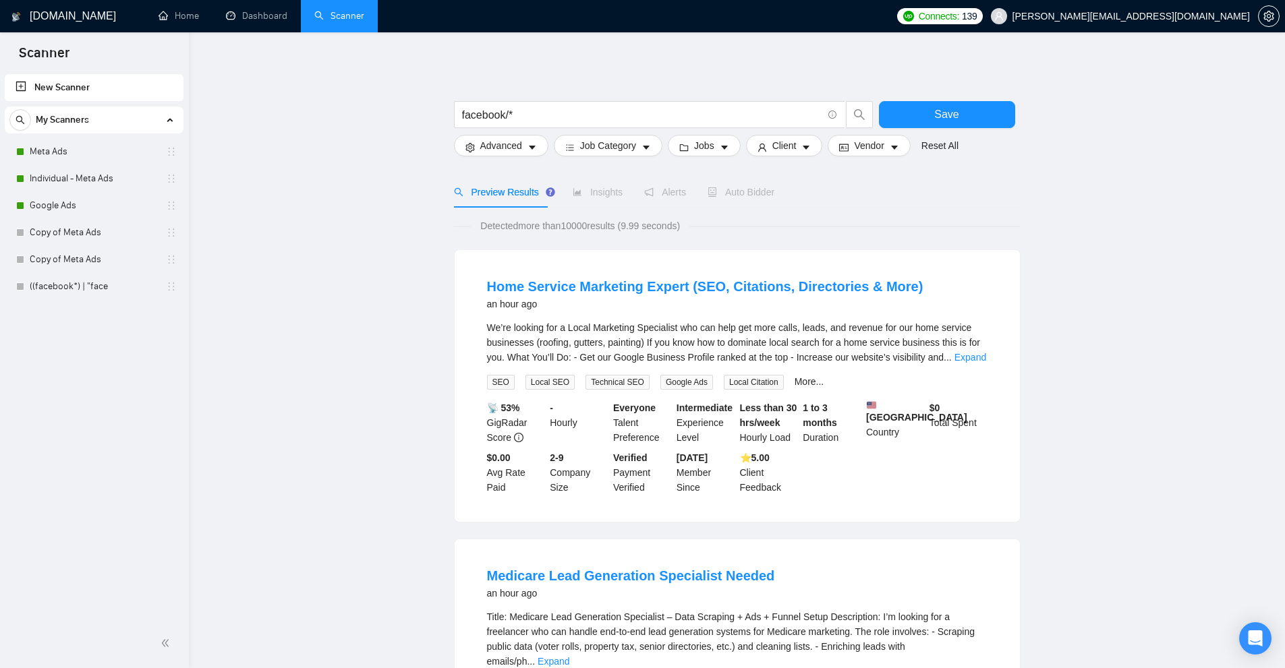
click at [988, 356] on li "Home Service Marketing Expert (SEO, Citations, Directories & More) an hour ago …" at bounding box center [737, 385] width 533 height 239
click at [993, 343] on li "Home Service Marketing Expert (SEO, Citations, Directories & More) an hour ago …" at bounding box center [737, 385] width 533 height 239
click at [970, 353] on link "Expand" at bounding box center [970, 357] width 32 height 11
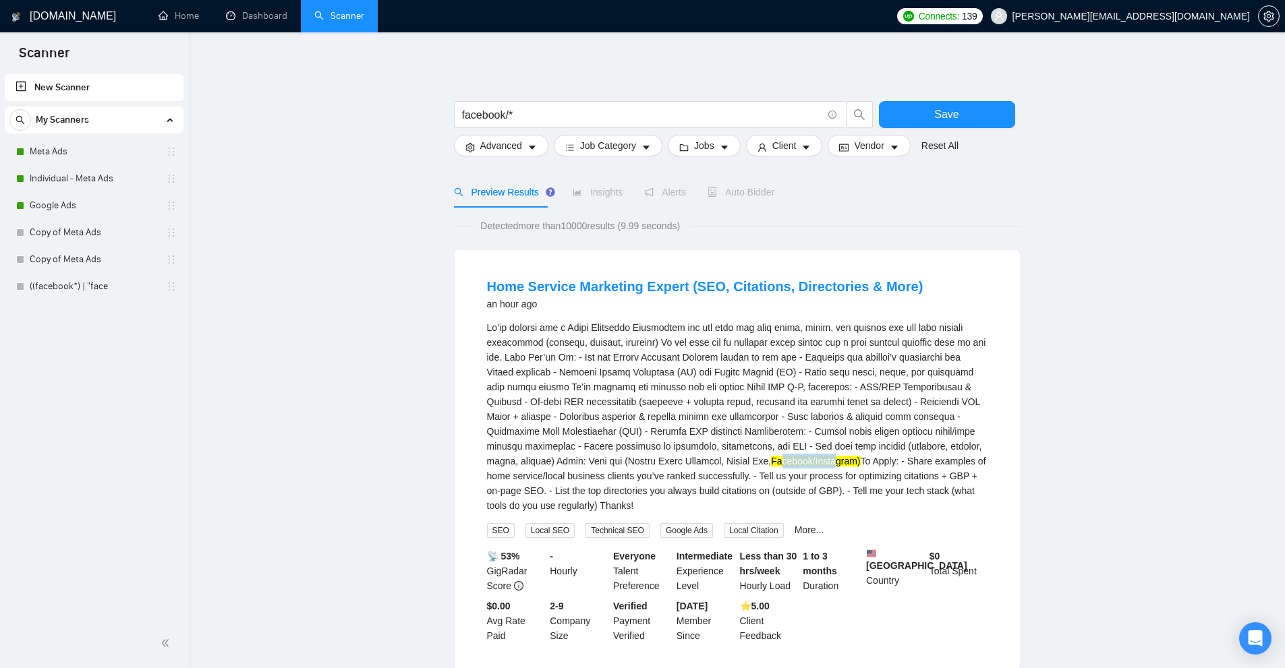
drag, startPoint x: 664, startPoint y: 461, endPoint x: 715, endPoint y: 463, distance: 52.0
click at [771, 463] on mark "Facebook/Instagram)" at bounding box center [815, 461] width 89 height 11
click at [748, 469] on div "Facebook/Instagram) To Apply: - Share examples of home service/local business c…" at bounding box center [737, 416] width 500 height 193
click at [771, 461] on mark "Facebook/Instagram)" at bounding box center [815, 461] width 89 height 11
drag, startPoint x: 504, startPoint y: 113, endPoint x: 355, endPoint y: 102, distance: 149.4
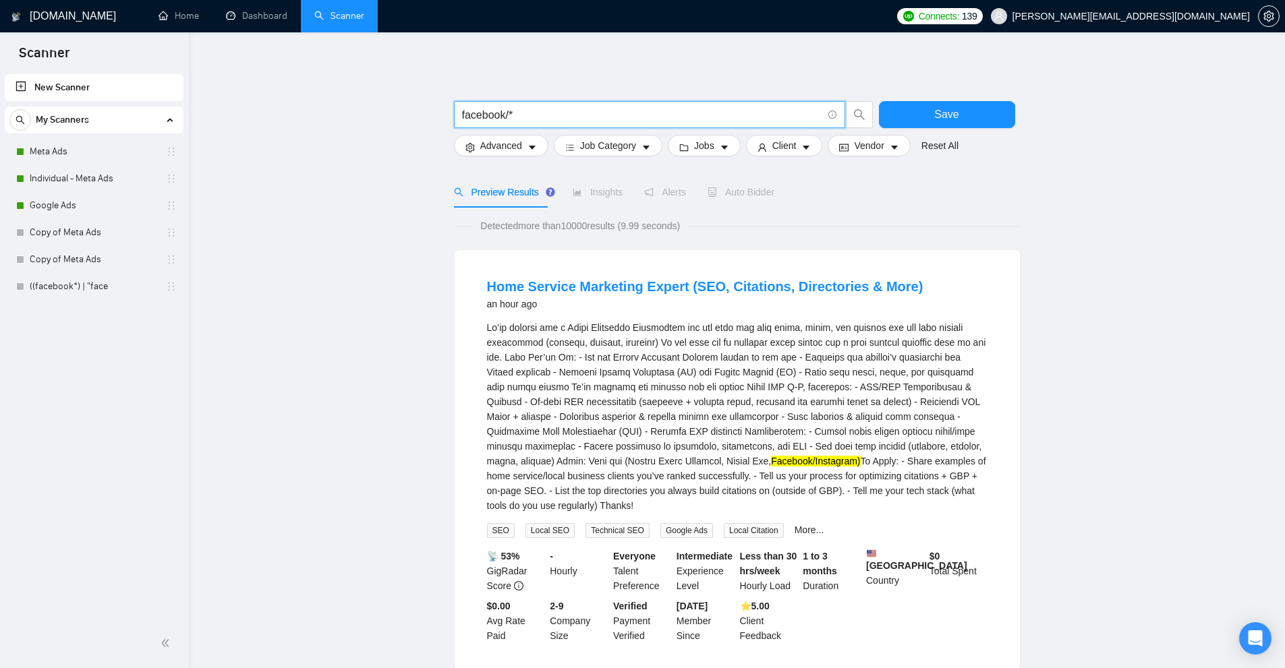
drag, startPoint x: 694, startPoint y: 463, endPoint x: 671, endPoint y: 458, distance: 23.4
click at [771, 461] on mark "Facebook/Instagram)" at bounding box center [815, 461] width 89 height 11
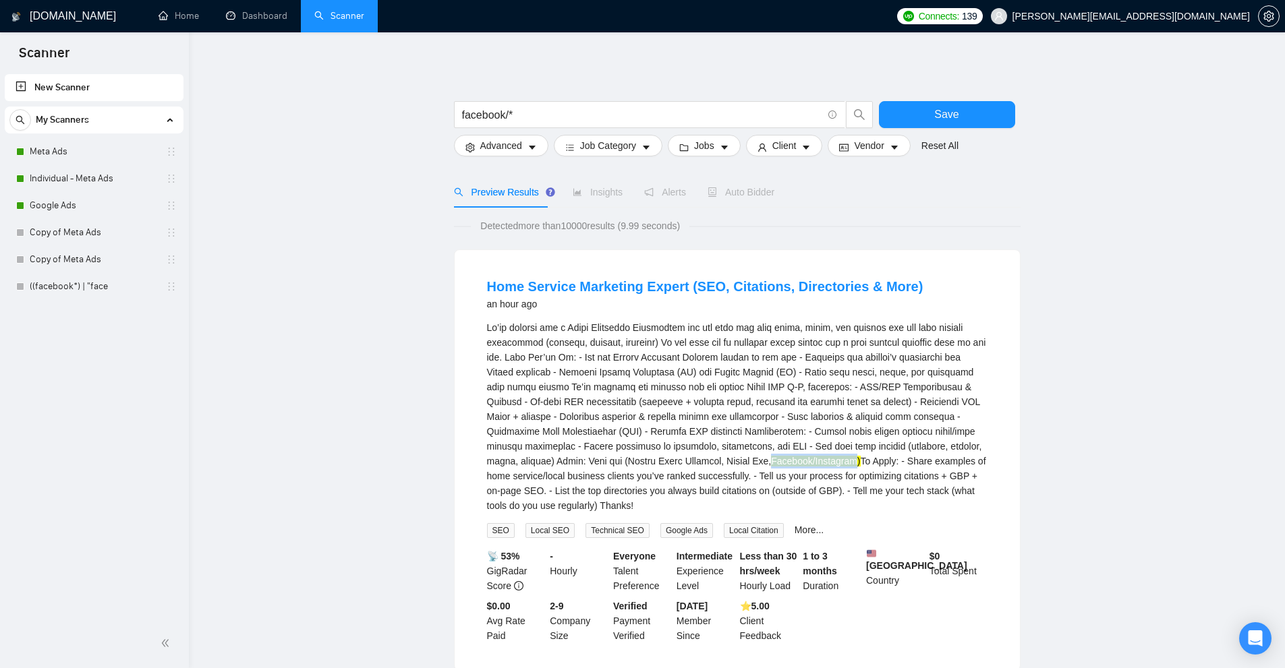
drag, startPoint x: 654, startPoint y: 458, endPoint x: 686, endPoint y: 461, distance: 31.9
click at [737, 459] on div "Facebook/Instagram) To Apply: - Share examples of home service/local business c…" at bounding box center [737, 416] width 500 height 193
click at [755, 460] on div "Facebook/Instagram) To Apply: - Share examples of home service/local business c…" at bounding box center [737, 416] width 500 height 193
drag, startPoint x: 742, startPoint y: 456, endPoint x: 649, endPoint y: 458, distance: 93.1
click at [649, 458] on div "Facebook/Instagram) To Apply: - Share examples of home service/local business c…" at bounding box center [737, 416] width 500 height 193
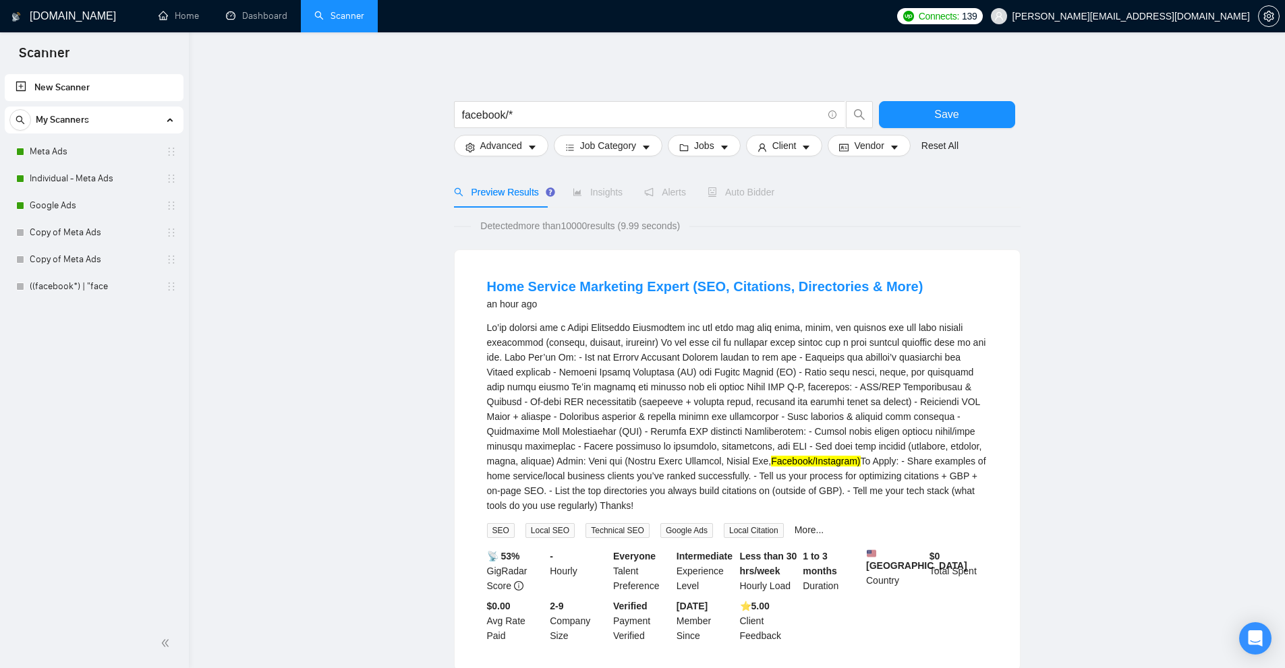
drag, startPoint x: 691, startPoint y: 527, endPoint x: 664, endPoint y: 473, distance: 60.3
click at [691, 526] on span "Google Ads" at bounding box center [686, 530] width 53 height 15
drag, startPoint x: 653, startPoint y: 467, endPoint x: 772, endPoint y: 462, distance: 118.8
click at [771, 462] on div "Facebook/Instagram) To Apply: - Share examples of home service/local business c…" at bounding box center [737, 416] width 500 height 193
click at [772, 462] on div "Facebook/Instagram) To Apply: - Share examples of home service/local business c…" at bounding box center [737, 416] width 500 height 193
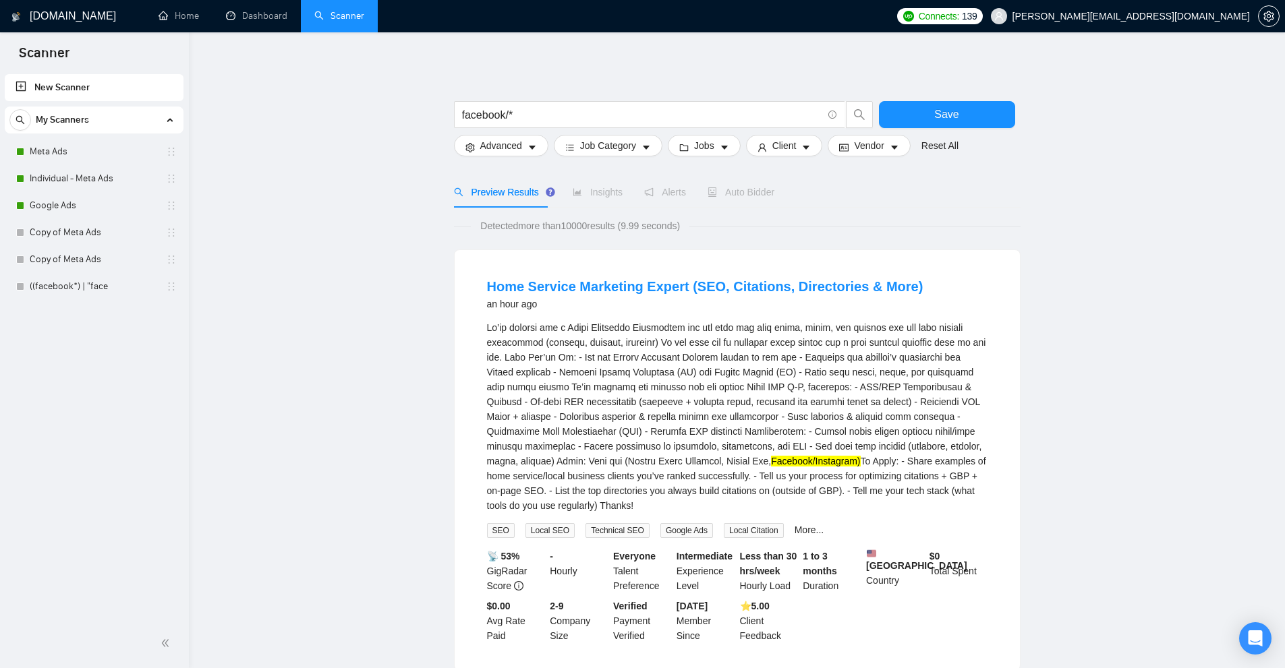
click at [47, 278] on link "((facebook*) | "face" at bounding box center [94, 286] width 128 height 27
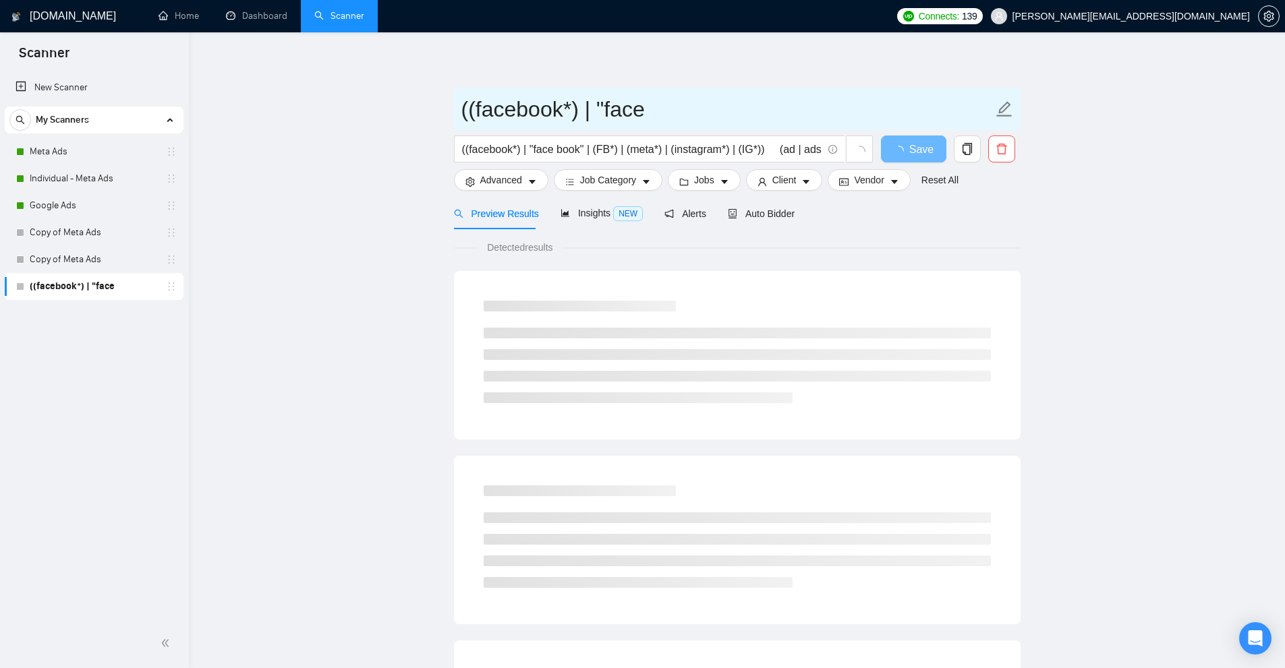
click at [511, 108] on input "((facebook*) | "face" at bounding box center [726, 109] width 531 height 34
type input "FB ads proposed"
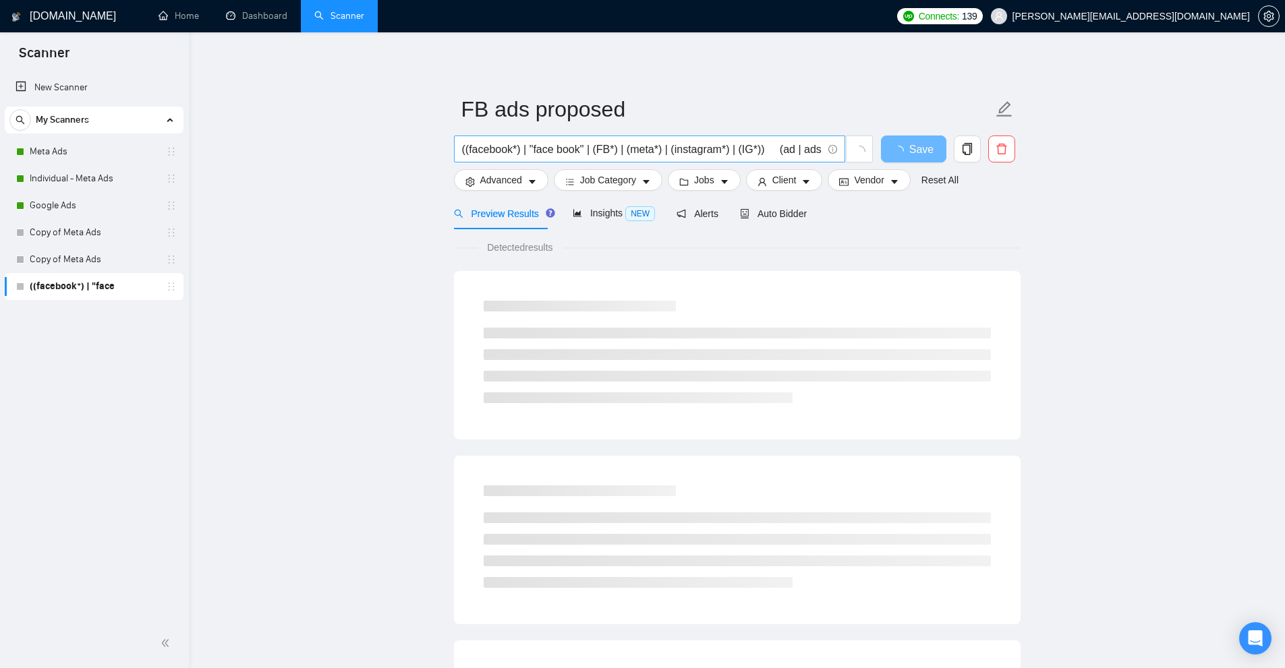
click at [612, 147] on input "((facebook*) | "face book" | (FB*) | (meta*) | (instagram*) | (IG*)) (ad | ads …" at bounding box center [642, 149] width 360 height 17
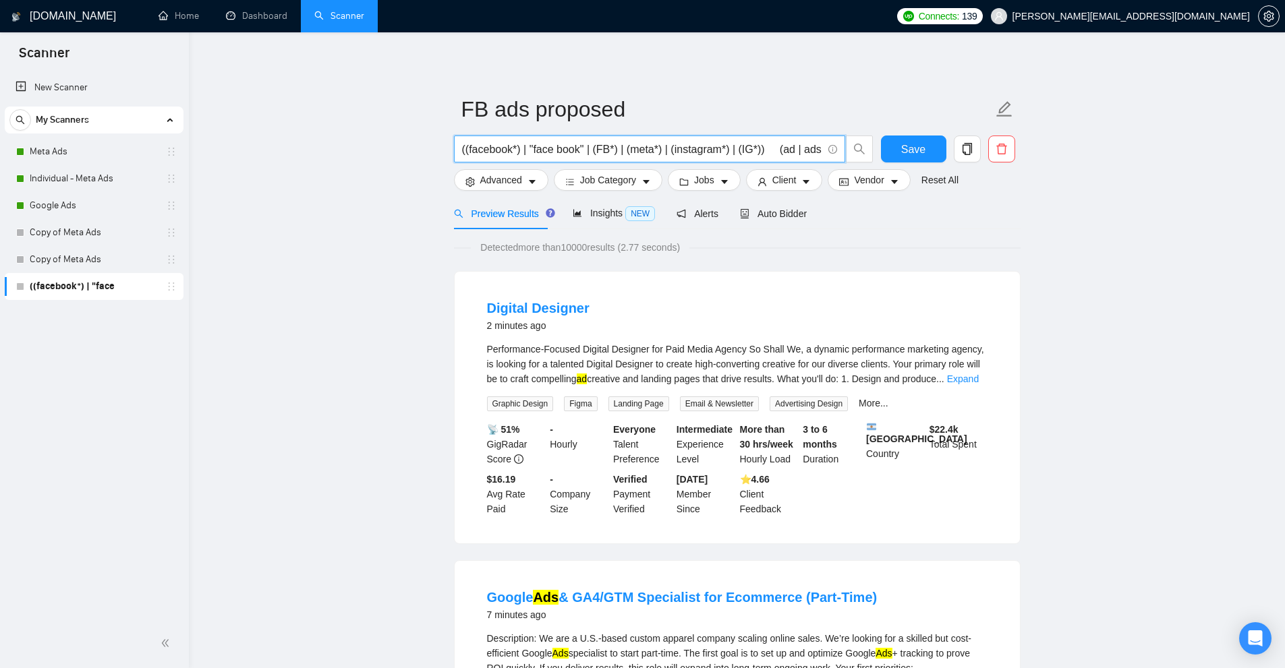
click at [615, 147] on input "((facebook*) | "face book" | (FB*) | (meta*) | (instagram*) | (IG*)) (ad | ads …" at bounding box center [642, 149] width 360 height 17
click at [904, 150] on span "Save" at bounding box center [913, 149] width 24 height 17
drag, startPoint x: 73, startPoint y: 81, endPoint x: 370, endPoint y: 121, distance: 299.4
click at [73, 81] on link "New Scanner" at bounding box center [94, 87] width 157 height 27
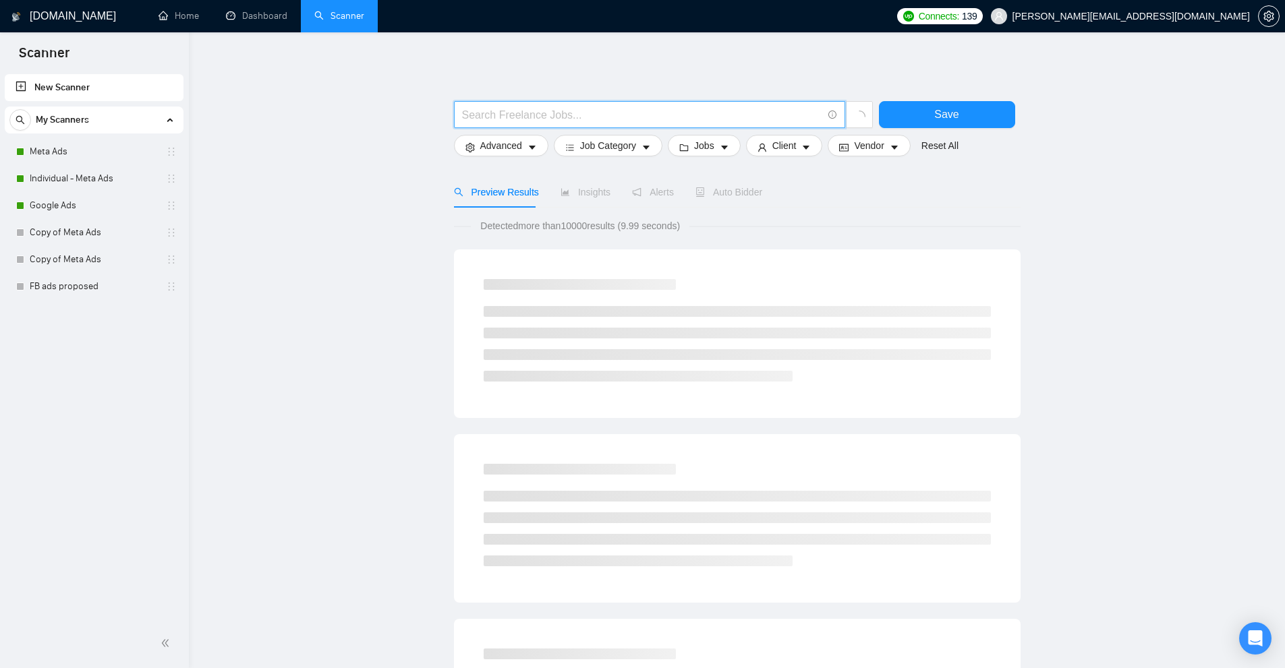
click at [632, 119] on input "text" at bounding box center [642, 115] width 360 height 17
paste input "((Google*) | "G") (ad | ads | (advert*) | (campaign*) | "pay per click" | ppc |…"
type input "((Google*) | "G") (ad | ads | (advert*) | (campaign*) | "pay per click" | ppc |…"
click at [924, 107] on button "Save" at bounding box center [947, 114] width 136 height 27
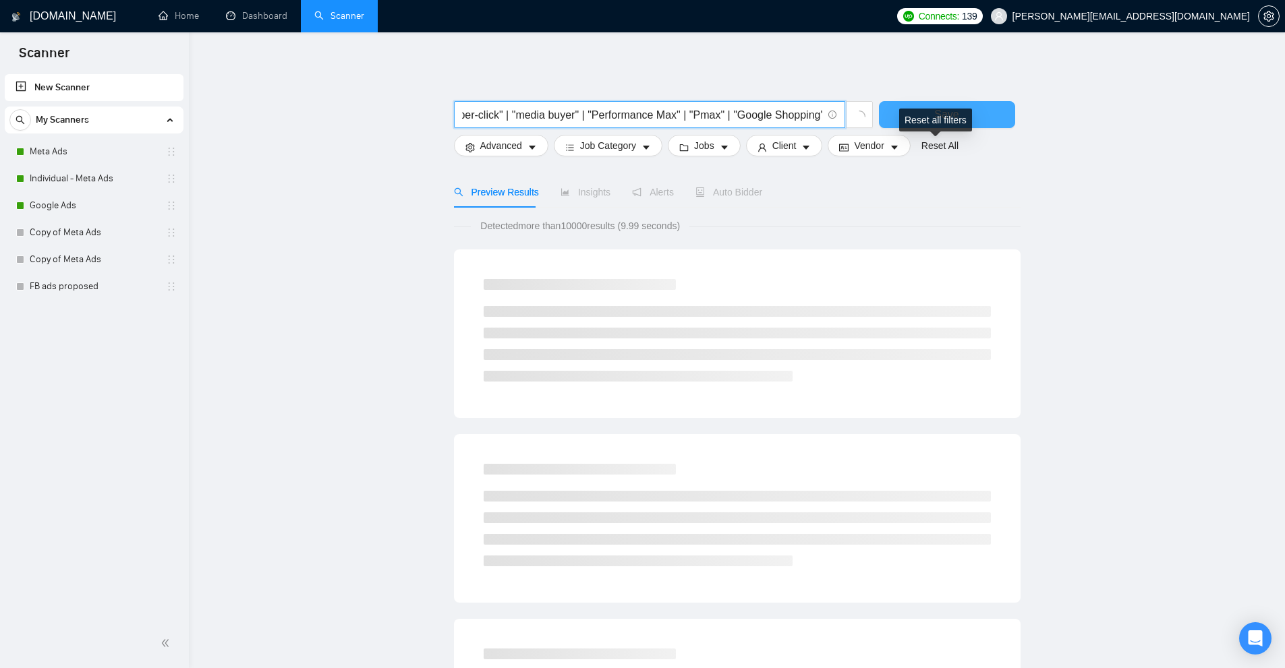
scroll to position [0, 0]
drag, startPoint x: 533, startPoint y: 113, endPoint x: 523, endPoint y: 114, distance: 10.1
click at [523, 114] on input "((Google*) | "G") (ad | ads | (advert*) | (campaign*) | "pay per click" | ppc |…" at bounding box center [642, 115] width 360 height 17
click at [523, 115] on input "((Google*) | "G") (ad | ads | (advert*) | (campaign*) | "pay per click" | ppc |…" at bounding box center [642, 115] width 360 height 17
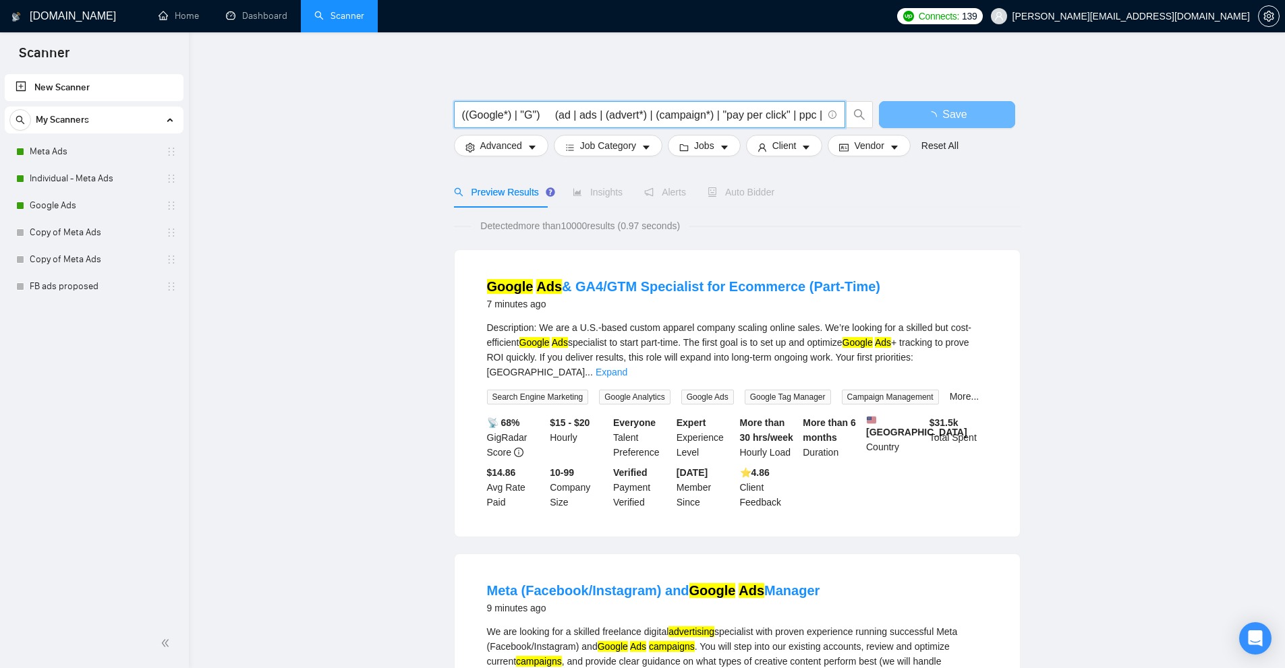
drag, startPoint x: 517, startPoint y: 117, endPoint x: 535, endPoint y: 114, distance: 19.1
click at [535, 114] on input "((Google*) | "G") (ad | ads | (advert*) | (campaign*) | "pay per click" | ppc |…" at bounding box center [642, 115] width 360 height 17
click at [527, 115] on input "((Google*) | "G") (ad | ads | (advert*) | (campaign*) | "pay per click" | ppc |…" at bounding box center [642, 115] width 360 height 17
drag, startPoint x: 535, startPoint y: 116, endPoint x: 454, endPoint y: 114, distance: 81.6
click at [454, 114] on span "((Google*) | "G") (ad | ads | (advert*) | (campaign*) | "pay per click" | ppc |…" at bounding box center [649, 114] width 391 height 27
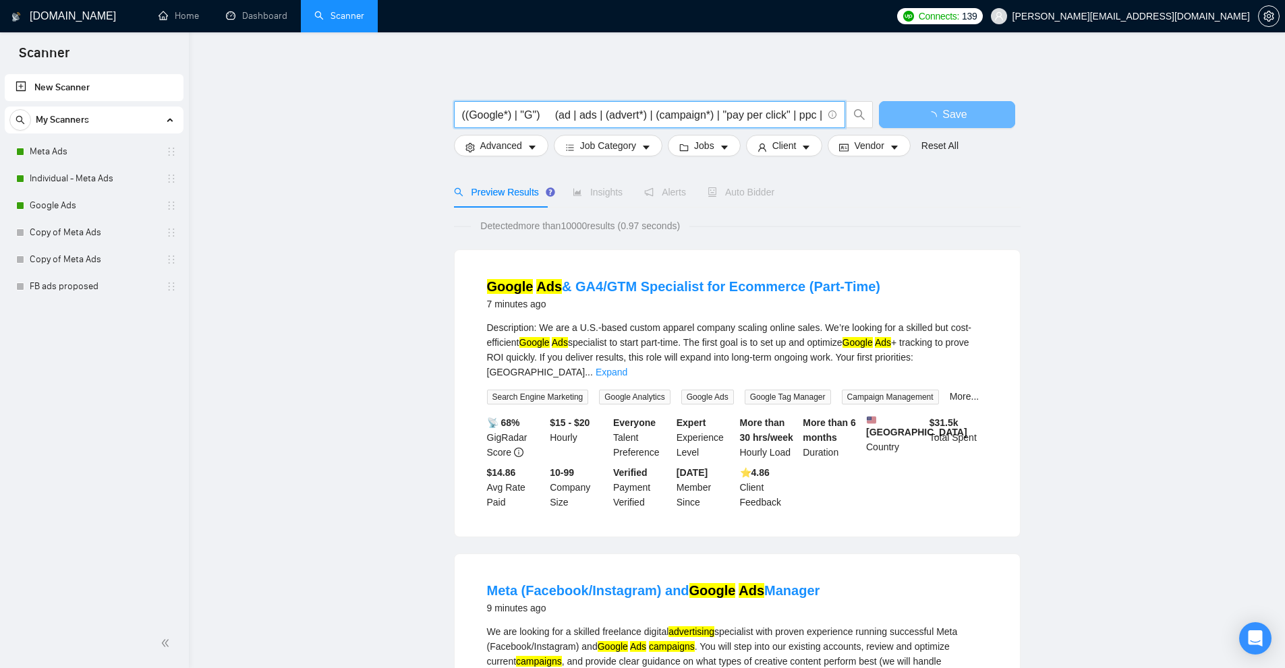
click at [525, 109] on input "((Google*) | "G") (ad | ads | (advert*) | (campaign*) | "pay per click" | ppc |…" at bounding box center [642, 115] width 360 height 17
drag, startPoint x: 563, startPoint y: 115, endPoint x: 1366, endPoint y: 174, distance: 804.6
click at [1285, 174] on html "Scanner New Scanner My Scanners Meta Ads Individual - Meta Ads Google Ads Copy …" at bounding box center [642, 334] width 1285 height 668
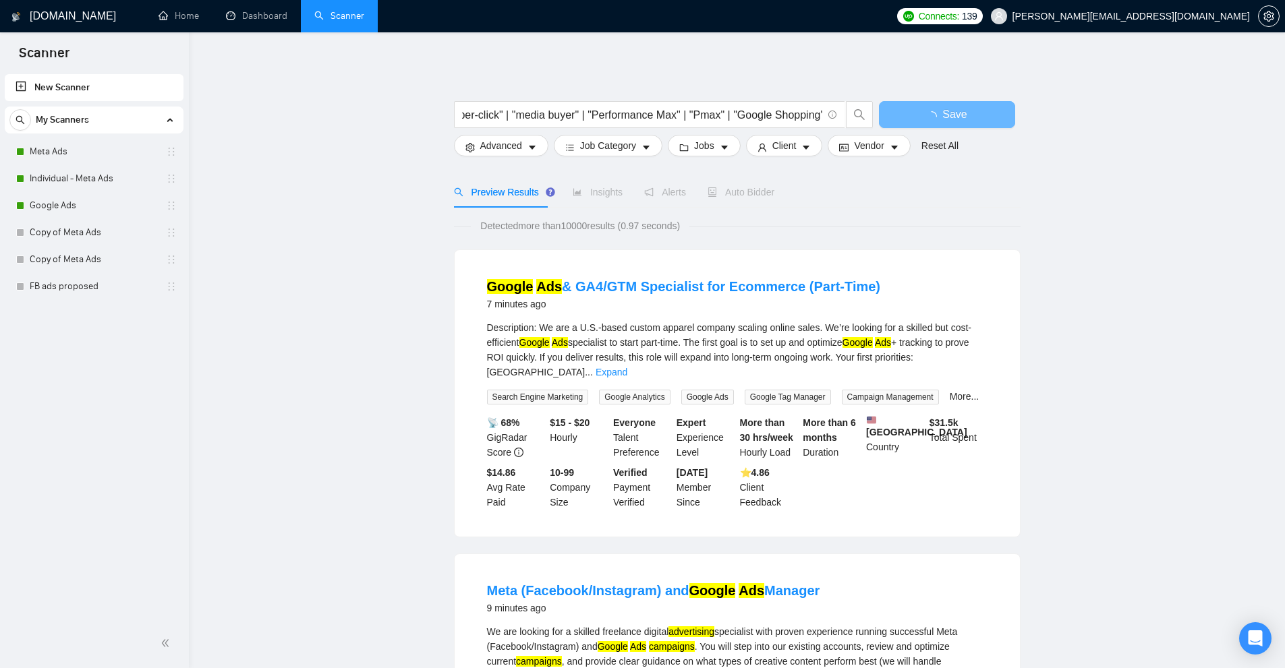
scroll to position [0, 0]
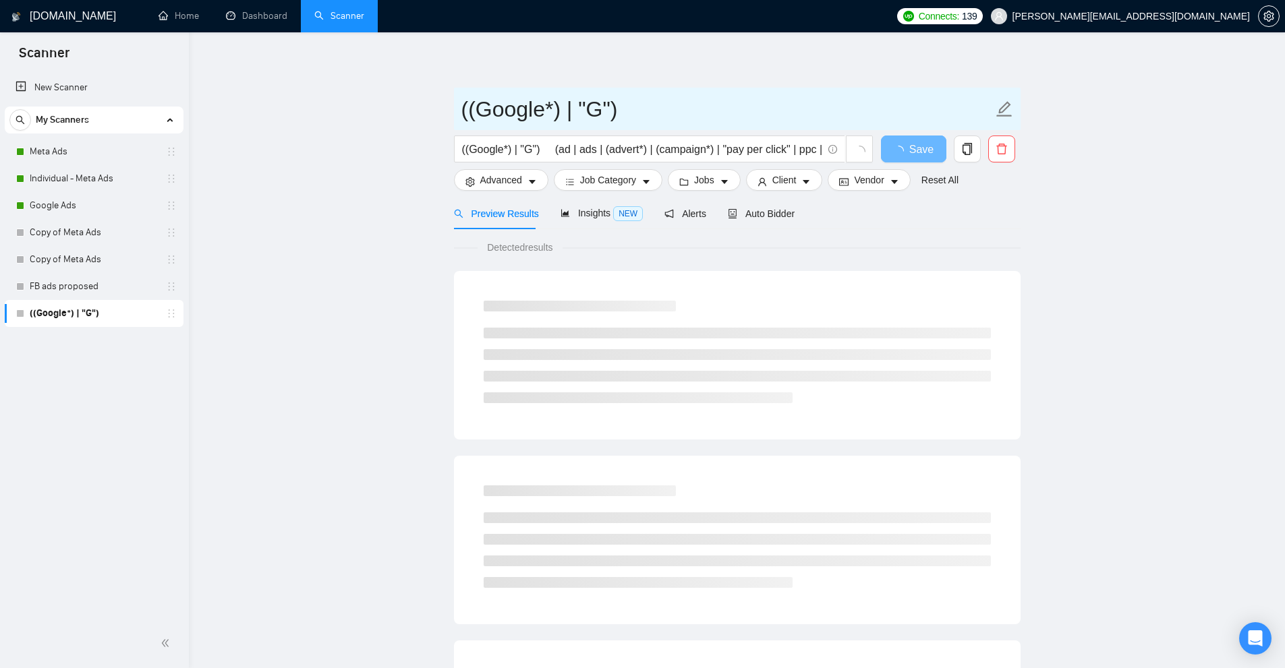
click at [539, 116] on input "((Google*) | "G")" at bounding box center [726, 109] width 531 height 34
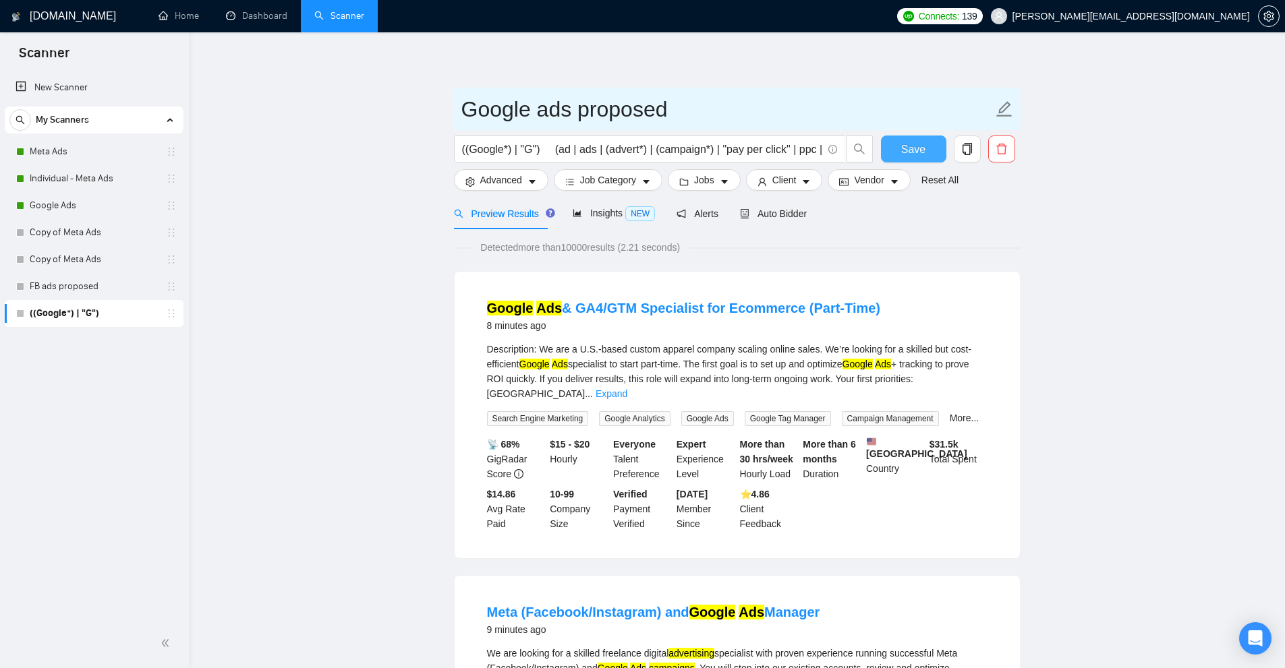
type input "Google ads proposed"
click at [898, 149] on button "Save" at bounding box center [913, 149] width 65 height 27
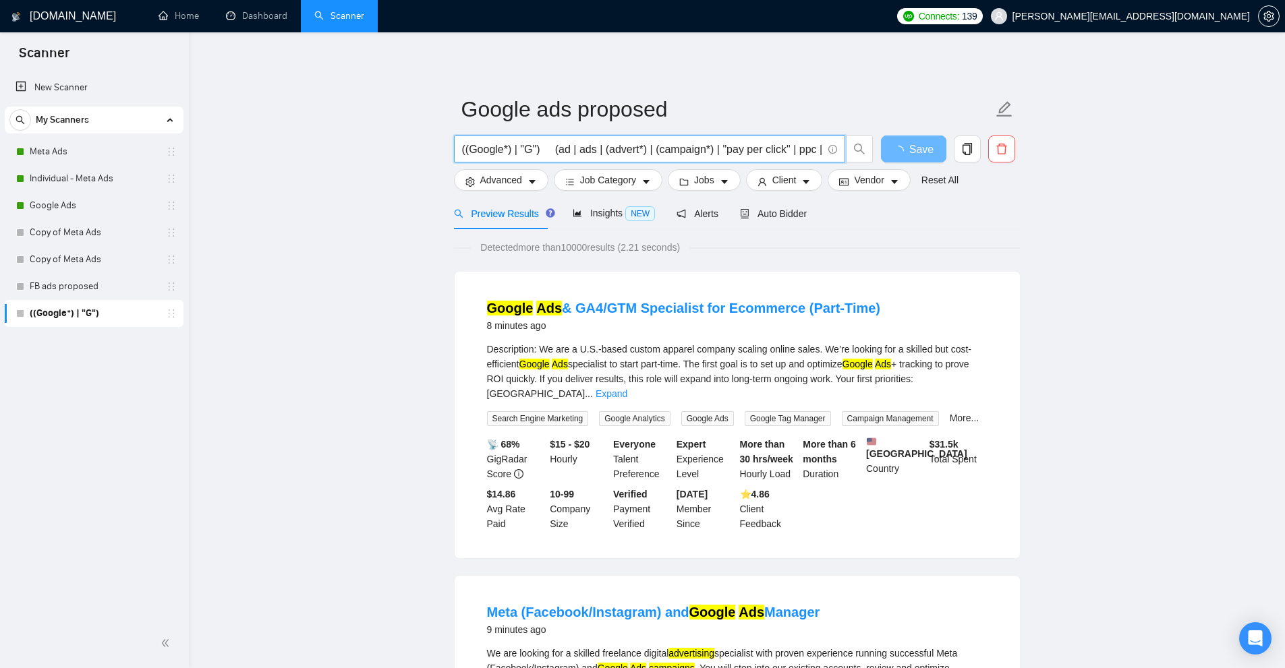
click at [568, 146] on input "((Google*) | "G") (ad | ads | (advert*) | (campaign*) | "pay per click" | ppc |…" at bounding box center [642, 149] width 360 height 17
click at [784, 217] on span "Auto Bidder" at bounding box center [773, 213] width 67 height 11
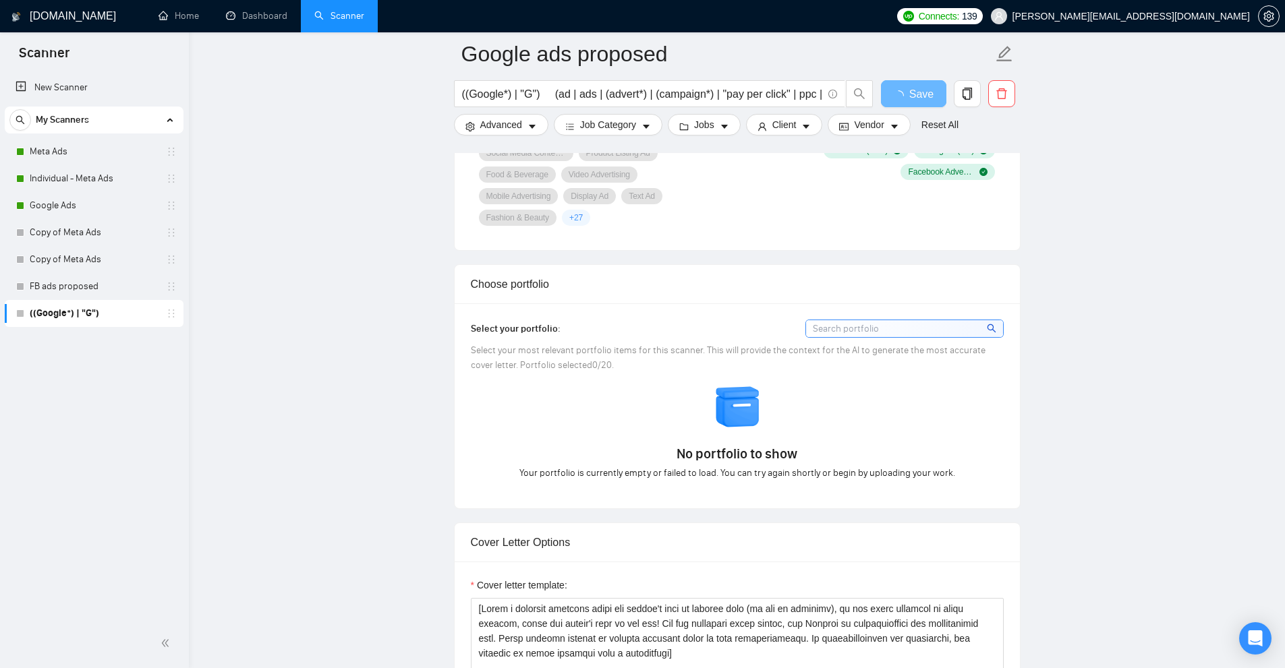
scroll to position [1551, 0]
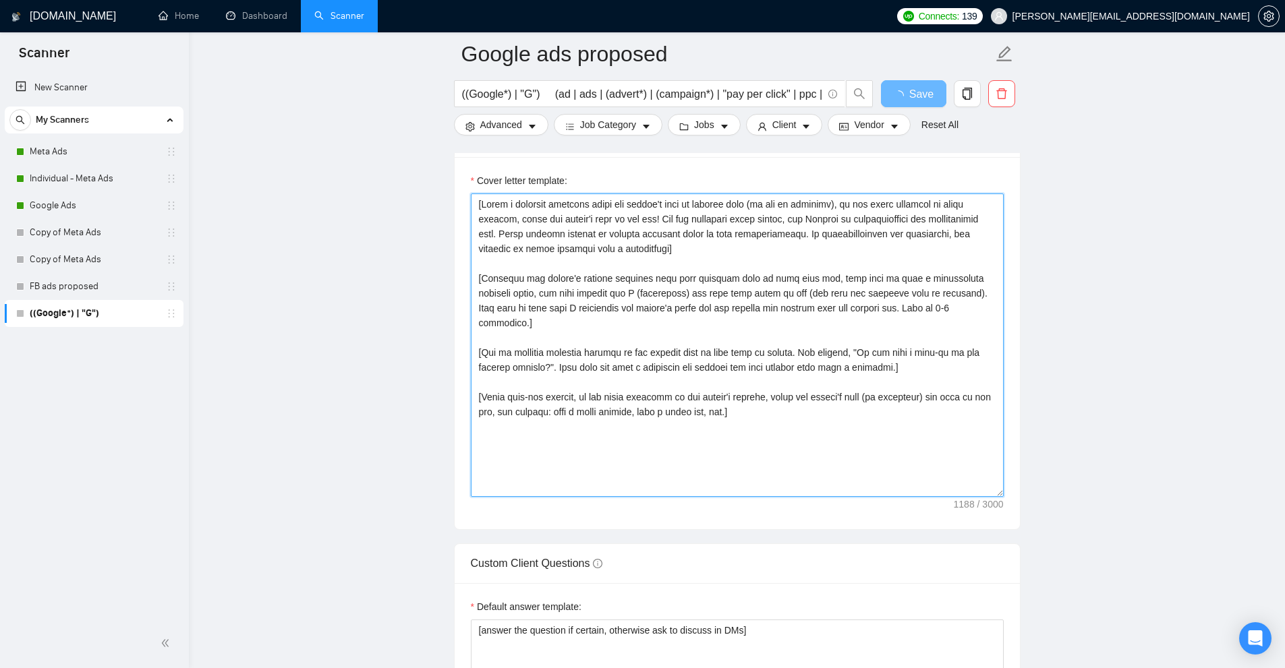
drag, startPoint x: 570, startPoint y: 272, endPoint x: 291, endPoint y: 107, distance: 324.7
click at [291, 107] on main "Google ads proposed ((Google*) | "G") (ad | ads | (advert*) | (campaign*) | "pa…" at bounding box center [736, 345] width 1053 height 3684
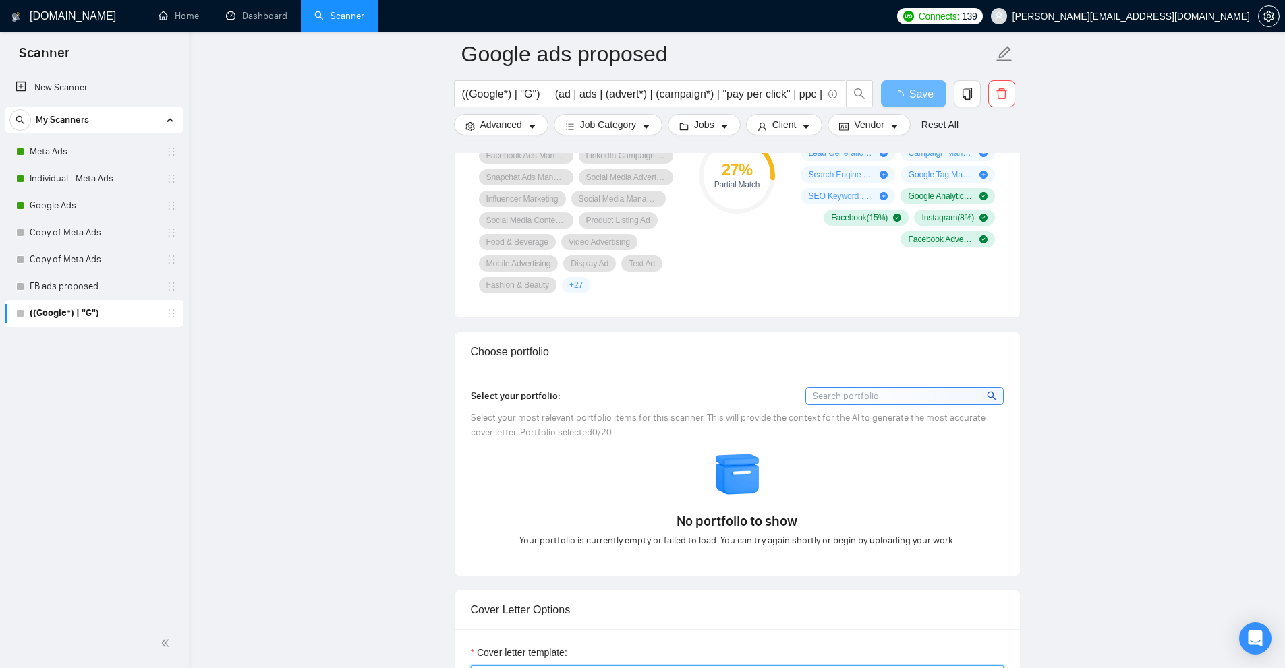
scroll to position [0, 0]
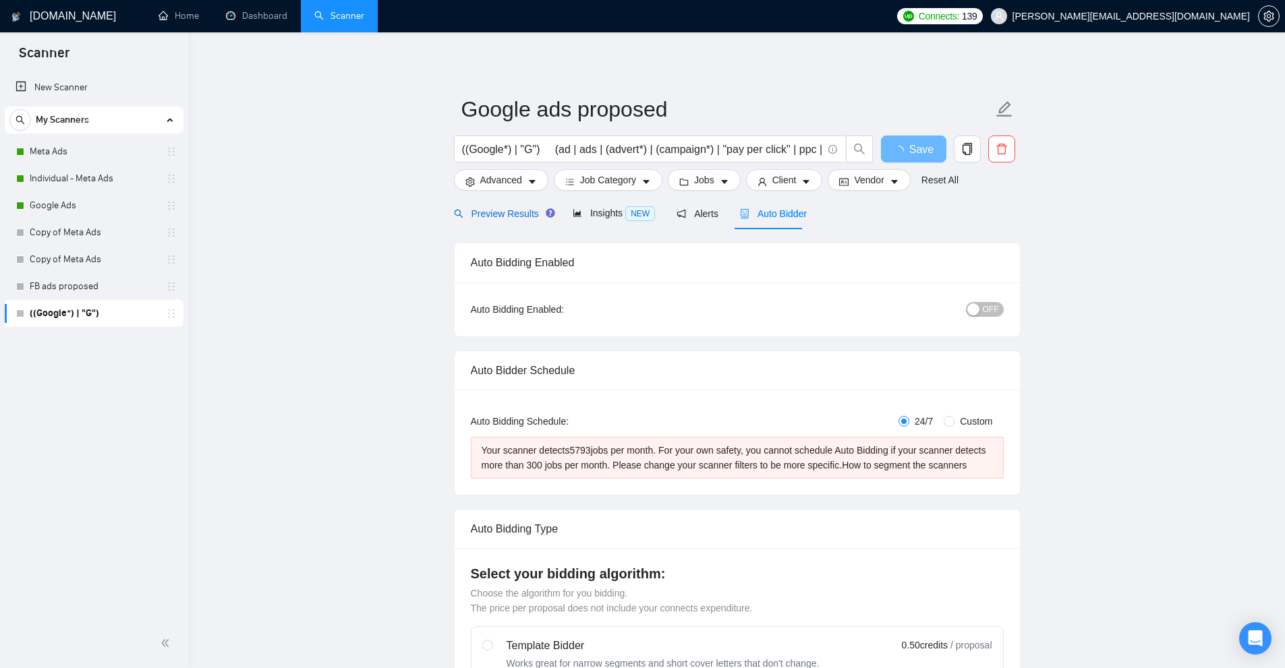
click at [503, 212] on span "Preview Results" at bounding box center [502, 213] width 97 height 11
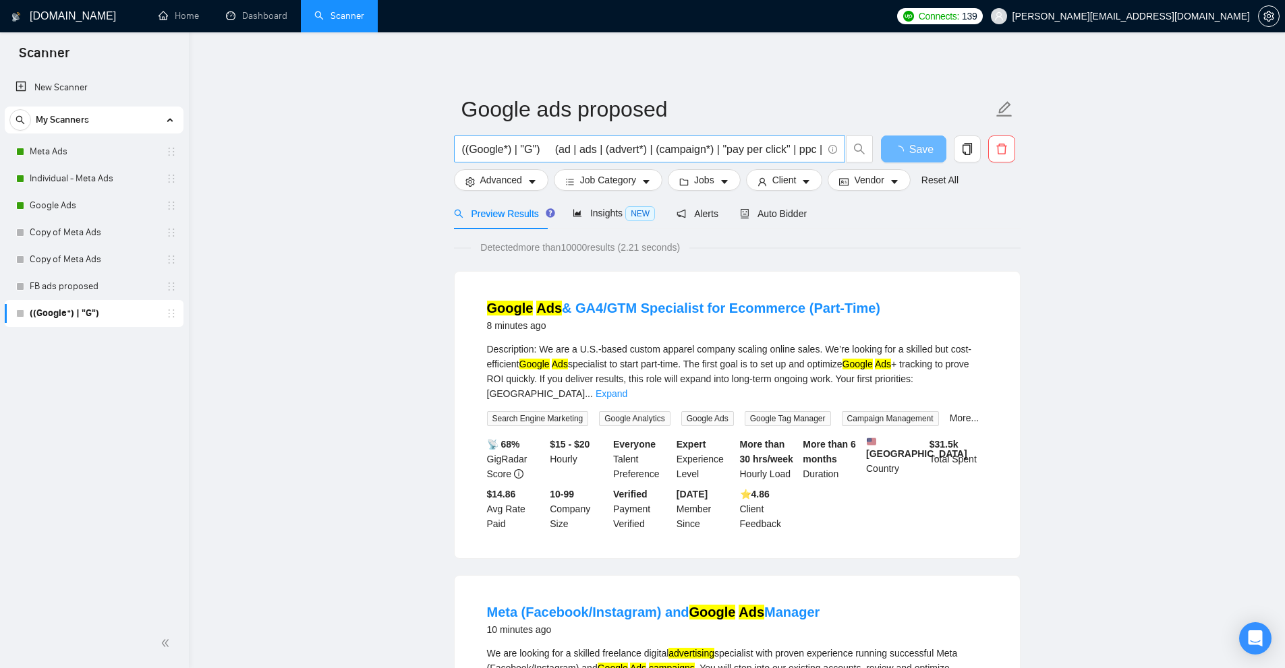
click at [744, 157] on input "((Google*) | "G") (ad | ads | (advert*) | (campaign*) | "pay per click" | ppc |…" at bounding box center [642, 149] width 360 height 17
click at [71, 187] on link "Individual - Meta Ads" at bounding box center [94, 178] width 128 height 27
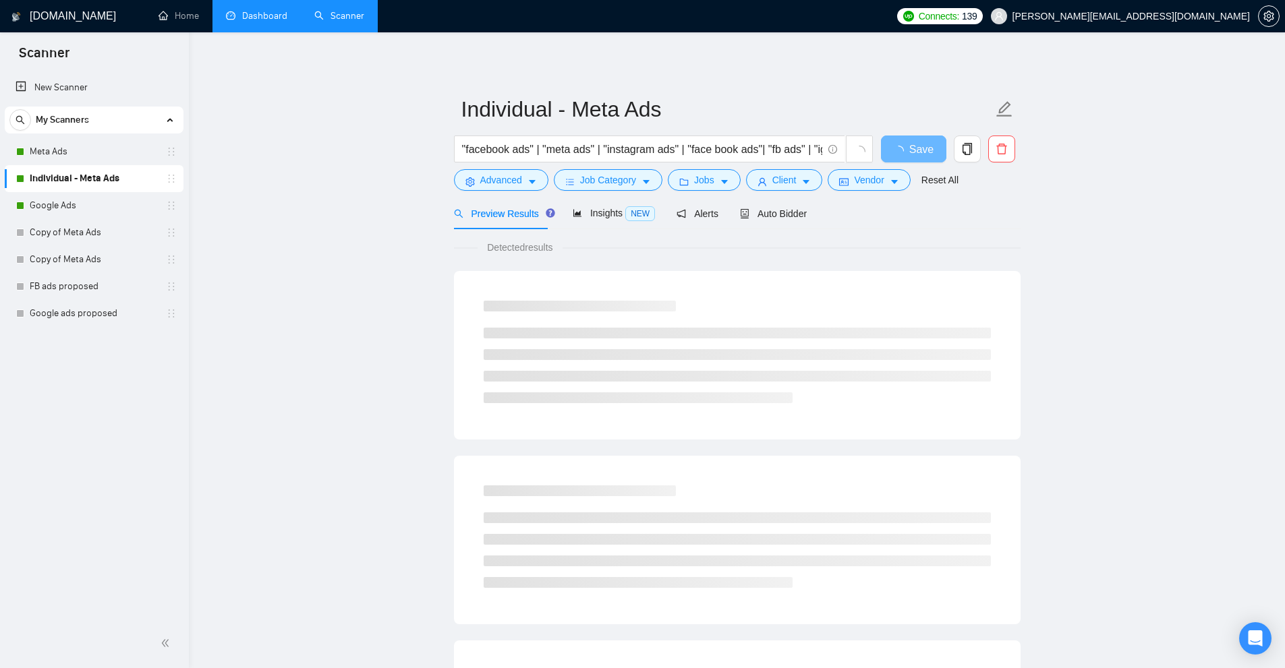
click at [279, 19] on link "Dashboard" at bounding box center [256, 15] width 61 height 11
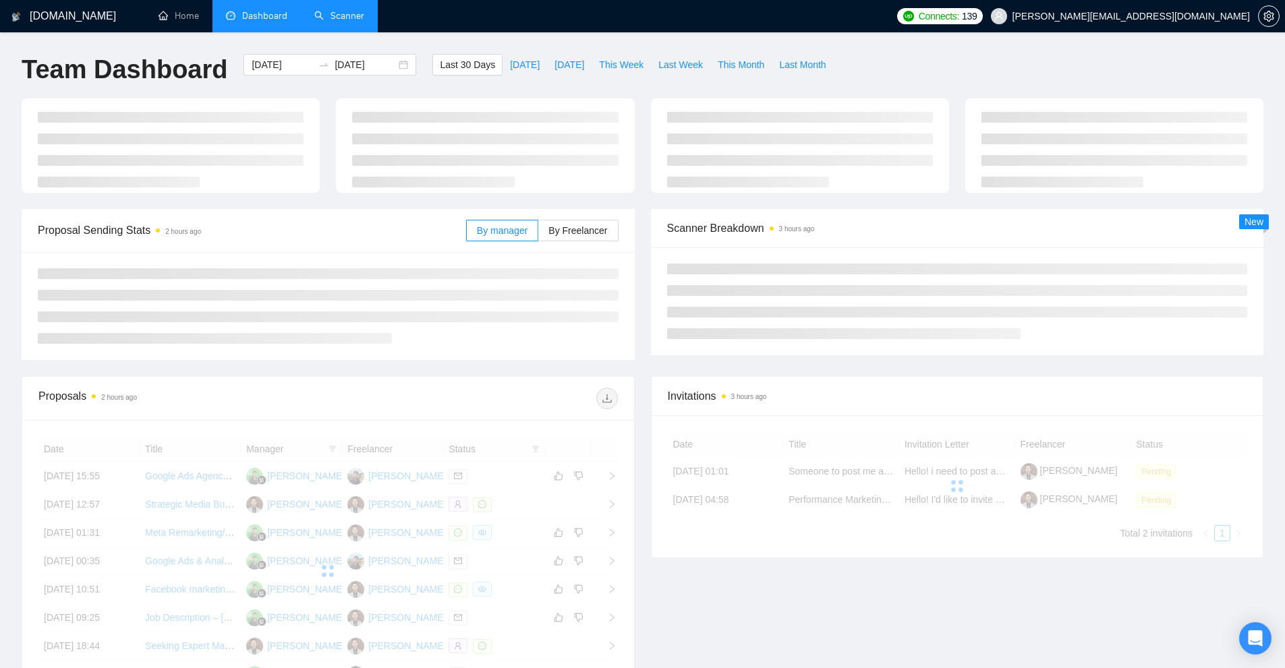
click at [364, 10] on link "Scanner" at bounding box center [339, 15] width 50 height 11
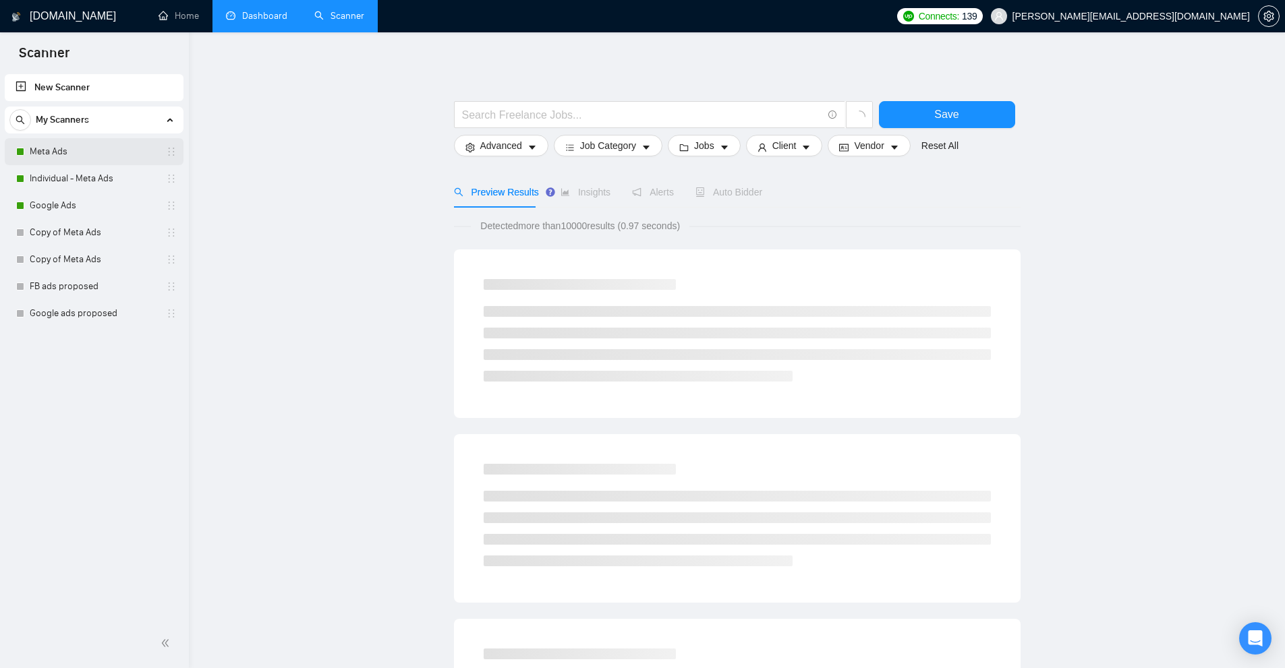
click at [88, 148] on link "Meta Ads" at bounding box center [94, 151] width 128 height 27
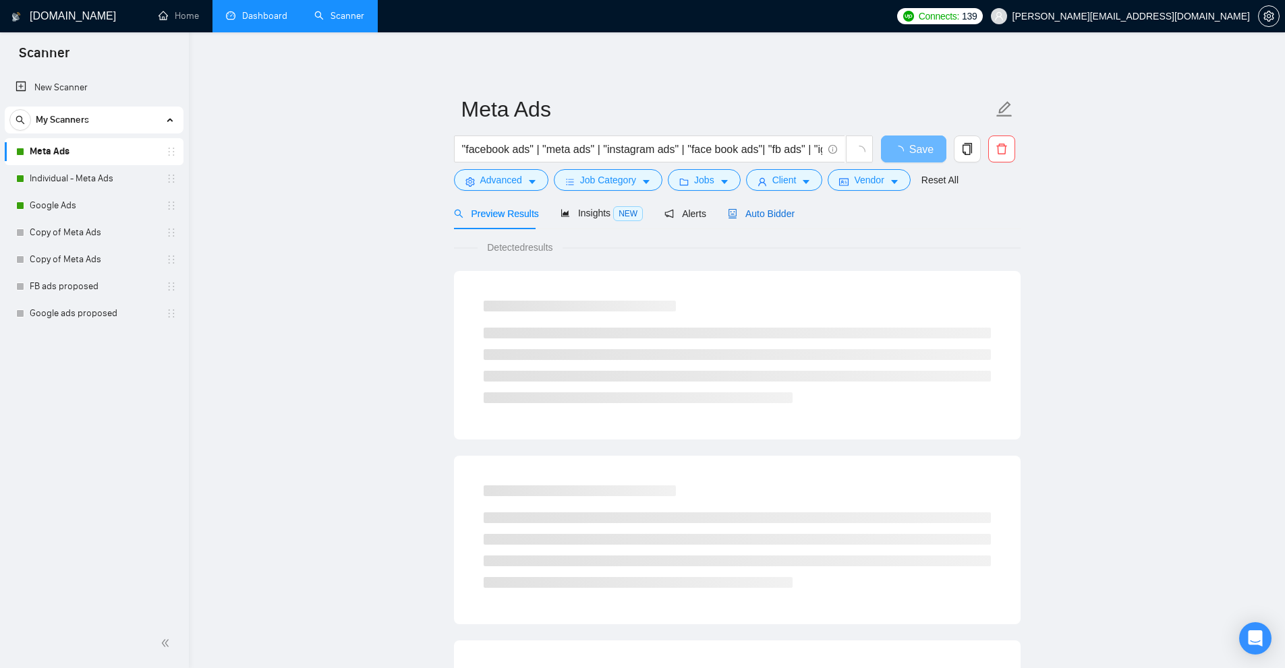
click at [746, 214] on span "Auto Bidder" at bounding box center [761, 213] width 67 height 11
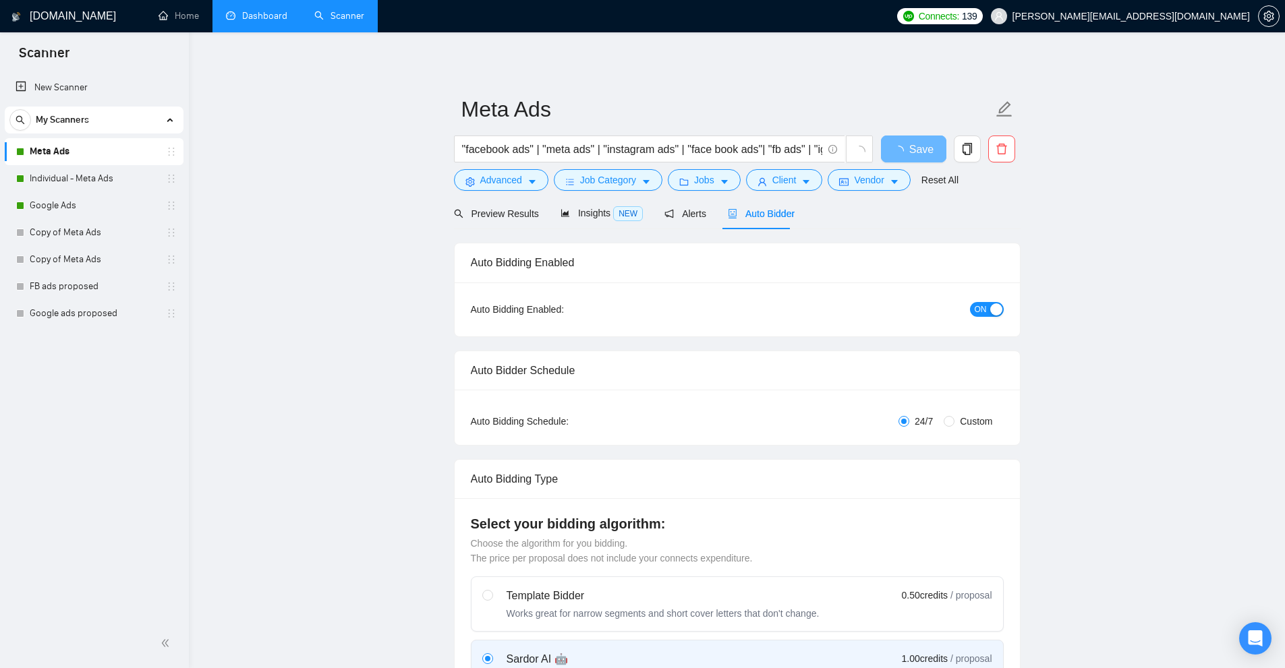
radio input "false"
radio input "true"
checkbox input "true"
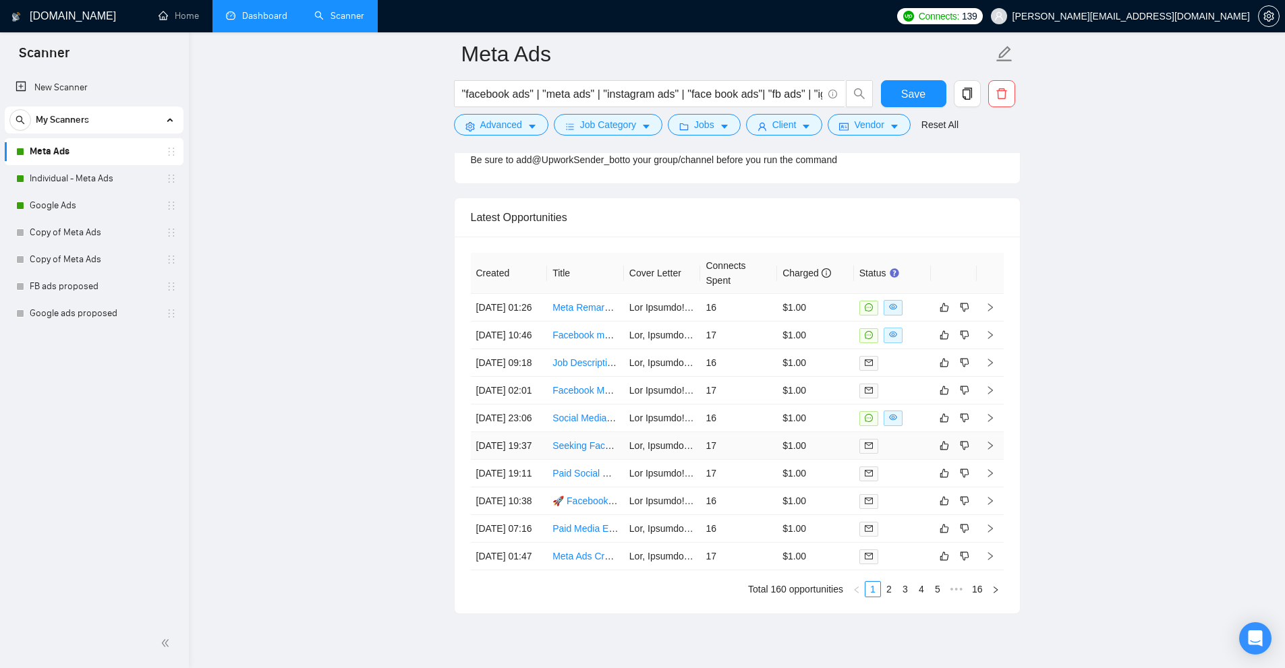
scroll to position [3893, 0]
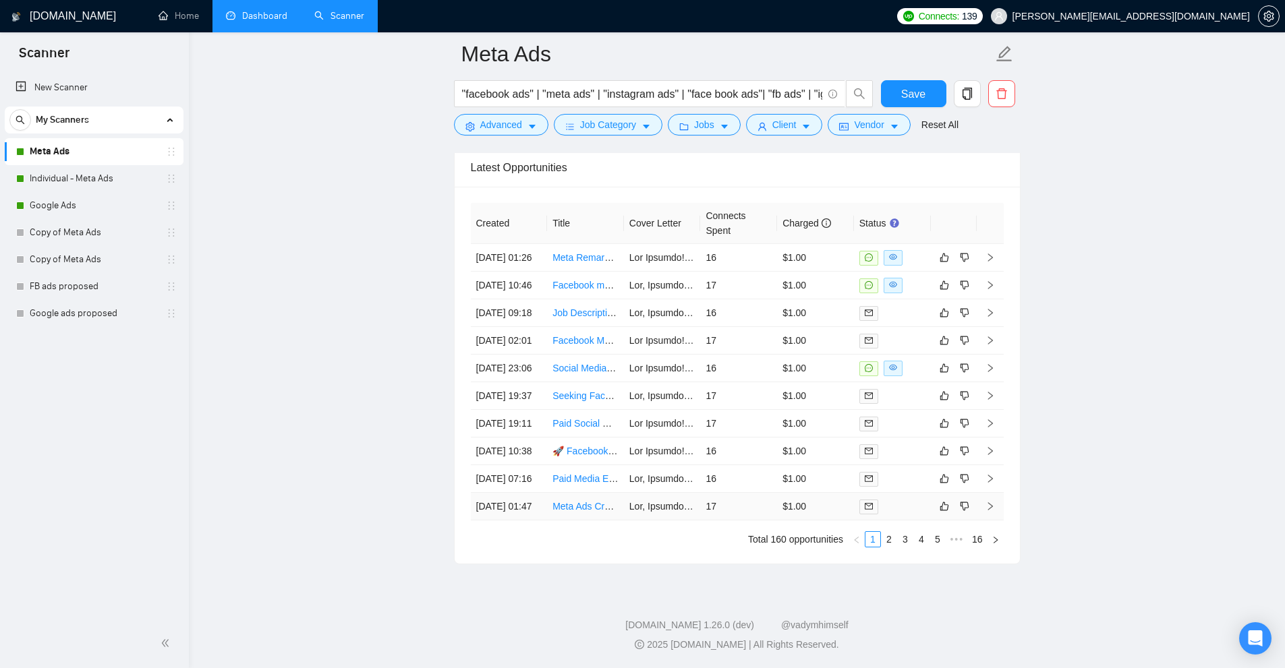
click at [892, 499] on div at bounding box center [892, 507] width 66 height 16
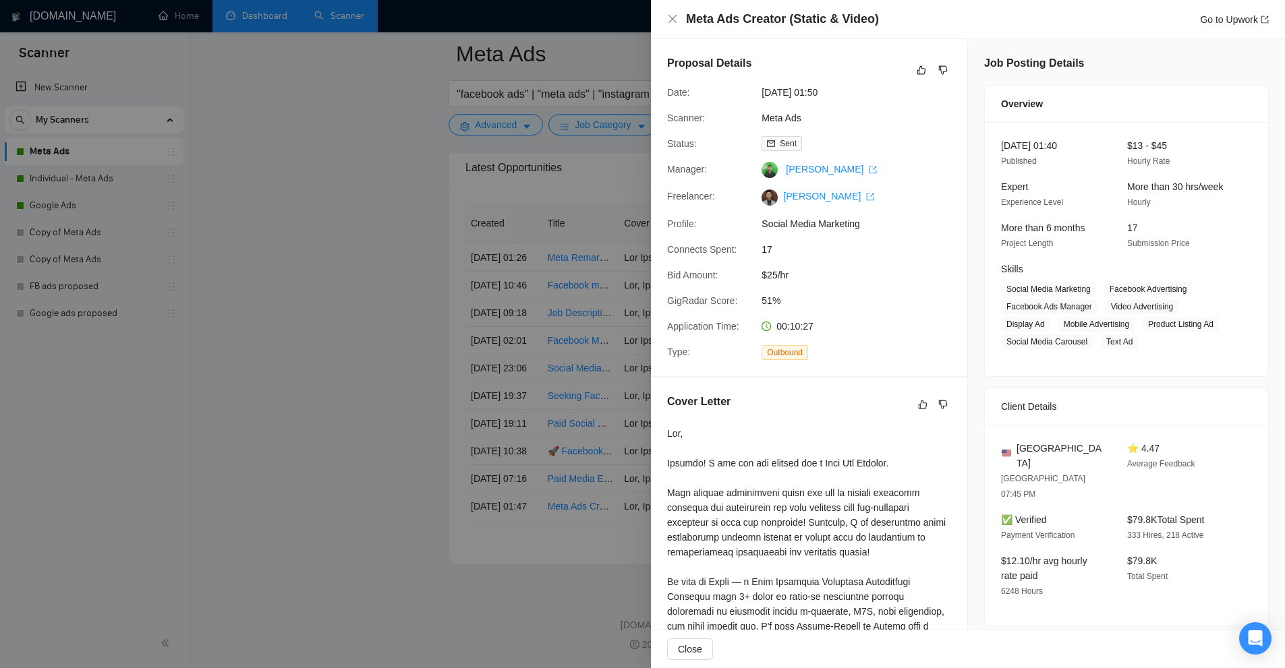
click at [385, 139] on div at bounding box center [642, 334] width 1285 height 668
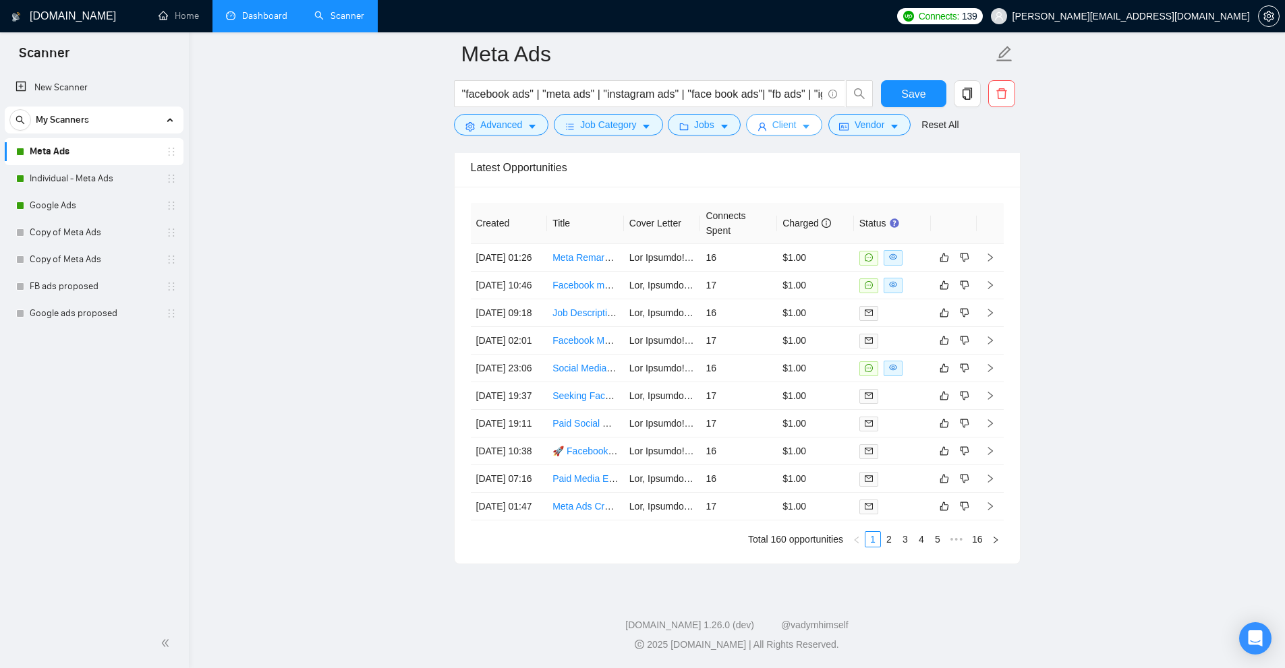
click at [765, 121] on button "Client" at bounding box center [784, 125] width 77 height 22
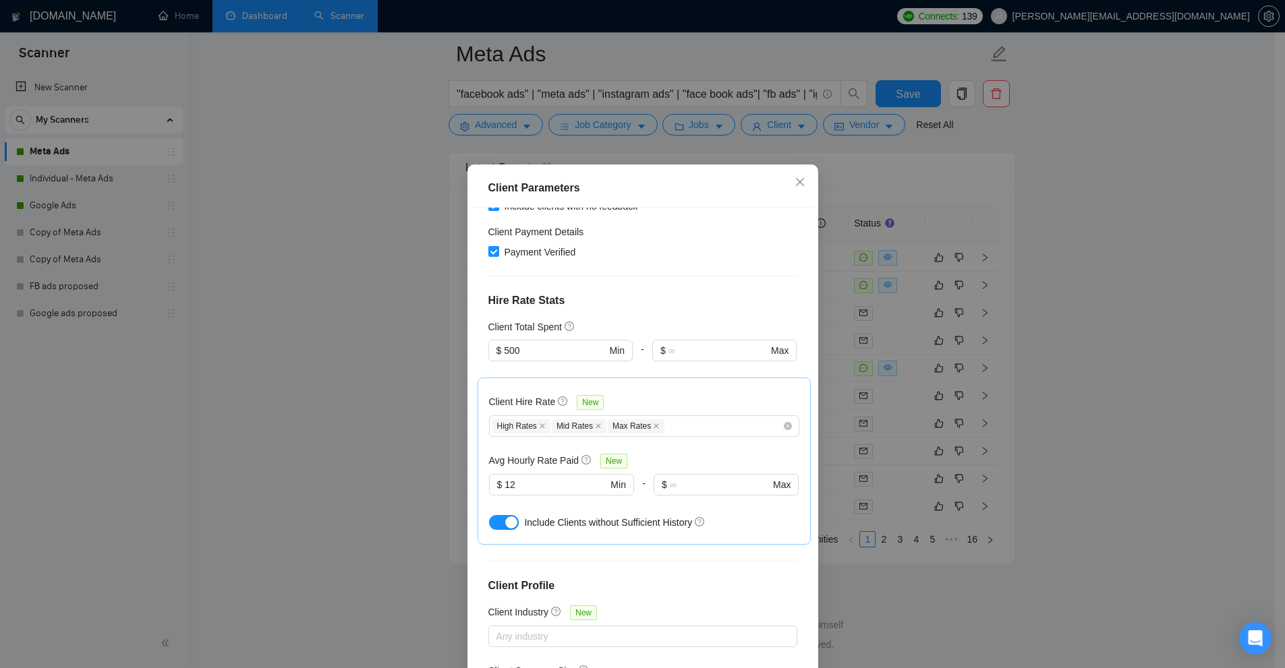
scroll to position [337, 0]
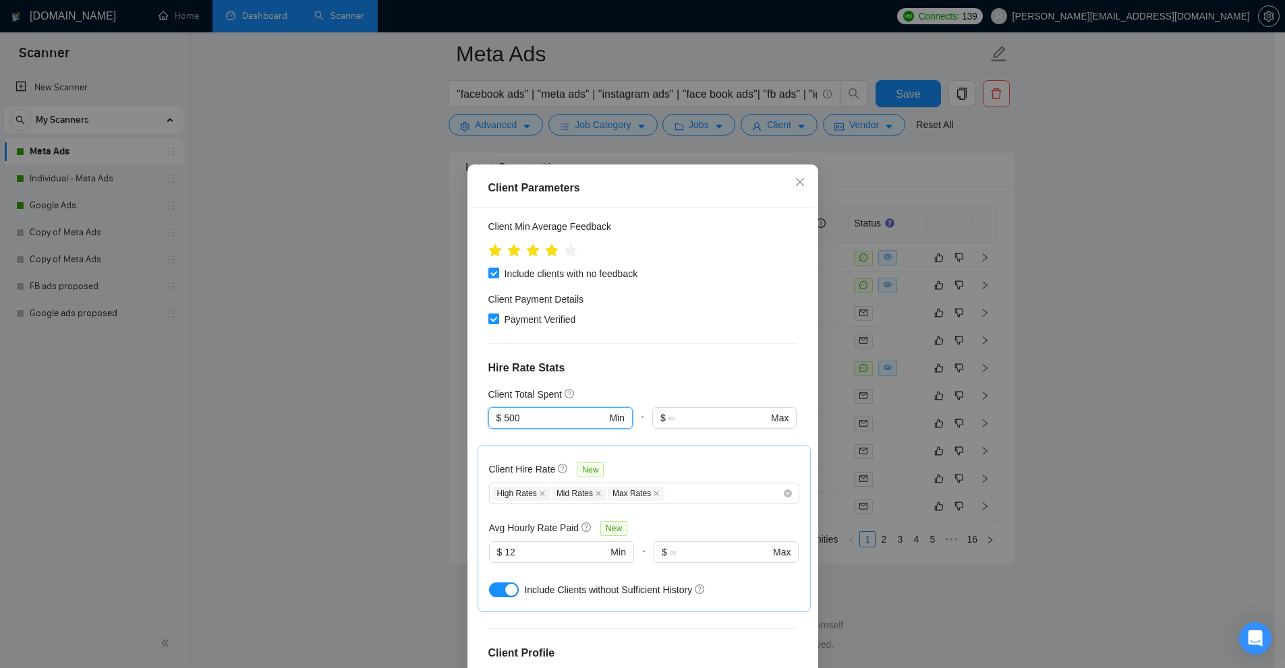
drag, startPoint x: 516, startPoint y: 327, endPoint x: 297, endPoint y: 328, distance: 219.2
click at [297, 328] on div "Client Parameters Client Location Include Client Countries Select Exclude Clien…" at bounding box center [642, 334] width 1285 height 668
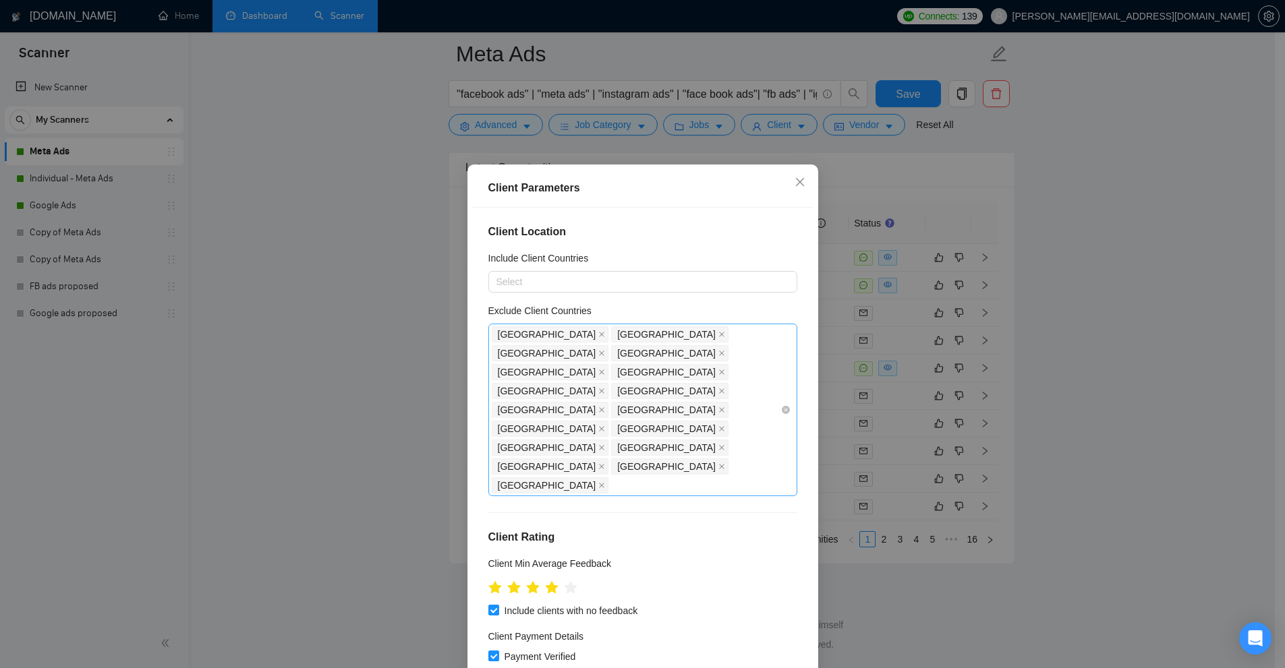
scroll to position [270, 0]
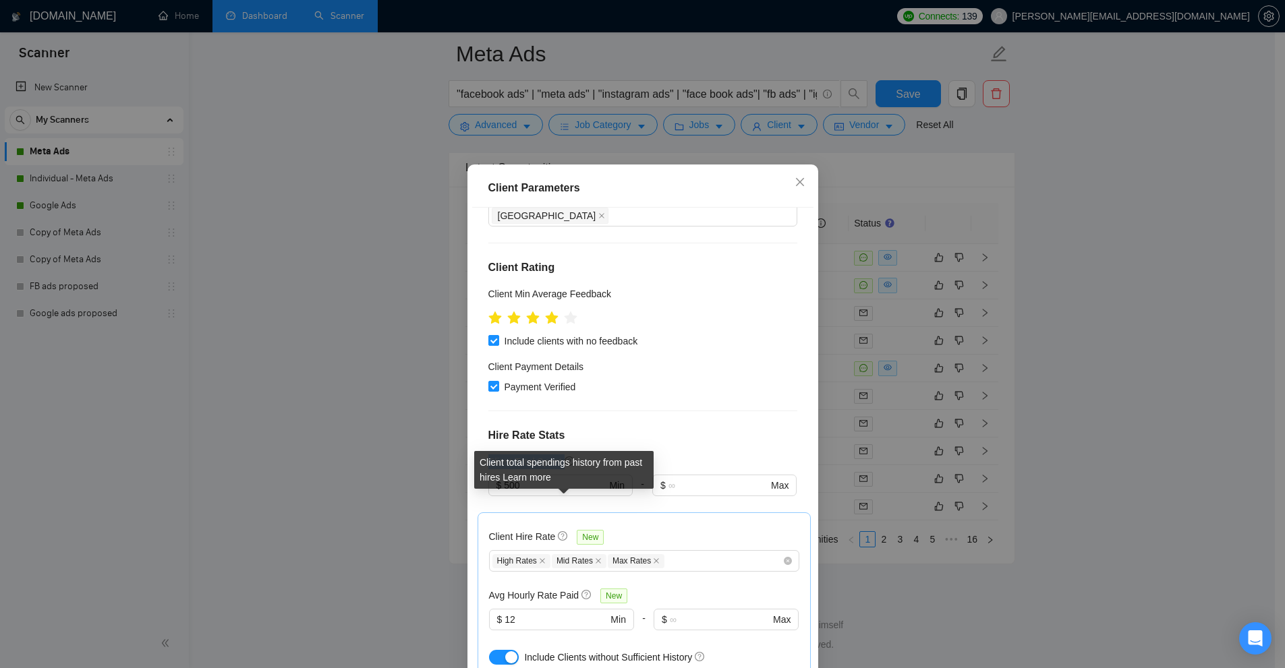
drag, startPoint x: 483, startPoint y: 370, endPoint x: 568, endPoint y: 366, distance: 85.0
click at [568, 454] on div "Client Total Spent" at bounding box center [531, 461] width 87 height 15
drag, startPoint x: 529, startPoint y: 396, endPoint x: 425, endPoint y: 396, distance: 103.2
click at [428, 394] on div "Client Parameters Client Location Include Client Countries Select Exclude Clien…" at bounding box center [642, 334] width 1285 height 668
click at [533, 478] on input "500" at bounding box center [555, 485] width 102 height 15
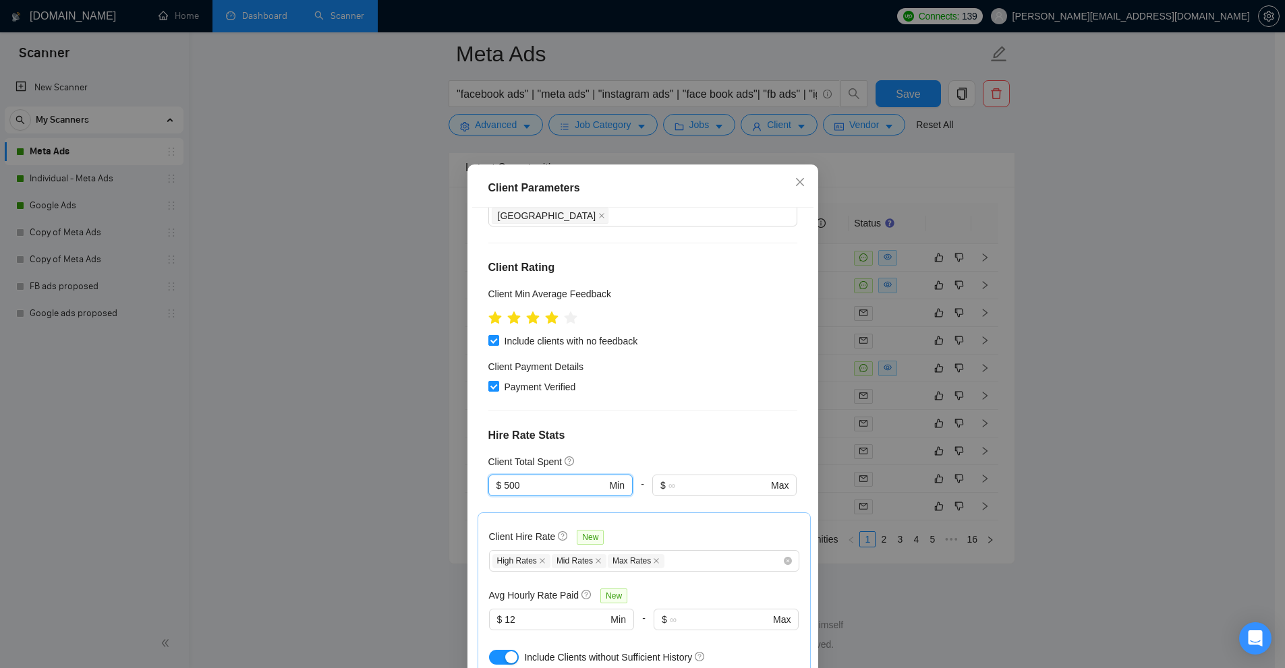
drag, startPoint x: 551, startPoint y: 390, endPoint x: 429, endPoint y: 399, distance: 122.4
click at [429, 399] on div "Client Parameters Client Location Include Client Countries Select Exclude Clien…" at bounding box center [642, 334] width 1285 height 668
click at [519, 478] on input "500" at bounding box center [555, 485] width 102 height 15
drag, startPoint x: 564, startPoint y: 393, endPoint x: 415, endPoint y: 423, distance: 152.7
click at [380, 416] on div "Client Parameters Client Location Include Client Countries Select Exclude Clien…" at bounding box center [642, 334] width 1285 height 668
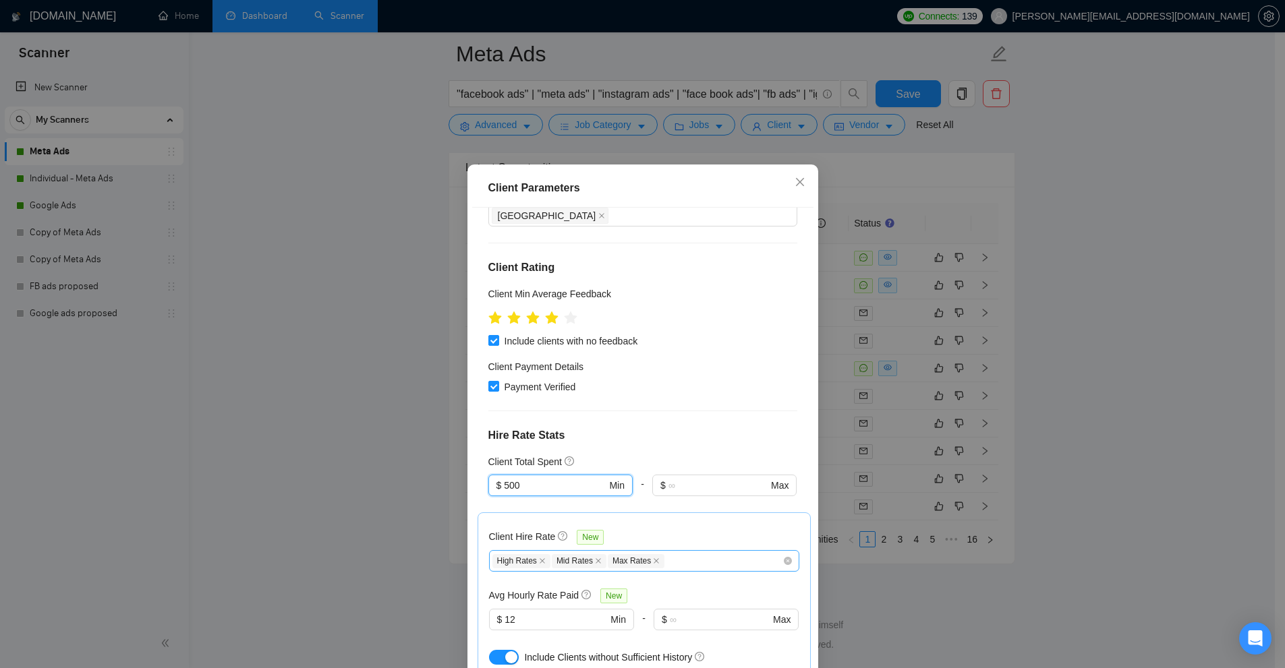
click at [678, 553] on div "High Rates Mid Rates Max Rates" at bounding box center [637, 561] width 290 height 16
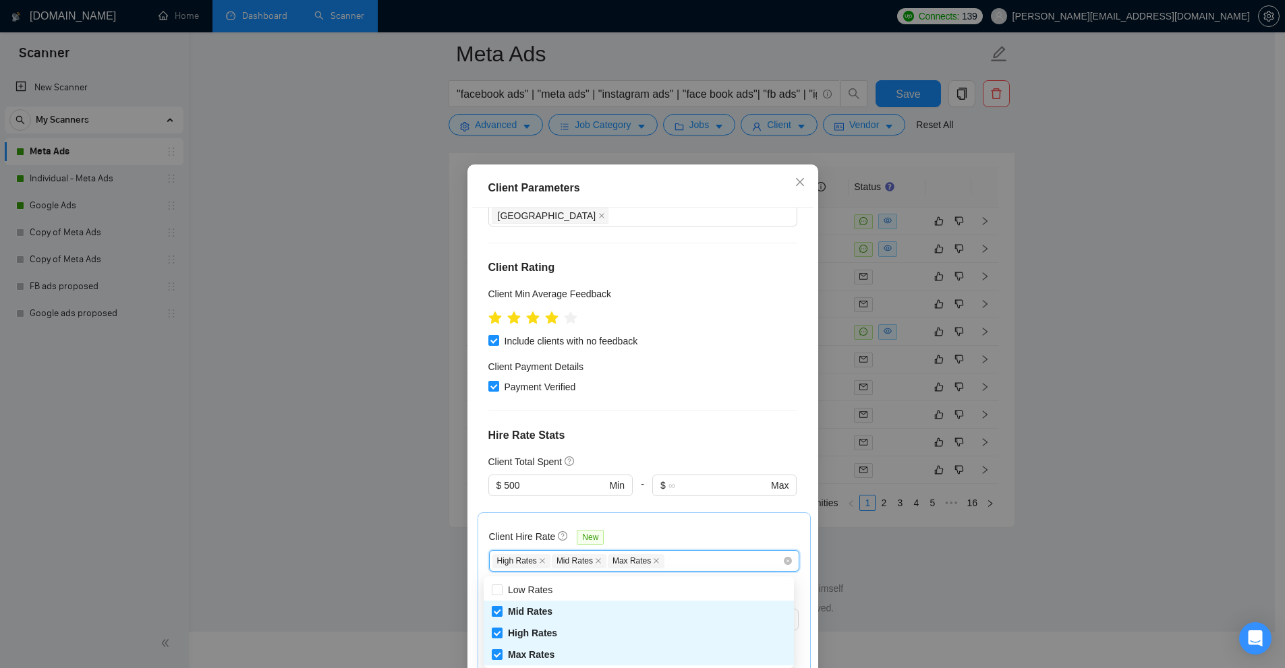
click at [519, 606] on span "Mid Rates" at bounding box center [530, 611] width 45 height 11
click at [501, 606] on input "Mid Rates" at bounding box center [496, 610] width 9 height 9
checkbox input "false"
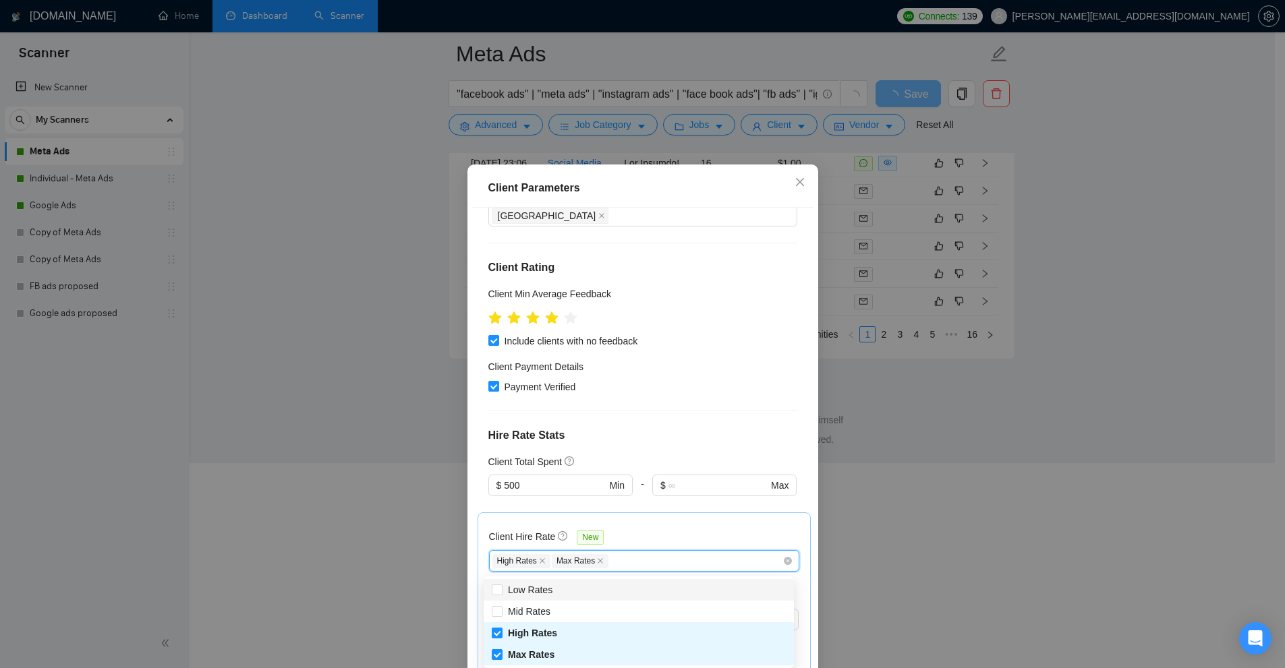
click at [897, 525] on div "Client Parameters Client Location Include Client Countries Select Exclude Clien…" at bounding box center [642, 334] width 1285 height 668
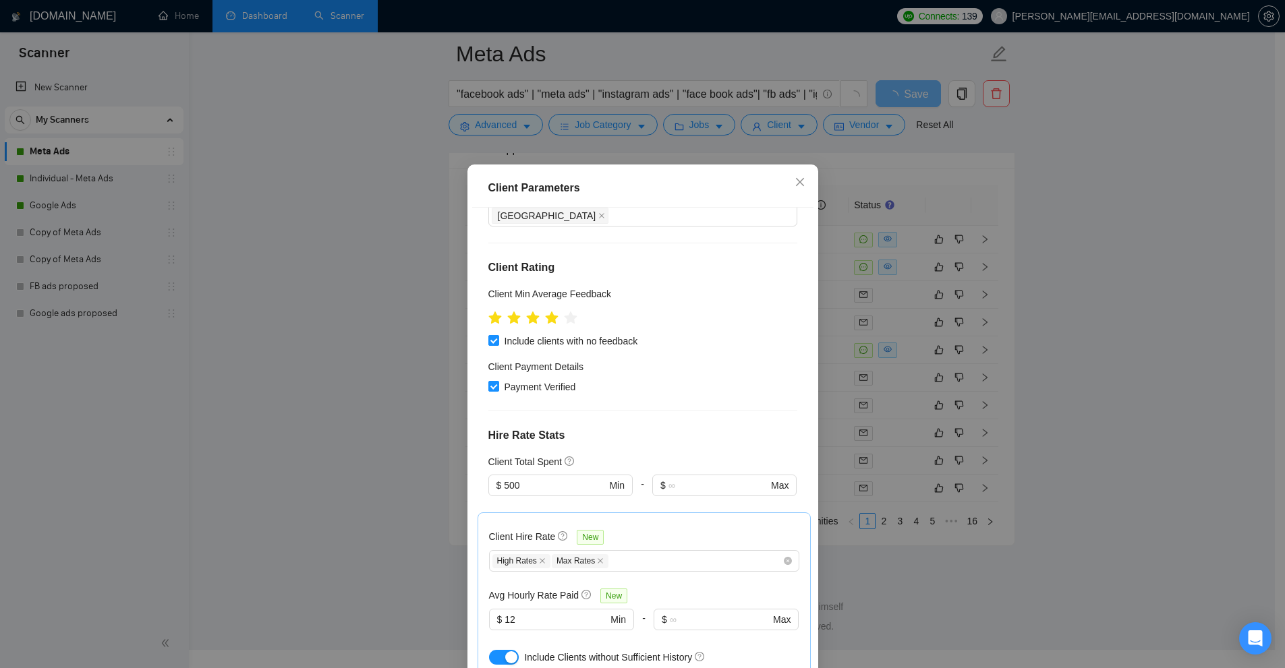
scroll to position [3724, 0]
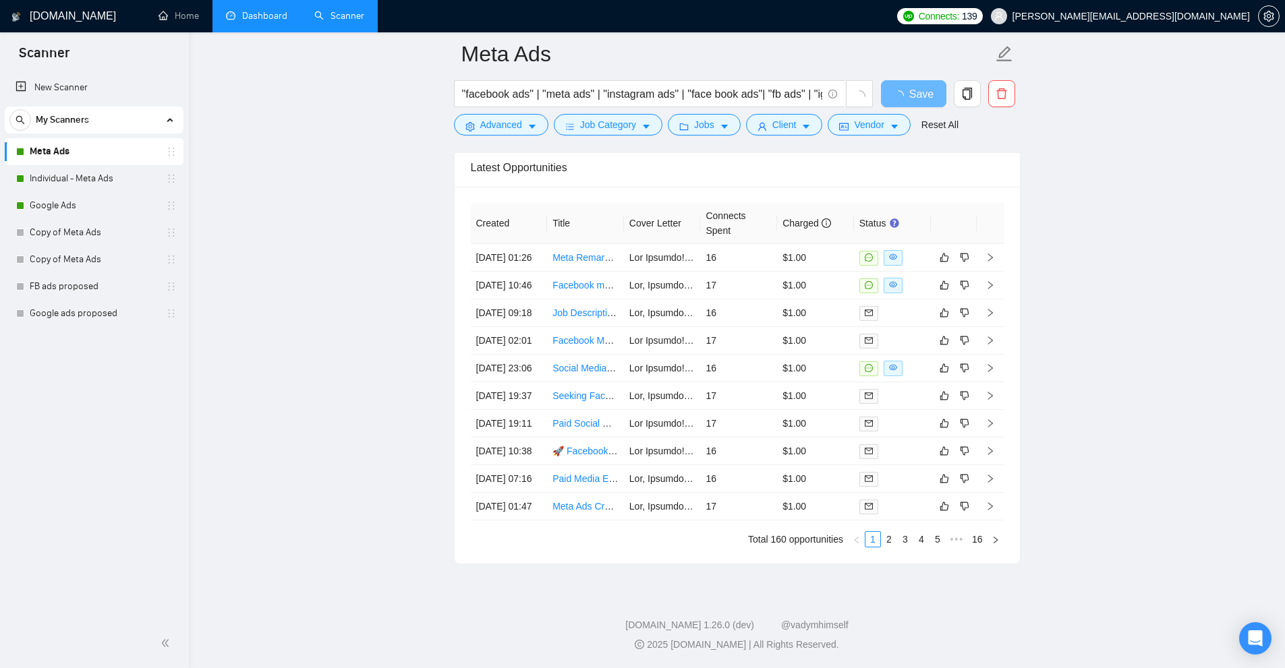
click at [920, 548] on div "Created Title Cover Letter Connects Spent Charged Status 01 Sep, 2025 01:26 Met…" at bounding box center [736, 375] width 565 height 377
click at [918, 539] on link "4" at bounding box center [921, 539] width 15 height 15
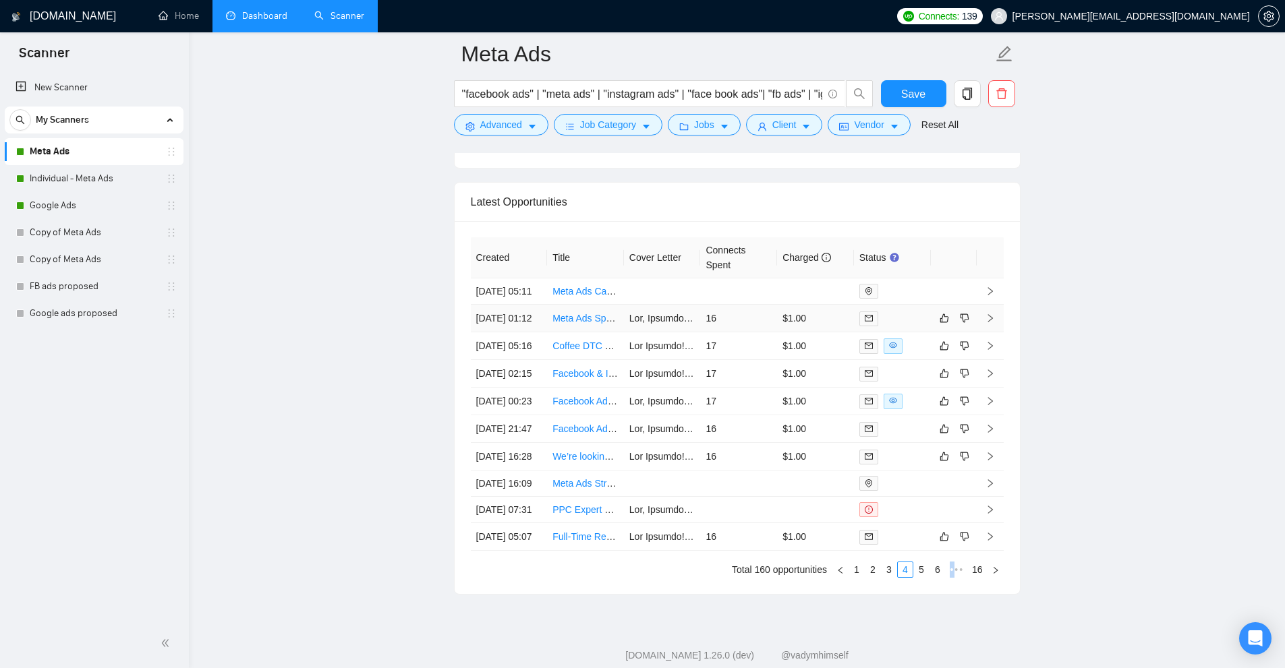
click at [595, 324] on link "Meta Ads Specialist Needed for Muslim Matchmaking Service (U.S. Market)" at bounding box center [748, 318] width 392 height 11
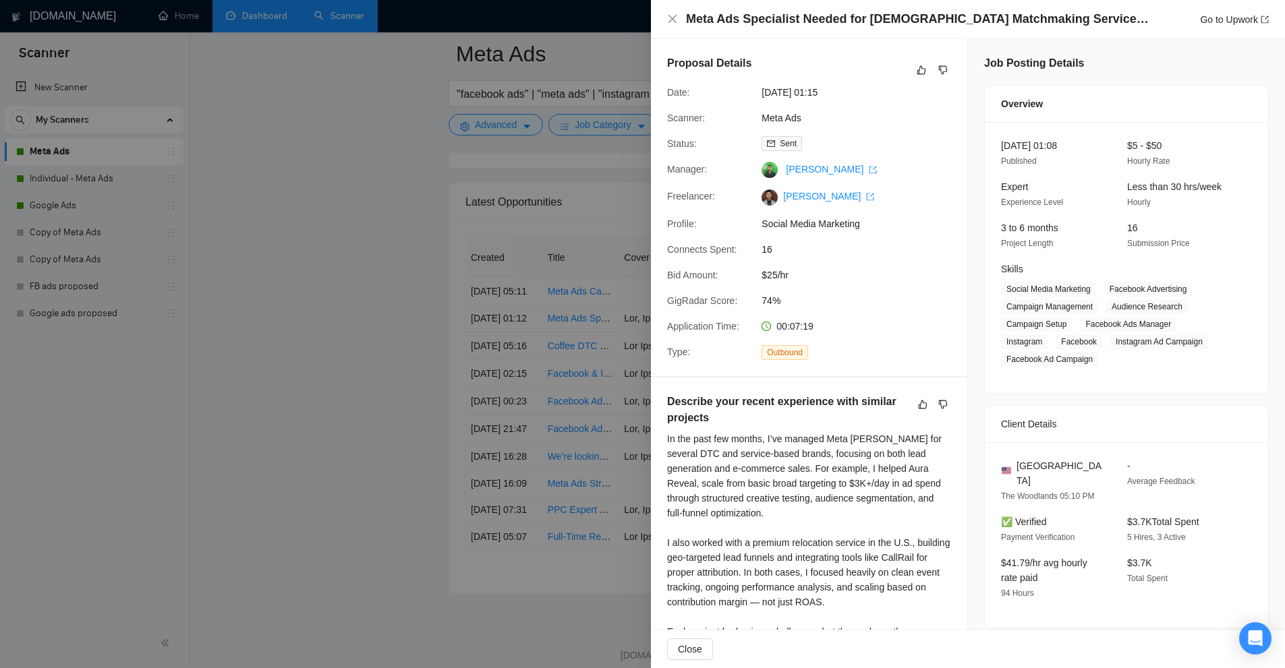
click at [428, 285] on div at bounding box center [642, 334] width 1285 height 668
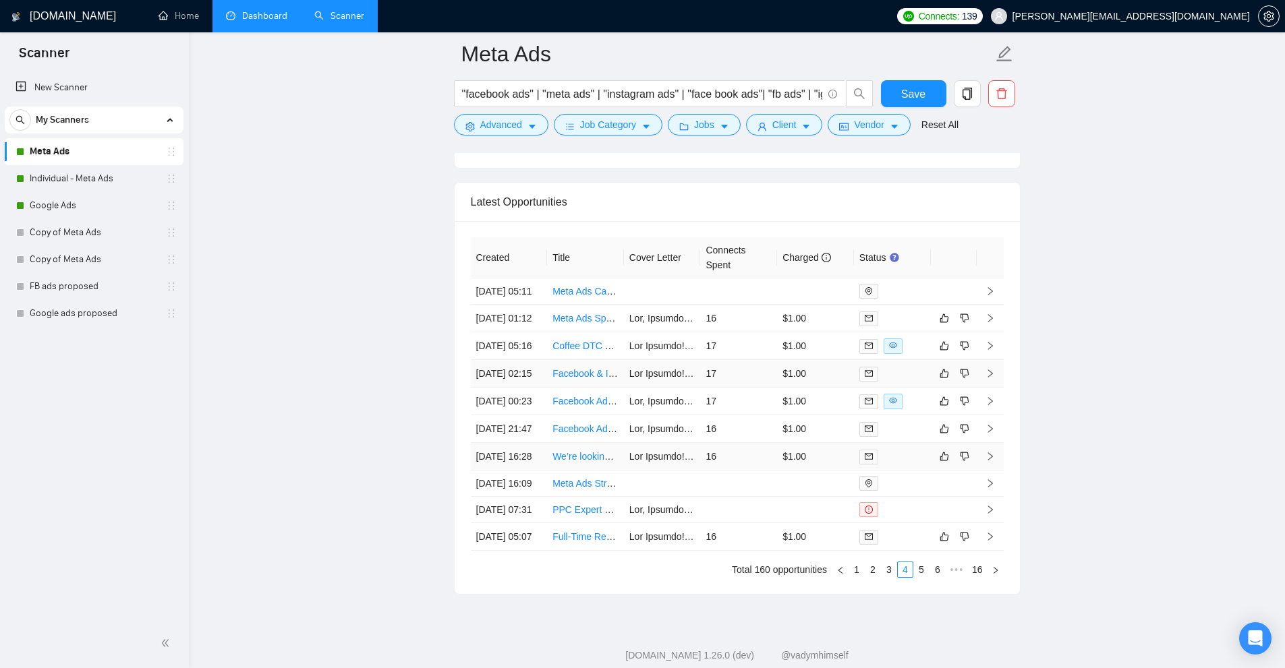
scroll to position [3893, 0]
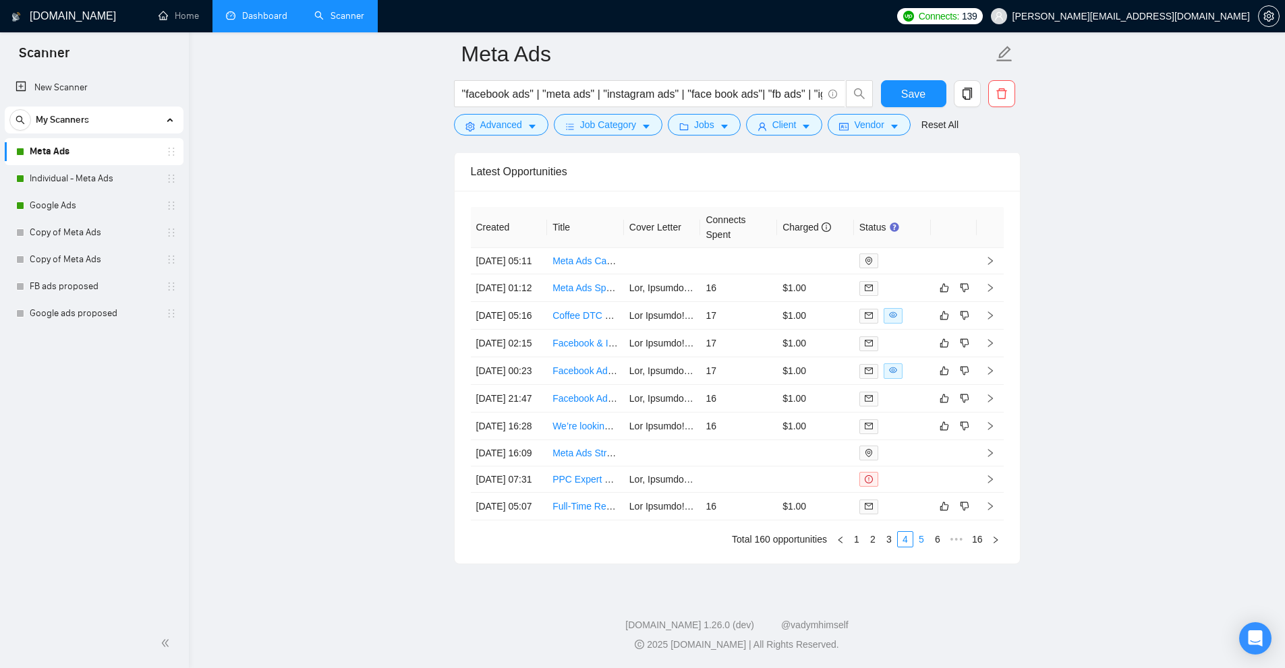
click at [923, 539] on link "5" at bounding box center [921, 539] width 15 height 15
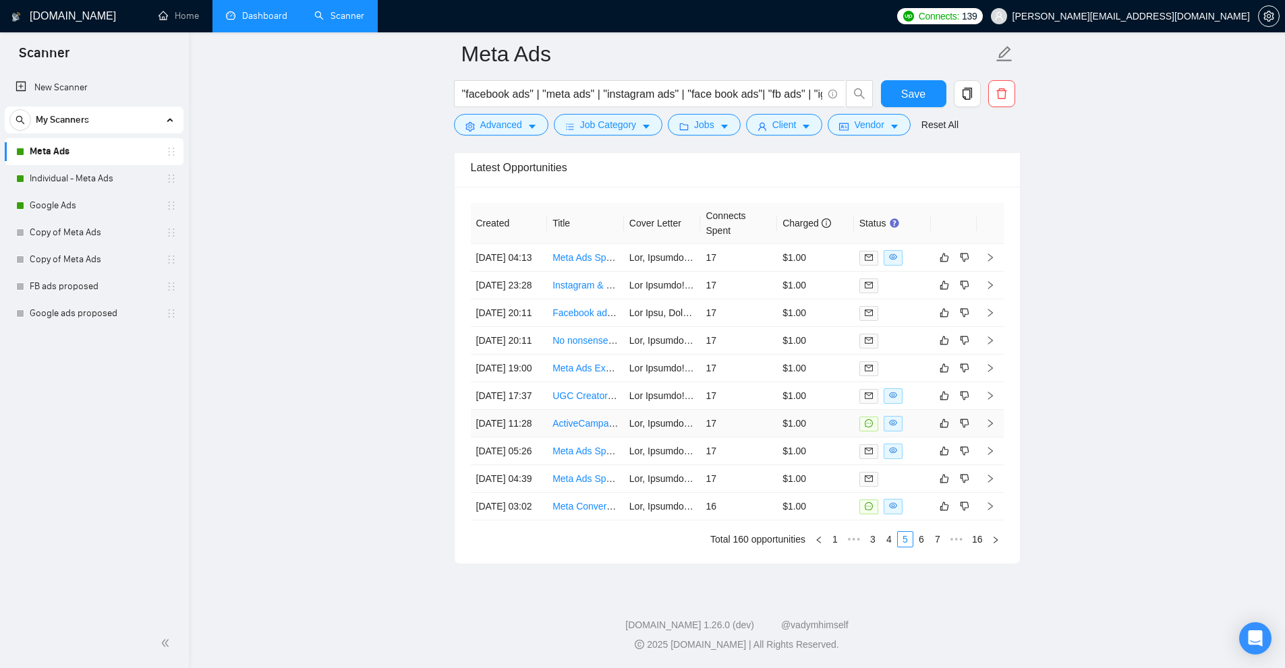
click at [782, 410] on td "$1.00" at bounding box center [815, 424] width 77 height 28
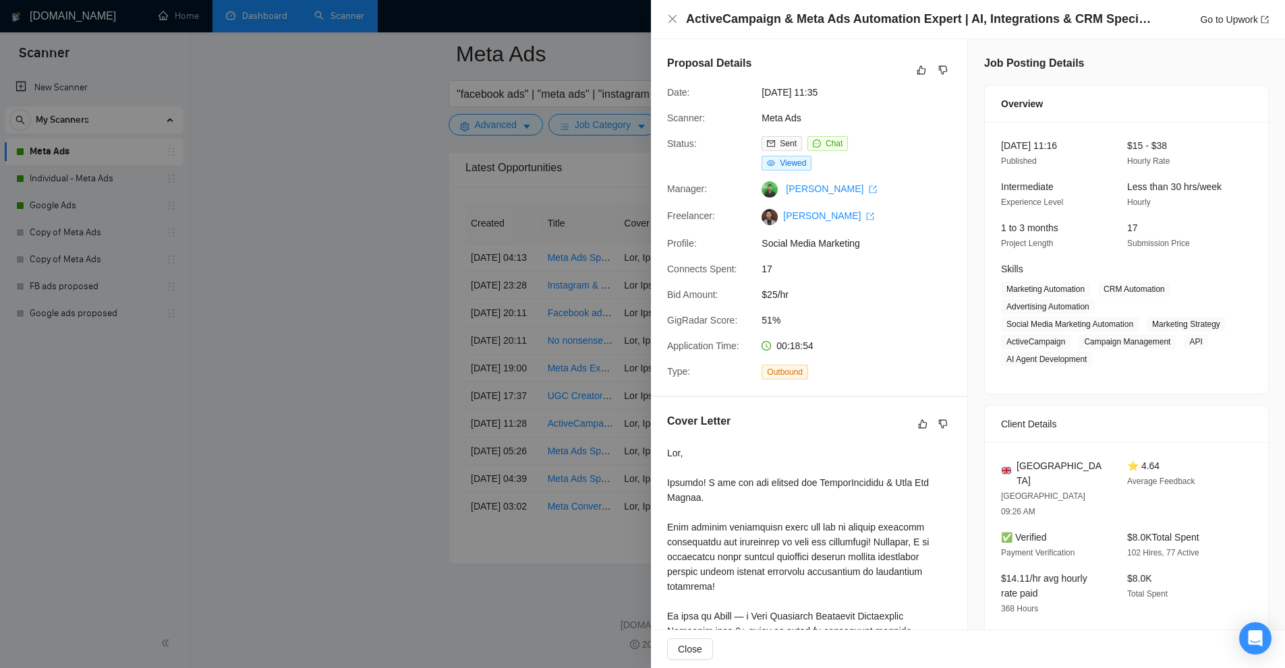
click at [610, 381] on div at bounding box center [642, 334] width 1285 height 668
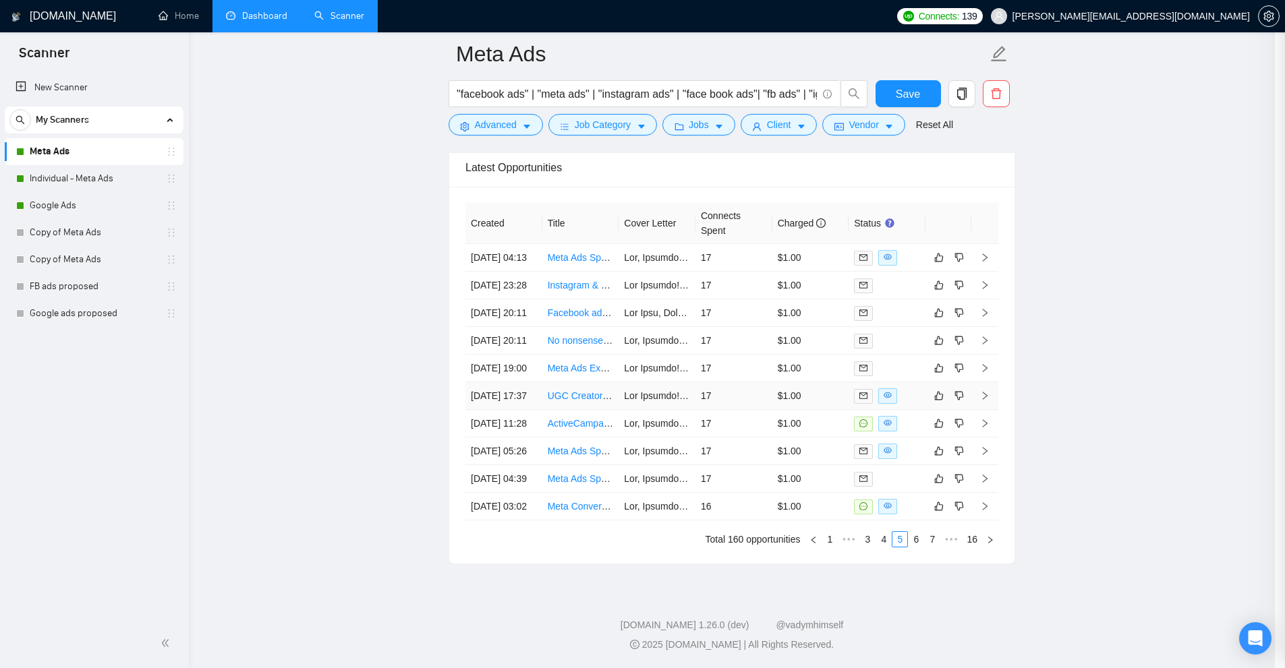
click at [728, 382] on td "17" at bounding box center [733, 396] width 77 height 28
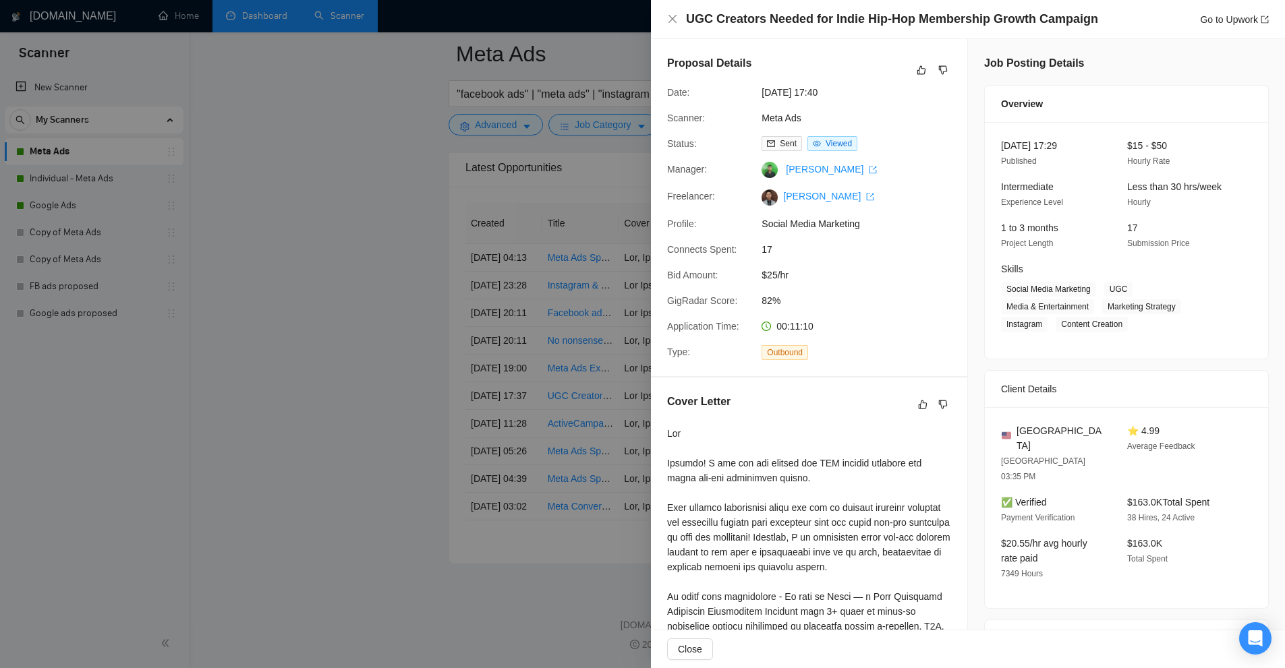
click at [702, 13] on h4 "UGC Creators Needed for Indie Hip-Hop Membership Growth Campaign" at bounding box center [892, 19] width 412 height 17
drag, startPoint x: 702, startPoint y: 13, endPoint x: 872, endPoint y: 19, distance: 170.0
click at [872, 19] on h4 "UGC Creators Needed for Indie Hip-Hop Membership Growth Campaign" at bounding box center [892, 19] width 412 height 17
click at [712, 22] on h4 "UGC Creators Needed for Indie Hip-Hop Membership Growth Campaign" at bounding box center [892, 19] width 412 height 17
click at [418, 145] on div at bounding box center [642, 334] width 1285 height 668
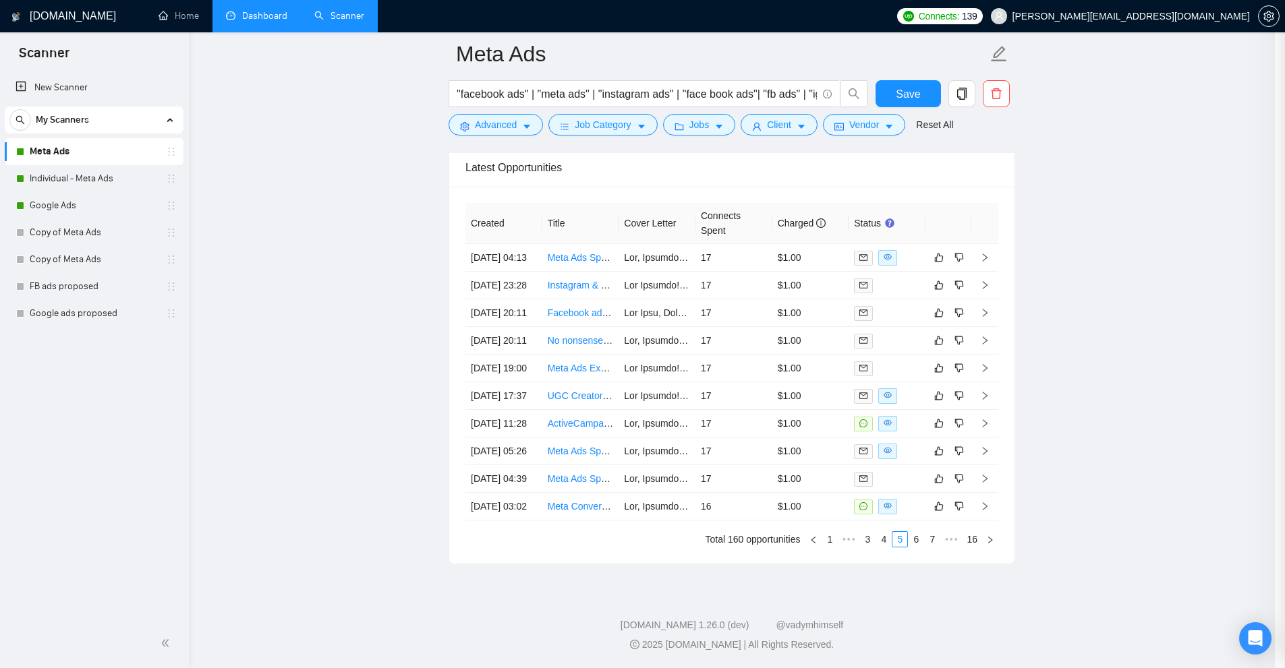
click at [502, 124] on div at bounding box center [642, 334] width 1285 height 668
click at [534, 119] on button "Advanced" at bounding box center [501, 125] width 94 height 22
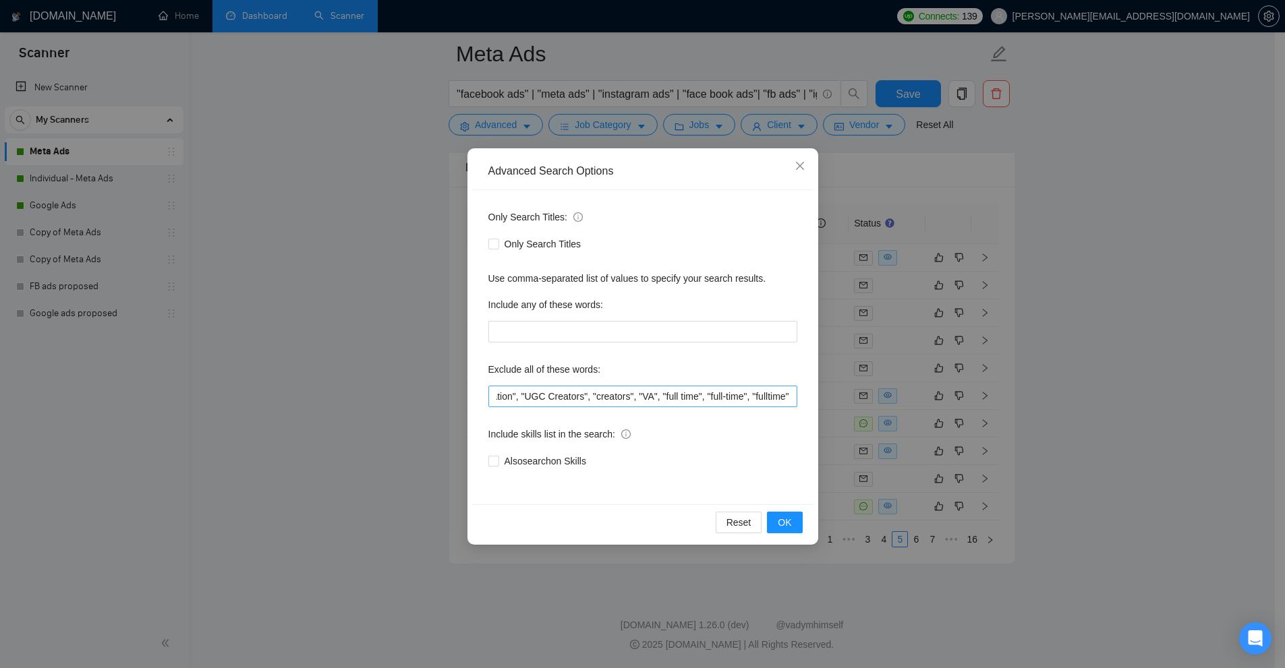
scroll to position [0, 1995]
click at [887, 400] on div "Advanced Search Options Only Search Titles: Only Search Titles Use comma-separa…" at bounding box center [642, 334] width 1285 height 668
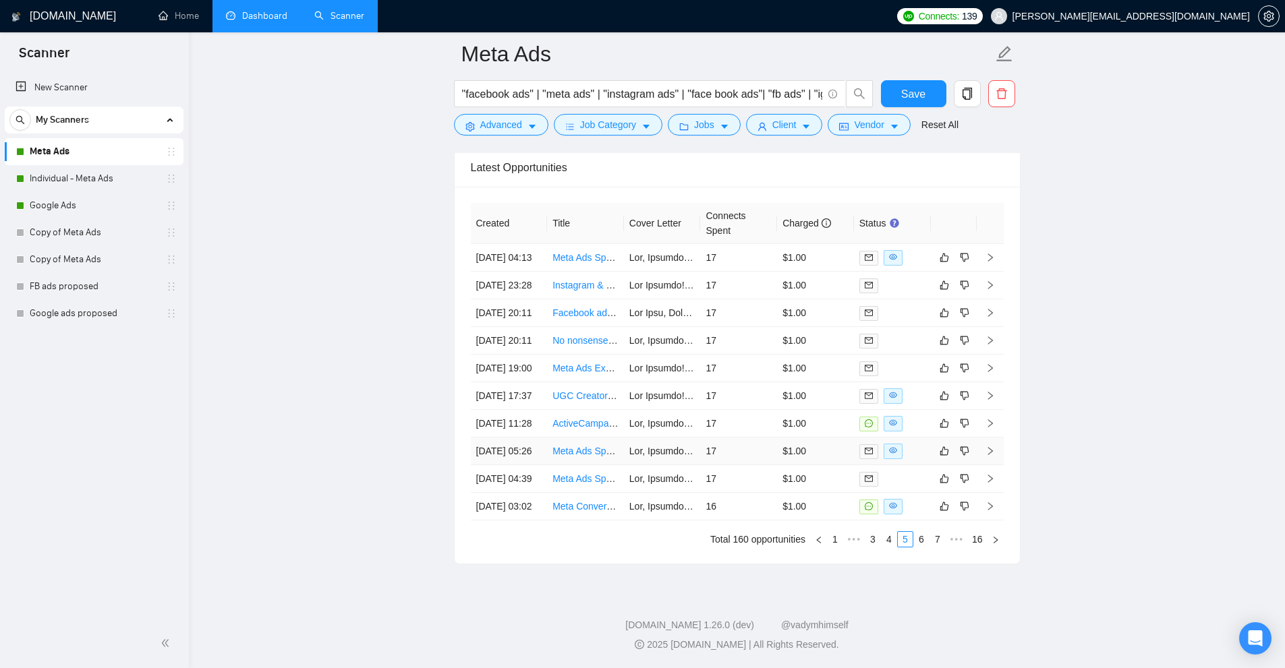
click at [743, 438] on td "17" at bounding box center [738, 452] width 77 height 28
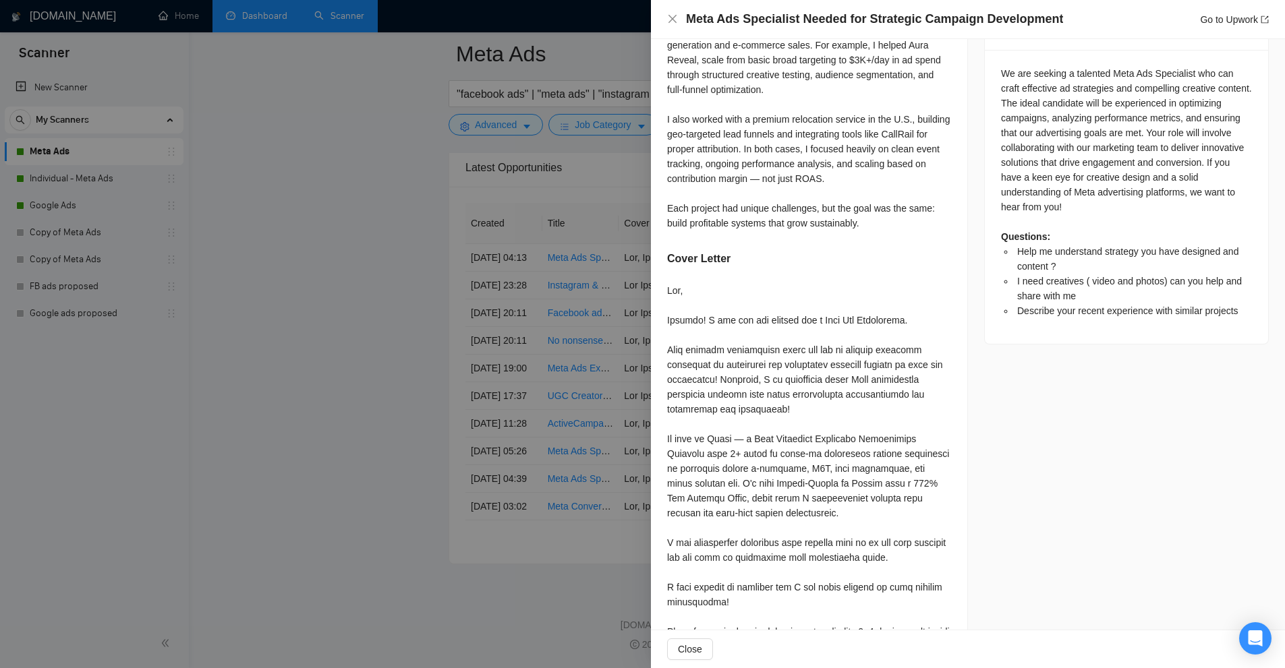
scroll to position [539, 0]
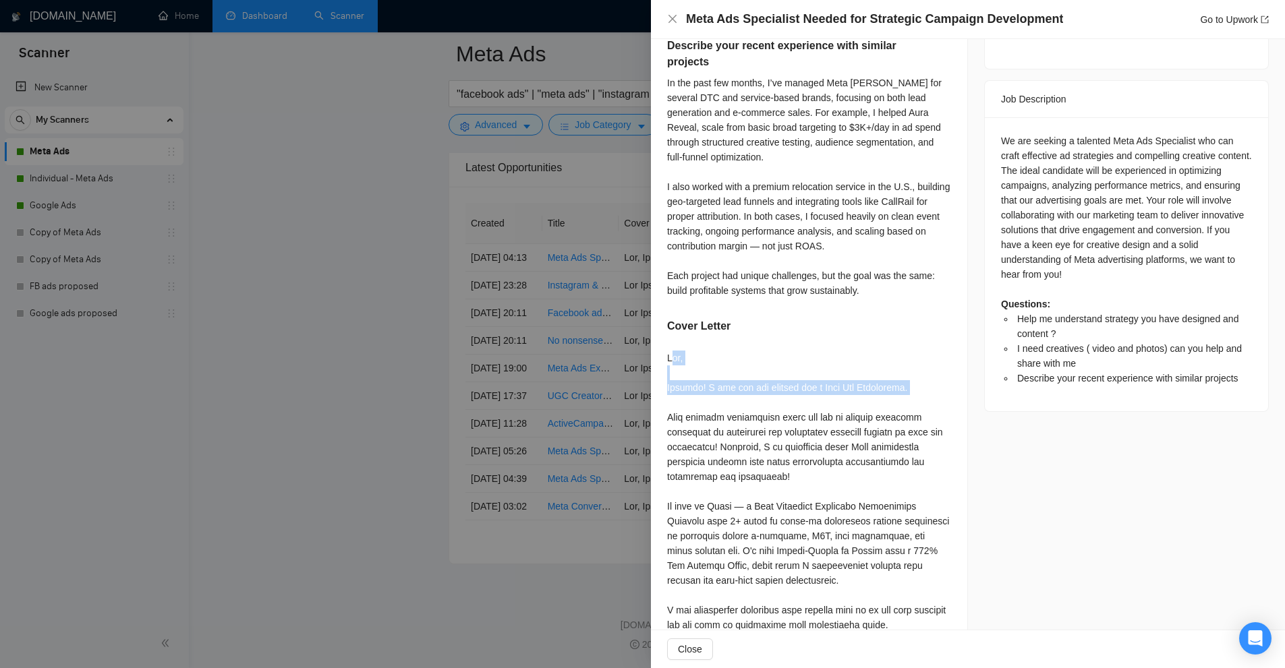
drag, startPoint x: 701, startPoint y: 367, endPoint x: 906, endPoint y: 403, distance: 208.2
click at [906, 403] on div "Help me understand strategy you have designed and content ? I would be happy to…" at bounding box center [809, 379] width 316 height 1083
click at [906, 403] on div at bounding box center [809, 625] width 284 height 549
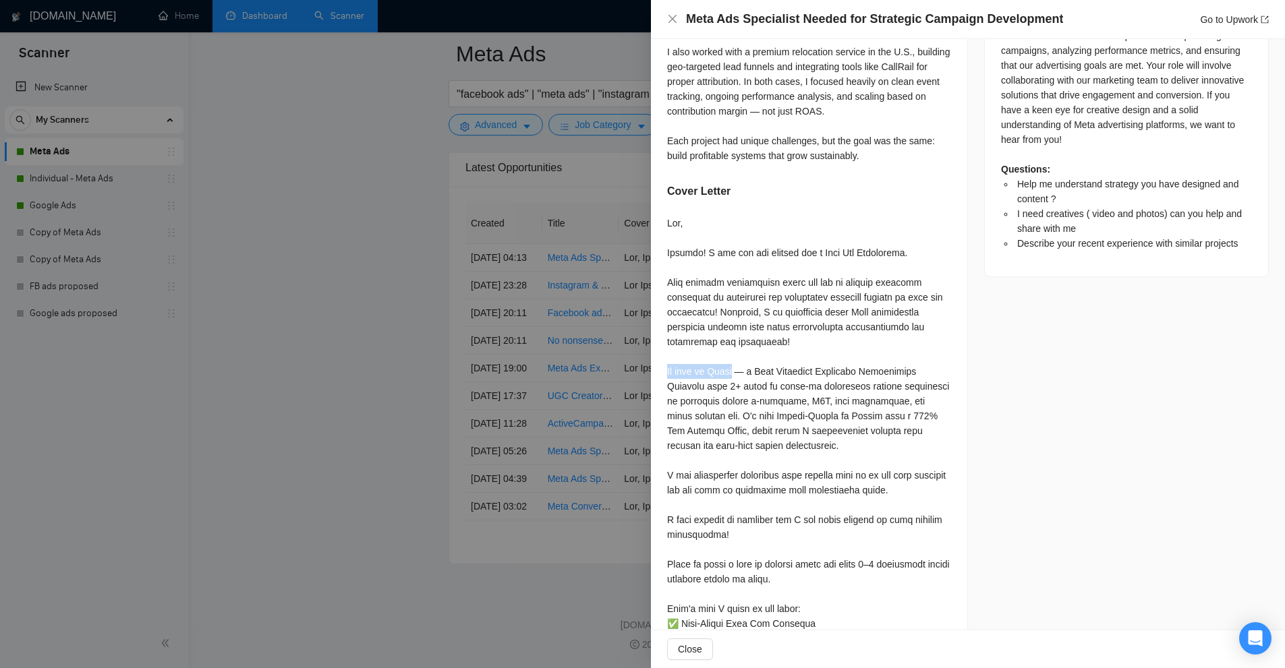
drag, startPoint x: 668, startPoint y: 365, endPoint x: 744, endPoint y: 370, distance: 77.0
click at [744, 370] on div at bounding box center [809, 490] width 284 height 549
drag, startPoint x: 757, startPoint y: 368, endPoint x: 745, endPoint y: 397, distance: 31.2
click at [670, 373] on div at bounding box center [809, 490] width 284 height 549
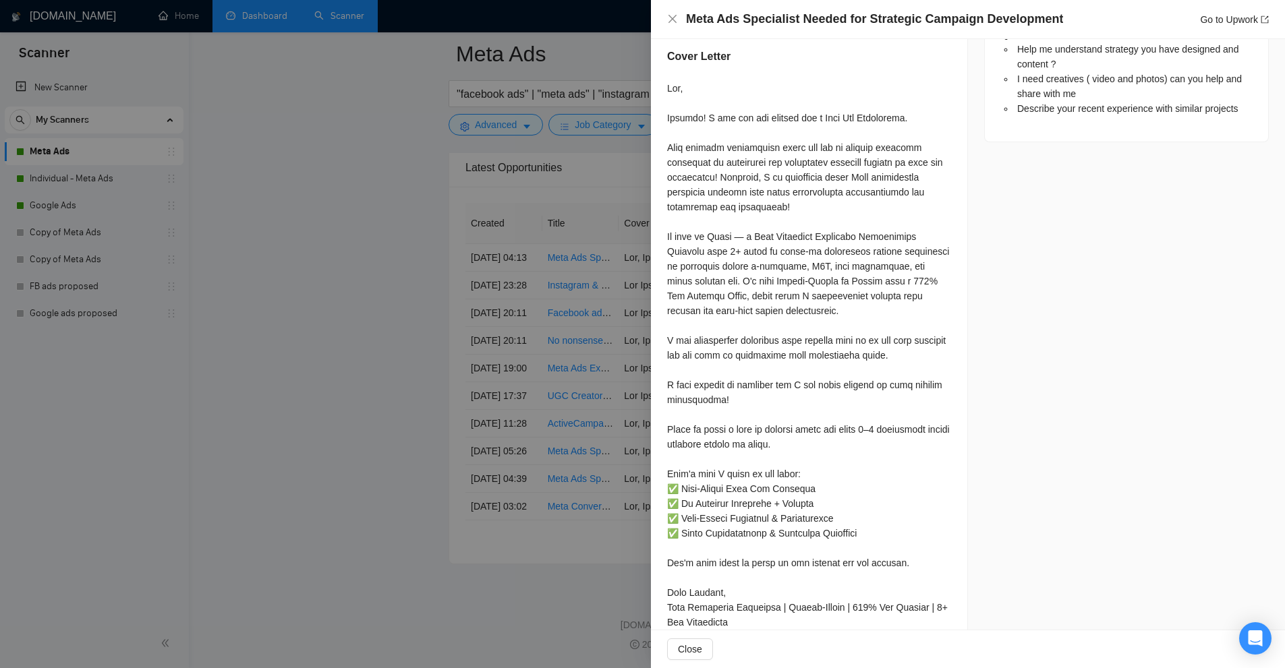
click at [753, 272] on div at bounding box center [809, 355] width 284 height 549
click at [736, 254] on div "Help me understand strategy you have designed and content ? I would be happy to…" at bounding box center [809, 109] width 316 height 1083
click at [746, 254] on div at bounding box center [809, 355] width 284 height 549
drag, startPoint x: 726, startPoint y: 252, endPoint x: 863, endPoint y: 250, distance: 136.9
click at [863, 250] on div at bounding box center [809, 355] width 284 height 549
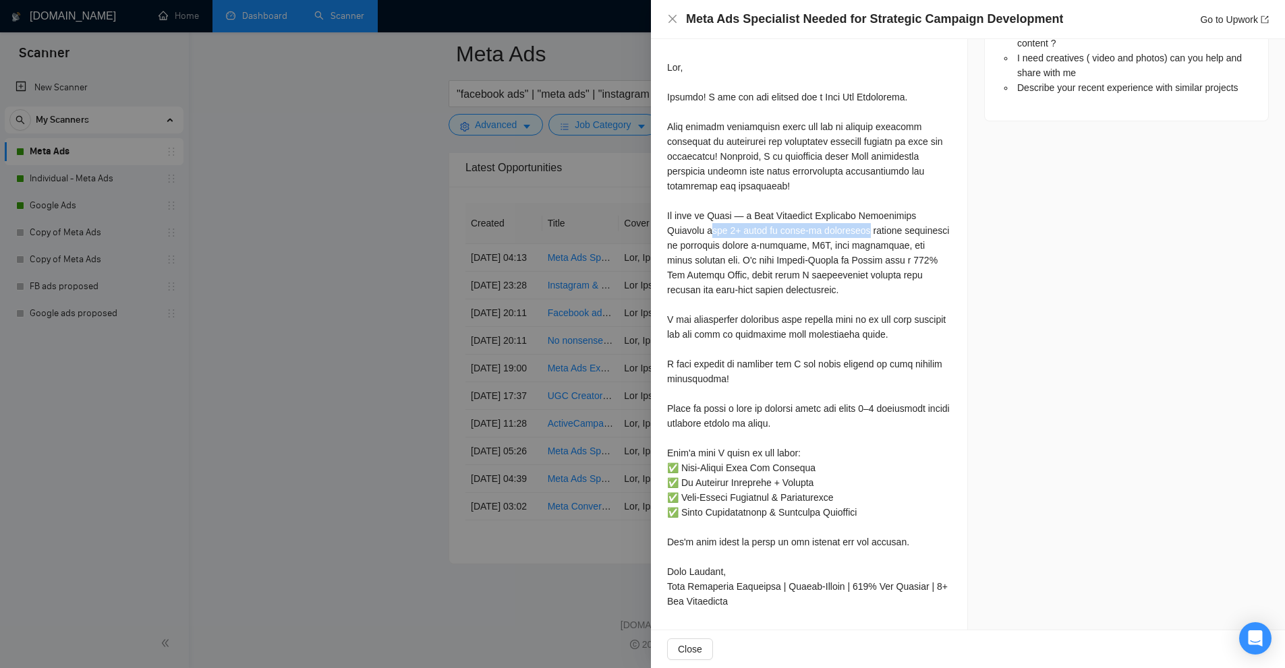
scroll to position [763, 0]
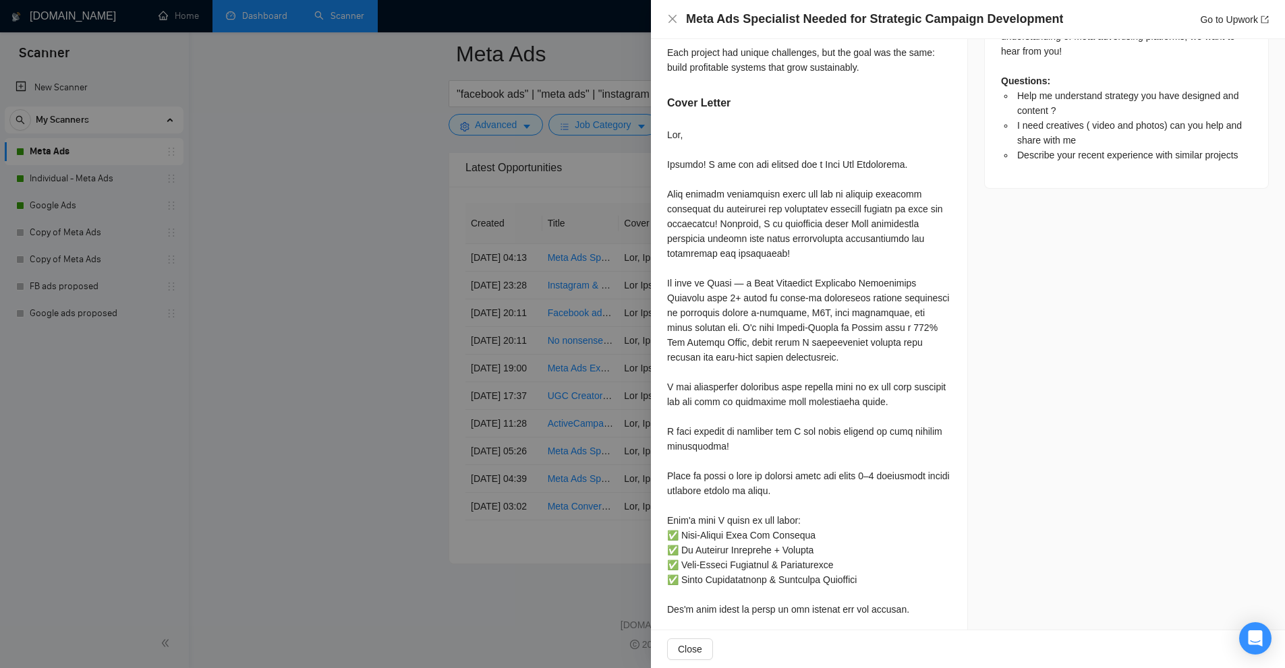
click at [676, 198] on div at bounding box center [809, 401] width 284 height 549
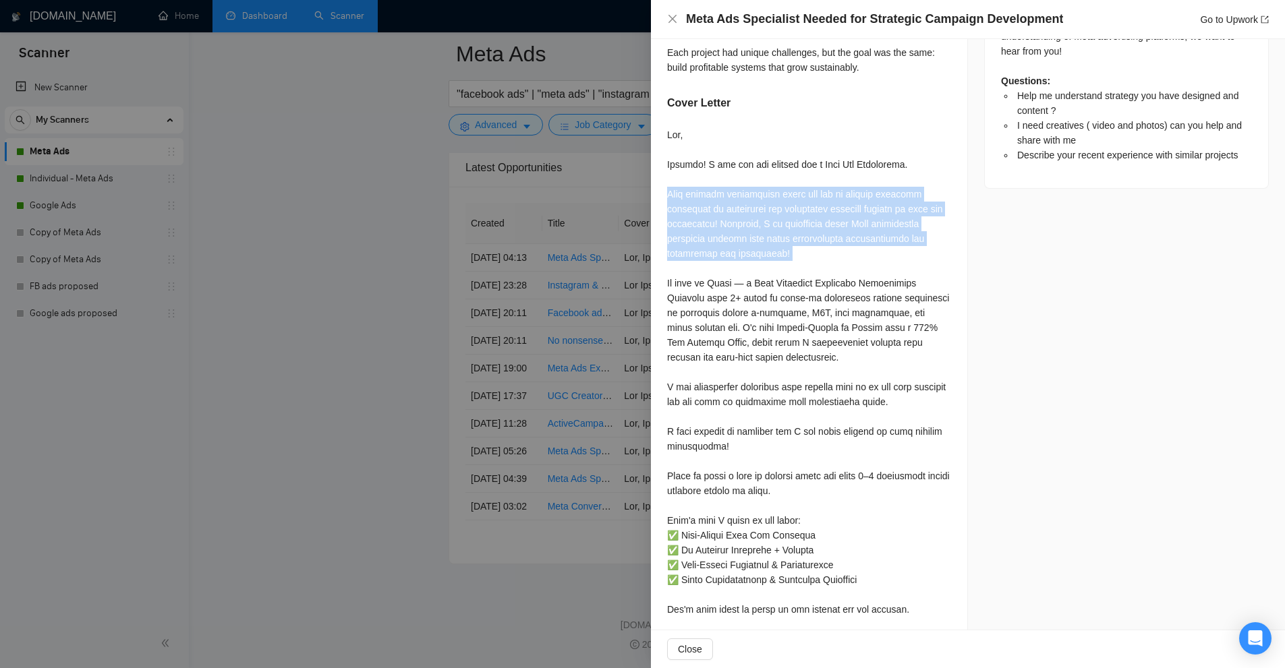
drag, startPoint x: 676, startPoint y: 198, endPoint x: 841, endPoint y: 254, distance: 174.0
click at [841, 254] on div at bounding box center [809, 401] width 284 height 549
click at [840, 256] on div at bounding box center [809, 401] width 284 height 549
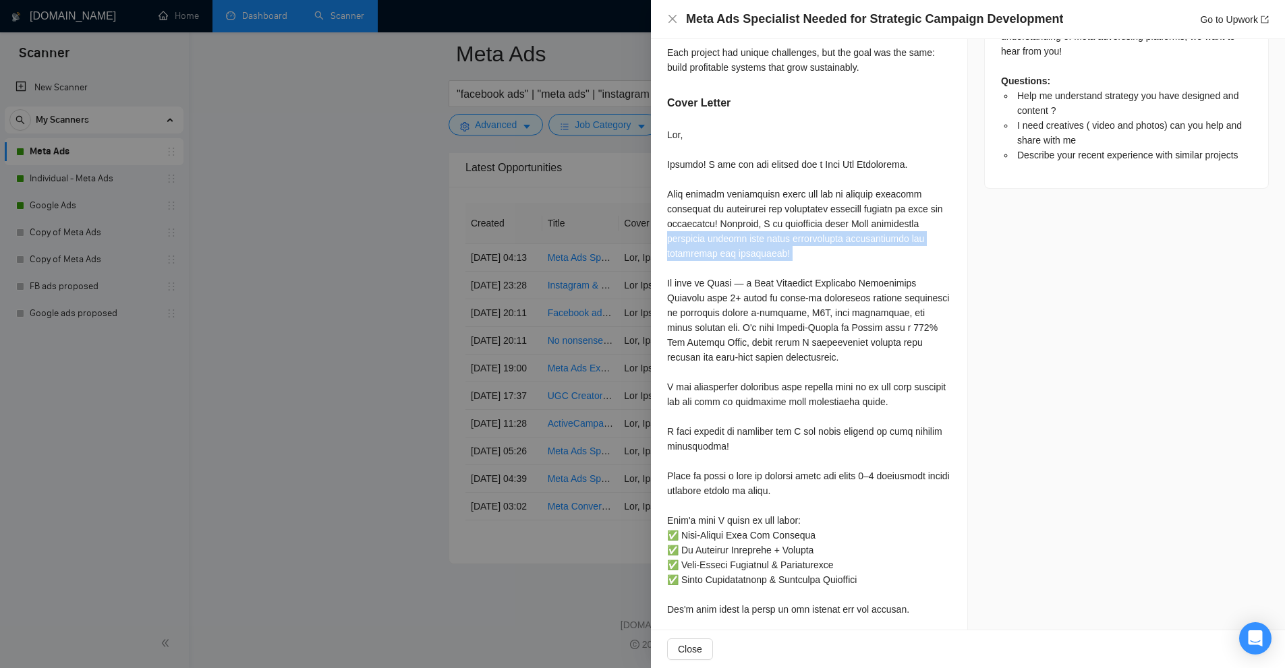
drag, startPoint x: 829, startPoint y: 272, endPoint x: 666, endPoint y: 236, distance: 167.1
click at [666, 236] on div "Help me understand strategy you have designed and content ? I would be happy to…" at bounding box center [809, 156] width 316 height 1083
click at [754, 519] on div at bounding box center [809, 401] width 284 height 549
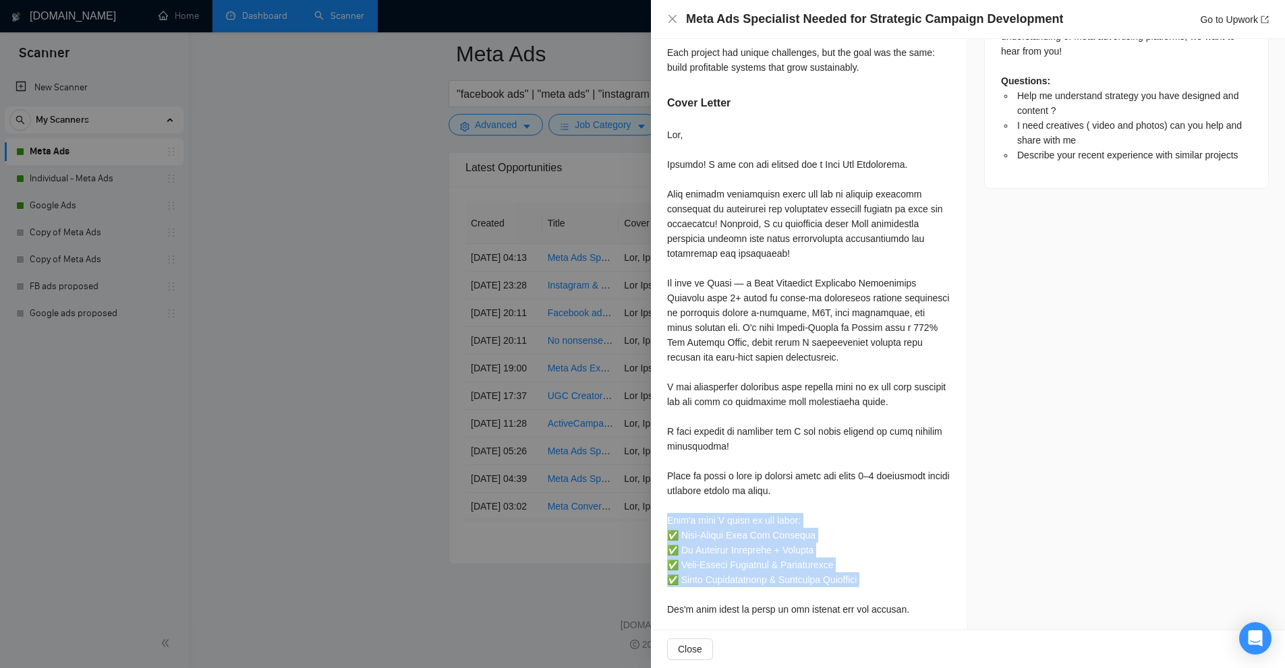
drag, startPoint x: 754, startPoint y: 519, endPoint x: 841, endPoint y: 586, distance: 110.1
click at [841, 586] on div at bounding box center [809, 401] width 284 height 549
drag, startPoint x: 841, startPoint y: 586, endPoint x: 817, endPoint y: 523, distance: 67.6
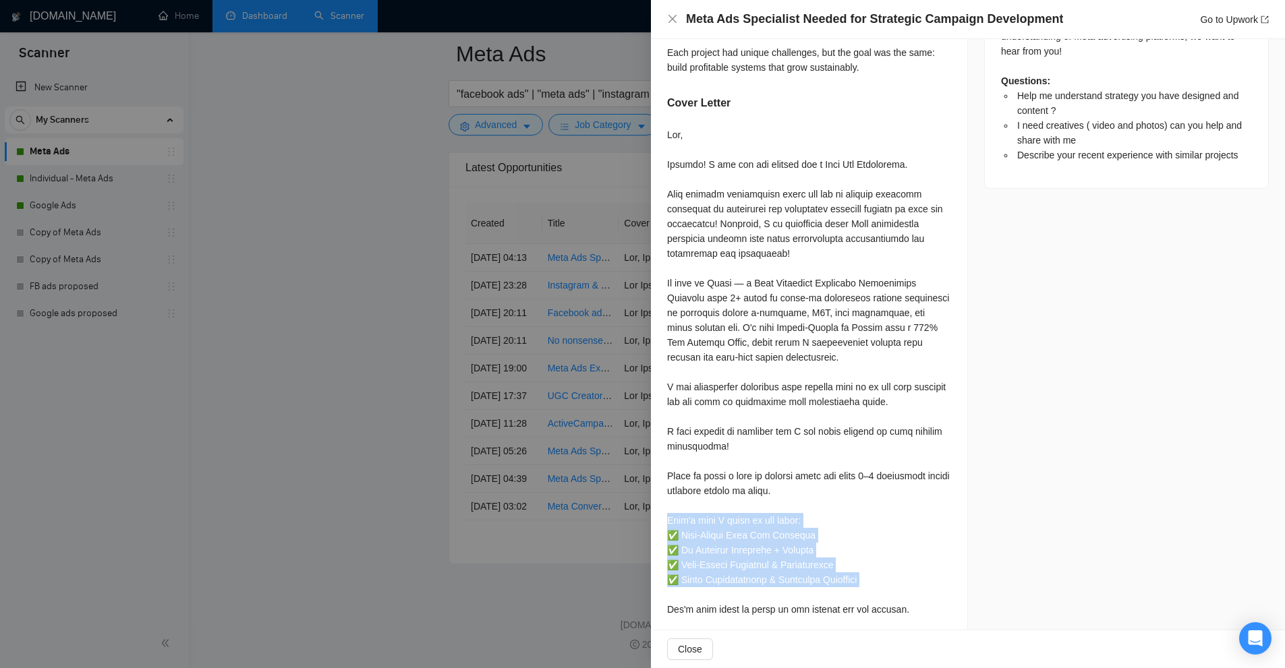
click at [817, 523] on div at bounding box center [809, 401] width 284 height 549
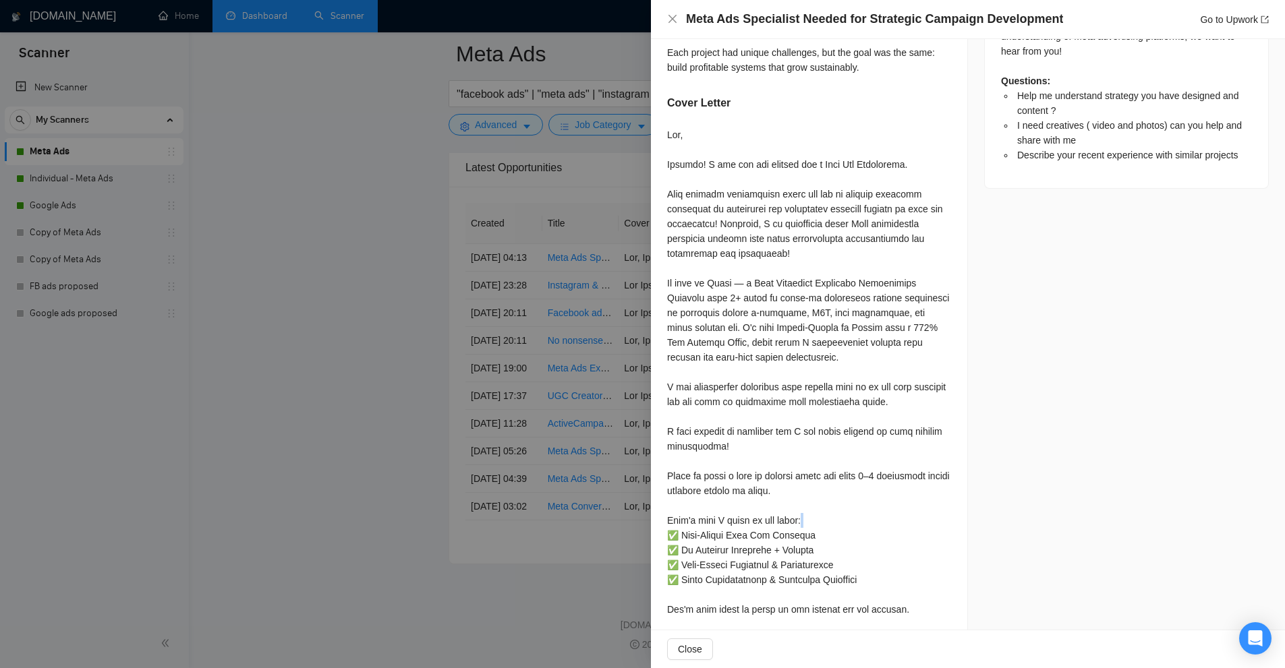
click at [817, 523] on div at bounding box center [809, 401] width 284 height 549
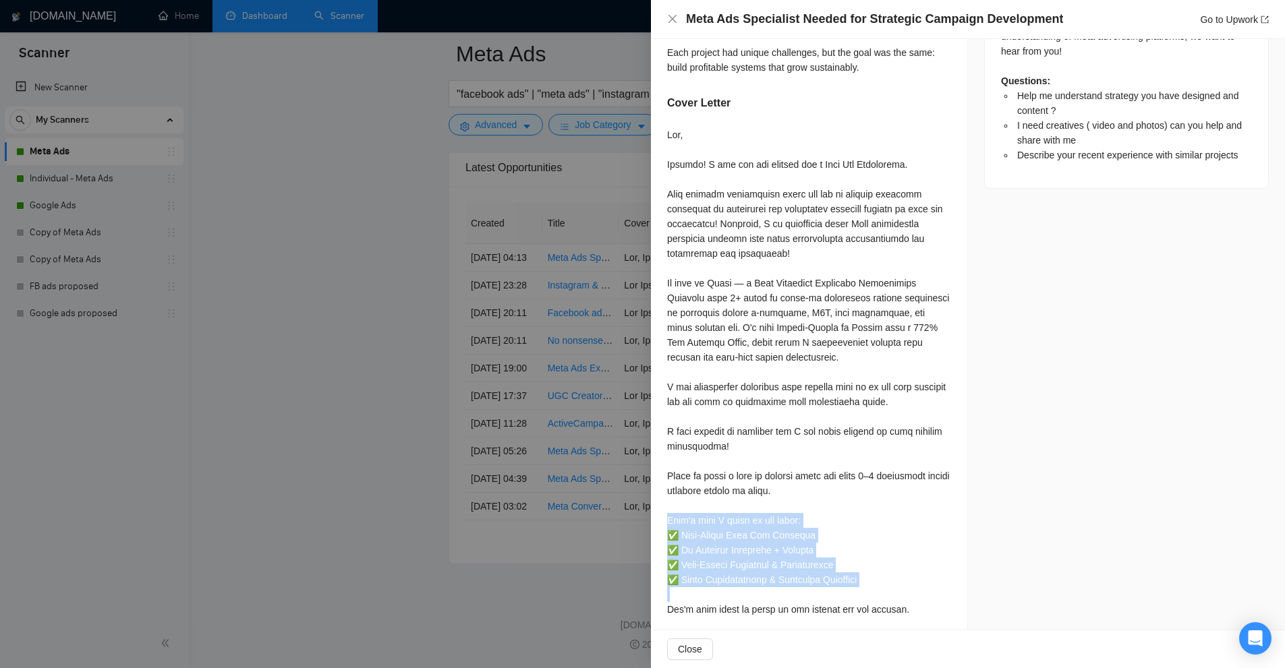
drag, startPoint x: 817, startPoint y: 523, endPoint x: 825, endPoint y: 592, distance: 69.9
click at [825, 592] on div at bounding box center [809, 401] width 284 height 549
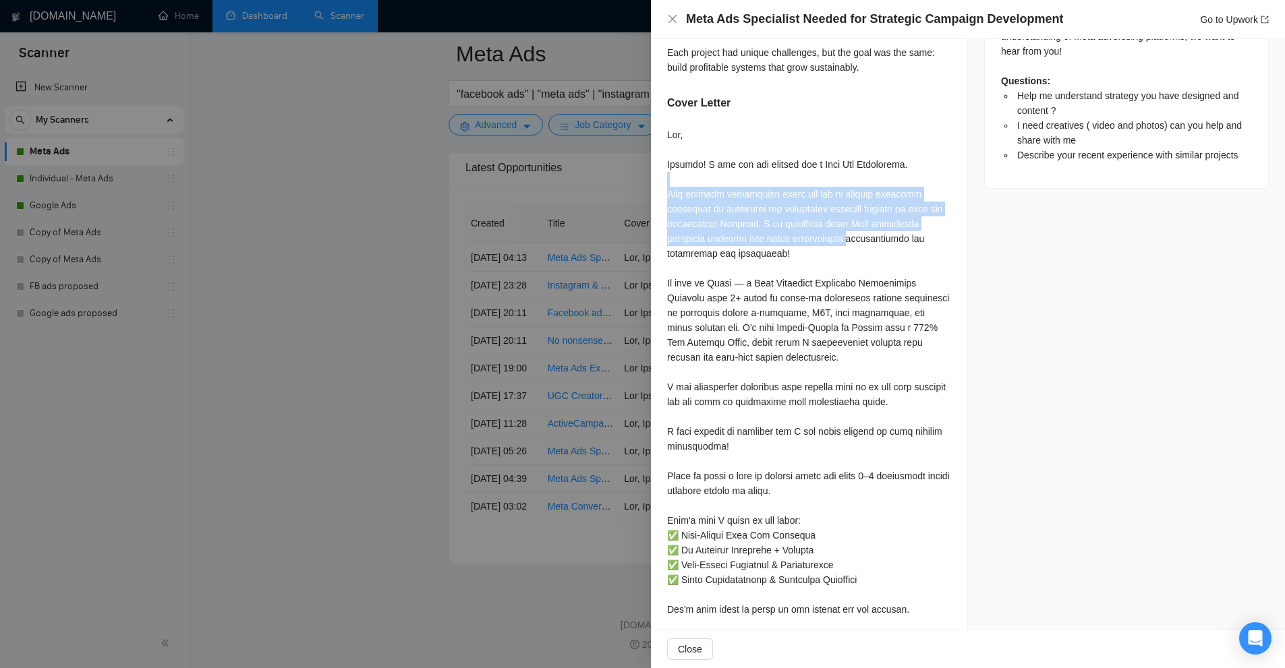
drag, startPoint x: 662, startPoint y: 180, endPoint x: 842, endPoint y: 244, distance: 191.1
click at [842, 244] on div "Help me understand strategy you have designed and content ? I would be happy to…" at bounding box center [809, 156] width 316 height 1083
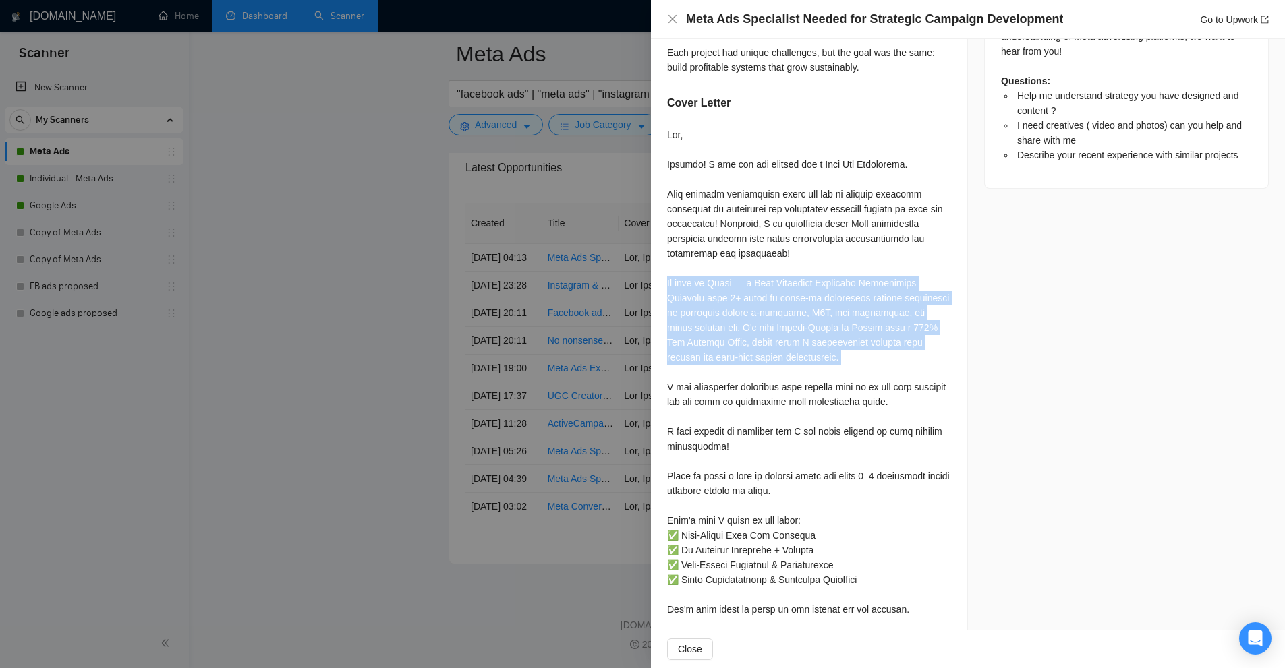
drag, startPoint x: 832, startPoint y: 365, endPoint x: 665, endPoint y: 276, distance: 189.4
click at [665, 276] on div "Help me understand strategy you have designed and content ? I would be happy to…" at bounding box center [809, 156] width 316 height 1083
click at [672, 279] on div at bounding box center [809, 401] width 284 height 549
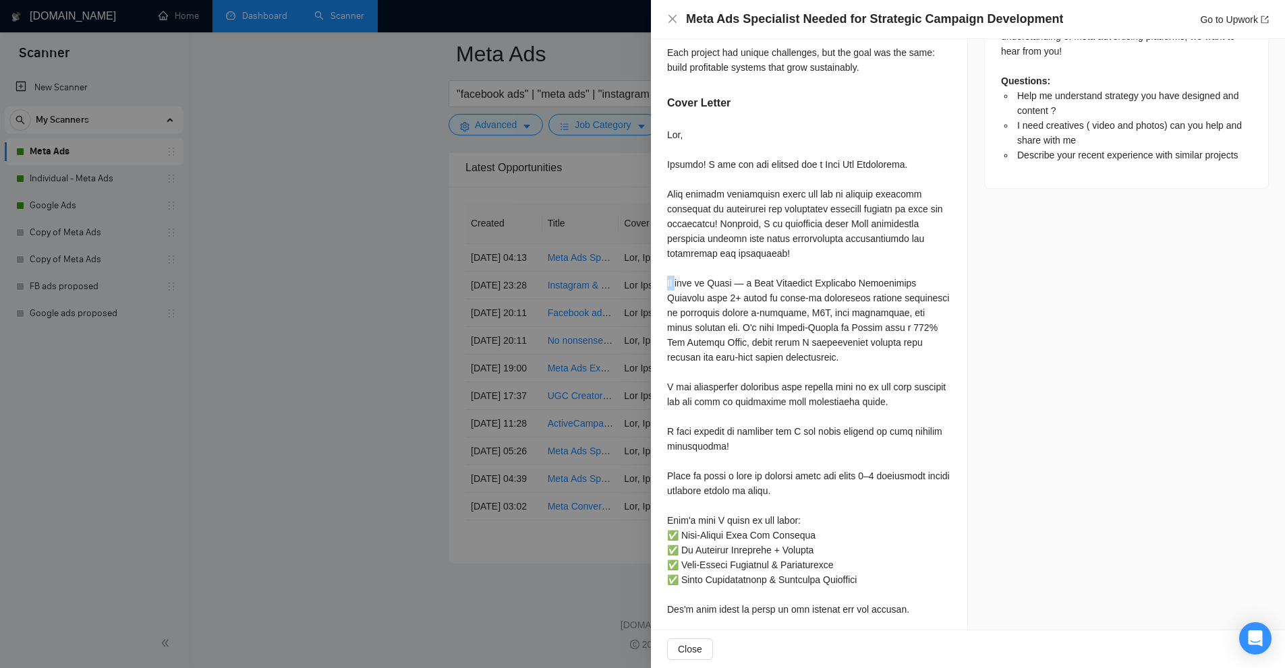
click at [672, 279] on div at bounding box center [809, 401] width 284 height 549
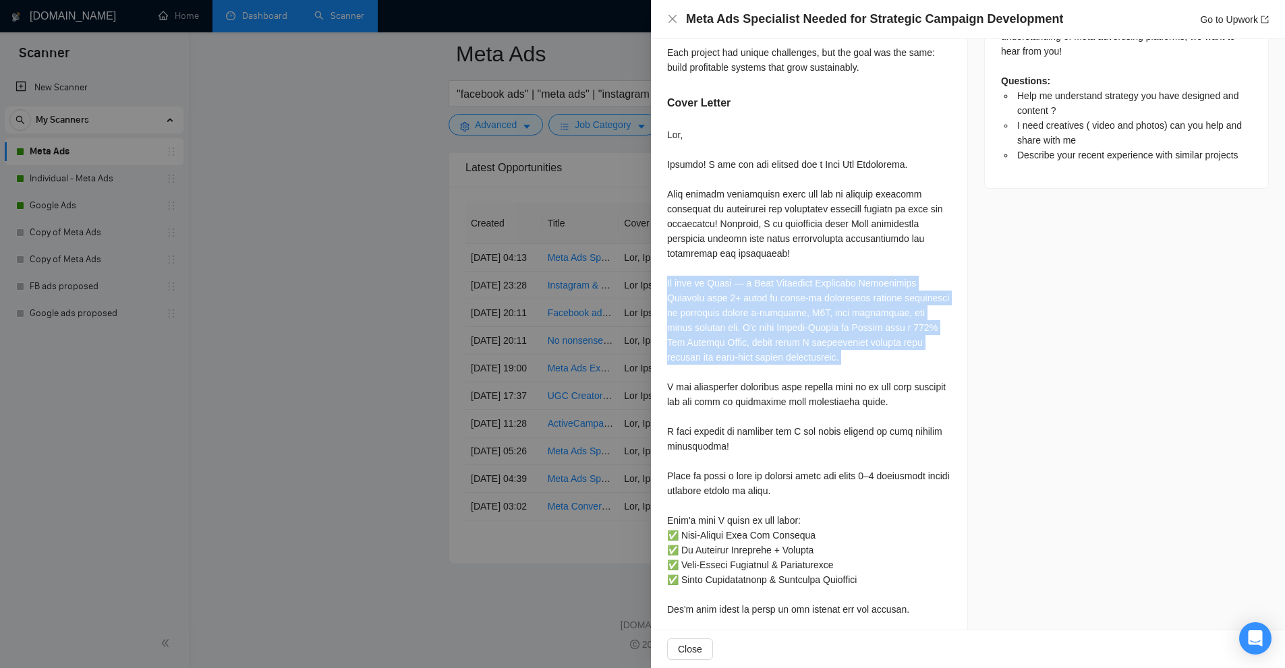
drag, startPoint x: 672, startPoint y: 279, endPoint x: 757, endPoint y: 326, distance: 97.2
click at [761, 327] on div at bounding box center [809, 401] width 284 height 549
click at [765, 328] on div at bounding box center [809, 401] width 284 height 549
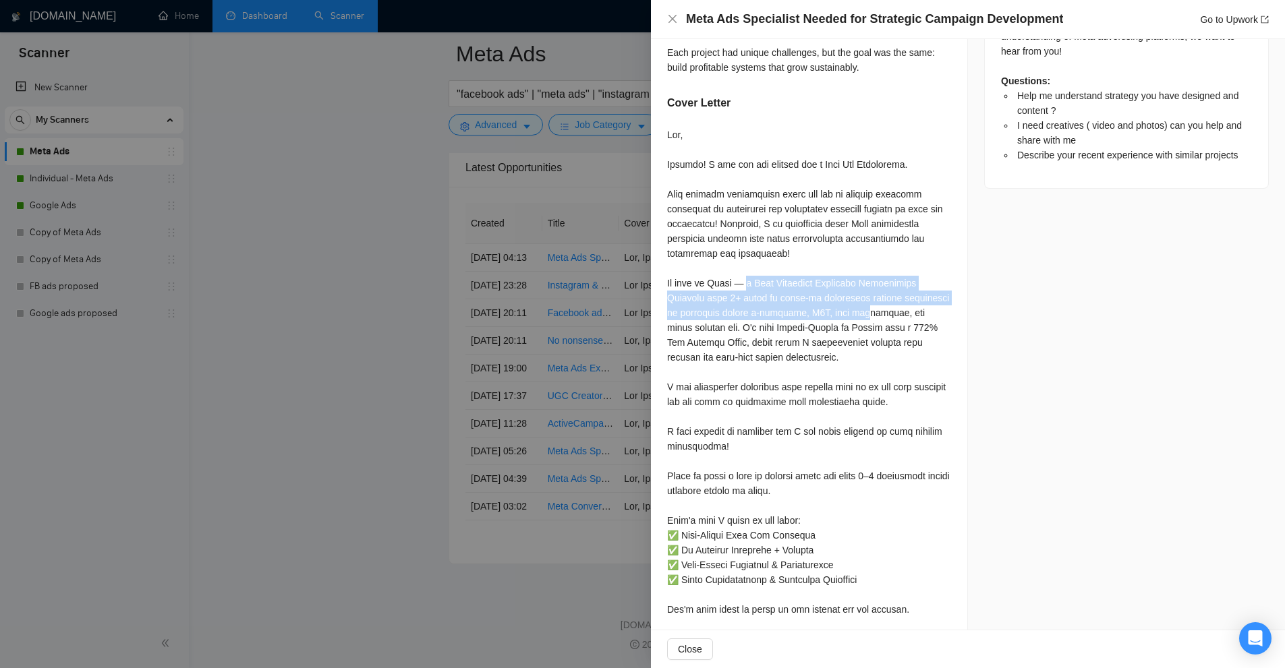
drag, startPoint x: 791, startPoint y: 287, endPoint x: 852, endPoint y: 324, distance: 71.5
click at [875, 324] on div at bounding box center [809, 401] width 284 height 549
click at [837, 324] on div at bounding box center [809, 401] width 284 height 549
drag, startPoint x: 675, startPoint y: 291, endPoint x: 898, endPoint y: 312, distance: 223.5
click at [902, 312] on div at bounding box center [809, 401] width 284 height 549
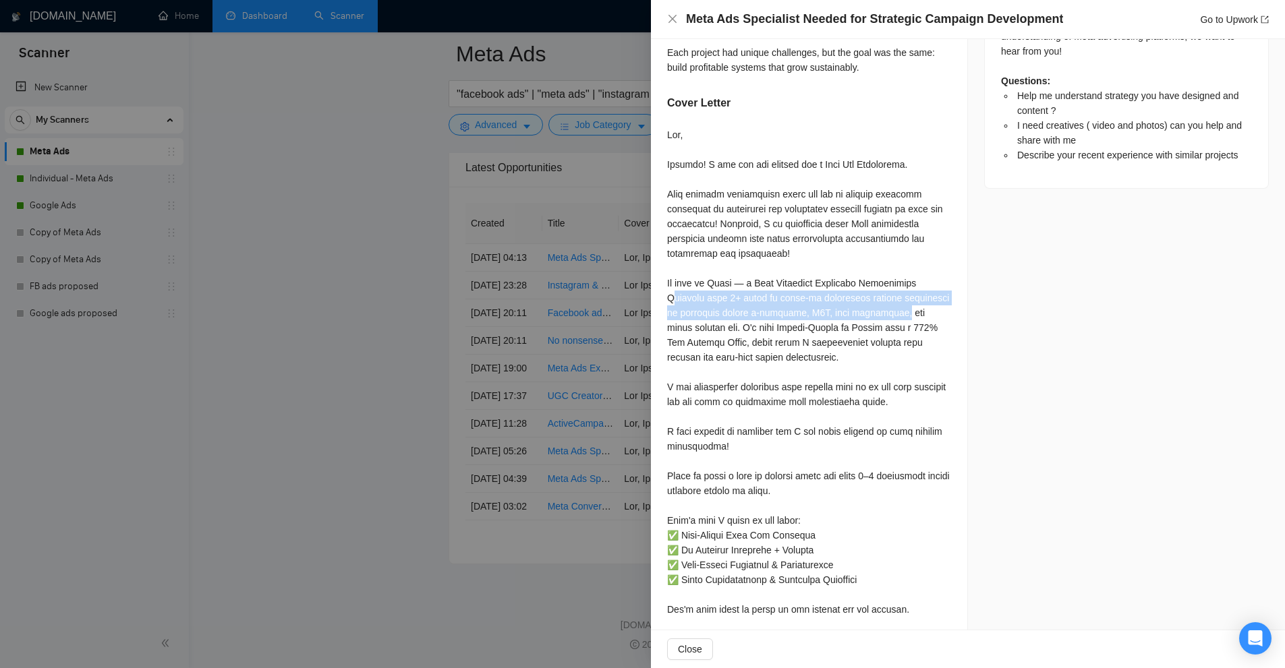
click at [896, 312] on div at bounding box center [809, 401] width 284 height 549
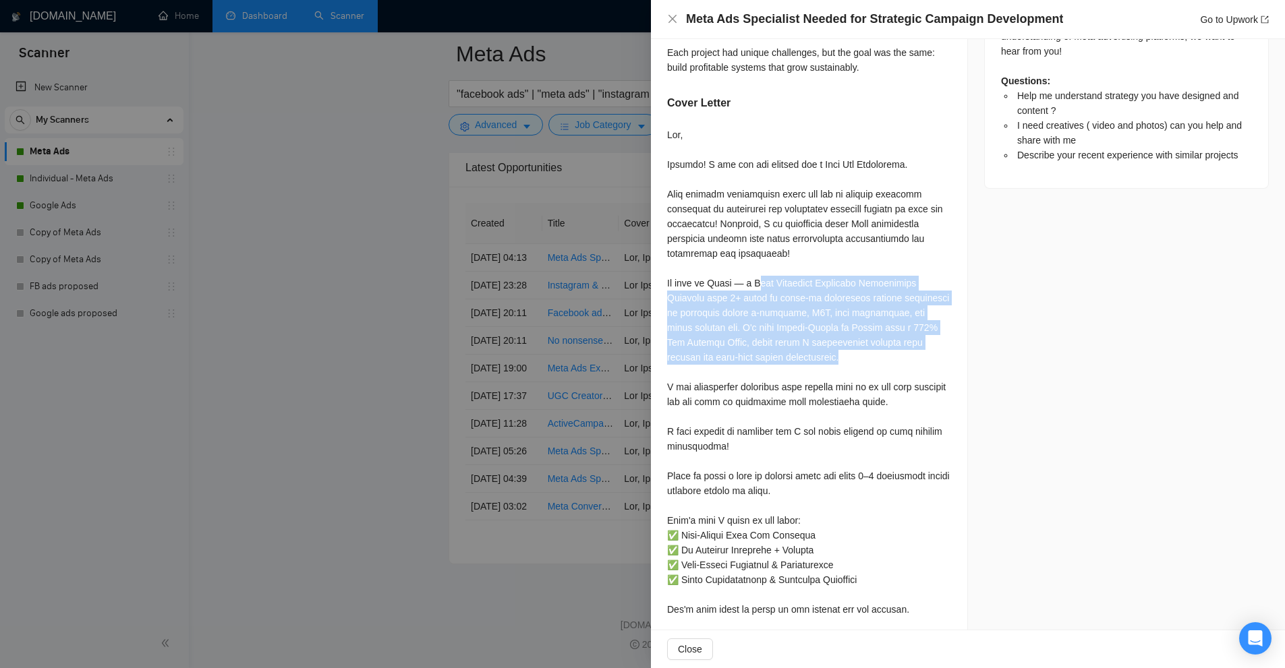
drag, startPoint x: 850, startPoint y: 283, endPoint x: 819, endPoint y: 341, distance: 66.0
click at [851, 355] on div at bounding box center [809, 401] width 284 height 549
click at [792, 332] on div at bounding box center [809, 401] width 284 height 549
click at [856, 363] on div at bounding box center [809, 401] width 284 height 549
click at [886, 347] on div at bounding box center [809, 401] width 284 height 549
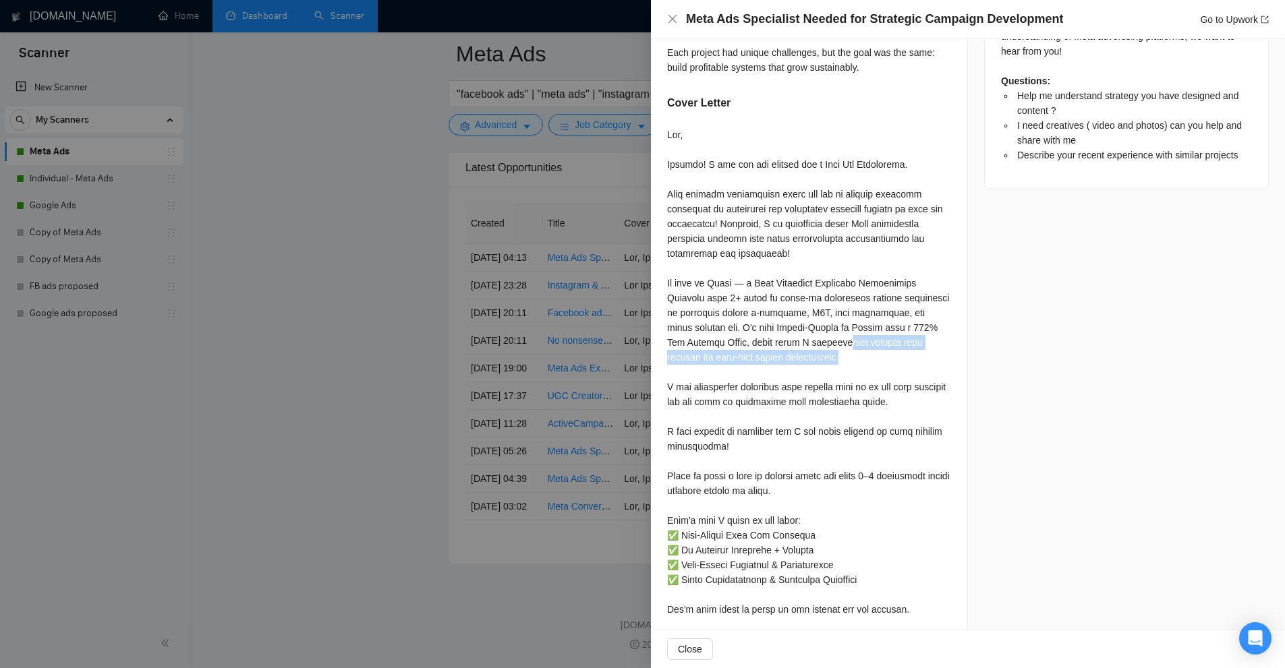
drag, startPoint x: 834, startPoint y: 360, endPoint x: 832, endPoint y: 318, distance: 41.9
click at [831, 326] on div at bounding box center [809, 401] width 284 height 549
click at [832, 318] on div at bounding box center [809, 401] width 284 height 549
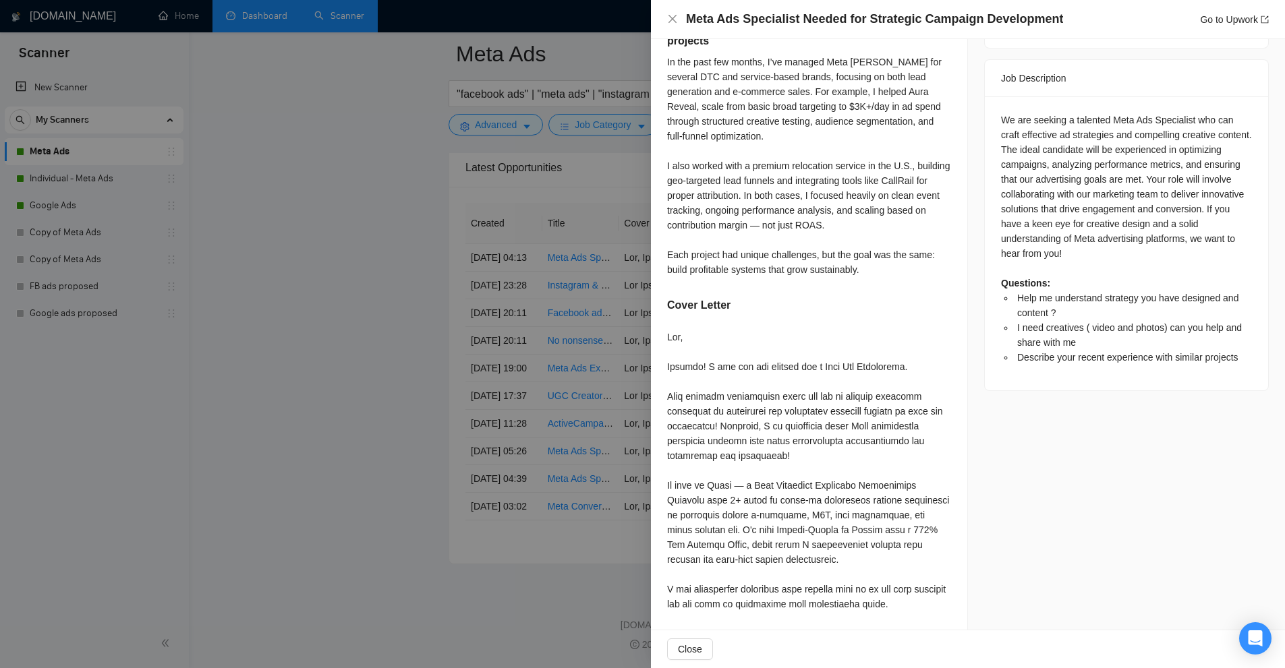
scroll to position [628, 0]
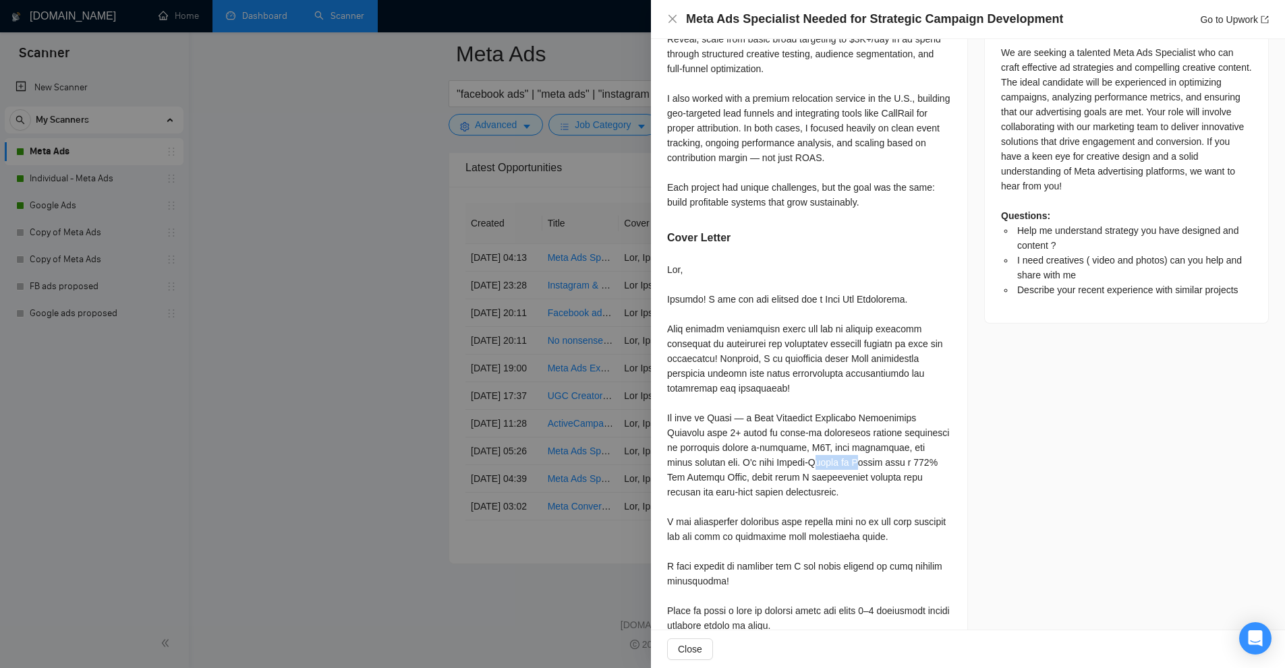
drag, startPoint x: 770, startPoint y: 448, endPoint x: 811, endPoint y: 442, distance: 40.8
click at [832, 459] on div at bounding box center [809, 536] width 284 height 549
click at [782, 419] on div at bounding box center [809, 536] width 284 height 549
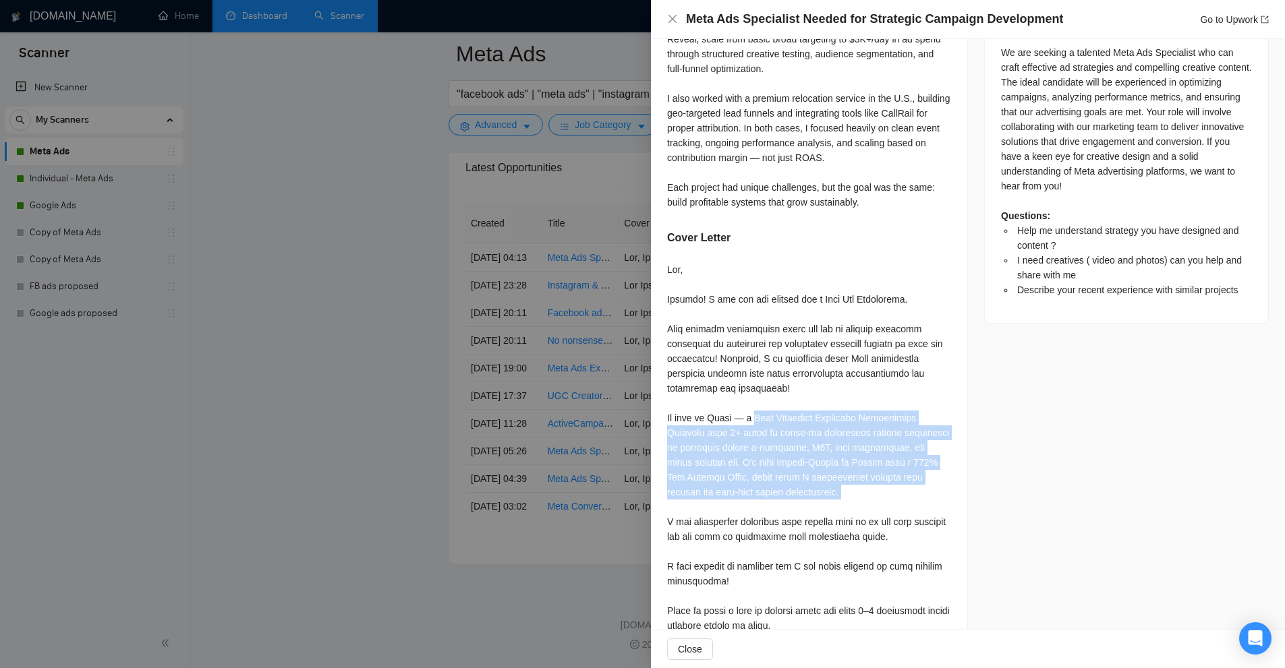
drag, startPoint x: 782, startPoint y: 419, endPoint x: 881, endPoint y: 487, distance: 119.9
click at [881, 487] on div at bounding box center [809, 536] width 284 height 549
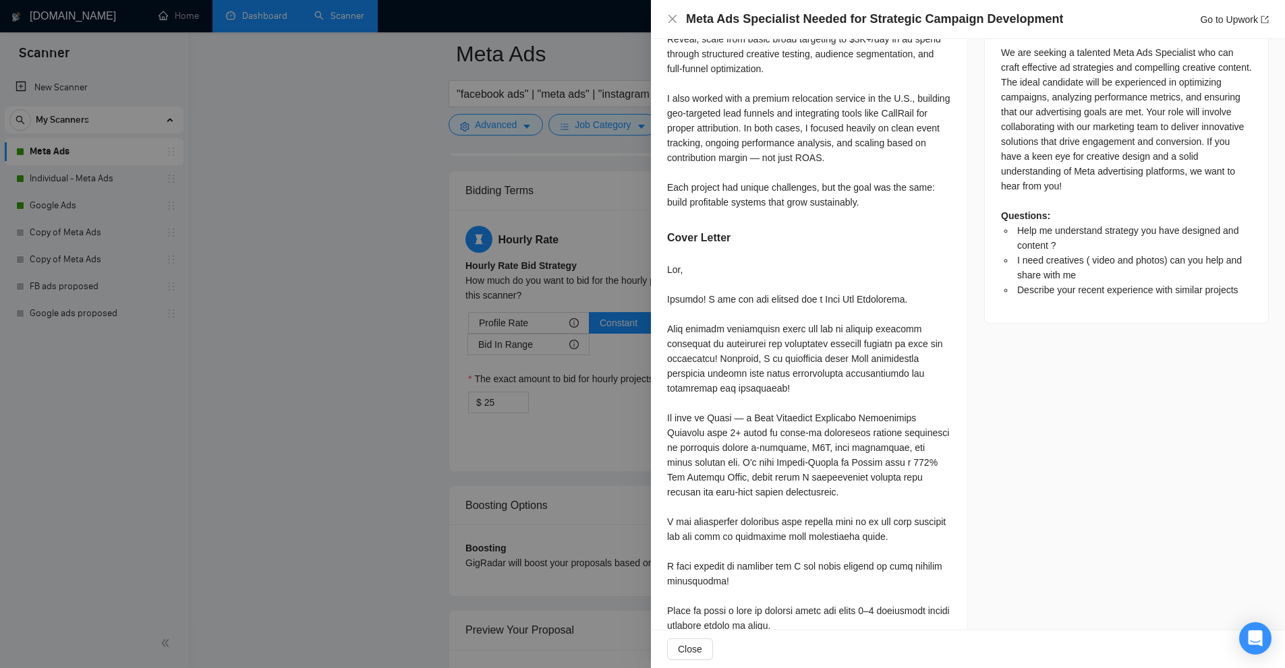
click at [372, 333] on div at bounding box center [642, 334] width 1285 height 668
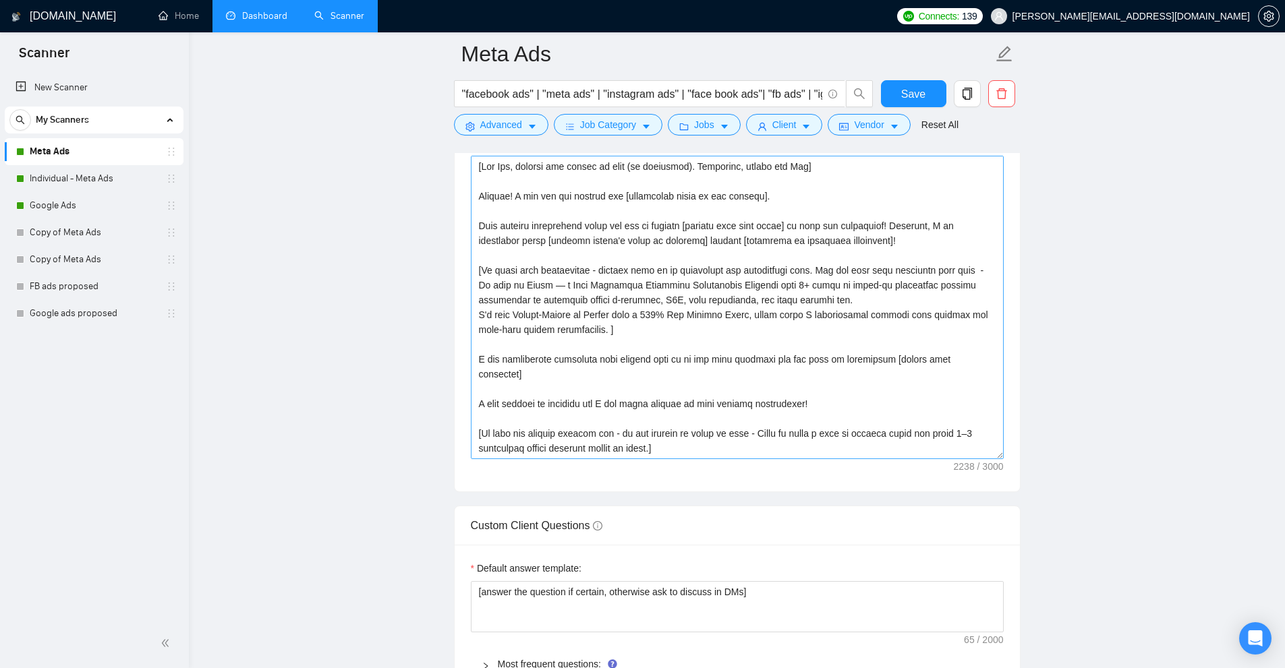
scroll to position [1735, 0]
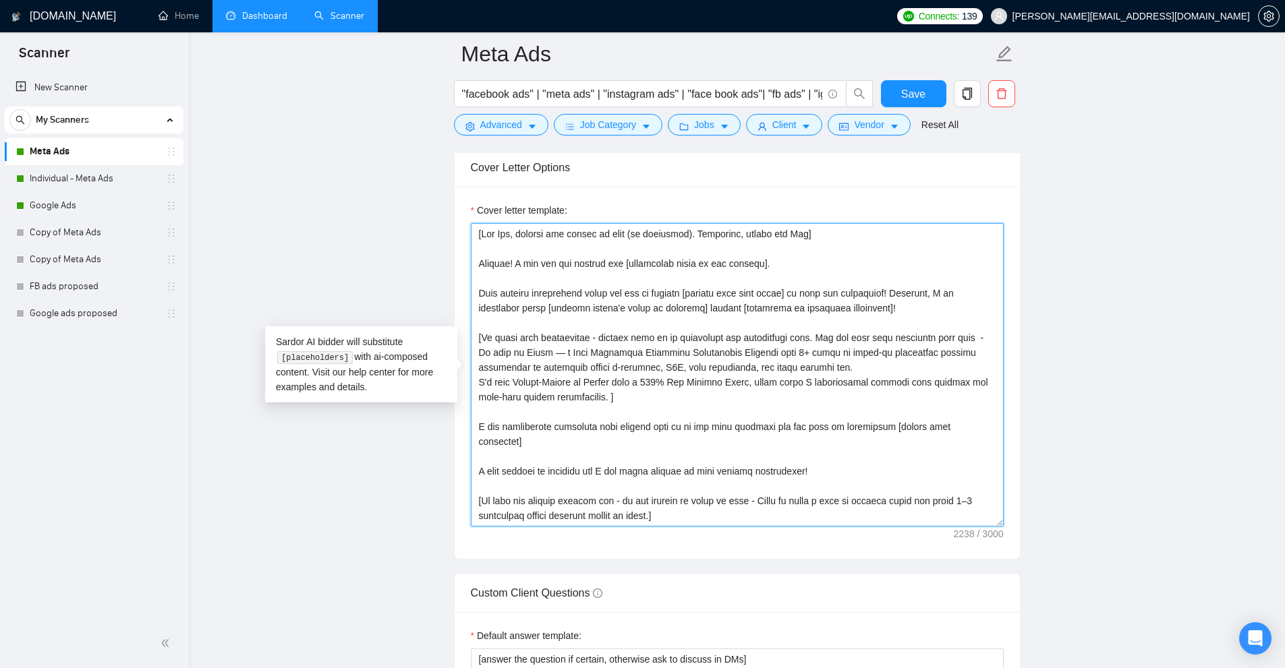
drag, startPoint x: 539, startPoint y: 354, endPoint x: 798, endPoint y: 383, distance: 260.6
click at [798, 383] on textarea "Cover letter template:" at bounding box center [737, 374] width 533 height 303
drag, startPoint x: 533, startPoint y: 374, endPoint x: 866, endPoint y: 363, distance: 333.3
click at [866, 363] on textarea "Cover letter template:" at bounding box center [737, 374] width 533 height 303
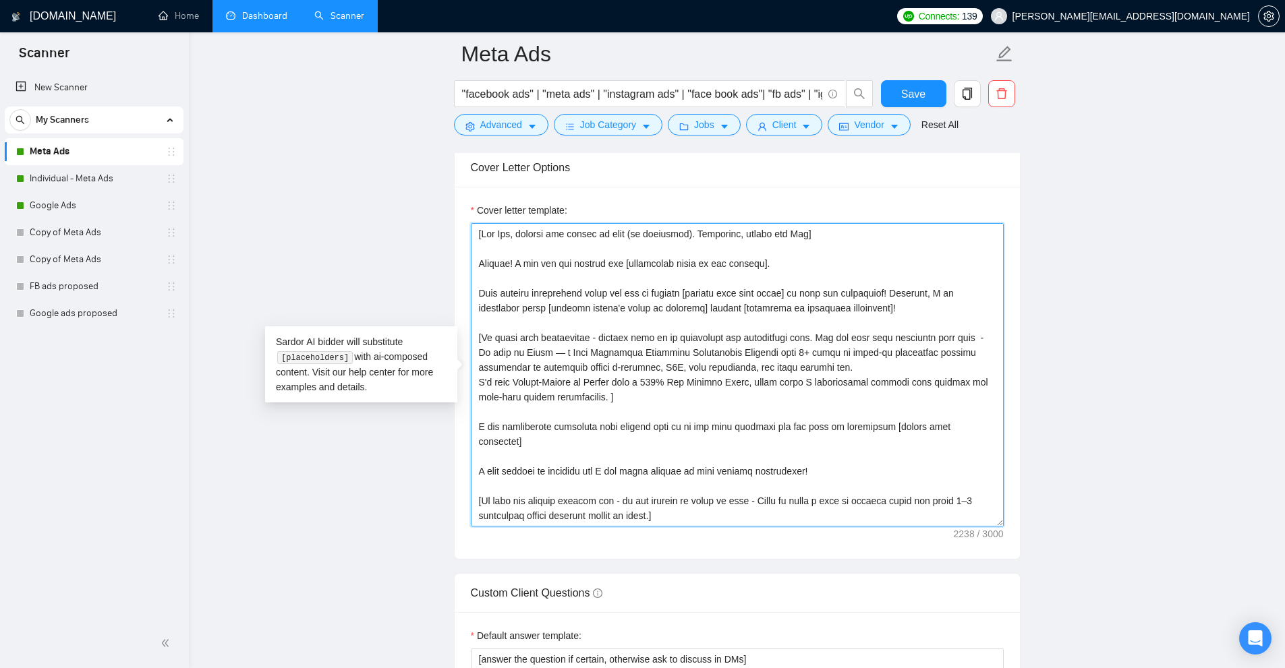
click at [866, 363] on textarea "Cover letter template:" at bounding box center [737, 374] width 533 height 303
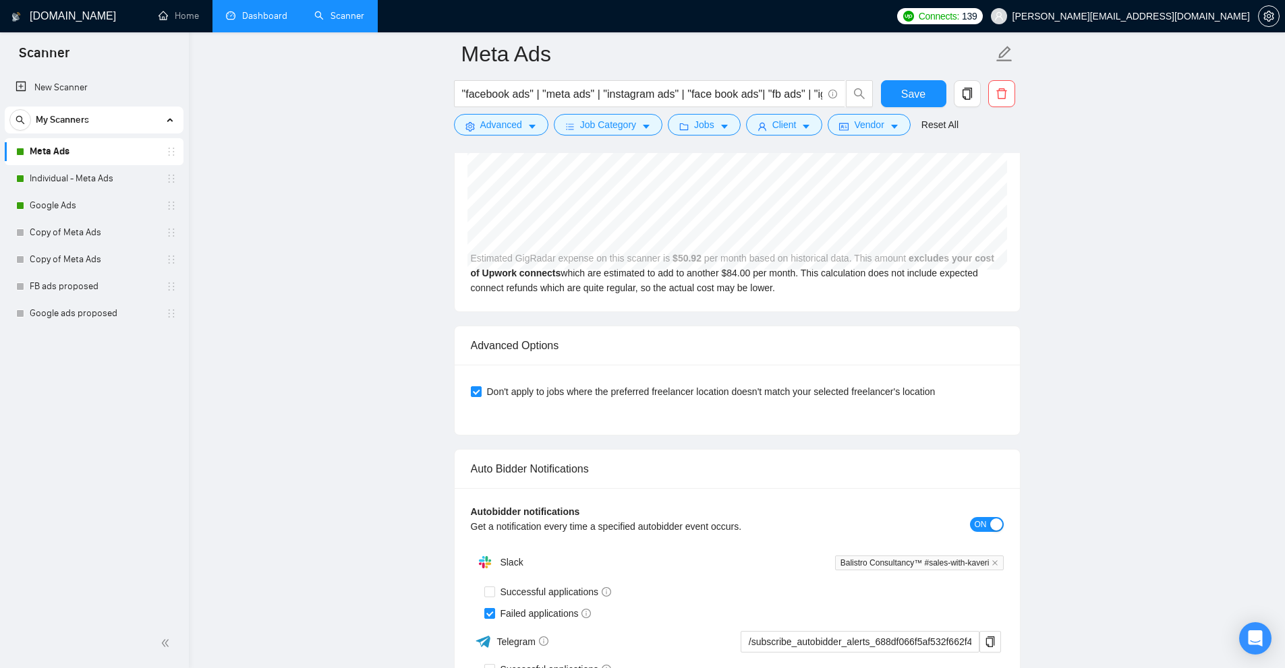
scroll to position [3893, 0]
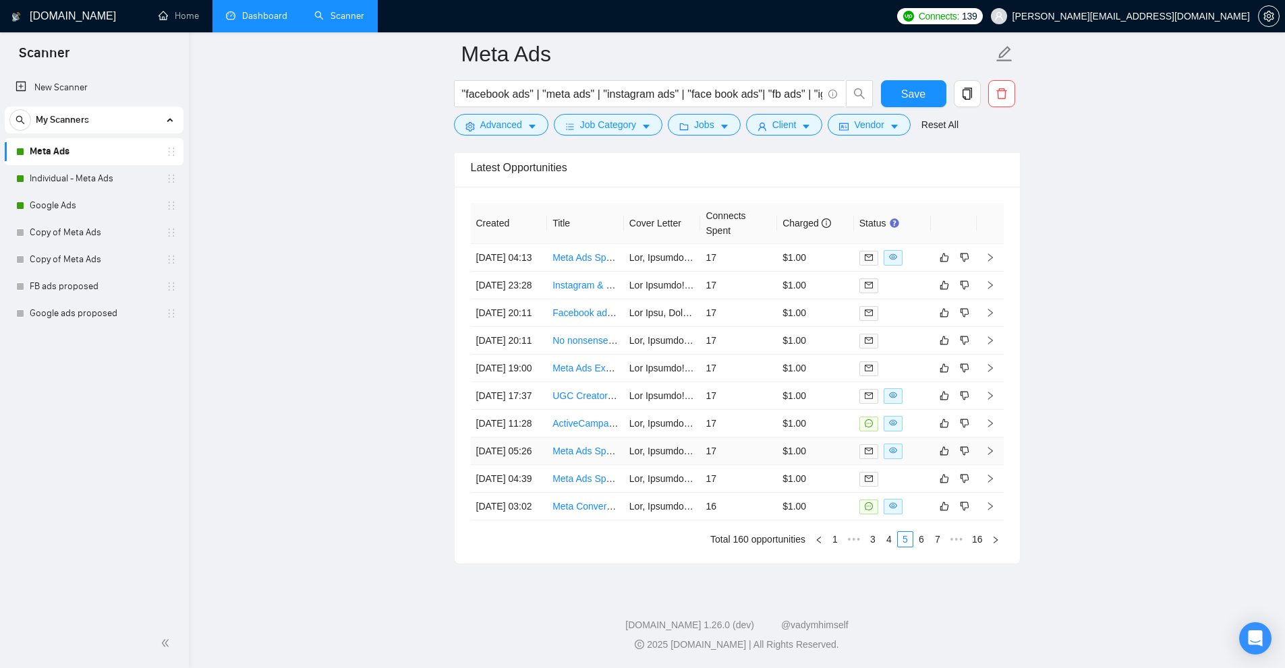
click at [820, 438] on td "$1.00" at bounding box center [815, 452] width 77 height 28
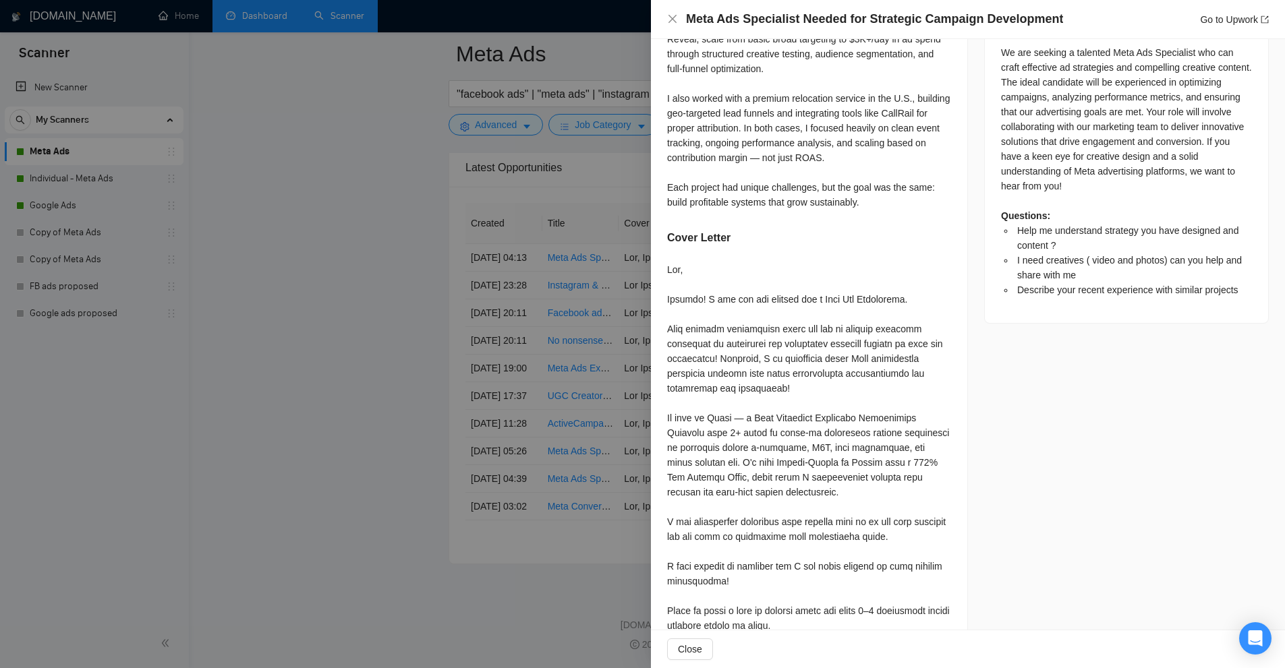
scroll to position [830, 0]
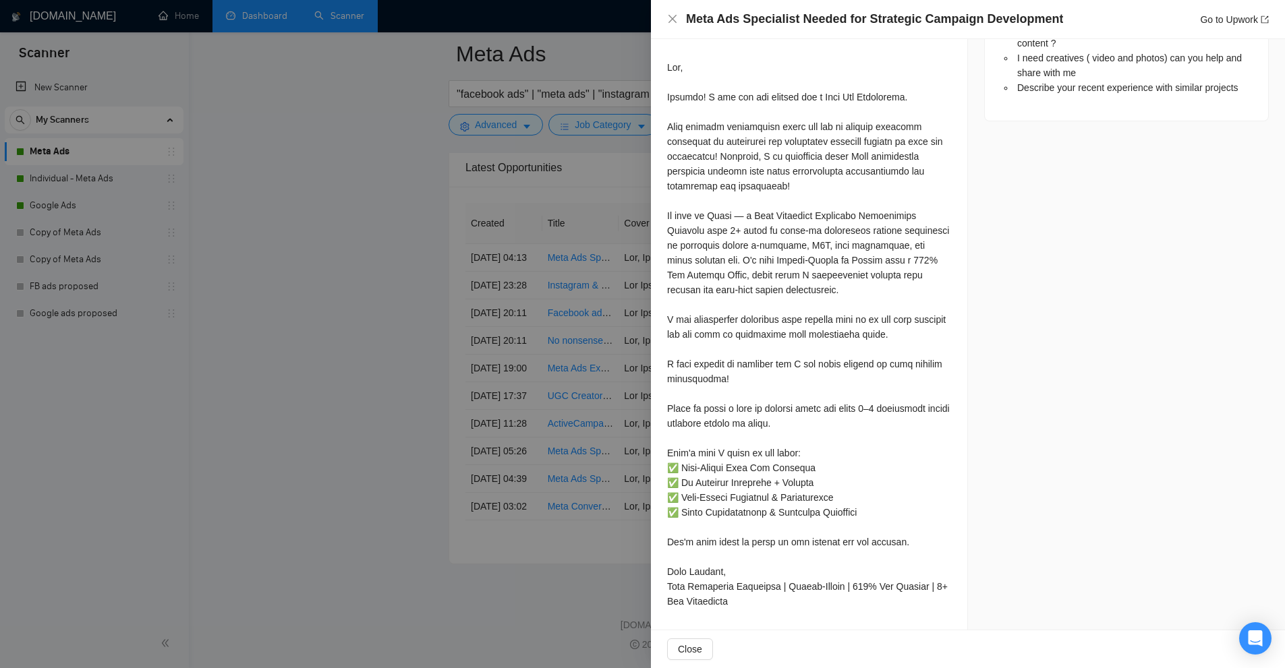
click at [402, 200] on div at bounding box center [642, 334] width 1285 height 668
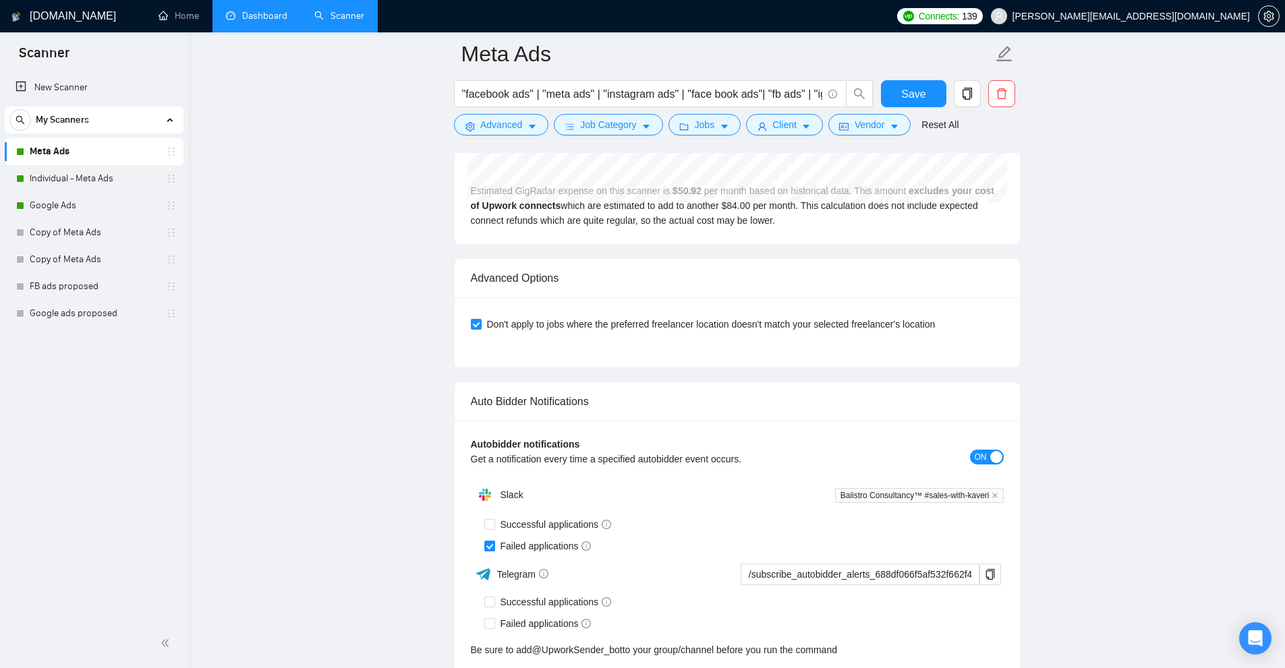
click at [260, 10] on link "Dashboard" at bounding box center [256, 15] width 61 height 11
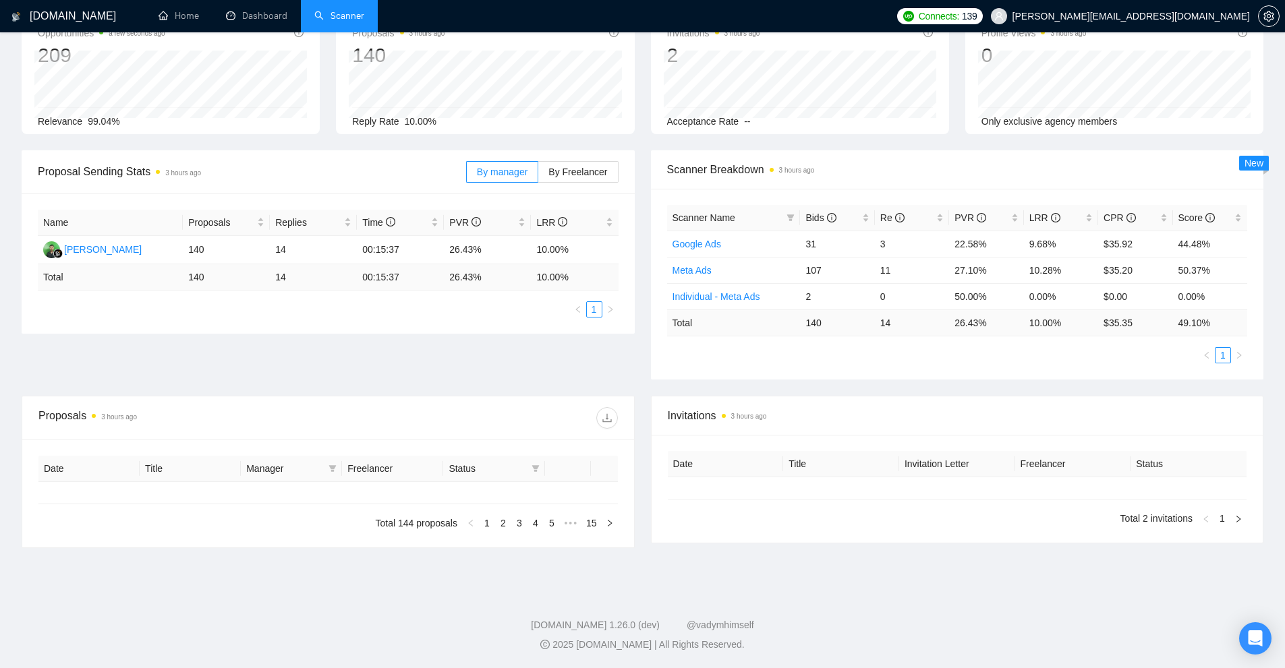
type input "2025-08-02"
type input "2025-09-01"
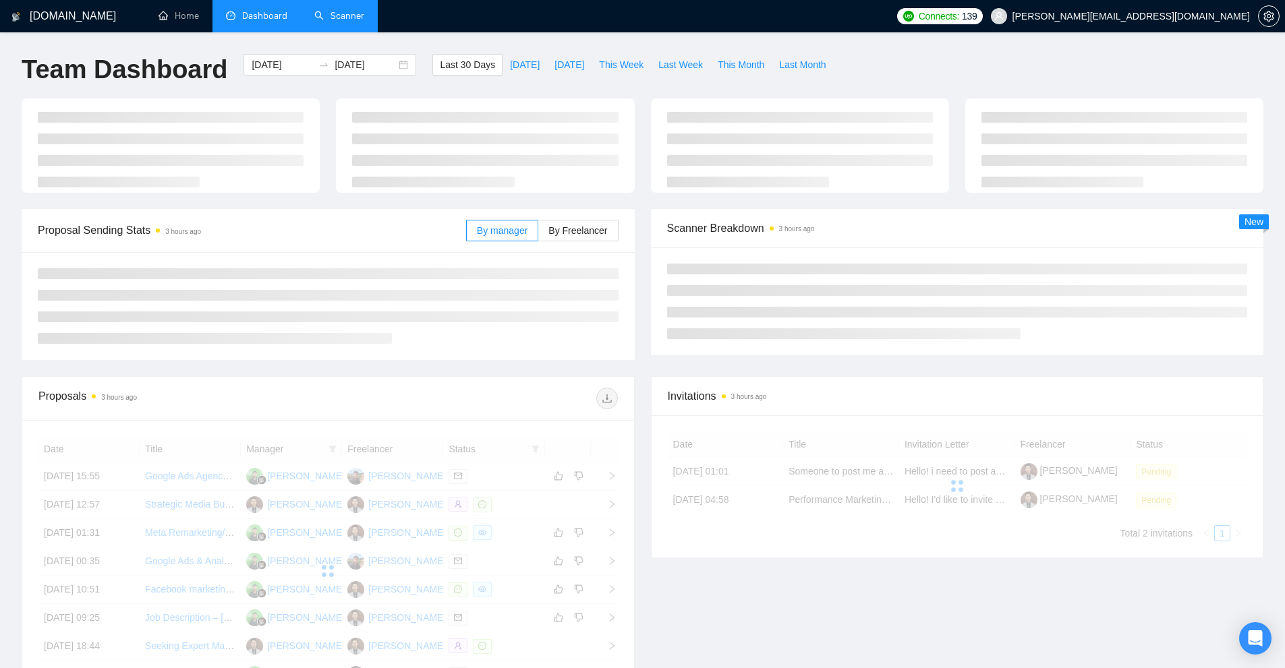
click at [340, 22] on link "Scanner" at bounding box center [339, 15] width 50 height 11
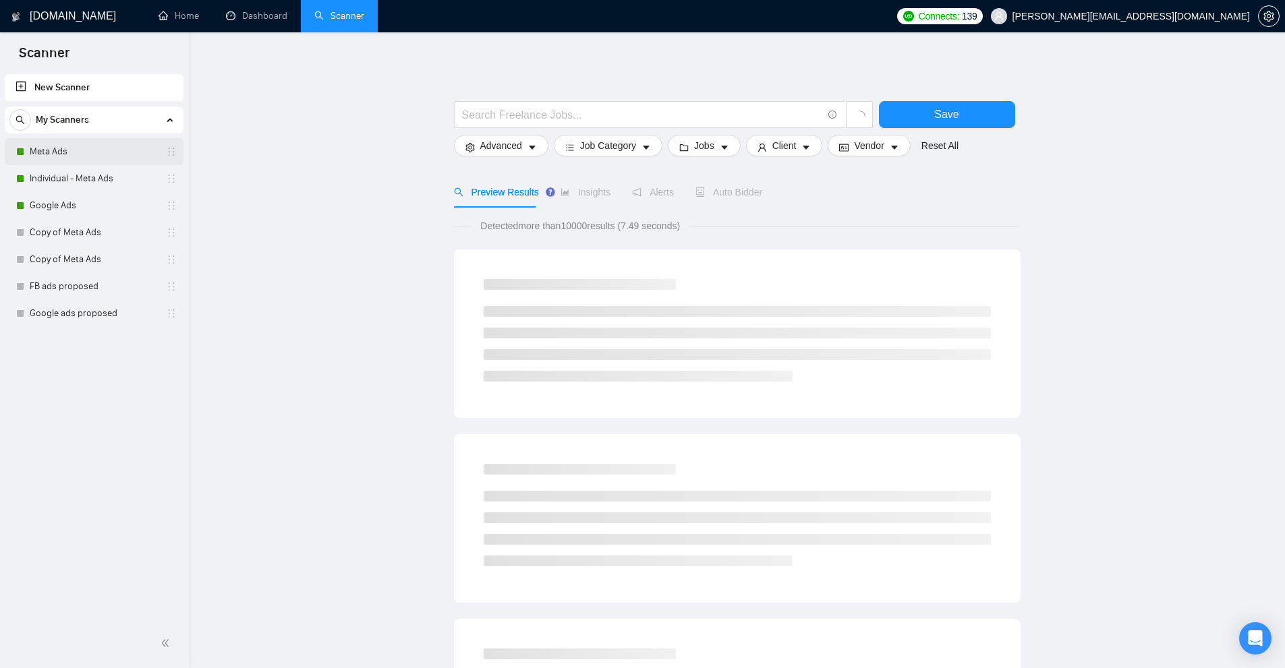
click at [99, 148] on link "Meta Ads" at bounding box center [94, 151] width 128 height 27
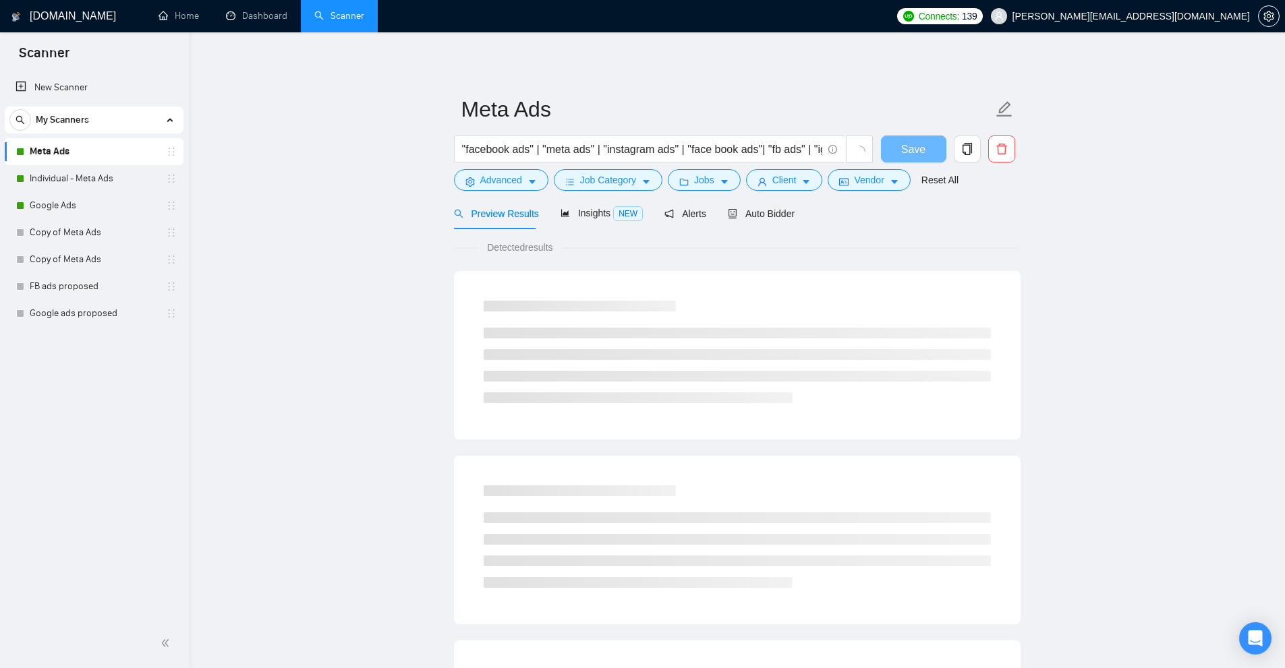
click at [705, 196] on form "Meta Ads "facebook ads" | "meta ads" | "instagram ads" | "face book ads"| "fb a…" at bounding box center [737, 143] width 566 height 110
click at [705, 183] on span "Jobs" at bounding box center [704, 180] width 20 height 15
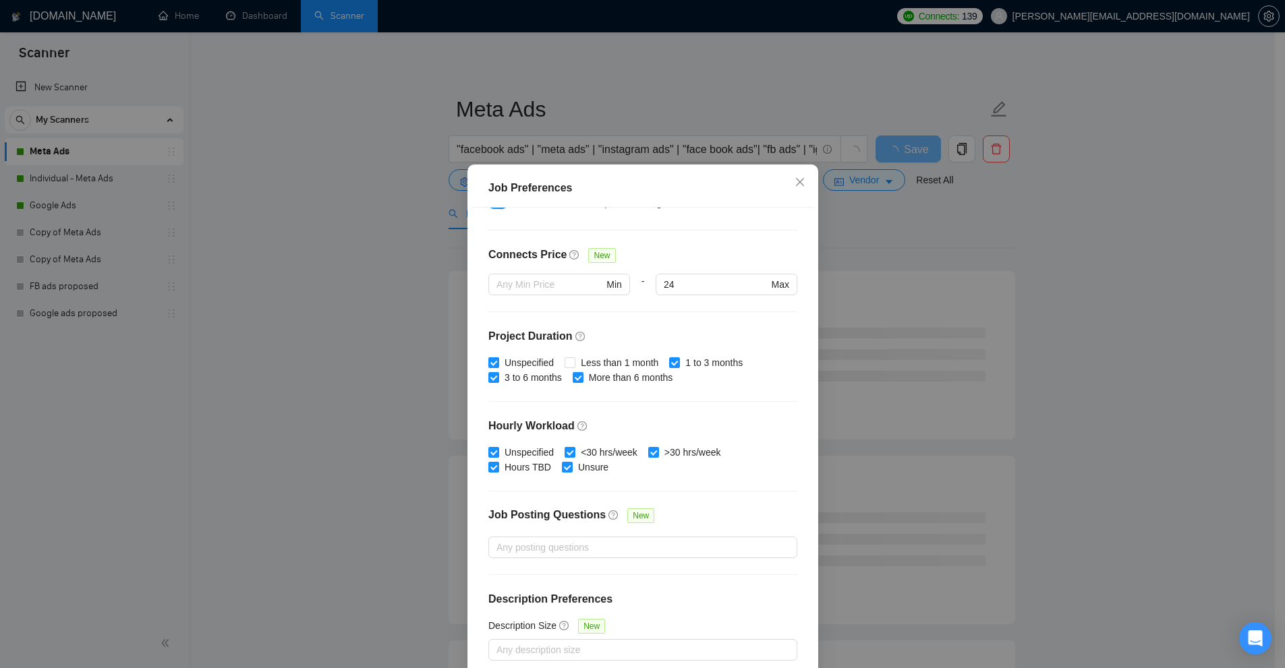
scroll to position [67, 0]
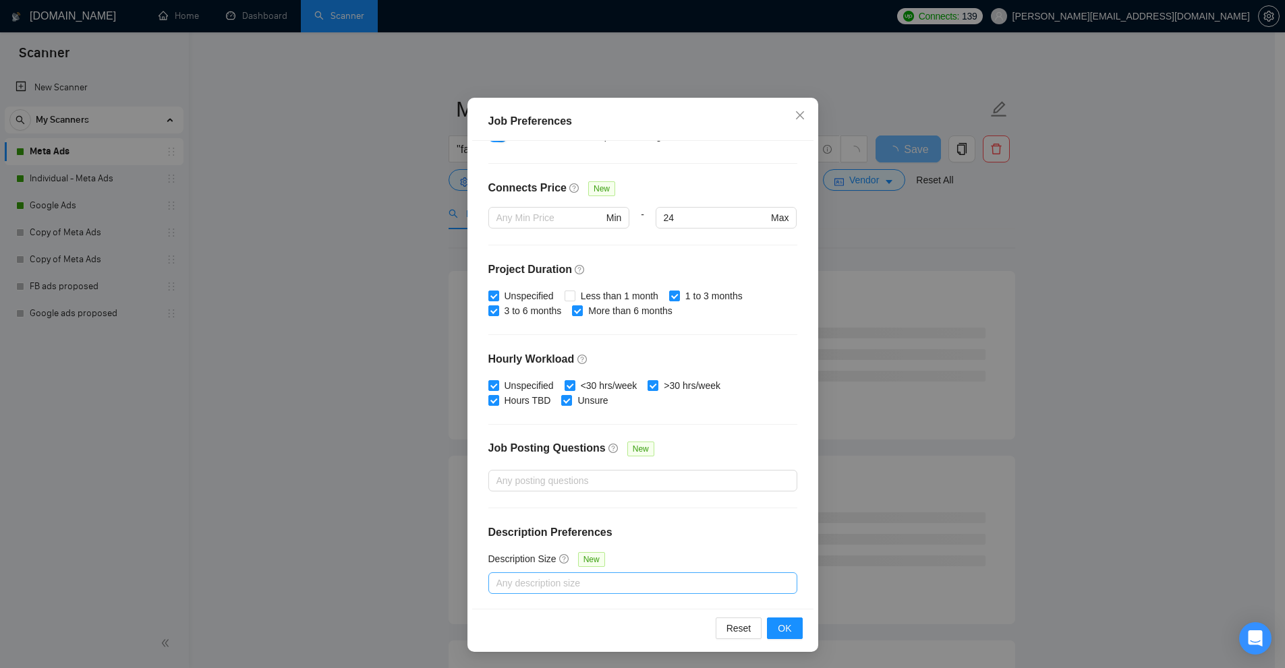
click at [529, 579] on div at bounding box center [636, 583] width 289 height 16
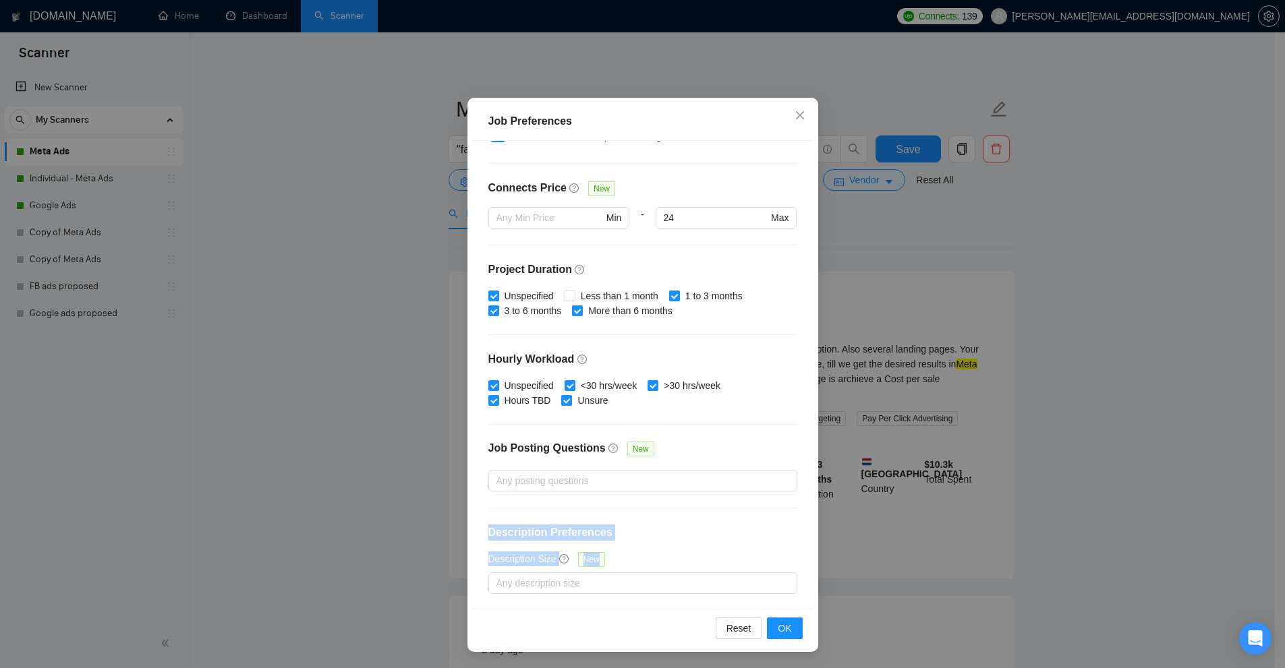
click at [722, 544] on div "Budget Project Type All Fixed Price Hourly Rate Fixed Price Budget $ 500 Min - …" at bounding box center [642, 375] width 341 height 468
drag, startPoint x: 477, startPoint y: 113, endPoint x: 508, endPoint y: 359, distance: 248.1
click at [581, 118] on div "Job Preferences" at bounding box center [642, 121] width 341 height 38
click at [544, 573] on div "Any description size" at bounding box center [642, 584] width 309 height 22
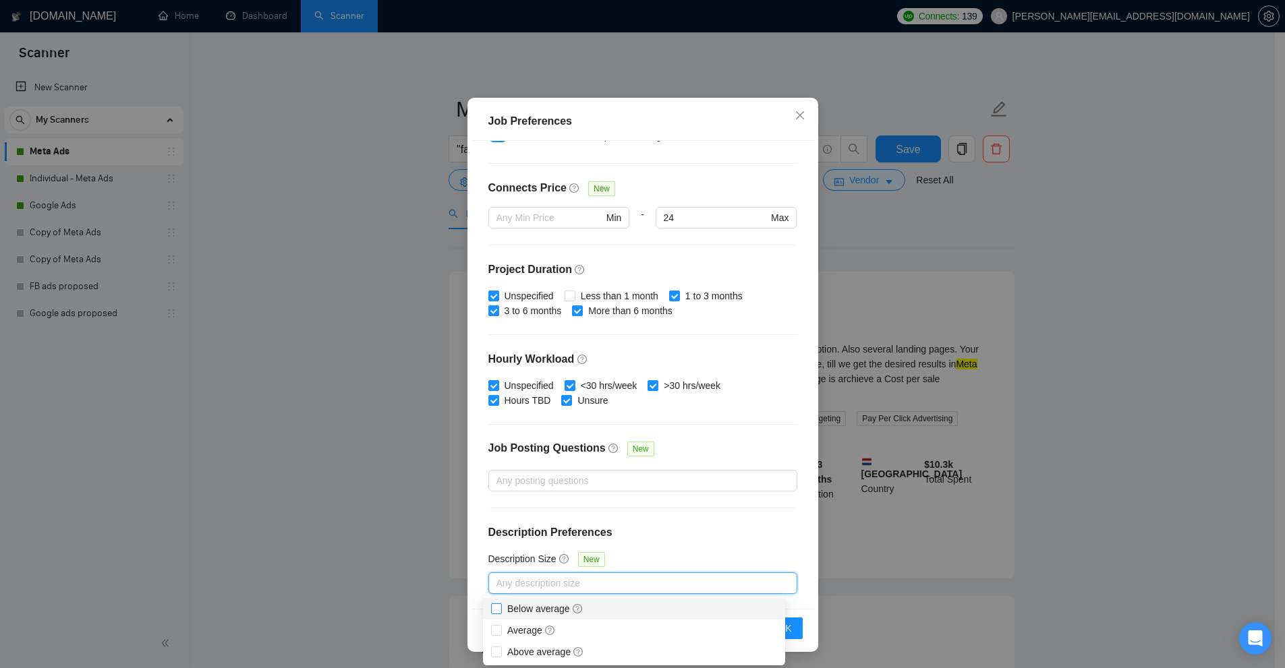
click at [500, 604] on span at bounding box center [496, 609] width 11 height 11
click at [500, 604] on input "Below average" at bounding box center [495, 608] width 9 height 9
click at [514, 614] on span "Below average" at bounding box center [545, 609] width 76 height 11
click at [500, 613] on input "Below average" at bounding box center [495, 608] width 9 height 9
checkbox input "true"
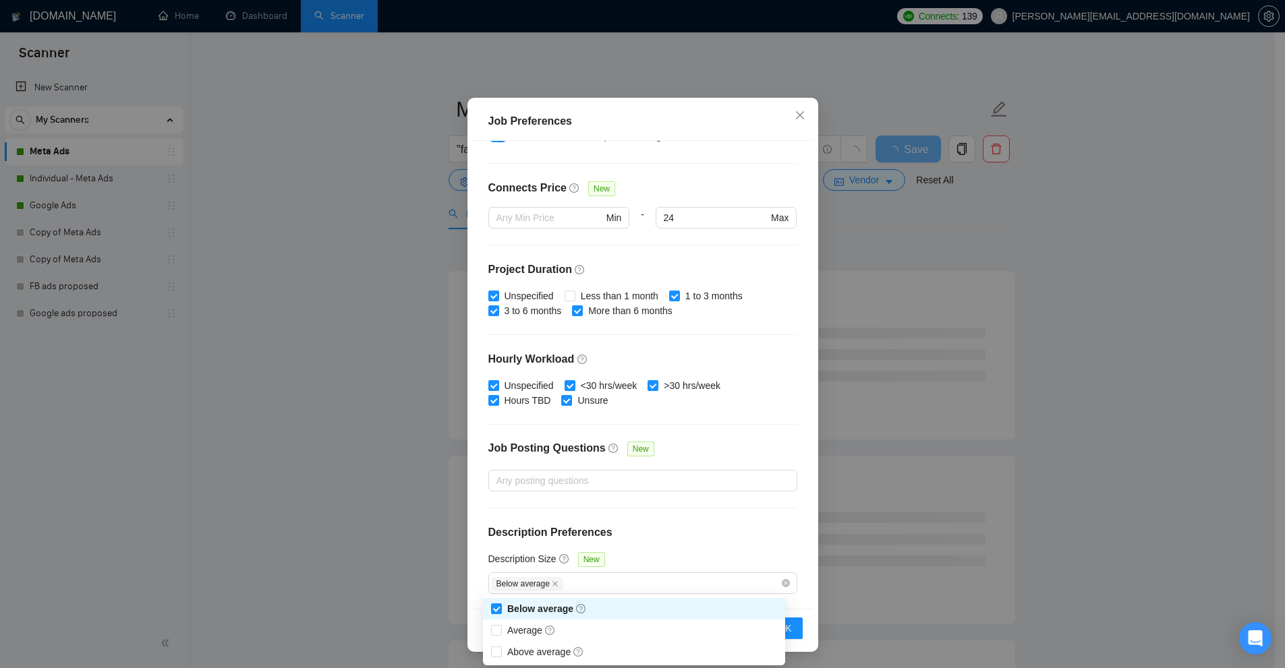
click at [1187, 334] on div "Job Preferences Budget Project Type All Fixed Price Hourly Rate Fixed Price Bud…" at bounding box center [642, 334] width 1285 height 668
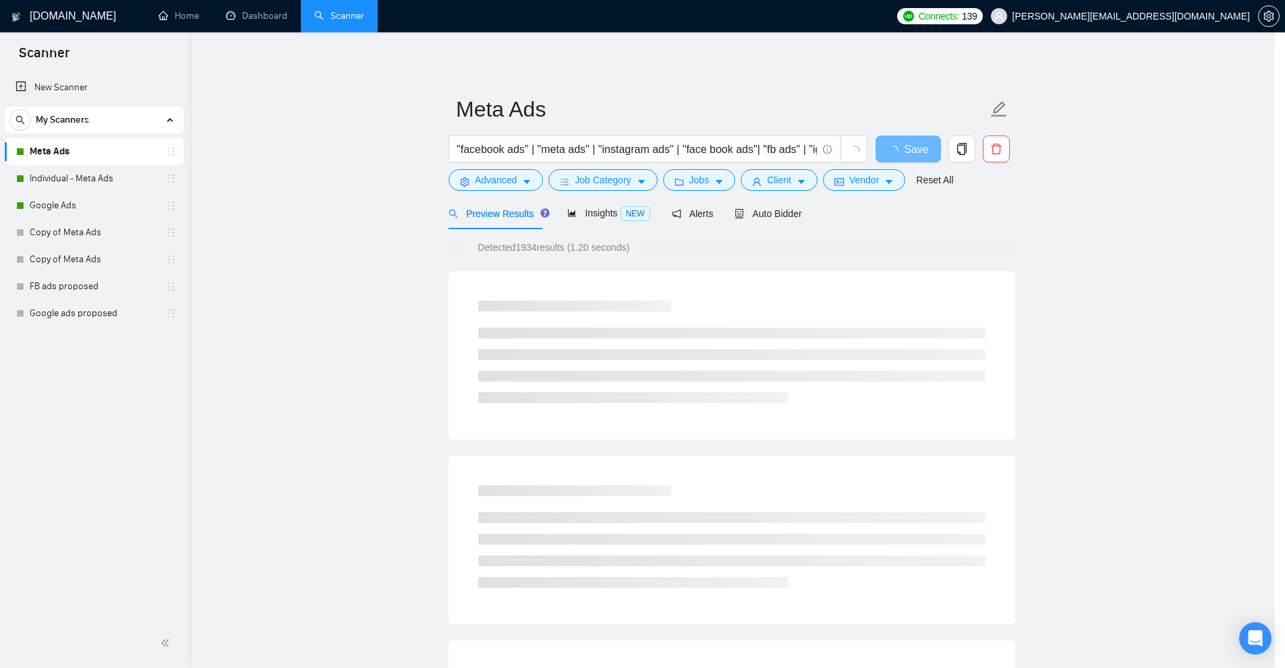
scroll to position [0, 0]
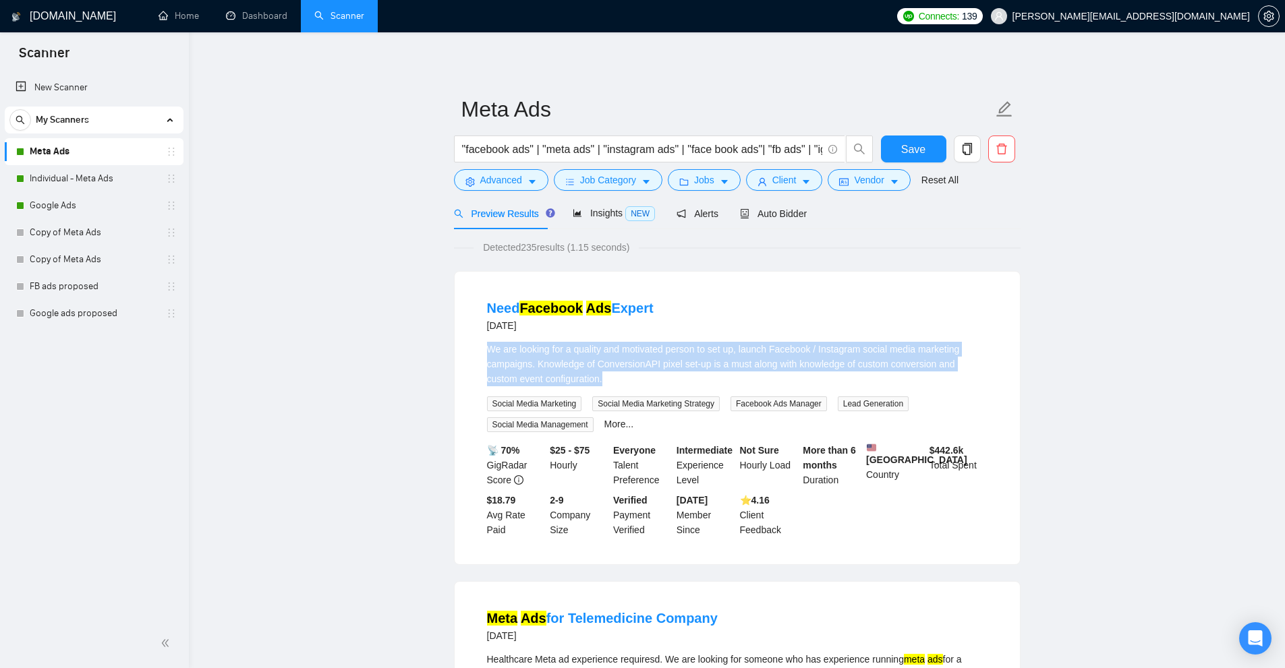
drag, startPoint x: 581, startPoint y: 373, endPoint x: 477, endPoint y: 340, distance: 109.0
click at [477, 340] on li "Need Facebook Ads Expert 6 days ago We are looking for a quality and motivated …" at bounding box center [737, 418] width 533 height 260
click at [572, 368] on div "We are looking for a quality and motivated person to set up, launch Facebook / …" at bounding box center [737, 364] width 500 height 45
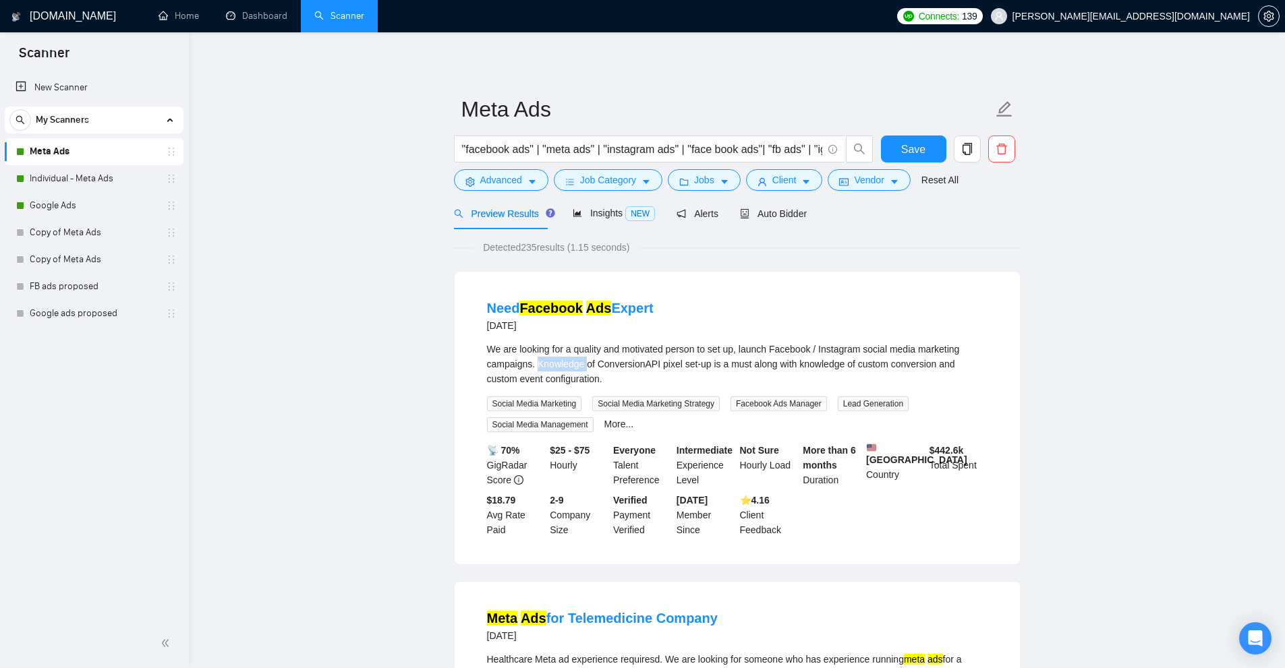
click at [572, 368] on div "We are looking for a quality and motivated person to set up, launch Facebook / …" at bounding box center [737, 364] width 500 height 45
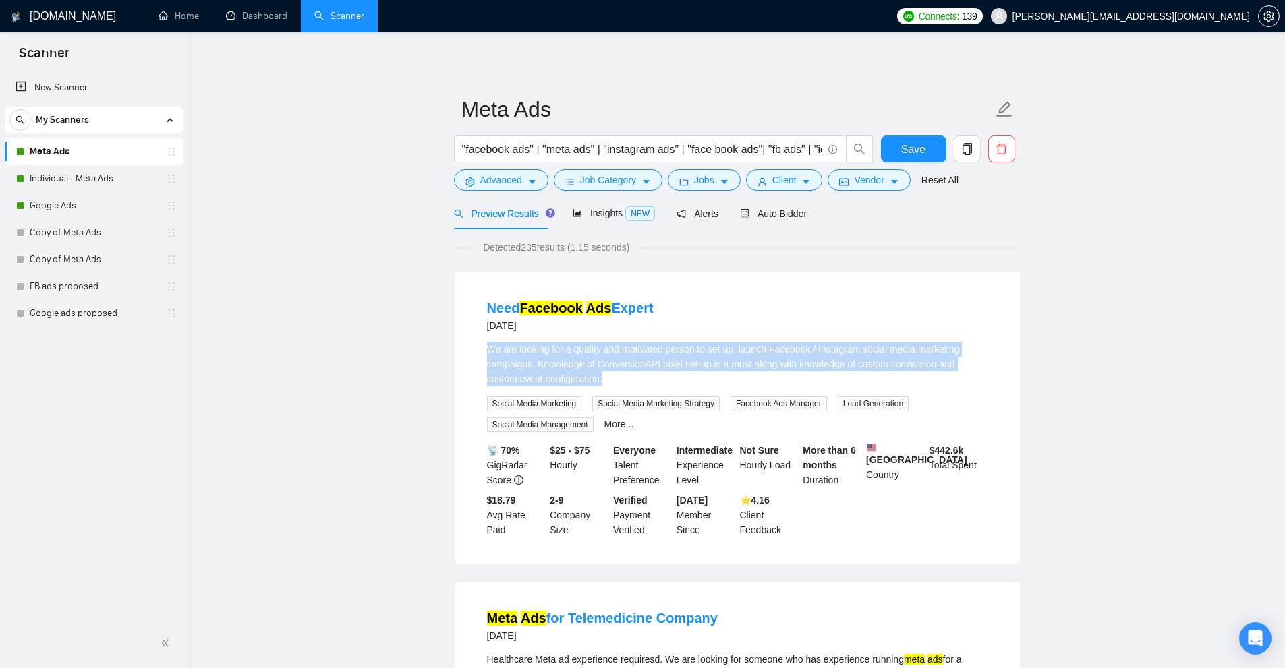
click at [572, 368] on div "We are looking for a quality and motivated person to set up, launch Facebook / …" at bounding box center [737, 364] width 500 height 45
click at [803, 393] on div "We are looking for a quality and motivated person to set up, launch Facebook / …" at bounding box center [737, 387] width 500 height 90
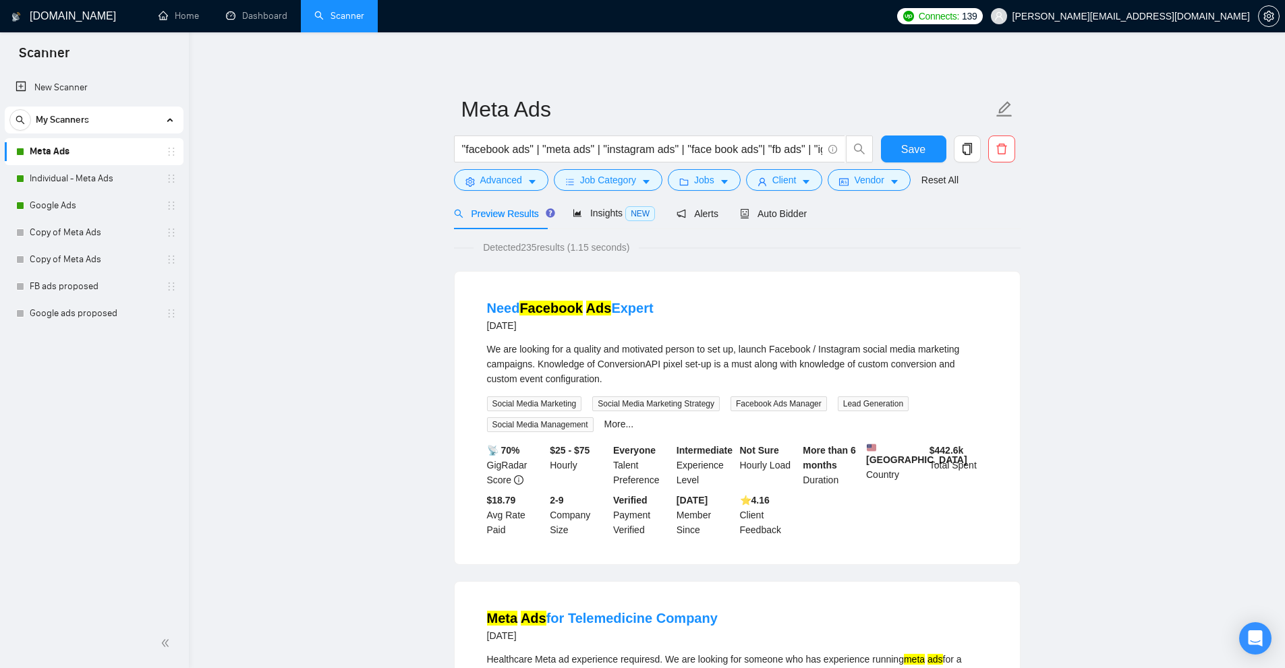
click at [791, 370] on div "We are looking for a quality and motivated person to set up, launch Facebook / …" at bounding box center [737, 364] width 500 height 45
click at [804, 365] on div "We are looking for a quality and motivated person to set up, launch Facebook / …" at bounding box center [737, 364] width 500 height 45
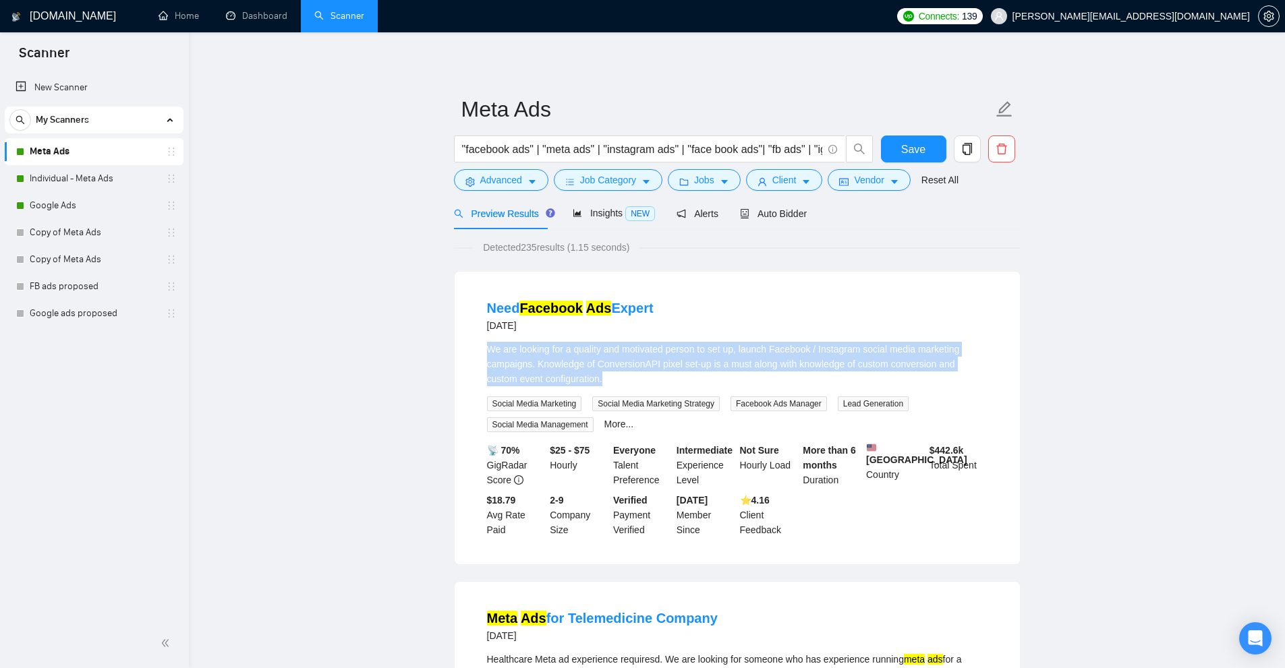
click at [804, 365] on div "We are looking for a quality and motivated person to set up, launch Facebook / …" at bounding box center [737, 364] width 500 height 45
click at [61, 177] on link "Individual - Meta Ads" at bounding box center [94, 178] width 128 height 27
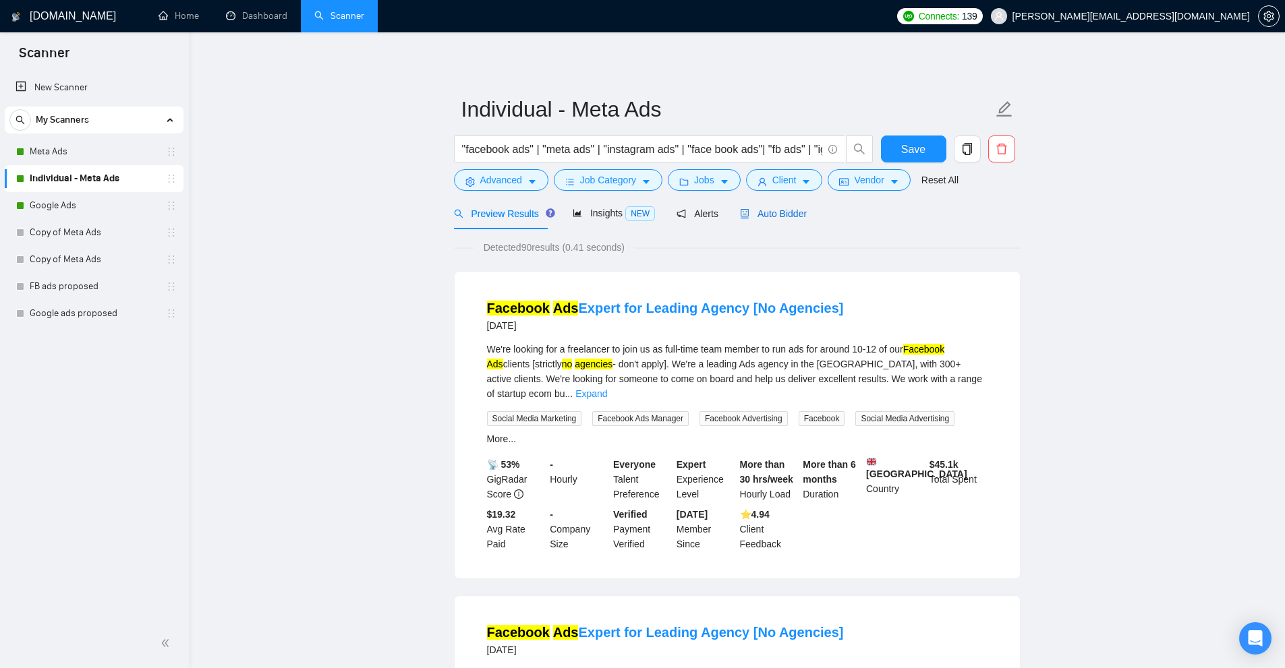
click at [789, 216] on span "Auto Bidder" at bounding box center [773, 213] width 67 height 11
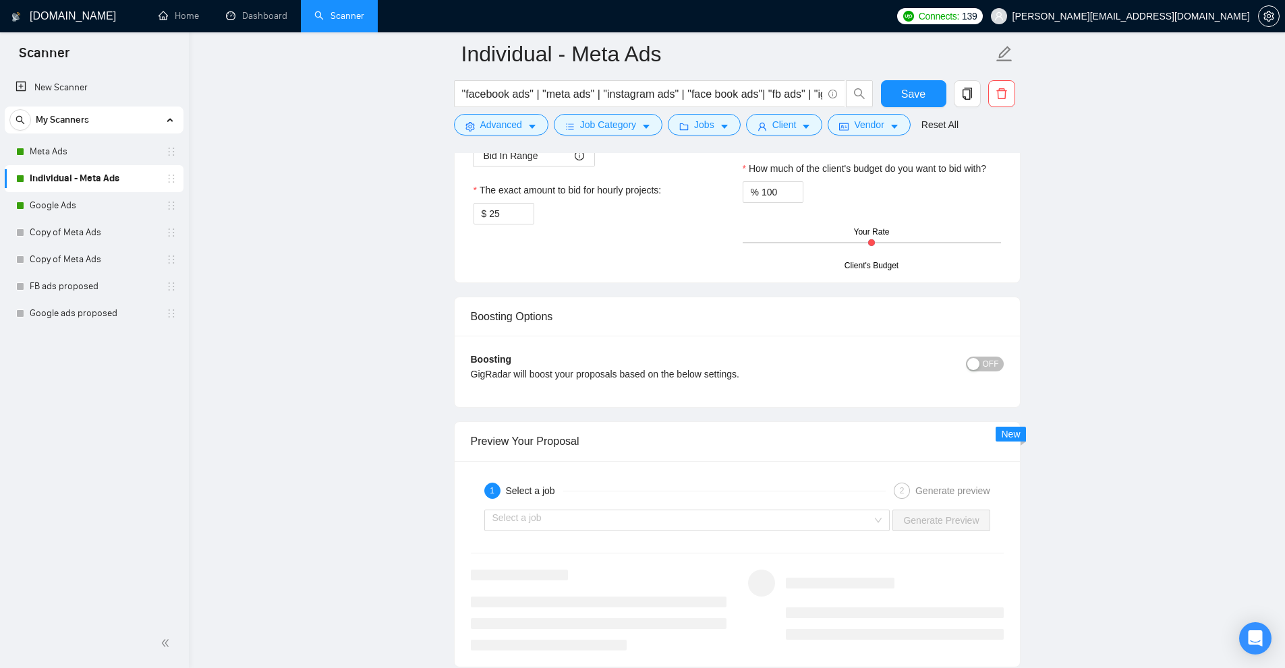
scroll to position [1821, 0]
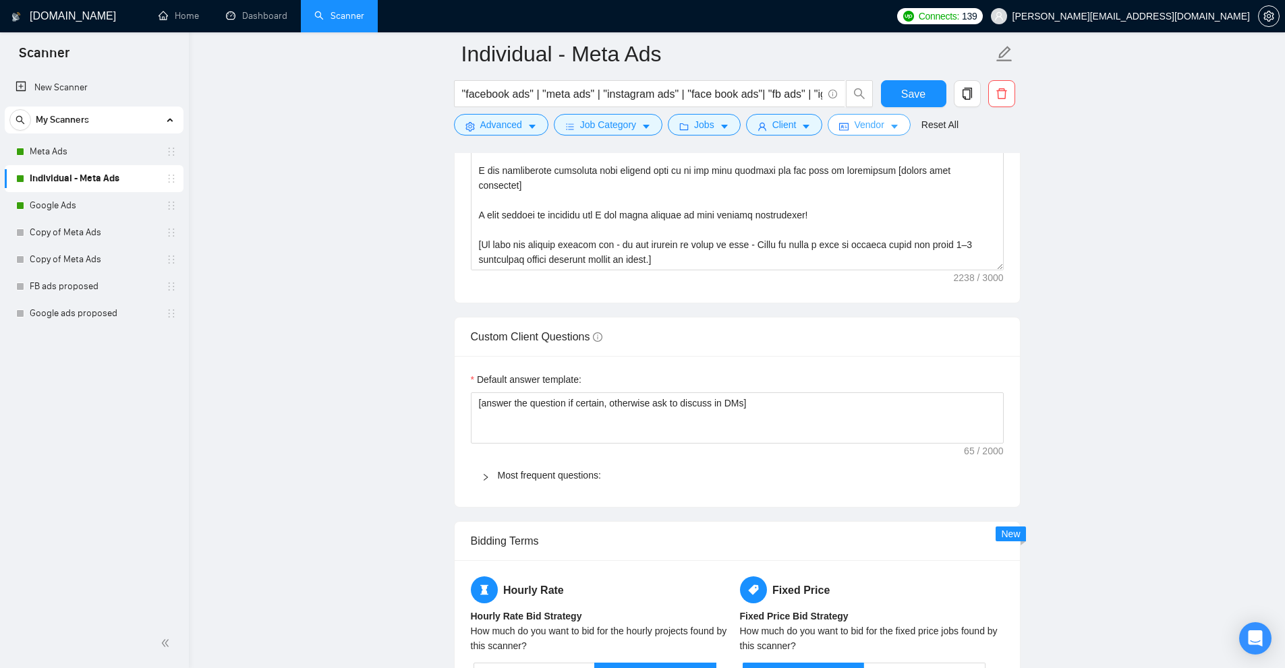
click at [871, 124] on span "Vendor" at bounding box center [869, 124] width 30 height 15
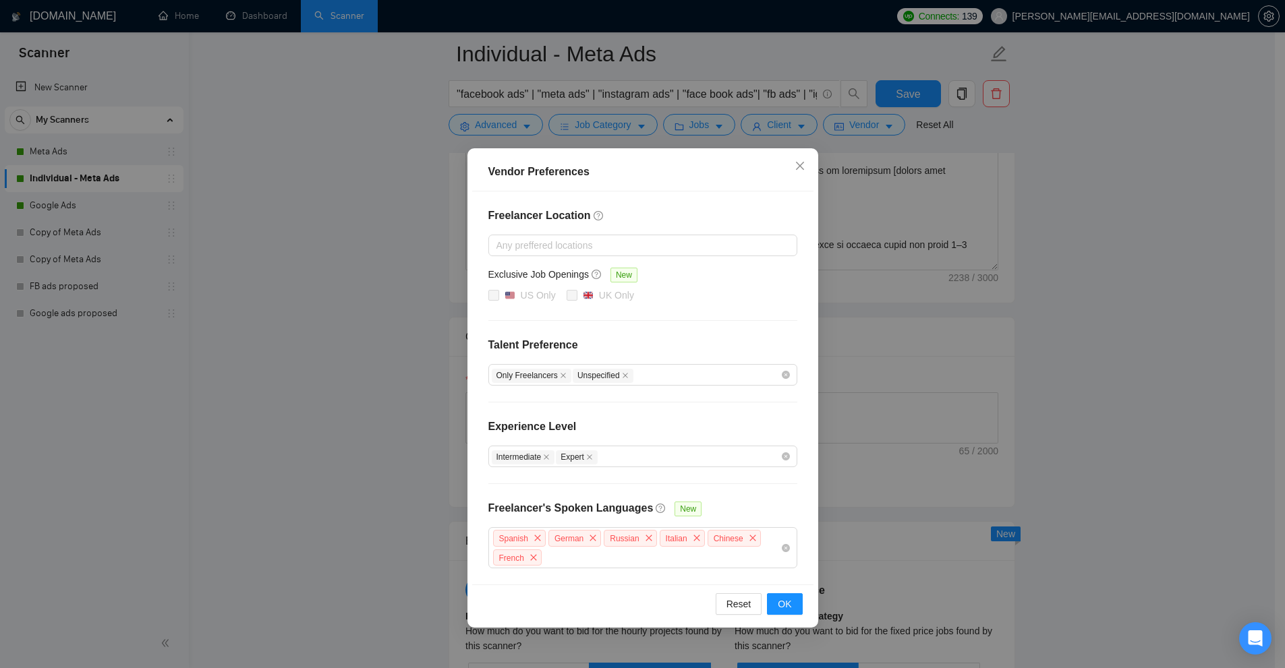
click at [982, 349] on div "Vendor Preferences Freelancer Location Any preffered locations Exclusive Job Op…" at bounding box center [642, 334] width 1285 height 668
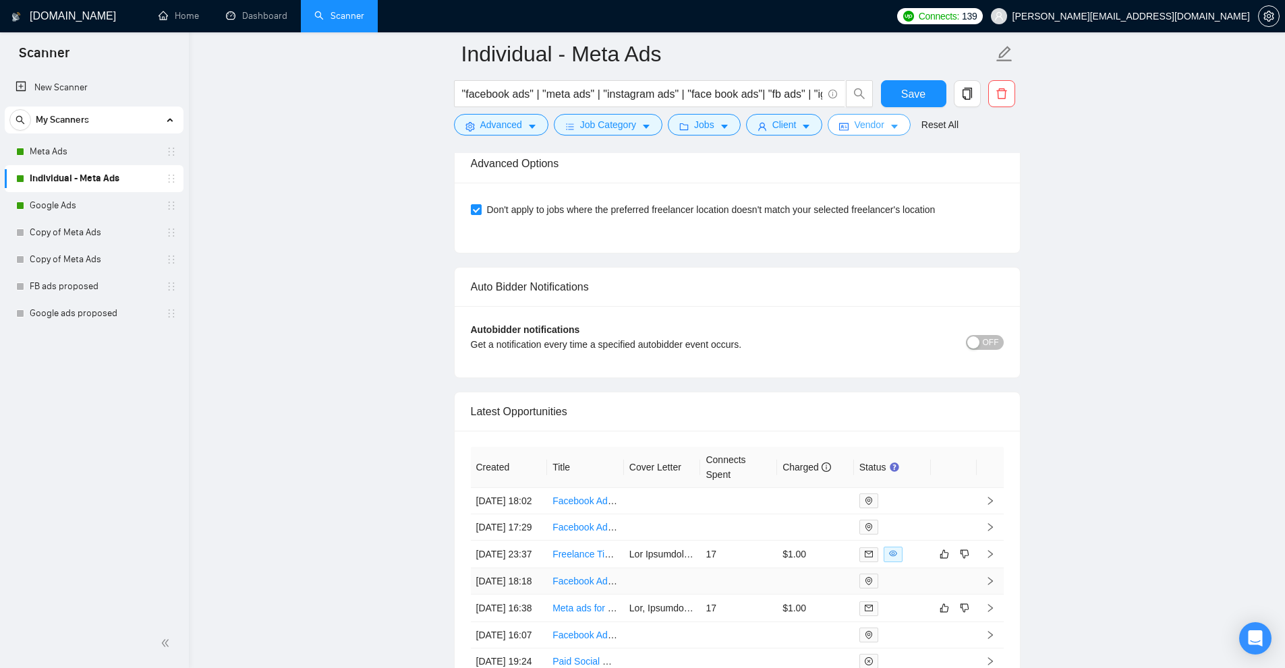
scroll to position [3365, 0]
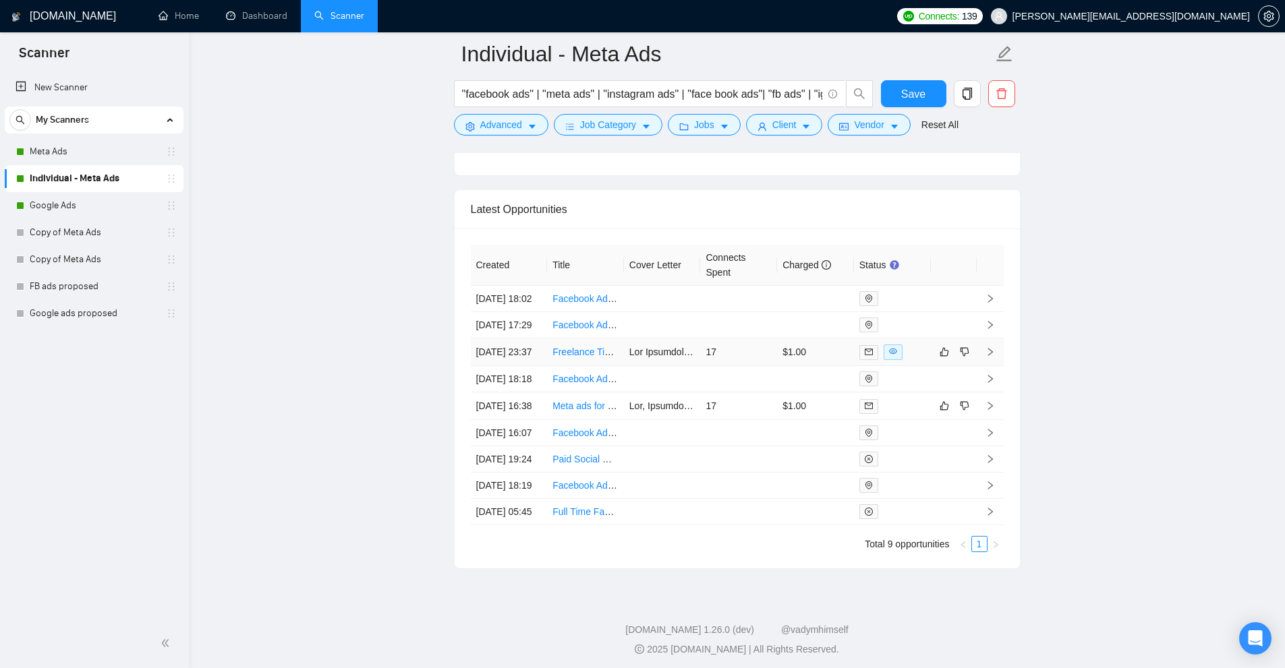
click at [719, 366] on td "17" at bounding box center [738, 353] width 77 height 28
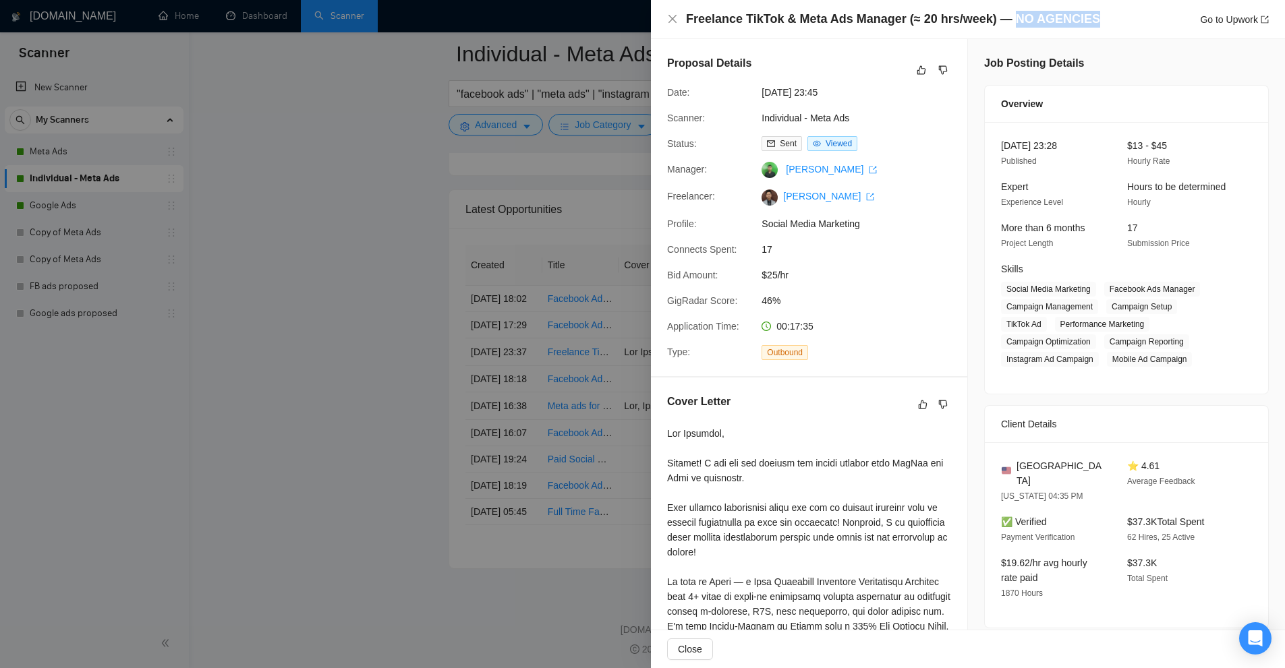
drag, startPoint x: 1105, startPoint y: 14, endPoint x: 1010, endPoint y: 24, distance: 94.9
click at [1010, 24] on div "Freelance TikTok & Meta Ads Manager (≈ 20 hrs/week) — NO AGENCIES Go to Upwork" at bounding box center [977, 19] width 583 height 17
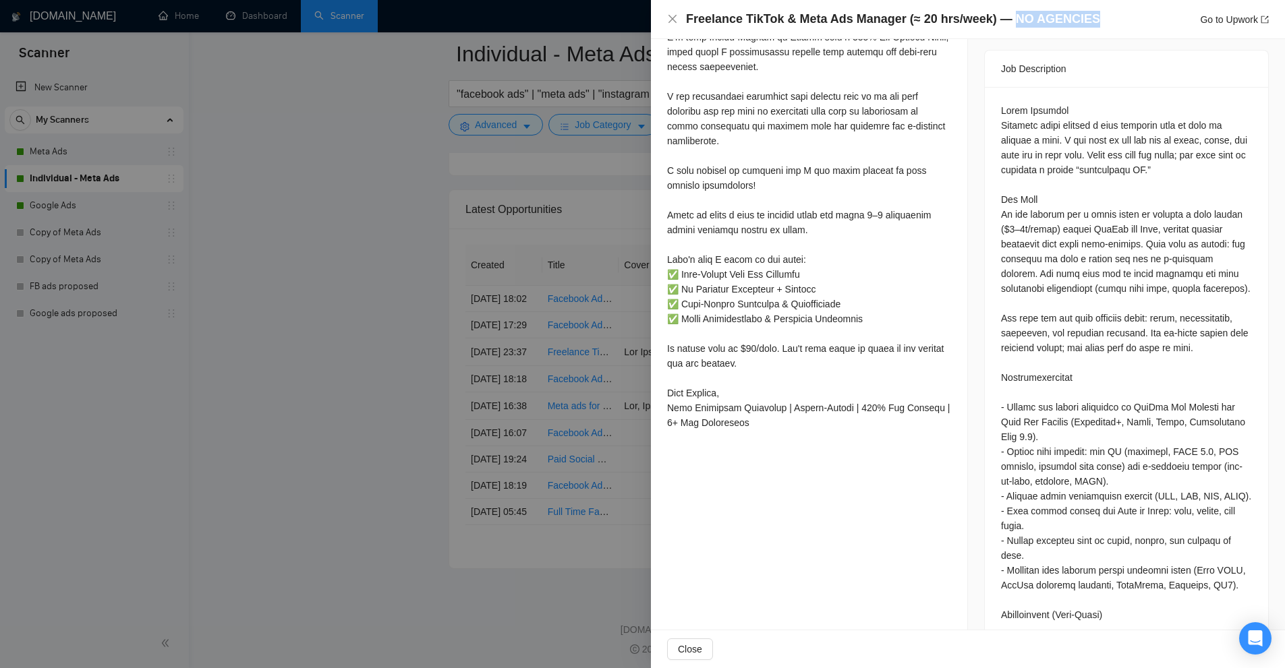
scroll to position [117, 0]
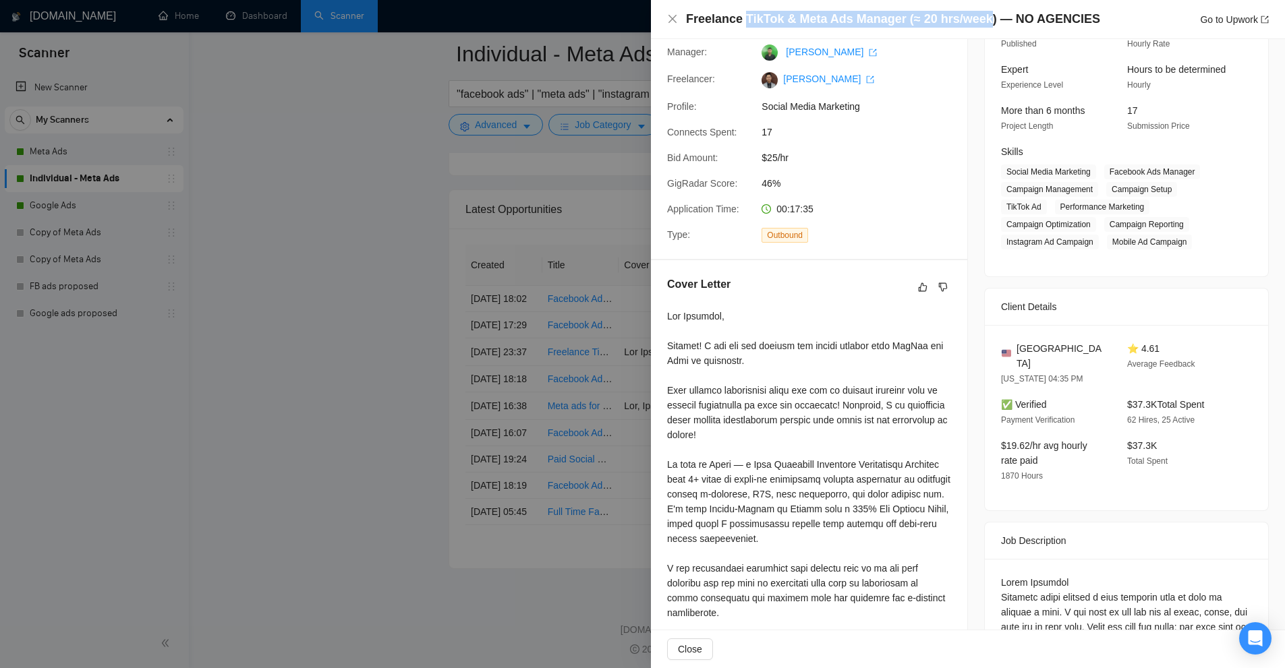
drag, startPoint x: 980, startPoint y: 21, endPoint x: 740, endPoint y: 13, distance: 240.8
click at [740, 13] on h4 "Freelance TikTok & Meta Ads Manager (≈ 20 hrs/week) — NO AGENCIES" at bounding box center [893, 19] width 414 height 17
drag, startPoint x: 740, startPoint y: 13, endPoint x: 1004, endPoint y: 24, distance: 264.5
click at [1004, 24] on h4 "Freelance TikTok & Meta Ads Manager (≈ 20 hrs/week) — NO AGENCIES" at bounding box center [893, 19] width 414 height 17
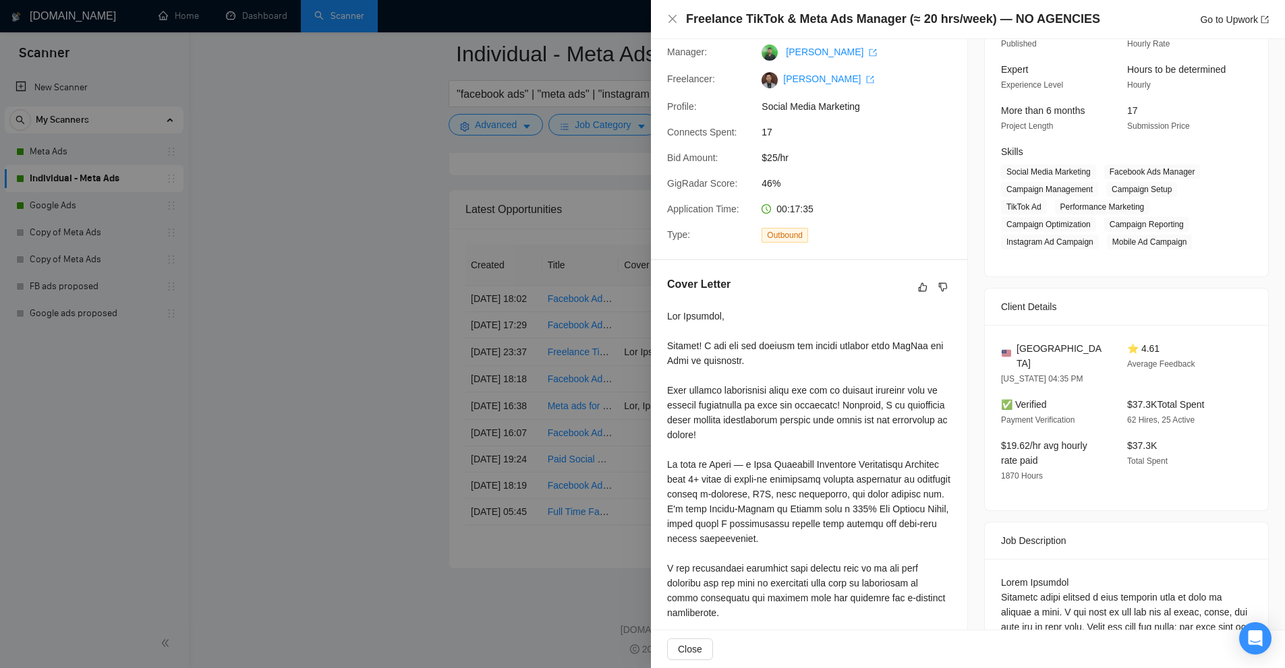
click at [462, 184] on div at bounding box center [642, 334] width 1285 height 668
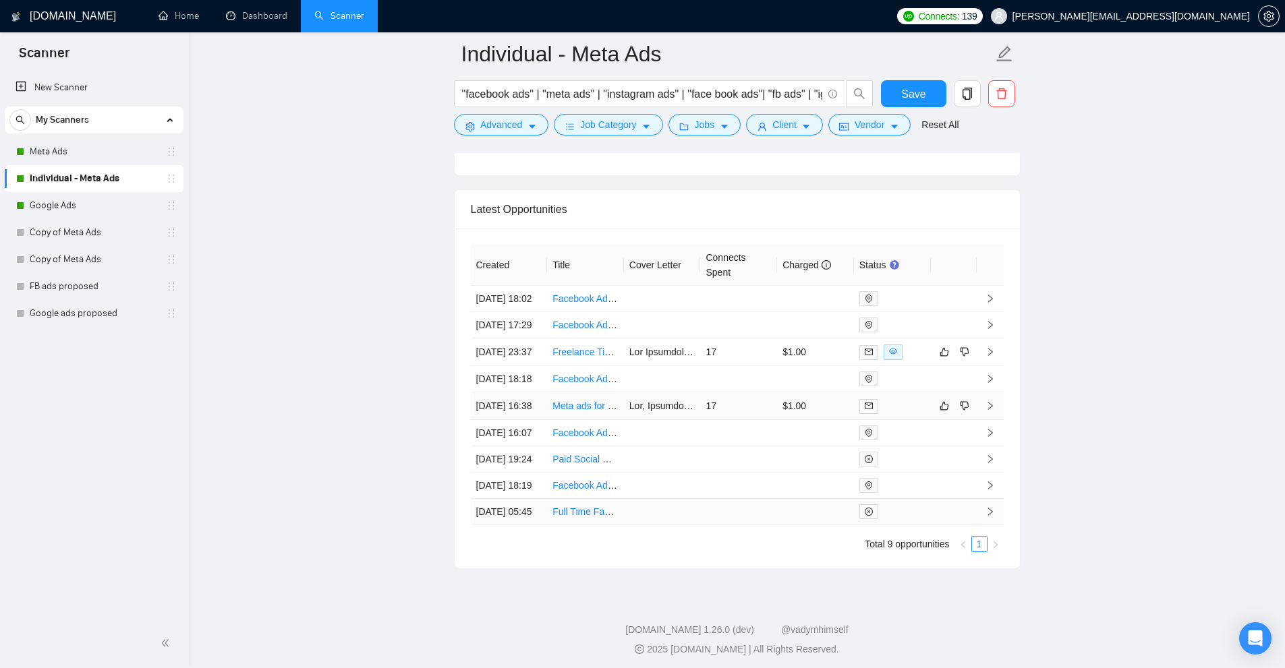
scroll to position [3500, 0]
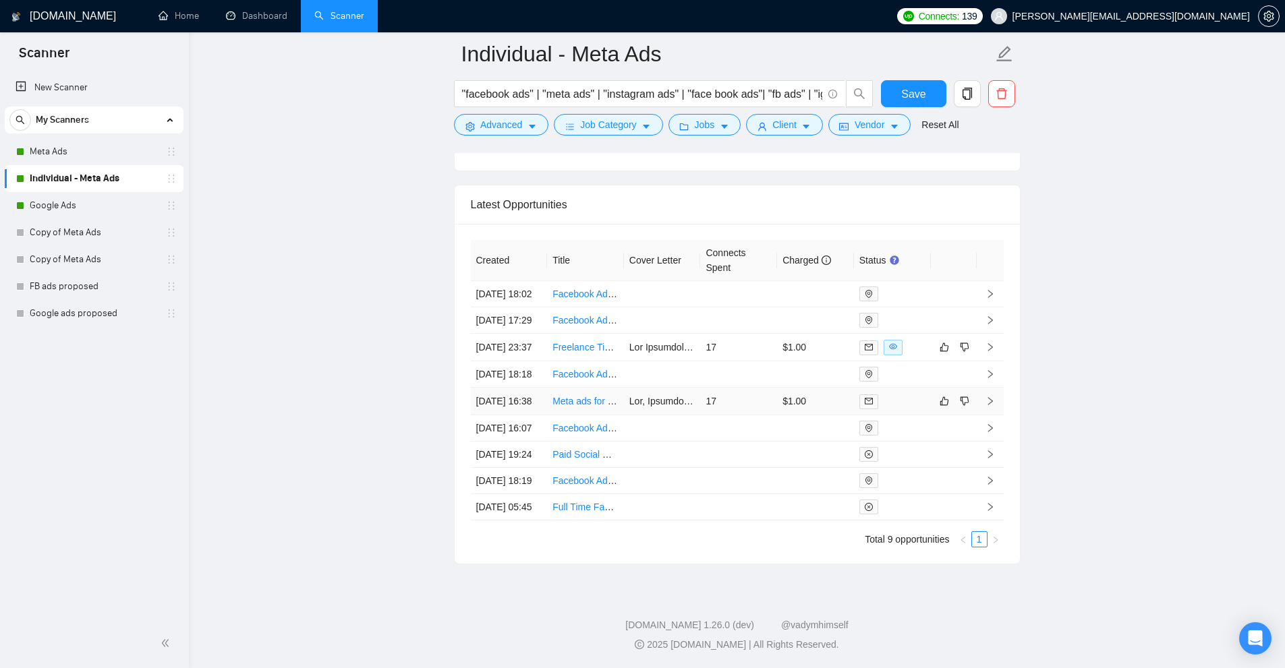
drag, startPoint x: 803, startPoint y: 340, endPoint x: 548, endPoint y: 349, distance: 255.0
click at [804, 388] on td "$1.00" at bounding box center [815, 402] width 77 height 28
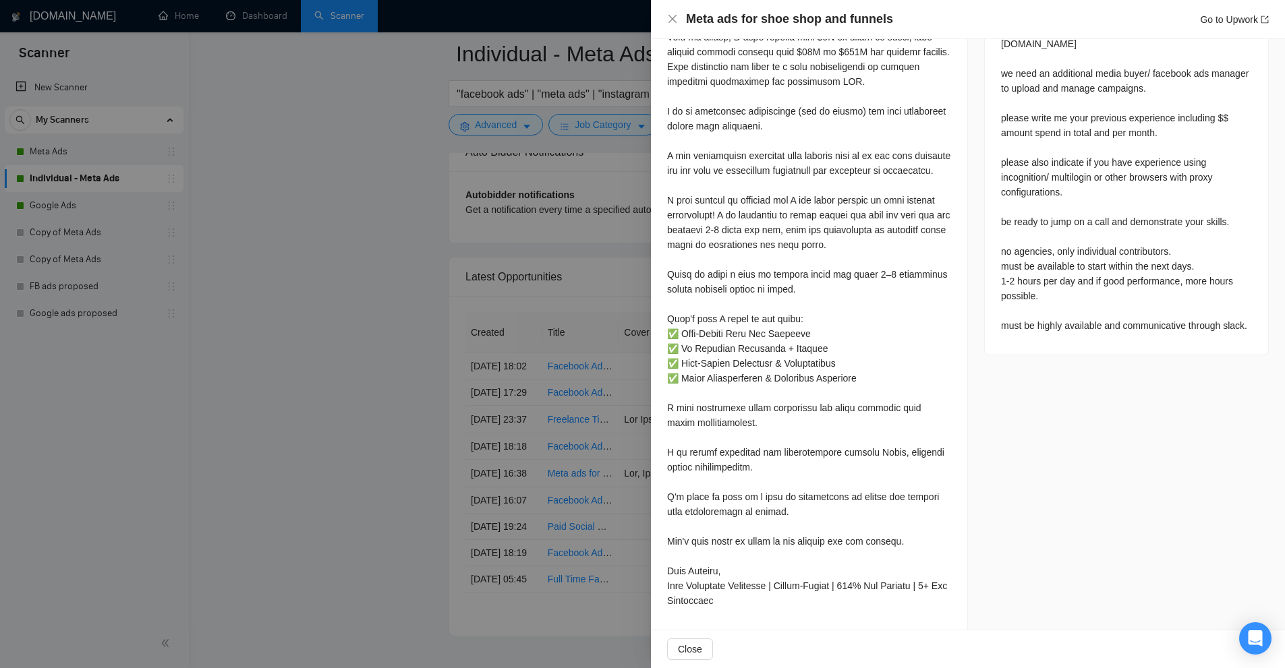
scroll to position [273, 0]
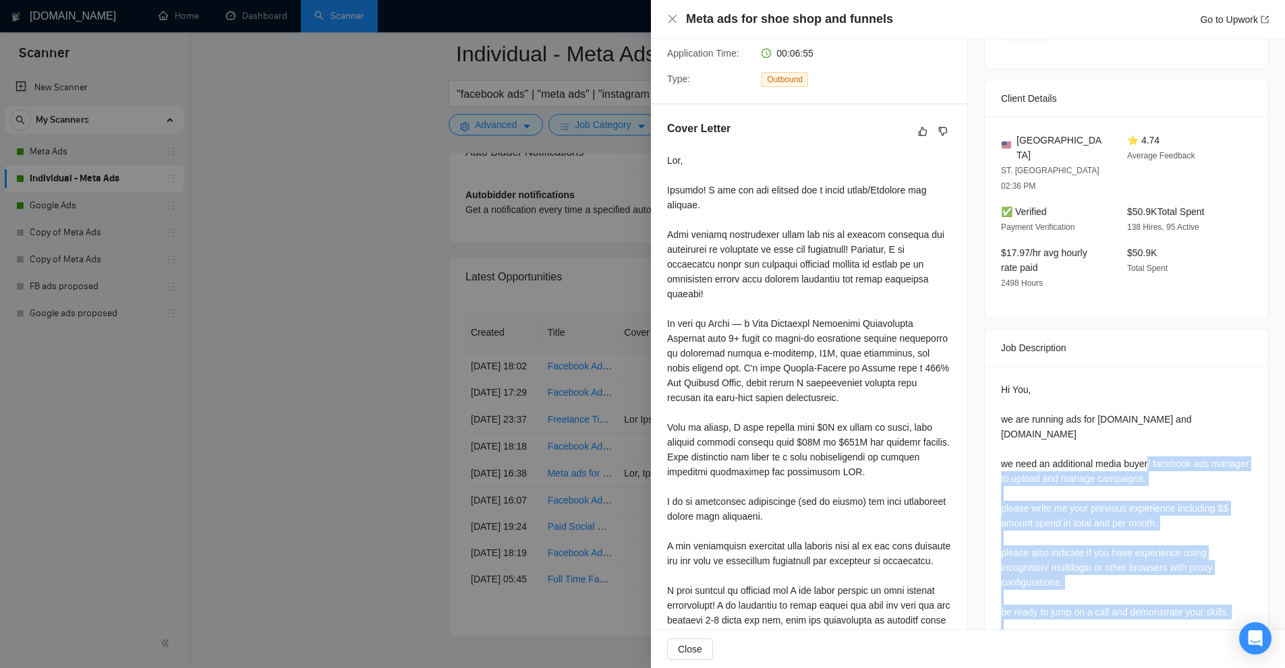
drag, startPoint x: 1097, startPoint y: 433, endPoint x: 1151, endPoint y: 587, distance: 163.6
click at [1151, 587] on div "Hi You, we are running ads for meinearbeitsschuhe.com and ortoleicht.com we nee…" at bounding box center [1126, 552] width 251 height 341
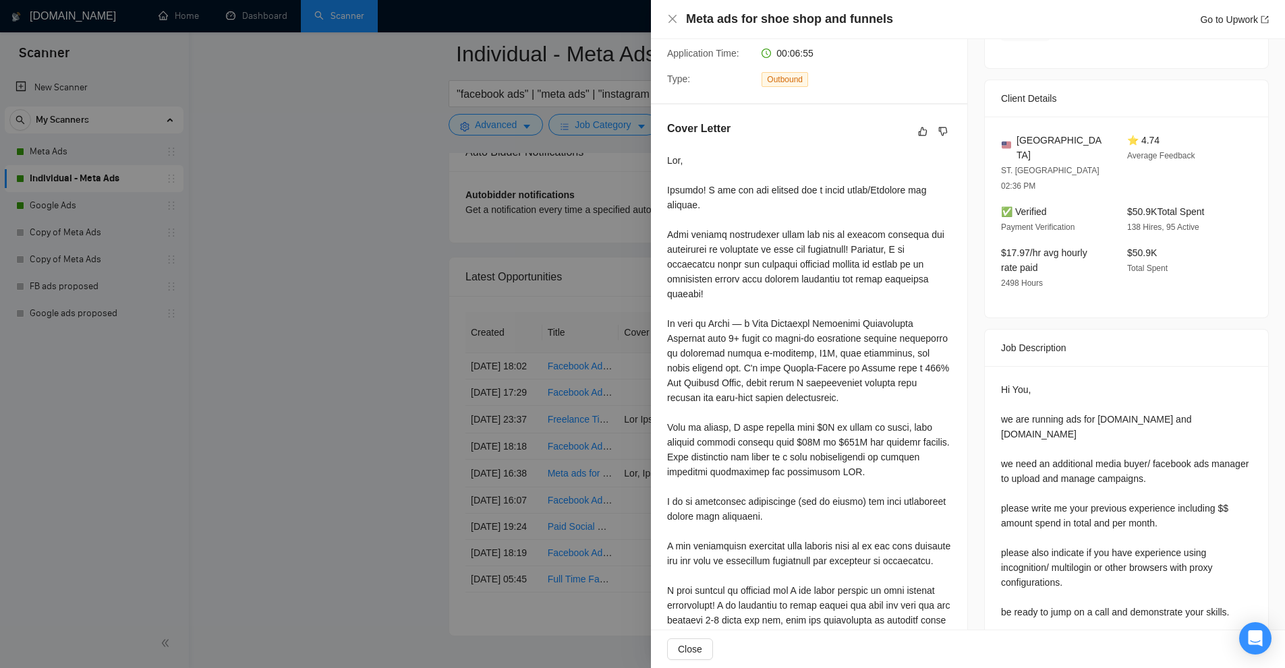
click at [1151, 587] on div "Hi You, we are running ads for meinearbeitsschuhe.com and ortoleicht.com we nee…" at bounding box center [1126, 552] width 251 height 341
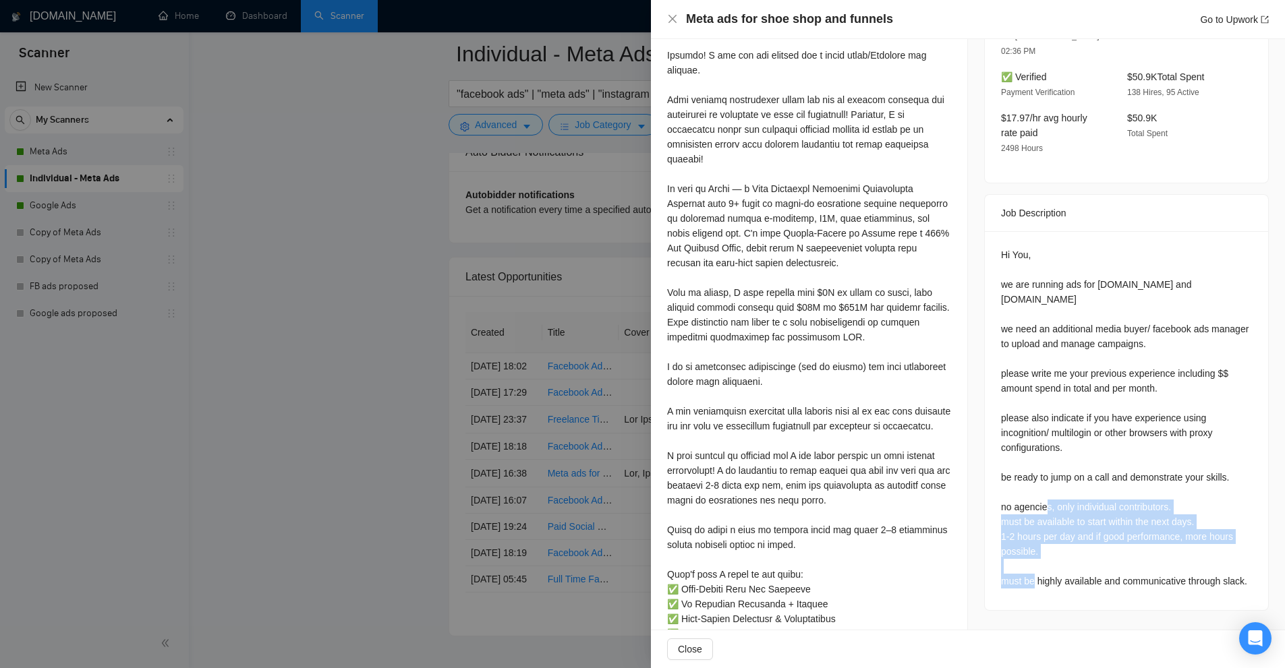
drag, startPoint x: 1076, startPoint y: 526, endPoint x: 997, endPoint y: 478, distance: 91.7
click at [1001, 478] on div "Hi You, we are running ads for meinearbeitsschuhe.com and ortoleicht.com we nee…" at bounding box center [1126, 417] width 251 height 341
drag, startPoint x: 997, startPoint y: 478, endPoint x: 1192, endPoint y: 475, distance: 194.2
click at [1192, 475] on div "Hi You, we are running ads for meinearbeitsschuhe.com and ortoleicht.com we nee…" at bounding box center [1126, 417] width 251 height 341
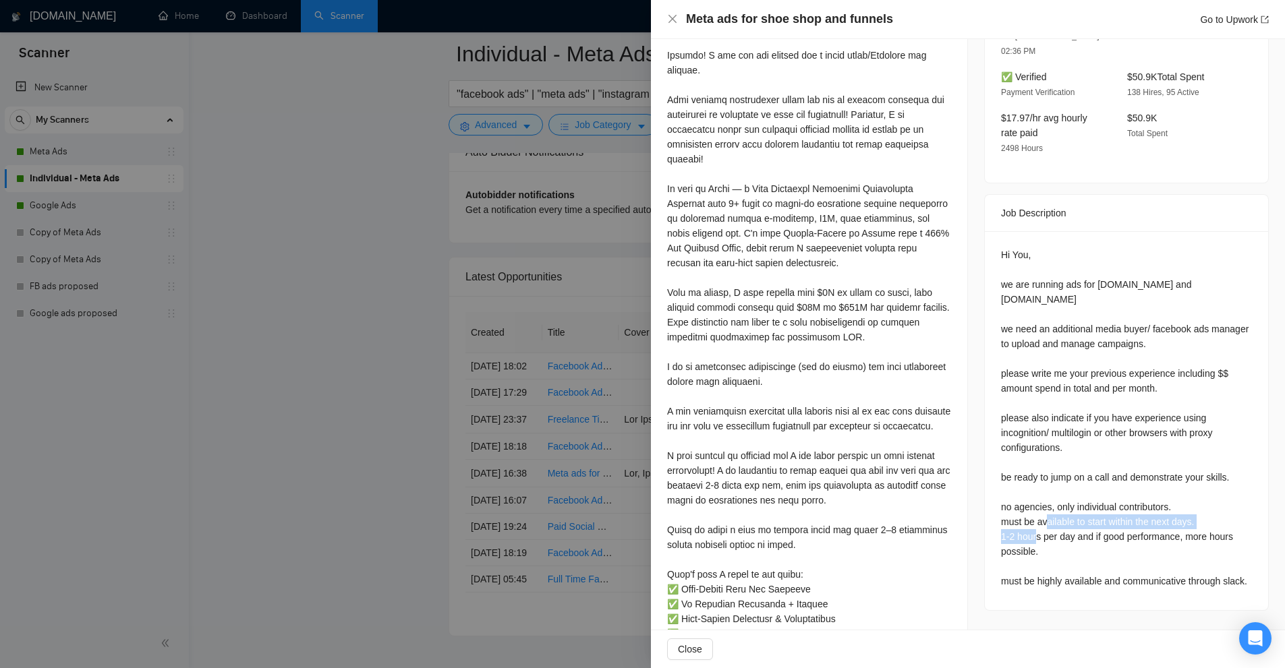
drag, startPoint x: 1202, startPoint y: 488, endPoint x: 978, endPoint y: 484, distance: 223.2
click at [984, 485] on div "Job Description Hi You, we are running ads for meinearbeitsschuhe.com and ortol…" at bounding box center [1126, 402] width 285 height 417
drag, startPoint x: 1083, startPoint y: 470, endPoint x: 1218, endPoint y: 467, distance: 134.9
click at [1218, 467] on div "Hi You, we are running ads for meinearbeitsschuhe.com and ortoleicht.com we nee…" at bounding box center [1126, 420] width 283 height 379
click at [637, 330] on div at bounding box center [642, 334] width 1285 height 668
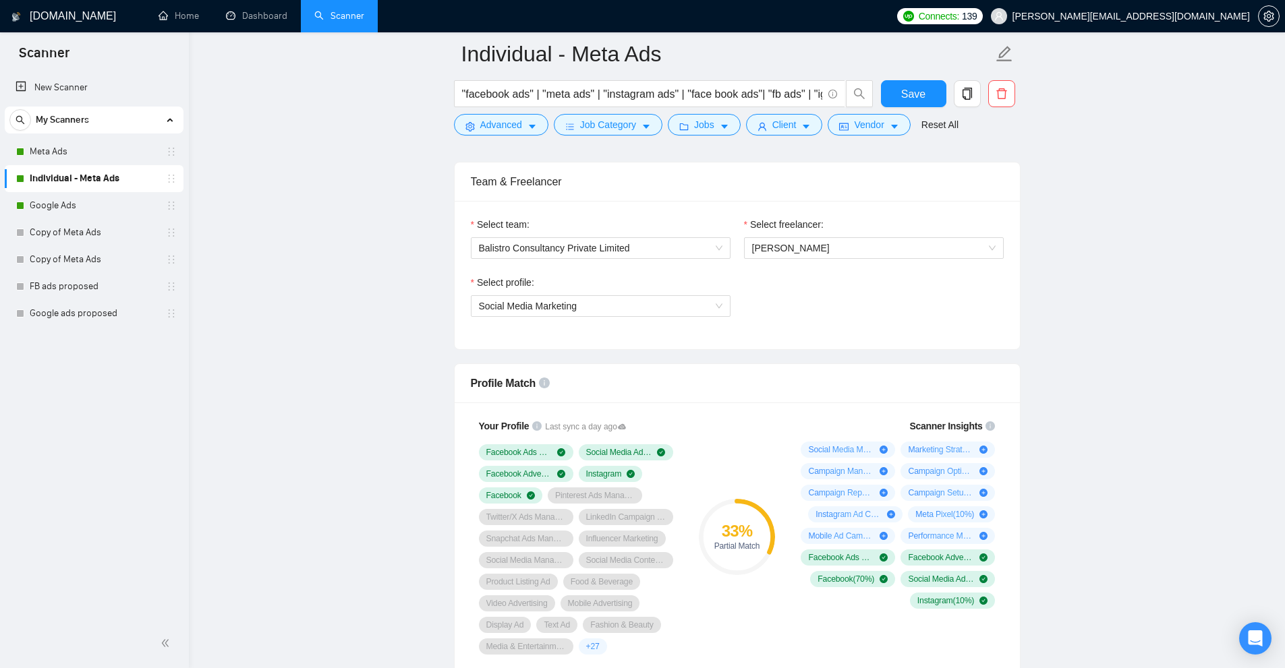
scroll to position [802, 0]
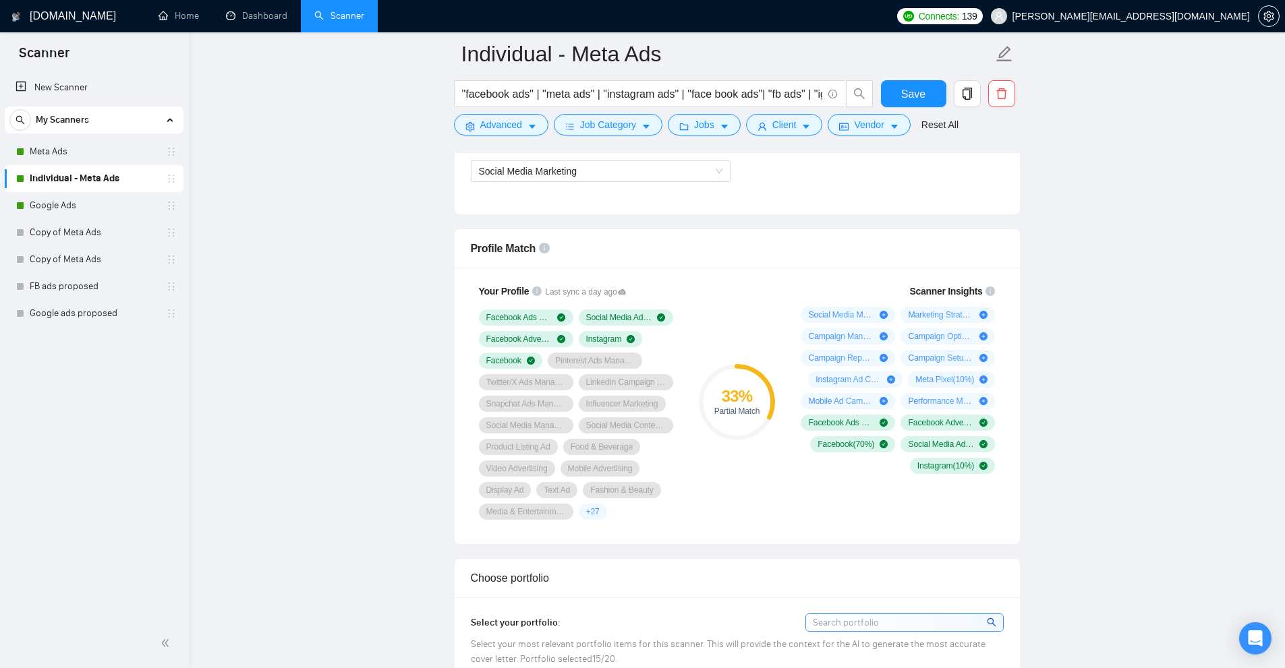
drag, startPoint x: 706, startPoint y: 359, endPoint x: 721, endPoint y: 410, distance: 52.7
click at [686, 420] on div "Your Profile Last sync a day ago Facebook Ads Manager Social Media Advertising …" at bounding box center [737, 402] width 544 height 252
click at [721, 407] on div "Partial Match" at bounding box center [737, 411] width 76 height 8
drag, startPoint x: 755, startPoint y: 408, endPoint x: 712, endPoint y: 390, distance: 46.0
click at [712, 390] on div "33 % Partial Match" at bounding box center [737, 401] width 76 height 27
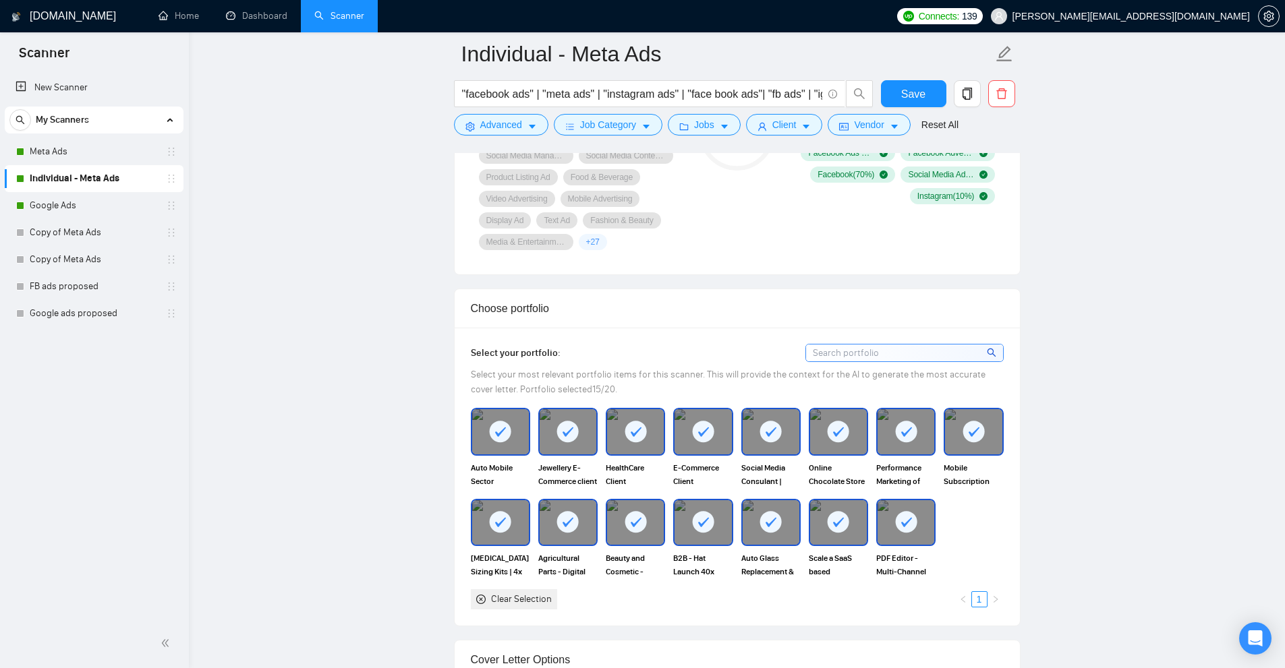
scroll to position [1274, 0]
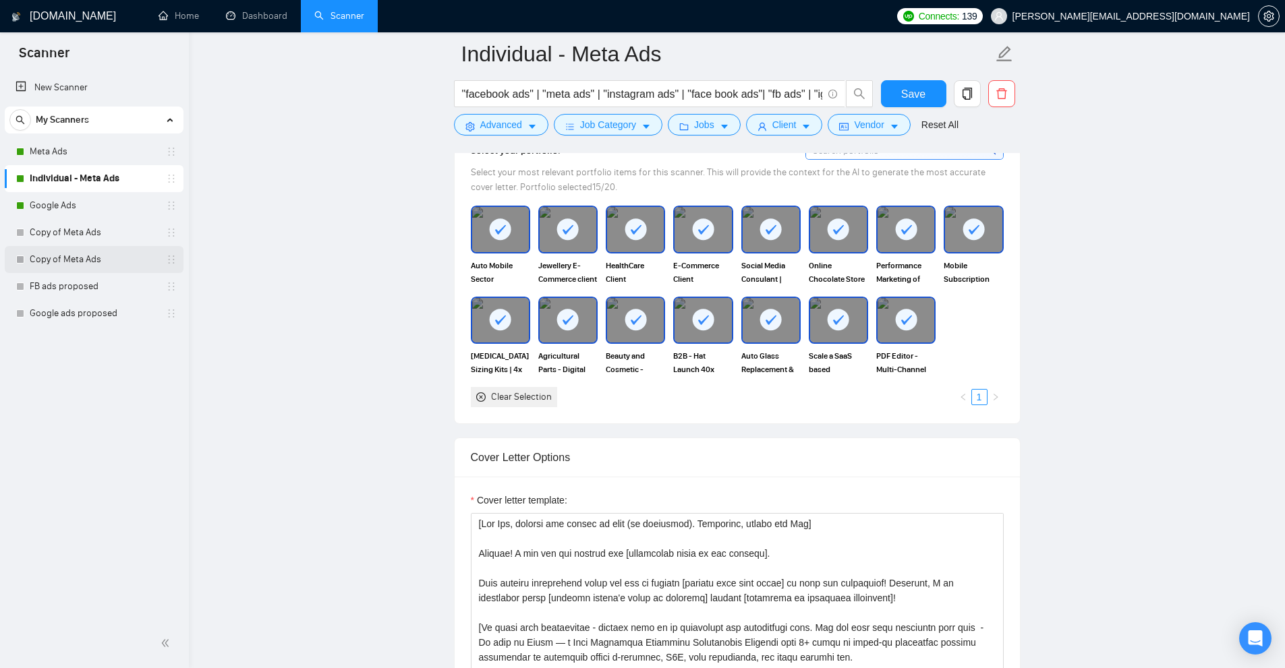
click at [53, 264] on link "Copy of Meta Ads" at bounding box center [94, 259] width 128 height 27
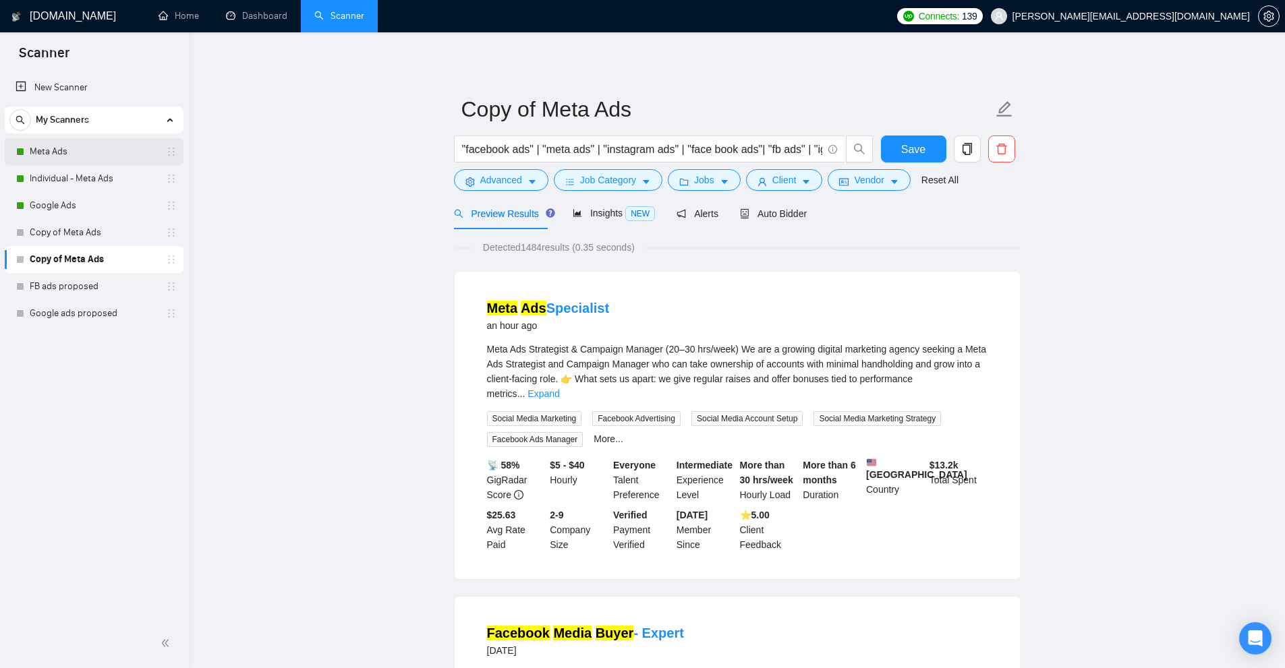
click at [90, 145] on link "Meta Ads" at bounding box center [94, 151] width 128 height 27
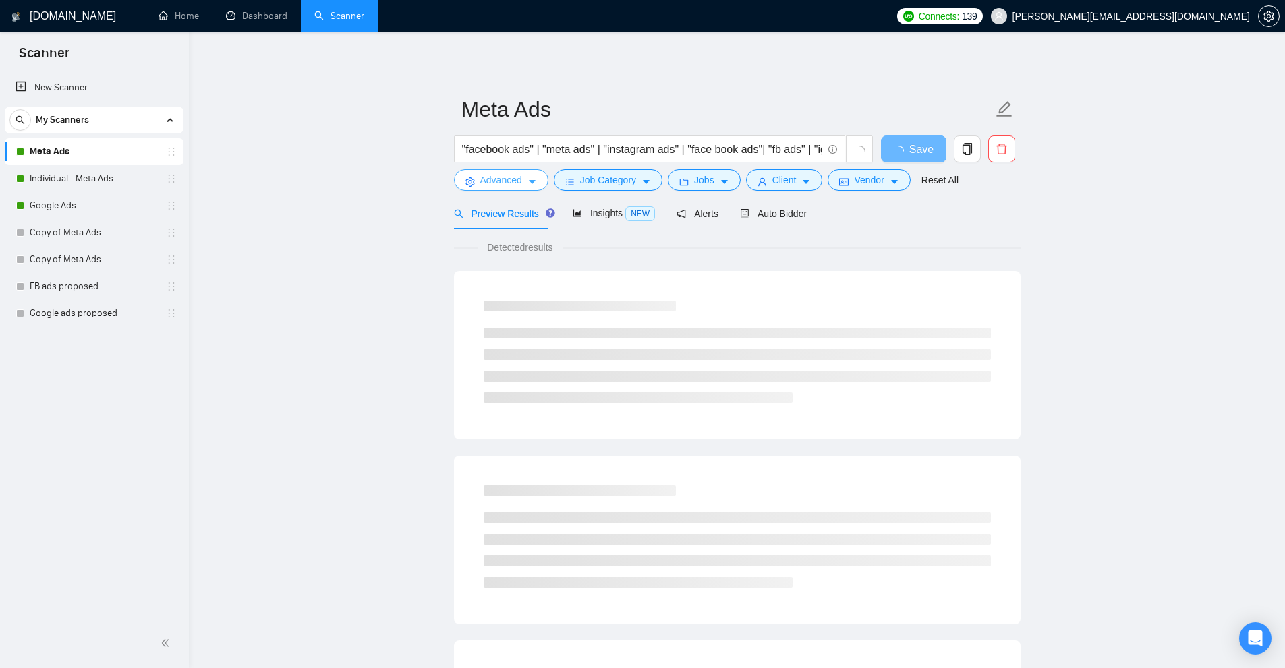
click at [515, 188] on button "Advanced" at bounding box center [501, 180] width 94 height 22
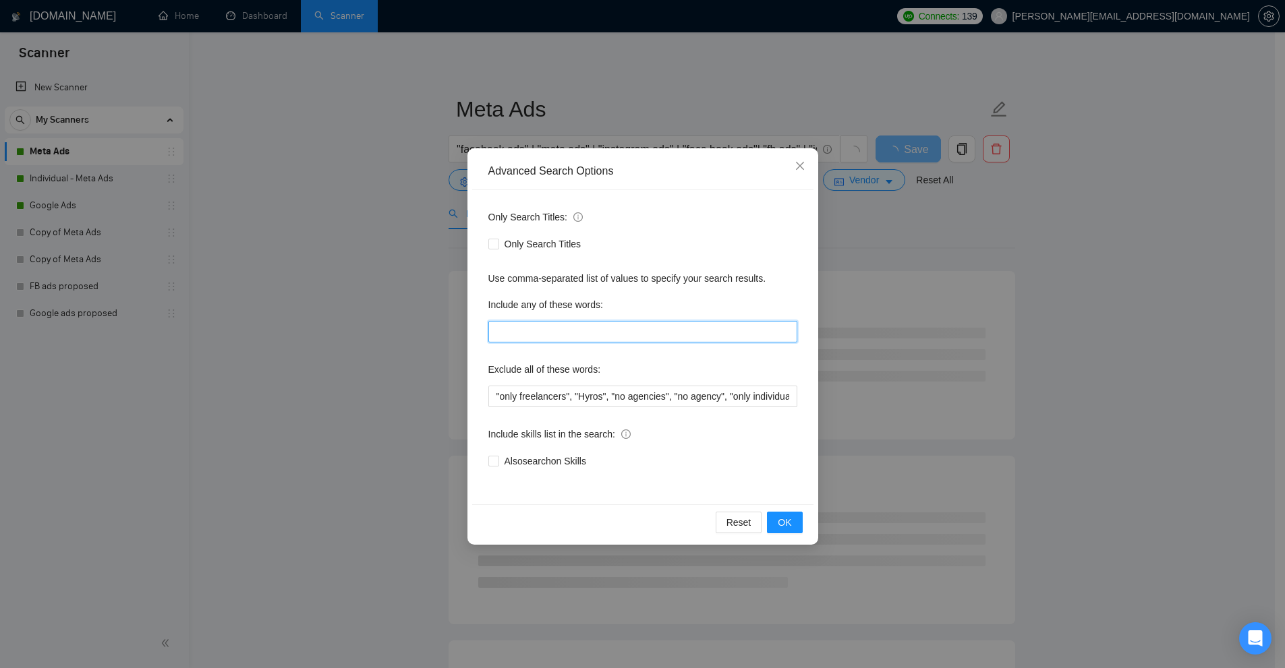
click at [568, 326] on input "text" at bounding box center [642, 332] width 309 height 22
paste input ""to apply", "please include", "please\, include", "if you are interested", "ple…"
type input ""to apply", "please include", "please\, include", "if you are interested", "ple…"
click at [962, 344] on div "Advanced Search Options Only Search Titles: Only Search Titles Use comma-separa…" at bounding box center [642, 334] width 1285 height 668
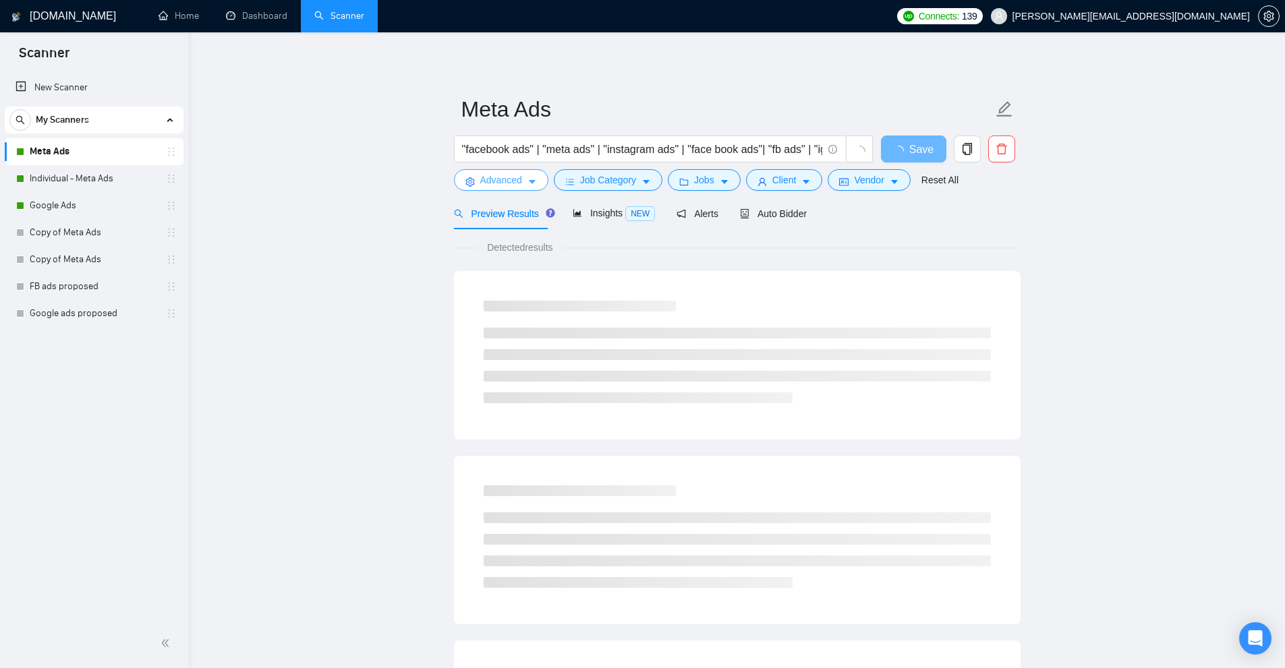
click at [508, 187] on span "Advanced" at bounding box center [501, 180] width 42 height 15
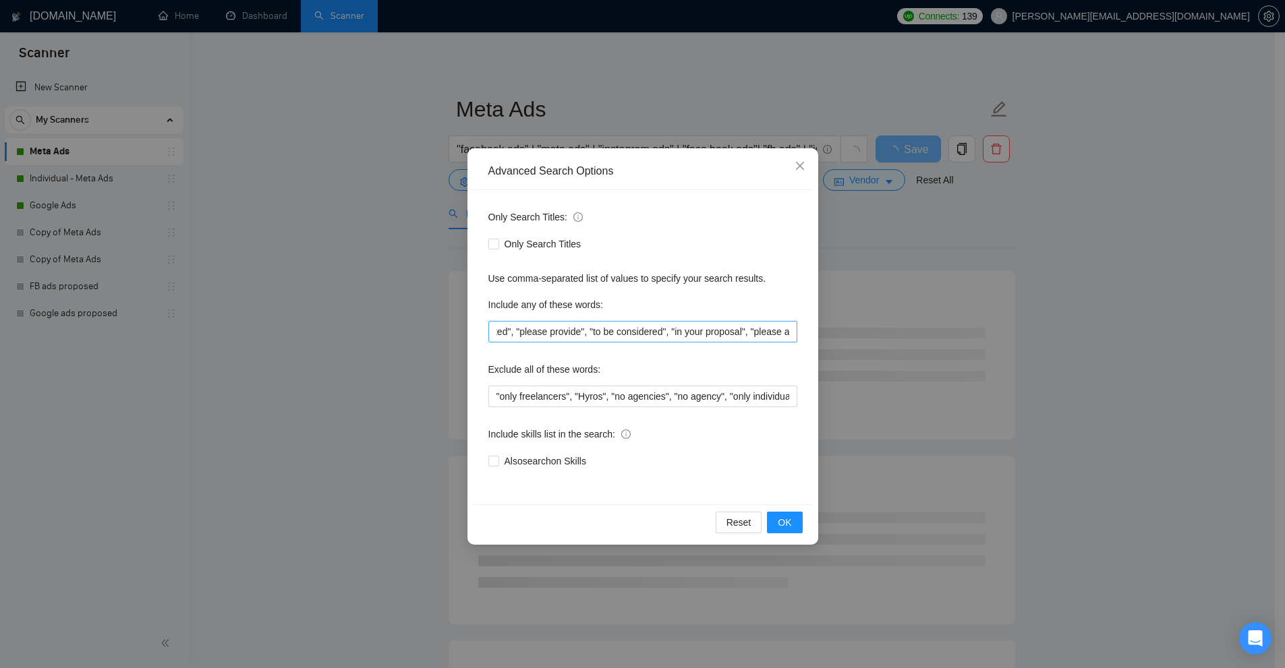
scroll to position [0, 405]
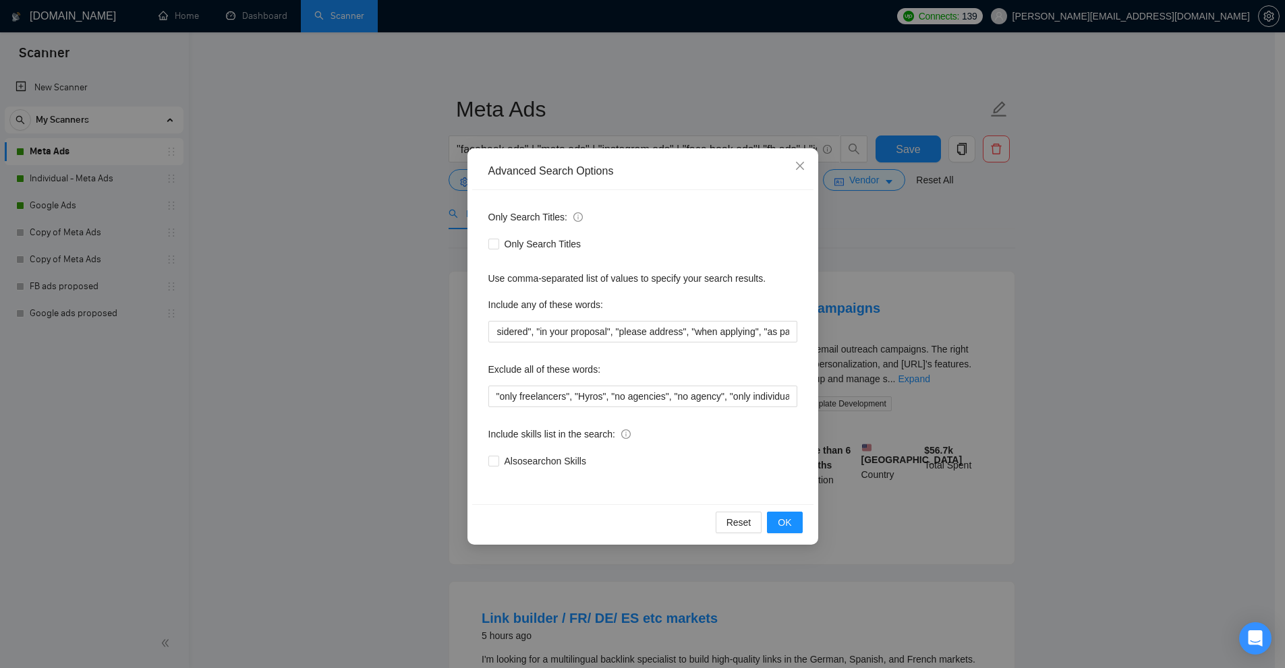
click at [962, 333] on div "Advanced Search Options Only Search Titles: Only Search Titles Use comma-separa…" at bounding box center [642, 334] width 1285 height 668
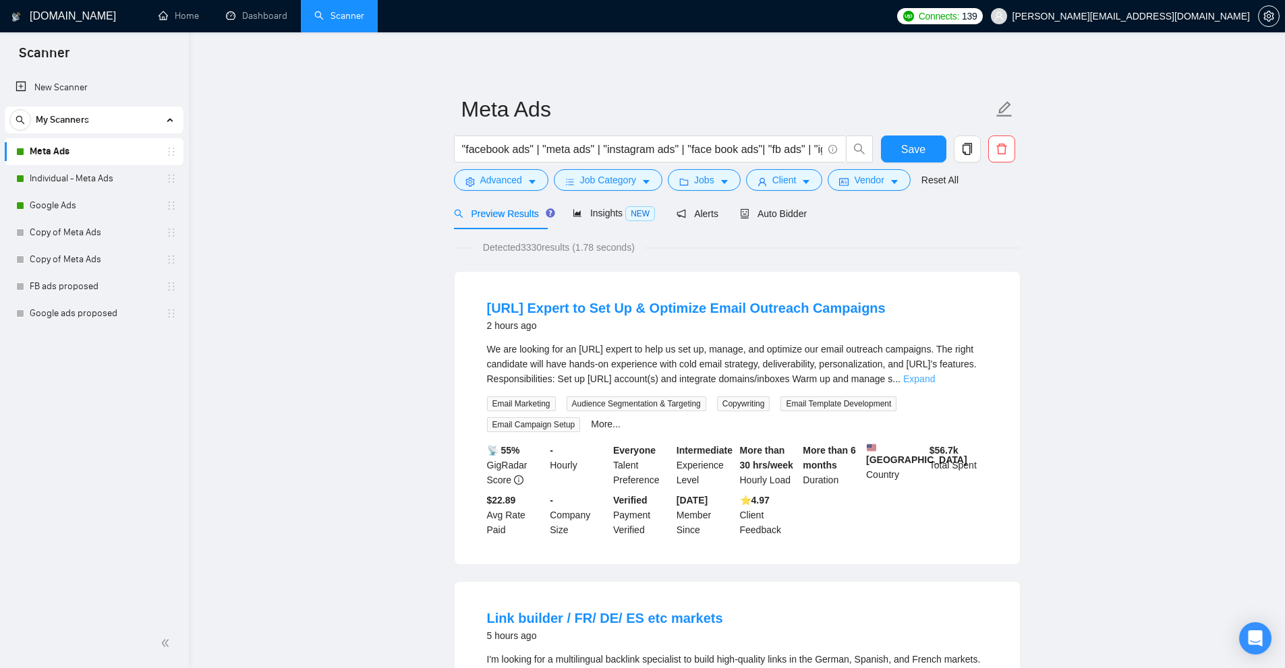
click at [935, 376] on link "Expand" at bounding box center [919, 379] width 32 height 11
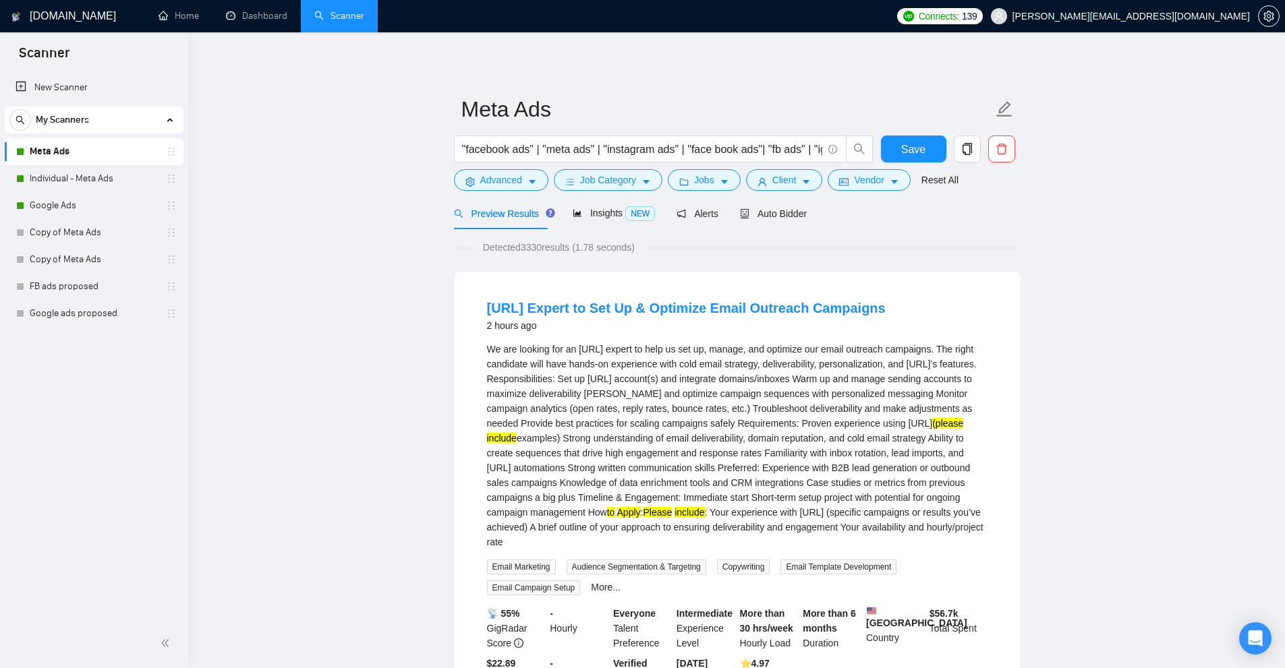
drag, startPoint x: 624, startPoint y: 453, endPoint x: 844, endPoint y: 535, distance: 234.5
click at [844, 535] on div "We are looking for an Instantly.ai expert to help us set up, manage, and optimi…" at bounding box center [737, 446] width 500 height 208
click at [624, 512] on div "We are looking for an Instantly.ai expert to help us set up, manage, and optimi…" at bounding box center [737, 446] width 500 height 208
drag, startPoint x: 624, startPoint y: 512, endPoint x: 803, endPoint y: 513, distance: 179.4
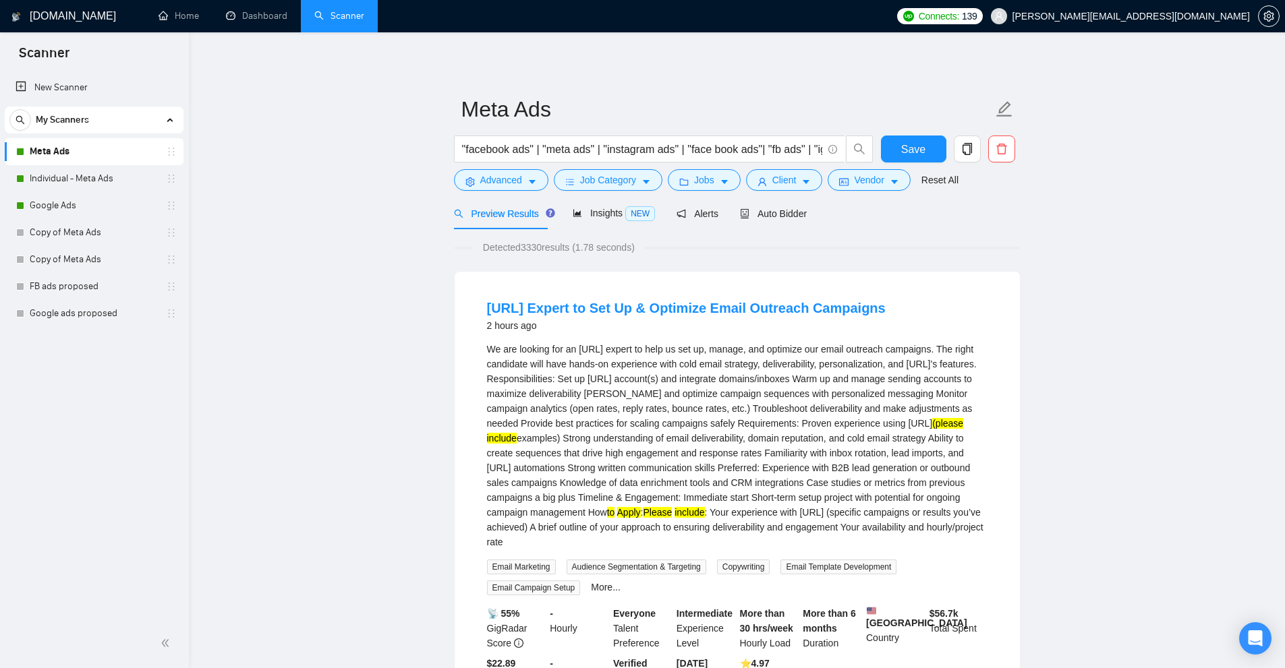
click at [803, 513] on div "We are looking for an Instantly.ai expert to help us set up, manage, and optimi…" at bounding box center [737, 446] width 500 height 208
click at [806, 515] on div "We are looking for an Instantly.ai expert to help us set up, manage, and optimi…" at bounding box center [737, 446] width 500 height 208
drag, startPoint x: 746, startPoint y: 513, endPoint x: 908, endPoint y: 506, distance: 162.0
click at [908, 506] on div "We are looking for an Instantly.ai expert to help us set up, manage, and optimi…" at bounding box center [737, 446] width 500 height 208
click at [780, 526] on div "We are looking for an Instantly.ai expert to help us set up, manage, and optimi…" at bounding box center [737, 446] width 500 height 208
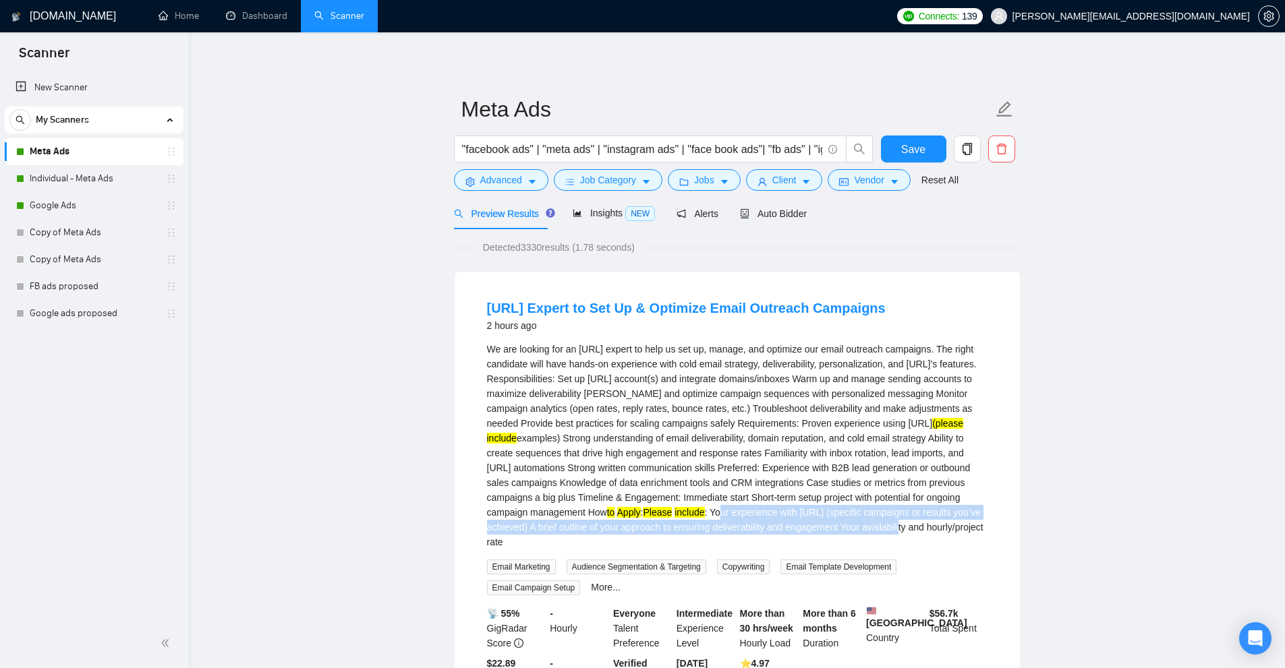
drag, startPoint x: 765, startPoint y: 511, endPoint x: 921, endPoint y: 528, distance: 156.7
click at [945, 527] on div "We are looking for an Instantly.ai expert to help us set up, manage, and optimi…" at bounding box center [737, 446] width 500 height 208
click at [766, 516] on div "We are looking for an Instantly.ai expert to help us set up, manage, and optimi…" at bounding box center [737, 446] width 500 height 208
click at [864, 519] on div "We are looking for an Instantly.ai expert to help us set up, manage, and optimi…" at bounding box center [737, 446] width 500 height 208
drag, startPoint x: 1041, startPoint y: 529, endPoint x: 666, endPoint y: 524, distance: 375.6
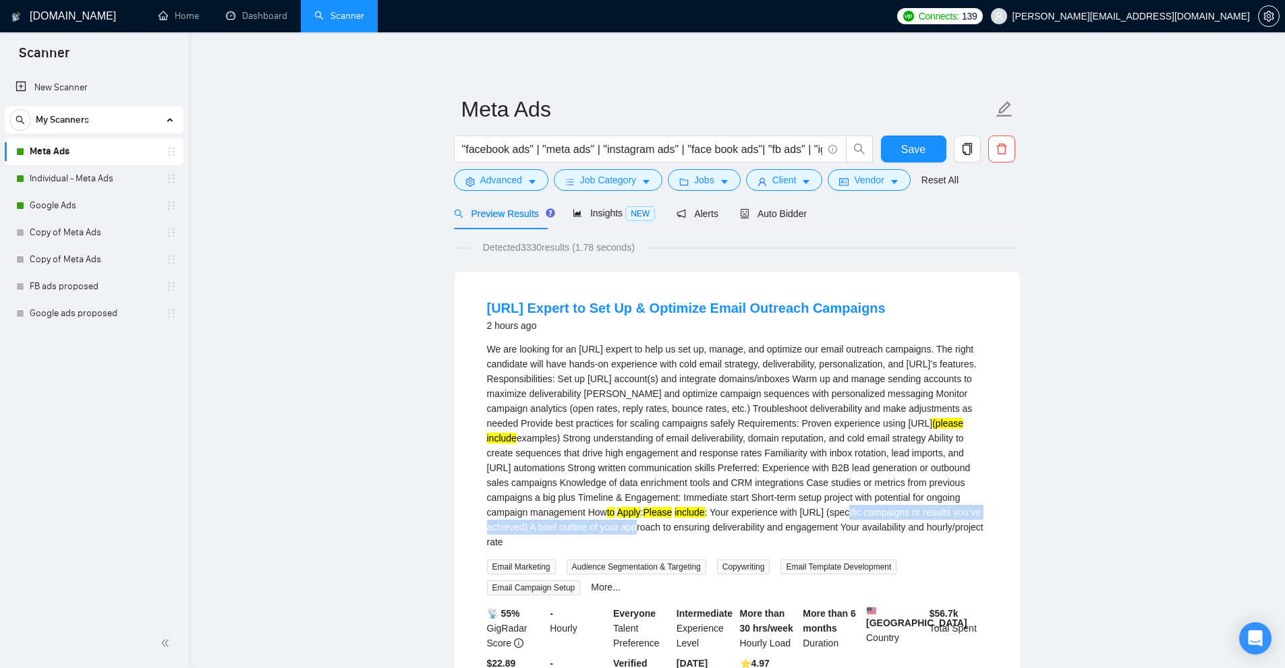
click at [666, 524] on div "We are looking for an Instantly.ai expert to help us set up, manage, and optimi…" at bounding box center [737, 446] width 500 height 208
click at [655, 541] on div "We are looking for an Instantly.ai expert to help us set up, manage, and optimi…" at bounding box center [737, 446] width 500 height 208
drag, startPoint x: 841, startPoint y: 510, endPoint x: 887, endPoint y: 515, distance: 46.8
click at [887, 515] on div "We are looking for an Instantly.ai expert to help us set up, manage, and optimi…" at bounding box center [737, 446] width 500 height 208
click at [852, 533] on div "We are looking for an Instantly.ai expert to help us set up, manage, and optimi…" at bounding box center [737, 446] width 500 height 208
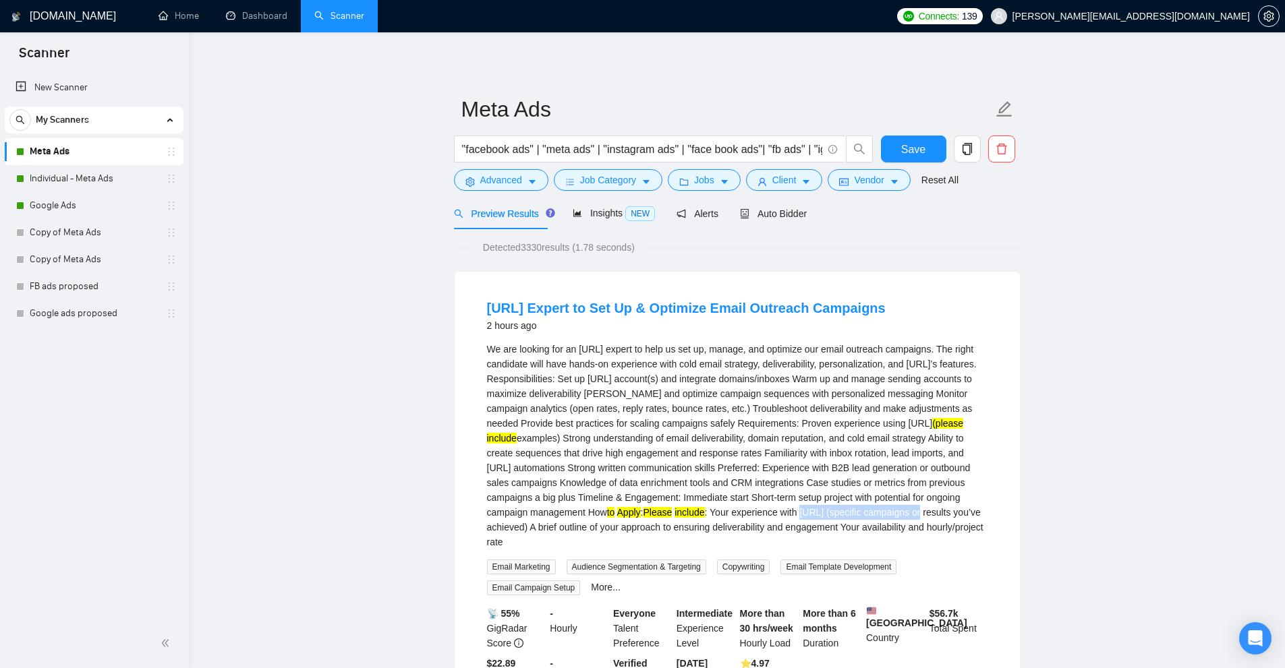
drag, startPoint x: 840, startPoint y: 519, endPoint x: 936, endPoint y: 519, distance: 95.8
click at [936, 519] on div "We are looking for an Instantly.ai expert to help us set up, manage, and optimi…" at bounding box center [737, 446] width 500 height 208
click at [875, 517] on div "We are looking for an Instantly.ai expert to help us set up, manage, and optimi…" at bounding box center [737, 446] width 500 height 208
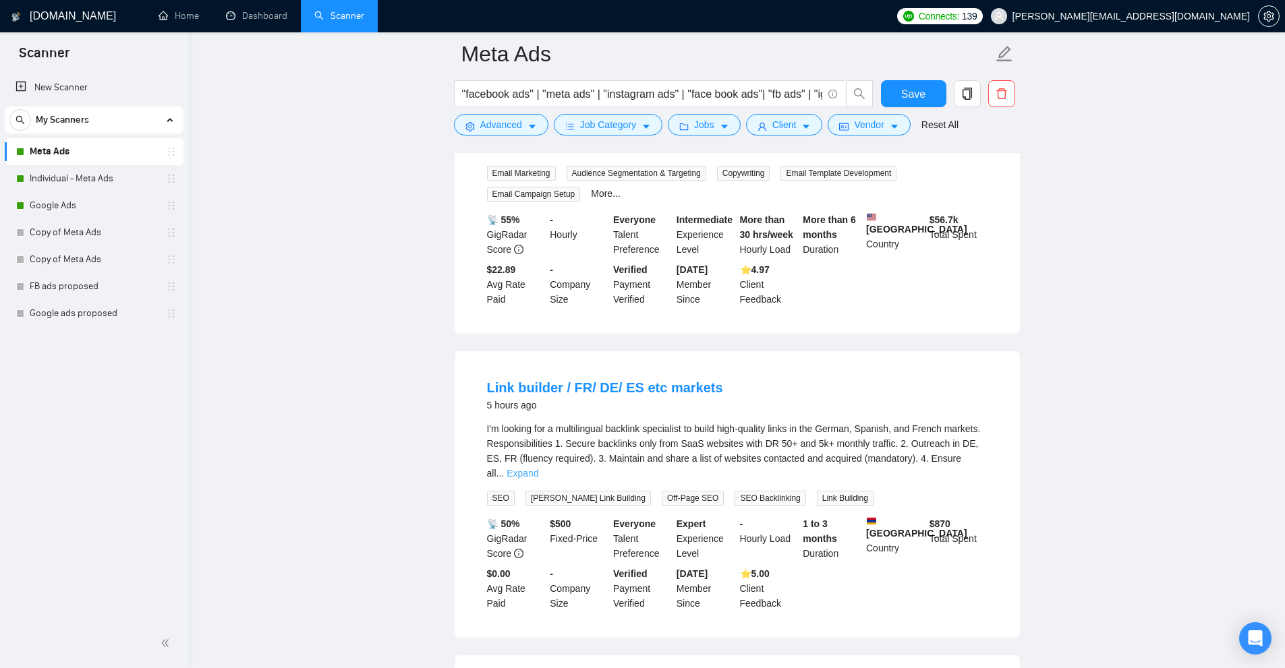
click at [538, 468] on link "Expand" at bounding box center [522, 473] width 32 height 11
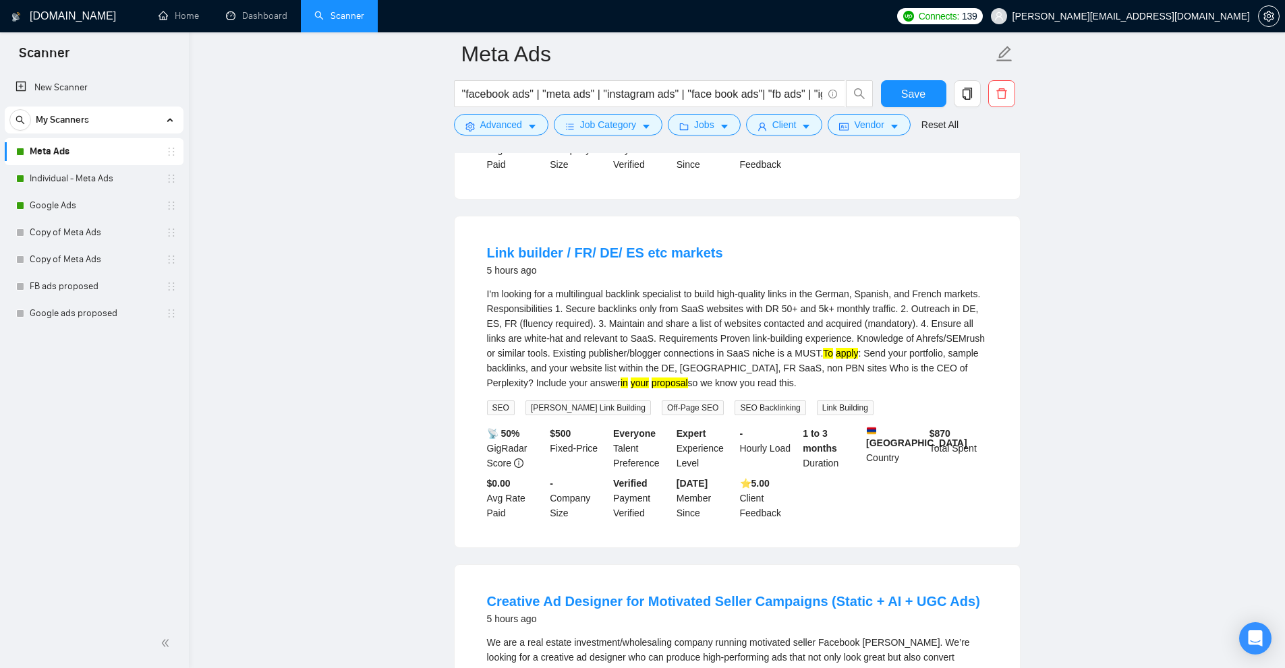
scroll to position [607, 0]
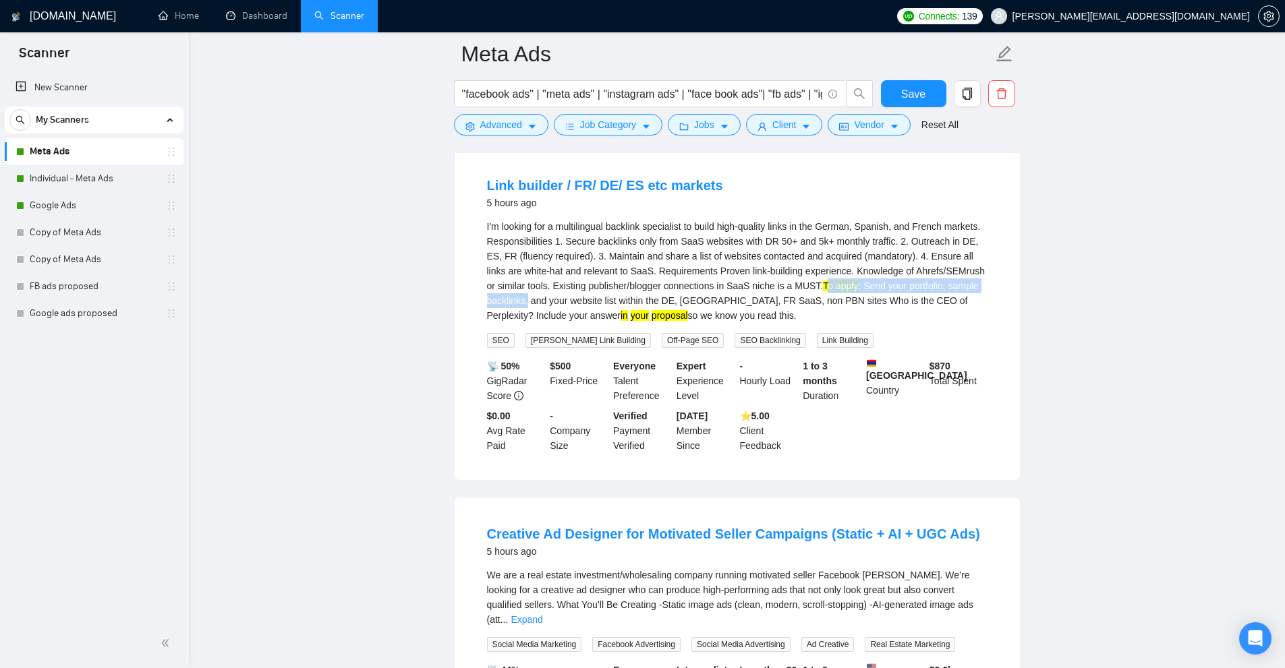
drag, startPoint x: 788, startPoint y: 291, endPoint x: 769, endPoint y: 327, distance: 41.0
click at [894, 307] on div "I'm looking for a multilingual backlink specialist to build high-quality links …" at bounding box center [737, 271] width 500 height 104
drag, startPoint x: 664, startPoint y: 330, endPoint x: 636, endPoint y: 326, distance: 28.6
click at [654, 329] on div "I'm looking for a multilingual backlink specialist to build high-quality links …" at bounding box center [737, 283] width 500 height 129
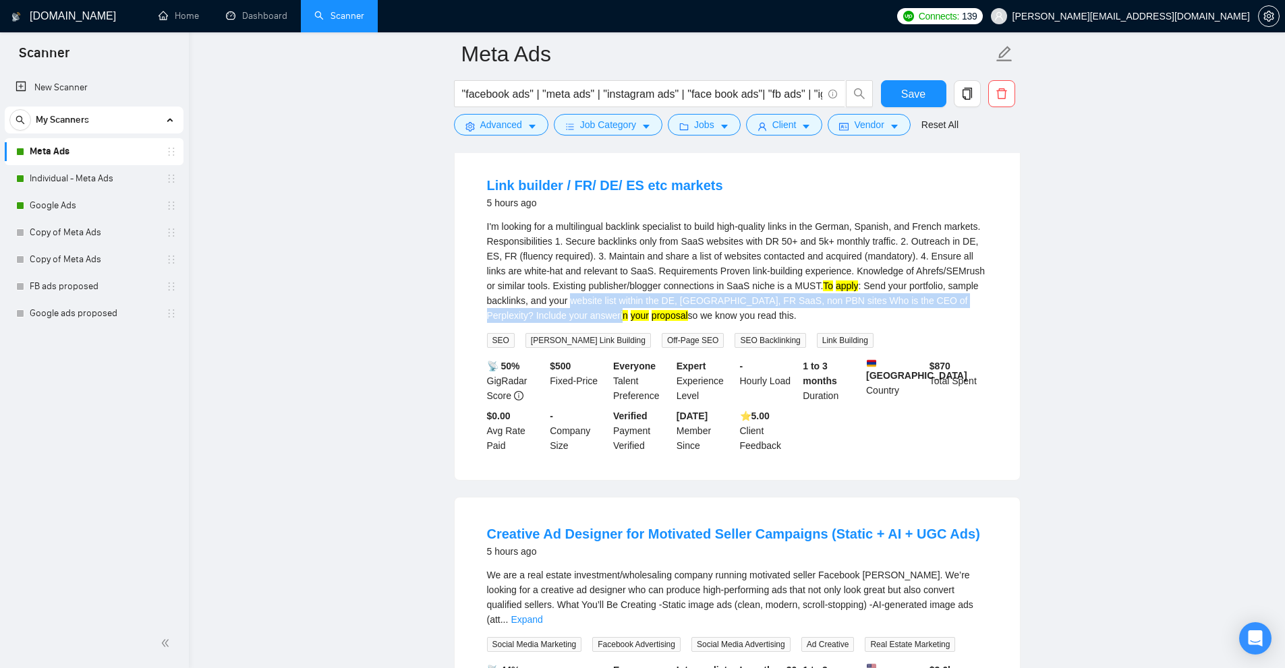
drag, startPoint x: 527, startPoint y: 310, endPoint x: 966, endPoint y: 308, distance: 439.7
click at [964, 309] on div "I'm looking for a multilingual backlink specialist to build high-quality links …" at bounding box center [737, 271] width 500 height 104
click at [966, 308] on div "I'm looking for a multilingual backlink specialist to build high-quality links …" at bounding box center [737, 271] width 500 height 104
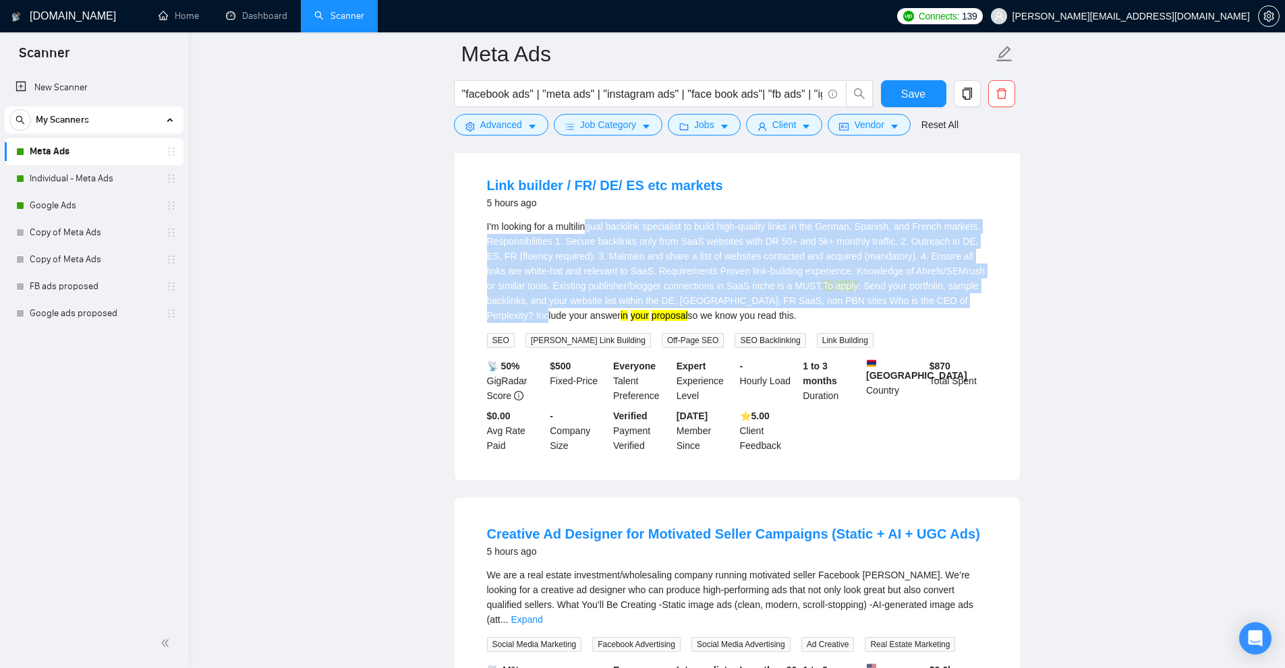
drag, startPoint x: 944, startPoint y: 310, endPoint x: 586, endPoint y: 229, distance: 367.1
click at [586, 229] on div "I'm looking for a multilingual backlink specialist to build high-quality links …" at bounding box center [737, 271] width 500 height 104
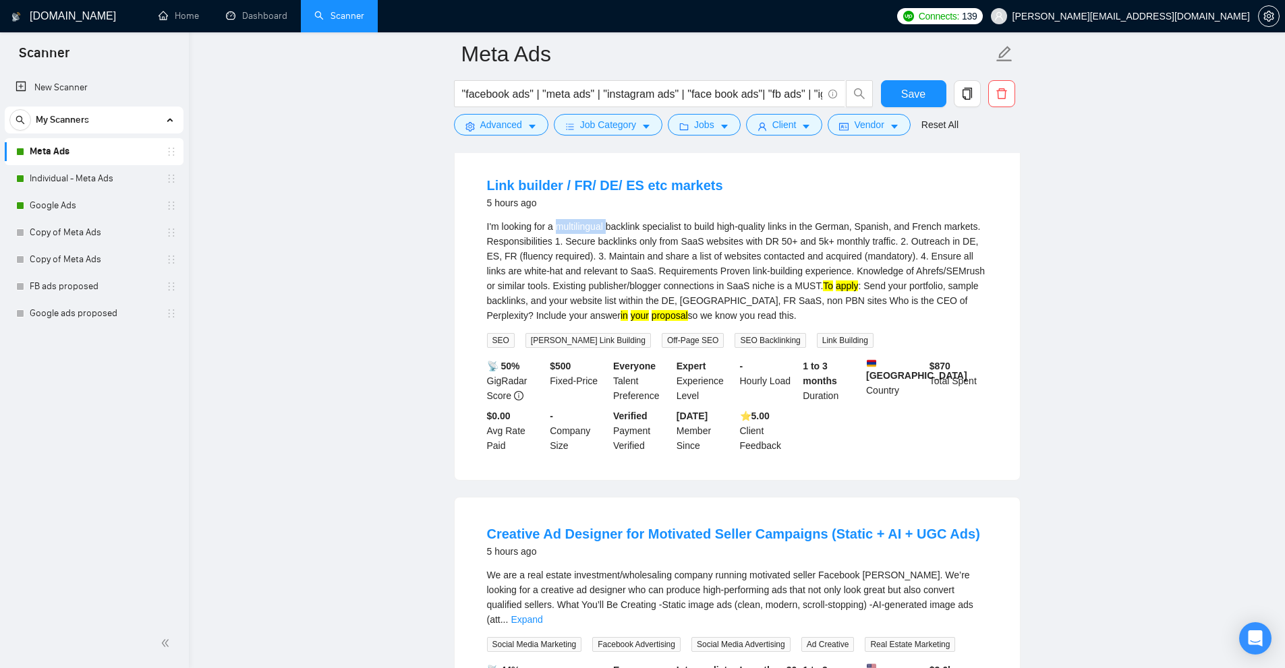
click at [586, 229] on div "I'm looking for a multilingual backlink specialist to build high-quality links …" at bounding box center [737, 271] width 500 height 104
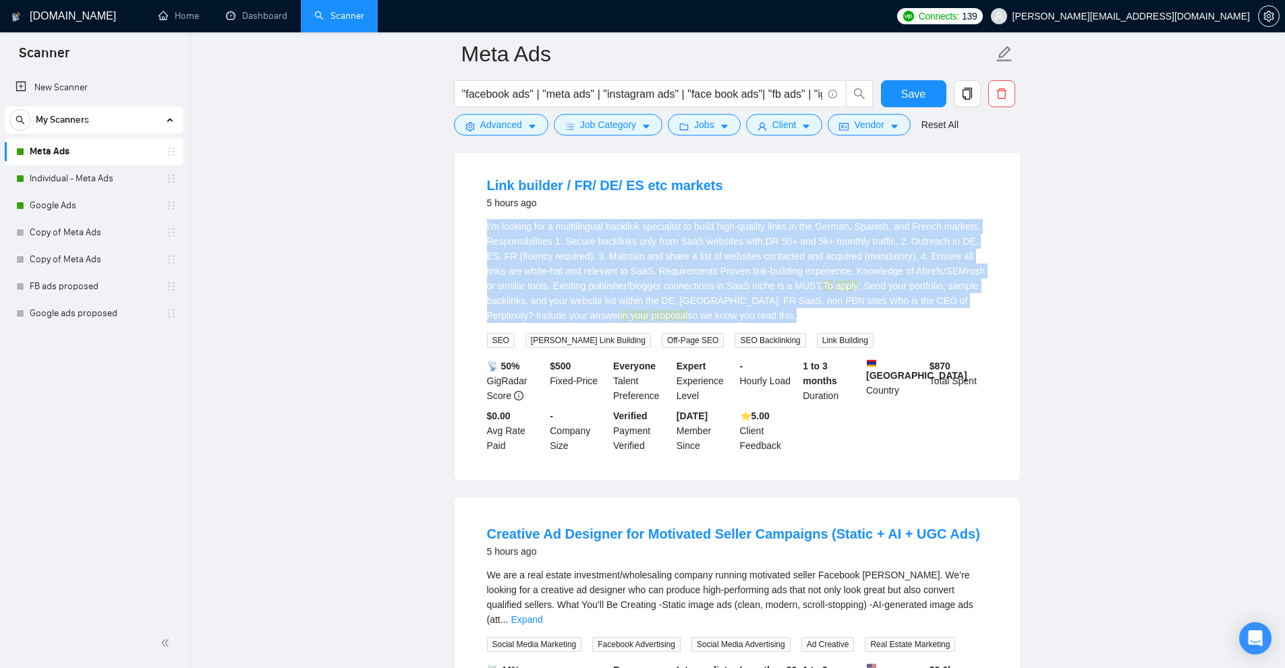
click at [586, 229] on div "I'm looking for a multilingual backlink specialist to build high-quality links …" at bounding box center [737, 271] width 500 height 104
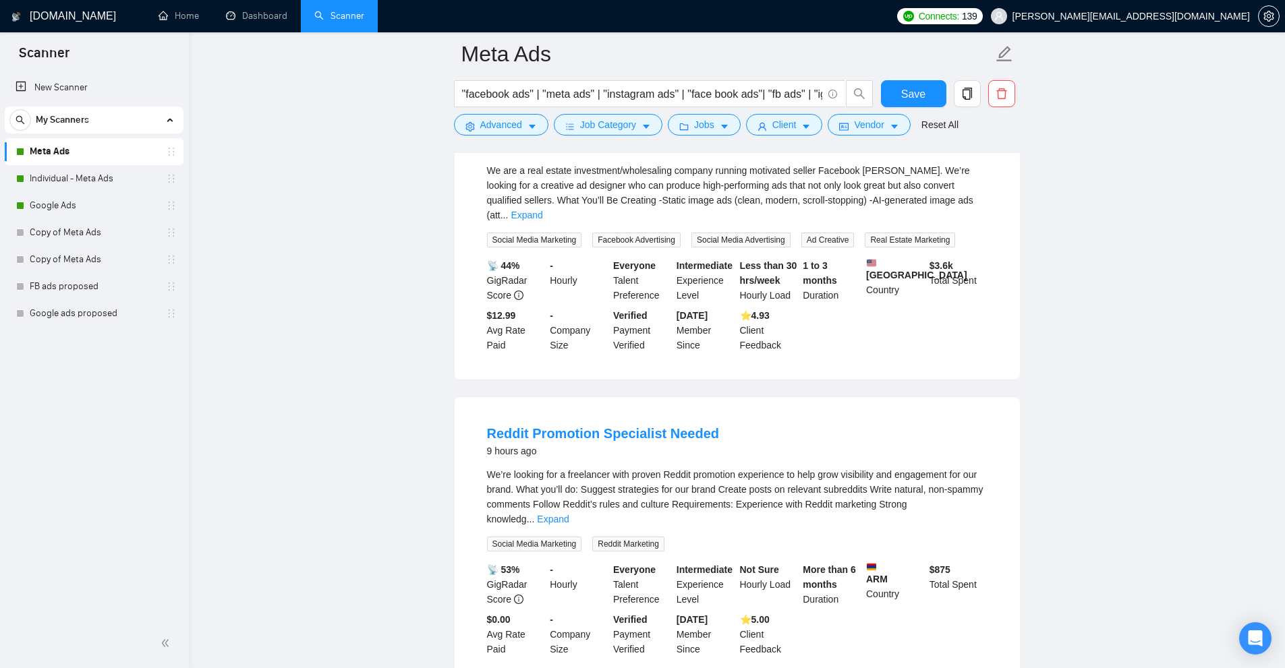
scroll to position [877, 0]
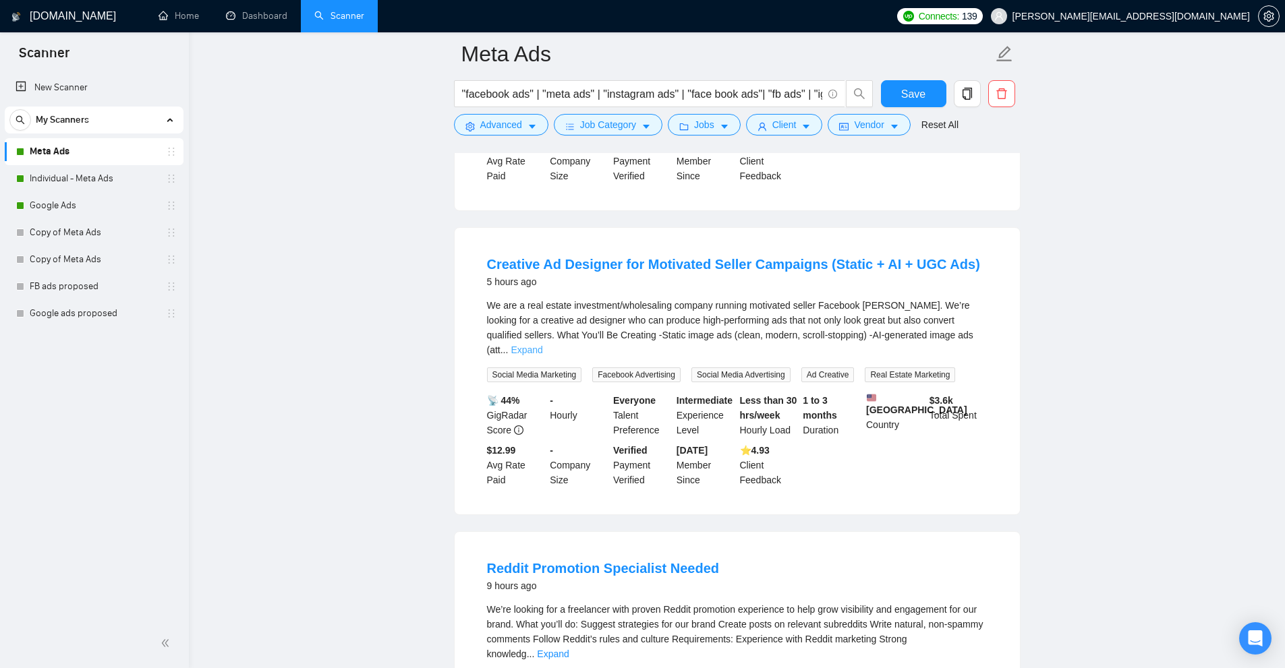
click at [542, 345] on link "Expand" at bounding box center [526, 350] width 32 height 11
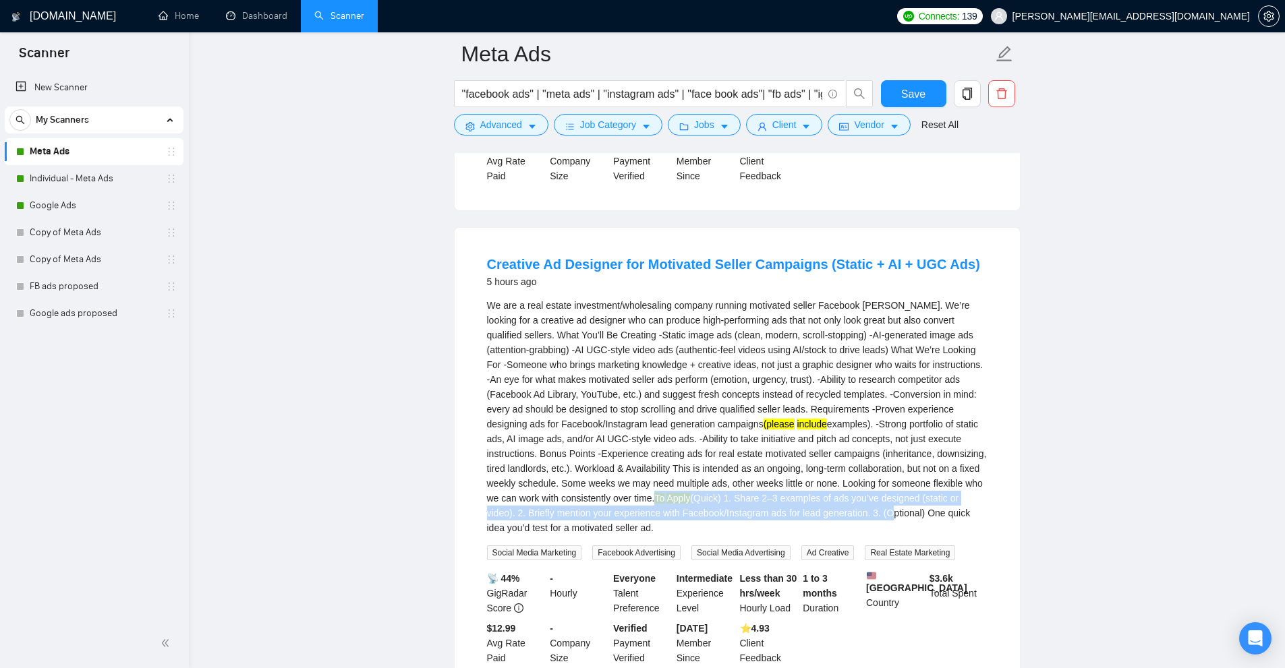
drag, startPoint x: 657, startPoint y: 508, endPoint x: 885, endPoint y: 517, distance: 228.1
click at [884, 515] on div "We are a real estate investment/wholesaling company running motivated seller Fa…" at bounding box center [737, 416] width 500 height 237
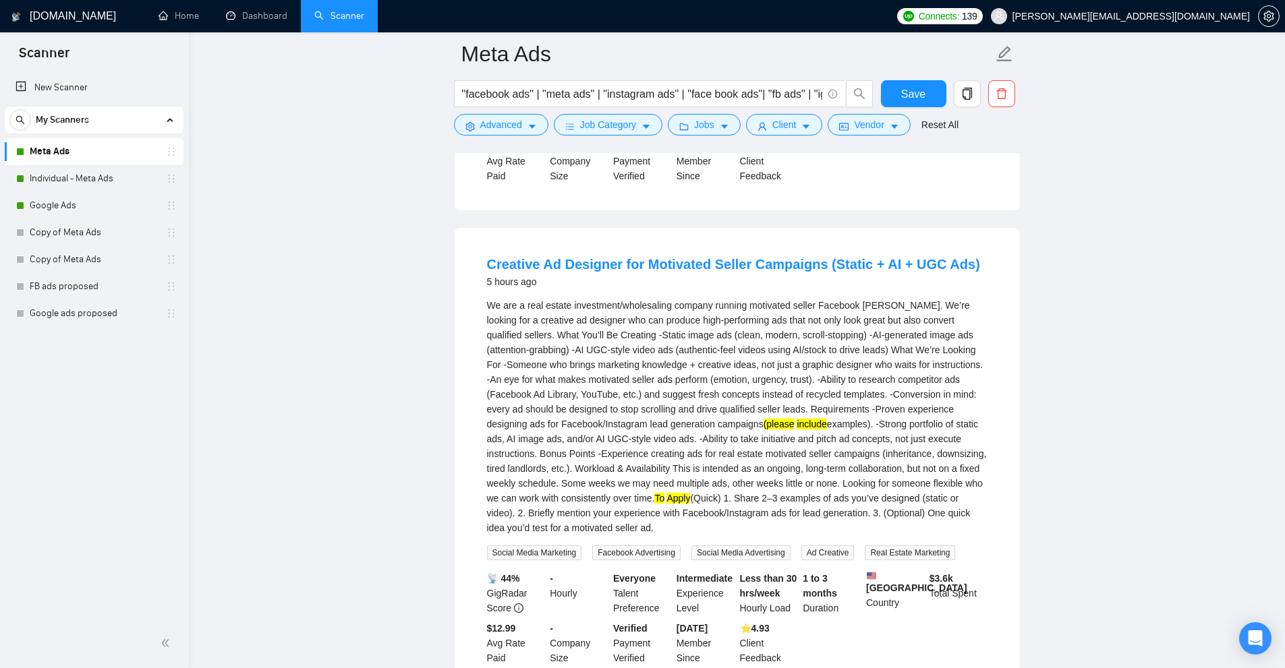
click at [896, 535] on div "We are a real estate investment/wholesaling company running motivated seller Fa…" at bounding box center [737, 416] width 500 height 237
drag, startPoint x: 965, startPoint y: 521, endPoint x: 980, endPoint y: 532, distance: 18.3
click at [980, 532] on div "We are a real estate investment/wholesaling company running motivated seller Fa…" at bounding box center [737, 416] width 500 height 237
drag, startPoint x: 881, startPoint y: 512, endPoint x: 692, endPoint y: 502, distance: 189.8
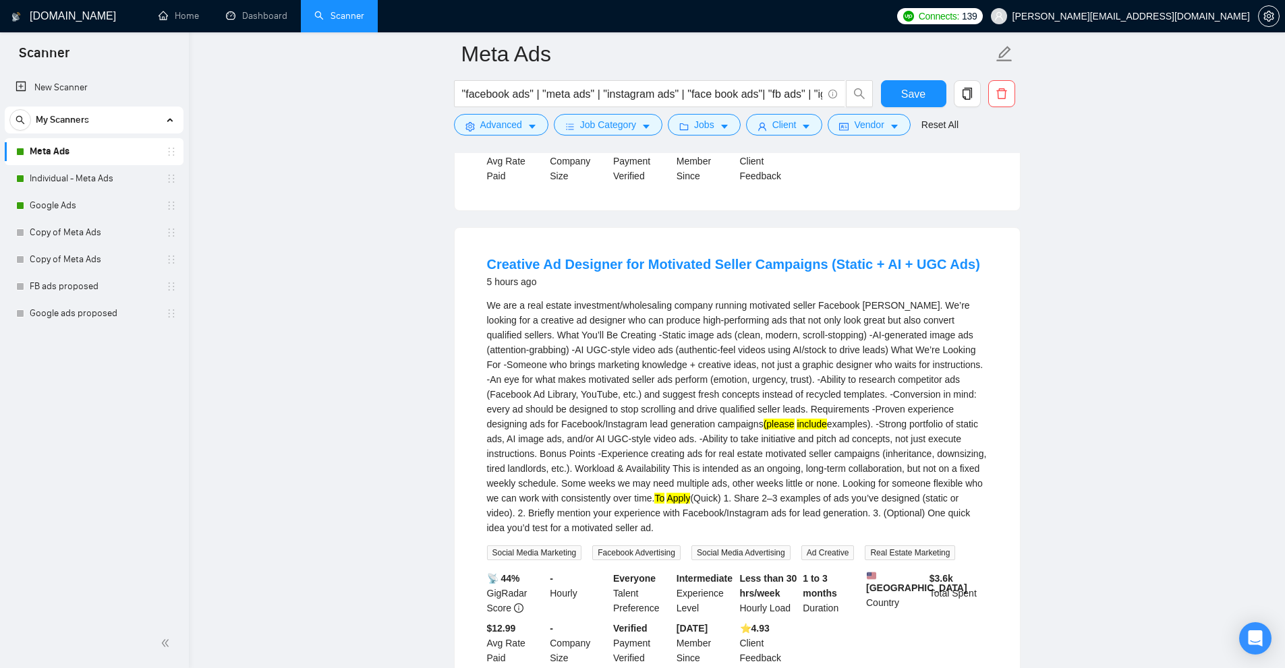
click at [692, 502] on div "We are a real estate investment/wholesaling company running motivated seller Fa…" at bounding box center [737, 416] width 500 height 237
click at [699, 502] on div "We are a real estate investment/wholesaling company running motivated seller Fa…" at bounding box center [737, 416] width 500 height 237
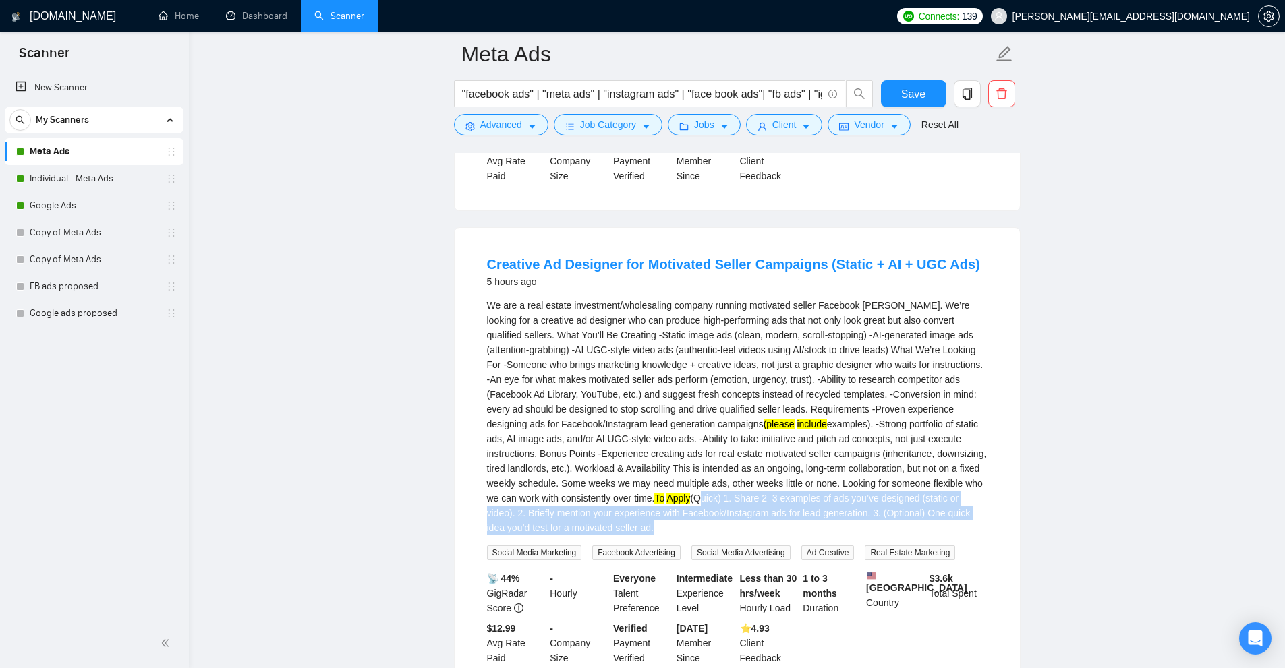
drag, startPoint x: 699, startPoint y: 502, endPoint x: 904, endPoint y: 541, distance: 208.7
click at [904, 535] on div "We are a real estate investment/wholesaling company running motivated seller Fa…" at bounding box center [737, 416] width 500 height 237
drag, startPoint x: 773, startPoint y: 525, endPoint x: 717, endPoint y: 500, distance: 61.9
click at [717, 500] on div "We are a real estate investment/wholesaling company running motivated seller Fa…" at bounding box center [737, 416] width 500 height 237
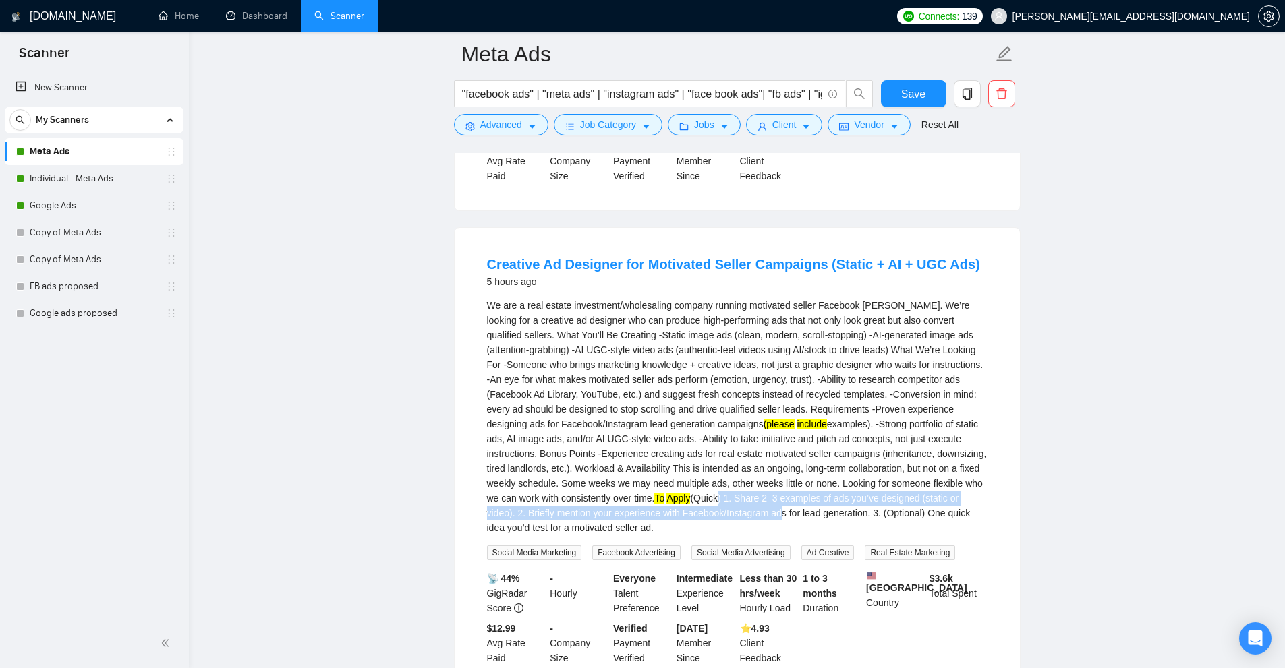
click at [717, 500] on div "We are a real estate investment/wholesaling company running motivated seller Fa…" at bounding box center [737, 416] width 500 height 237
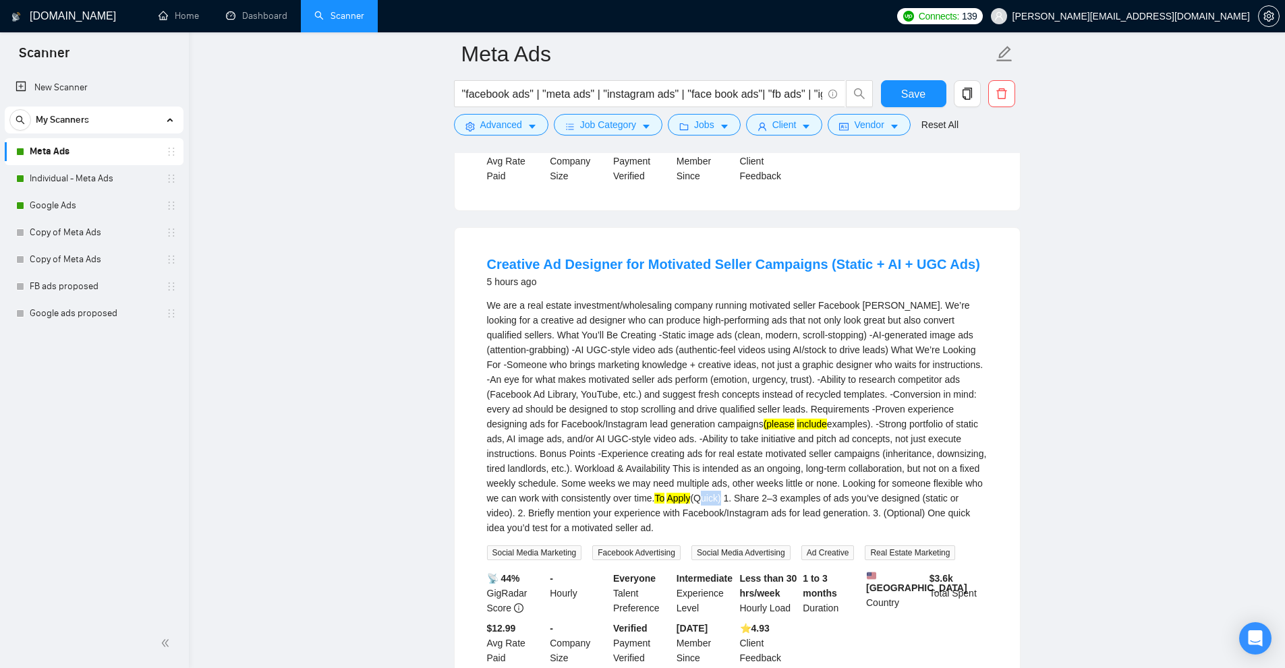
click at [717, 500] on div "We are a real estate investment/wholesaling company running motivated seller Fa…" at bounding box center [737, 416] width 500 height 237
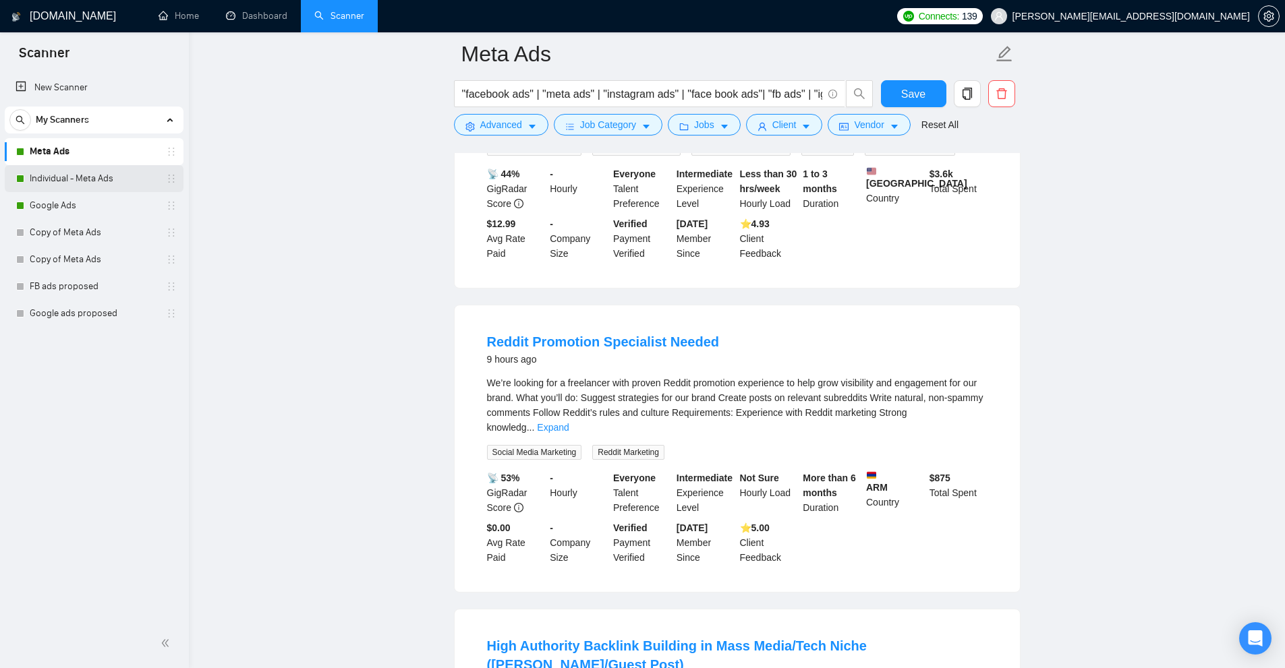
click at [57, 181] on link "Individual - Meta Ads" at bounding box center [94, 178] width 128 height 27
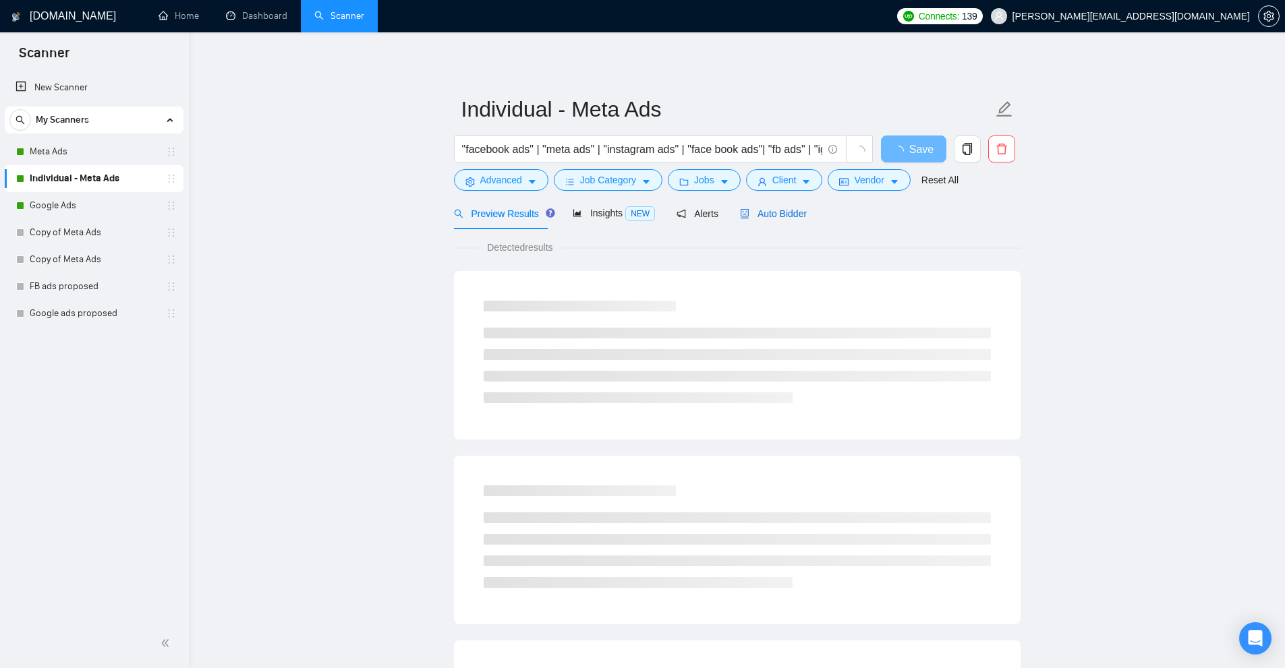
click at [761, 208] on span "Auto Bidder" at bounding box center [773, 213] width 67 height 11
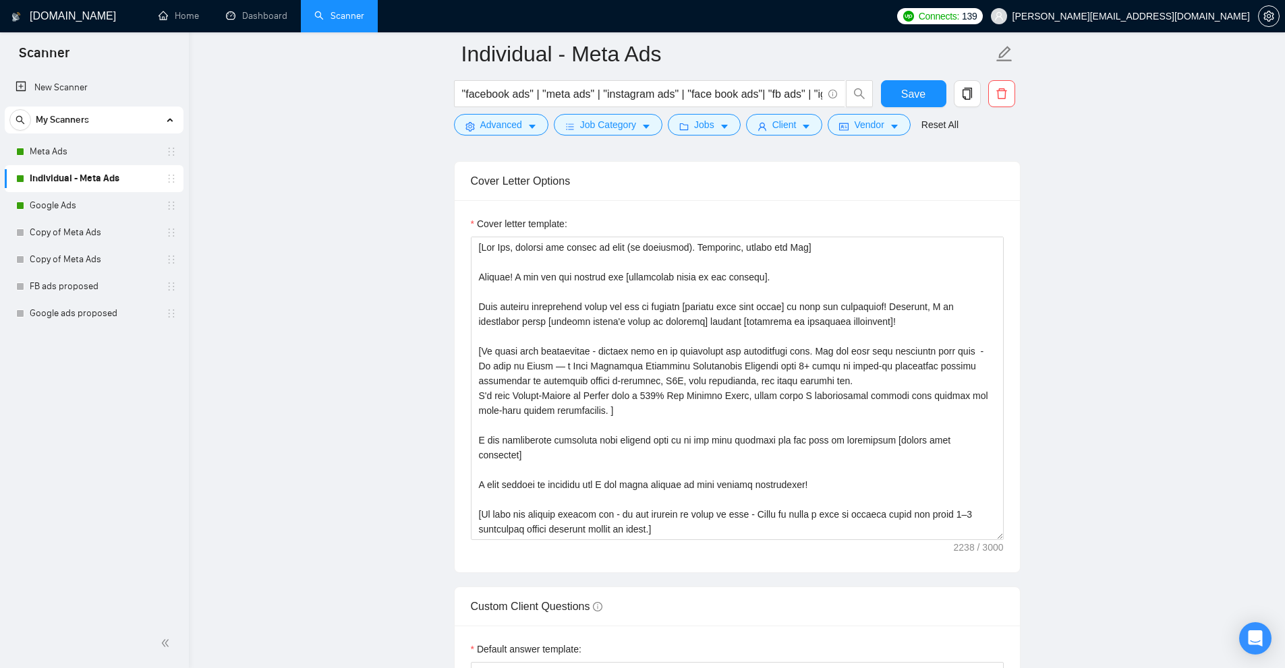
scroll to position [1753, 0]
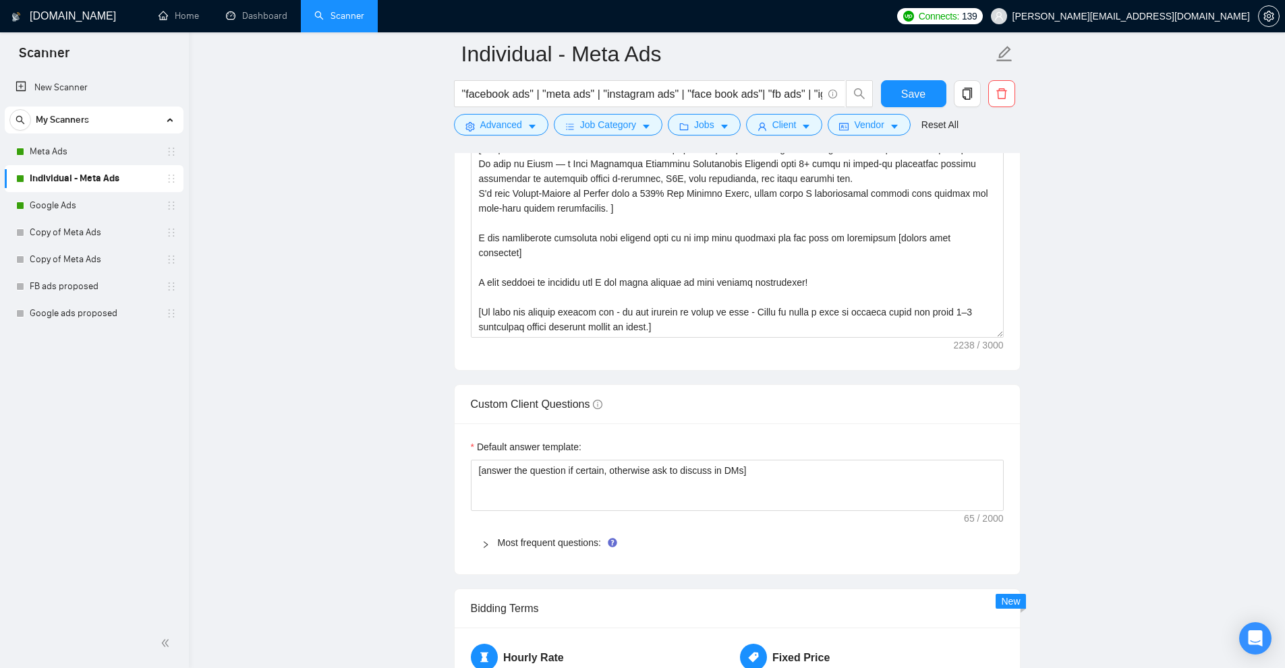
drag, startPoint x: 955, startPoint y: 348, endPoint x: 960, endPoint y: 341, distance: 8.6
click at [960, 341] on div "Cover letter template:" at bounding box center [736, 184] width 565 height 372
click at [979, 346] on div "Cover letter template:" at bounding box center [736, 184] width 565 height 372
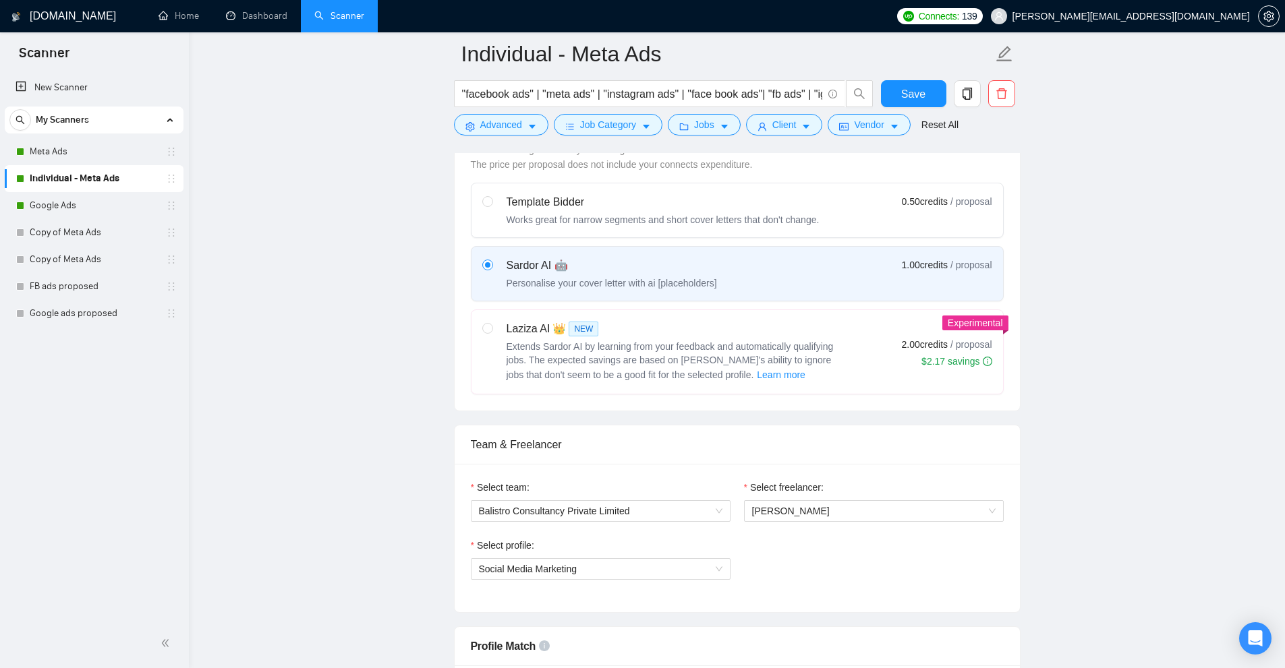
scroll to position [0, 0]
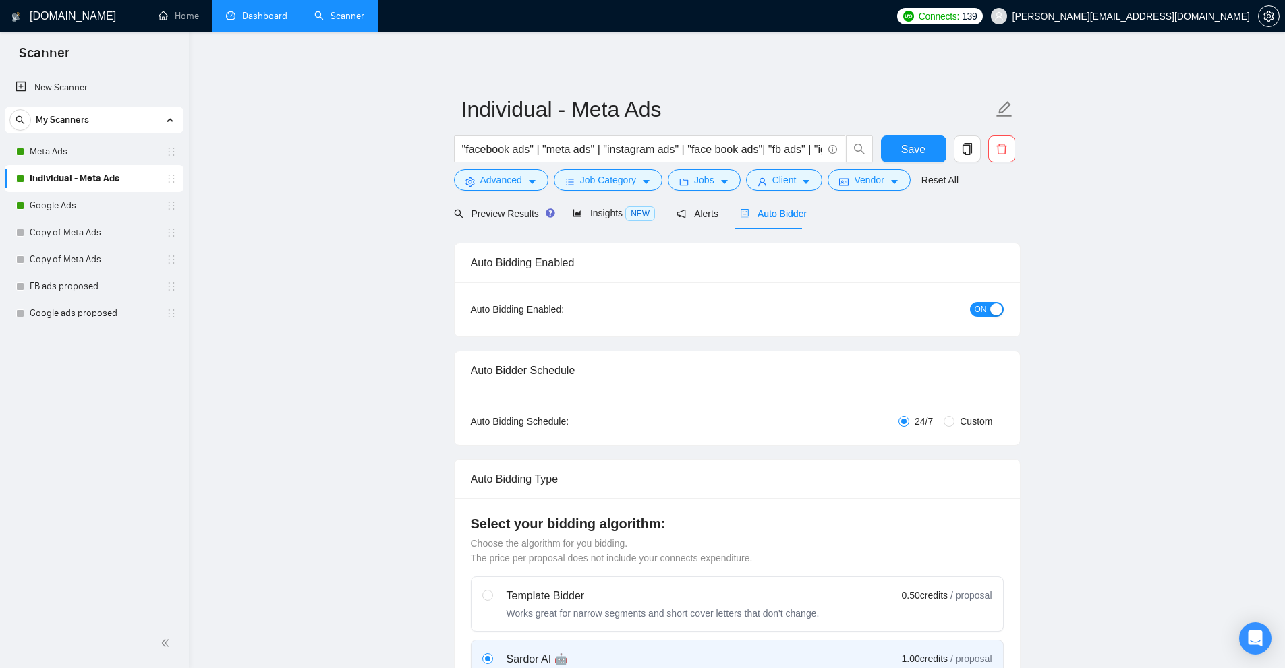
click at [262, 10] on link "Dashboard" at bounding box center [256, 15] width 61 height 11
